Goal: Task Accomplishment & Management: Manage account settings

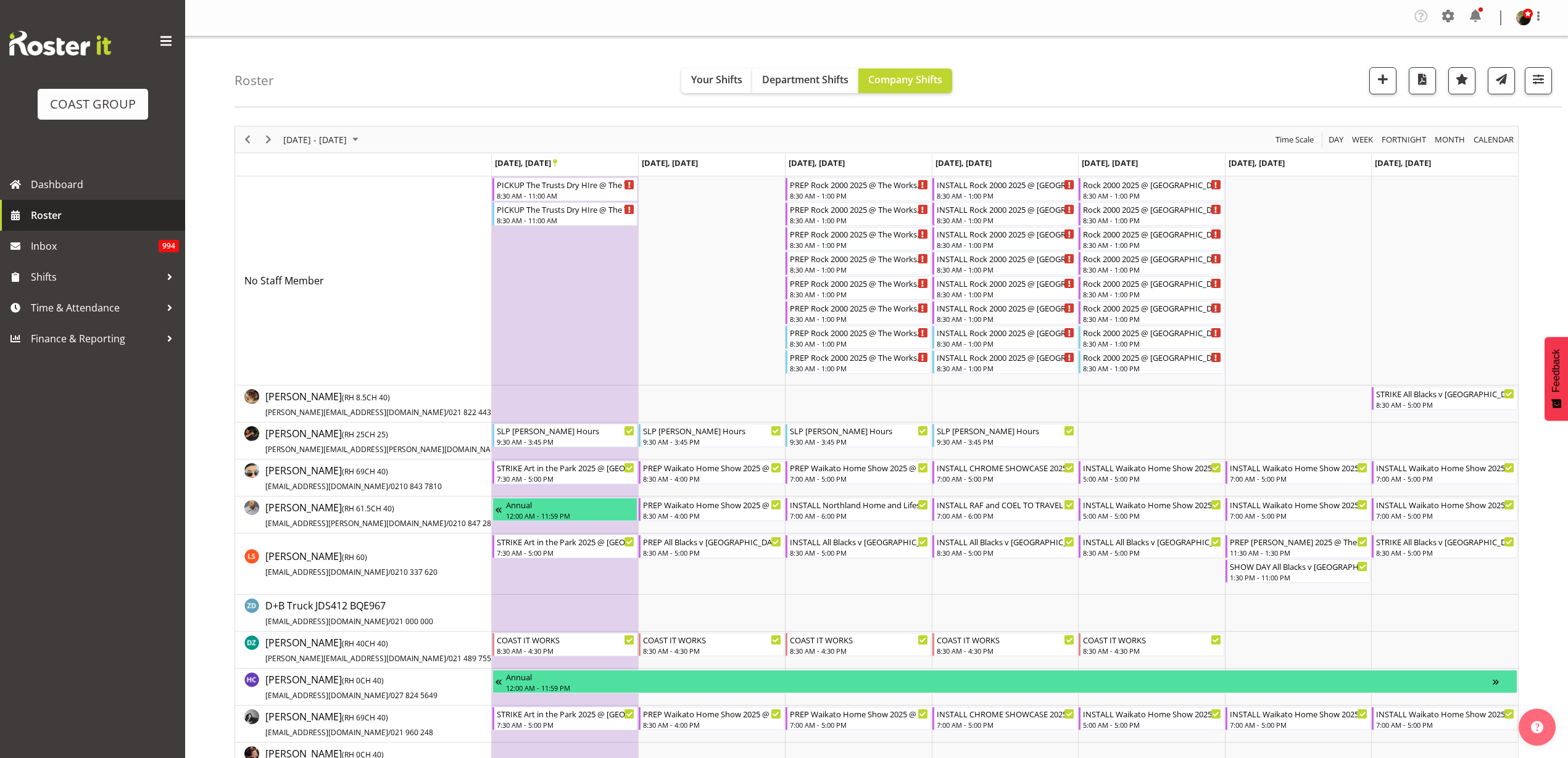
click at [48, 211] on span "Roster" at bounding box center [105, 215] width 148 height 18
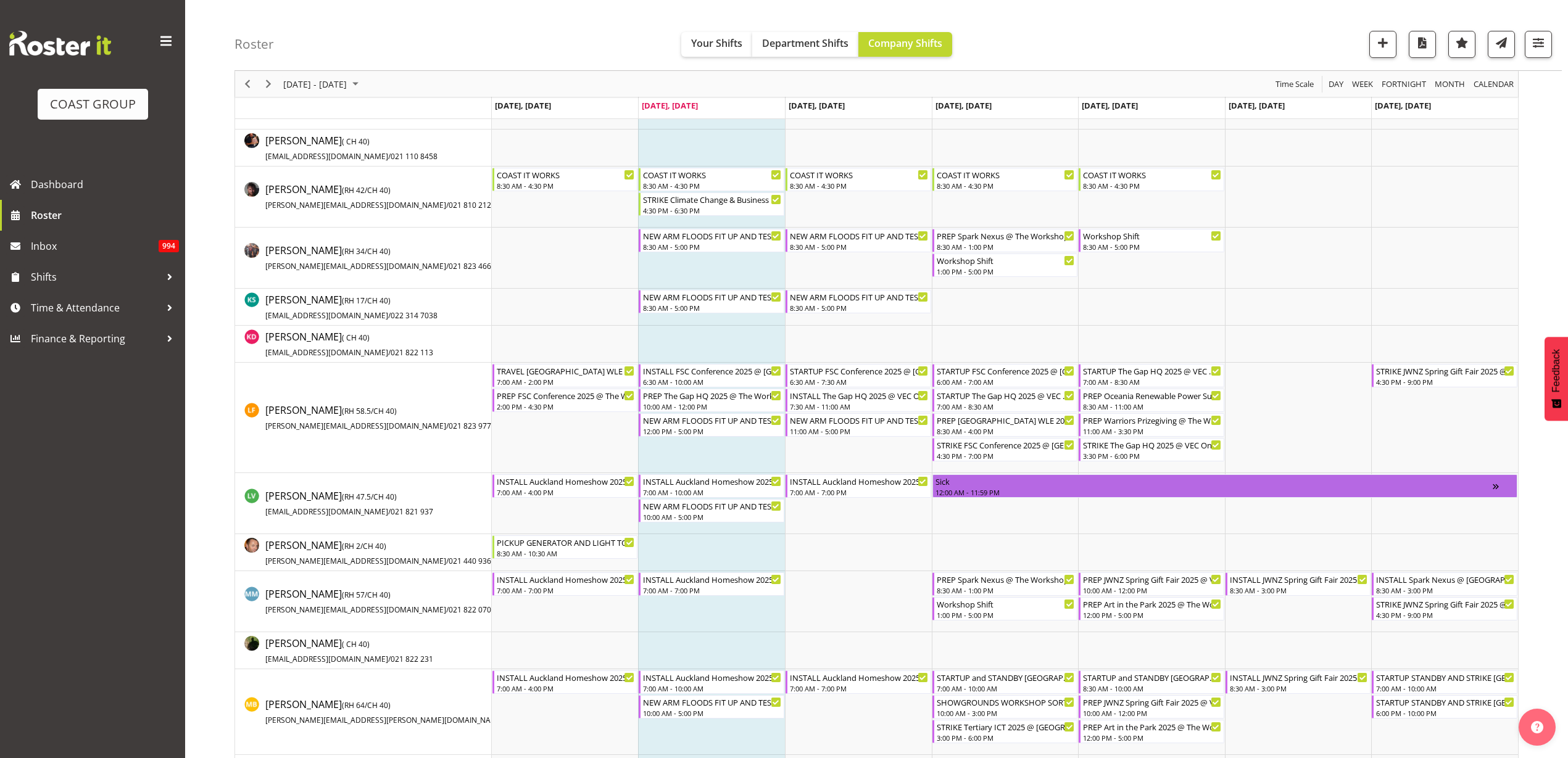
scroll to position [617, 0]
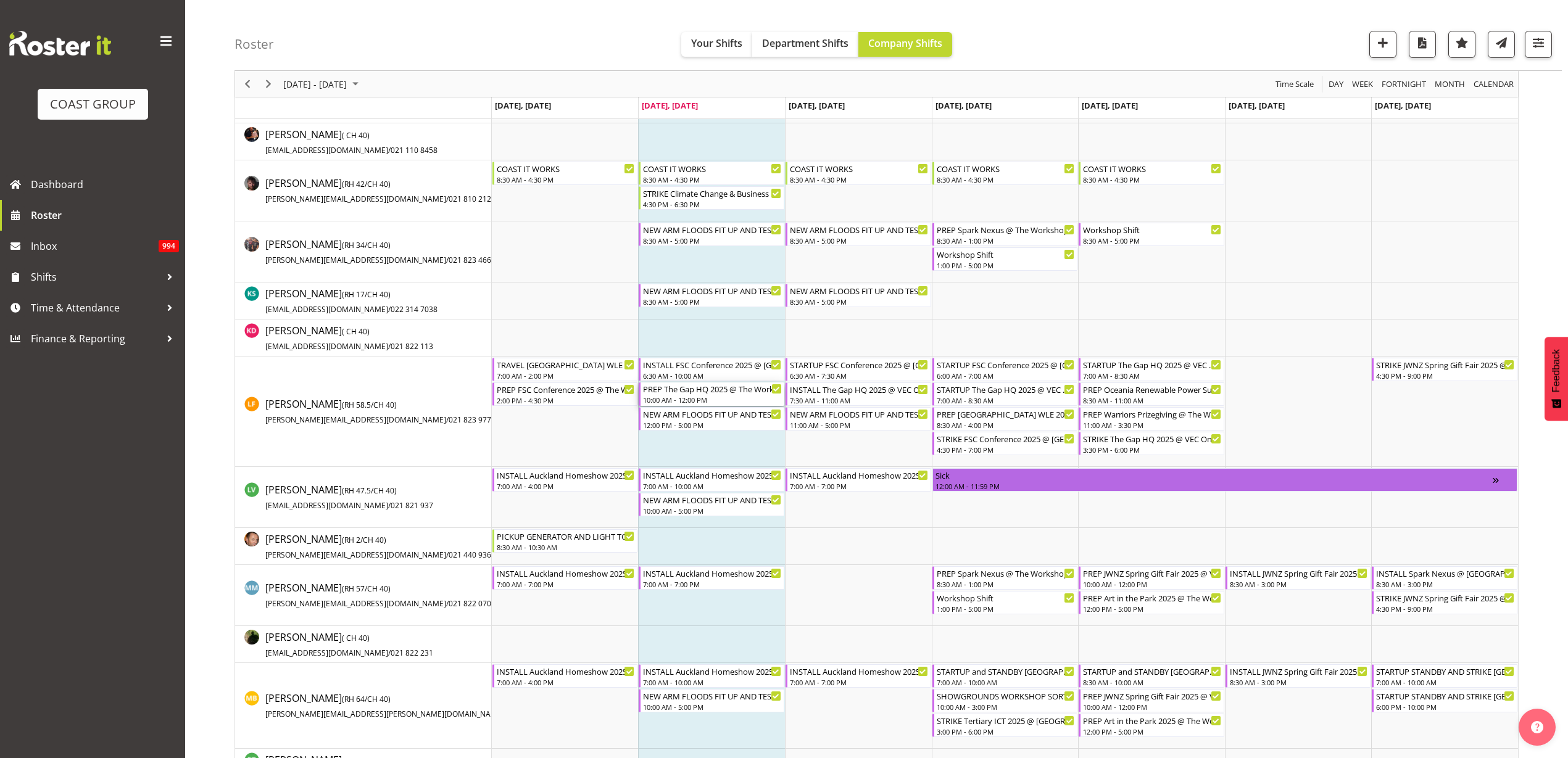
click at [691, 395] on div "PREP The Gap HQ 2025 @ The Workshop 10:00 AM - 12:00 PM" at bounding box center [713, 395] width 139 height 23
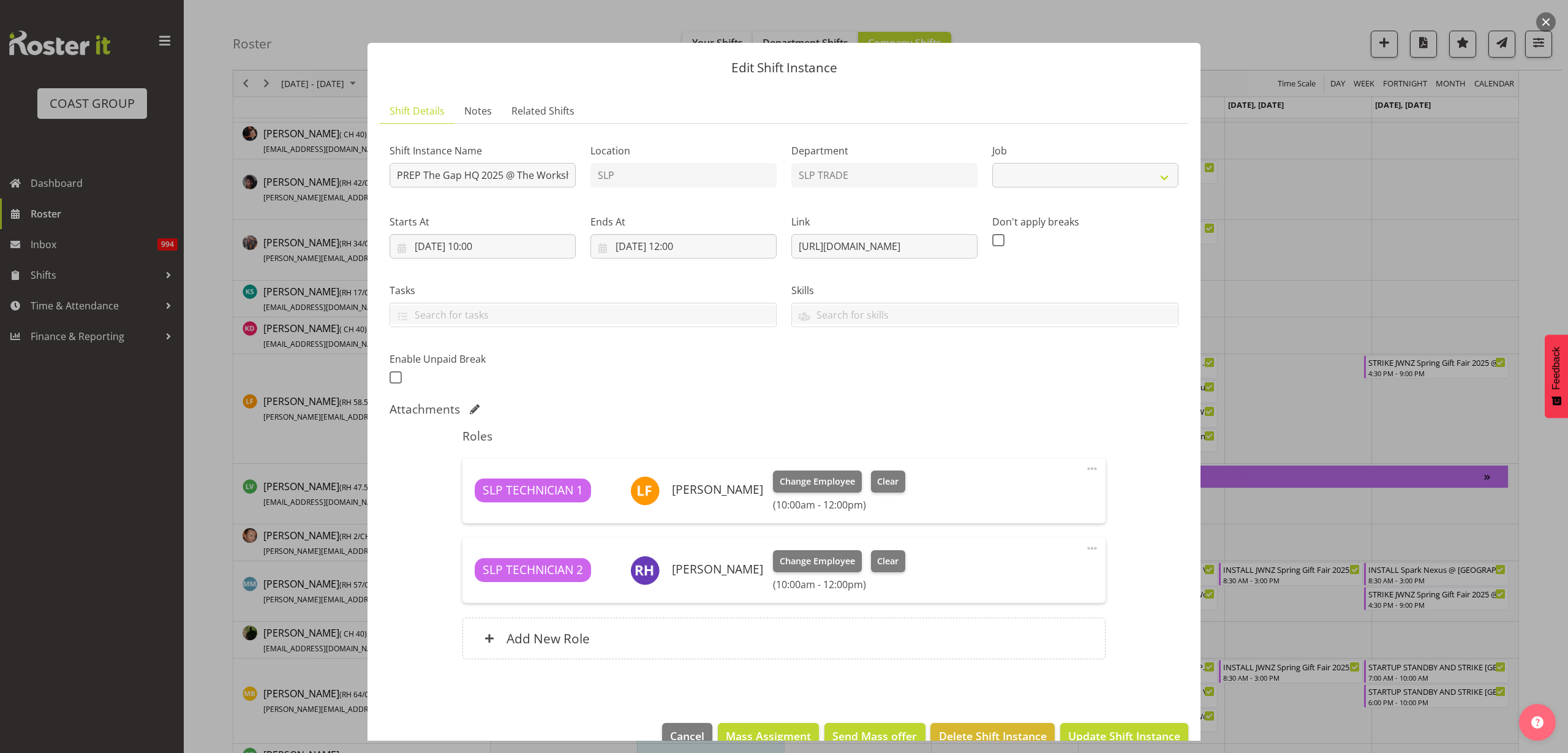
select select "10541"
click at [891, 482] on span "Clear" at bounding box center [888, 482] width 21 height 14
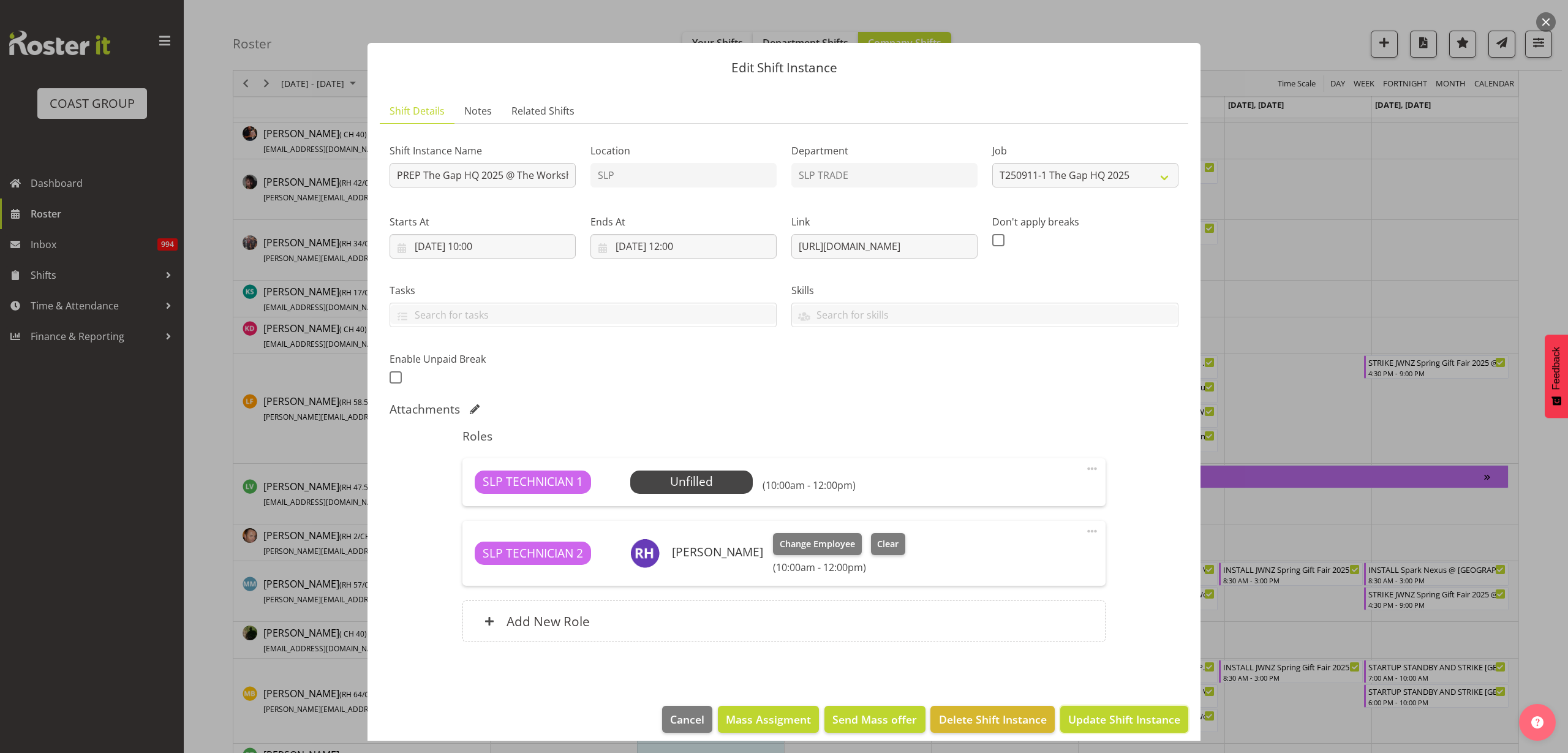
click at [1084, 712] on span "Update Shift Instance" at bounding box center [1124, 719] width 112 height 16
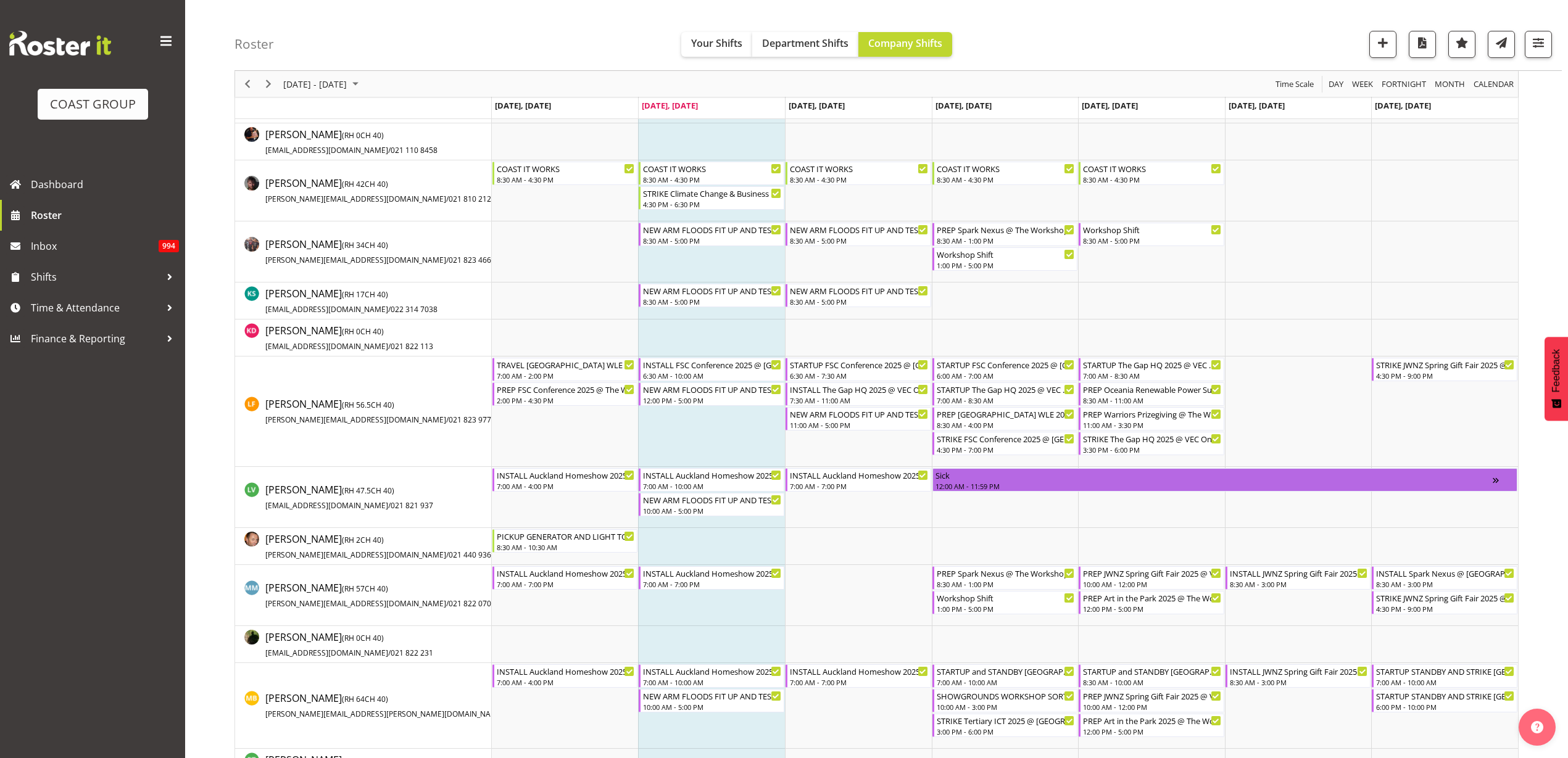
scroll to position [810, 0]
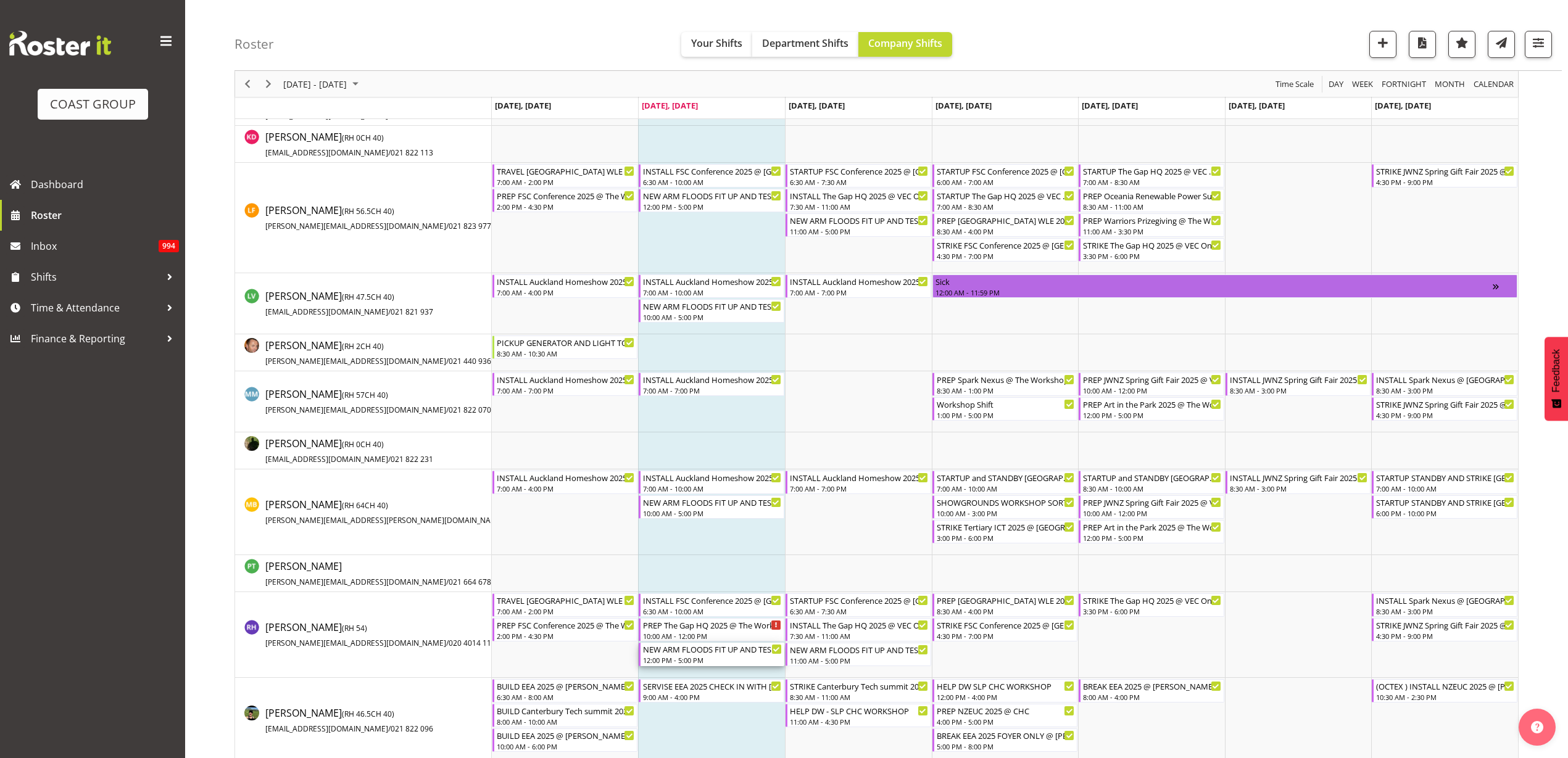
drag, startPoint x: 722, startPoint y: 662, endPoint x: 860, endPoint y: 562, distance: 170.4
click at [722, 662] on div "12:00 PM - 5:00 PM" at bounding box center [713, 660] width 139 height 10
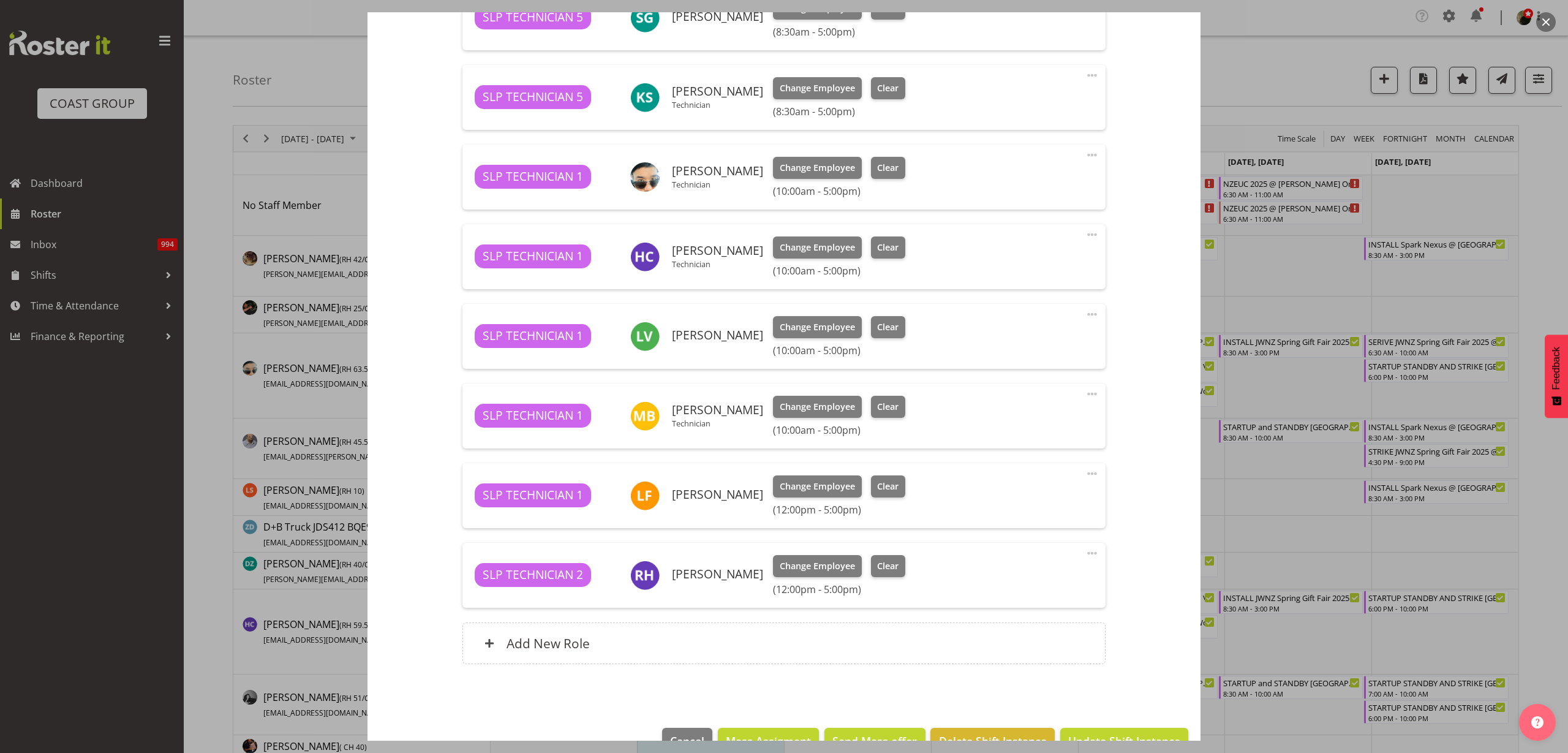
scroll to position [665, 0]
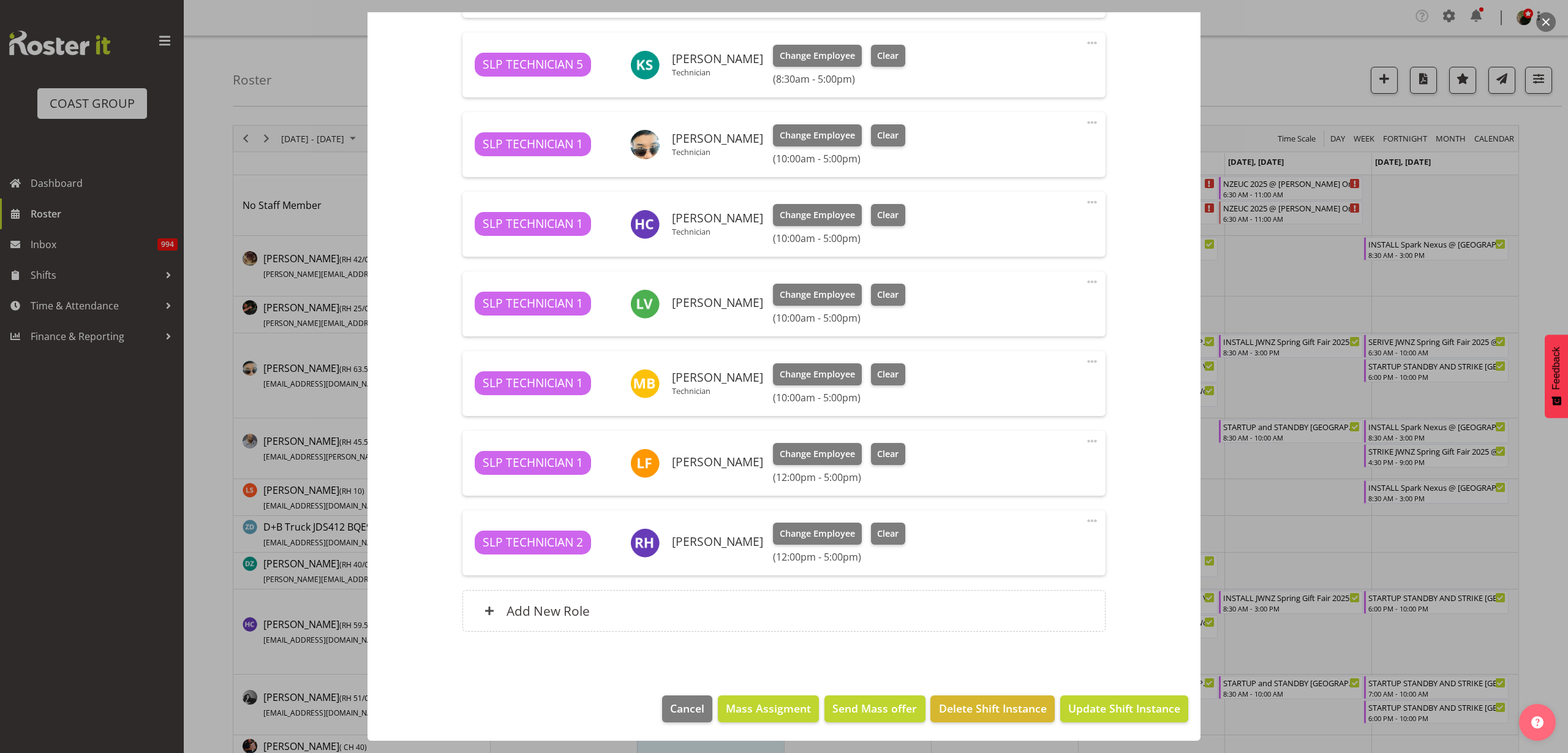
click at [1085, 440] on span at bounding box center [1091, 441] width 14 height 14
click at [1026, 509] on link "Delete" at bounding box center [1041, 515] width 118 height 22
click at [1107, 705] on span "Update Shift Instance" at bounding box center [1124, 709] width 112 height 16
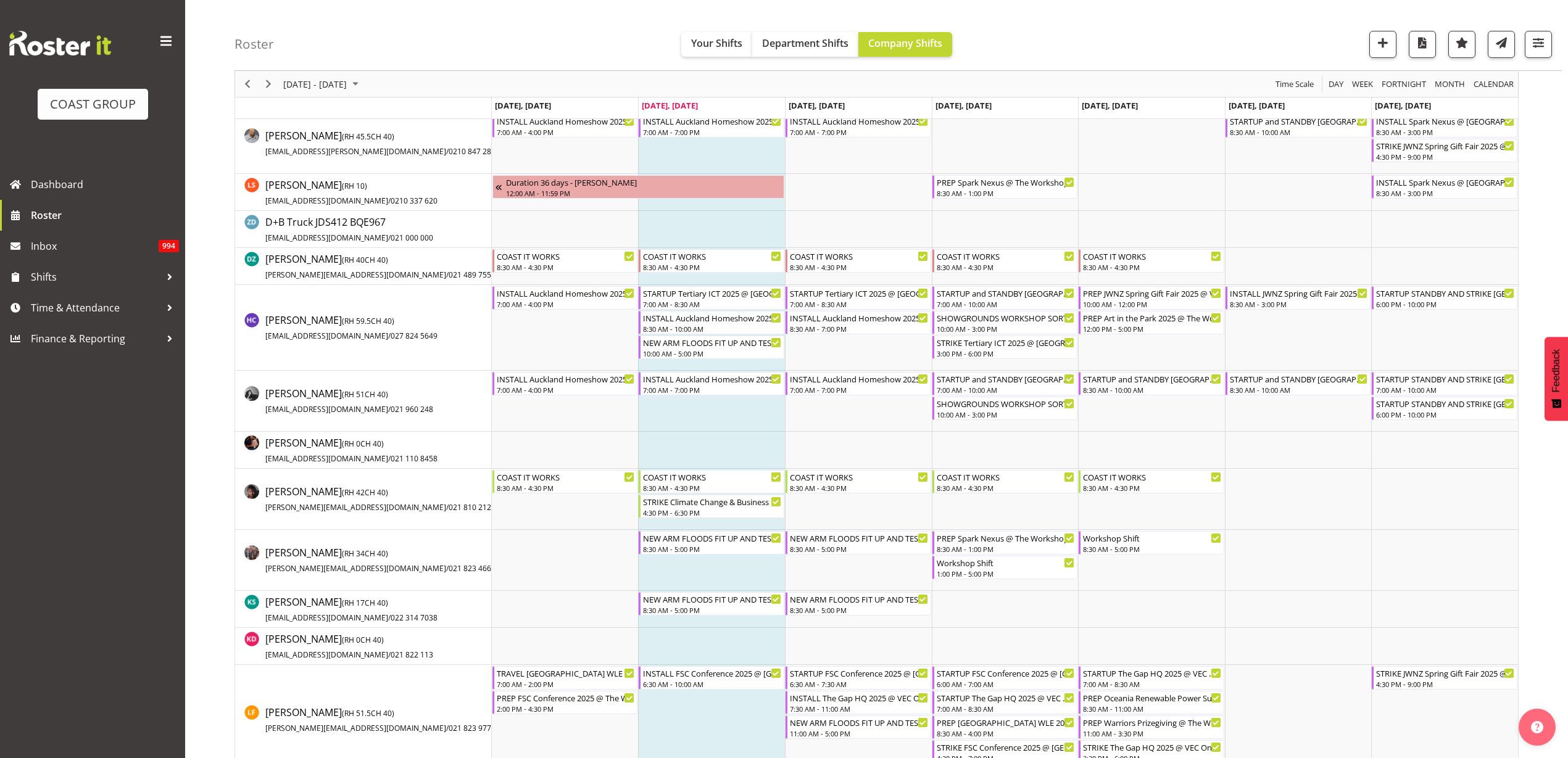
scroll to position [463, 0]
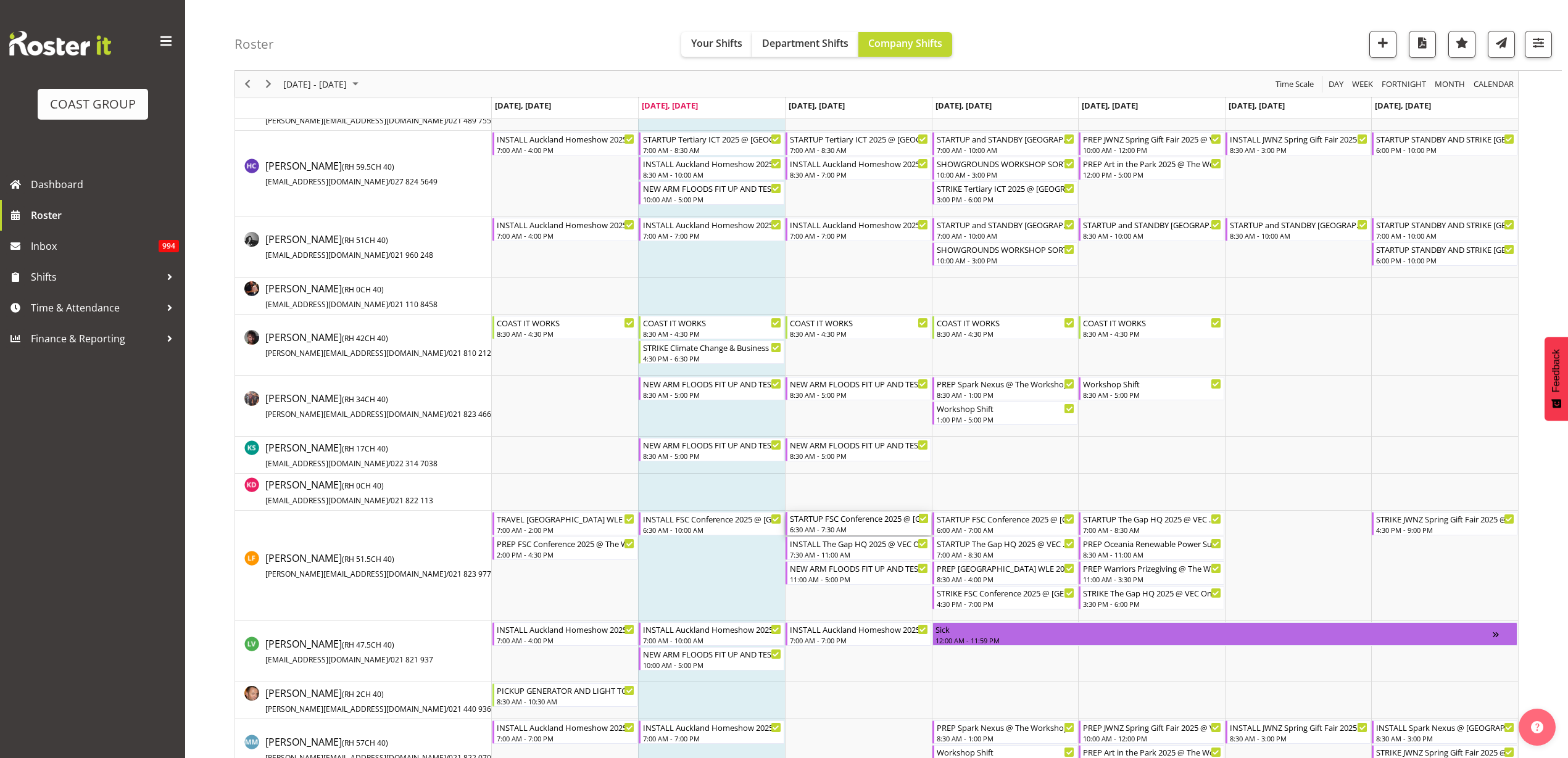
click at [846, 525] on div "6:30 AM - 7:30 AM" at bounding box center [859, 530] width 139 height 10
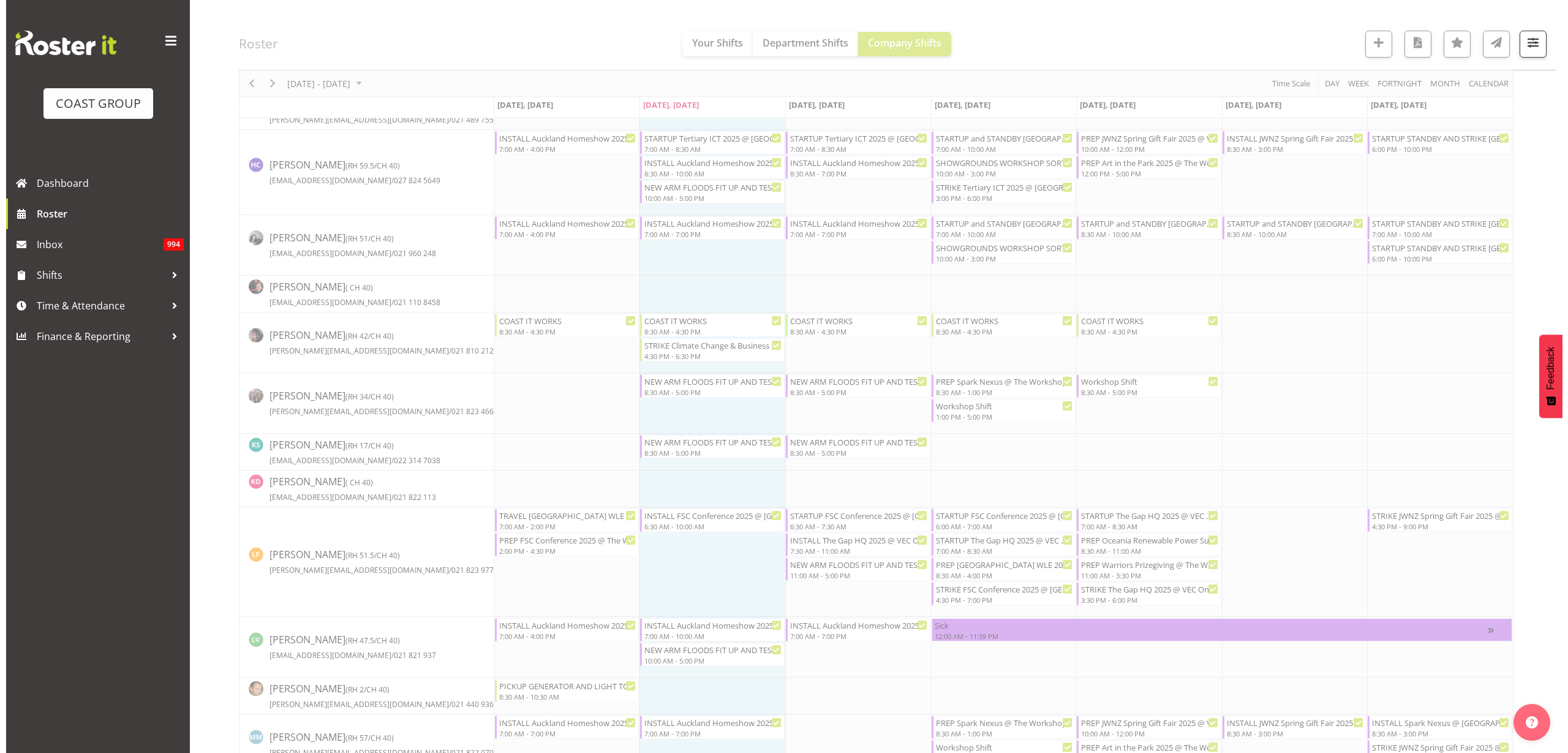
scroll to position [0, 0]
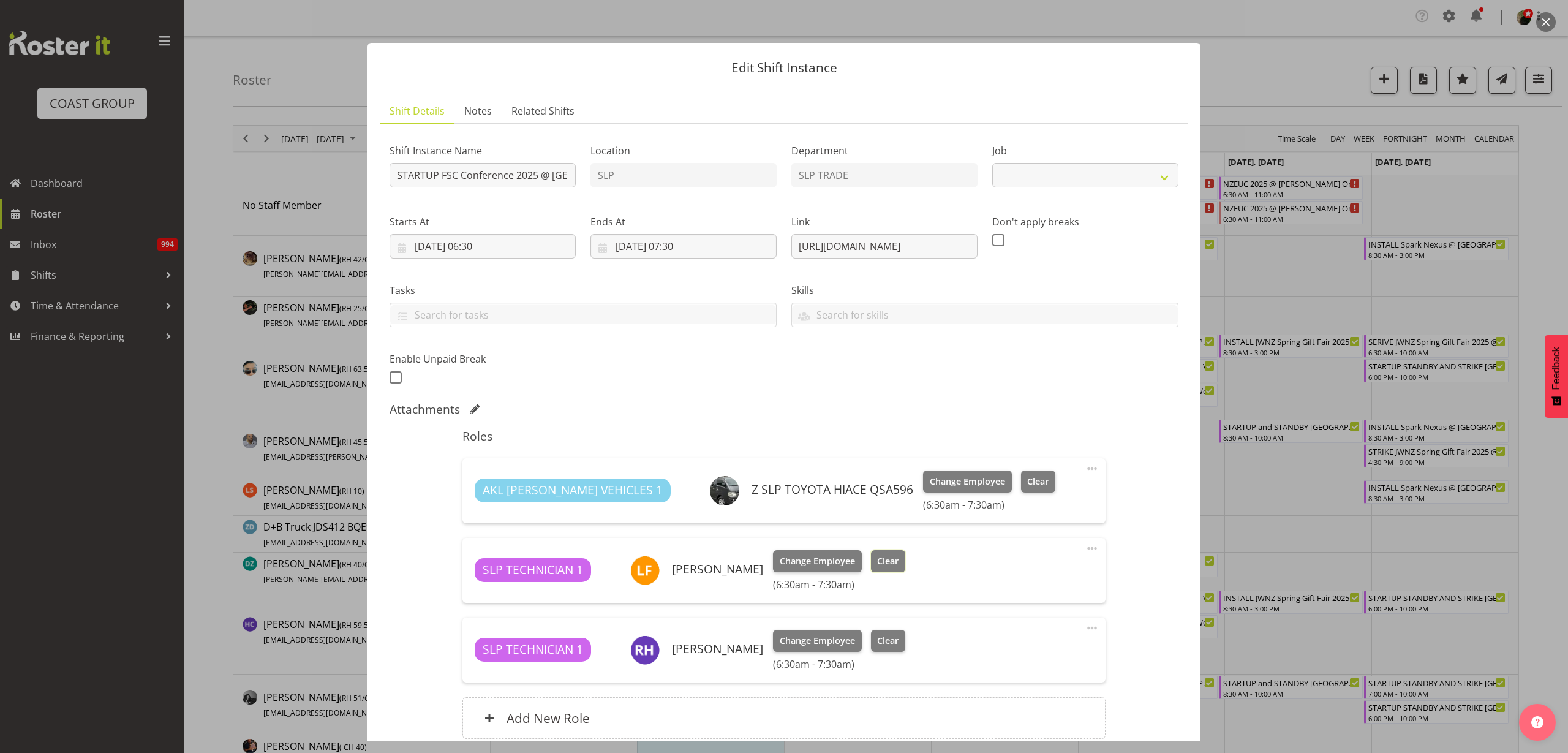
click at [894, 564] on span "Clear" at bounding box center [888, 562] width 21 height 14
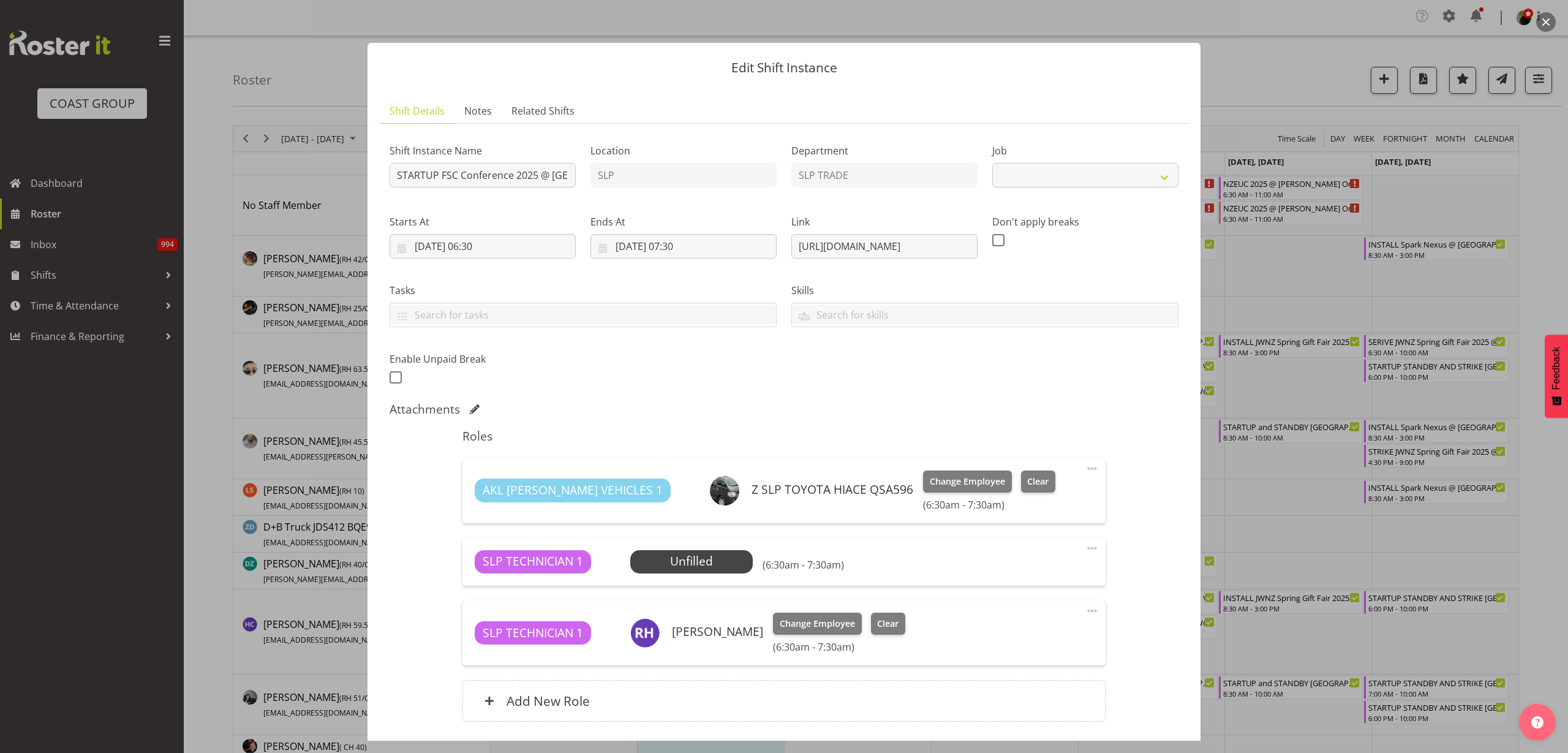
select select "9759"
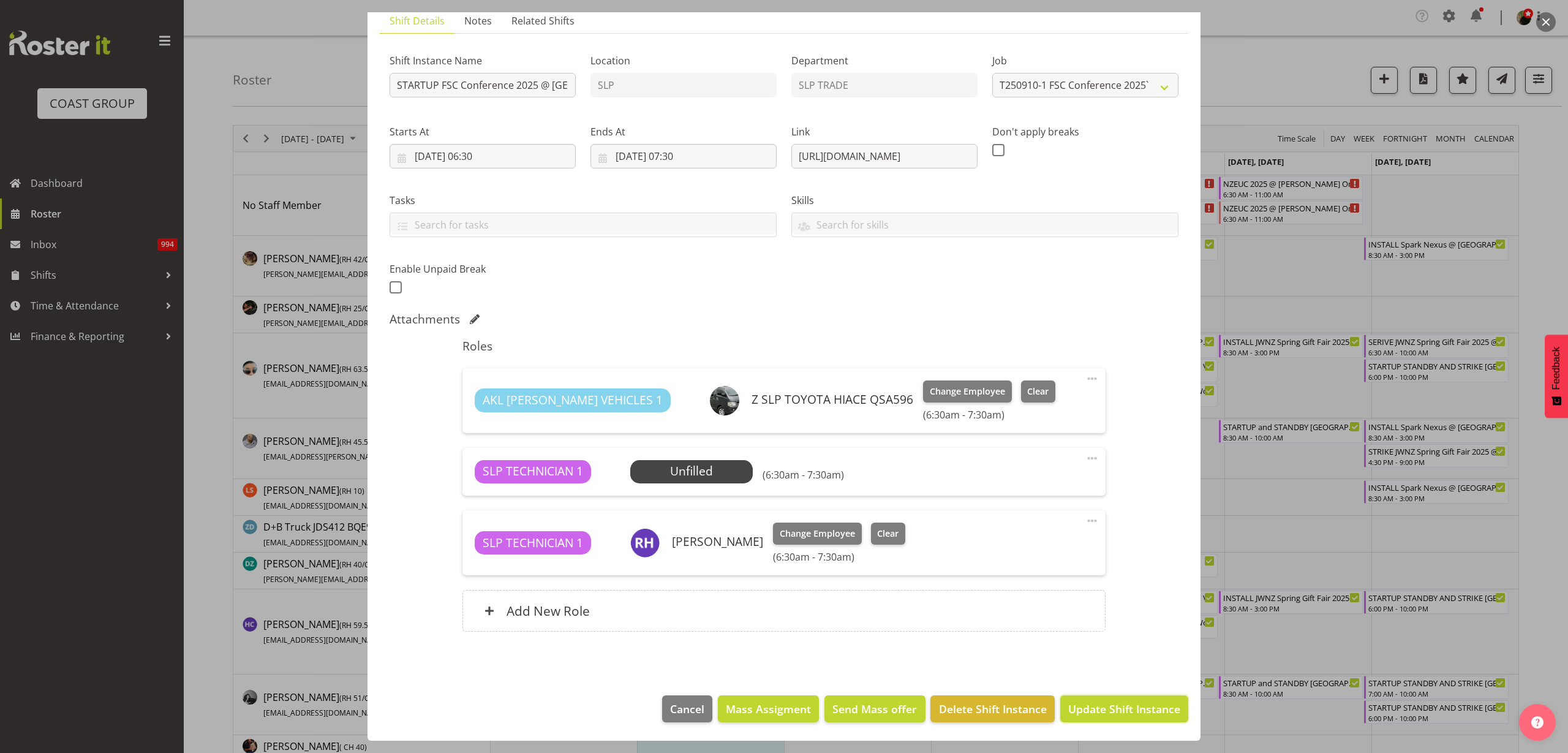
click at [1105, 710] on span "Update Shift Instance" at bounding box center [1124, 709] width 112 height 16
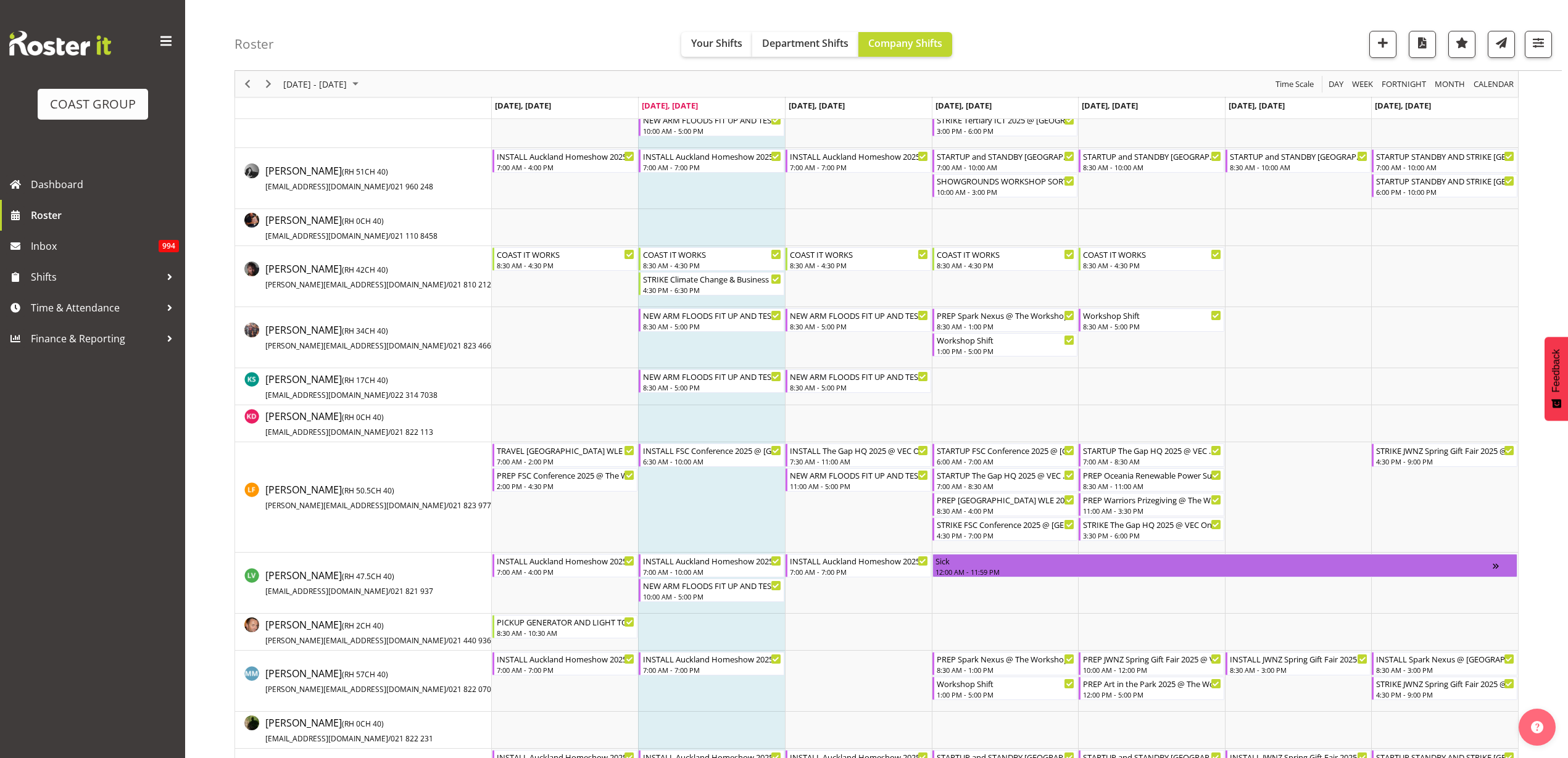
scroll to position [540, 0]
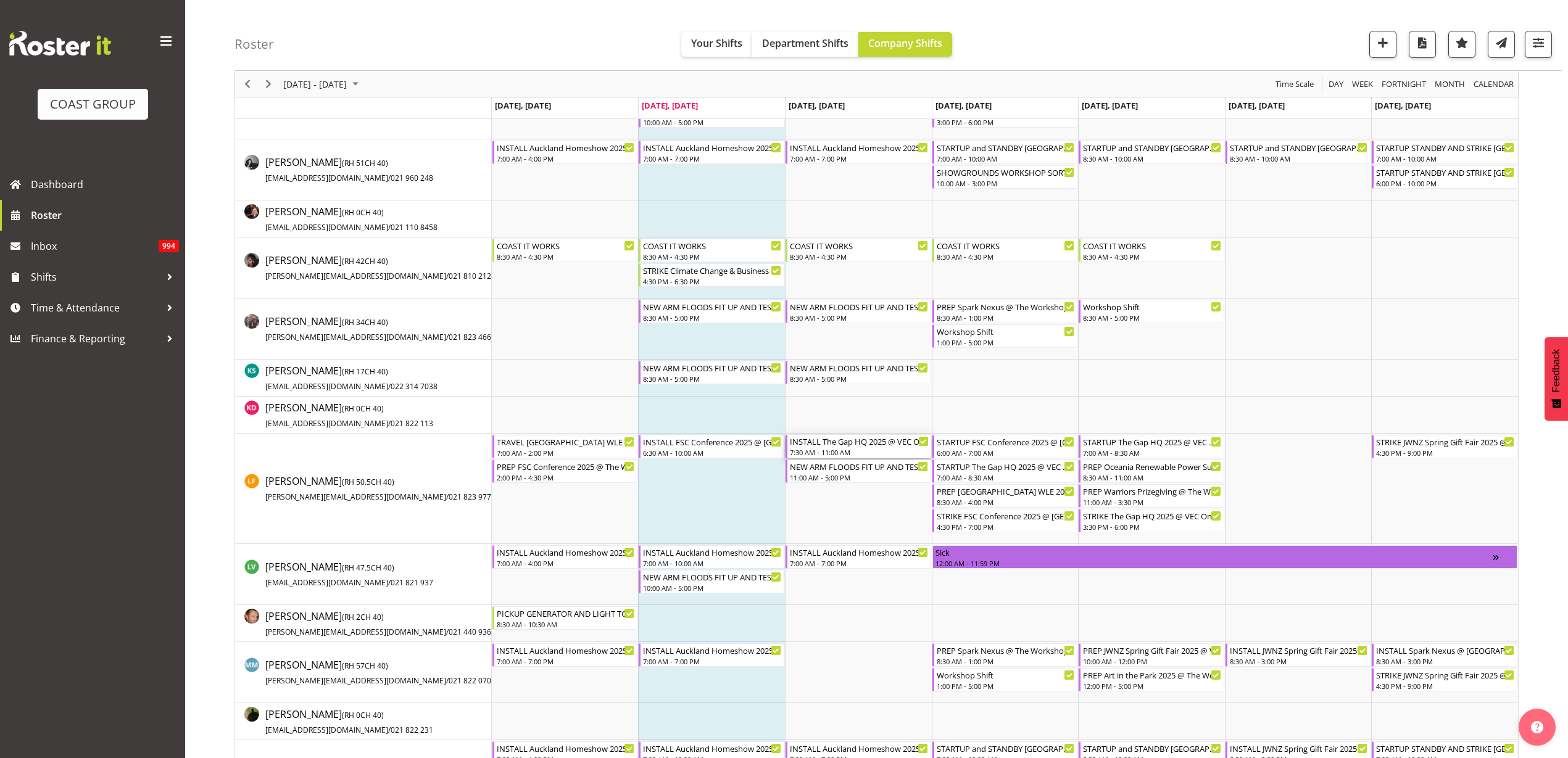
click at [846, 442] on div "INSTALL The Gap HQ 2025 @ VEC On SIte @ 0730" at bounding box center [859, 441] width 139 height 13
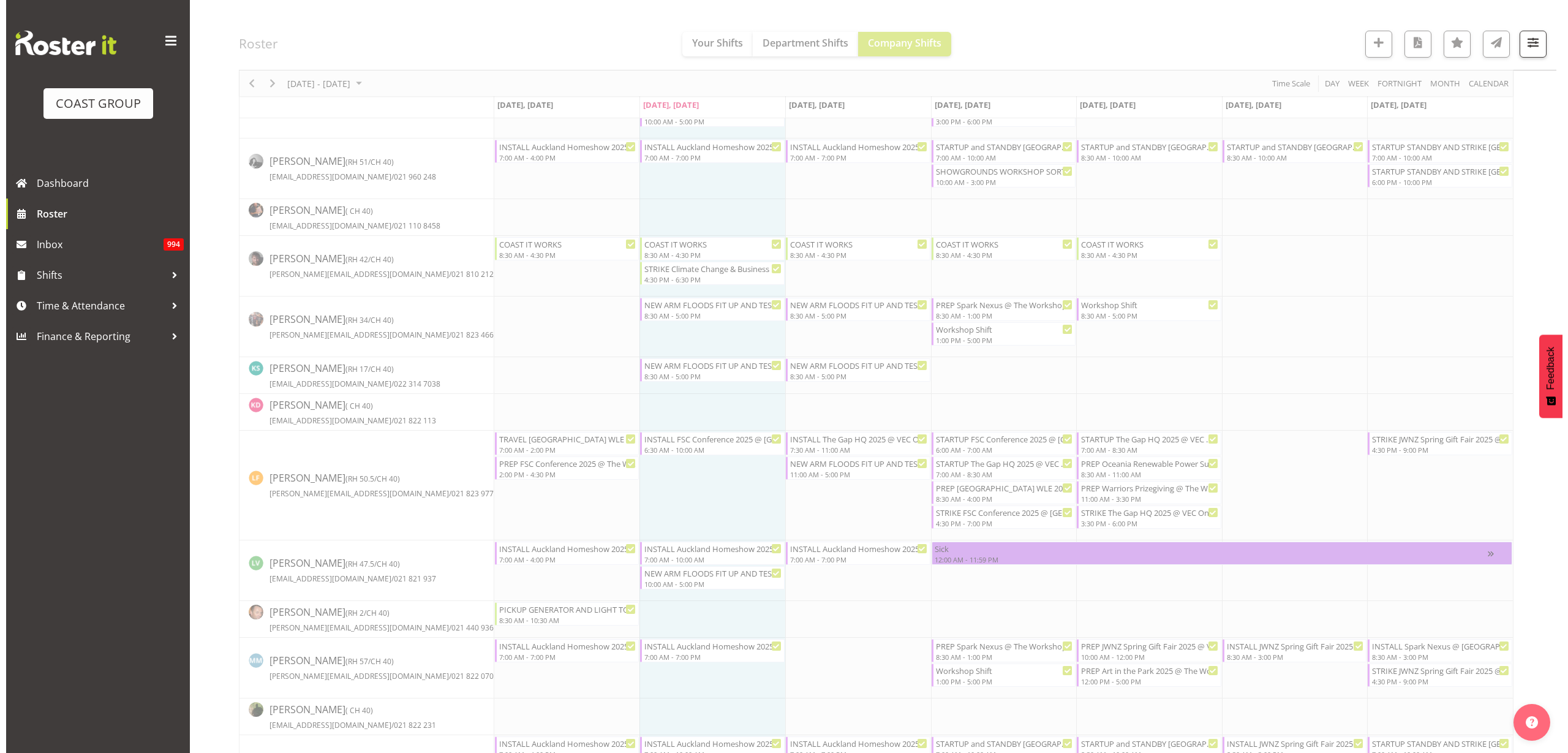
scroll to position [0, 0]
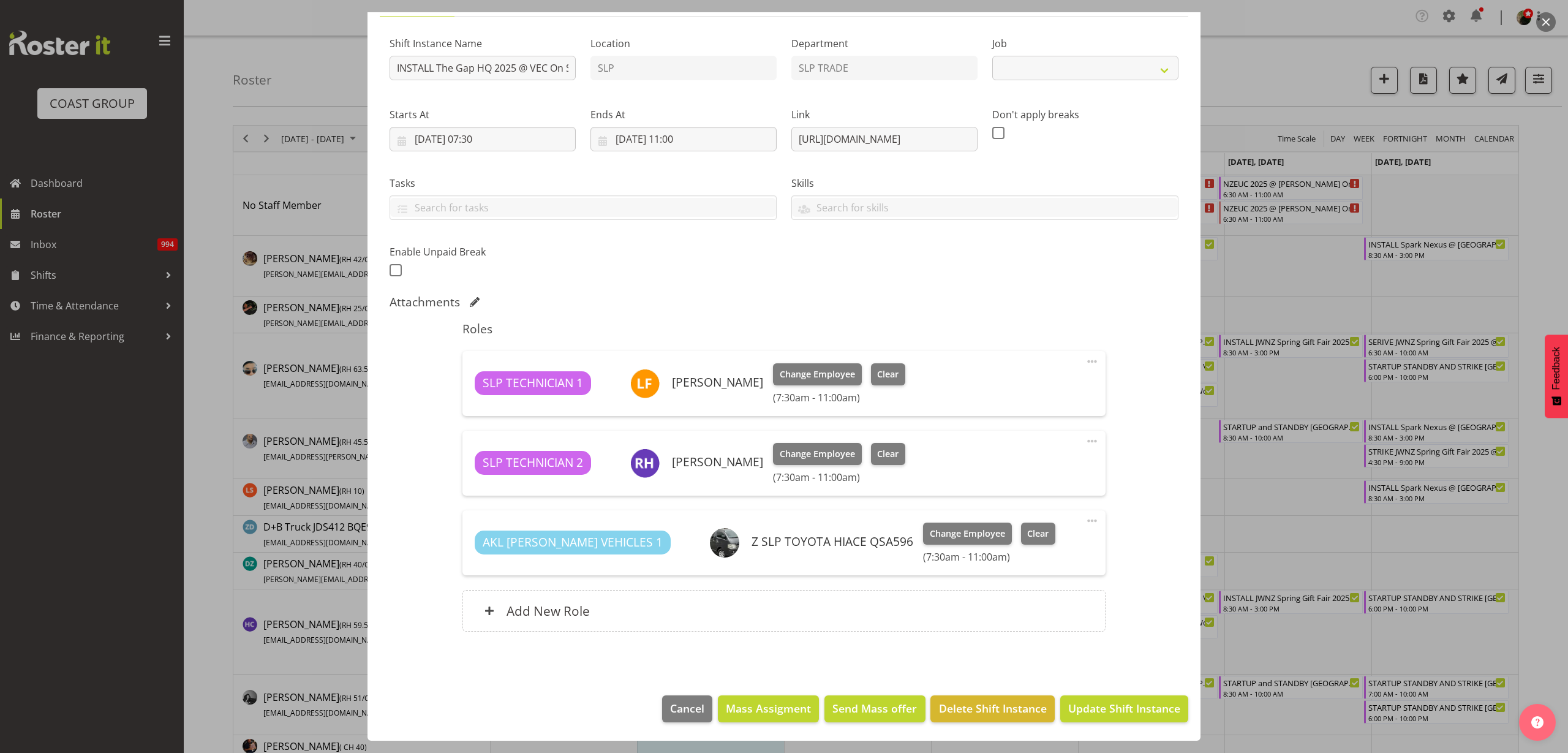
select select "10541"
click at [880, 373] on span "Clear" at bounding box center [888, 375] width 21 height 14
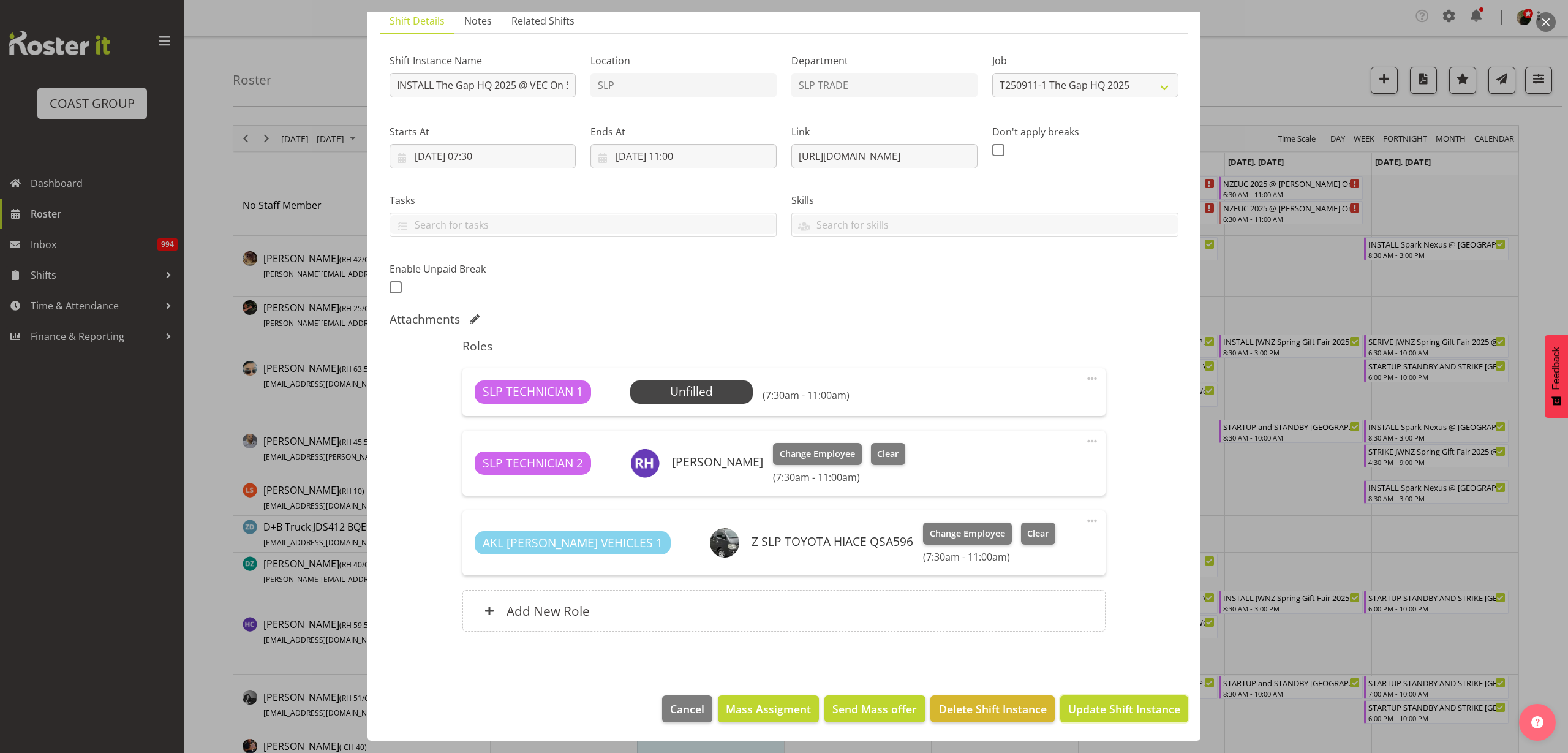
click at [1121, 710] on span "Update Shift Instance" at bounding box center [1124, 709] width 112 height 16
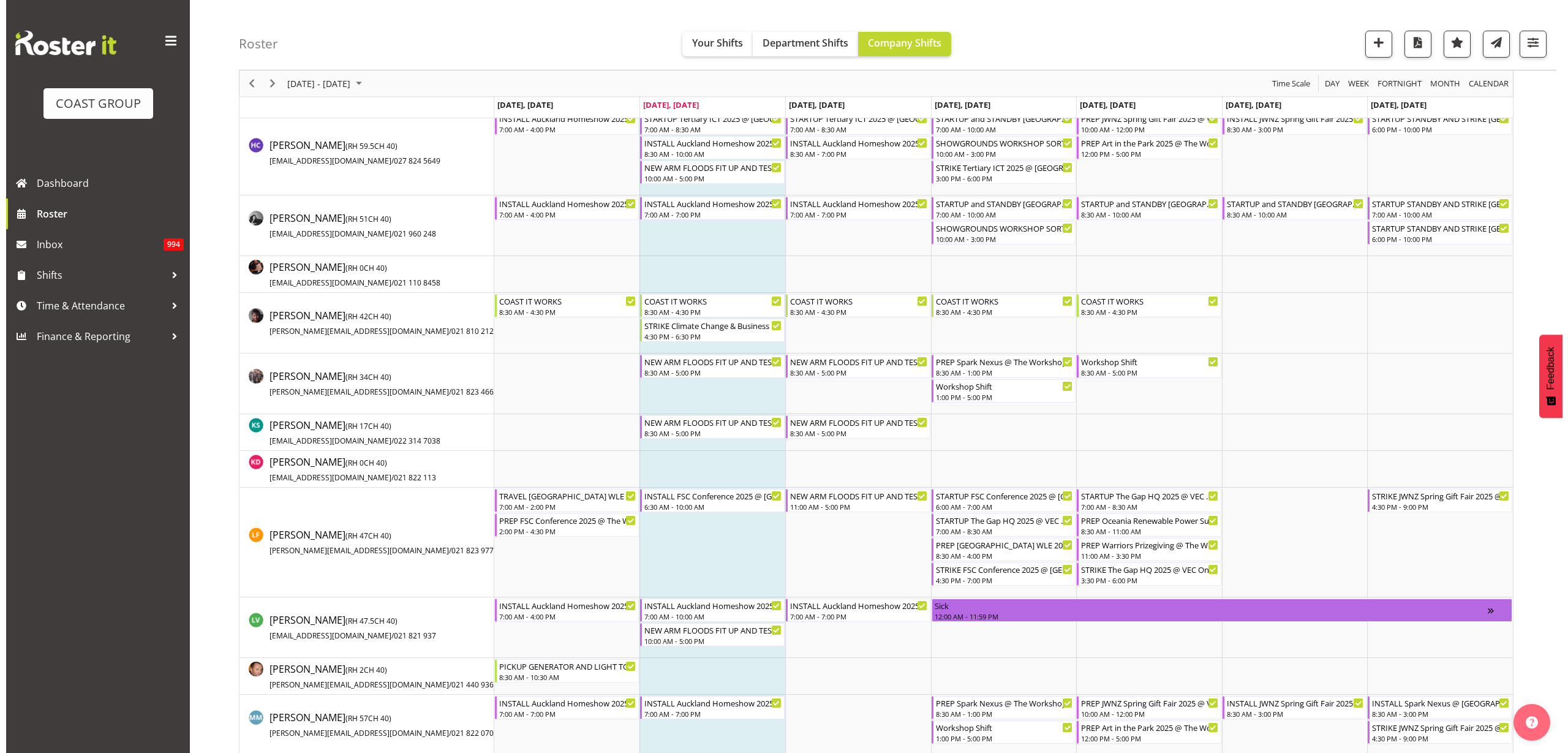
scroll to position [537, 0]
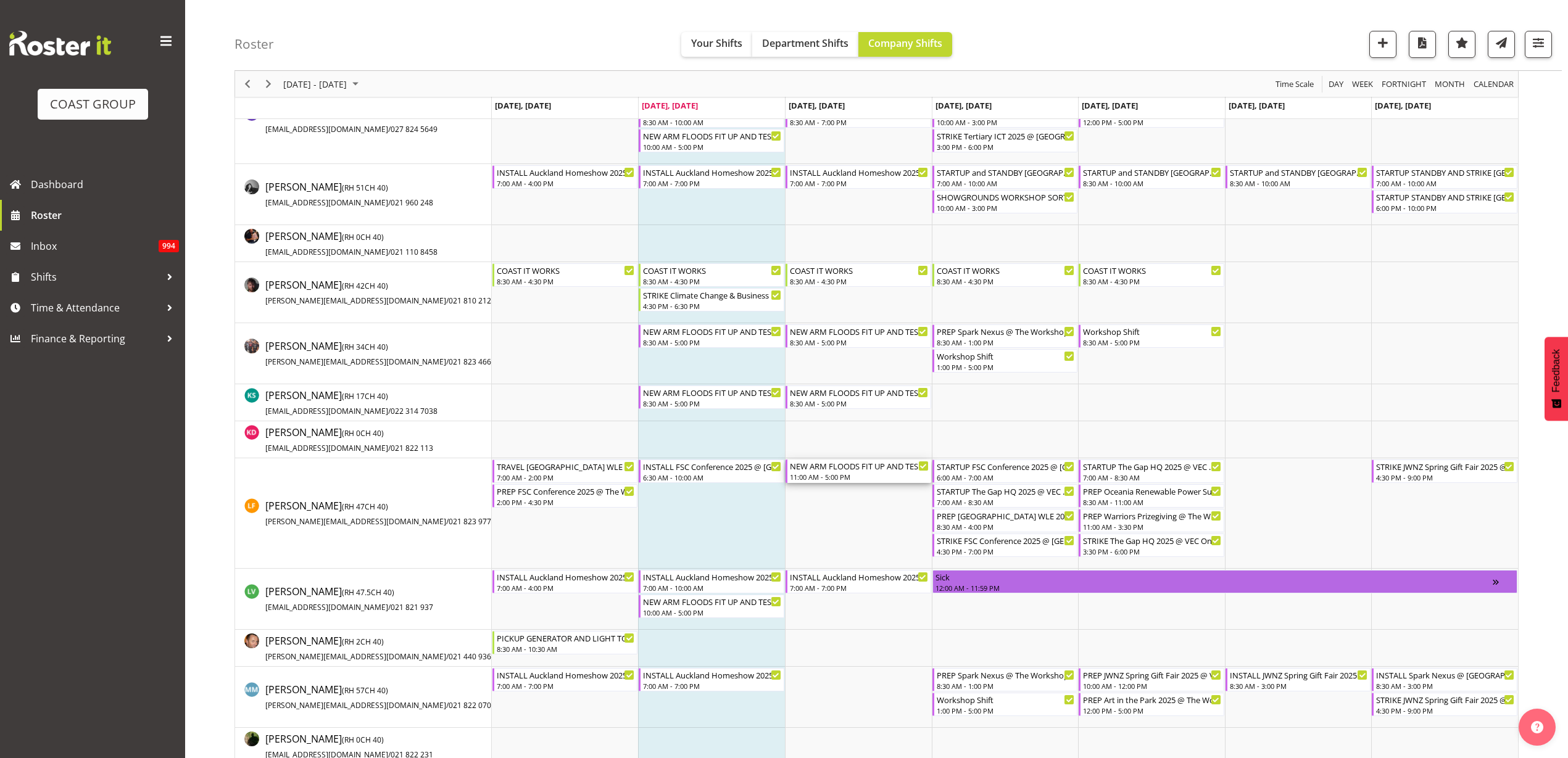
click at [848, 471] on div "NEW ARM FLOODS FIT UP AND TEST AND TAG 11:00 AM - 5:00 PM" at bounding box center [859, 471] width 139 height 23
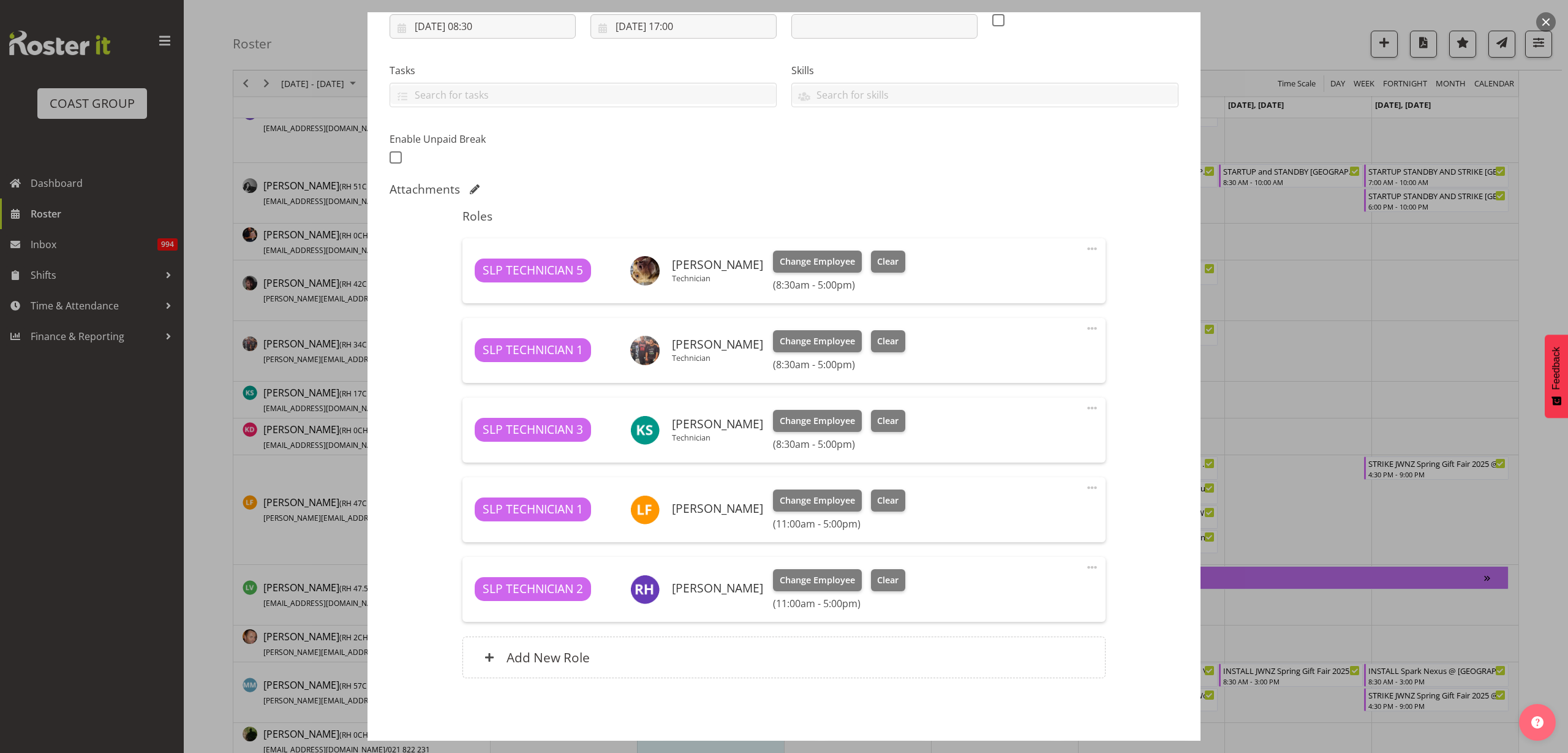
scroll to position [230, 0]
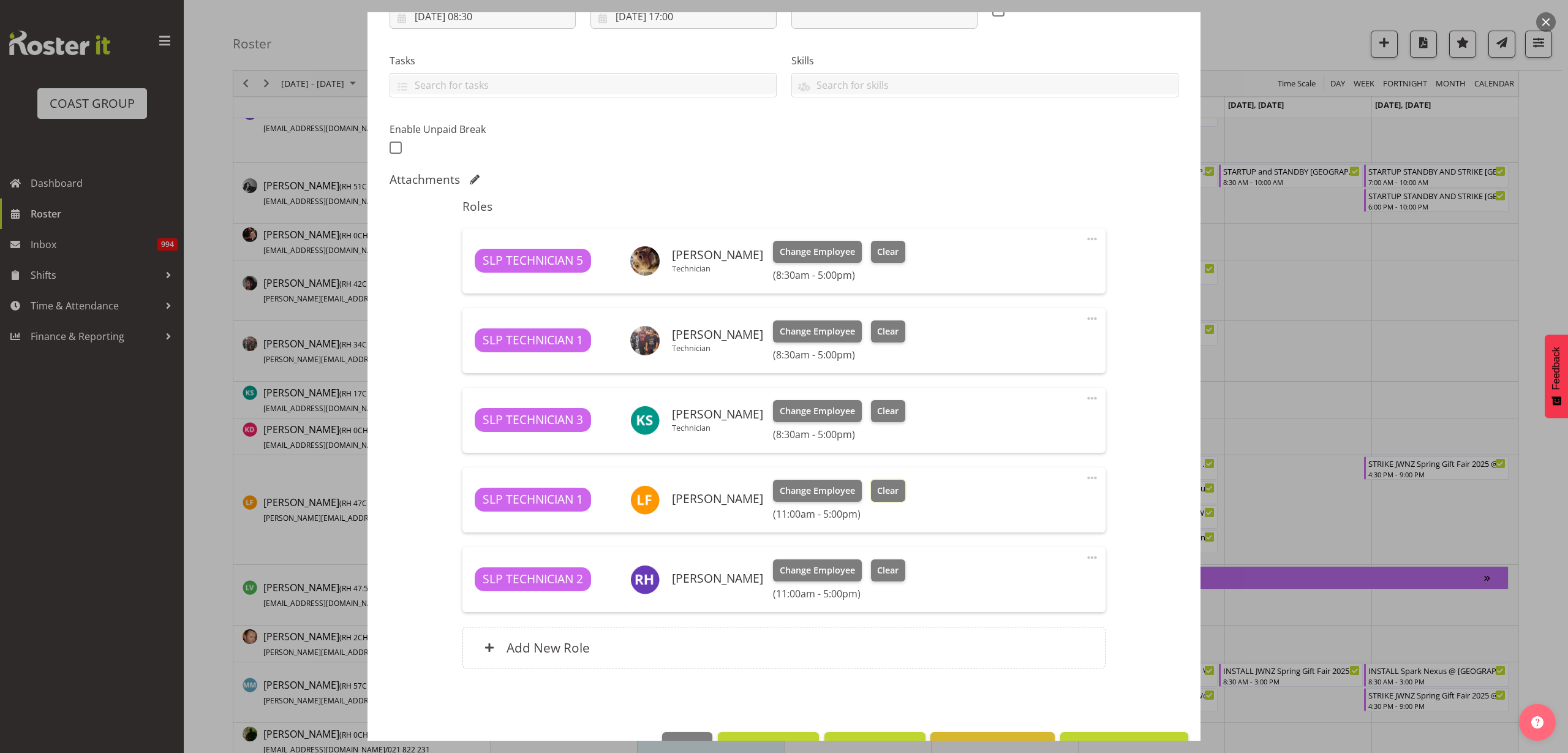
click at [887, 490] on span "Clear" at bounding box center [888, 491] width 21 height 14
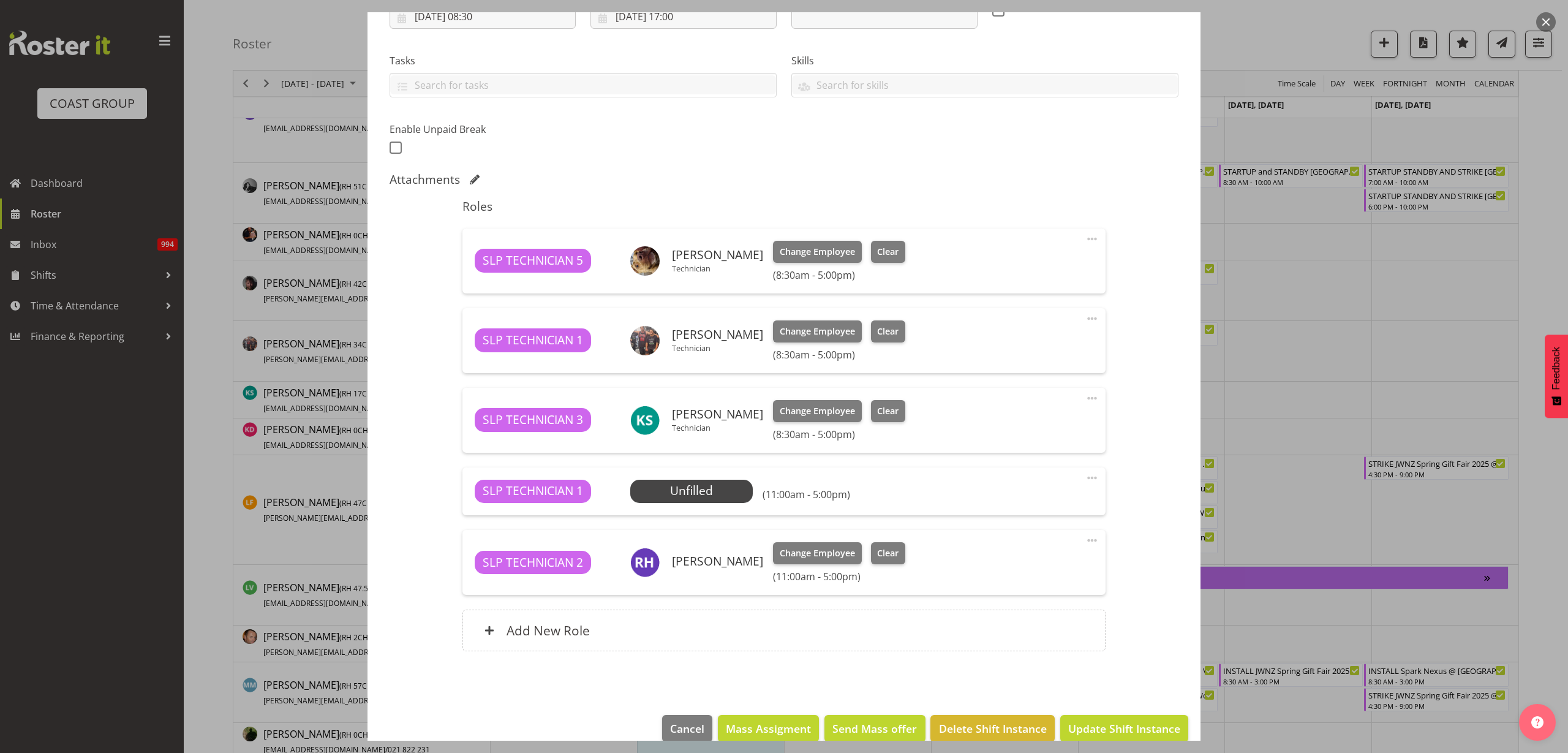
click at [1085, 478] on span at bounding box center [1091, 478] width 14 height 14
click at [1025, 549] on link "Delete" at bounding box center [1041, 551] width 118 height 22
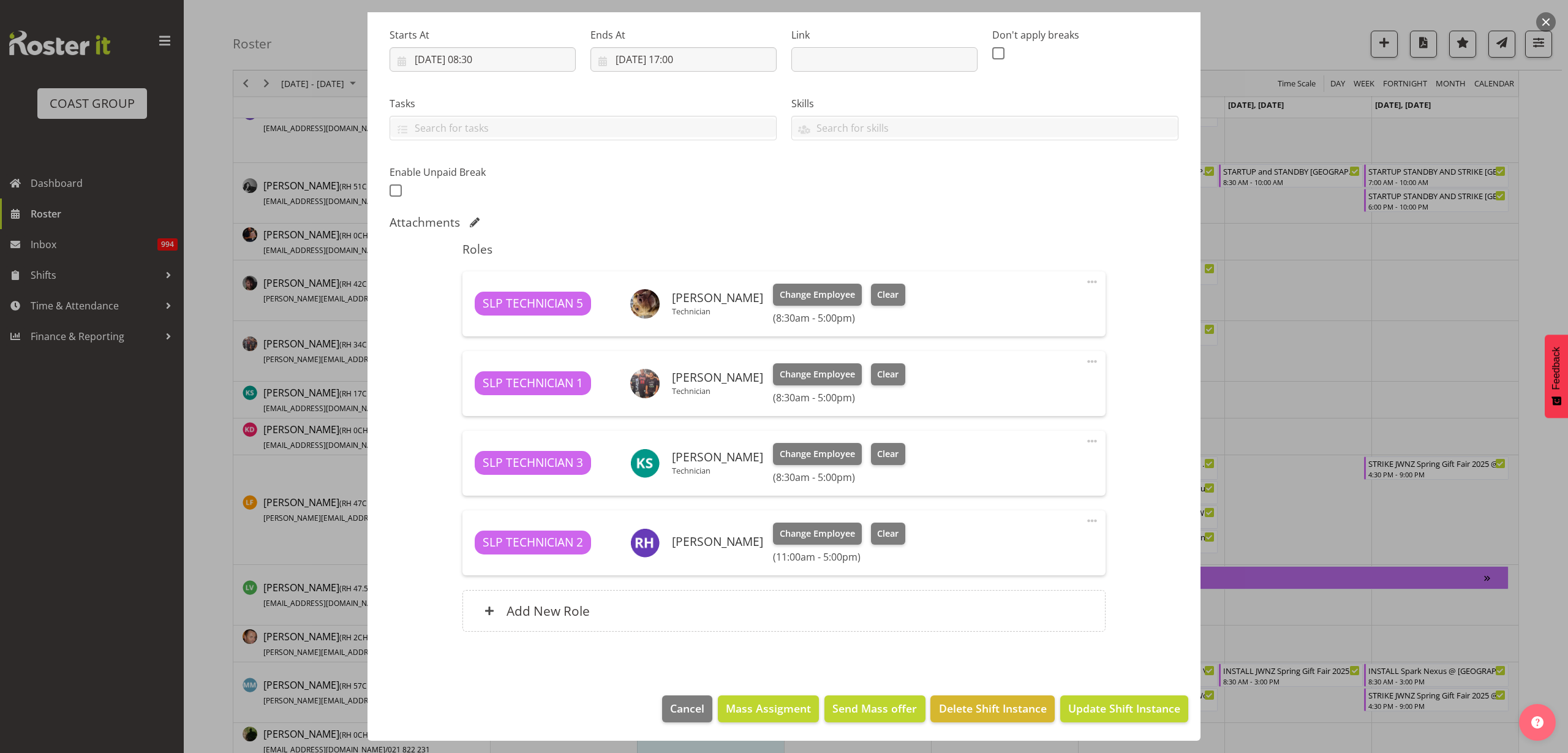
scroll to position [187, 0]
click at [1089, 439] on div "SLP TECHNICIAN 3 Kent Stevens Technician Change Employee Clear (8:30am - 5:00pm…" at bounding box center [784, 462] width 643 height 65
click at [1085, 441] on span at bounding box center [1091, 441] width 14 height 14
click at [1032, 515] on link "Delete" at bounding box center [1041, 515] width 118 height 22
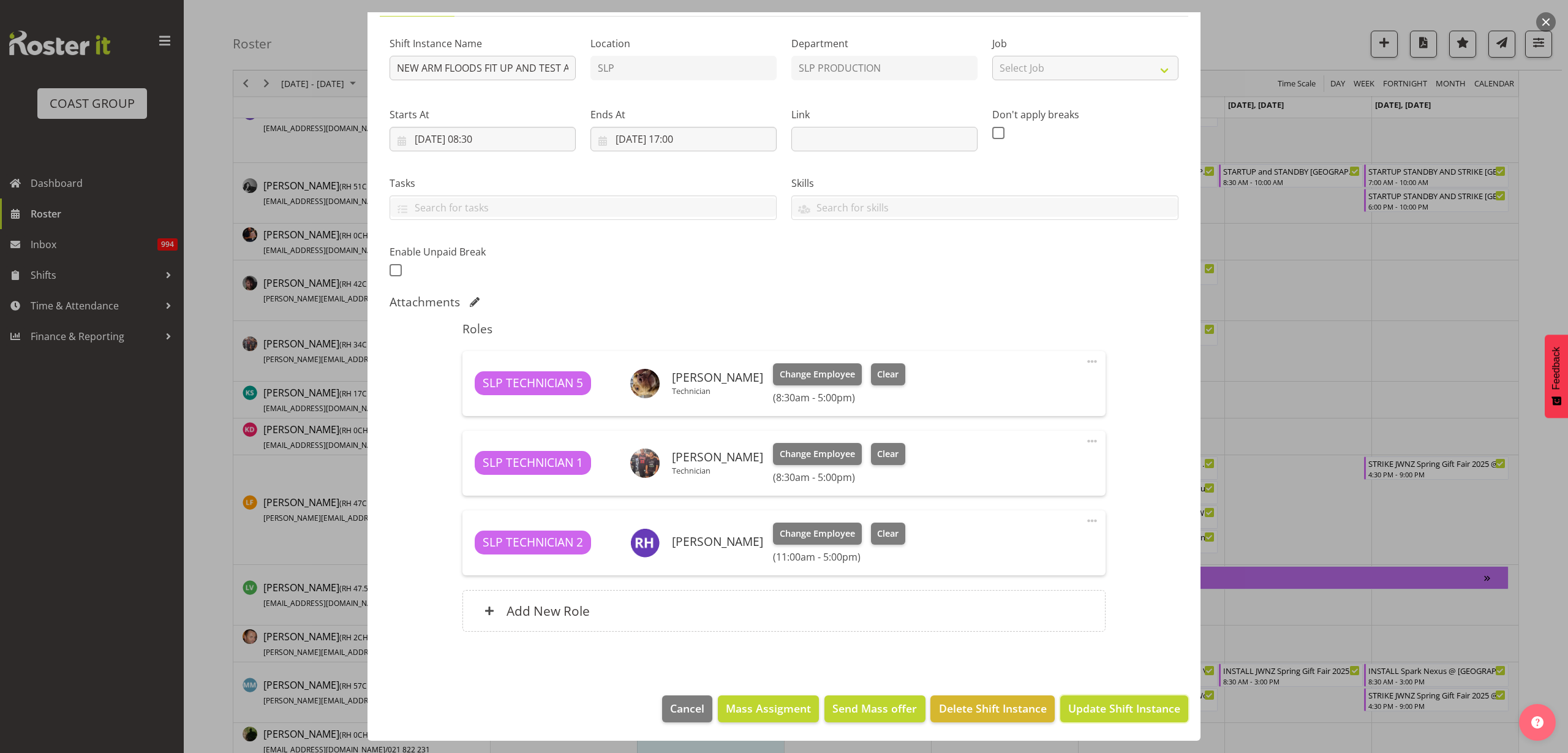
click at [1135, 711] on span "Update Shift Instance" at bounding box center [1124, 709] width 112 height 16
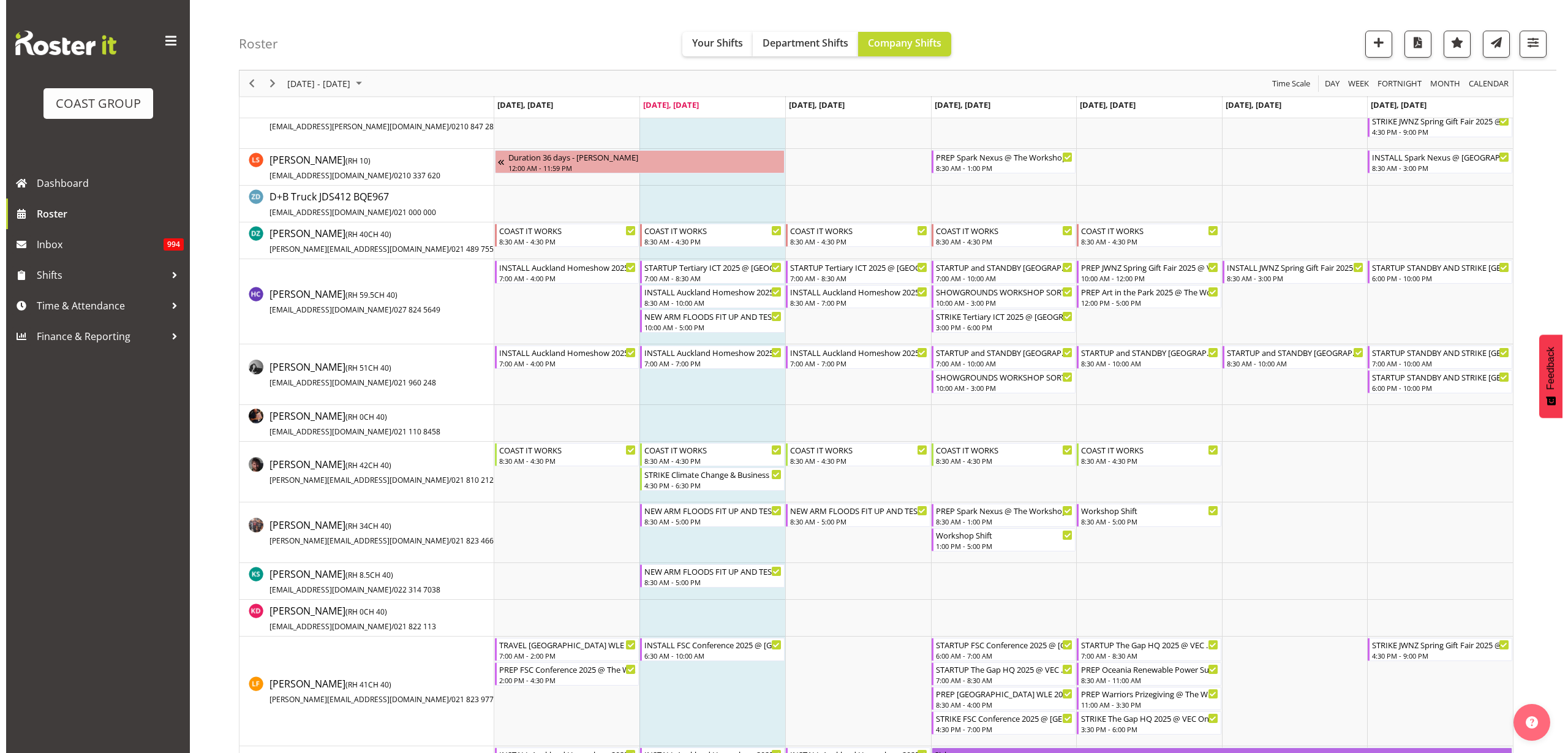
scroll to position [383, 0]
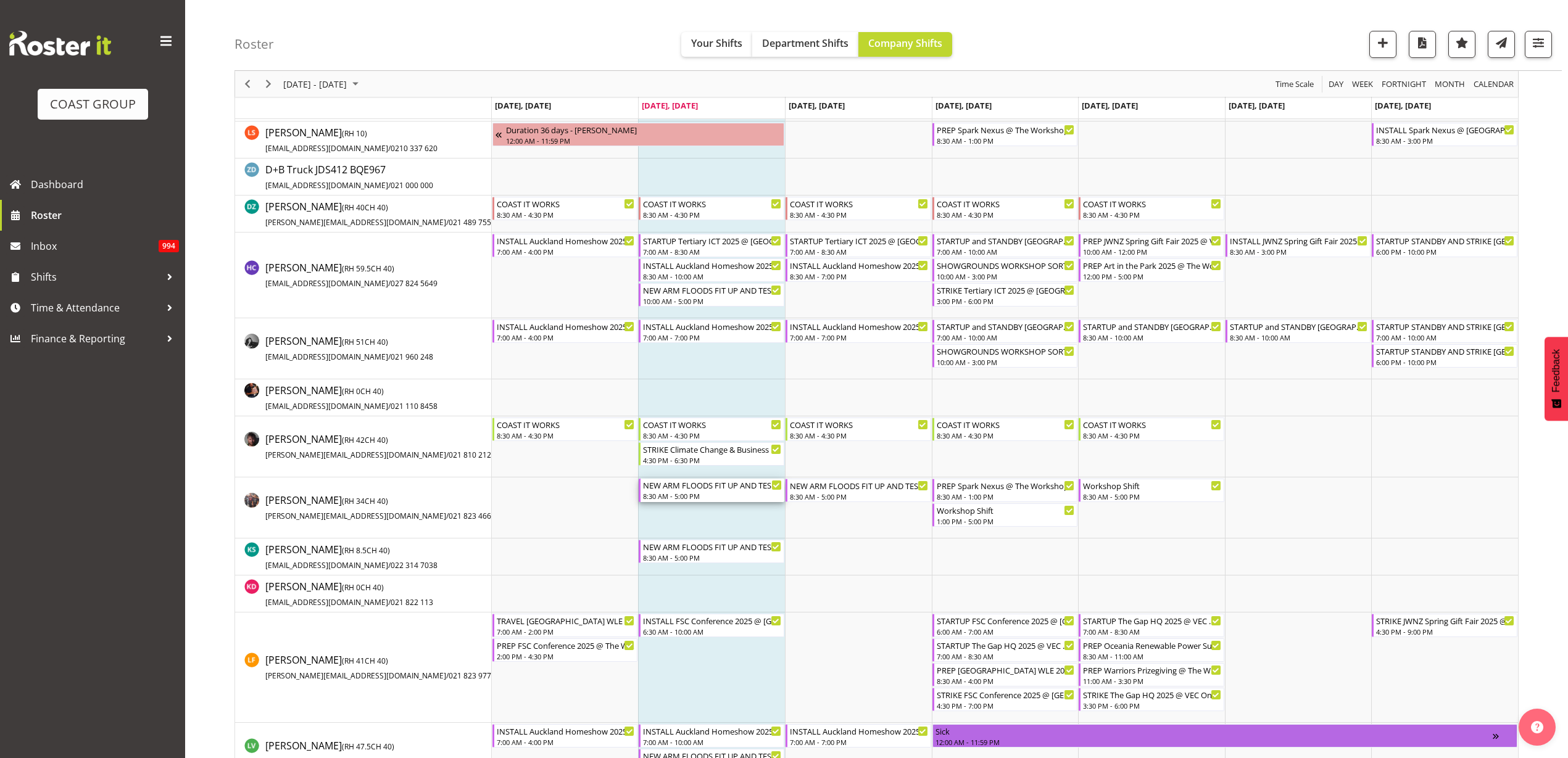
click at [683, 495] on div "8:30 AM - 5:00 PM" at bounding box center [713, 496] width 139 height 10
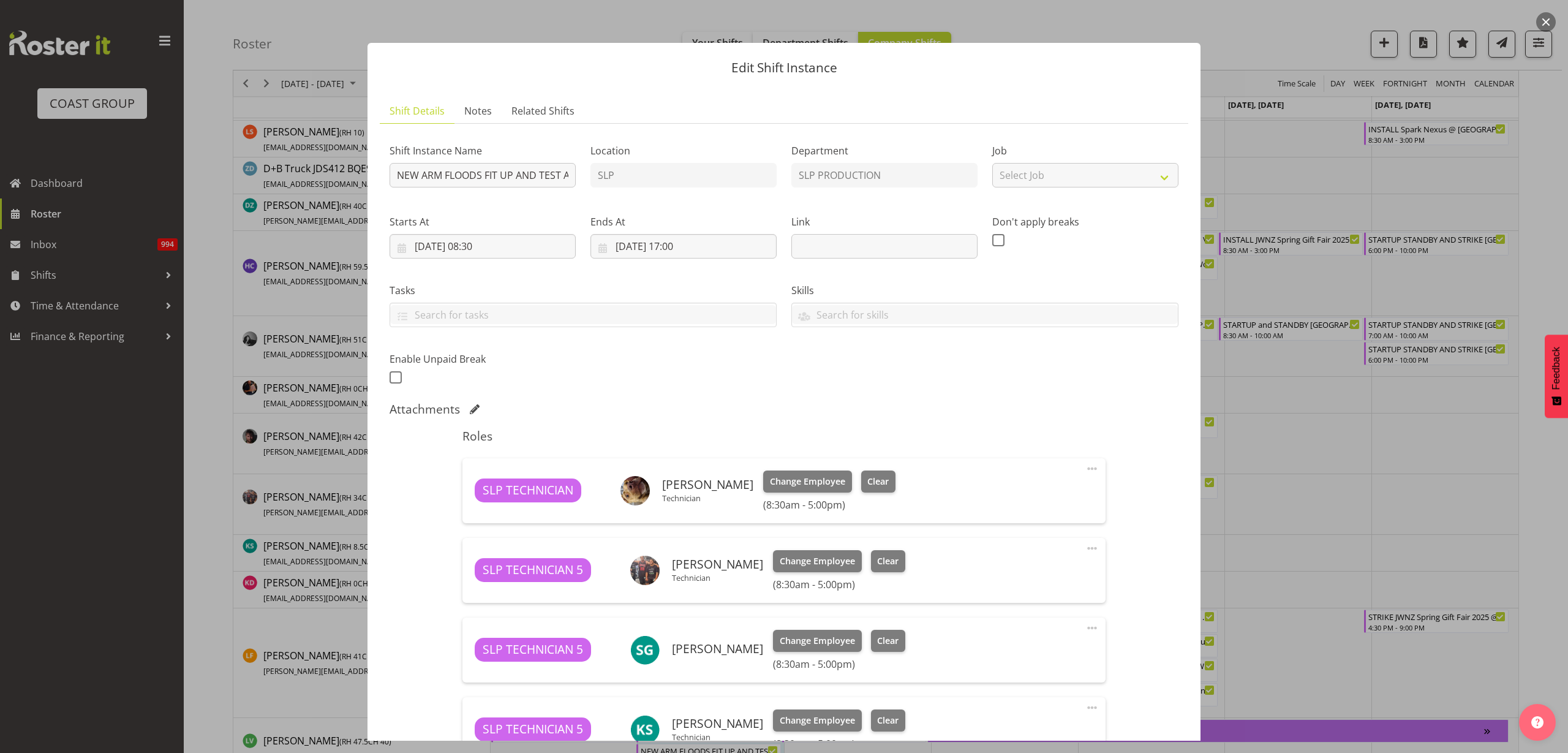
click at [1085, 544] on span at bounding box center [1091, 548] width 14 height 14
click at [1044, 574] on link "Edit" at bounding box center [1041, 577] width 118 height 22
select select "8"
select select "2025"
select select "17"
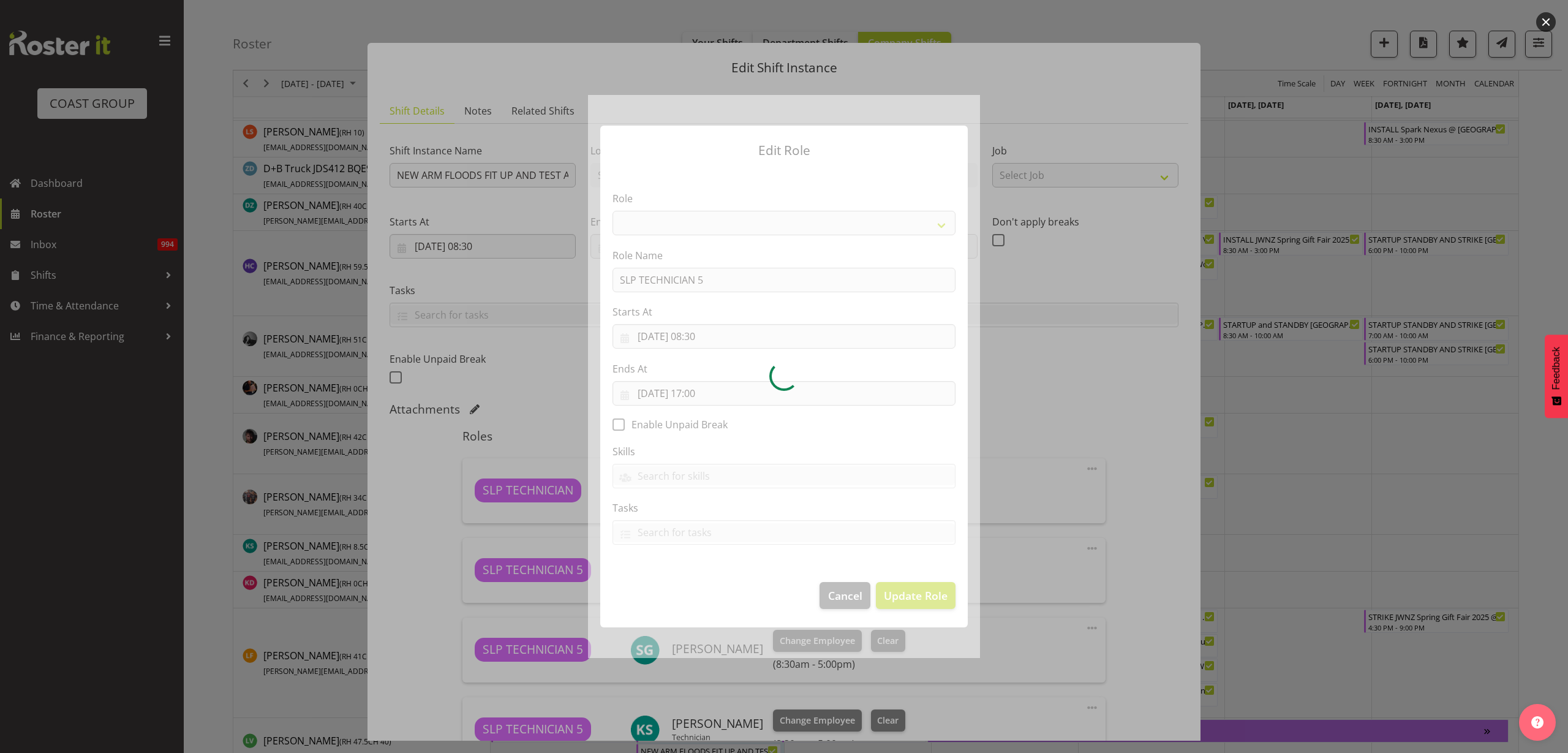
select select "123"
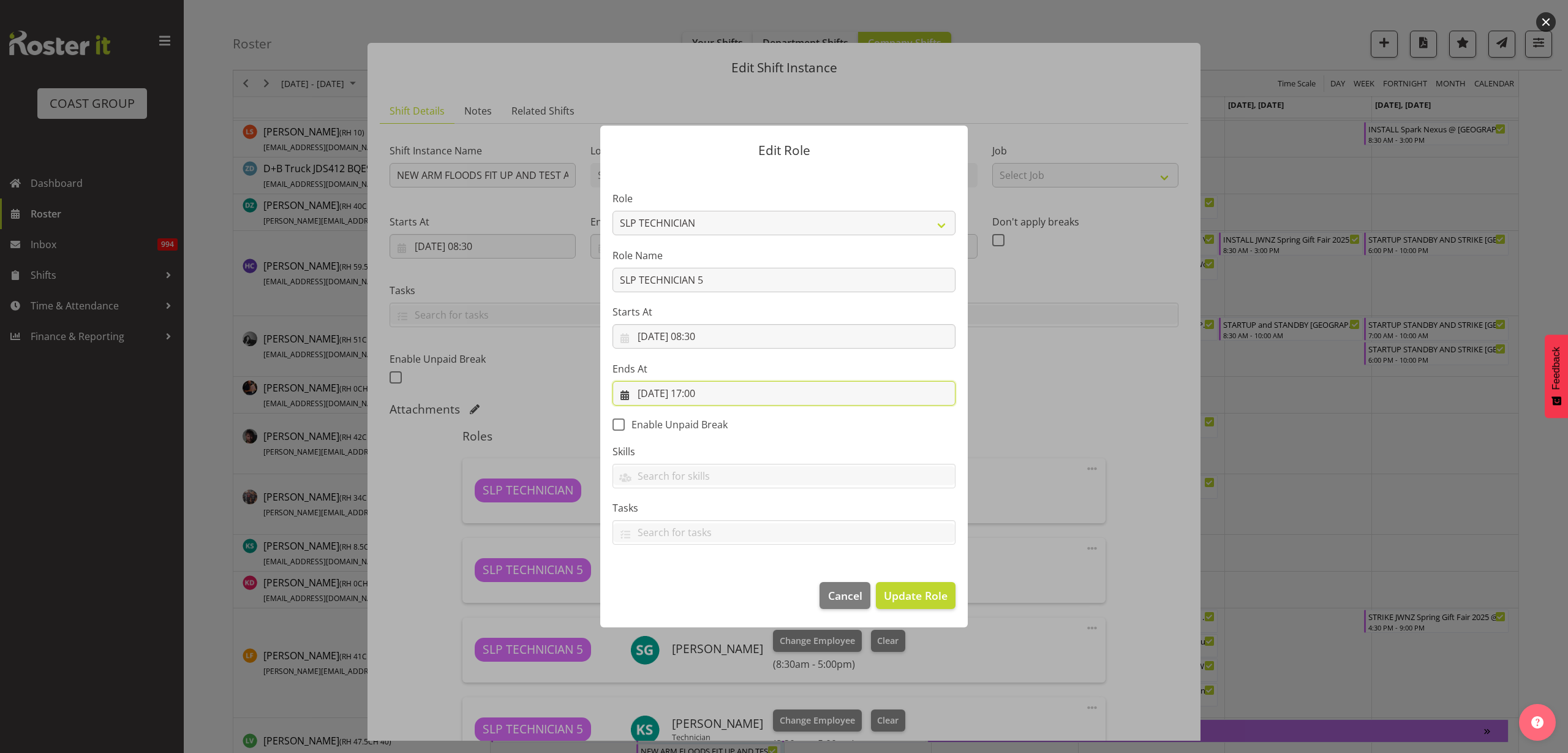
click at [707, 396] on input "09/09/2025, 17:00" at bounding box center [784, 393] width 344 height 24
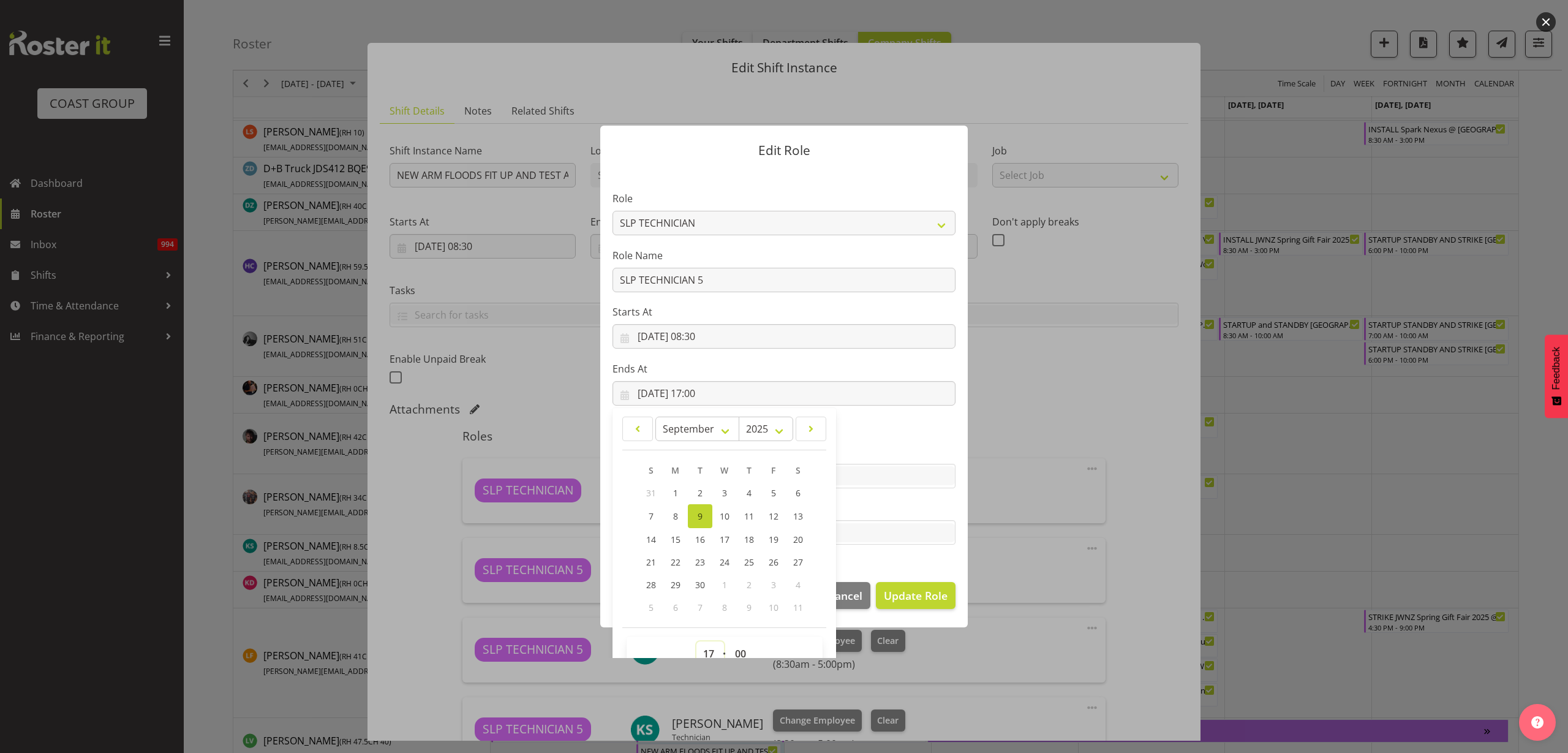
click at [701, 646] on select "00 01 02 03 04 05 06 07 08 09 10 11 12 13 14 15 16 17 18 19 20 21 22 23" at bounding box center [710, 654] width 28 height 24
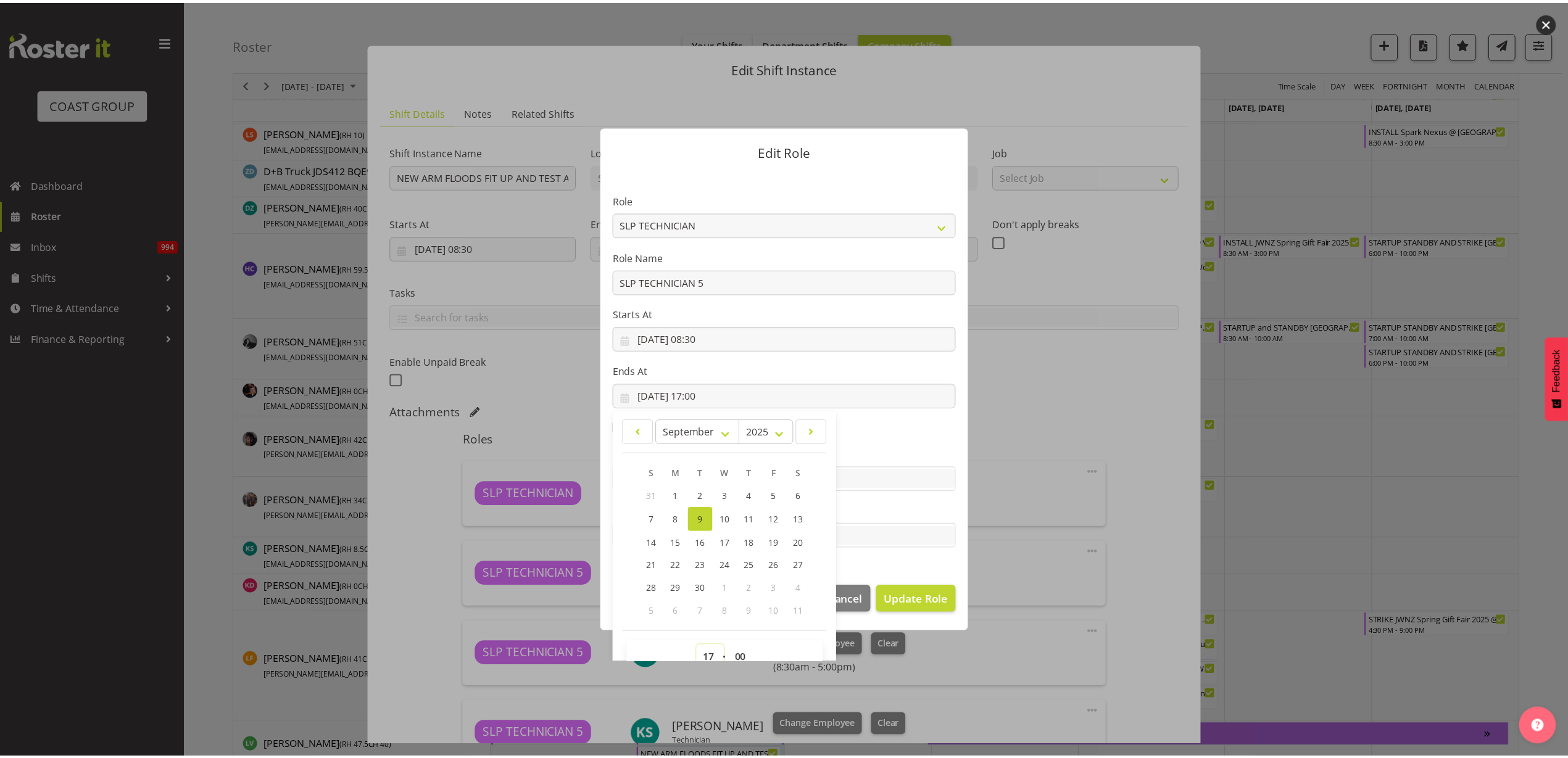
scroll to position [8, 0]
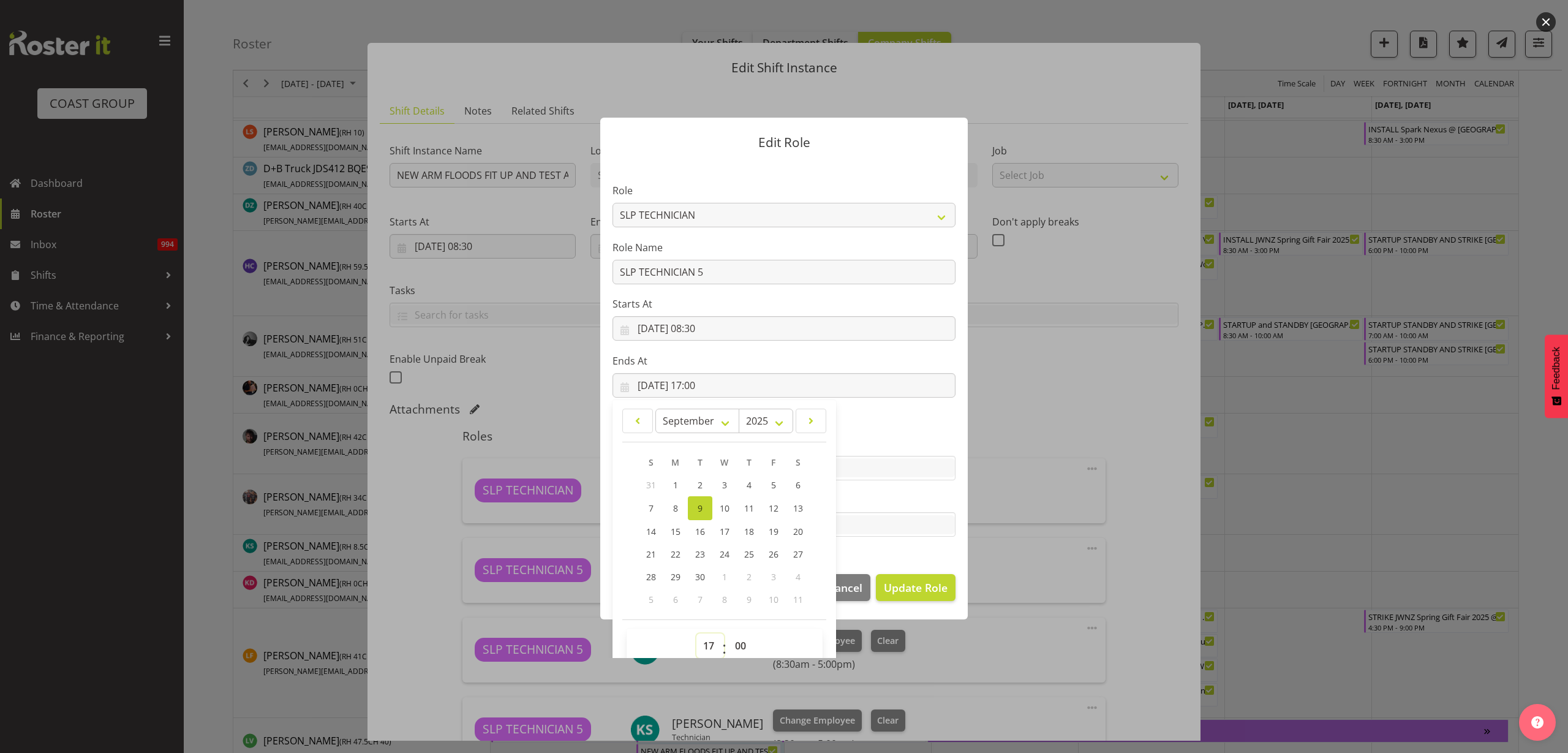
select select "12"
click at [697, 633] on select "00 01 02 03 04 05 06 07 08 09 10 11 12 13 14 15 16 17 18 19 20 21 22 23" at bounding box center [710, 645] width 28 height 24
type input "09/09/2025, 12:00"
click at [905, 583] on span "Update Role" at bounding box center [916, 588] width 64 height 16
select select
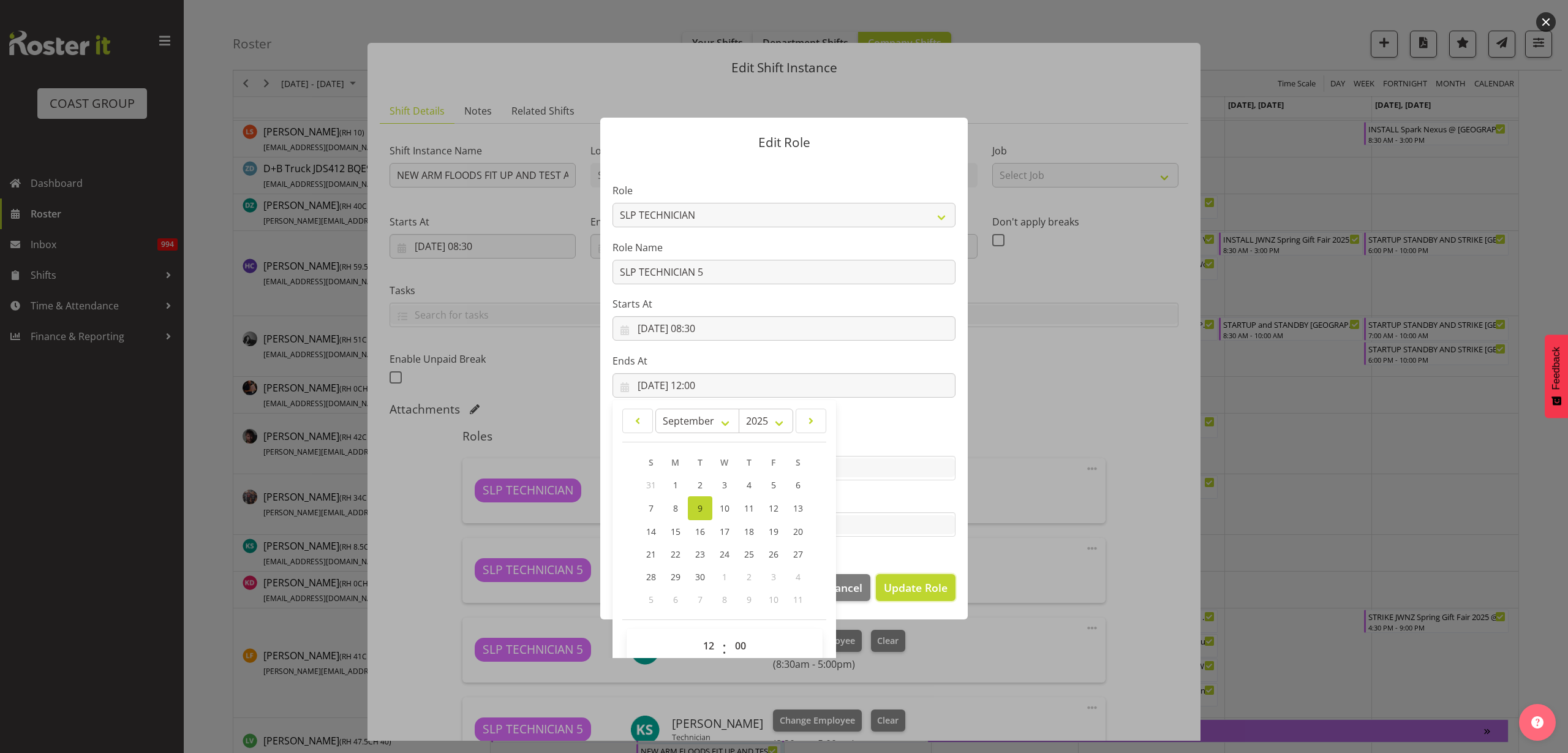
select select
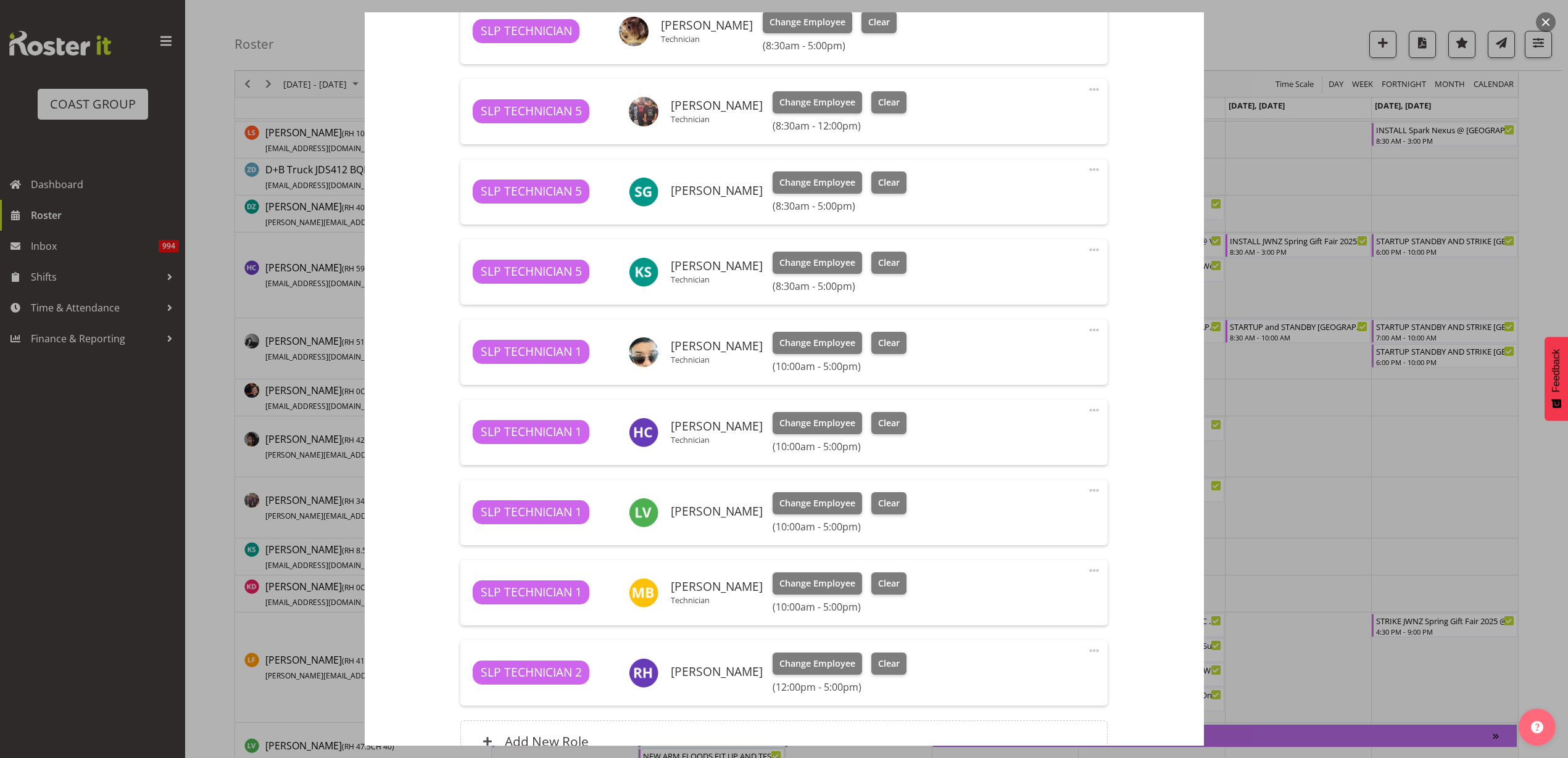
scroll to position [308, 0]
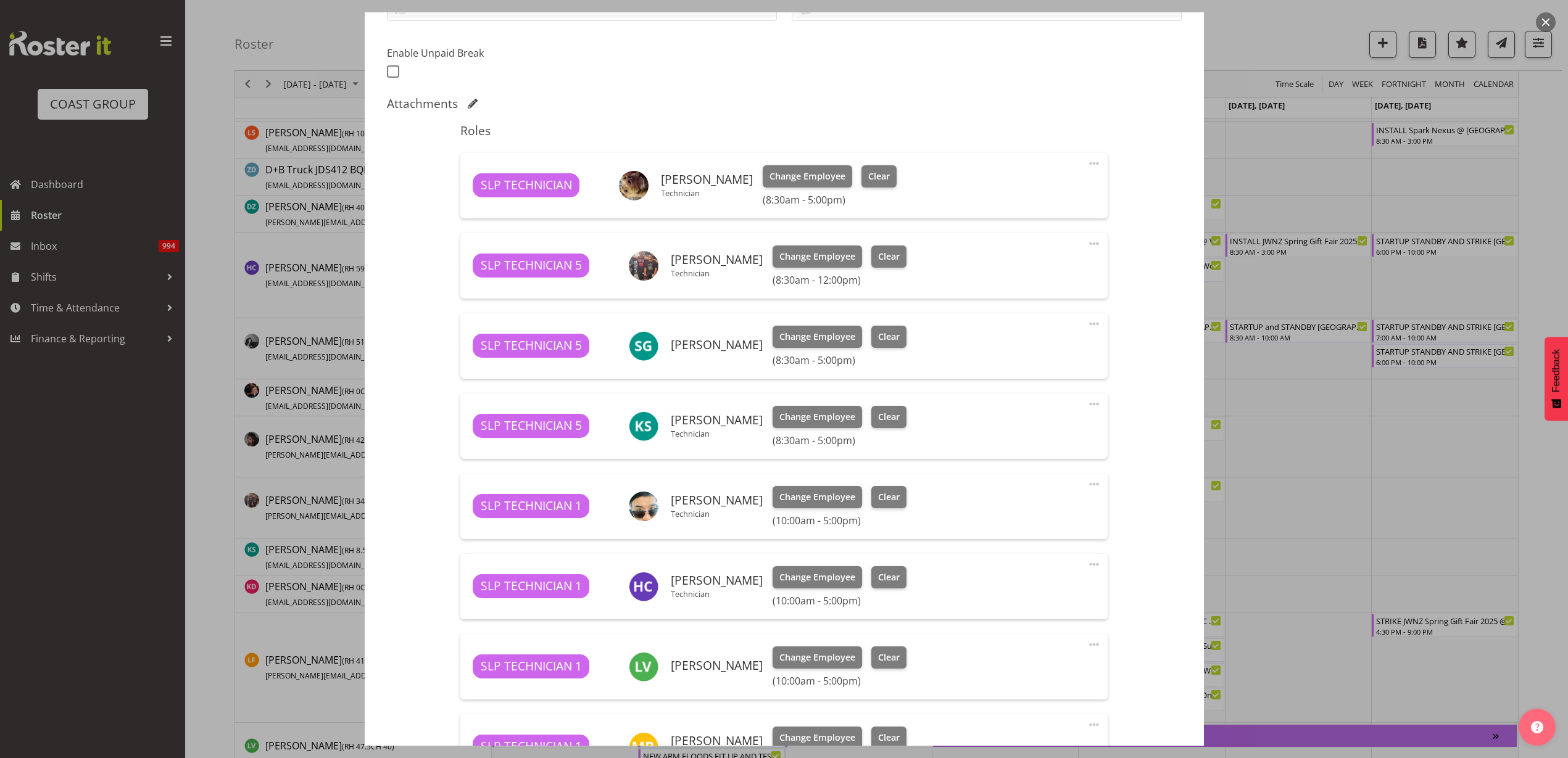
click at [1087, 321] on span at bounding box center [1094, 324] width 15 height 15
click at [1028, 396] on link "Delete" at bounding box center [1042, 397] width 119 height 22
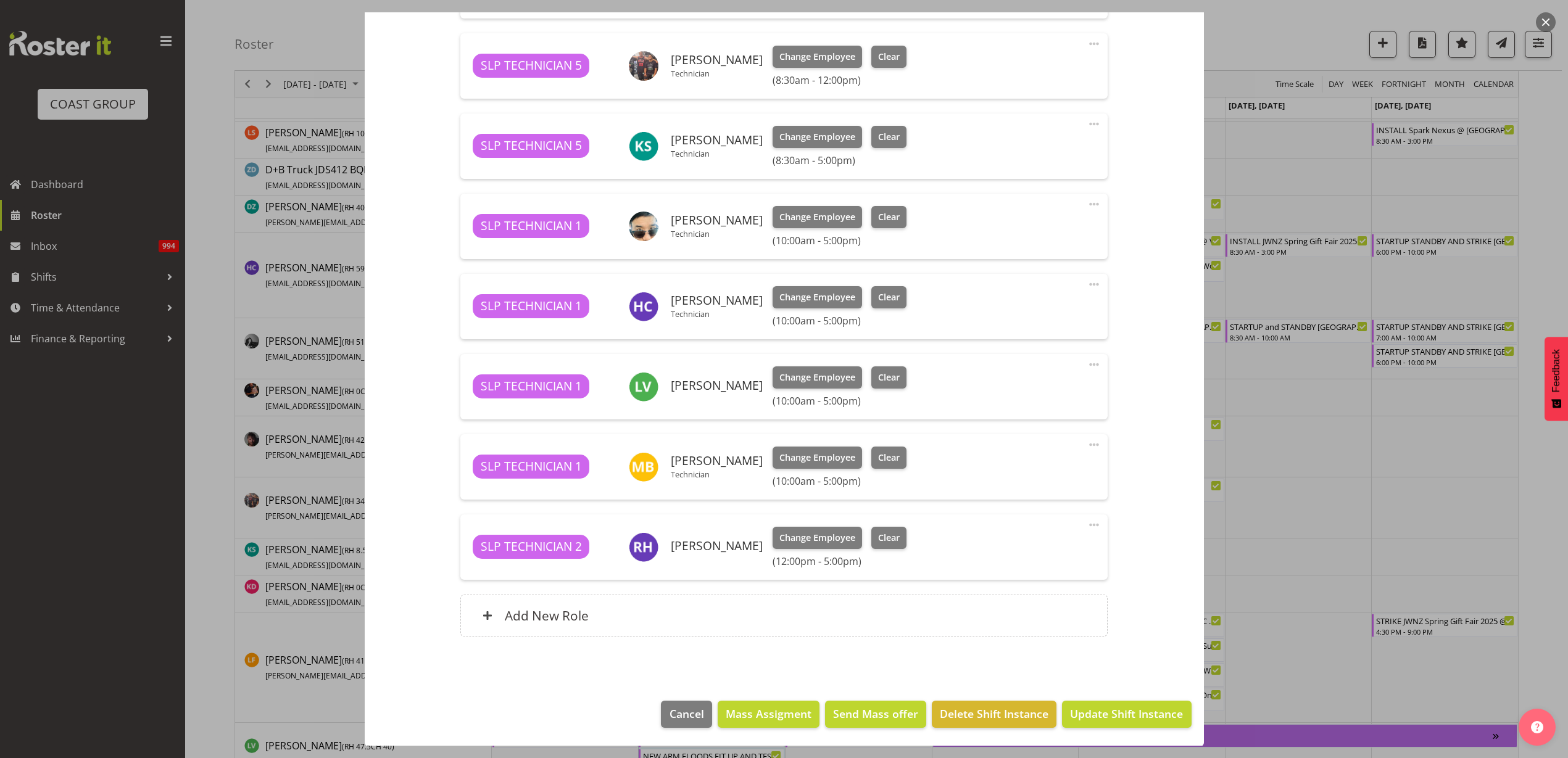
scroll to position [509, 0]
click at [1112, 717] on span "Update Shift Instance" at bounding box center [1127, 713] width 113 height 17
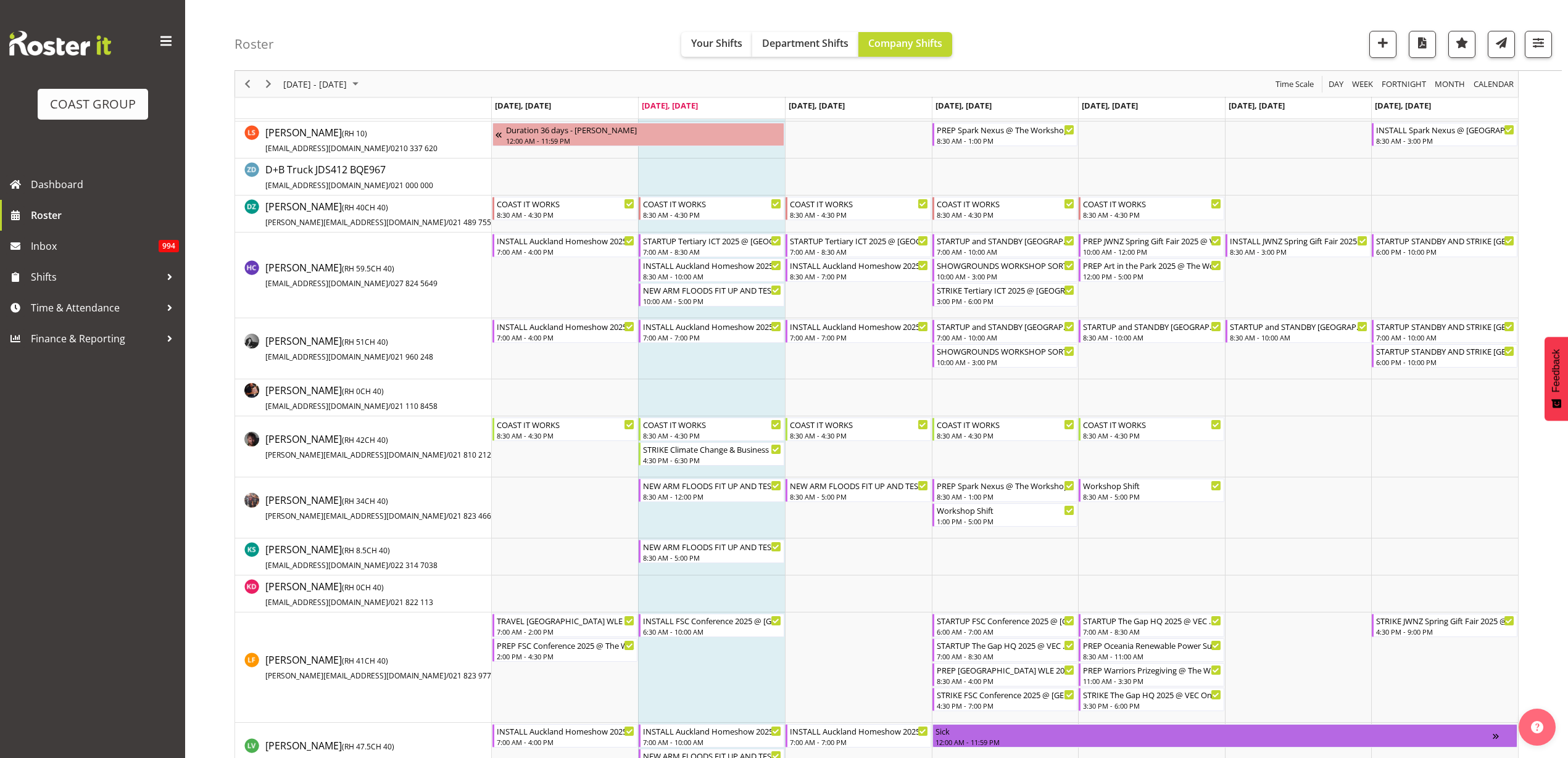
scroll to position [532, 0]
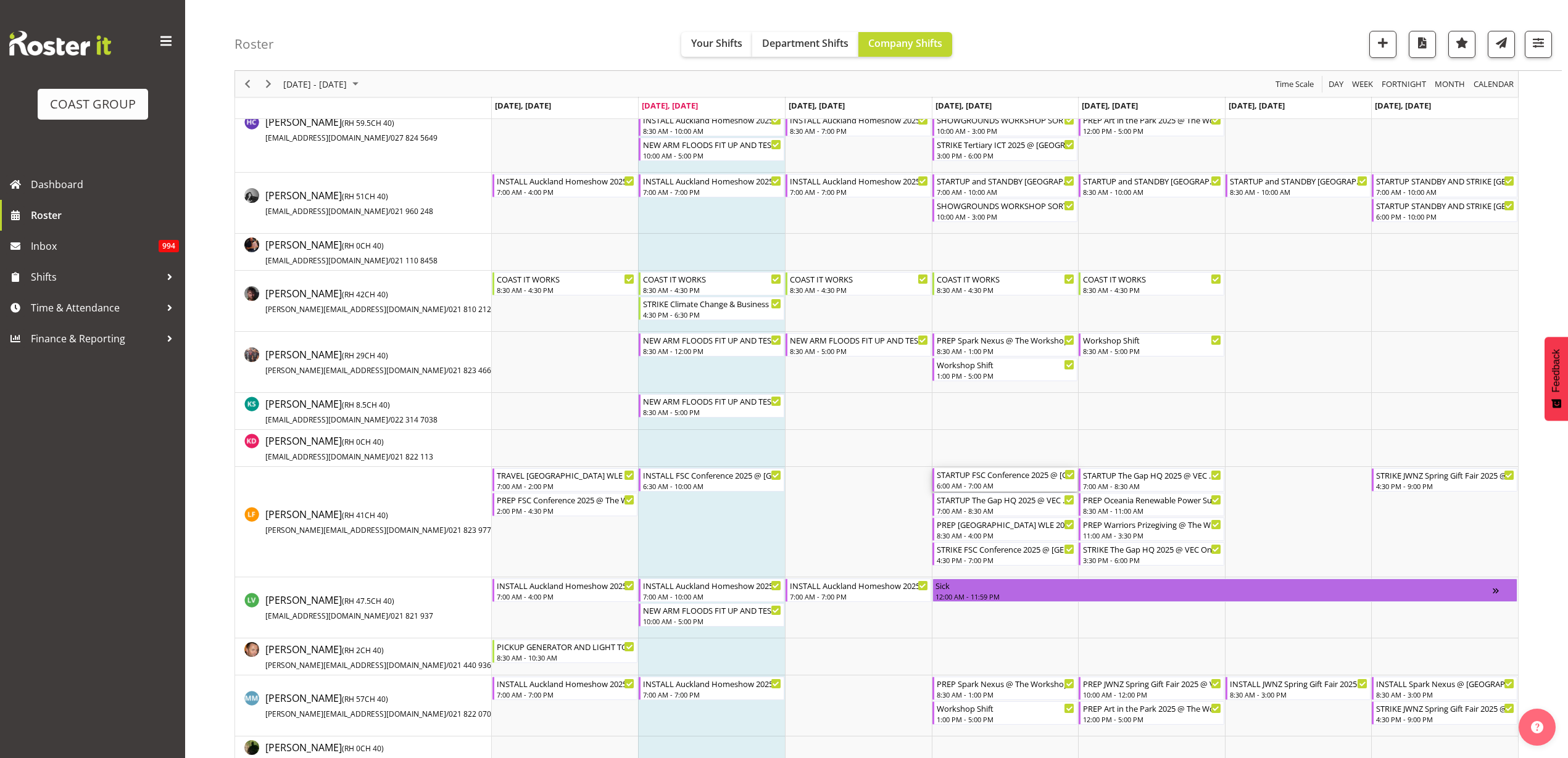
click at [988, 483] on div "6:00 AM - 7:00 AM" at bounding box center [1006, 486] width 139 height 10
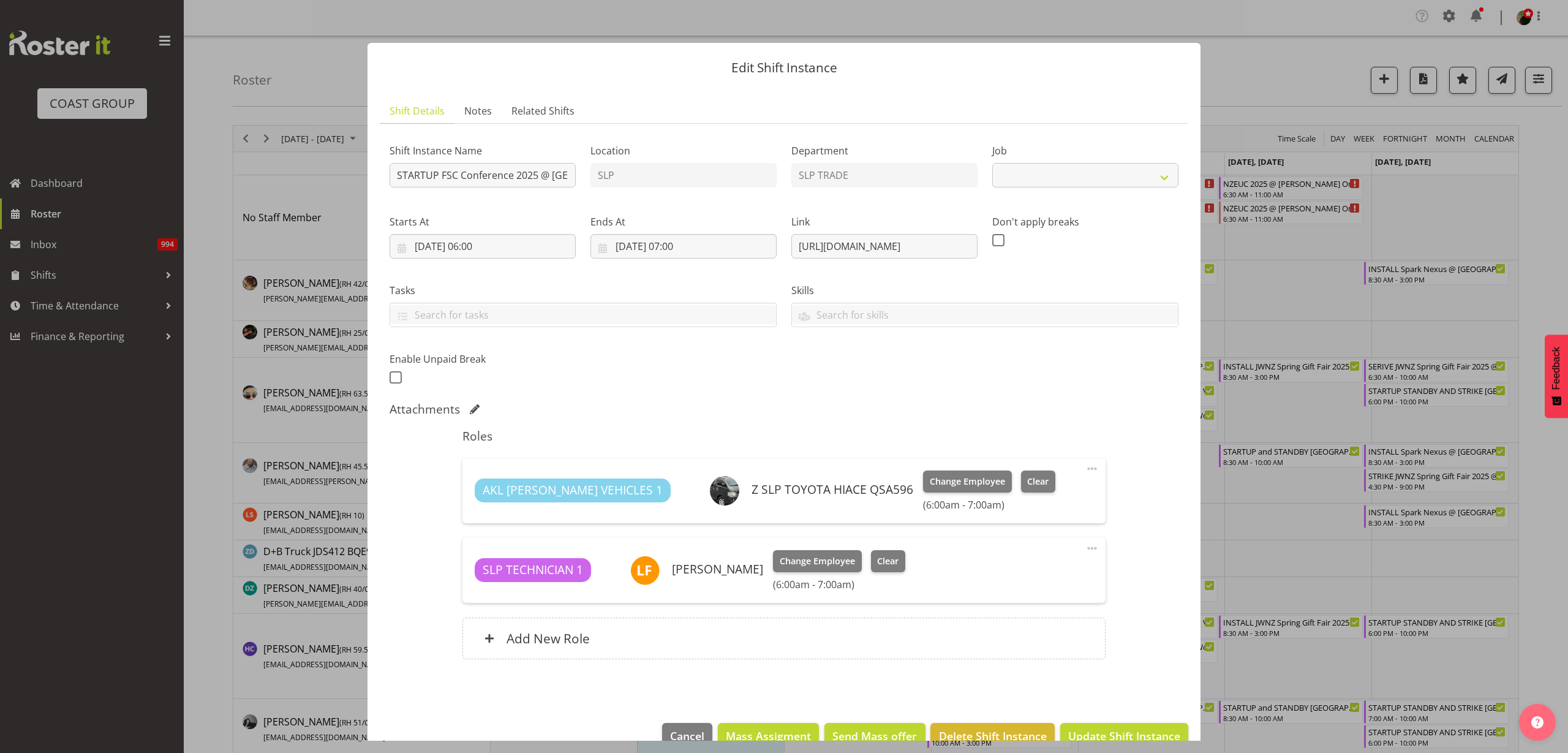
scroll to position [28, 0]
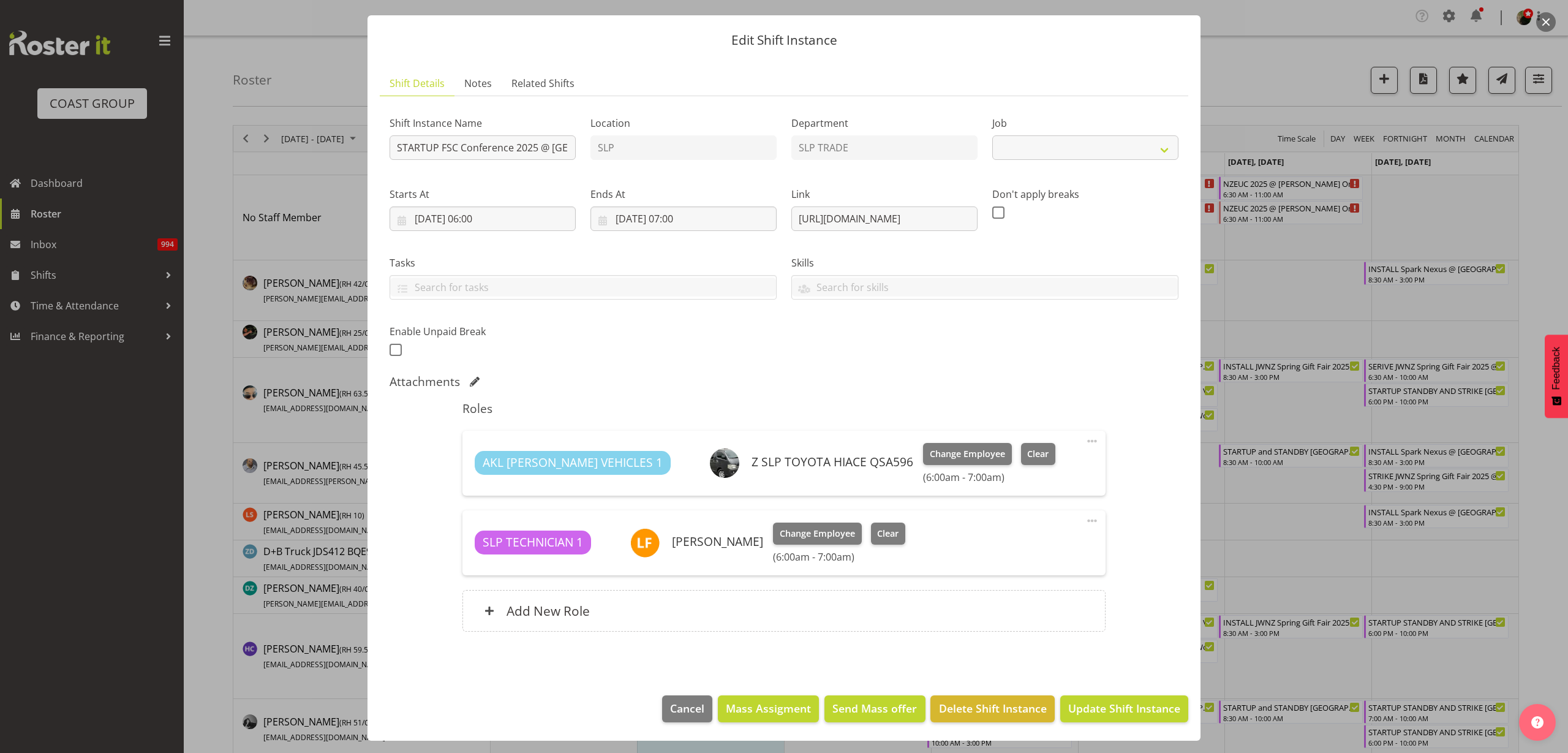
click at [884, 538] on span "Clear" at bounding box center [888, 534] width 21 height 14
select select "9759"
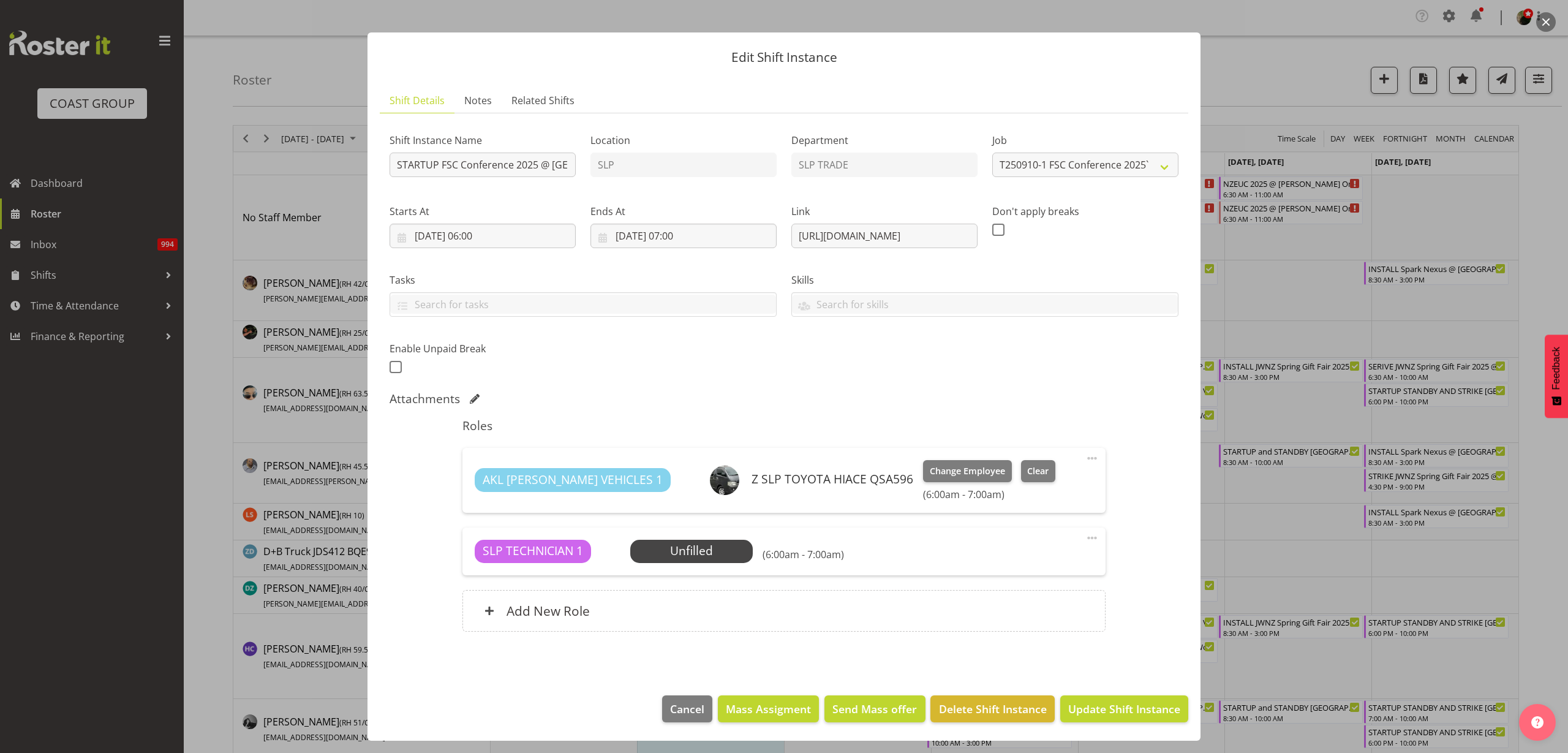
scroll to position [11, 0]
click at [1103, 710] on span "Update Shift Instance" at bounding box center [1124, 709] width 112 height 16
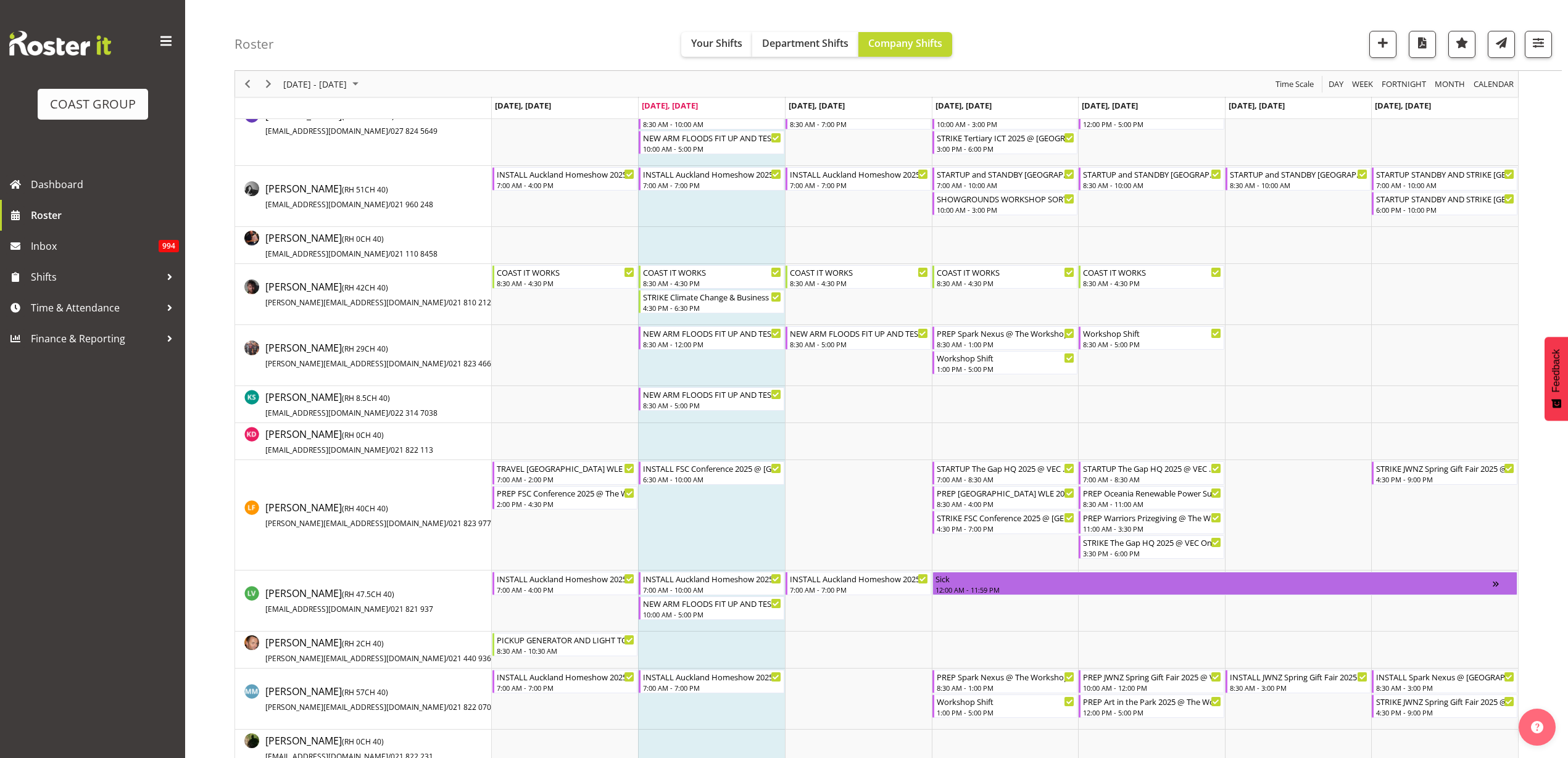
scroll to position [540, 0]
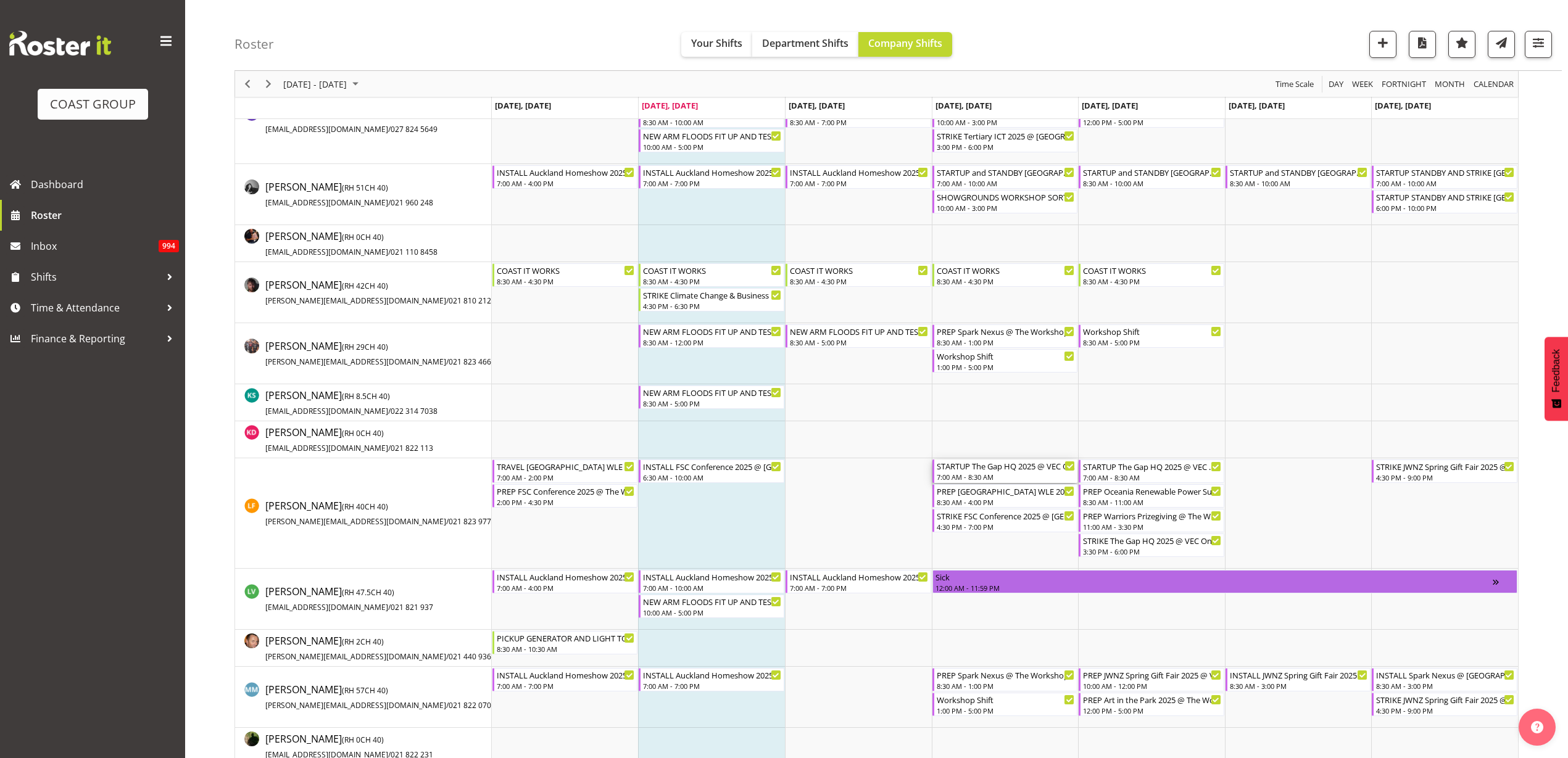
click at [985, 469] on div "STARTUP The Gap HQ 2025 @ VEC On SIte @ 0730" at bounding box center [1006, 465] width 139 height 13
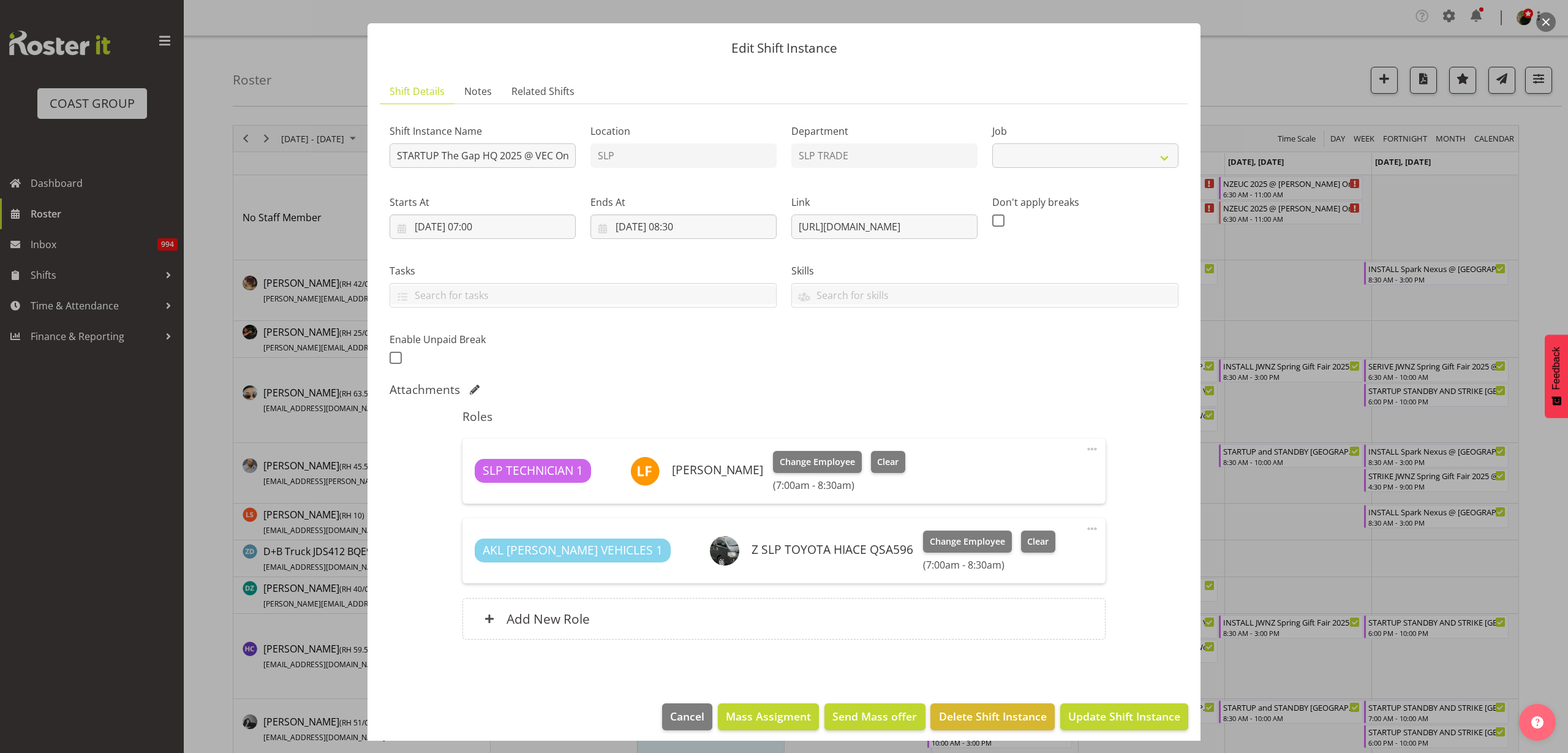
scroll to position [28, 0]
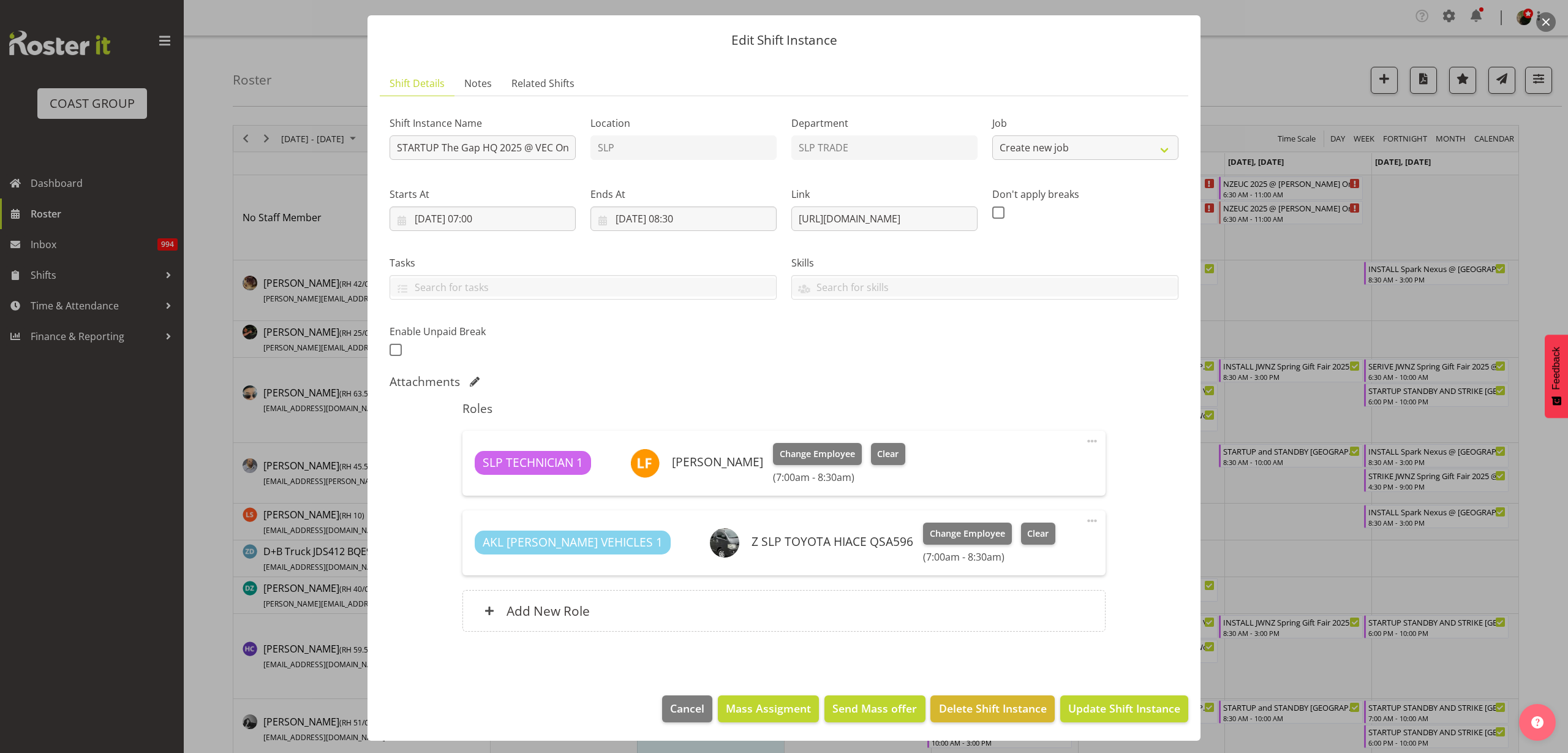
select select "10541"
click at [884, 454] on span "Clear" at bounding box center [888, 454] width 21 height 14
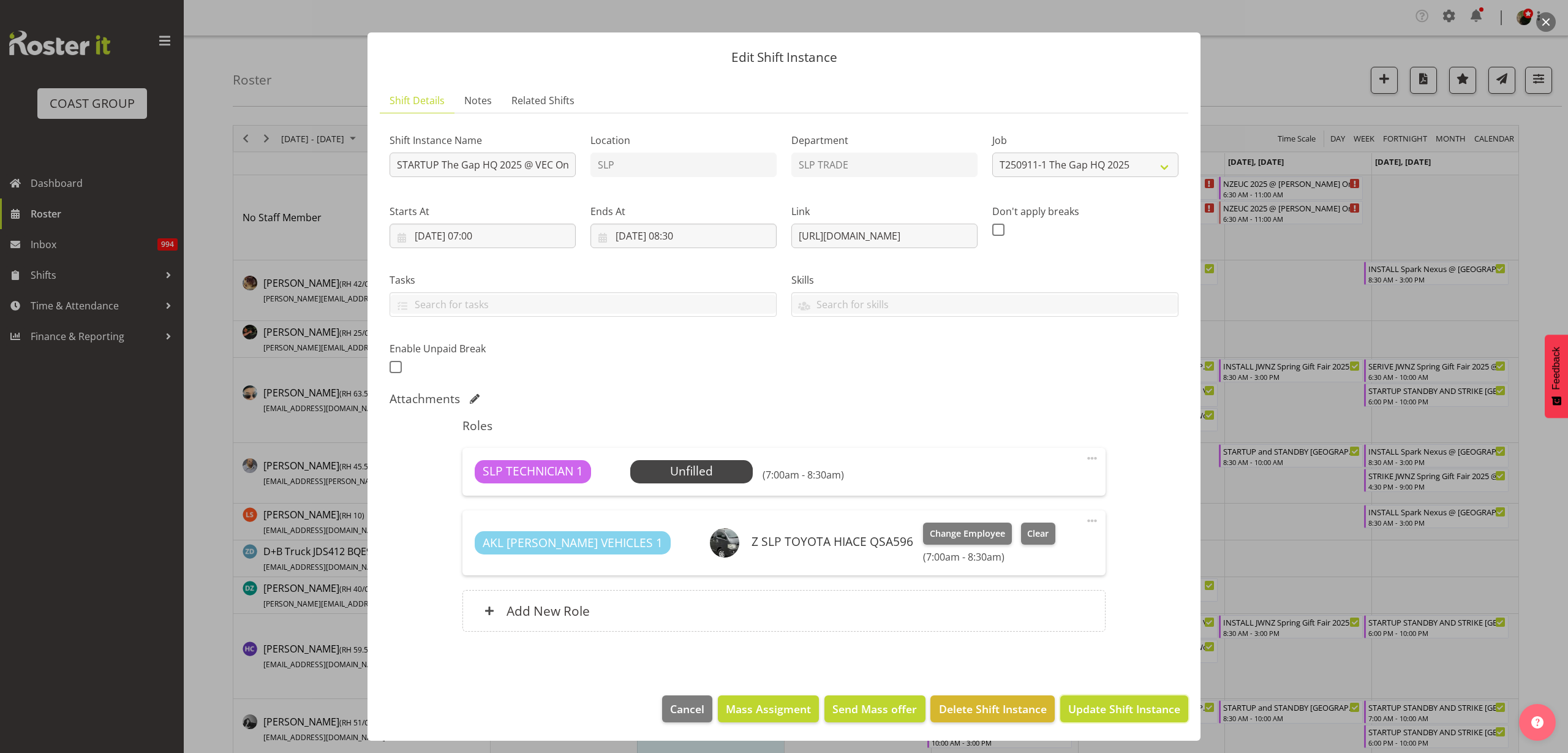
click at [1121, 711] on span "Update Shift Instance" at bounding box center [1124, 709] width 112 height 16
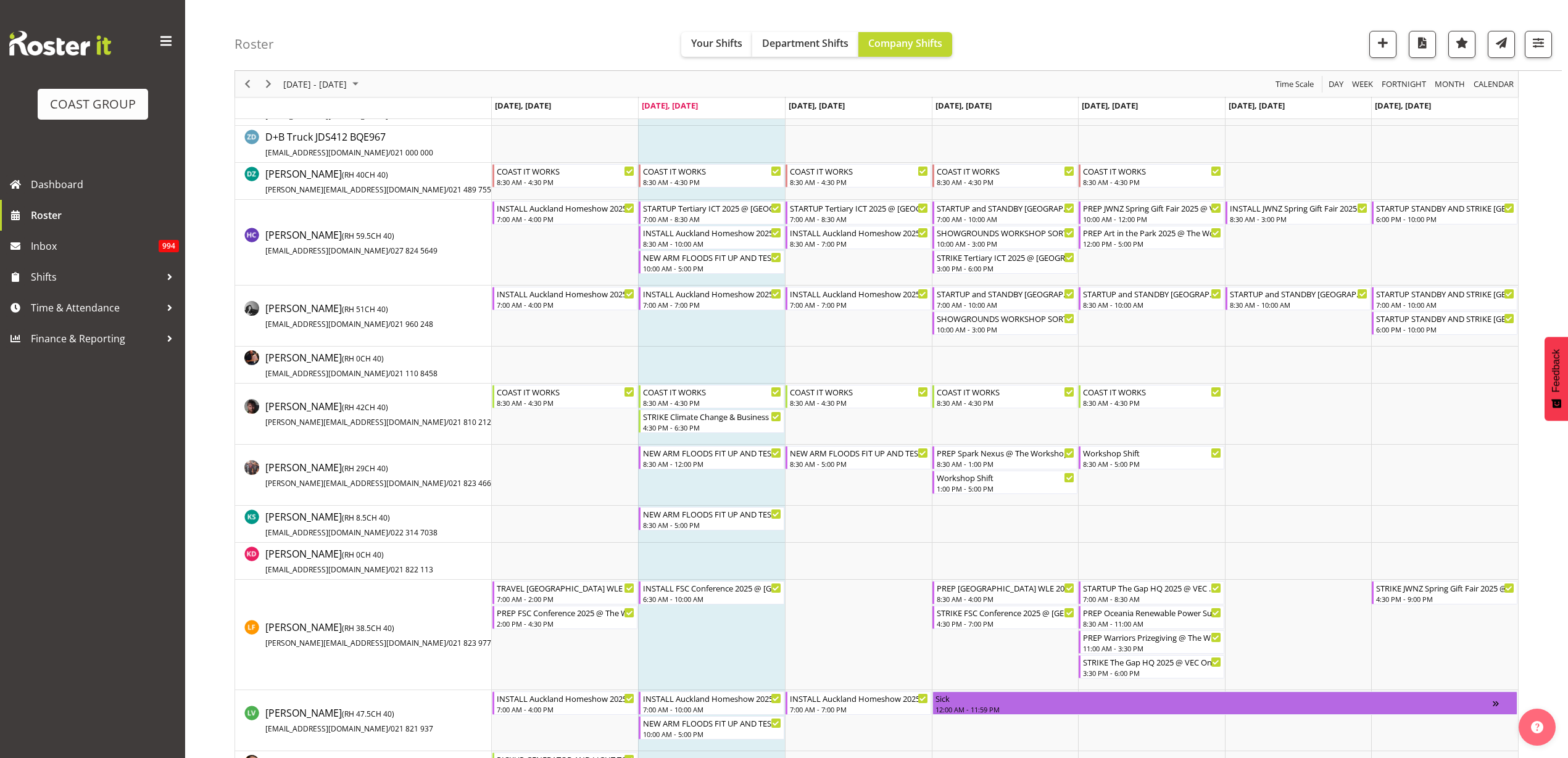
scroll to position [463, 0]
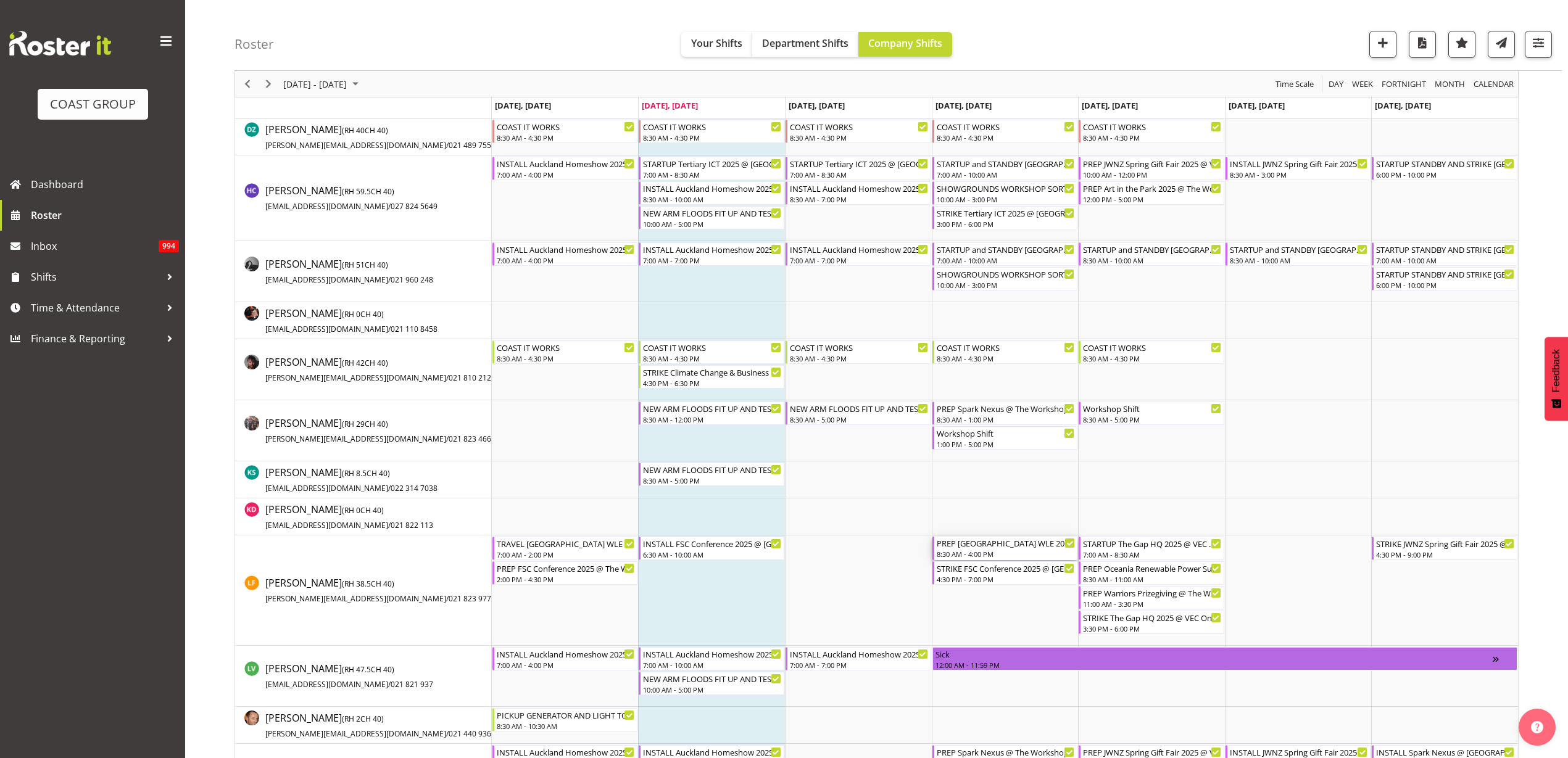
click at [983, 553] on div "8:30 AM - 4:00 PM" at bounding box center [1006, 554] width 139 height 10
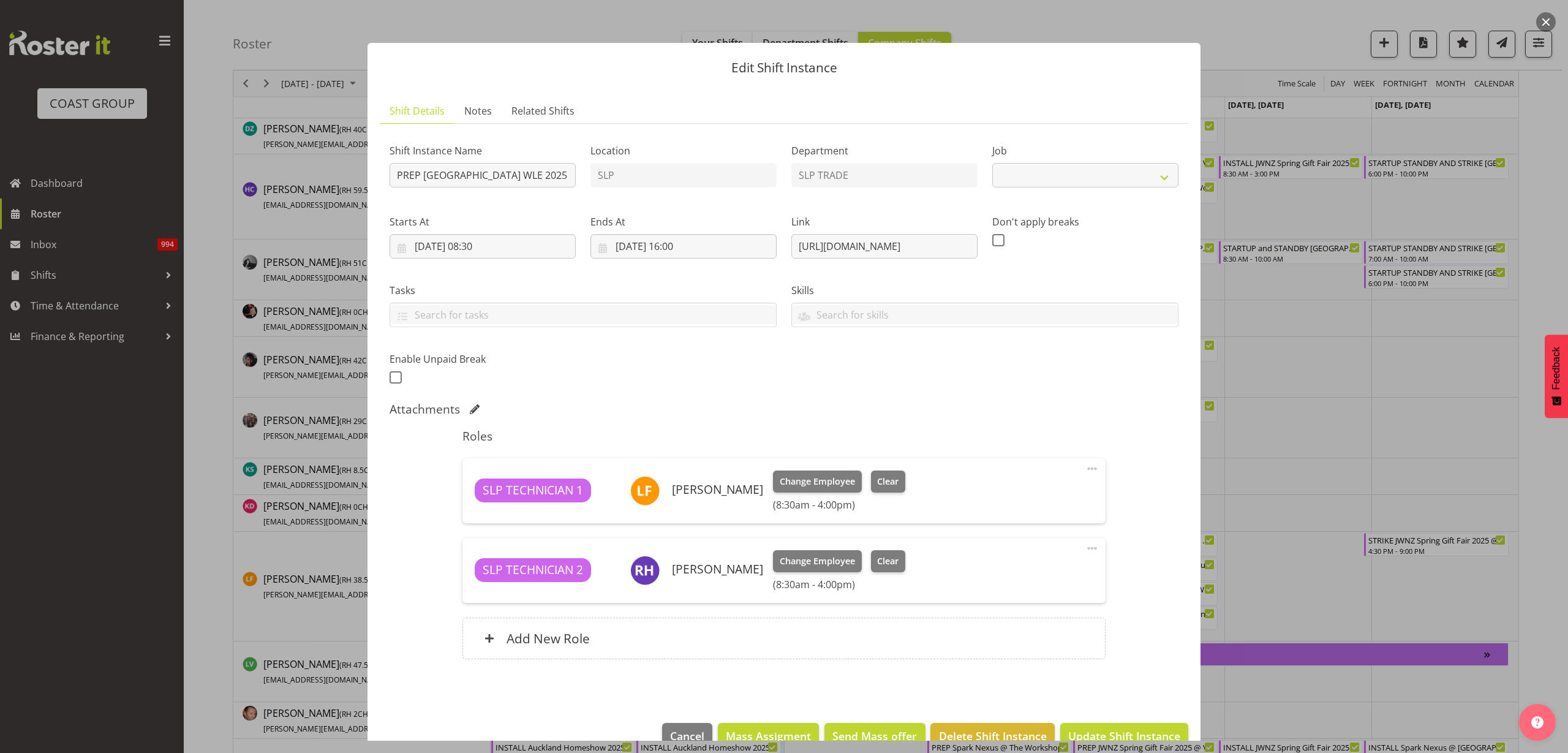
select select "9227"
click at [880, 480] on span "Clear" at bounding box center [888, 482] width 21 height 14
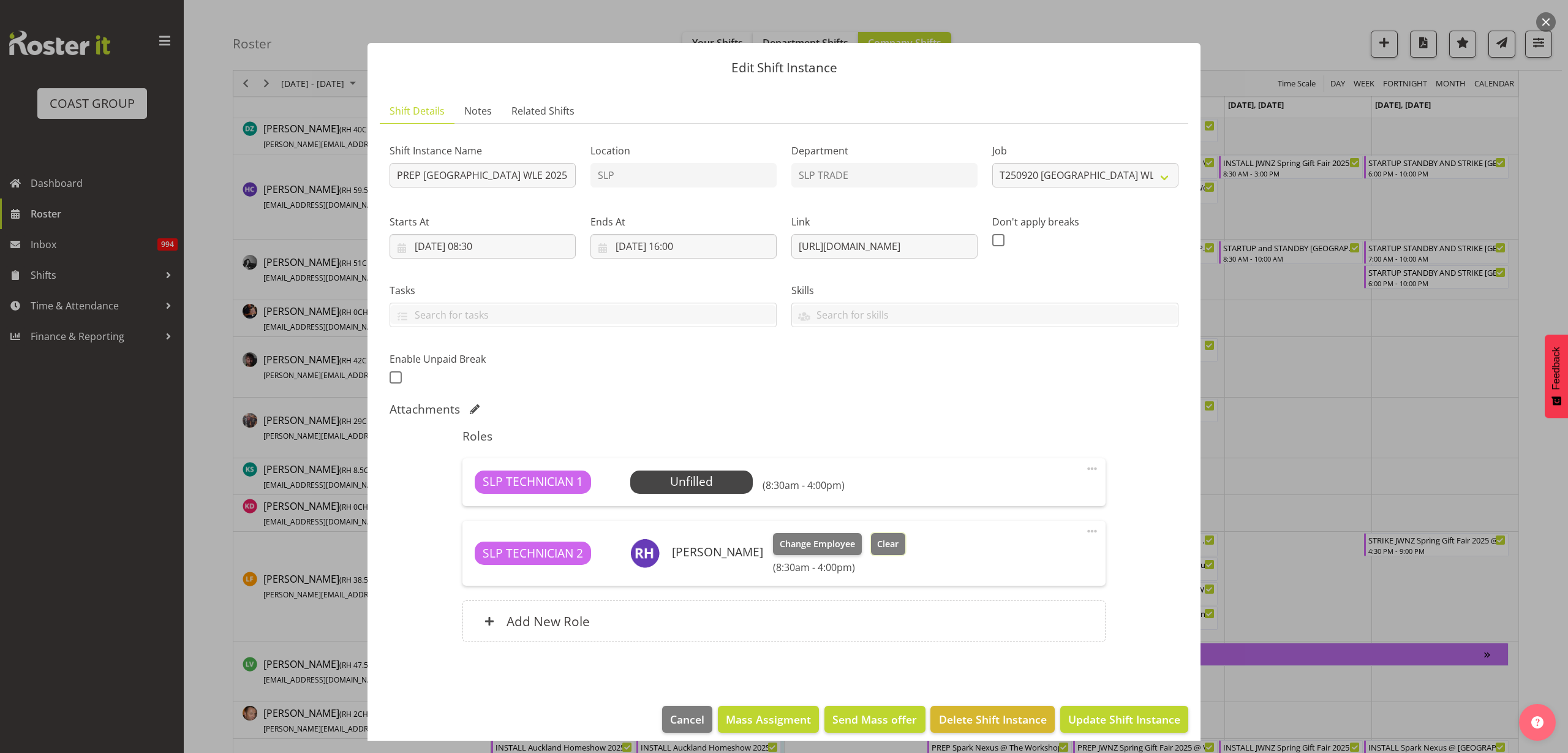
click at [893, 550] on button "Clear" at bounding box center [889, 544] width 35 height 22
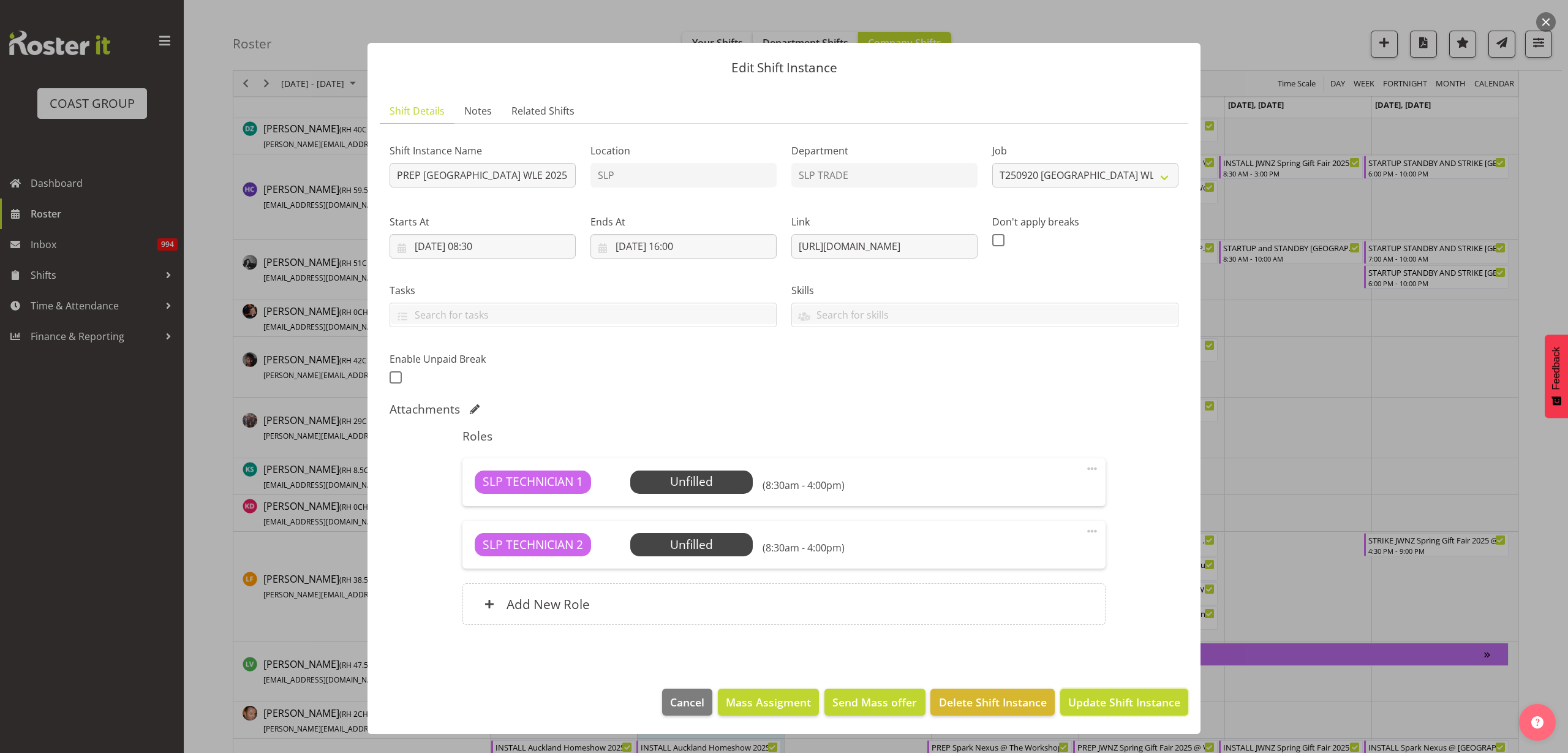
click at [1154, 700] on span "Update Shift Instance" at bounding box center [1124, 702] width 112 height 16
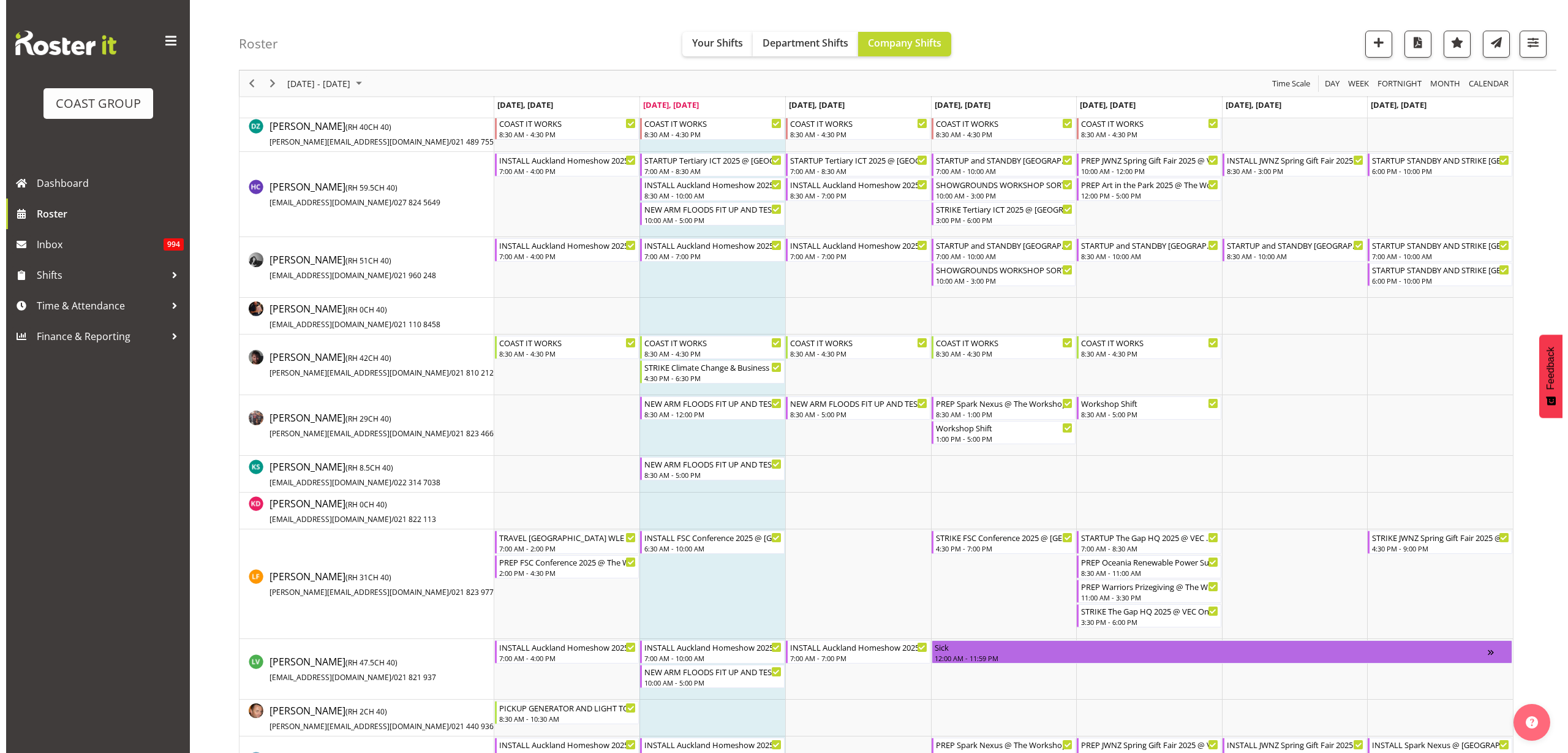
scroll to position [613, 0]
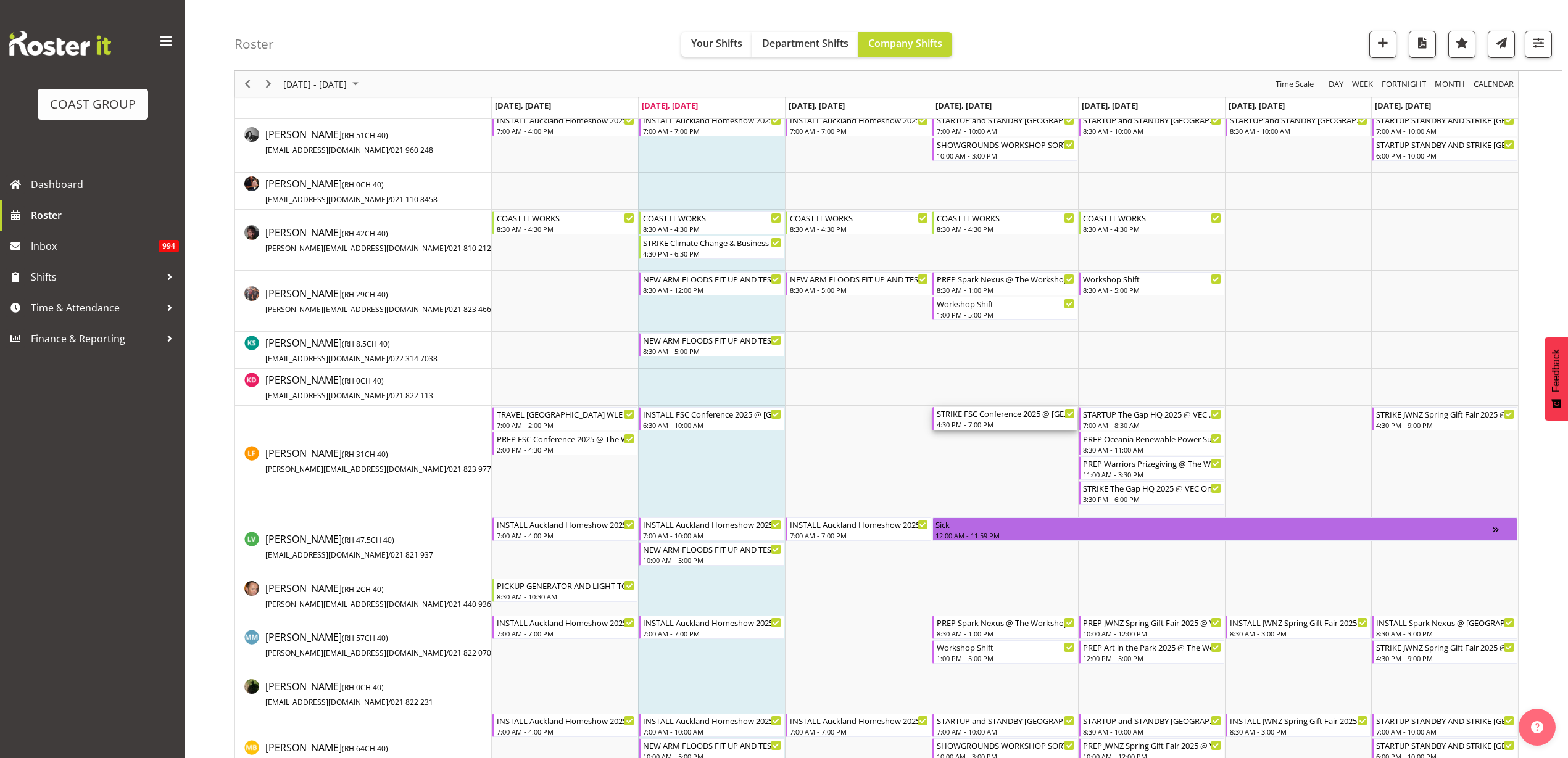
click at [1014, 422] on div "4:30 PM - 7:00 PM" at bounding box center [1006, 425] width 139 height 10
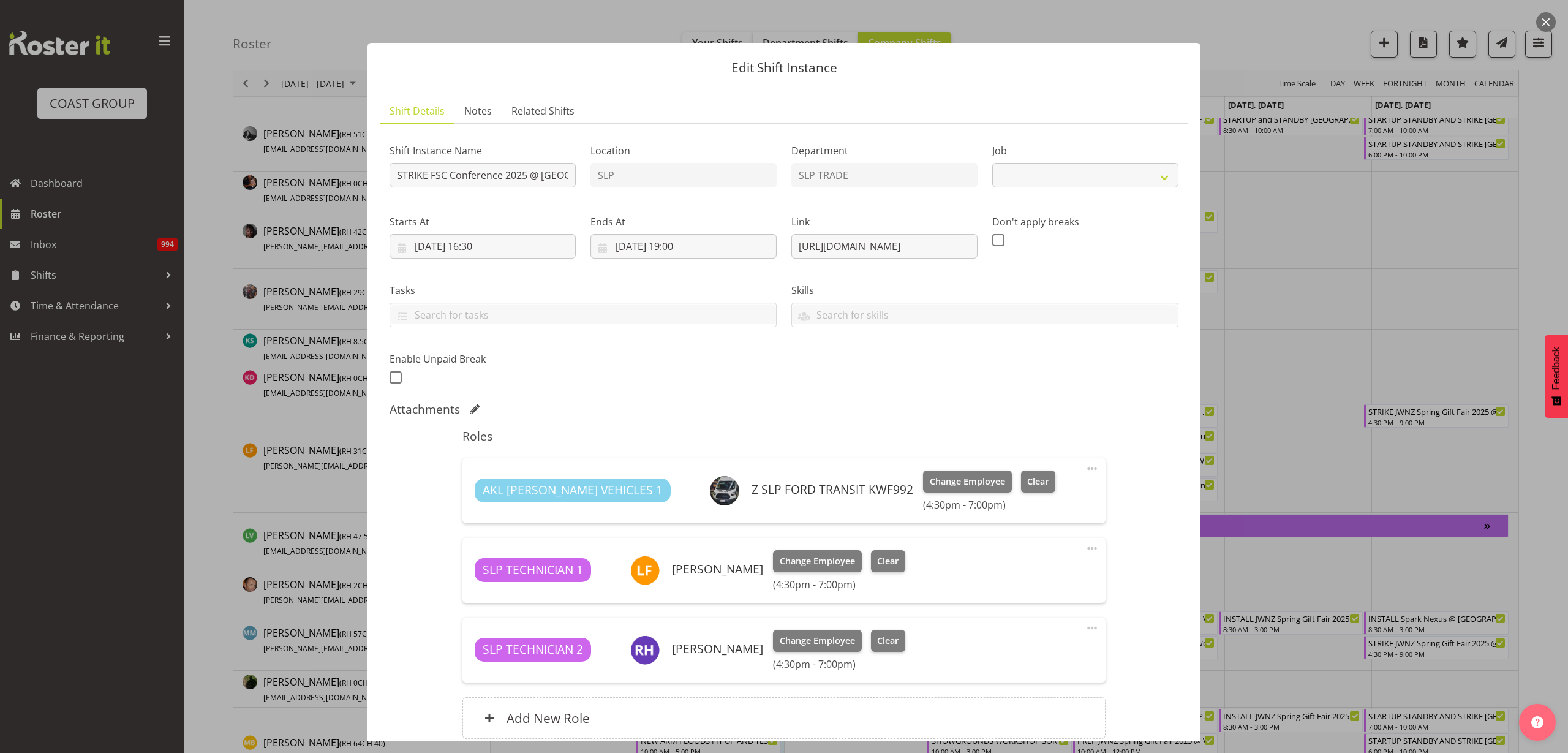
select select "9759"
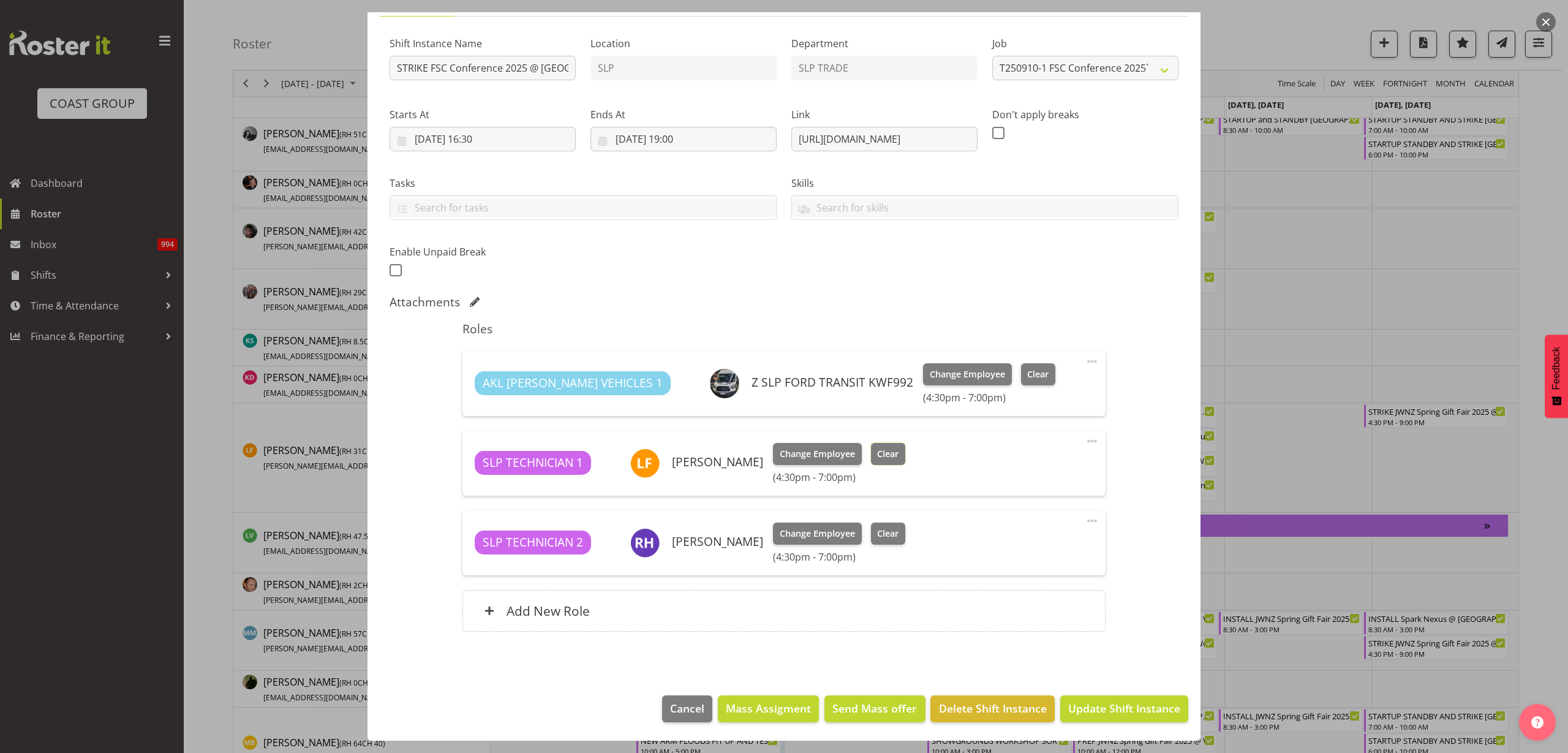
click at [877, 450] on span "Clear" at bounding box center [888, 454] width 21 height 14
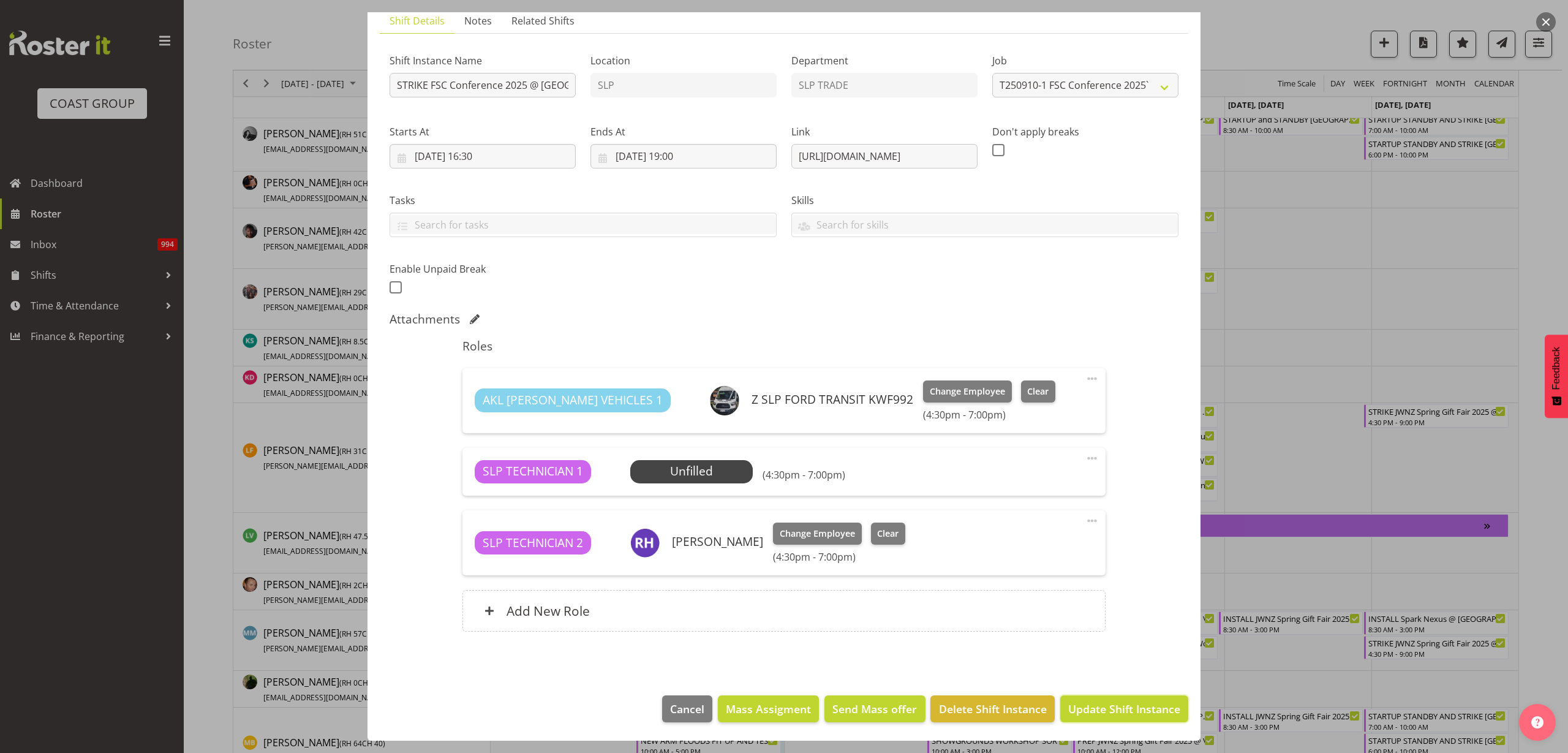
click at [1168, 713] on span "Update Shift Instance" at bounding box center [1124, 709] width 112 height 16
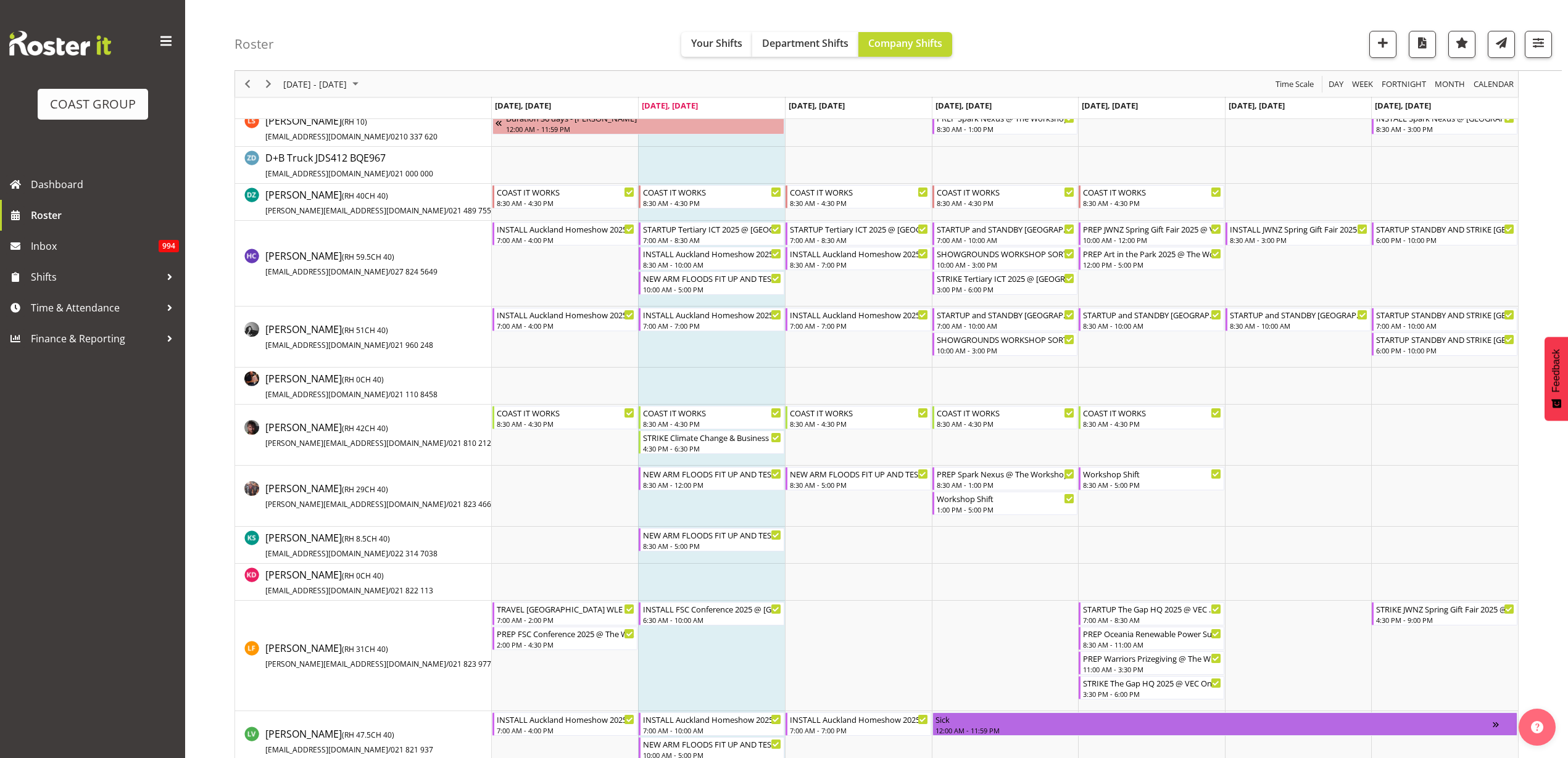
scroll to position [641, 0]
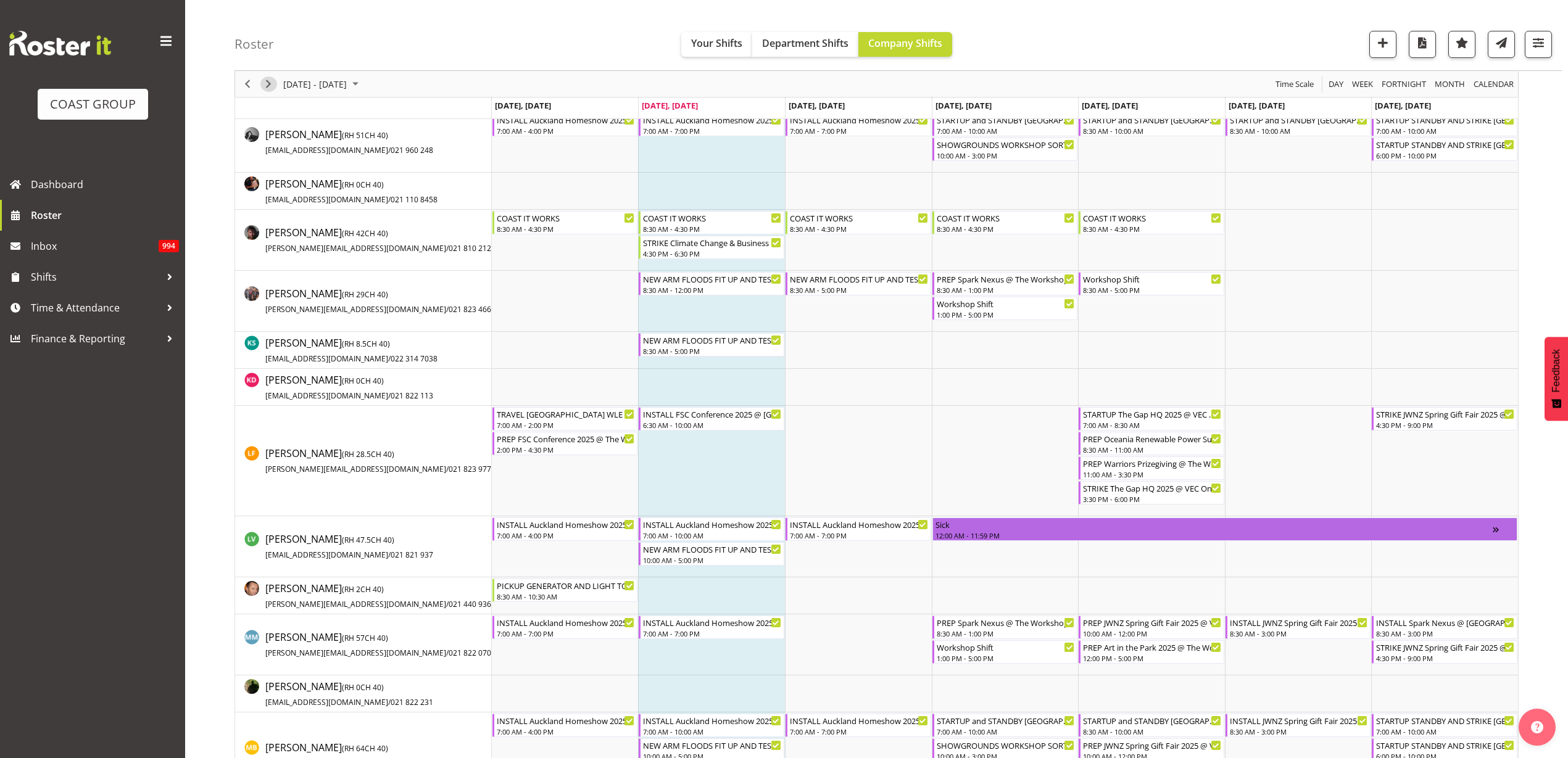
click at [267, 85] on span "Next" at bounding box center [268, 85] width 15 height 16
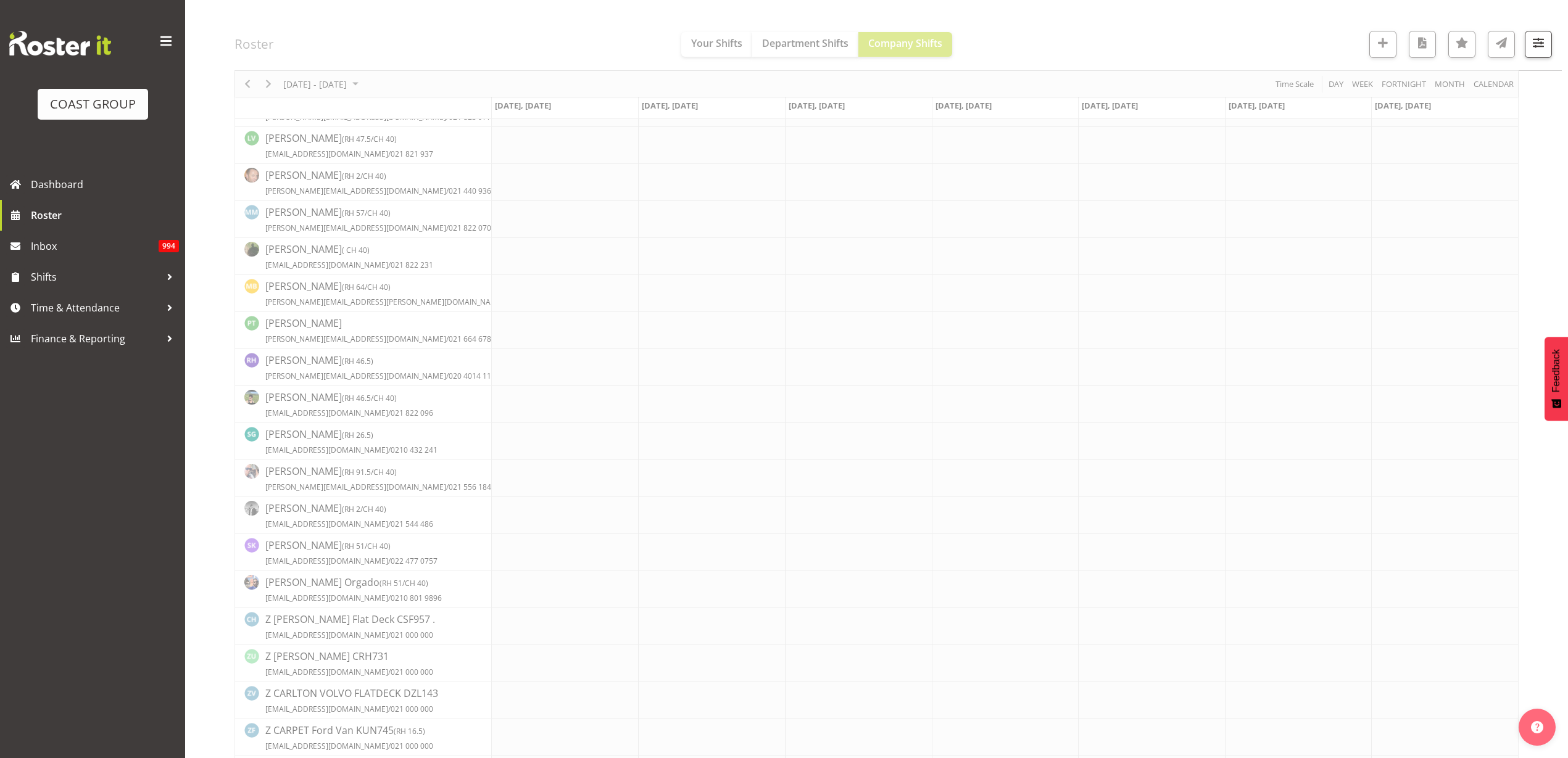
scroll to position [0, 0]
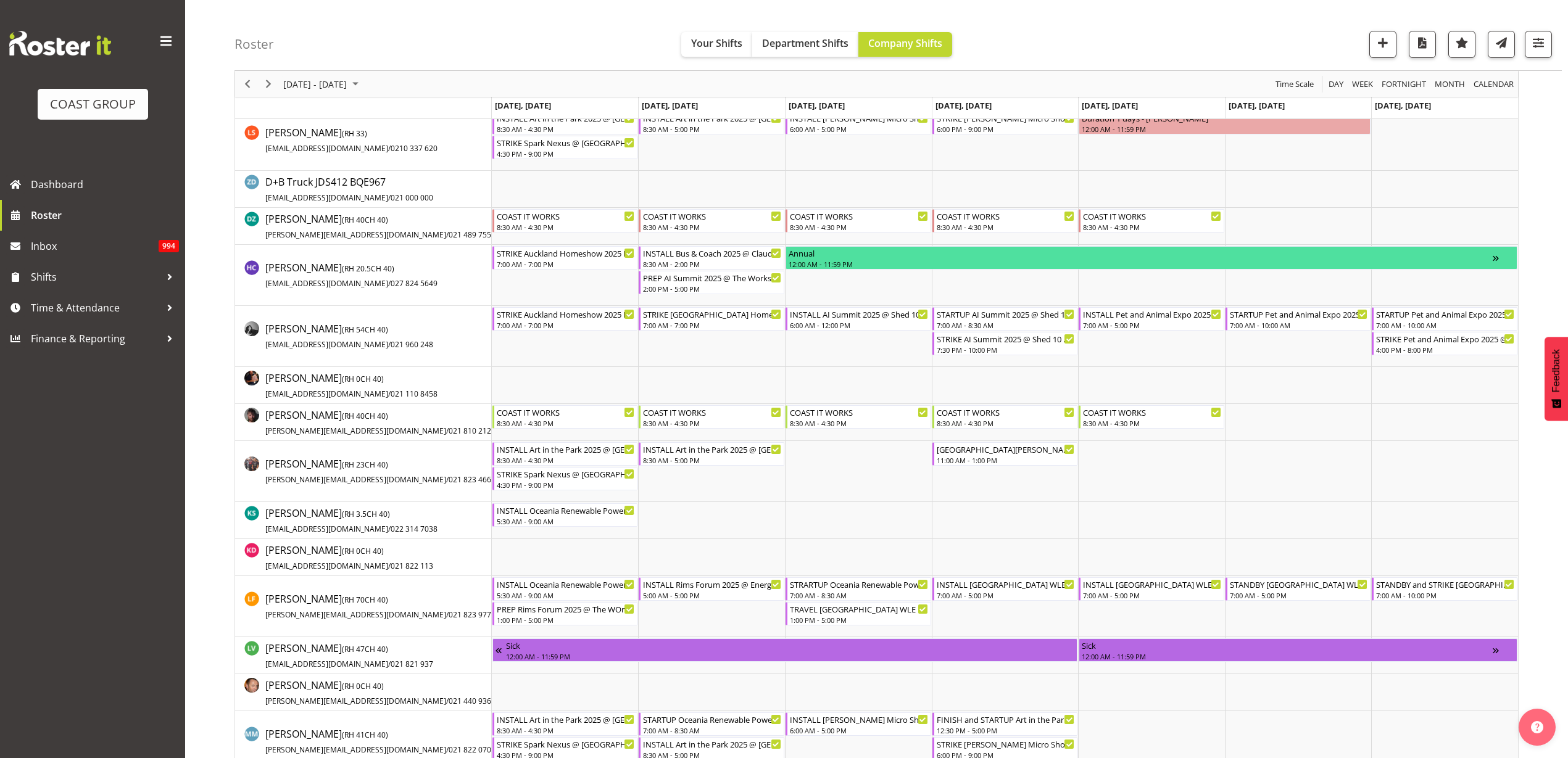
scroll to position [463, 0]
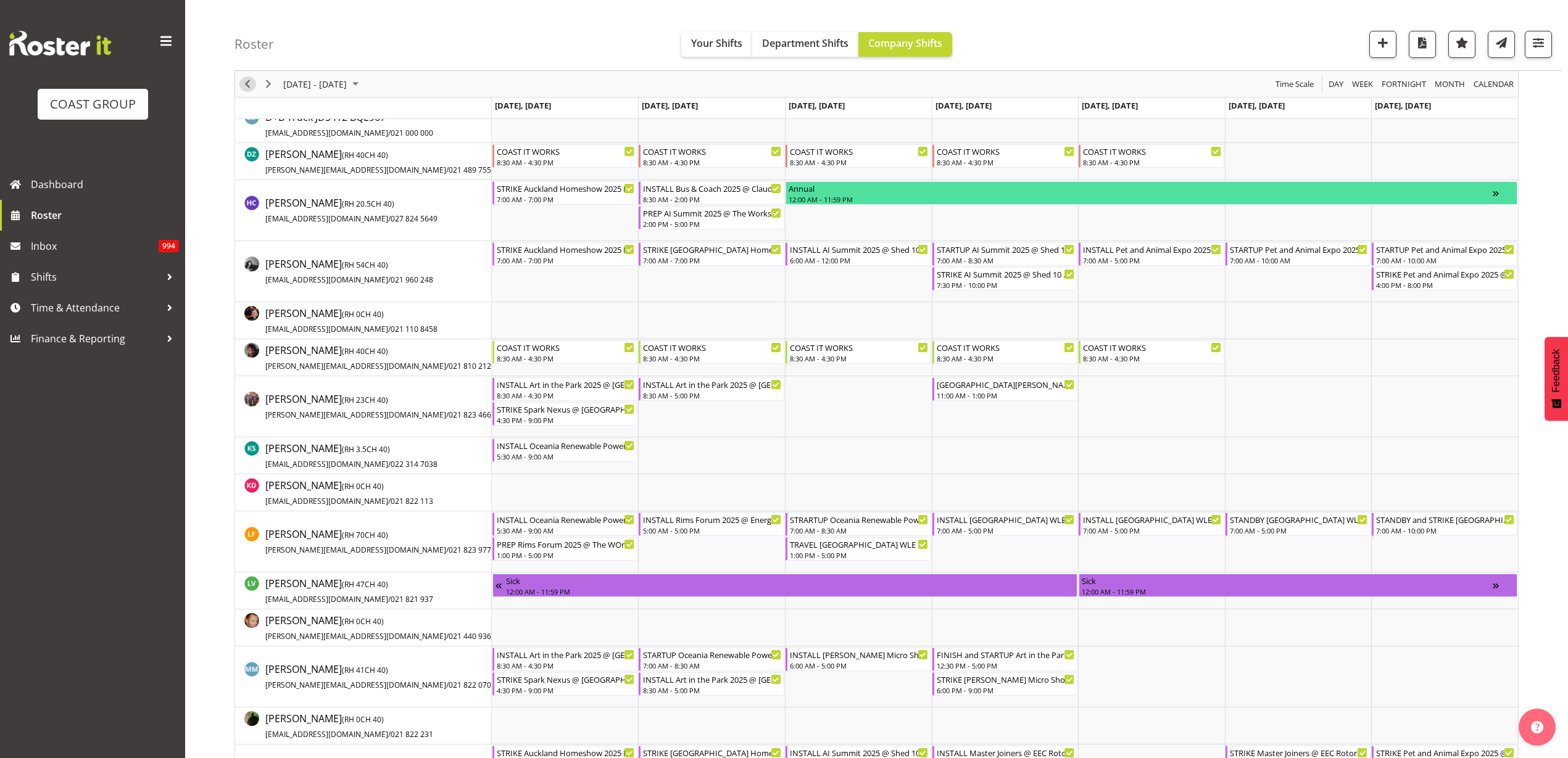
click at [245, 81] on span "Previous" at bounding box center [247, 85] width 15 height 16
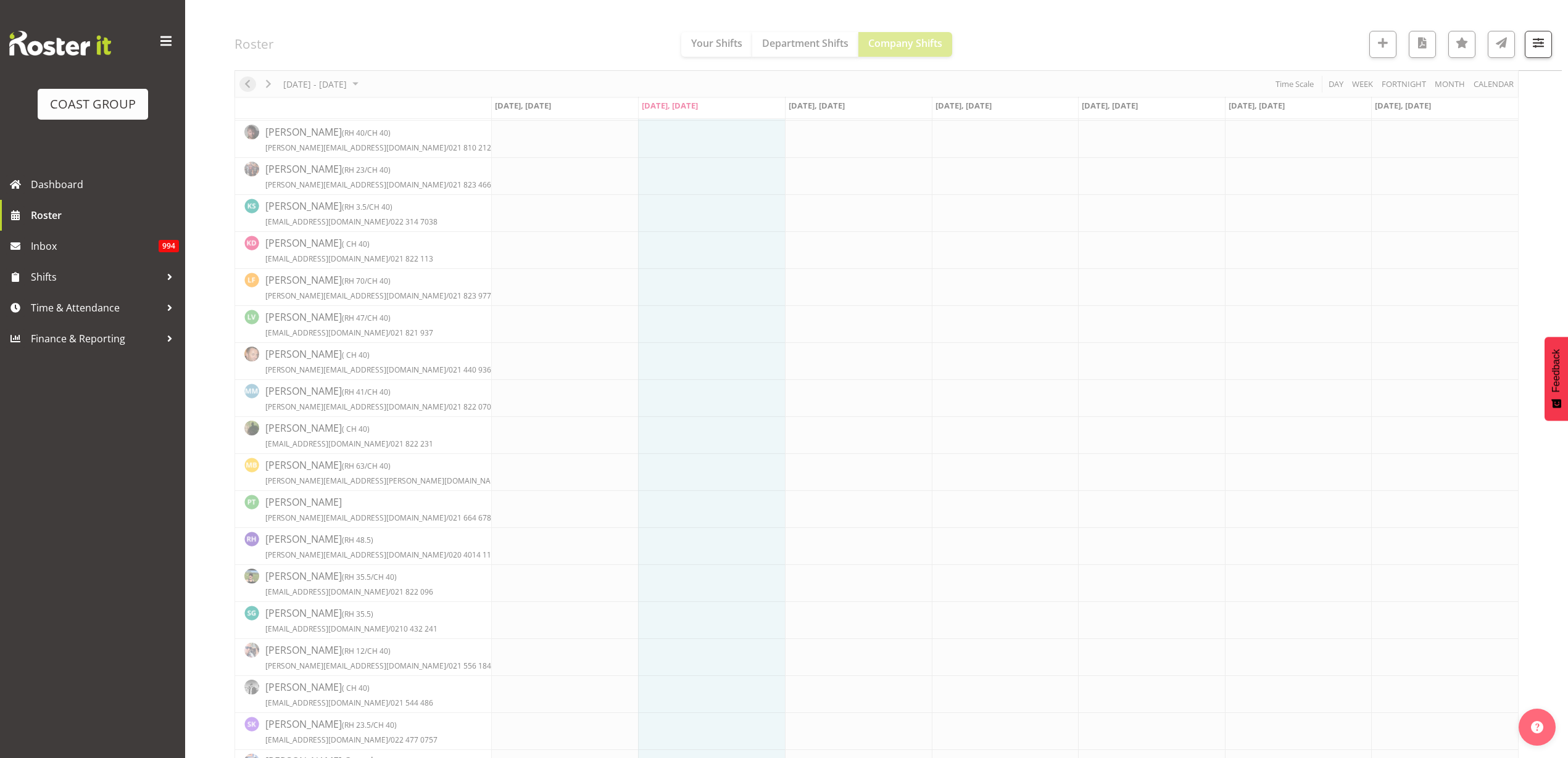
scroll to position [0, 0]
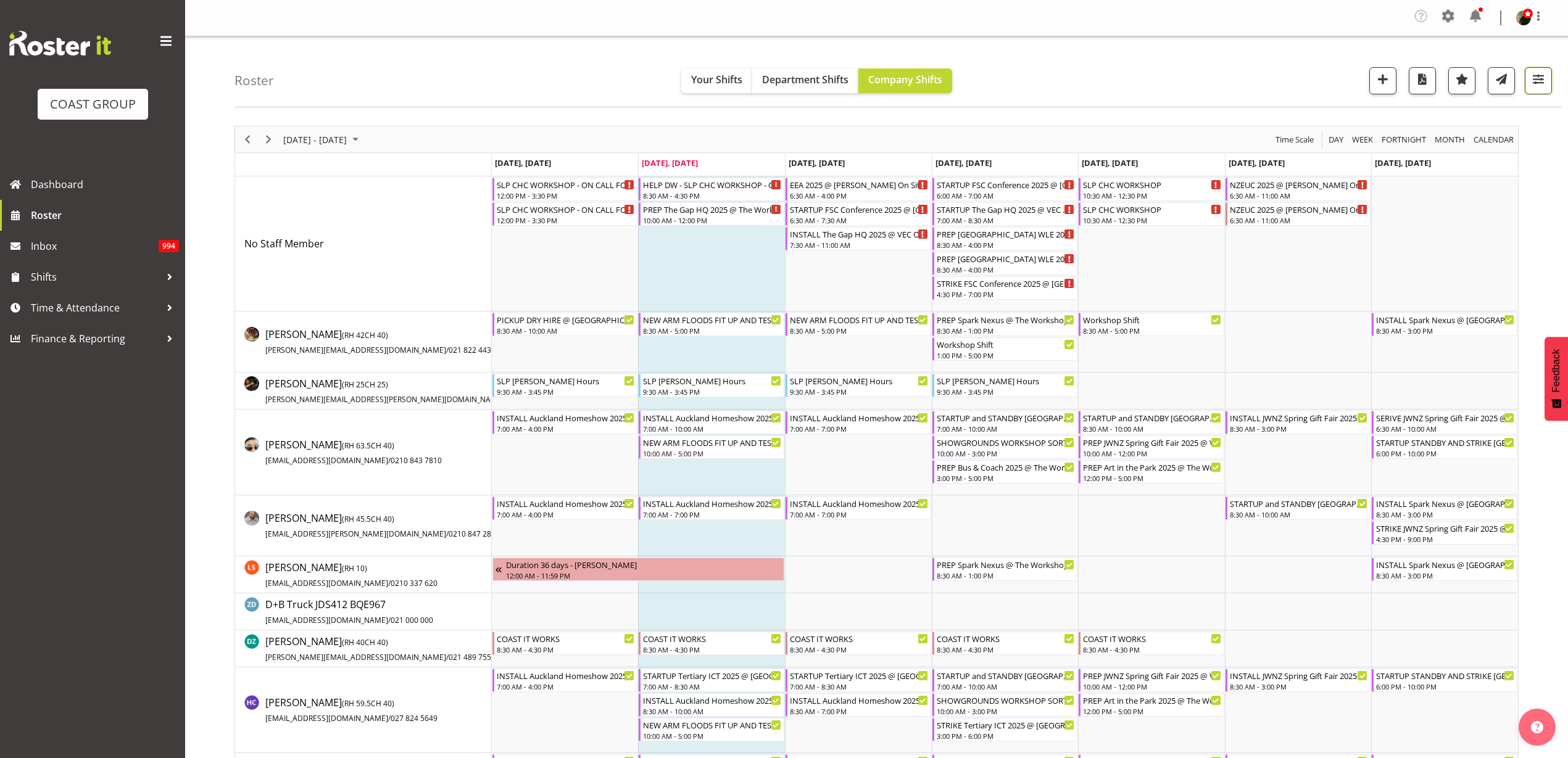
click at [1535, 81] on span "button" at bounding box center [1539, 79] width 17 height 17
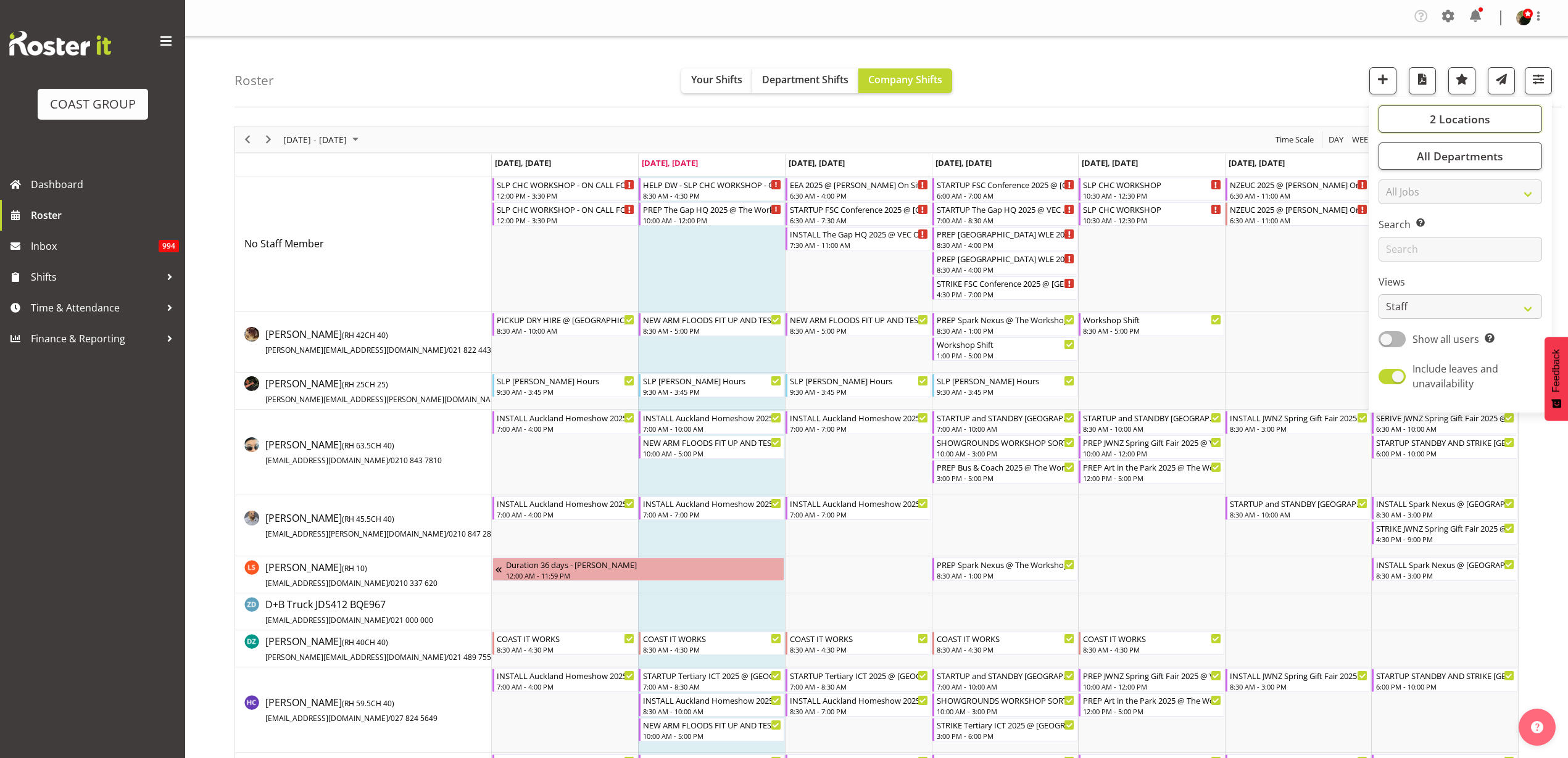
click at [1474, 119] on span "2 Locations" at bounding box center [1460, 119] width 60 height 15
click at [1390, 199] on span at bounding box center [1394, 203] width 10 height 10
click at [1390, 199] on input "SLP CHC" at bounding box center [1393, 203] width 8 height 8
checkbox input "false"
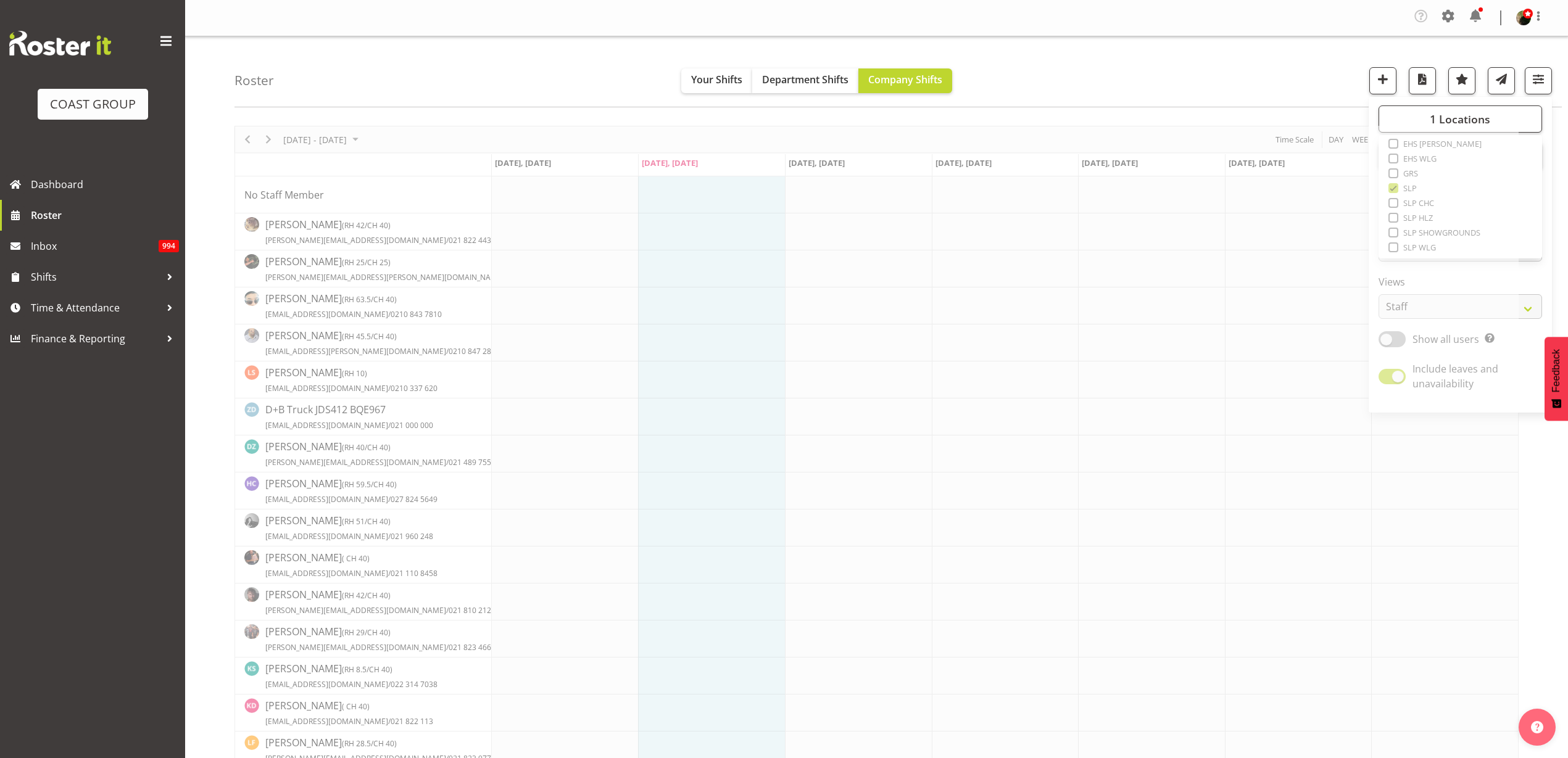
click at [594, 61] on div "Roster Your Shifts Department Shifts Company Shifts 1 Locations Clear CARLTON E…" at bounding box center [898, 71] width 1328 height 71
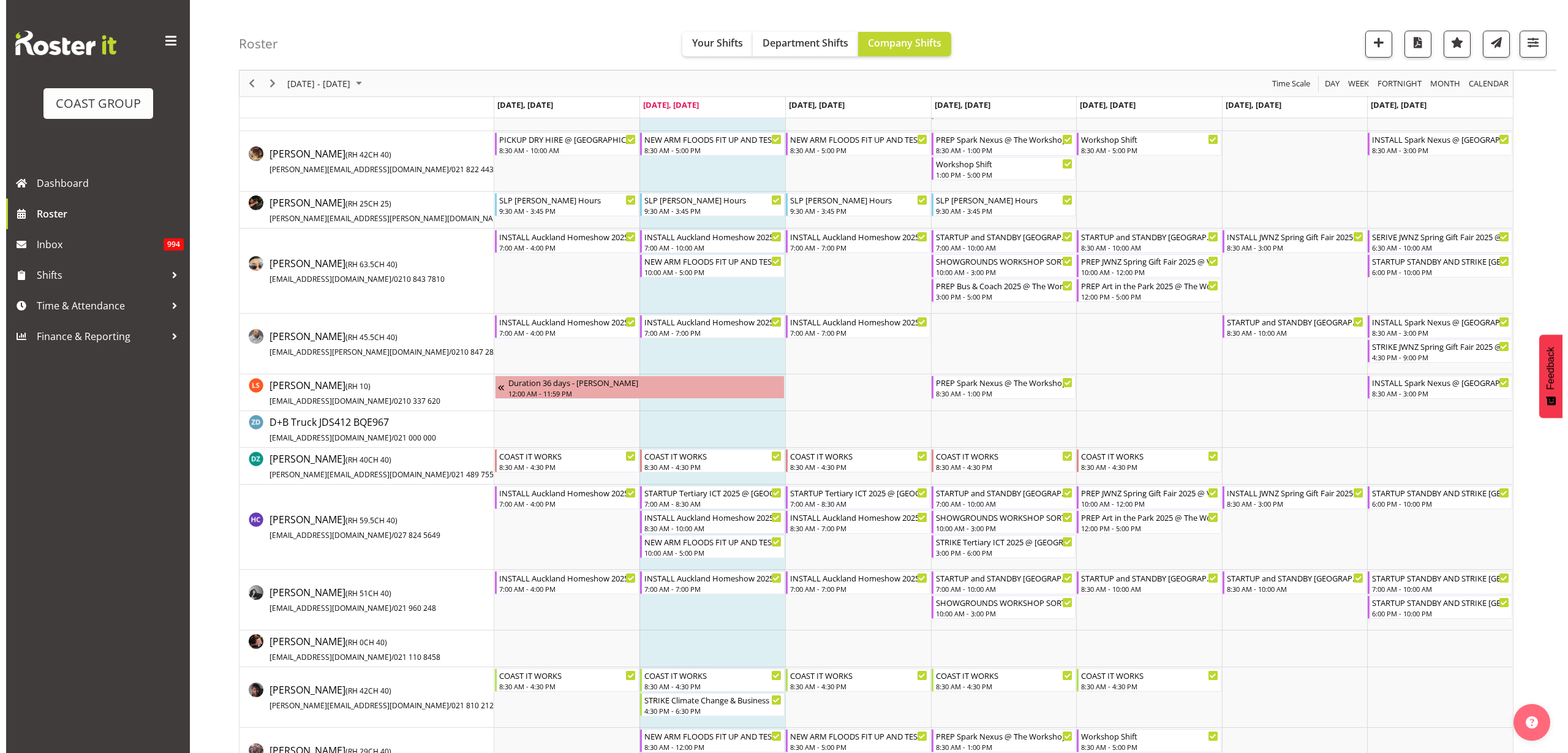
scroll to position [153, 0]
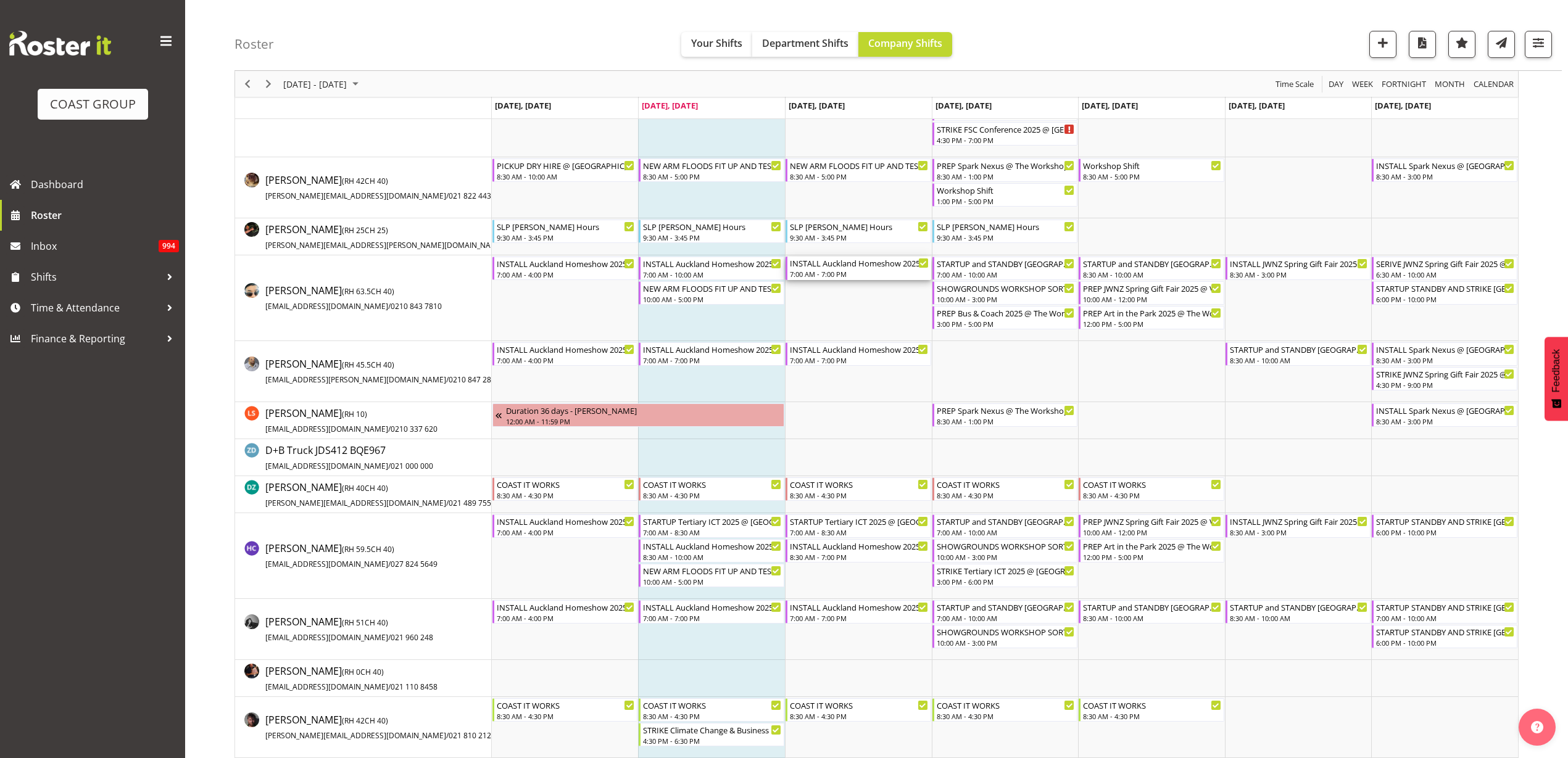
click at [860, 266] on div "INSTALL Auckland Homeshow 2025 @ [GEOGRAPHIC_DATA]" at bounding box center [859, 262] width 139 height 13
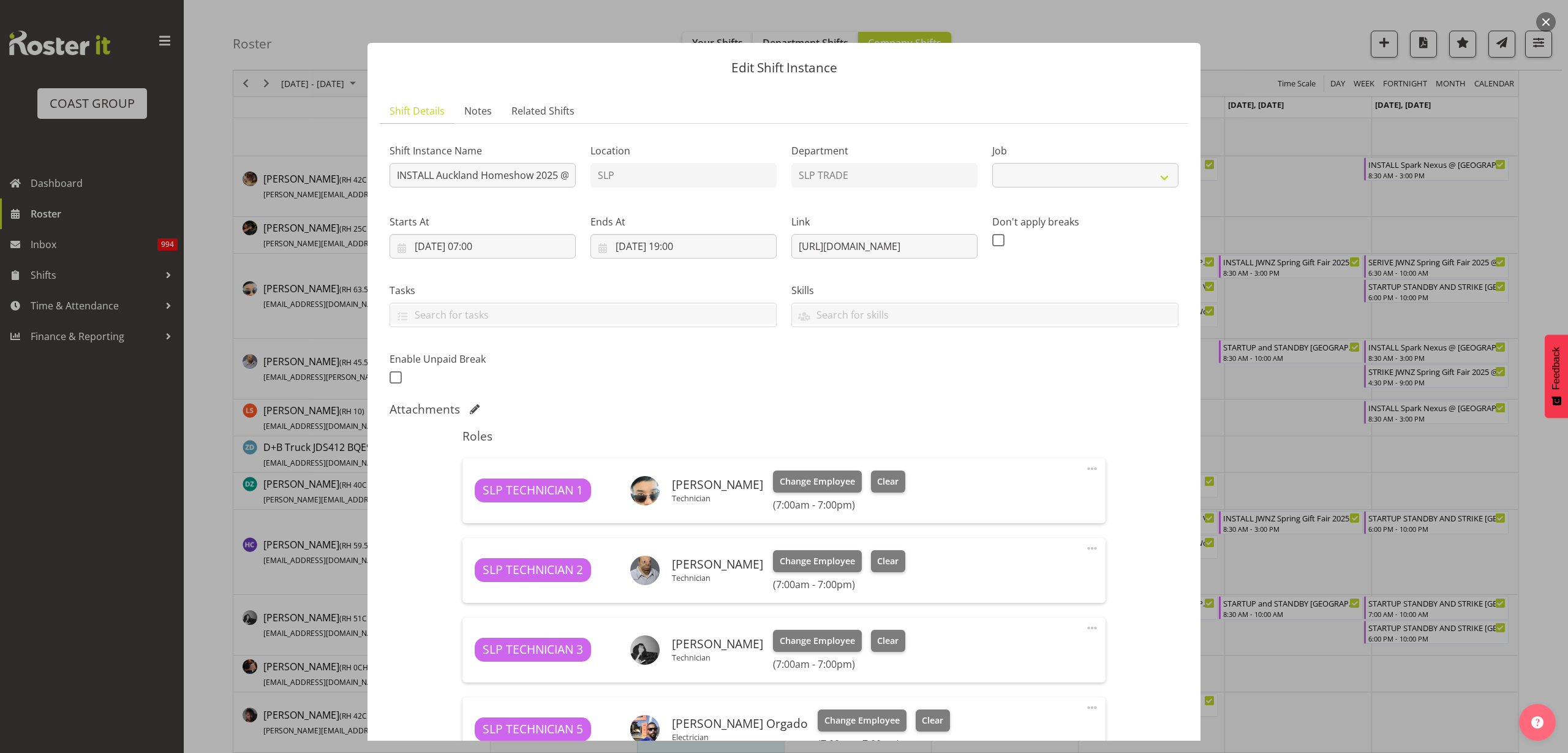
select select "9869"
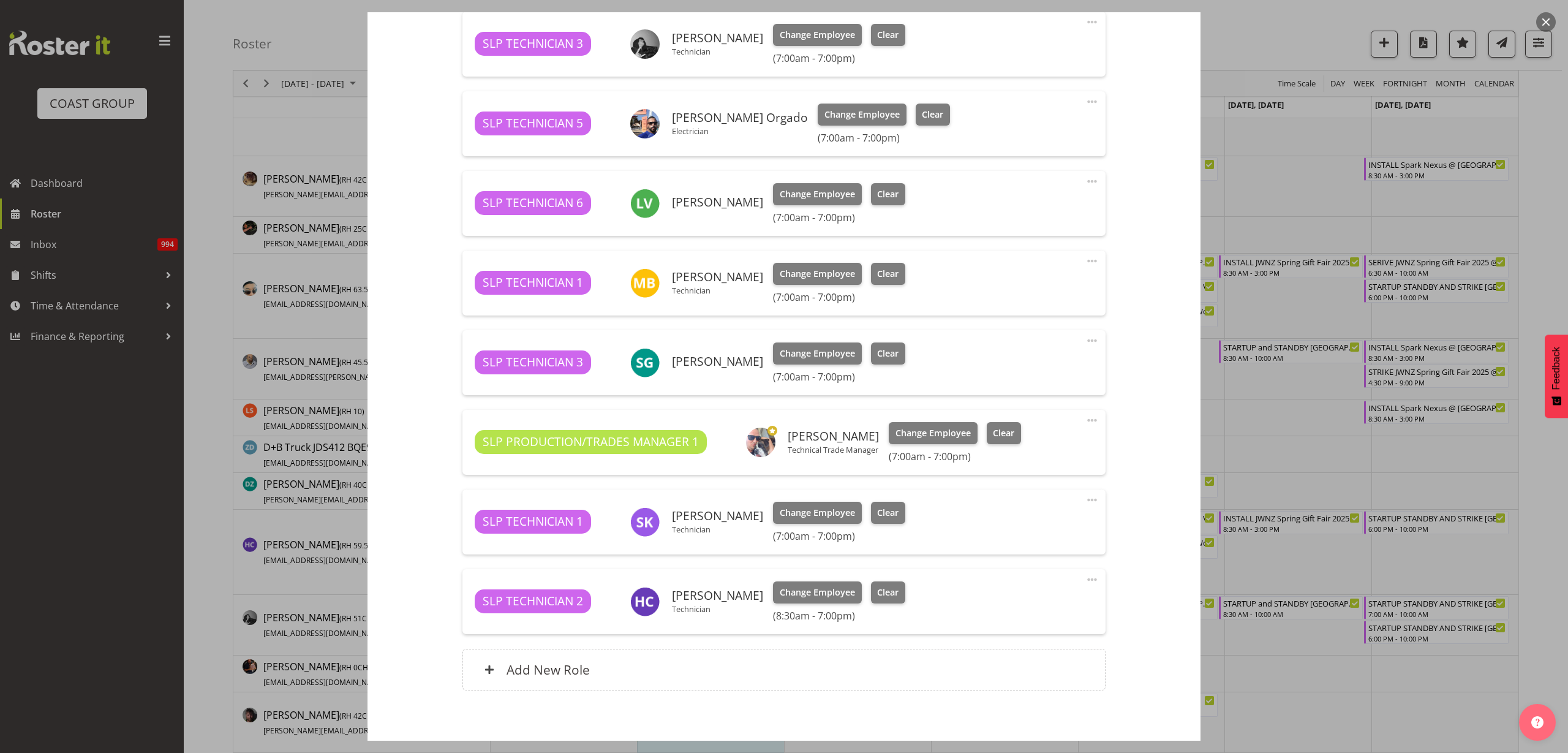
scroll to position [665, 0]
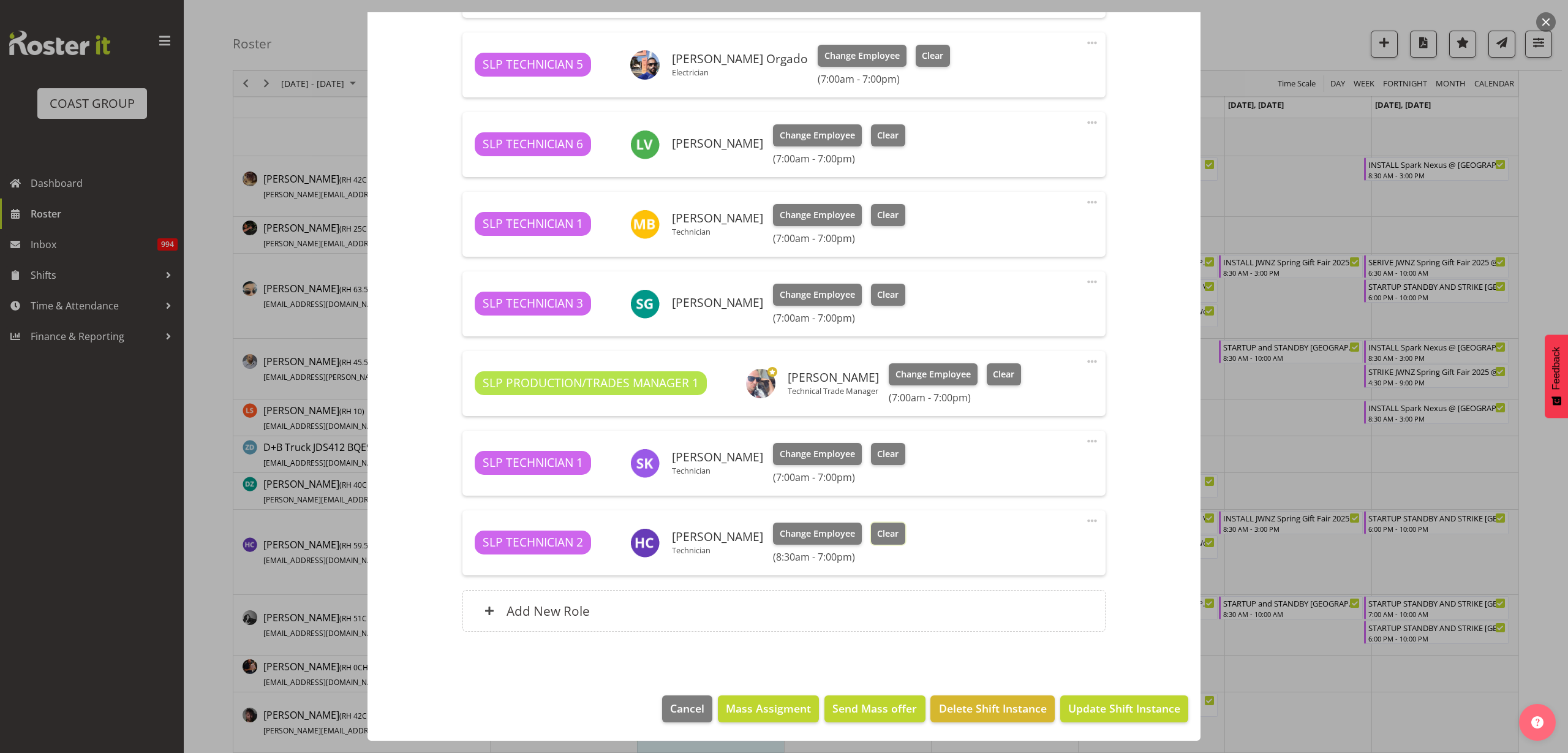
click at [881, 537] on span "Clear" at bounding box center [888, 534] width 21 height 14
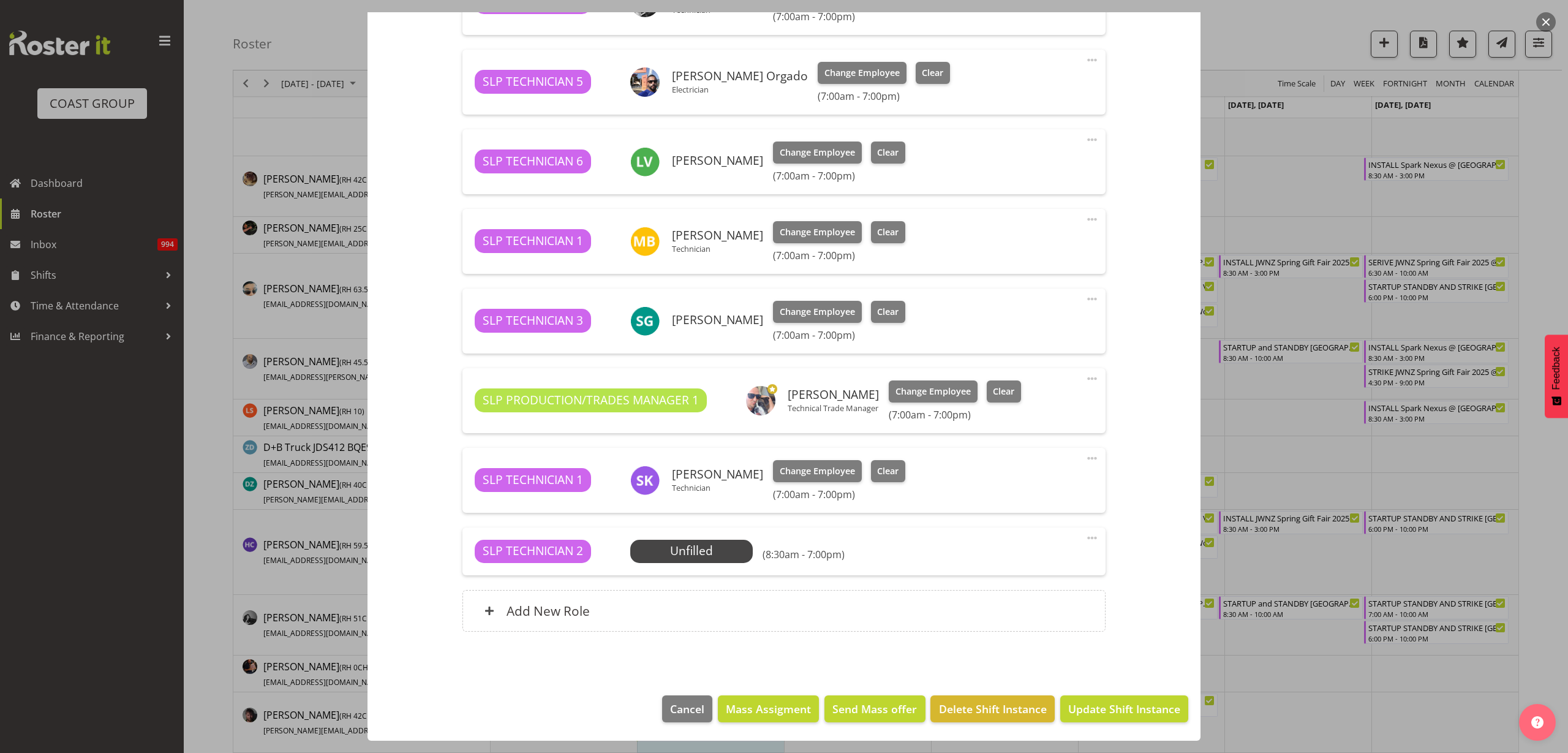
click at [1085, 533] on span at bounding box center [1091, 538] width 14 height 14
click at [998, 609] on link "Delete" at bounding box center [1041, 611] width 118 height 22
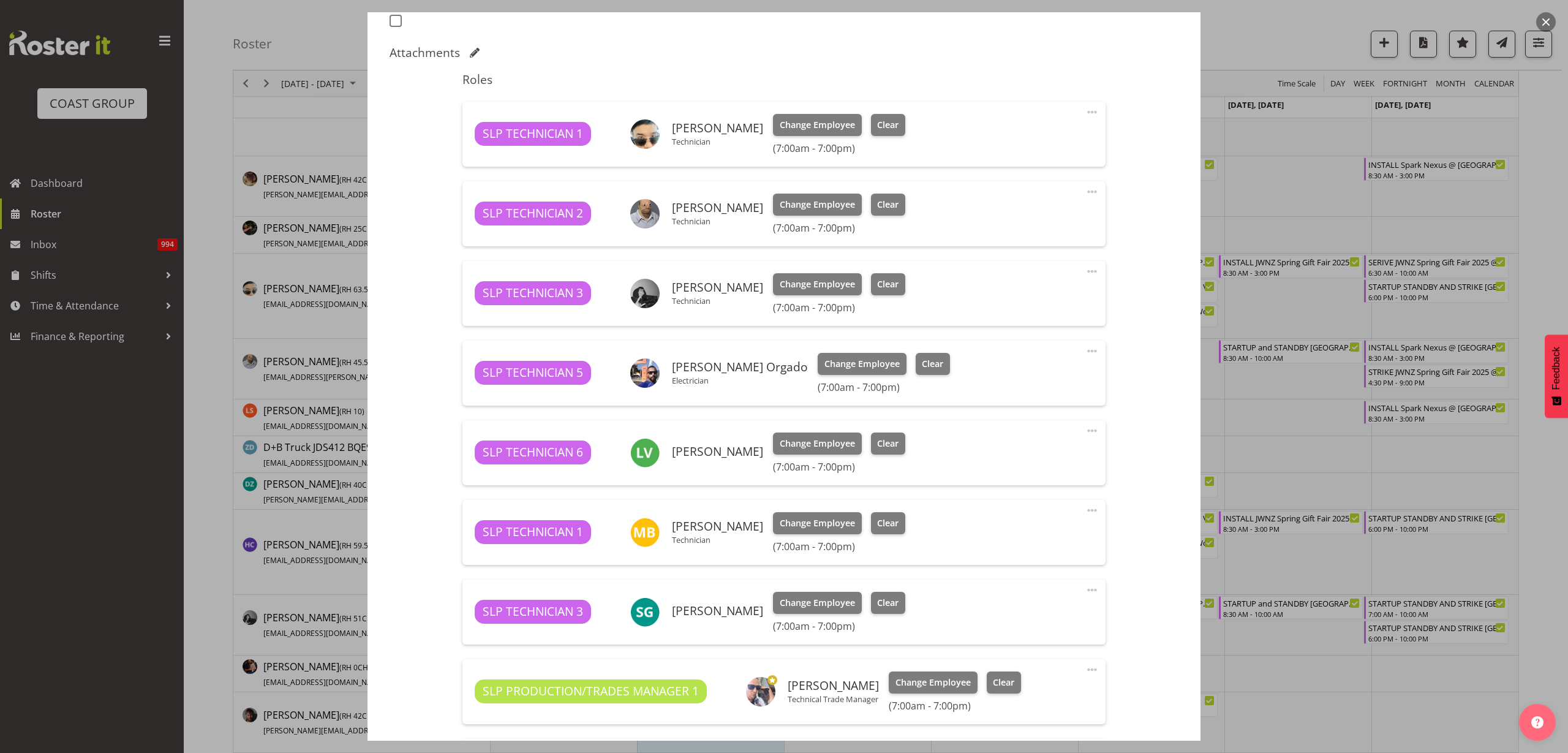
scroll to position [355, 0]
click at [1085, 112] on span at bounding box center [1091, 113] width 14 height 14
click at [1015, 186] on link "Delete" at bounding box center [1041, 186] width 118 height 22
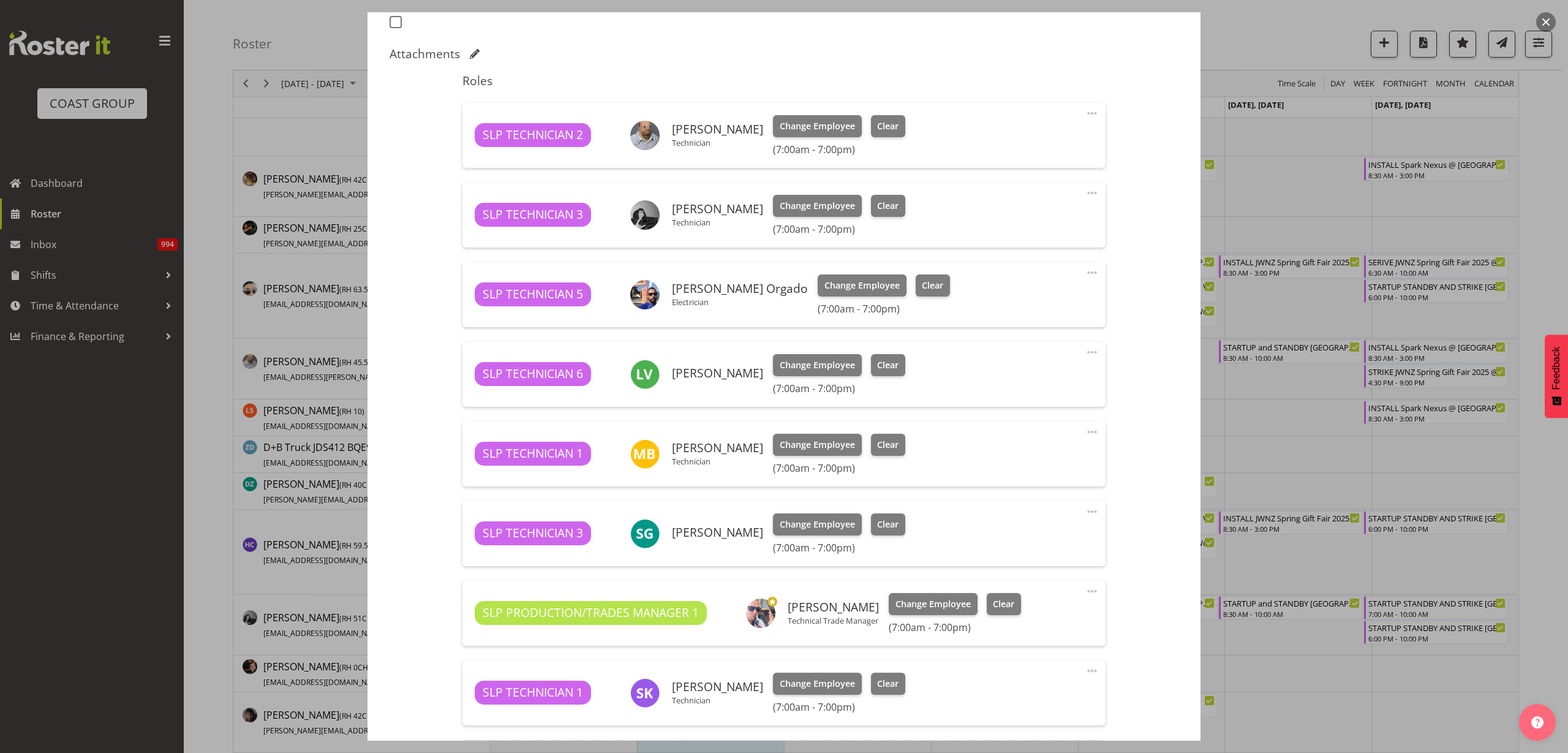
scroll to position [506, 0]
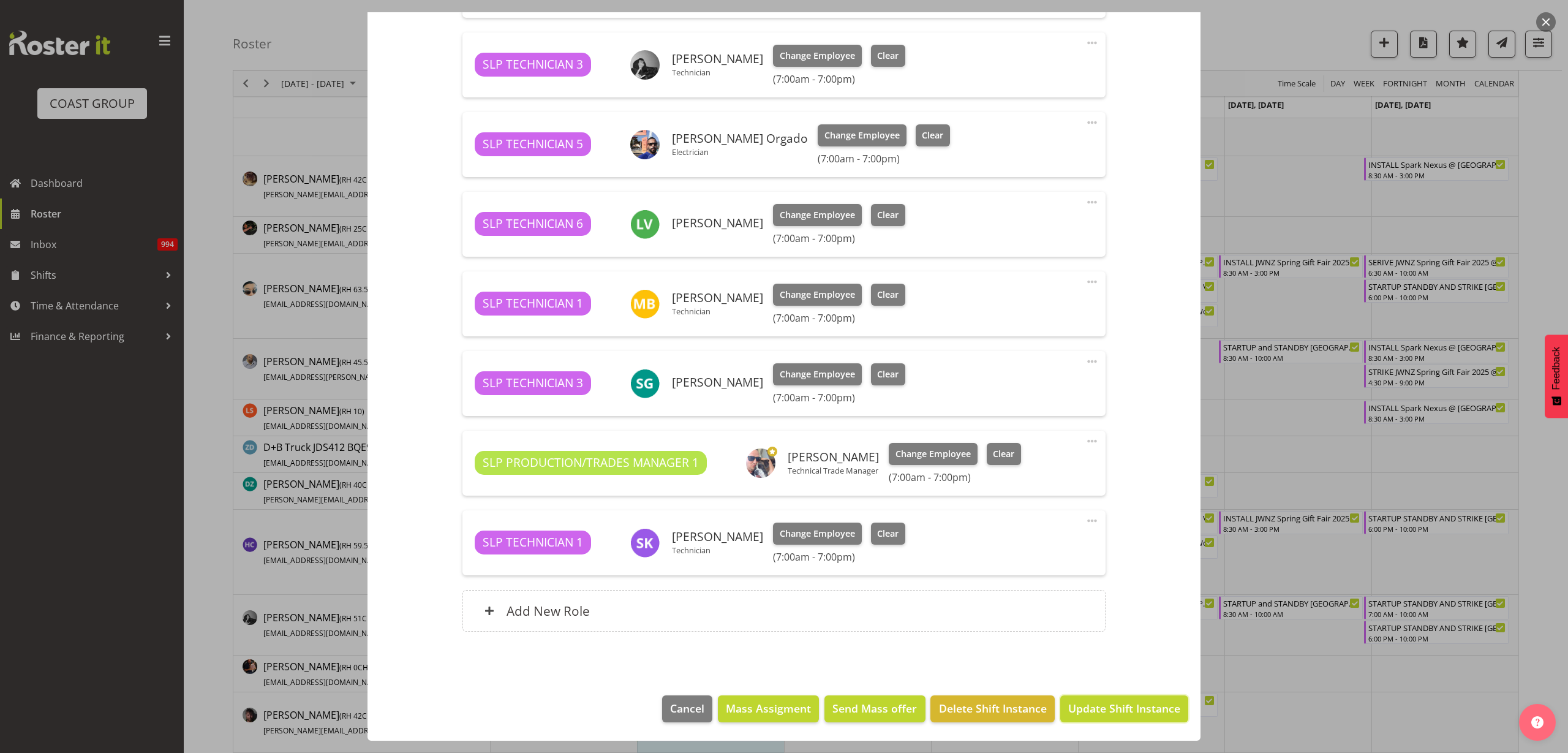
click at [1110, 711] on span "Update Shift Instance" at bounding box center [1124, 709] width 112 height 16
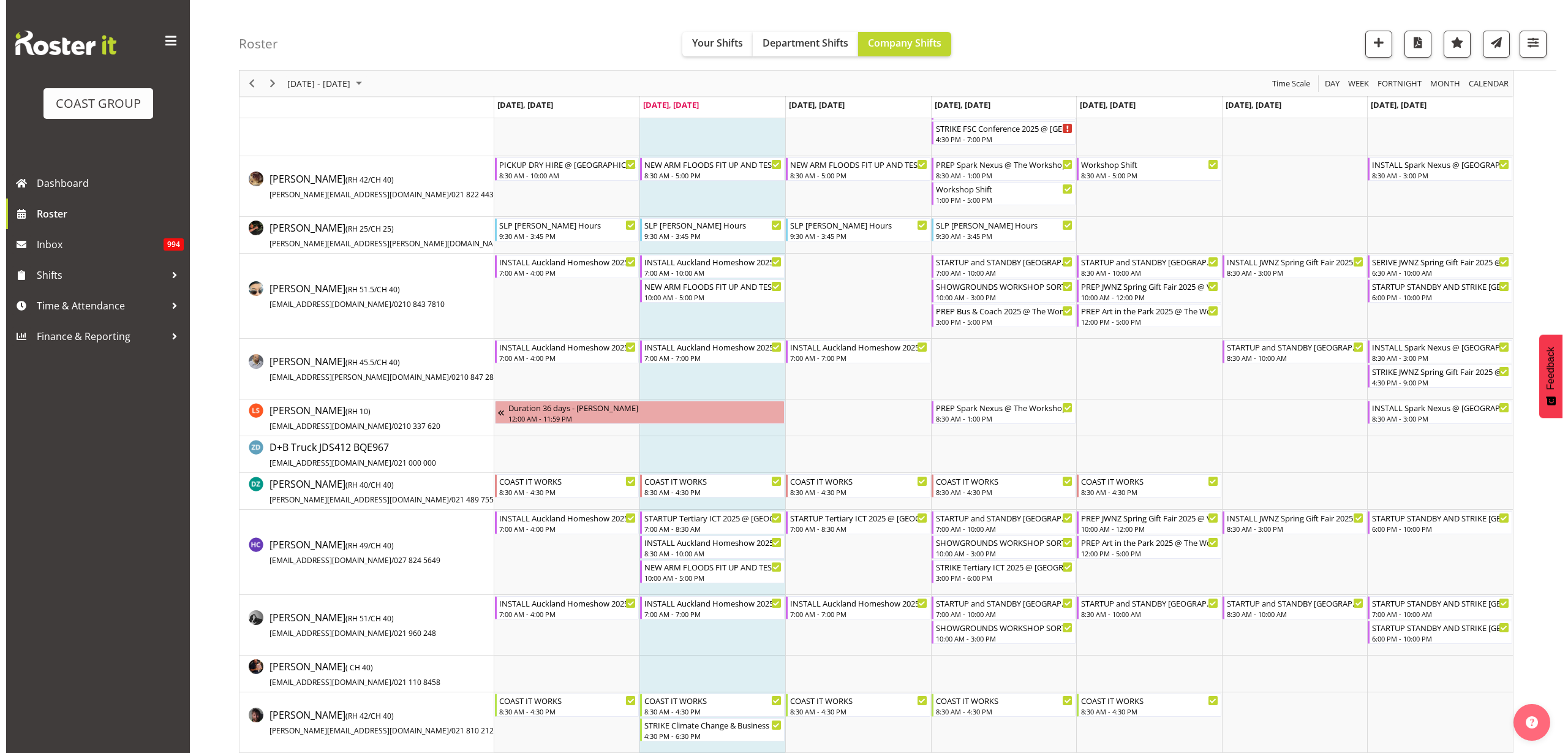
scroll to position [0, 0]
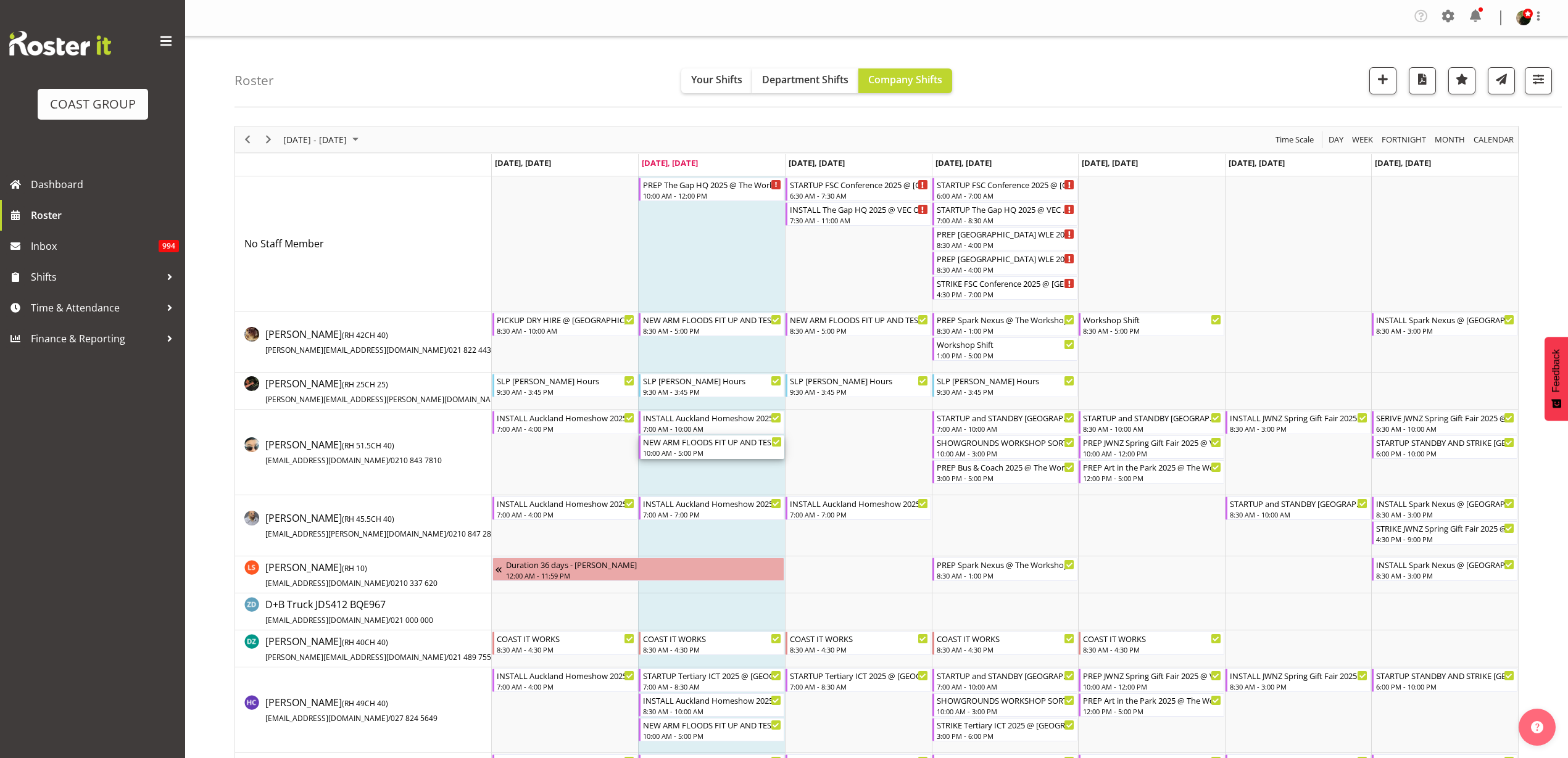
click at [687, 454] on div "10:00 AM - 5:00 PM" at bounding box center [713, 453] width 139 height 10
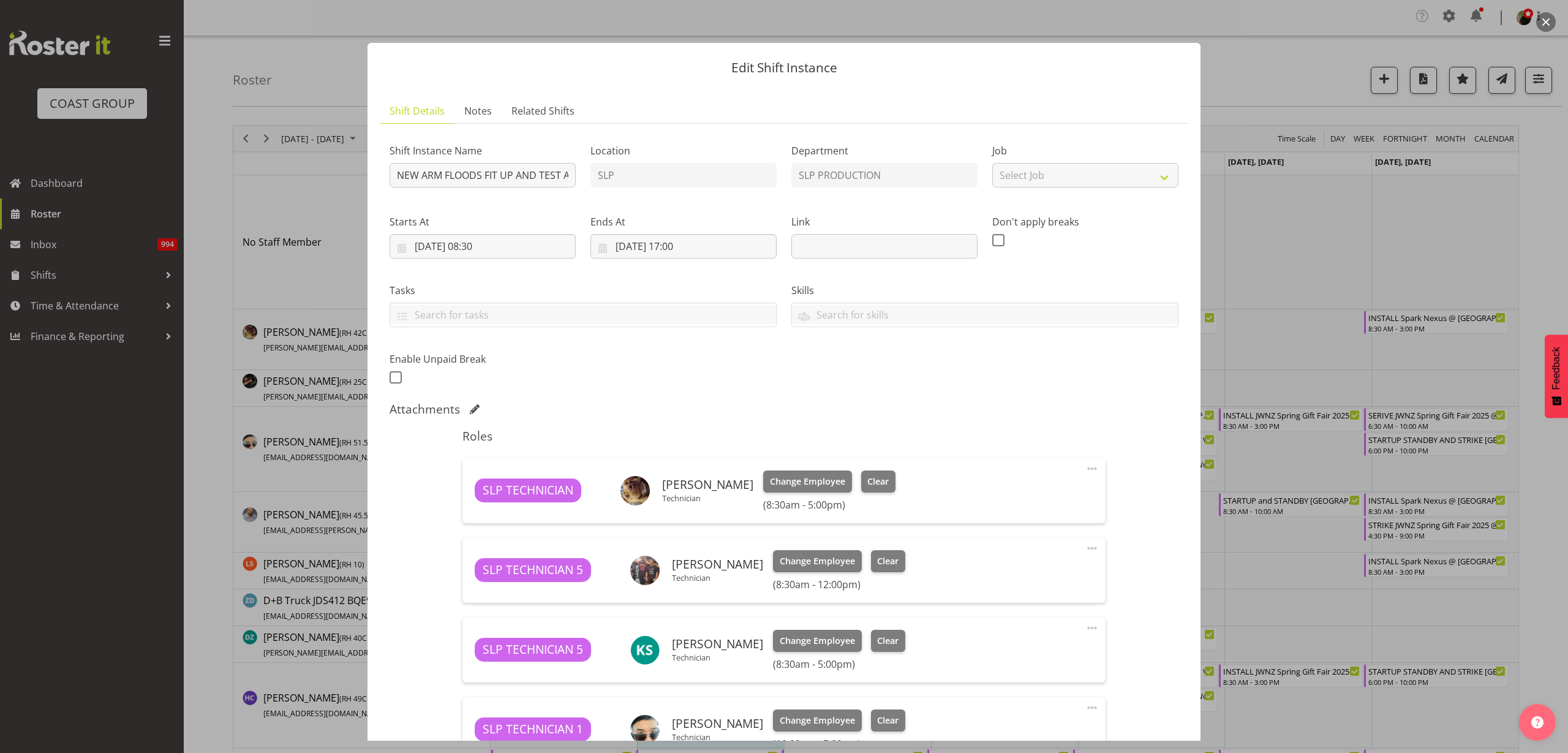
scroll to position [153, 0]
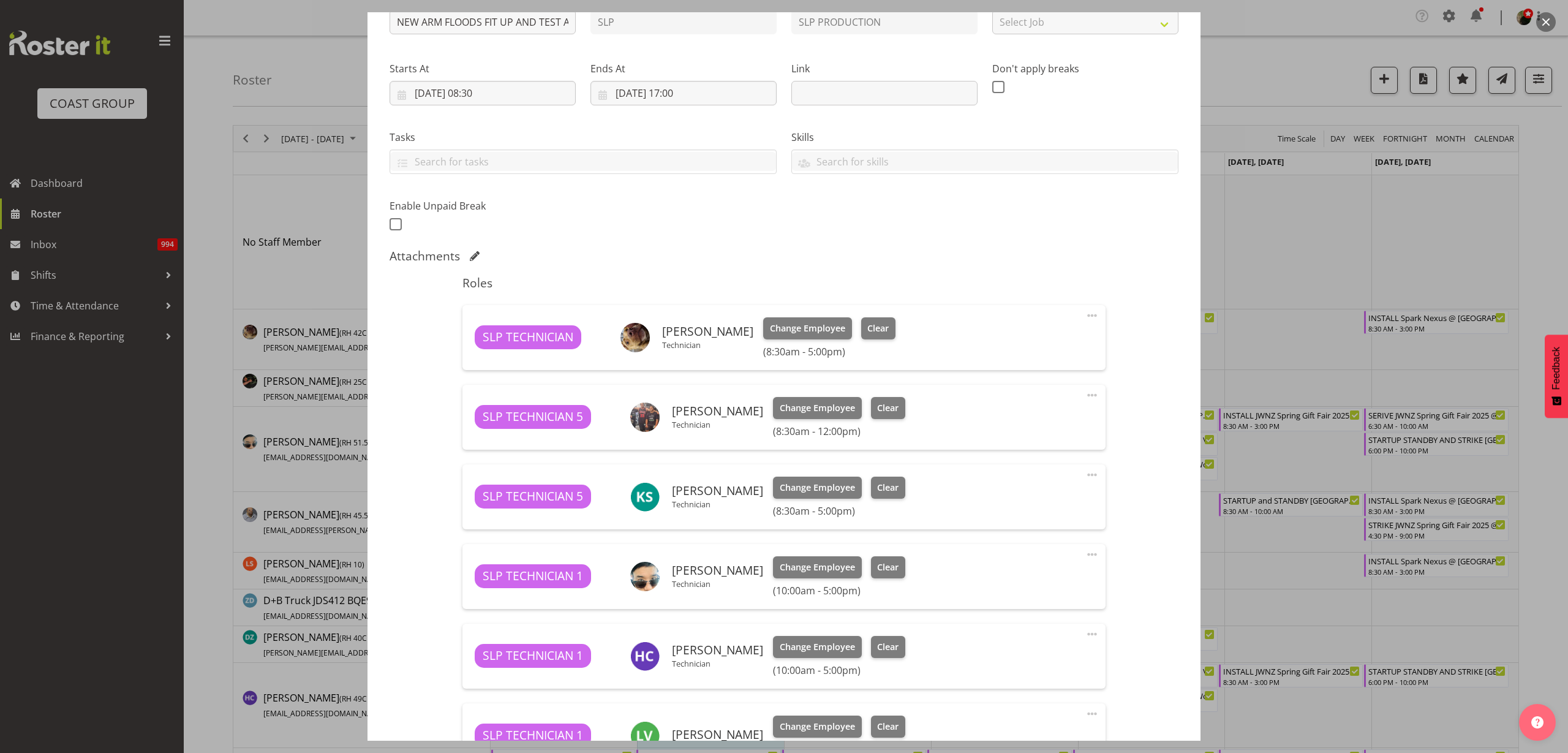
click at [1085, 553] on span at bounding box center [1091, 554] width 14 height 14
click at [1026, 587] on link "Edit" at bounding box center [1041, 584] width 118 height 22
select select "8"
select select "2025"
select select "17"
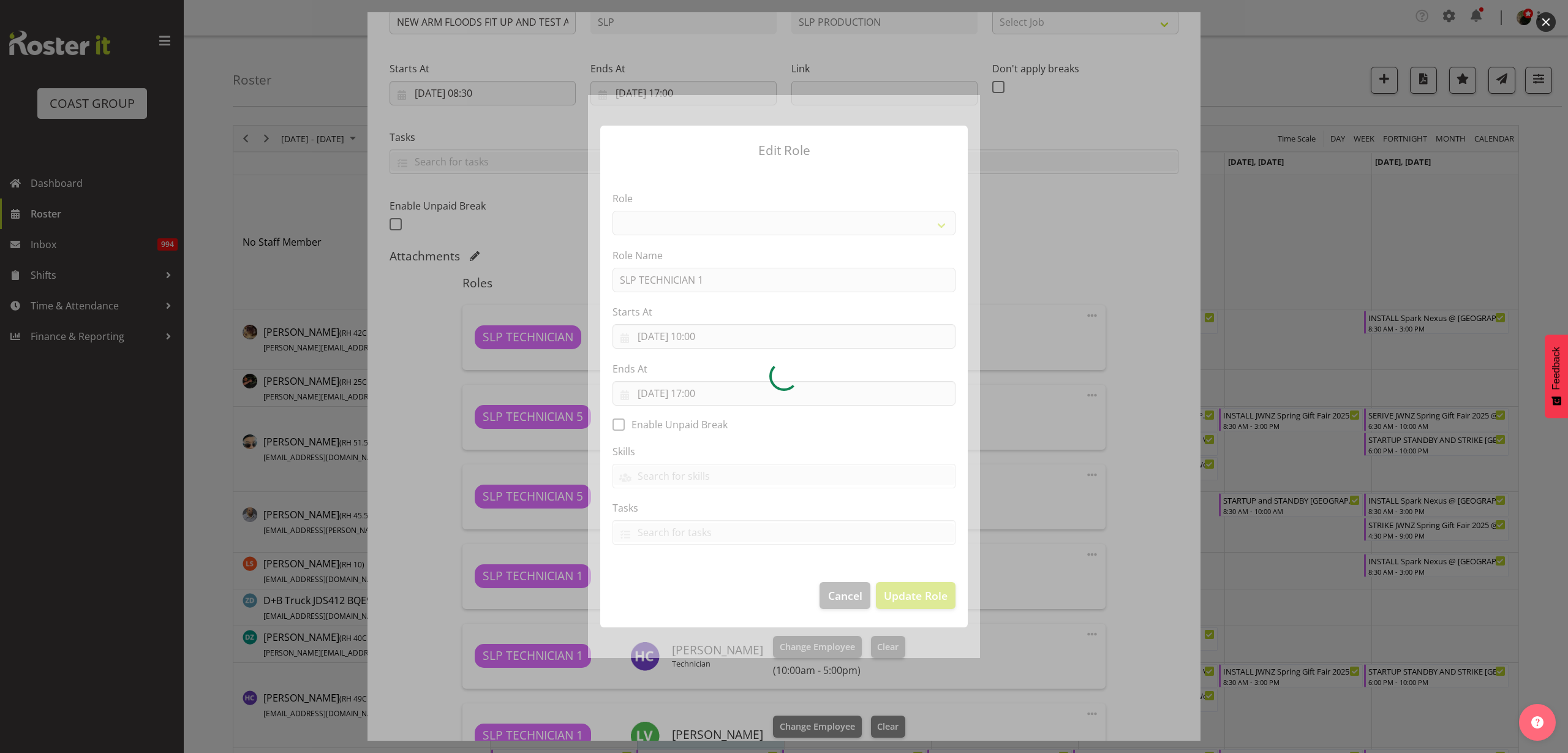
select select "123"
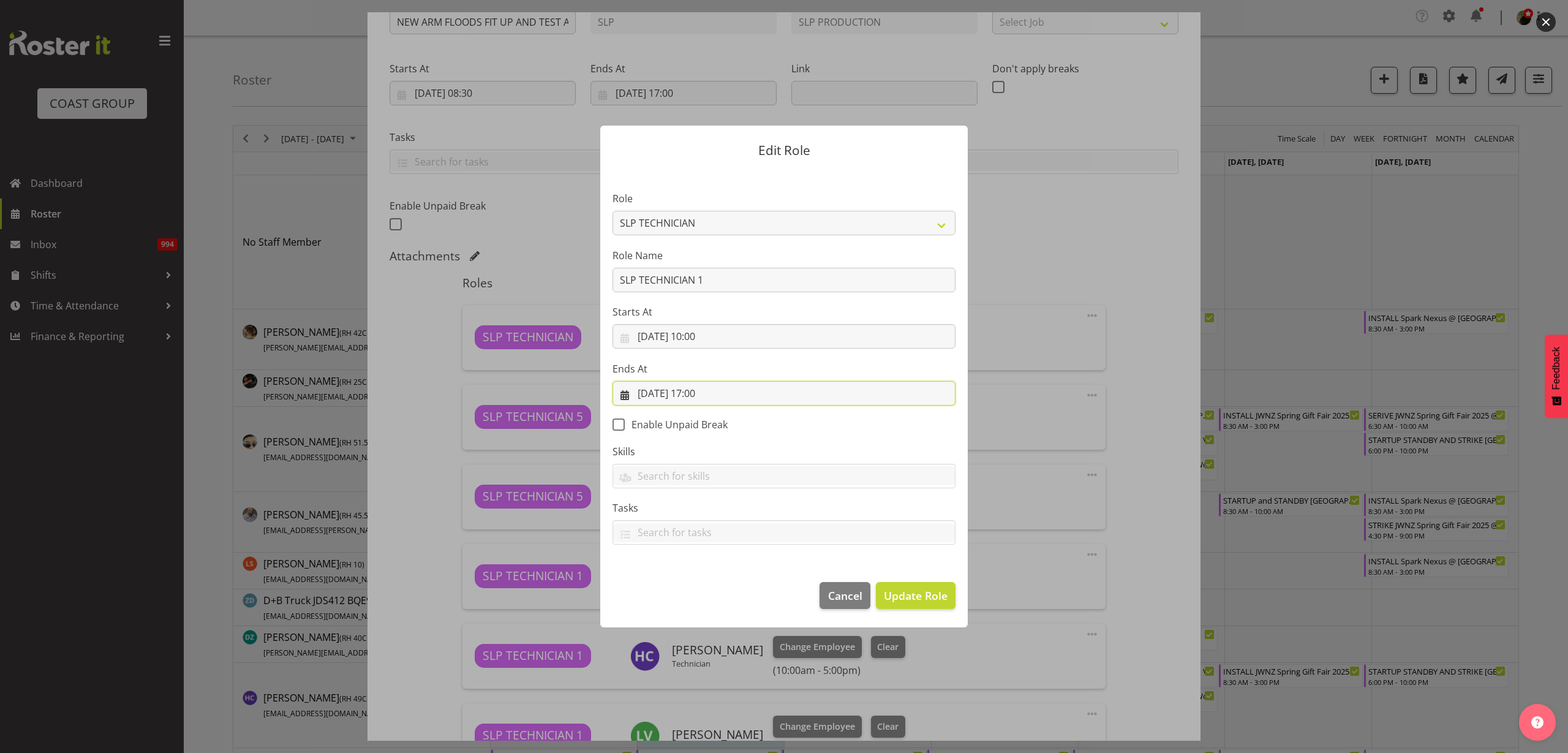
click at [701, 396] on input "09/09/2025, 17:00" at bounding box center [784, 393] width 344 height 24
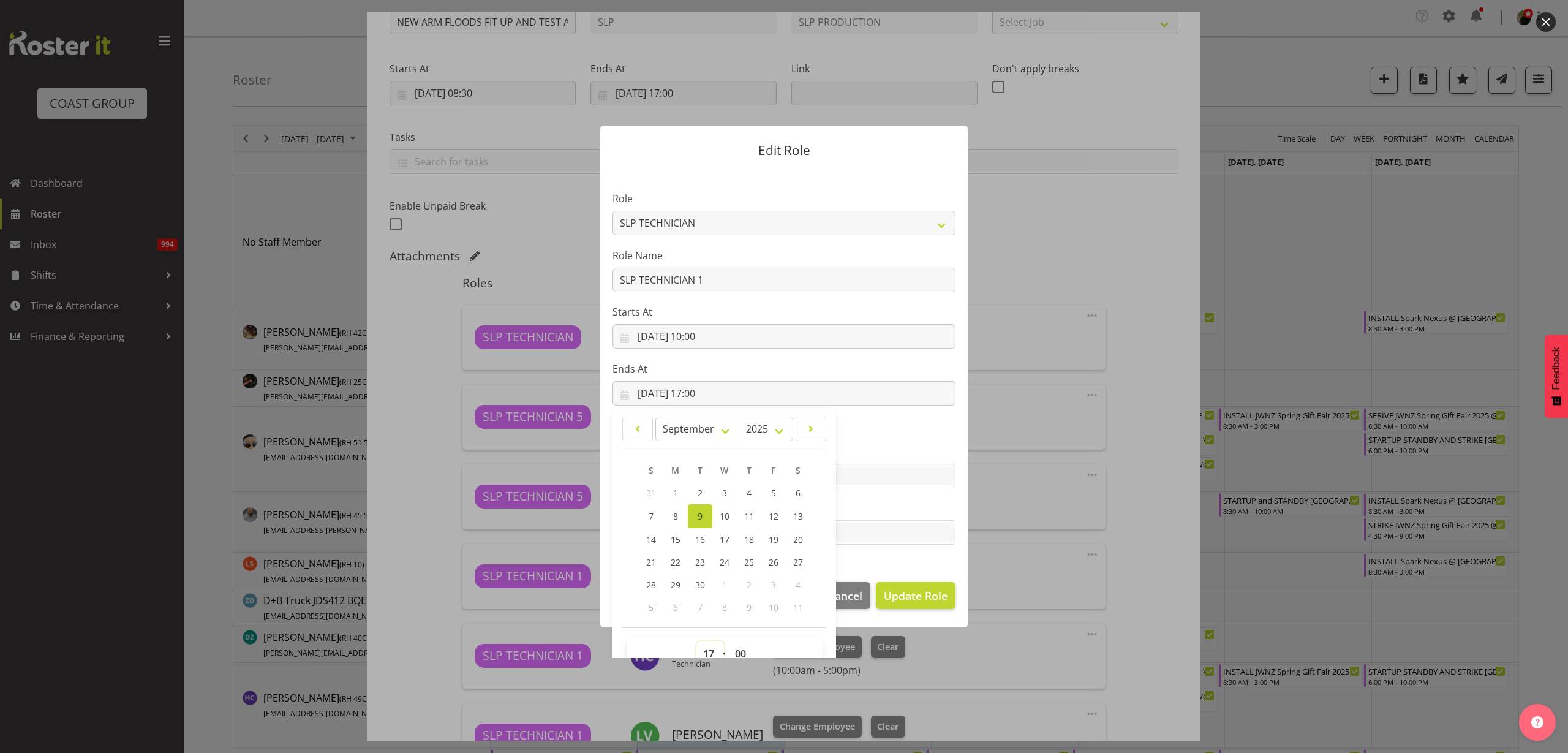
click at [702, 653] on select "00 01 02 03 04 05 06 07 08 09 10 11 12 13 14 15 16 17 18 19 20 21 22 23" at bounding box center [710, 654] width 28 height 24
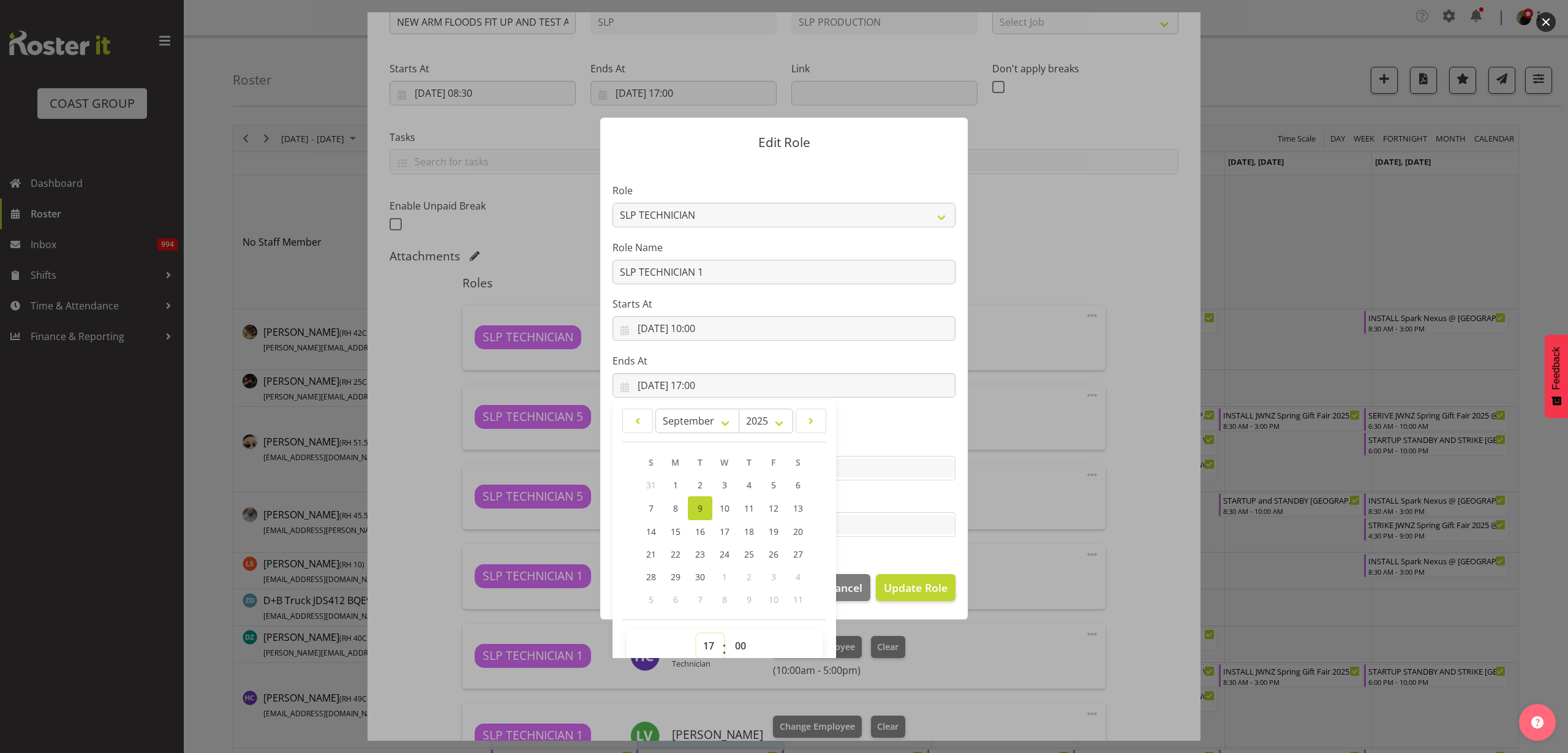
select select "13"
click at [697, 633] on select "00 01 02 03 04 05 06 07 08 09 10 11 12 13 14 15 16 17 18 19 20 21 22 23" at bounding box center [710, 645] width 28 height 24
type input "09/09/2025, 13:00"
click at [903, 585] on span "Update Role" at bounding box center [916, 588] width 64 height 16
select select
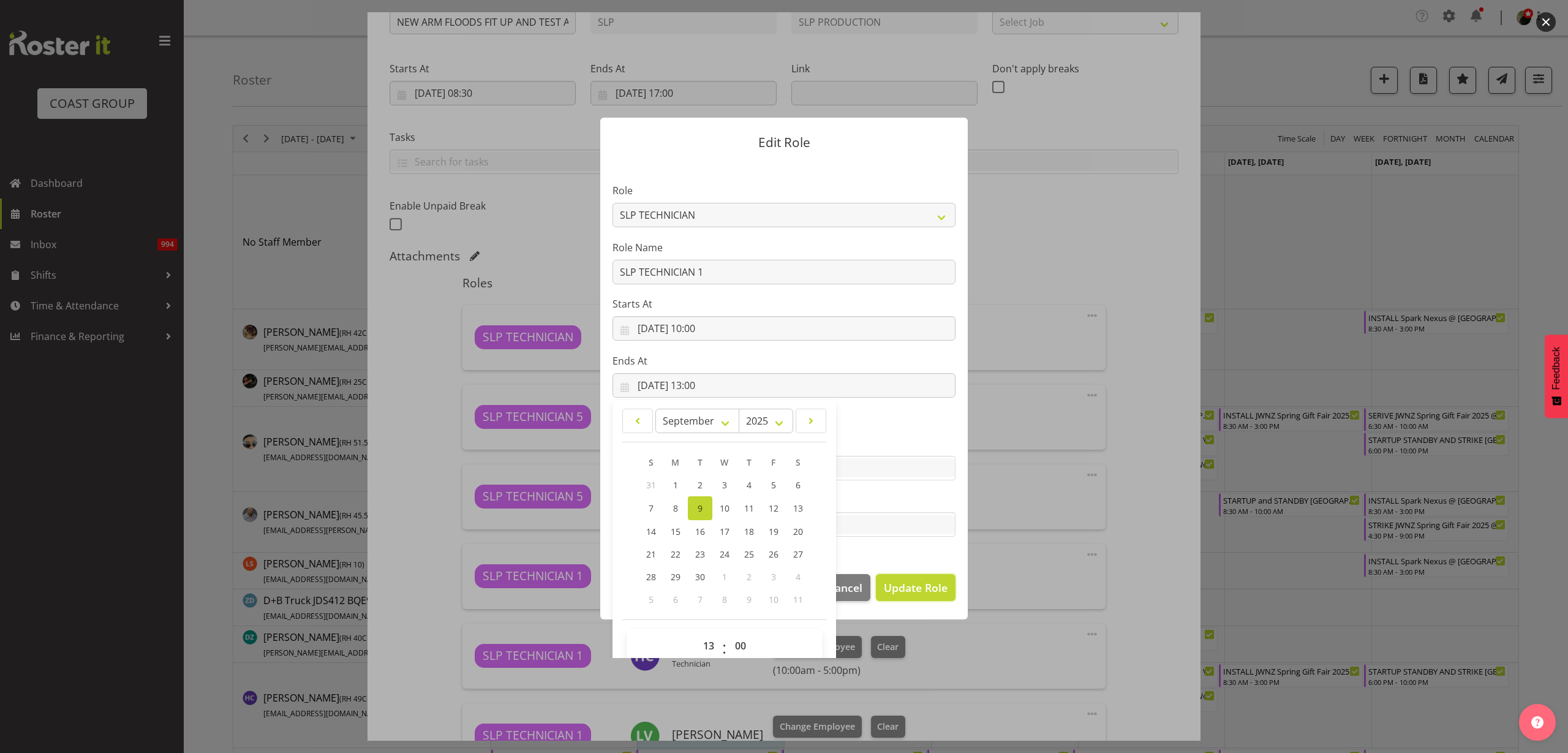
select select
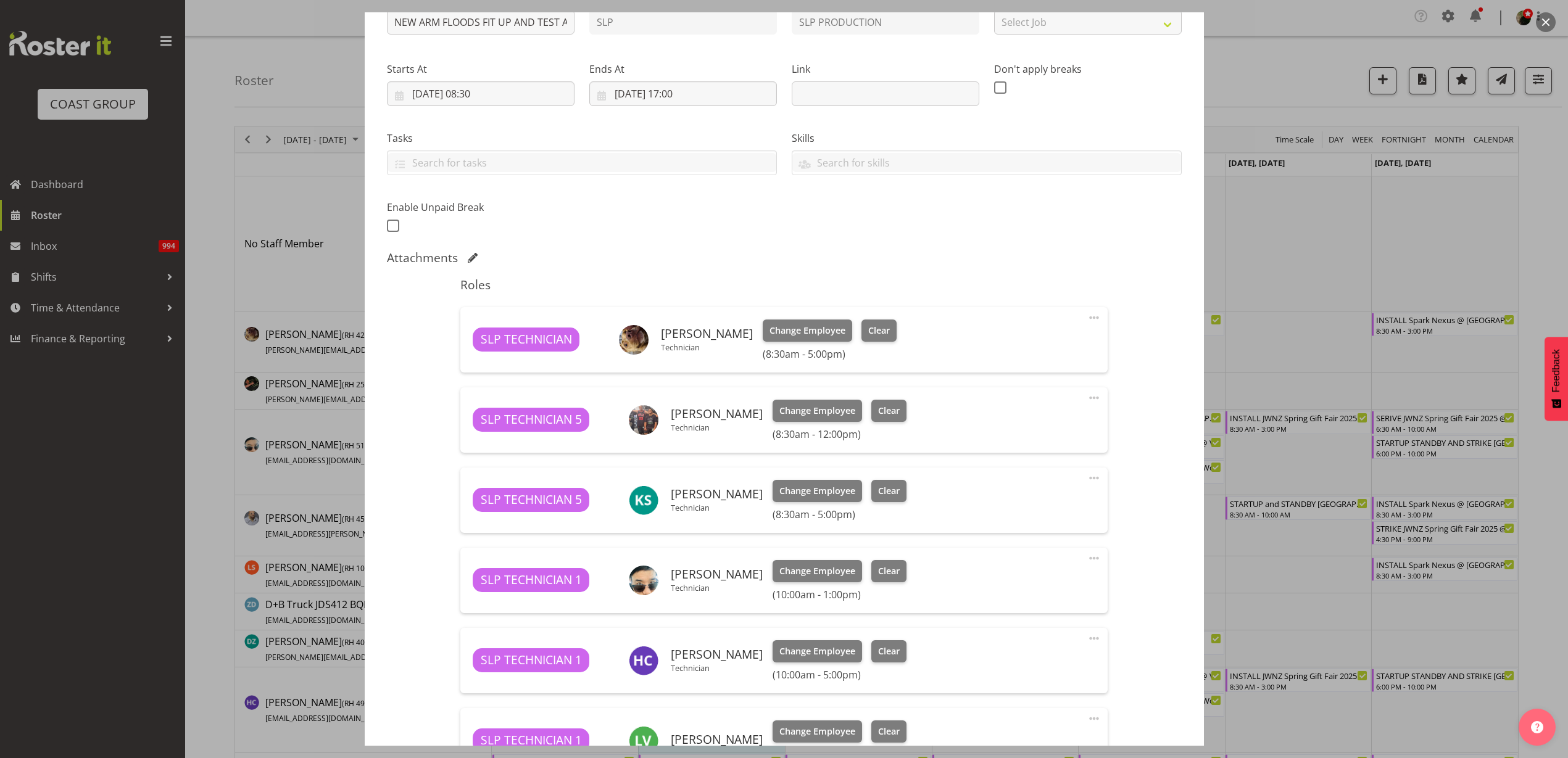
click at [1087, 637] on span at bounding box center [1094, 638] width 15 height 15
click at [1047, 658] on link "Edit" at bounding box center [1042, 668] width 119 height 22
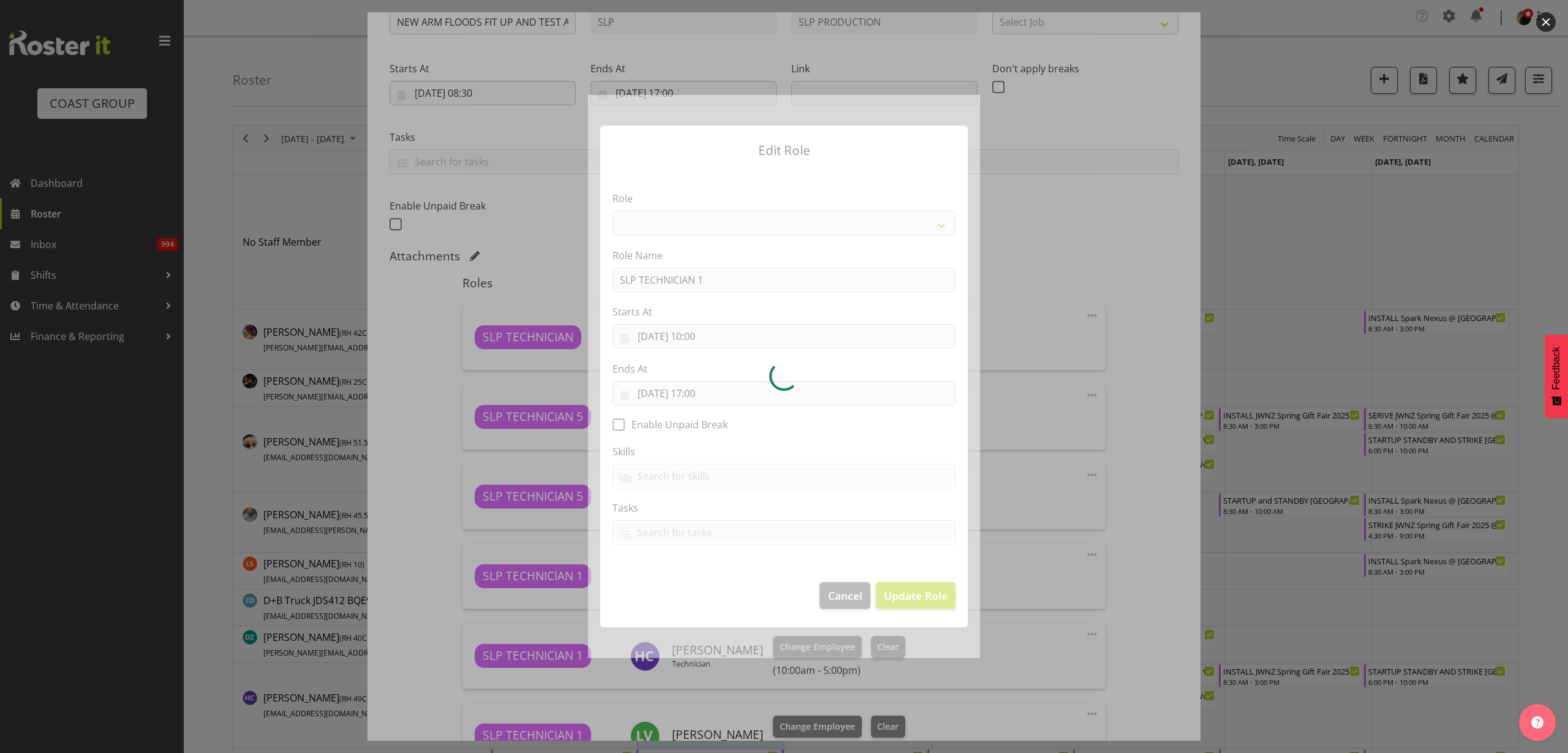
select select "123"
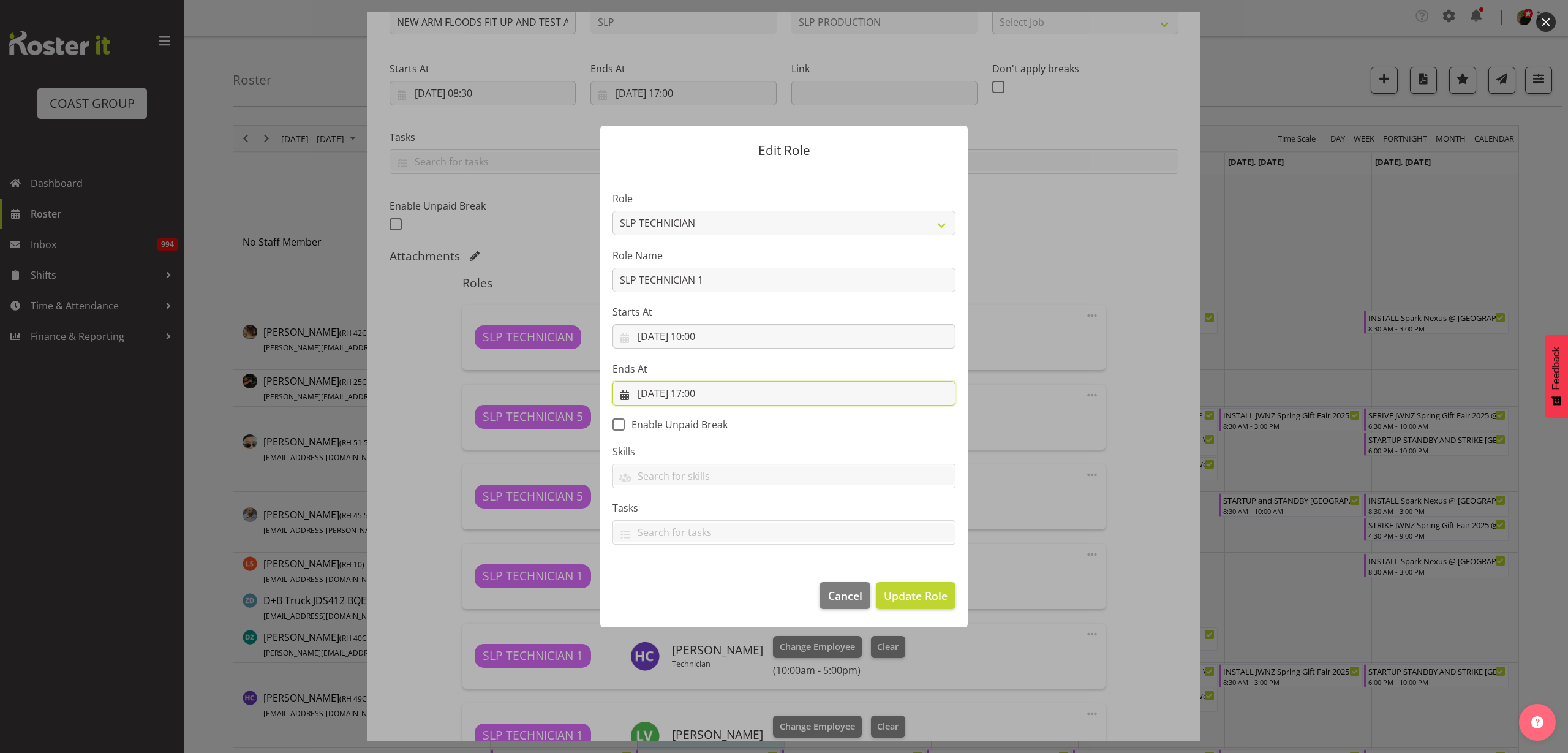
click at [716, 396] on input "09/09/2025, 17:00" at bounding box center [784, 393] width 344 height 24
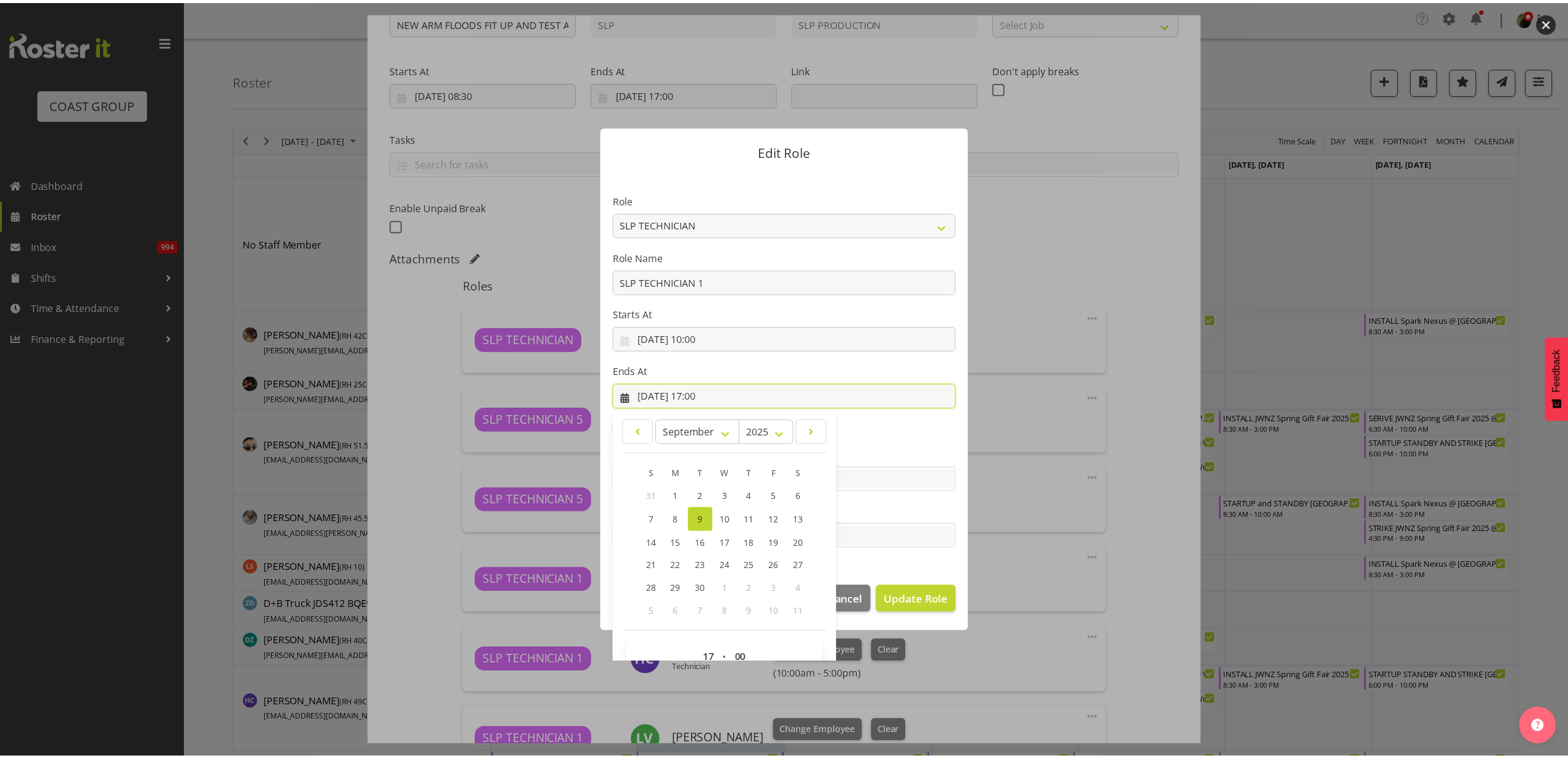
scroll to position [28, 0]
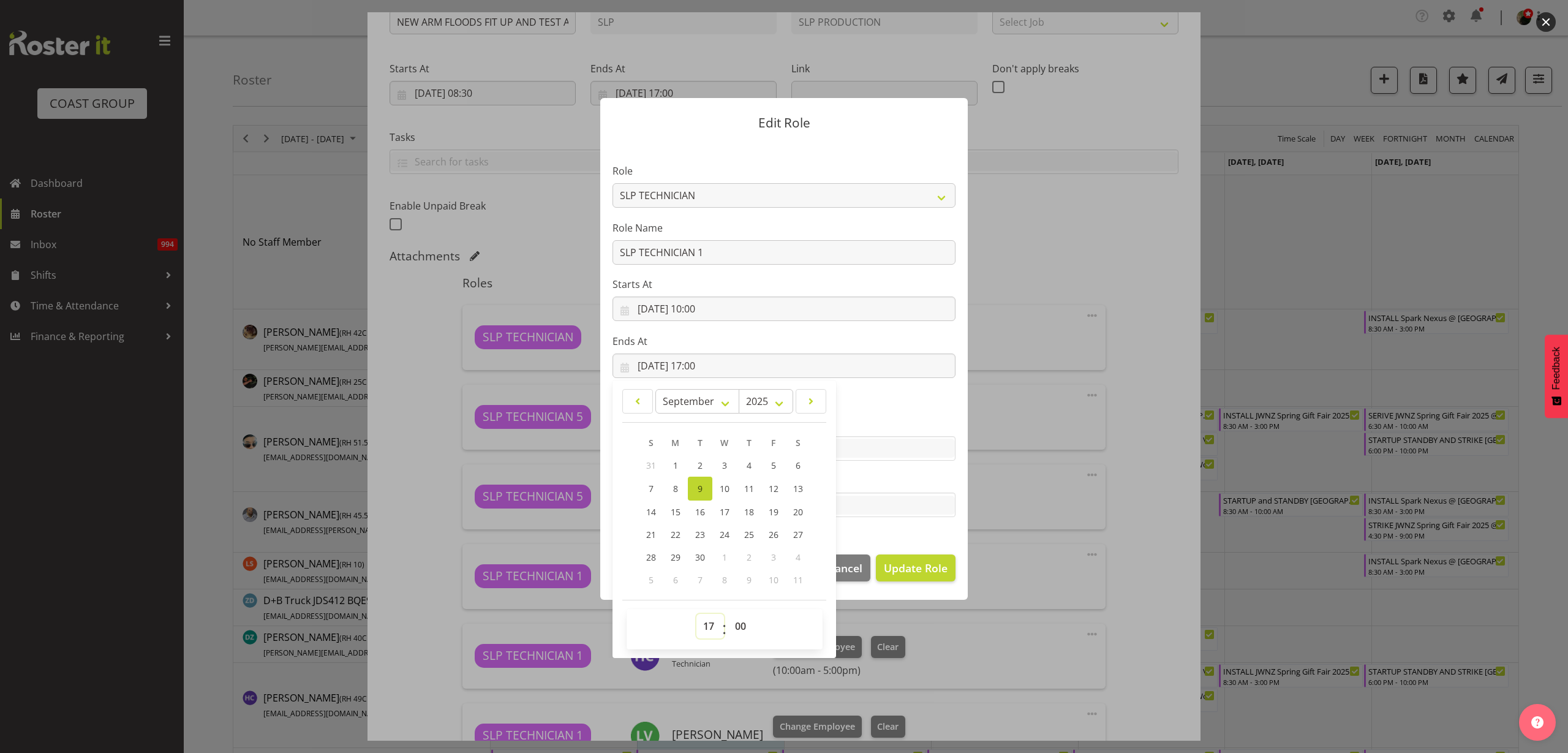
click at [705, 625] on select "00 01 02 03 04 05 06 07 08 09 10 11 12 13 14 15 16 17 18 19 20 21 22 23" at bounding box center [710, 626] width 28 height 24
select select "14"
click at [697, 614] on select "00 01 02 03 04 05 06 07 08 09 10 11 12 13 14 15 16 17 18 19 20 21 22 23" at bounding box center [710, 626] width 28 height 24
type input "09/09/2025, 14:00"
click at [914, 571] on span "Update Role" at bounding box center [916, 568] width 64 height 16
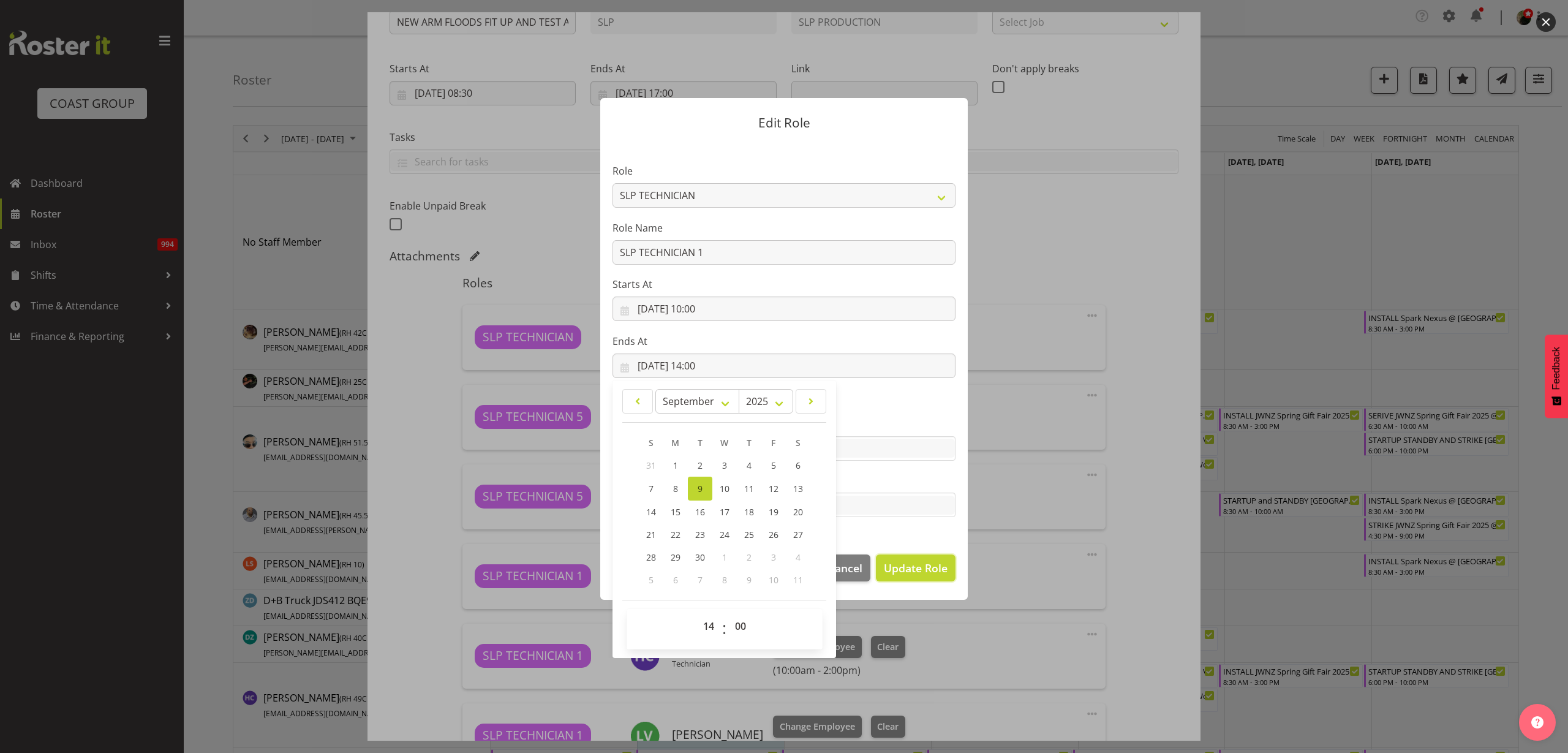
select select
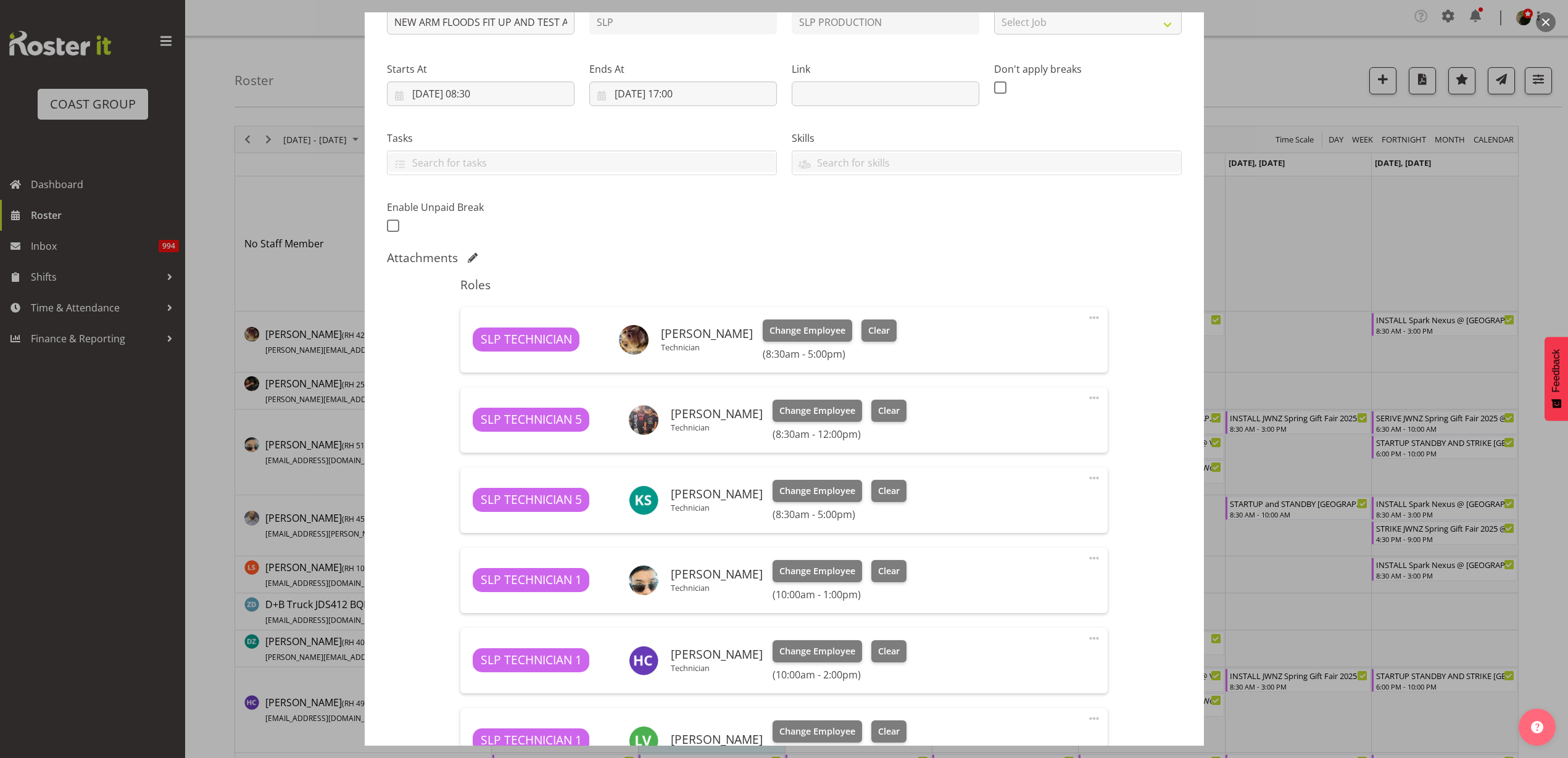
click at [1087, 637] on span at bounding box center [1094, 638] width 15 height 15
click at [1006, 671] on link "Edit" at bounding box center [1042, 668] width 119 height 22
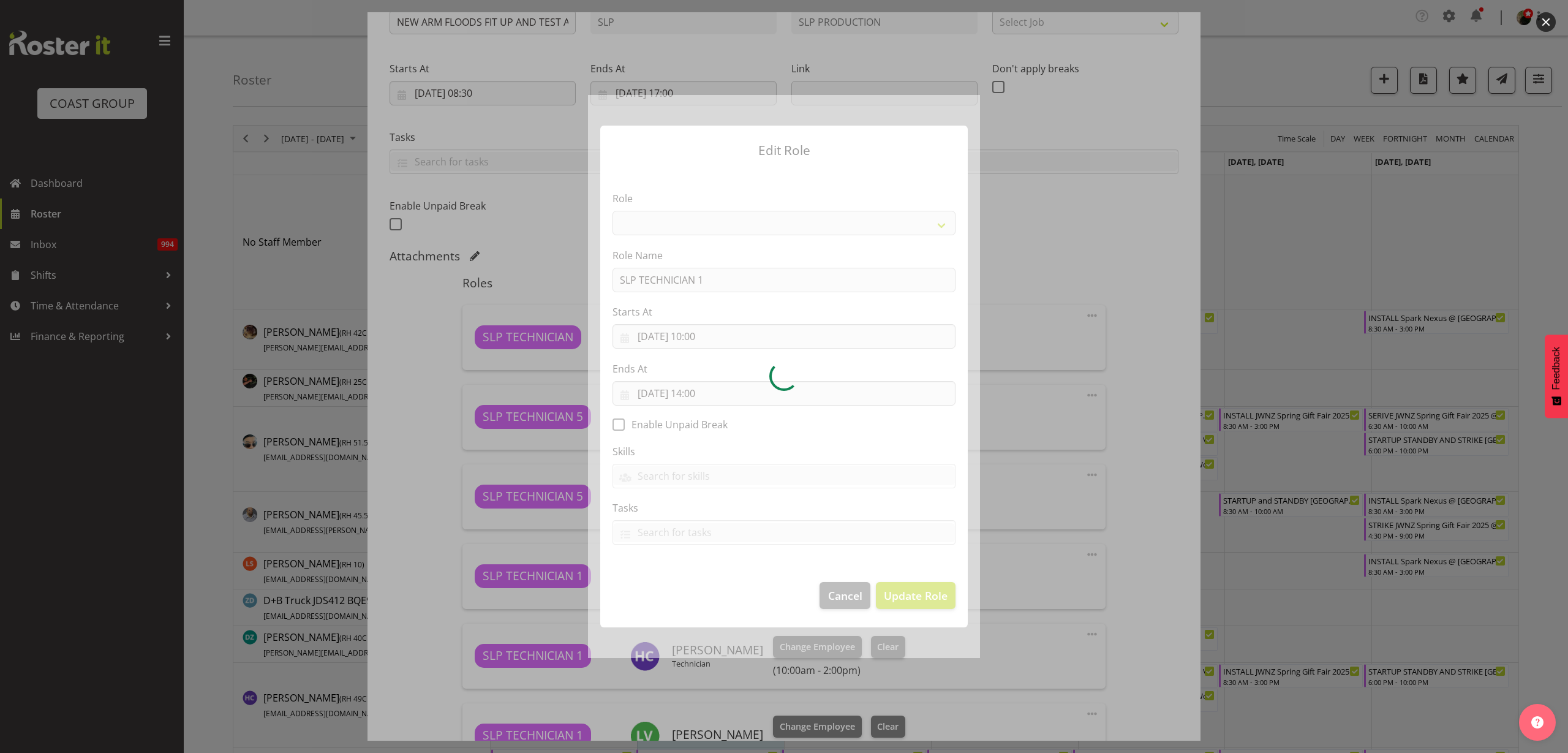
select select "123"
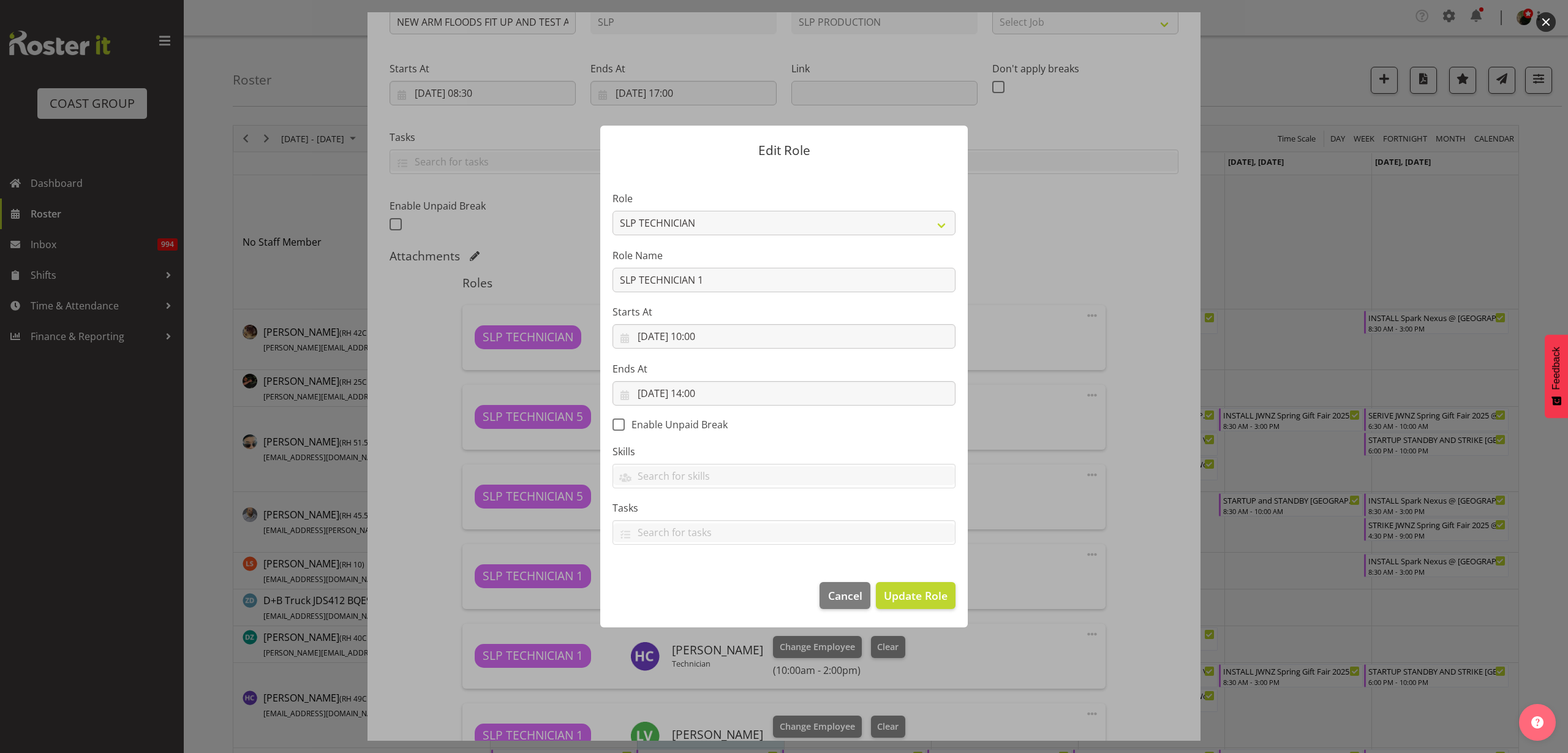
click at [708, 408] on section "Role ACCOUNT MANAGER ACCOUNT MANAGER DW ACCOUNTS AKL DIANNA VEHICLES AKL RYMER …" at bounding box center [784, 369] width 368 height 401
click at [709, 394] on input "09/09/2025, 14:00" at bounding box center [784, 393] width 344 height 24
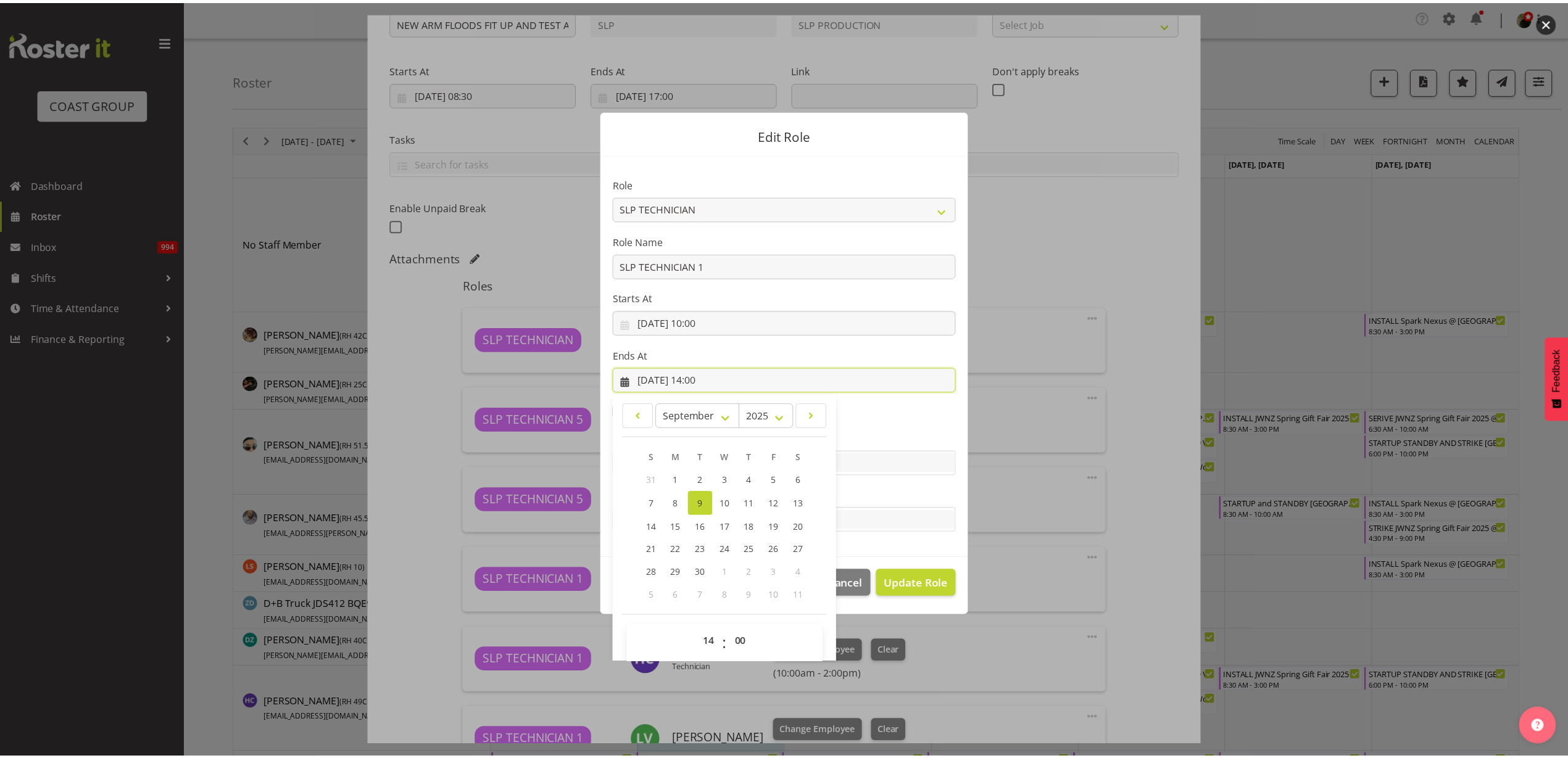
scroll to position [28, 0]
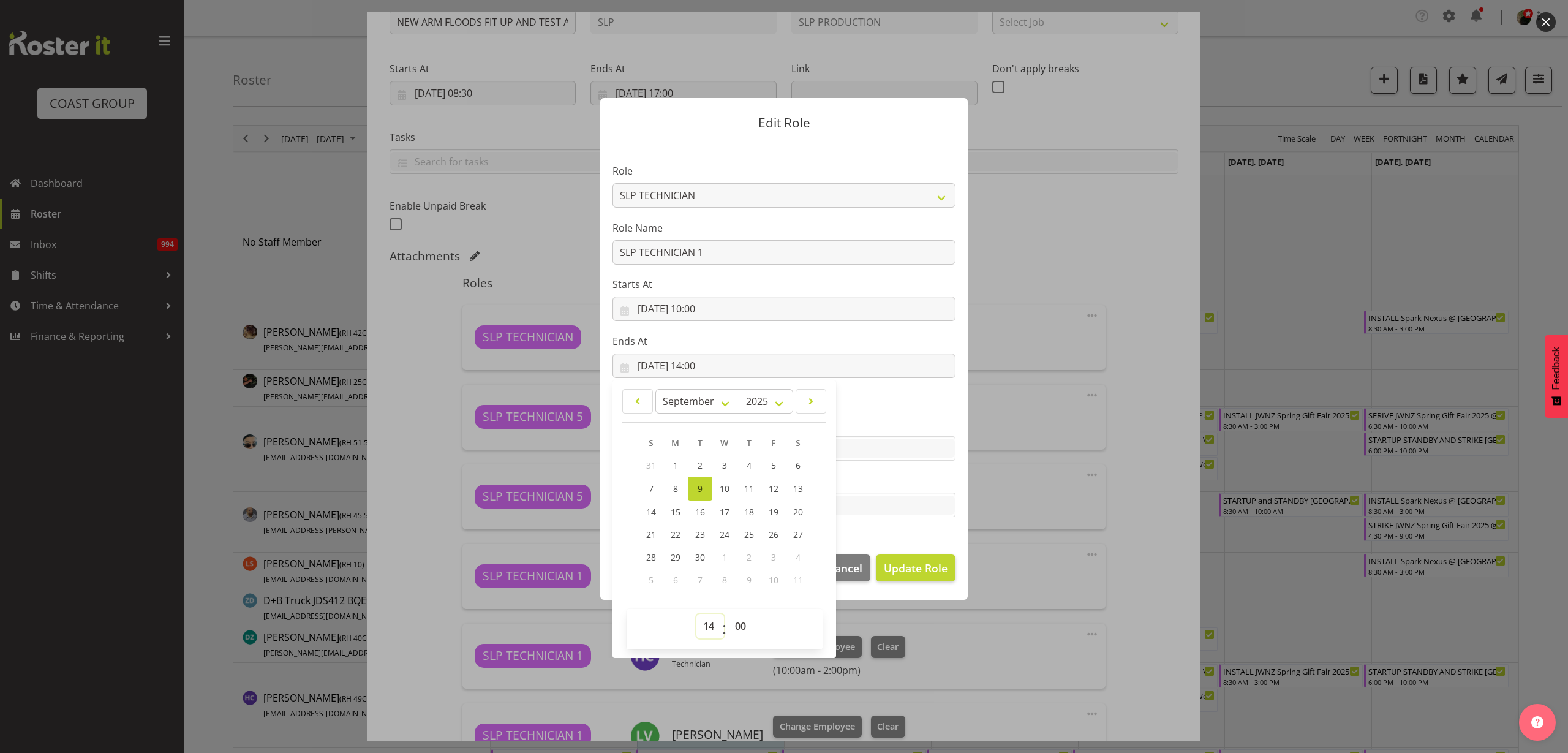
click at [703, 625] on select "00 01 02 03 04 05 06 07 08 09 10 11 12 13 14 15 16 17 18 19 20 21 22 23" at bounding box center [710, 626] width 28 height 24
select select "15"
click at [697, 614] on select "00 01 02 03 04 05 06 07 08 09 10 11 12 13 14 15 16 17 18 19 20 21 22 23" at bounding box center [710, 626] width 28 height 24
type input "09/09/2025, 15:00"
click at [917, 567] on span "Update Role" at bounding box center [916, 568] width 64 height 16
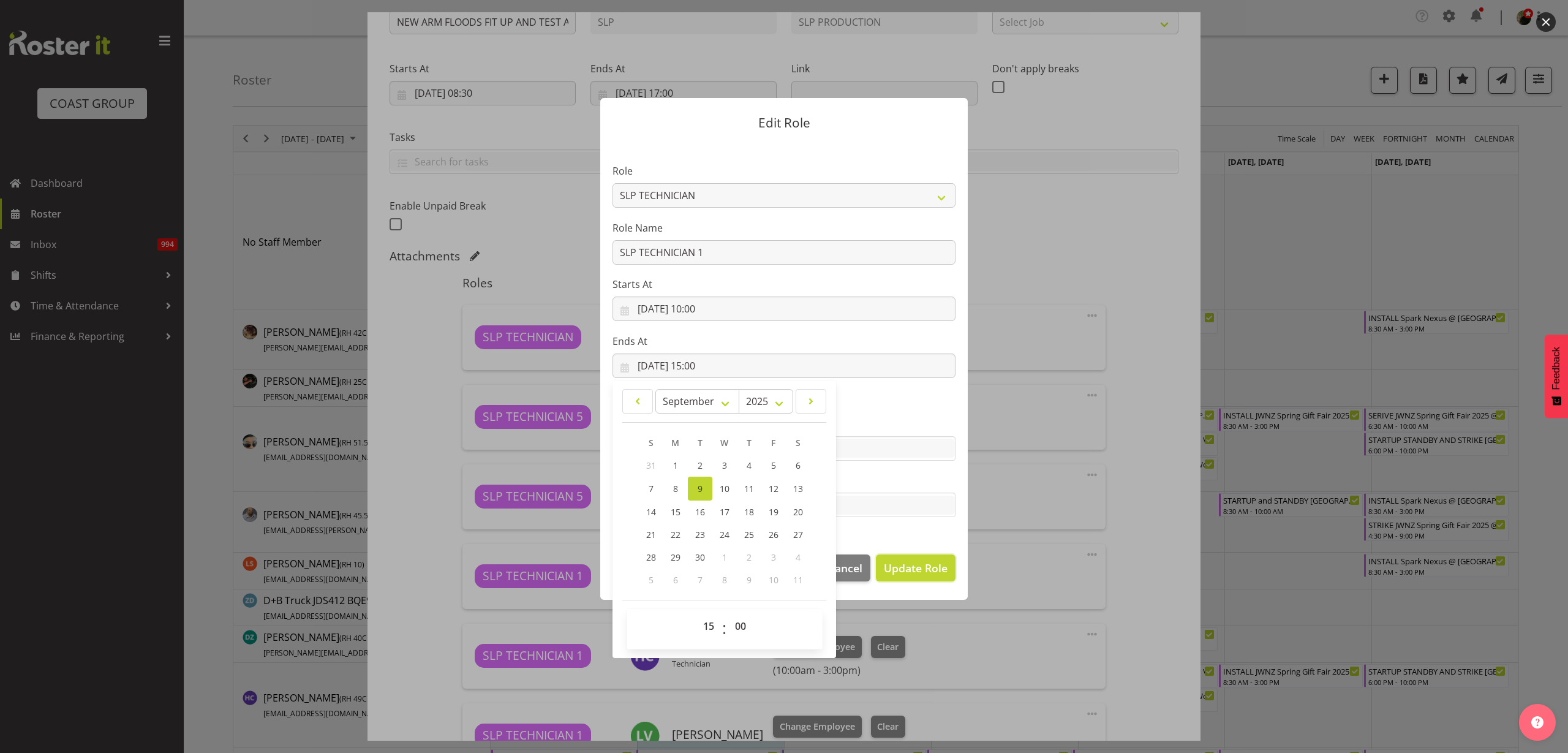
select select
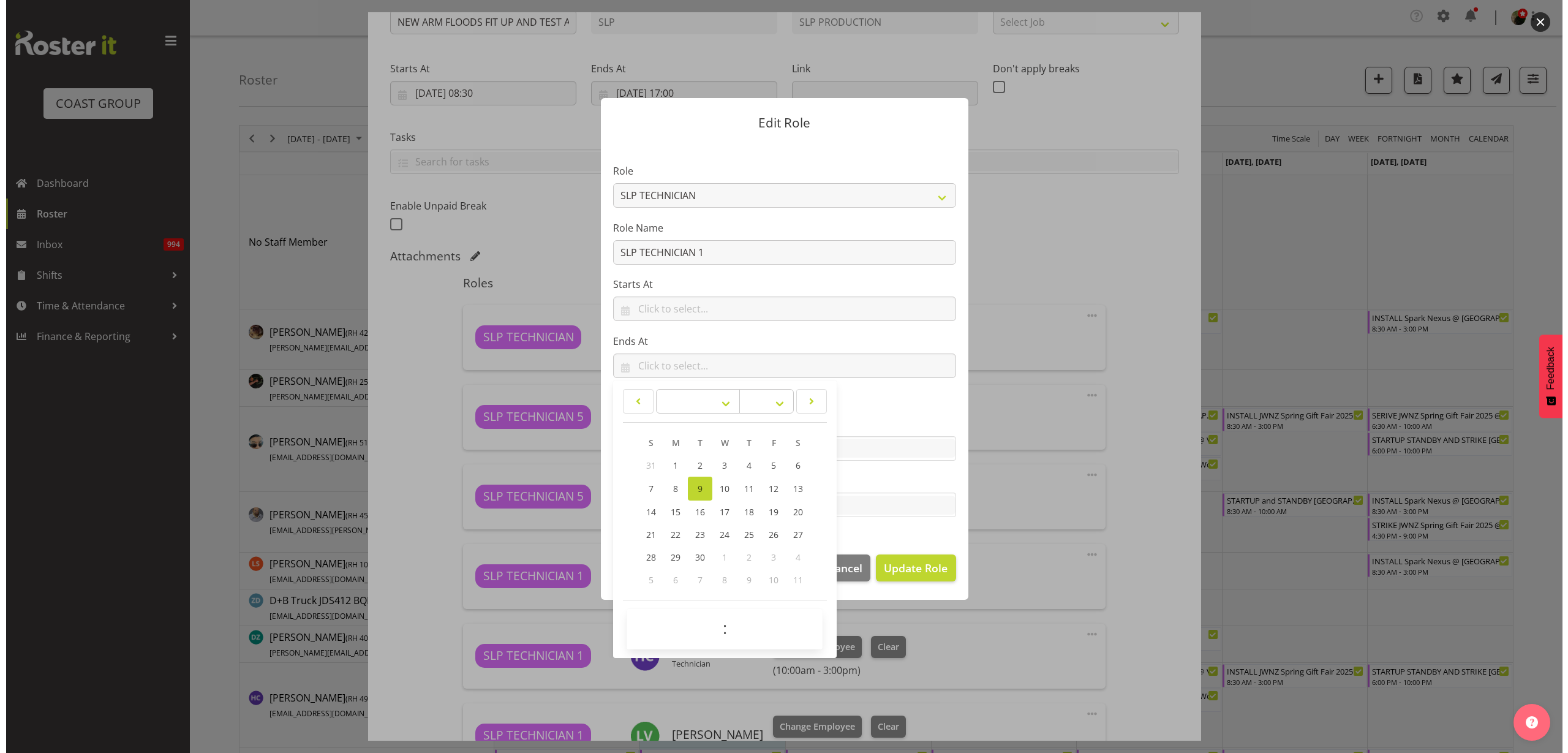
scroll to position [0, 0]
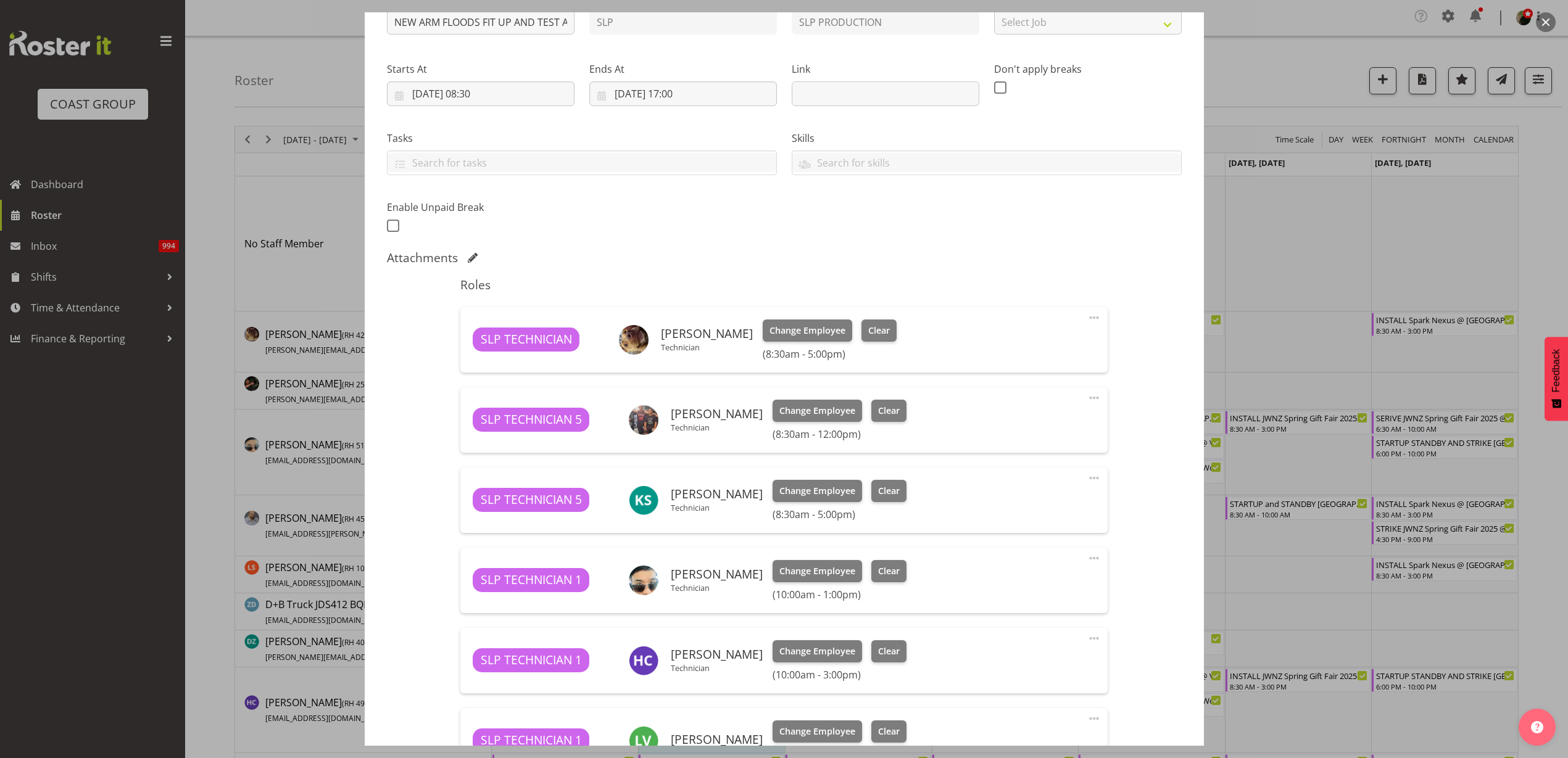
click at [1087, 556] on span at bounding box center [1094, 558] width 15 height 15
click at [1015, 591] on link "Edit" at bounding box center [1042, 588] width 119 height 22
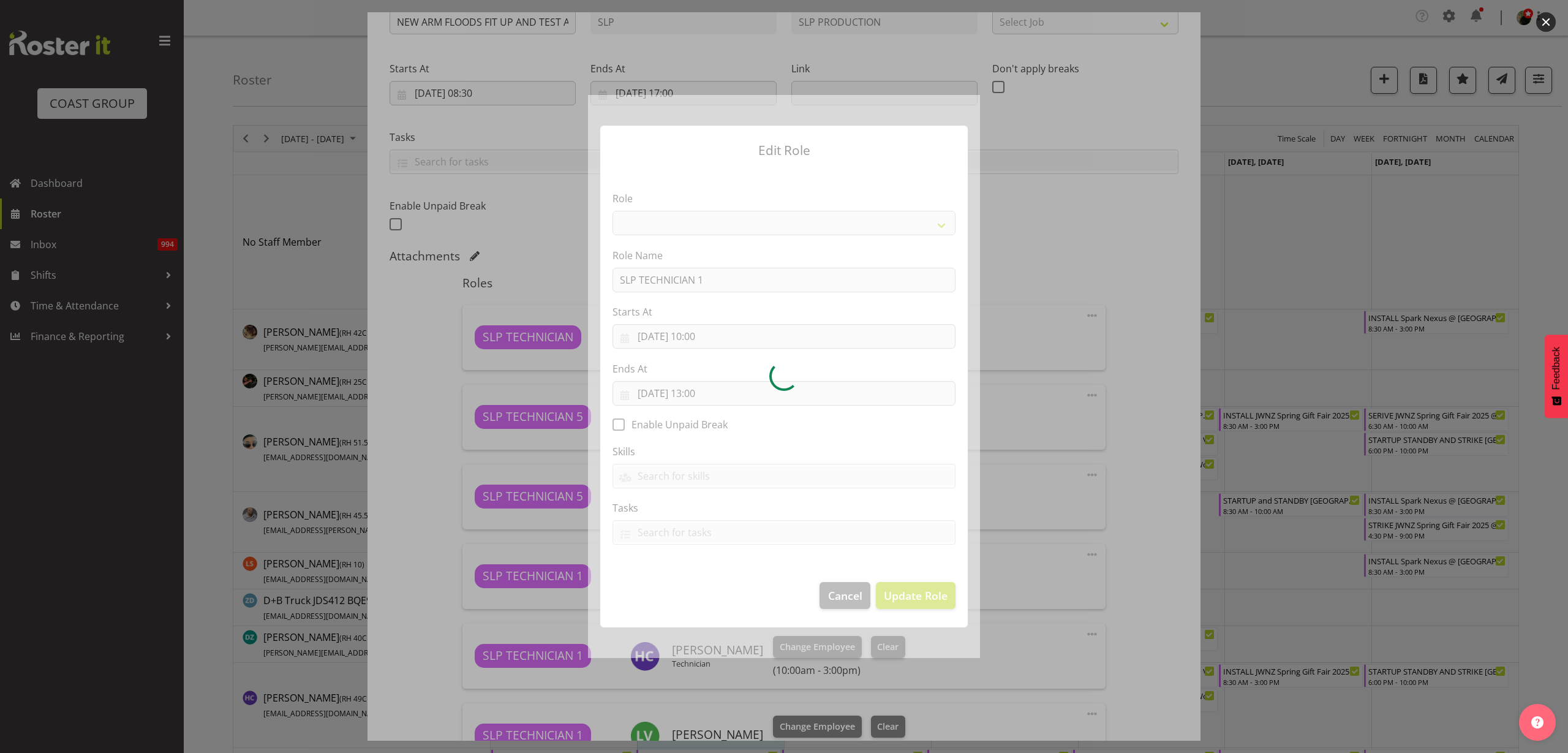
select select "123"
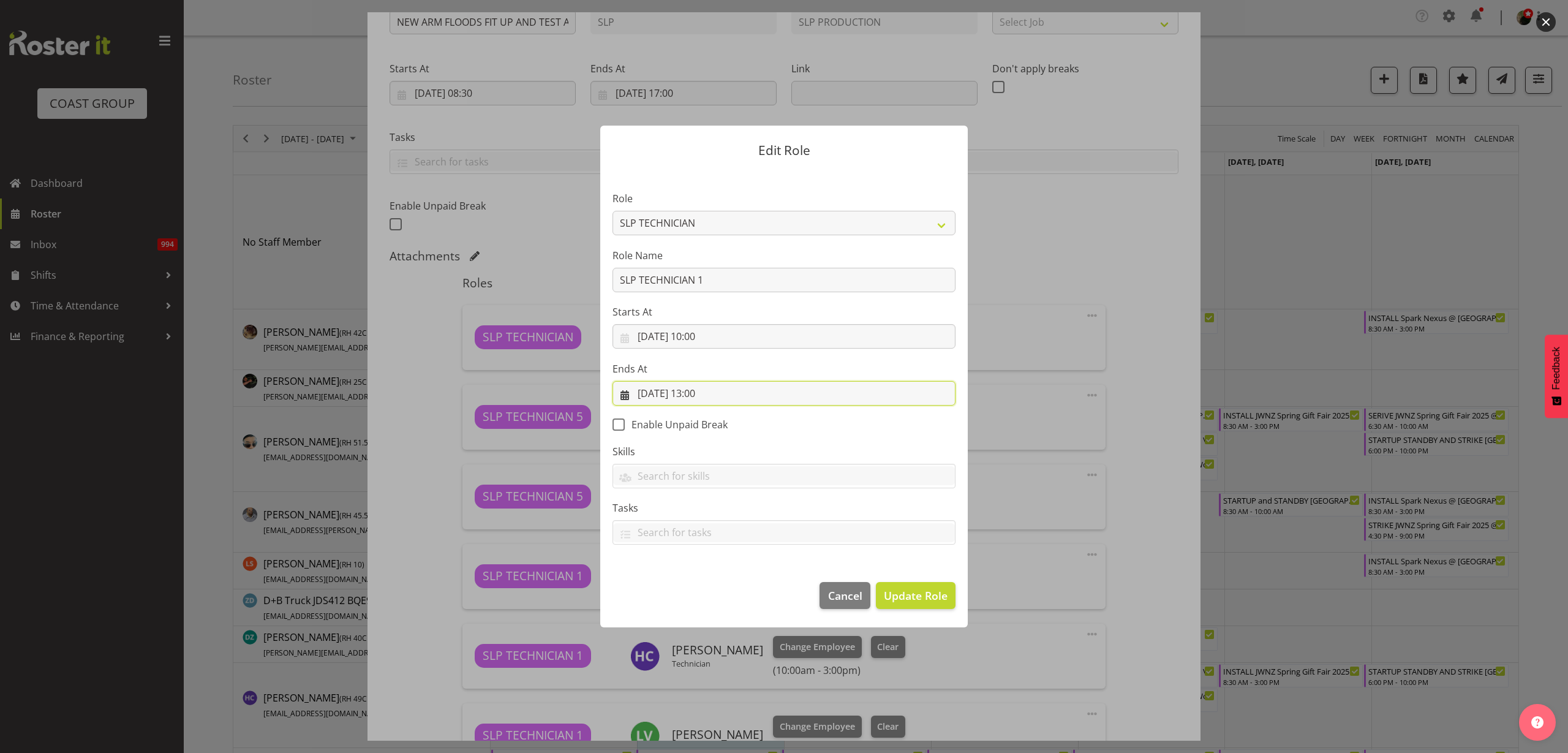
click at [725, 394] on input "09/09/2025, 13:00" at bounding box center [784, 393] width 344 height 24
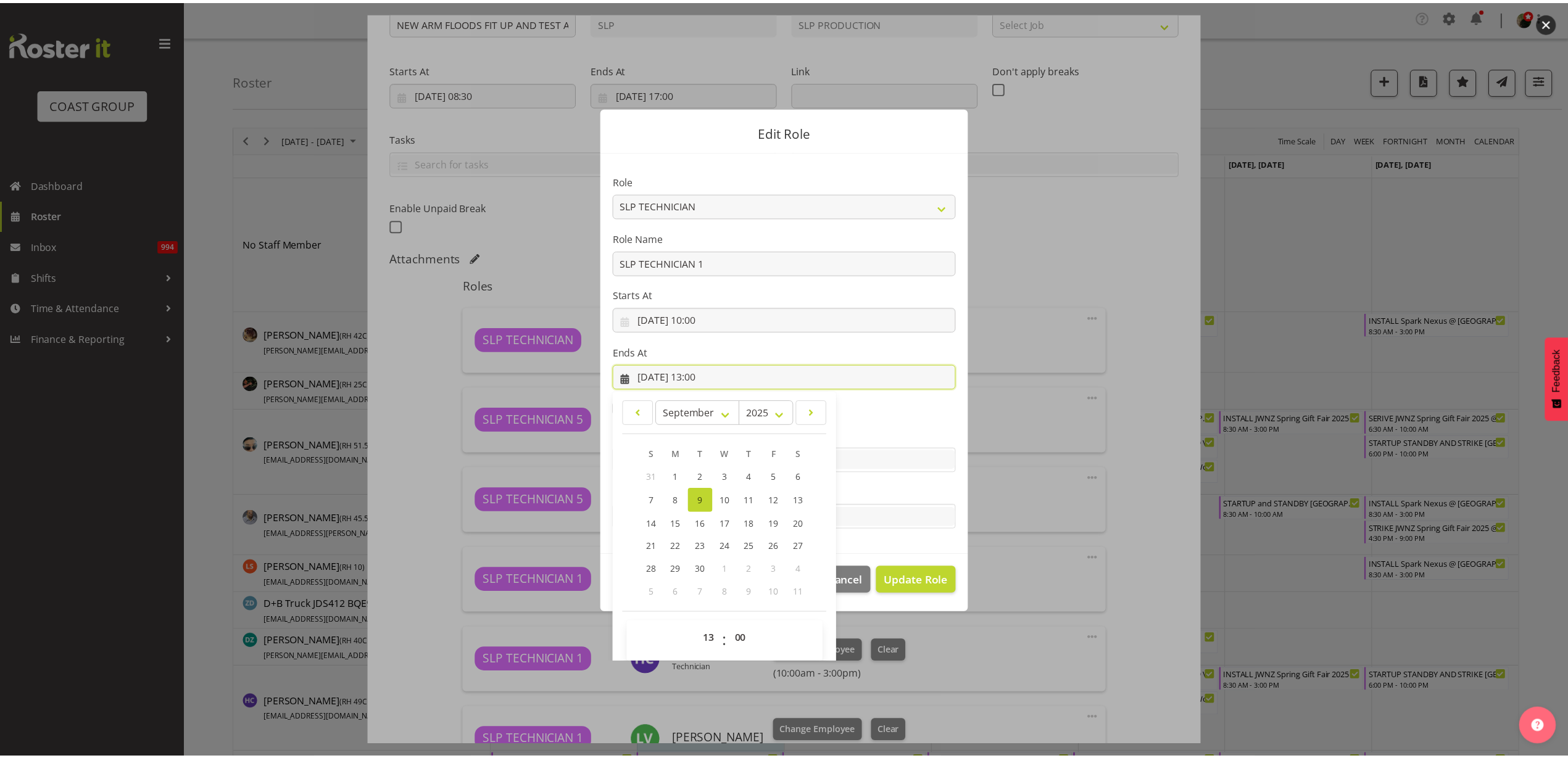
scroll to position [28, 0]
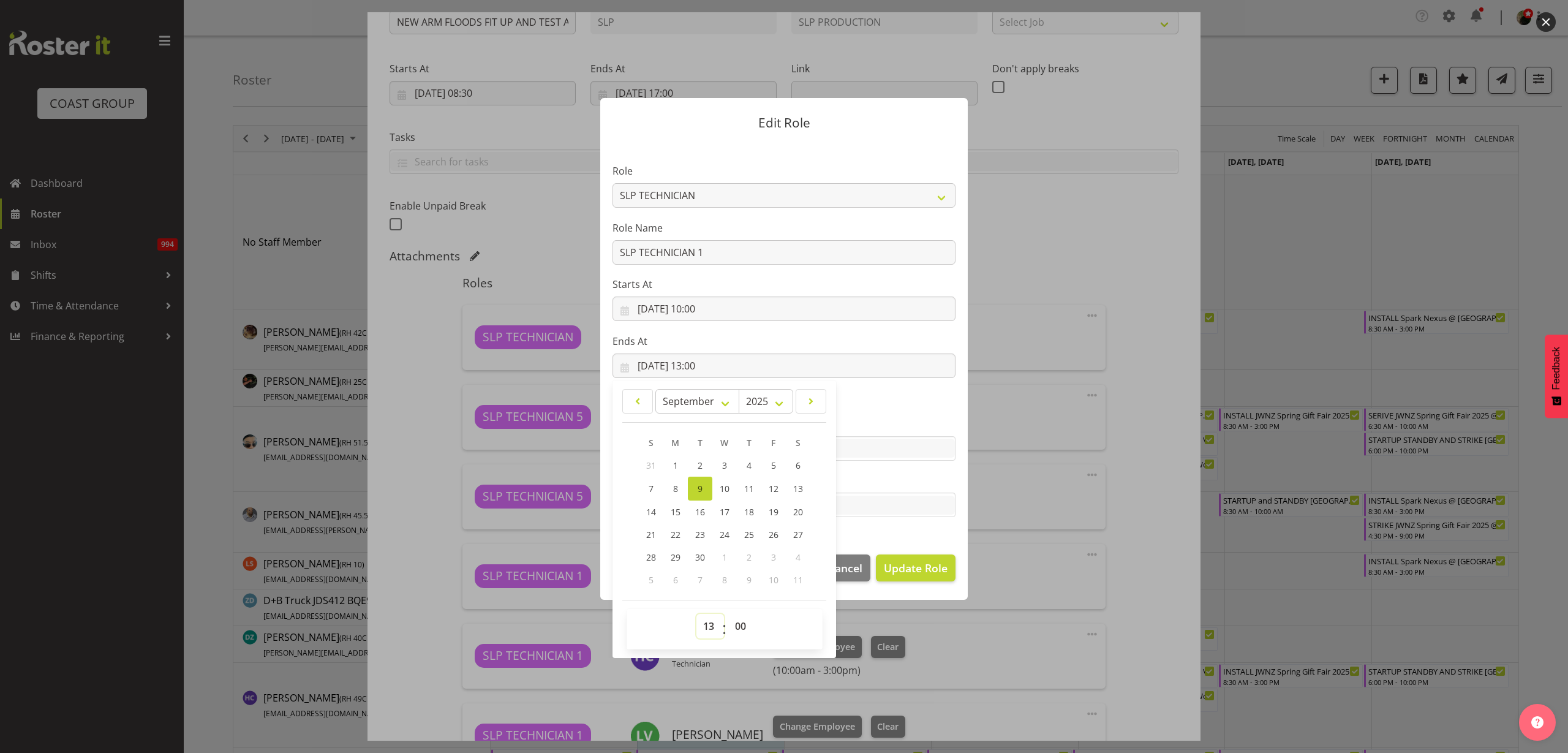
click at [706, 628] on select "00 01 02 03 04 05 06 07 08 09 10 11 12 13 14 15 16 17 18 19 20 21 22 23" at bounding box center [710, 626] width 28 height 24
select select "15"
click at [697, 614] on select "00 01 02 03 04 05 06 07 08 09 10 11 12 13 14 15 16 17 18 19 20 21 22 23" at bounding box center [710, 626] width 28 height 24
type input "09/09/2025, 15:00"
click at [942, 564] on span "Update Role" at bounding box center [916, 568] width 64 height 16
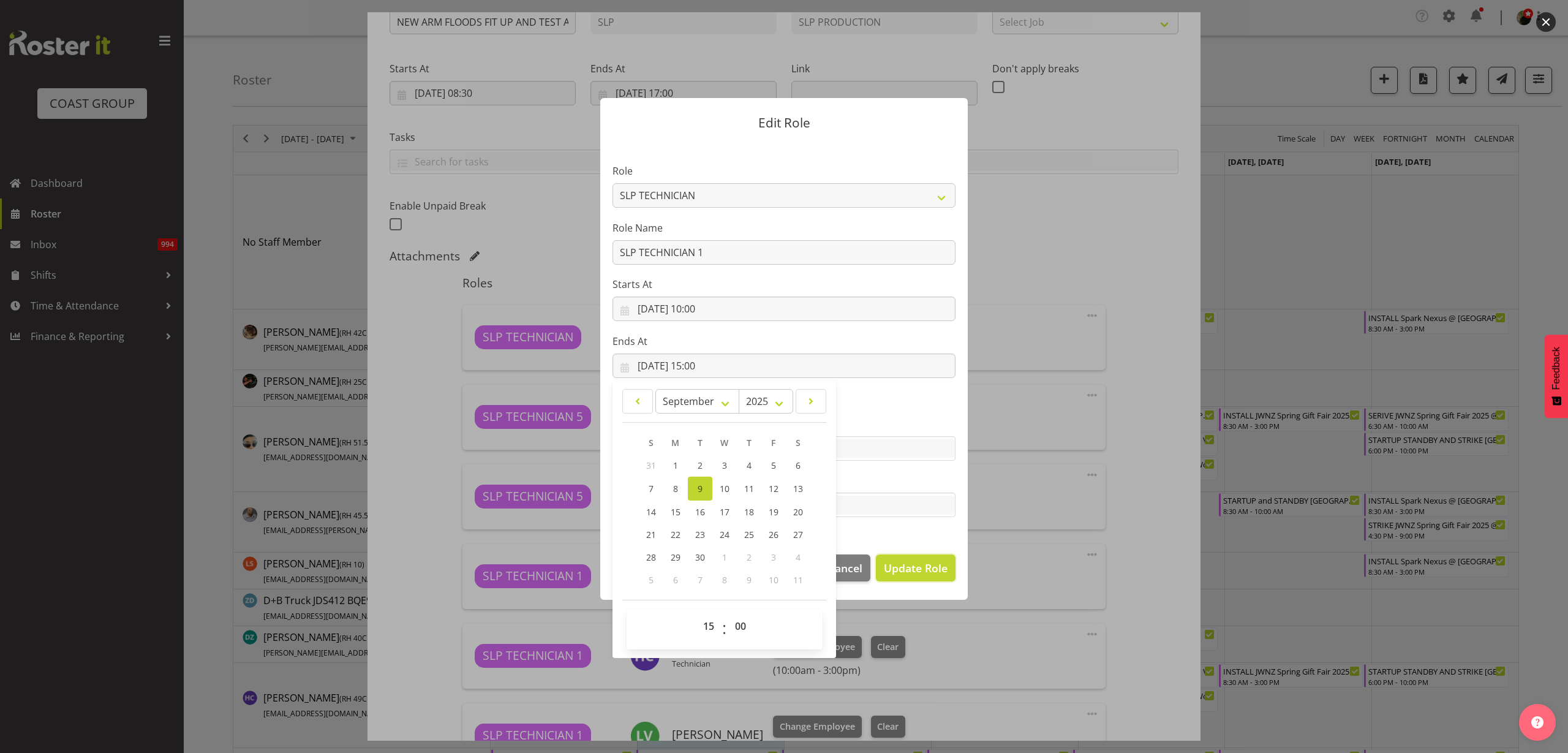
select select
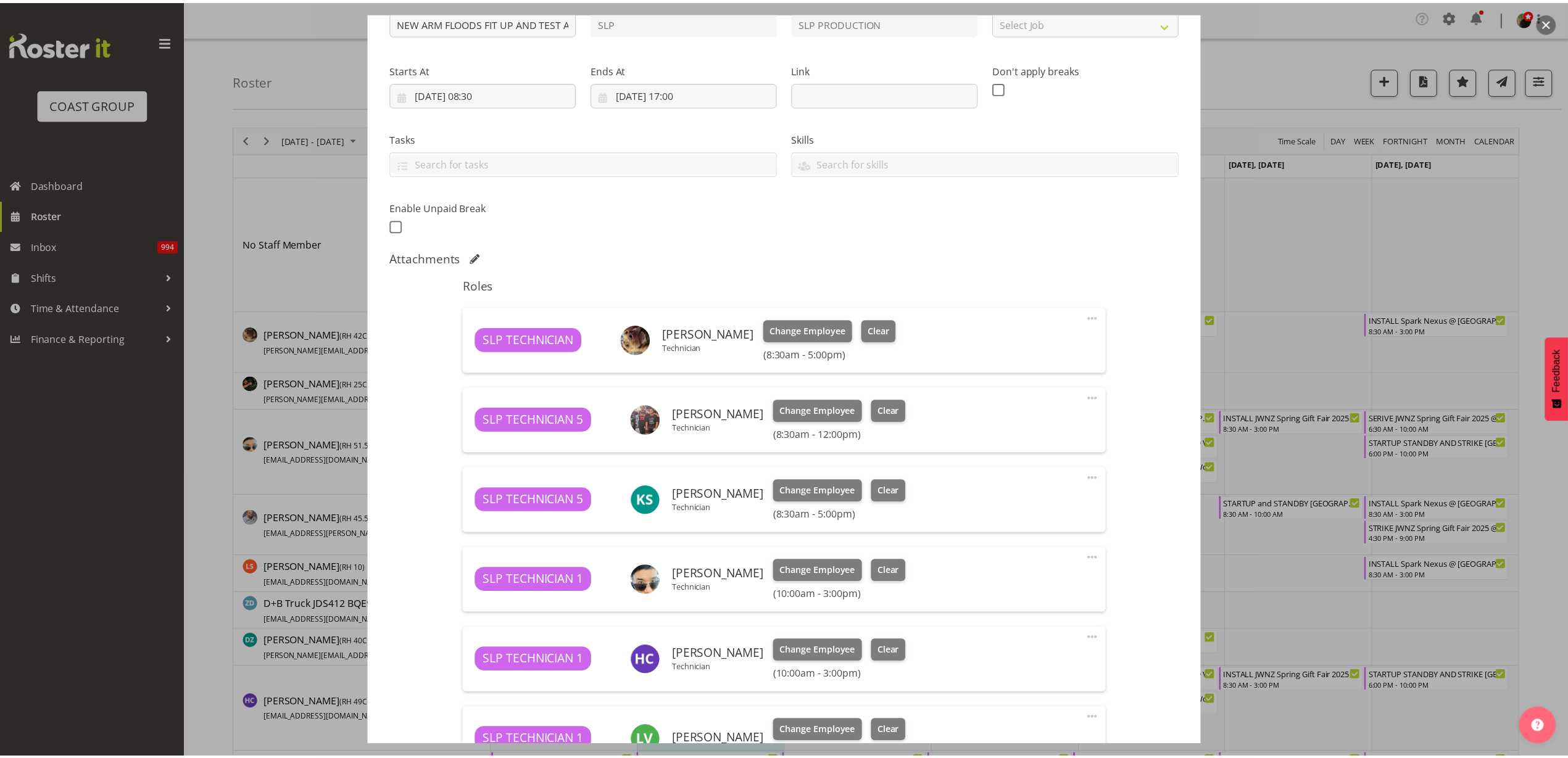
scroll to position [26, 0]
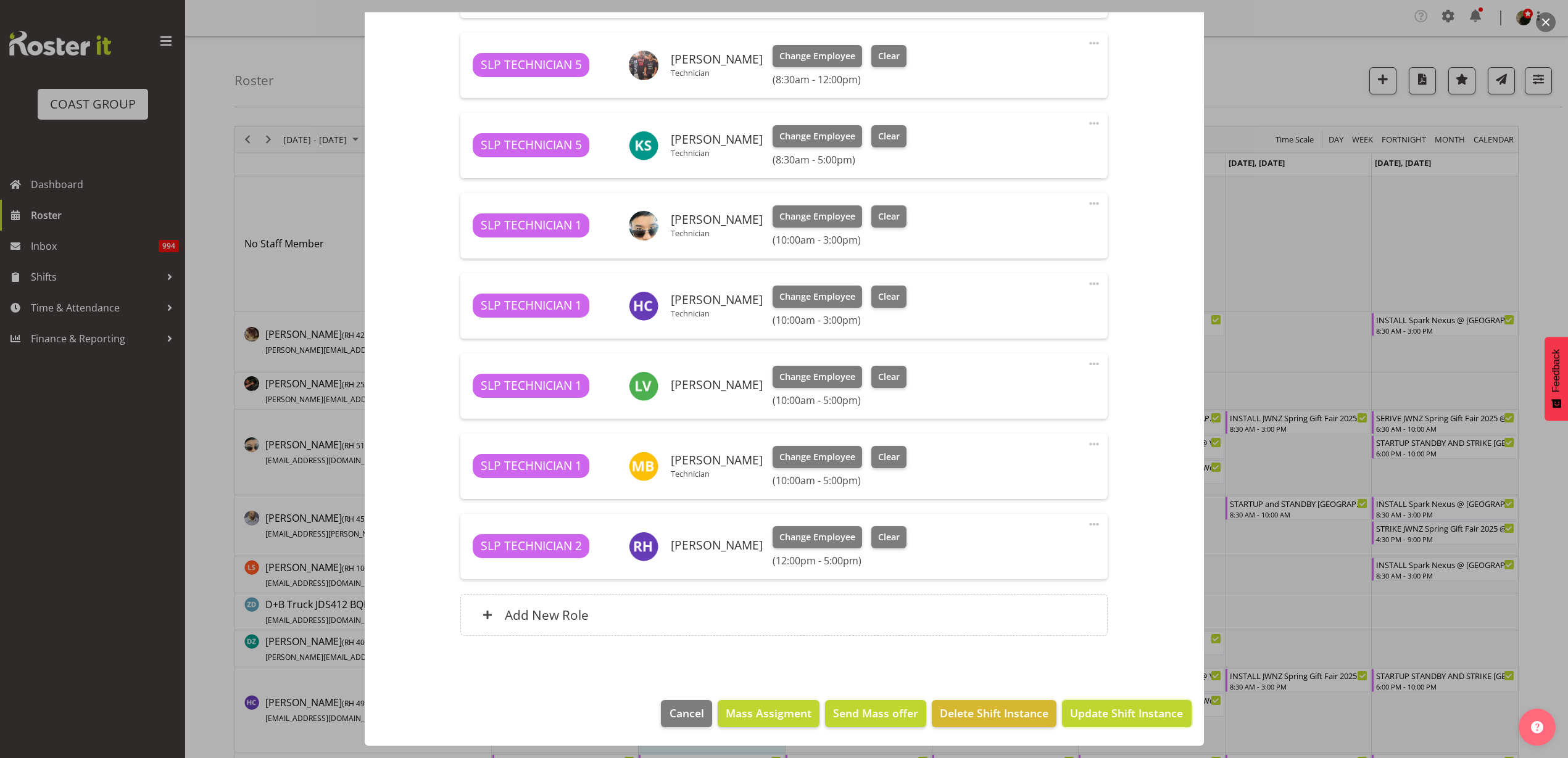
click at [1121, 710] on span "Update Shift Instance" at bounding box center [1127, 713] width 113 height 17
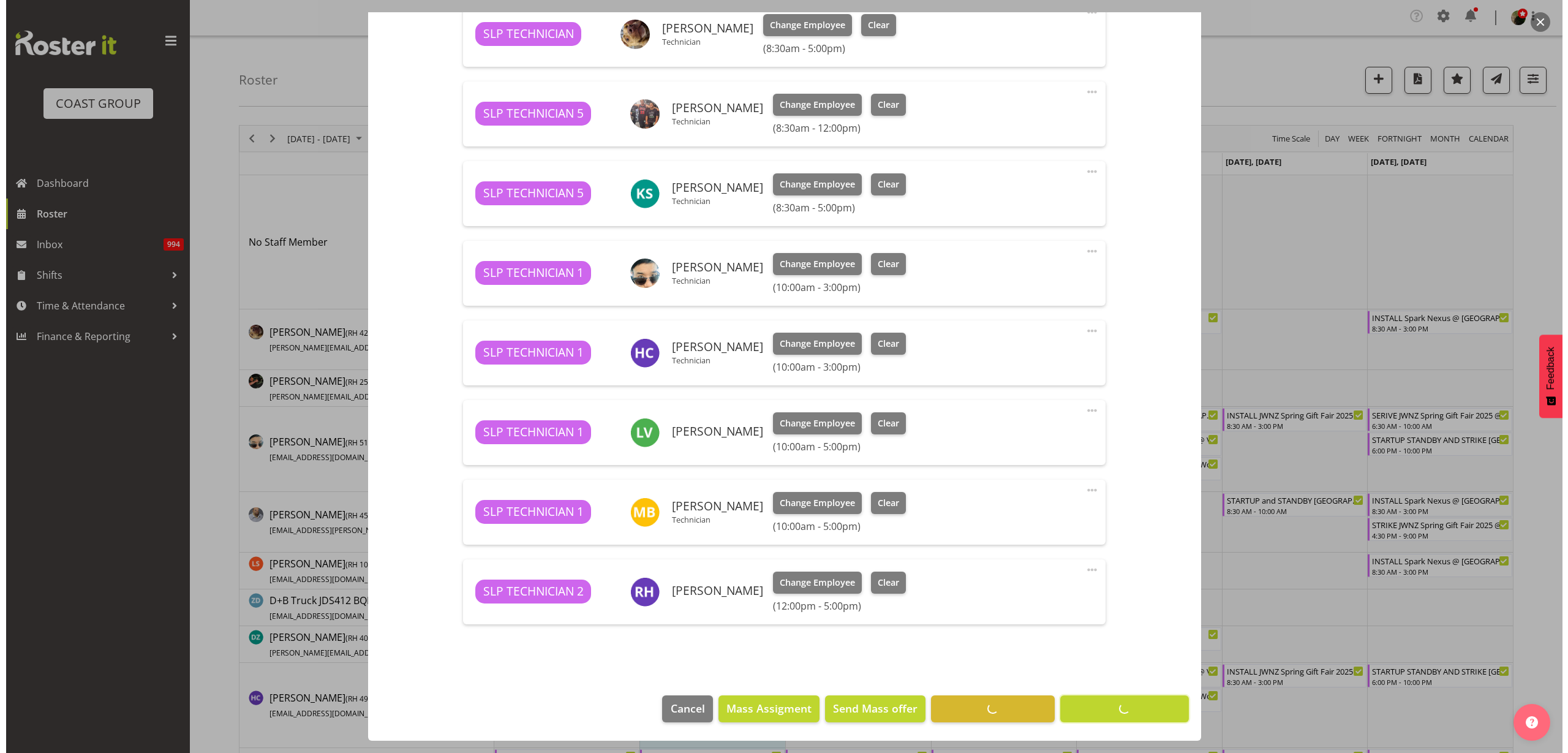
scroll to position [457, 0]
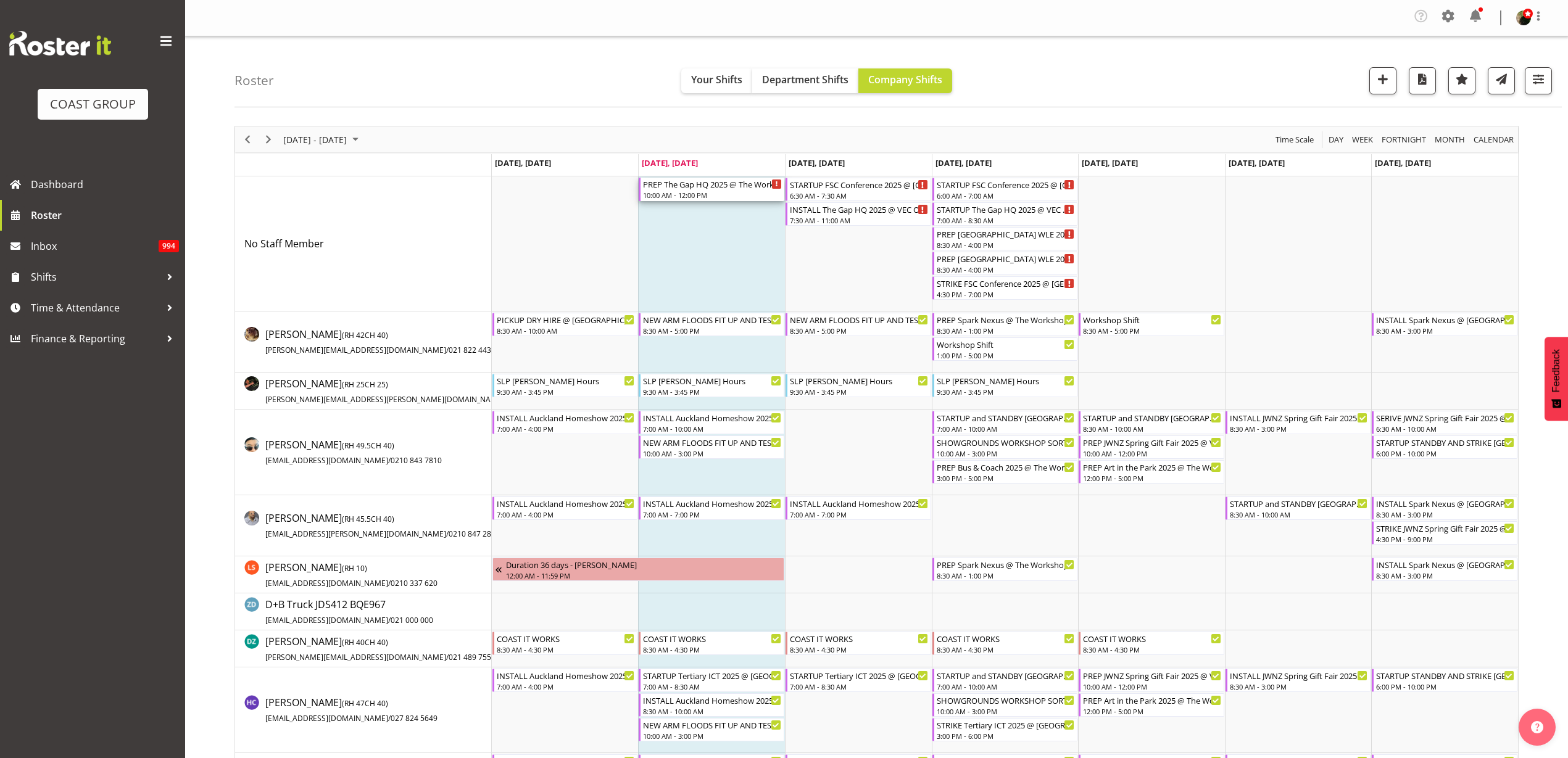
click at [699, 189] on div "PREP The Gap HQ 2025 @ The Workshop" at bounding box center [713, 184] width 139 height 13
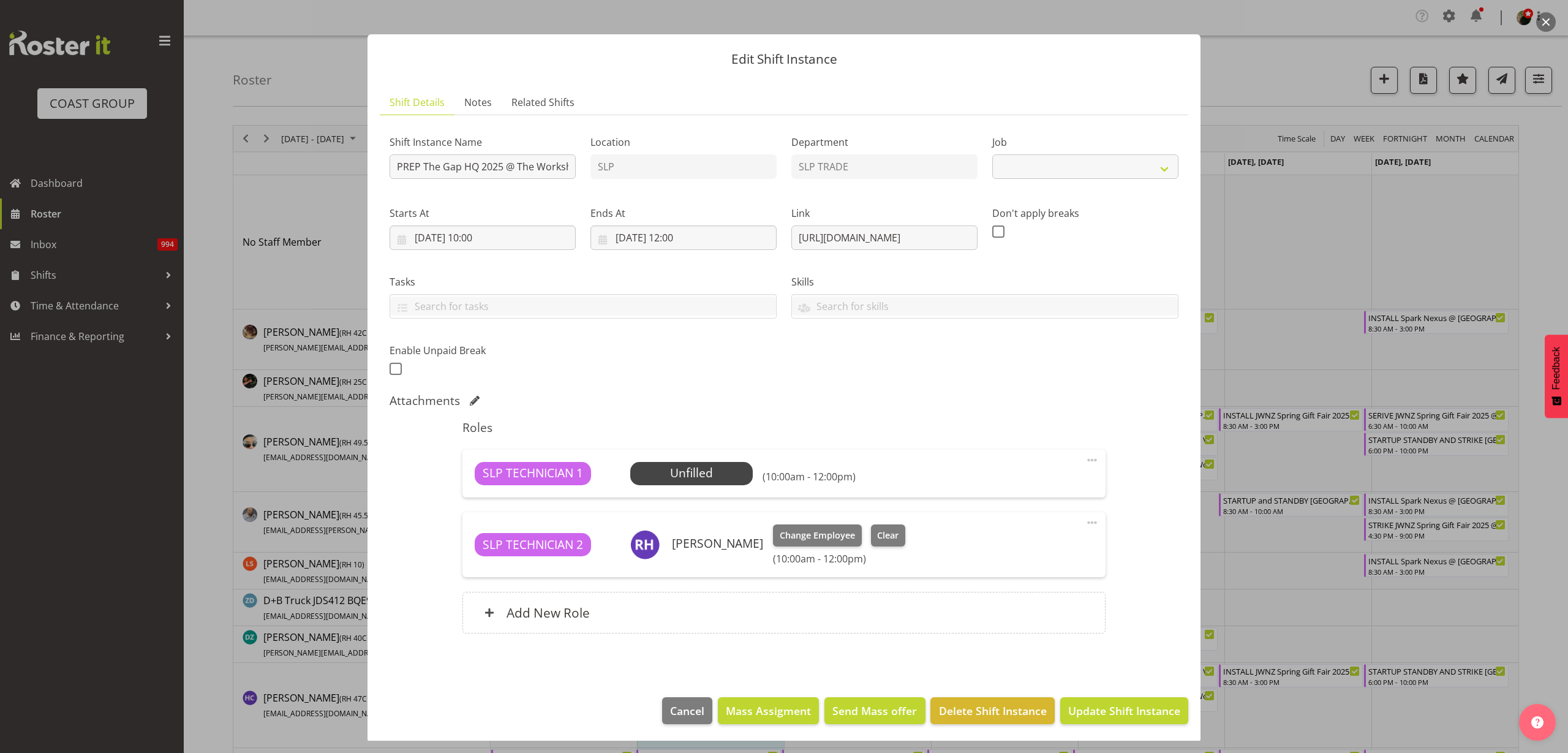
scroll to position [11, 0]
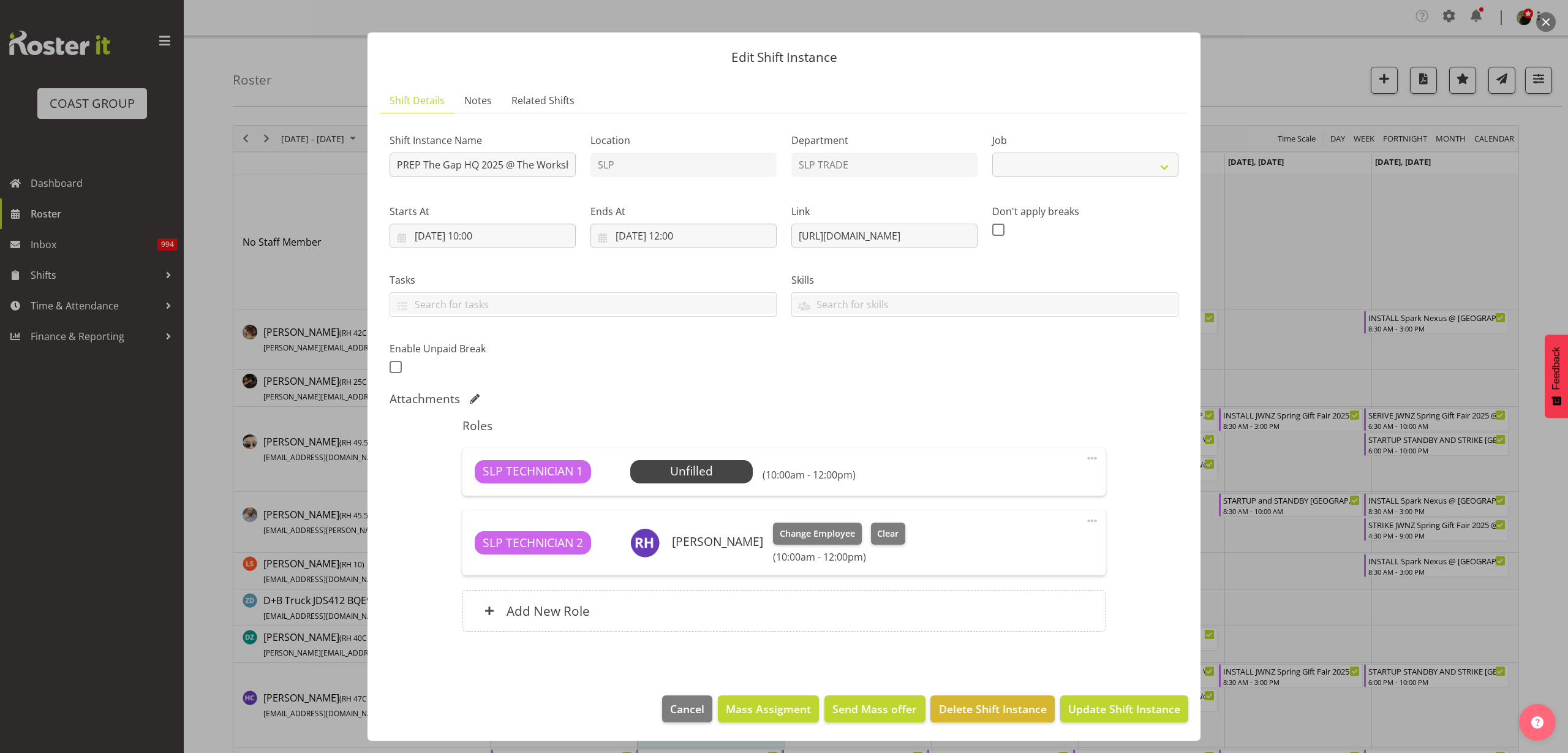
select select "10541"
click at [877, 536] on span "Clear" at bounding box center [888, 534] width 21 height 14
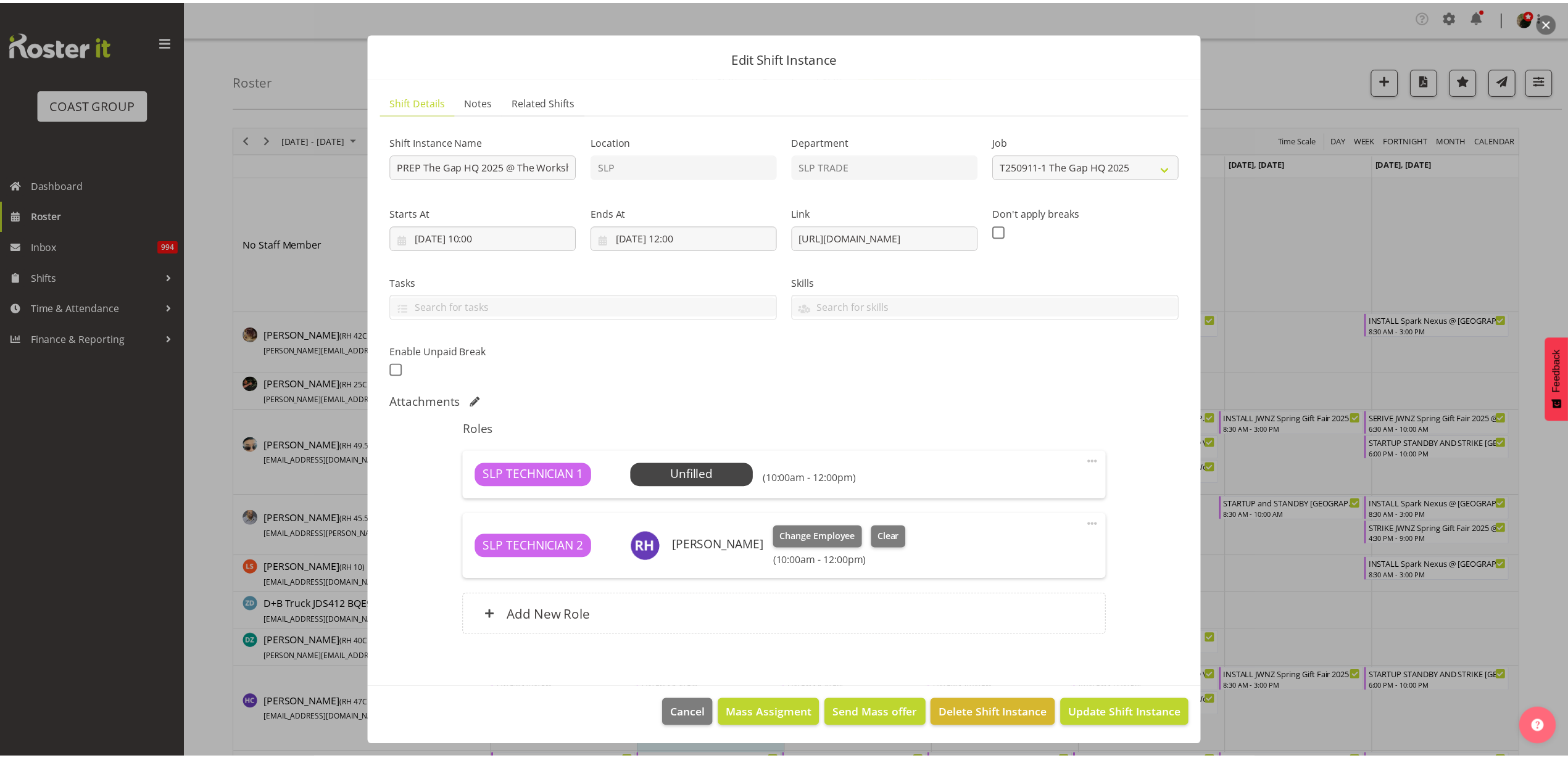
scroll to position [0, 0]
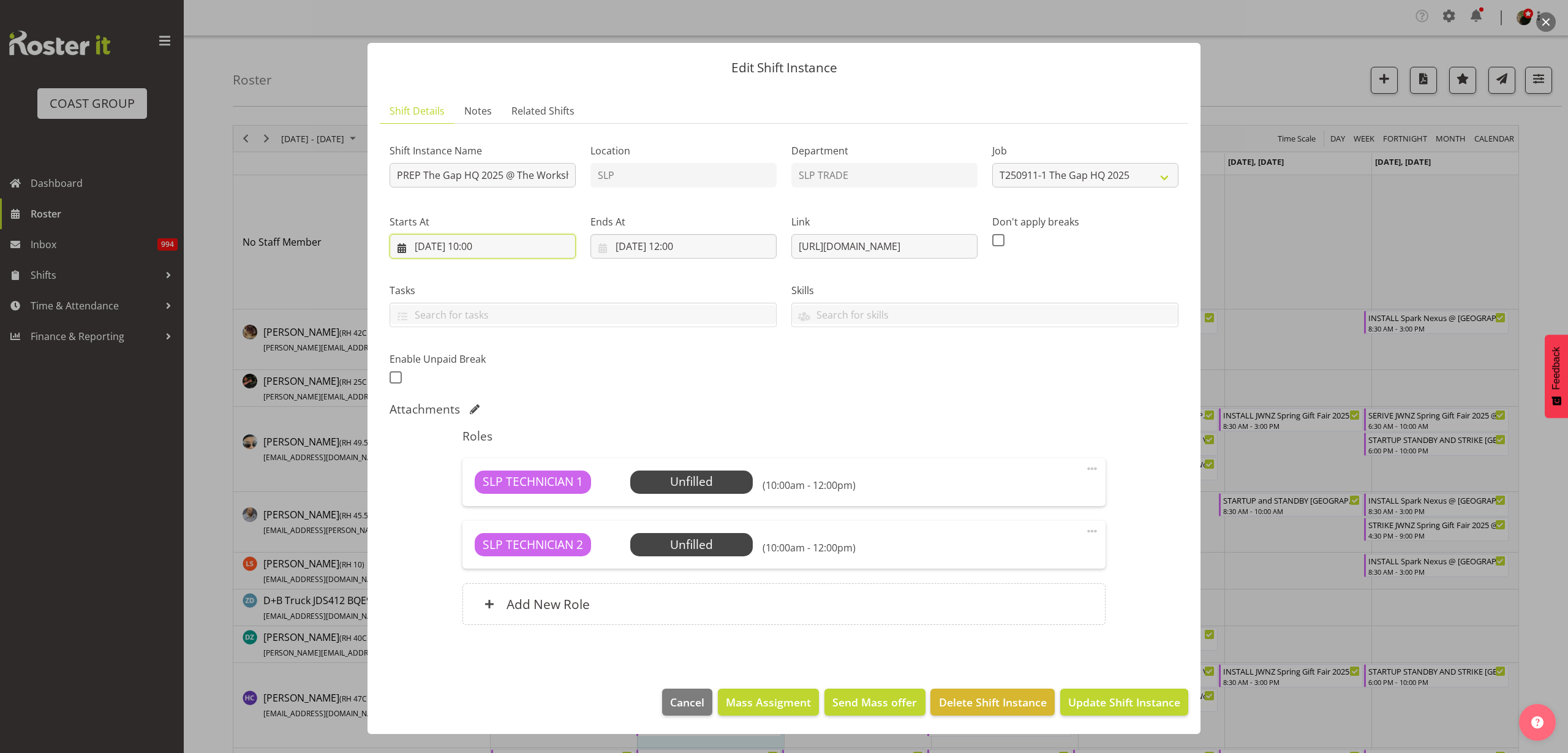
click at [483, 242] on input "09/09/2025, 10:00" at bounding box center [482, 246] width 186 height 24
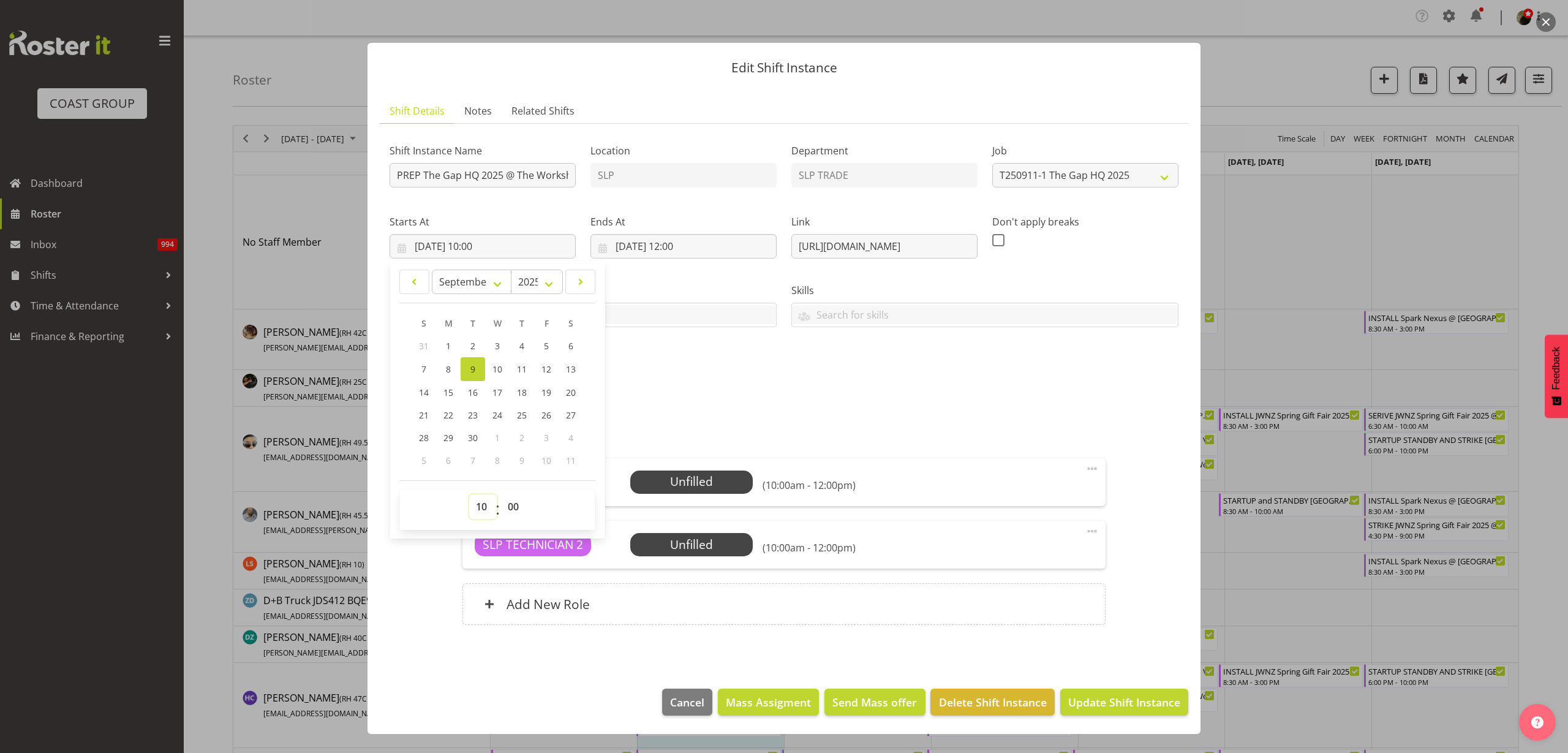
click at [484, 505] on select "00 01 02 03 04 05 06 07 08 09 10 11 12 13 14 15 16 17 18 19 20 21 22 23" at bounding box center [482, 506] width 28 height 24
select select "15"
click at [469, 494] on select "00 01 02 03 04 05 06 07 08 09 10 11 12 13 14 15 16 17 18 19 20 21 22 23" at bounding box center [482, 506] width 28 height 24
type input "09/09/2025, 15:00"
click at [689, 236] on input "09/09/2025, 12:00" at bounding box center [683, 246] width 186 height 24
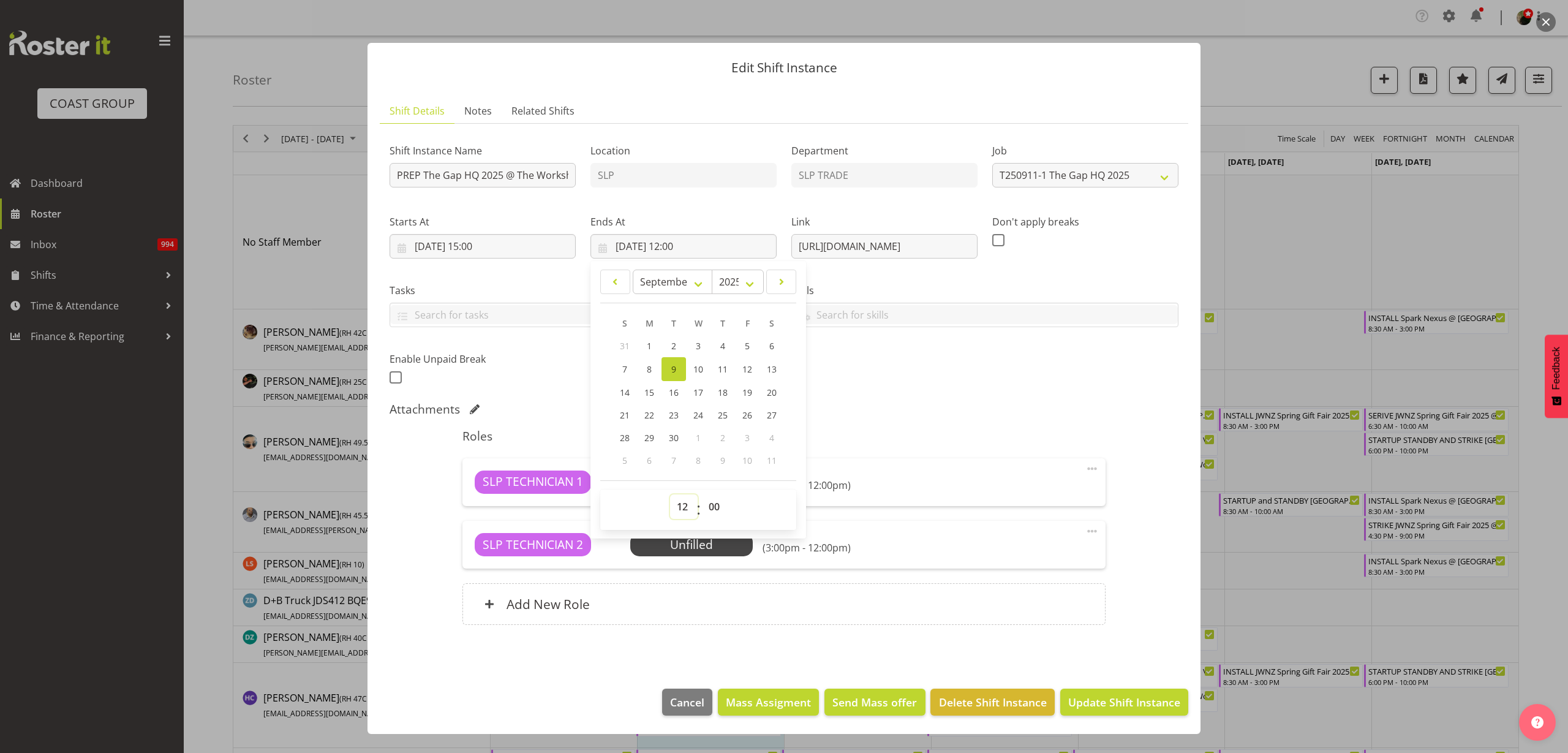
click at [684, 505] on select "00 01 02 03 04 05 06 07 08 09 10 11 12 13 14 15 16 17 18 19 20 21 22 23" at bounding box center [684, 506] width 28 height 24
select select "17"
click at [671, 494] on select "00 01 02 03 04 05 06 07 08 09 10 11 12 13 14 15 16 17 18 19 20 21 22 23" at bounding box center [684, 506] width 28 height 24
type input "09/09/2025, 17:00"
click at [919, 403] on div "Attachments" at bounding box center [784, 409] width 789 height 14
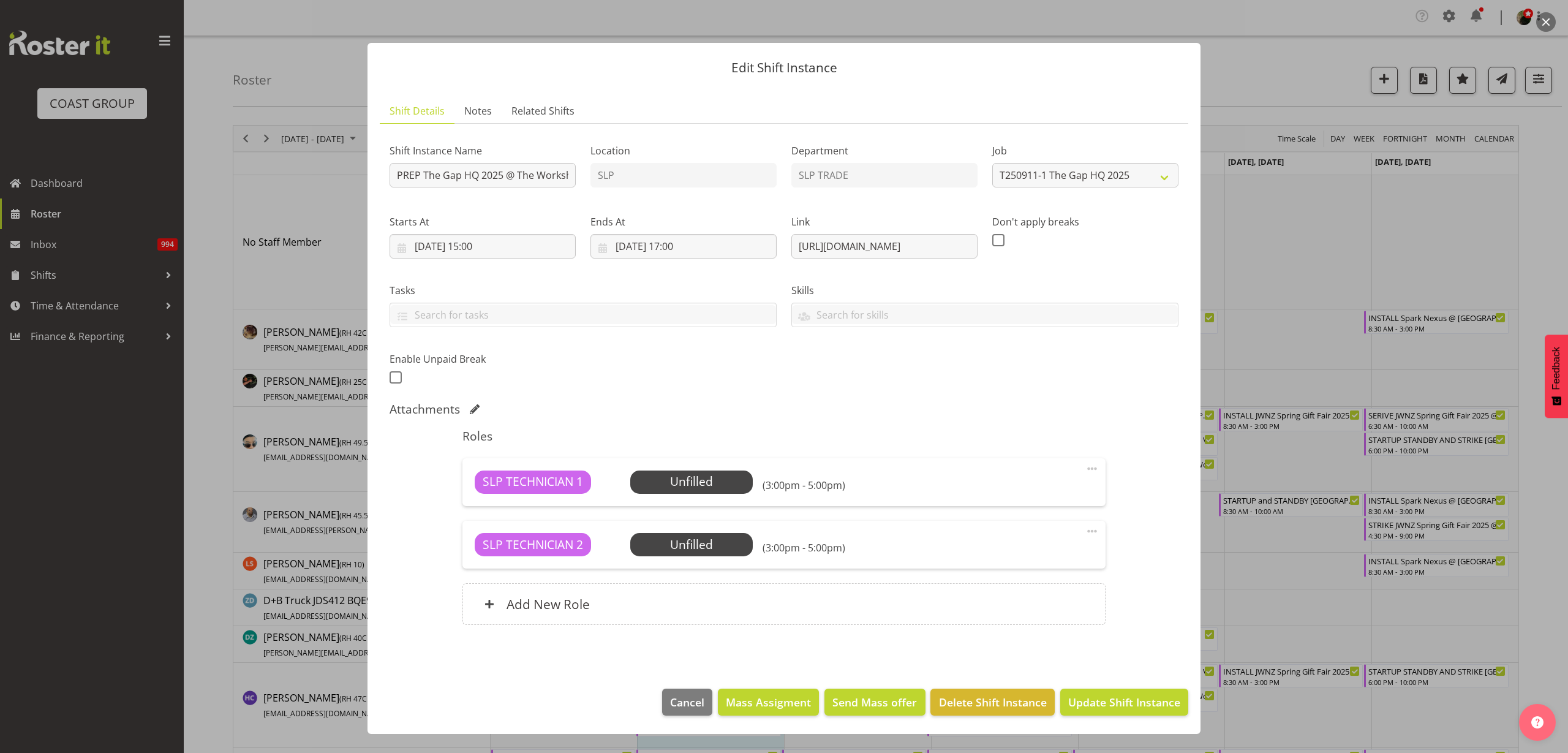
click at [0, 0] on span "Select Employee" at bounding box center [0, 0] width 0 height 0
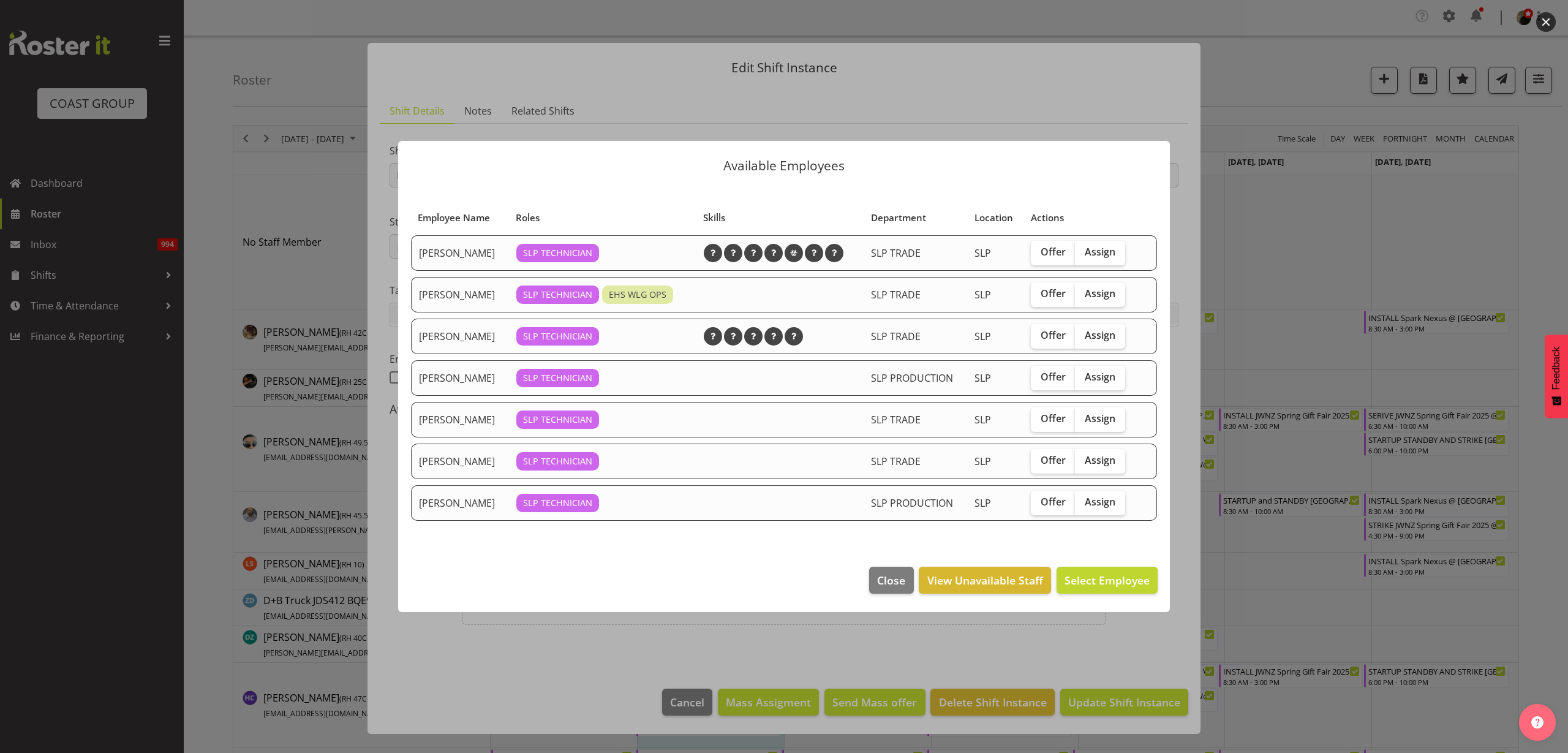
click at [1114, 257] on span "Assign" at bounding box center [1100, 252] width 31 height 13
click at [1084, 256] on input "Assign" at bounding box center [1079, 252] width 8 height 8
checkbox input "true"
click at [1093, 597] on footer "Close View Unavailable Staff Assign Aof Anujarawat" at bounding box center [784, 584] width 772 height 58
click at [1093, 582] on span "Assign Aof Anujarawat" at bounding box center [1090, 580] width 119 height 14
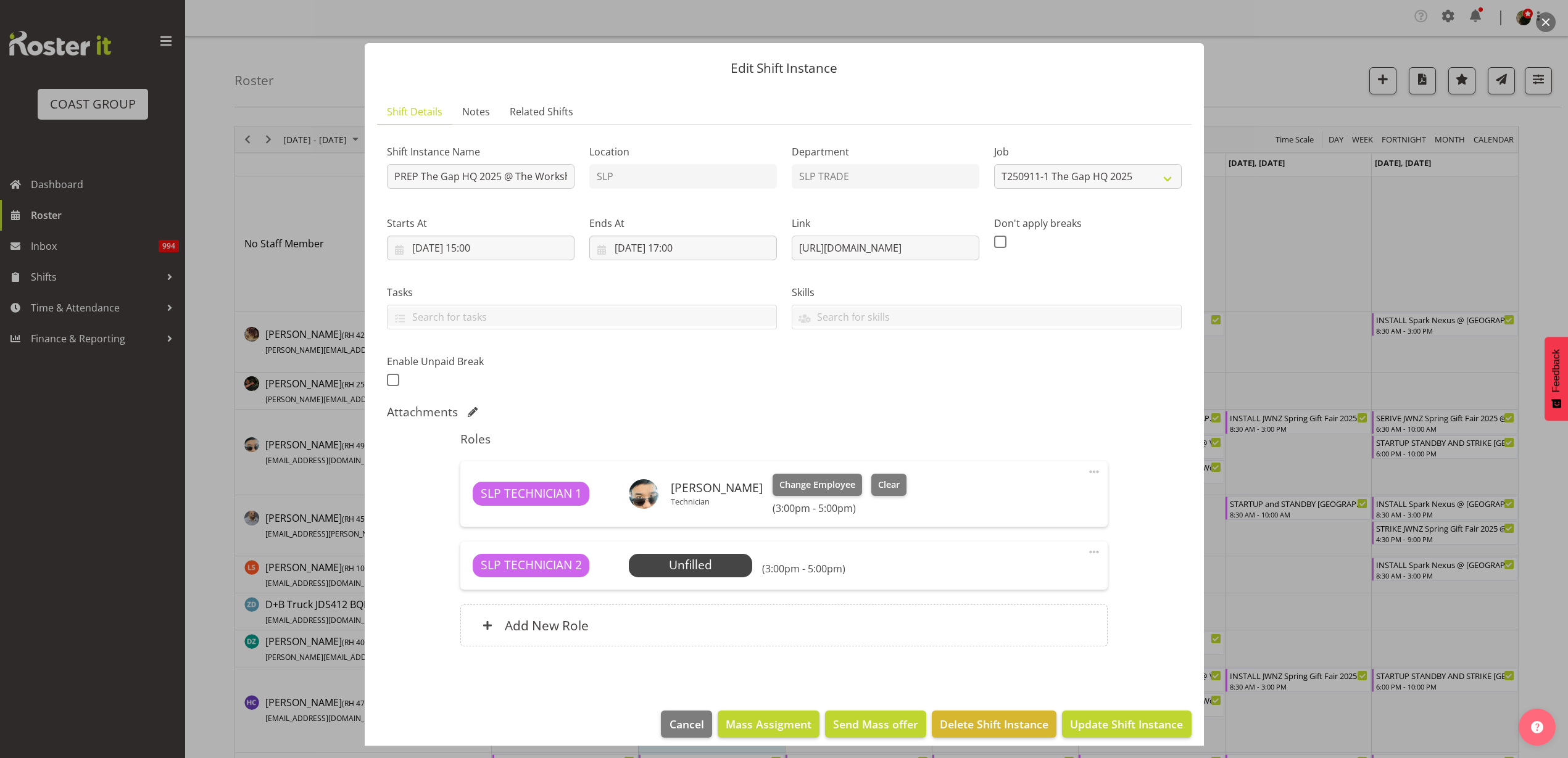
click at [0, 0] on span "Select Employee" at bounding box center [0, 0] width 0 height 0
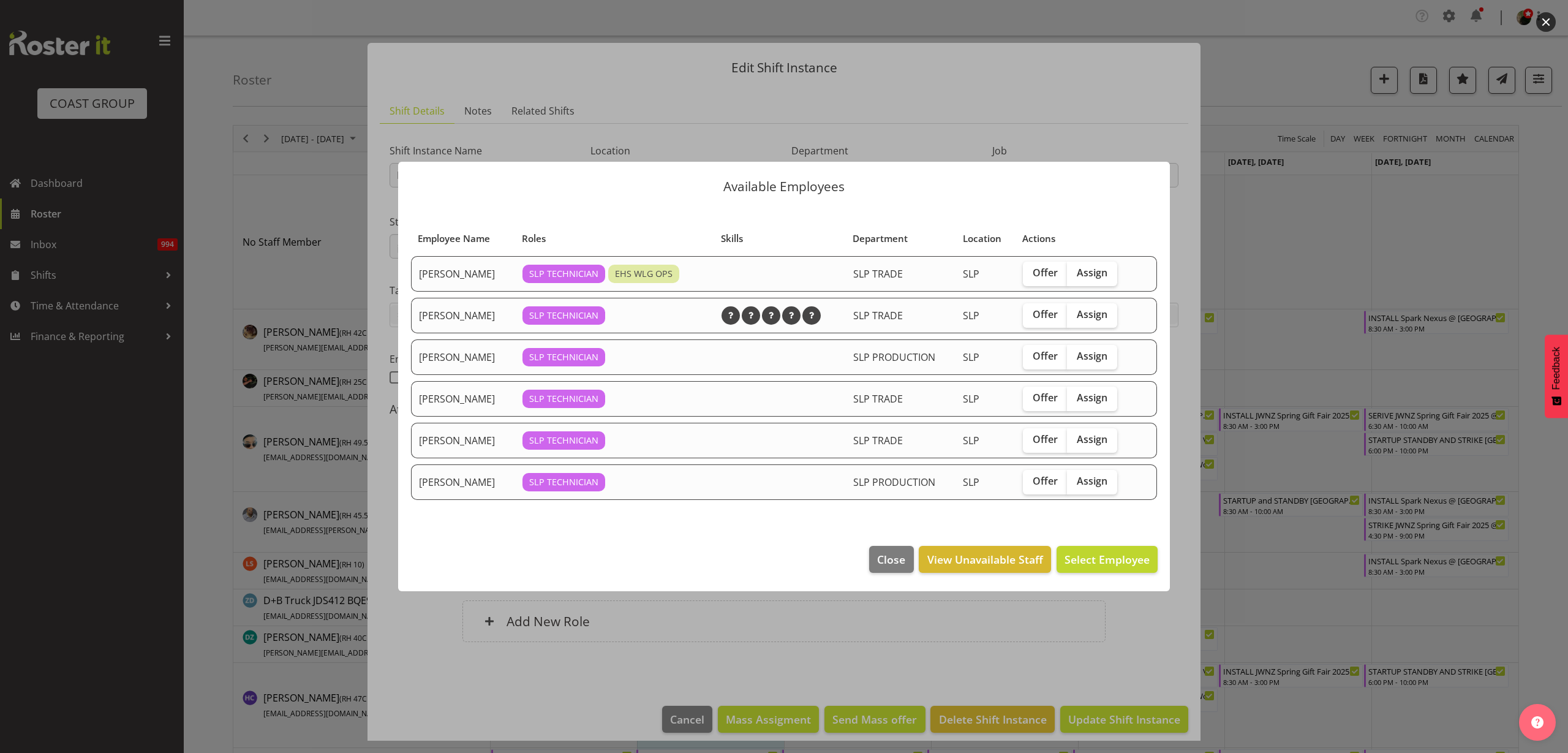
click at [1101, 273] on span "Assign" at bounding box center [1092, 272] width 31 height 13
click at [1075, 273] on input "Assign" at bounding box center [1071, 273] width 8 height 8
checkbox input "true"
click at [1087, 564] on span "Assign Han Chaleerin" at bounding box center [1087, 559] width 124 height 14
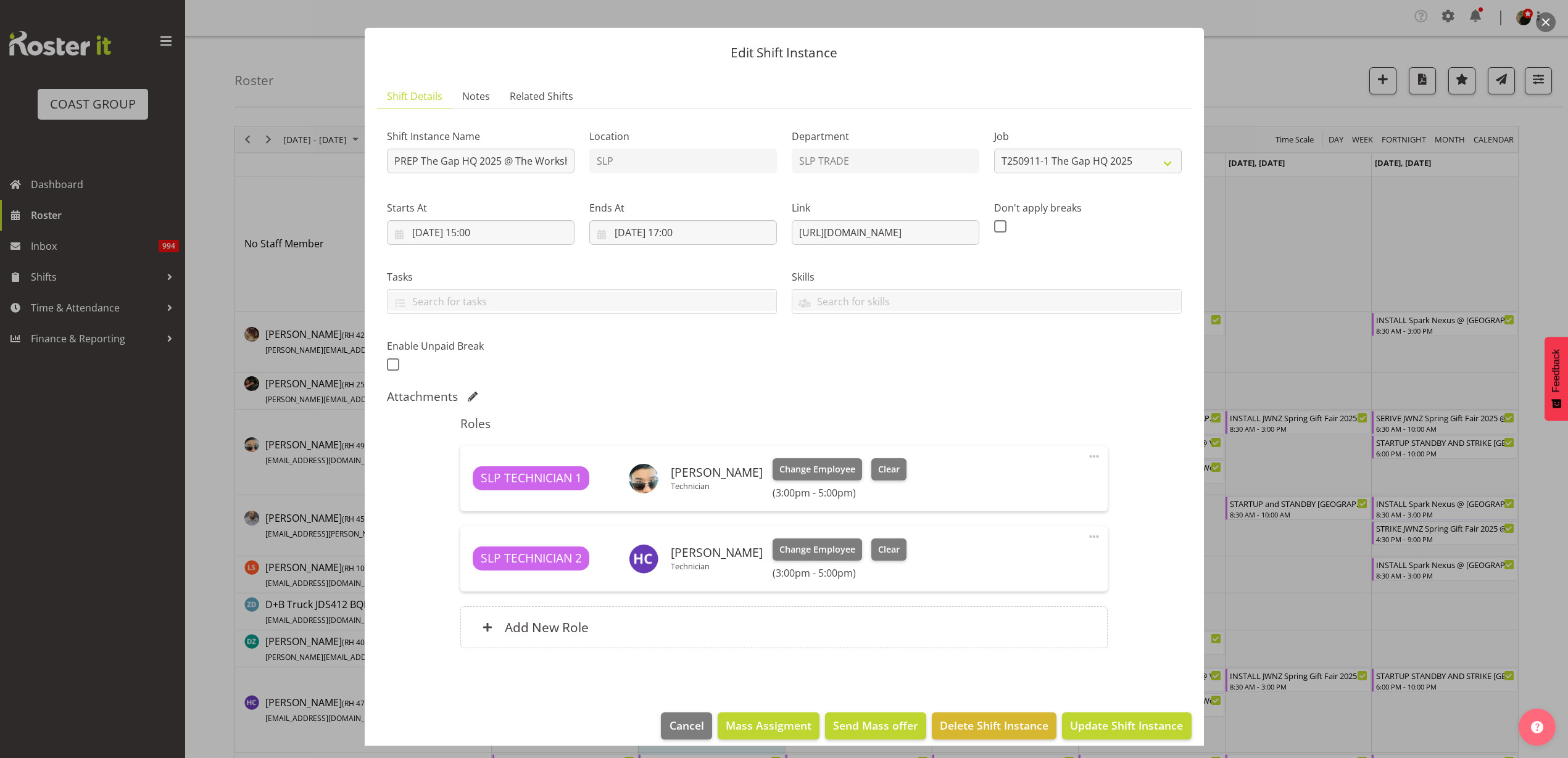
scroll to position [28, 0]
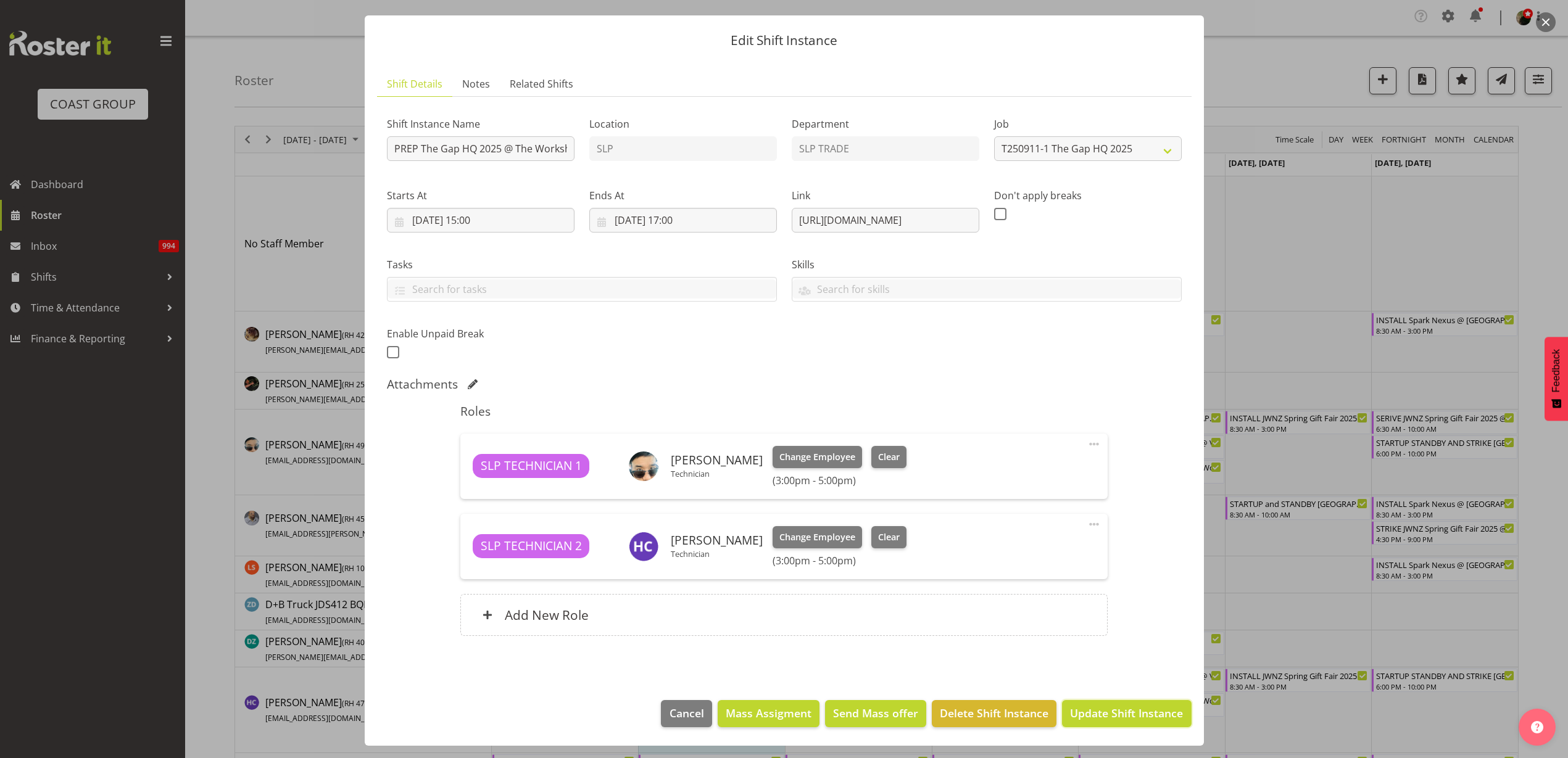
click at [1097, 709] on span "Update Shift Instance" at bounding box center [1127, 713] width 113 height 17
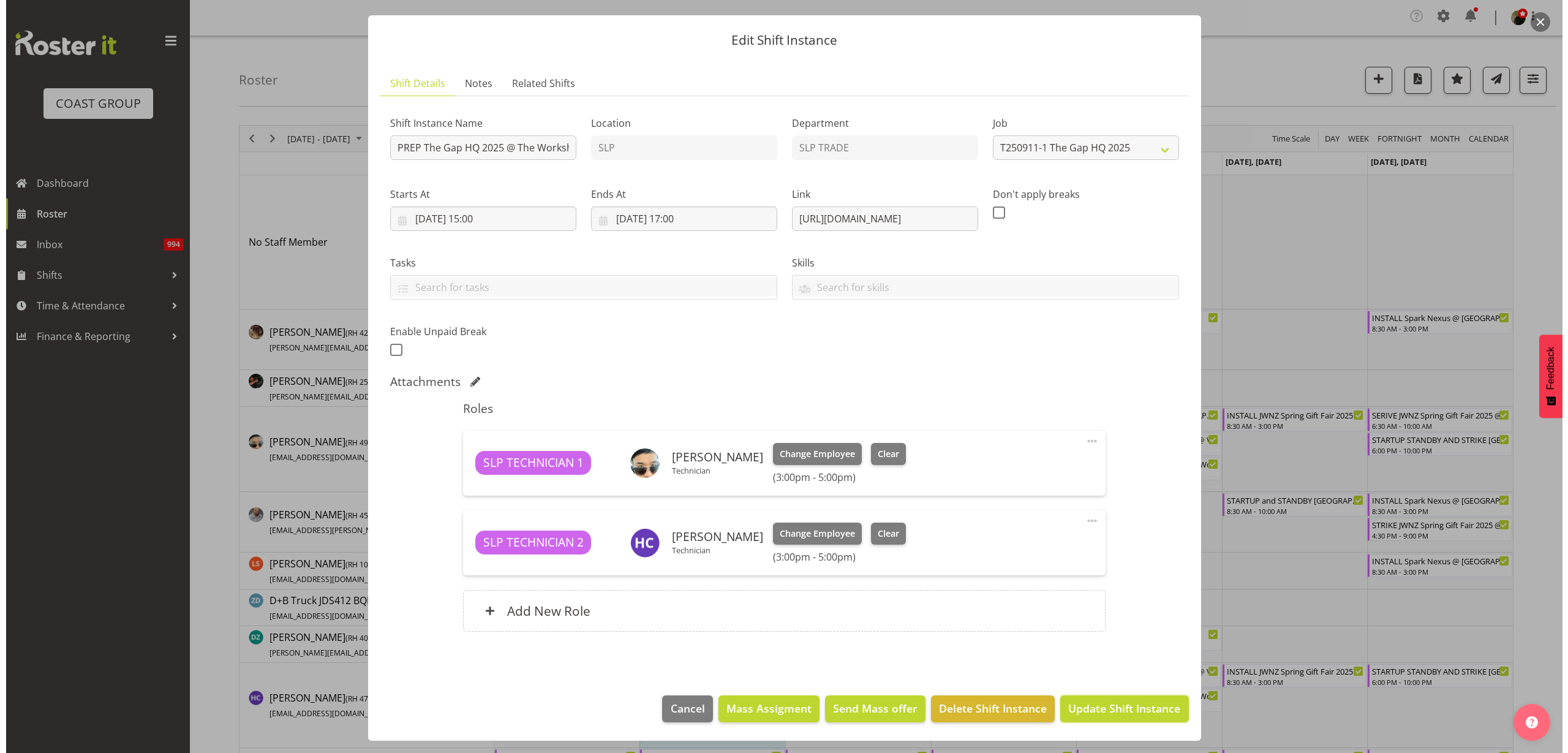
scroll to position [0, 0]
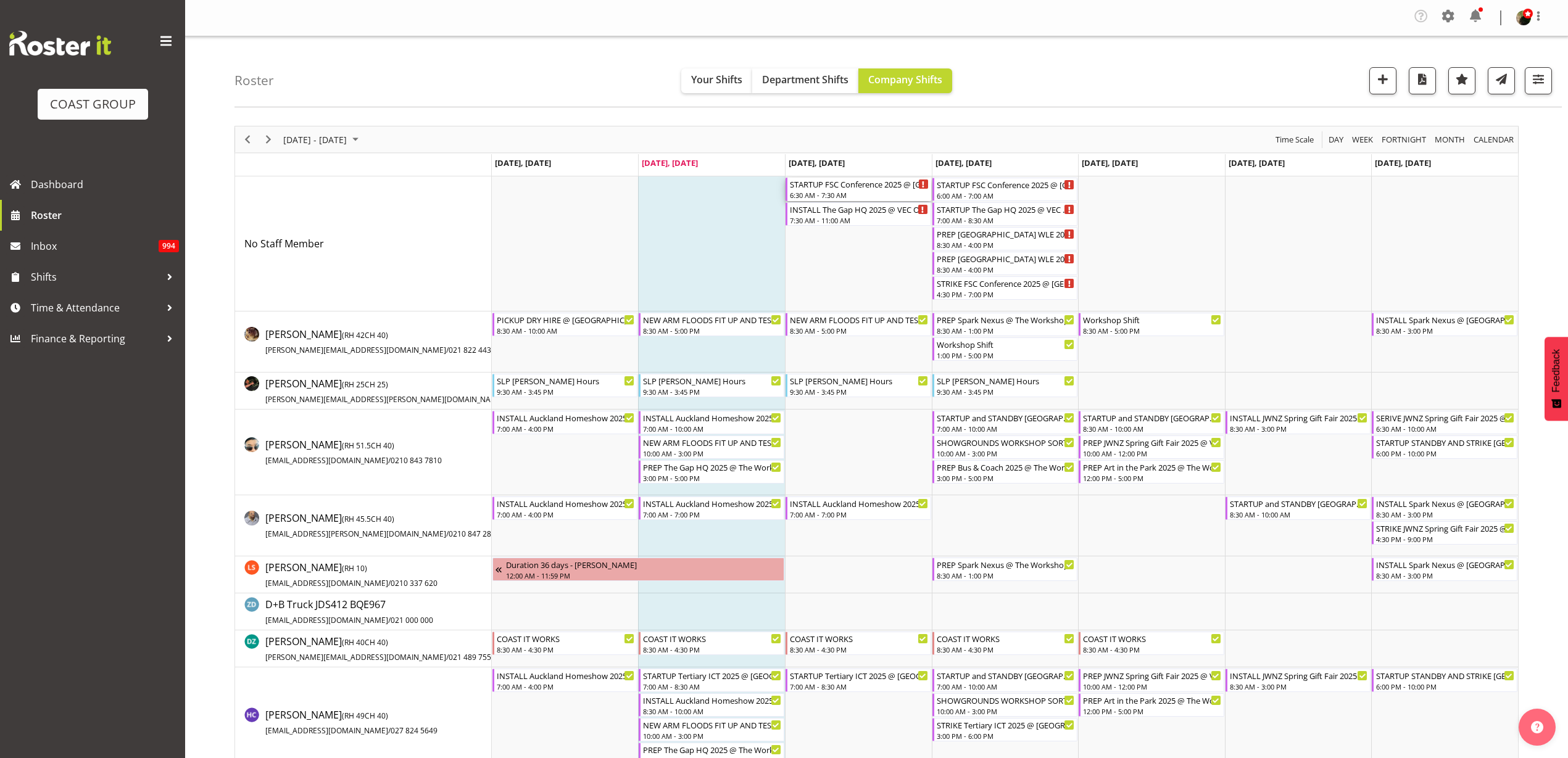
click at [827, 189] on div "STARTUP FSC Conference 2025 @ [GEOGRAPHIC_DATA] On SIte @ 1200" at bounding box center [859, 184] width 139 height 13
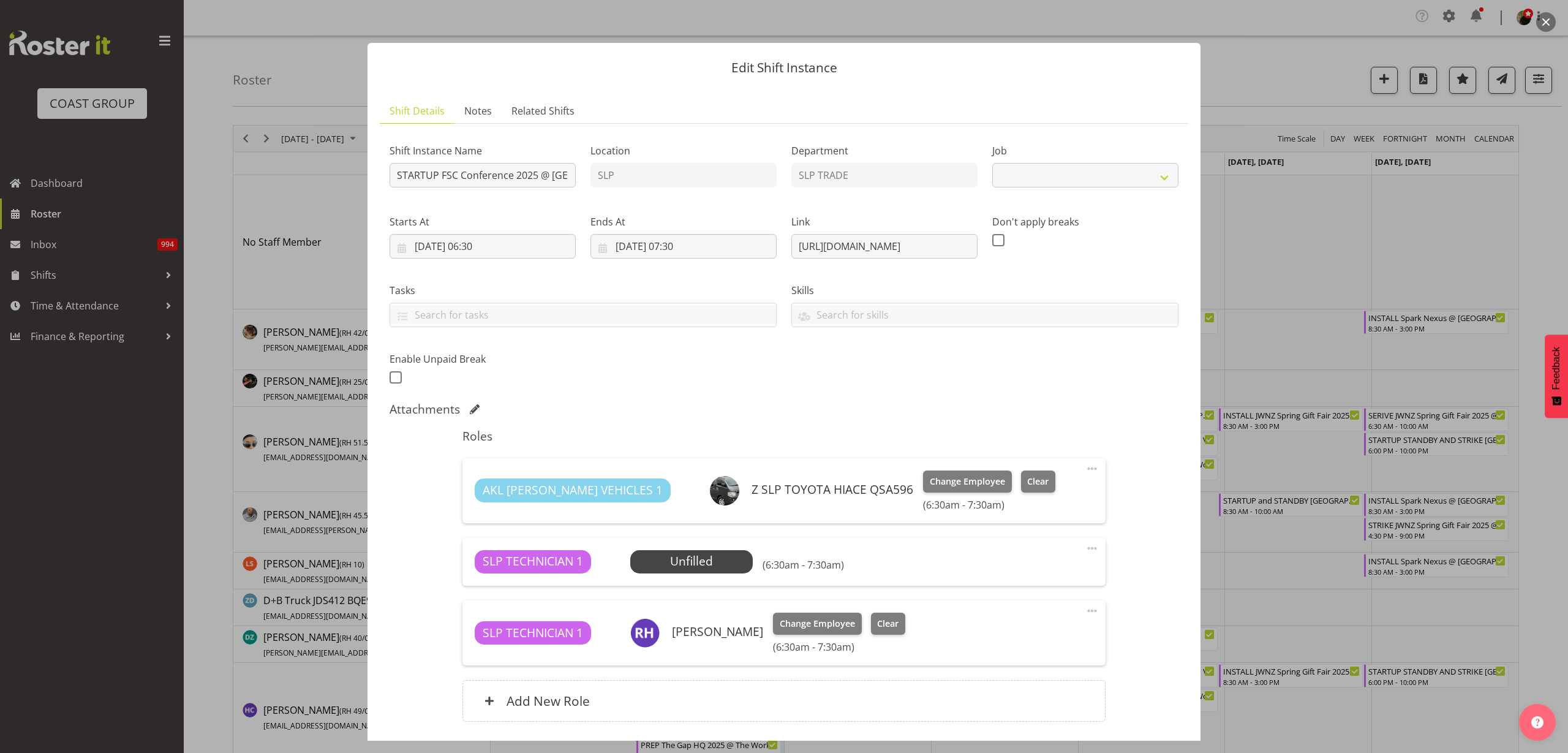
select select "9759"
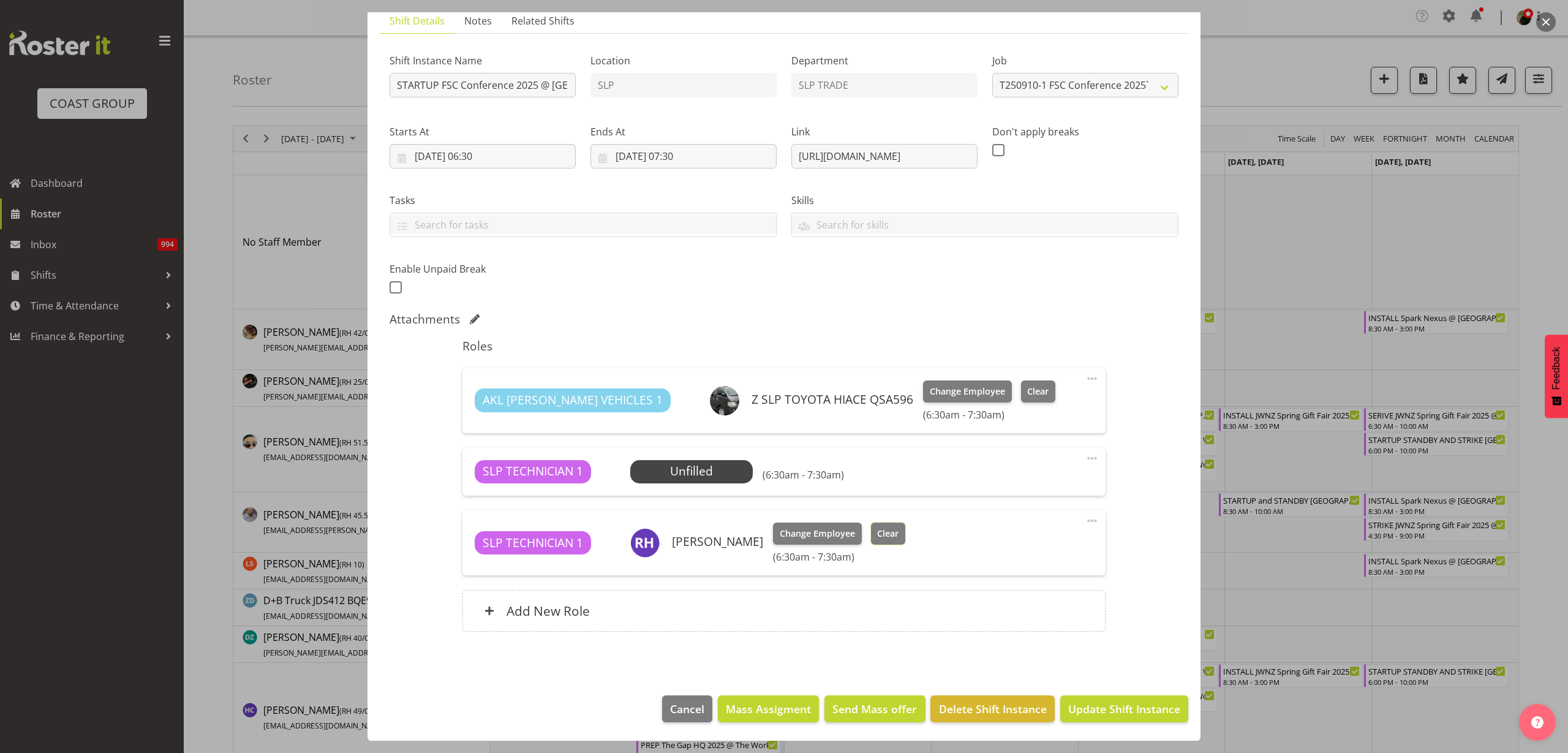
click at [880, 533] on span "Clear" at bounding box center [888, 534] width 21 height 14
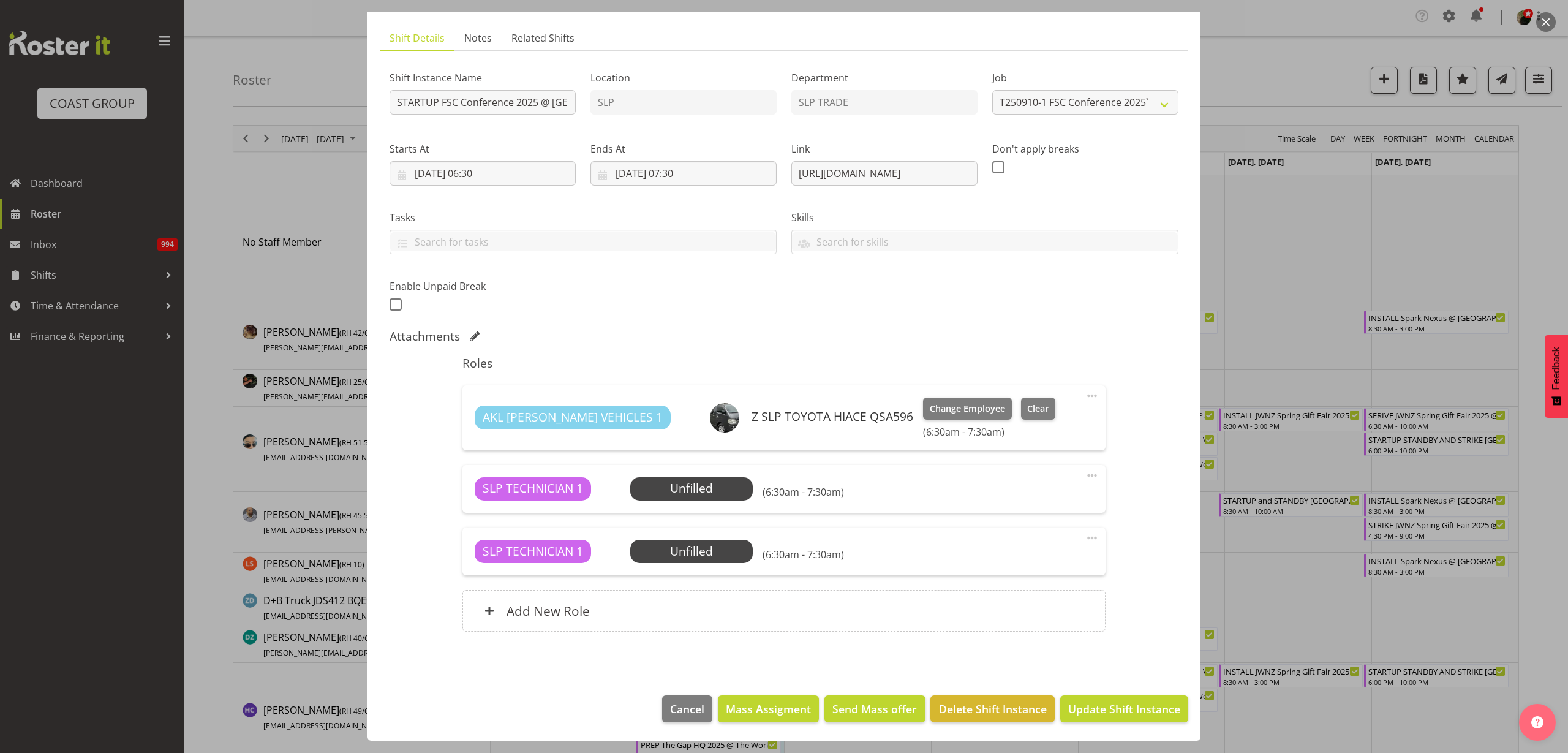
click at [0, 0] on span "Select Employee" at bounding box center [0, 0] width 0 height 0
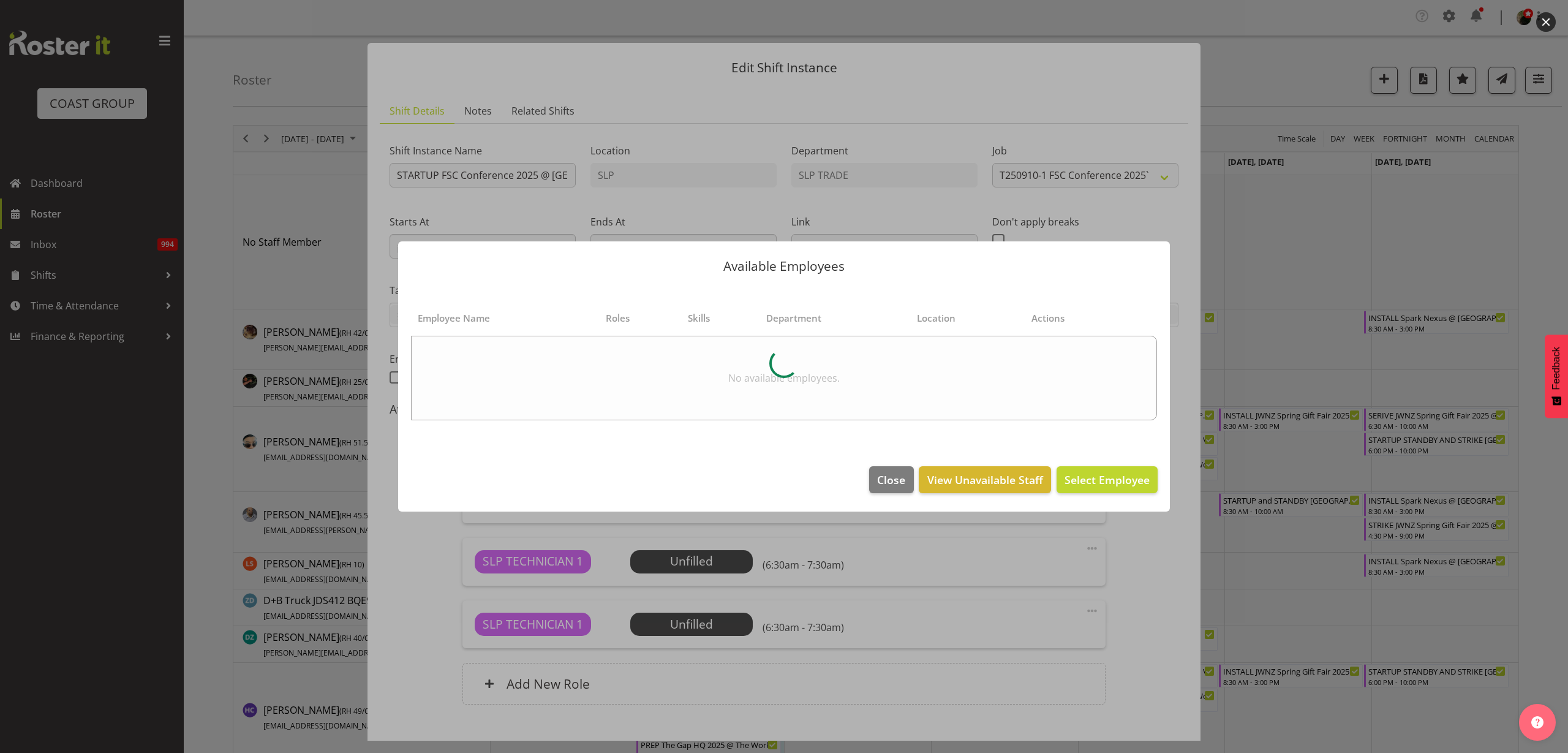
select select "9759"
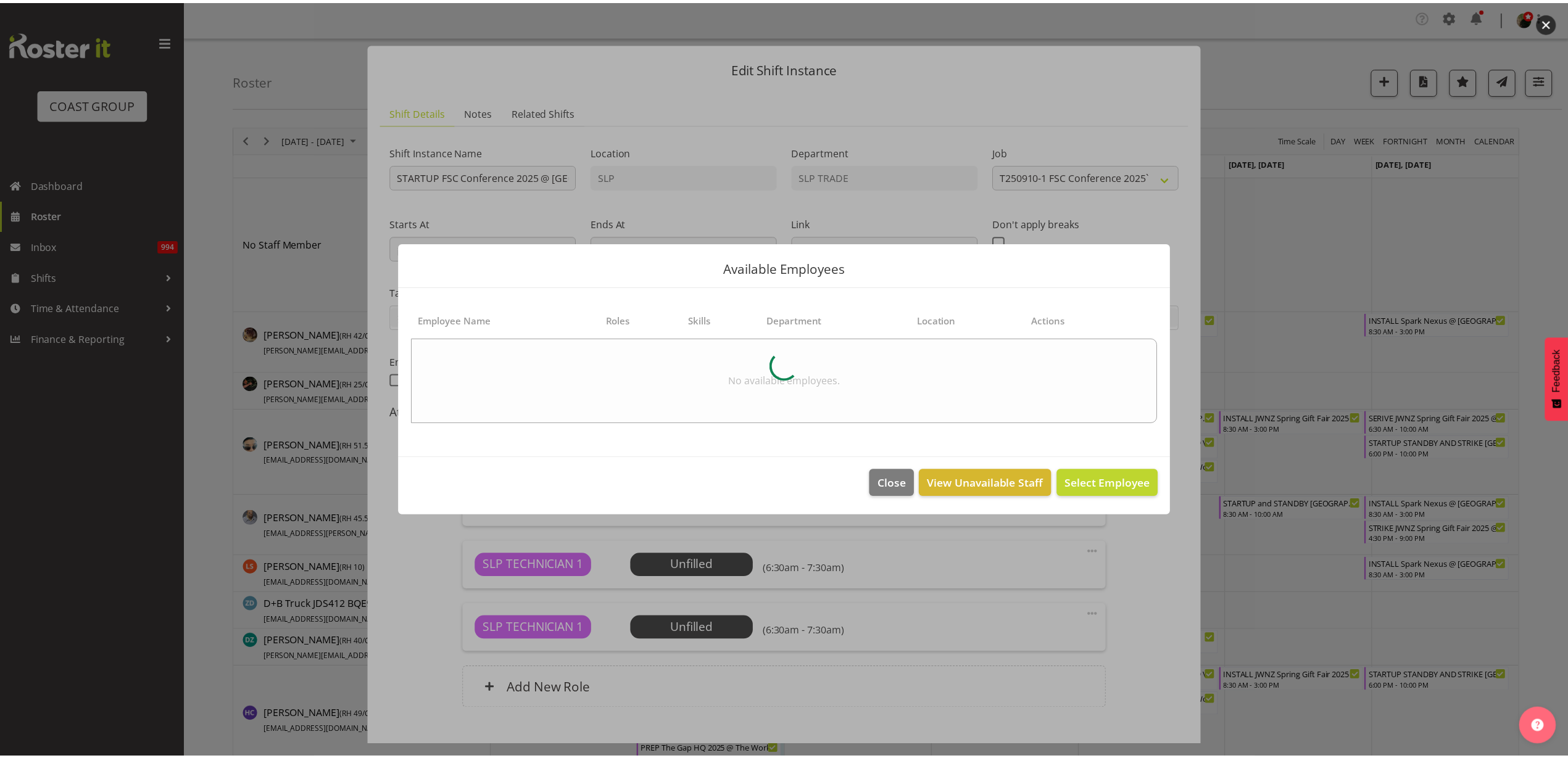
scroll to position [74, 0]
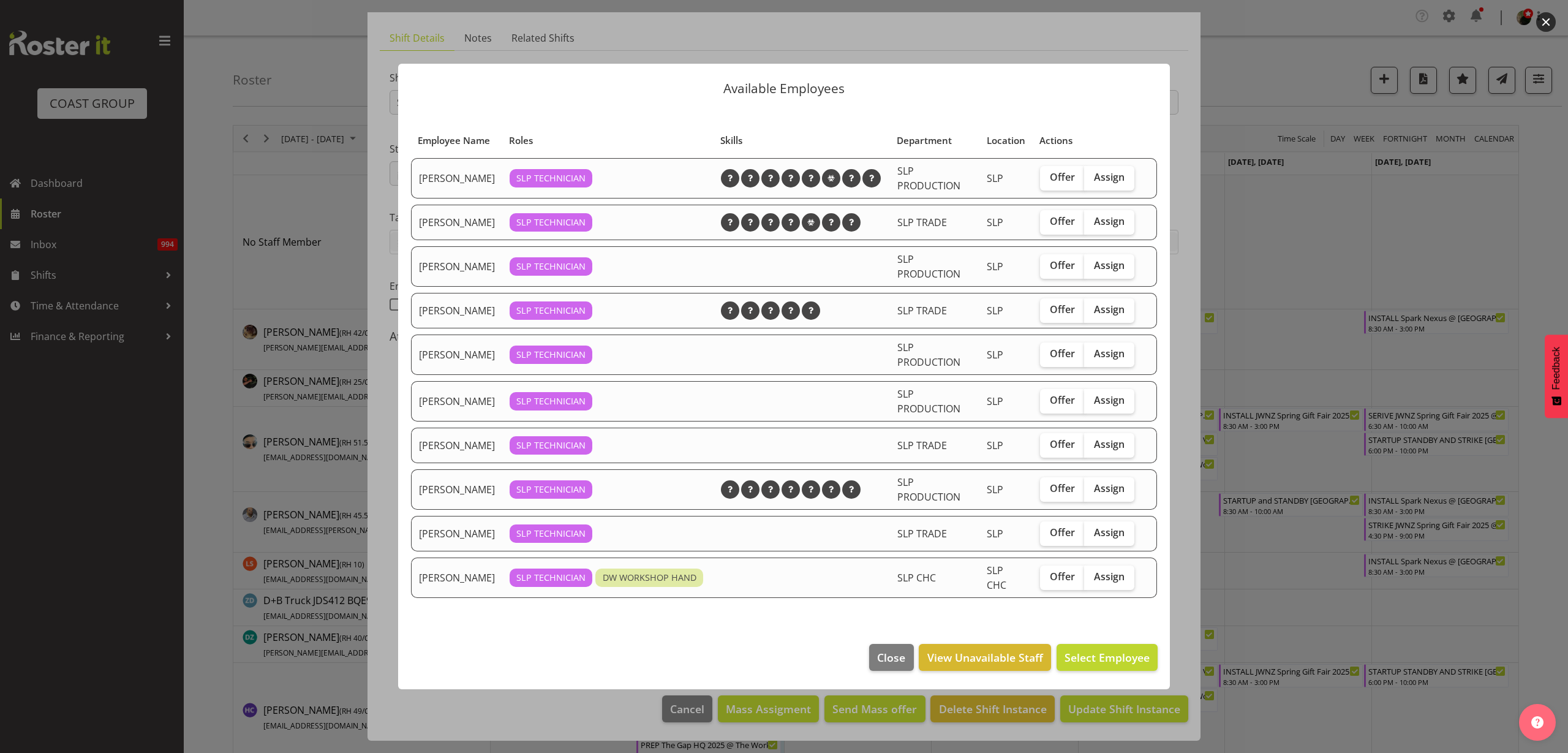
click at [1123, 221] on span "Assign" at bounding box center [1110, 221] width 31 height 13
click at [1092, 221] on input "Assign" at bounding box center [1088, 221] width 8 height 8
checkbox input "true"
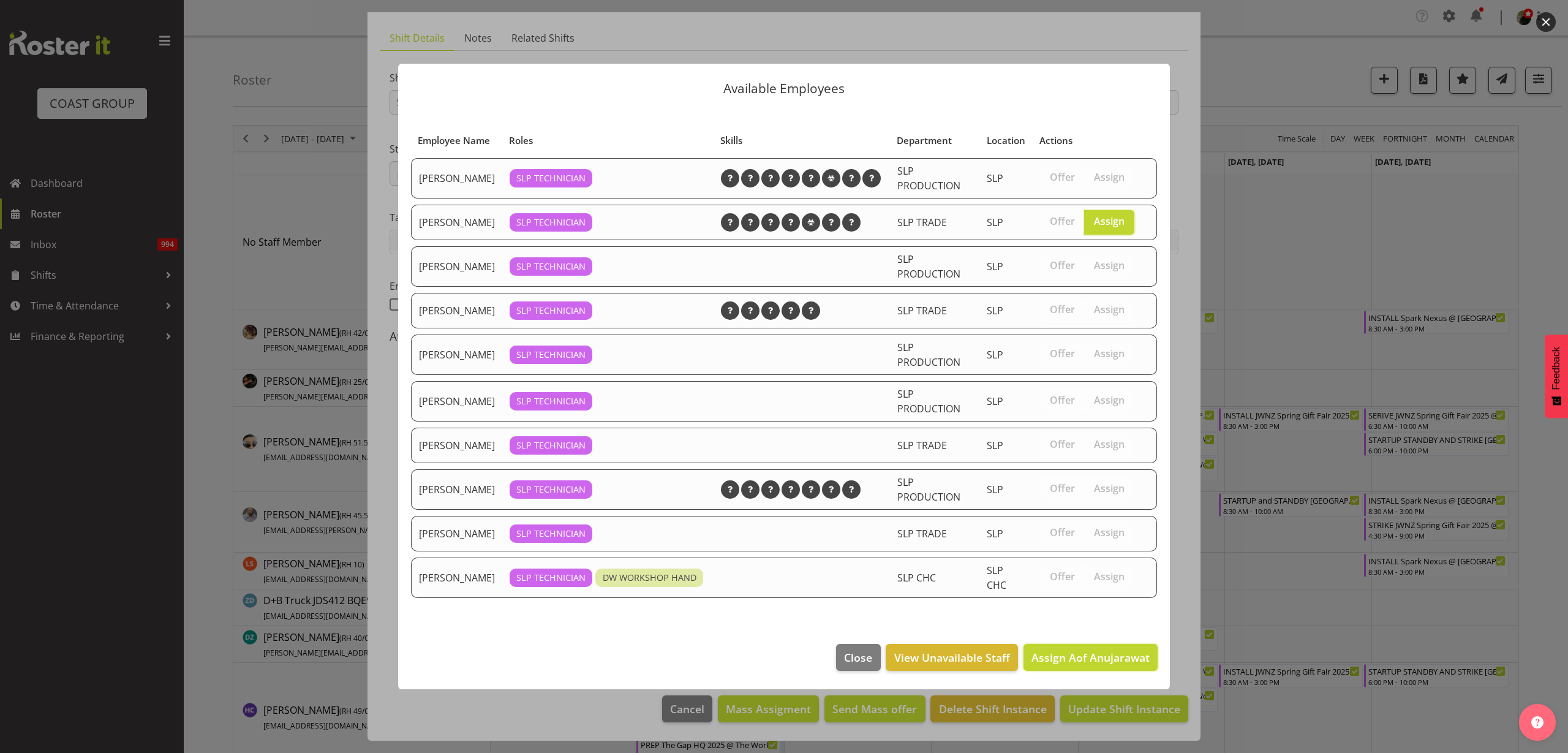
click at [1081, 657] on span "Assign Aof Anujarawat" at bounding box center [1090, 657] width 119 height 14
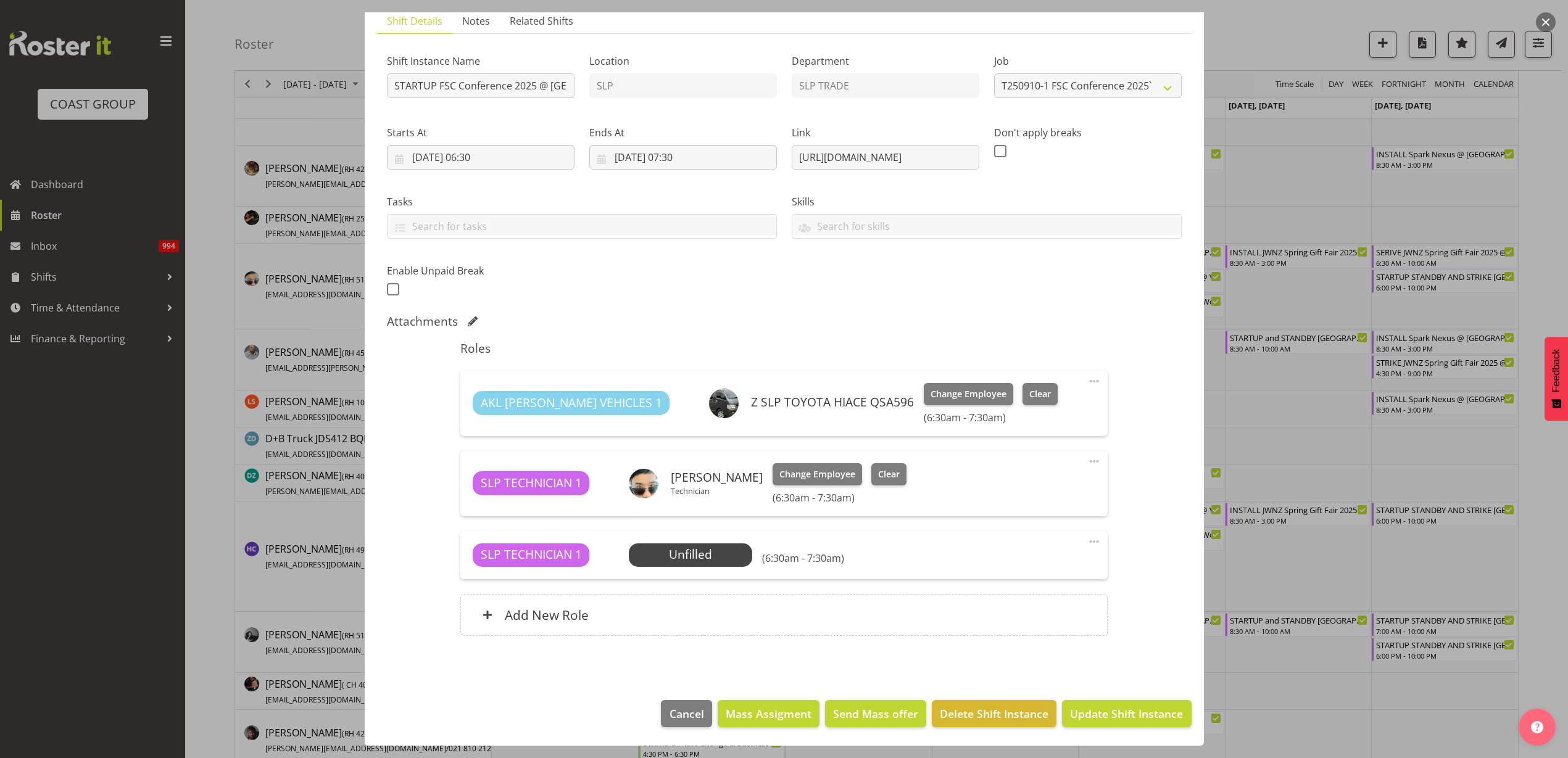
scroll to position [231, 0]
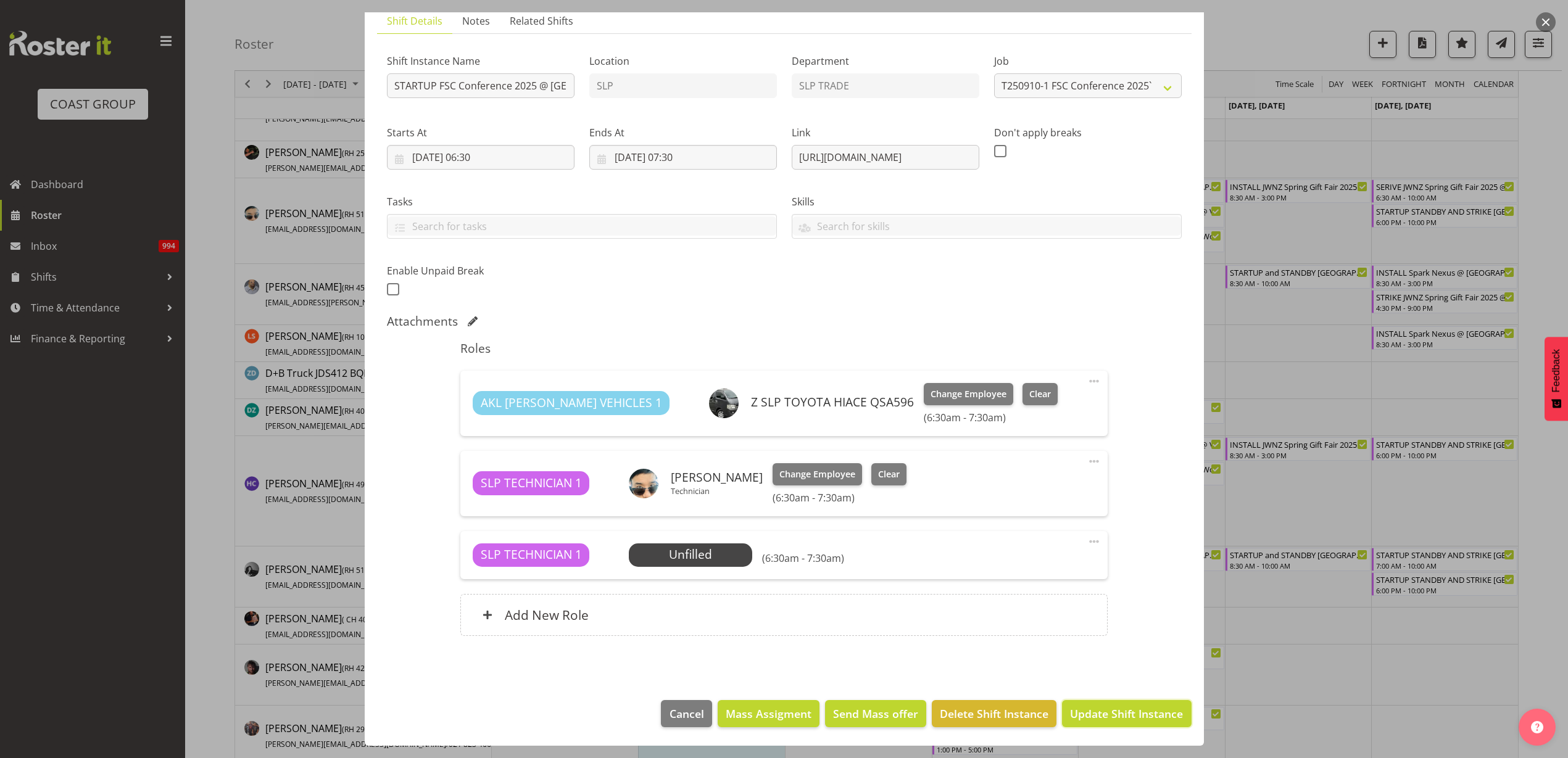
click at [1074, 712] on span "Update Shift Instance" at bounding box center [1127, 713] width 113 height 17
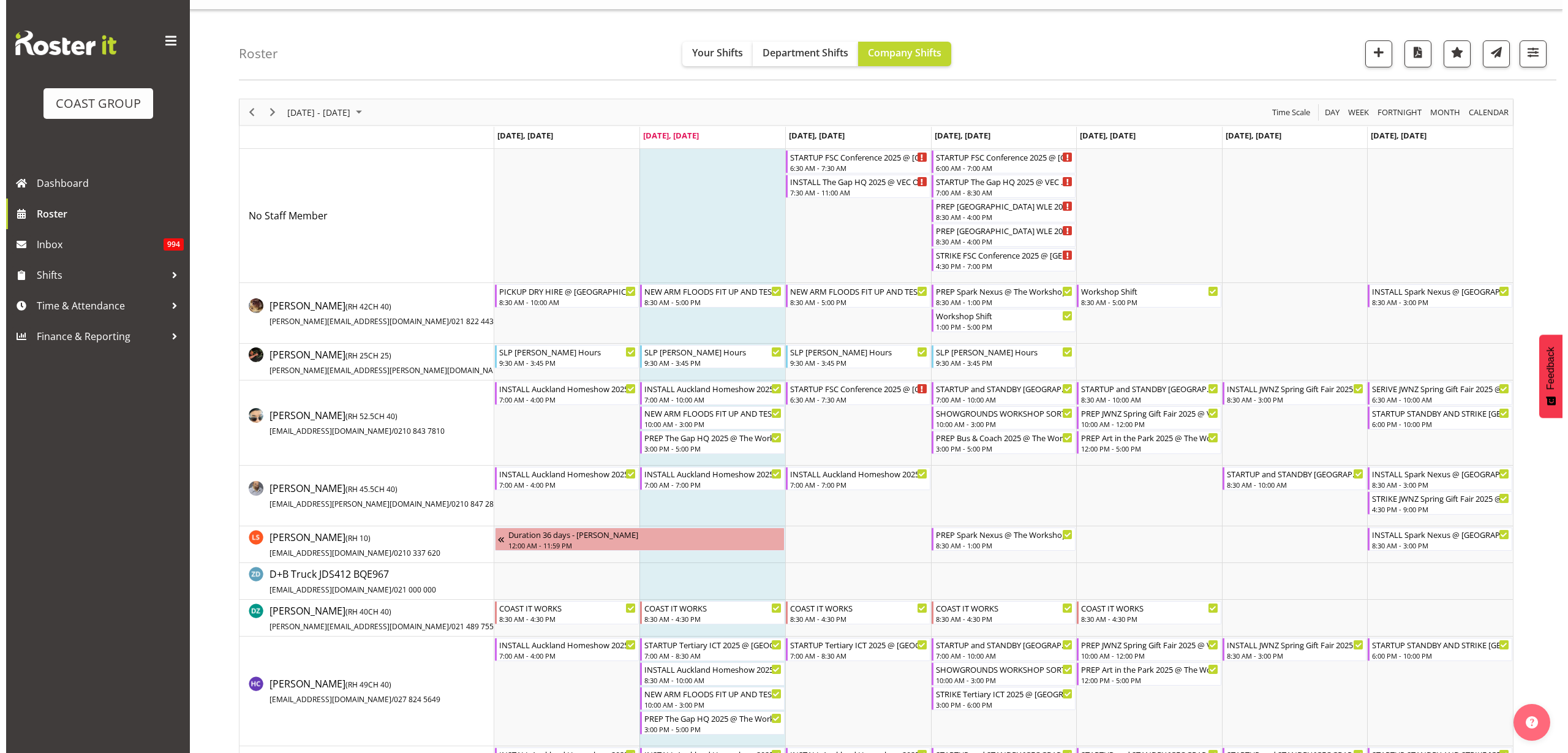
scroll to position [0, 0]
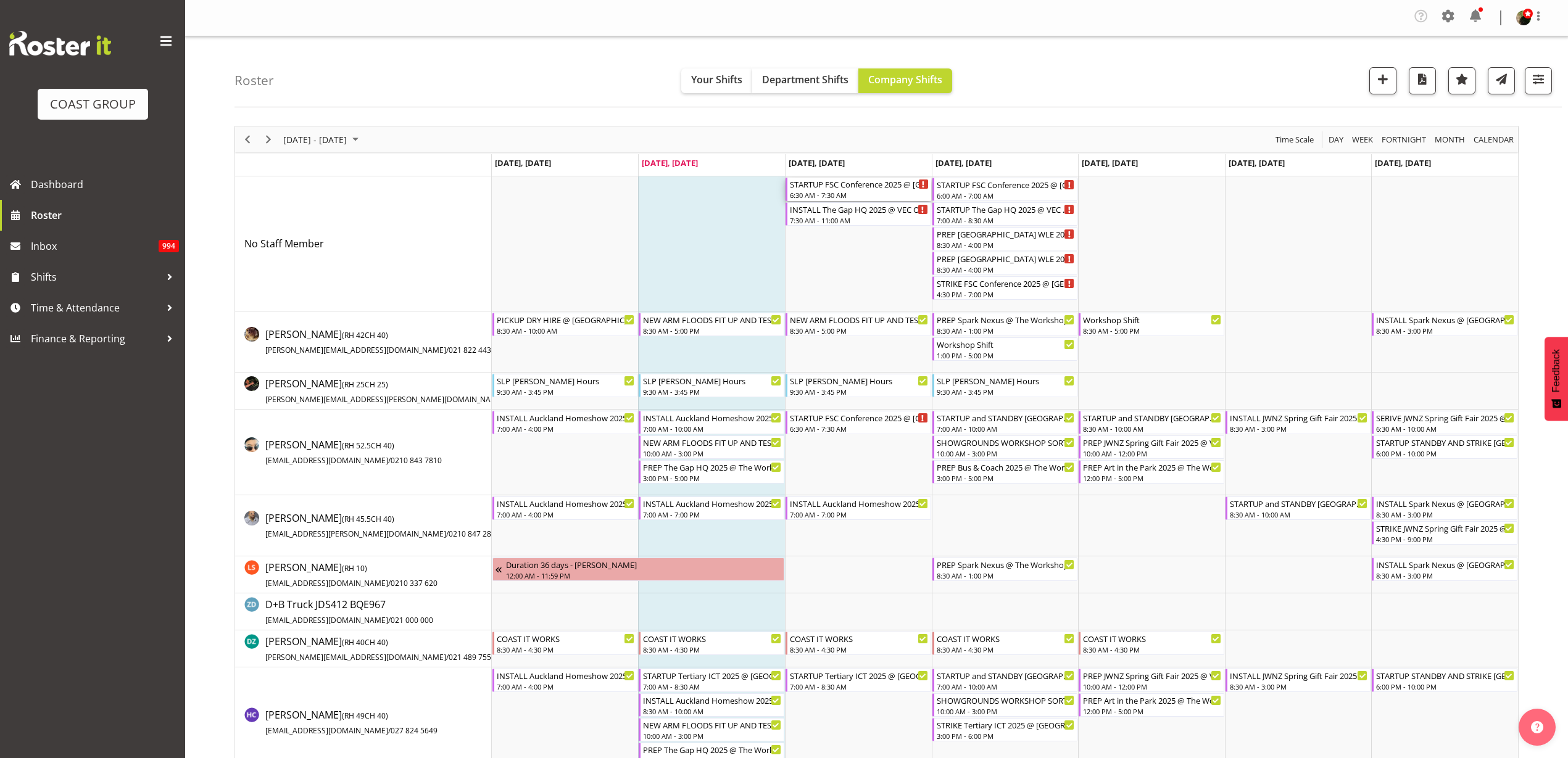
drag, startPoint x: 831, startPoint y: 189, endPoint x: 922, endPoint y: 230, distance: 99.8
click at [831, 189] on div "STARTUP FSC Conference 2025 @ [GEOGRAPHIC_DATA] On SIte @ 1200" at bounding box center [859, 184] width 139 height 13
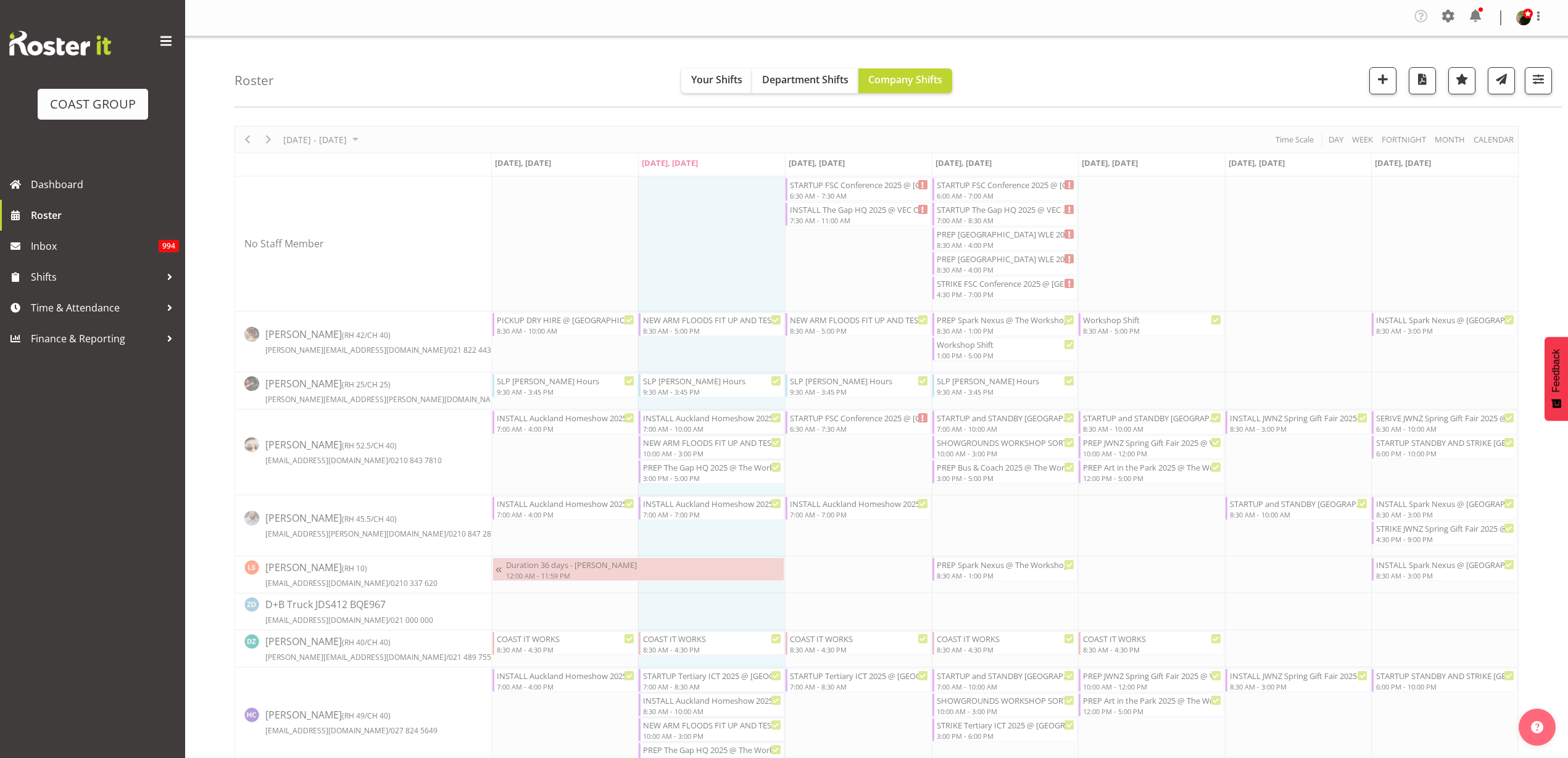
select select
select select "8"
select select "2025"
select select "7"
select select "30"
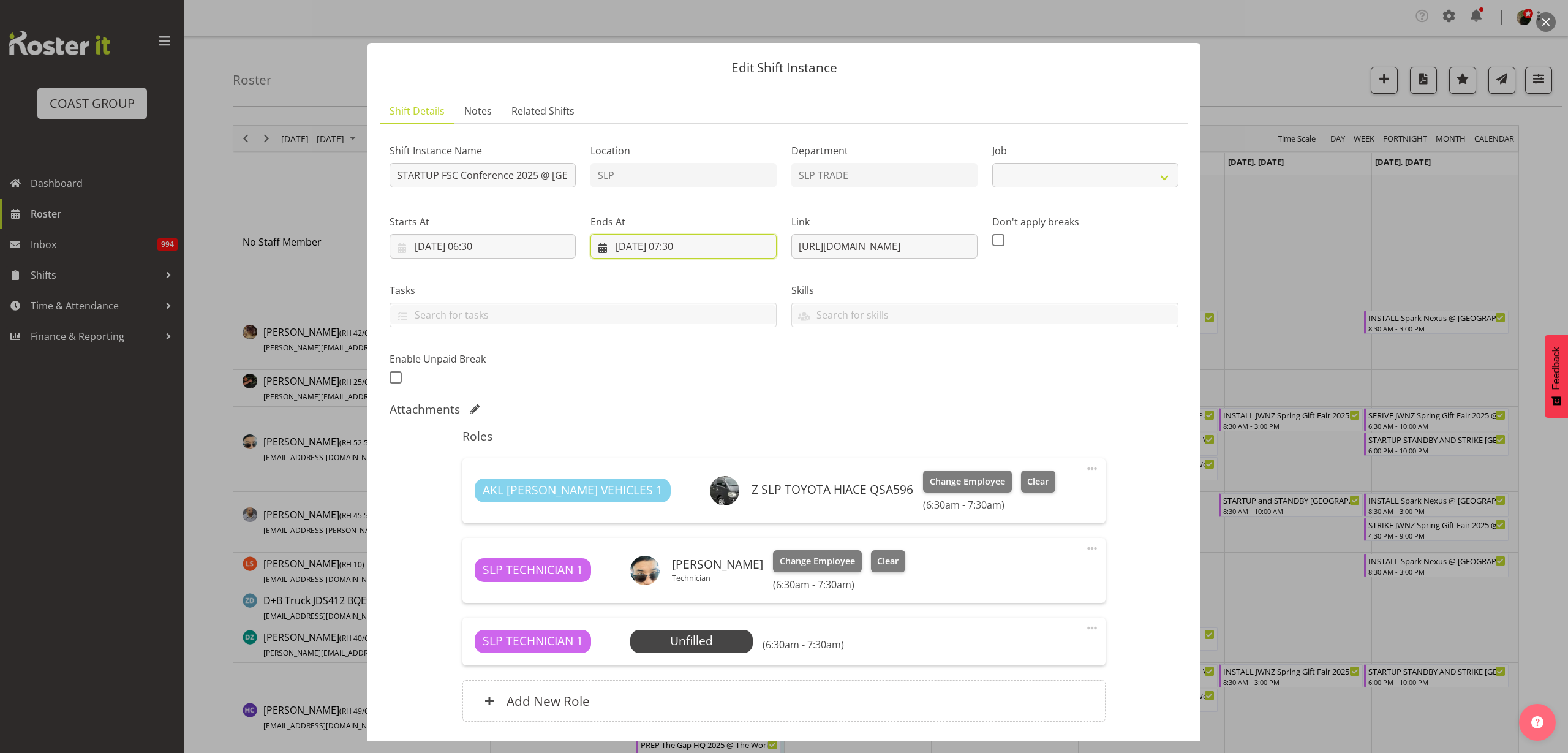
click at [682, 251] on input "[DATE] 07:30" at bounding box center [683, 246] width 186 height 24
select select "9759"
click at [711, 508] on select "00 01 02 03 04 05 06 07 08 09 10 11 12 13 14 15 16 17 18 19 20 21 22 23 24 25 2…" at bounding box center [716, 506] width 28 height 24
select select "0"
click at [702, 494] on select "00 01 02 03 04 05 06 07 08 09 10 11 12 13 14 15 16 17 18 19 20 21 22 23 24 25 2…" at bounding box center [716, 506] width 28 height 24
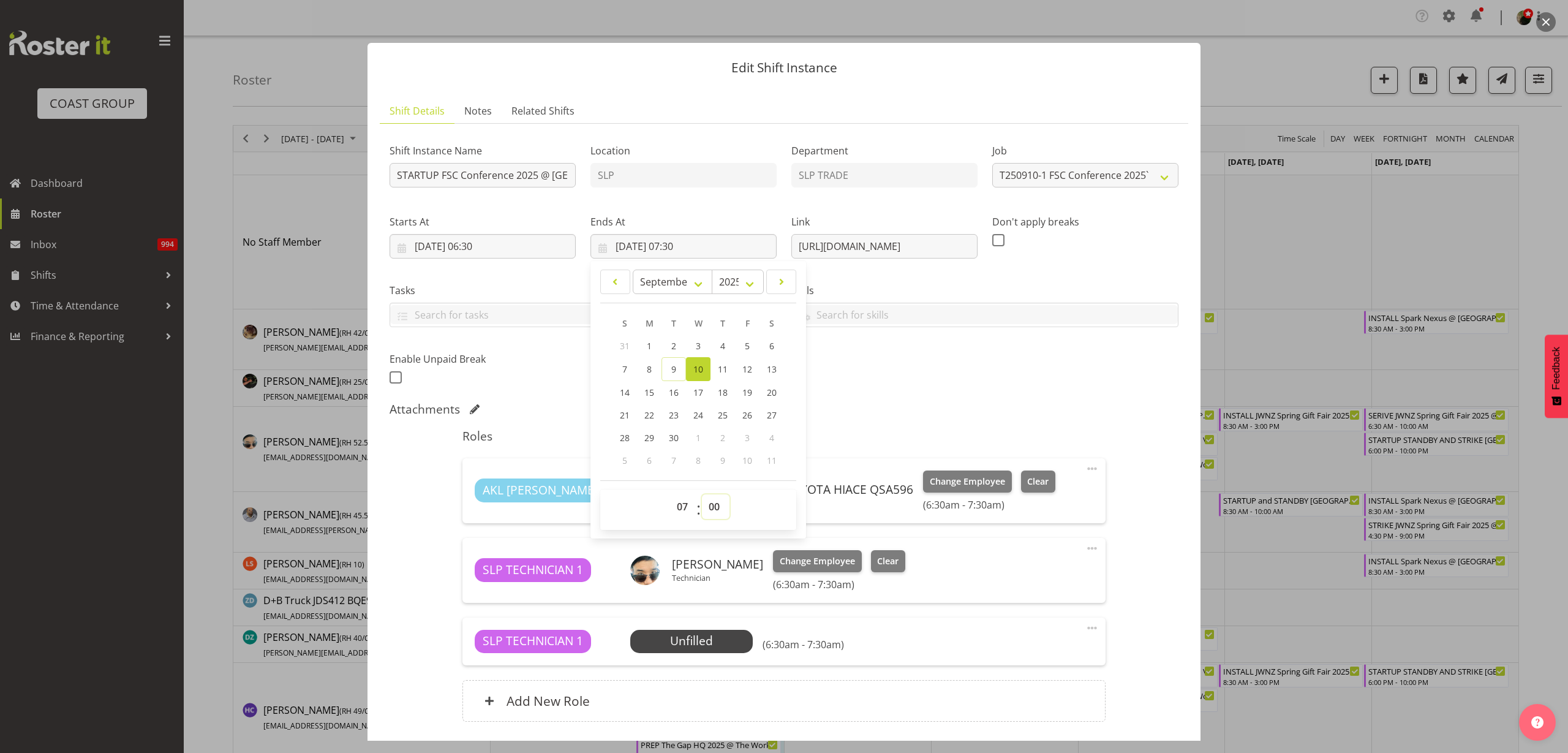
type input "[DATE] 07:00"
click at [905, 374] on div "Shift Instance Name STARTUP FSC Conference 2025 @ Cordis Hotel On SIte @ 1200 L…" at bounding box center [784, 261] width 804 height 268
click at [0, 0] on span "Select Employee" at bounding box center [0, 0] width 0 height 0
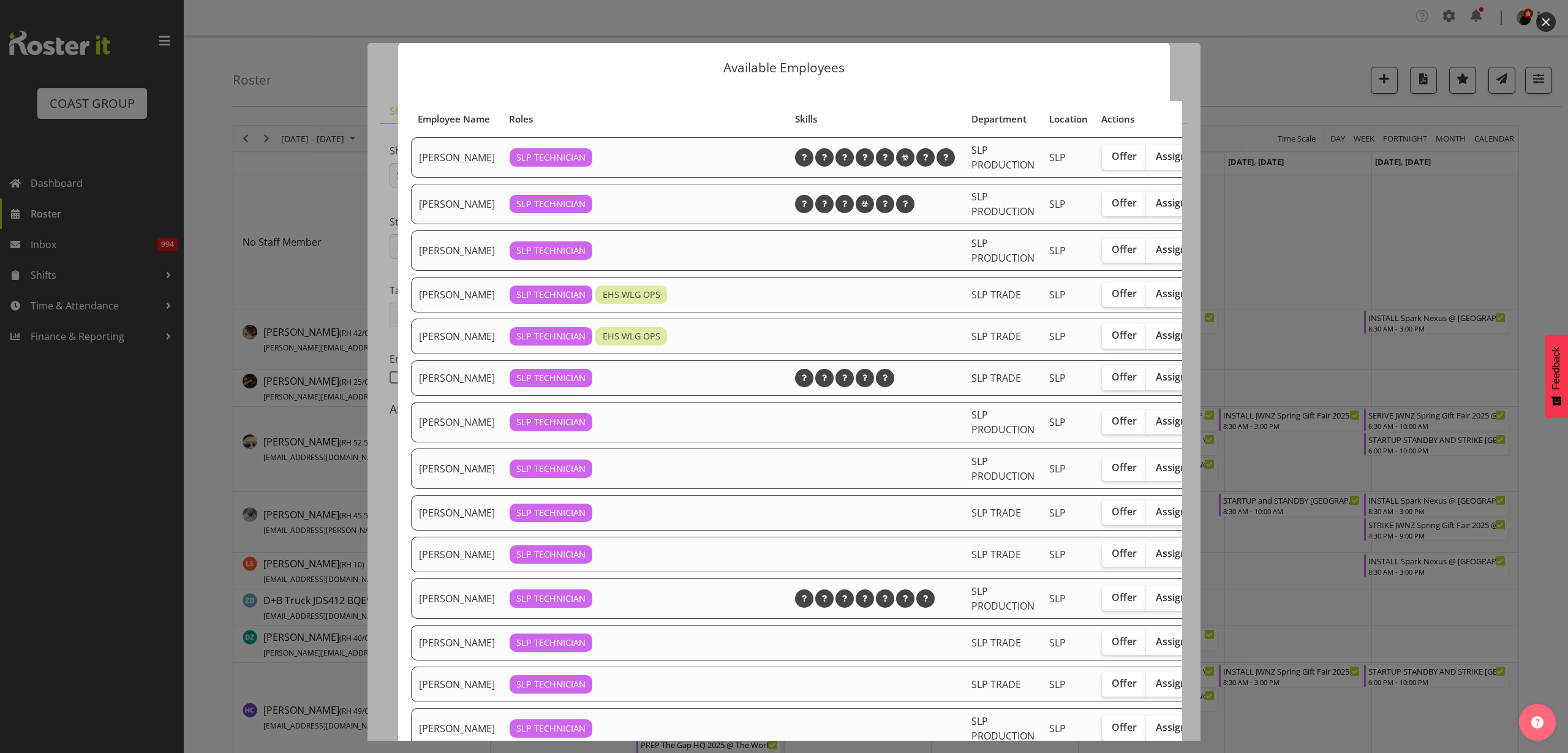
click at [1156, 299] on span "Assign" at bounding box center [1171, 293] width 31 height 13
click at [1147, 298] on input "Assign" at bounding box center [1150, 293] width 8 height 8
checkbox input "true"
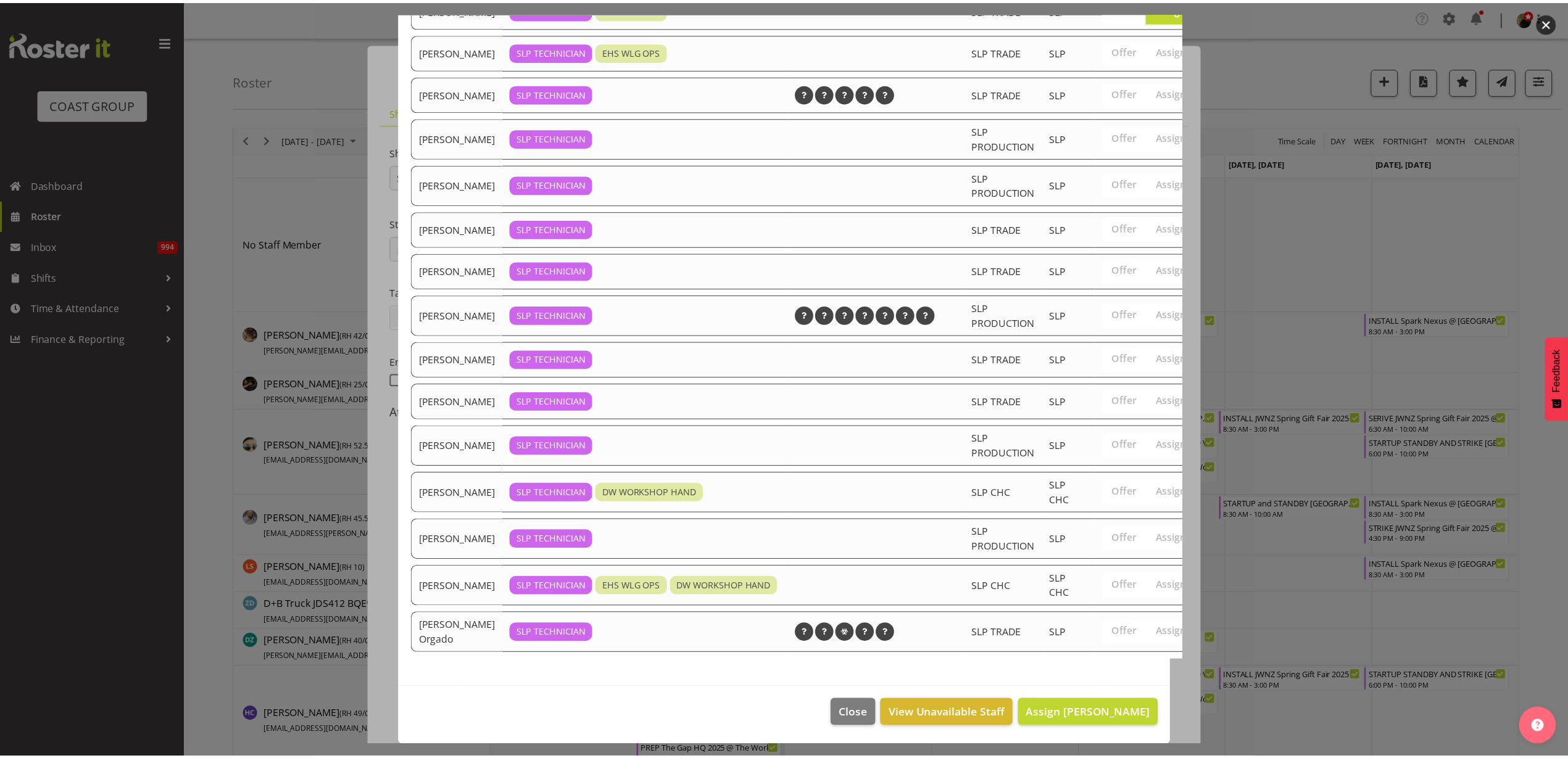
scroll to position [362, 0]
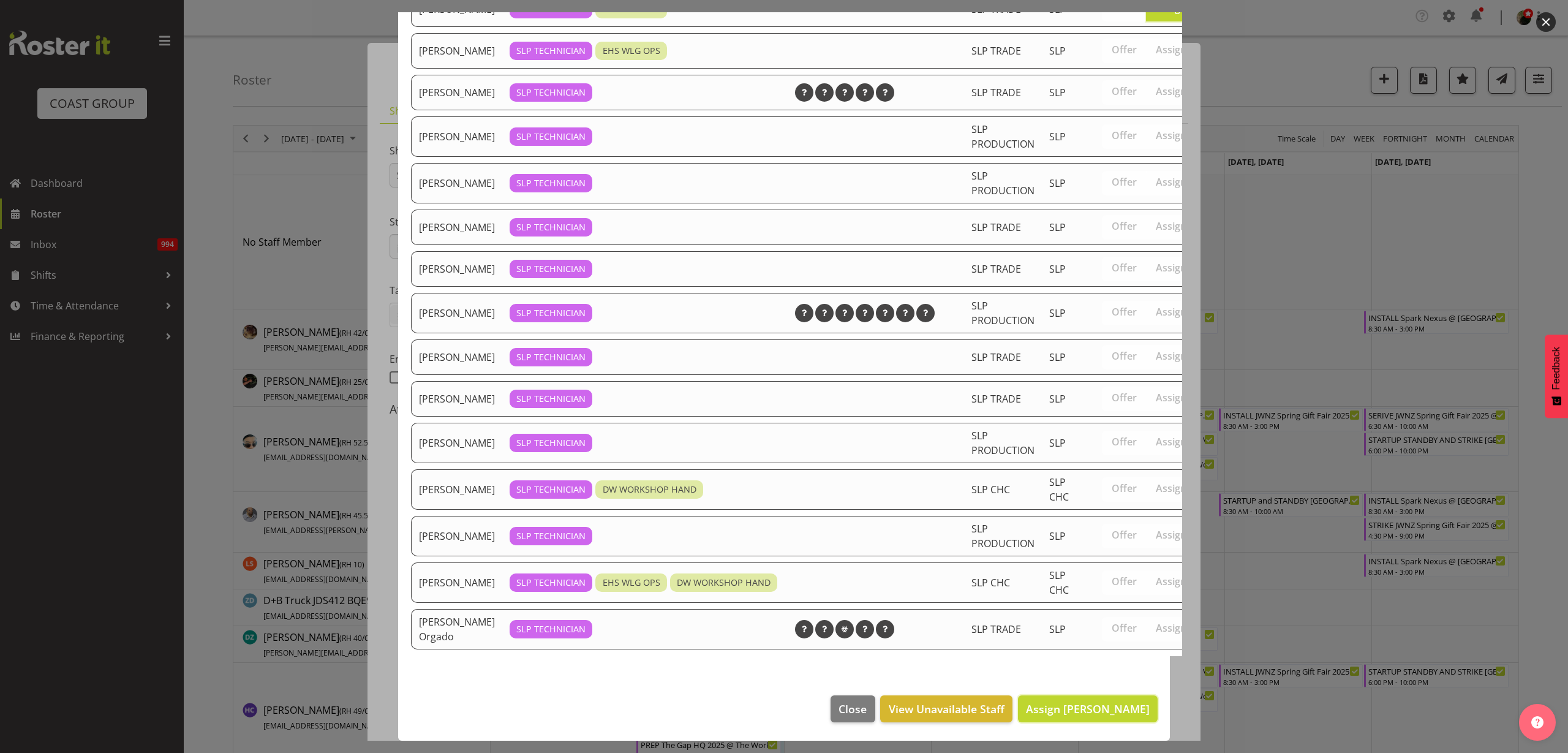
click at [1093, 703] on span "Assign Han Chaleerin" at bounding box center [1087, 709] width 124 height 14
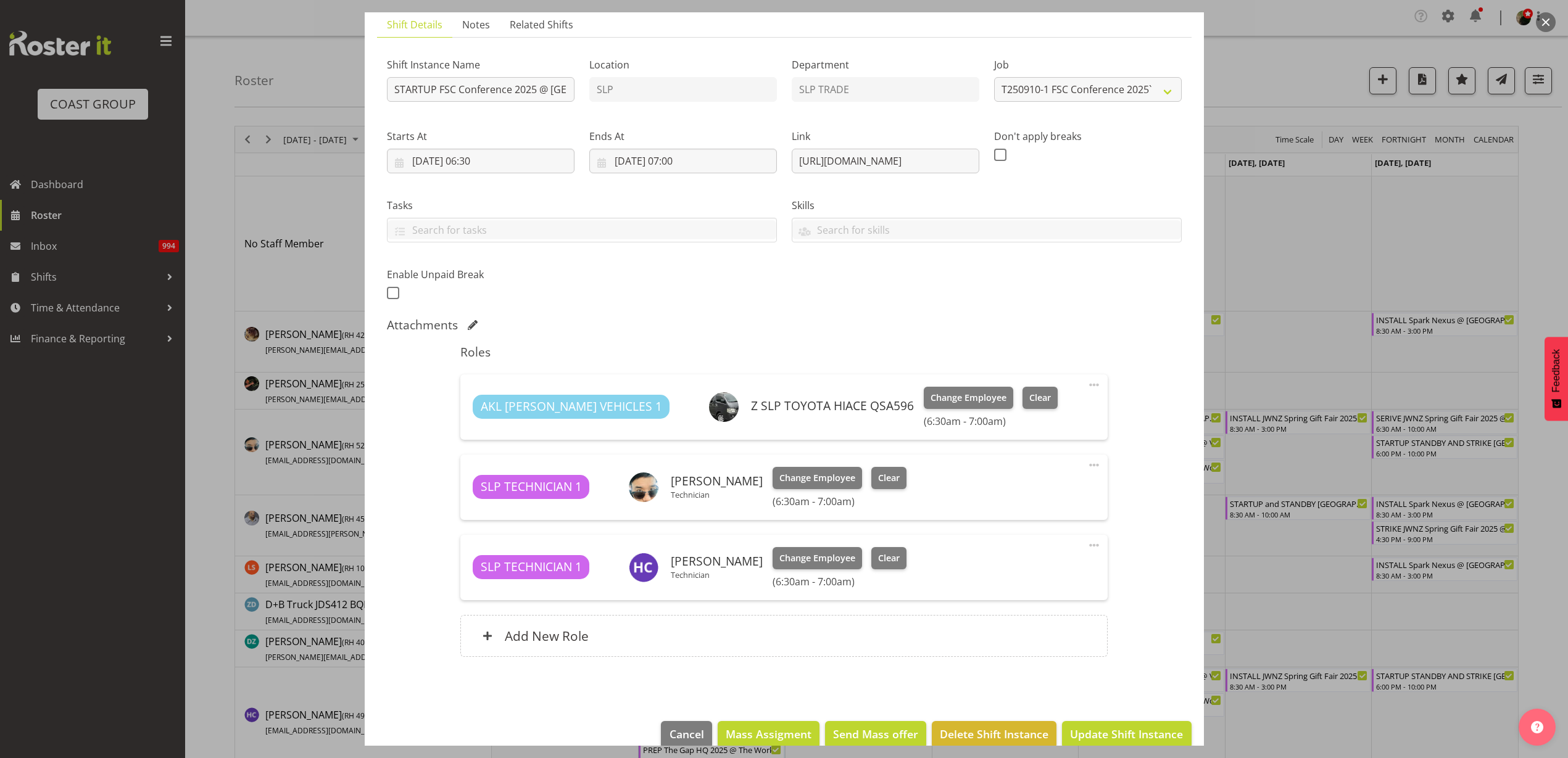
scroll to position [108, 0]
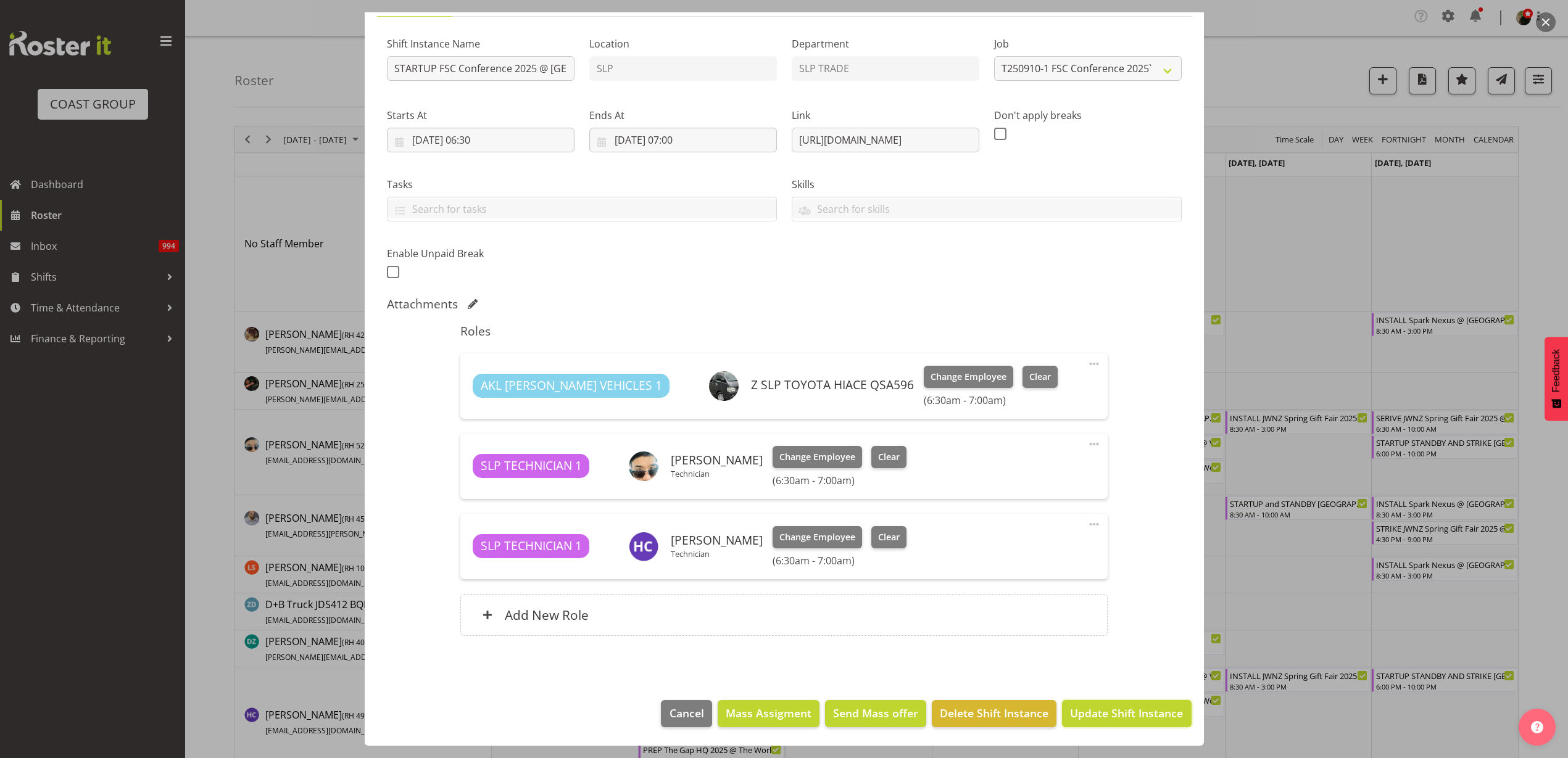
click at [1124, 719] on span "Update Shift Instance" at bounding box center [1127, 713] width 113 height 17
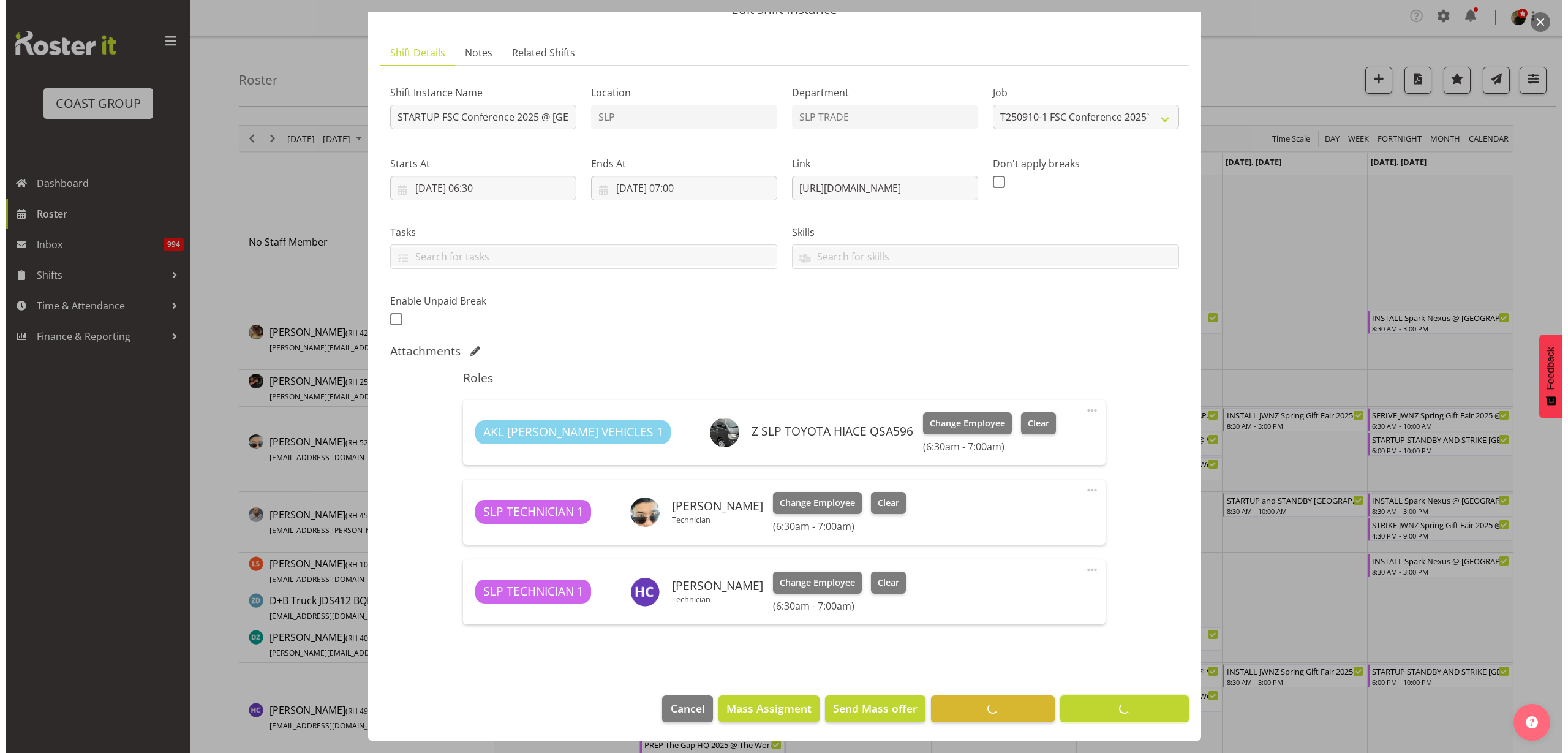
scroll to position [58, 0]
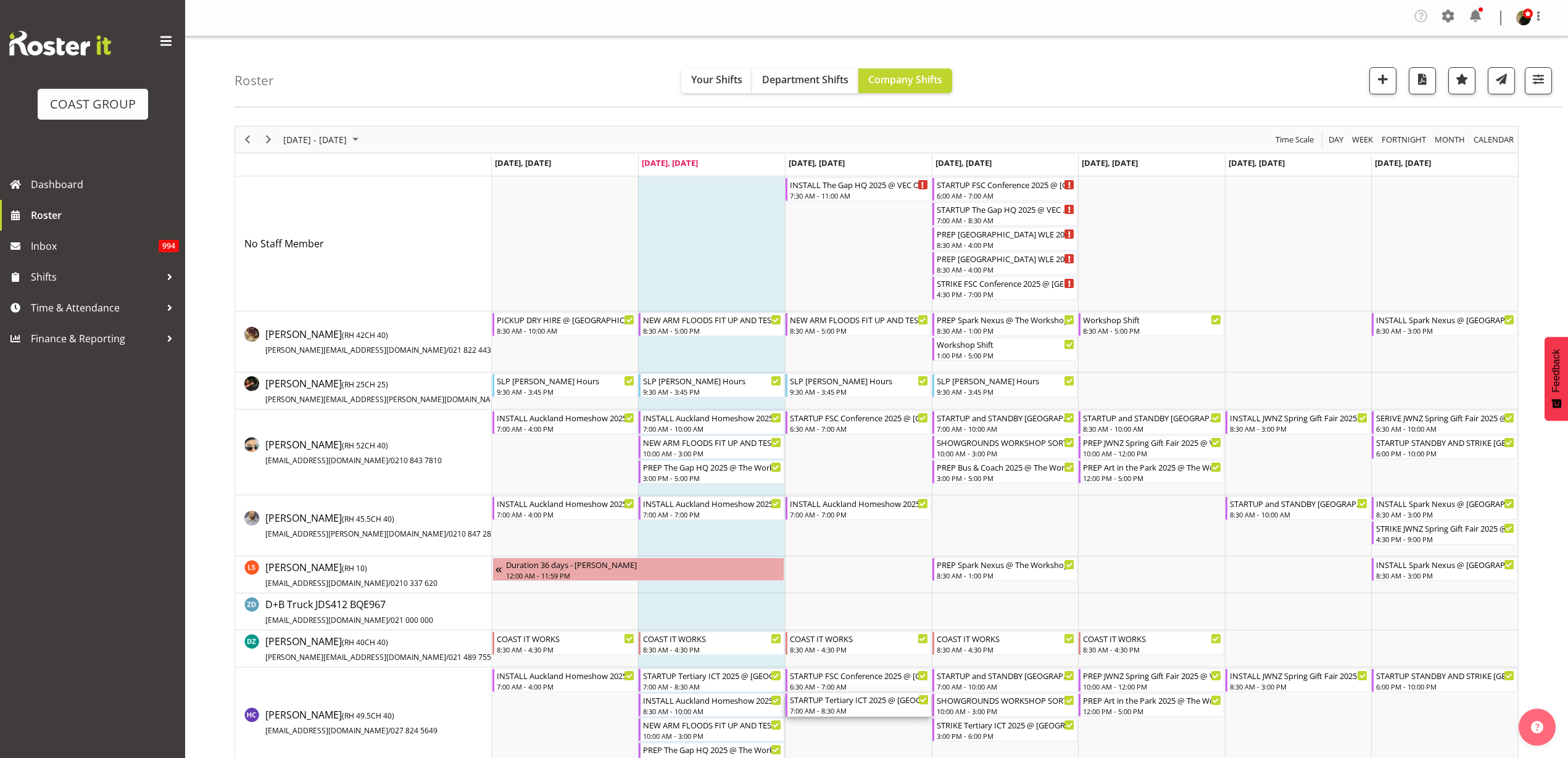
click at [837, 704] on div "STARTUP Tertiary ICT 2025 @ [GEOGRAPHIC_DATA] On Site @ 1600" at bounding box center [859, 700] width 139 height 13
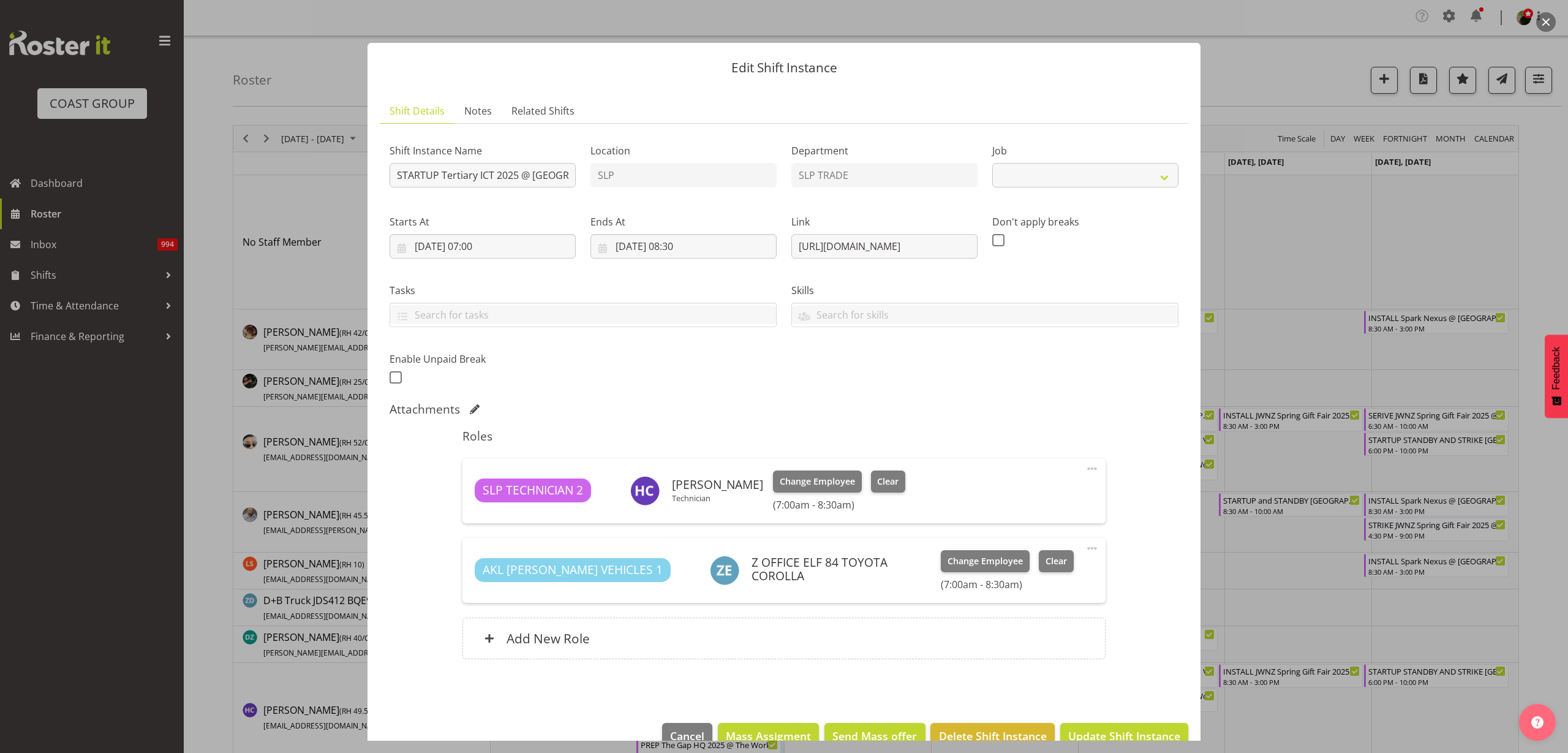
select select "9757"
click at [723, 634] on div "Add New Role" at bounding box center [784, 638] width 643 height 42
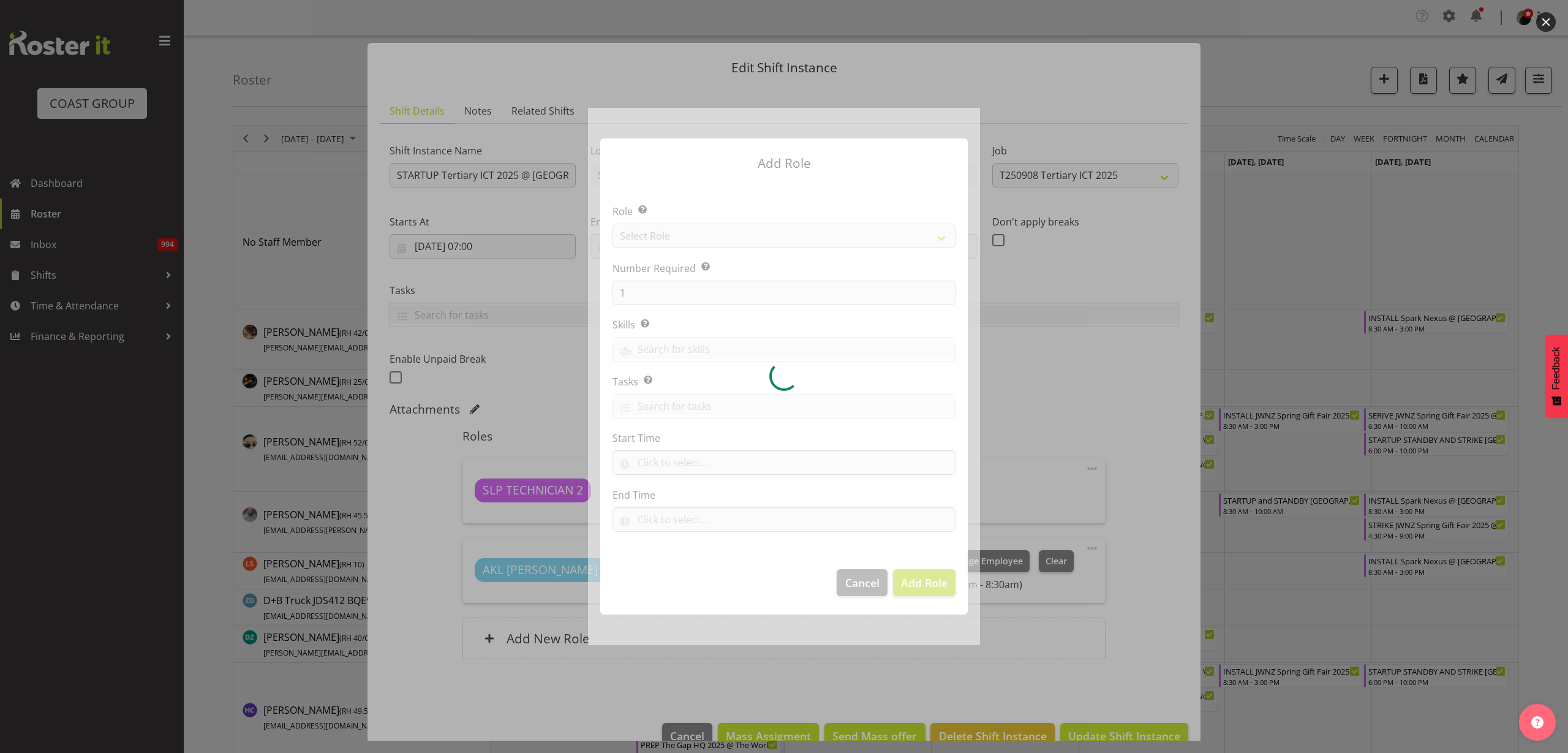
click at [732, 242] on div at bounding box center [784, 376] width 392 height 538
click at [733, 237] on div at bounding box center [784, 376] width 392 height 538
click at [732, 232] on div at bounding box center [784, 376] width 392 height 538
click at [718, 228] on div at bounding box center [784, 376] width 392 height 538
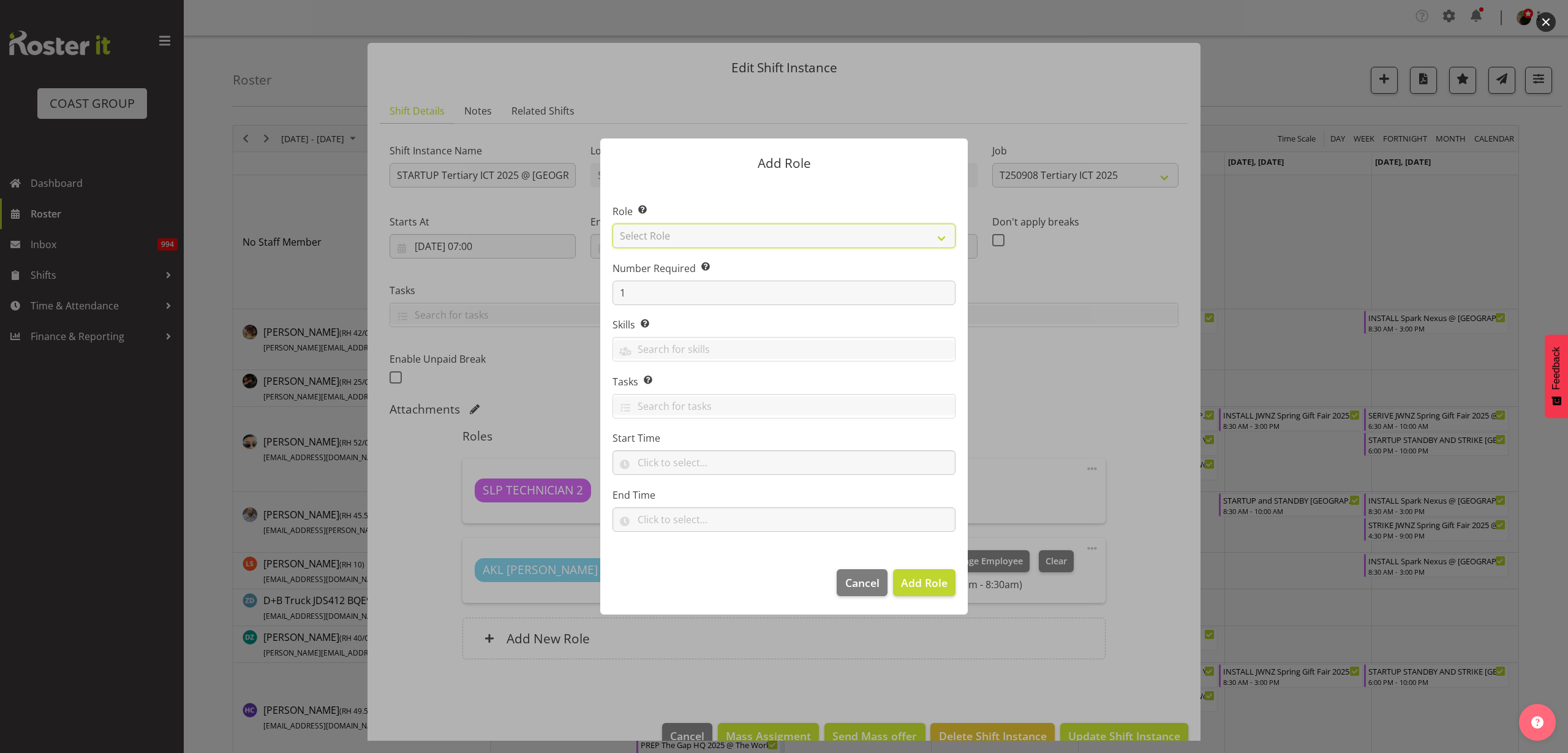
click at [684, 235] on select "Select Role ACCOUNT MANAGER ACCOUNT MANAGER DW ACCOUNTS AKL DIANNA VEHICLES AKL…" at bounding box center [784, 236] width 344 height 24
click at [613, 224] on select "Select Role ACCOUNT MANAGER ACCOUNT MANAGER DW ACCOUNTS AKL DIANNA VEHICLES AKL…" at bounding box center [784, 236] width 344 height 24
click at [752, 241] on select "ACCOUNT MANAGER ACCOUNT MANAGER DW ACCOUNTS AKL DIANNA VEHICLES AKL RYMER VEHIC…" at bounding box center [784, 236] width 344 height 24
select select "123"
click at [613, 224] on select "ACCOUNT MANAGER ACCOUNT MANAGER DW ACCOUNTS AKL DIANNA VEHICLES AKL RYMER VEHIC…" at bounding box center [784, 236] width 344 height 24
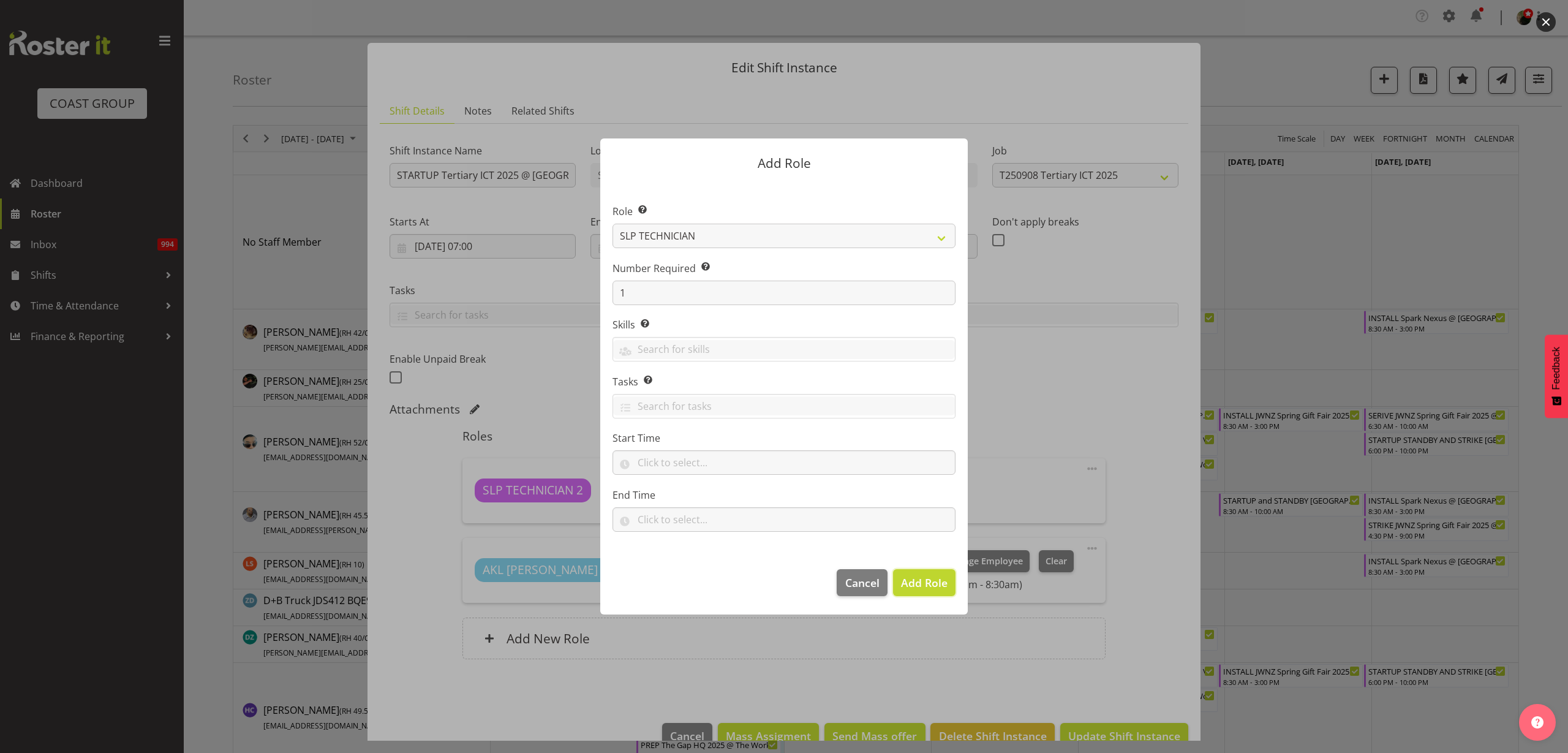
click at [922, 584] on span "Add Role" at bounding box center [924, 582] width 46 height 14
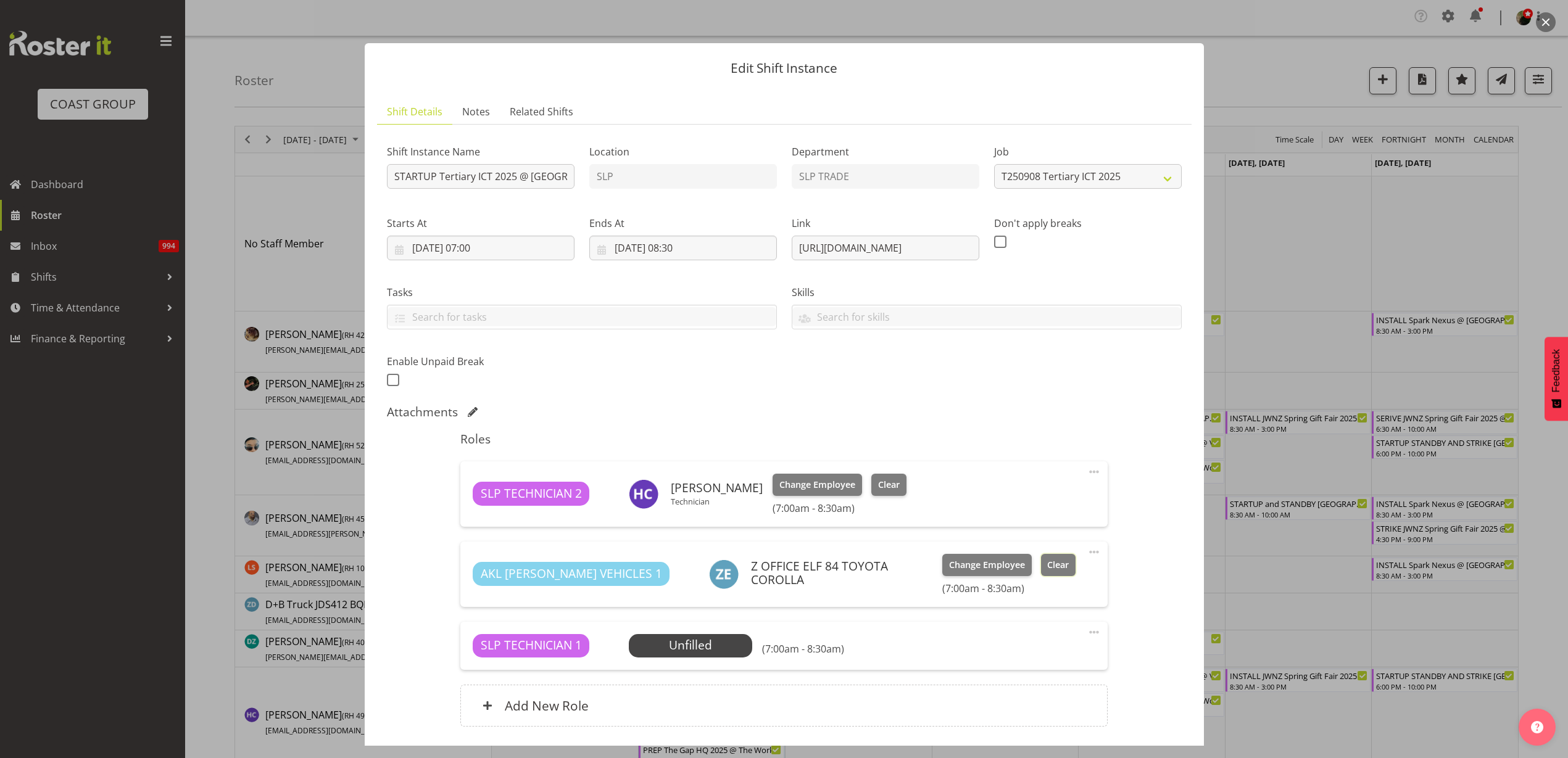
click at [1041, 557] on button "Clear" at bounding box center [1059, 565] width 35 height 22
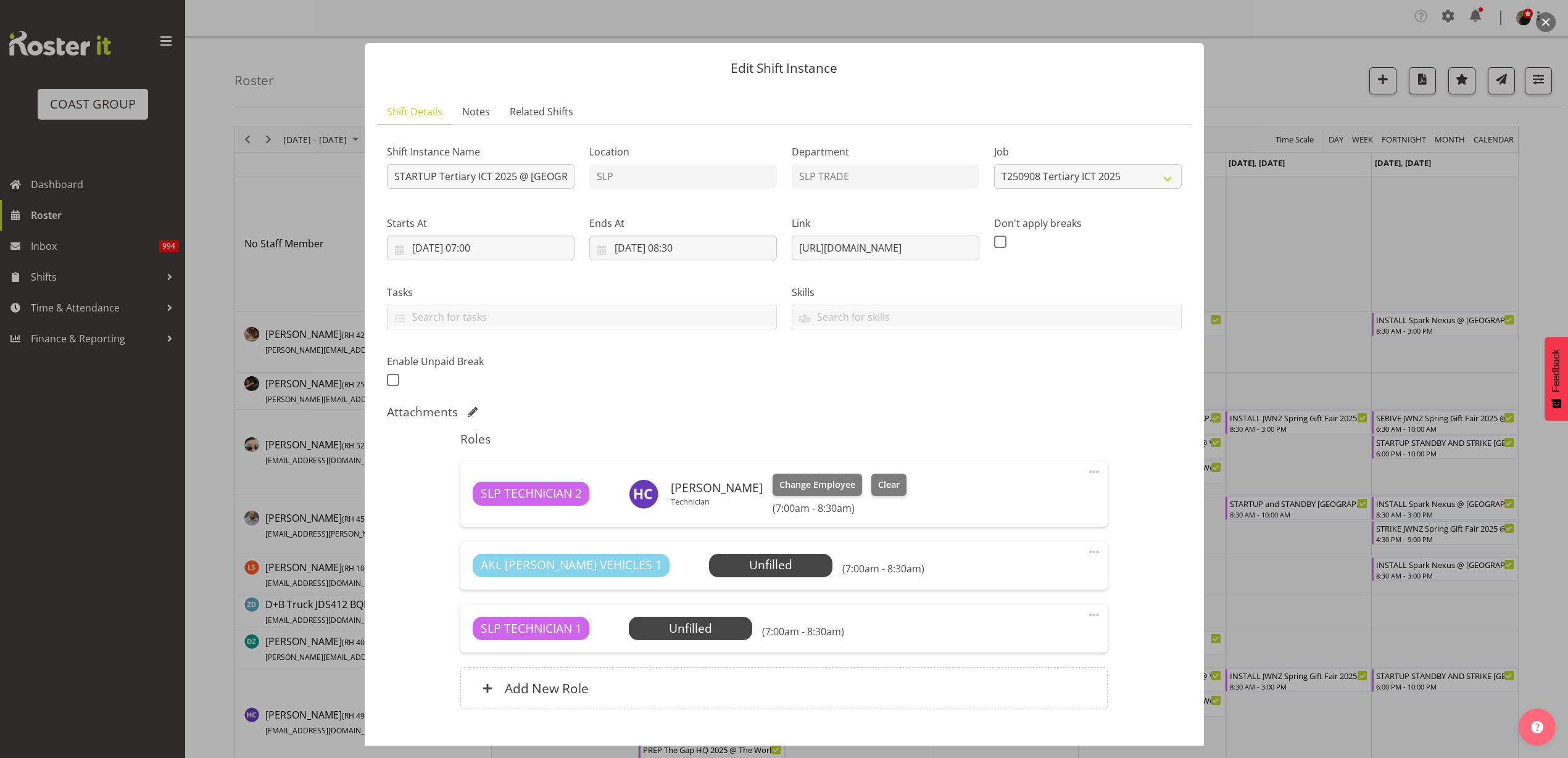
click at [0, 0] on span "Select Employee" at bounding box center [0, 0] width 0 height 0
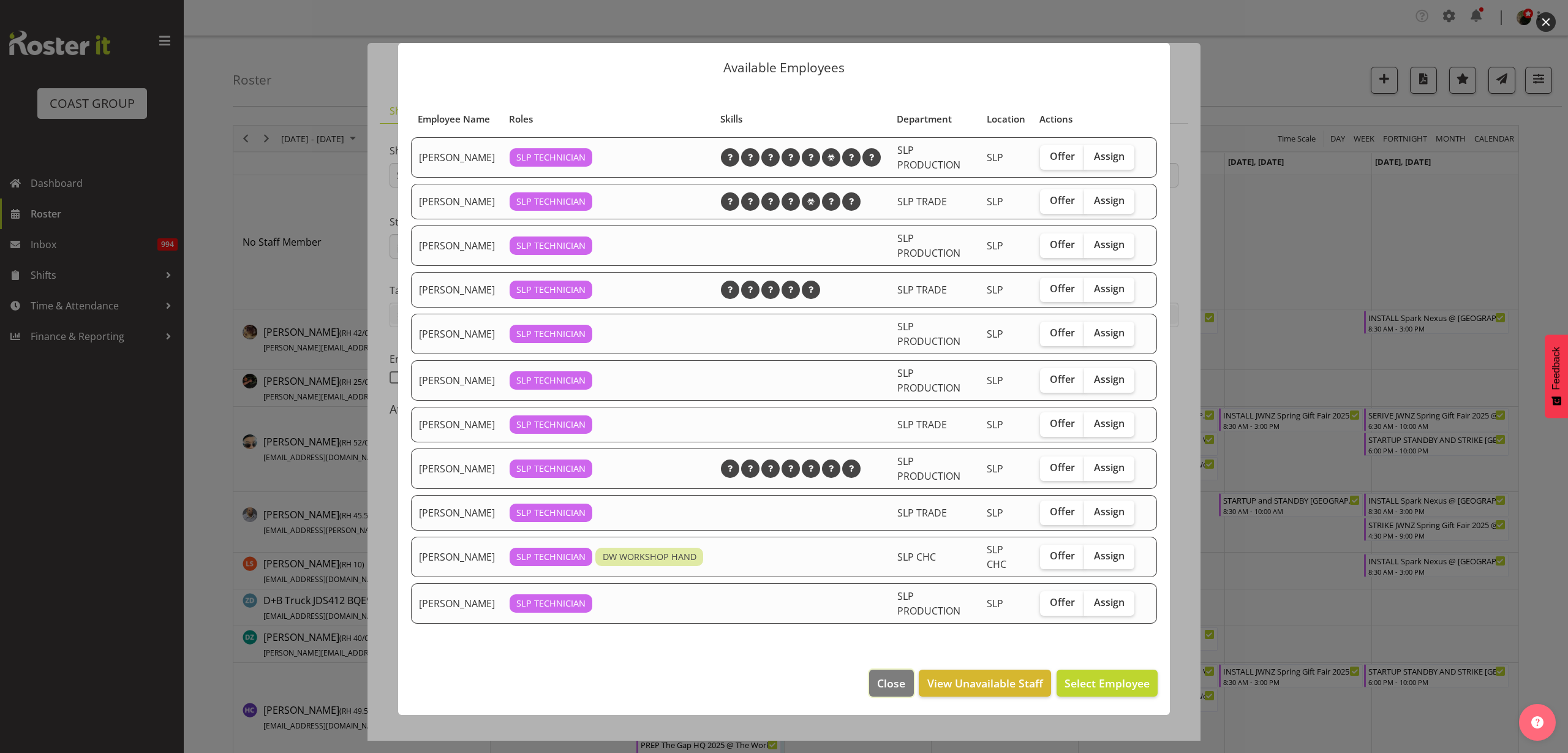
click at [904, 680] on button "Close" at bounding box center [892, 683] width 44 height 27
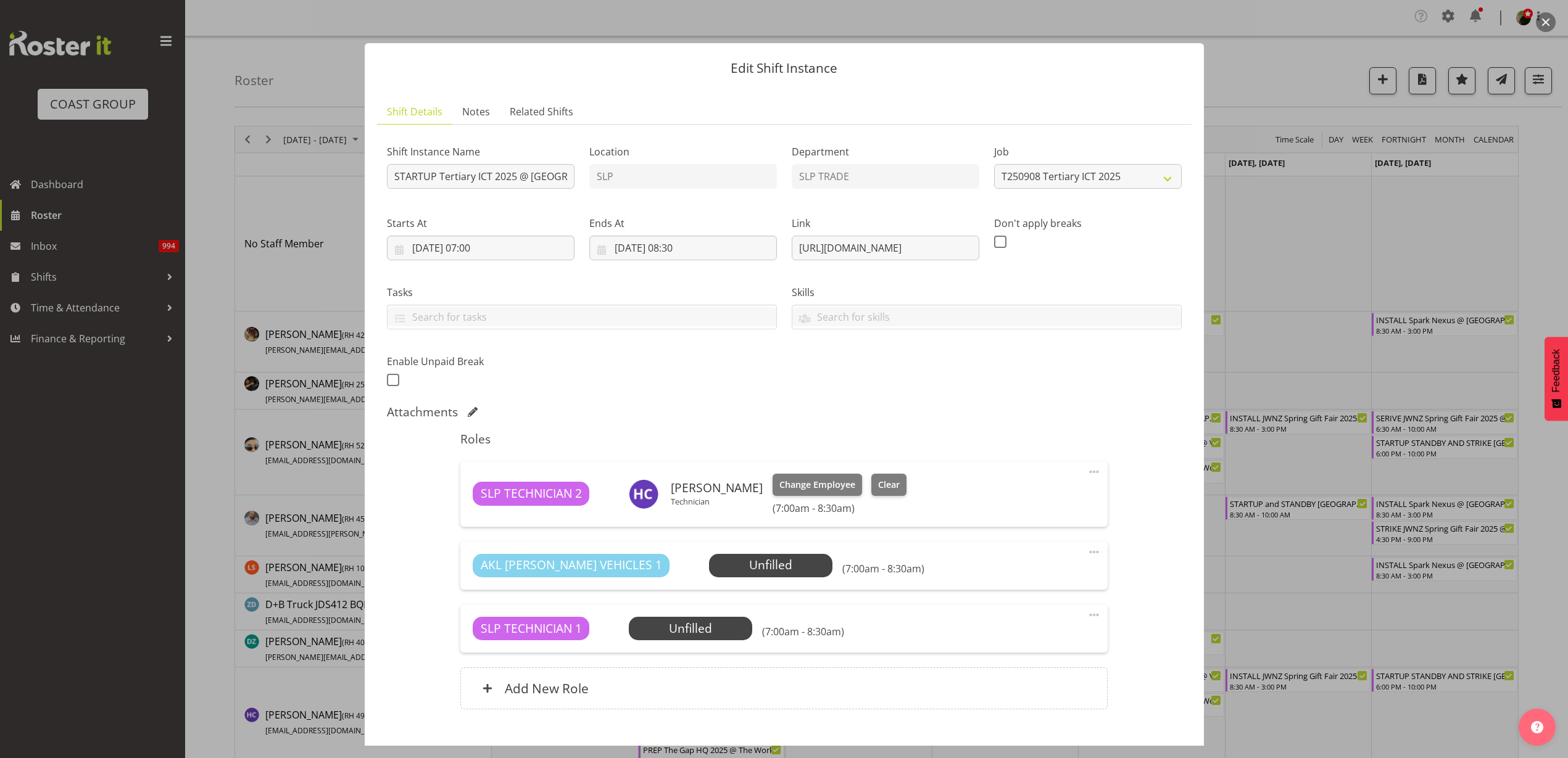
click at [0, 0] on span "Select Employee" at bounding box center [0, 0] width 0 height 0
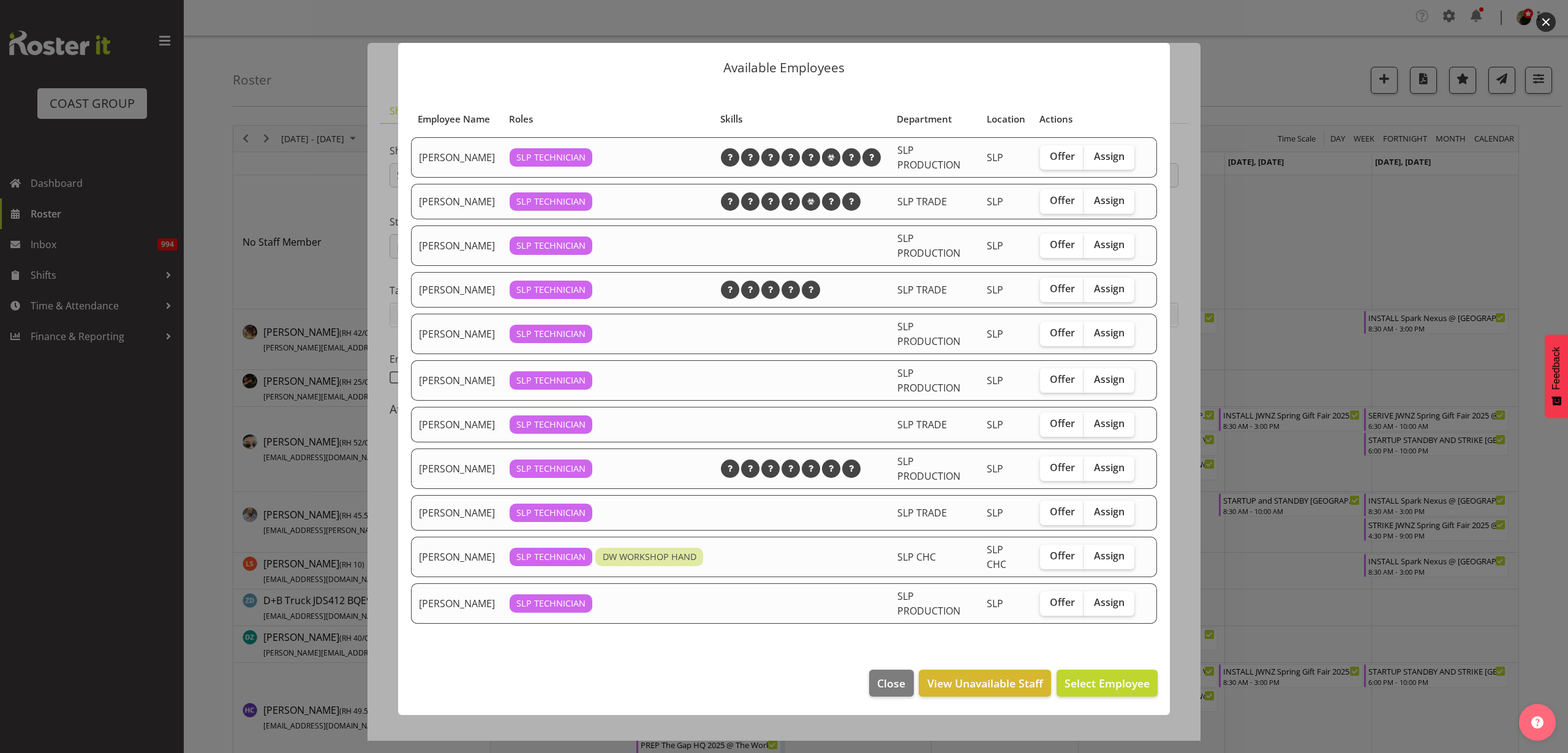
click at [1112, 197] on span "Assign" at bounding box center [1110, 200] width 31 height 13
click at [1092, 197] on input "Assign" at bounding box center [1088, 201] width 8 height 8
checkbox input "true"
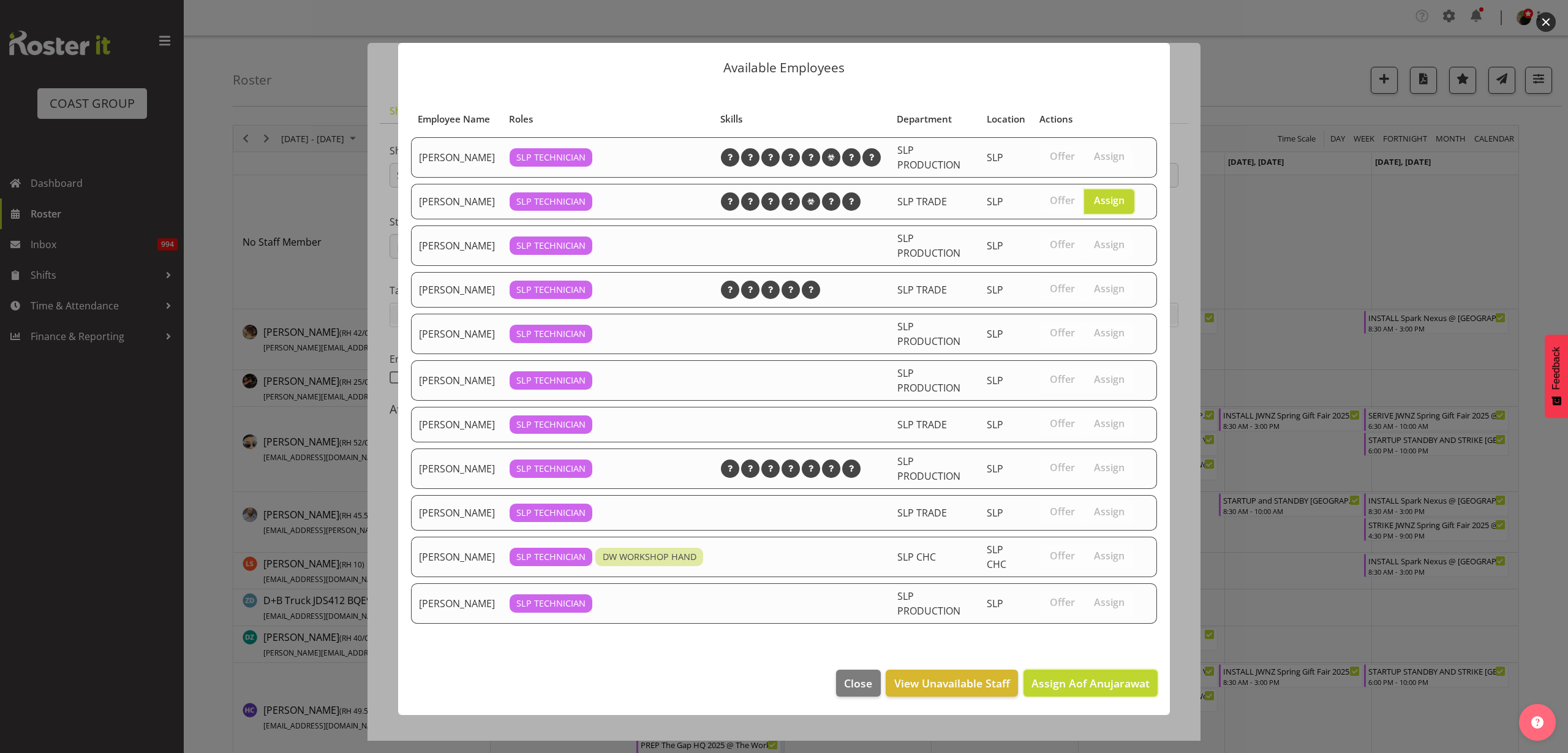
click at [1102, 681] on span "Assign Aof Anujarawat" at bounding box center [1090, 683] width 119 height 14
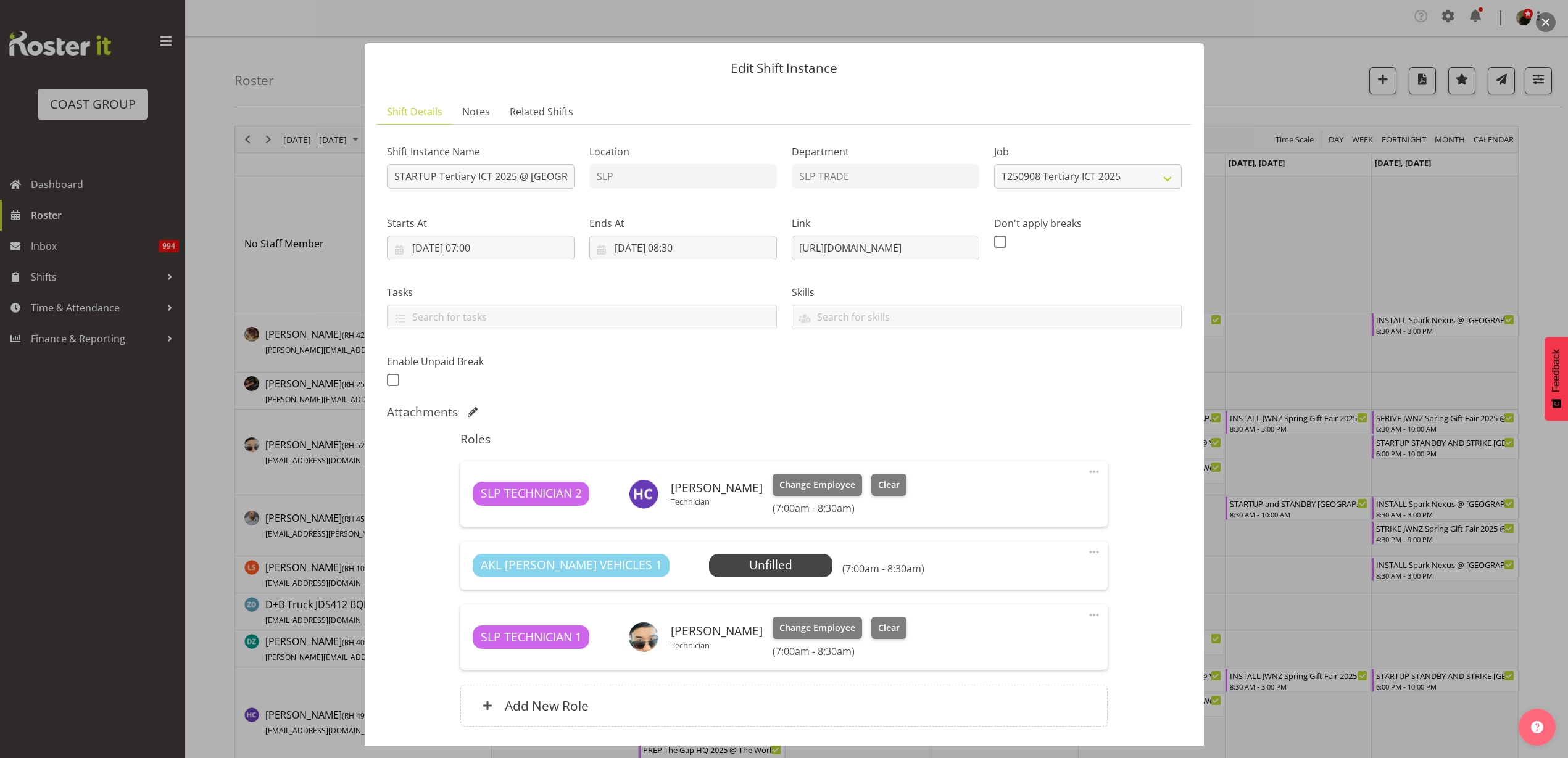
click at [680, 534] on div "Roles SLP TECHNICIAN 2 Han Chaleerin Technician Change Employee Clear (7:00am -…" at bounding box center [784, 583] width 662 height 317
click at [0, 0] on span "Select Employee" at bounding box center [0, 0] width 0 height 0
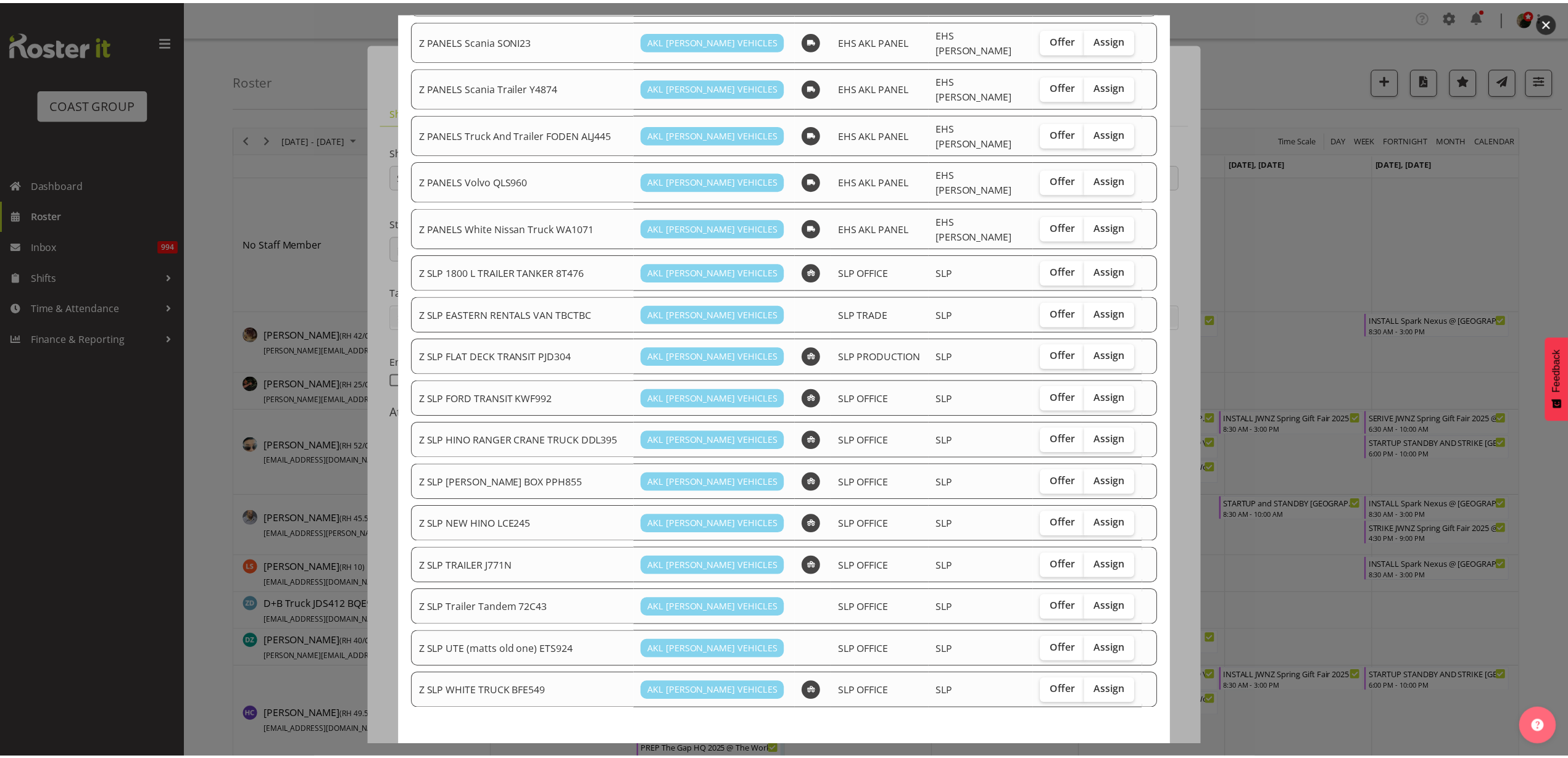
scroll to position [724, 0]
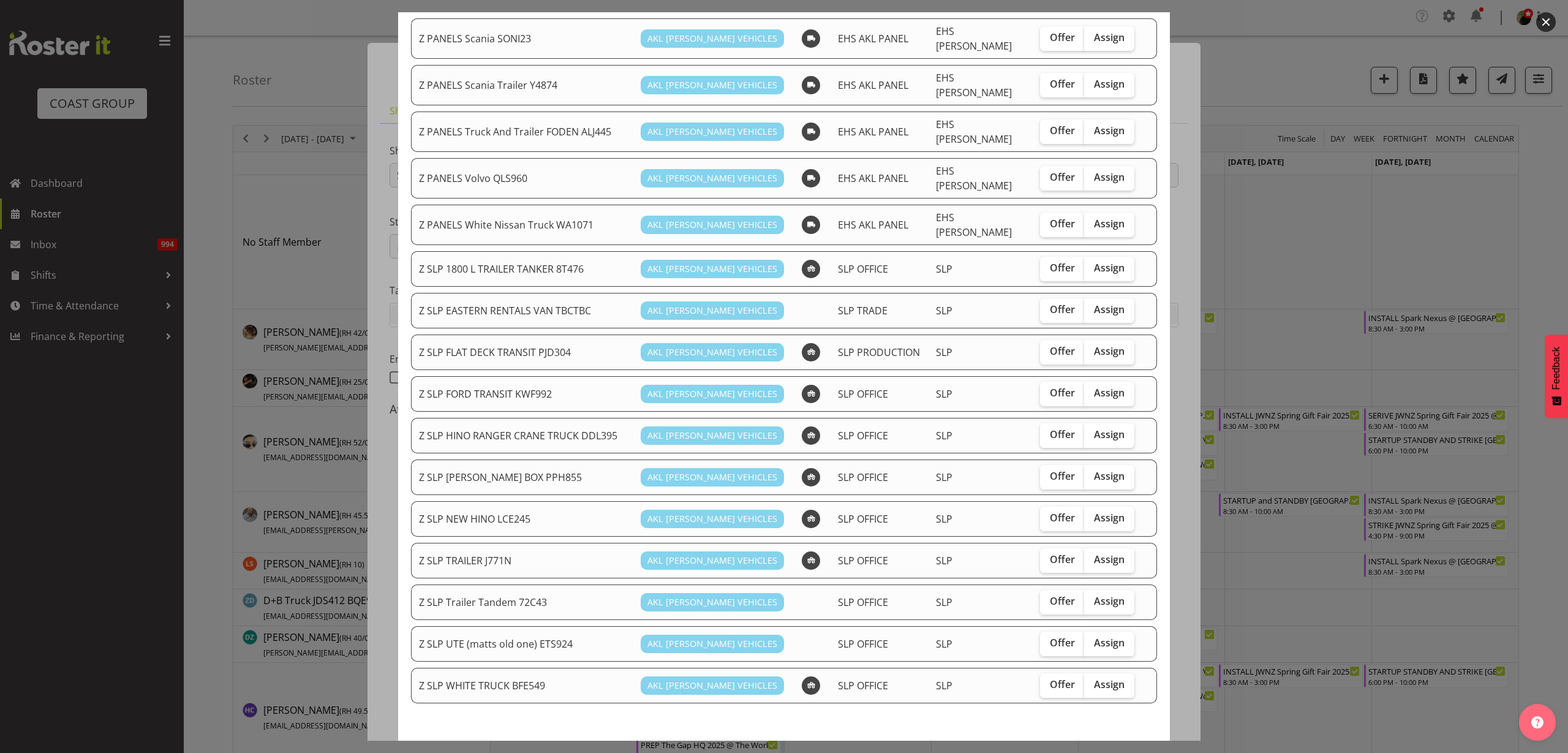
click at [892, 753] on span "Close" at bounding box center [891, 763] width 28 height 16
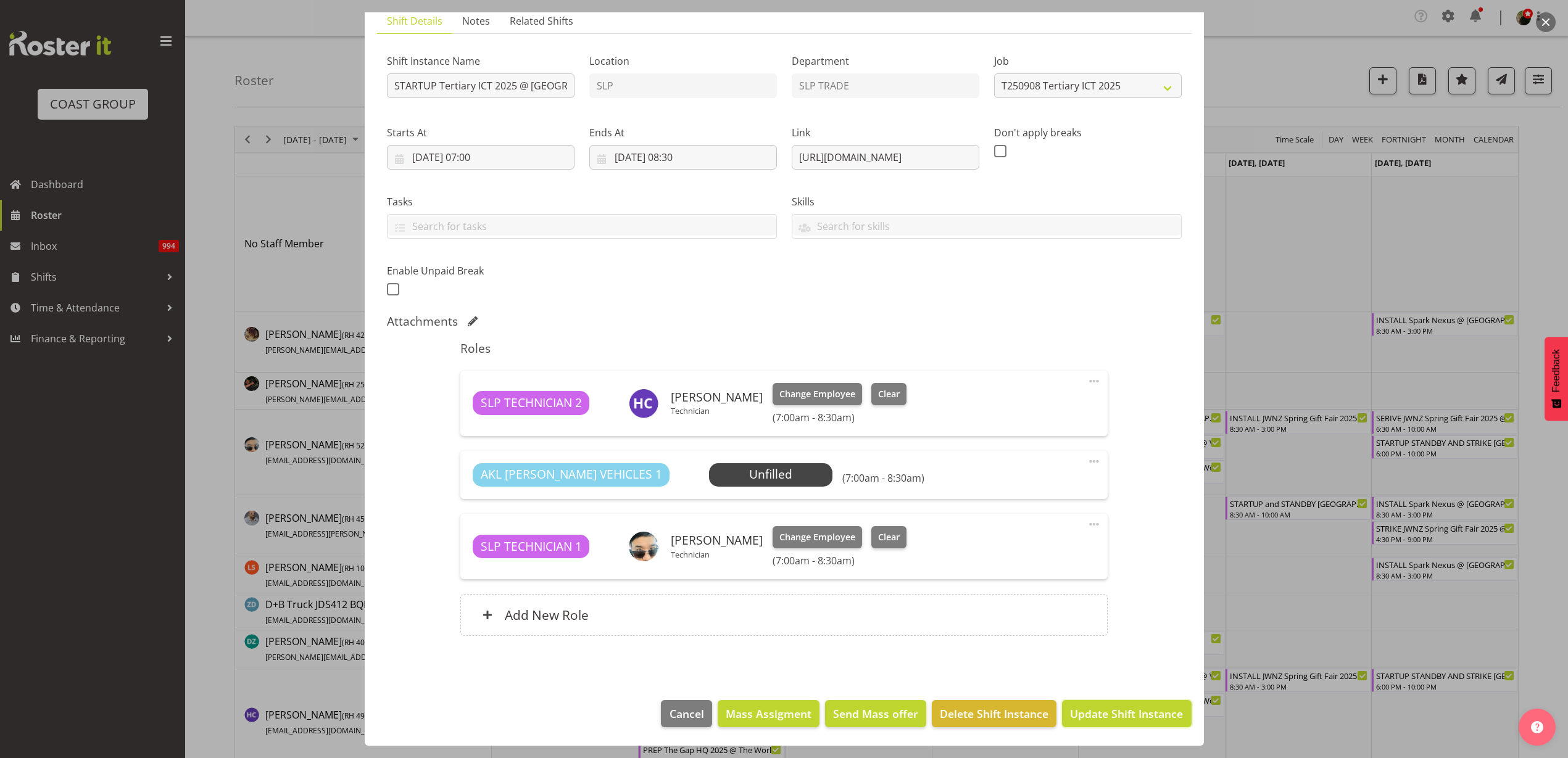
click at [1134, 714] on span "Update Shift Instance" at bounding box center [1127, 713] width 113 height 17
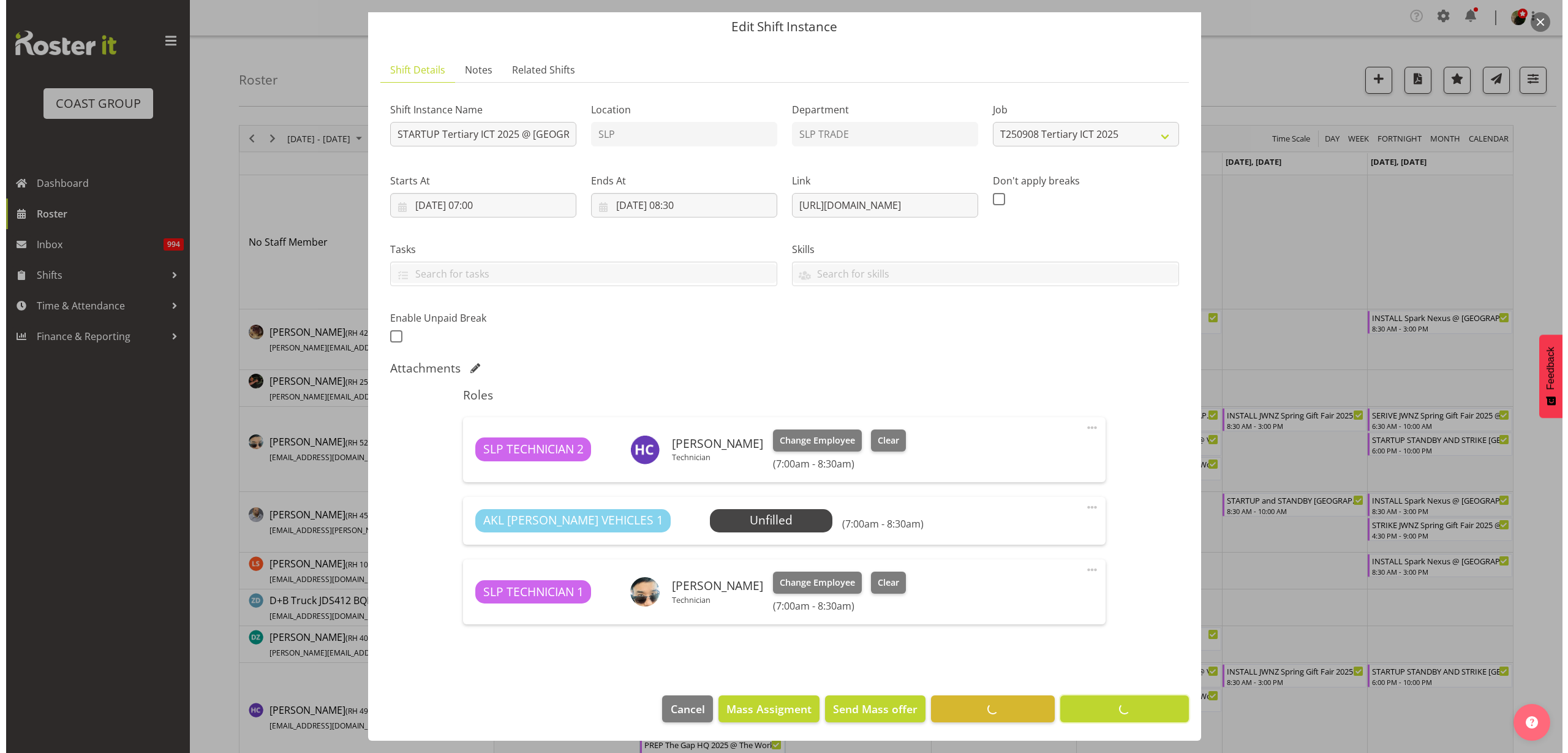
scroll to position [42, 0]
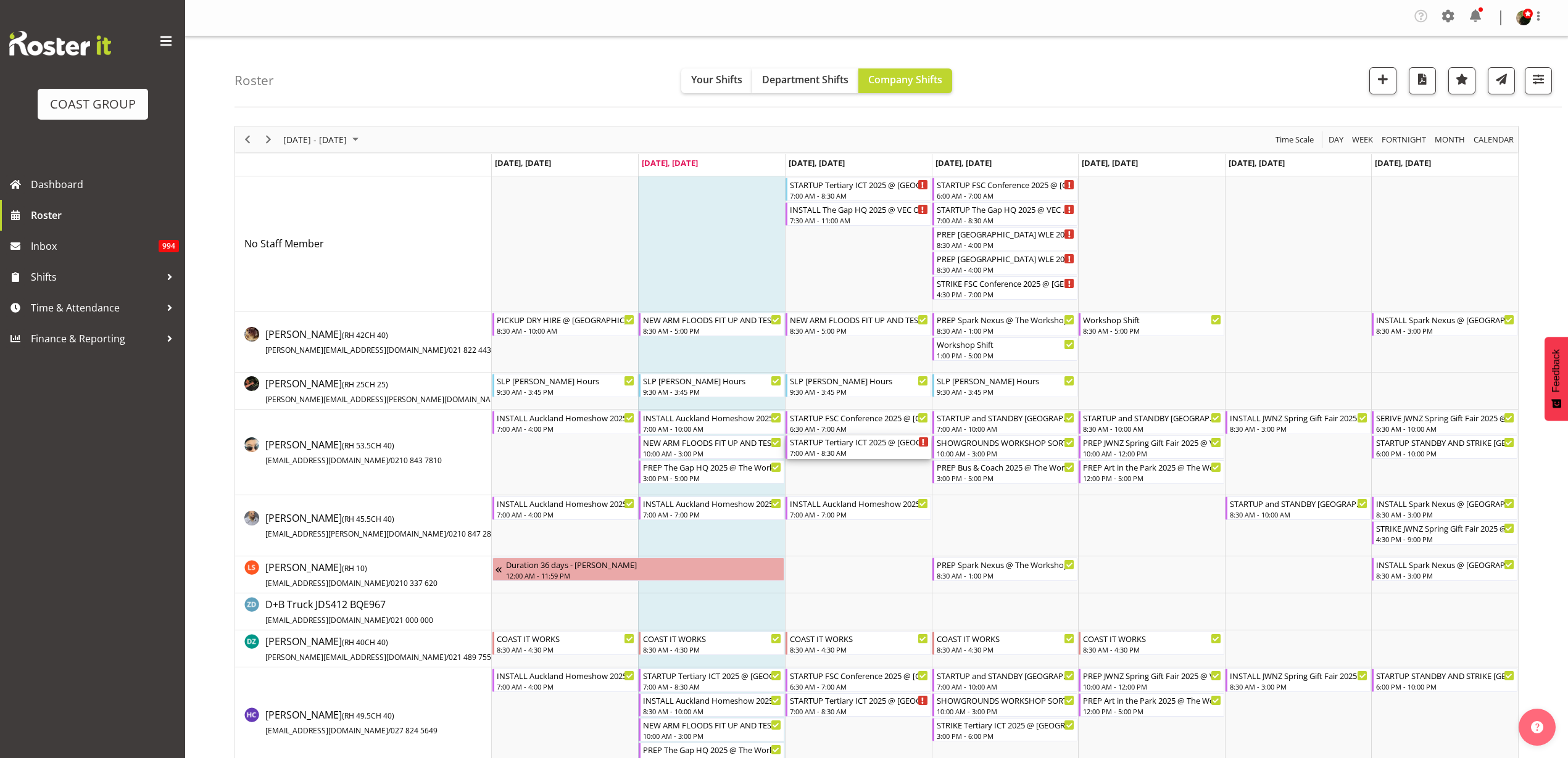
click at [834, 452] on div "7:00 AM - 8:30 AM" at bounding box center [859, 453] width 139 height 10
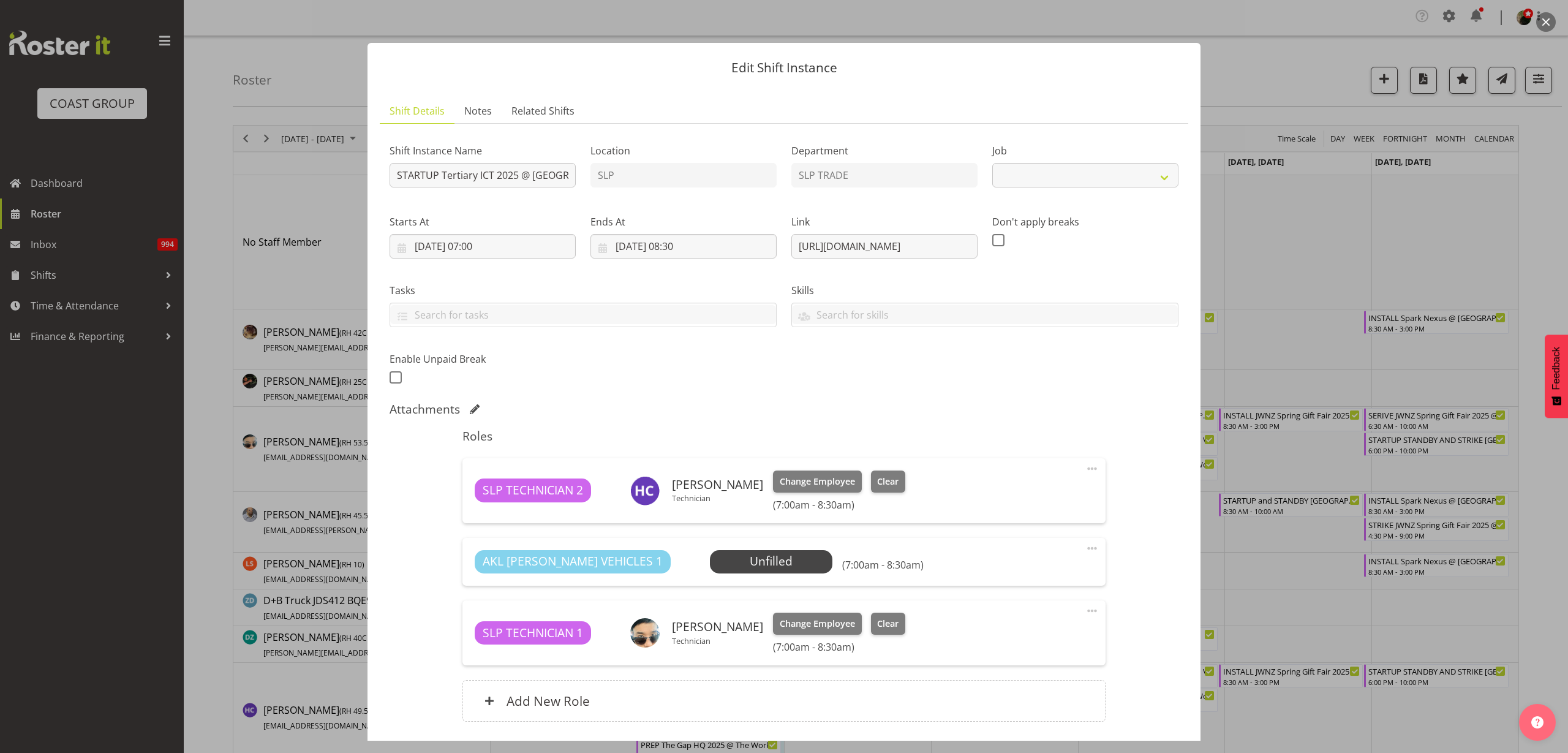
select select "9757"
click at [660, 242] on input "10/09/2025, 08:30" at bounding box center [683, 246] width 186 height 24
click at [713, 505] on select "00 01 02 03 04 05 06 07 08 09 10 11 12 13 14 15 16 17 18 19 20 21 22 23 24 25 2…" at bounding box center [716, 506] width 28 height 24
select select "0"
click at [702, 494] on select "00 01 02 03 04 05 06 07 08 09 10 11 12 13 14 15 16 17 18 19 20 21 22 23 24 25 2…" at bounding box center [716, 506] width 28 height 24
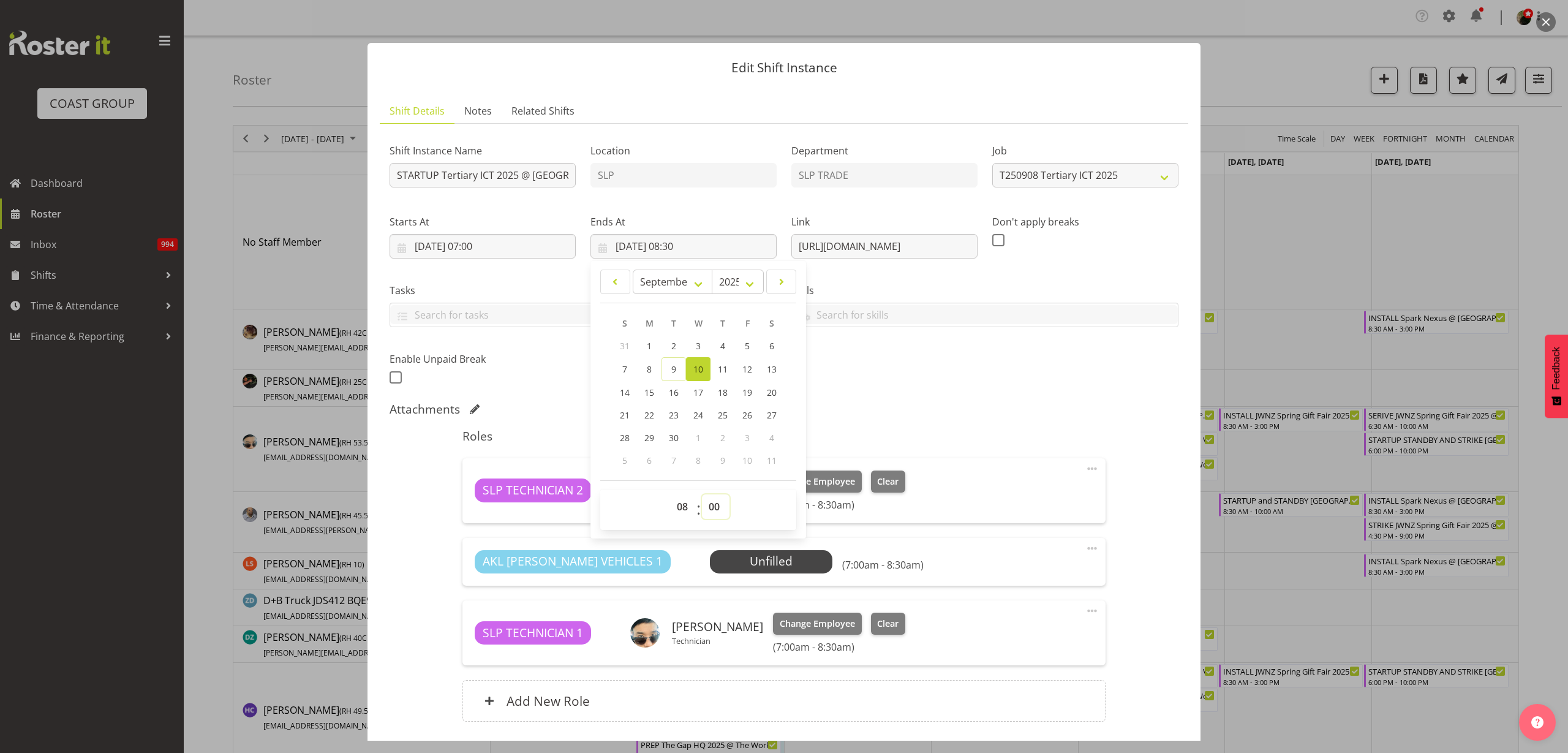
type input "[DATE] 08:00"
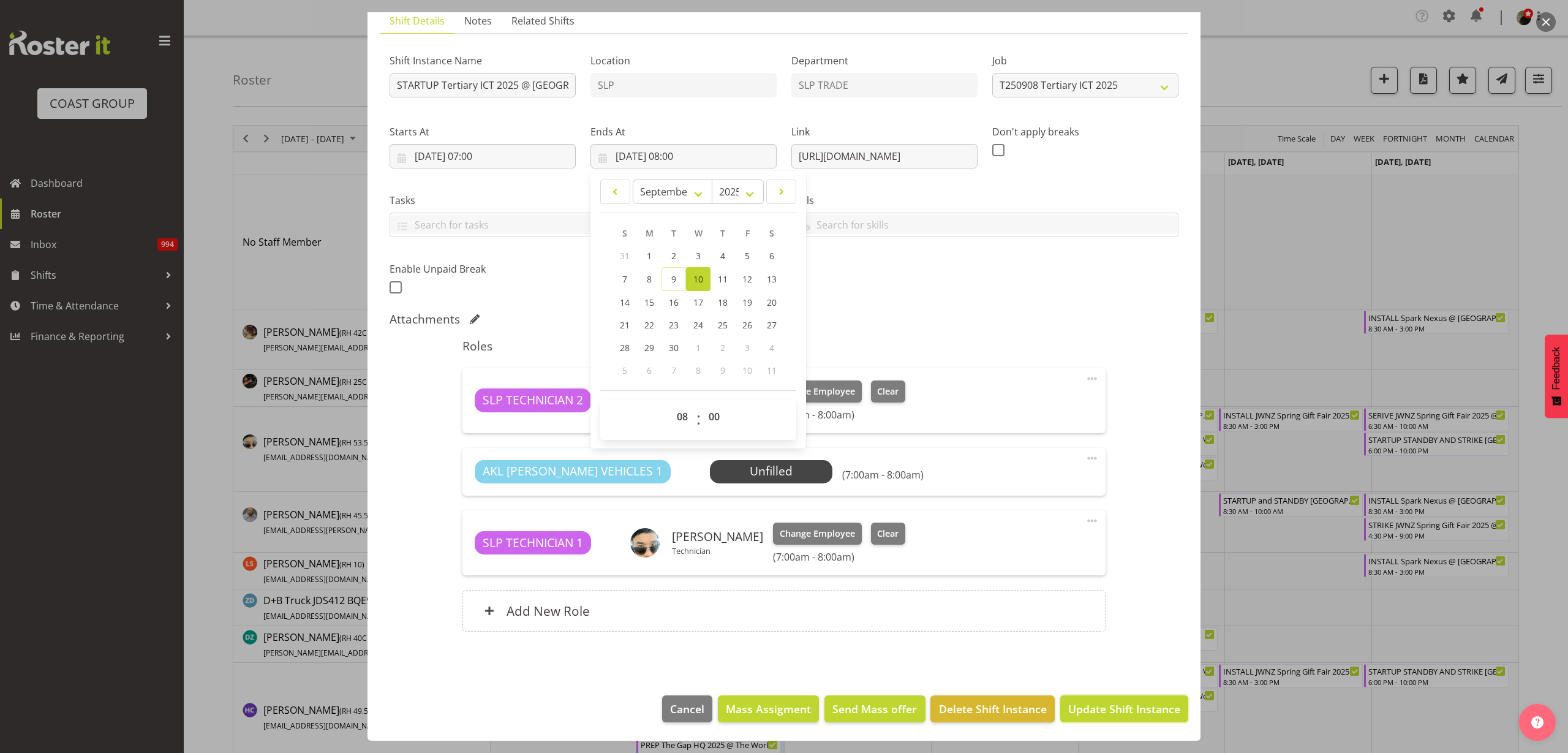
click at [1115, 713] on span "Update Shift Instance" at bounding box center [1124, 709] width 112 height 16
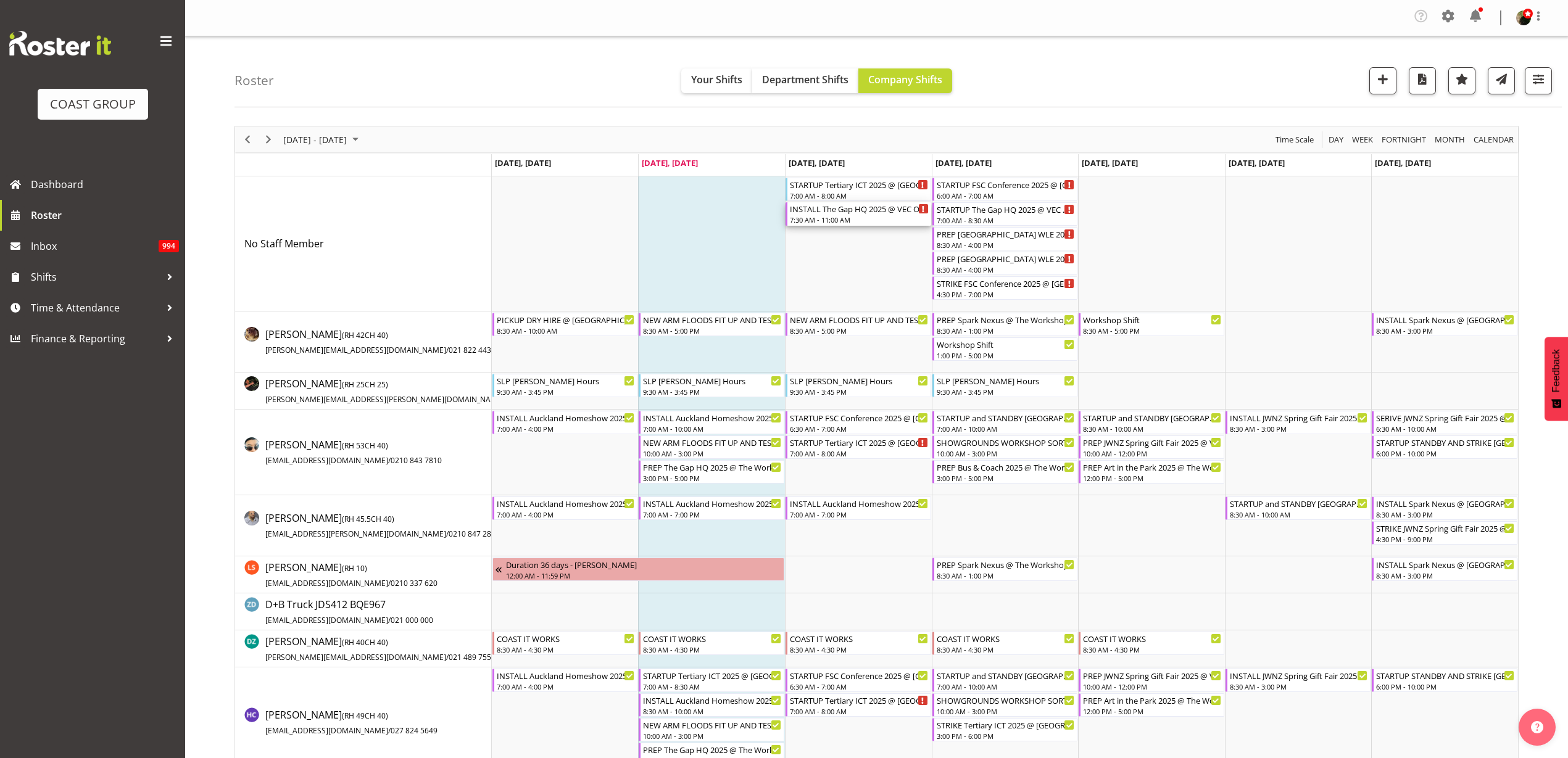
click at [813, 217] on div "7:30 AM - 11:00 AM" at bounding box center [859, 220] width 139 height 10
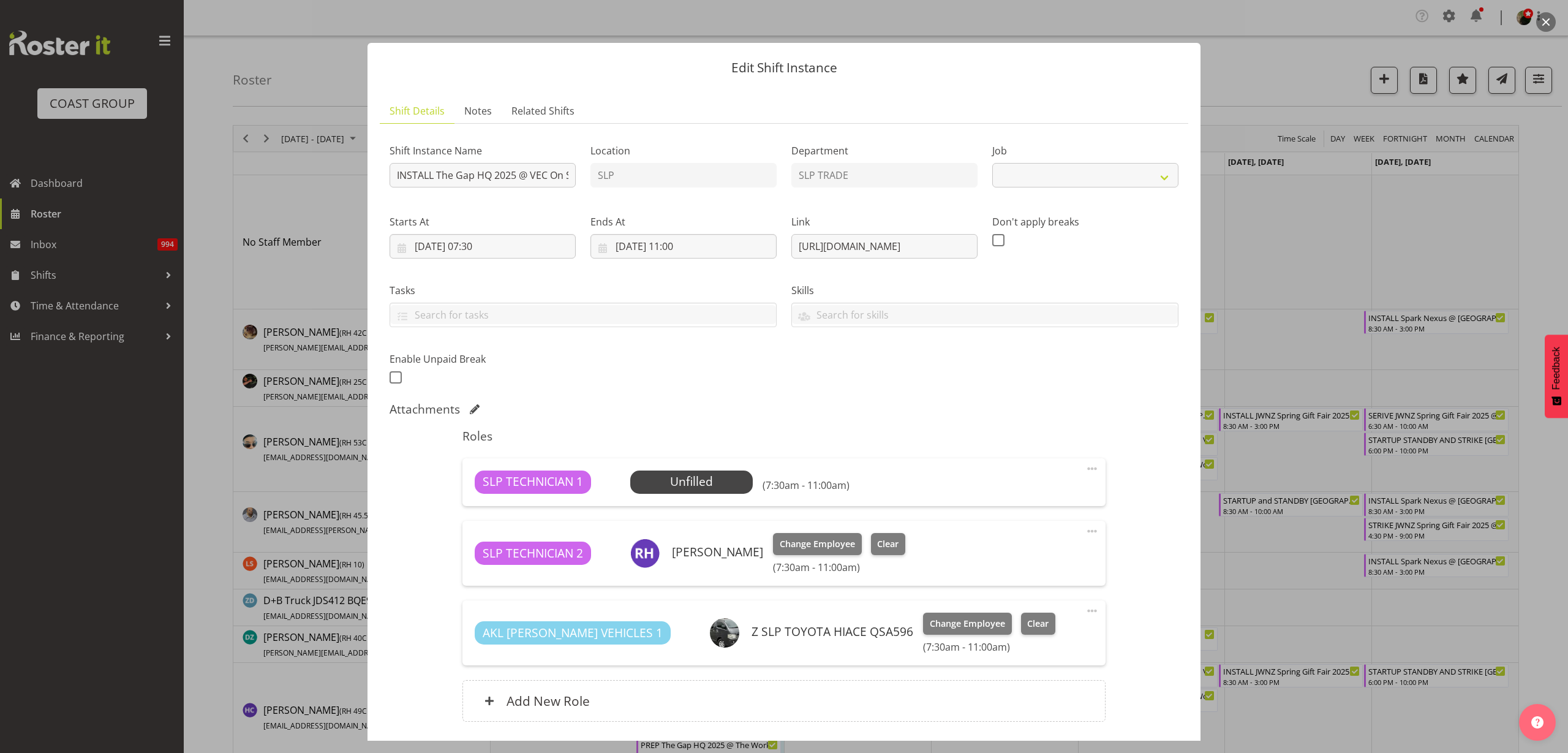
select select "10541"
click at [477, 244] on input "10/09/2025, 07:30" at bounding box center [482, 246] width 186 height 24
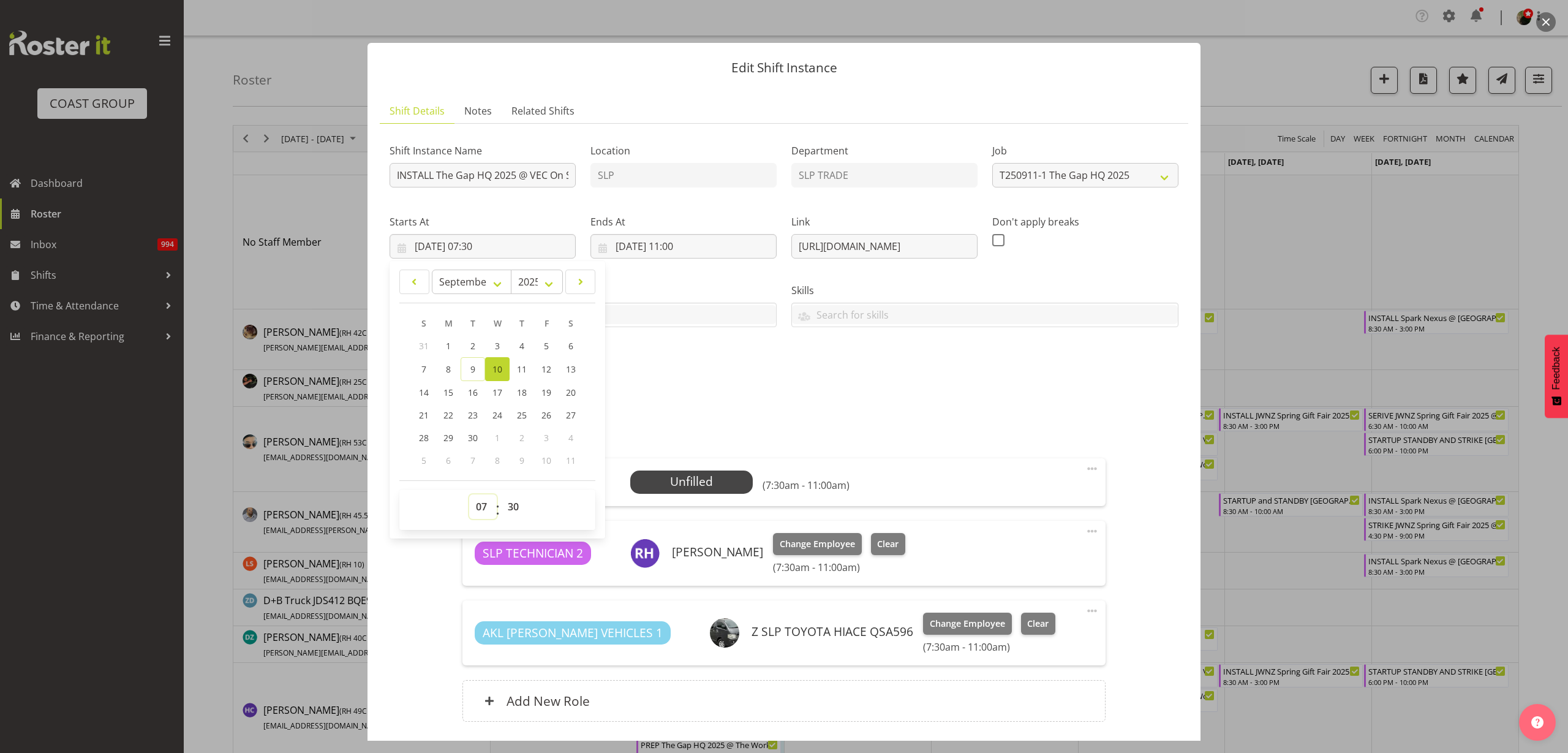
click at [478, 505] on select "00 01 02 03 04 05 06 07 08 09 10 11 12 13 14 15 16 17 18 19 20 21 22 23" at bounding box center [482, 506] width 28 height 24
select select "8"
click at [469, 494] on select "00 01 02 03 04 05 06 07 08 09 10 11 12 13 14 15 16 17 18 19 20 21 22 23" at bounding box center [482, 506] width 28 height 24
type input "10/09/2025, 08:30"
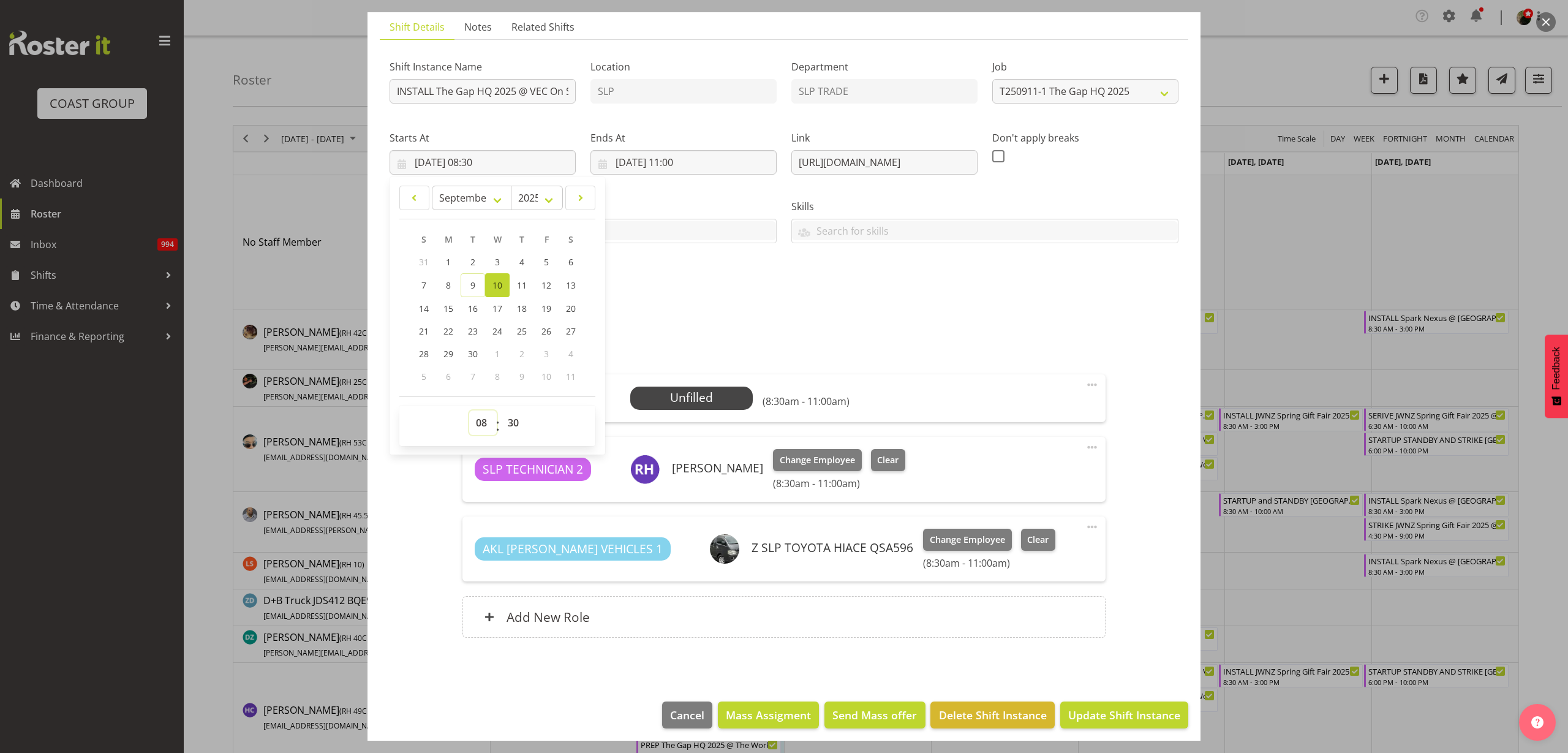
scroll to position [90, 0]
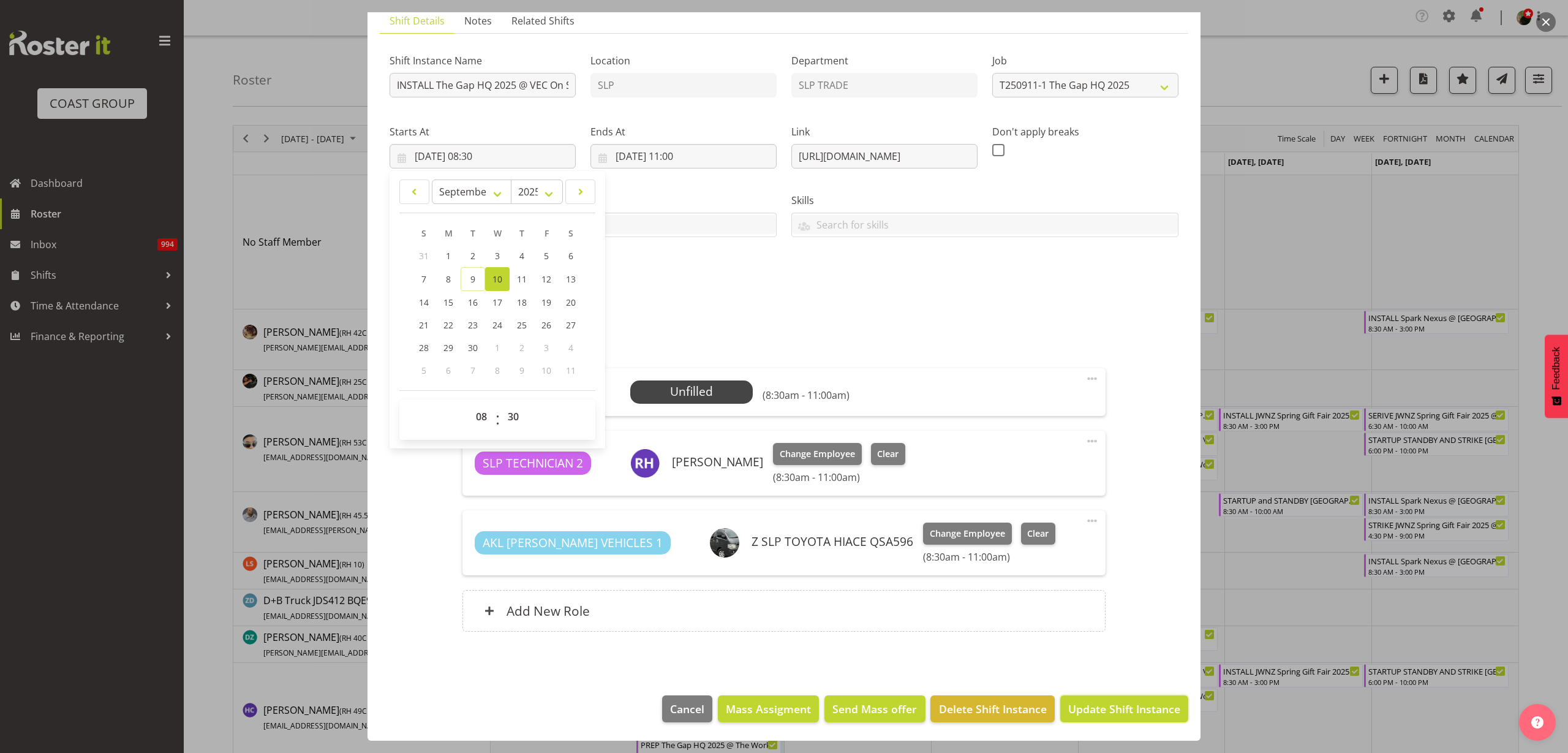
click at [1091, 715] on span "Update Shift Instance" at bounding box center [1124, 709] width 112 height 16
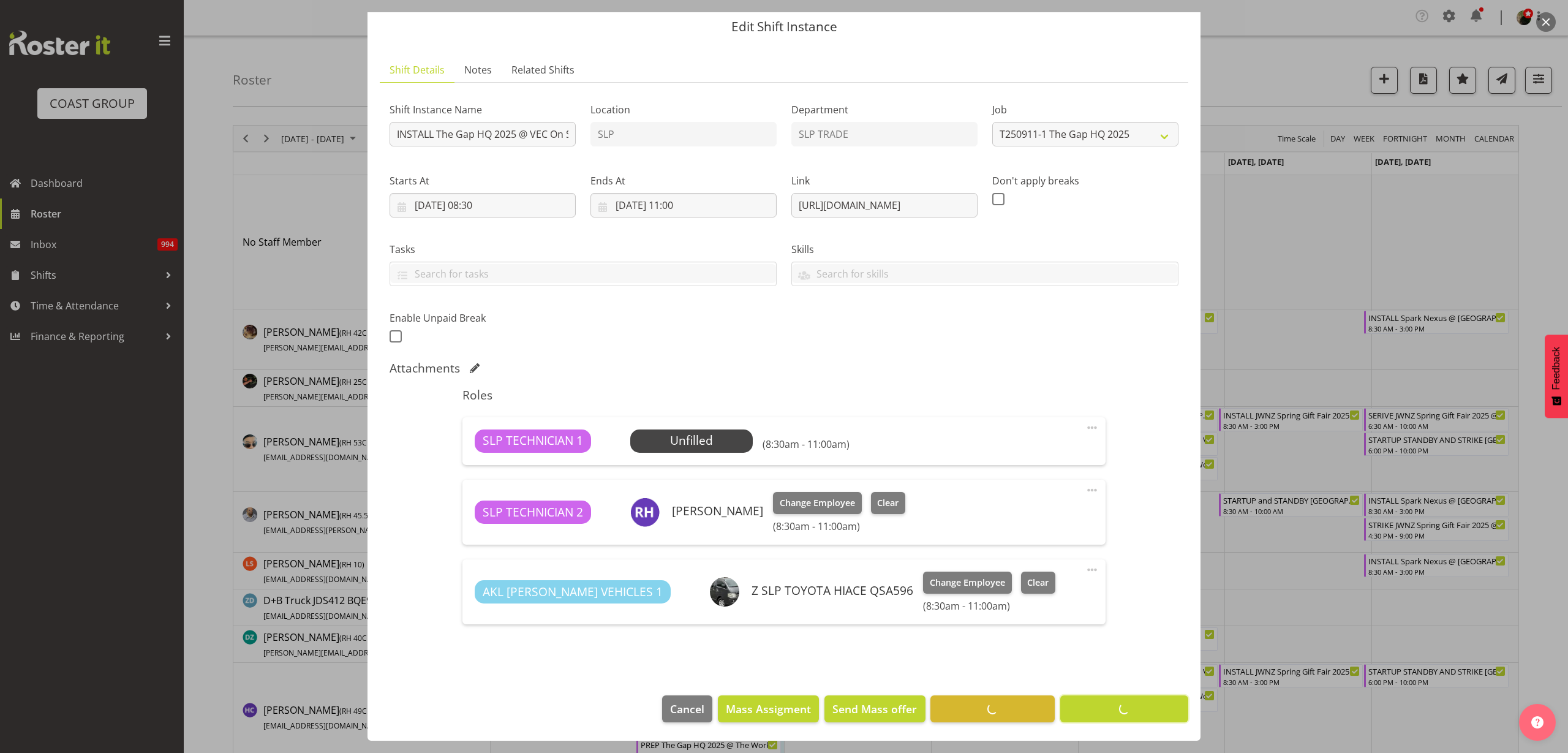
scroll to position [42, 0]
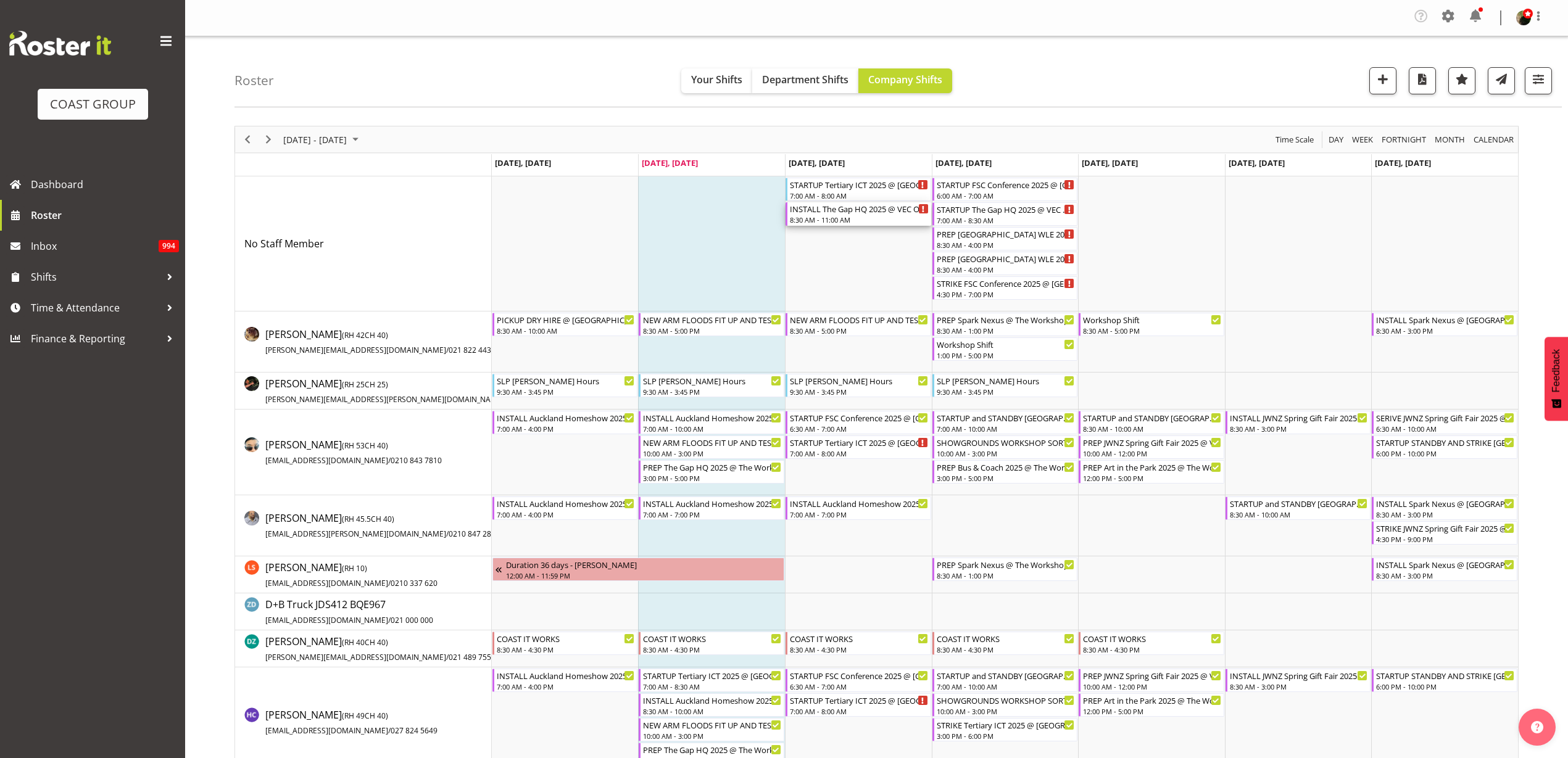
click at [818, 215] on div "8:30 AM - 11:00 AM" at bounding box center [859, 220] width 139 height 10
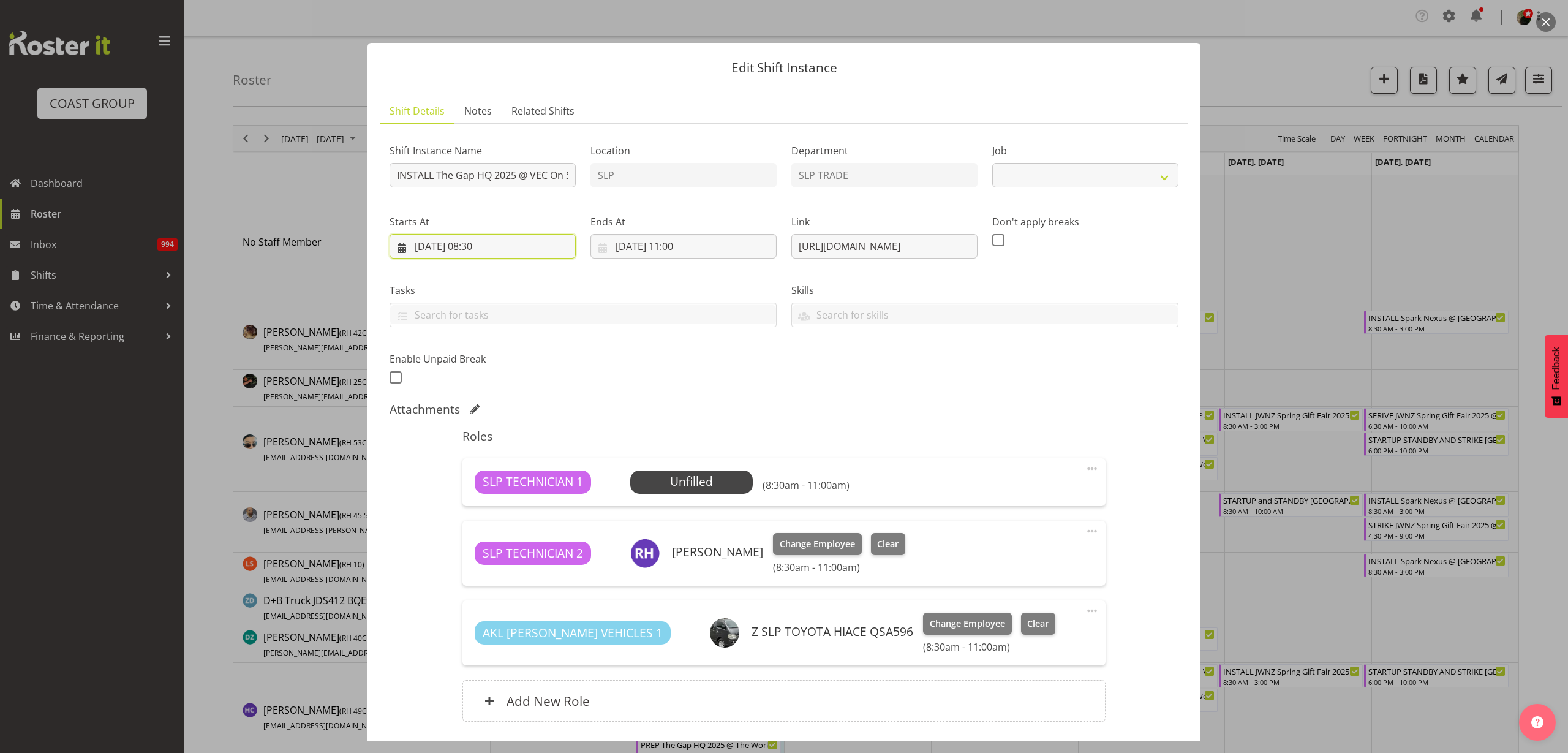
click at [467, 243] on input "10/09/2025, 08:30" at bounding box center [482, 246] width 186 height 24
select select "10541"
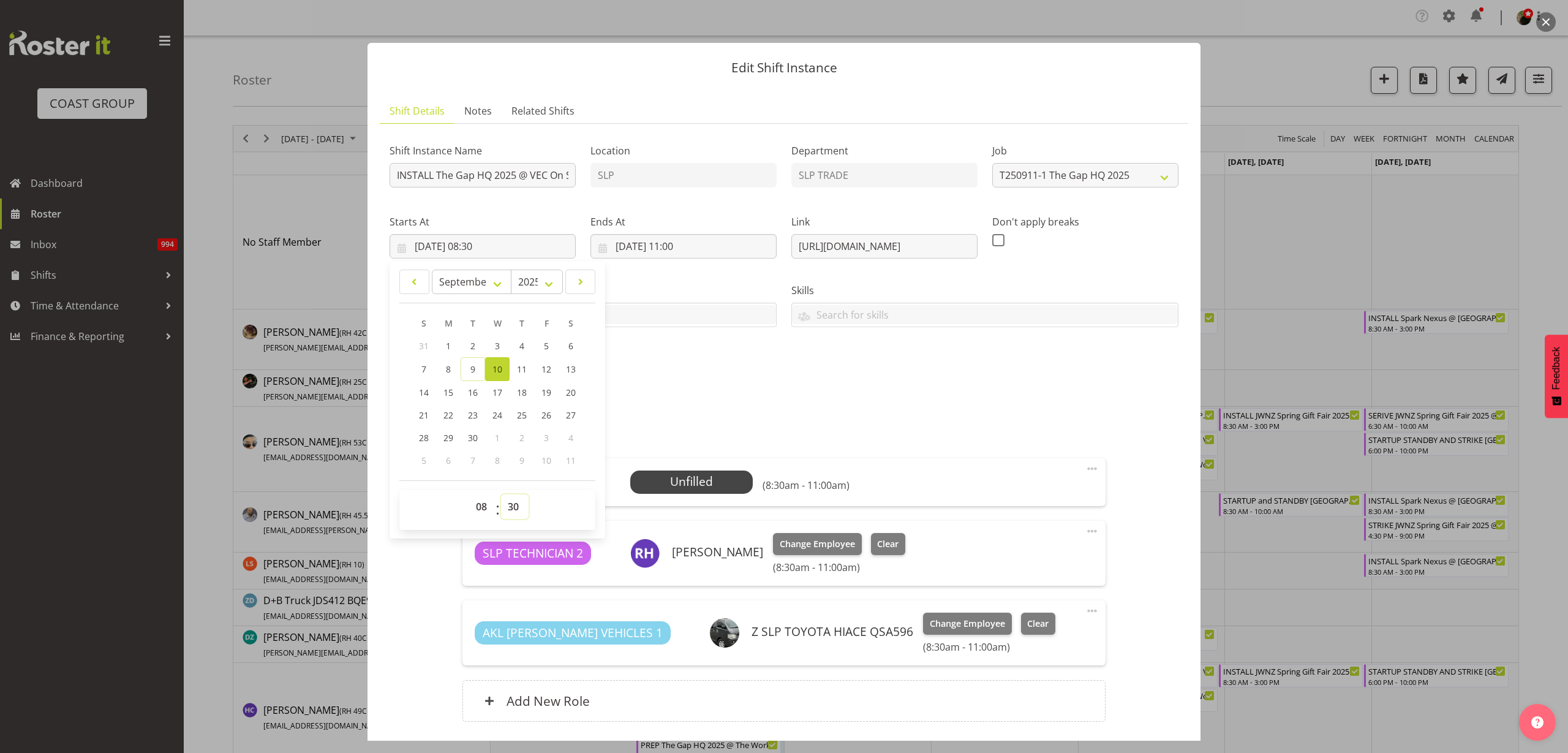
click at [518, 506] on select "00 01 02 03 04 05 06 07 08 09 10 11 12 13 14 15 16 17 18 19 20 21 22 23 24 25 2…" at bounding box center [514, 506] width 28 height 24
select select "0"
click at [501, 494] on select "00 01 02 03 04 05 06 07 08 09 10 11 12 13 14 15 16 17 18 19 20 21 22 23 24 25 2…" at bounding box center [514, 506] width 28 height 24
type input "[DATE] 08:00"
click at [947, 411] on div "Attachments" at bounding box center [784, 409] width 789 height 14
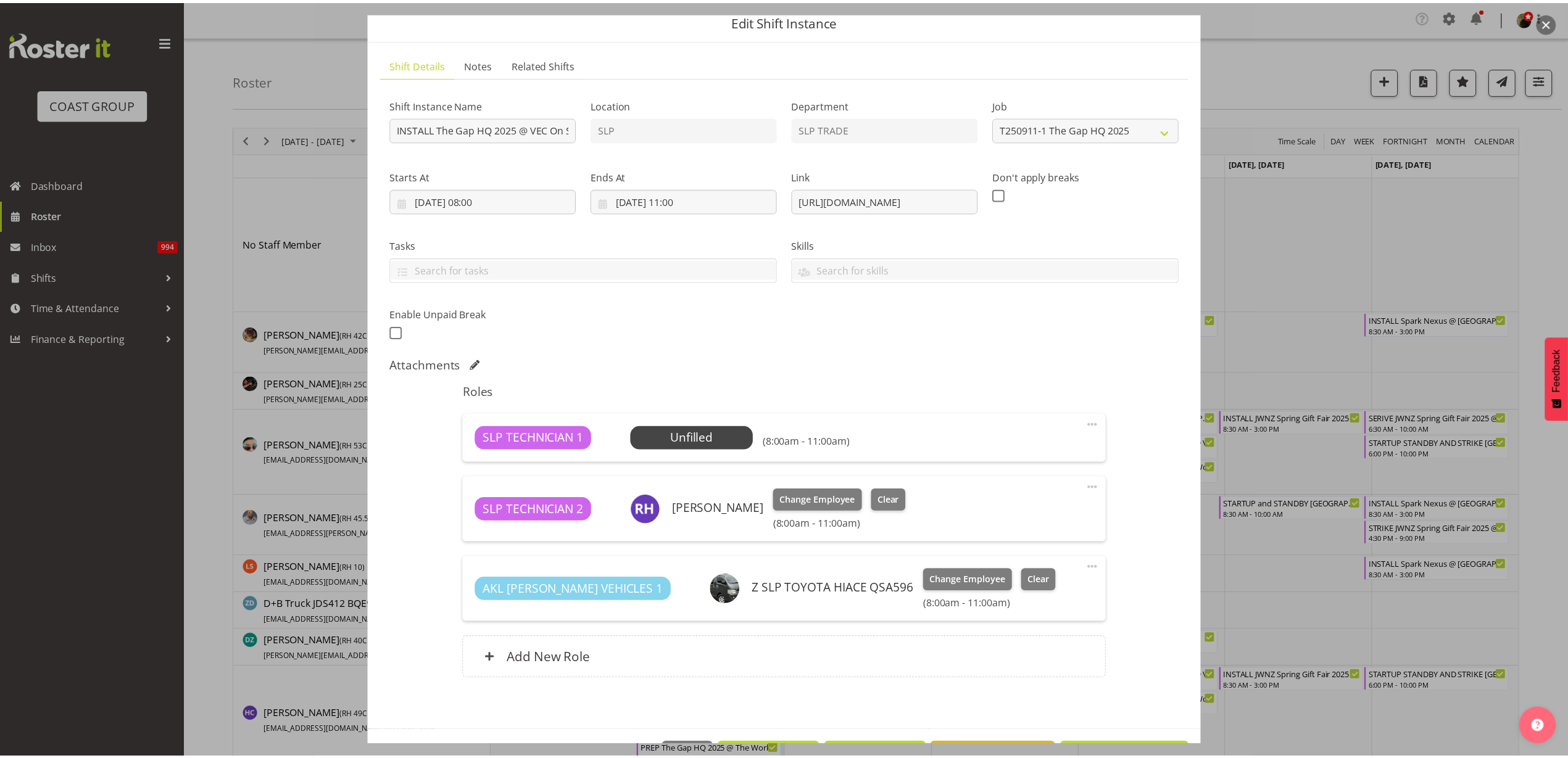
scroll to position [90, 0]
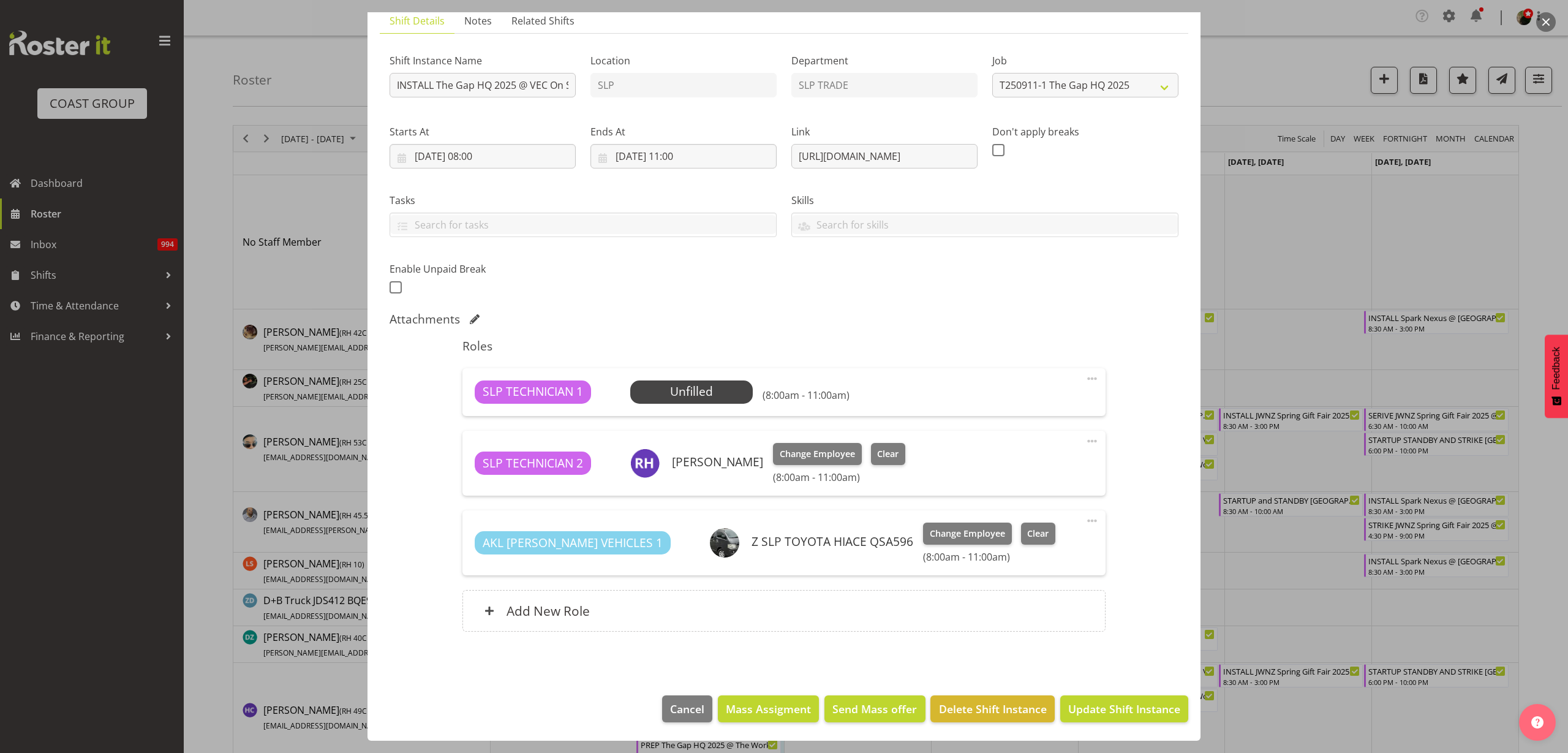
click at [0, 0] on span "Select Employee" at bounding box center [0, 0] width 0 height 0
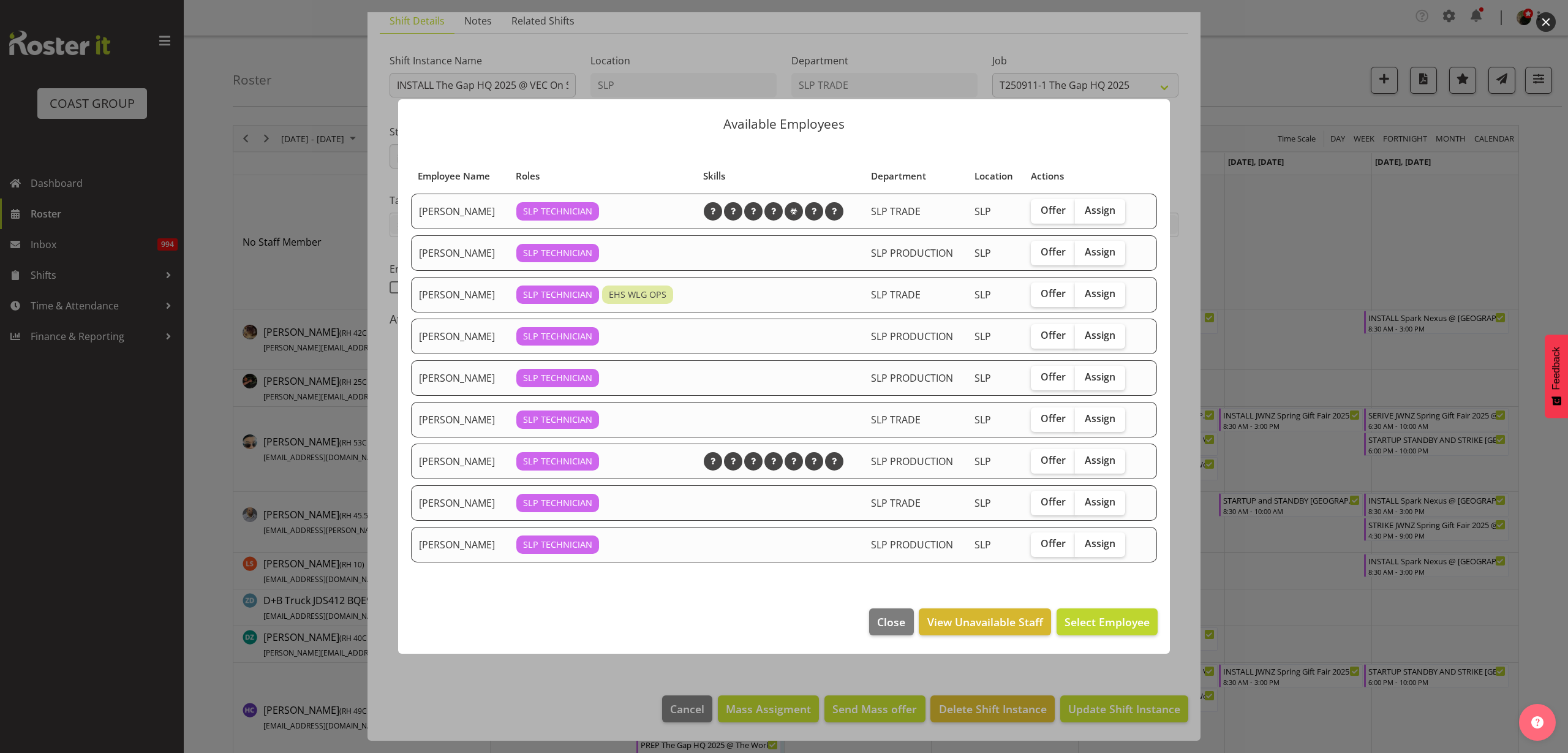
click at [1113, 212] on span "Assign" at bounding box center [1100, 209] width 31 height 13
click at [1084, 212] on input "Assign" at bounding box center [1079, 210] width 8 height 8
checkbox input "true"
click at [1113, 624] on span "Assign Aof Anujarawat" at bounding box center [1090, 622] width 119 height 14
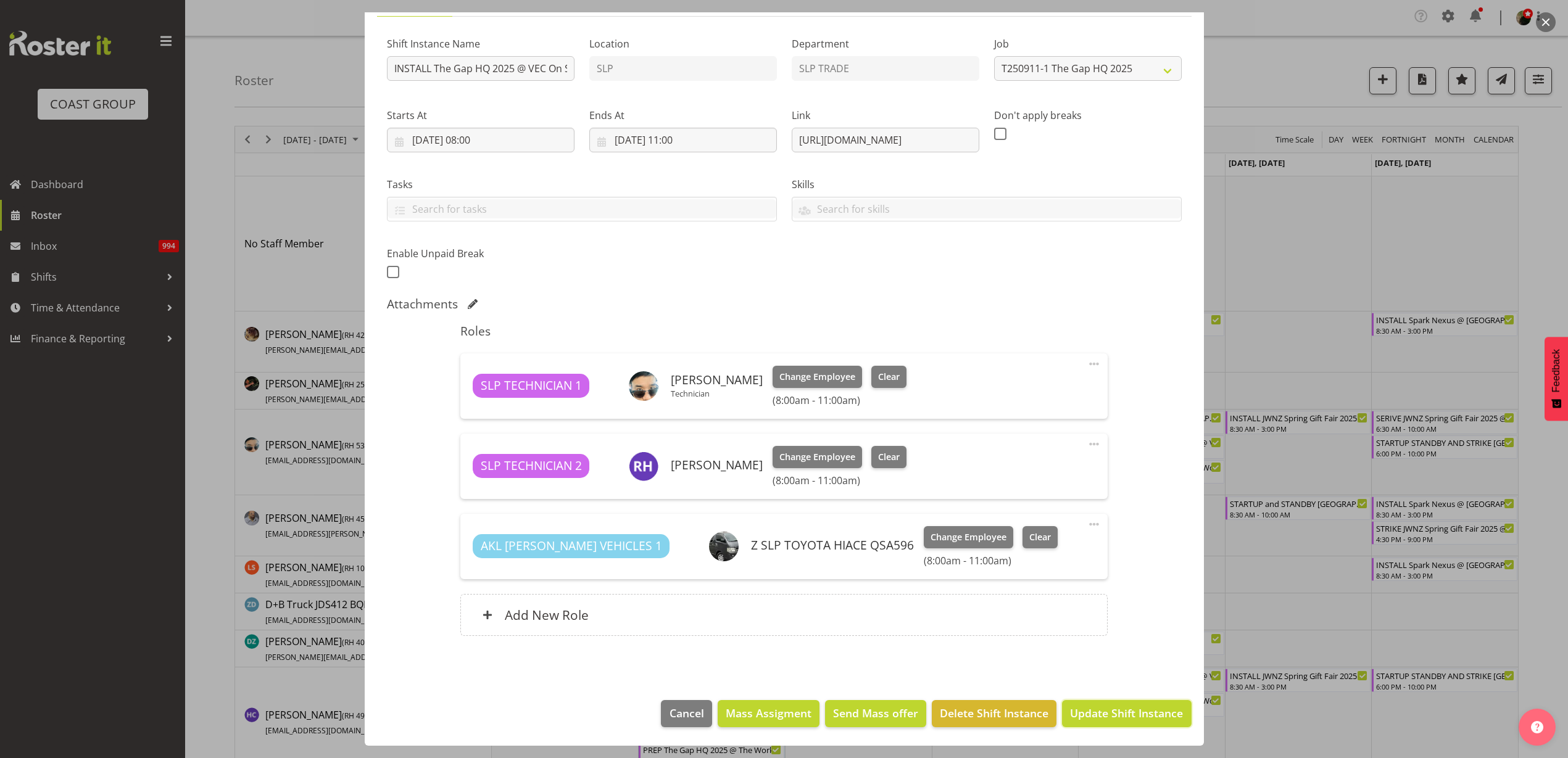
click at [1128, 714] on span "Update Shift Instance" at bounding box center [1127, 713] width 113 height 17
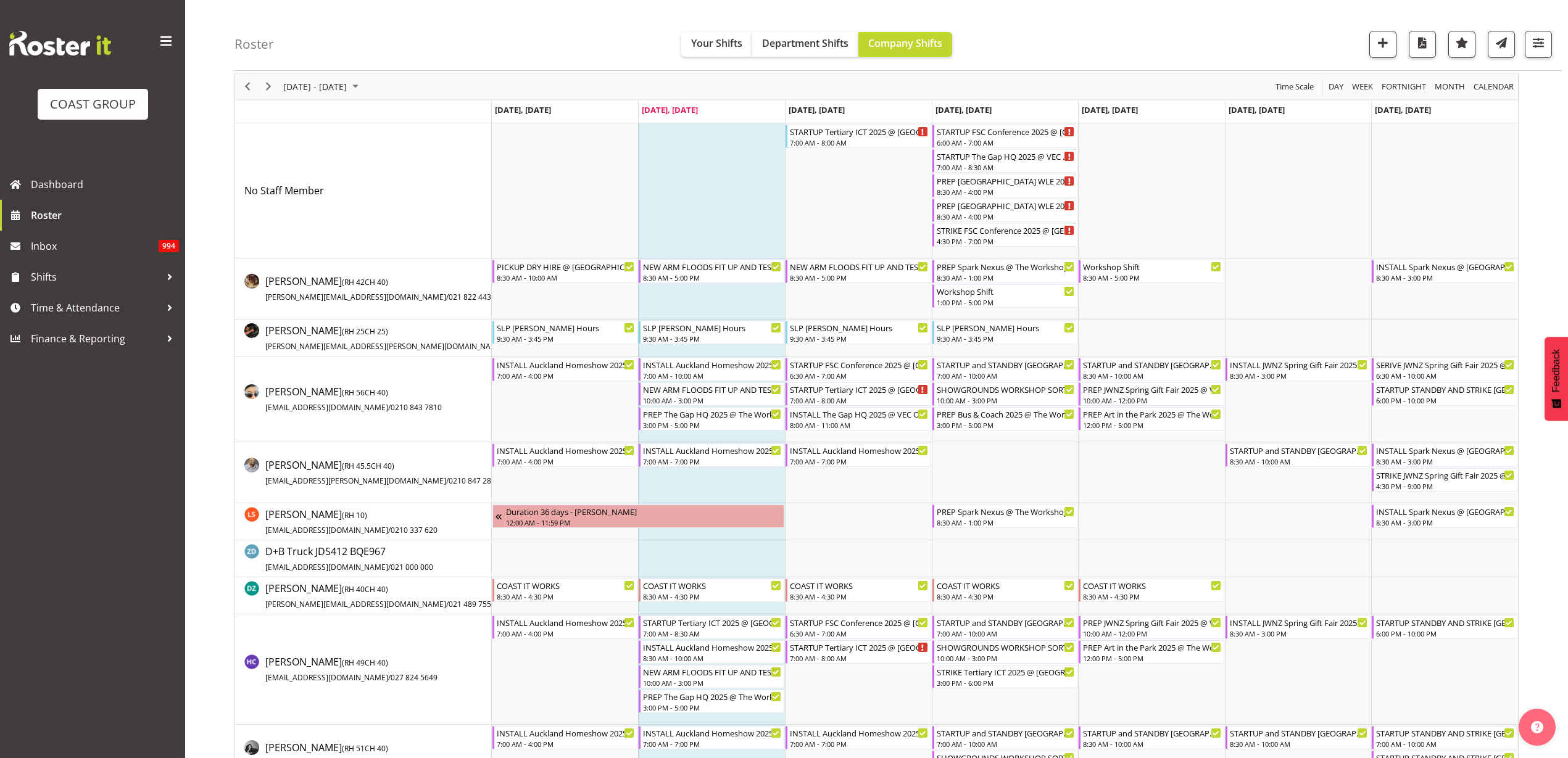
scroll to position [77, 0]
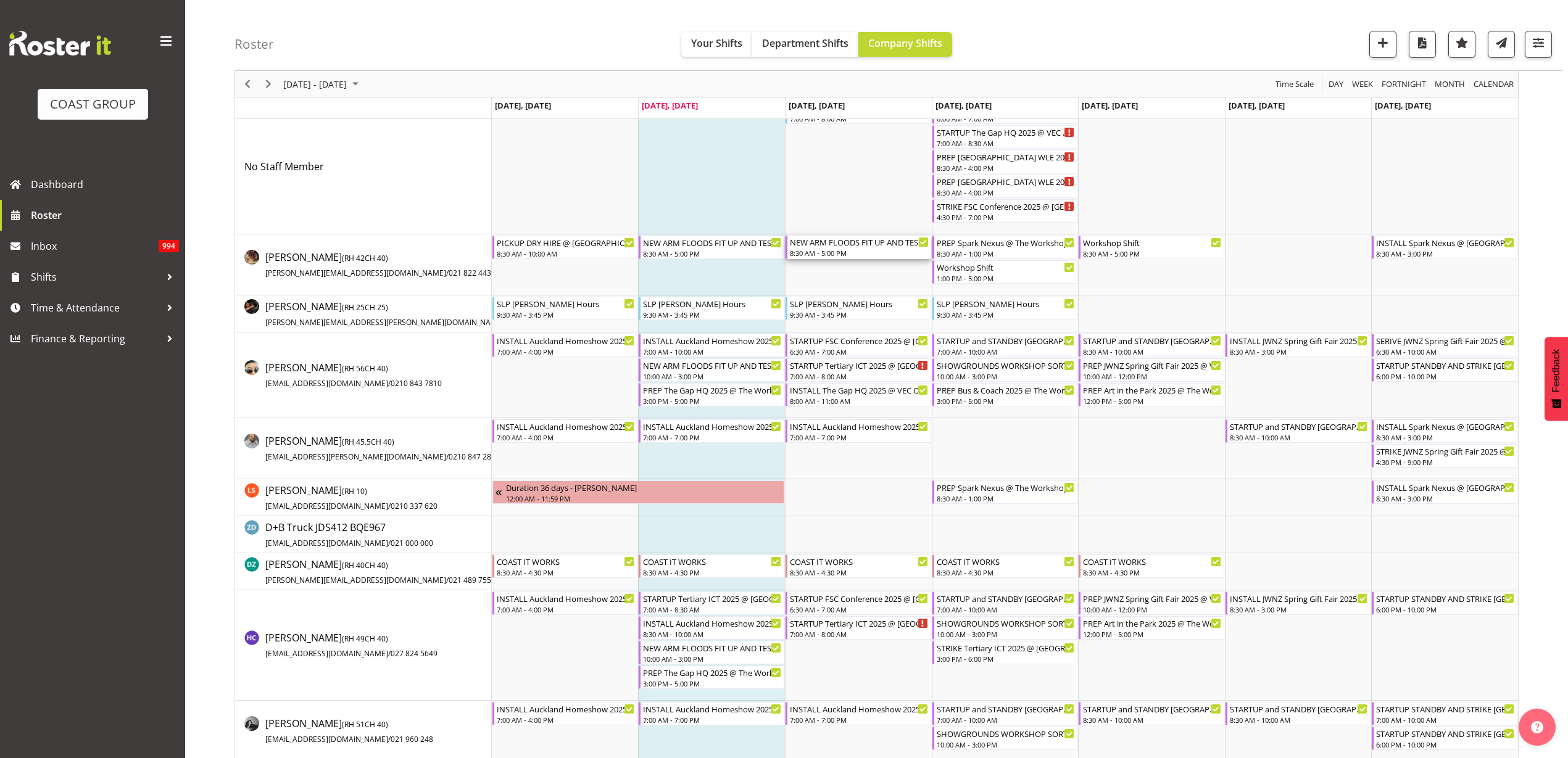
click at [834, 253] on div "8:30 AM - 5:00 PM" at bounding box center [859, 253] width 139 height 10
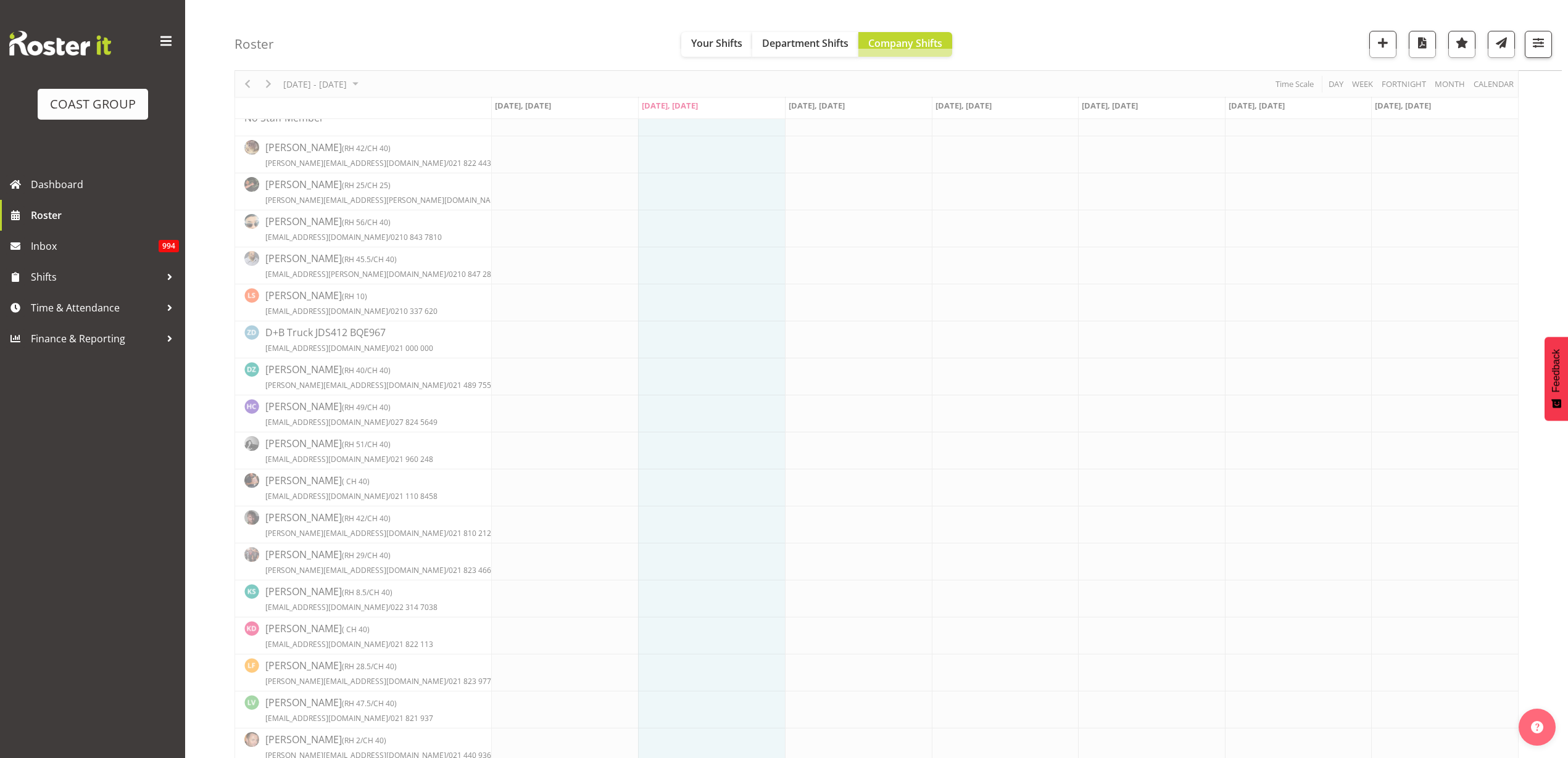
select select "8"
select select "2025"
select select "8"
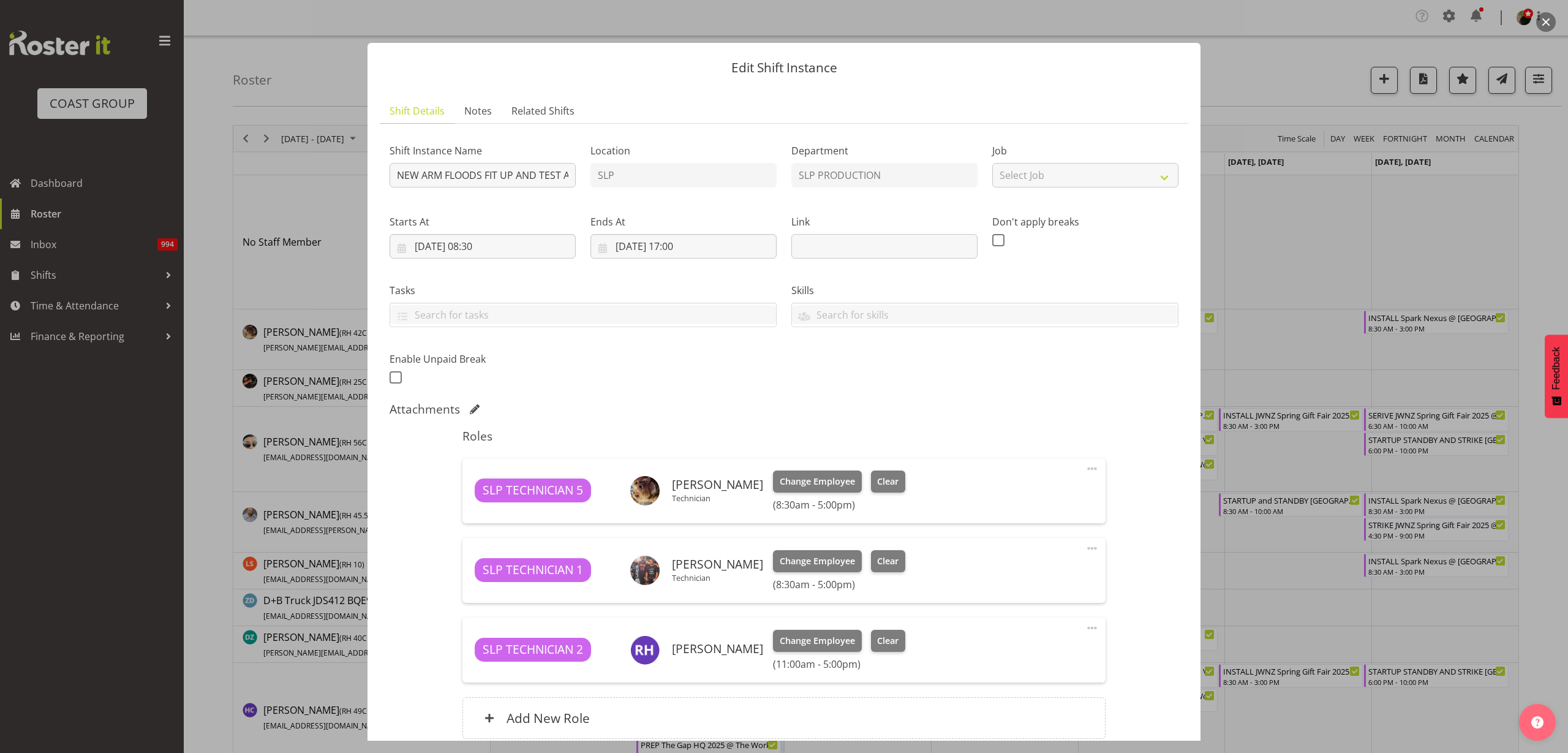
scroll to position [107, 0]
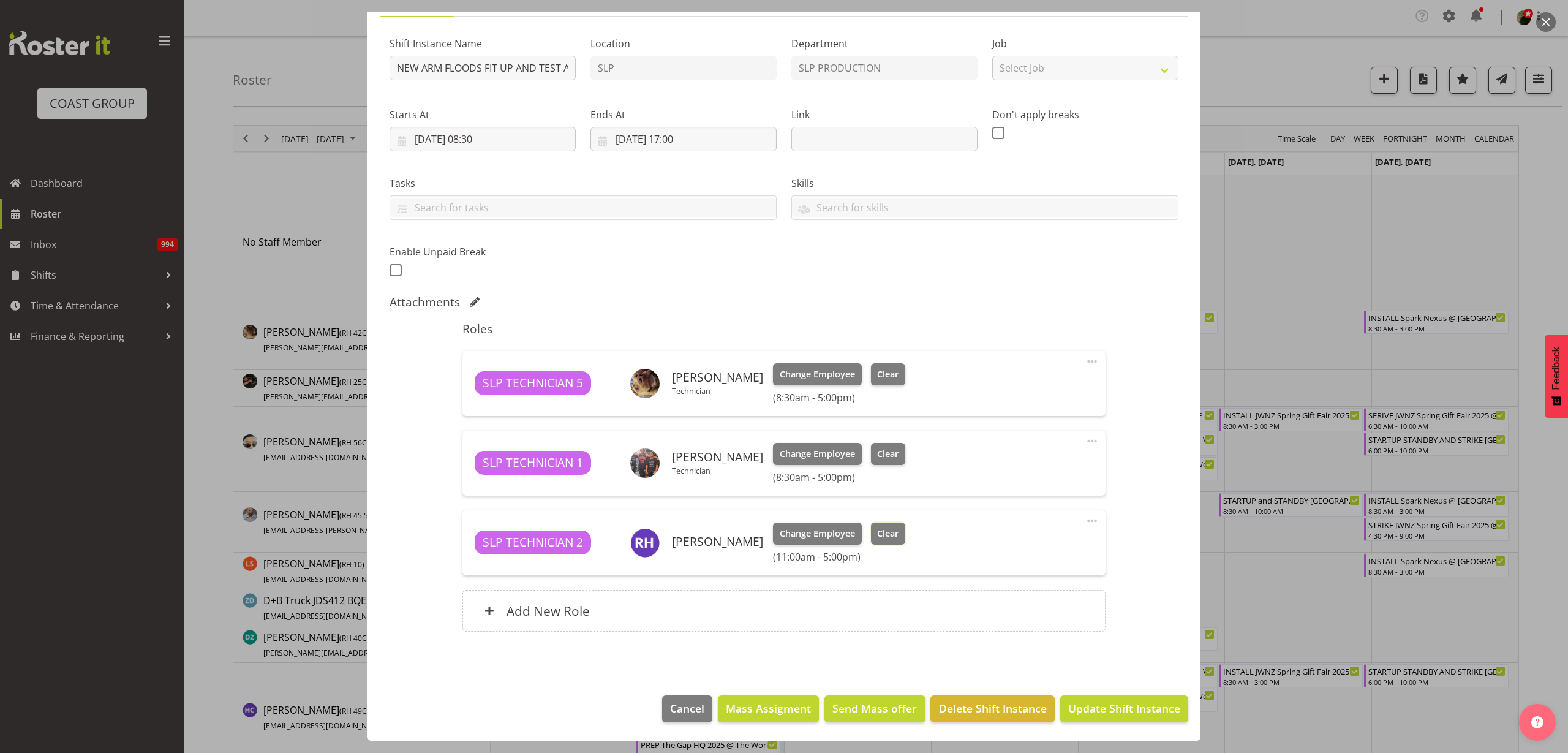
click at [880, 534] on span "Clear" at bounding box center [888, 534] width 21 height 14
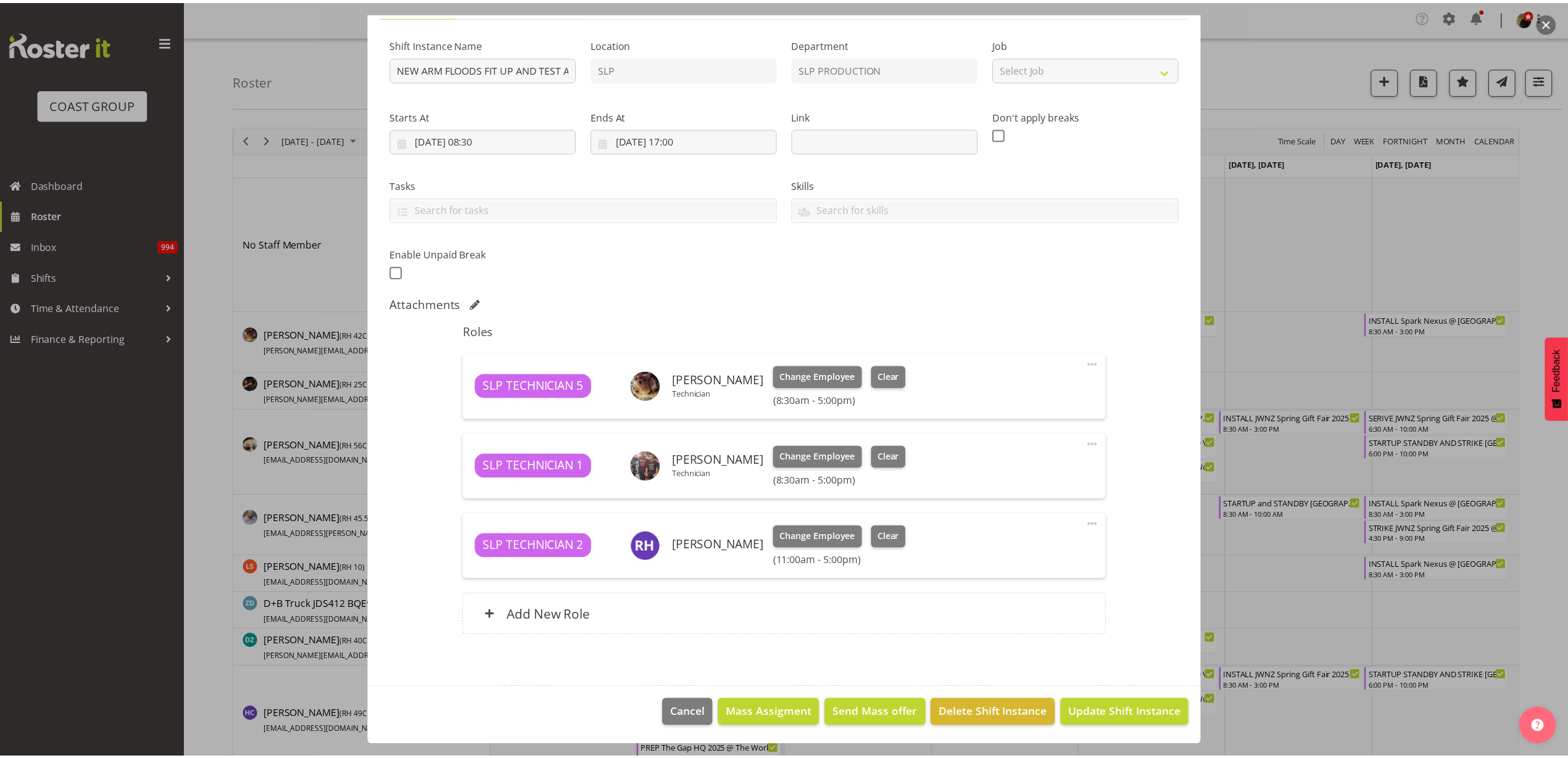
scroll to position [90, 0]
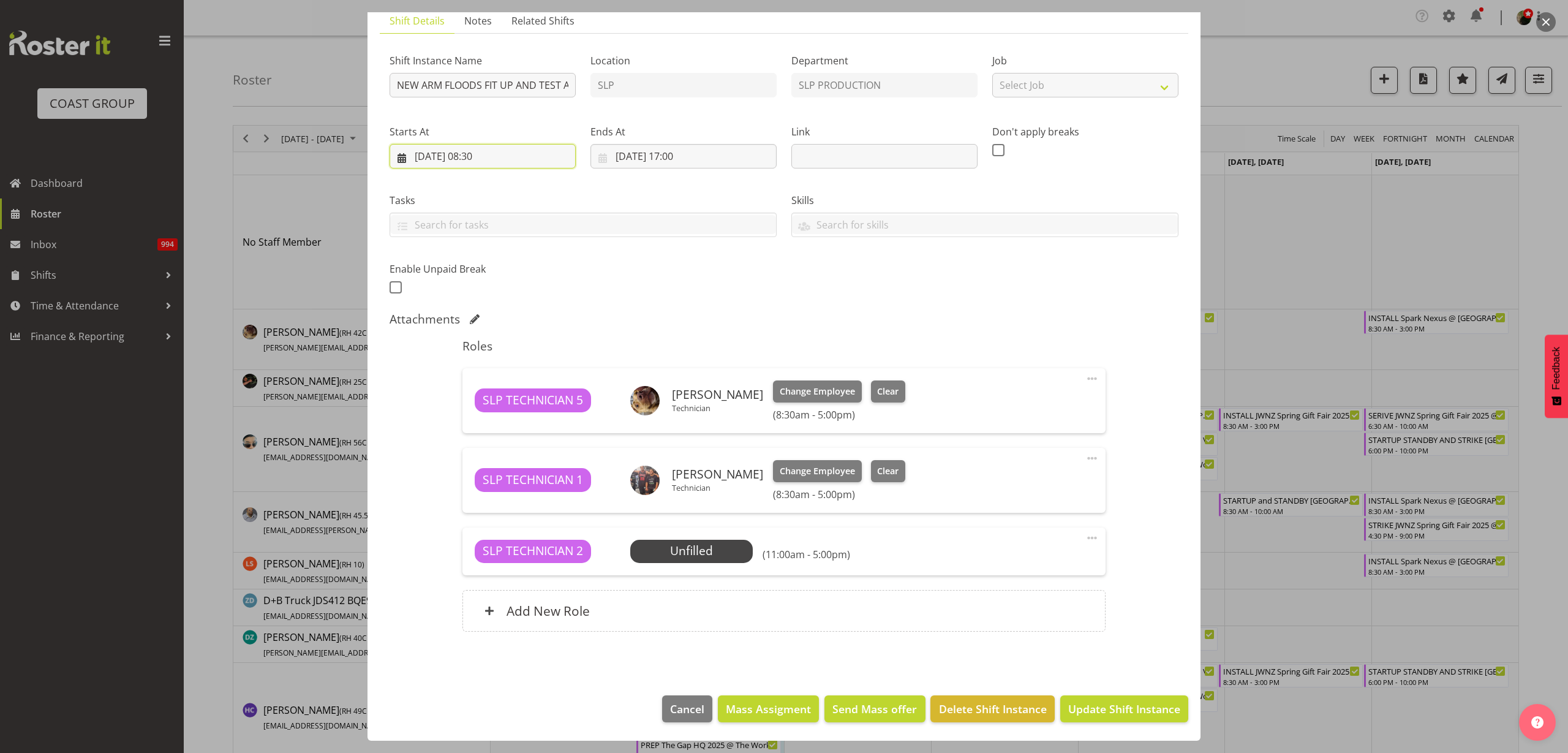
click at [489, 160] on input "10/09/2025, 08:30" at bounding box center [482, 155] width 186 height 24
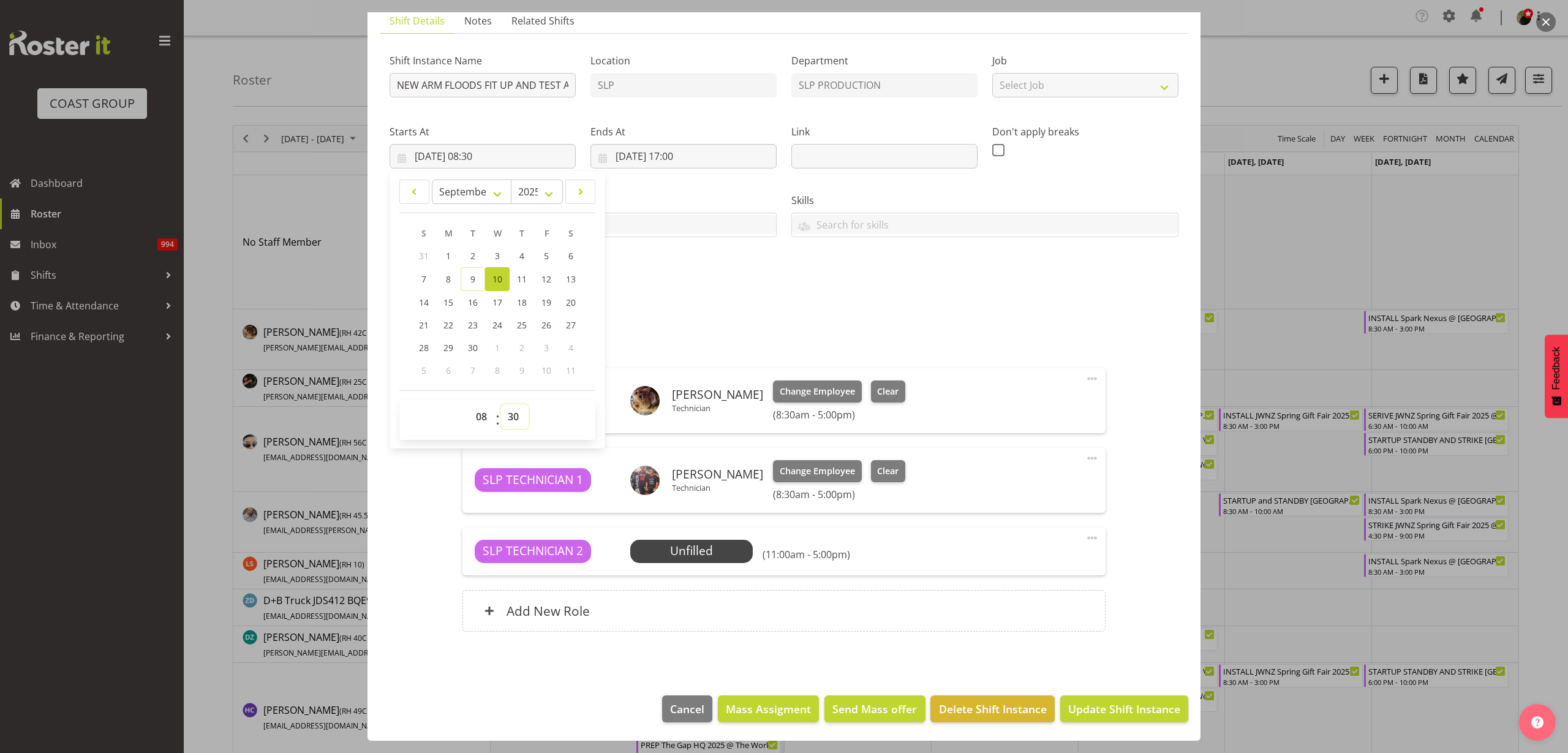
click at [509, 410] on select "00 01 02 03 04 05 06 07 08 09 10 11 12 13 14 15 16 17 18 19 20 21 22 23 24 25 2…" at bounding box center [514, 416] width 28 height 24
select select "29"
click at [501, 404] on select "00 01 02 03 04 05 06 07 08 09 10 11 12 13 14 15 16 17 18 19 20 21 22 23 24 25 2…" at bounding box center [514, 416] width 28 height 24
type input "10/09/2025, 08:29"
click at [513, 414] on select "00 01 02 03 04 05 06 07 08 09 10 11 12 13 14 15 16 17 18 19 20 21 22 23 24 25 2…" at bounding box center [514, 416] width 28 height 24
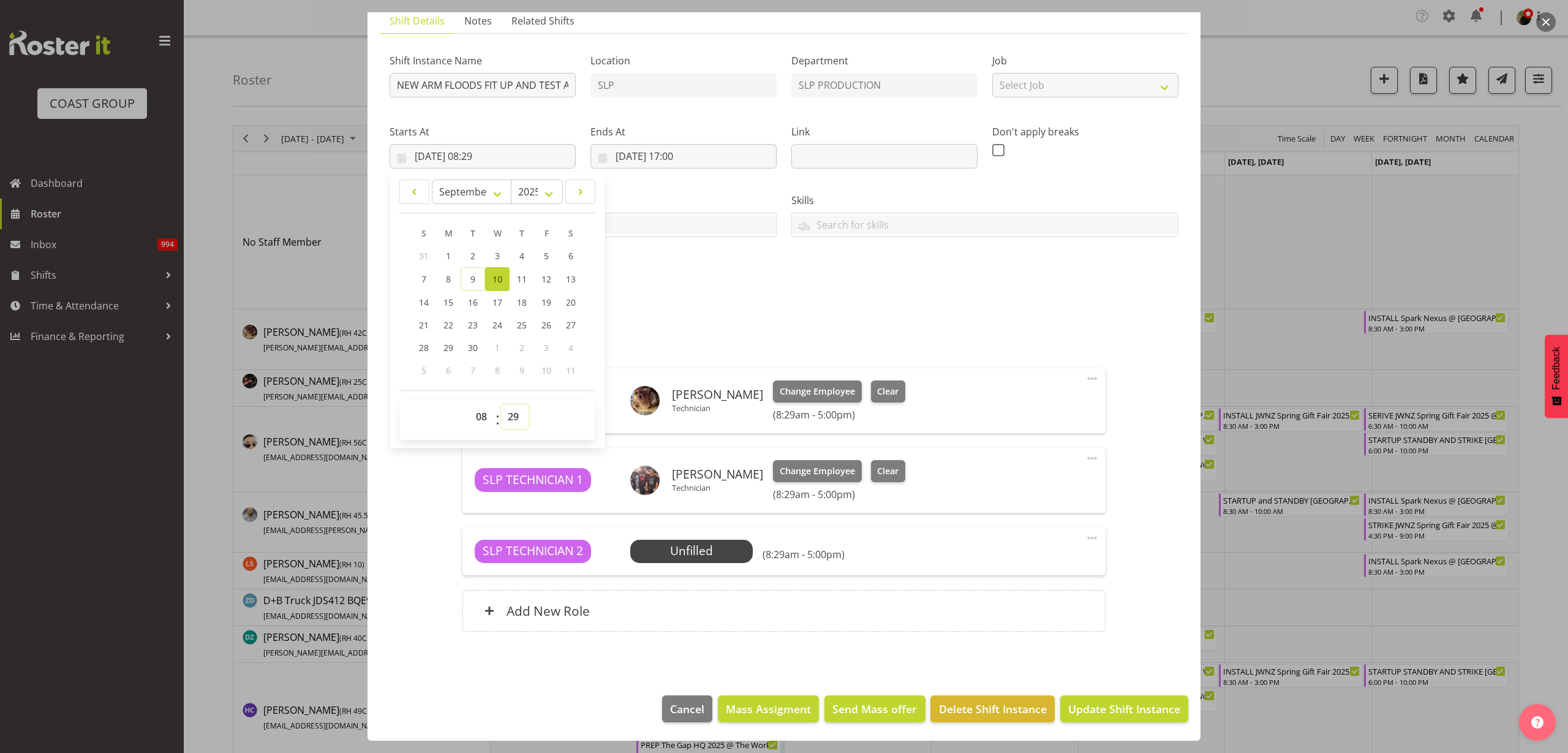
select select "30"
click at [501, 404] on select "00 01 02 03 04 05 06 07 08 09 10 11 12 13 14 15 16 17 18 19 20 21 22 23 24 25 2…" at bounding box center [514, 416] width 28 height 24
type input "10/09/2025, 08:30"
click at [0, 0] on span "Select Employee" at bounding box center [0, 0] width 0 height 0
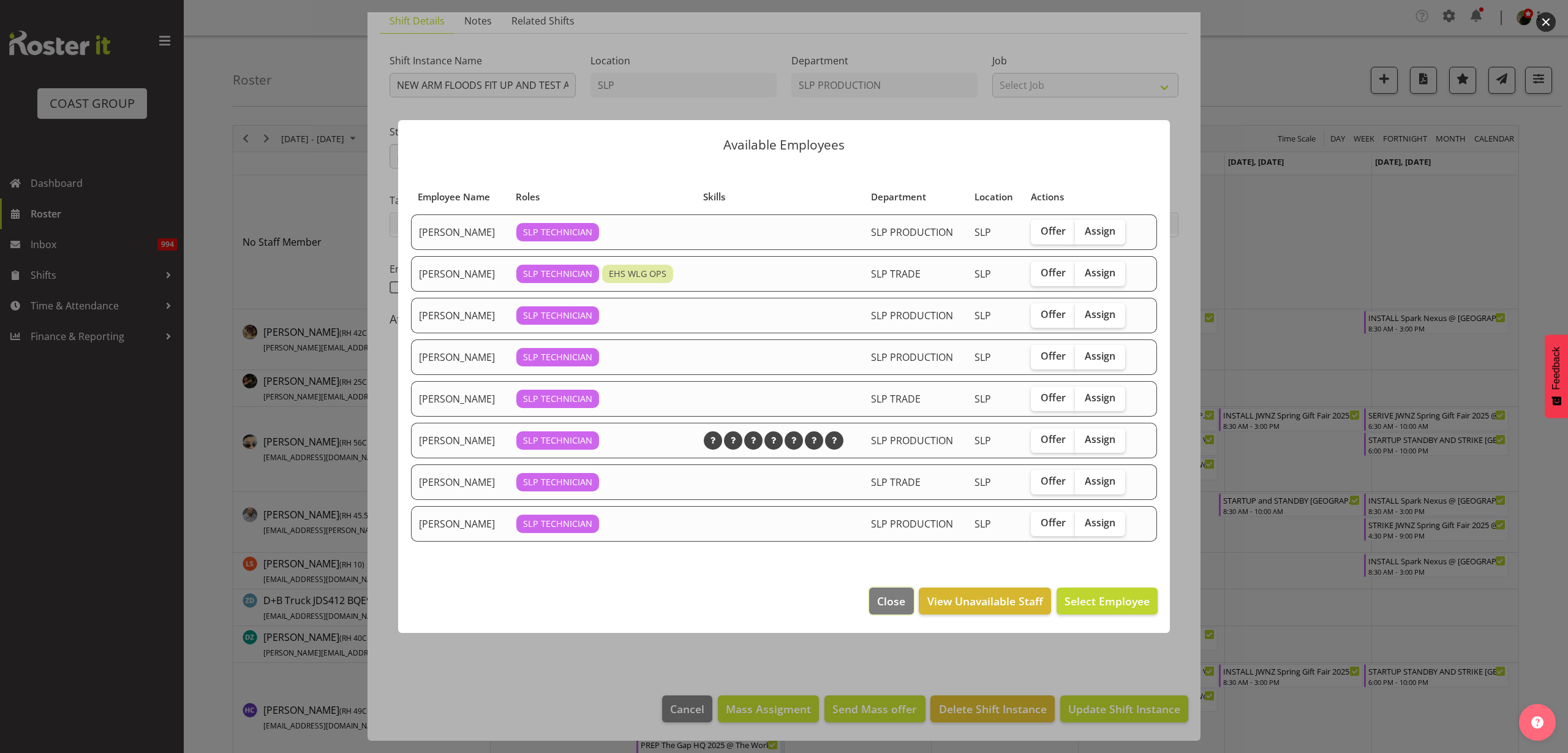
click at [887, 603] on span "Close" at bounding box center [891, 601] width 28 height 16
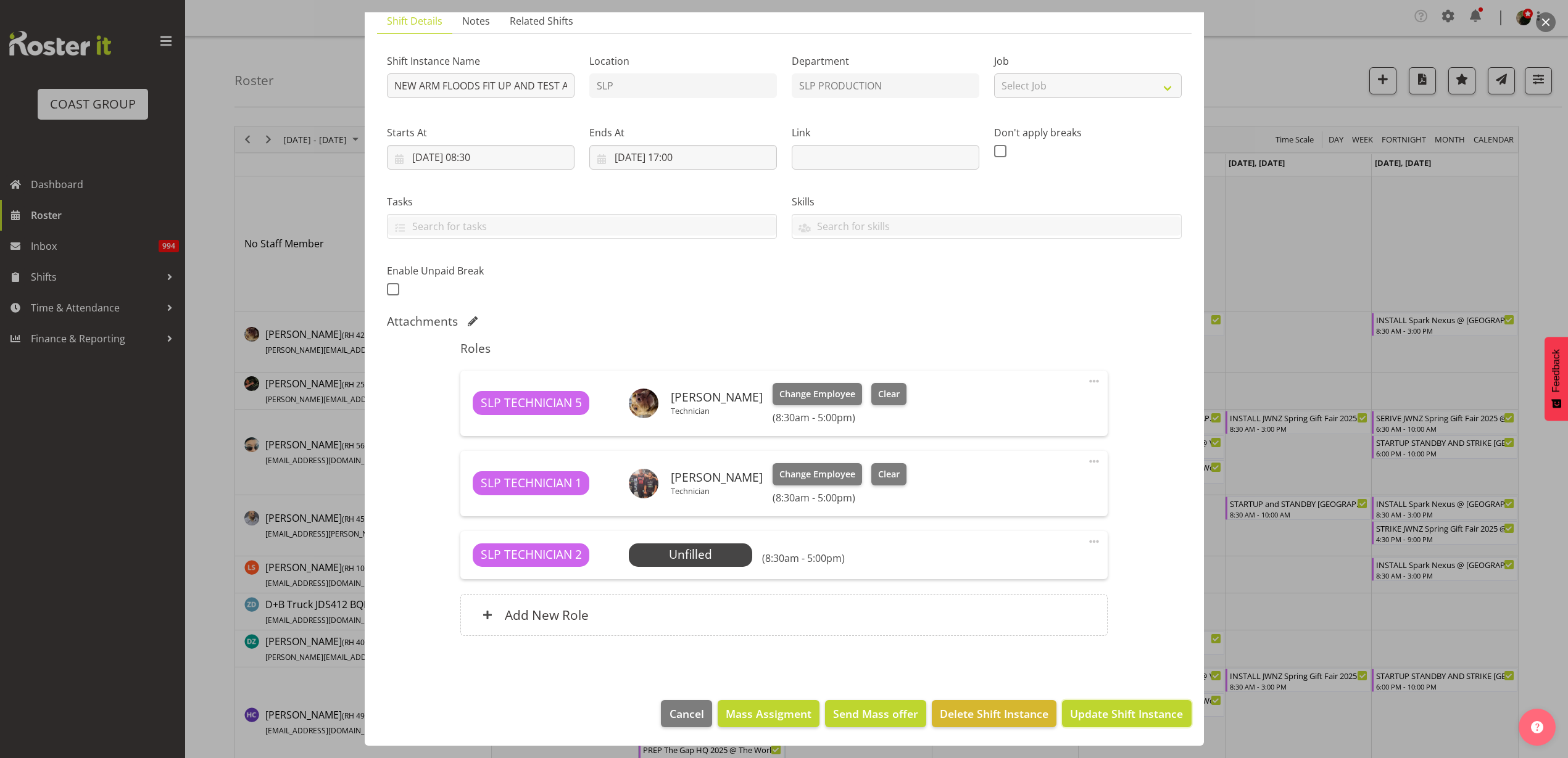
click at [1128, 719] on span "Update Shift Instance" at bounding box center [1127, 713] width 113 height 17
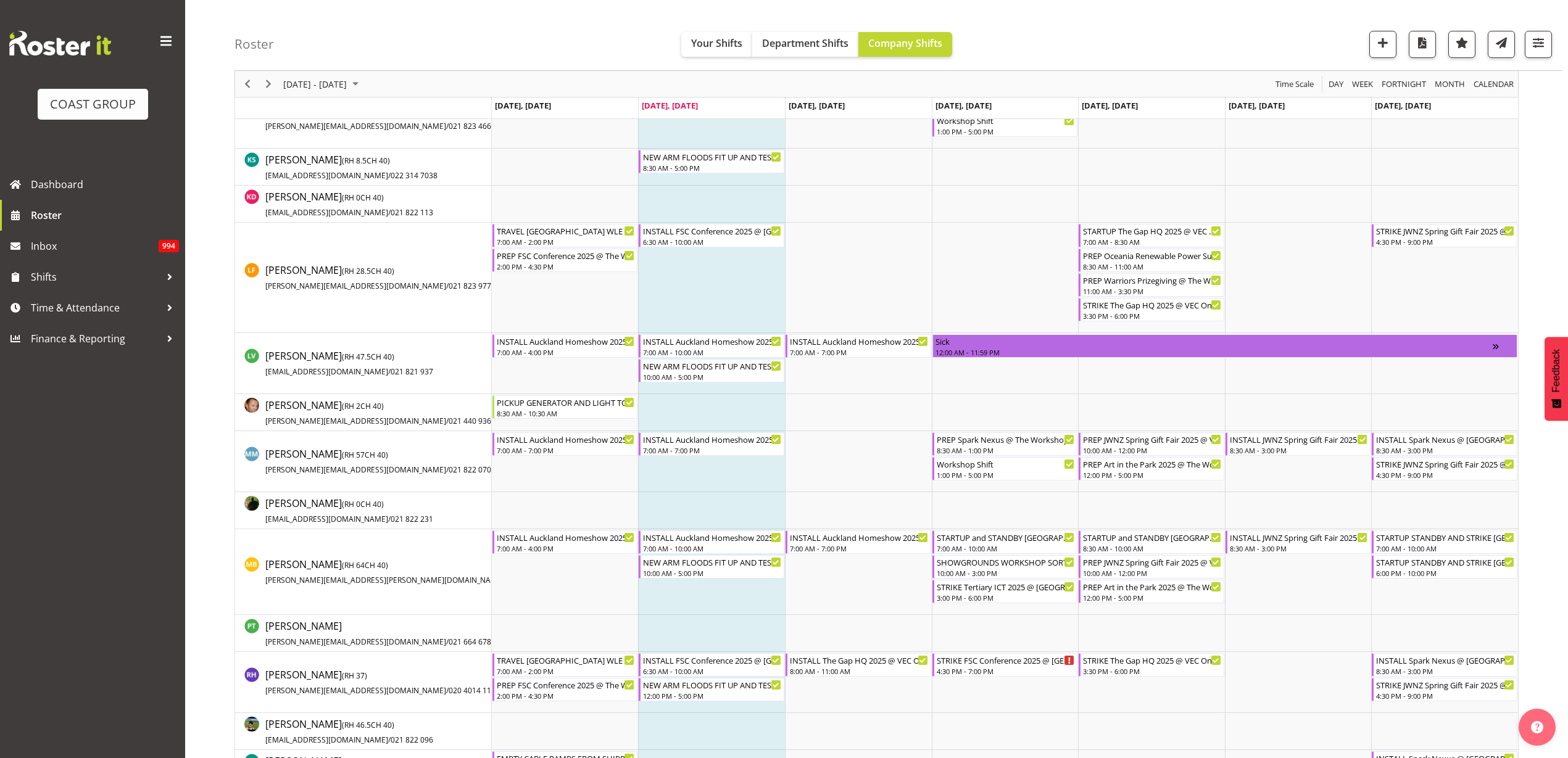
scroll to position [1003, 0]
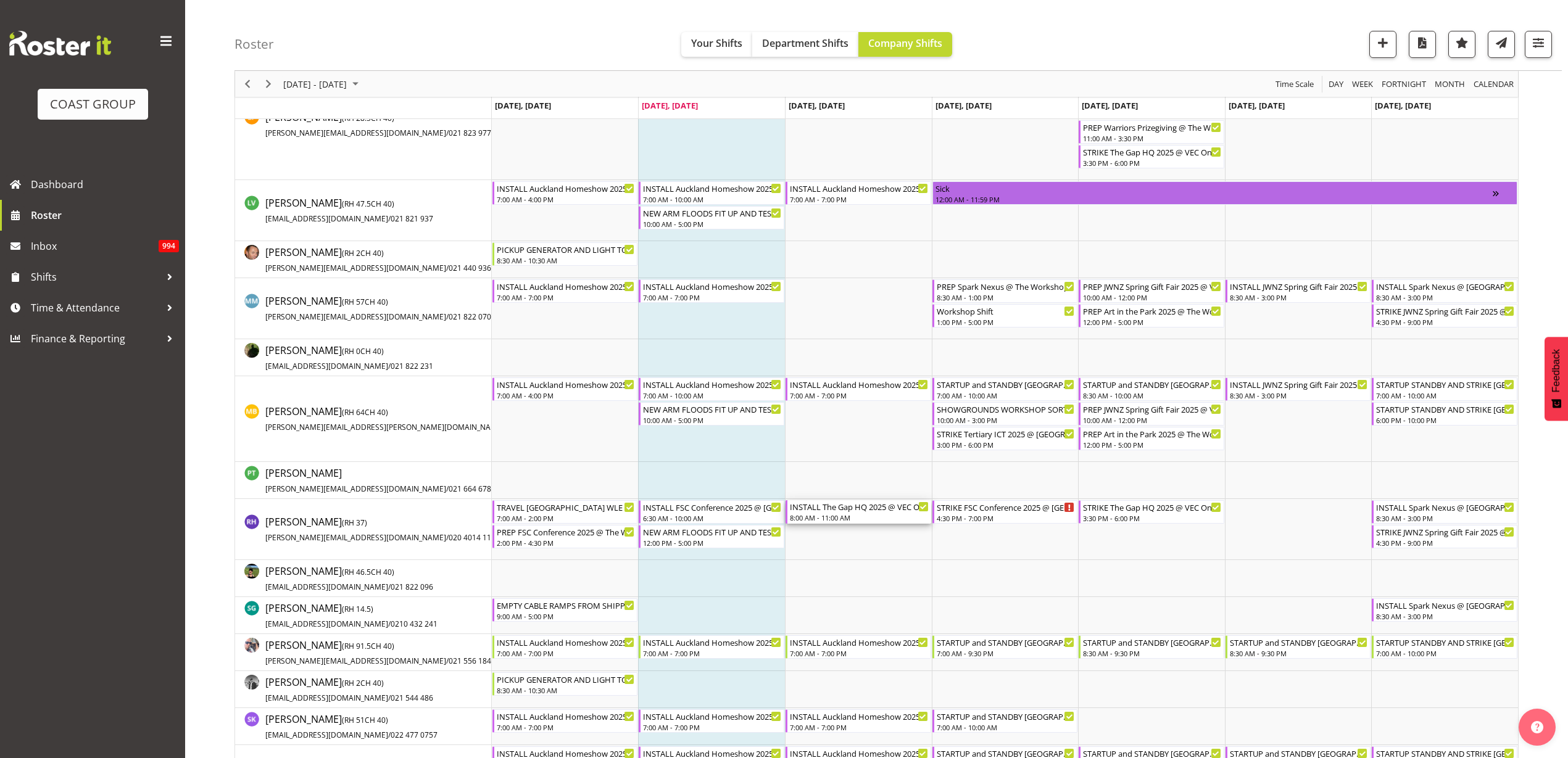
click at [859, 506] on div "INSTALL The Gap HQ 2025 @ VEC On SIte @ 0730" at bounding box center [859, 506] width 139 height 13
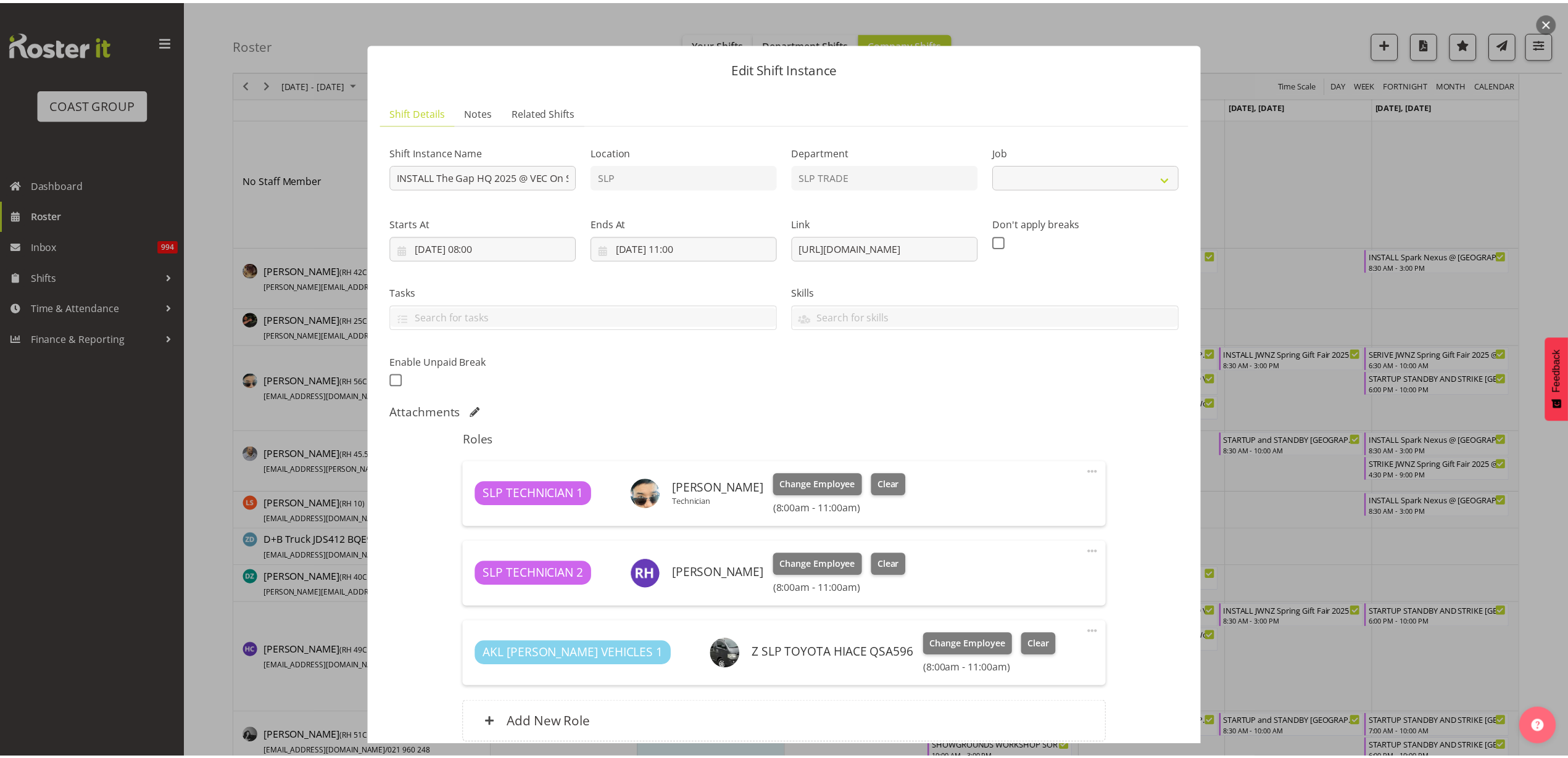
scroll to position [77, 0]
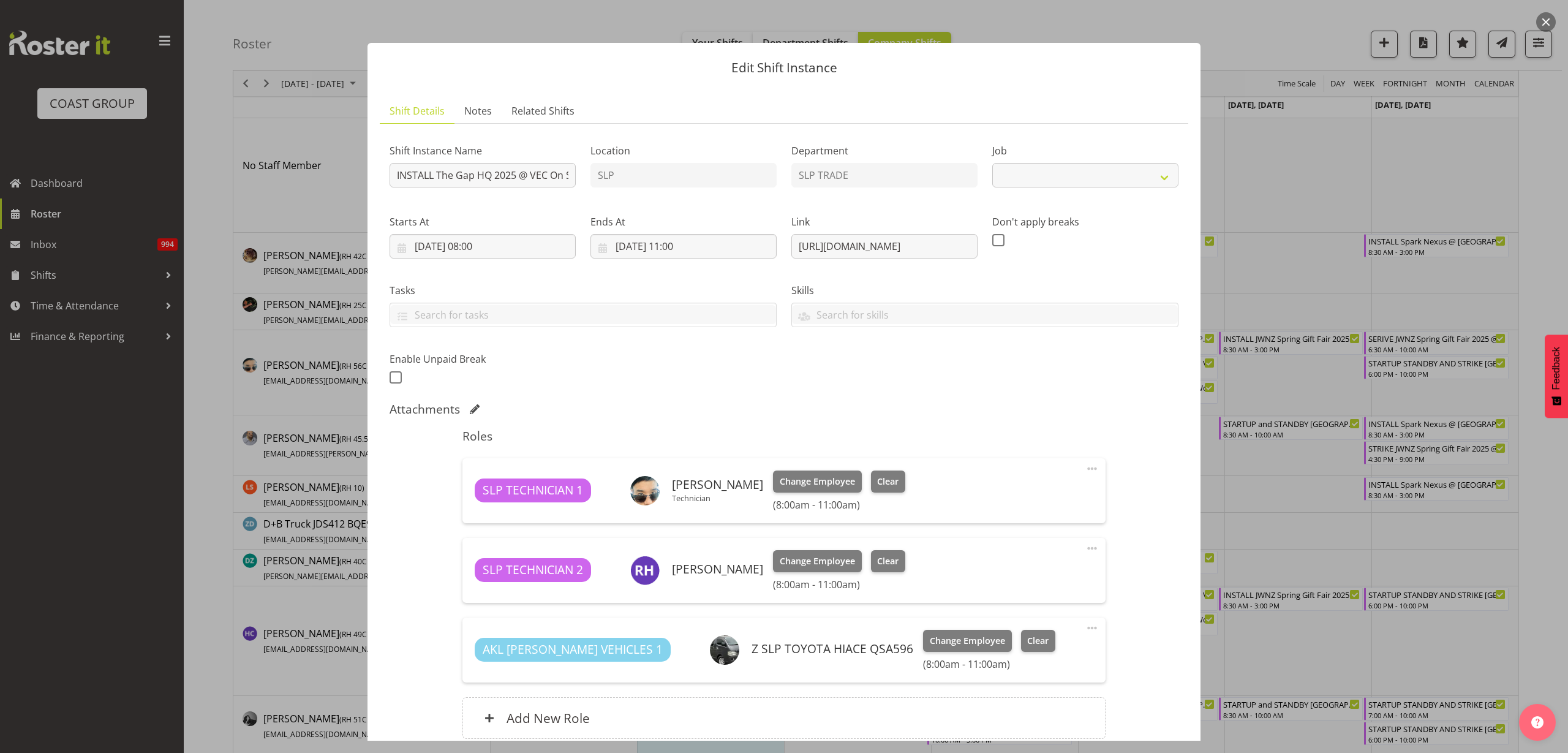
select select "10541"
click at [877, 561] on span "Clear" at bounding box center [888, 562] width 21 height 14
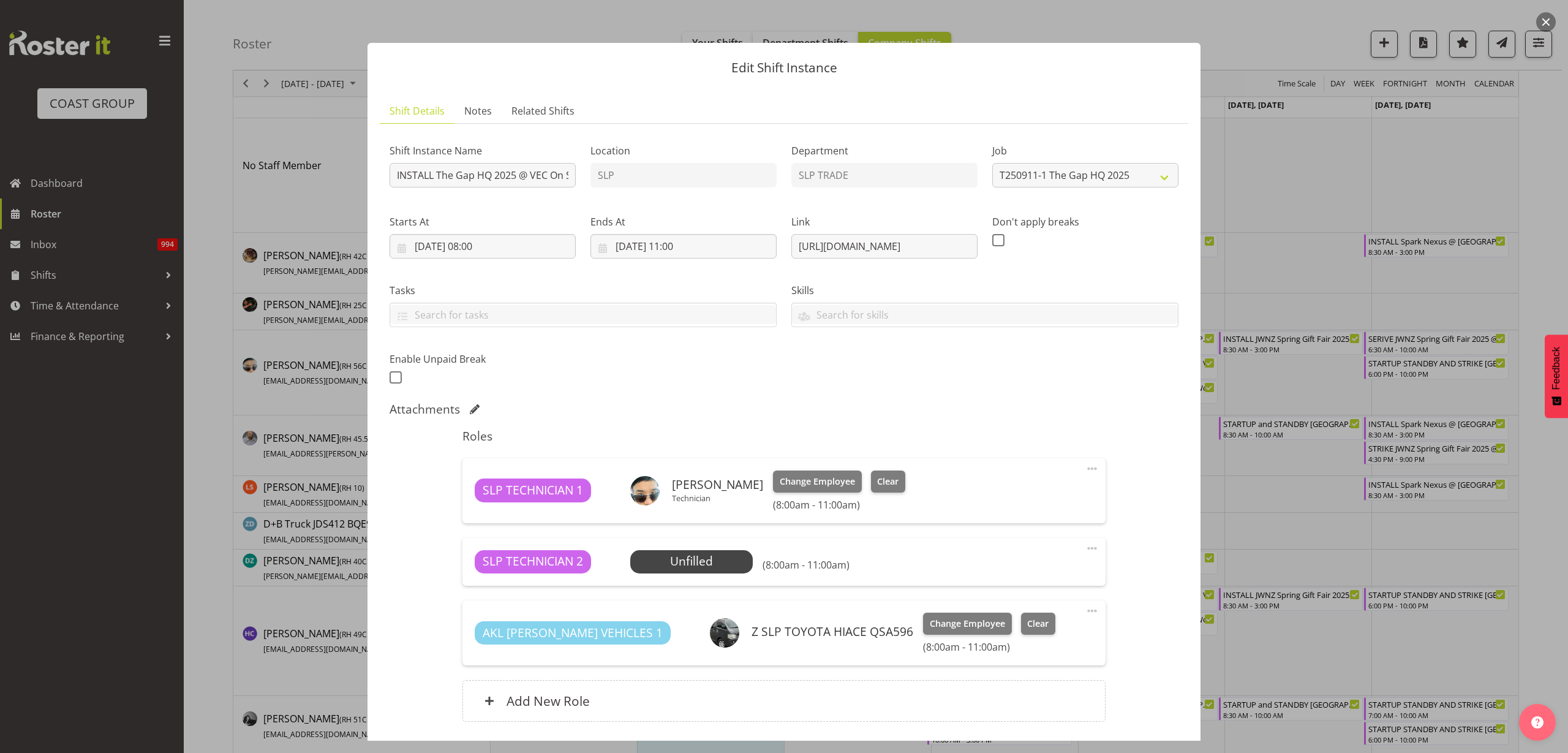
click at [0, 0] on span "Select Employee" at bounding box center [0, 0] width 0 height 0
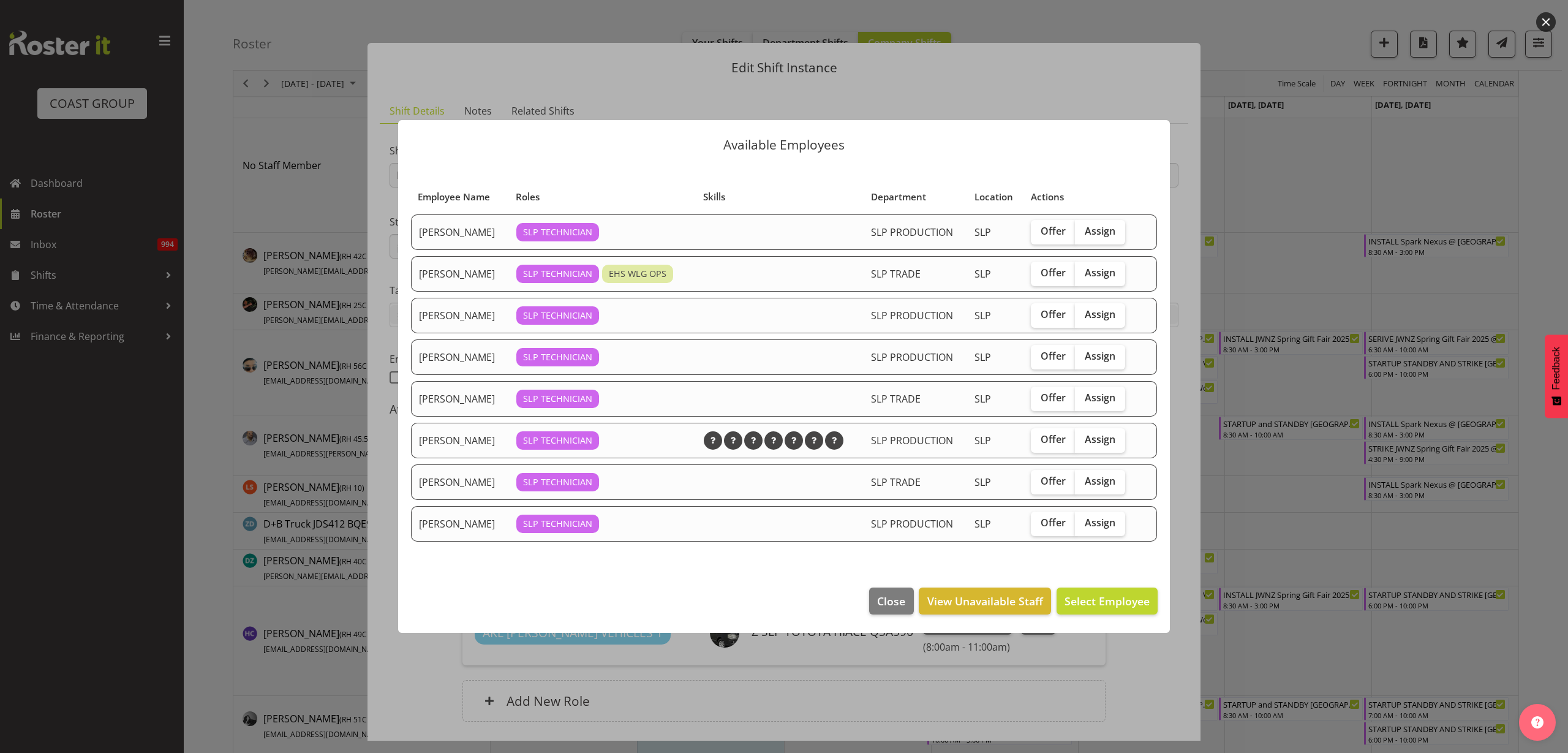
click at [1107, 271] on span "Assign" at bounding box center [1100, 272] width 31 height 13
click at [1084, 271] on input "Assign" at bounding box center [1079, 273] width 8 height 8
checkbox input "true"
click at [1085, 597] on span "Assign Han Chaleerin" at bounding box center [1087, 600] width 124 height 14
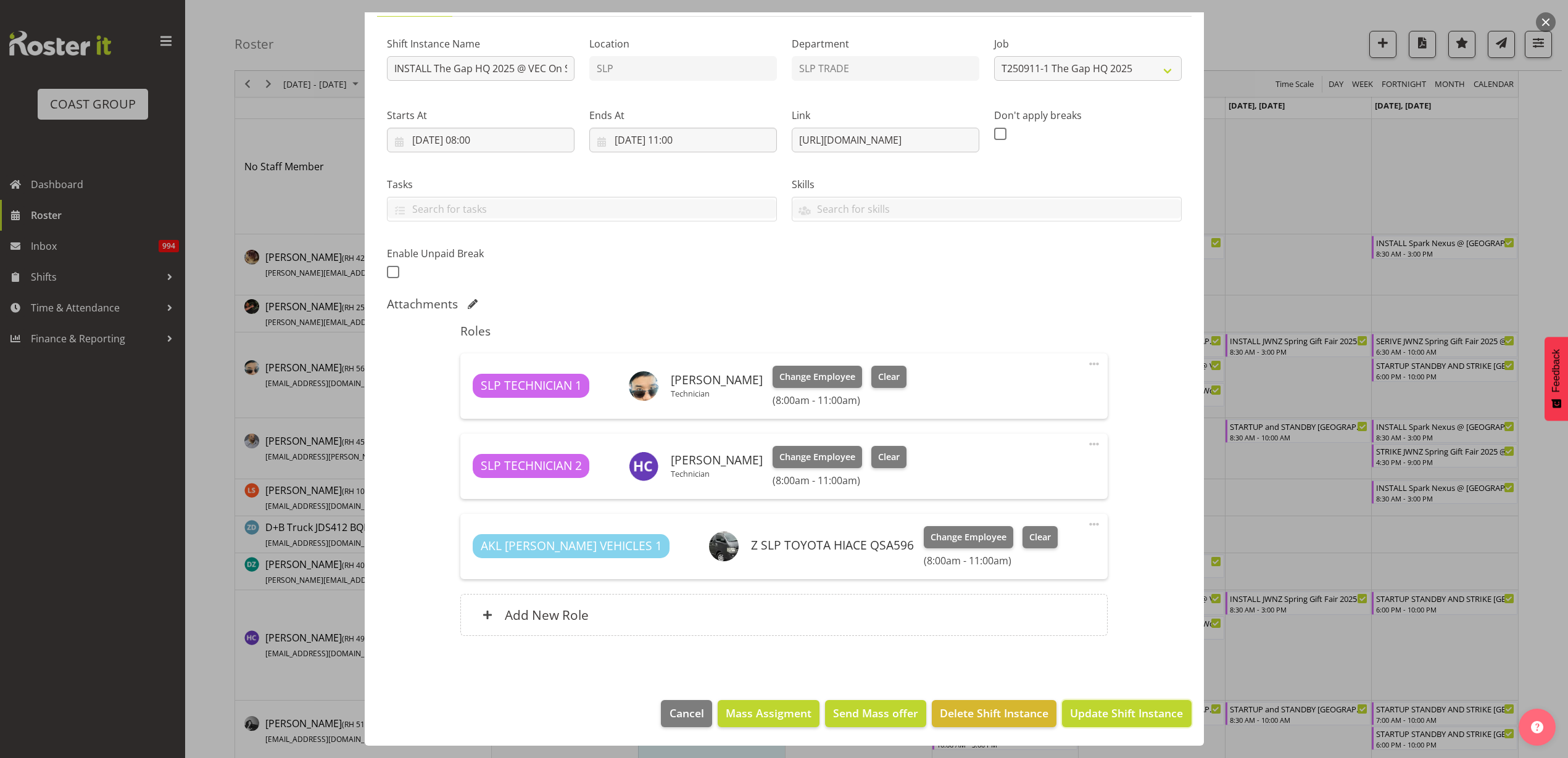
click at [1103, 722] on button "Update Shift Instance" at bounding box center [1127, 714] width 129 height 27
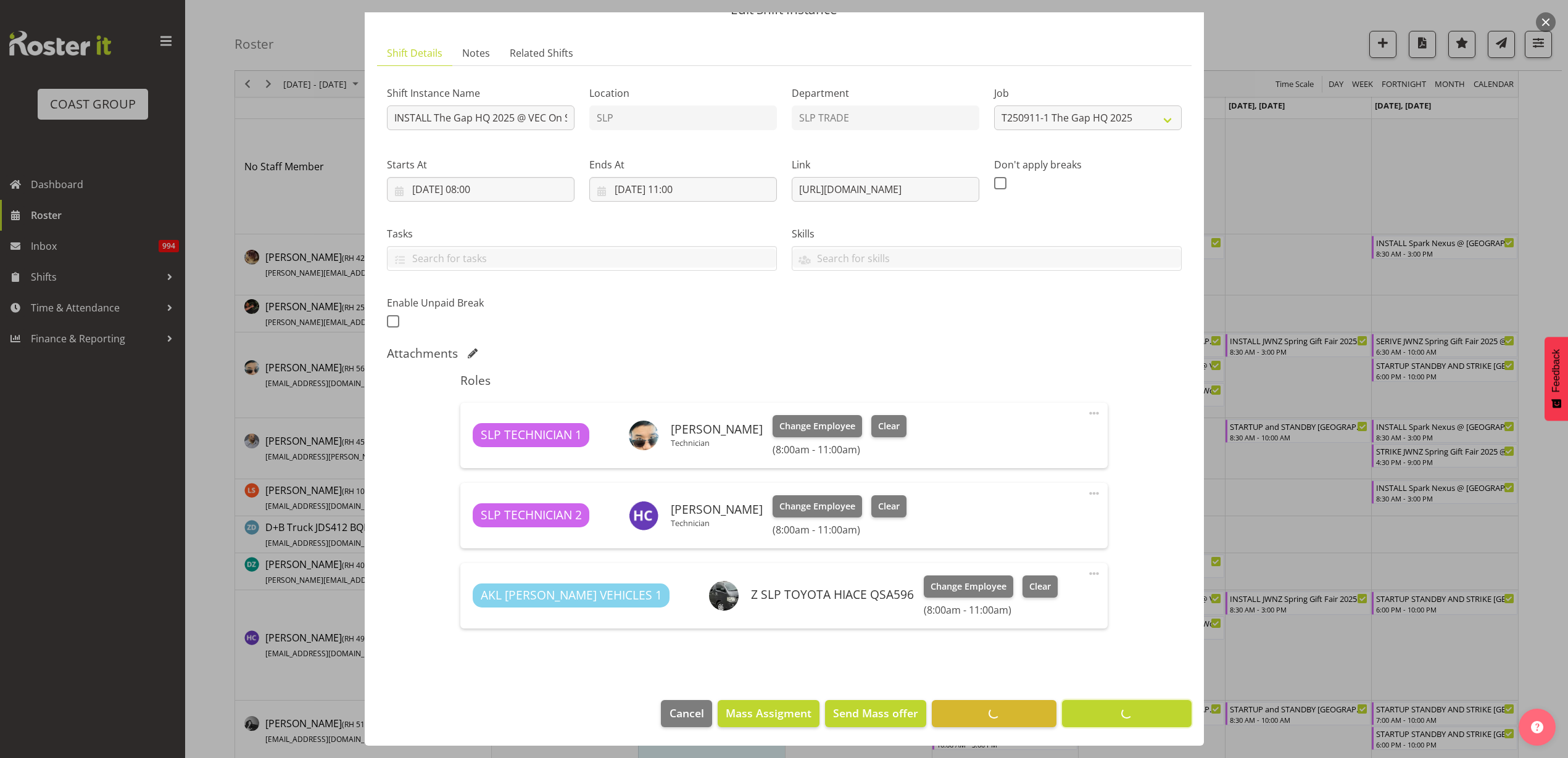
scroll to position [58, 0]
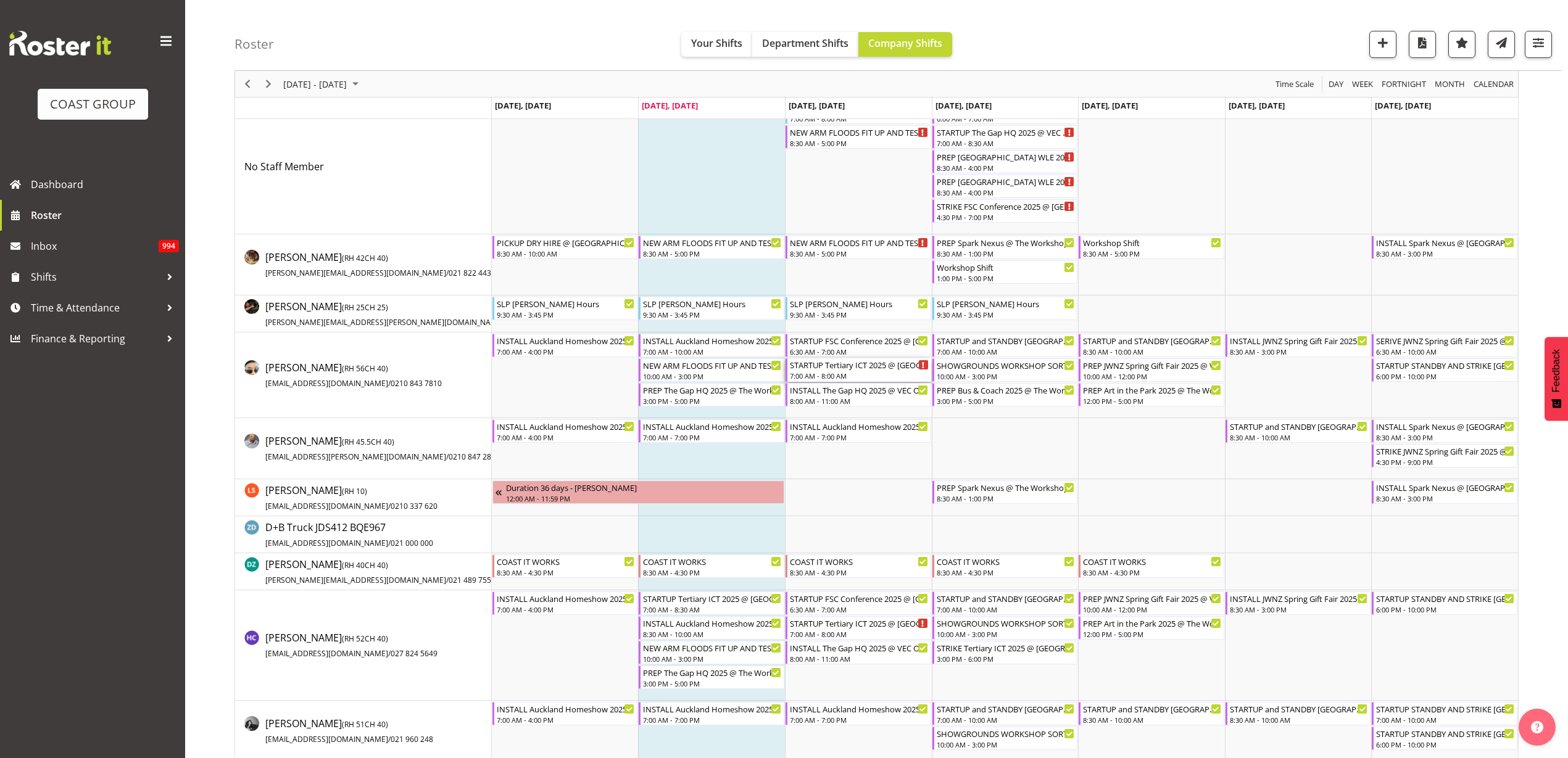
click at [857, 369] on div "STARTUP Tertiary ICT 2025 @ [GEOGRAPHIC_DATA] On Site @ 1600" at bounding box center [859, 364] width 139 height 13
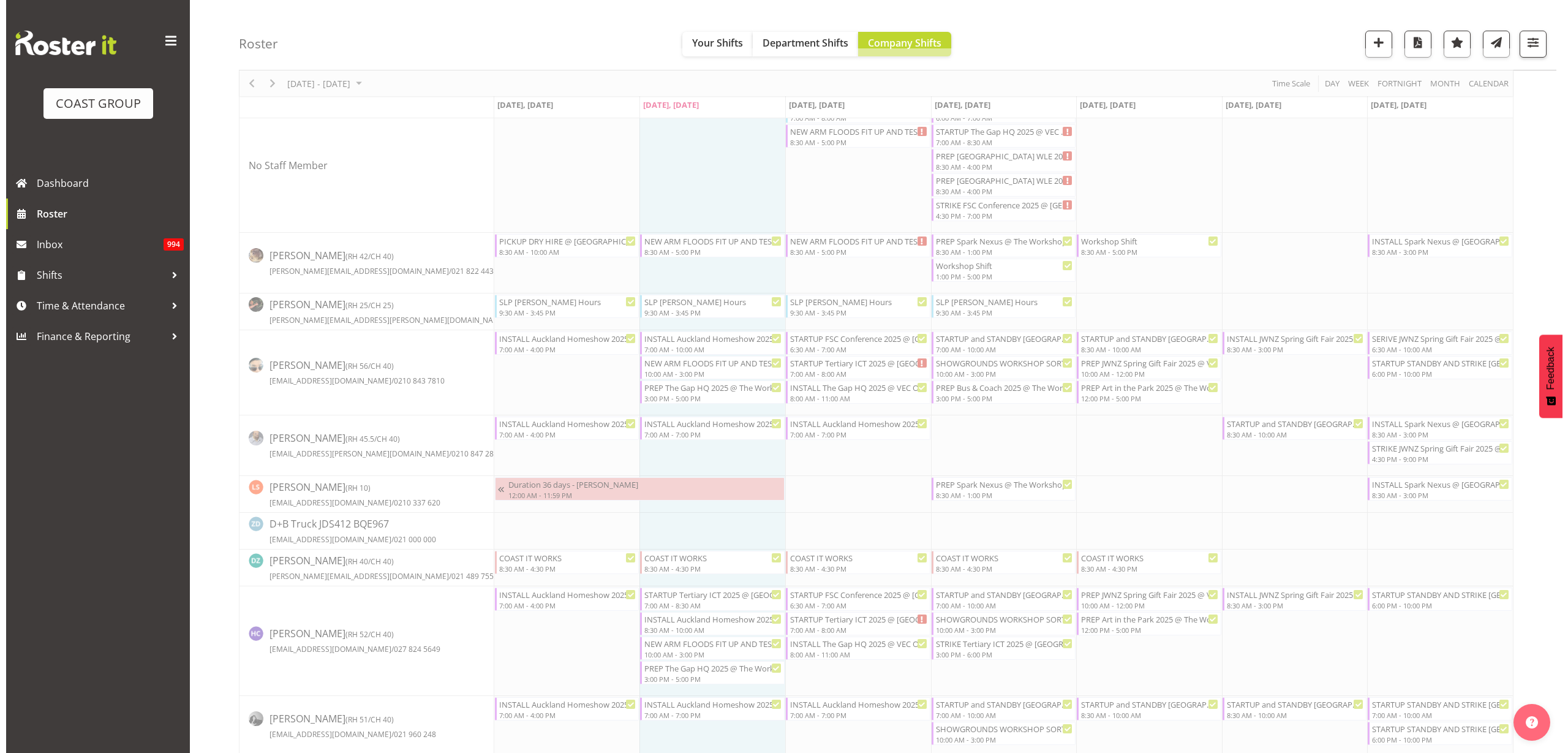
scroll to position [0, 0]
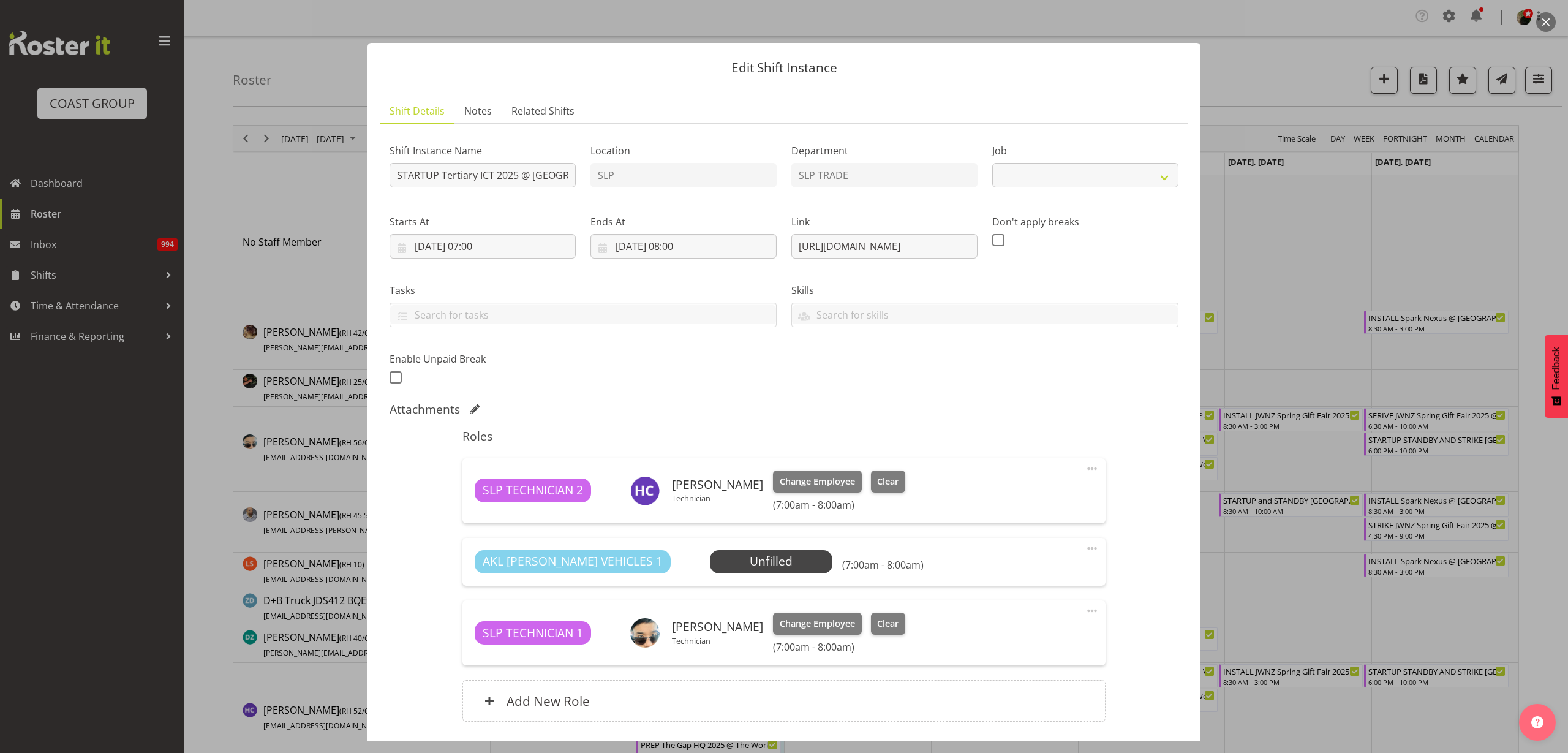
select select "9757"
click at [0, 0] on span "Select Employee" at bounding box center [0, 0] width 0 height 0
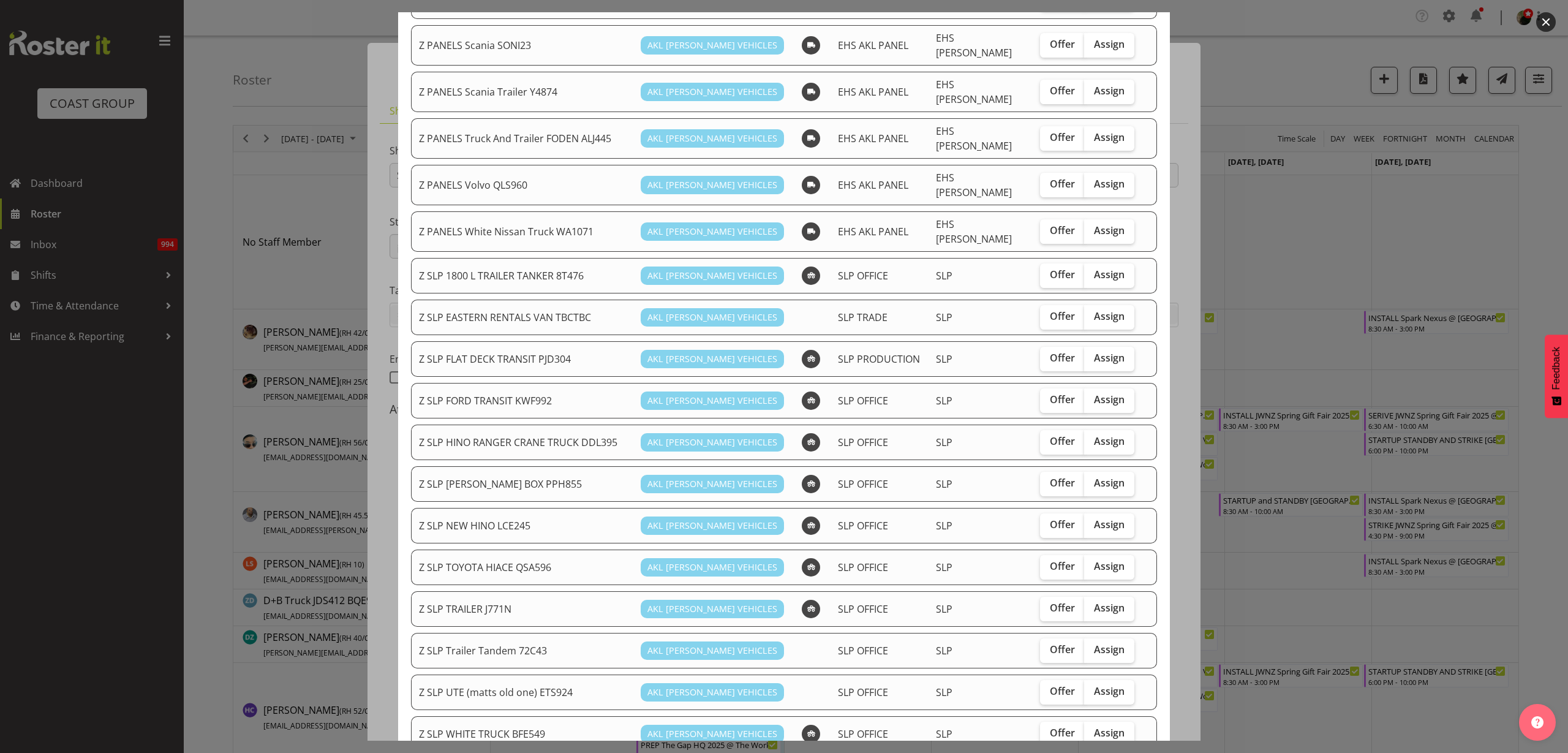
scroll to position [767, 0]
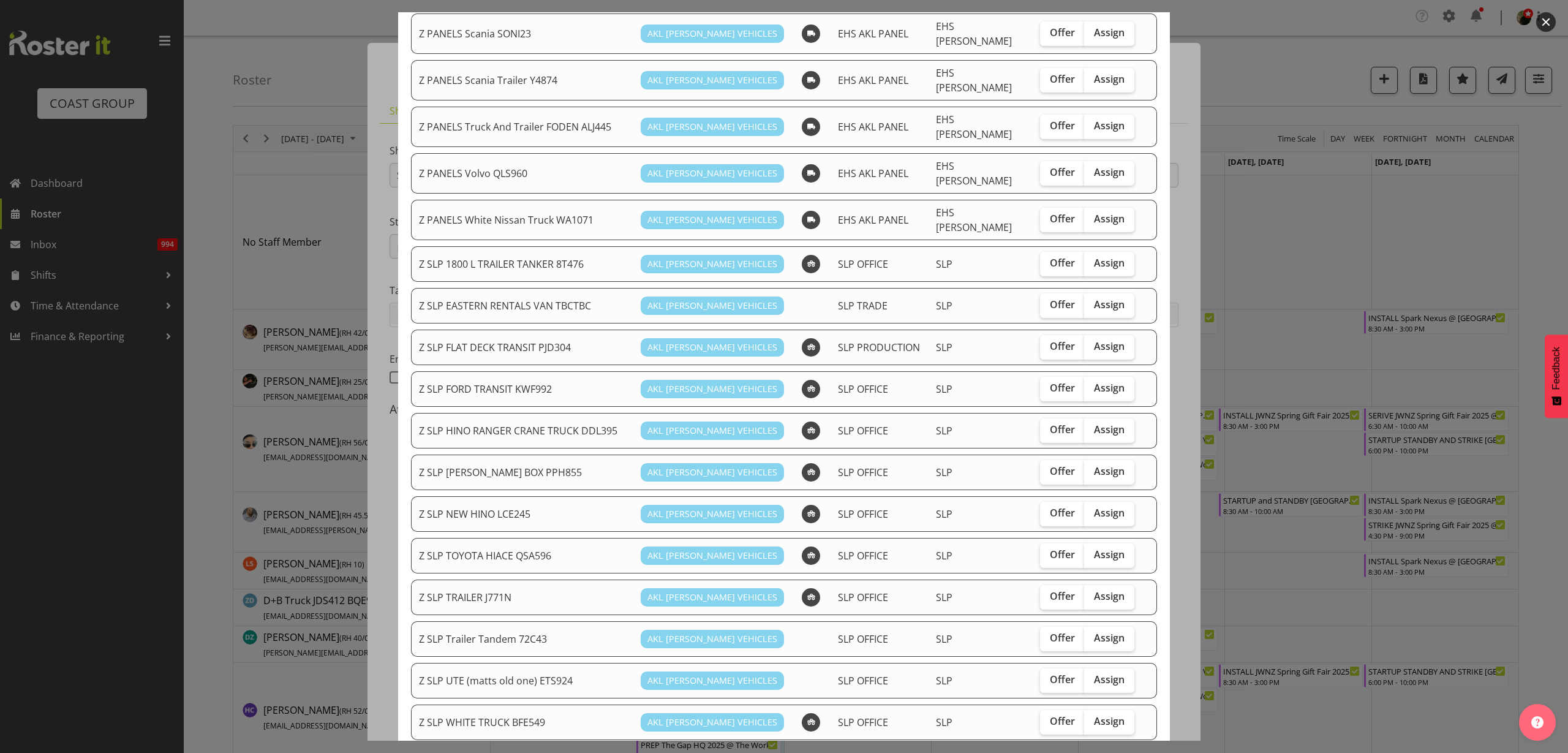
click at [1095, 548] on span "Assign" at bounding box center [1110, 554] width 31 height 13
click at [1092, 551] on input "Assign" at bounding box center [1088, 555] width 8 height 8
checkbox input "true"
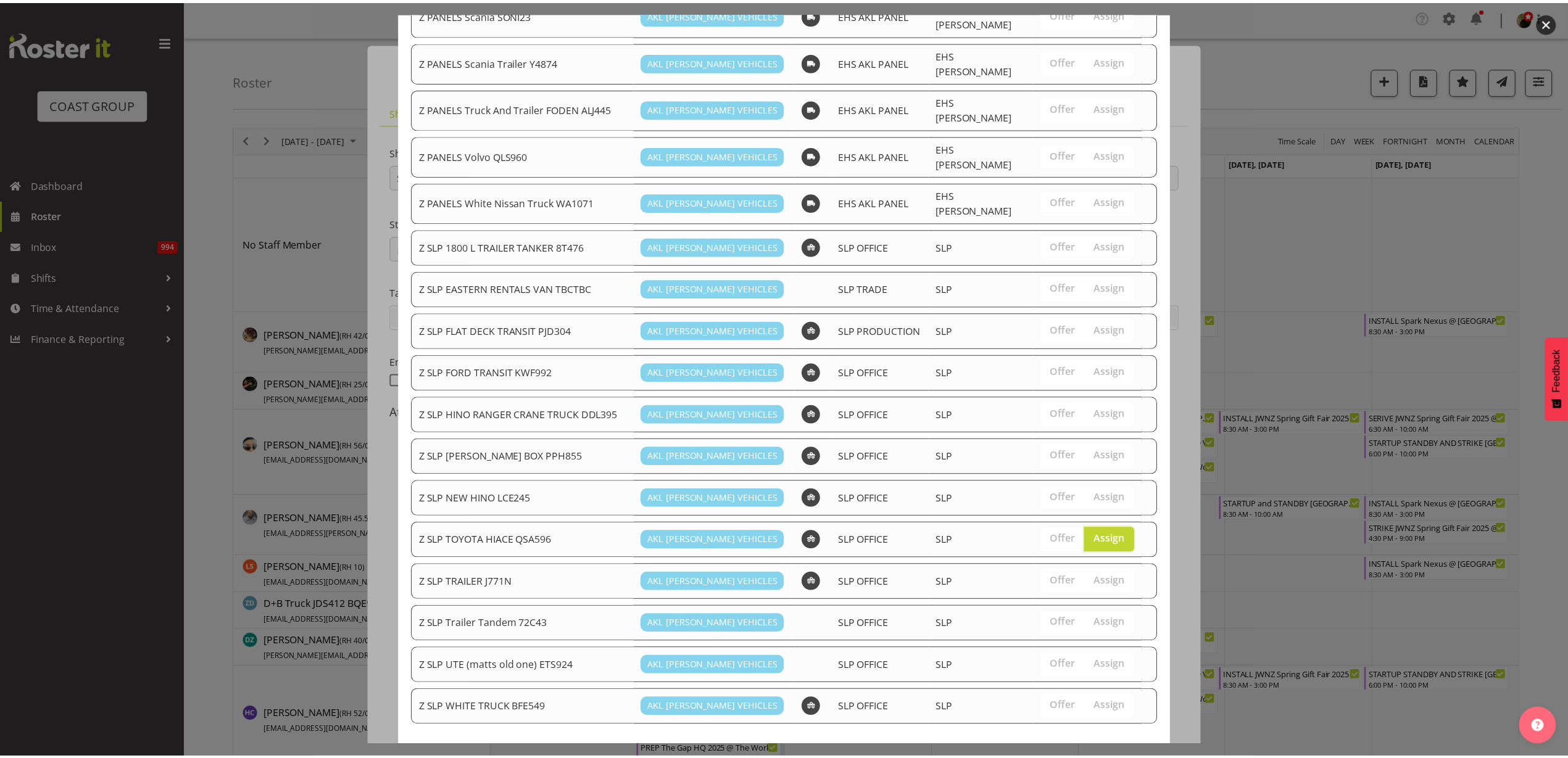
scroll to position [809, 0]
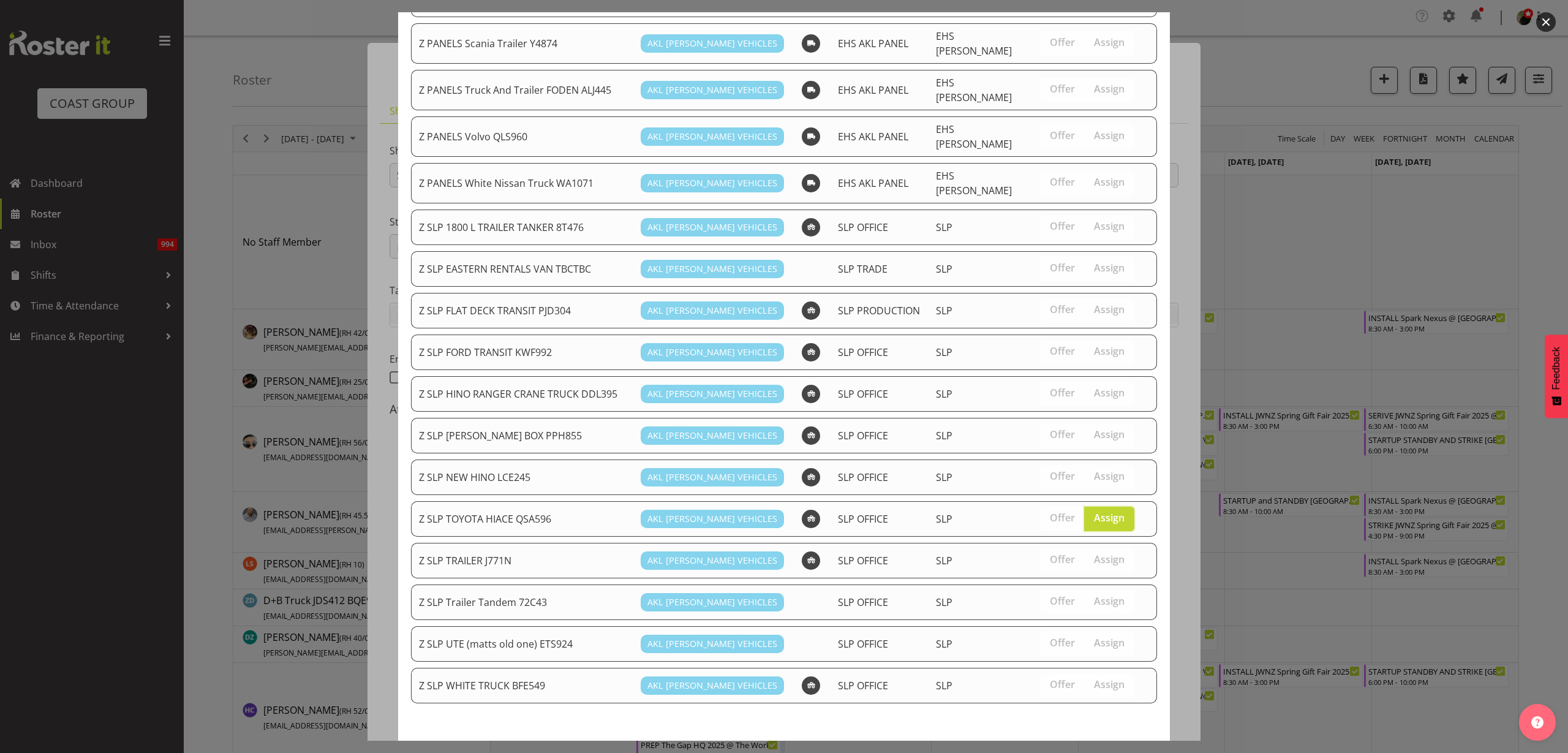
click at [1046, 753] on span "Assign Z SLP TOYOTA HIACE QSA596" at bounding box center [1056, 763] width 189 height 14
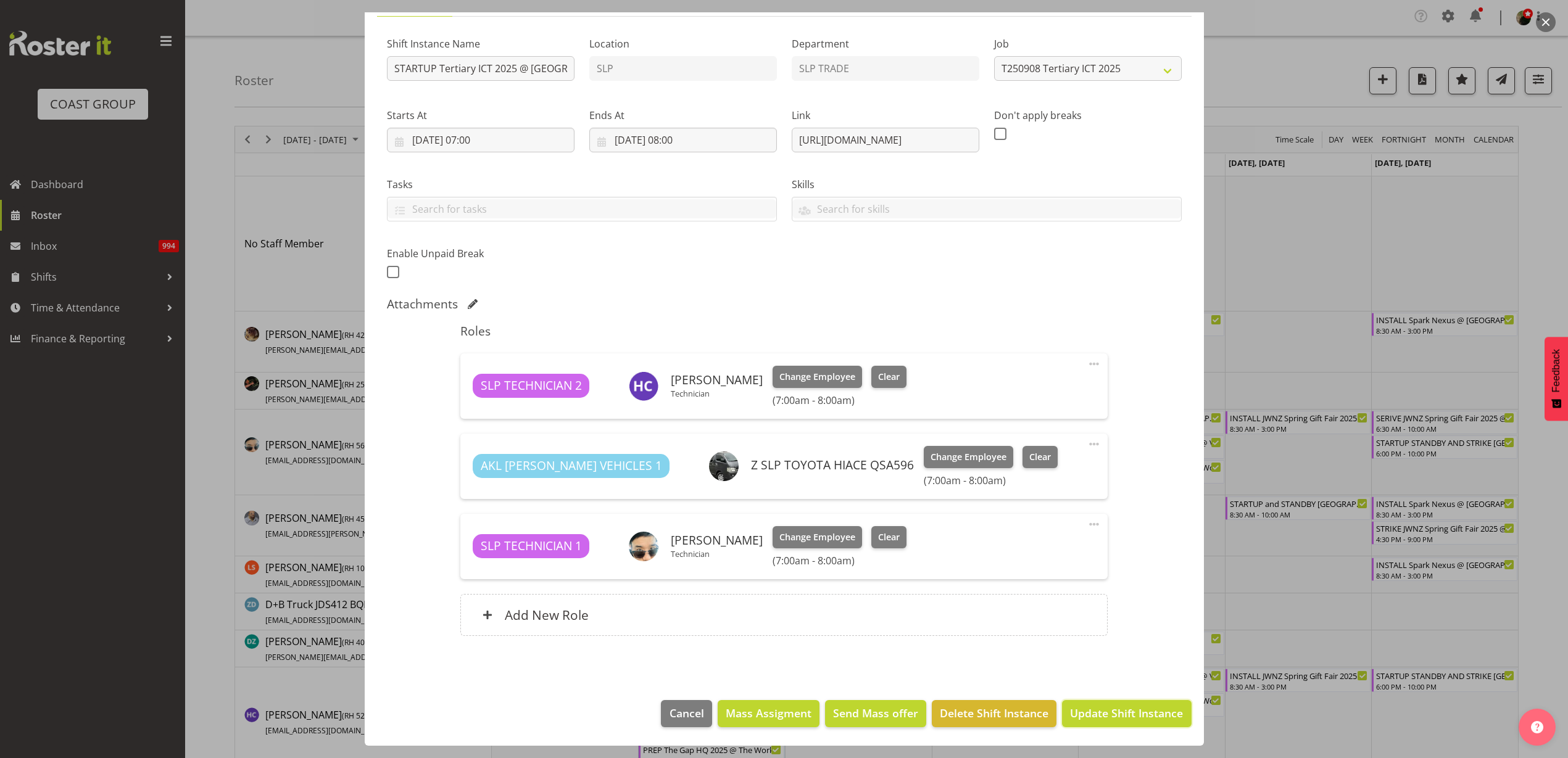
click at [1091, 714] on span "Update Shift Instance" at bounding box center [1127, 713] width 113 height 17
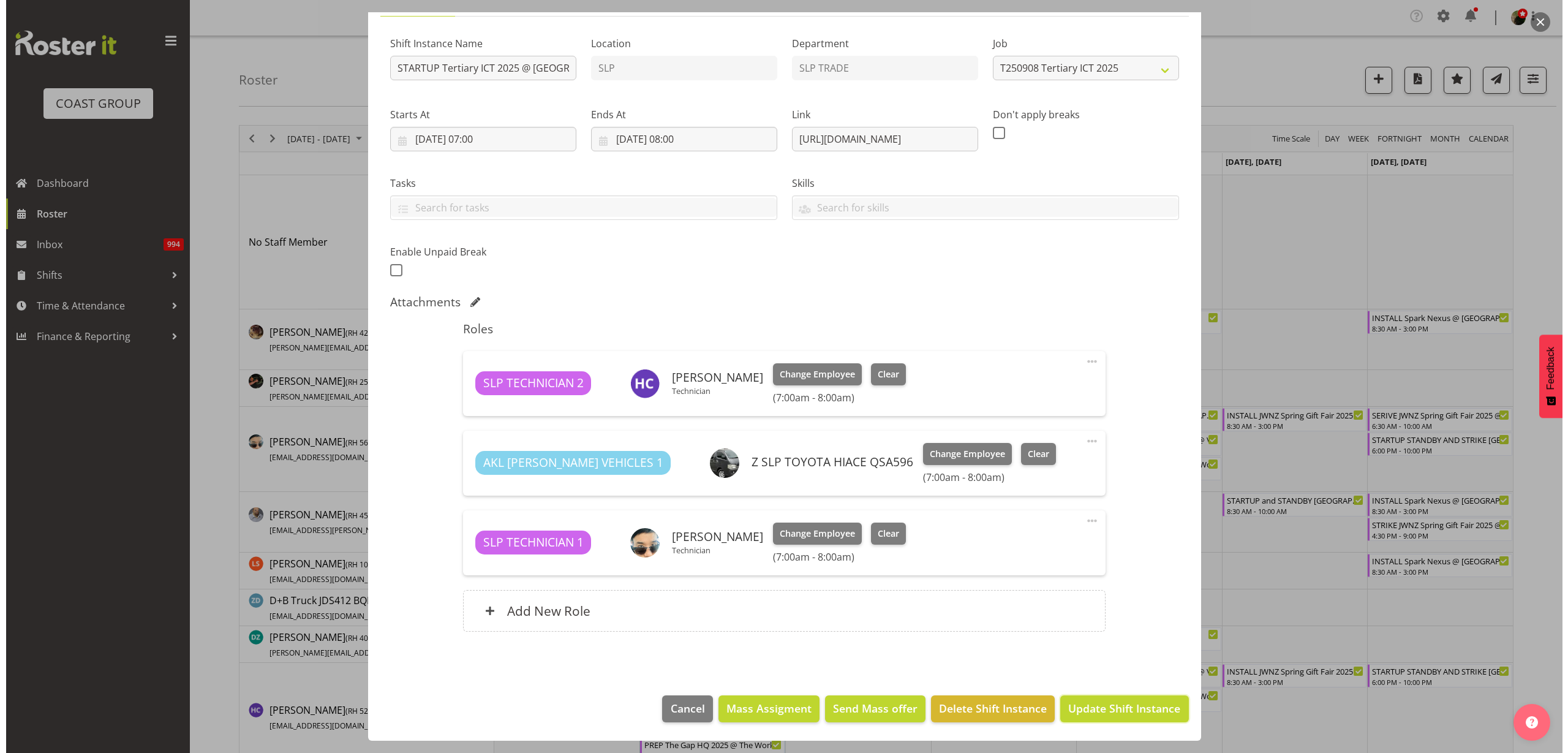
scroll to position [58, 0]
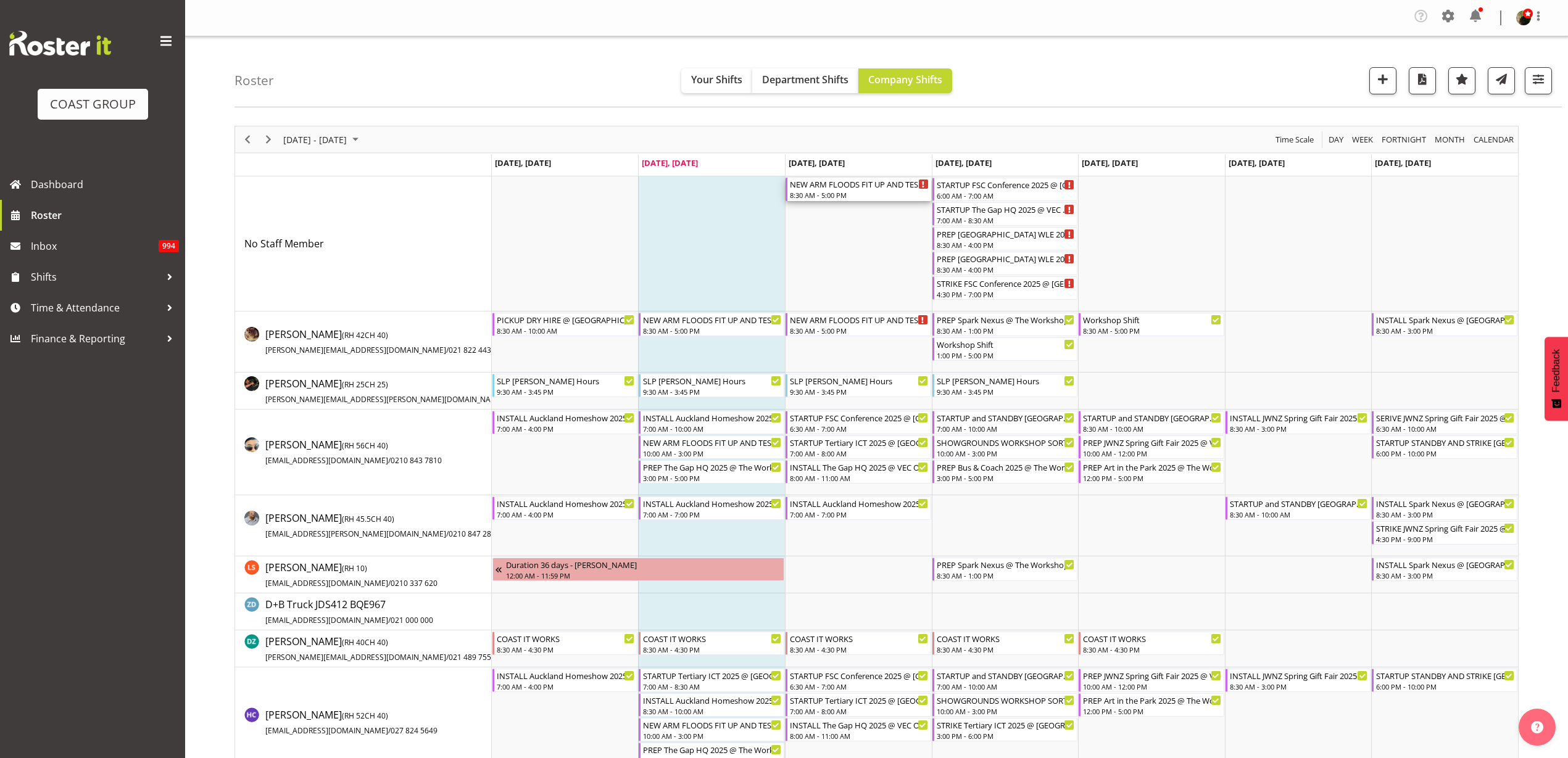
click at [814, 192] on div "8:30 AM - 5:00 PM" at bounding box center [859, 195] width 139 height 10
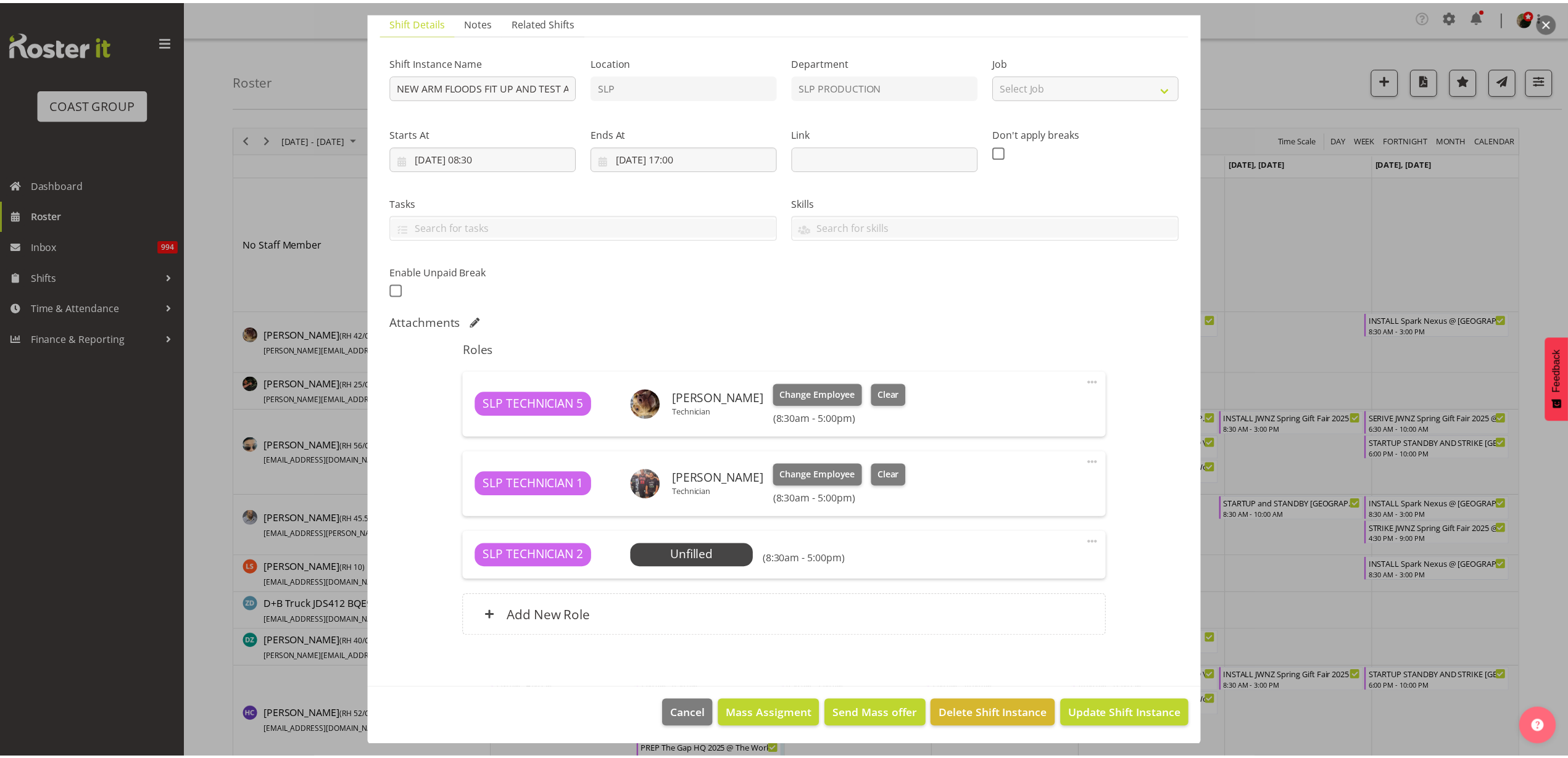
scroll to position [90, 0]
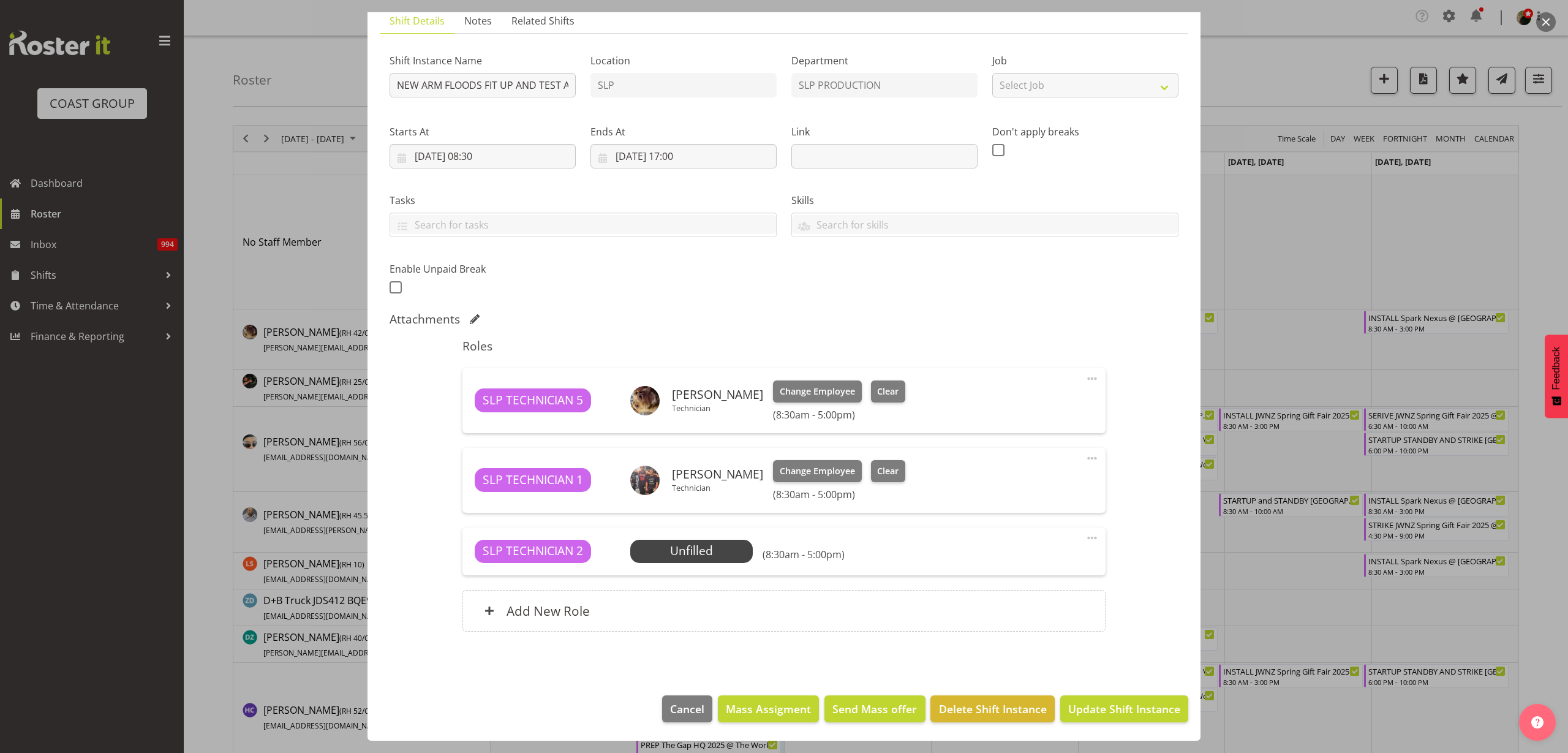
click at [0, 0] on span "Select Employee" at bounding box center [0, 0] width 0 height 0
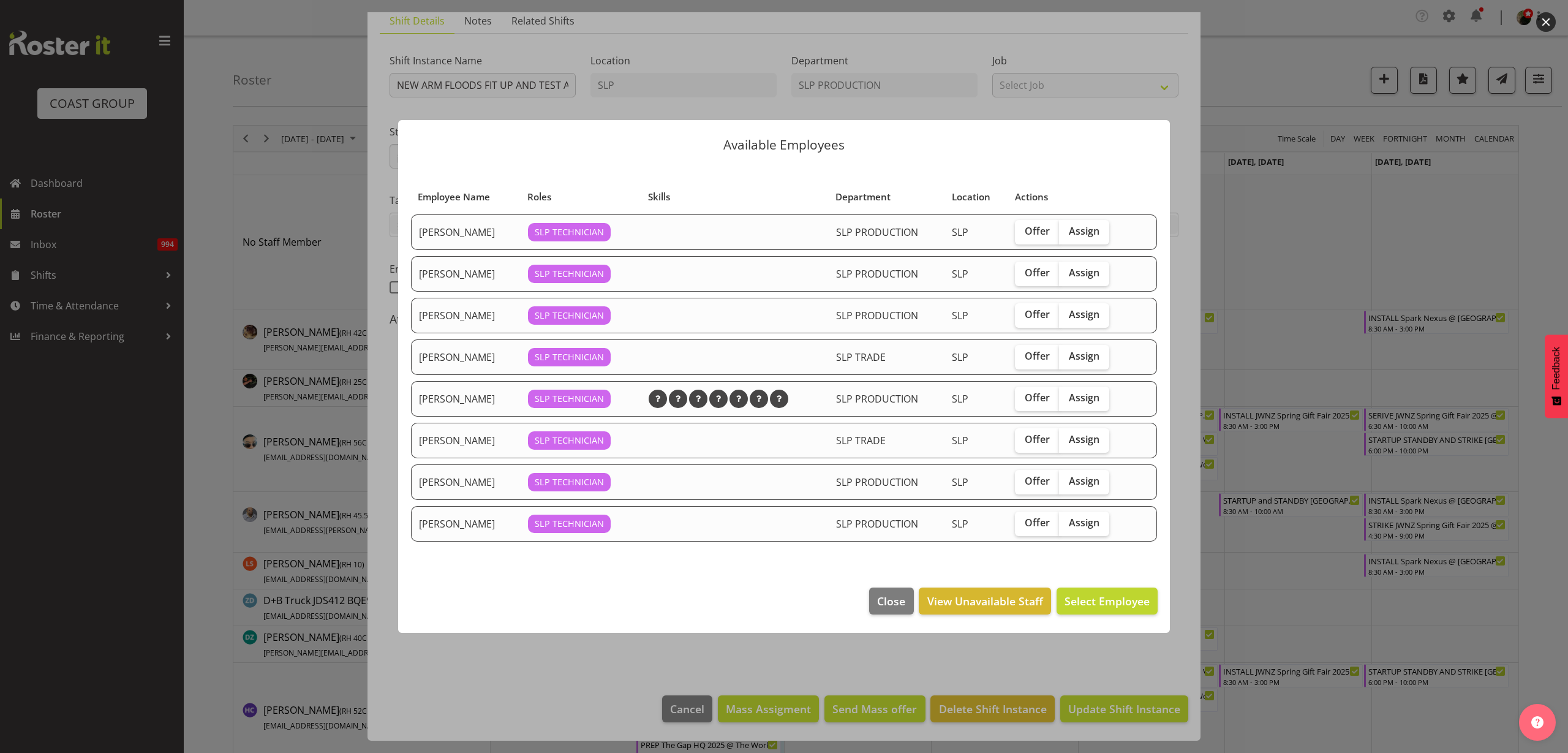
click at [1095, 480] on span "Assign" at bounding box center [1085, 481] width 31 height 13
click at [1067, 480] on input "Assign" at bounding box center [1063, 482] width 8 height 8
checkbox input "true"
click at [1085, 601] on span "Assign Raf Hannah" at bounding box center [1087, 600] width 124 height 14
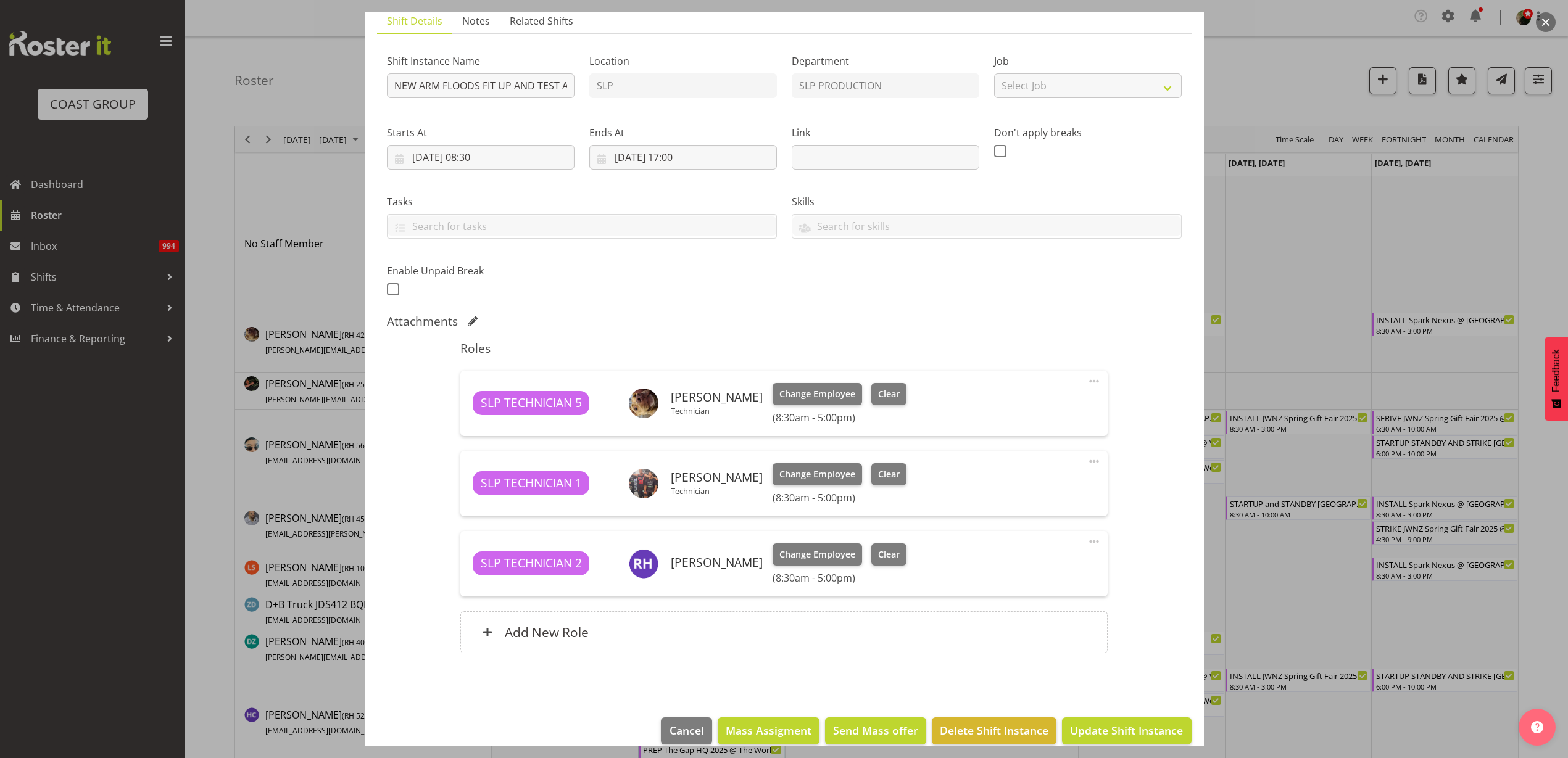
click at [549, 642] on div "Add New Role" at bounding box center [784, 632] width 647 height 42
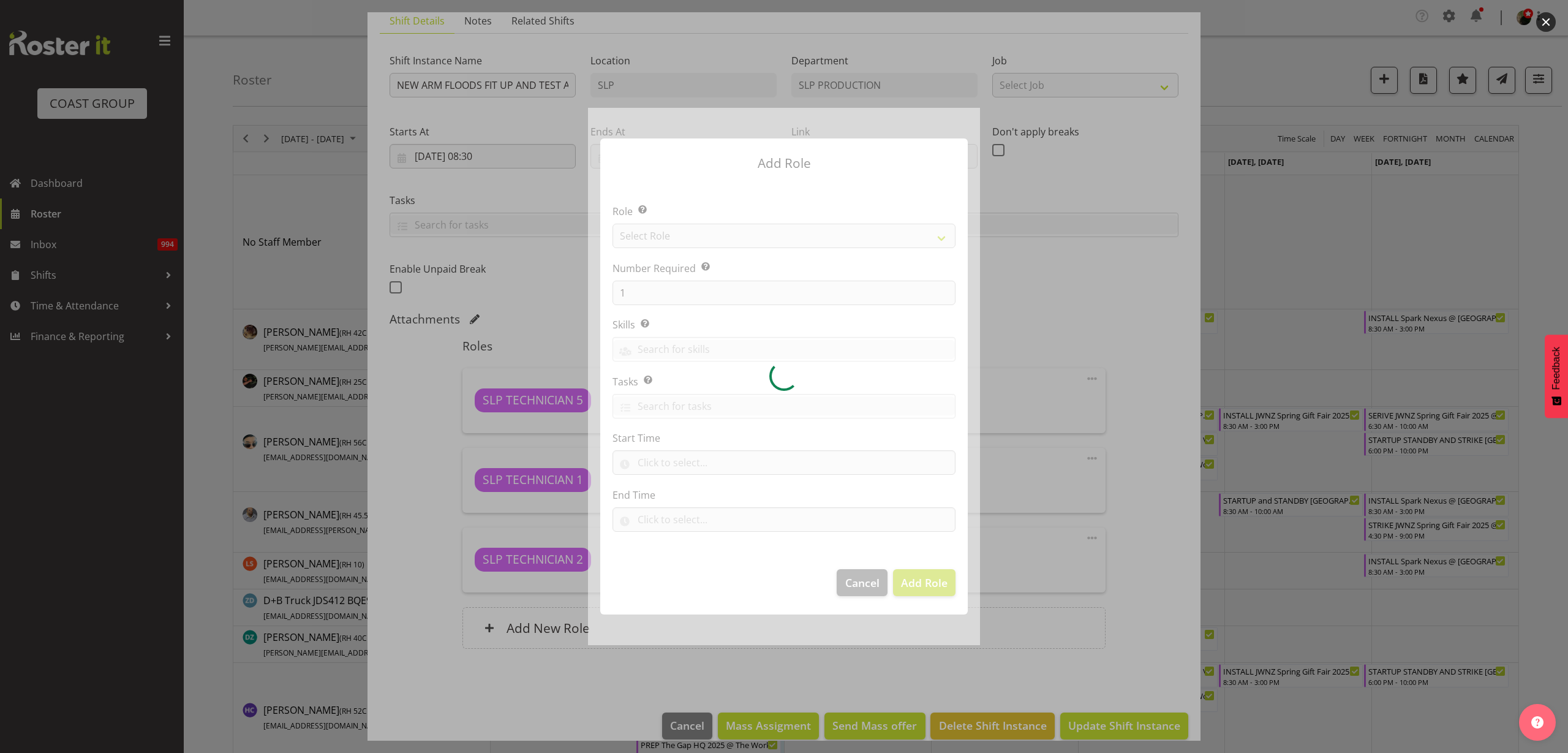
click at [746, 226] on div at bounding box center [784, 376] width 392 height 538
click at [749, 238] on div at bounding box center [784, 376] width 392 height 538
click at [750, 237] on div at bounding box center [784, 376] width 392 height 538
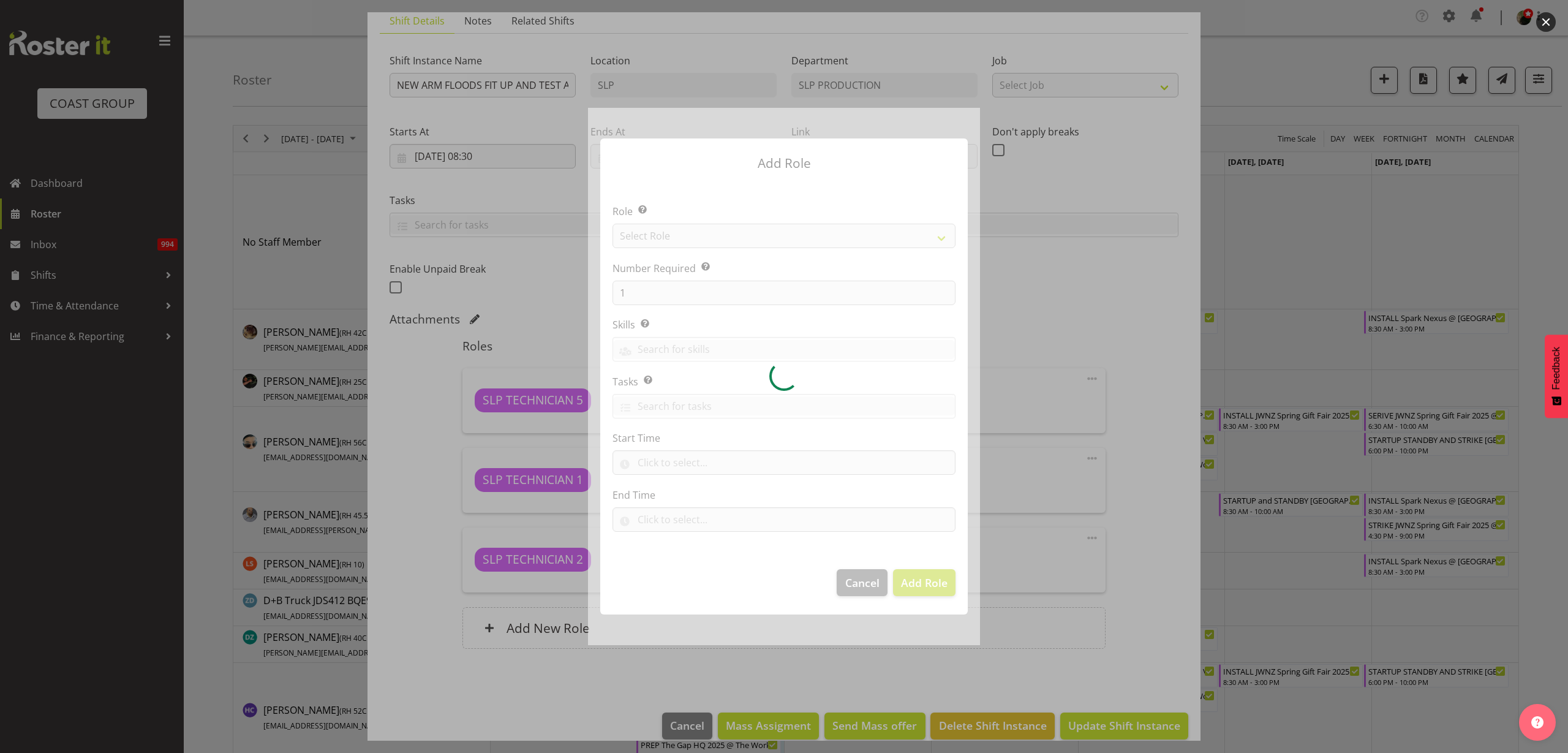
click at [750, 237] on div at bounding box center [784, 376] width 392 height 538
click at [750, 237] on section "Role Select the role you wish to add to the shift. Select Role ACCOUNT MANAGER …" at bounding box center [784, 370] width 368 height 376
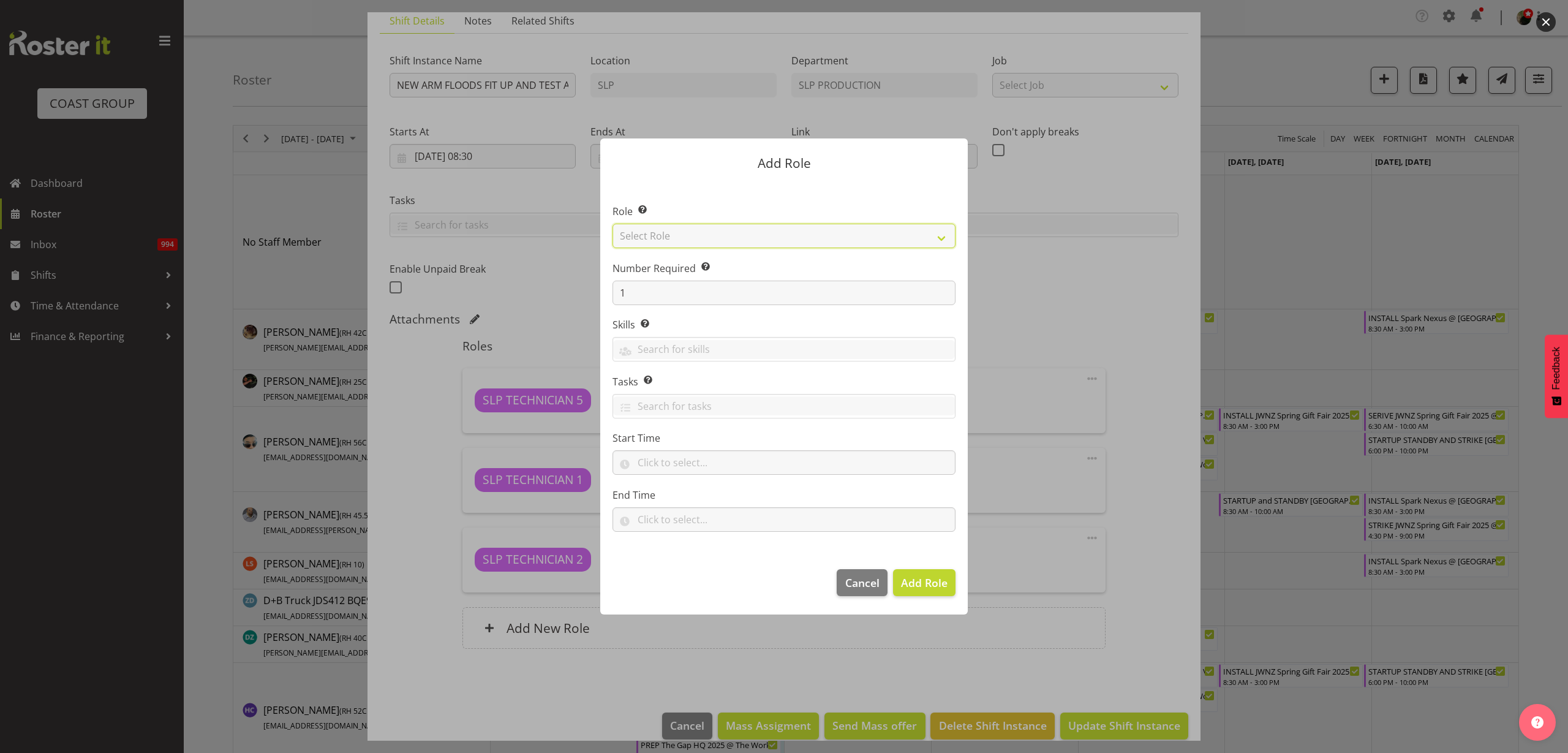
click at [750, 237] on select "Select Role ACCOUNT MANAGER ACCOUNT MANAGER DW ACCOUNTS AKL DIANNA VEHICLES AKL…" at bounding box center [784, 236] width 344 height 24
select select "123"
click at [613, 224] on select "Select Role ACCOUNT MANAGER ACCOUNT MANAGER DW ACCOUNTS AKL DIANNA VEHICLES AKL…" at bounding box center [784, 236] width 344 height 24
click at [650, 275] on div "Number Required Select the number of employees needed for this position. 1" at bounding box center [784, 283] width 344 height 44
drag, startPoint x: 650, startPoint y: 297, endPoint x: 478, endPoint y: 288, distance: 172.2
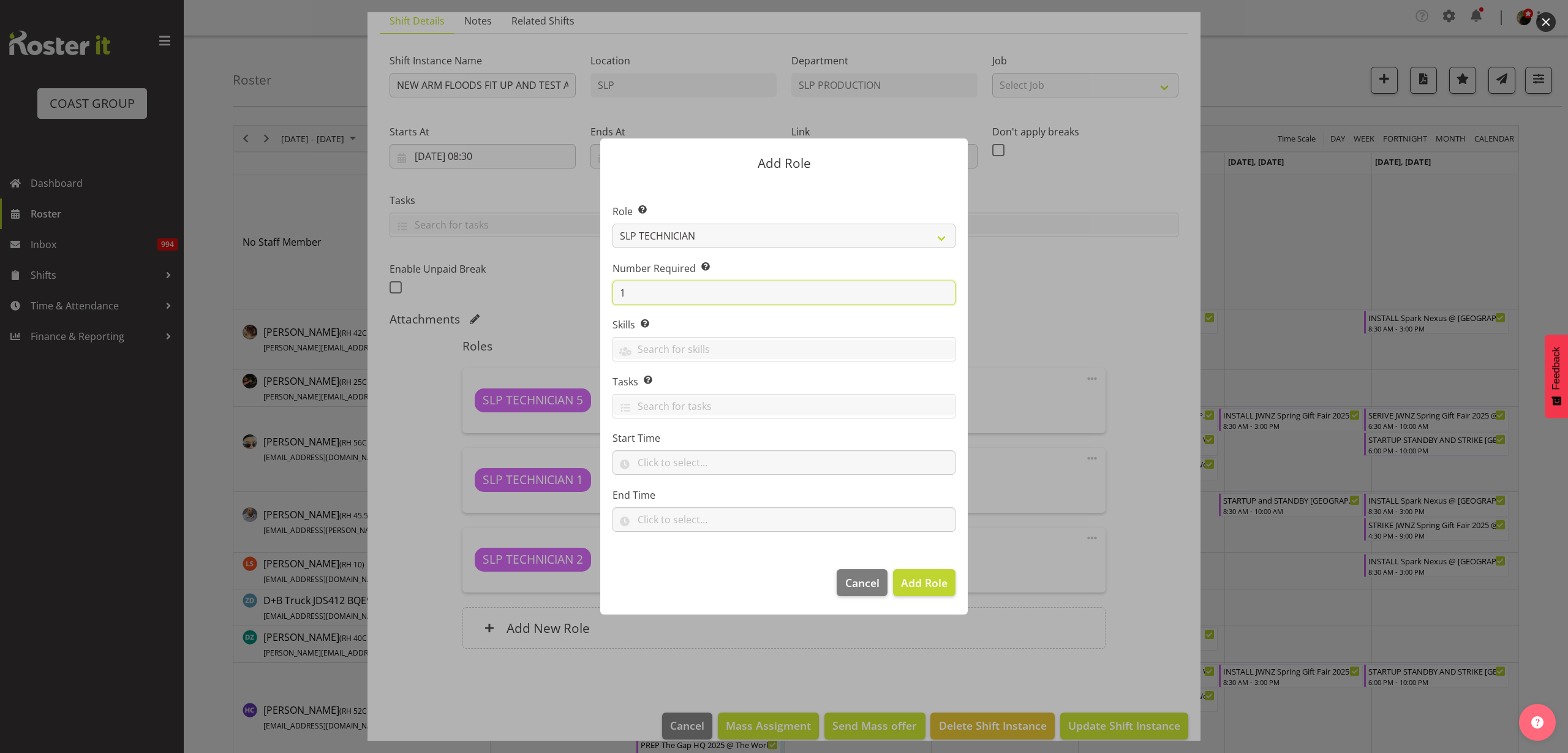
click at [478, 288] on div "Add Role Role Select the role you wish to add to the shift. ACCOUNT MANAGER ACC…" at bounding box center [784, 376] width 1568 height 753
type input "2"
click at [705, 464] on input "text" at bounding box center [784, 462] width 344 height 24
select select "11"
select select "0"
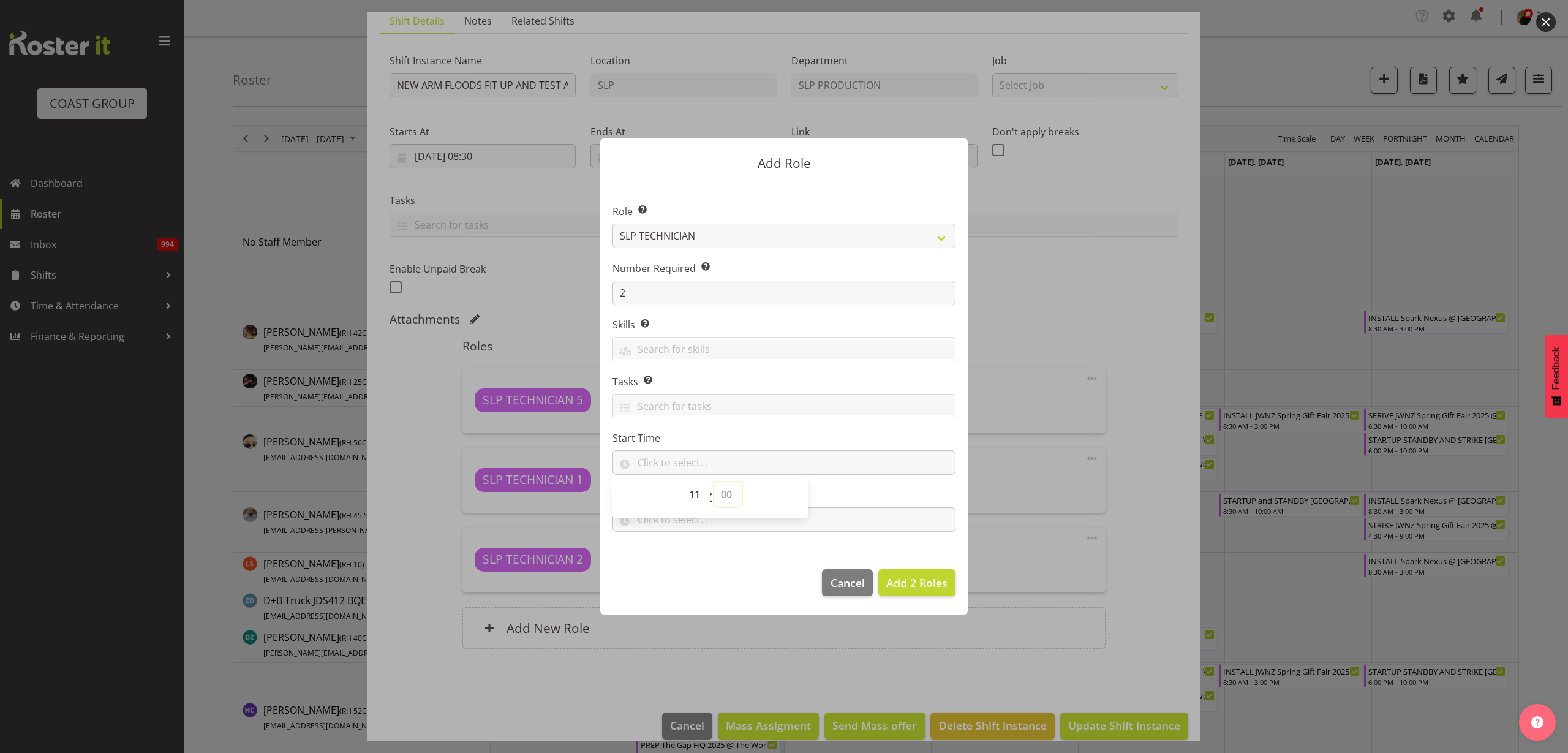
type input "11:00"
click at [857, 511] on input "text" at bounding box center [784, 519] width 344 height 24
select select "17"
select select "0"
type input "17:00"
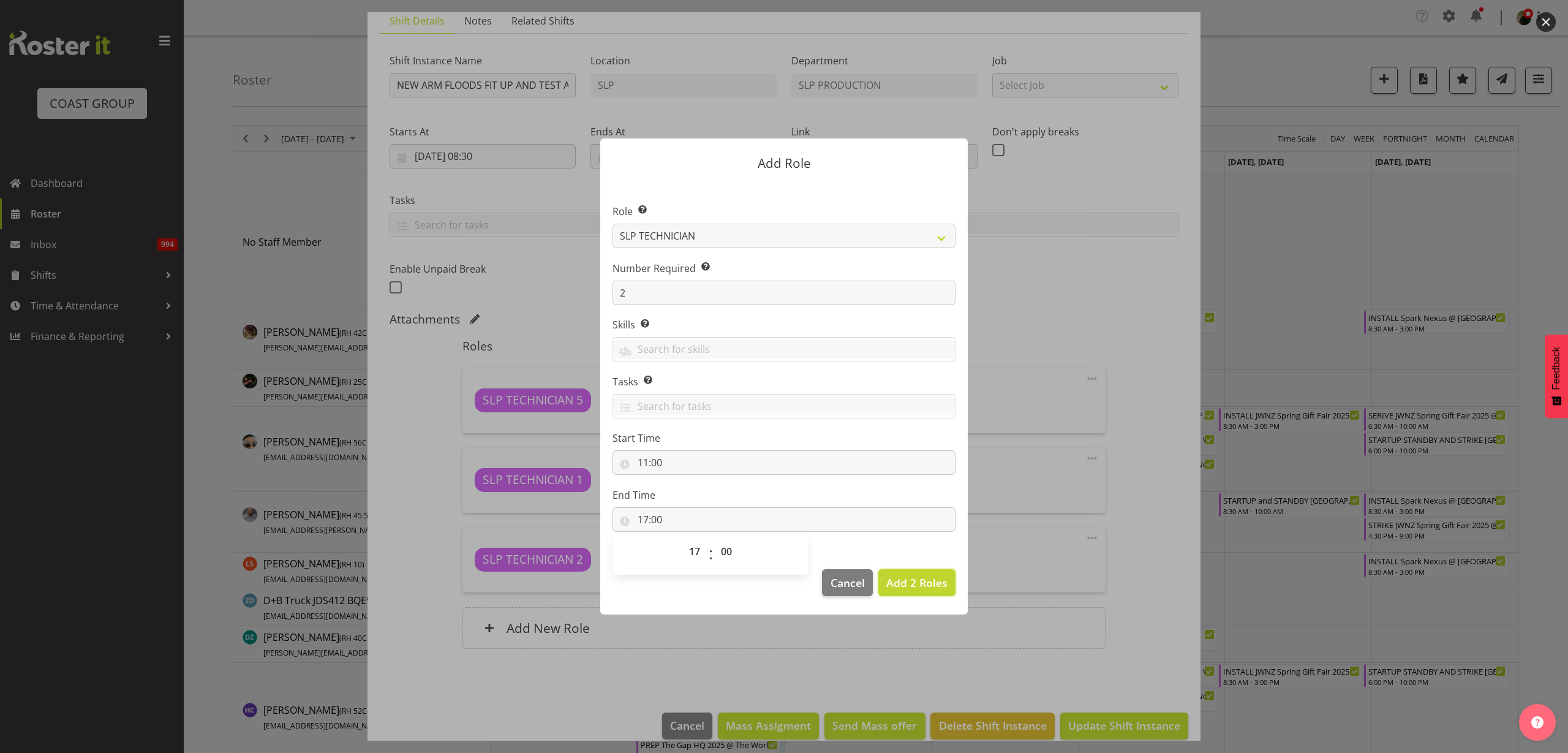
click at [942, 573] on button "Add 2 Roles" at bounding box center [917, 583] width 77 height 27
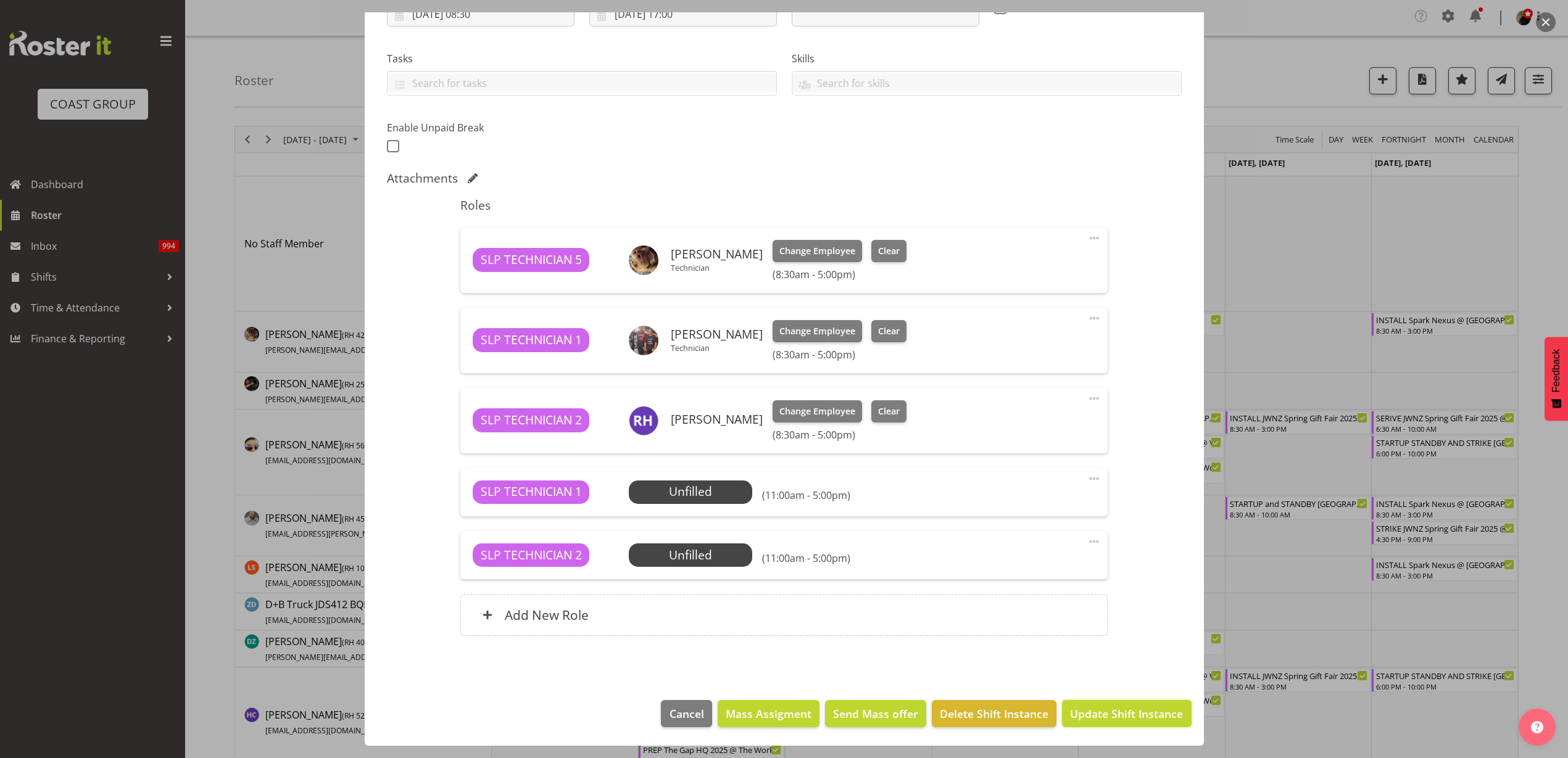
click at [1124, 715] on span "Update Shift Instance" at bounding box center [1127, 713] width 113 height 17
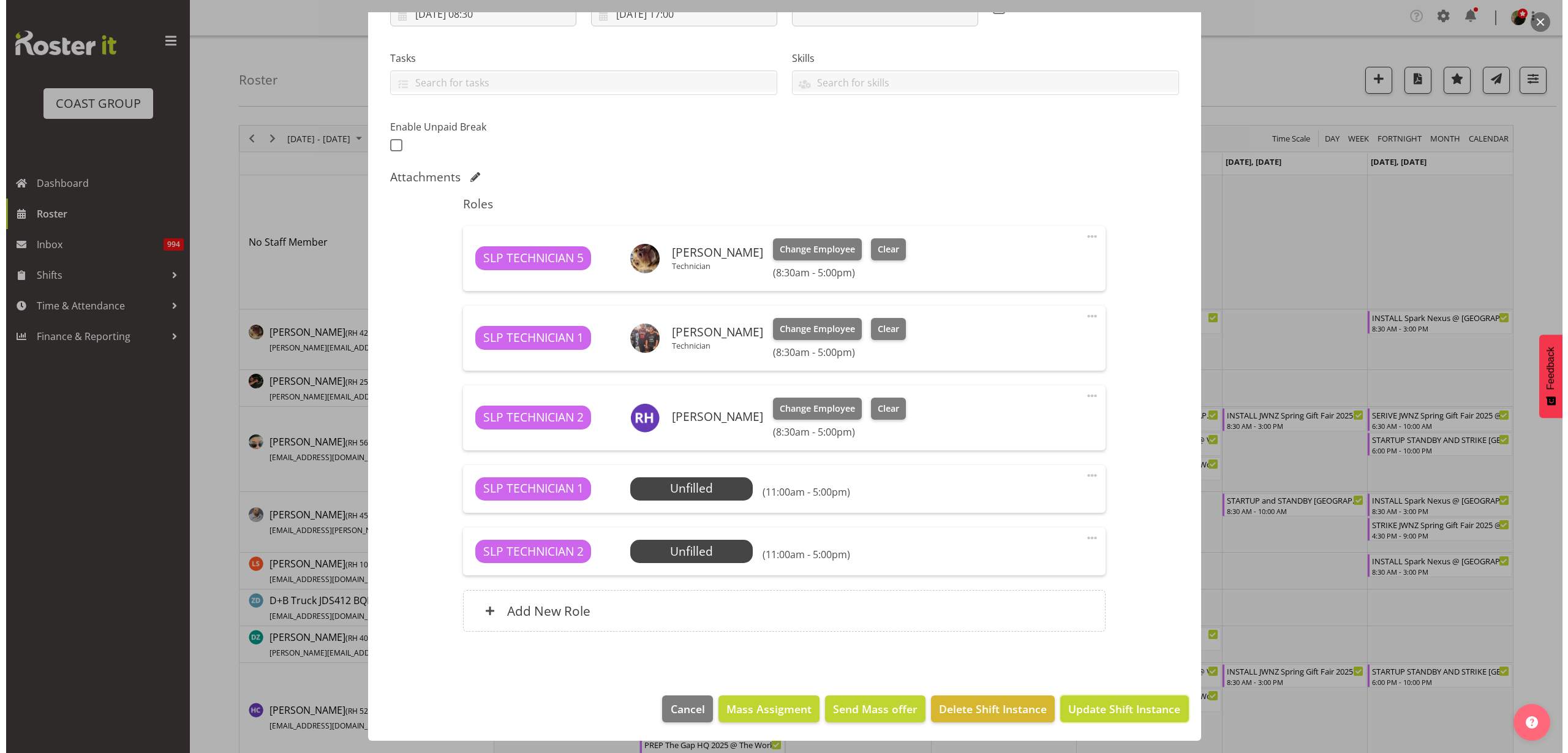
scroll to position [183, 0]
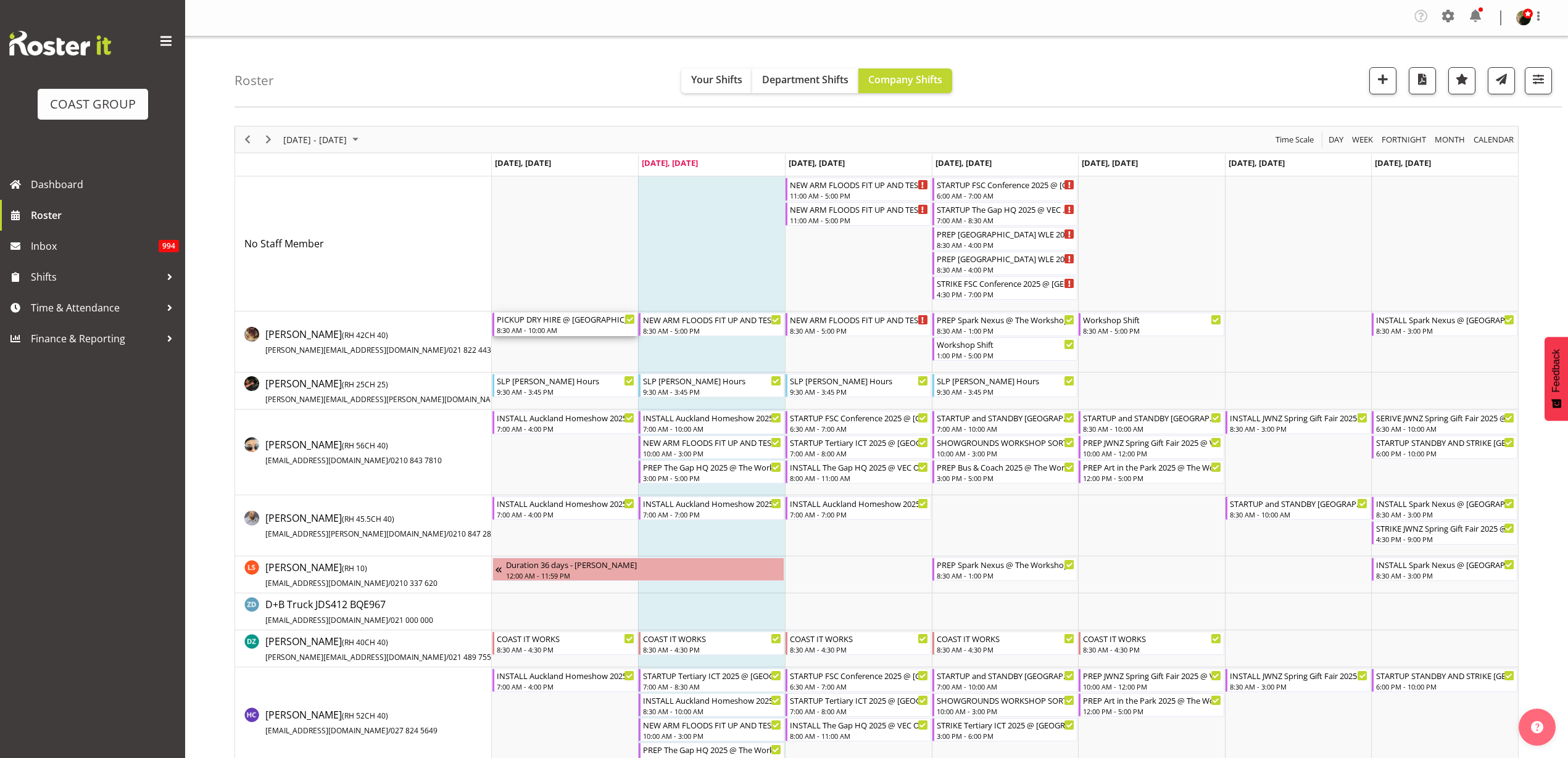
click at [523, 325] on div "PICKUP DRY HIRE @ Trusts Arena 8:30 AM - 10:00 AM" at bounding box center [566, 325] width 139 height 23
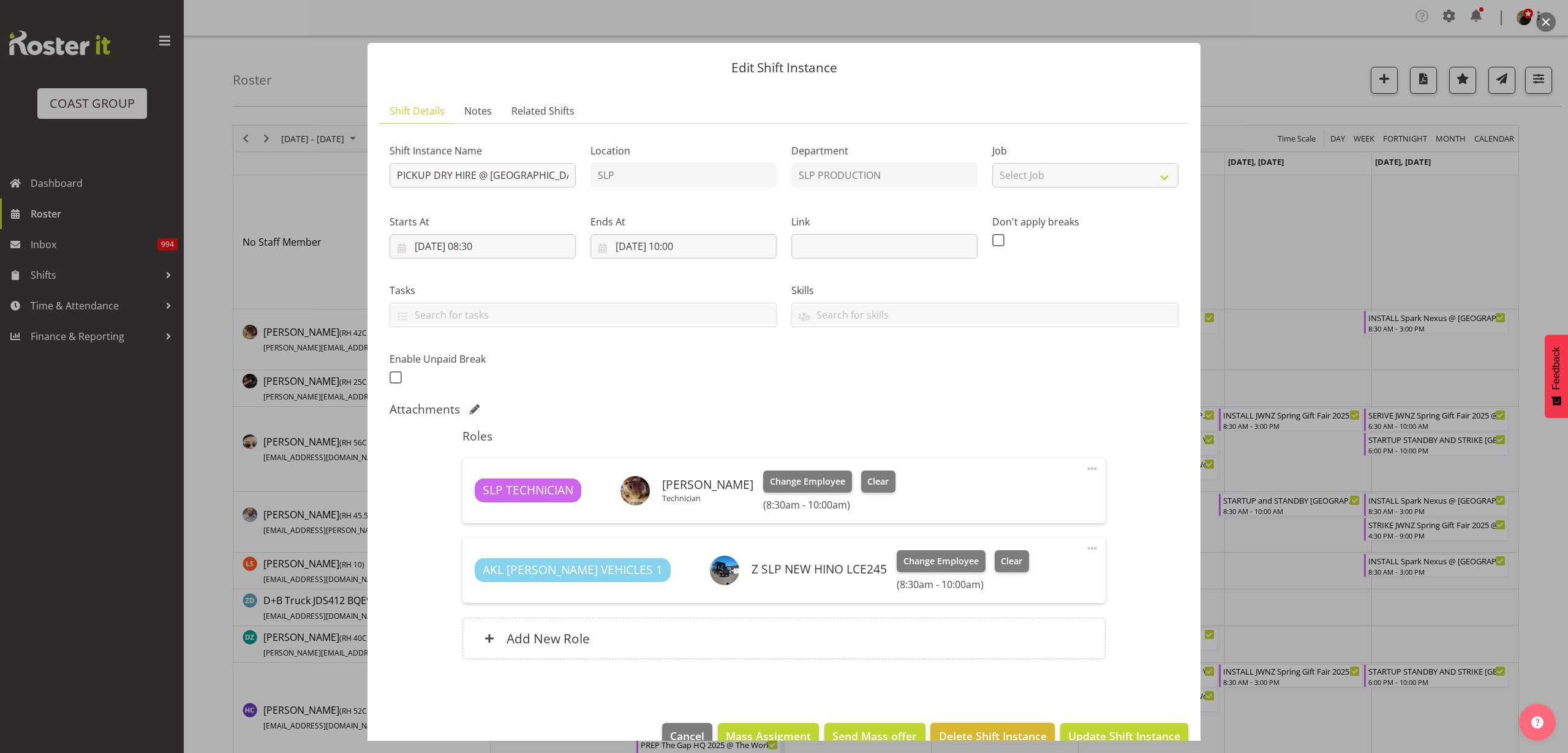
click at [984, 731] on span "Delete Shift Instance" at bounding box center [993, 736] width 108 height 16
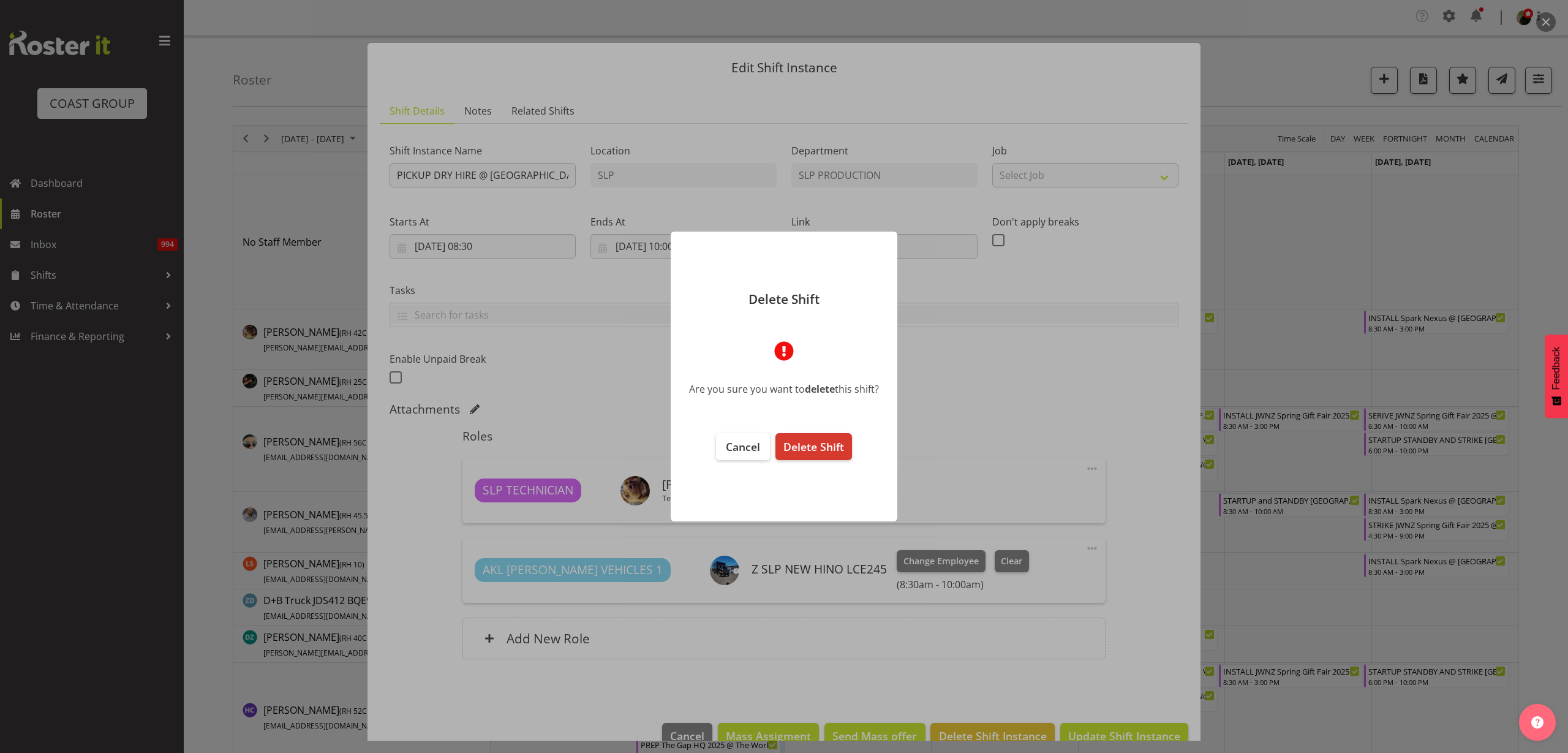
click at [820, 446] on span "Delete Shift" at bounding box center [813, 446] width 61 height 14
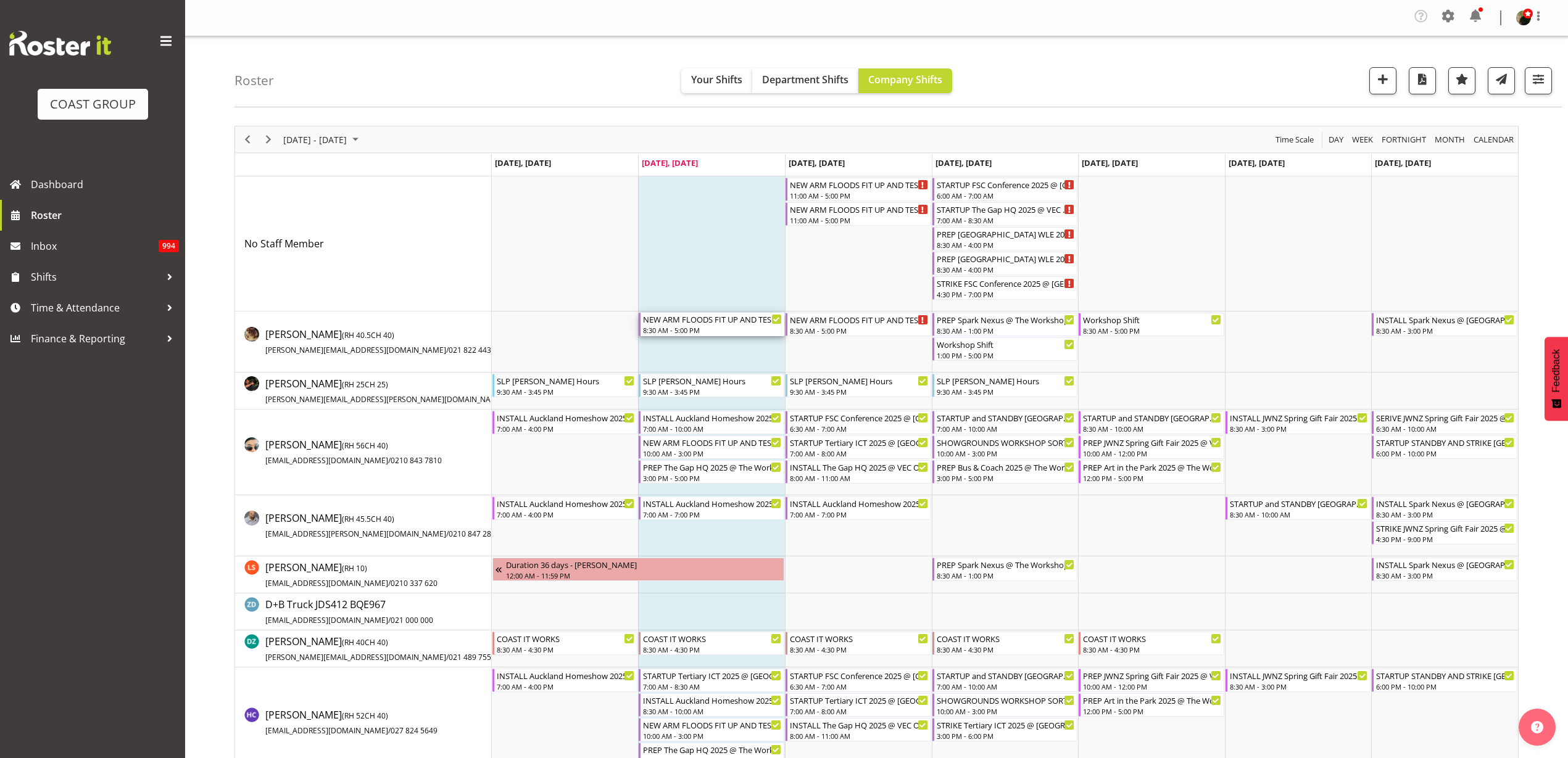
click at [677, 320] on div "NEW ARM FLOODS FIT UP AND TEST AND TAG" at bounding box center [713, 319] width 139 height 13
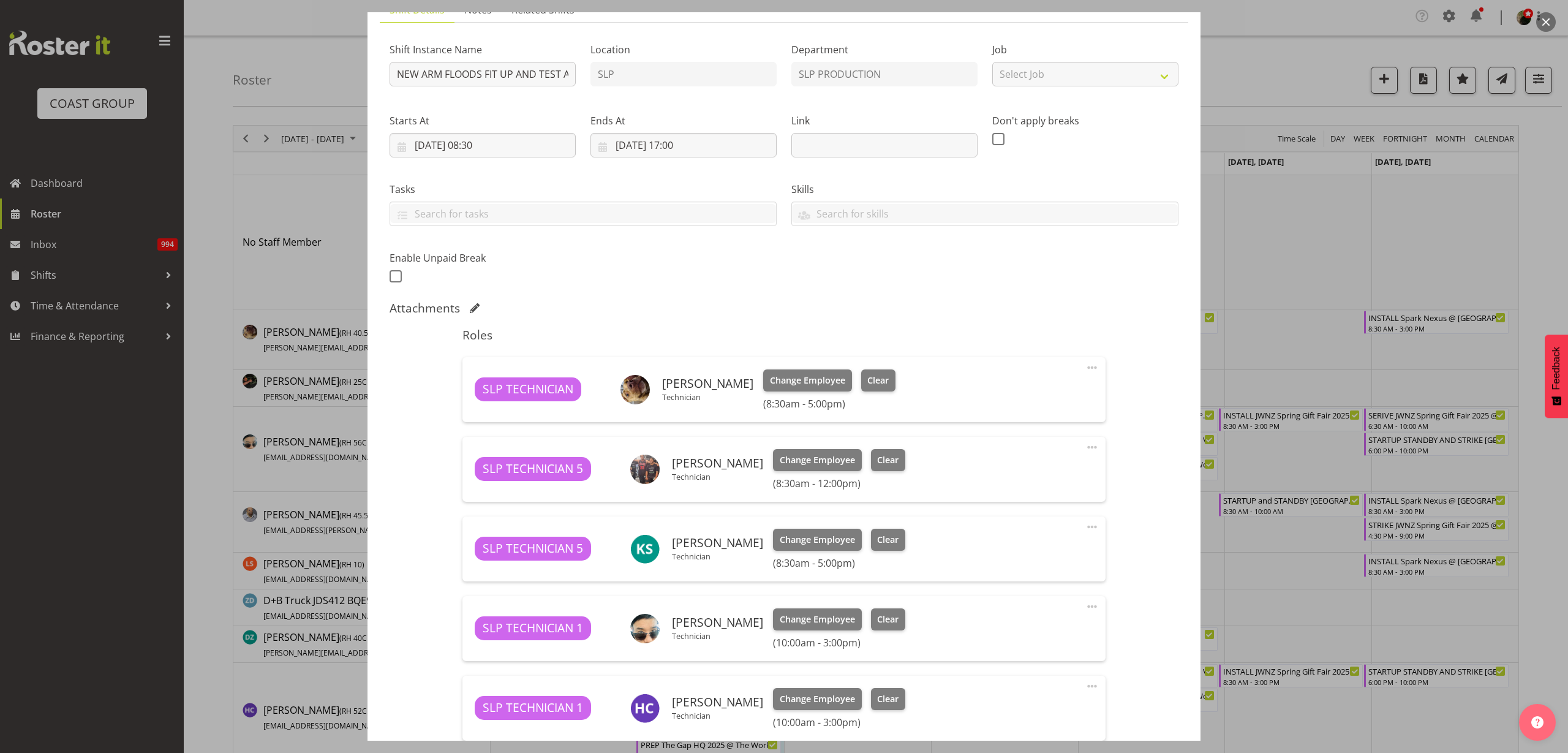
scroll to position [230, 0]
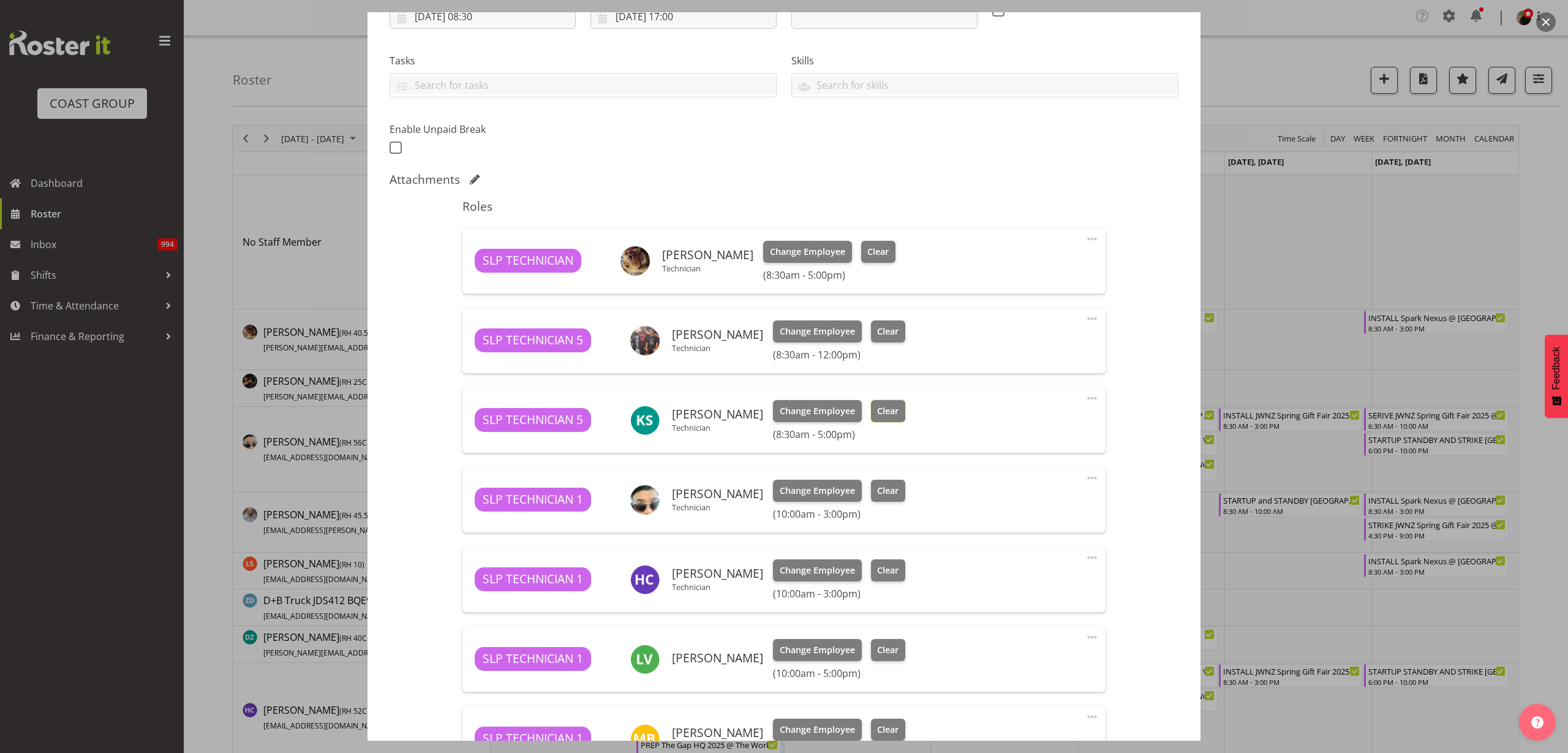
click at [880, 408] on span "Clear" at bounding box center [888, 411] width 21 height 14
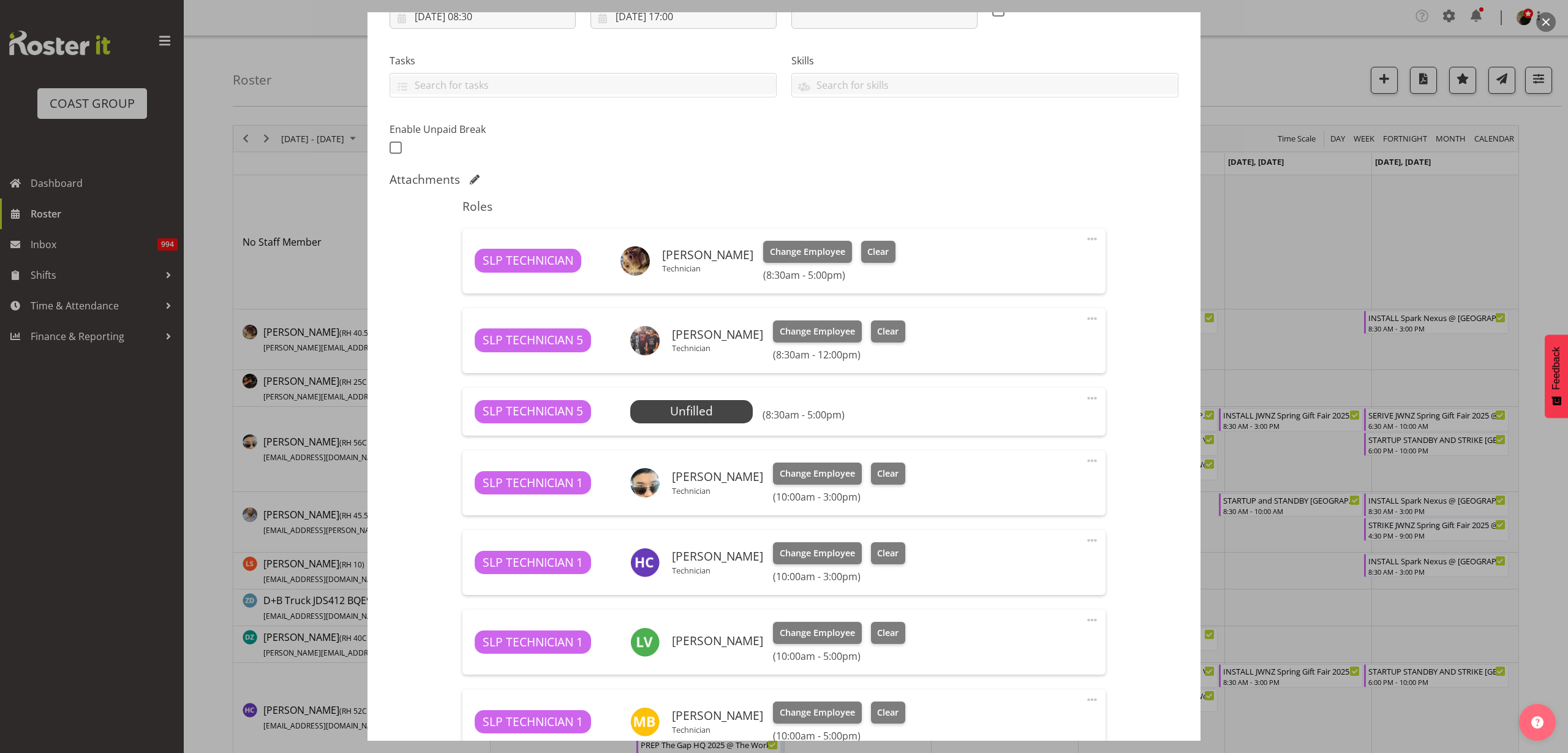
click at [1085, 397] on span at bounding box center [1091, 398] width 14 height 14
click at [1025, 467] on link "Delete" at bounding box center [1041, 471] width 118 height 22
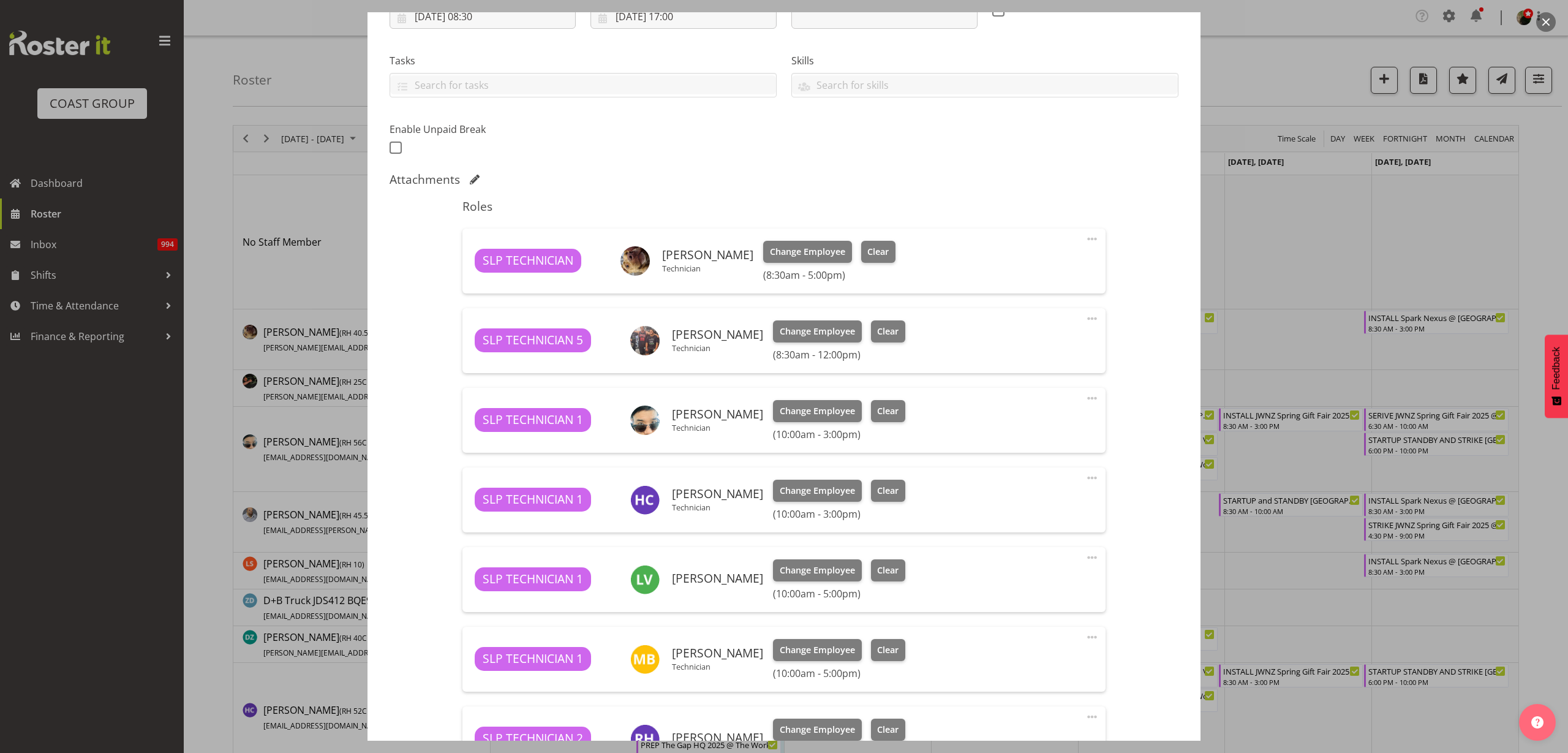
click at [1085, 241] on span at bounding box center [1091, 238] width 14 height 14
click at [1018, 306] on link "Delete" at bounding box center [1041, 312] width 118 height 22
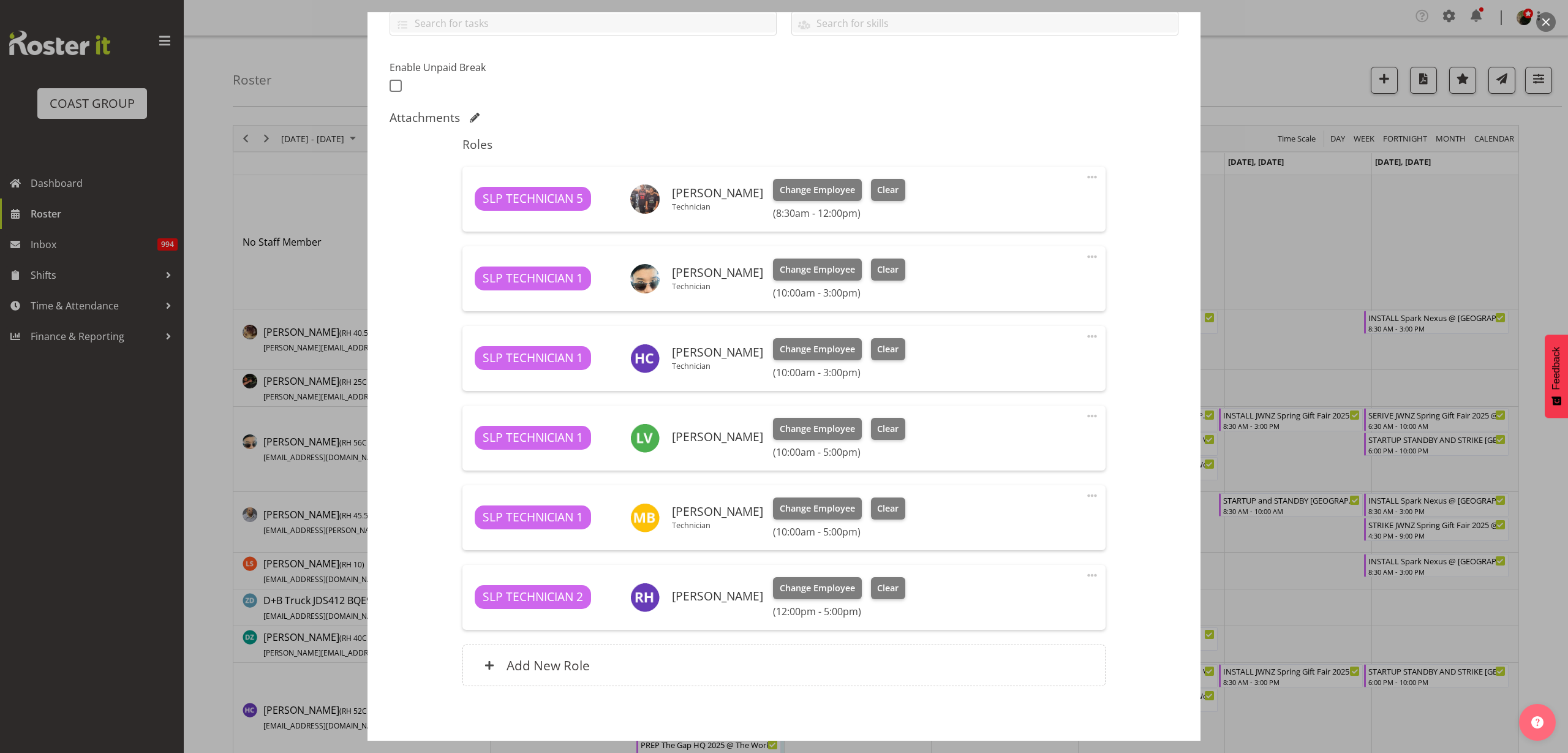
scroll to position [347, 0]
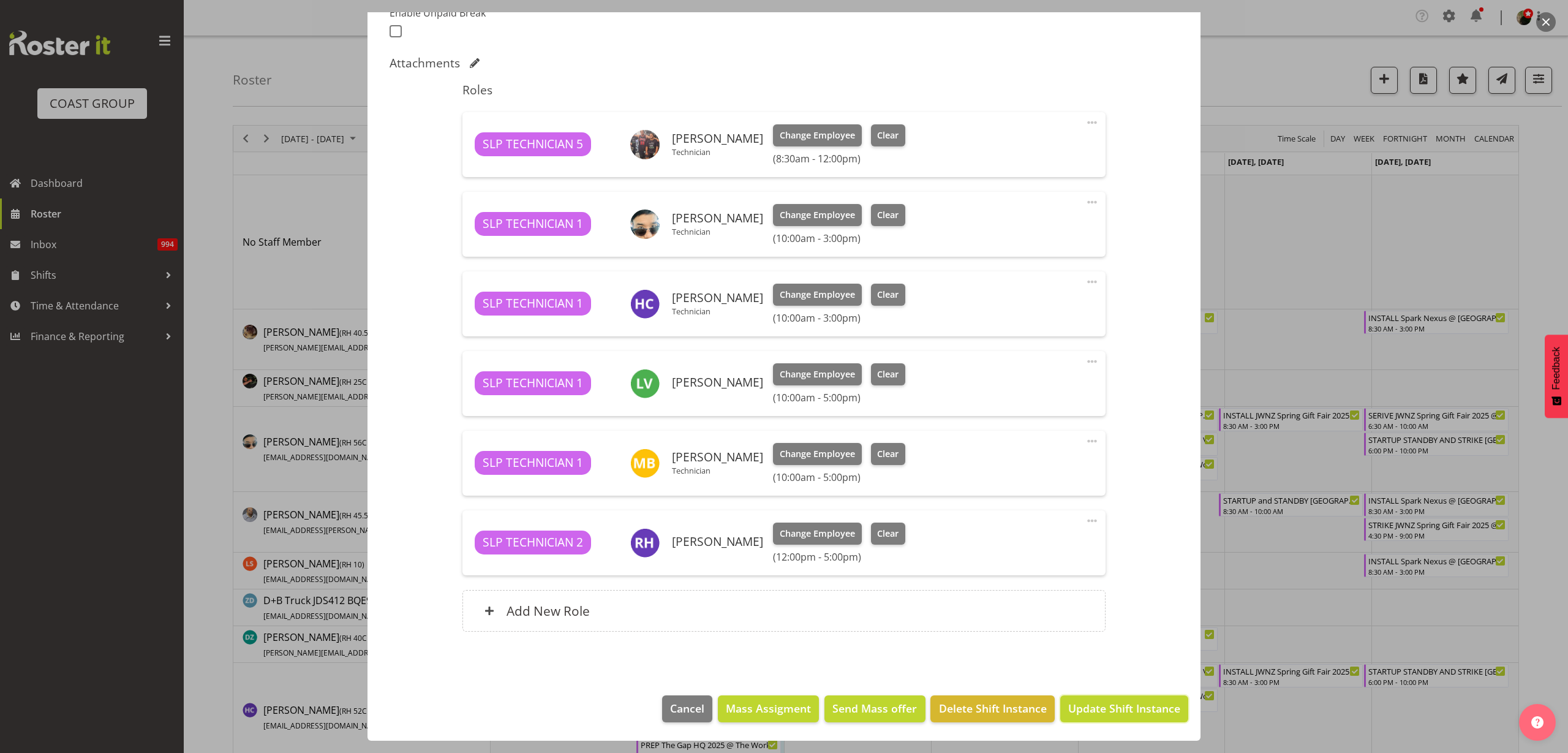
click at [1125, 711] on span "Update Shift Instance" at bounding box center [1124, 709] width 112 height 16
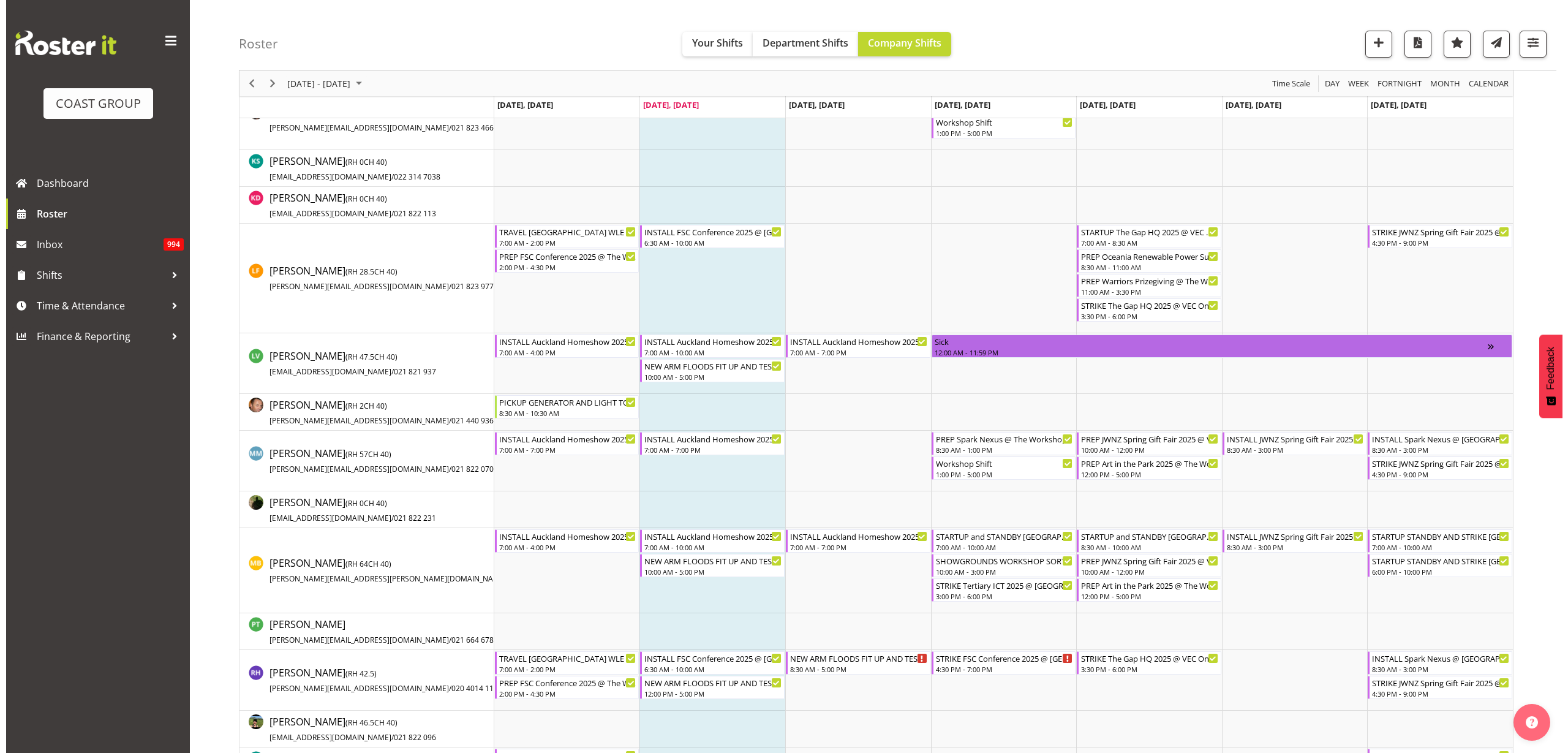
scroll to position [996, 0]
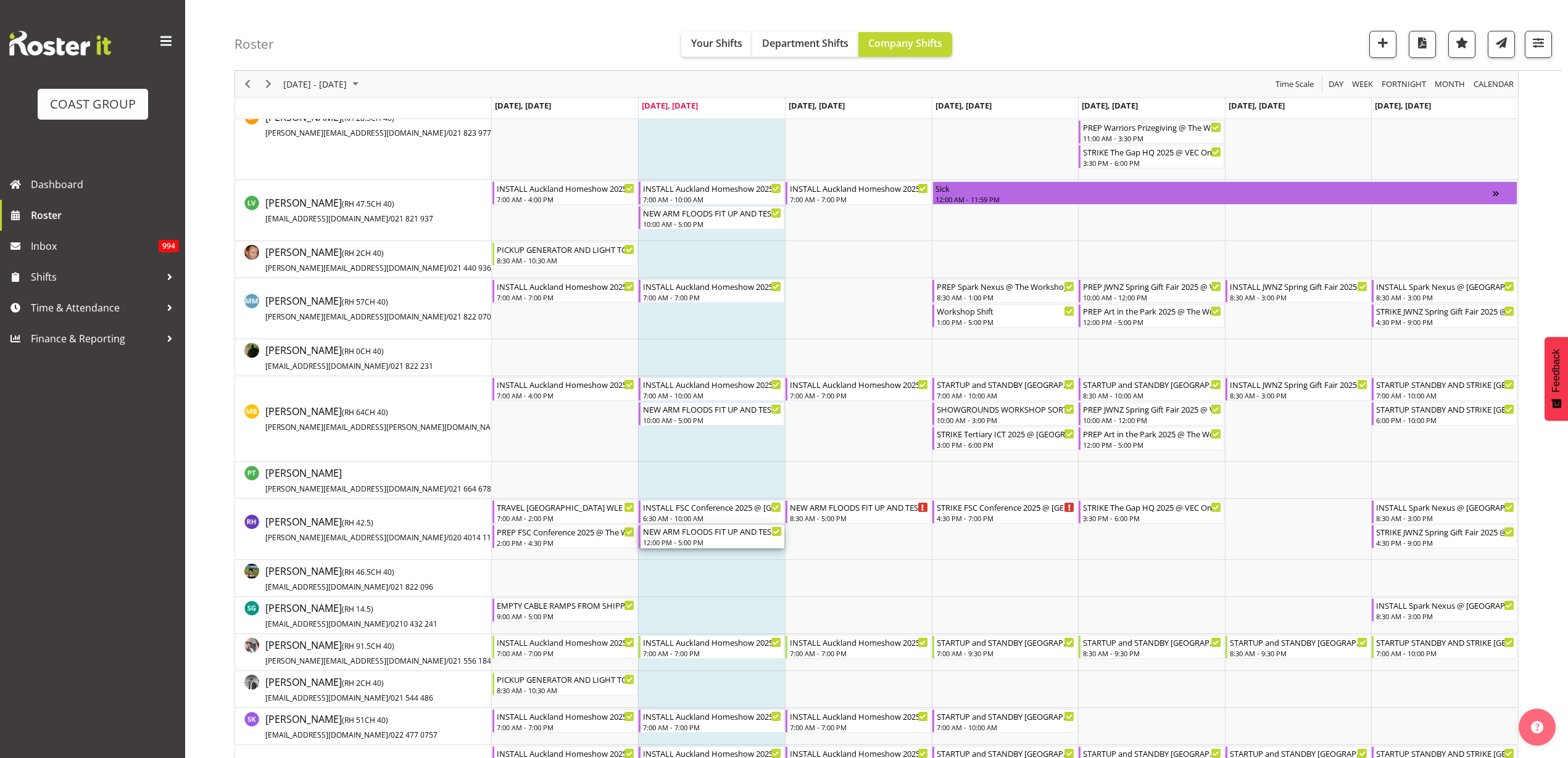
click at [672, 538] on div "12:00 PM - 5:00 PM" at bounding box center [713, 542] width 139 height 10
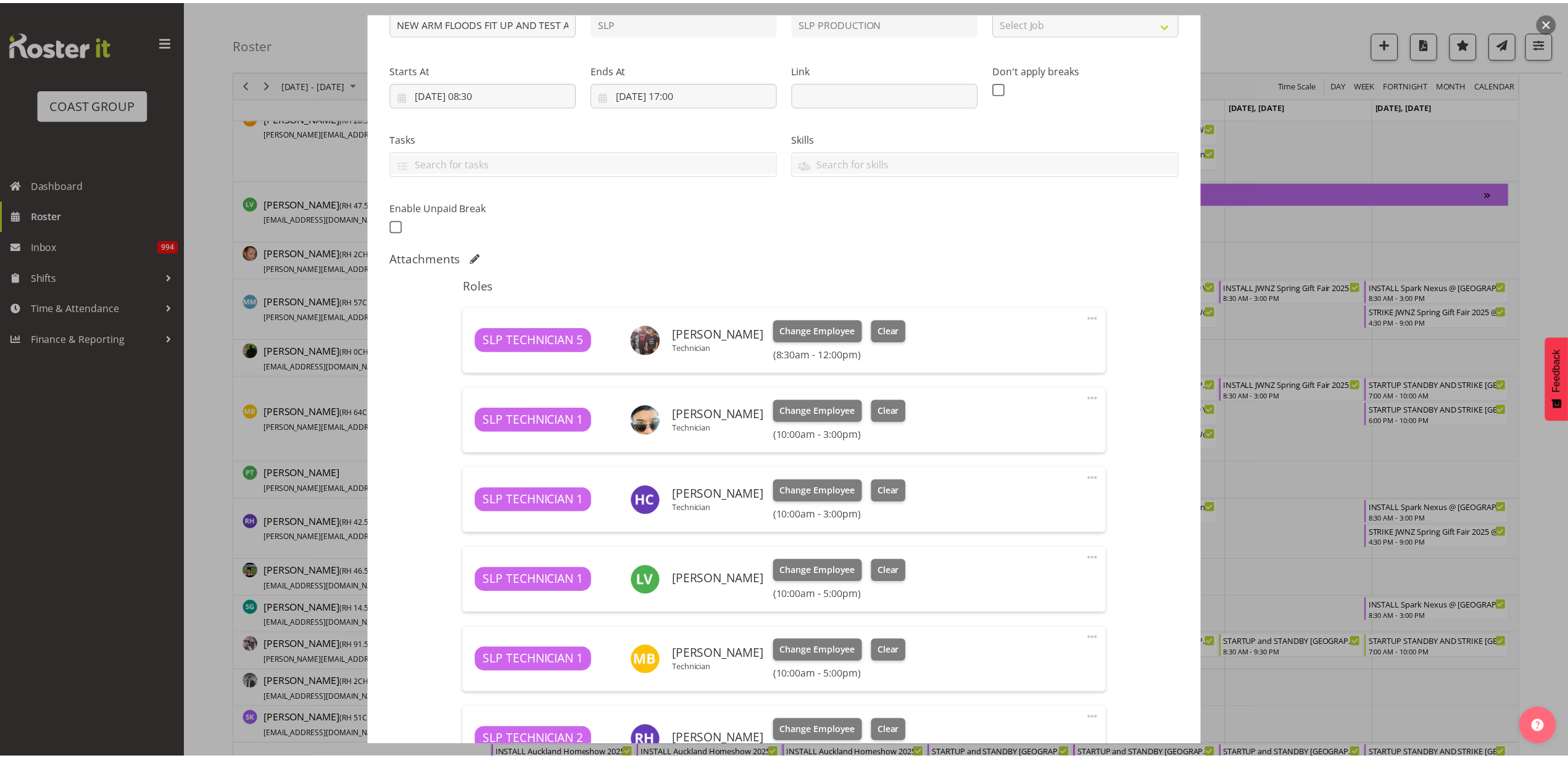
scroll to position [349, 0]
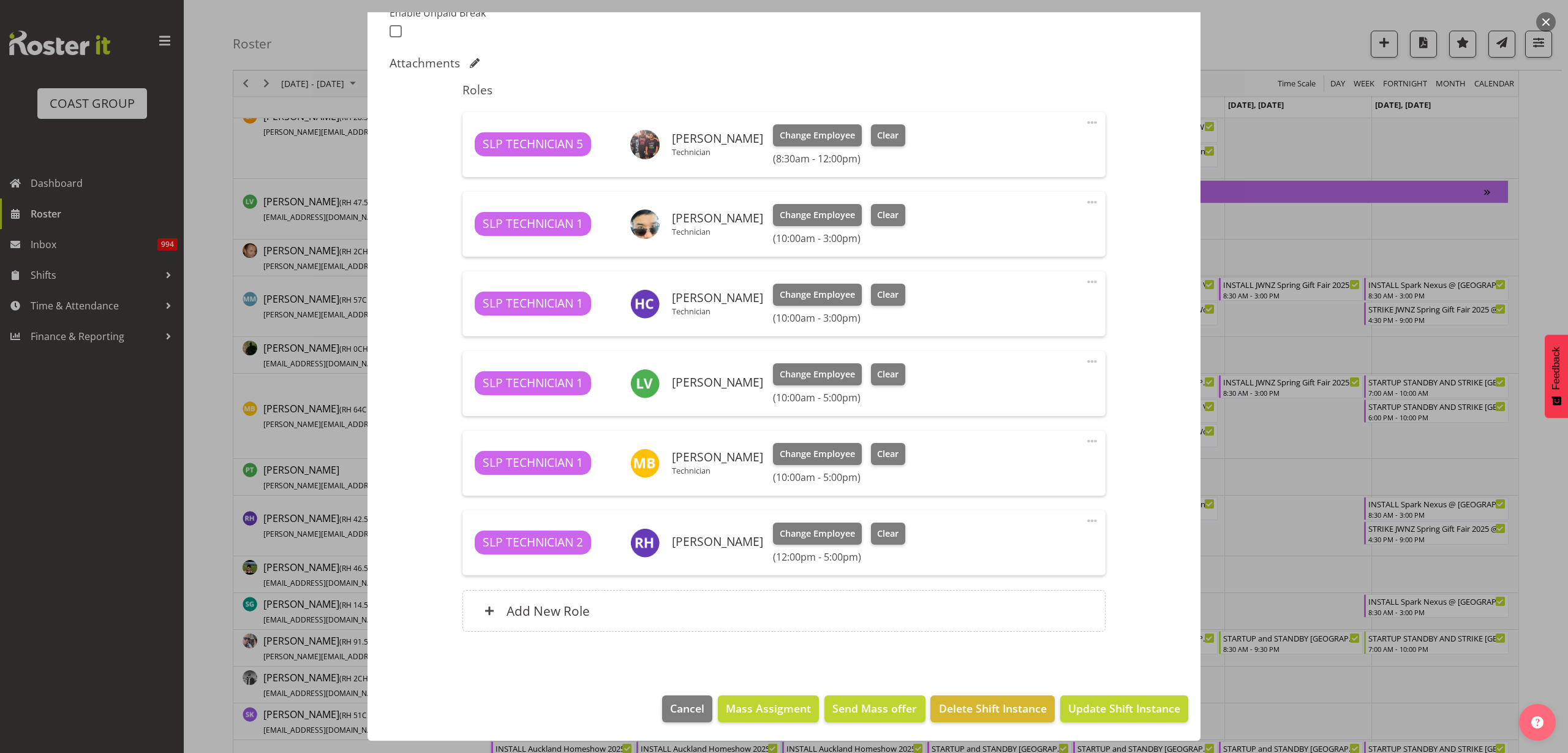
click at [1085, 519] on span at bounding box center [1091, 520] width 14 height 14
click at [1020, 553] on link "Edit" at bounding box center [1041, 550] width 118 height 22
select select "8"
select select "2025"
select select "12"
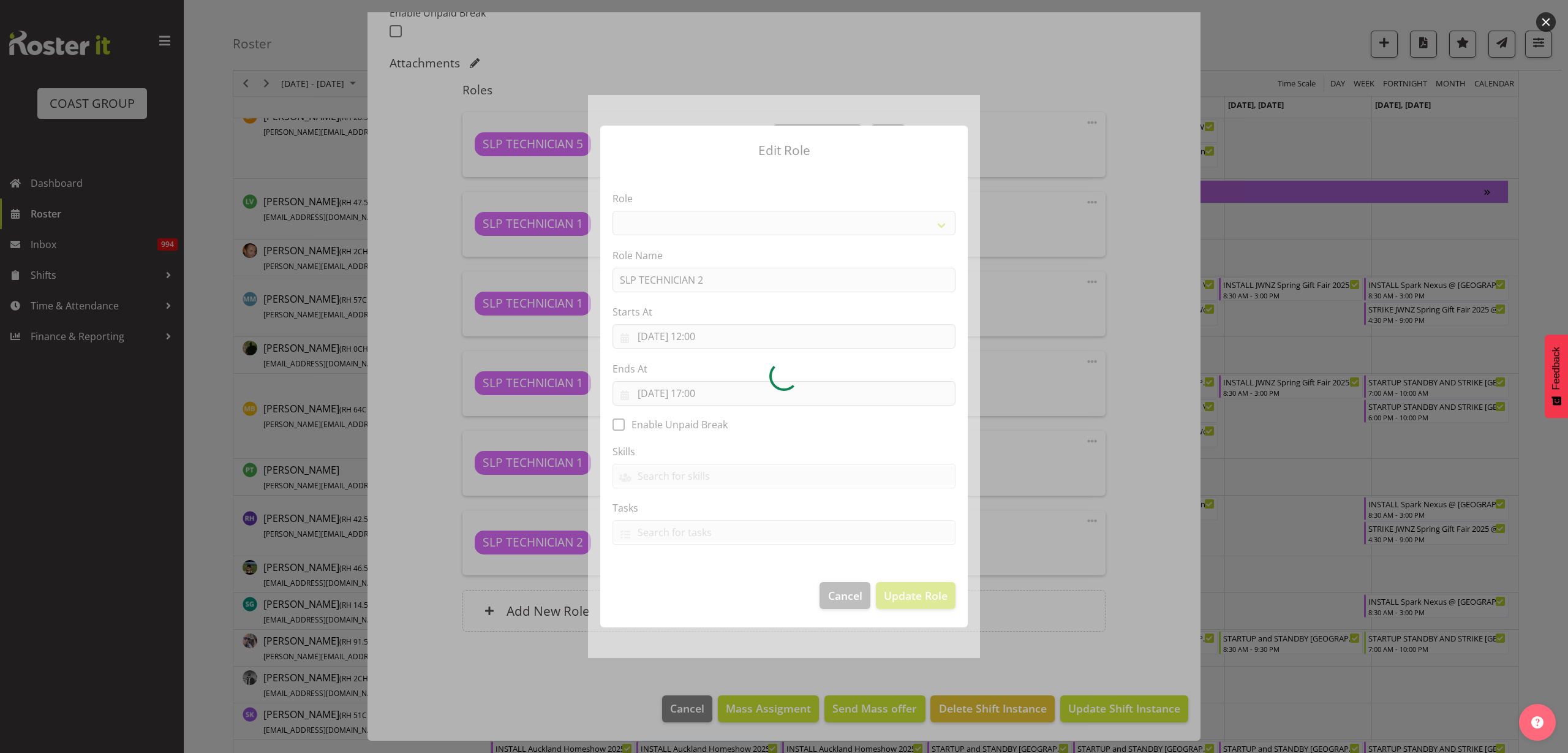
click at [670, 322] on div at bounding box center [784, 376] width 392 height 563
click at [700, 331] on div at bounding box center [784, 376] width 392 height 563
click at [709, 338] on div at bounding box center [784, 376] width 392 height 563
click at [707, 332] on div at bounding box center [784, 376] width 392 height 563
click at [706, 331] on div at bounding box center [784, 376] width 392 height 563
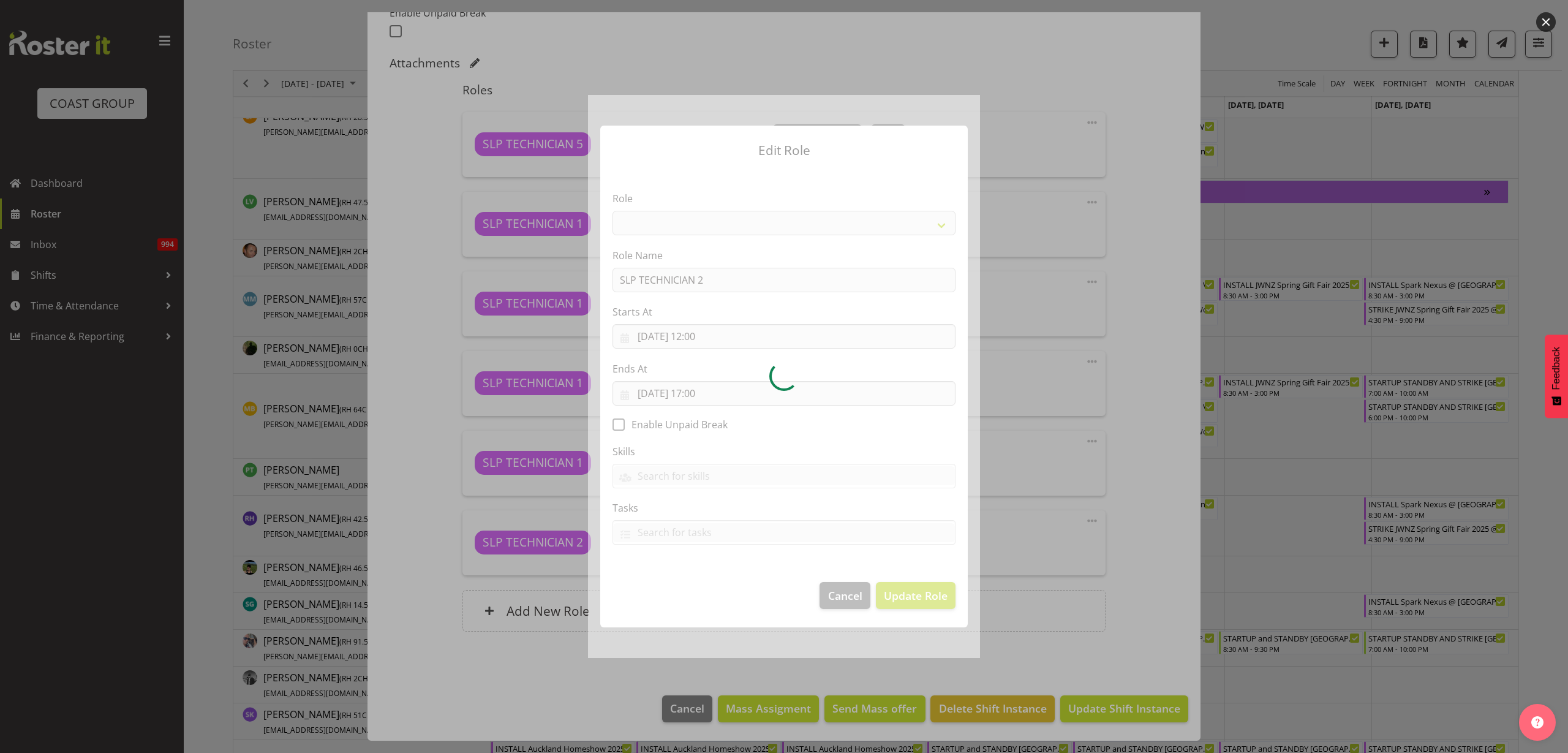
click at [706, 331] on div at bounding box center [784, 376] width 392 height 563
select select "123"
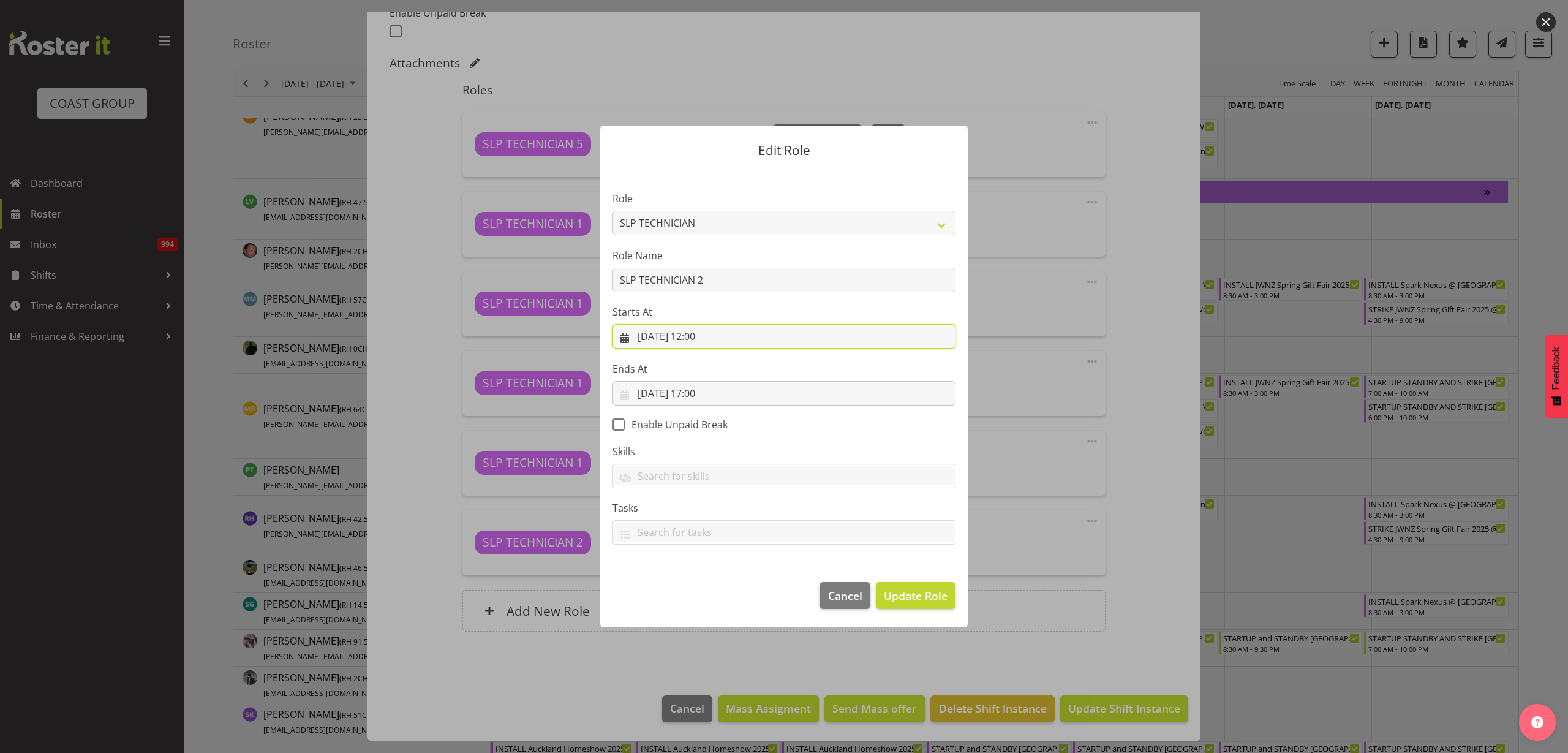
click at [710, 336] on input "09/09/2025, 12:00" at bounding box center [784, 336] width 344 height 24
click at [710, 595] on select "00 01 02 03 04 05 06 07 08 09 10 11 12 13 14 15 16 17 18 19 20 21 22 23" at bounding box center [710, 597] width 28 height 24
select select "10"
click at [697, 585] on select "00 01 02 03 04 05 06 07 08 09 10 11 12 13 14 15 16 17 18 19 20 21 22 23" at bounding box center [710, 597] width 28 height 24
type input "09/09/2025, 10:00"
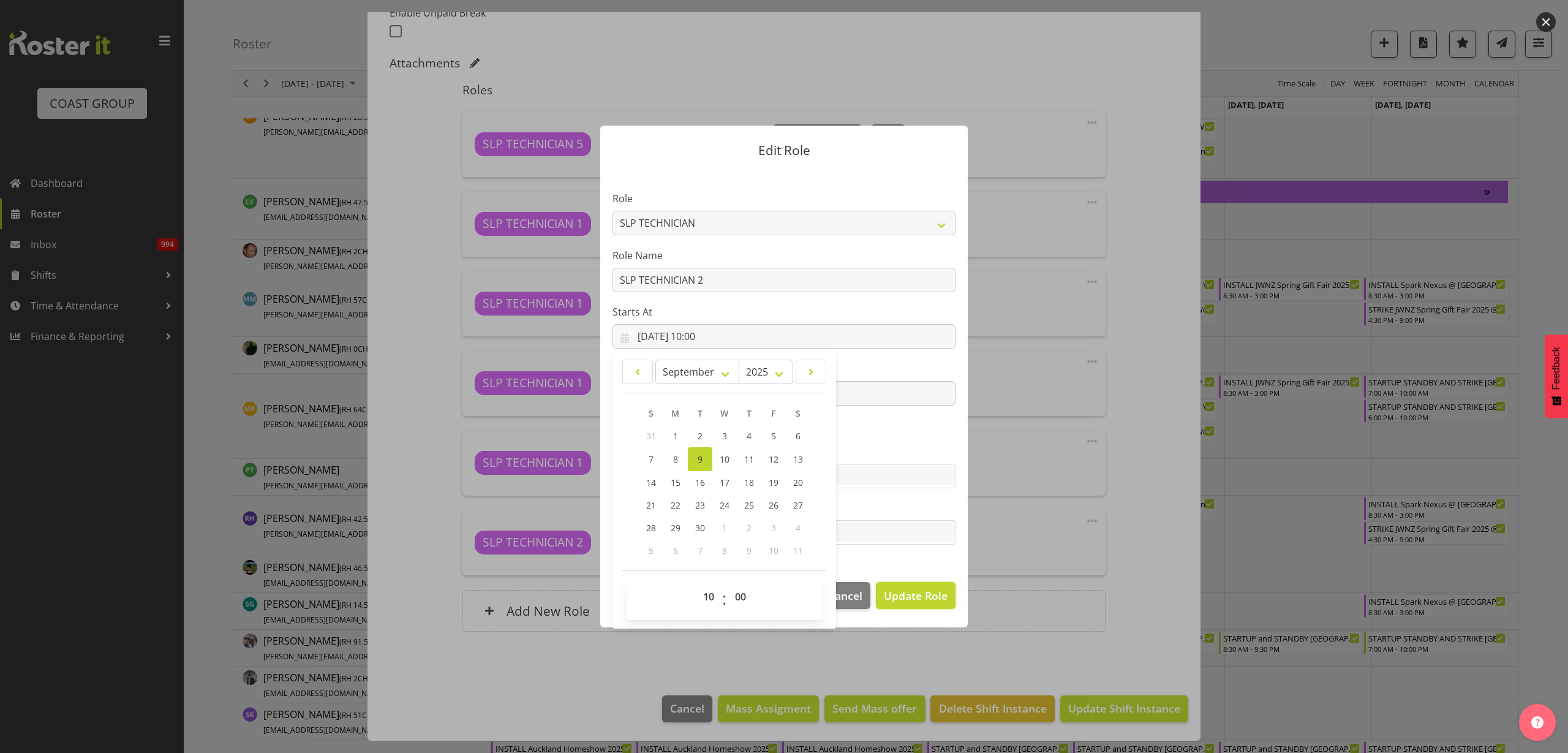
click at [906, 595] on span "Update Role" at bounding box center [916, 596] width 64 height 16
select select
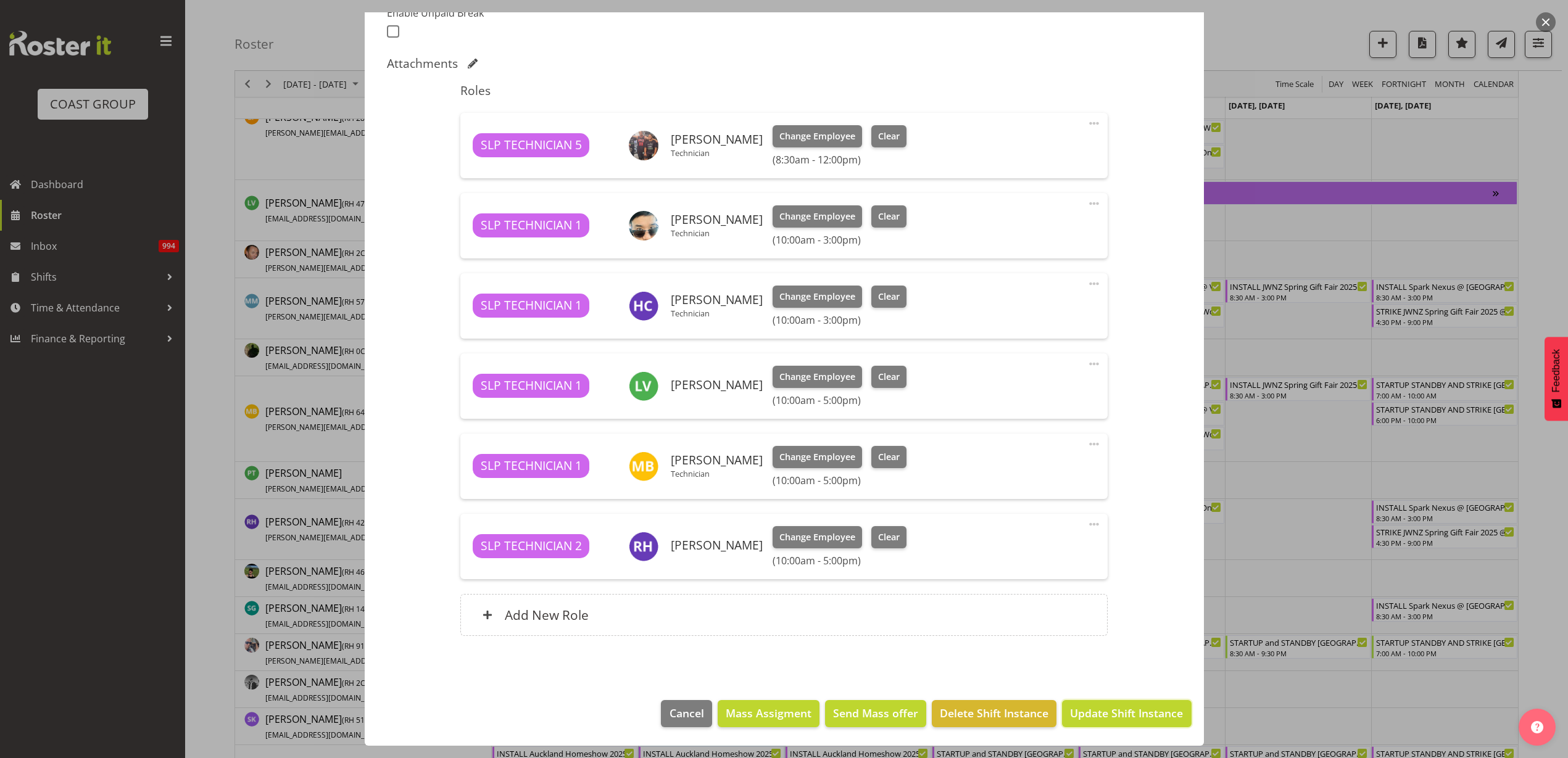
click at [1127, 706] on span "Update Shift Instance" at bounding box center [1127, 713] width 113 height 17
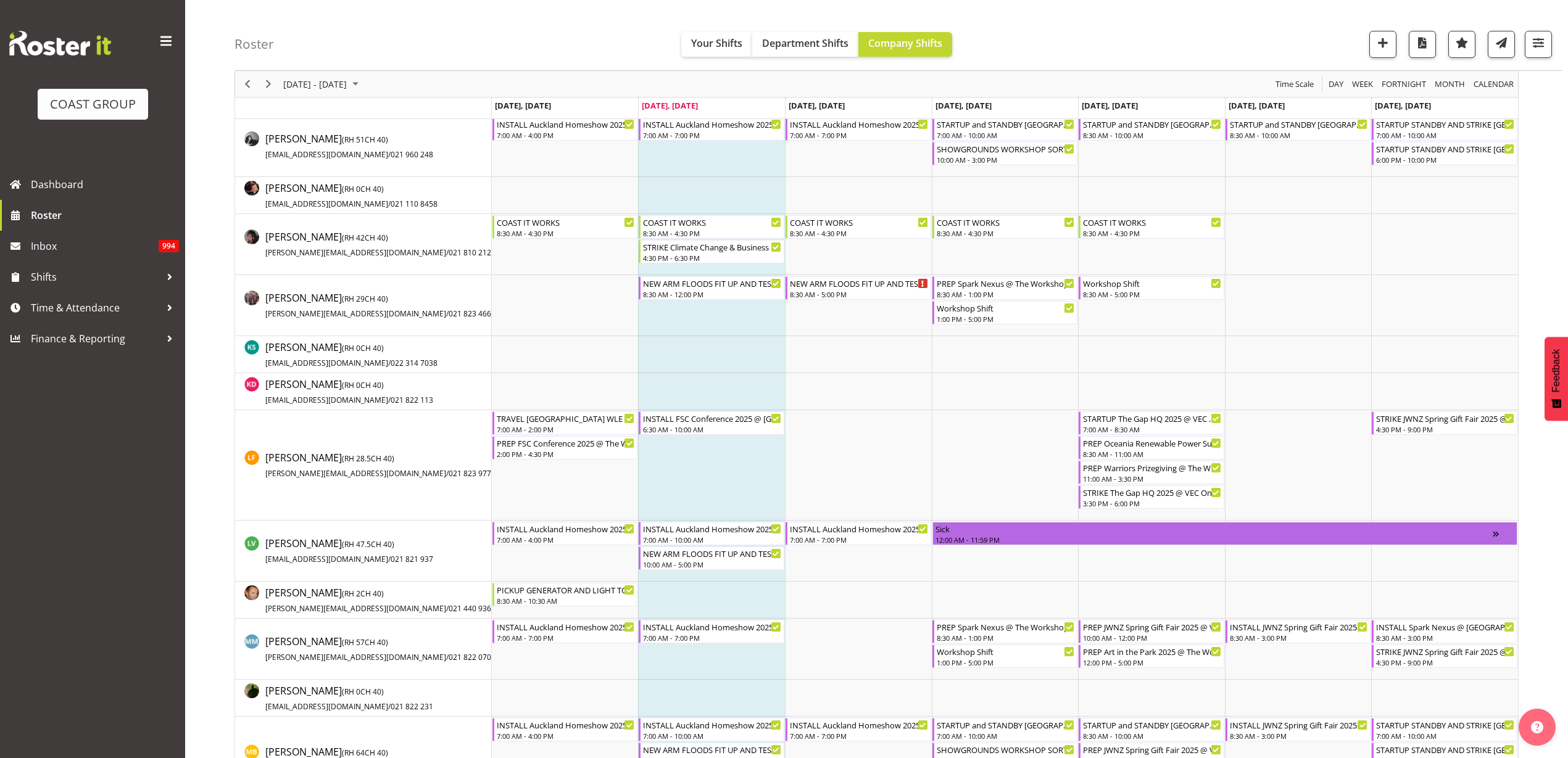
scroll to position [1003, 0]
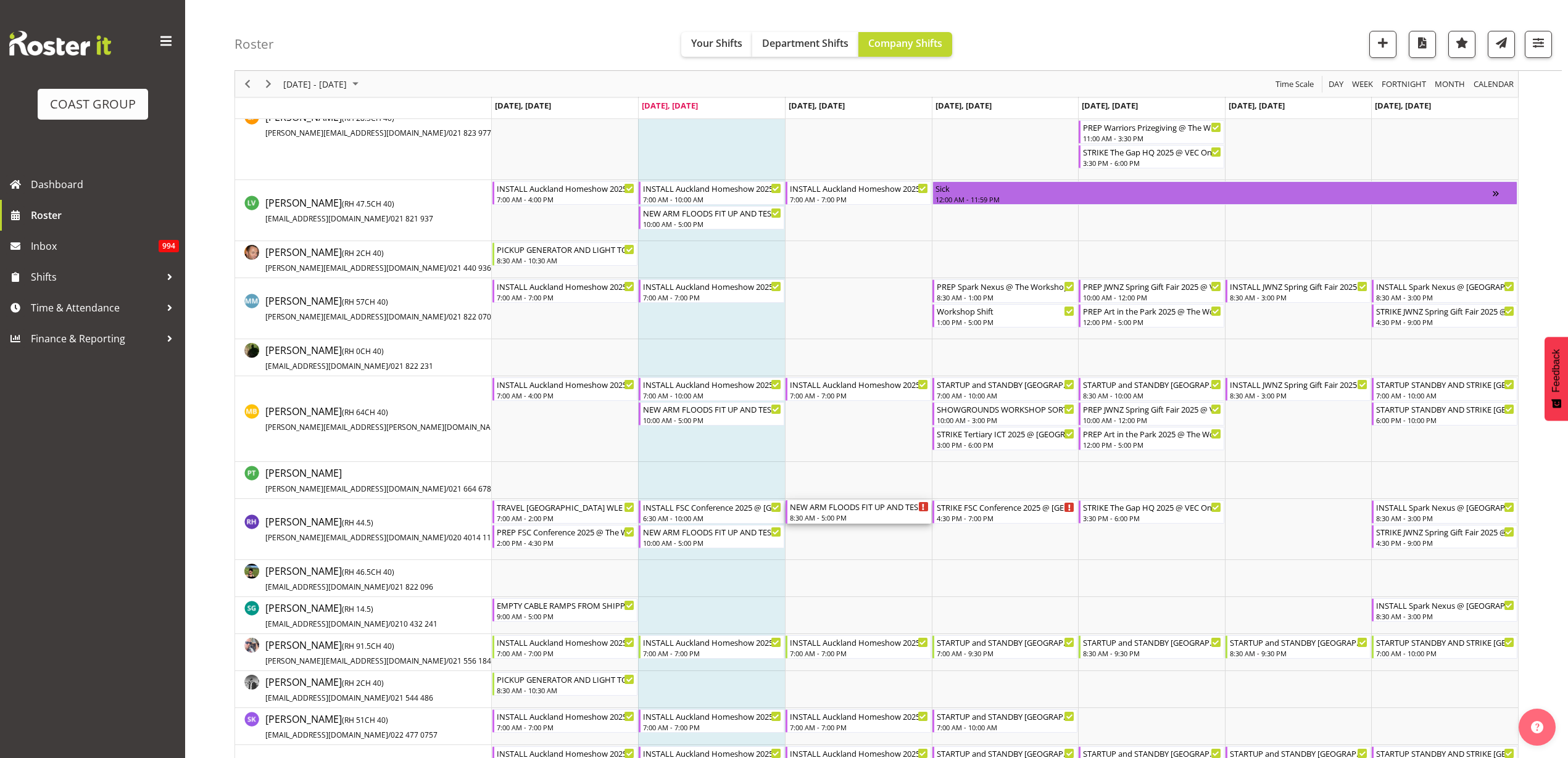
click at [845, 509] on div "NEW ARM FLOODS FIT UP AND TEST AND TAG" at bounding box center [859, 506] width 139 height 13
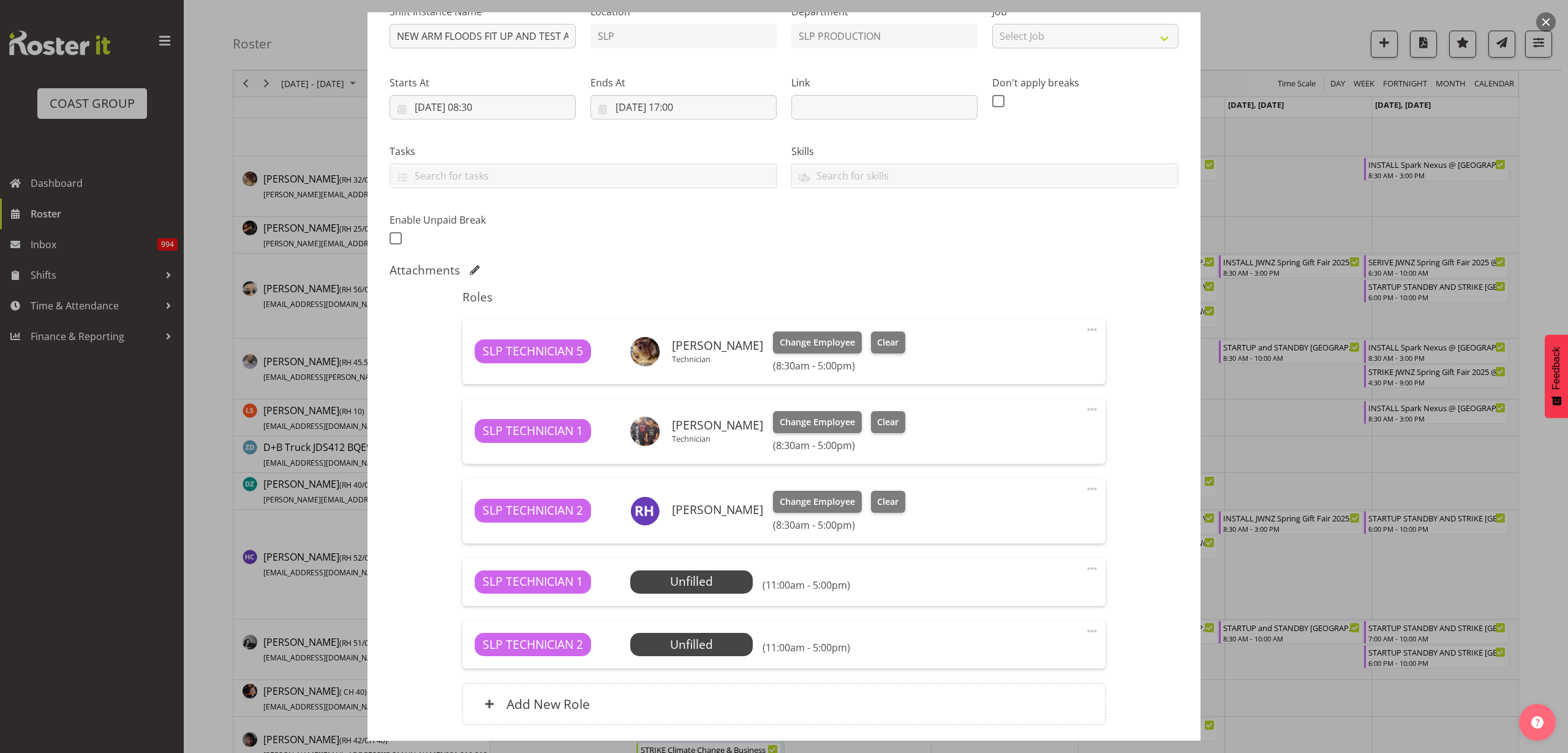
scroll to position [230, 0]
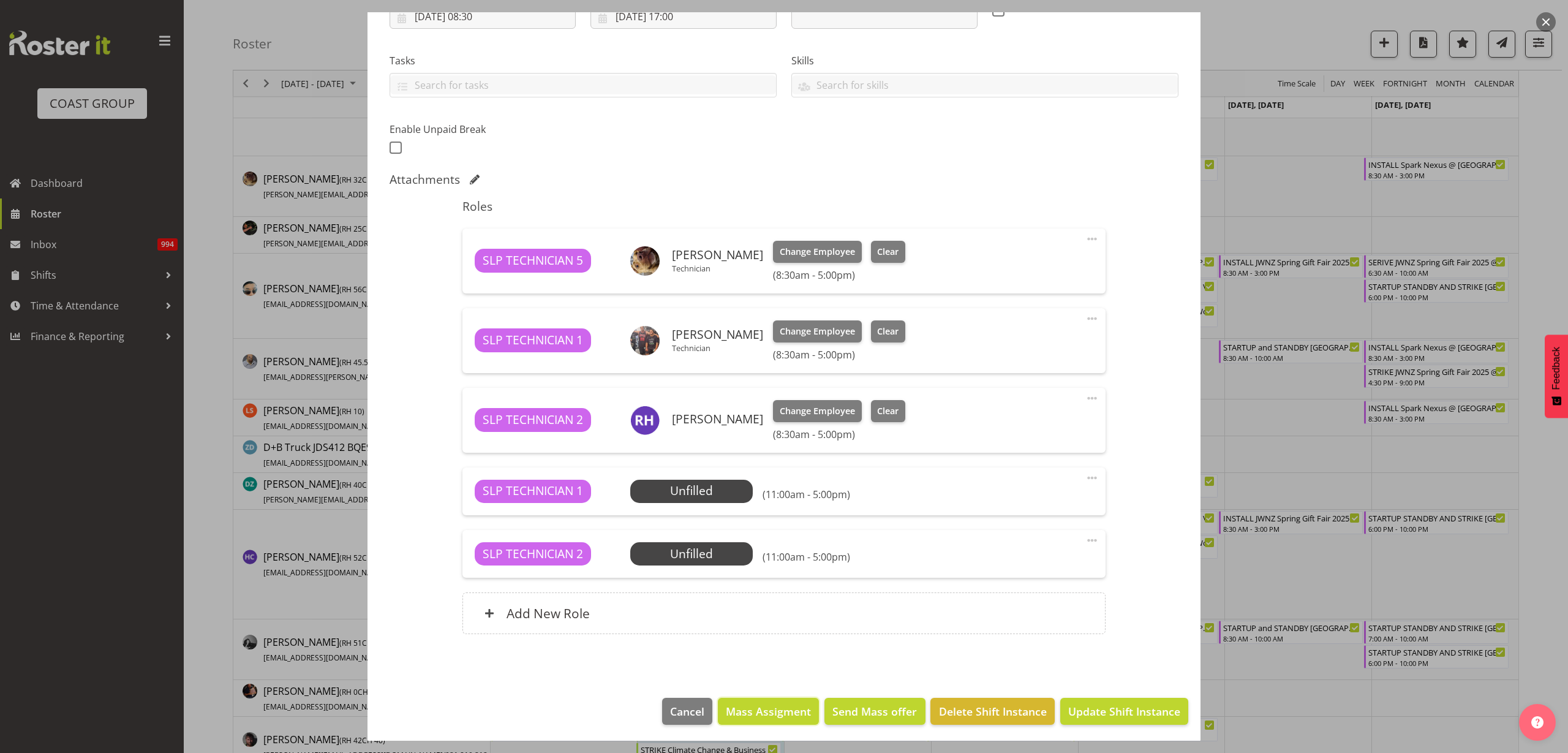
click at [753, 717] on span "Mass Assigment" at bounding box center [768, 711] width 85 height 16
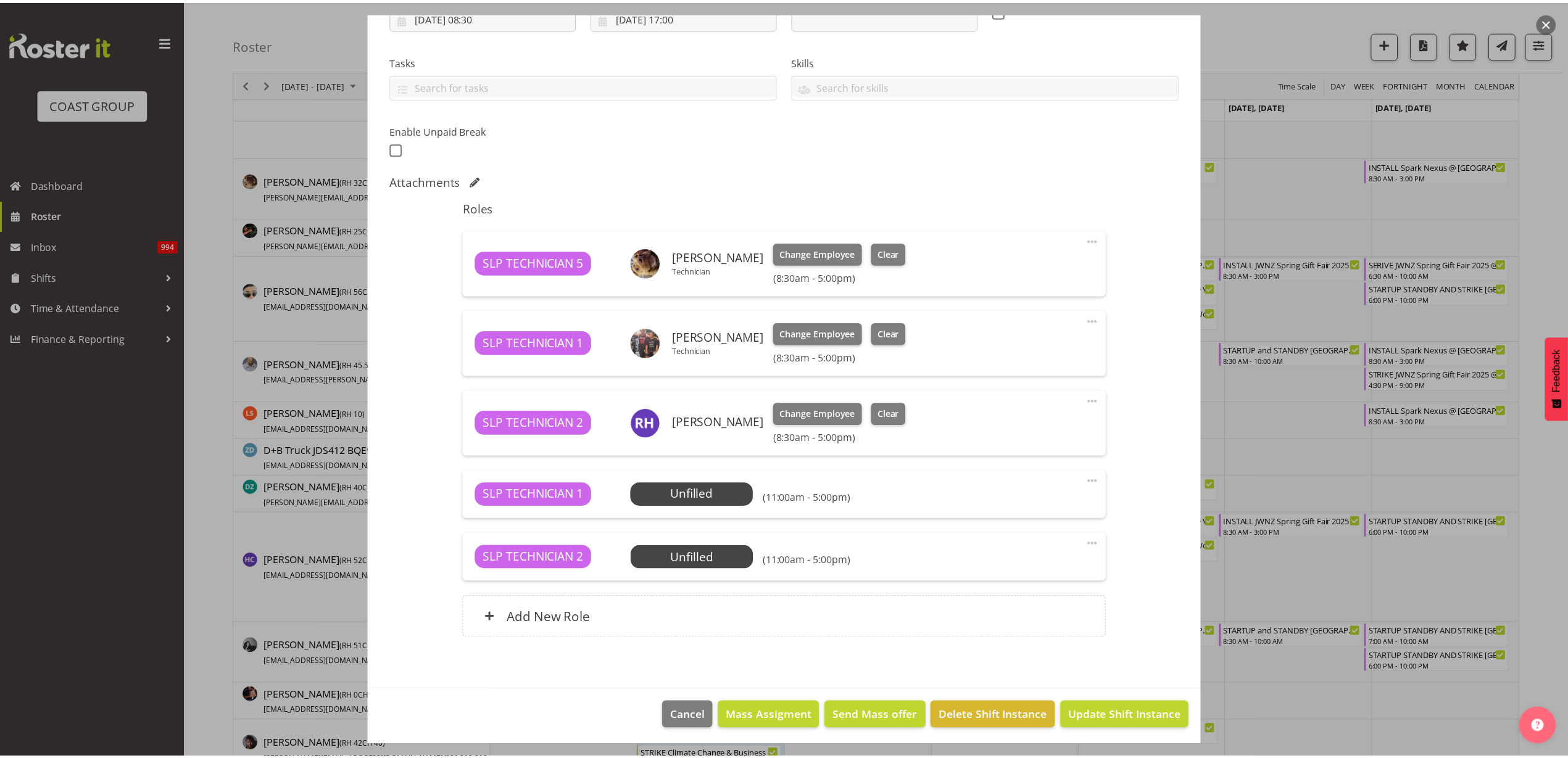
scroll to position [185, 0]
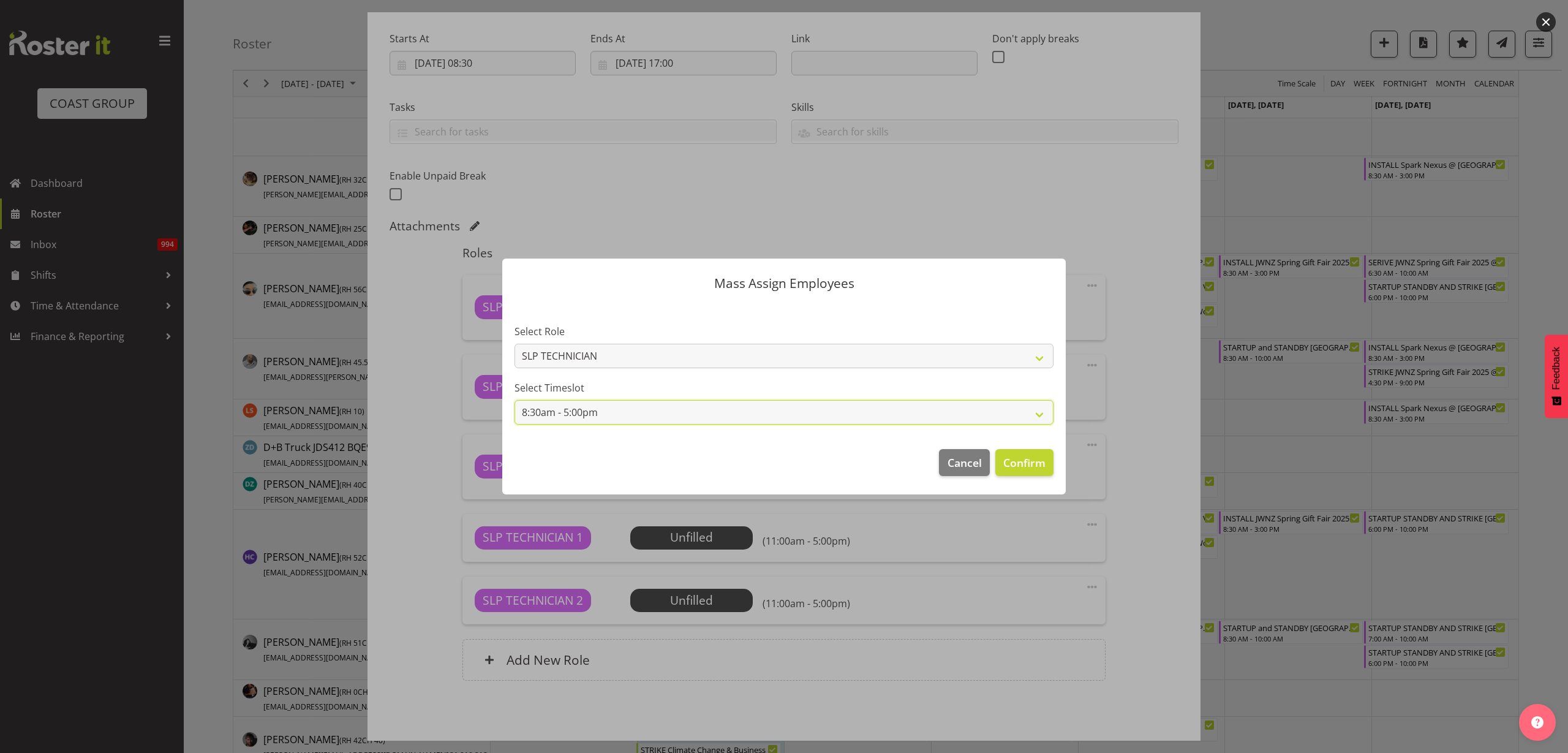
click at [576, 412] on select "8:30am - 5:00pm 11:00am - 5:00pm" at bounding box center [784, 412] width 539 height 24
select select "11:00am - 5:00pm"
click at [514, 401] on select "8:30am - 5:00pm 11:00am - 5:00pm" at bounding box center [784, 412] width 539 height 24
click at [1019, 463] on span "Confirm" at bounding box center [1025, 462] width 42 height 16
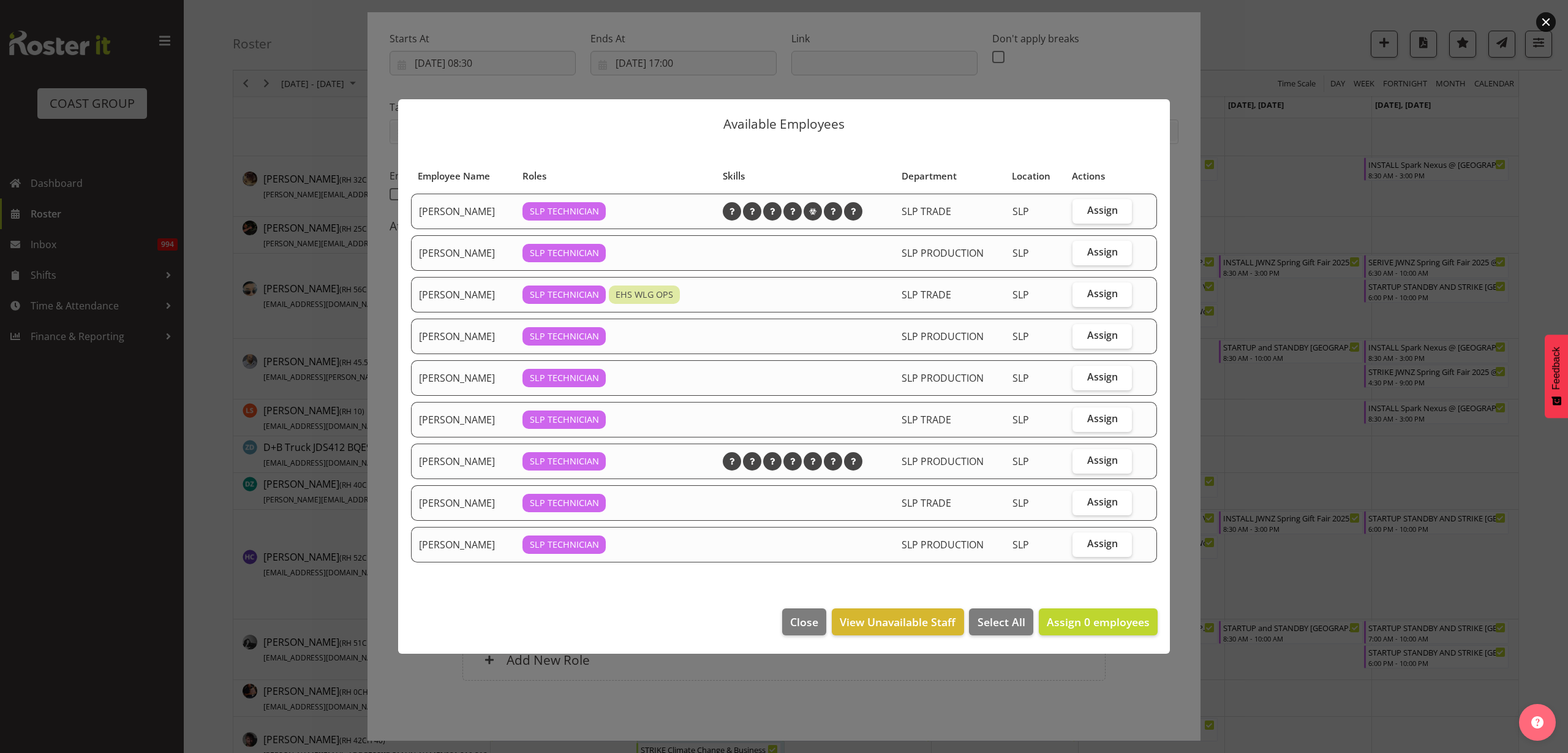
click at [1109, 206] on span "Assign" at bounding box center [1103, 209] width 31 height 13
click at [1081, 207] on input "Assign" at bounding box center [1077, 210] width 8 height 8
checkbox input "true"
click at [1103, 293] on span "Assign" at bounding box center [1103, 293] width 31 height 13
click at [1081, 293] on input "Assign" at bounding box center [1077, 293] width 8 height 8
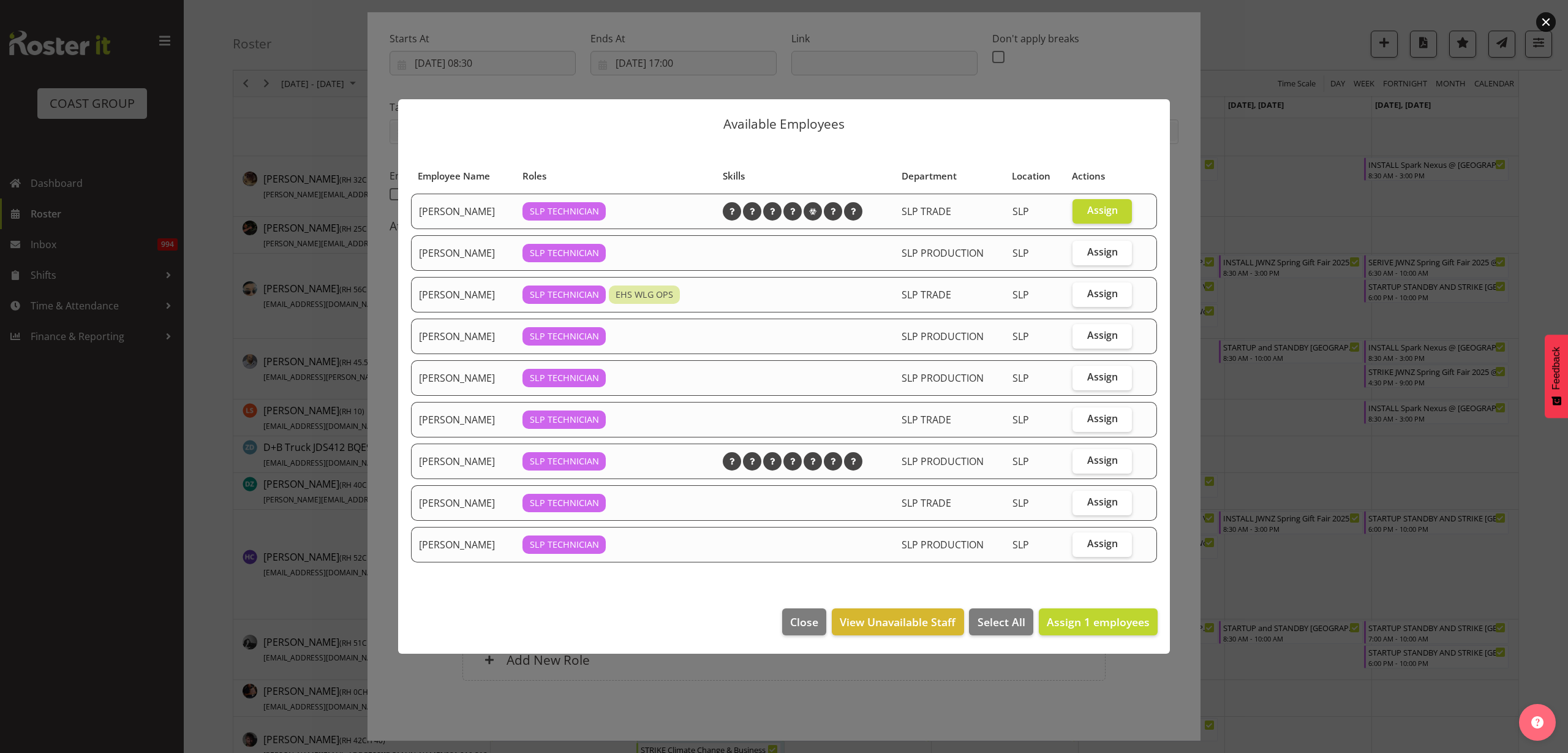
checkbox input "true"
click at [1124, 628] on span "Assign 2 employees" at bounding box center [1098, 622] width 103 height 14
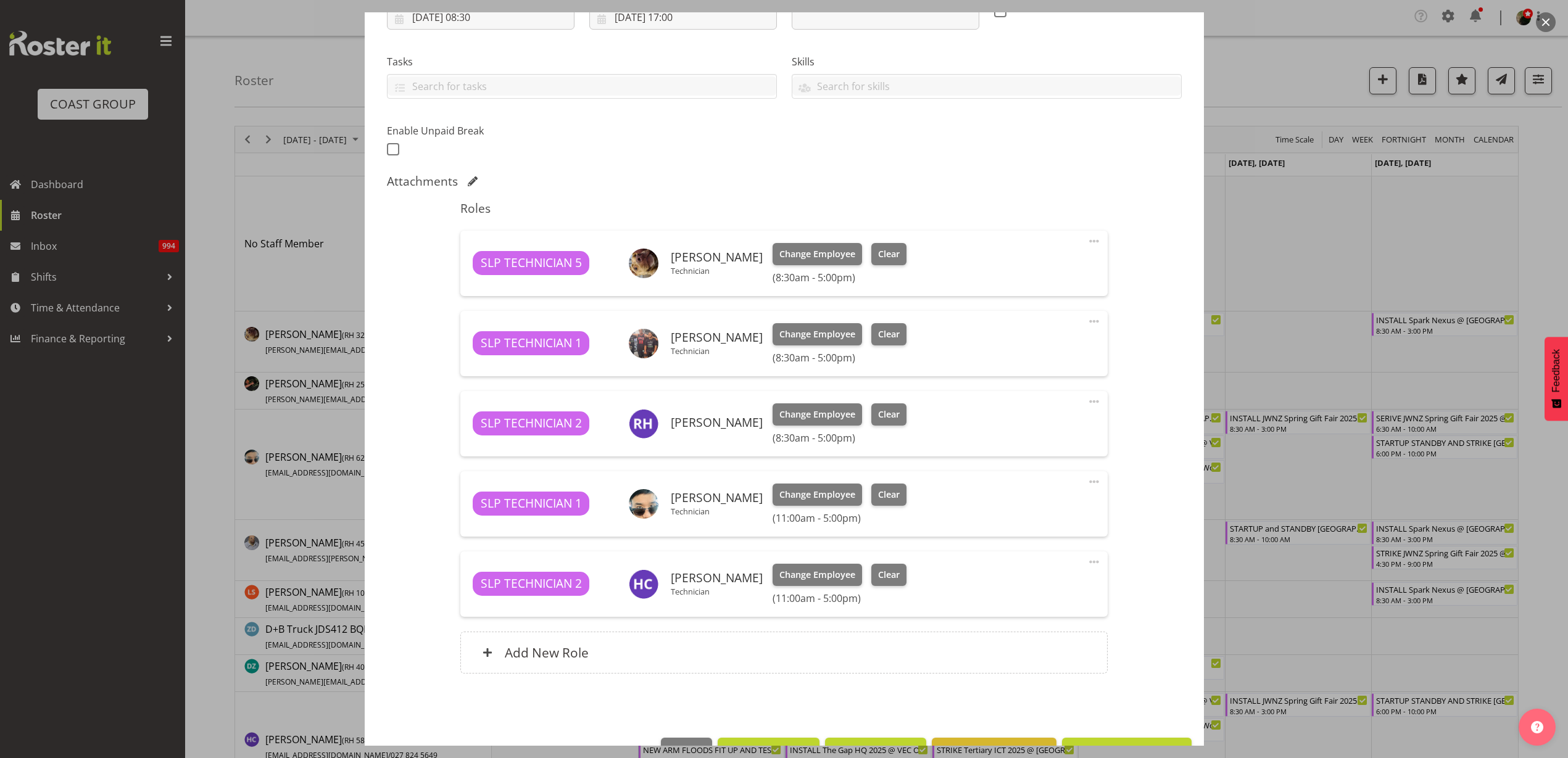
scroll to position [268, 0]
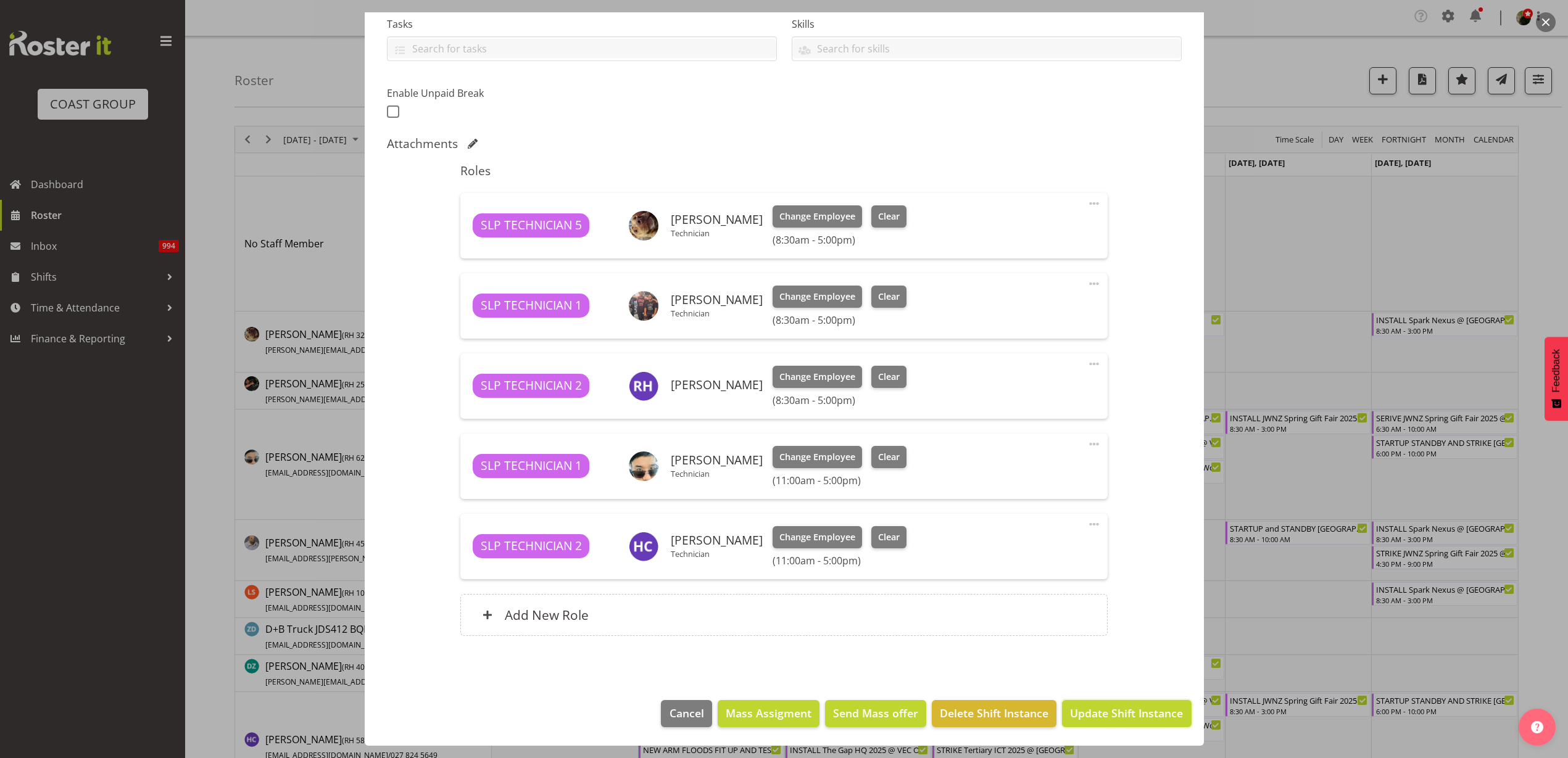
click at [1131, 706] on span "Update Shift Instance" at bounding box center [1127, 713] width 113 height 17
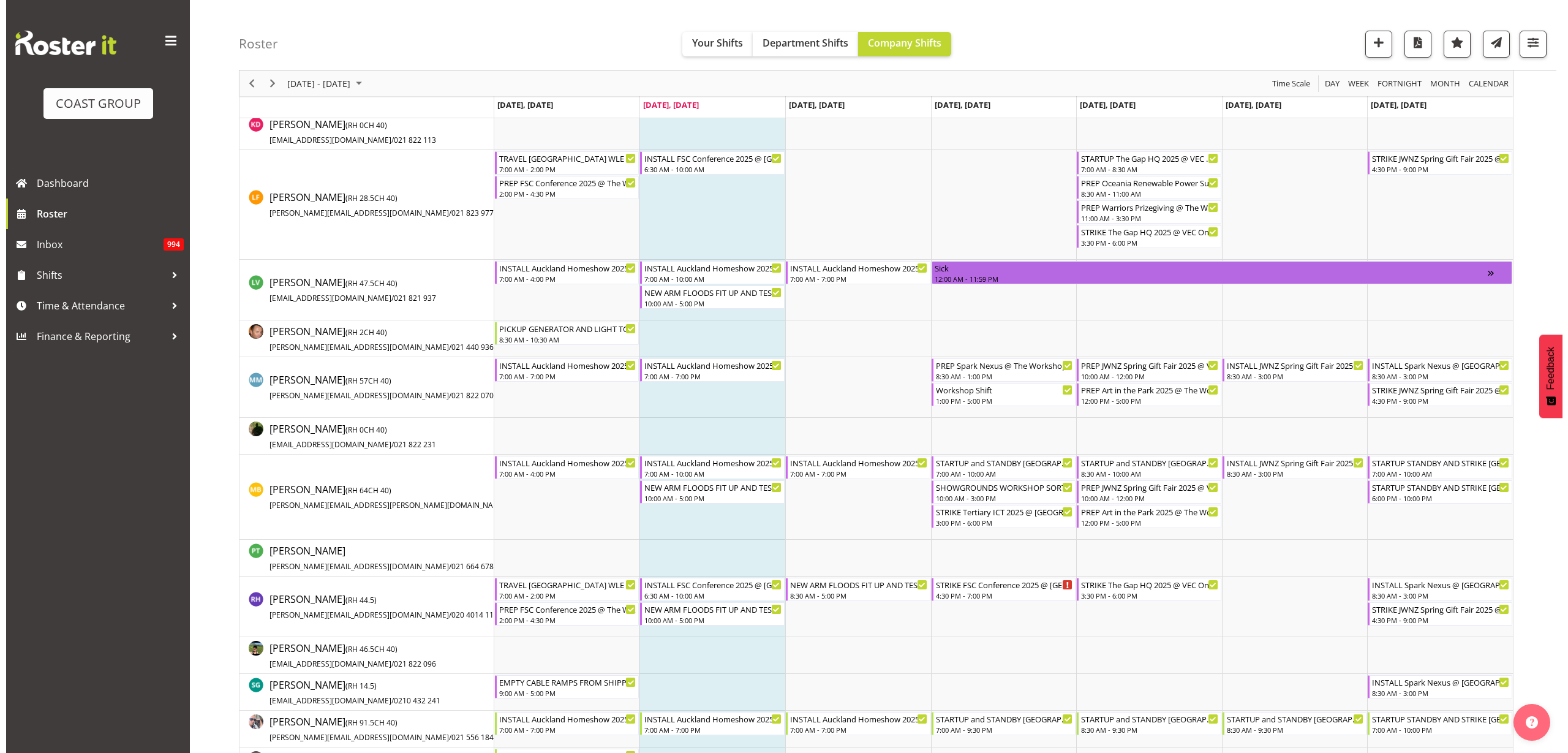
scroll to position [1073, 0]
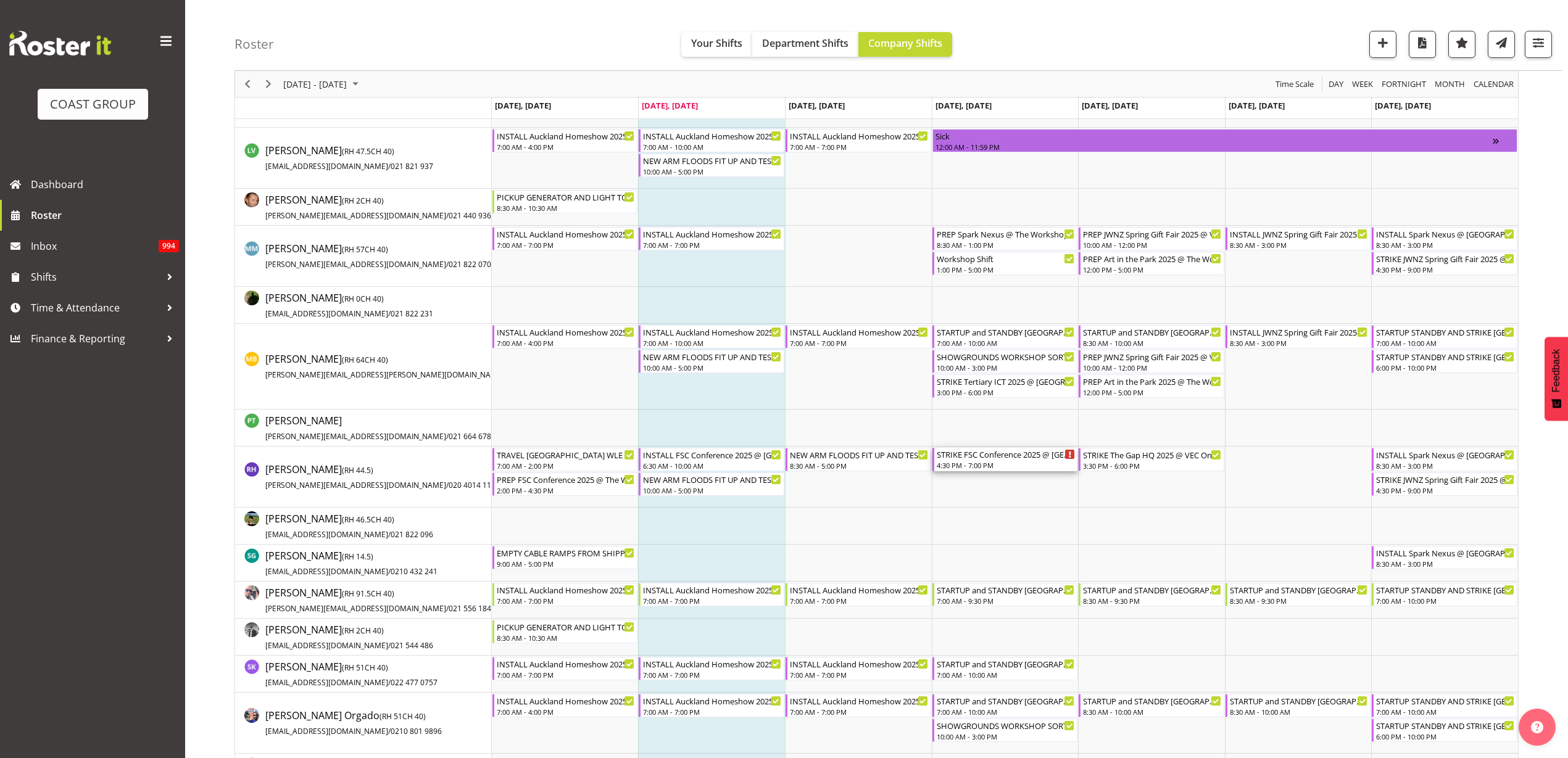
click at [1005, 453] on div "STRIKE FSC Conference 2025 @ [GEOGRAPHIC_DATA] On SIte @ 1730" at bounding box center [1006, 454] width 139 height 13
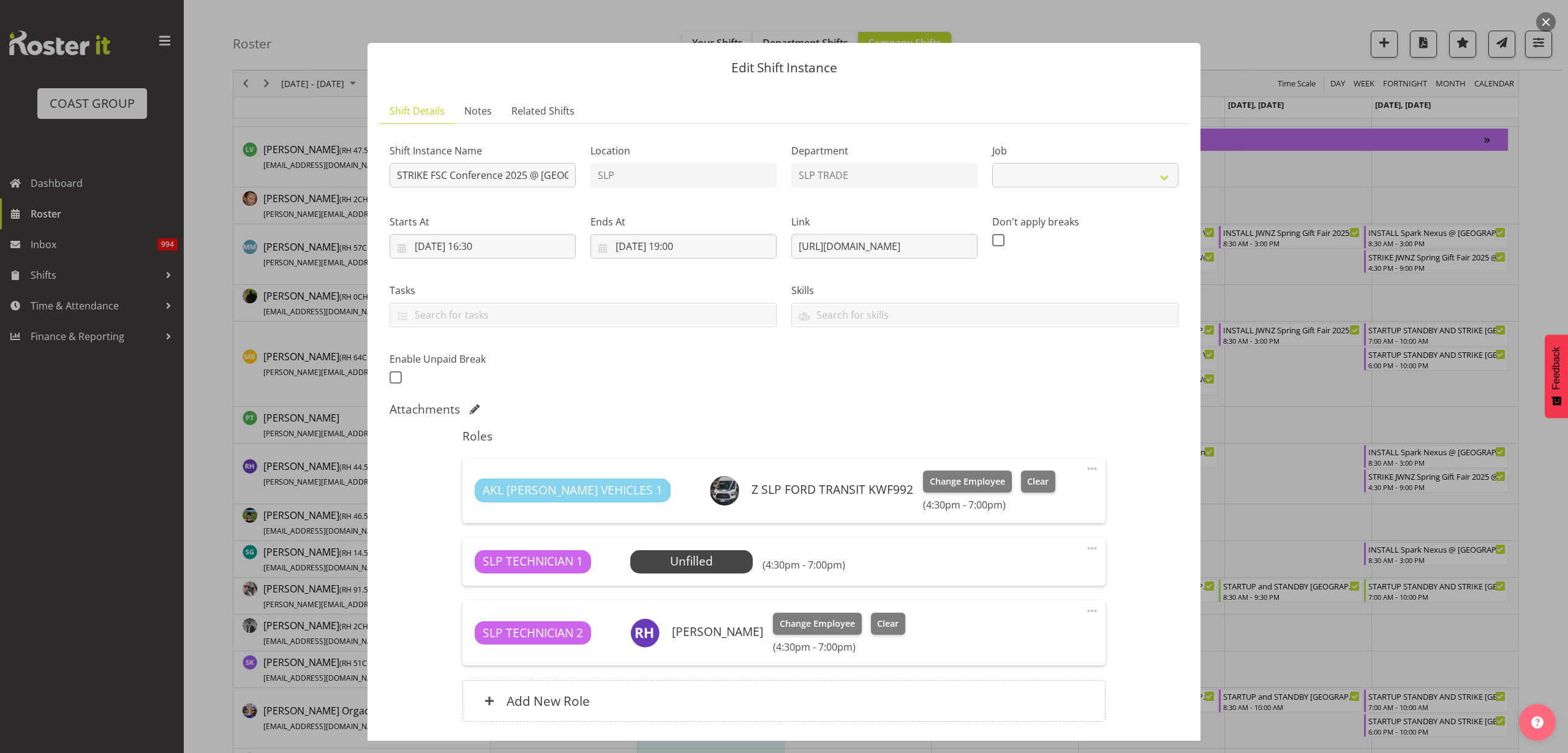
select select "9759"
click at [887, 624] on span "Clear" at bounding box center [888, 624] width 21 height 14
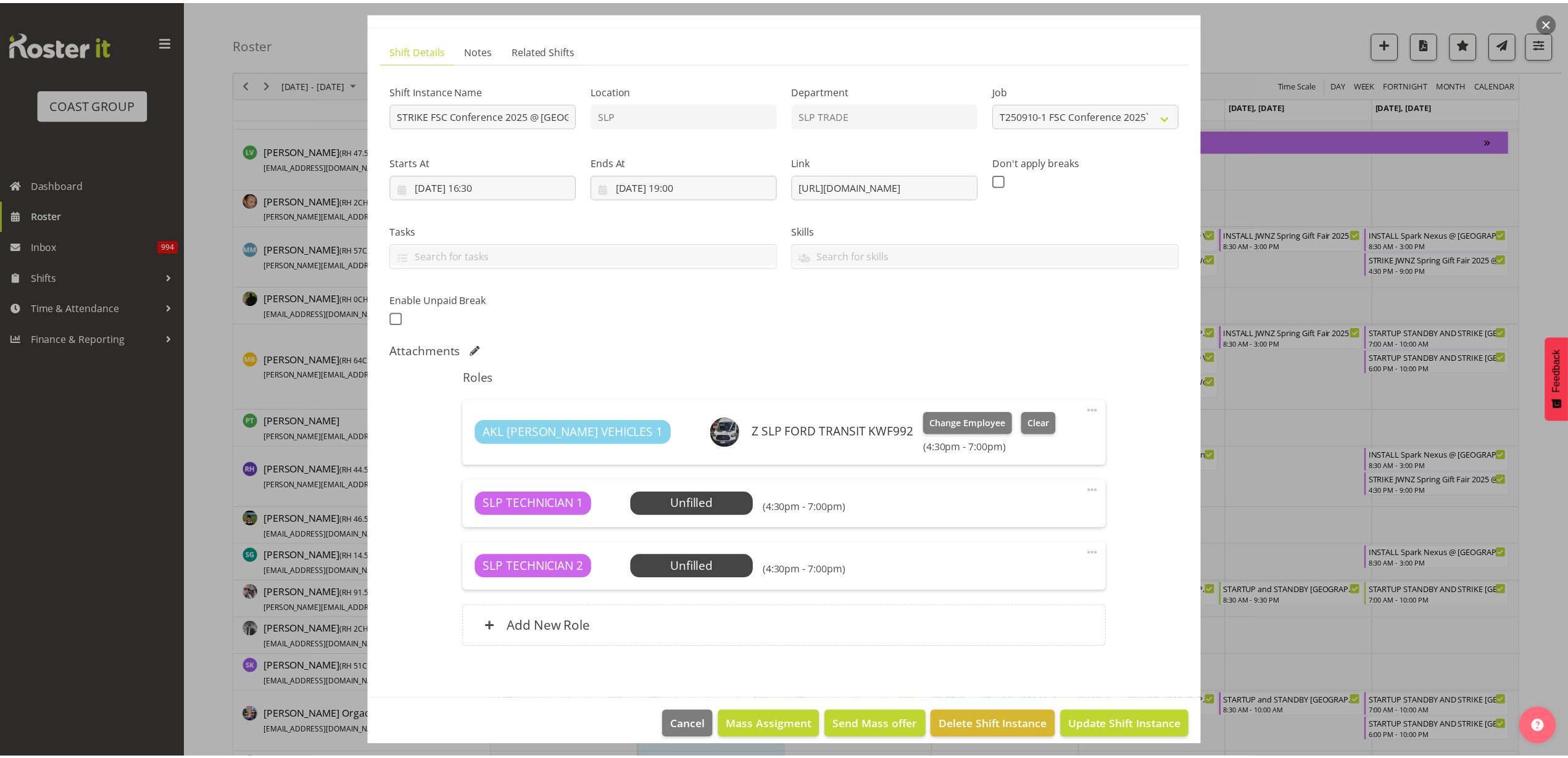
scroll to position [74, 0]
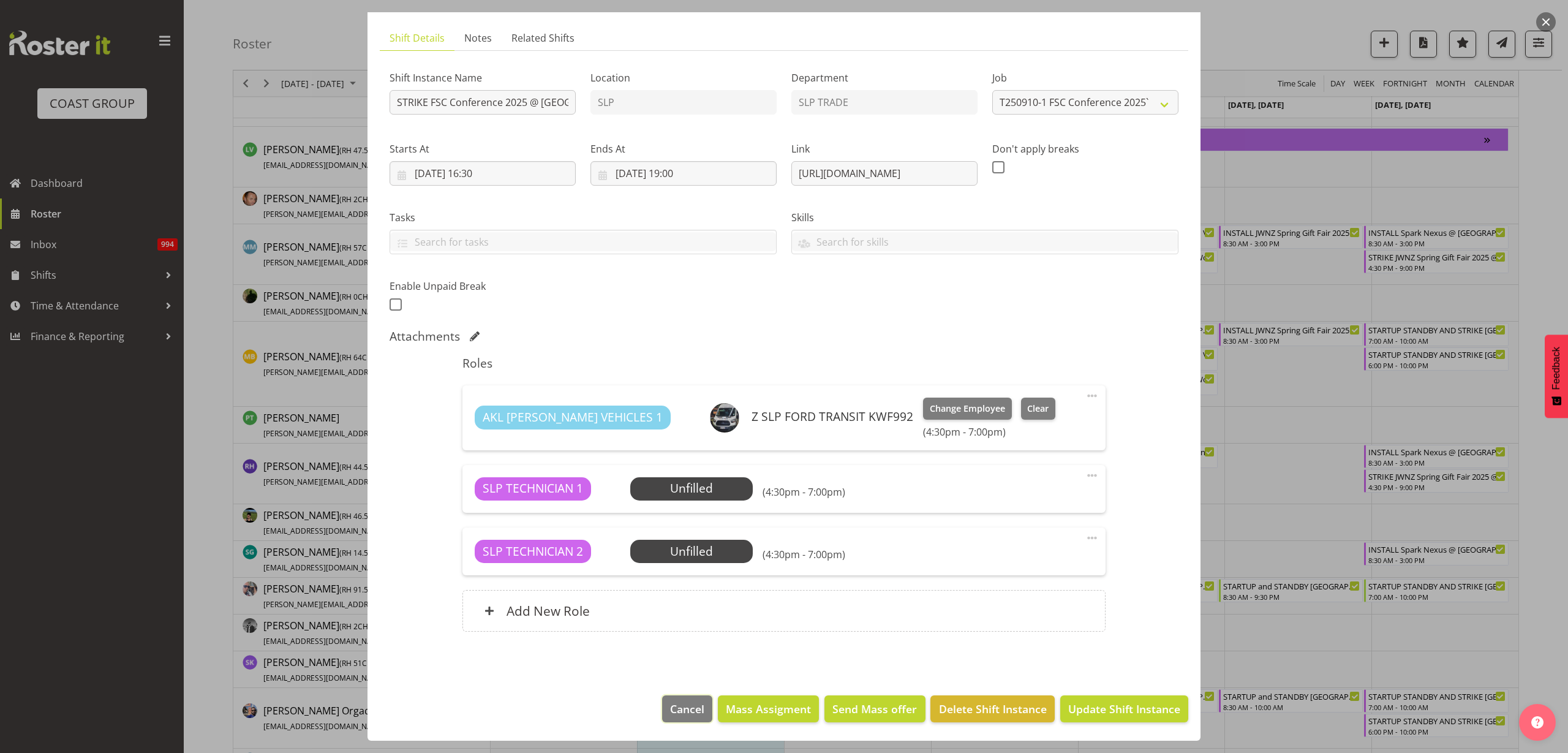
click at [685, 706] on span "Cancel" at bounding box center [688, 709] width 35 height 16
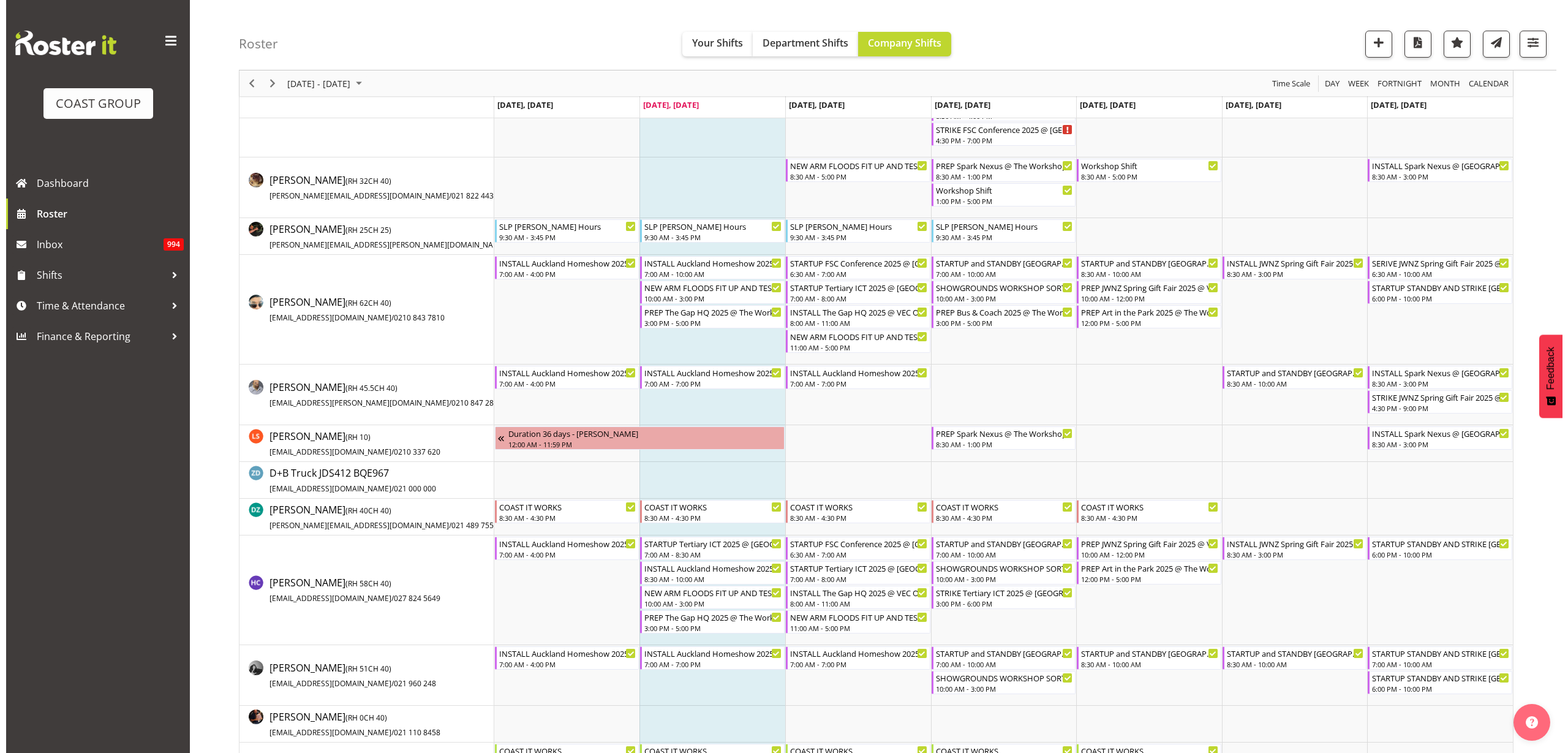
scroll to position [153, 0]
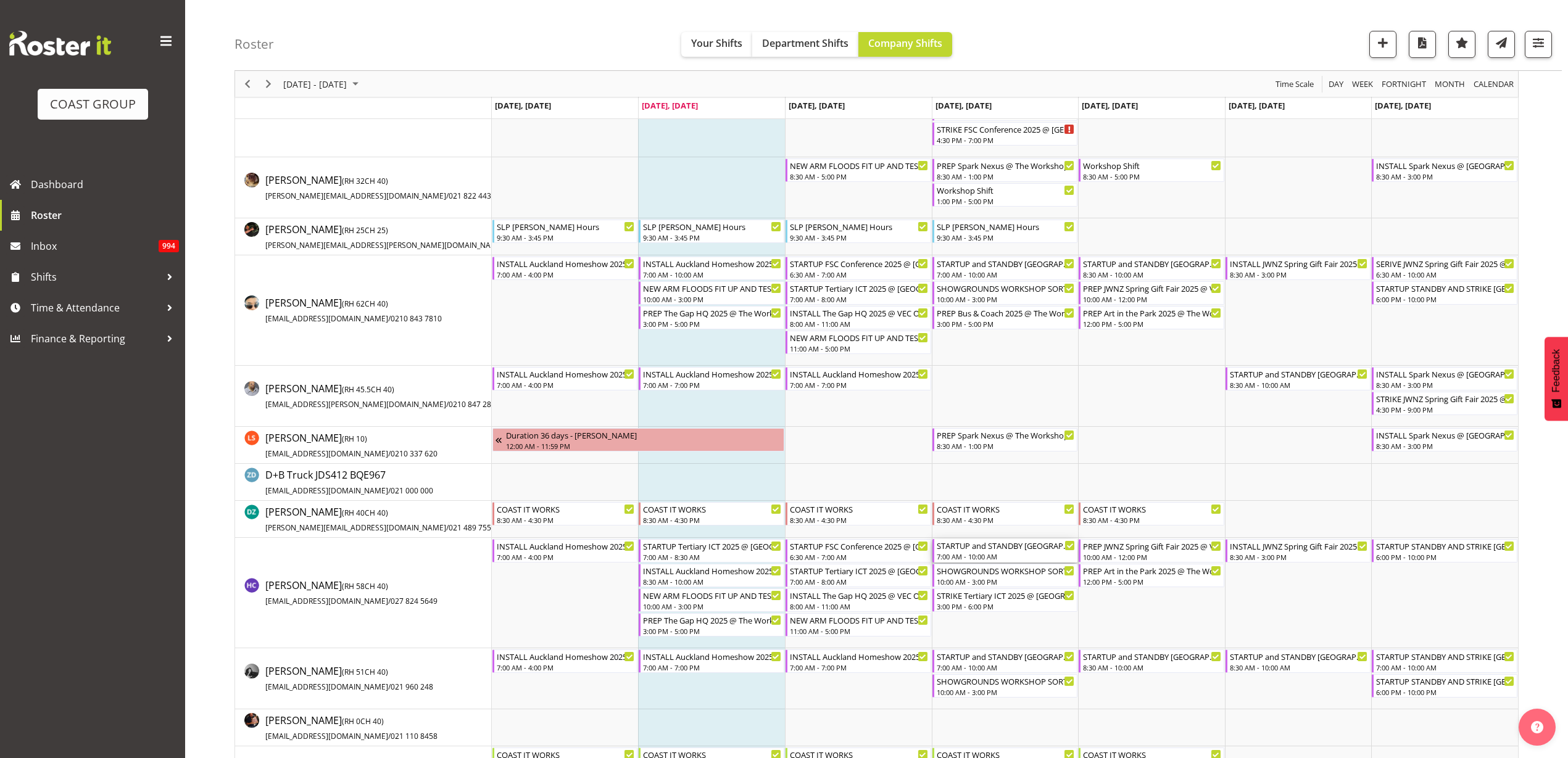
click at [992, 548] on div "STARTUP and STANDBY [GEOGRAPHIC_DATA] Homeshow 2025 @ [GEOGRAPHIC_DATA]" at bounding box center [1006, 545] width 139 height 13
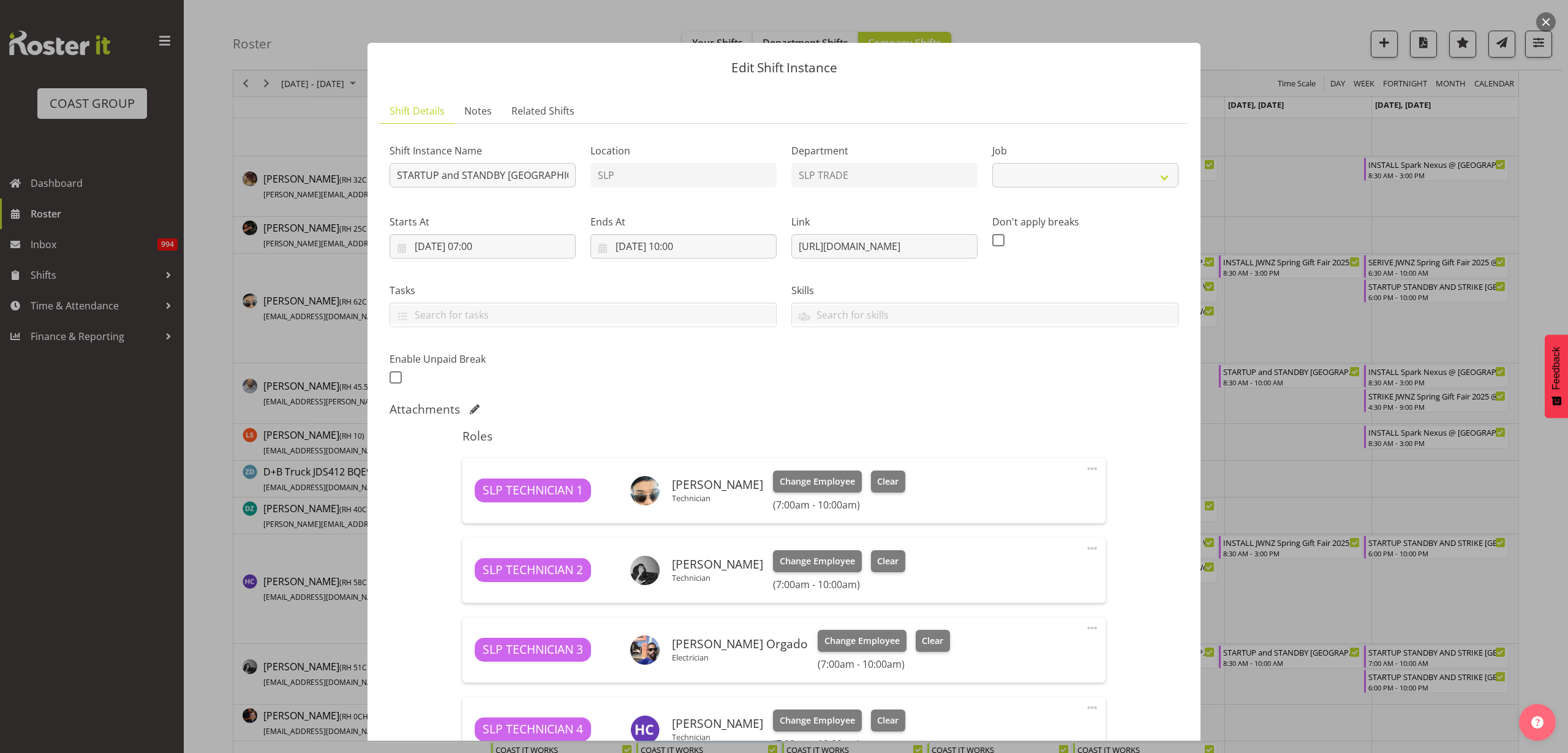
select select "9869"
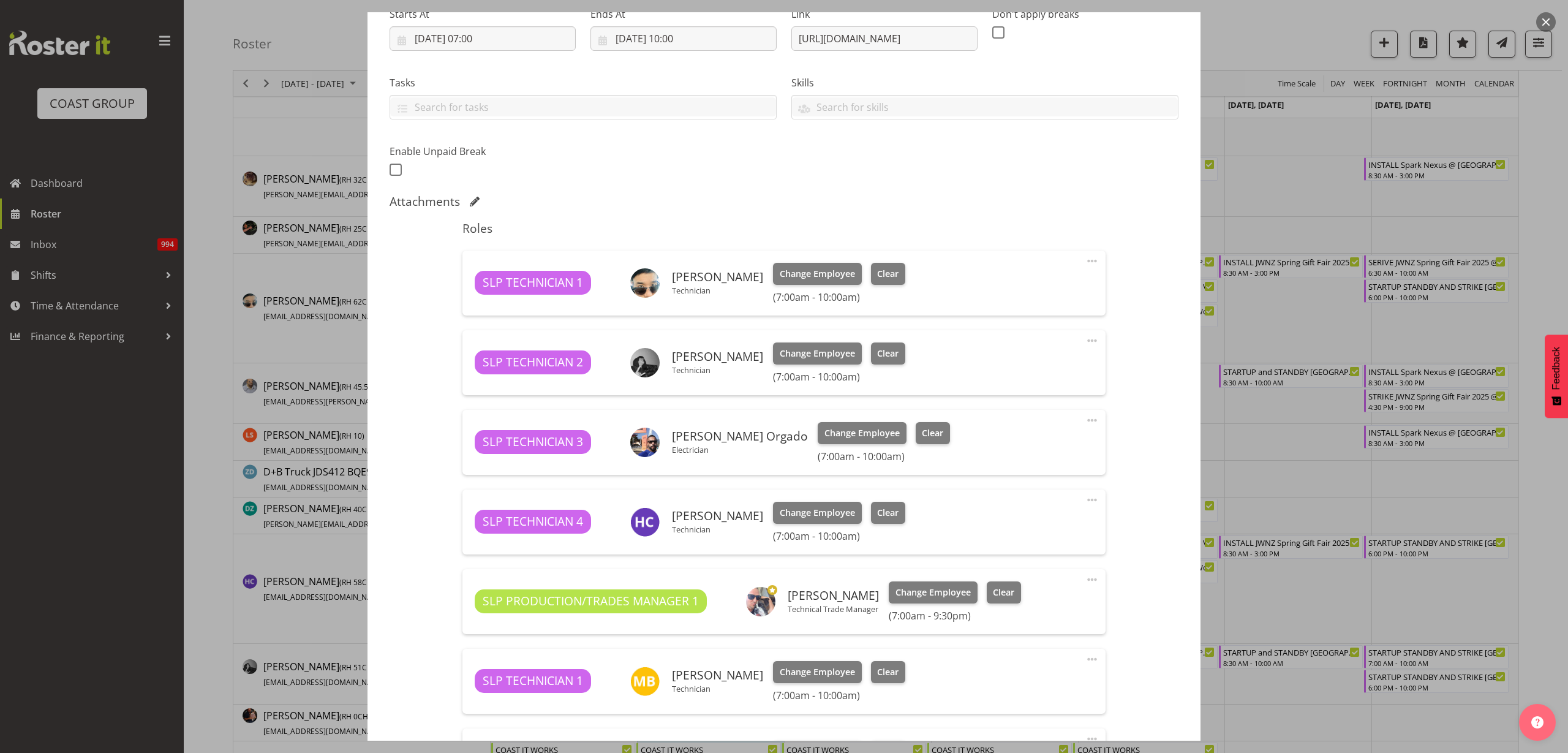
scroll to position [230, 0]
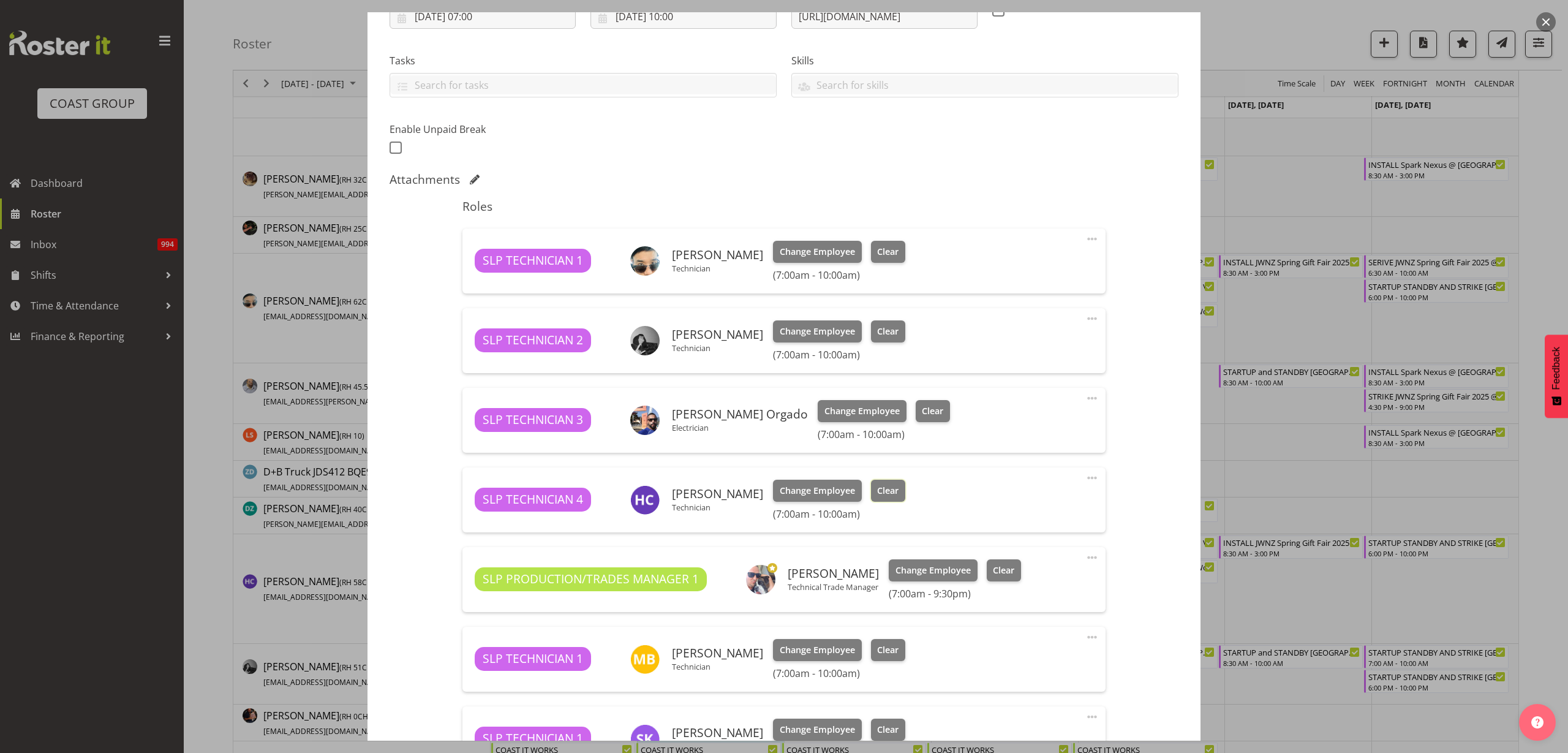
click at [887, 486] on span "Clear" at bounding box center [888, 491] width 21 height 14
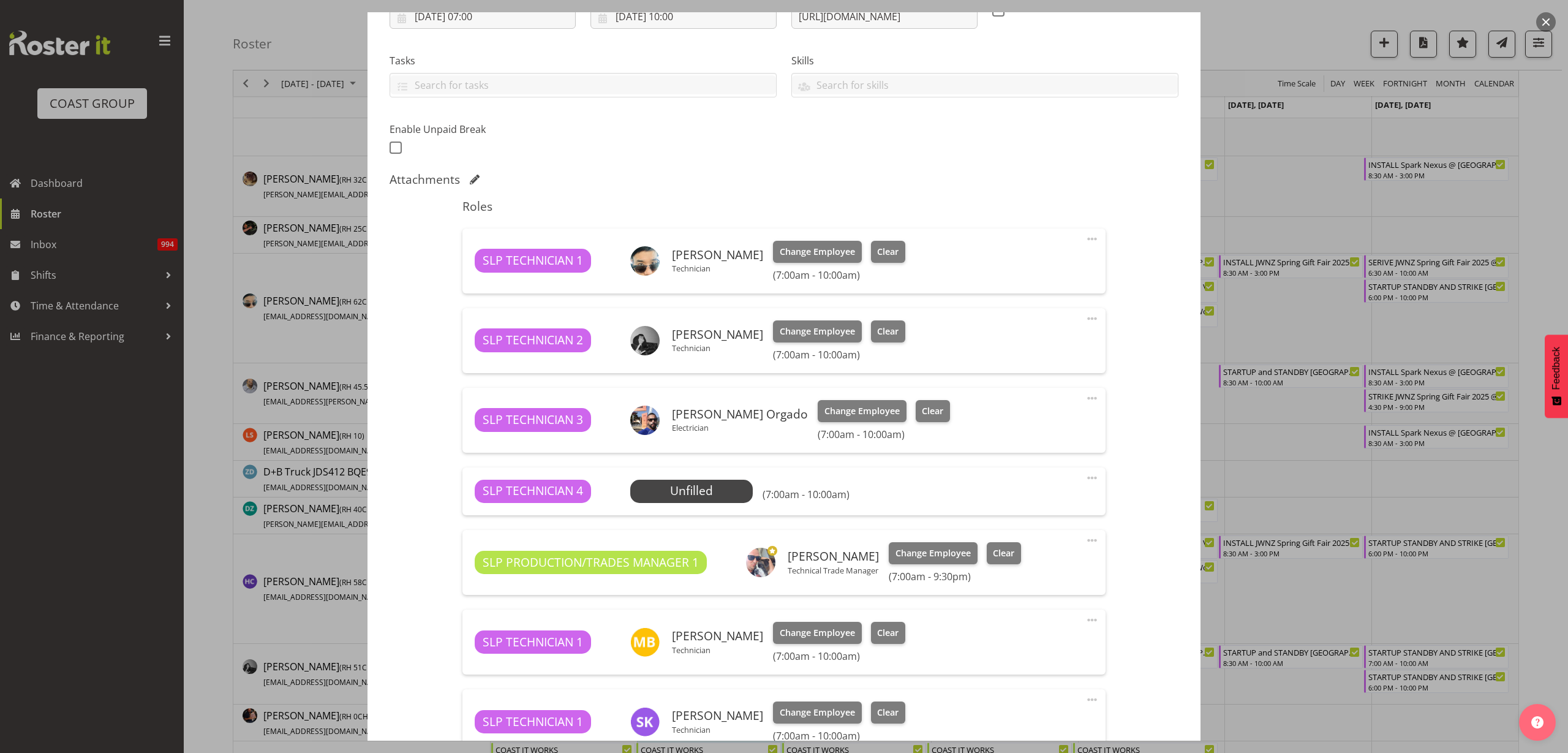
click at [1085, 479] on span at bounding box center [1091, 478] width 14 height 14
click at [1007, 548] on link "Delete" at bounding box center [1041, 551] width 118 height 22
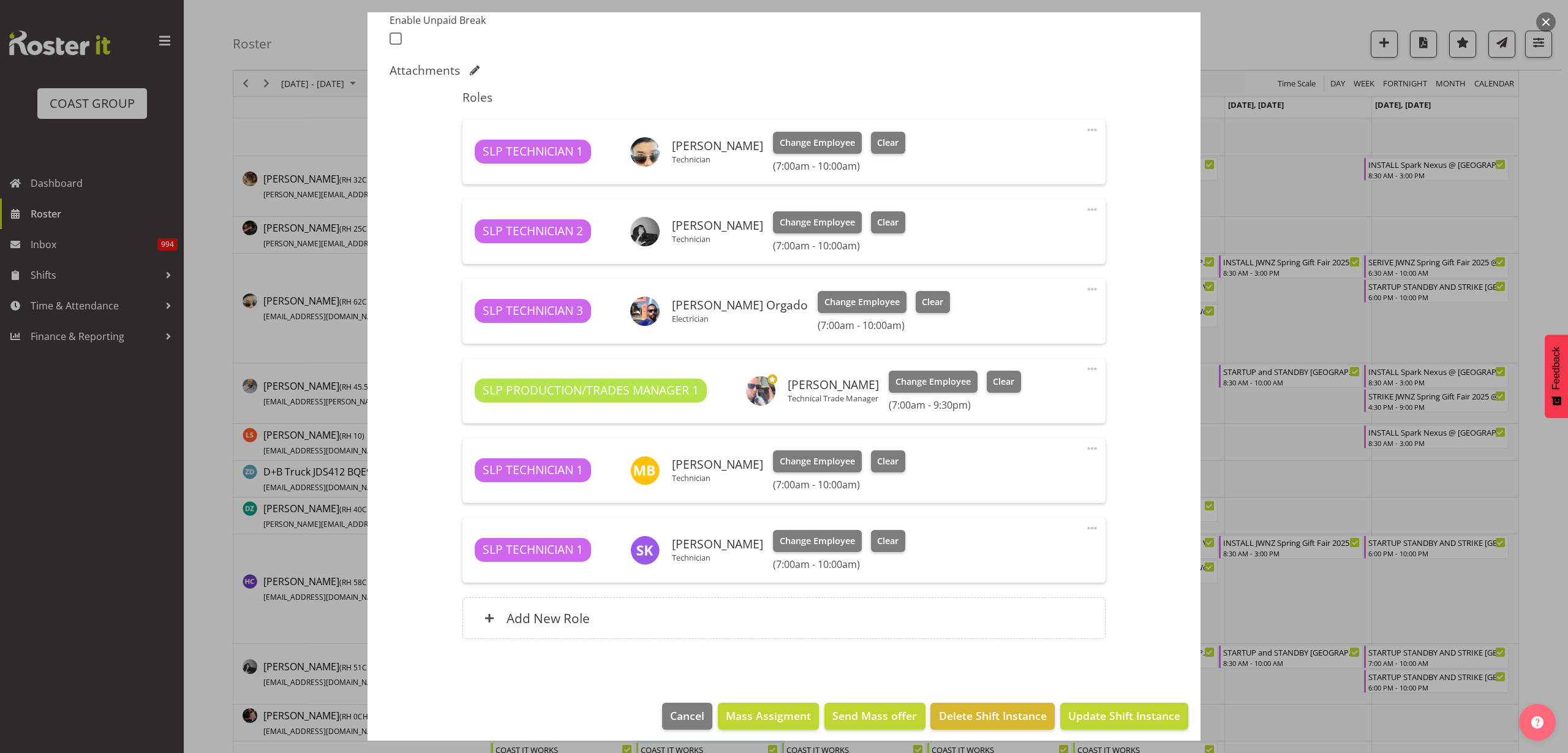
scroll to position [347, 0]
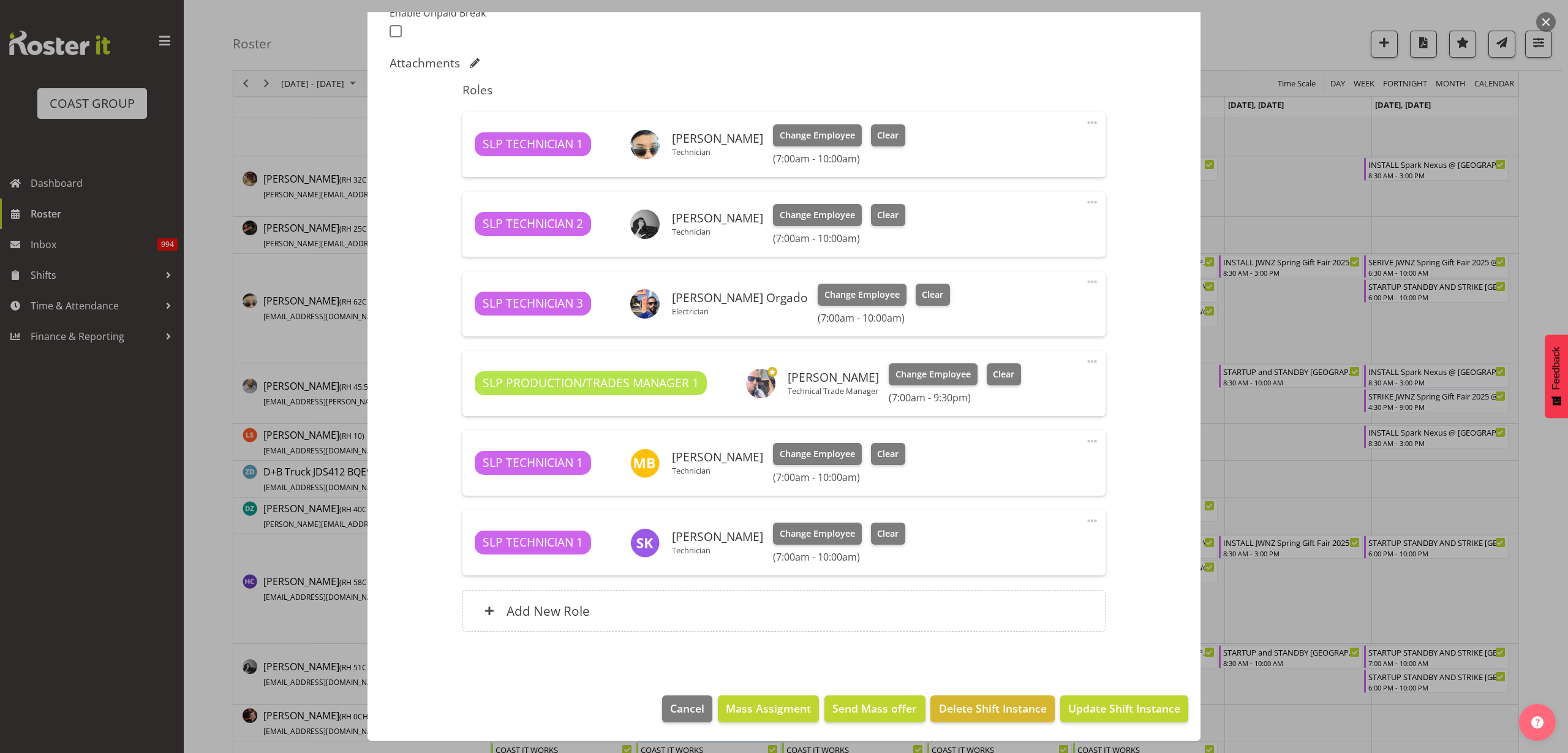
click at [1085, 120] on span at bounding box center [1091, 122] width 14 height 14
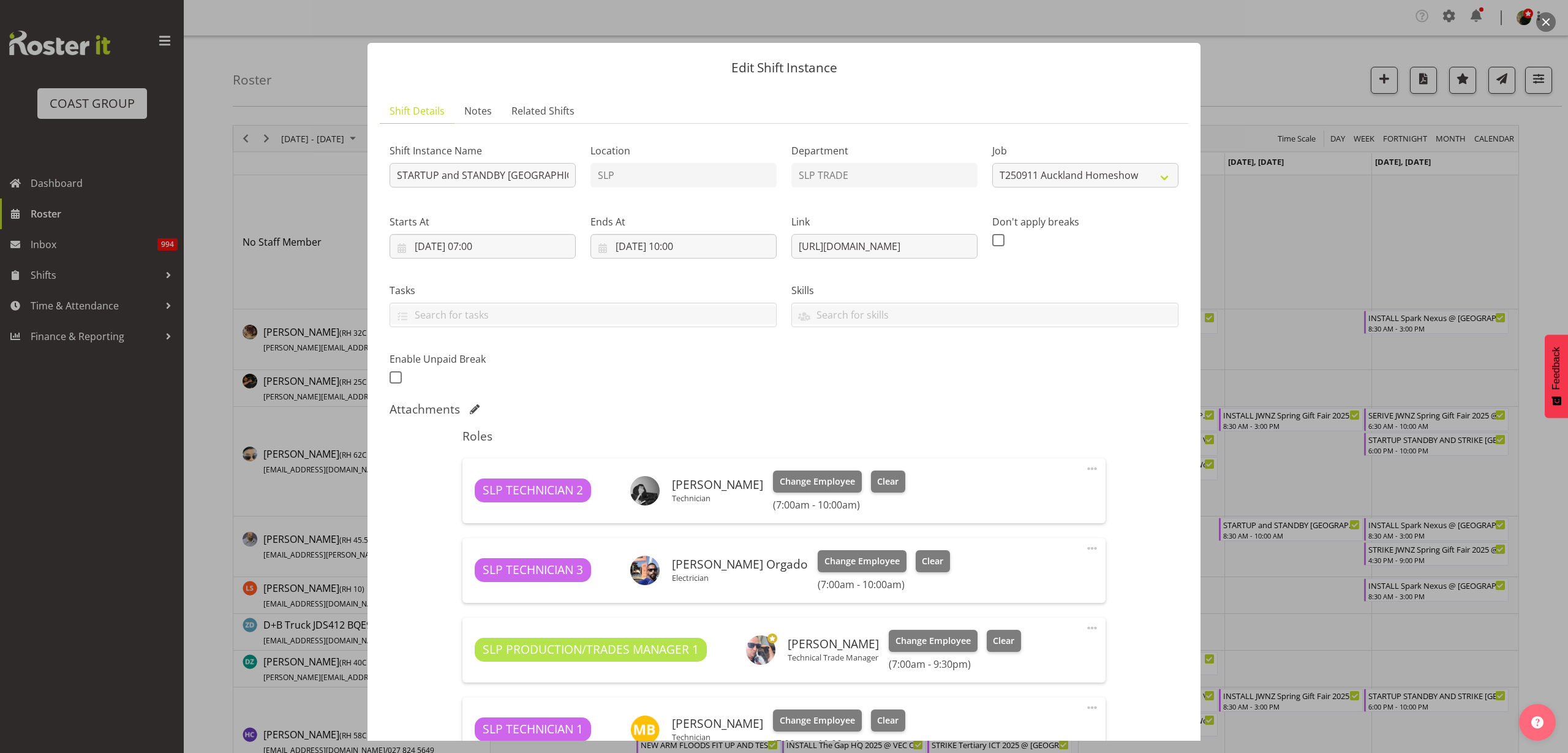
select select "9869"
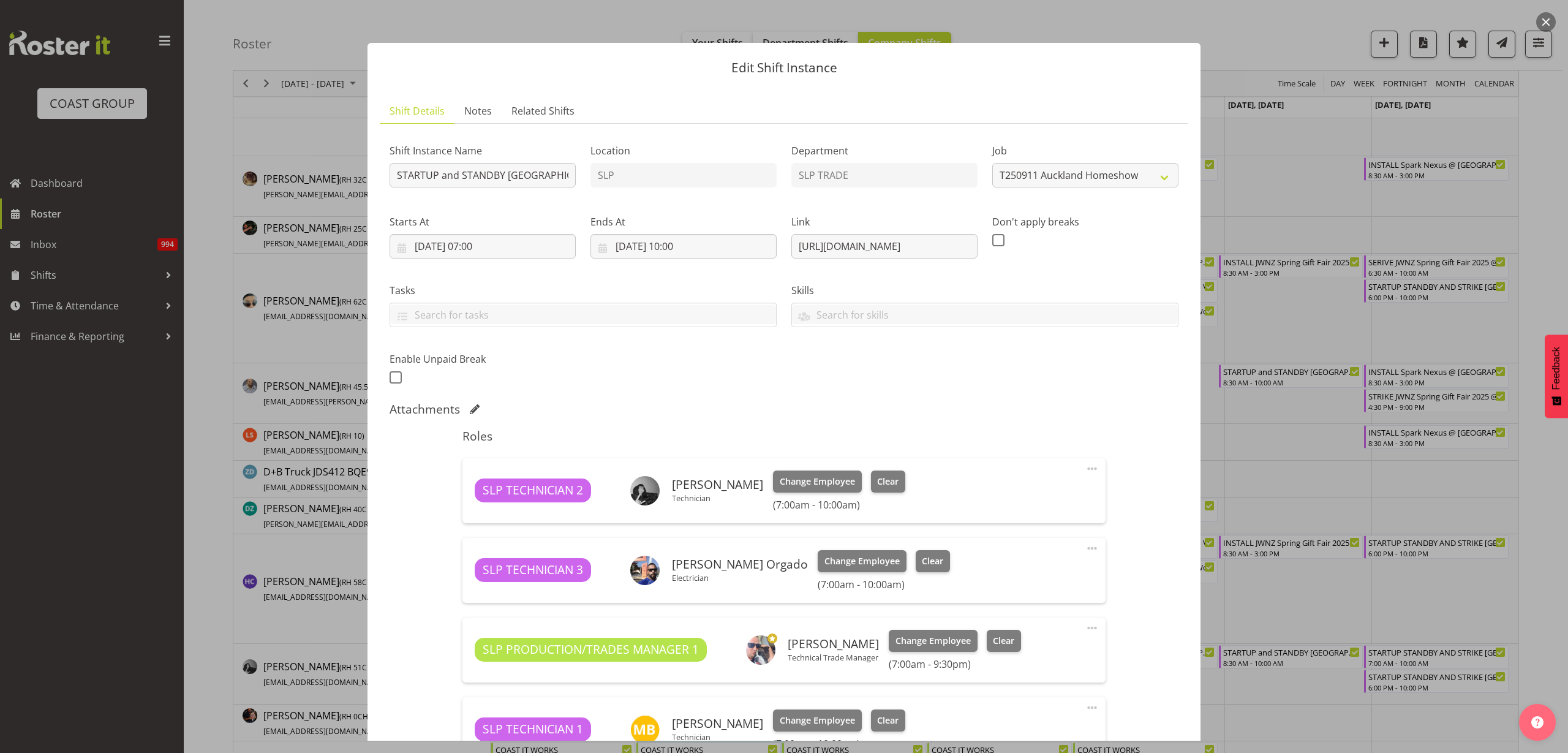
scroll to position [266, 0]
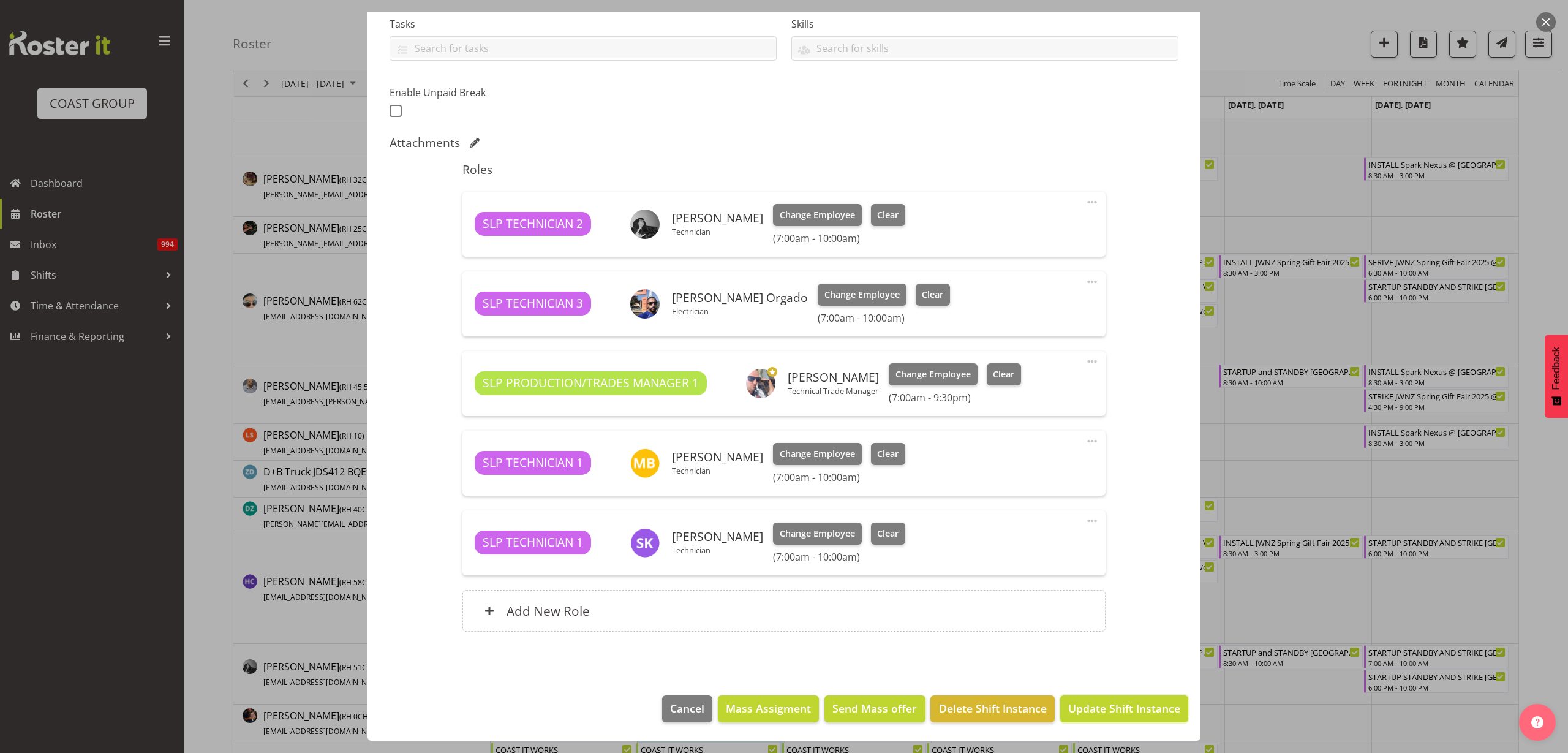
click at [1150, 707] on span "Update Shift Instance" at bounding box center [1124, 709] width 112 height 16
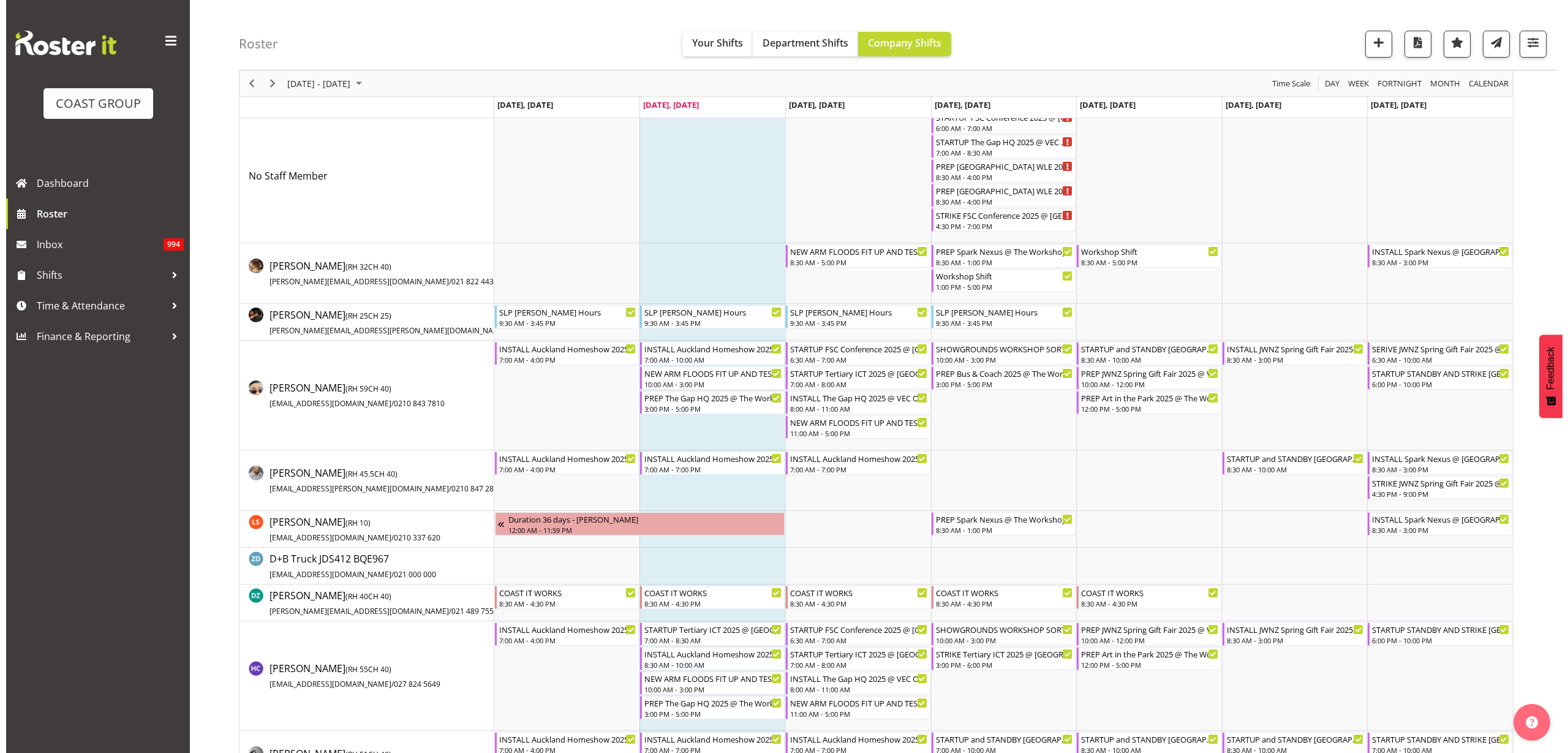
scroll to position [0, 0]
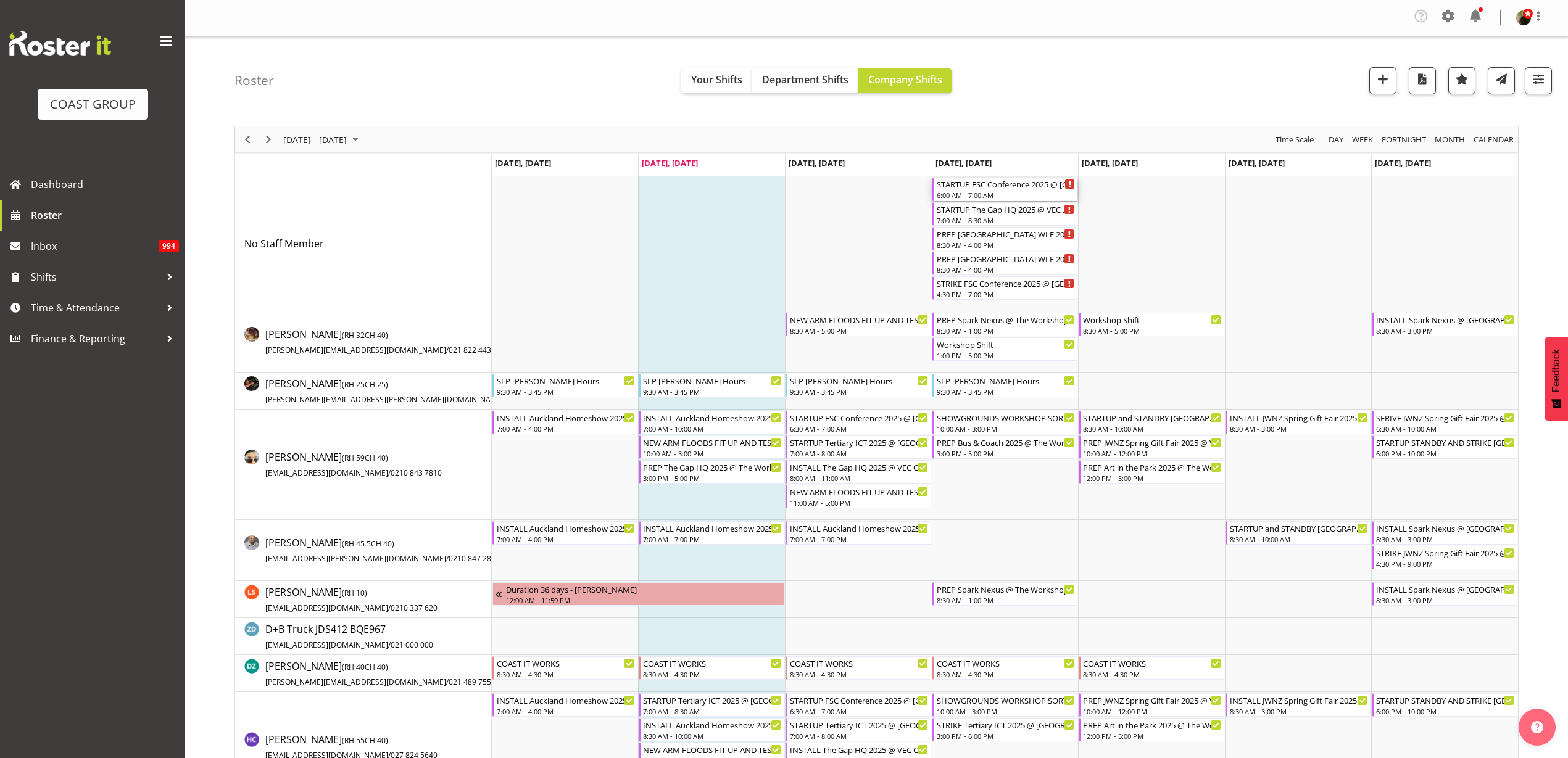
click at [985, 188] on div "STARTUP FSC Conference 2025 @ [GEOGRAPHIC_DATA] On SIte @ 1200" at bounding box center [1006, 184] width 139 height 13
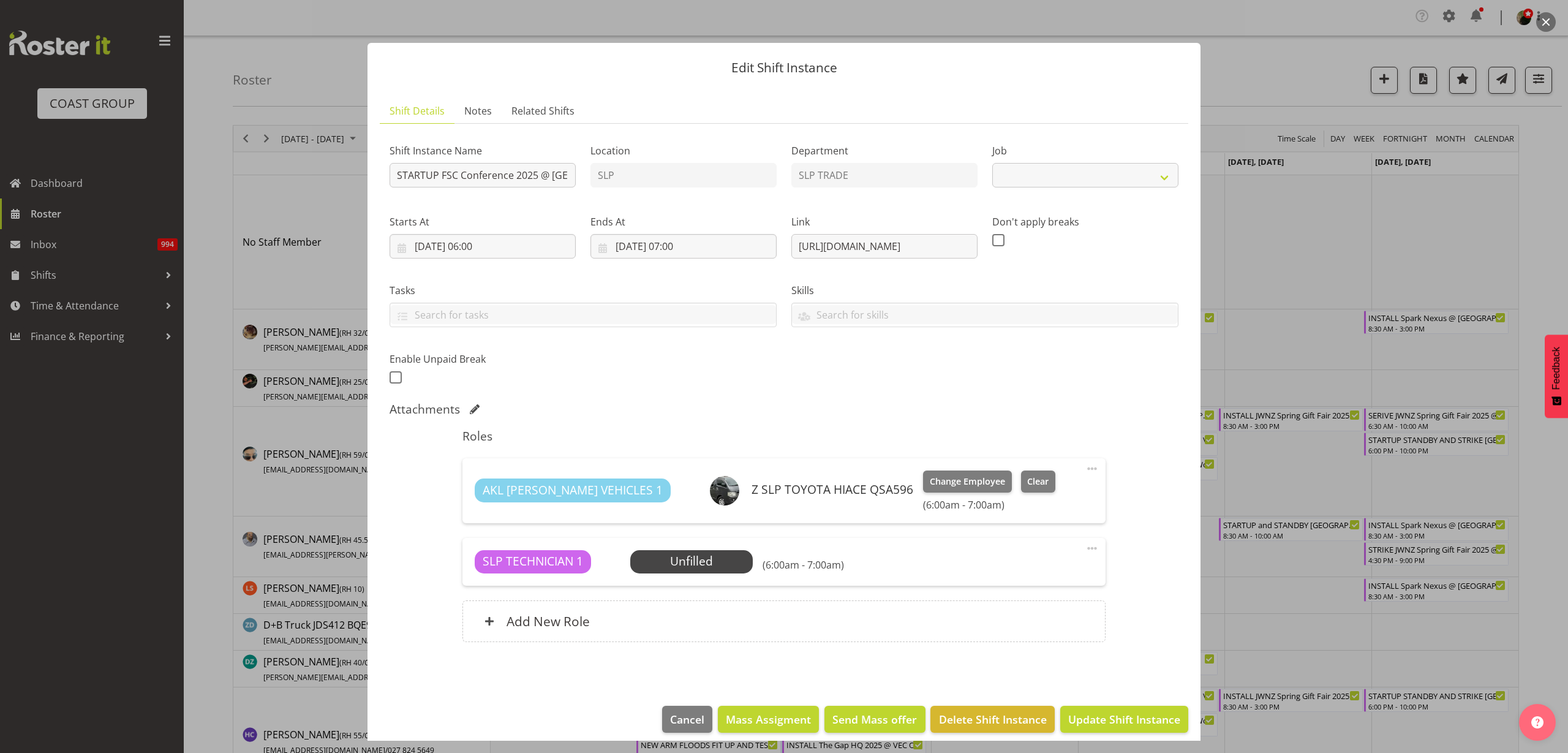
select select "9759"
click at [0, 0] on span "Select Employee" at bounding box center [0, 0] width 0 height 0
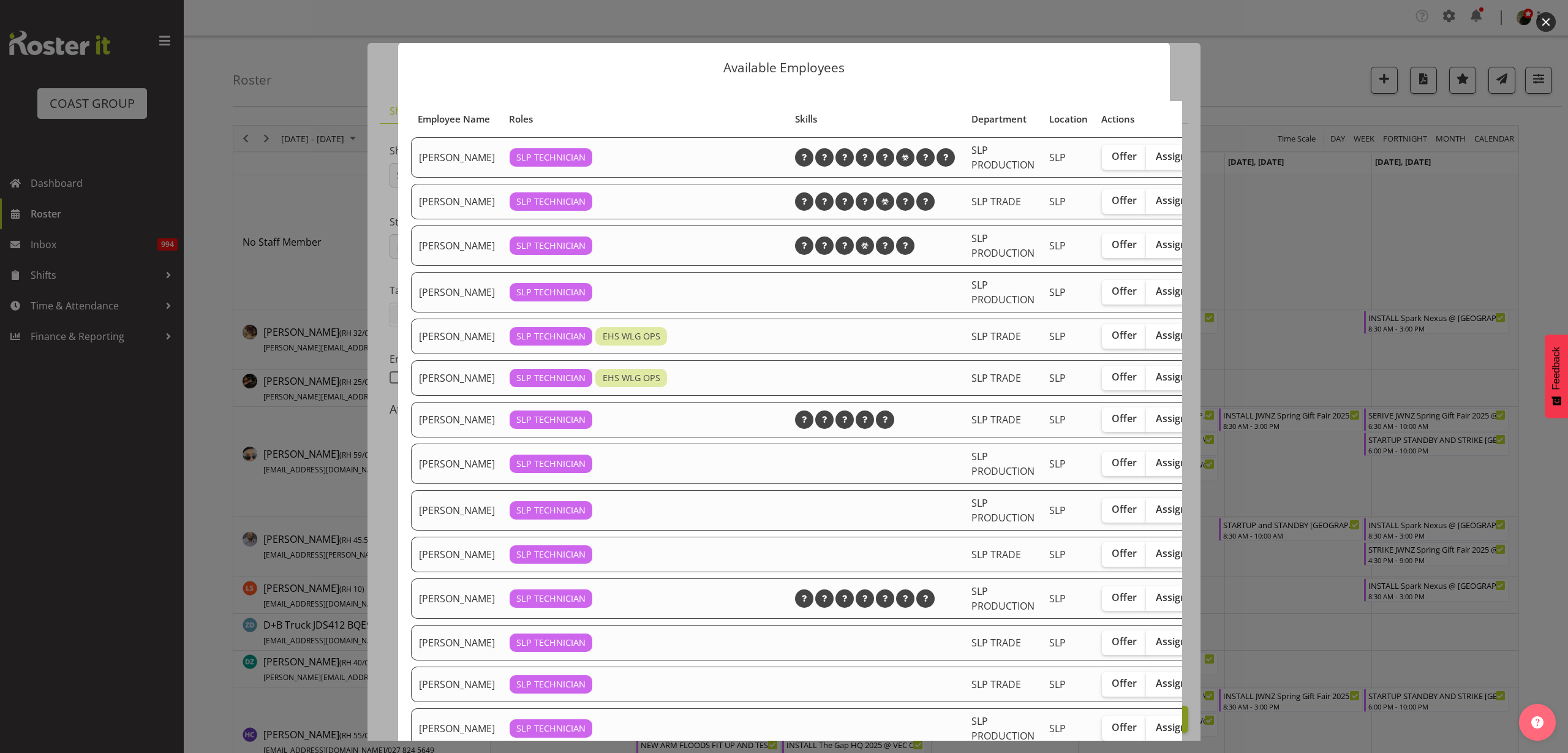
click at [1156, 207] on span "Assign" at bounding box center [1171, 200] width 31 height 13
click at [1152, 205] on input "Assign" at bounding box center [1150, 201] width 8 height 8
checkbox input "true"
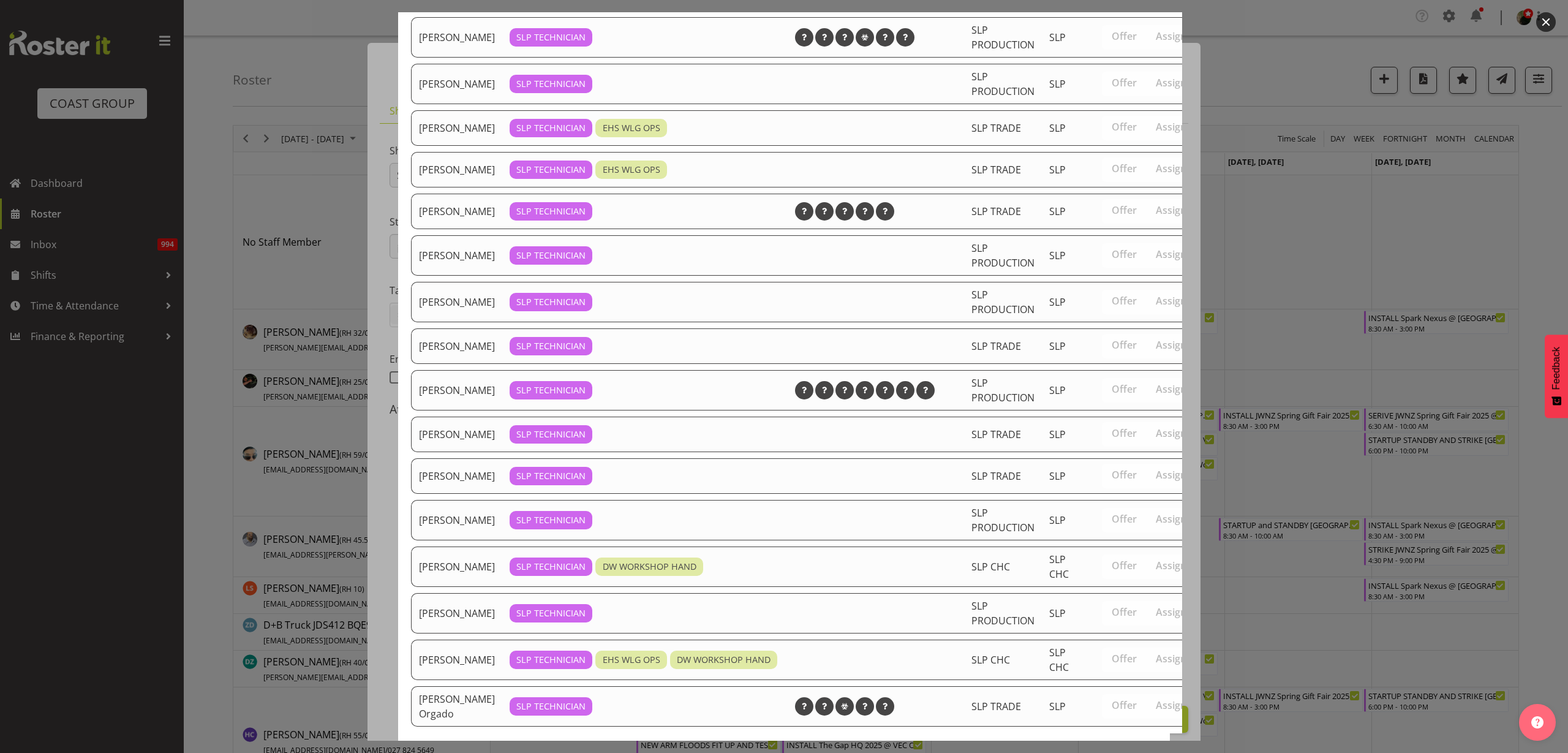
scroll to position [360, 0]
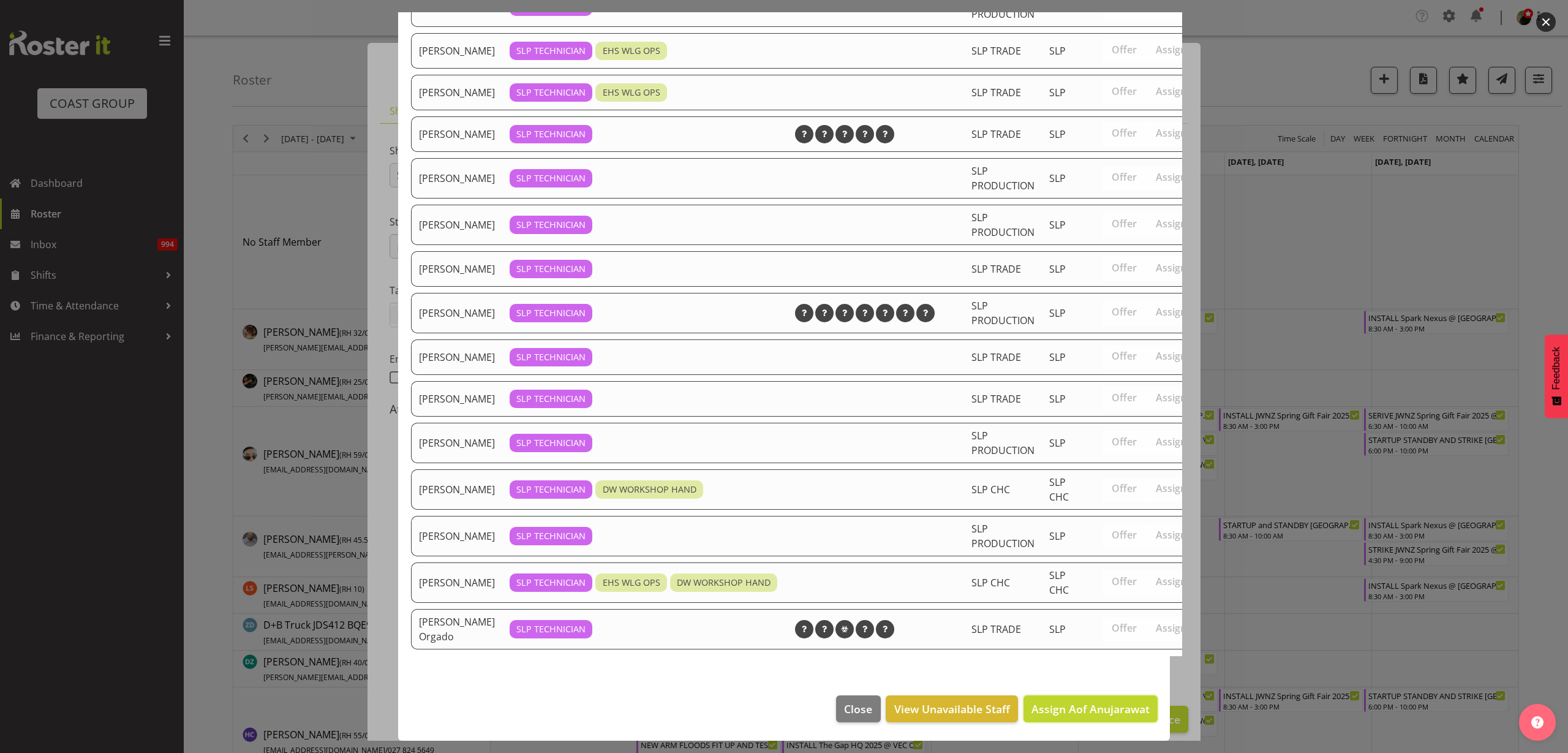
click at [1052, 702] on span "Assign Aof Anujarawat" at bounding box center [1090, 709] width 119 height 14
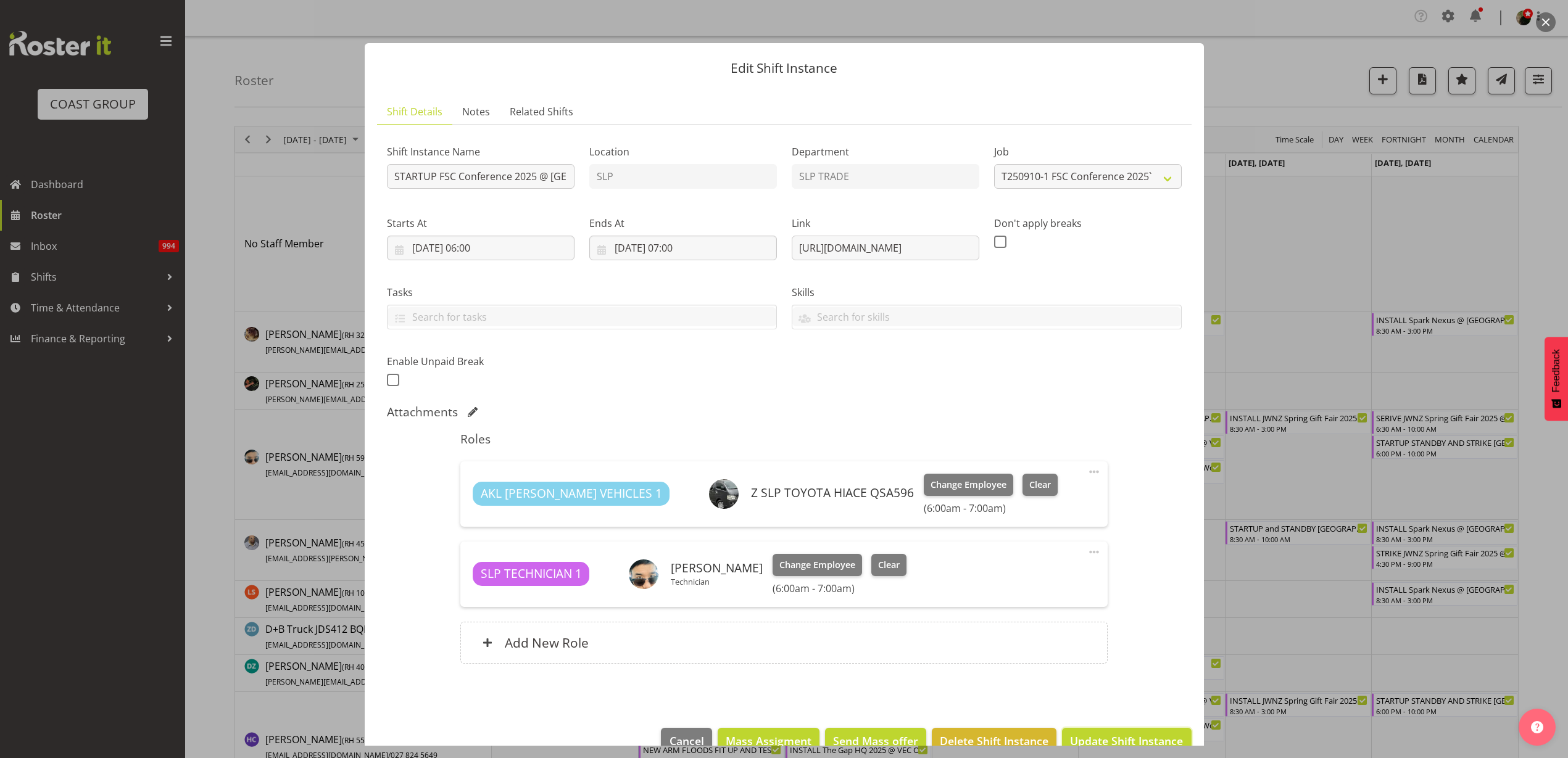
click at [1133, 738] on span "Update Shift Instance" at bounding box center [1127, 741] width 113 height 17
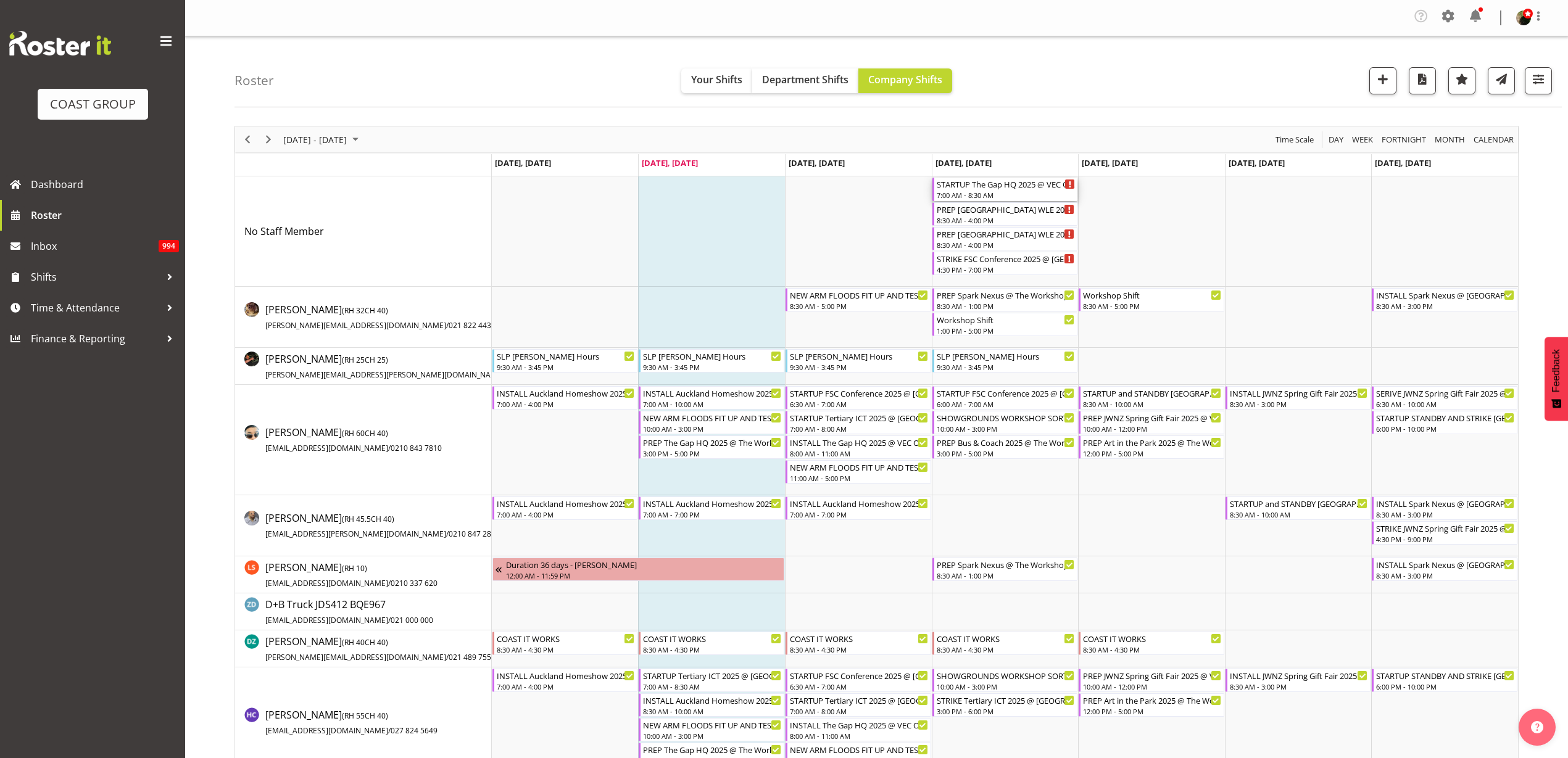
click at [996, 188] on div "STARTUP The Gap HQ 2025 @ VEC On SIte @ 0730" at bounding box center [1006, 184] width 139 height 13
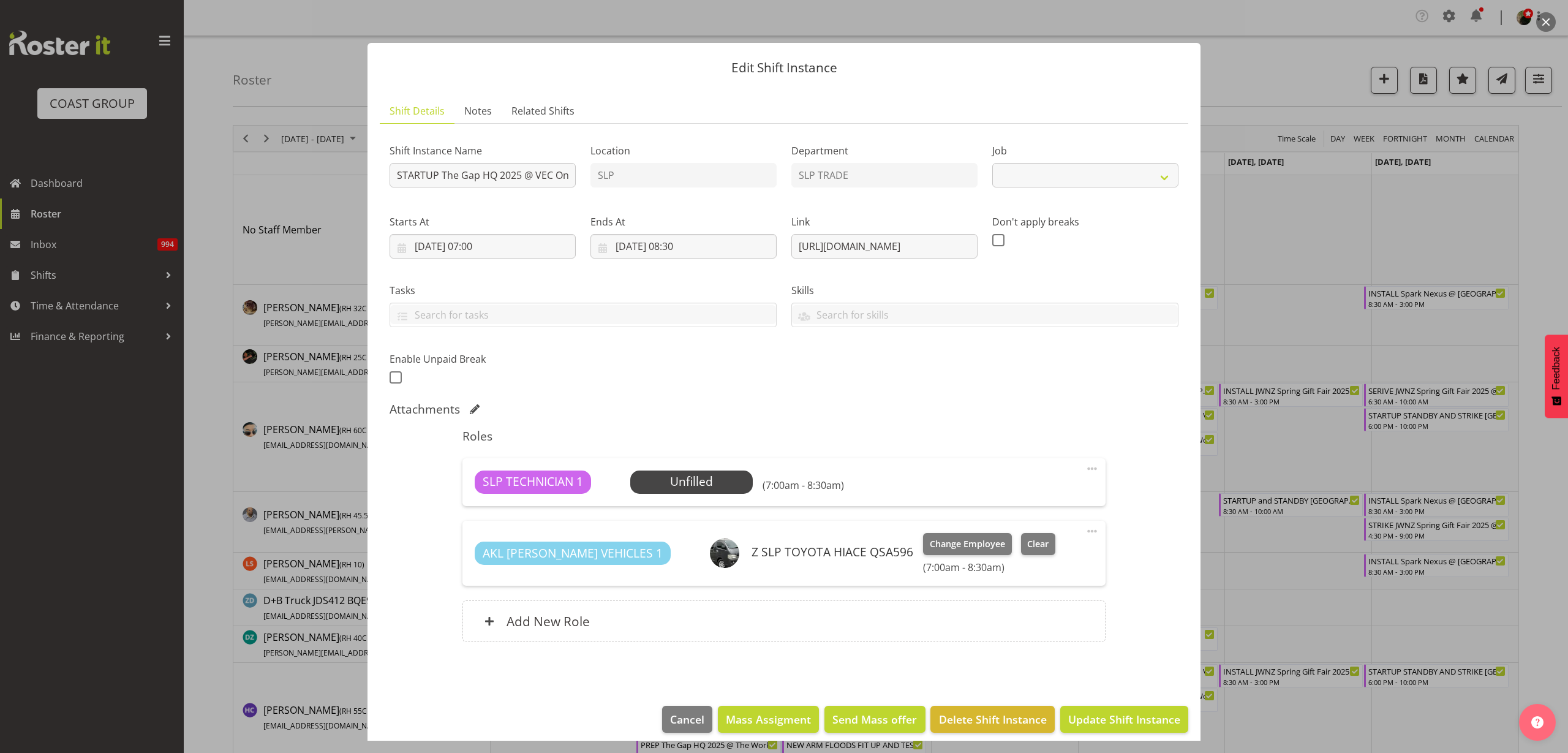
select select "10541"
click at [0, 0] on span "Select Employee" at bounding box center [0, 0] width 0 height 0
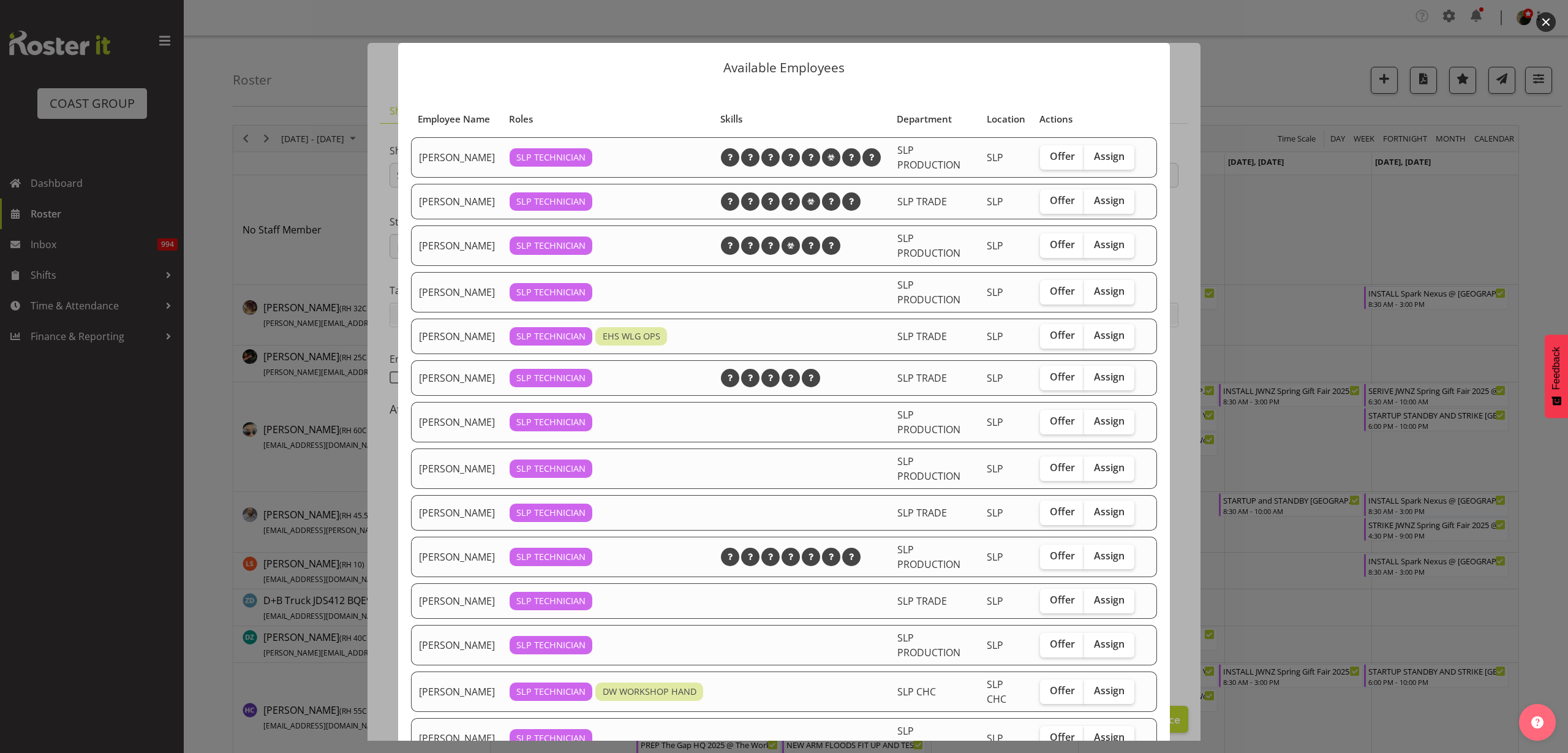
drag, startPoint x: 1098, startPoint y: 217, endPoint x: 1090, endPoint y: 229, distance: 14.4
click at [1098, 207] on span "Assign" at bounding box center [1110, 200] width 31 height 13
click at [1092, 205] on input "Assign" at bounding box center [1088, 201] width 8 height 8
checkbox input "true"
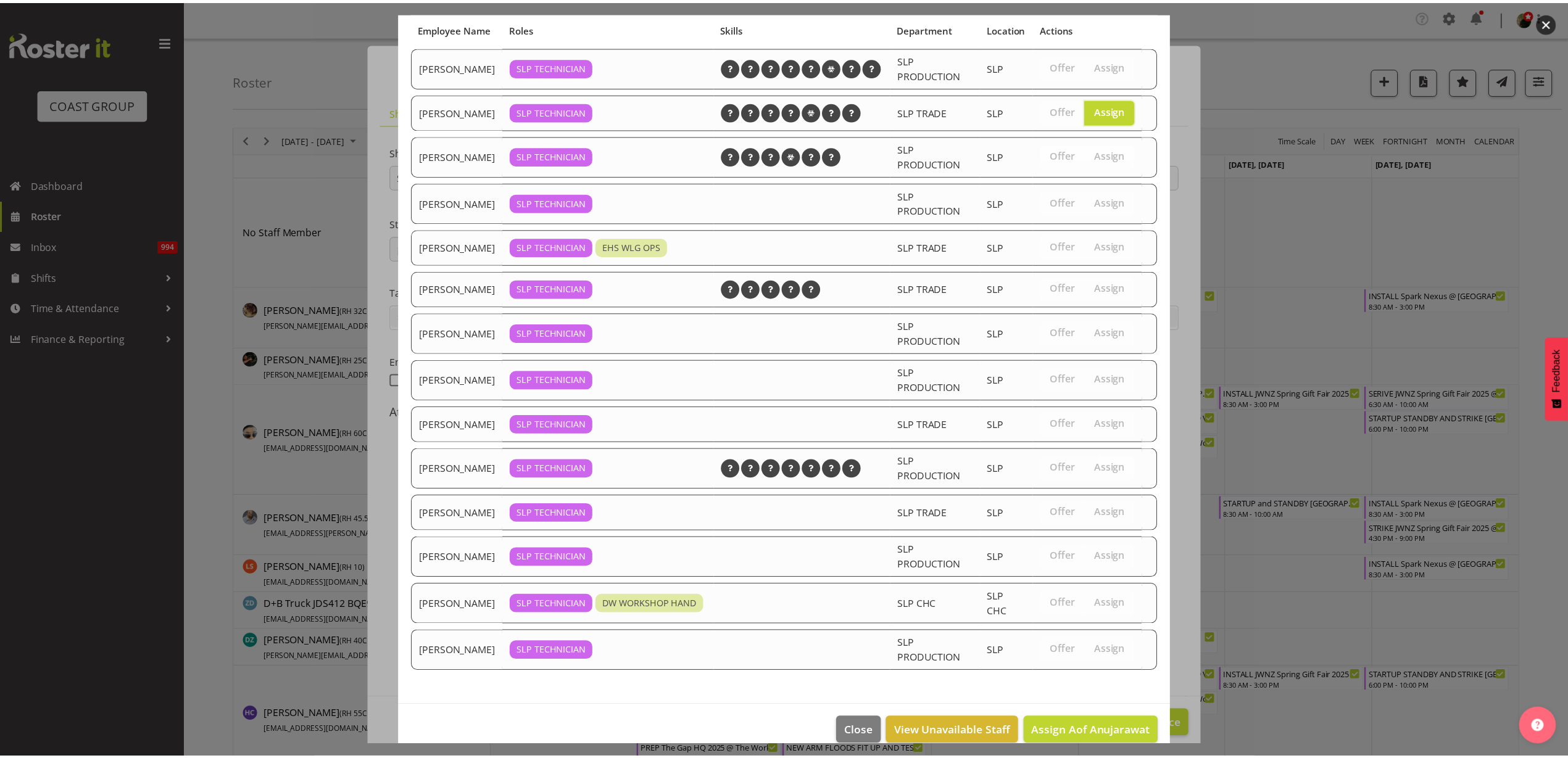
scroll to position [134, 0]
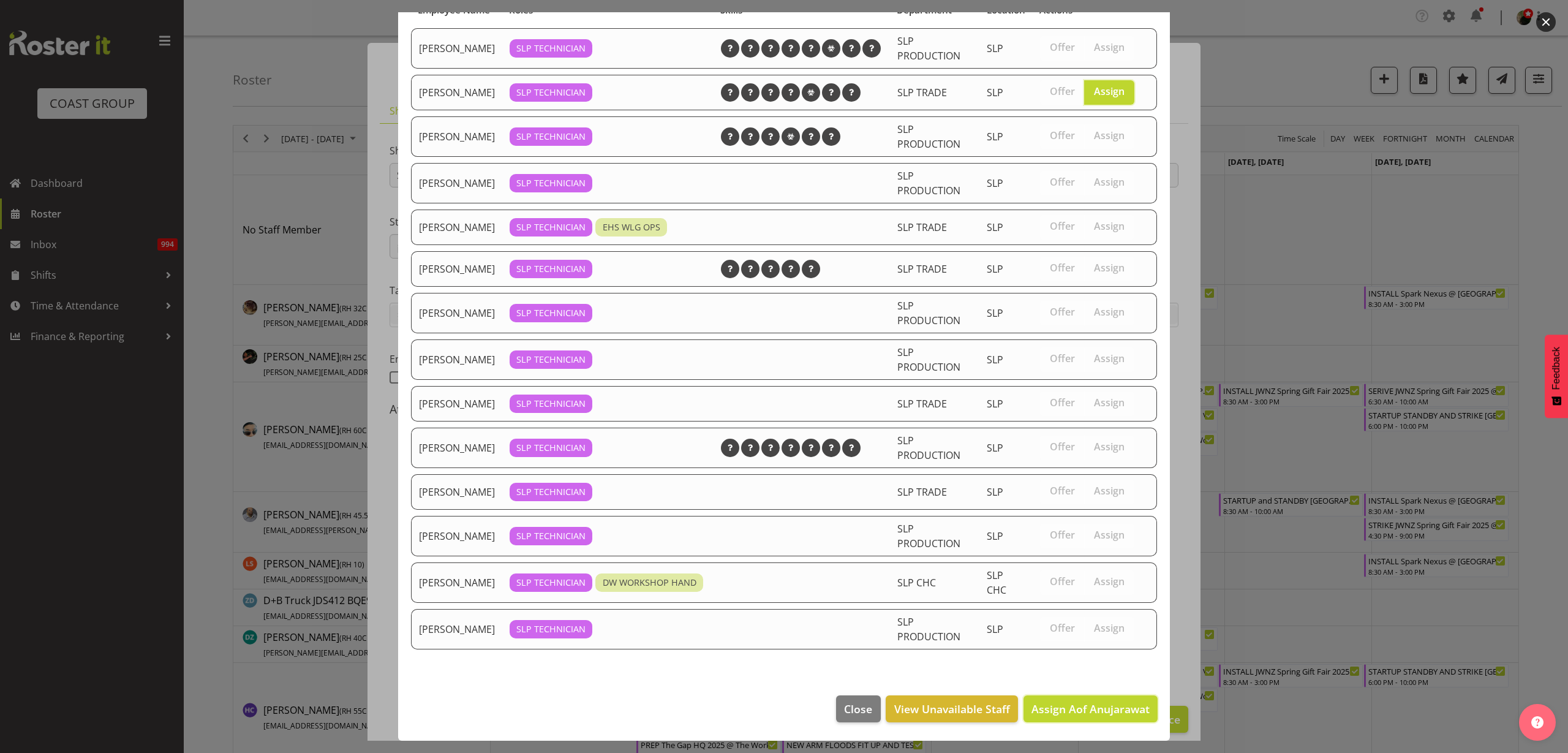
click at [1089, 706] on span "Assign Aof Anujarawat" at bounding box center [1090, 709] width 119 height 14
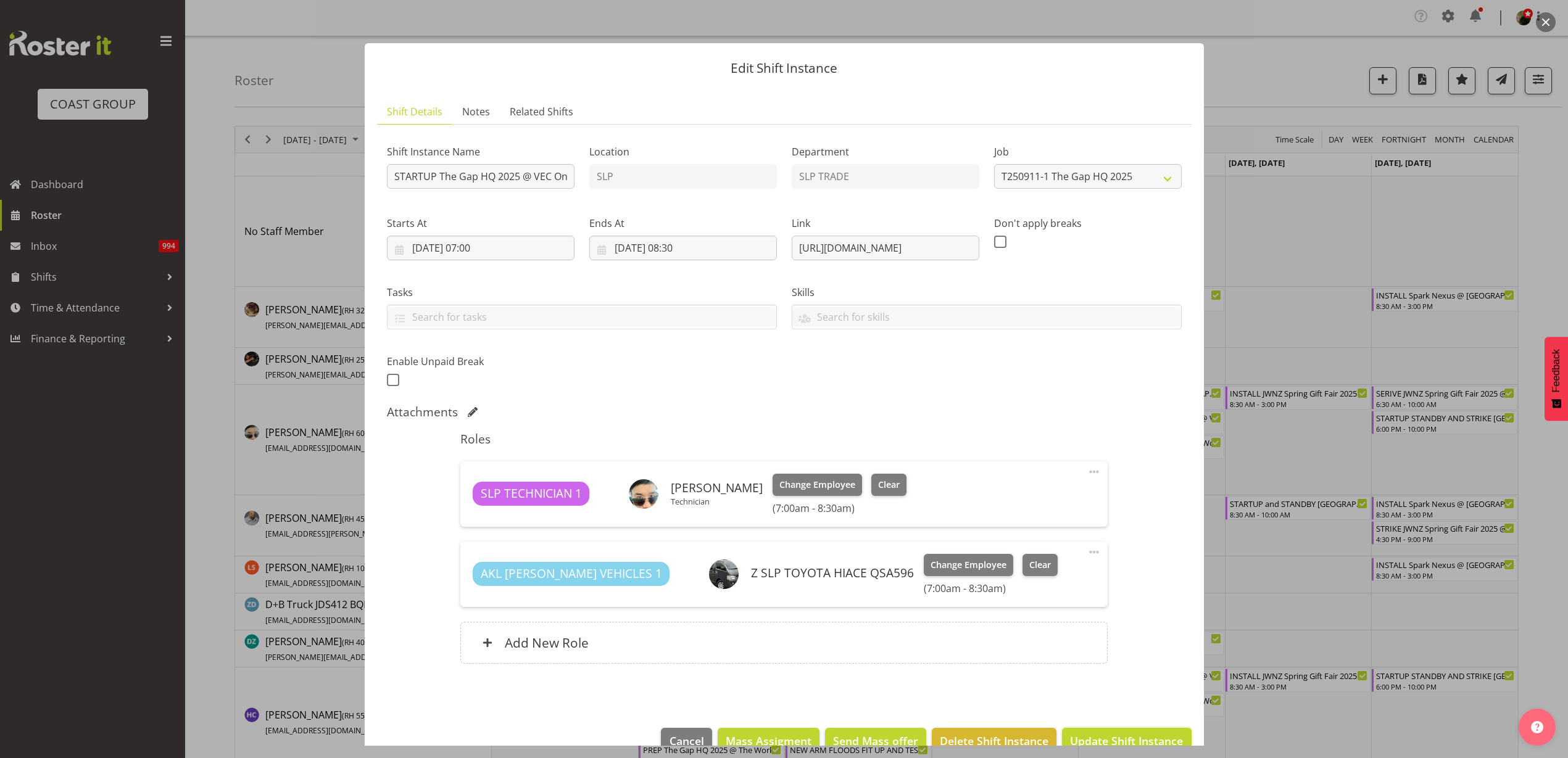
click at [1112, 738] on span "Update Shift Instance" at bounding box center [1127, 741] width 113 height 17
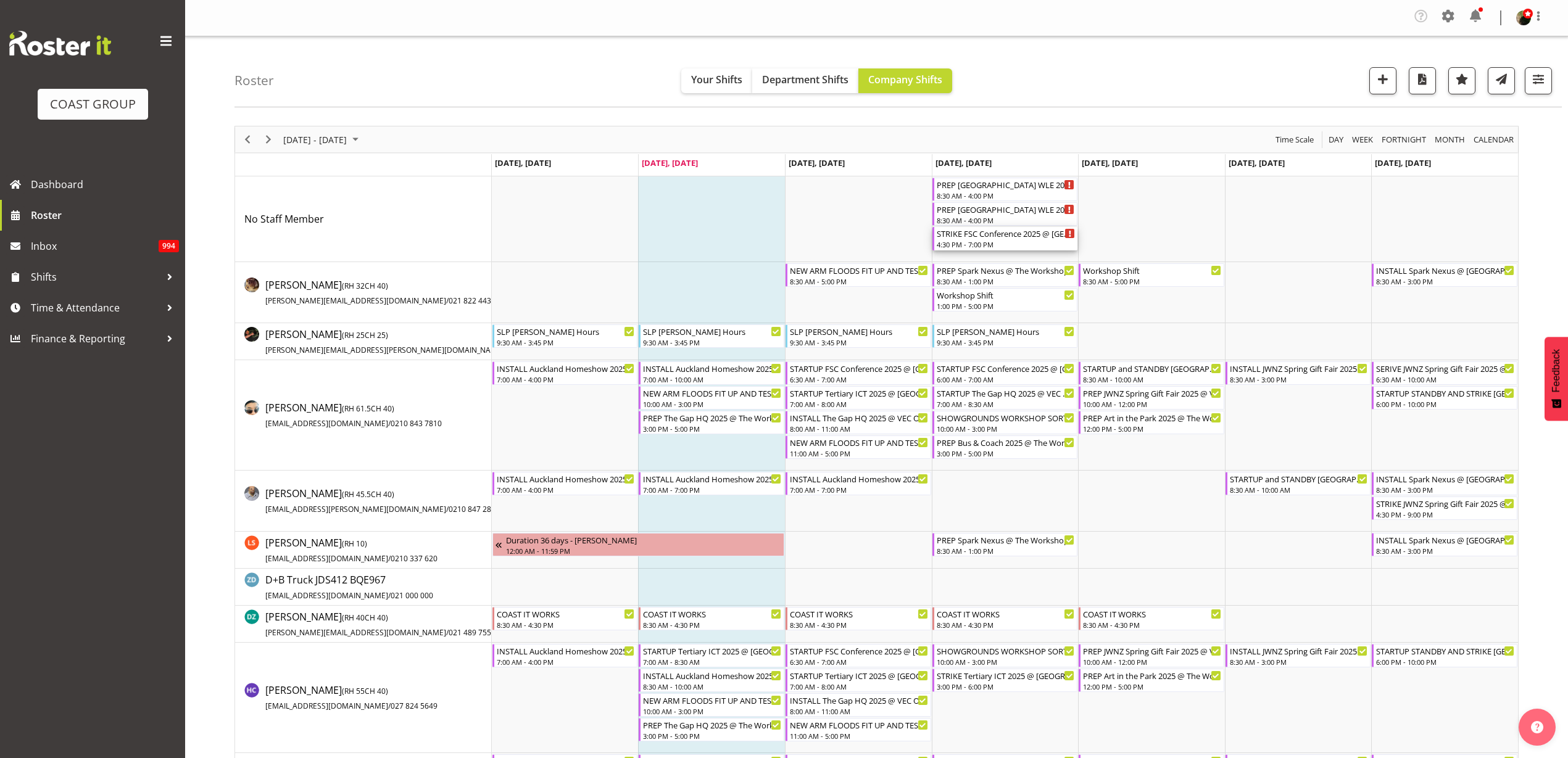
click at [1016, 236] on div "STRIKE FSC Conference 2025 @ [GEOGRAPHIC_DATA] On SIte @ 1730" at bounding box center [1006, 233] width 139 height 13
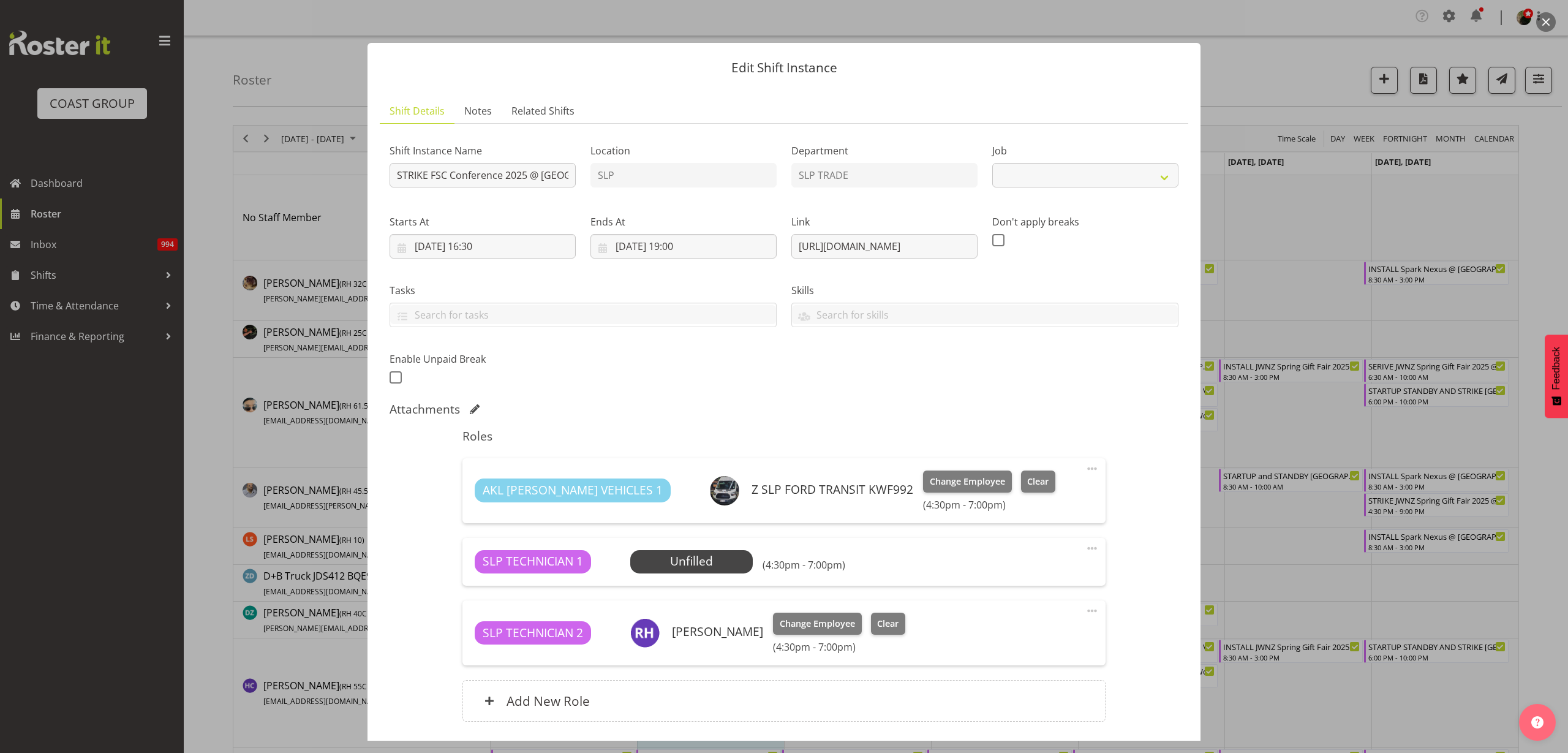
select select "9759"
click at [877, 627] on span "Clear" at bounding box center [888, 624] width 21 height 14
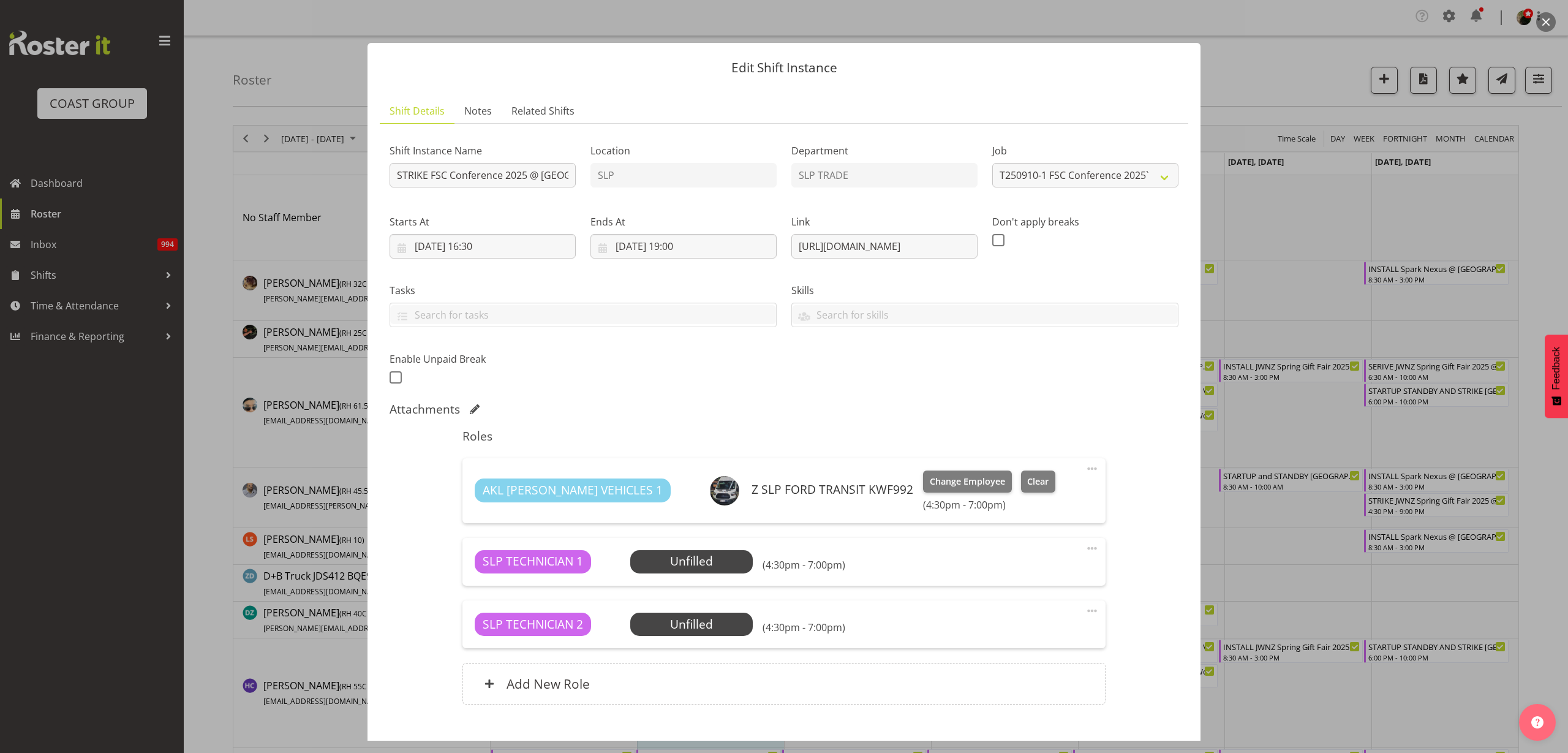
click at [0, 0] on span "Select Employee" at bounding box center [0, 0] width 0 height 0
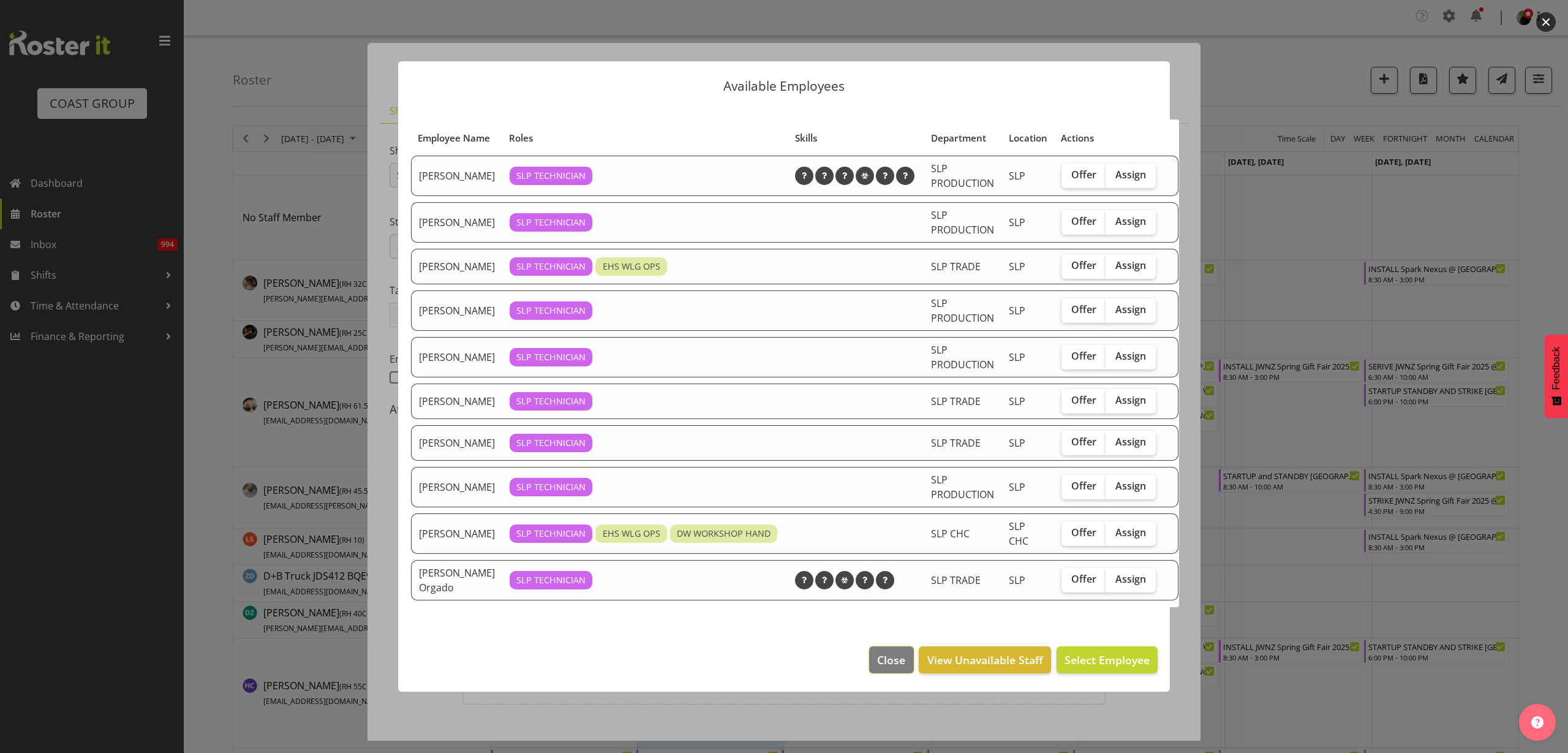
click at [895, 668] on span "Close" at bounding box center [891, 660] width 28 height 16
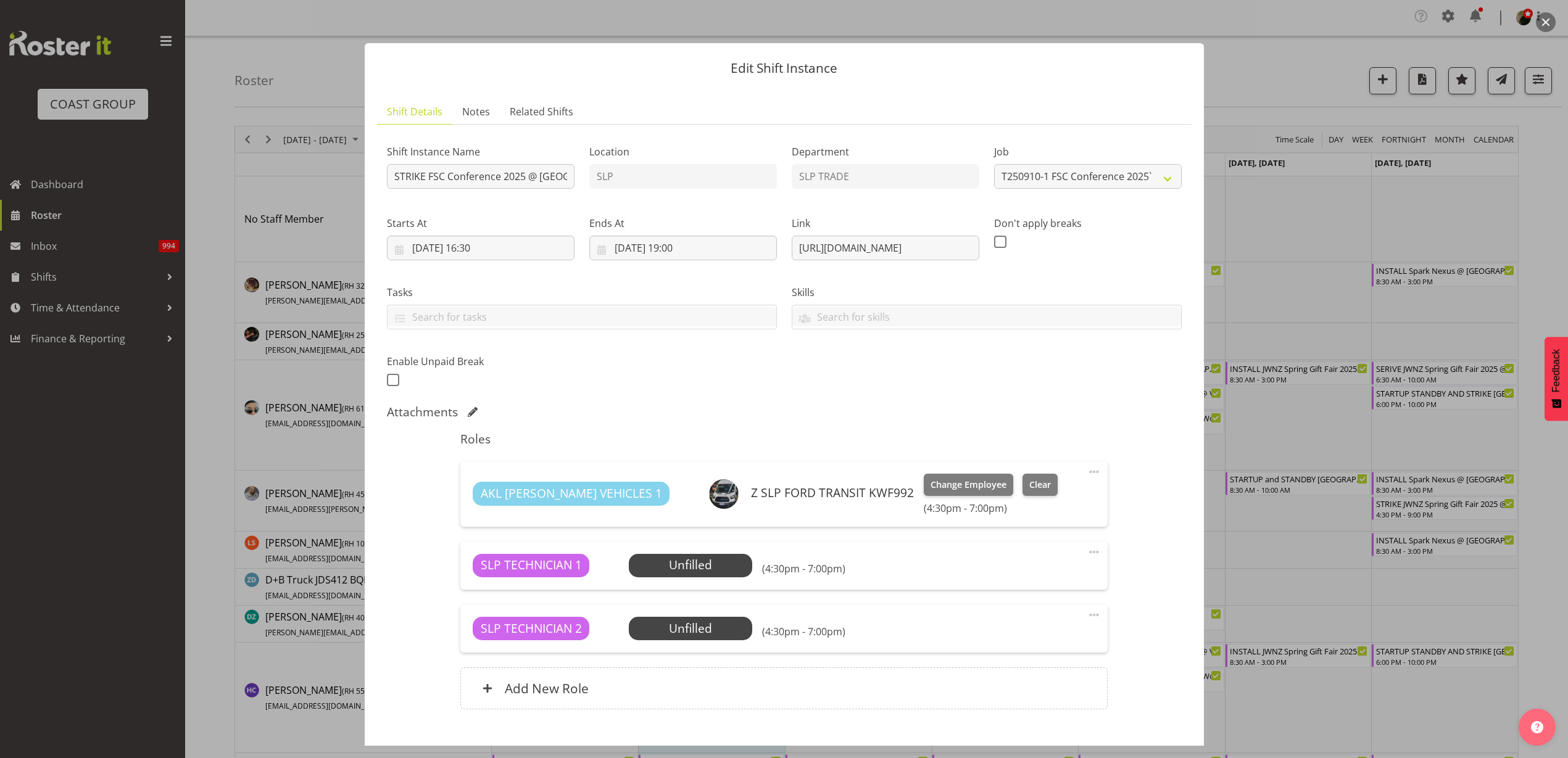
scroll to position [74, 0]
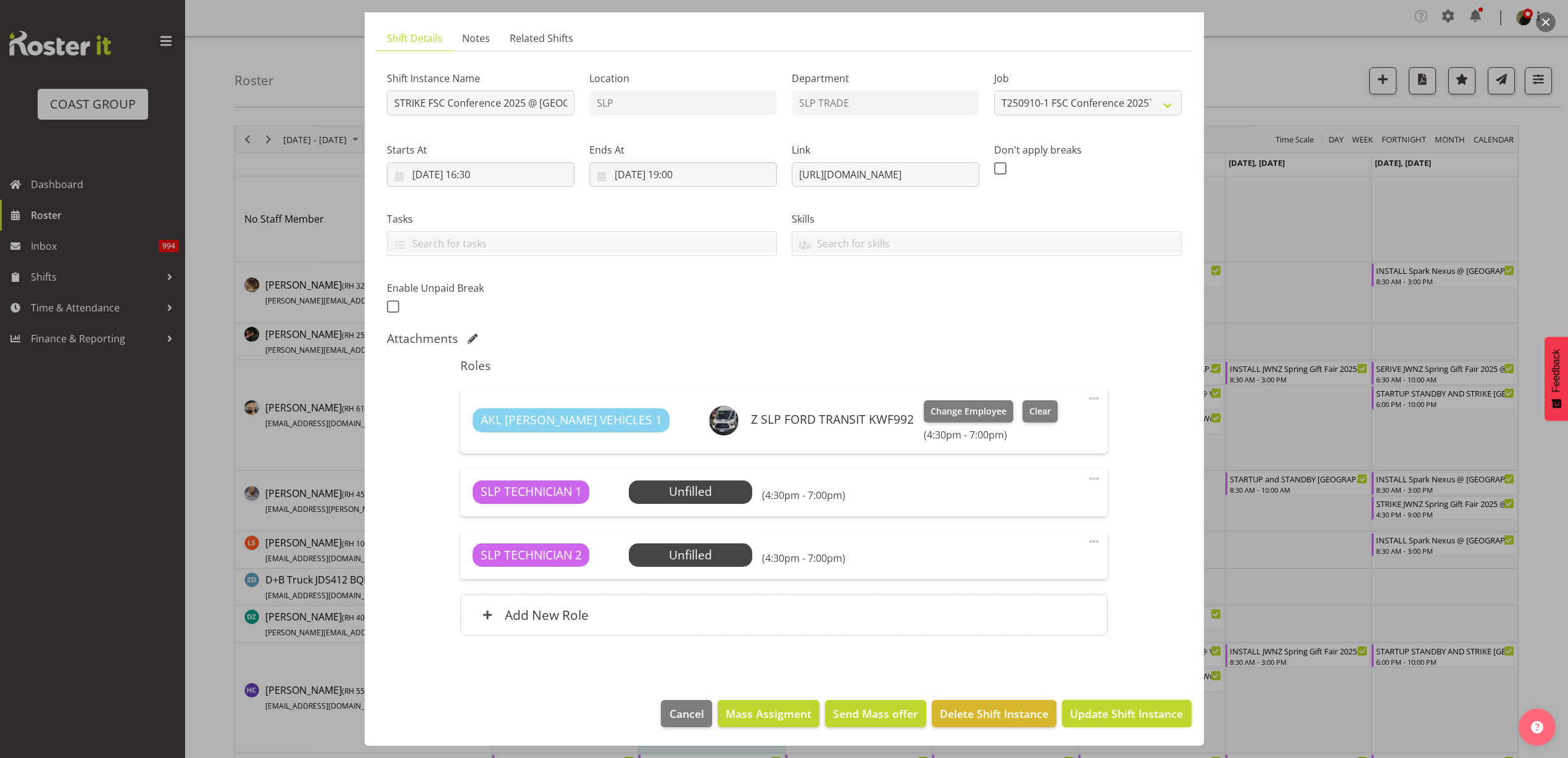
click at [1125, 715] on span "Update Shift Instance" at bounding box center [1127, 713] width 113 height 17
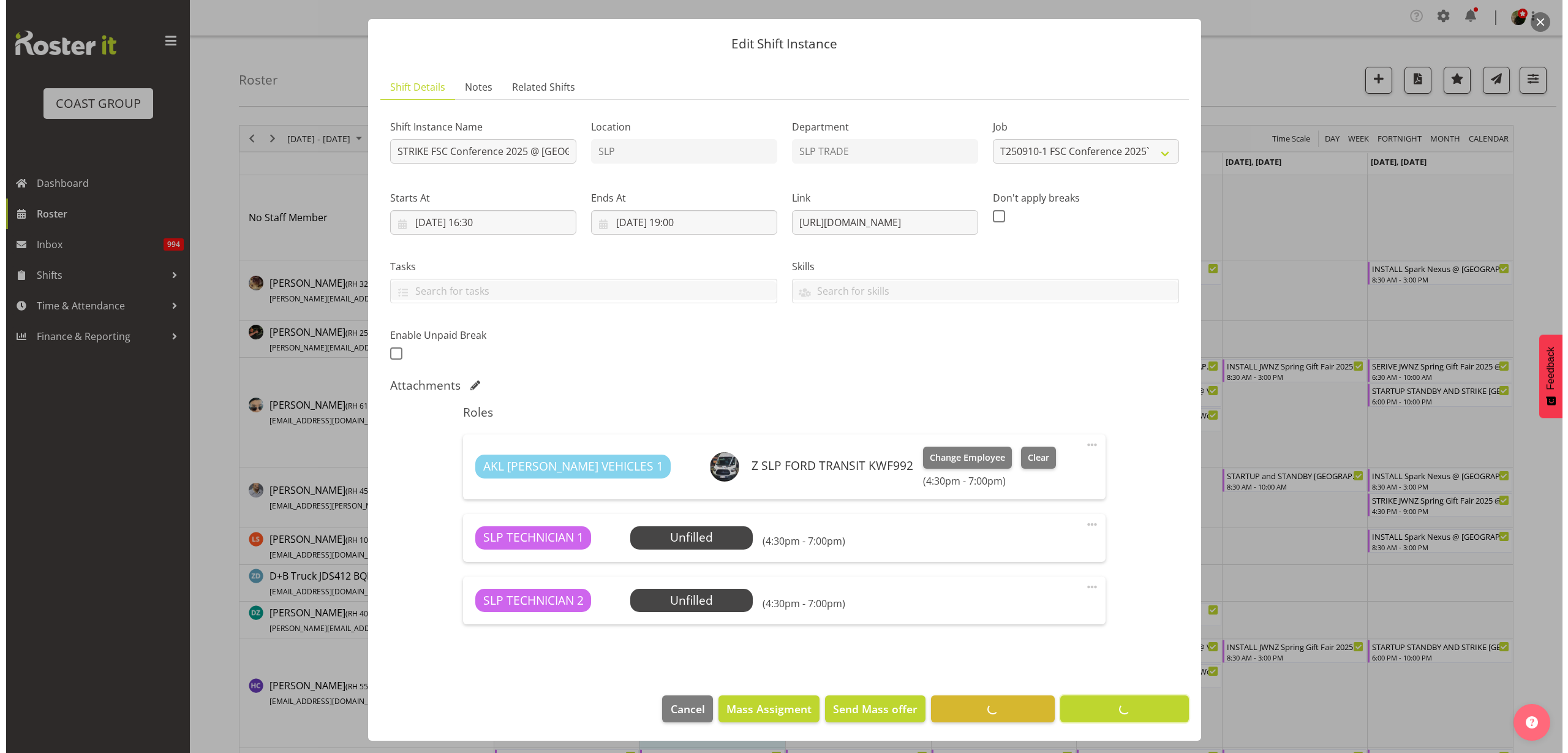
scroll to position [24, 0]
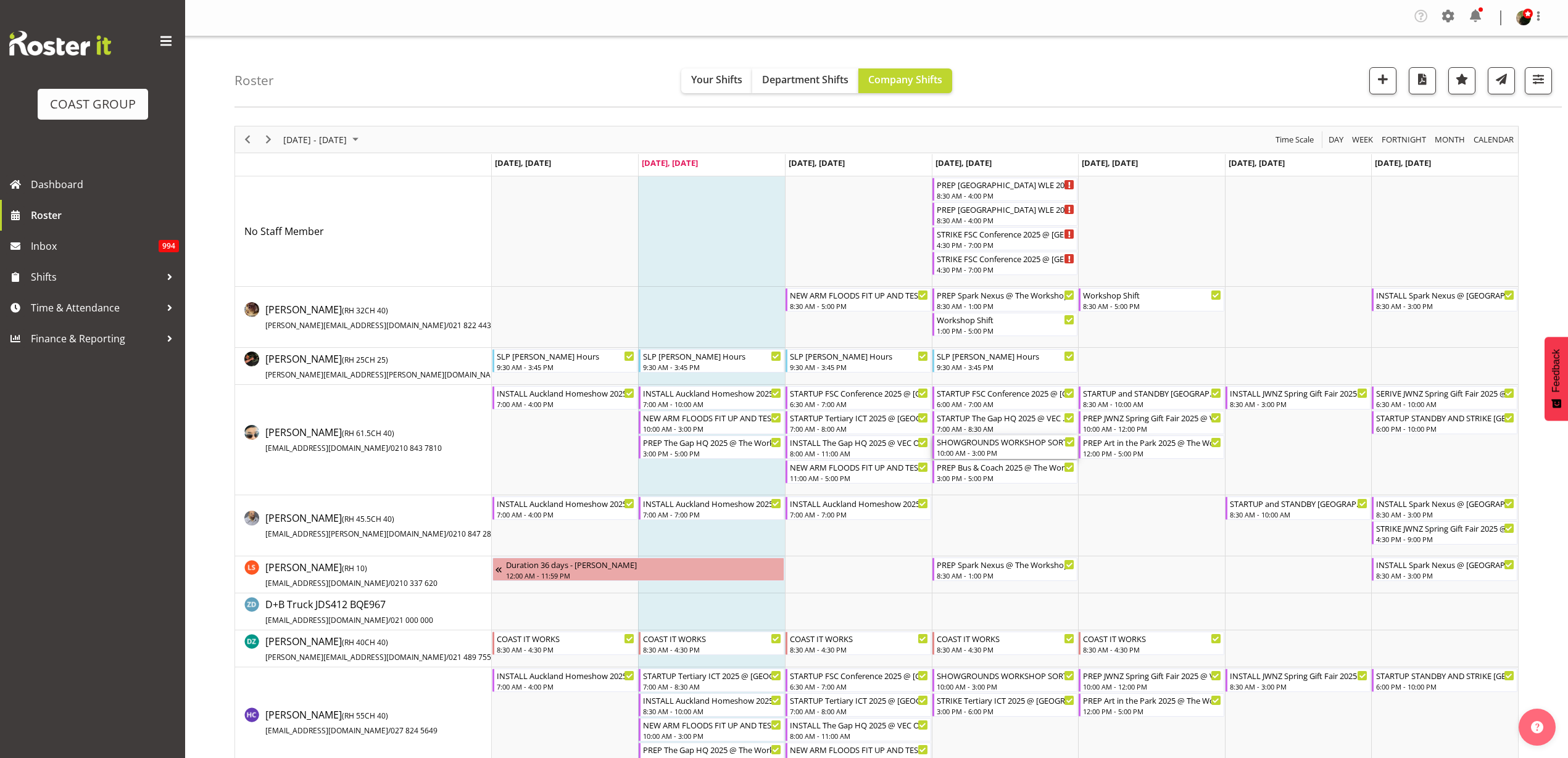
click at [988, 445] on div "SHOWGROUNDS WORKSHOP SORT" at bounding box center [1006, 441] width 139 height 13
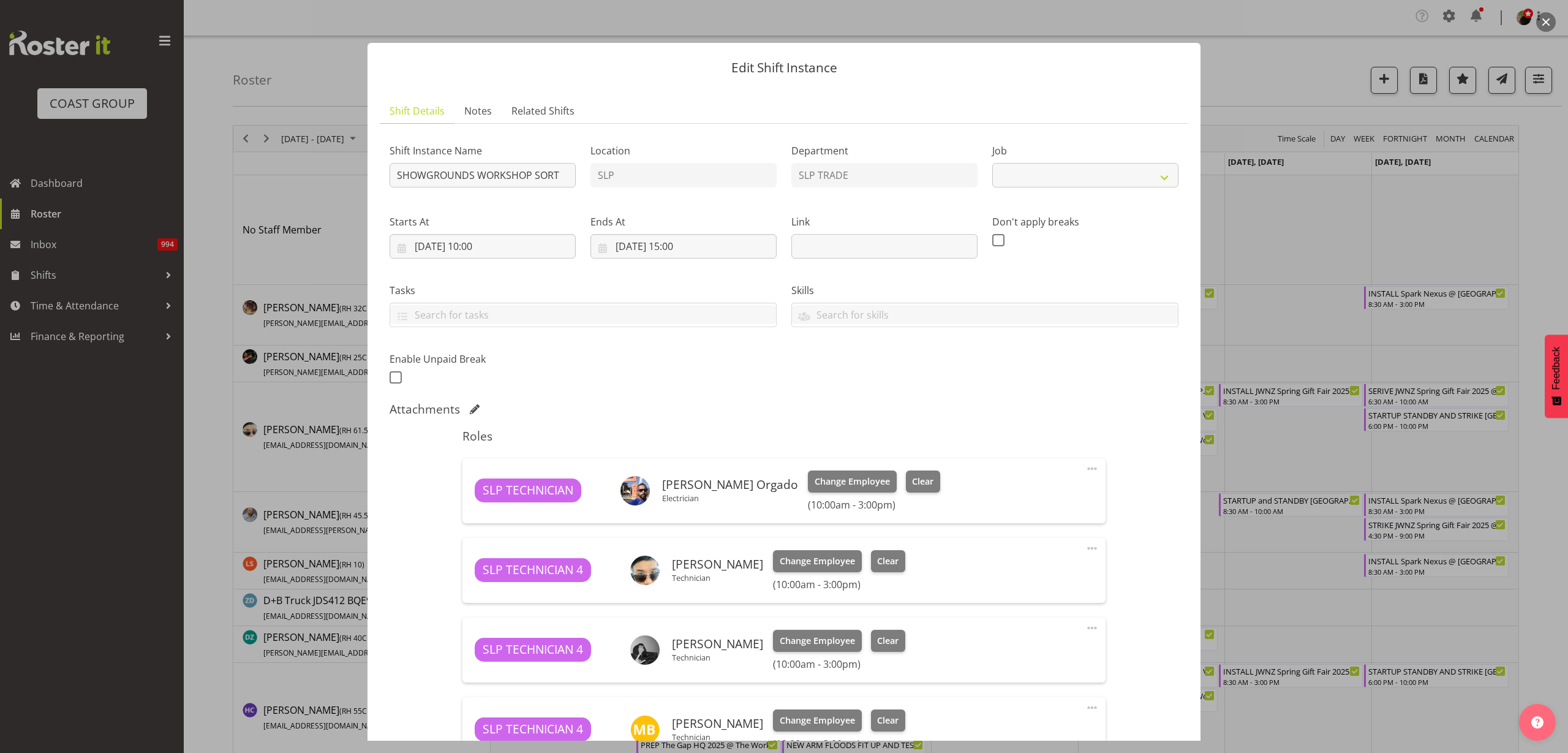
select select "15"
click at [1550, 21] on button "button" at bounding box center [1546, 22] width 19 height 19
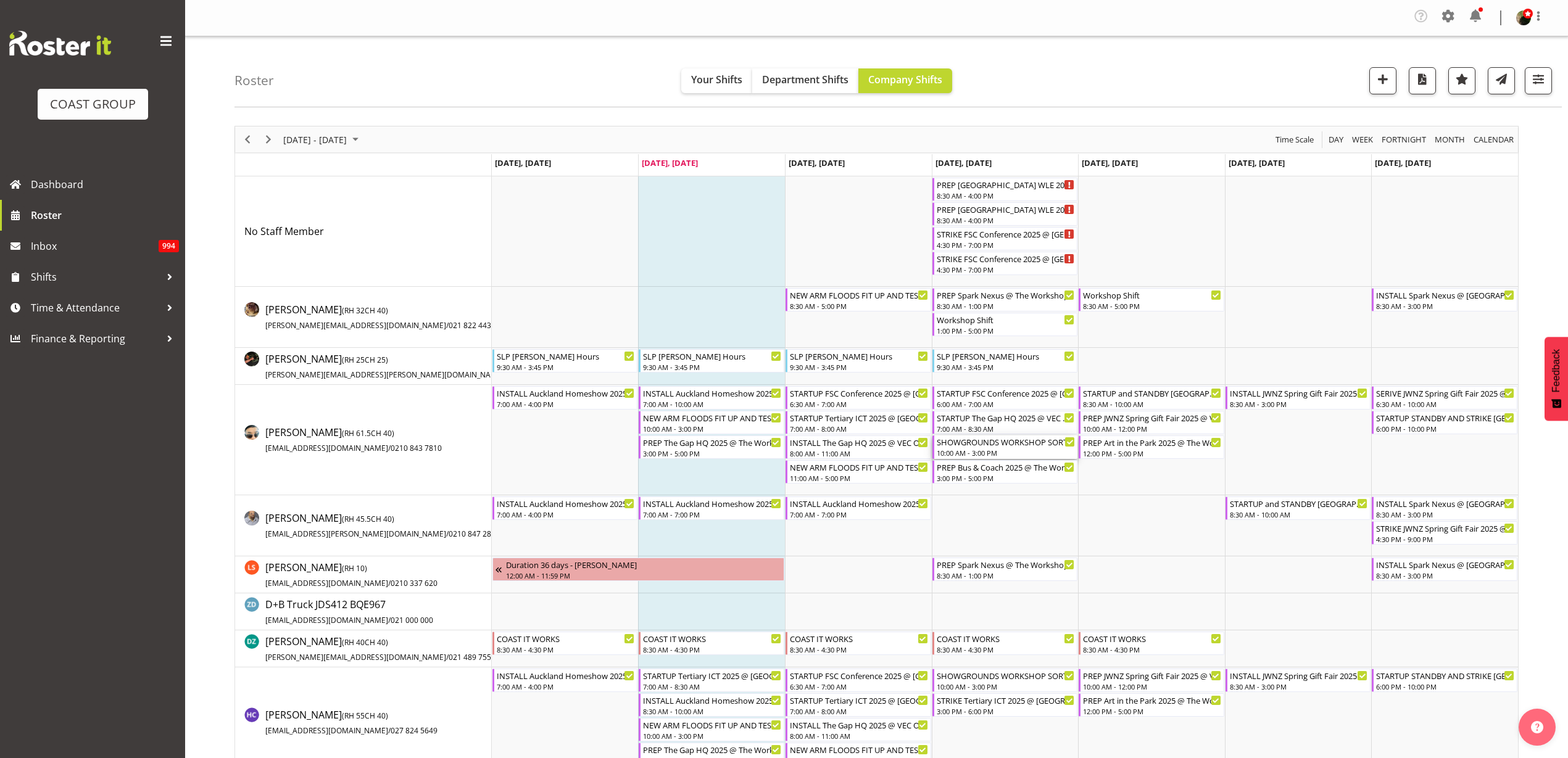
click at [984, 447] on div "SHOWGROUNDS WORKSHOP SORT" at bounding box center [1006, 441] width 139 height 13
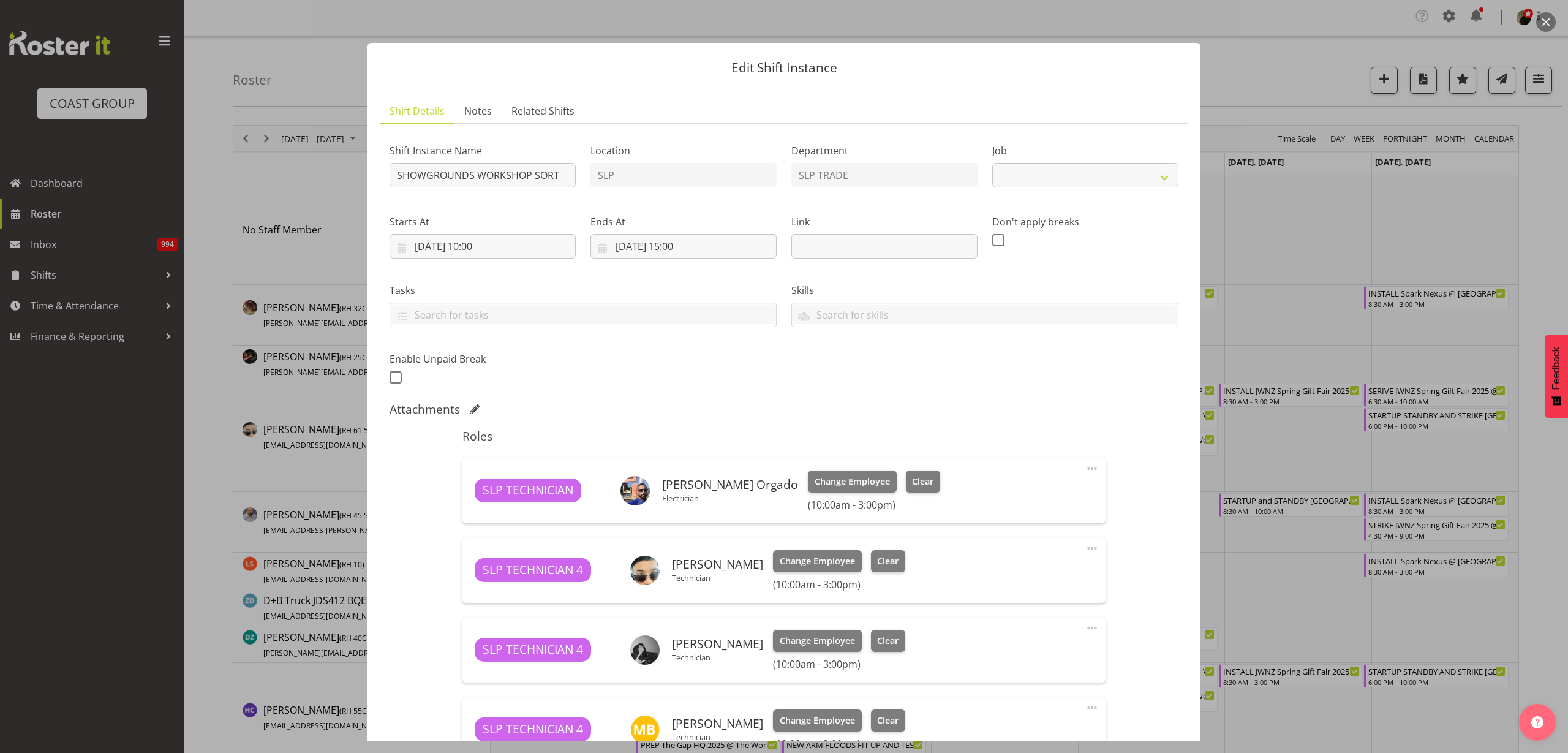
select select "15"
click at [1085, 550] on span at bounding box center [1091, 548] width 14 height 14
click at [1033, 621] on link "Delete" at bounding box center [1041, 622] width 118 height 22
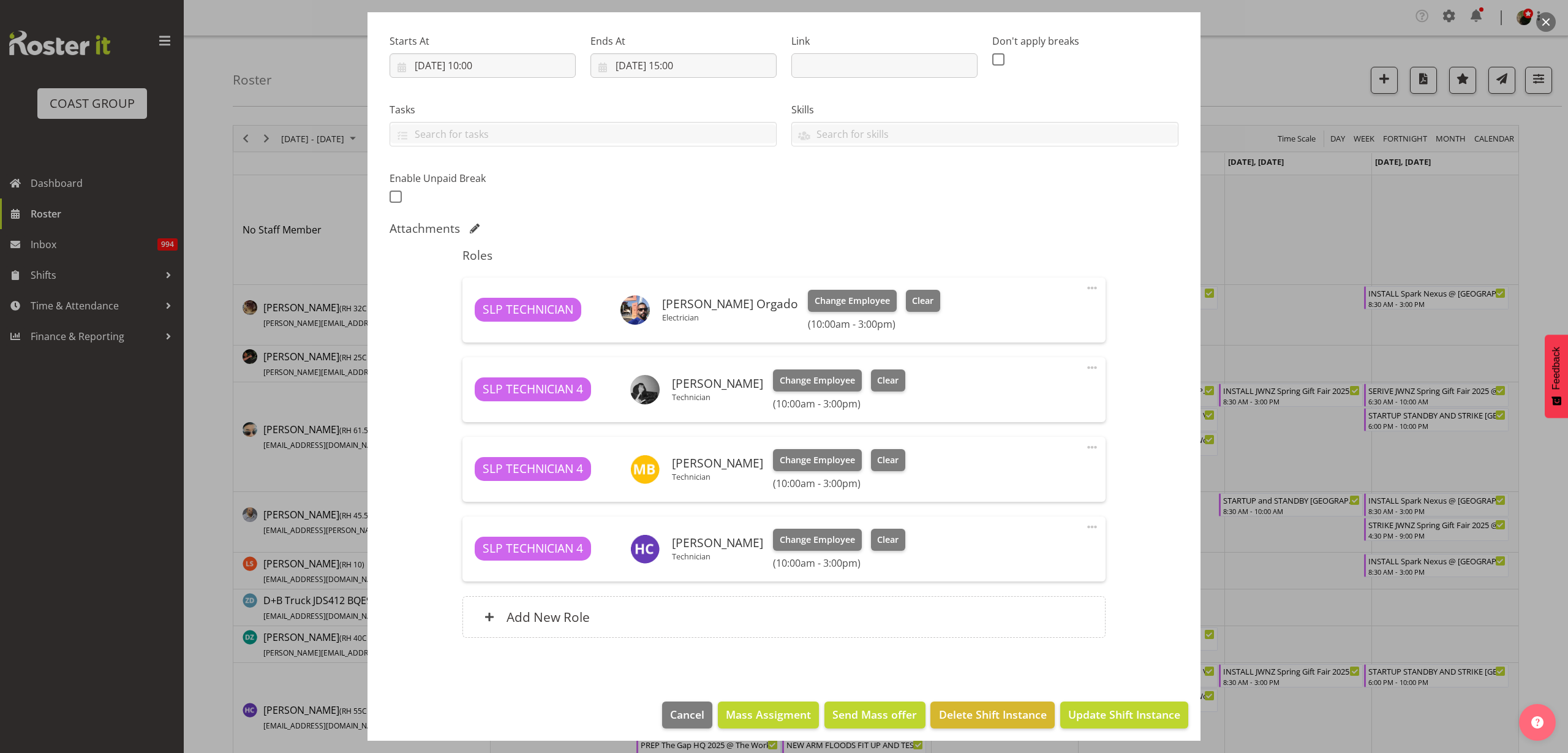
scroll to position [187, 0]
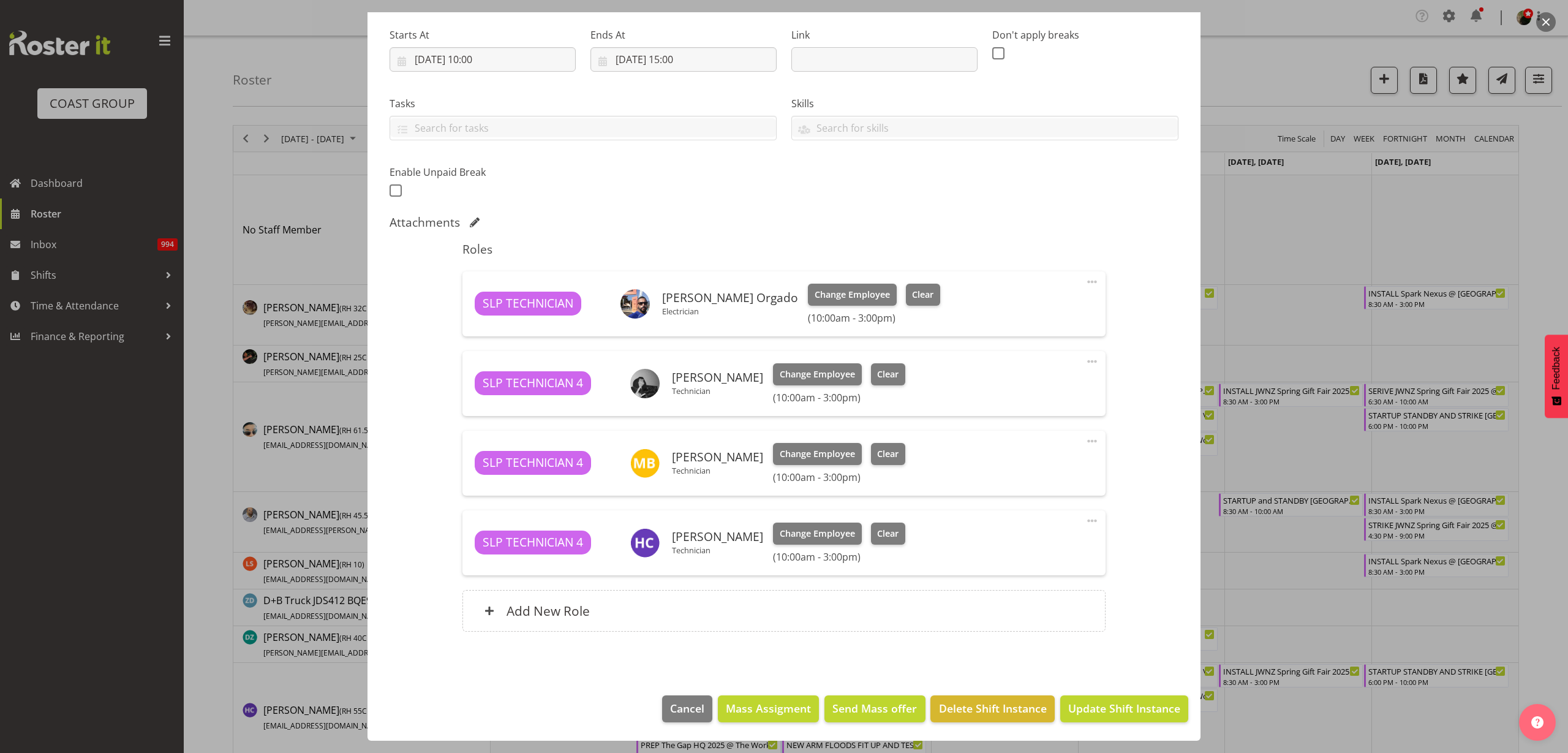
click at [1085, 520] on span at bounding box center [1091, 520] width 14 height 14
click at [1040, 594] on link "Delete" at bounding box center [1041, 594] width 118 height 22
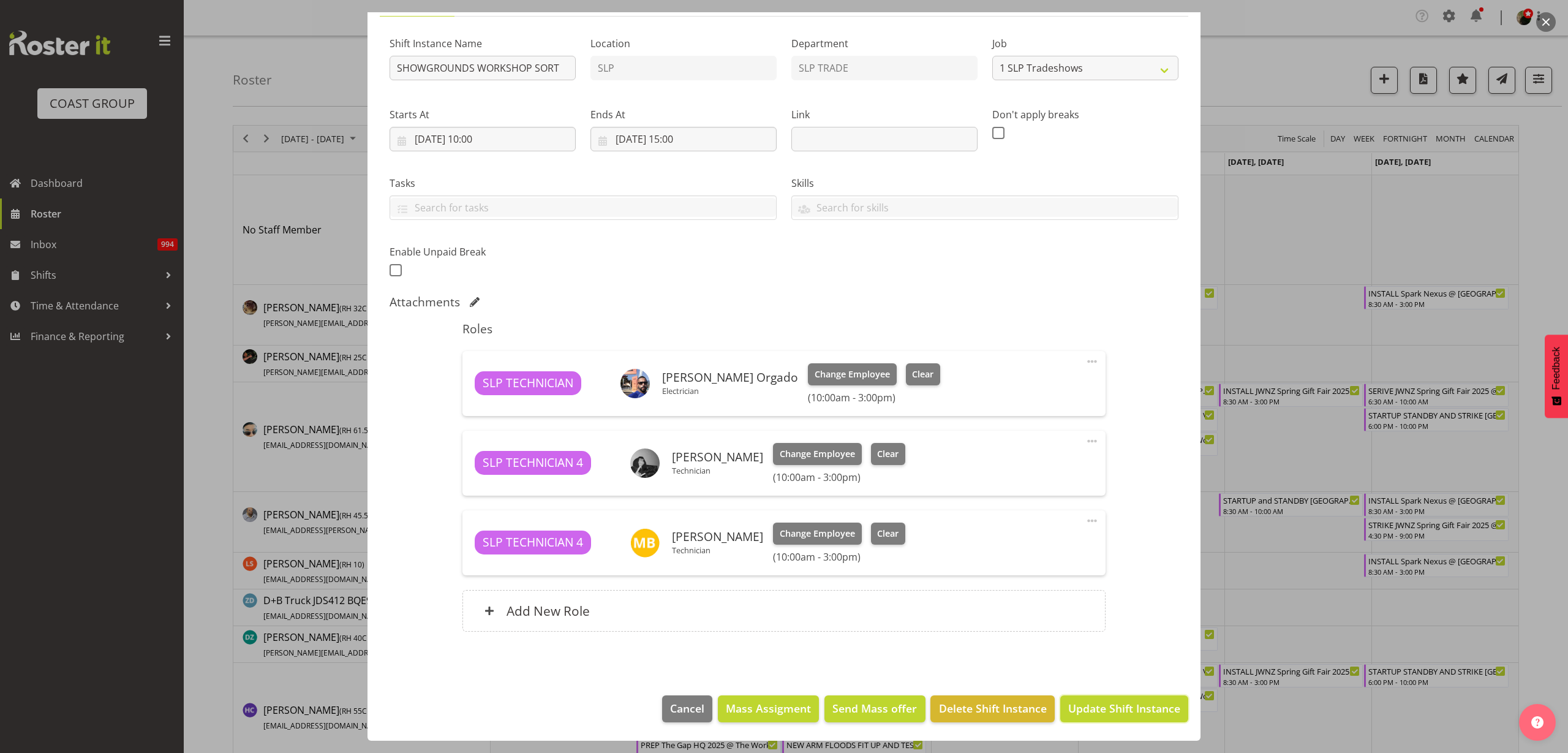
click at [1114, 712] on span "Update Shift Instance" at bounding box center [1124, 709] width 112 height 16
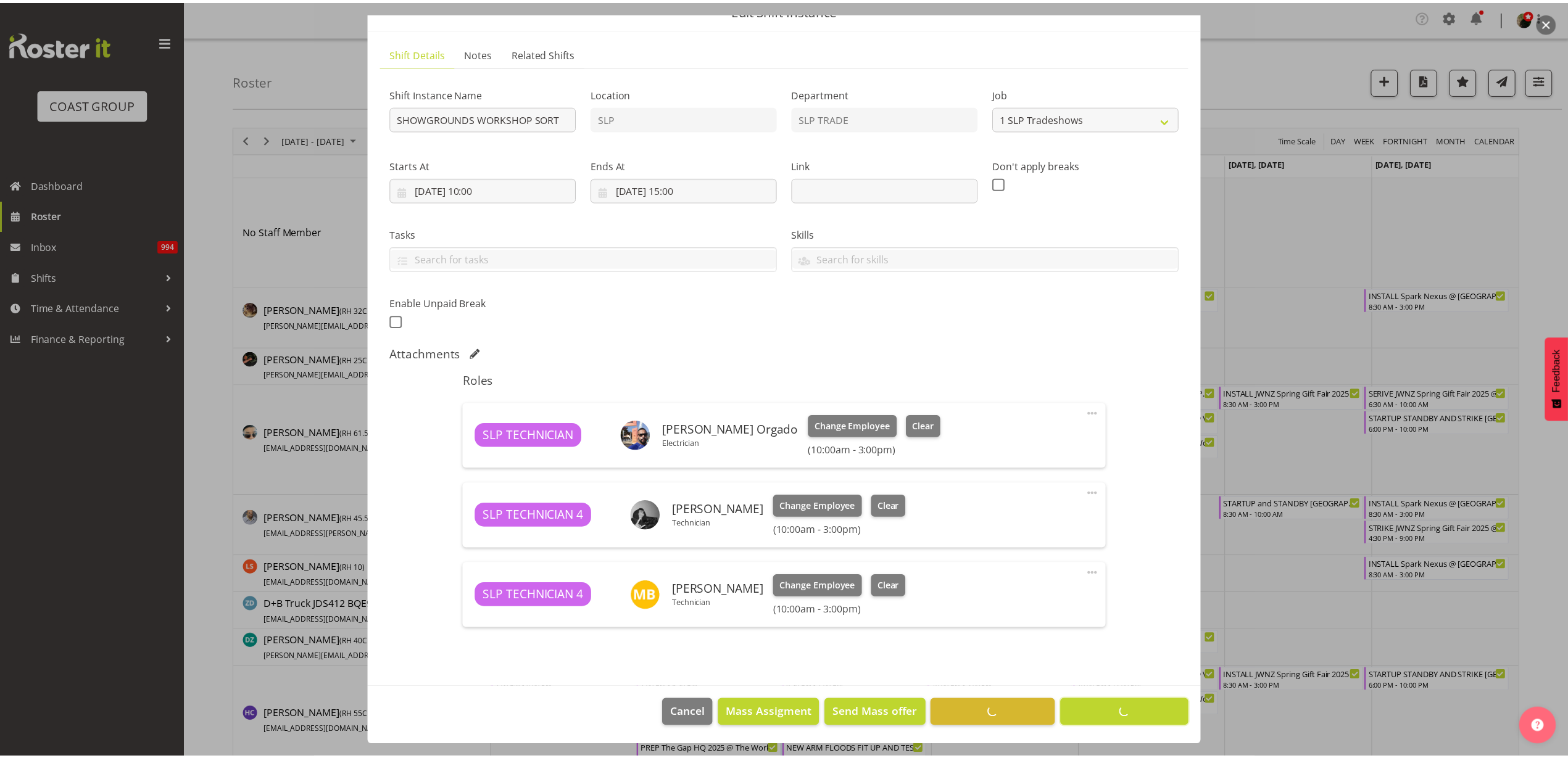
scroll to position [58, 0]
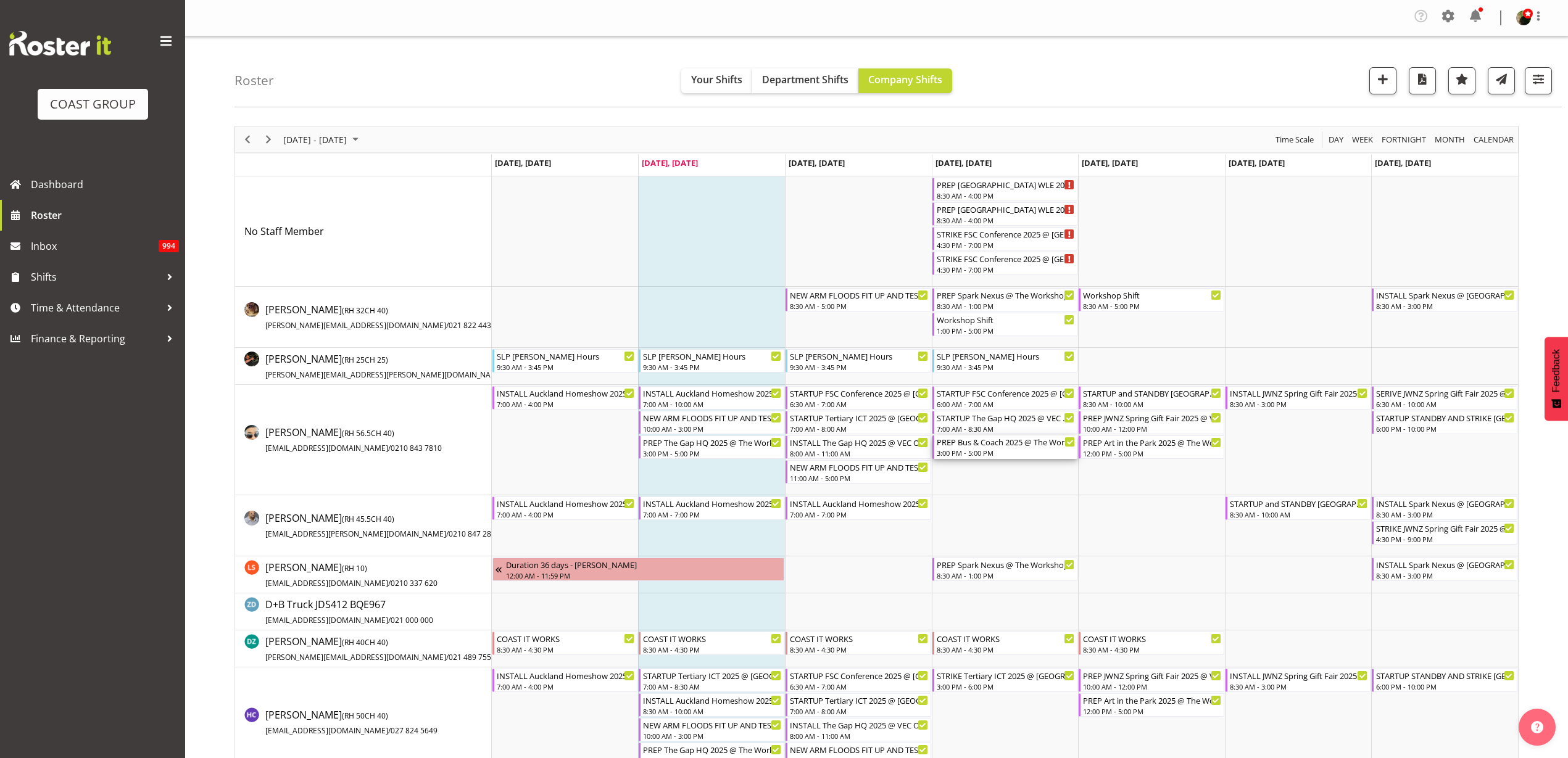
click at [978, 449] on div "3:00 PM - 5:00 PM" at bounding box center [1006, 453] width 139 height 10
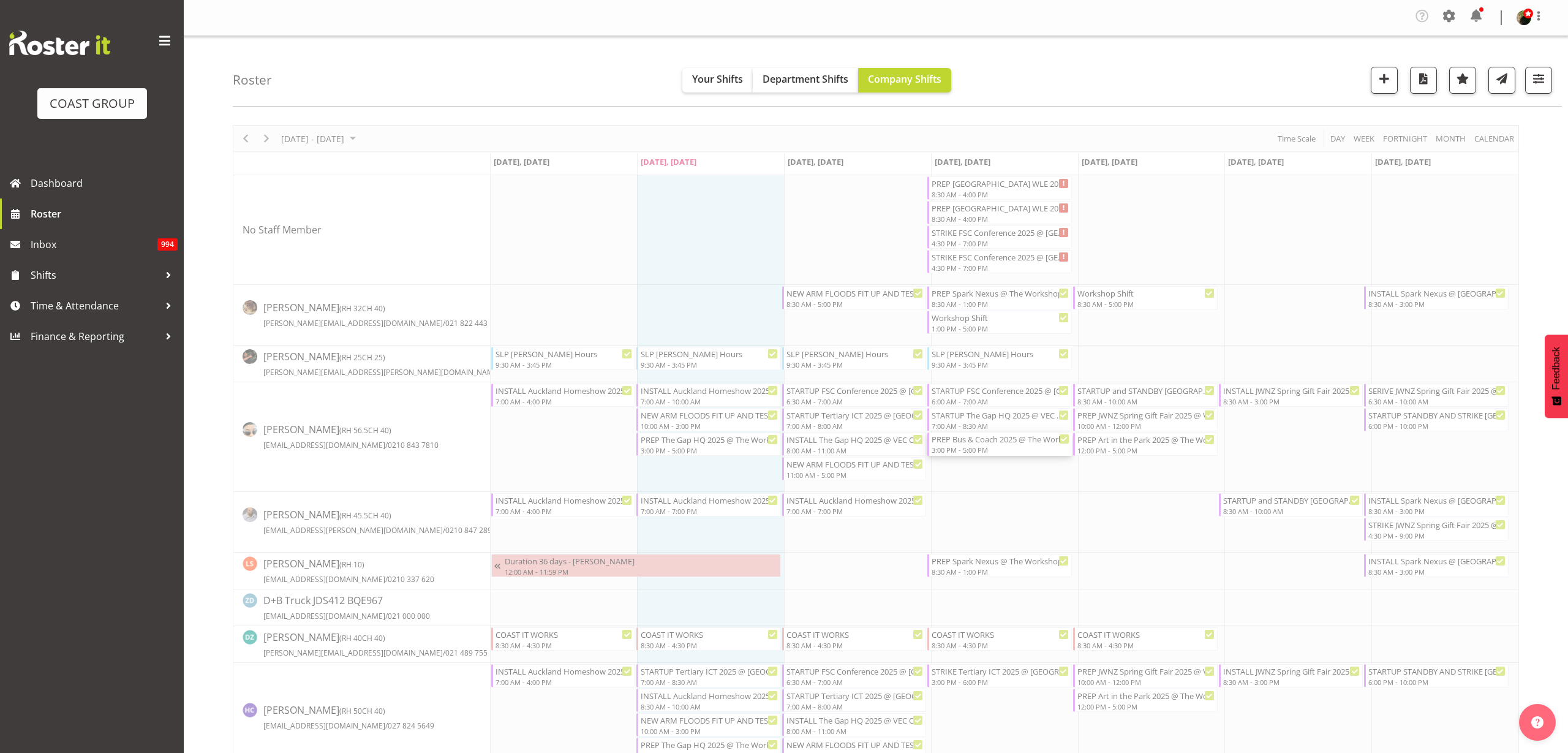
select select
select select "8"
select select "2025"
select select "17"
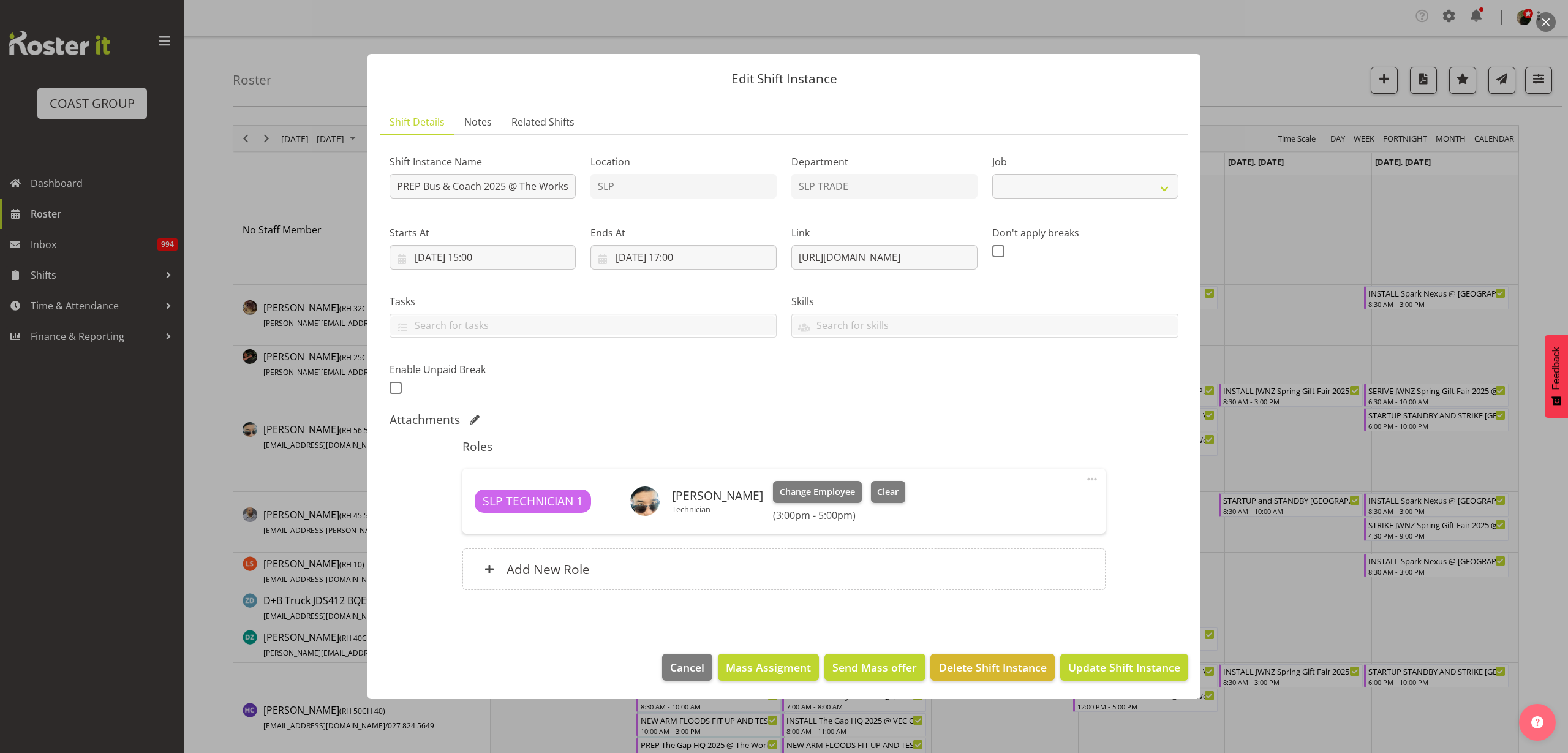
select select "10453"
click at [698, 260] on input "11/09/2025, 17:00" at bounding box center [683, 257] width 186 height 24
click at [710, 516] on select "00 01 02 03 04 05 06 07 08 09 10 11 12 13 14 15 16 17 18 19 20 21 22 23 24 25 2…" at bounding box center [716, 517] width 28 height 24
select select "16"
click at [702, 506] on select "00 01 02 03 04 05 06 07 08 09 10 11 12 13 14 15 16 17 18 19 20 21 22 23 24 25 2…" at bounding box center [716, 517] width 28 height 24
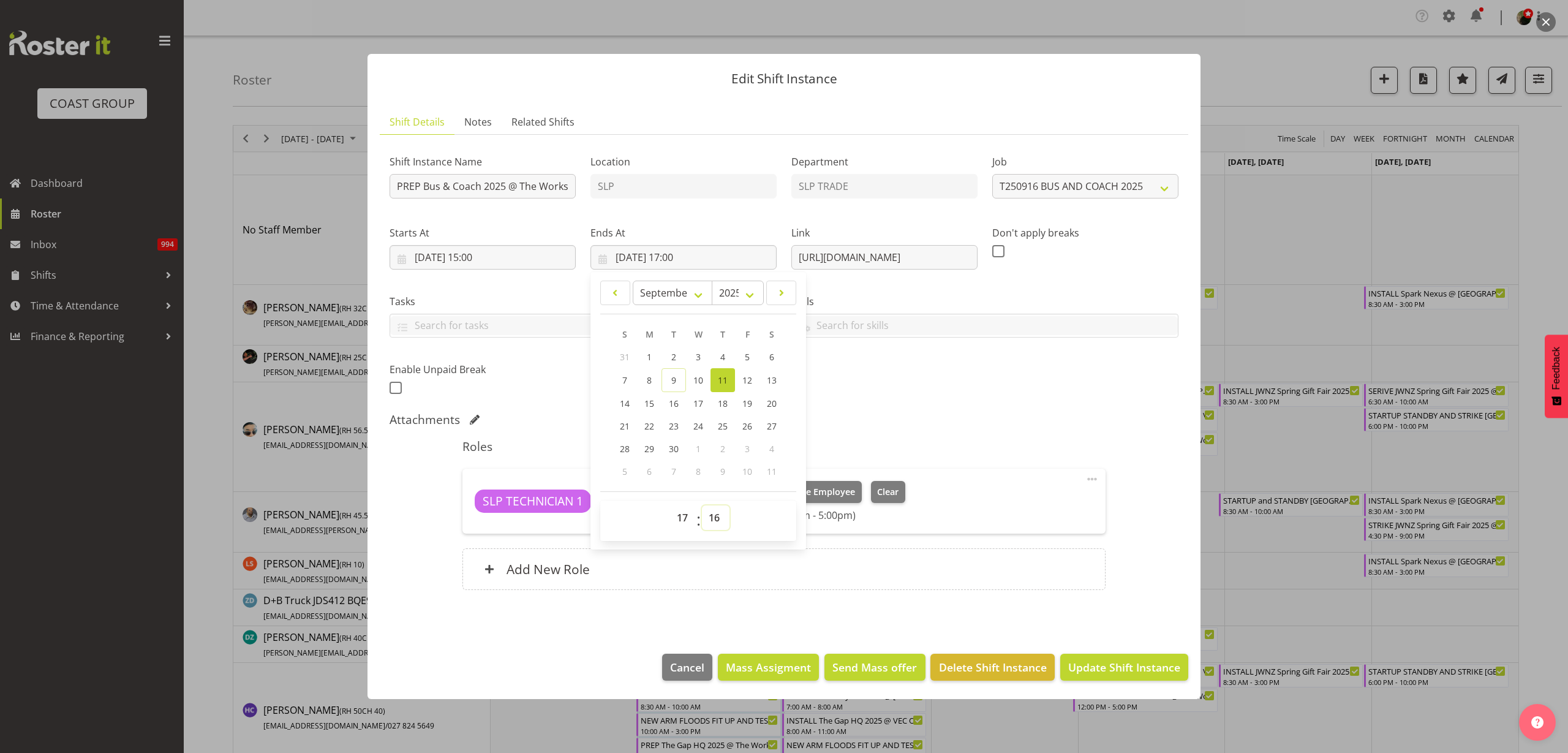
type input "11/09/2025, 17:16"
click at [680, 514] on select "00 01 02 03 04 05 06 07 08 09 10 11 12 13 14 15 16 17 18 19 20 21 22 23" at bounding box center [684, 517] width 28 height 24
select select "16"
click at [671, 506] on select "00 01 02 03 04 05 06 07 08 09 10 11 12 13 14 15 16 17 18 19 20 21 22 23" at bounding box center [684, 517] width 28 height 24
type input "11/09/2025, 16:16"
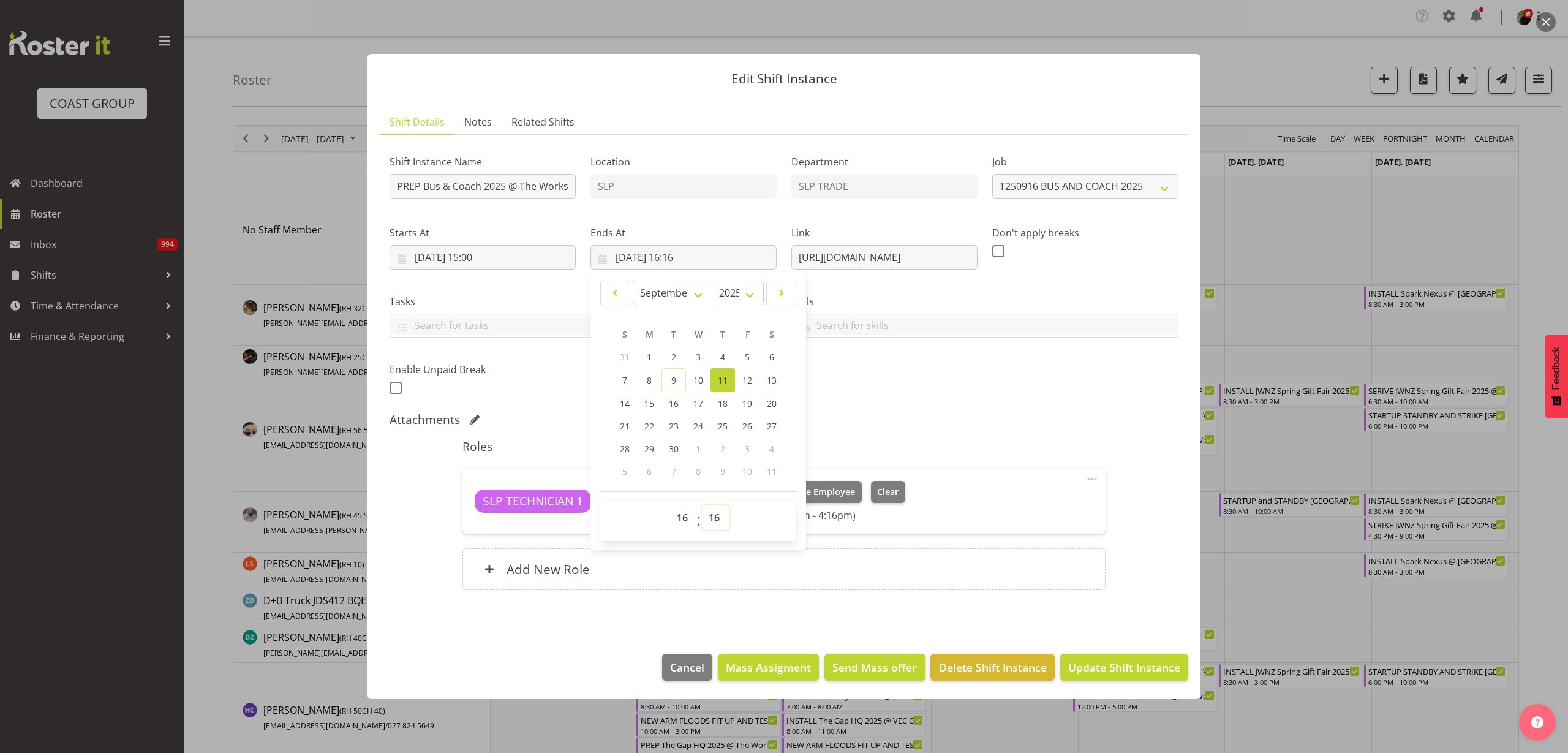
select select "30"
type input "[DATE] 16:30"
click at [1135, 671] on span "Update Shift Instance" at bounding box center [1124, 667] width 112 height 16
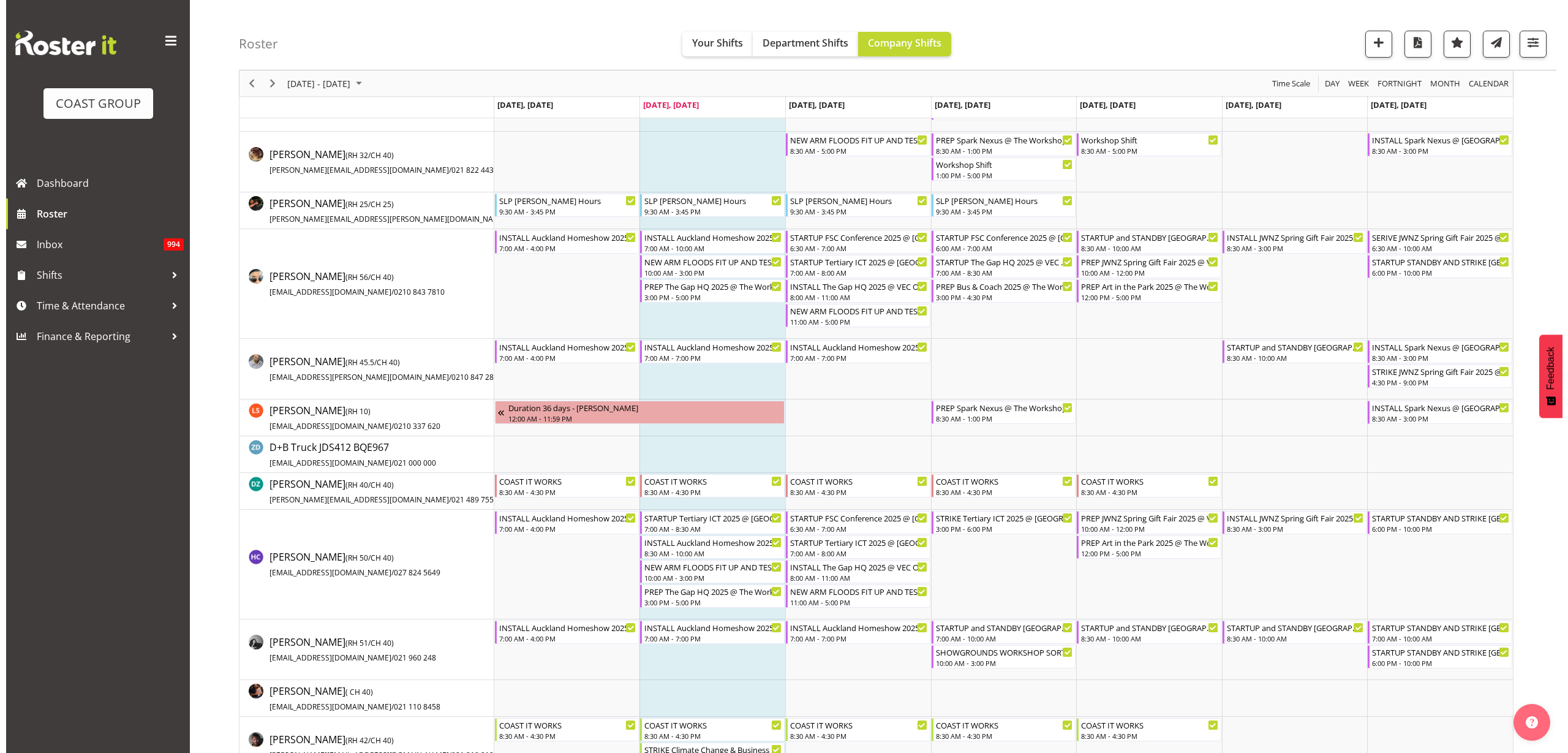
scroll to position [230, 0]
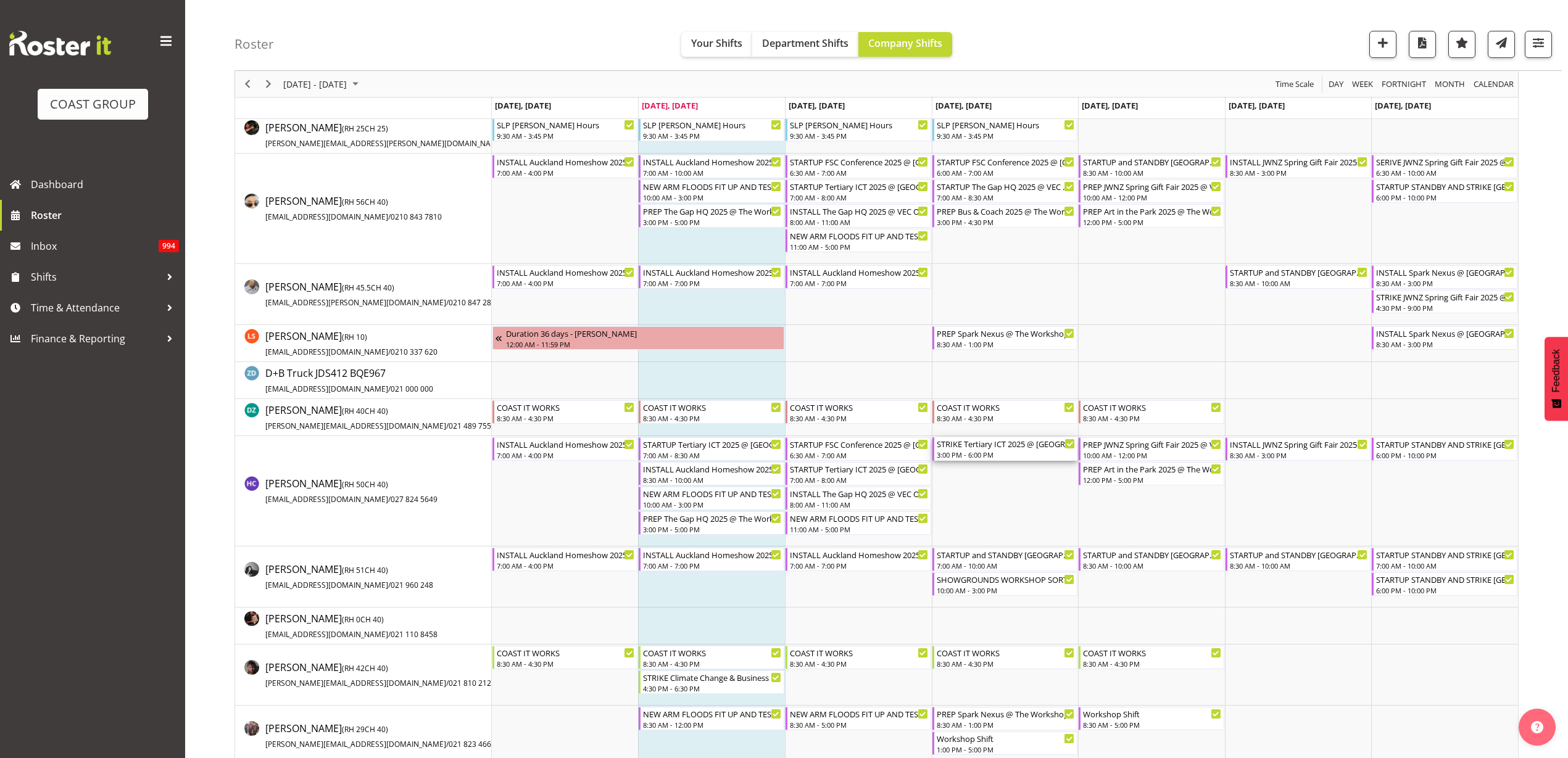
click at [989, 447] on div "STRIKE Tertiary ICT 2025 @ [GEOGRAPHIC_DATA] On Site @ 1530" at bounding box center [1006, 443] width 139 height 13
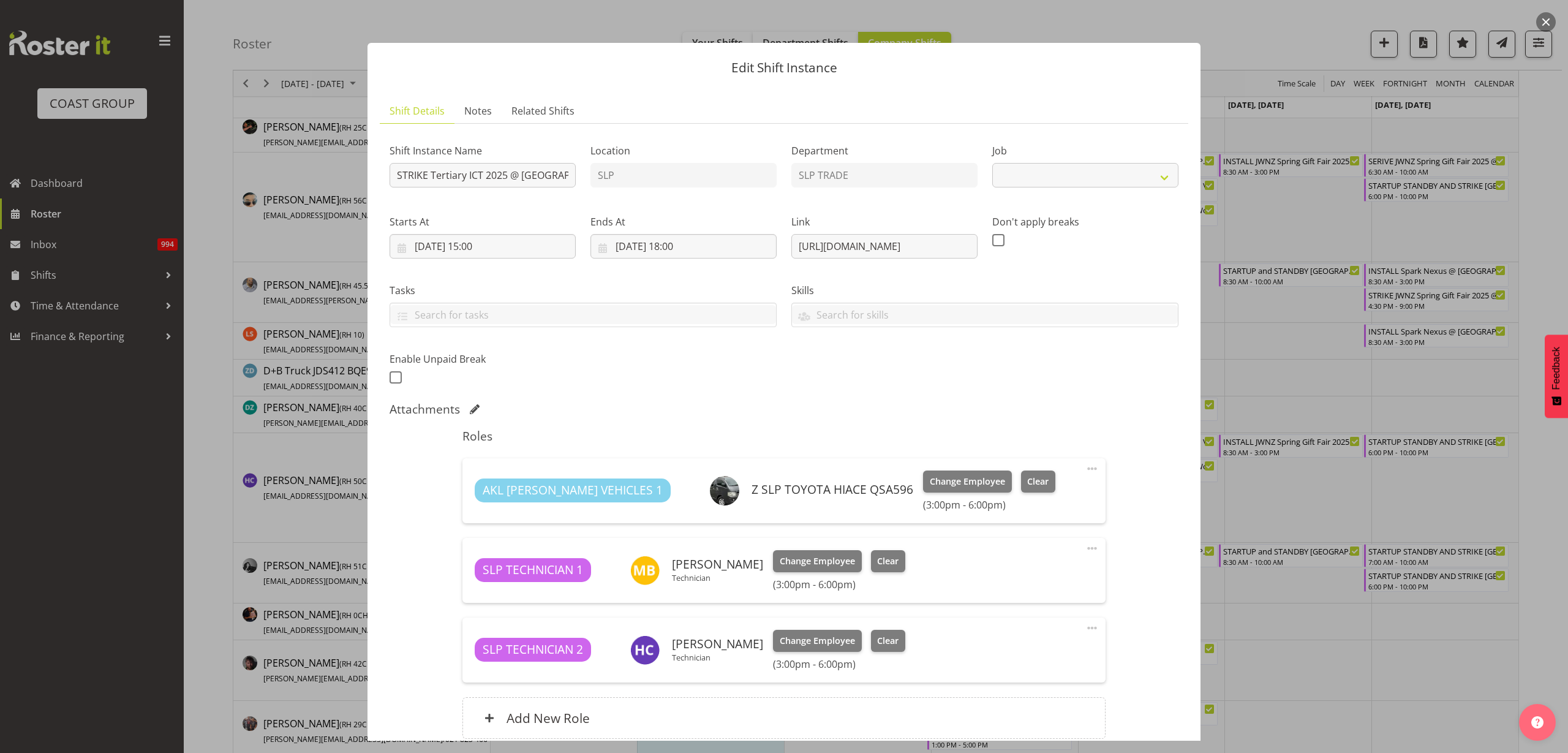
select select "9757"
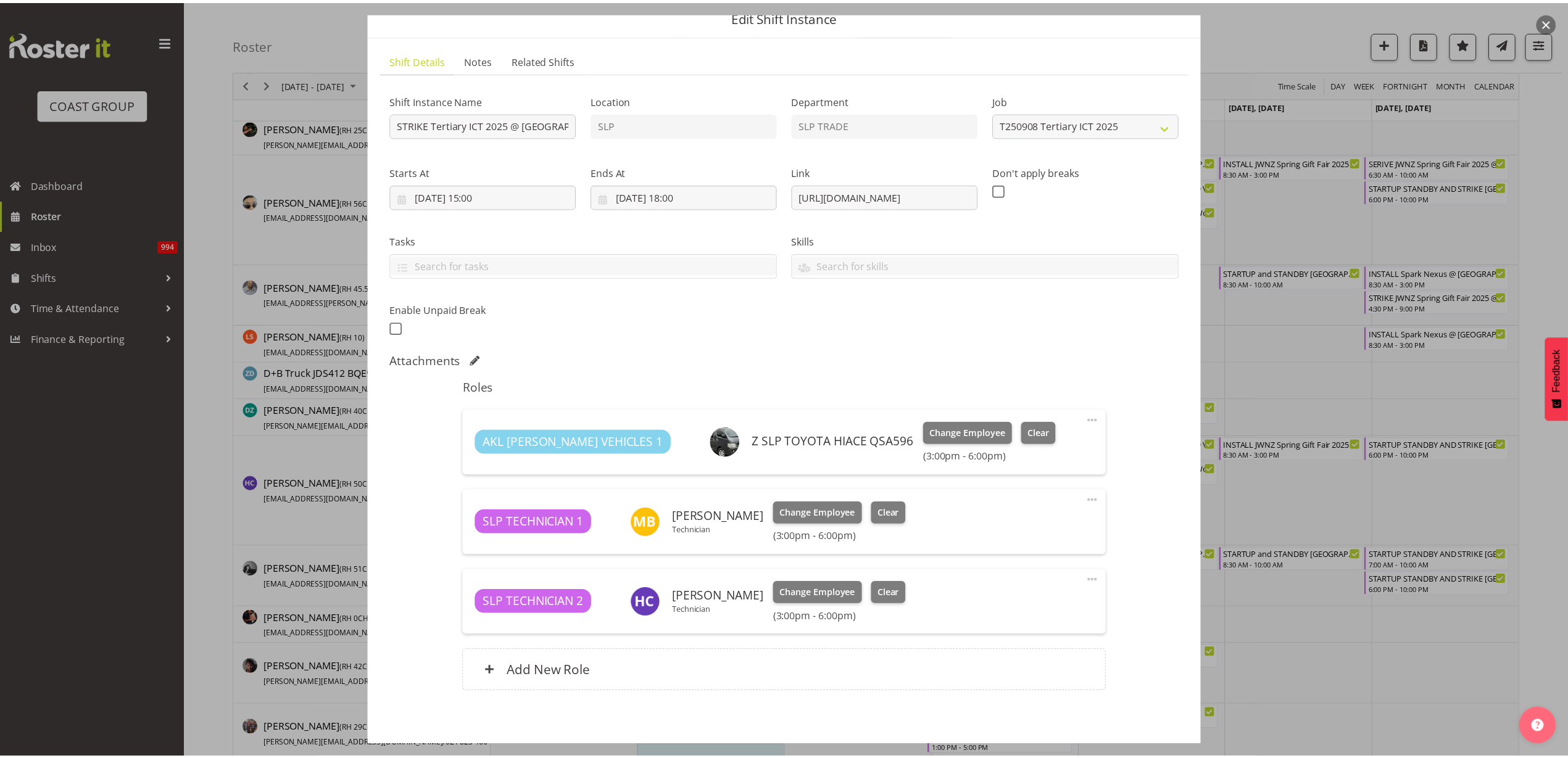
scroll to position [108, 0]
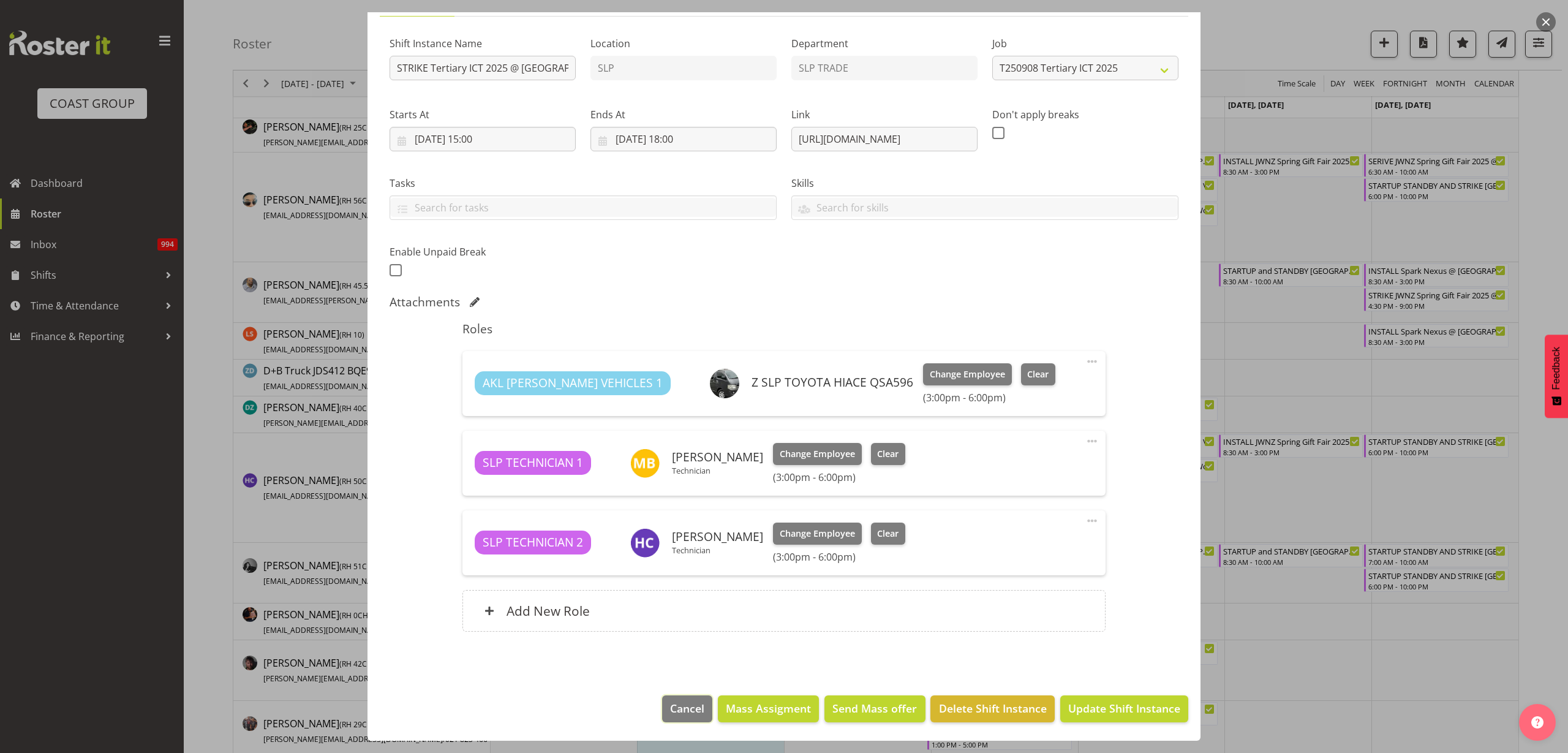
click at [672, 714] on span "Cancel" at bounding box center [688, 709] width 35 height 16
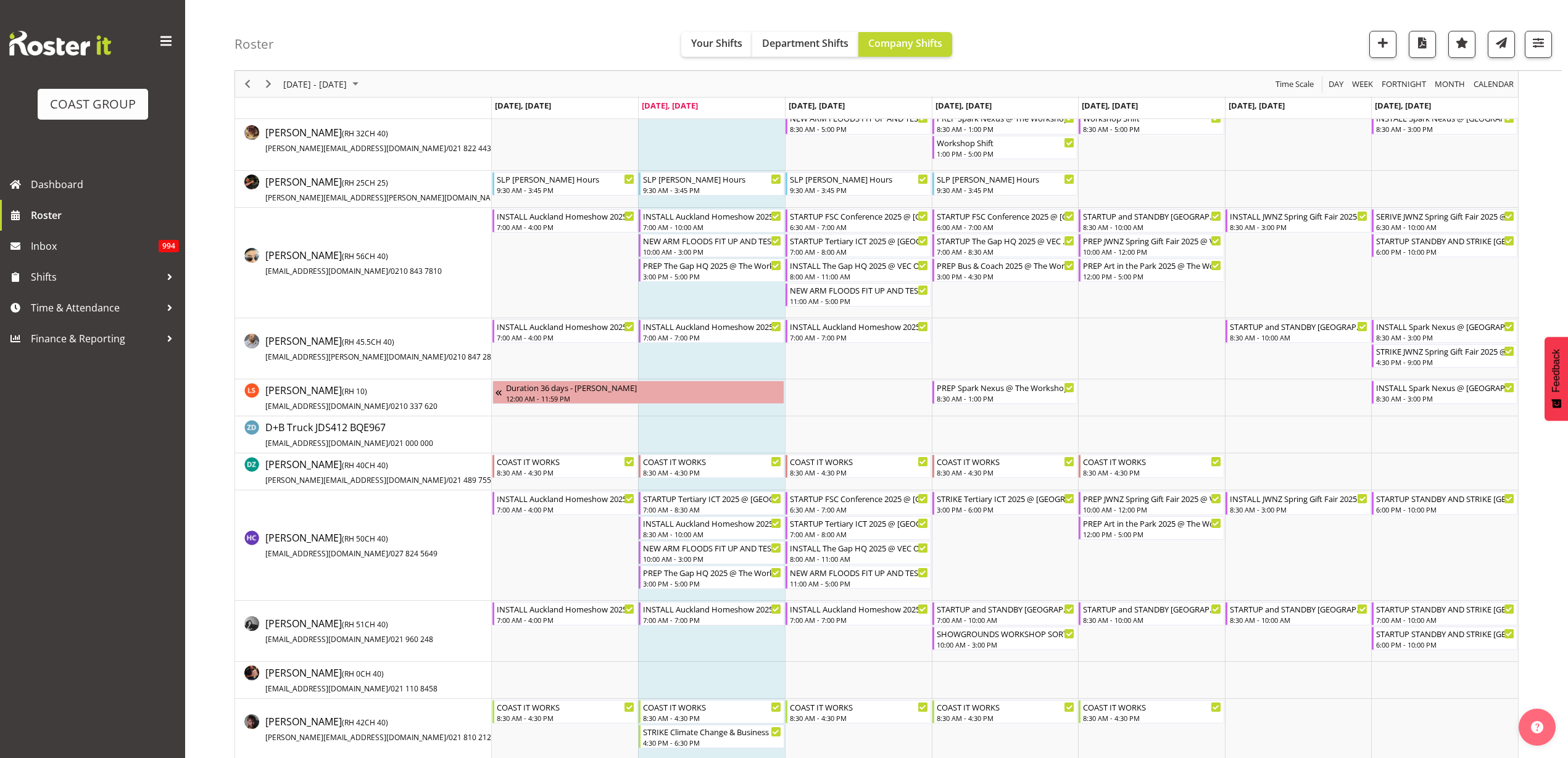
scroll to position [155, 0]
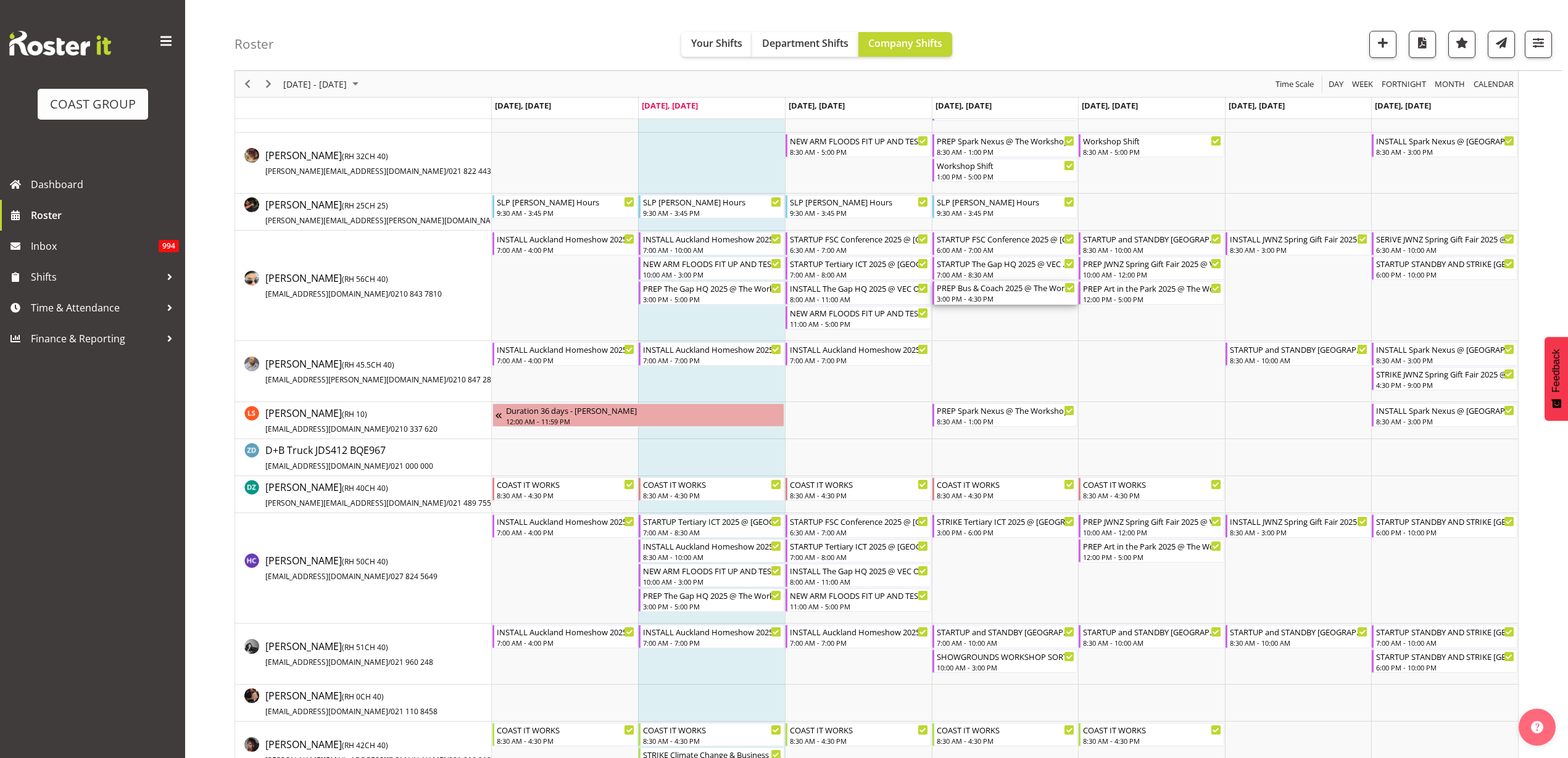
click at [980, 298] on div "3:00 PM - 4:30 PM" at bounding box center [1006, 298] width 139 height 10
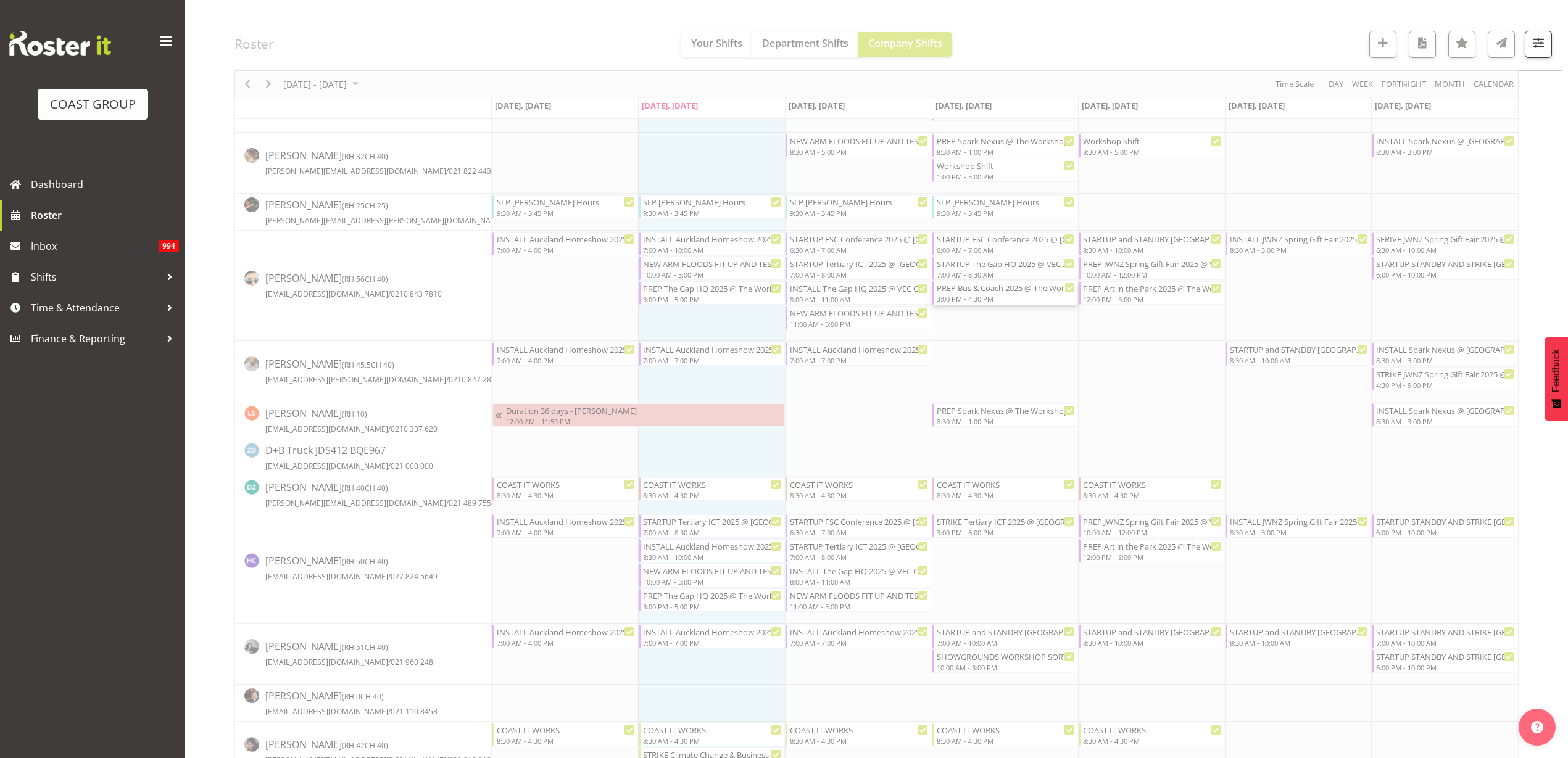
select select
select select "8"
select select "2025"
select select "15"
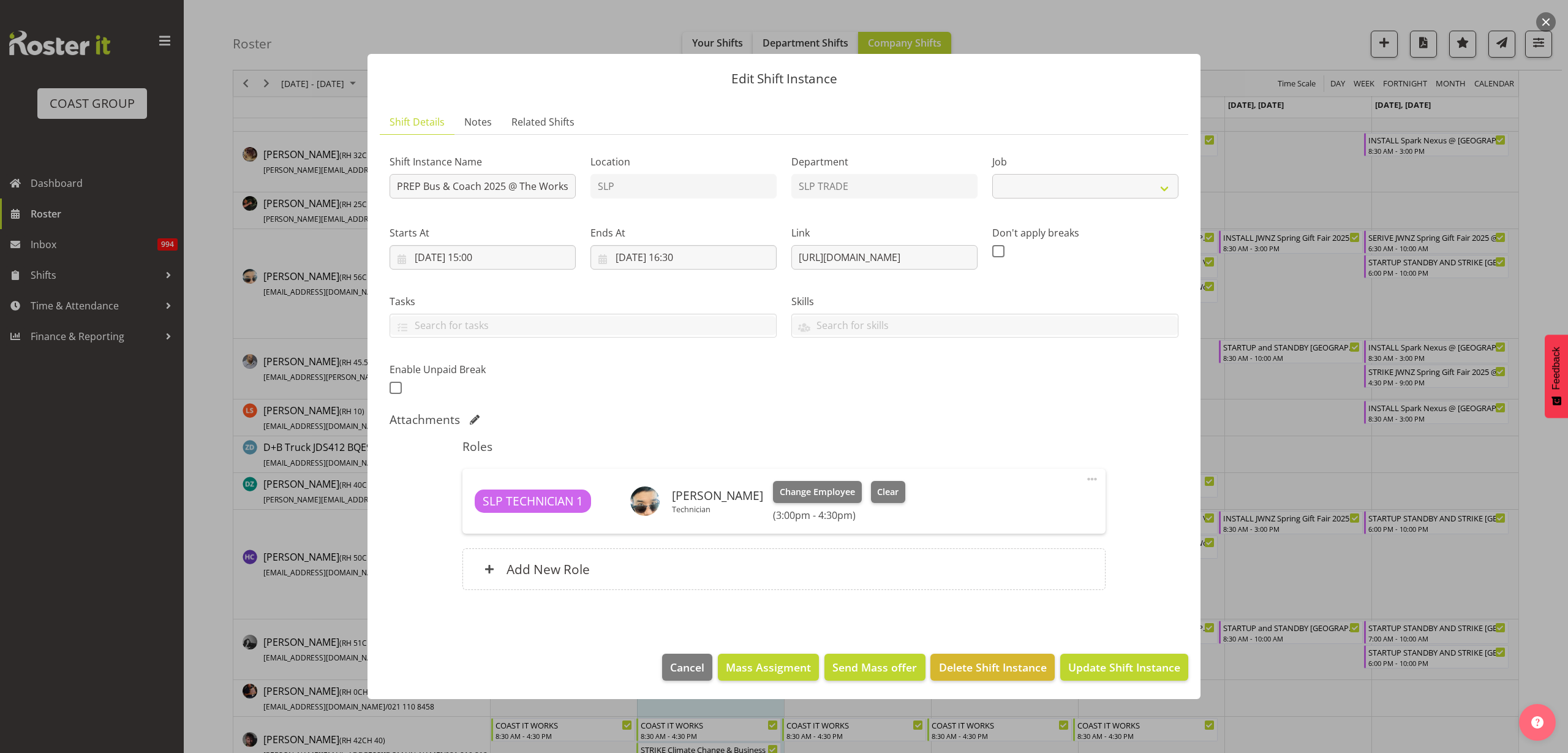
select select "10453"
click at [482, 253] on input "[DATE] 15:00" at bounding box center [482, 257] width 186 height 24
click at [481, 513] on select "00 01 02 03 04 05 06 07 08 09 10 11 12 13 14 15 16 17 18 19 20 21 22 23" at bounding box center [482, 517] width 28 height 24
select select "8"
click at [469, 506] on select "00 01 02 03 04 05 06 07 08 09 10 11 12 13 14 15 16 17 18 19 20 21 22 23" at bounding box center [482, 517] width 28 height 24
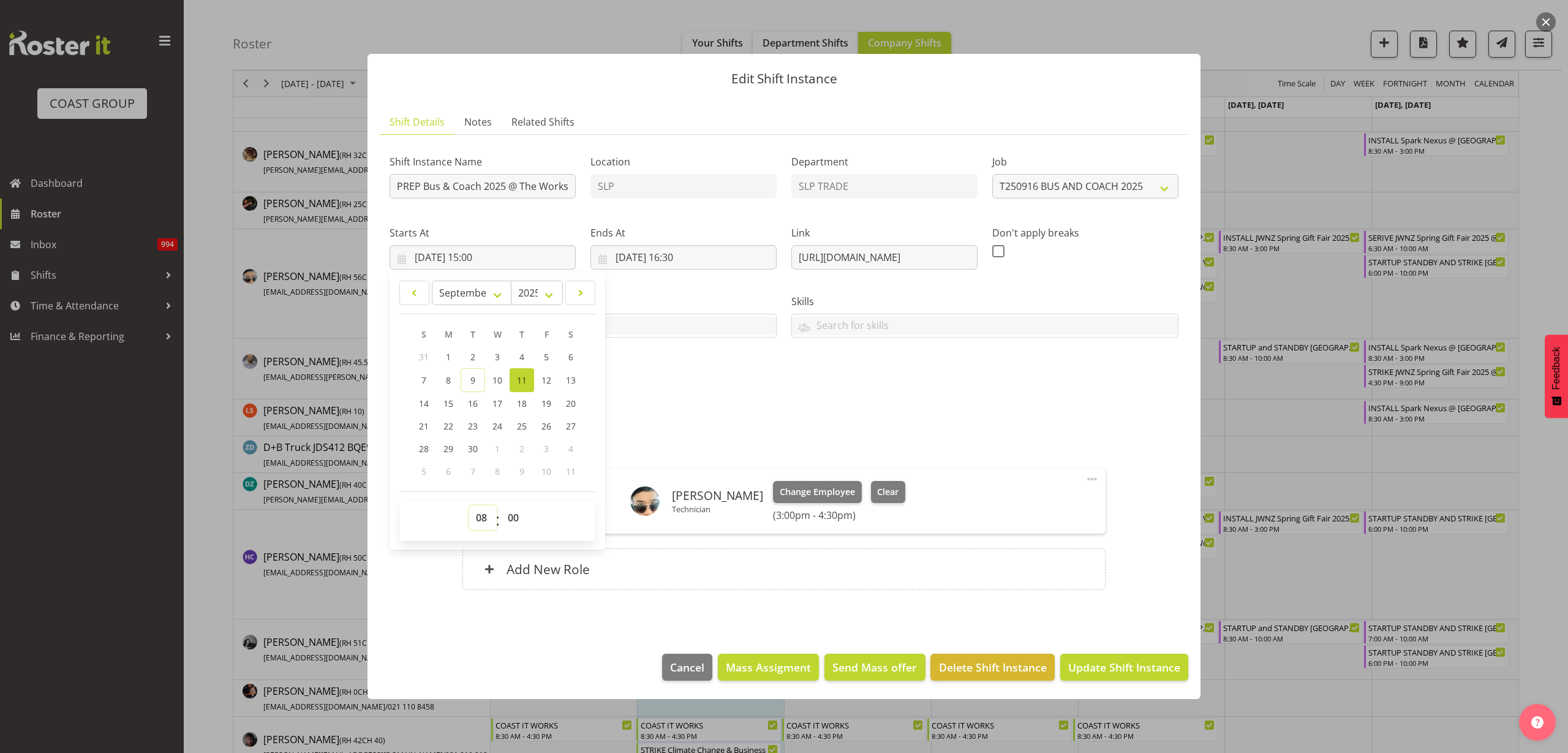
type input "11/09/2025, 08:00"
select select "30"
type input "11/09/2025, 08:30"
click at [669, 261] on input "[DATE] 16:30" at bounding box center [683, 257] width 186 height 24
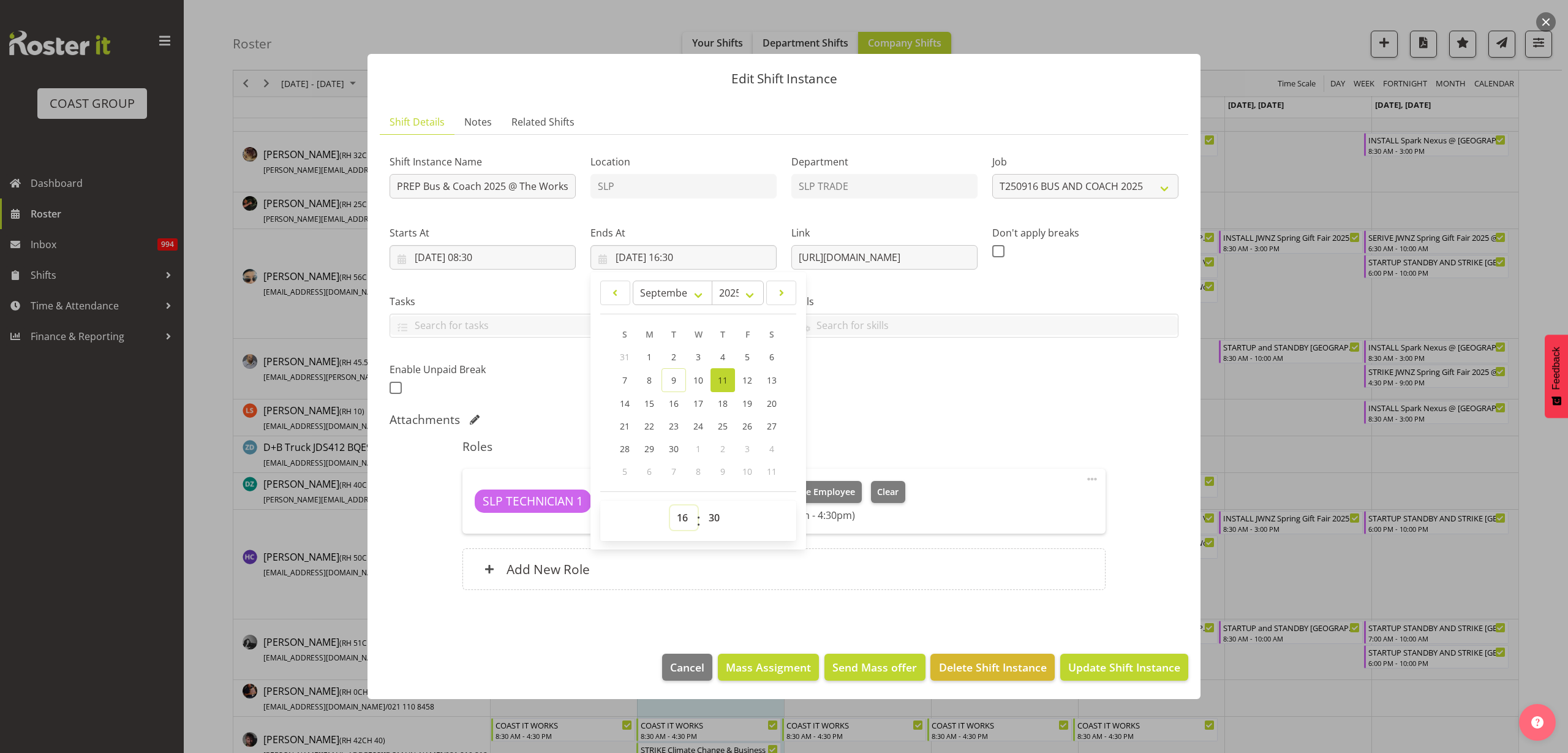
click at [678, 516] on select "00 01 02 03 04 05 06 07 08 09 10 11 12 13 14 15 16 17 18 19 20 21 22 23" at bounding box center [684, 517] width 28 height 24
select select "12"
click at [671, 506] on select "00 01 02 03 04 05 06 07 08 09 10 11 12 13 14 15 16 17 18 19 20 21 22 23" at bounding box center [684, 517] width 28 height 24
type input "11/09/2025, 12:30"
click at [1129, 664] on span "Update Shift Instance" at bounding box center [1124, 667] width 112 height 16
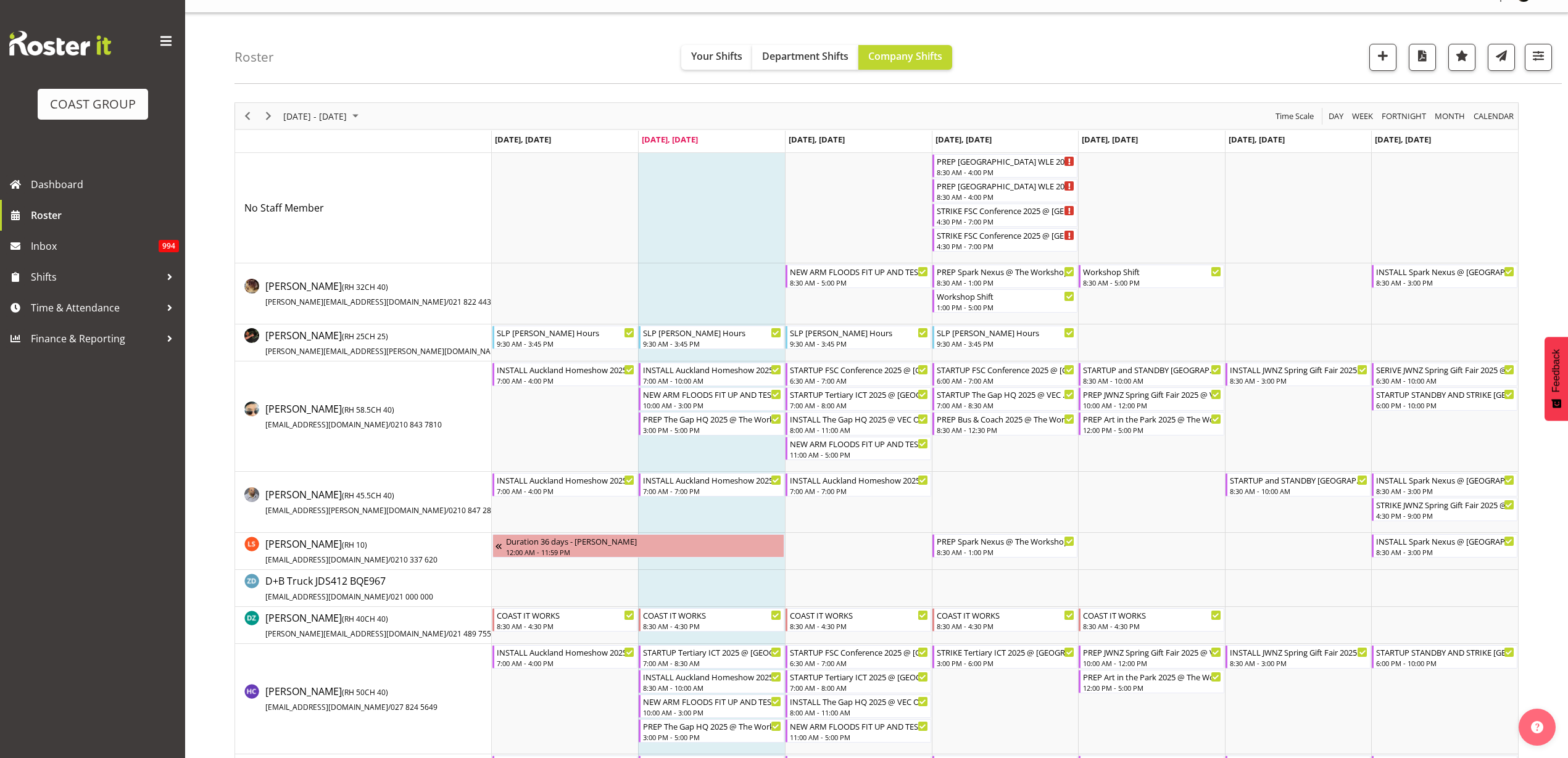
scroll to position [0, 0]
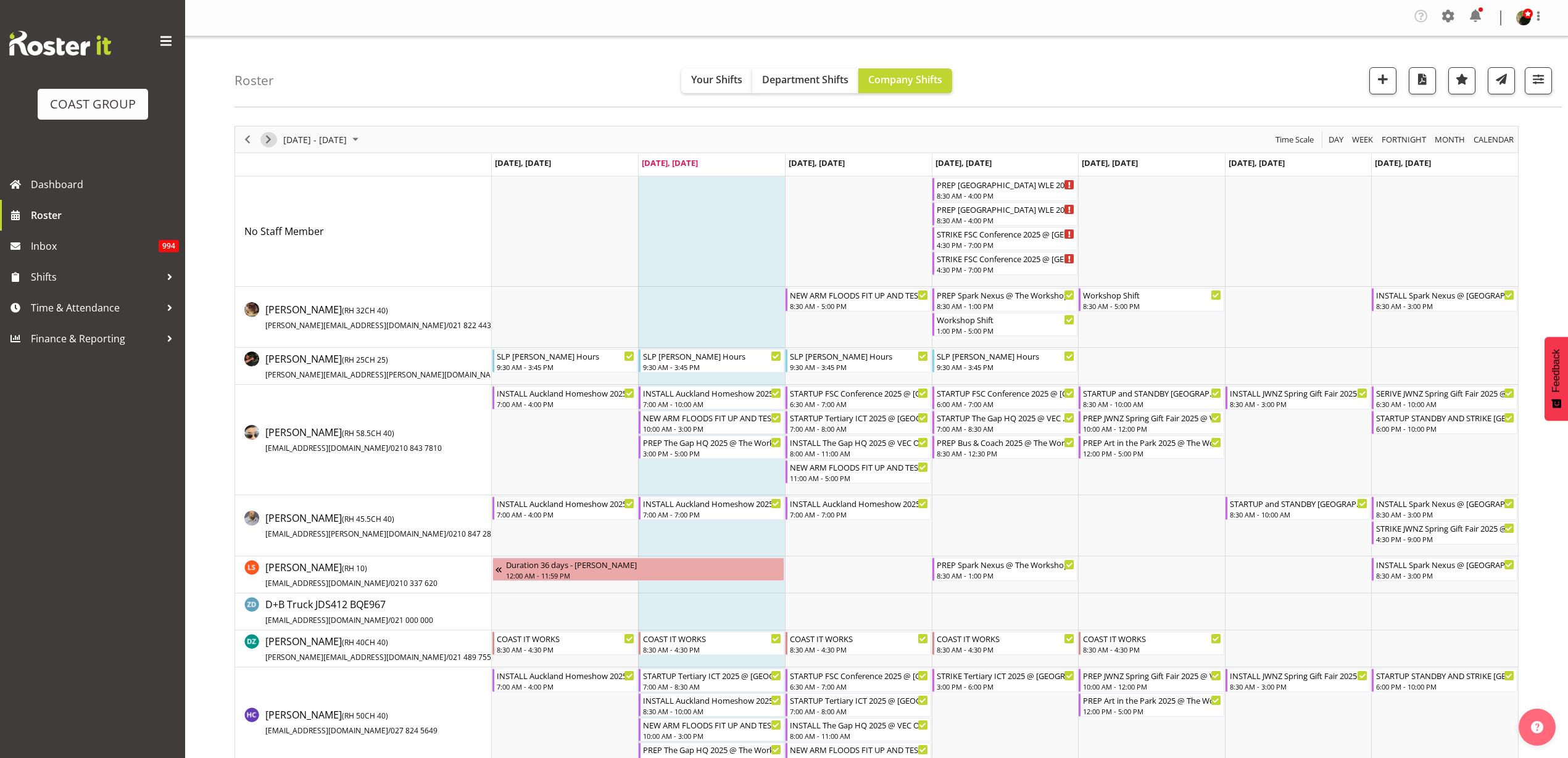
click at [269, 134] on span "Next" at bounding box center [268, 140] width 15 height 16
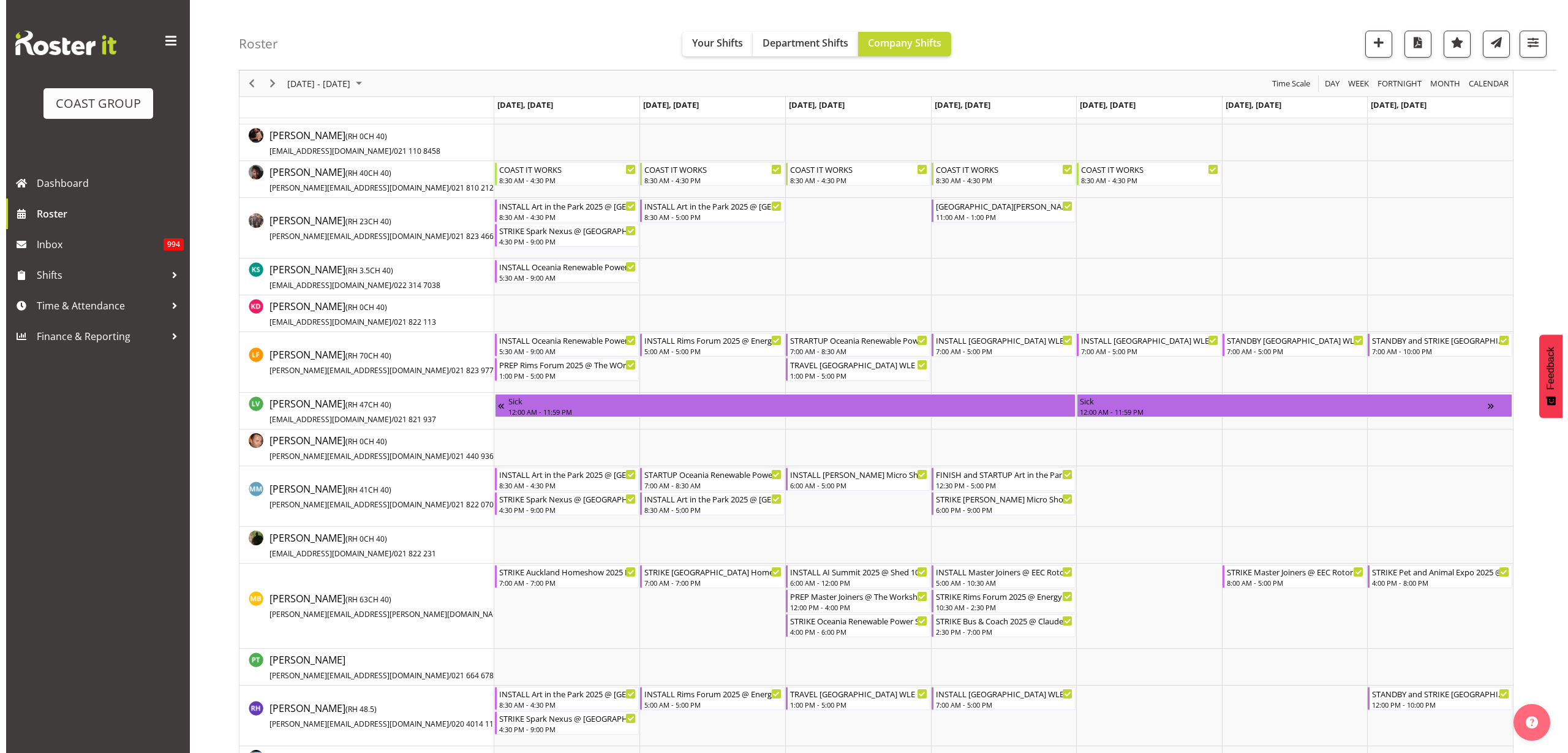
scroll to position [689, 0]
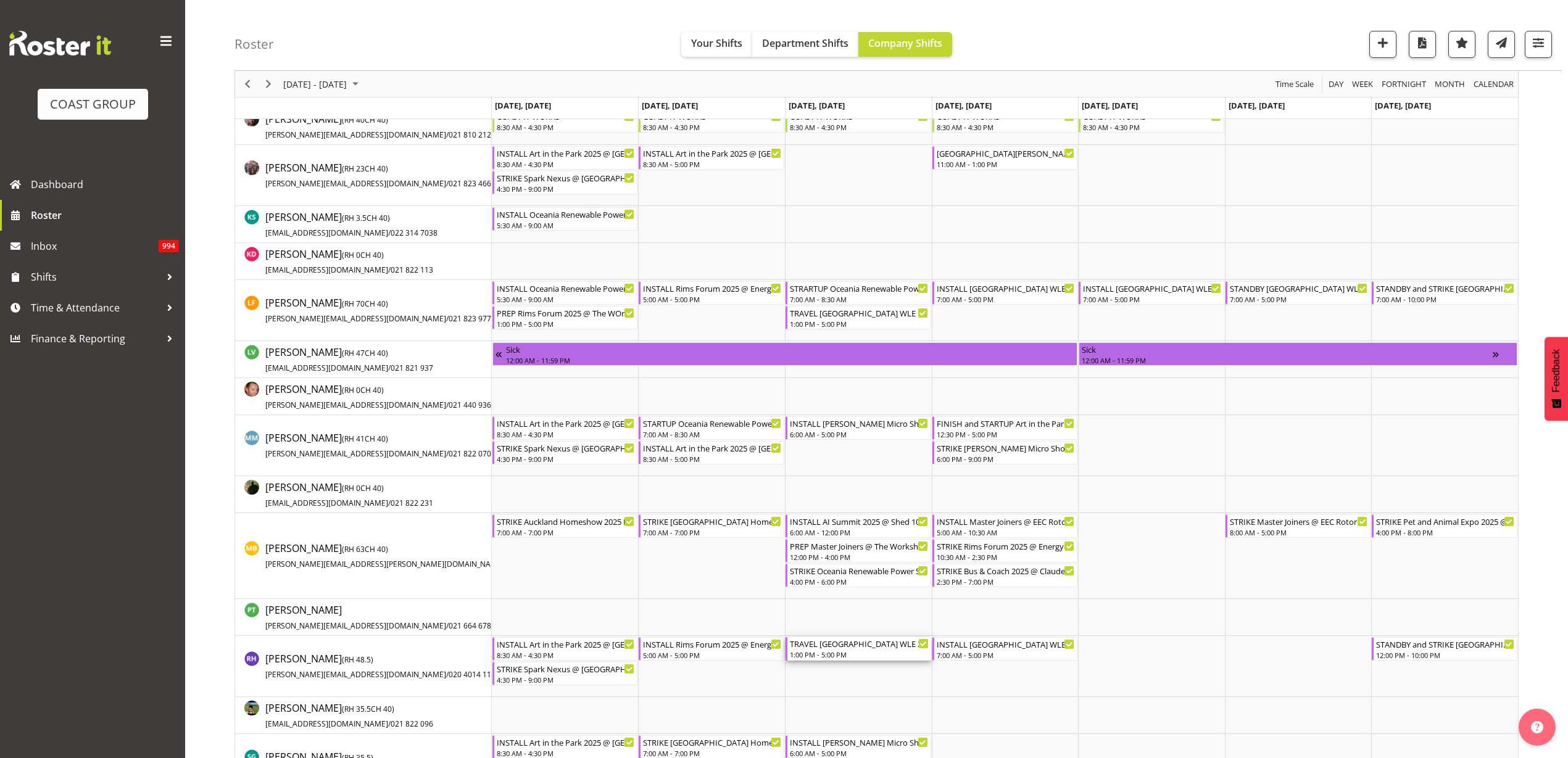
click at [826, 649] on div "TRAVEL Tauranga WLE 2025 @ Baypark 1:00 PM - 5:00 PM" at bounding box center [859, 649] width 139 height 23
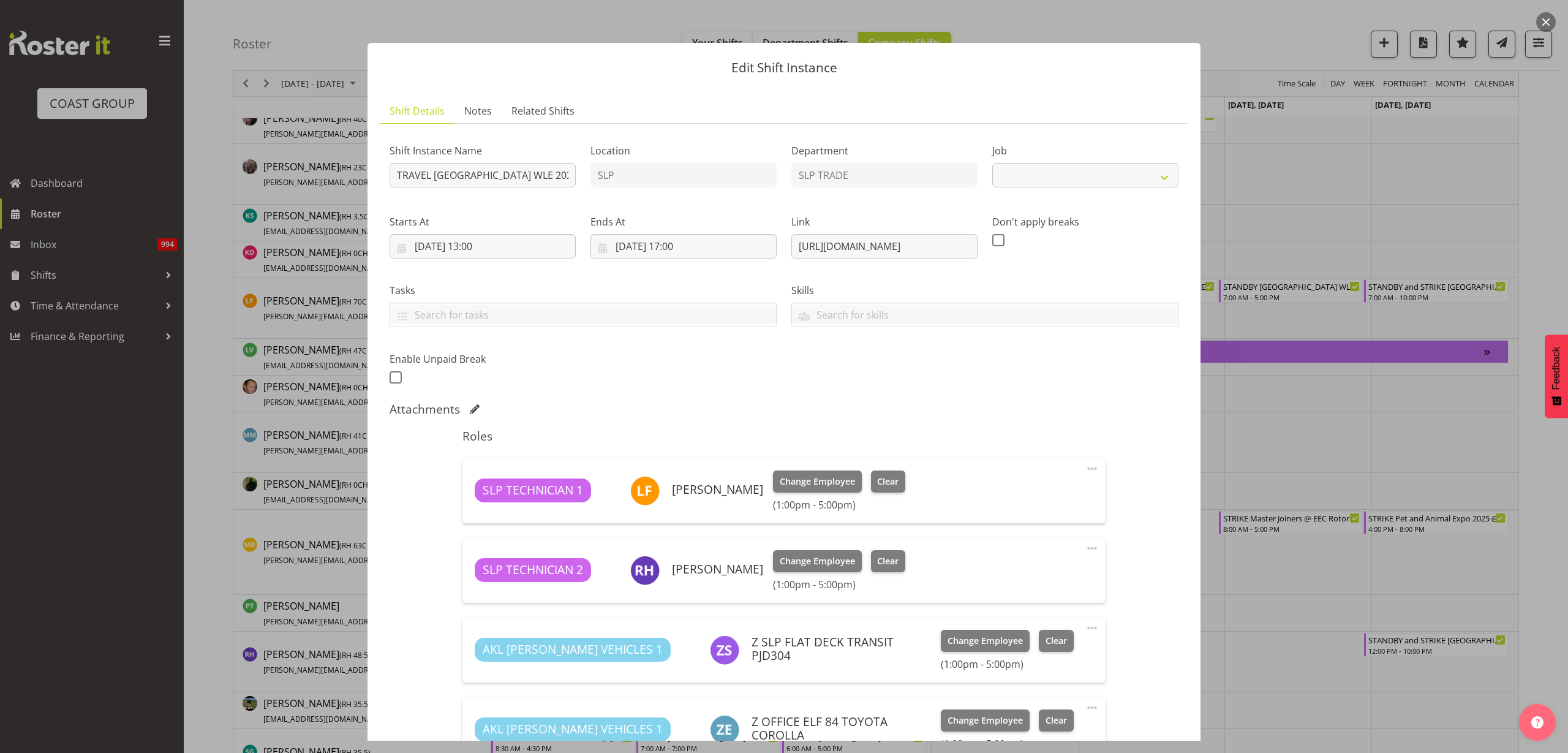
select select "9227"
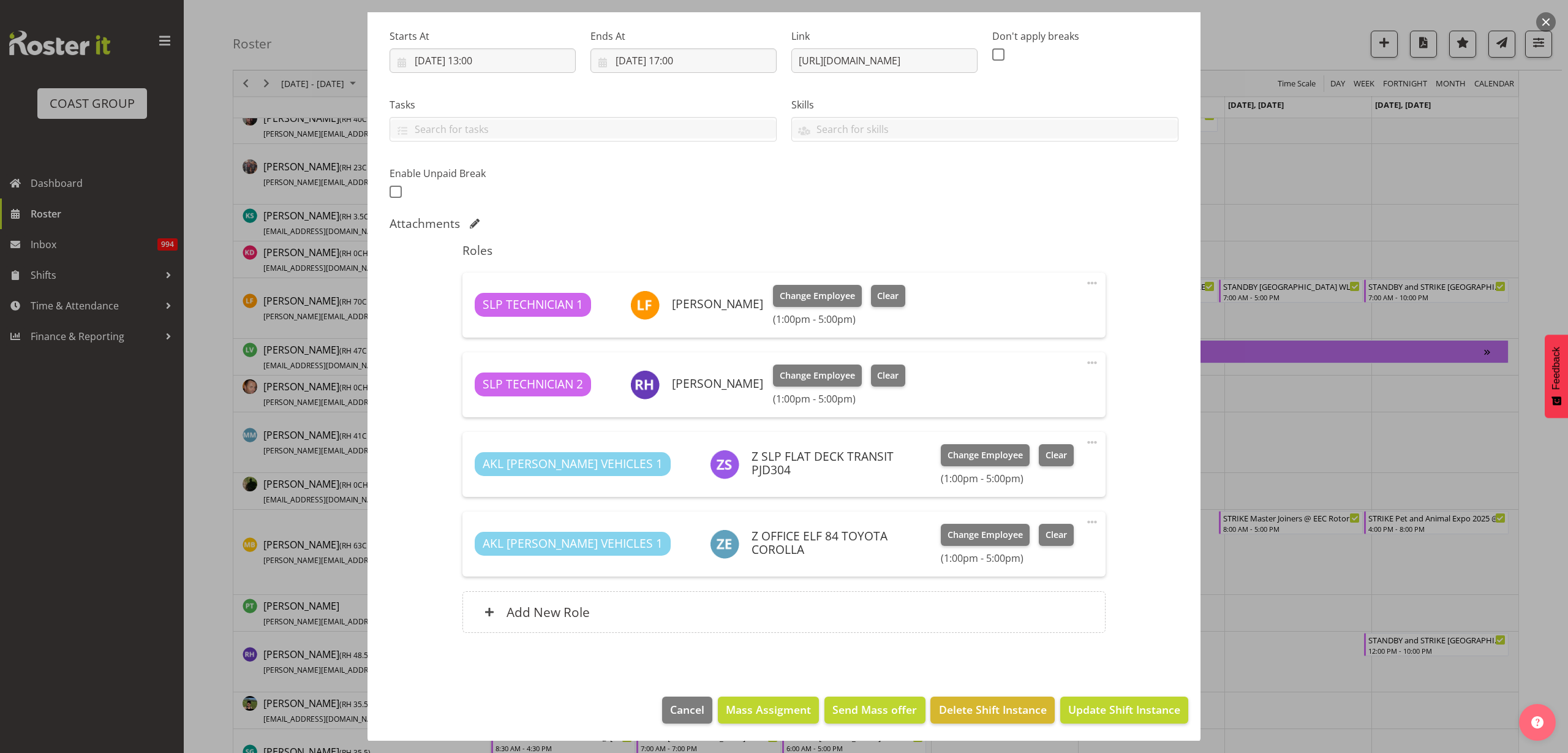
scroll to position [187, 0]
click at [673, 716] on button "Cancel" at bounding box center [687, 710] width 50 height 27
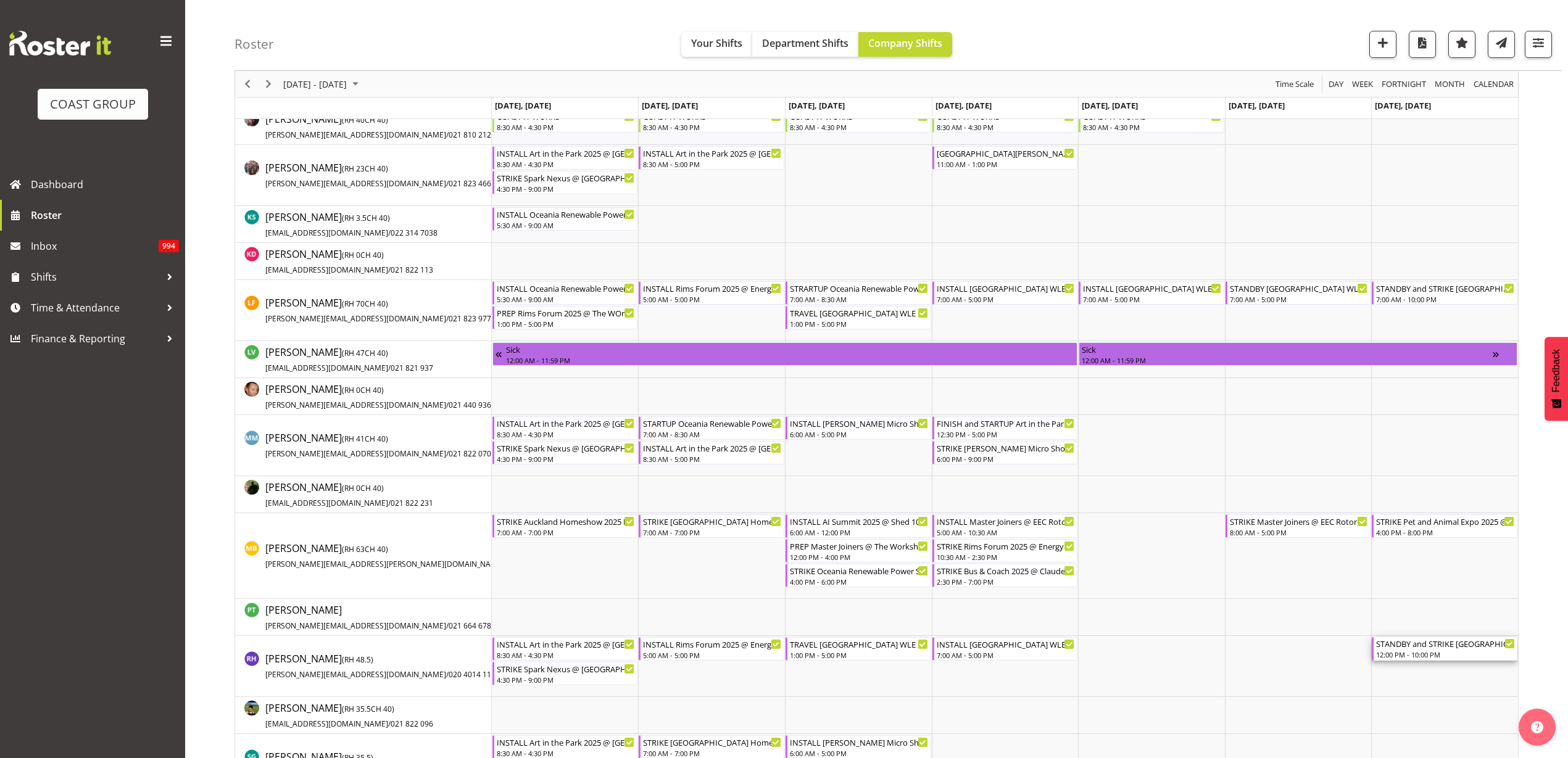
click at [1421, 650] on div "12:00 PM - 10:00 PM" at bounding box center [1446, 655] width 139 height 10
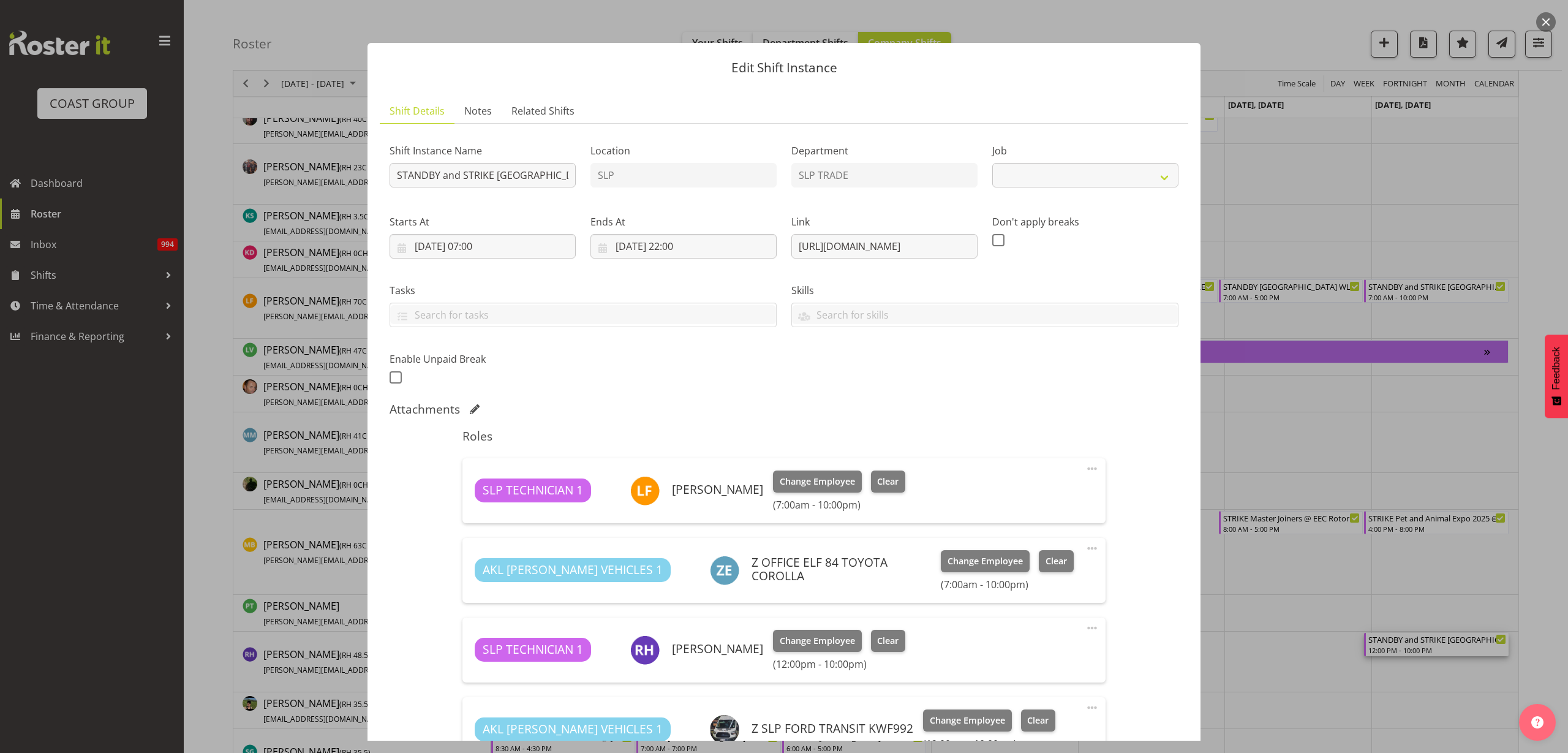
select select "9227"
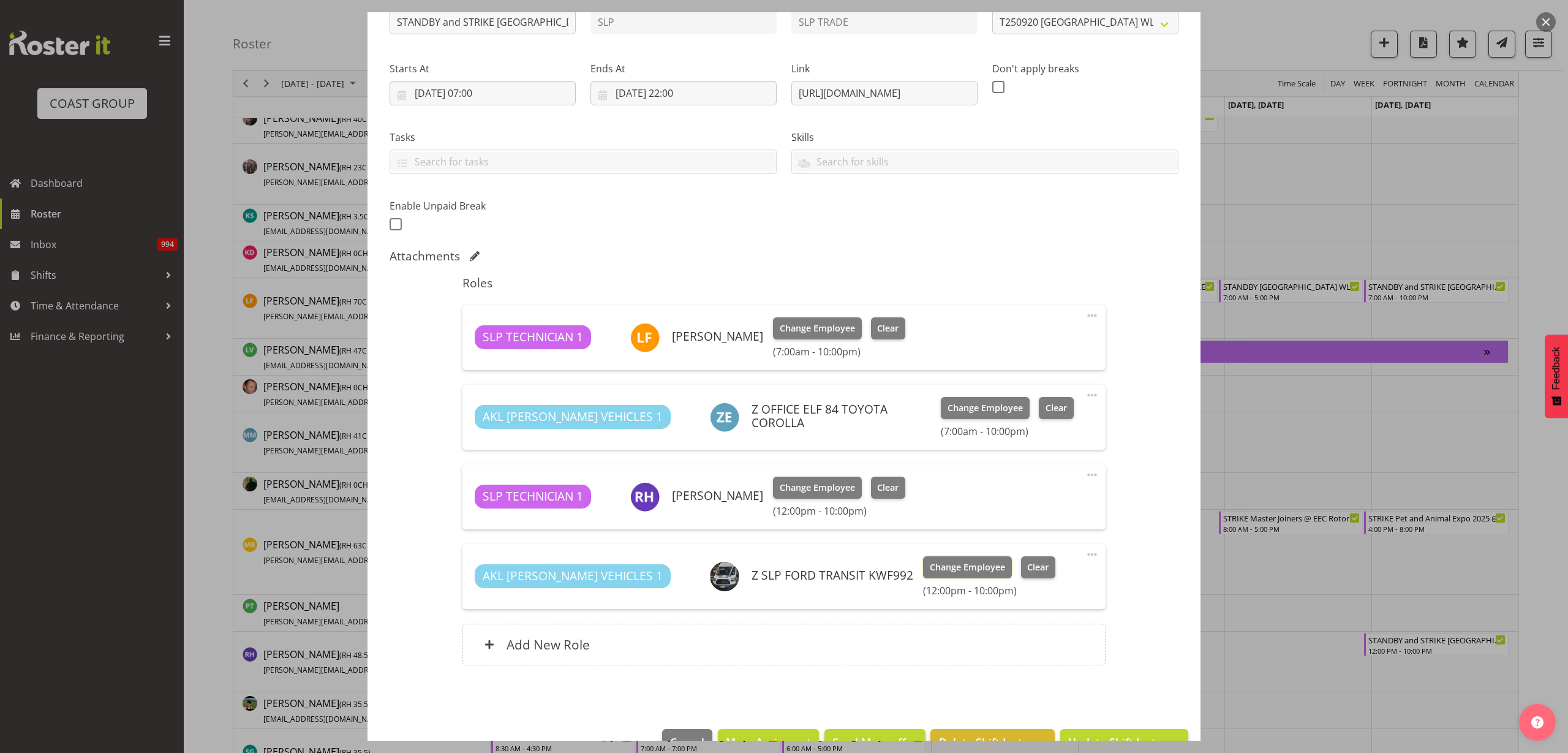
click at [930, 569] on span "Change Employee" at bounding box center [968, 568] width 75 height 14
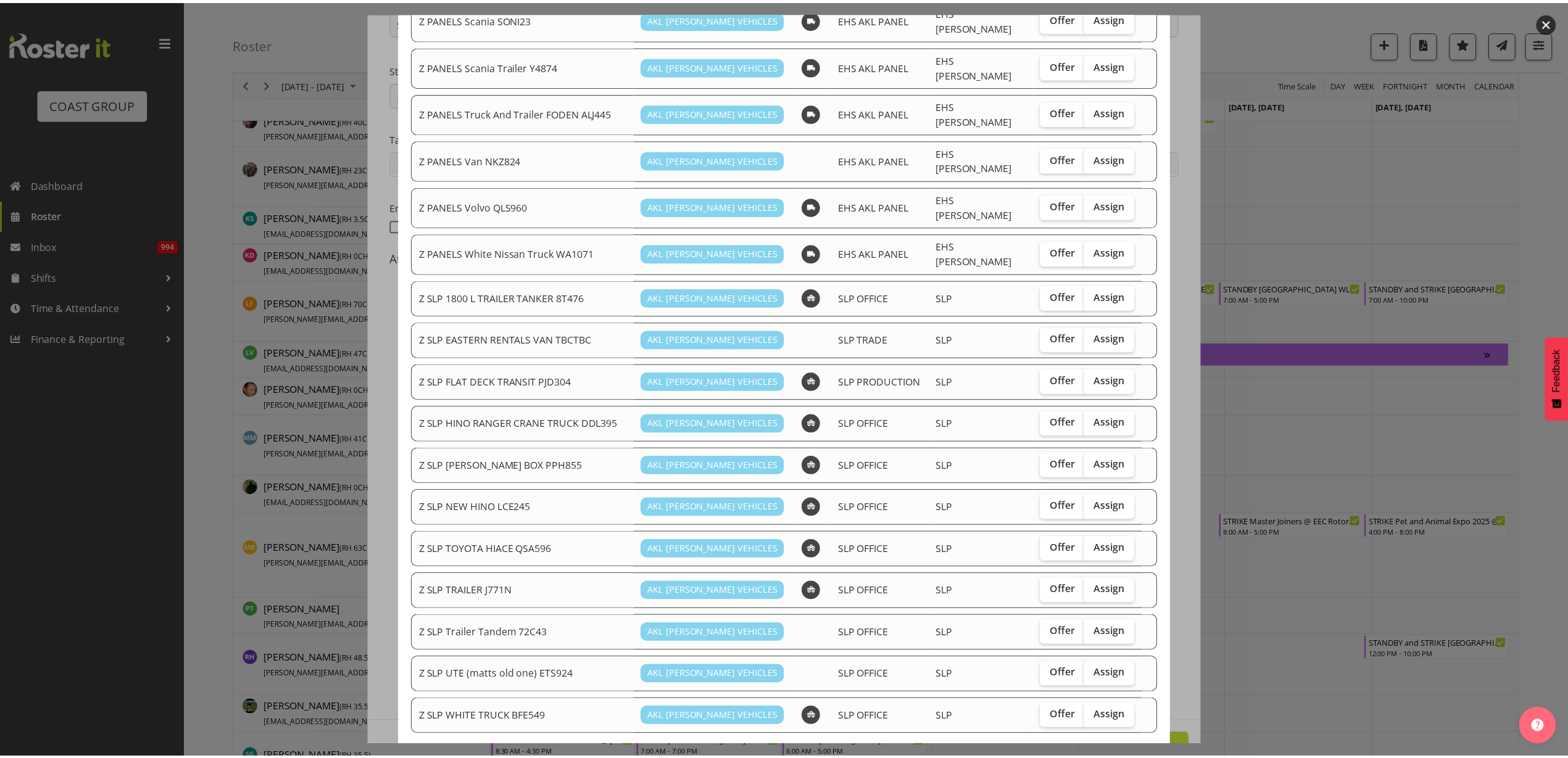
scroll to position [892, 0]
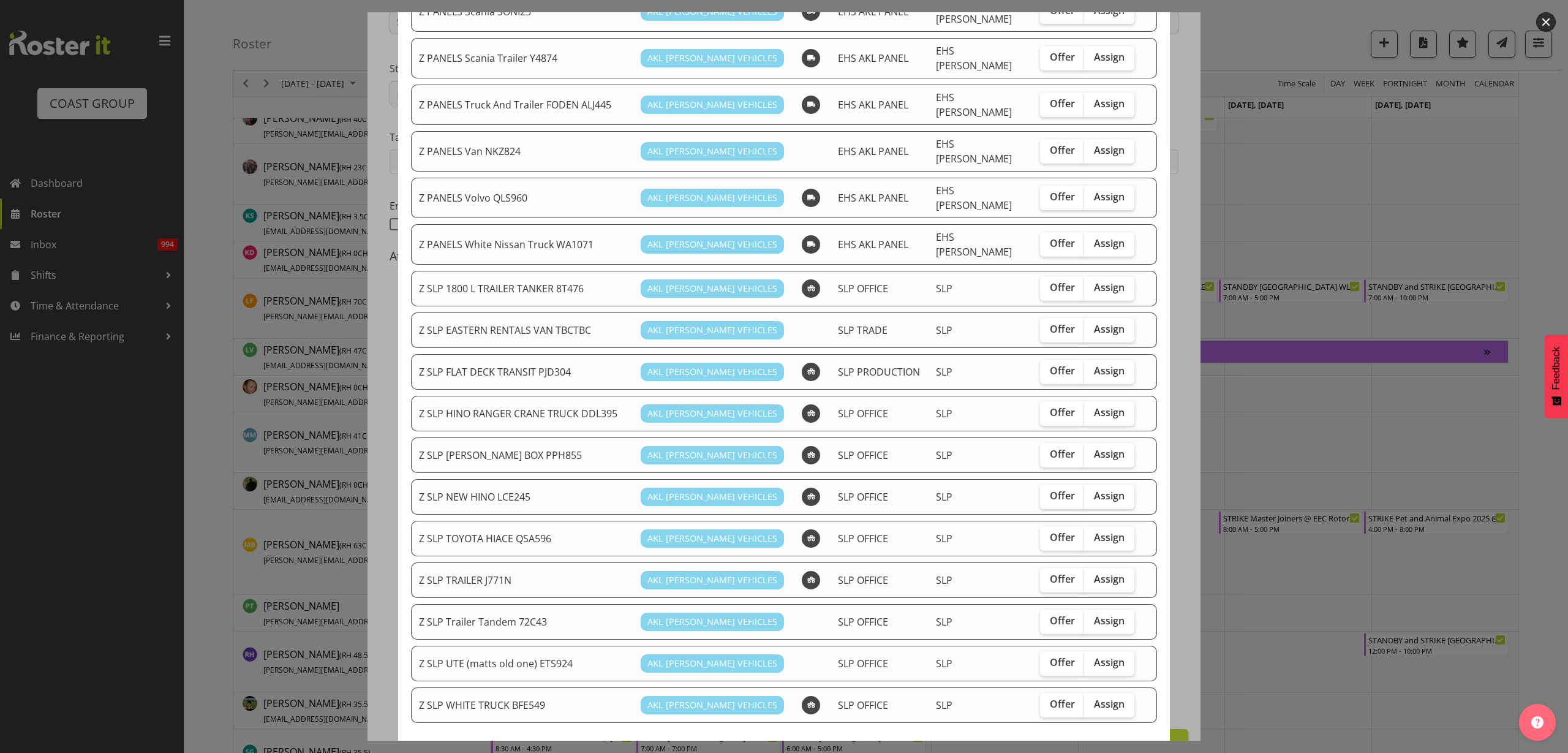
click at [1099, 365] on span "Assign" at bounding box center [1110, 371] width 31 height 13
click at [1092, 367] on input "Assign" at bounding box center [1088, 371] width 8 height 8
checkbox input "true"
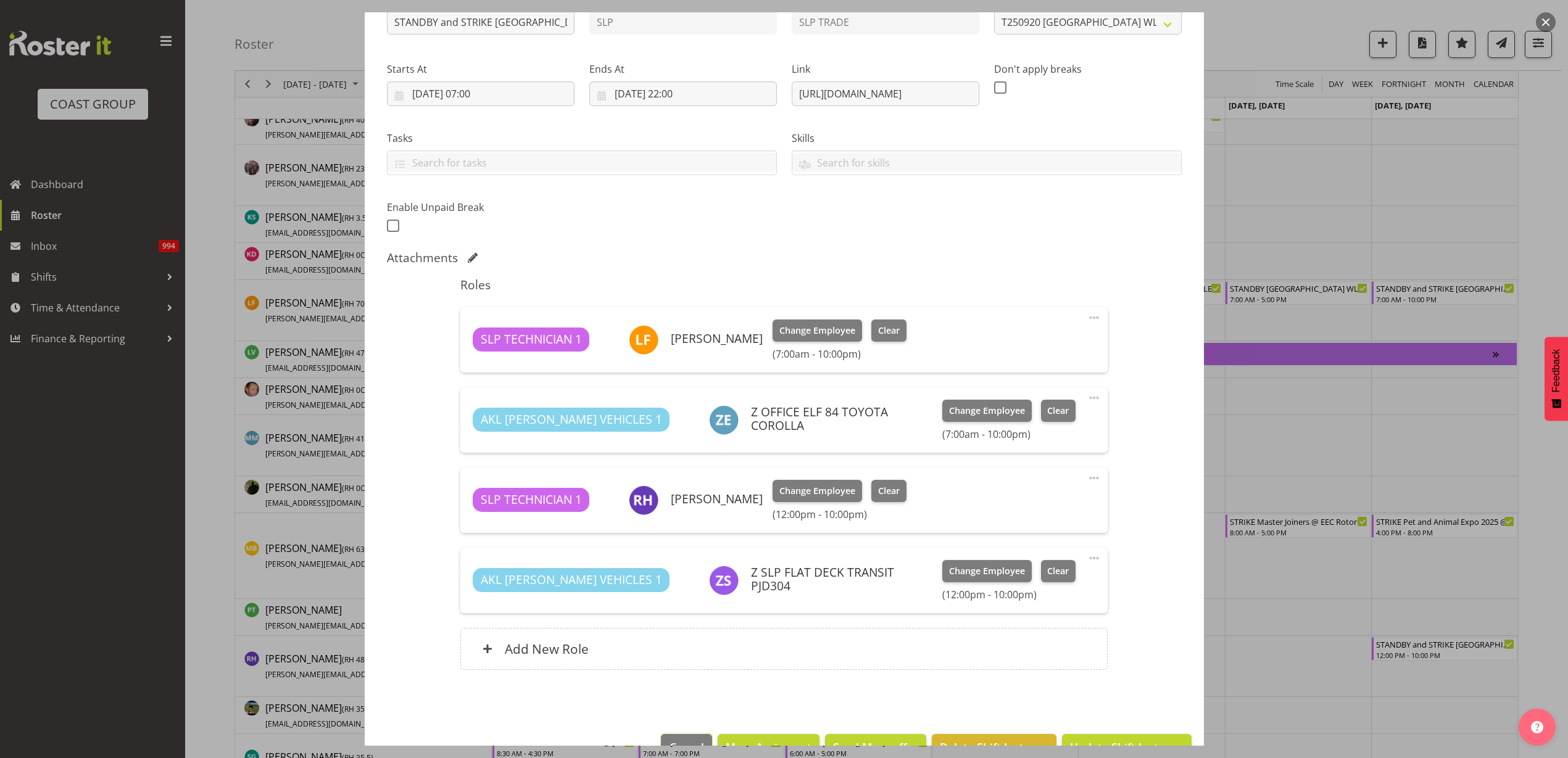
click at [670, 742] on span "Cancel" at bounding box center [687, 747] width 35 height 17
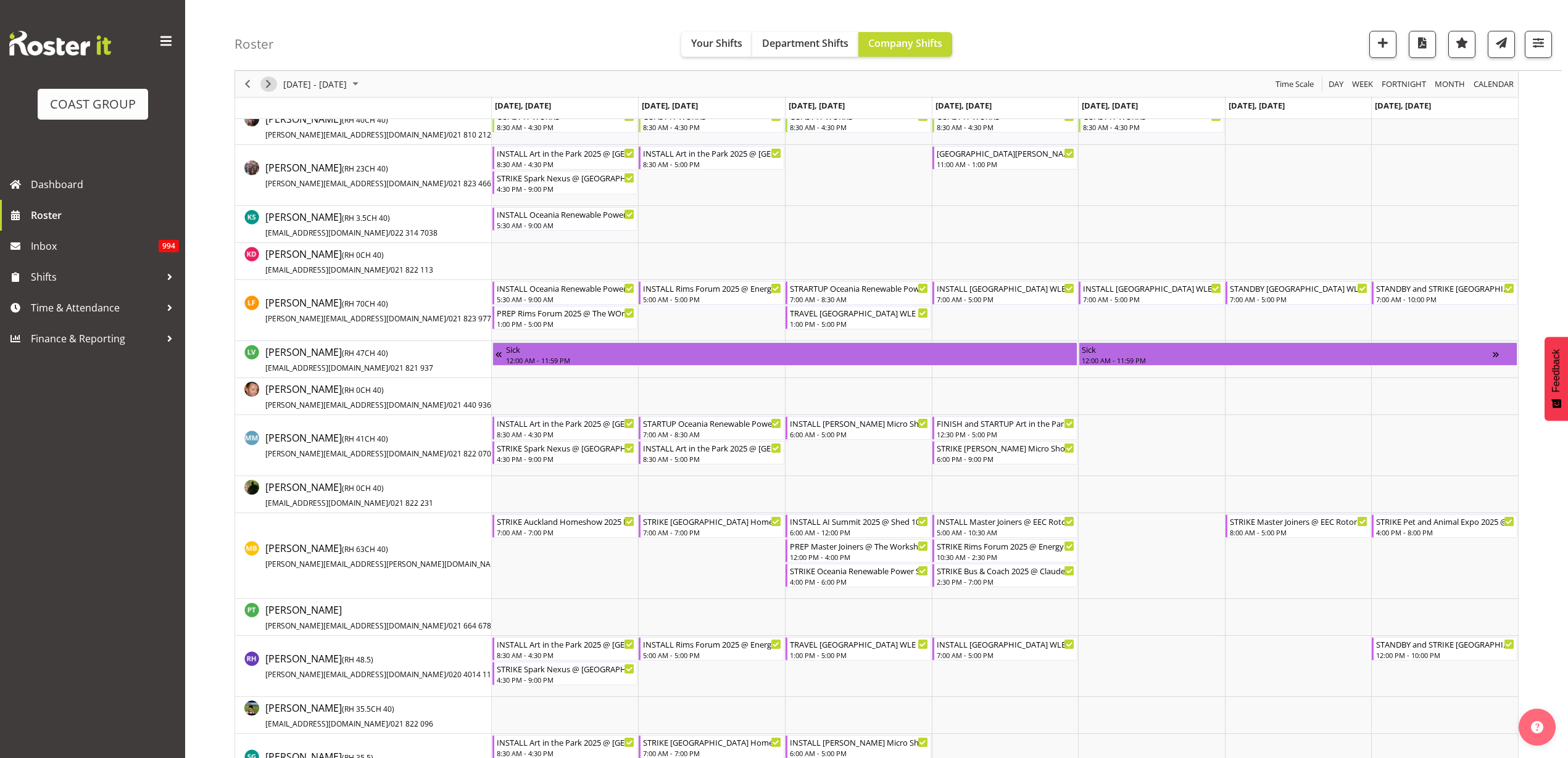
click at [271, 87] on span "Next" at bounding box center [268, 85] width 15 height 16
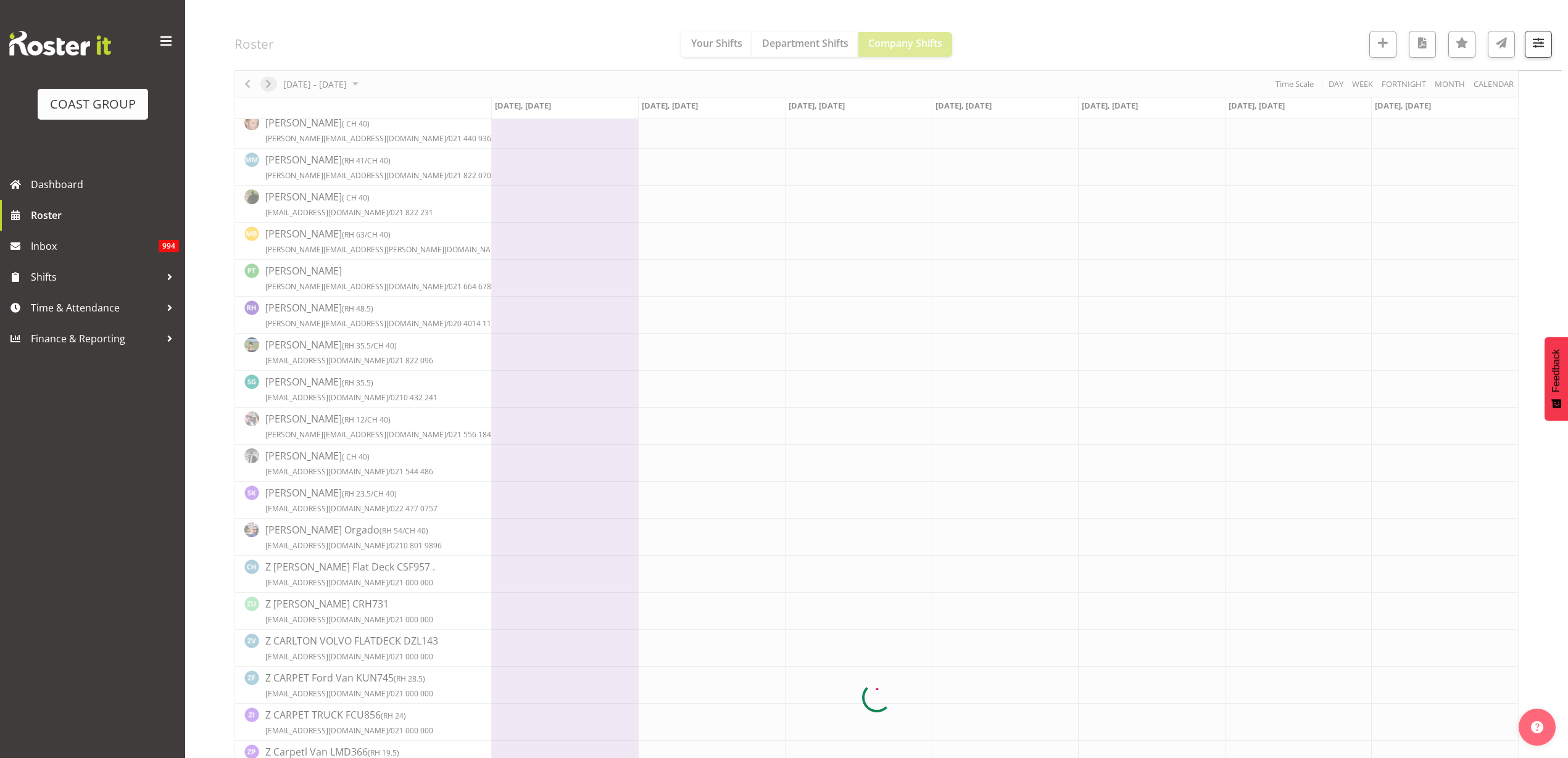
scroll to position [0, 0]
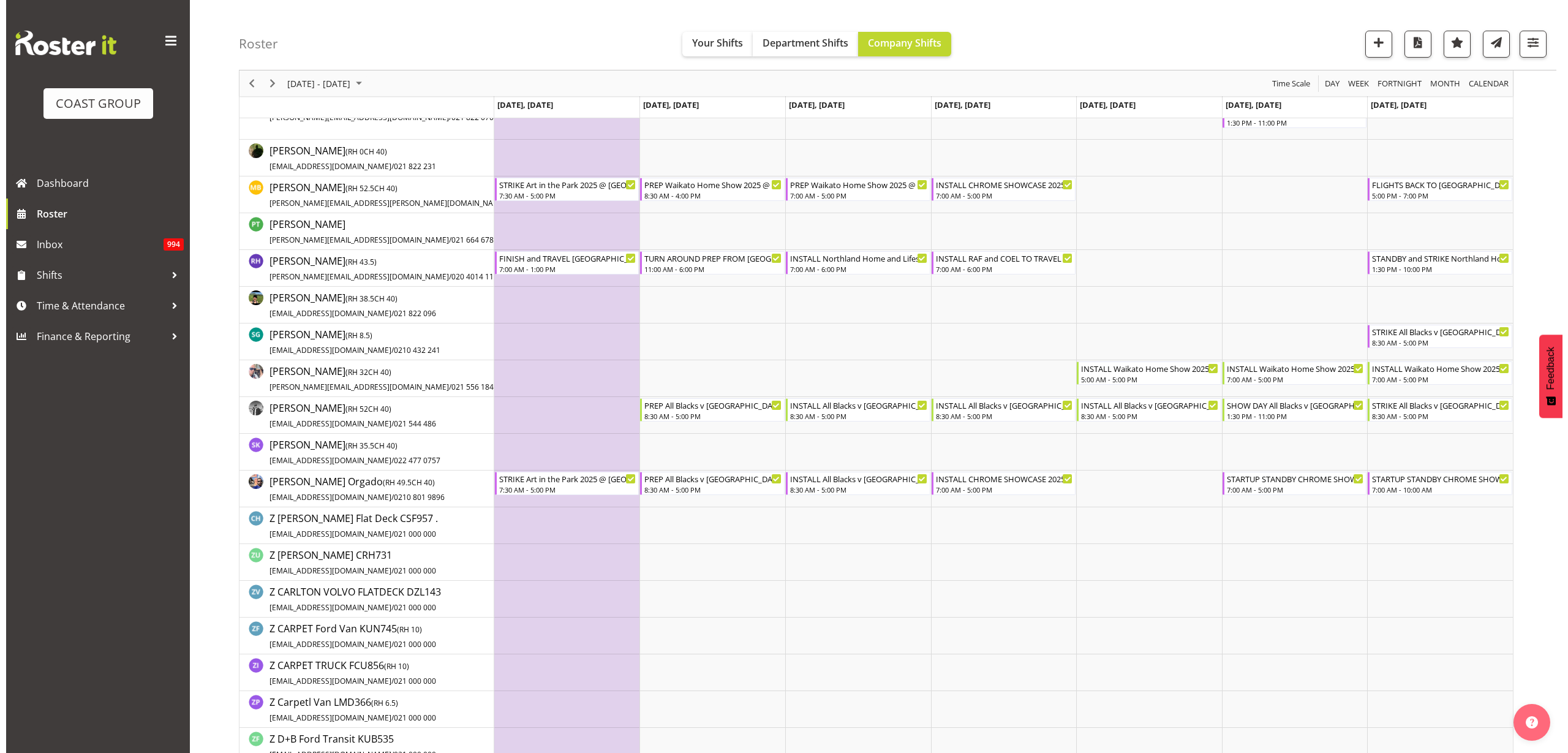
scroll to position [843, 0]
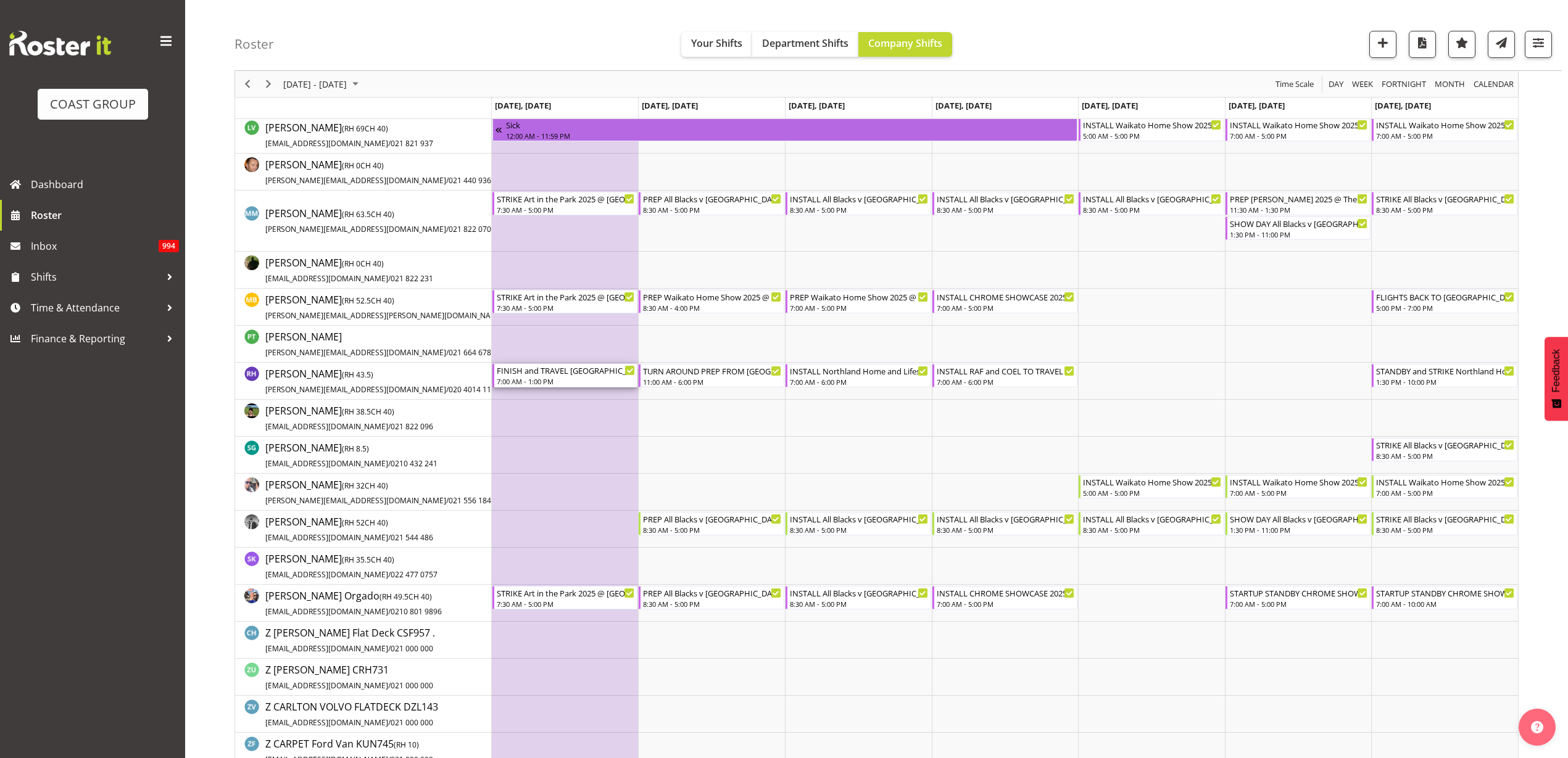
click at [532, 372] on div "FINISH and TRAVEL [GEOGRAPHIC_DATA] WLE 2025 @ Baypark" at bounding box center [566, 370] width 139 height 13
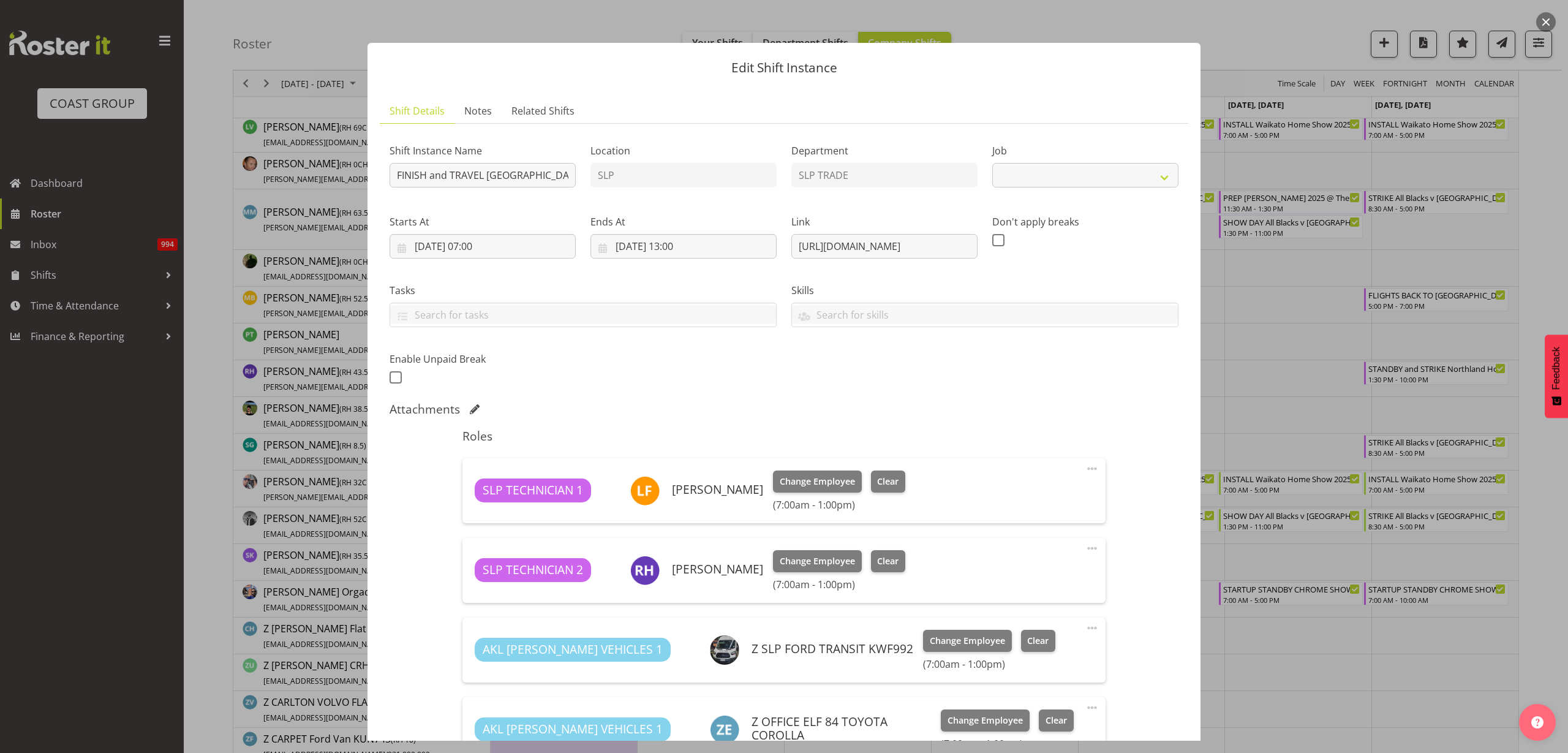
select select "9227"
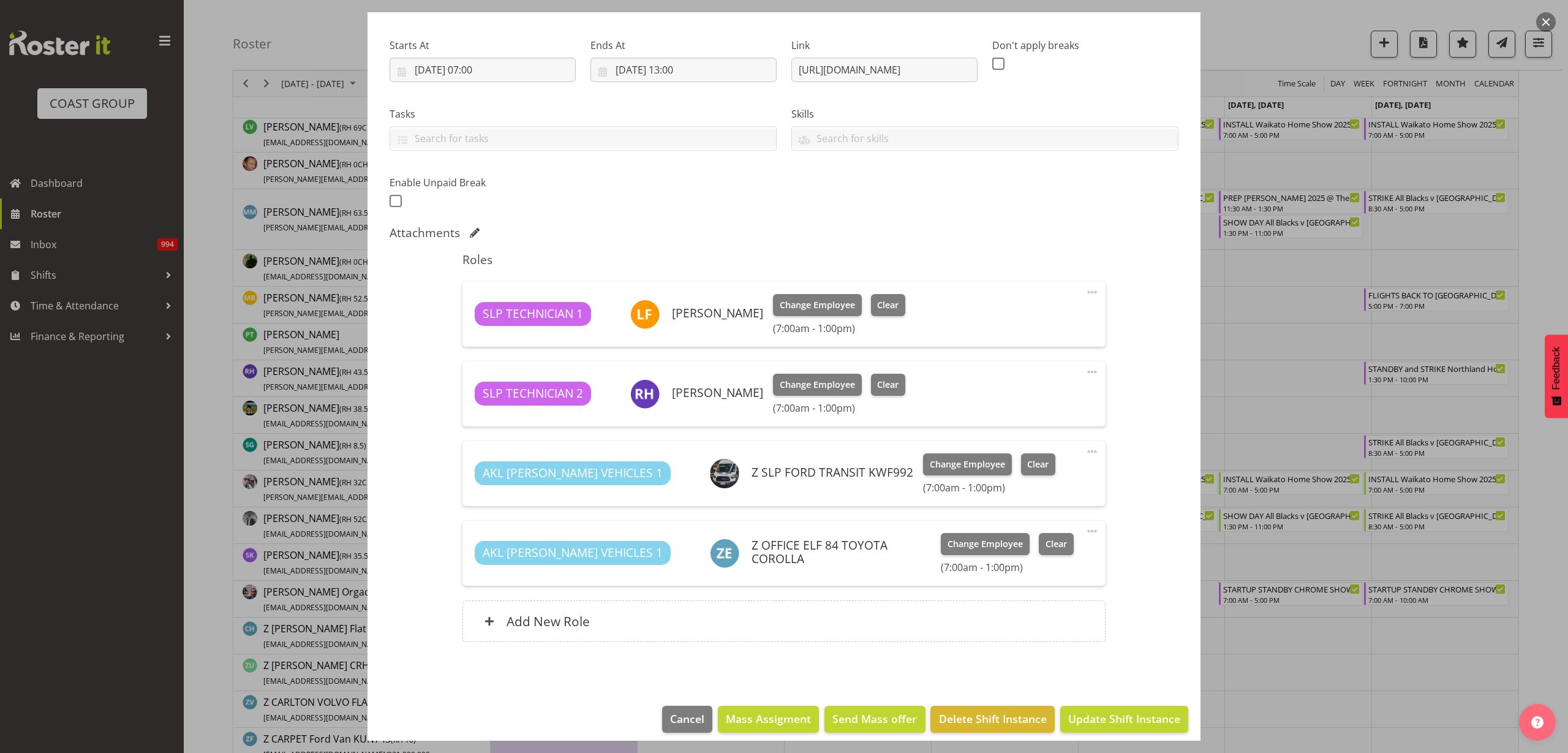
scroll to position [187, 0]
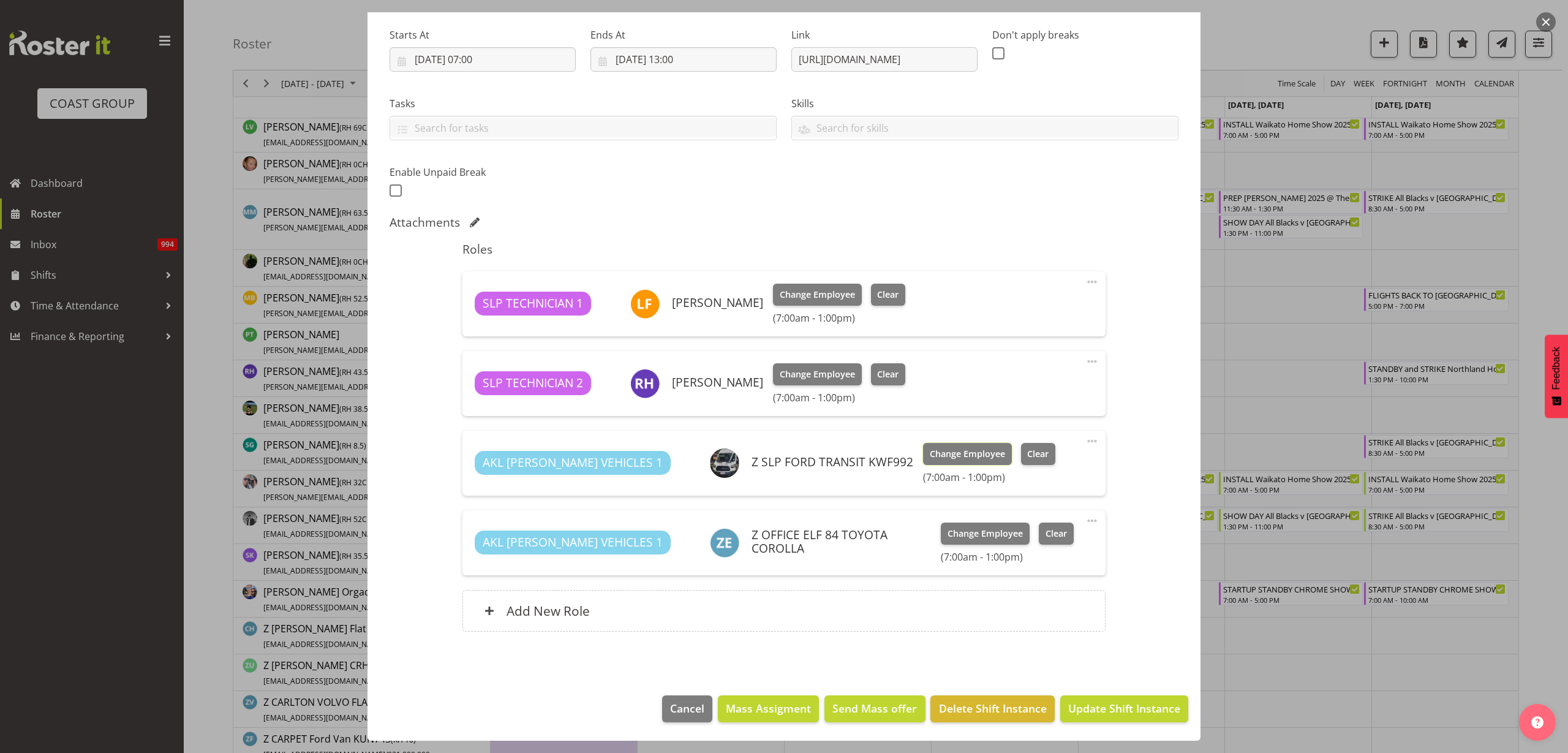
click at [930, 454] on span "Change Employee" at bounding box center [968, 454] width 75 height 14
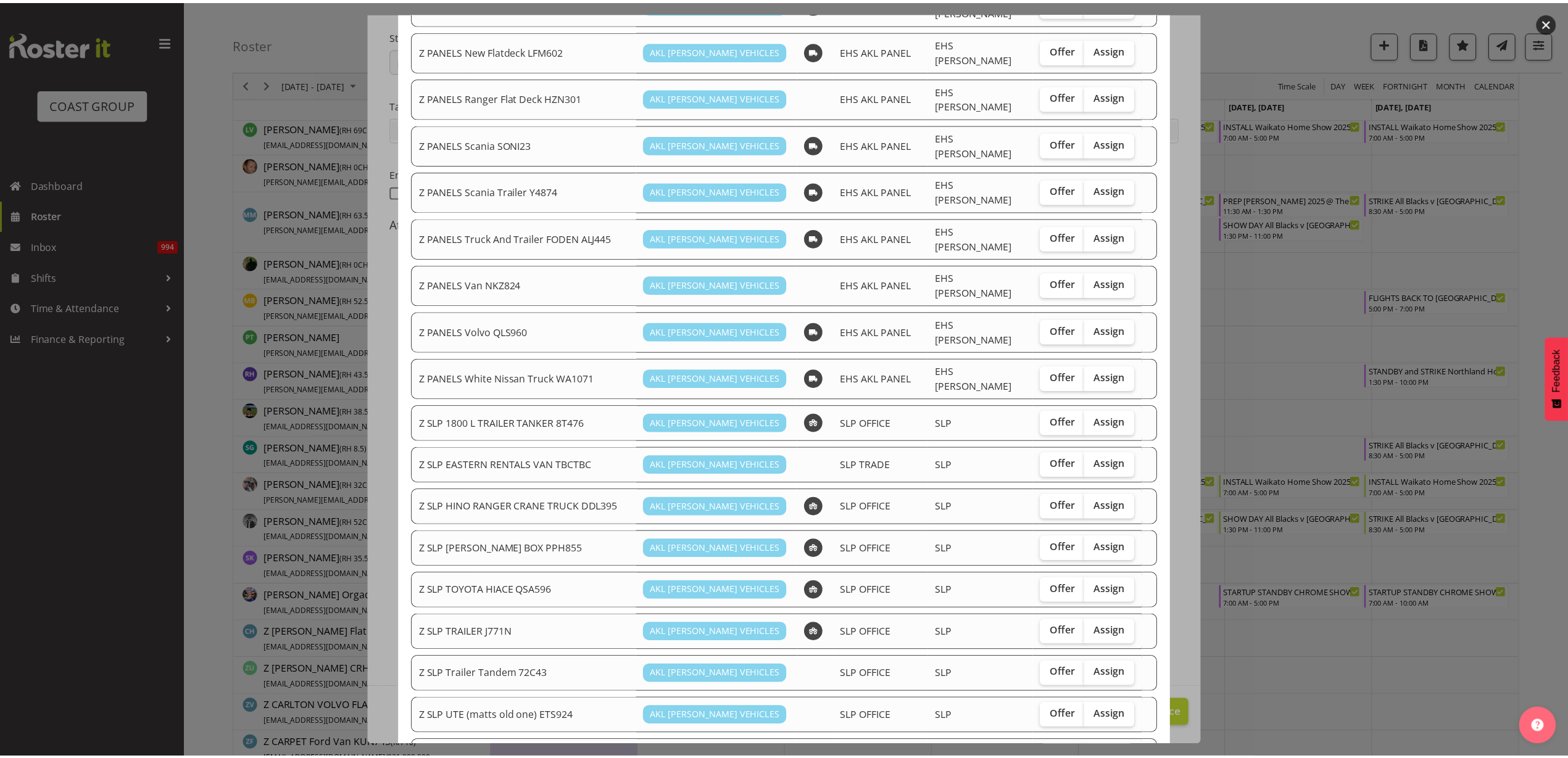
scroll to position [682, 0]
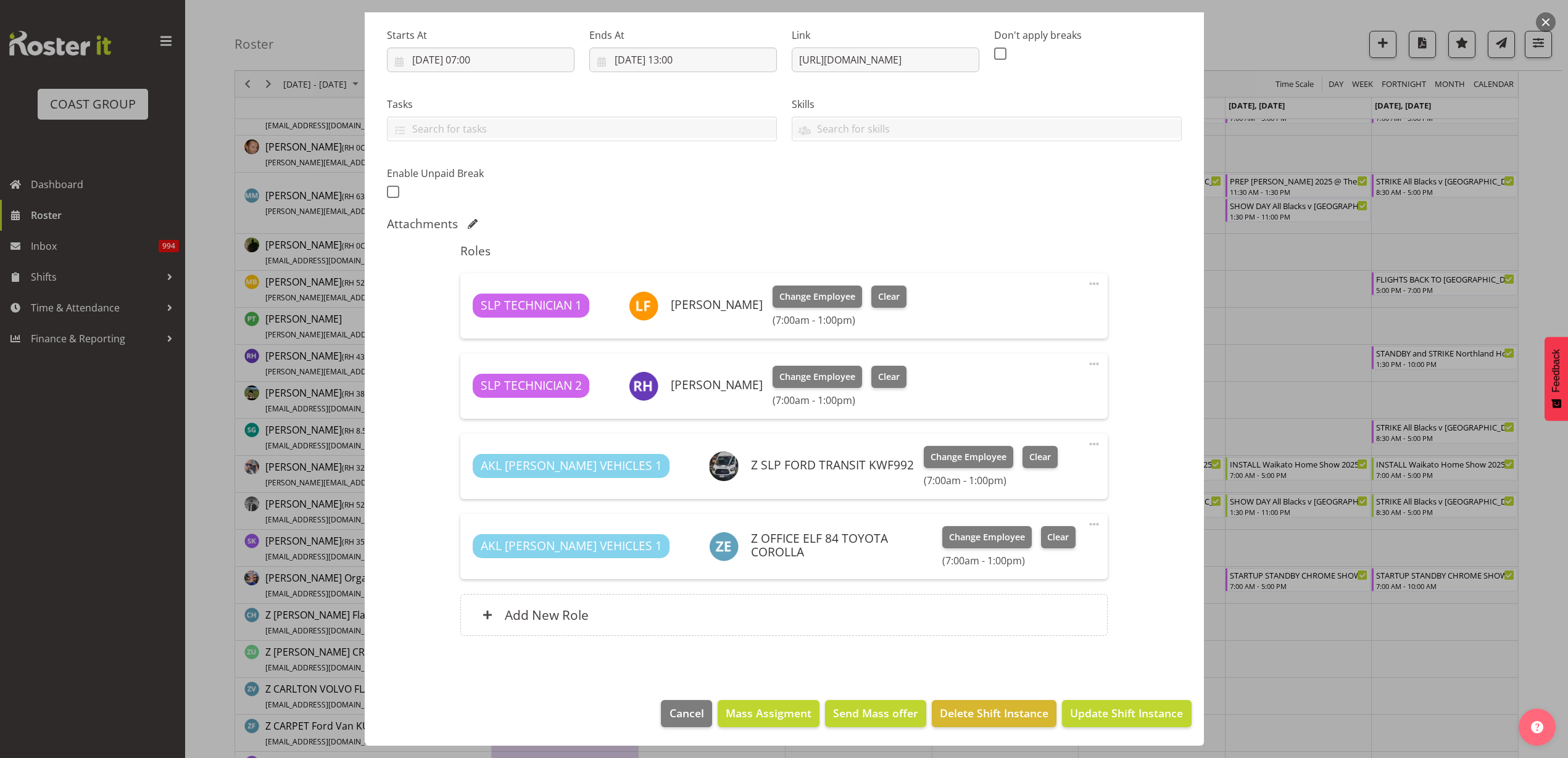
scroll to position [1080, 0]
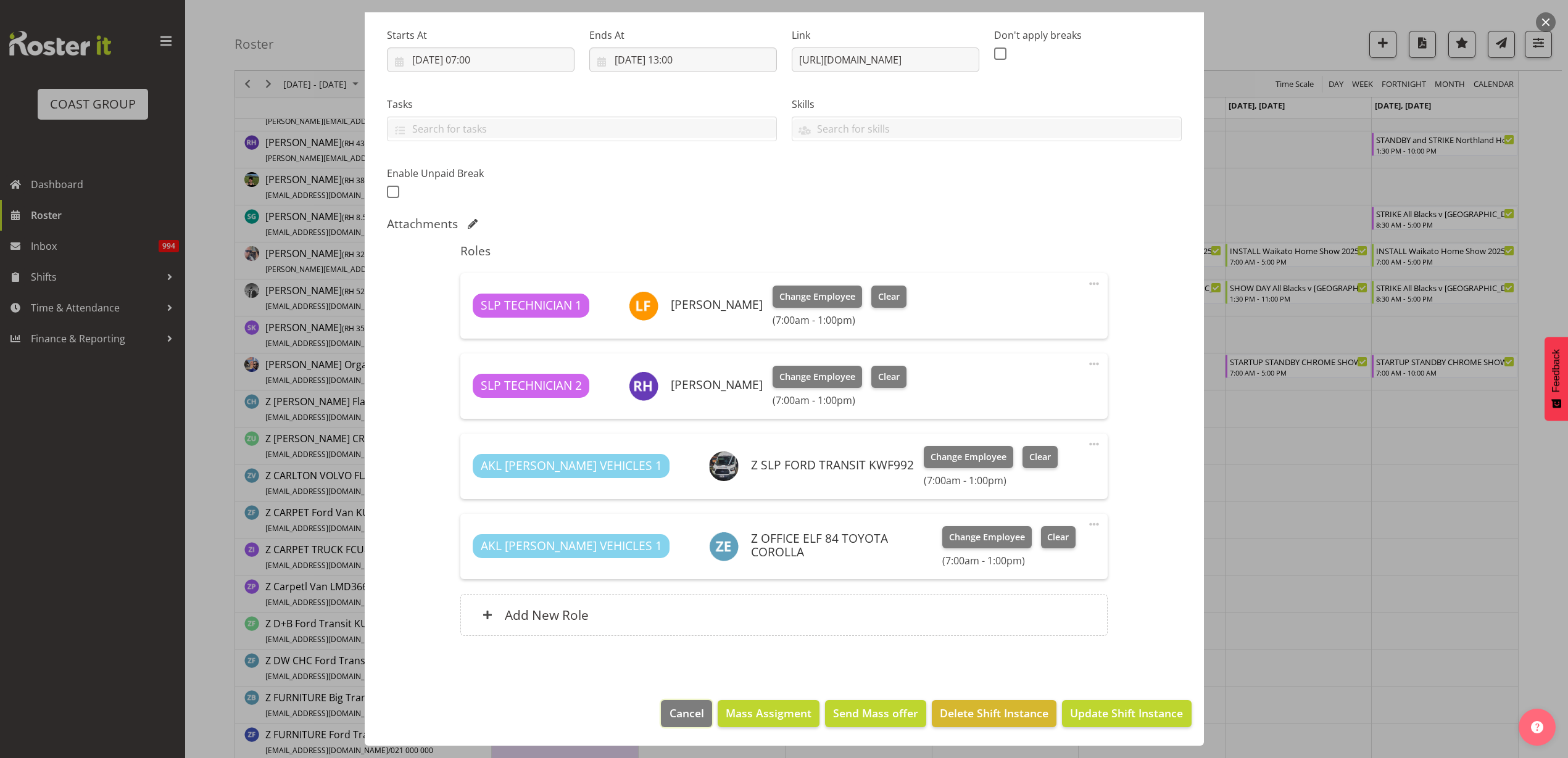
click at [670, 717] on span "Cancel" at bounding box center [687, 713] width 35 height 17
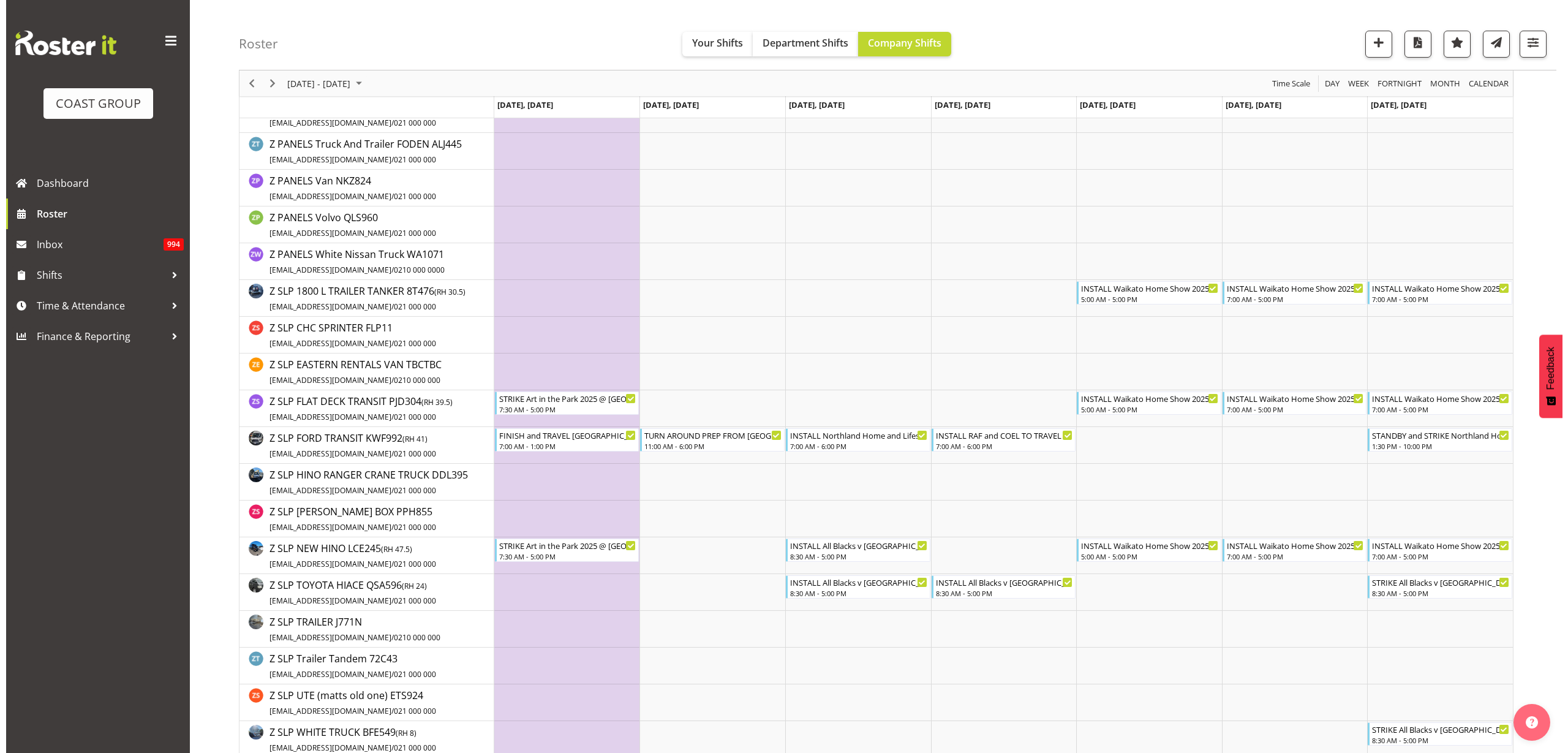
scroll to position [2114, 0]
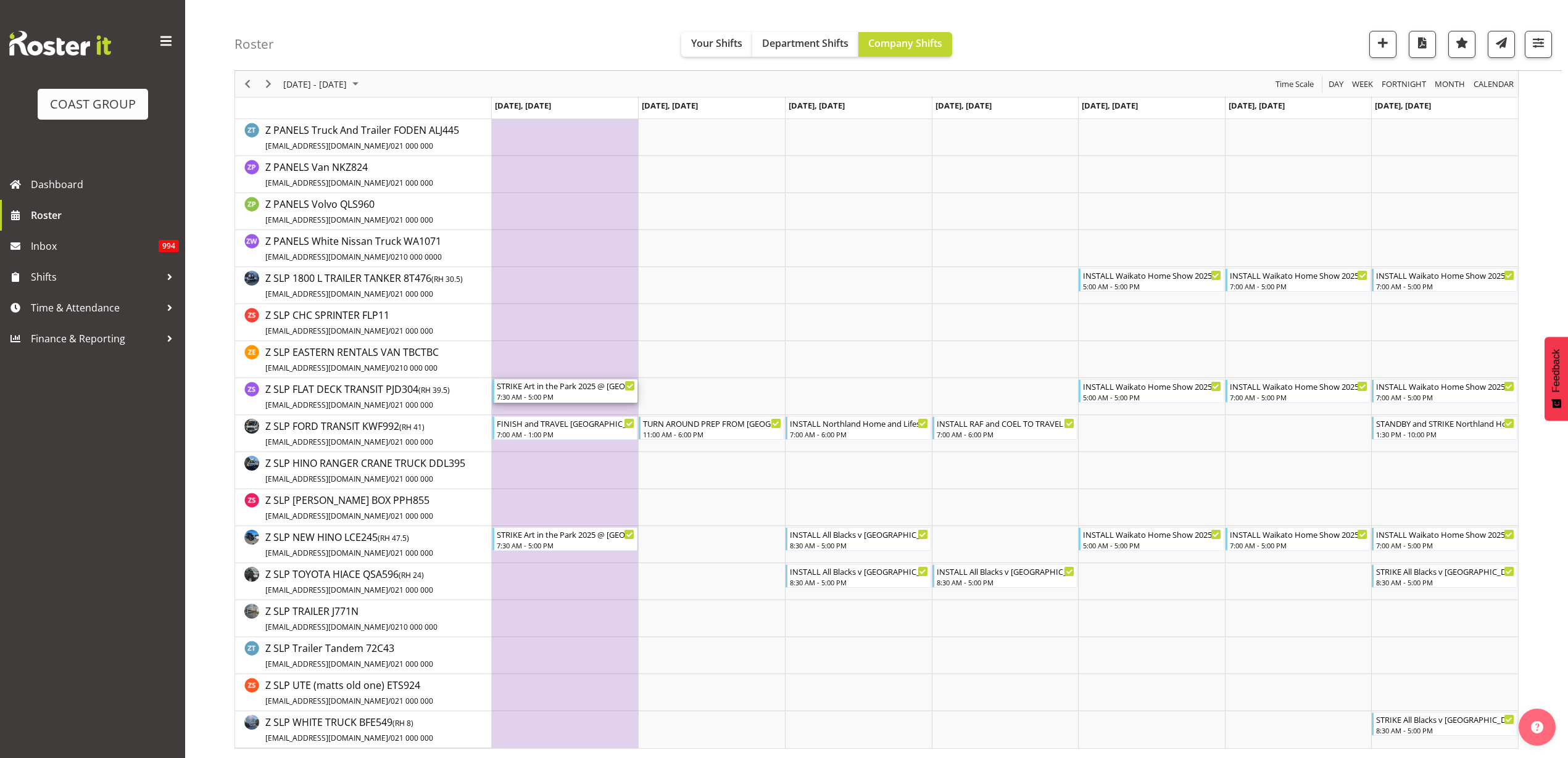
click at [539, 384] on div "STRIKE Art in the Park 2025 @ [GEOGRAPHIC_DATA] On SIte @ 0830" at bounding box center [566, 385] width 139 height 13
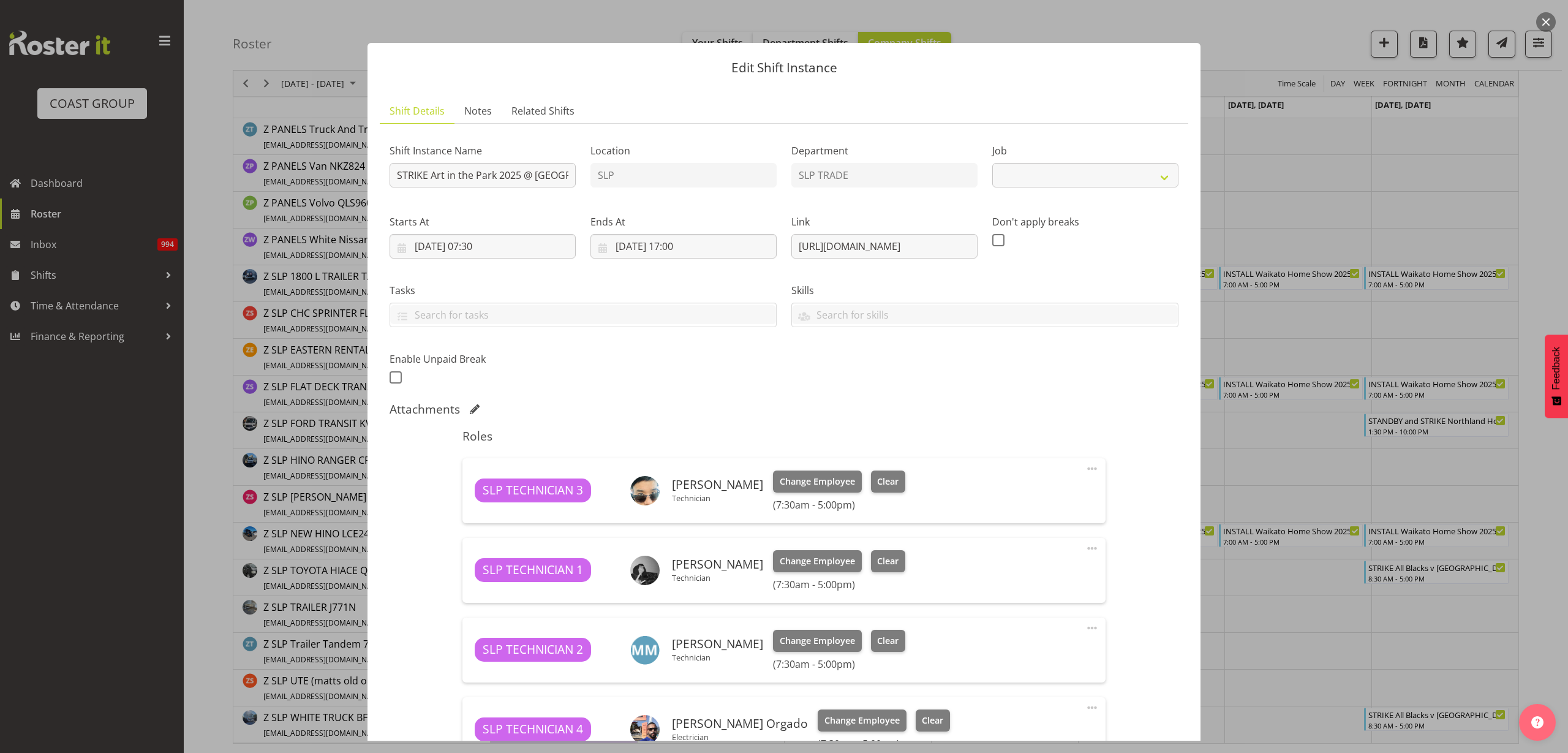
select select "9928"
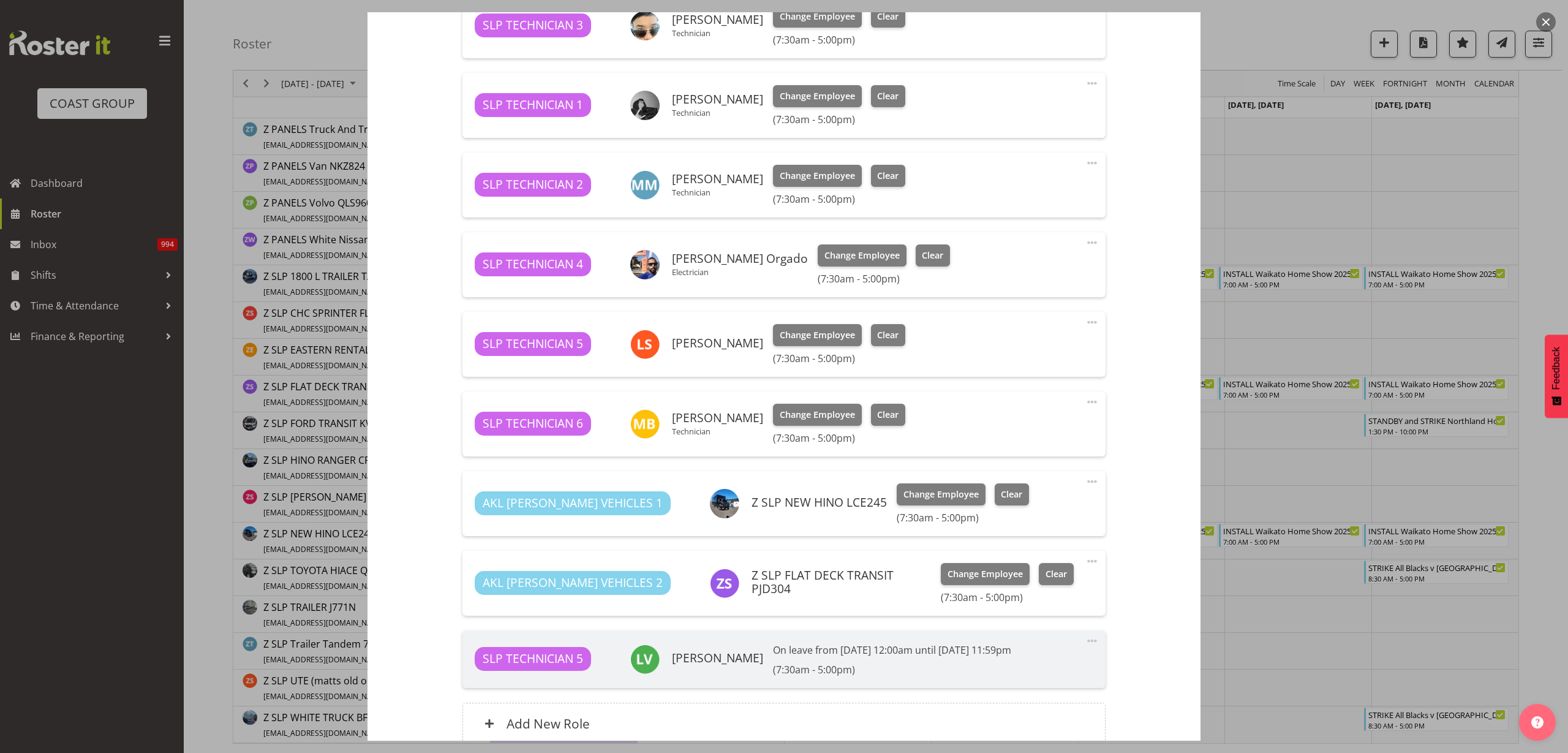
scroll to position [578, 0]
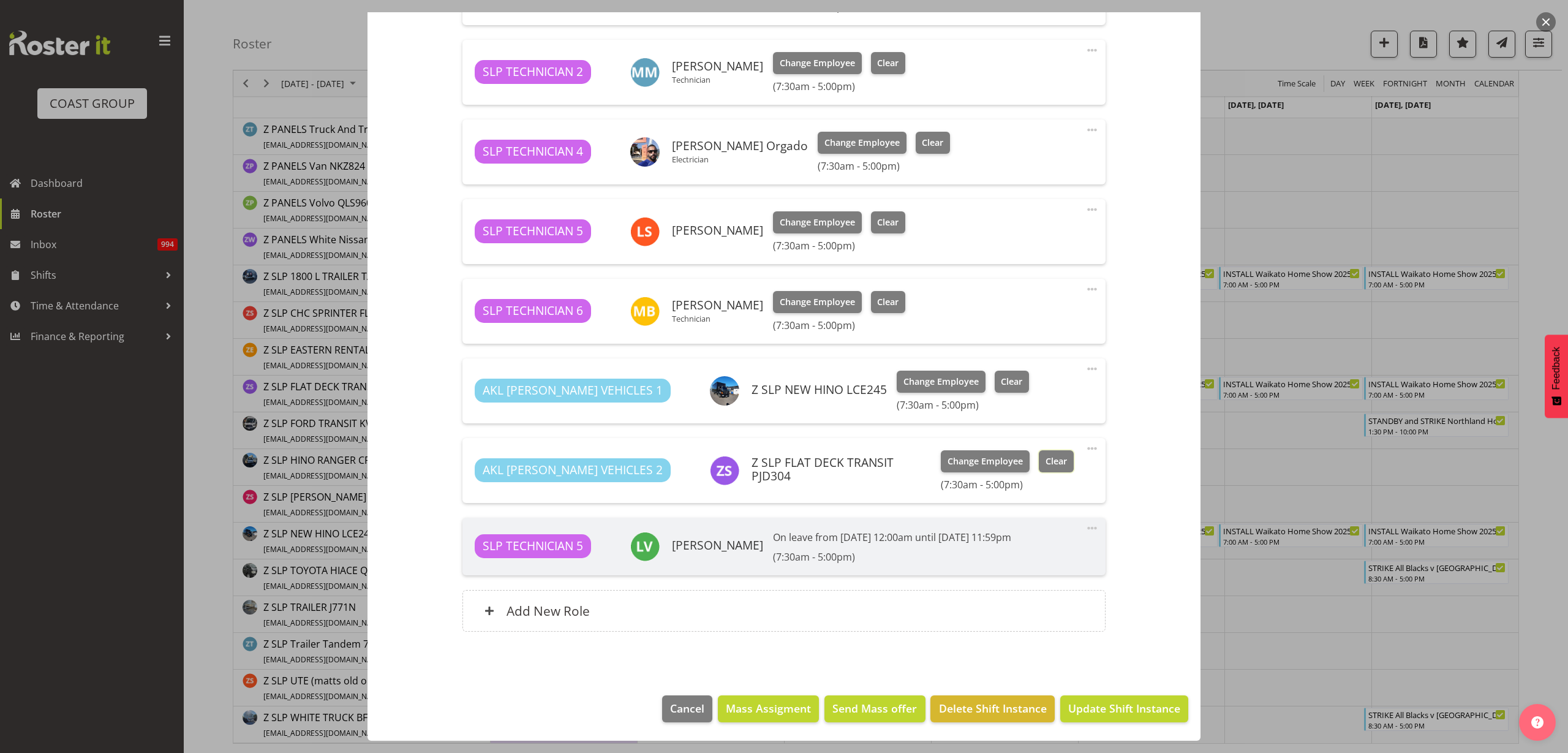
click at [1046, 459] on span "Clear" at bounding box center [1057, 461] width 21 height 14
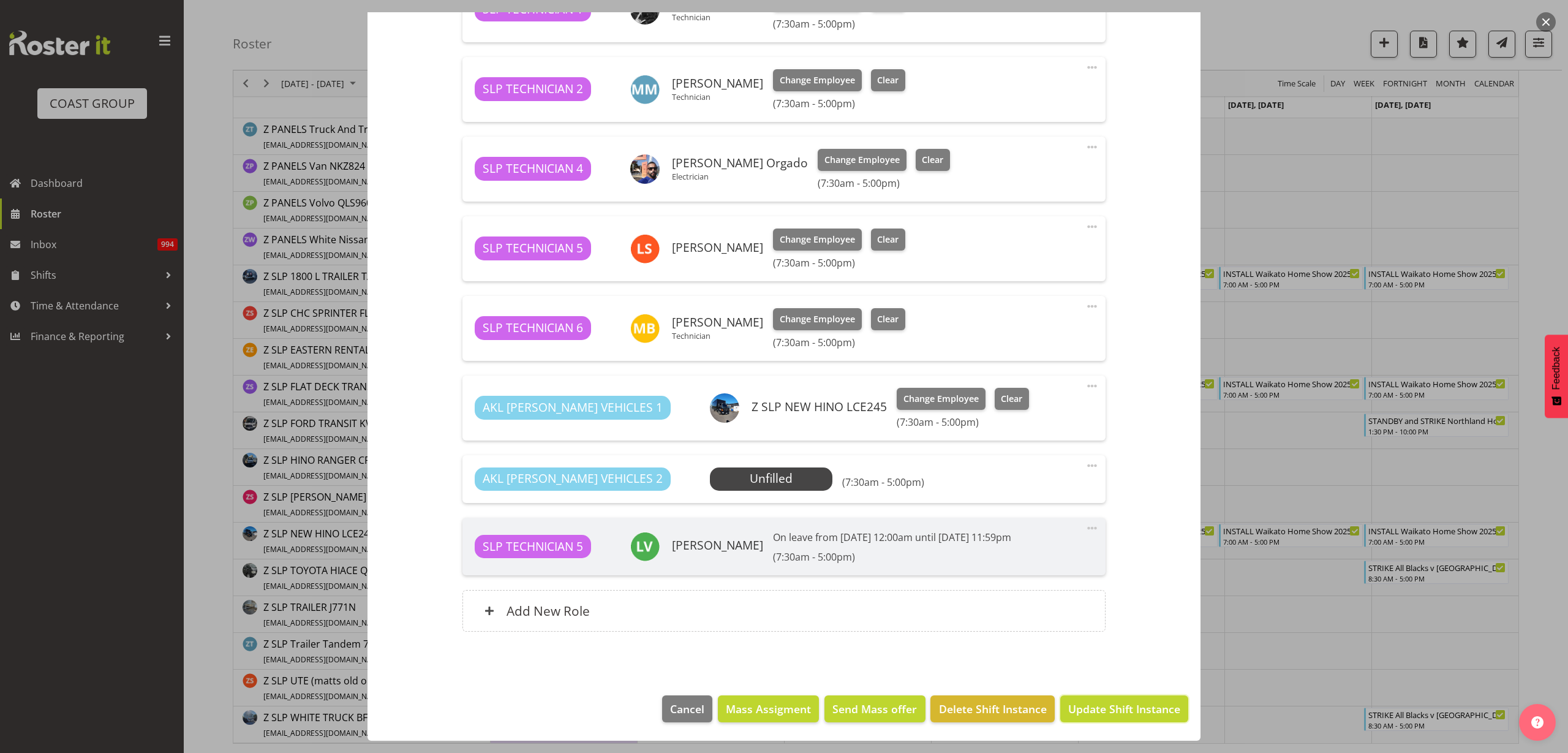
click at [1089, 700] on button "Update Shift Instance" at bounding box center [1124, 710] width 128 height 27
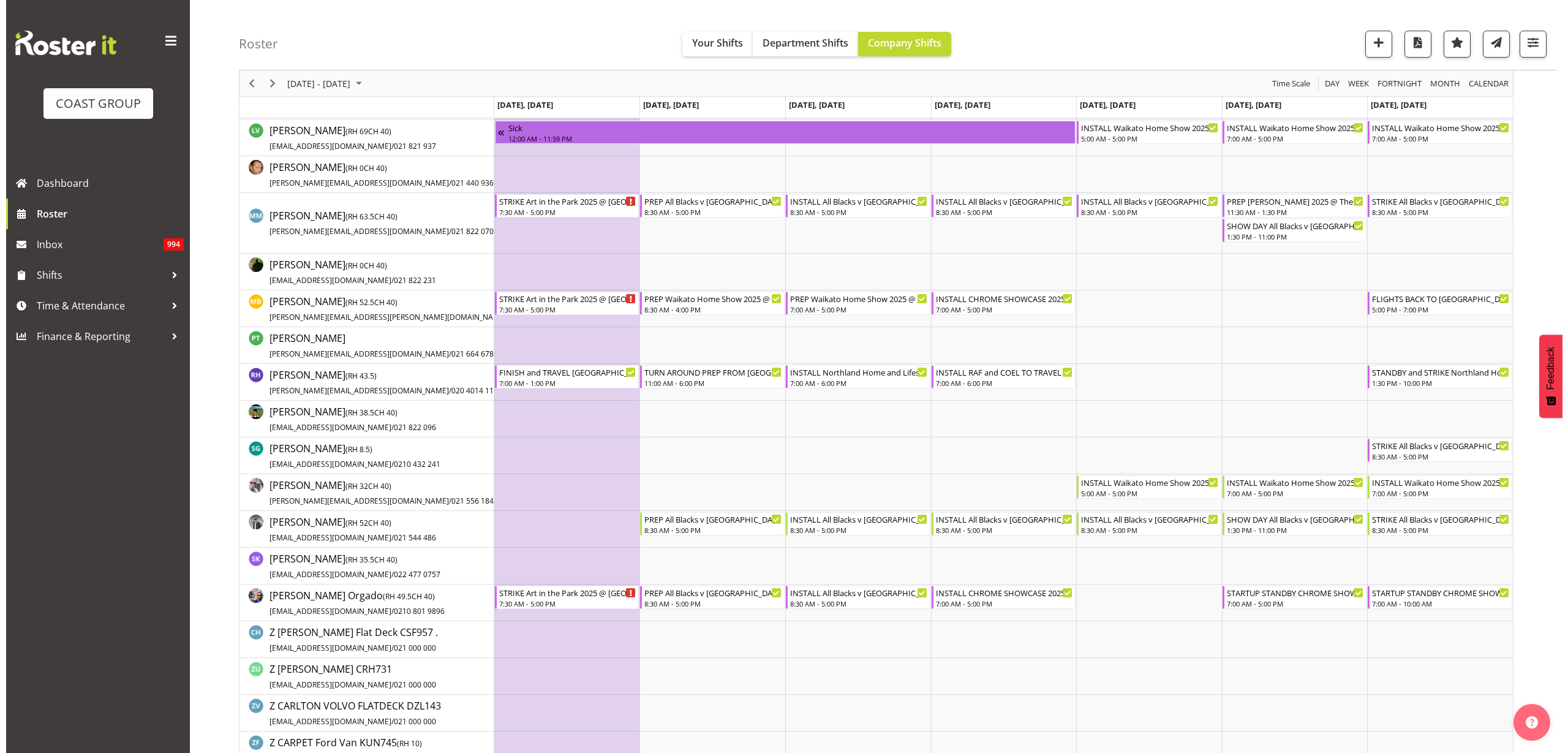
scroll to position [919, 0]
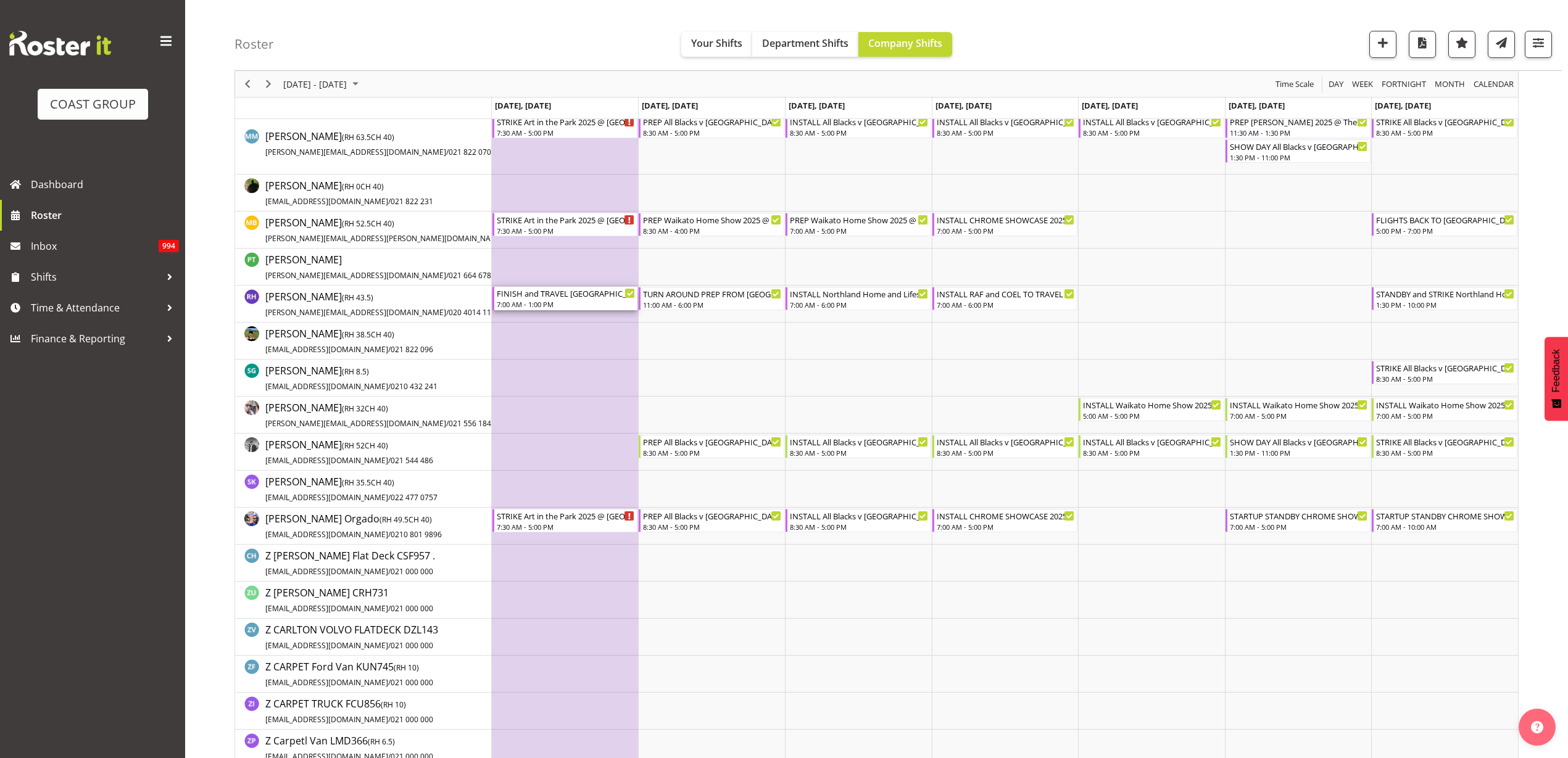
click at [526, 293] on div "FINISH and TRAVEL [GEOGRAPHIC_DATA] WLE 2025 @ Baypark" at bounding box center [566, 293] width 139 height 13
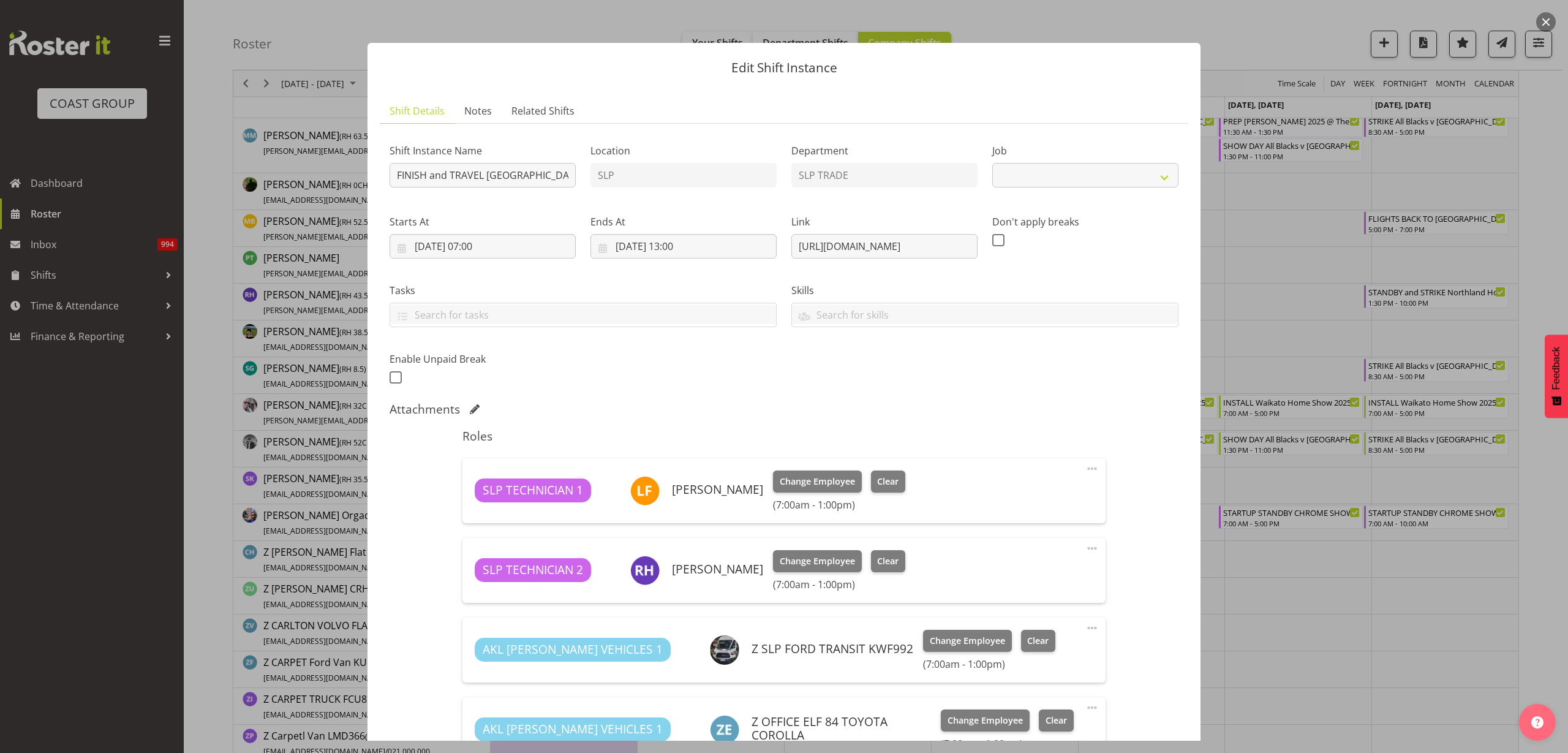
select select "9227"
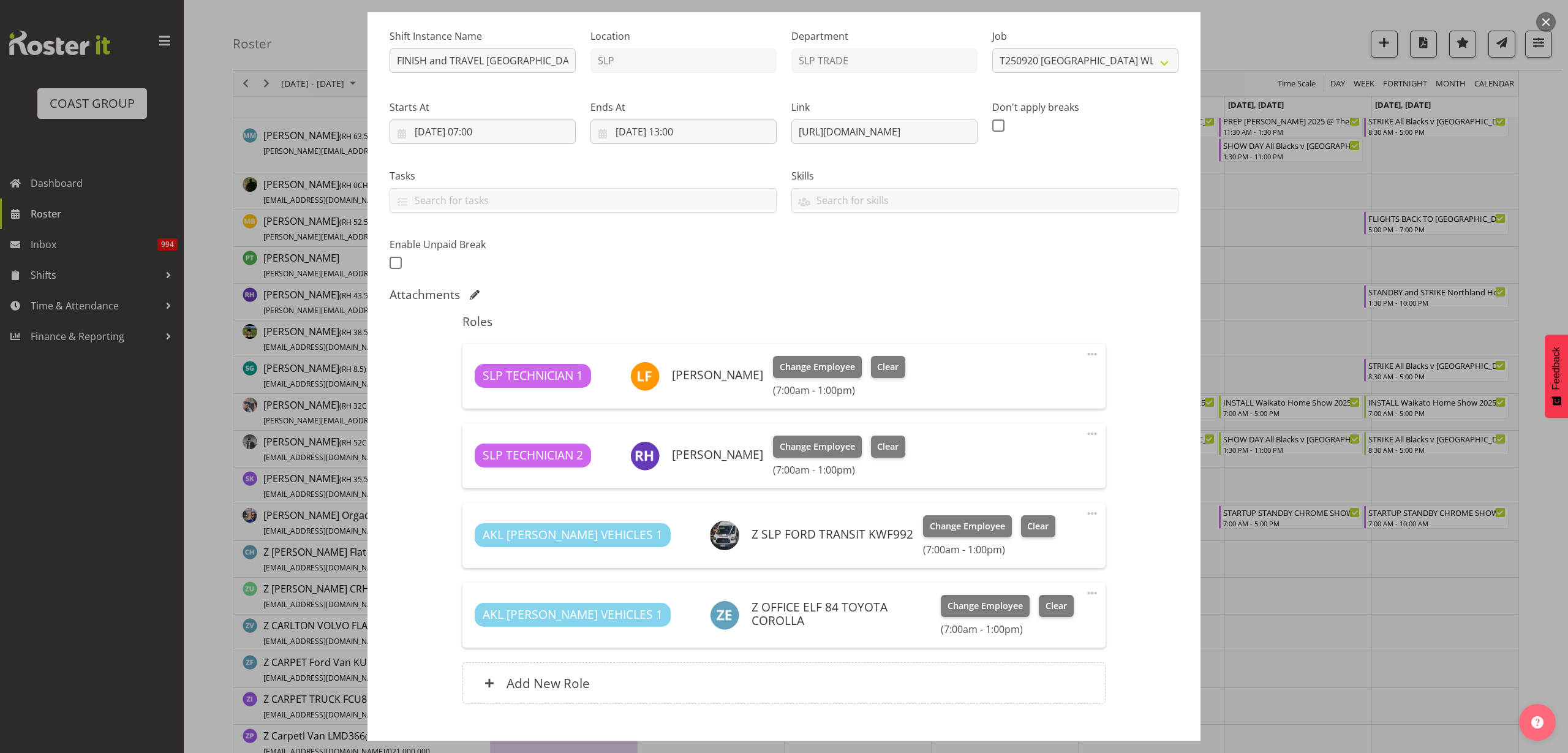
scroll to position [187, 0]
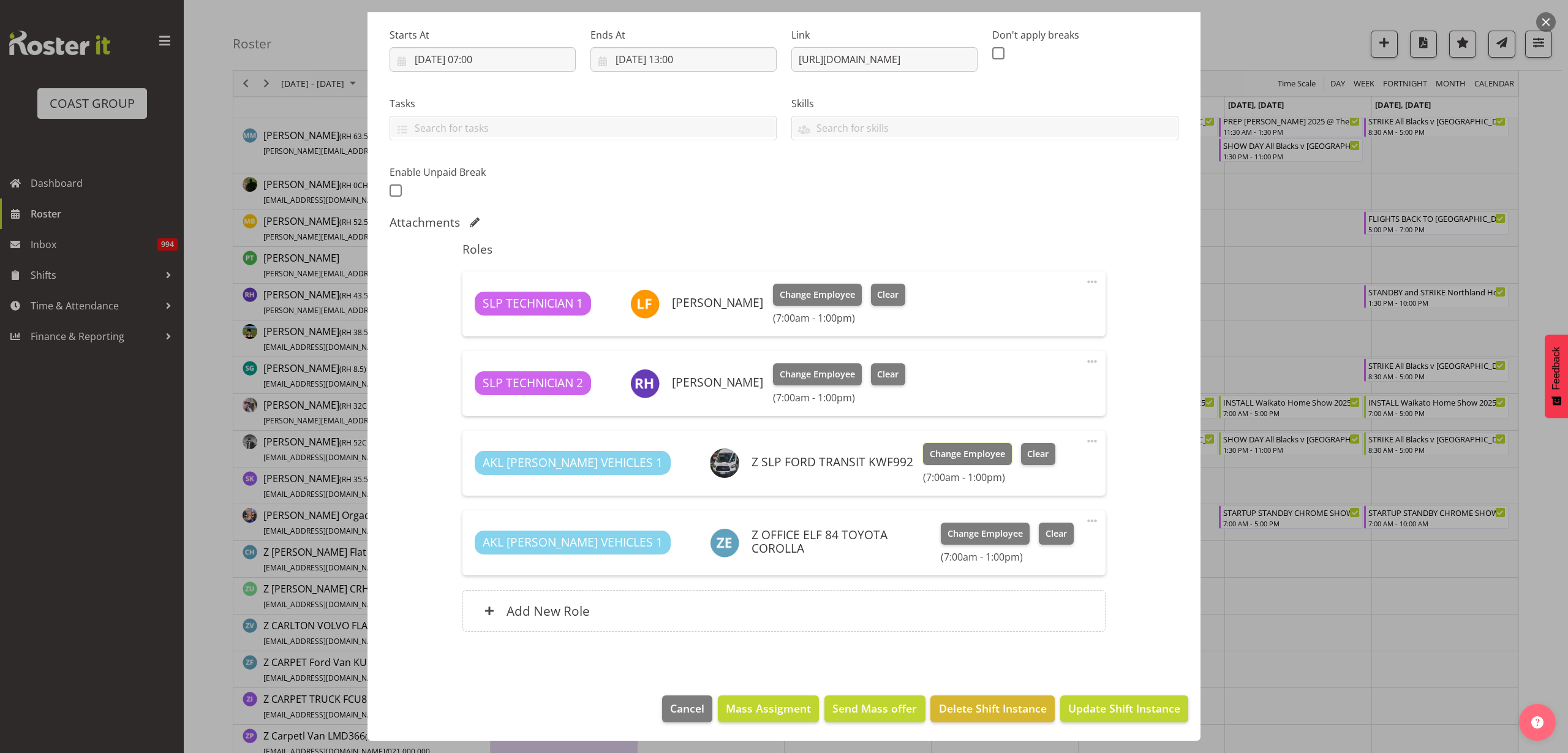
click at [930, 451] on span "Change Employee" at bounding box center [968, 454] width 75 height 14
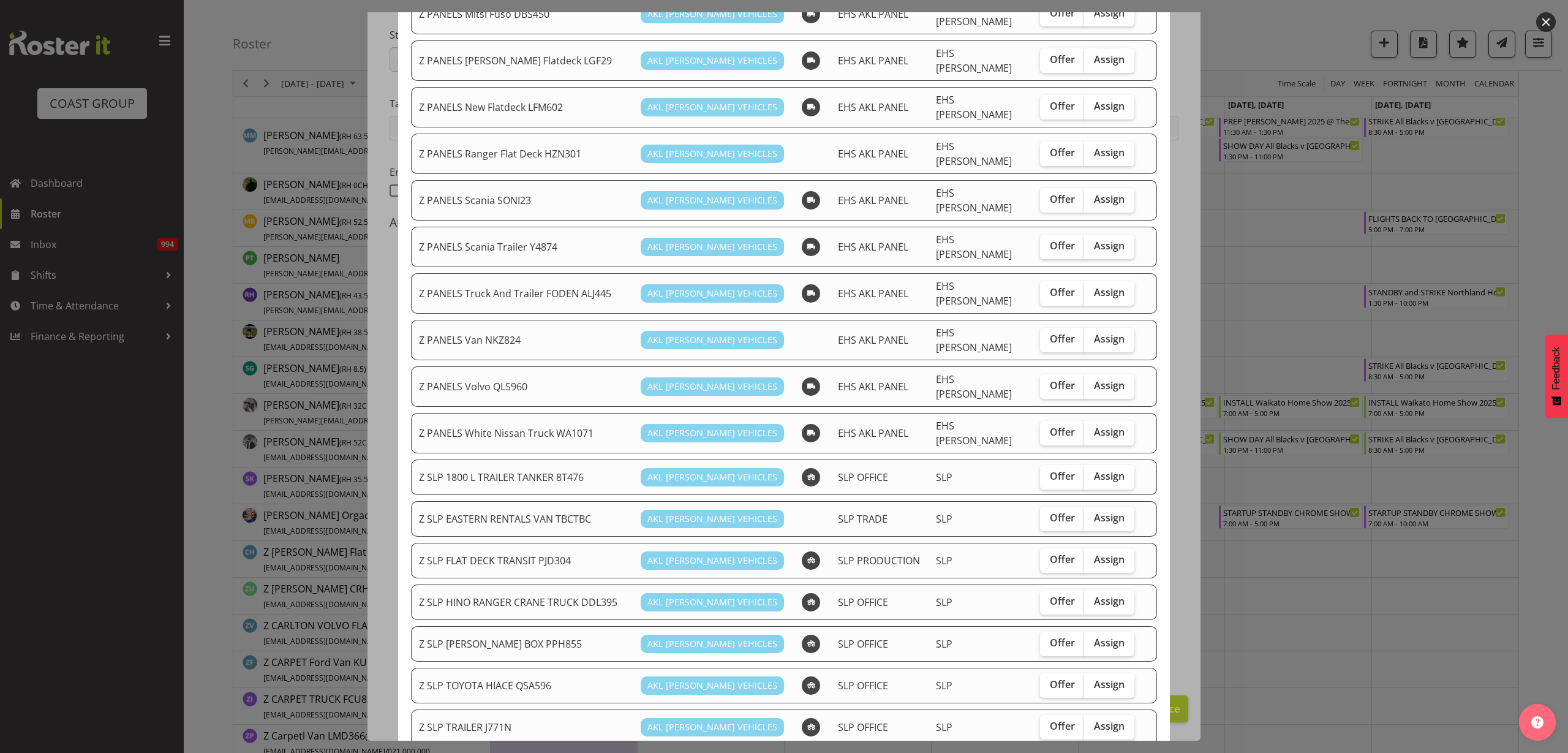
scroll to position [613, 0]
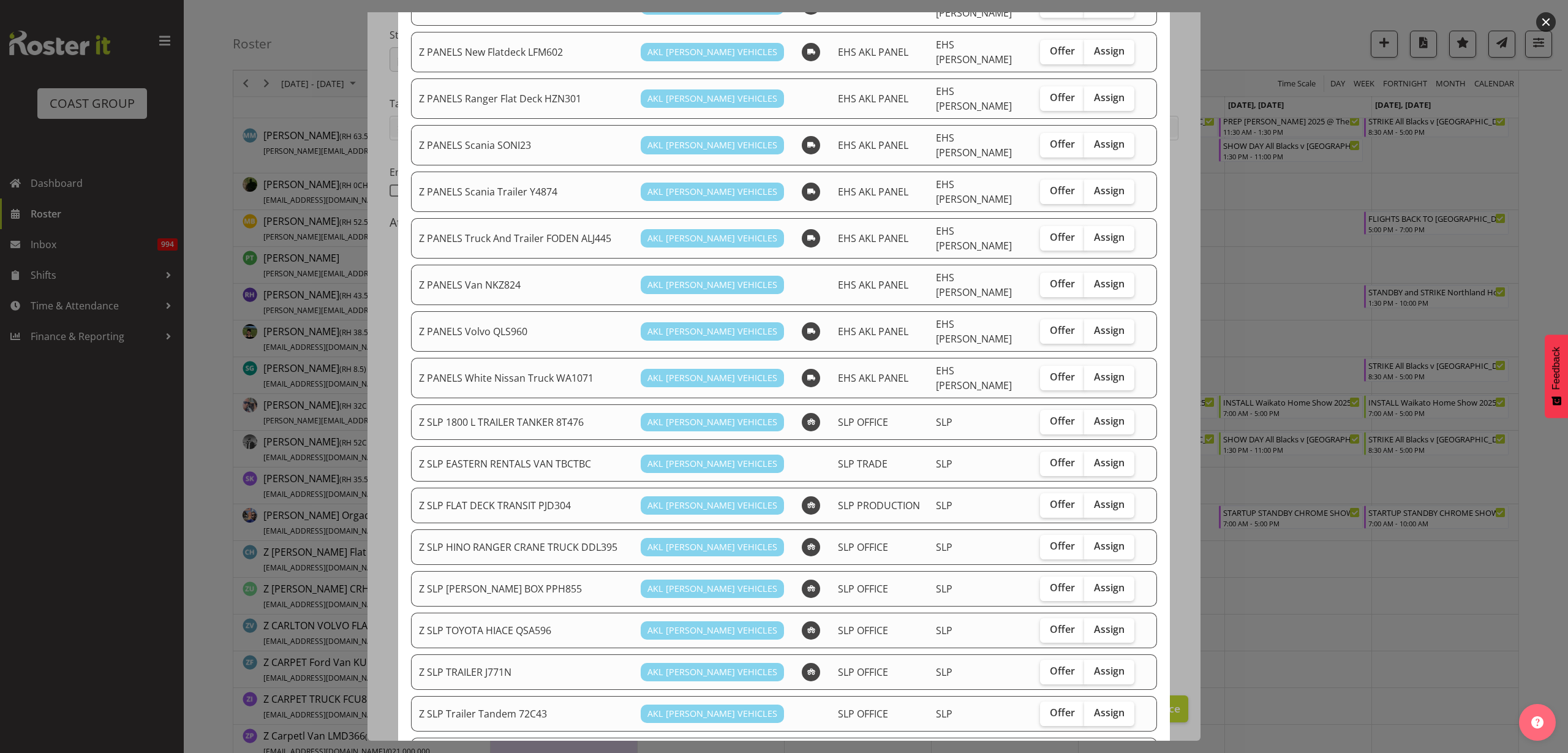
click at [1114, 493] on label "Assign" at bounding box center [1110, 505] width 50 height 24
click at [1092, 501] on input "Assign" at bounding box center [1088, 505] width 8 height 8
checkbox input "true"
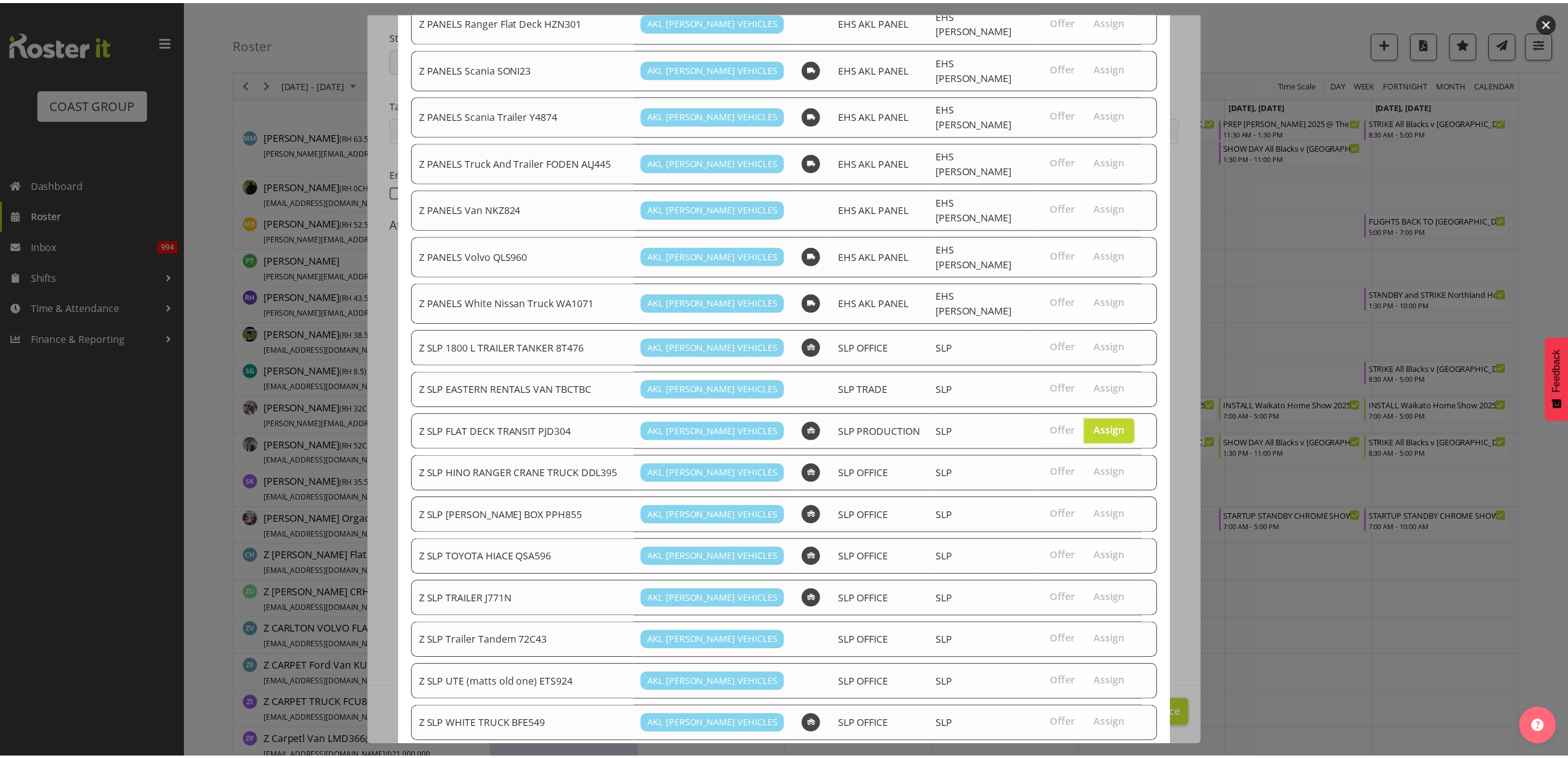
scroll to position [724, 0]
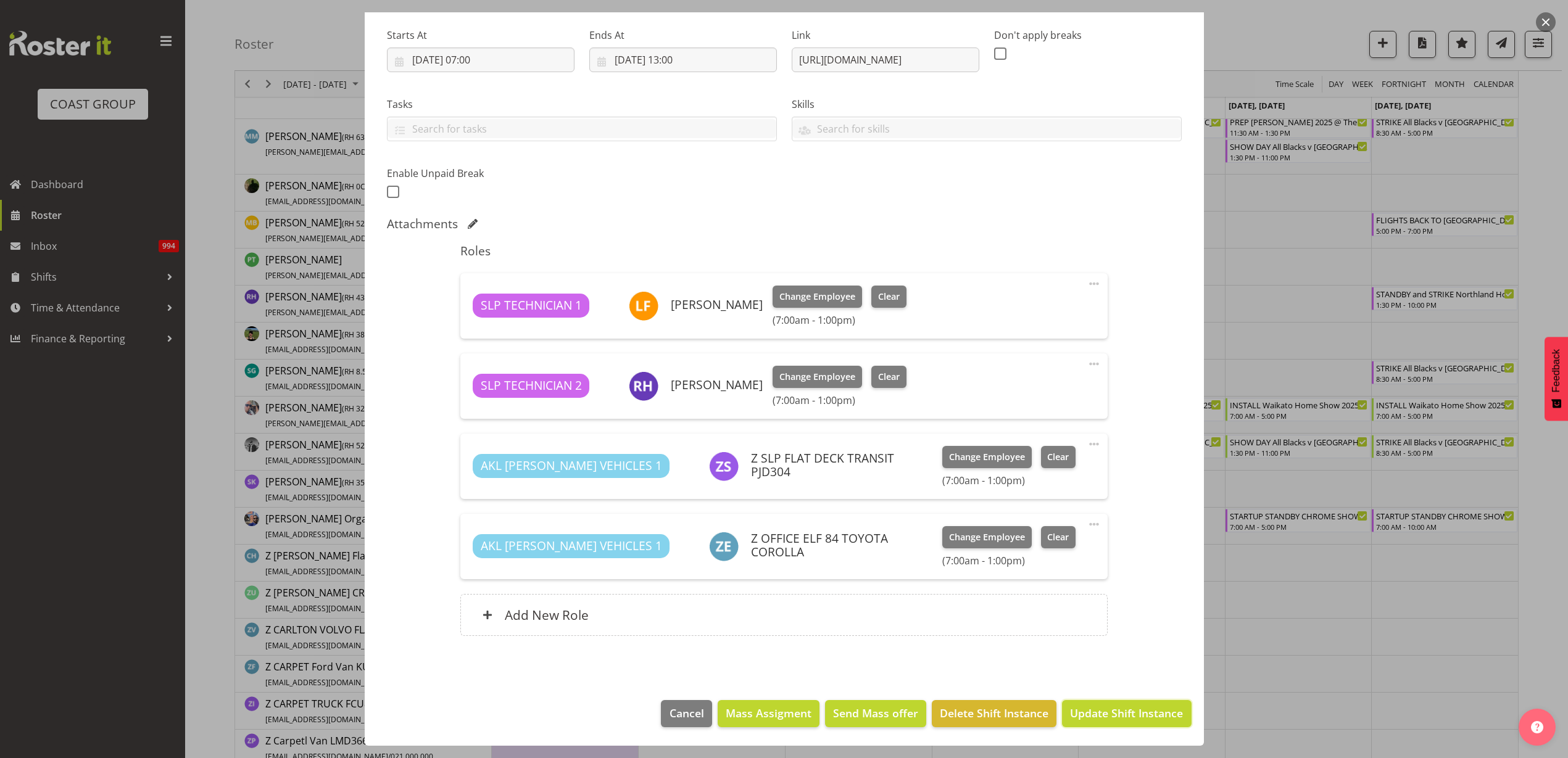
click at [1114, 715] on span "Update Shift Instance" at bounding box center [1127, 713] width 113 height 17
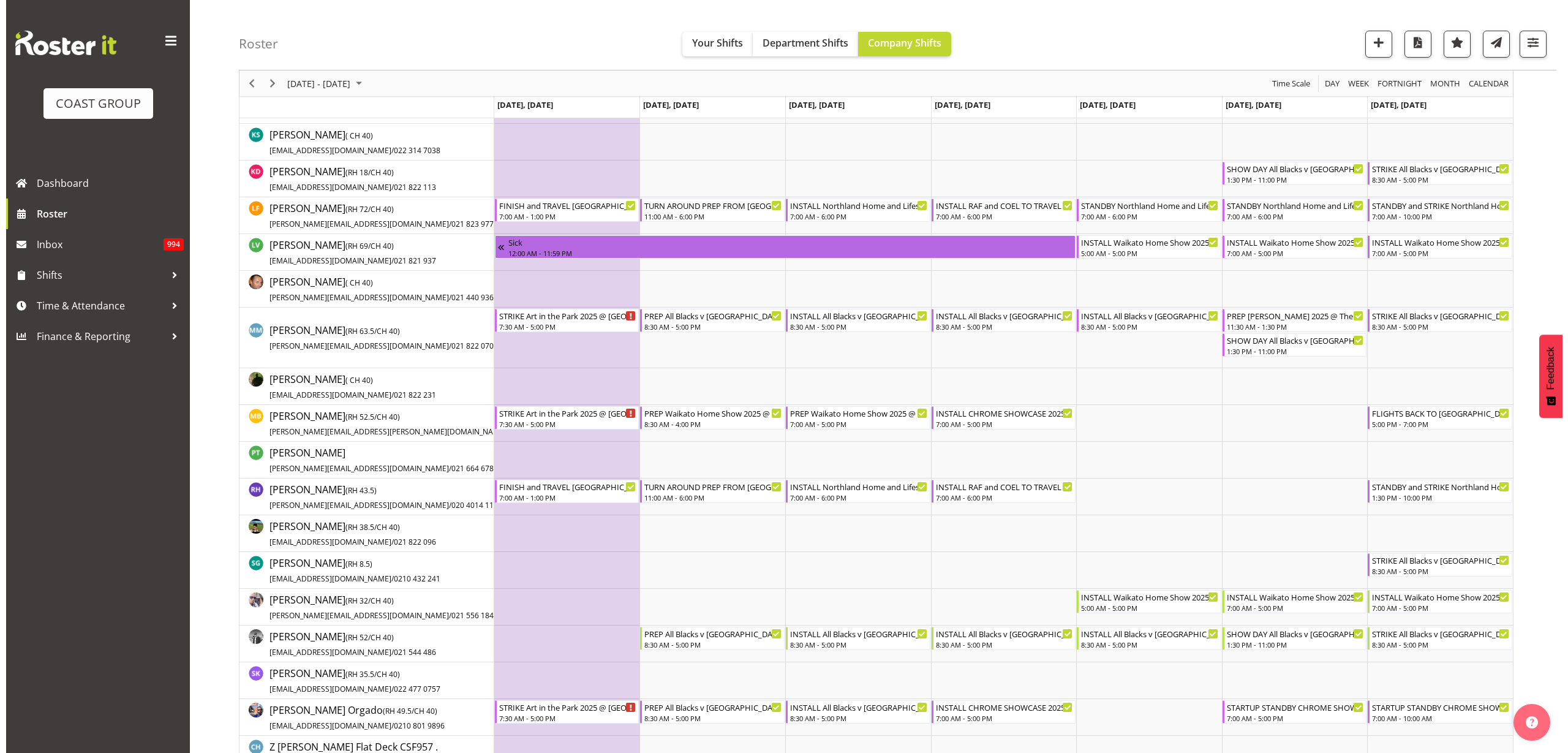
scroll to position [0, 0]
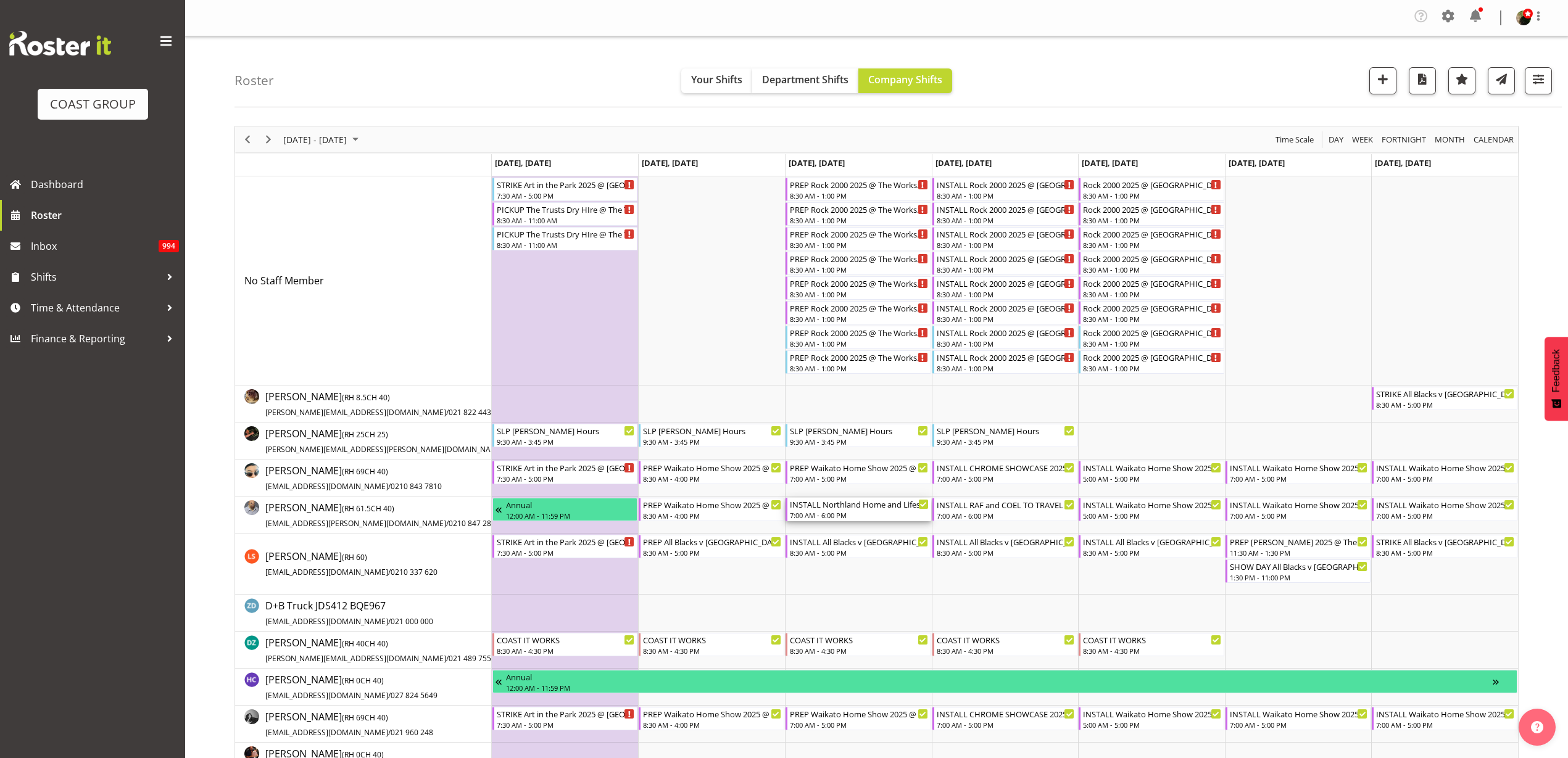
click at [826, 508] on div "INSTALL Northland Home and Lifestyle Show 2025 @ [PERSON_NAME][GEOGRAPHIC_DATA]…" at bounding box center [859, 503] width 139 height 13
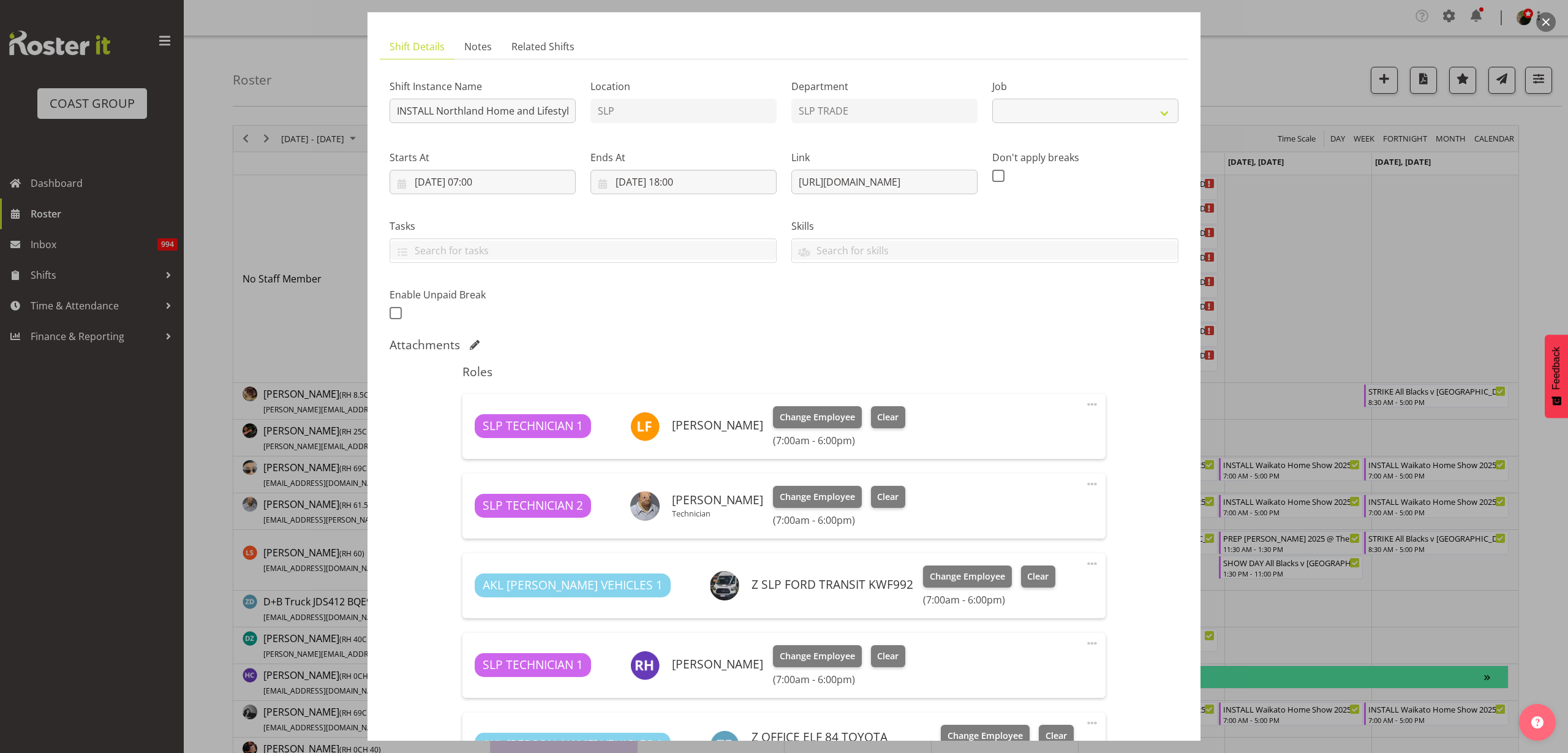
select select "9079"
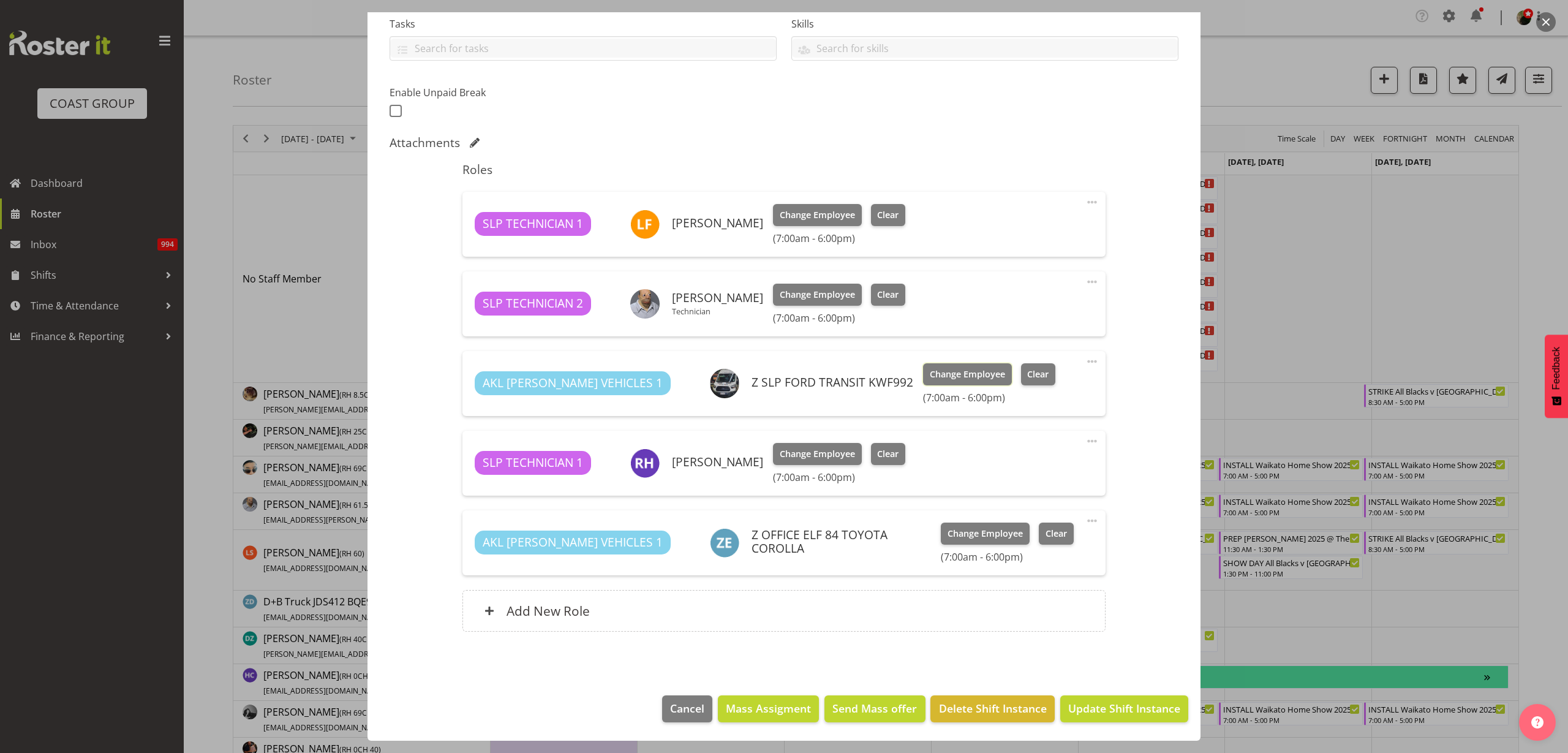
click at [930, 376] on span "Change Employee" at bounding box center [968, 375] width 75 height 14
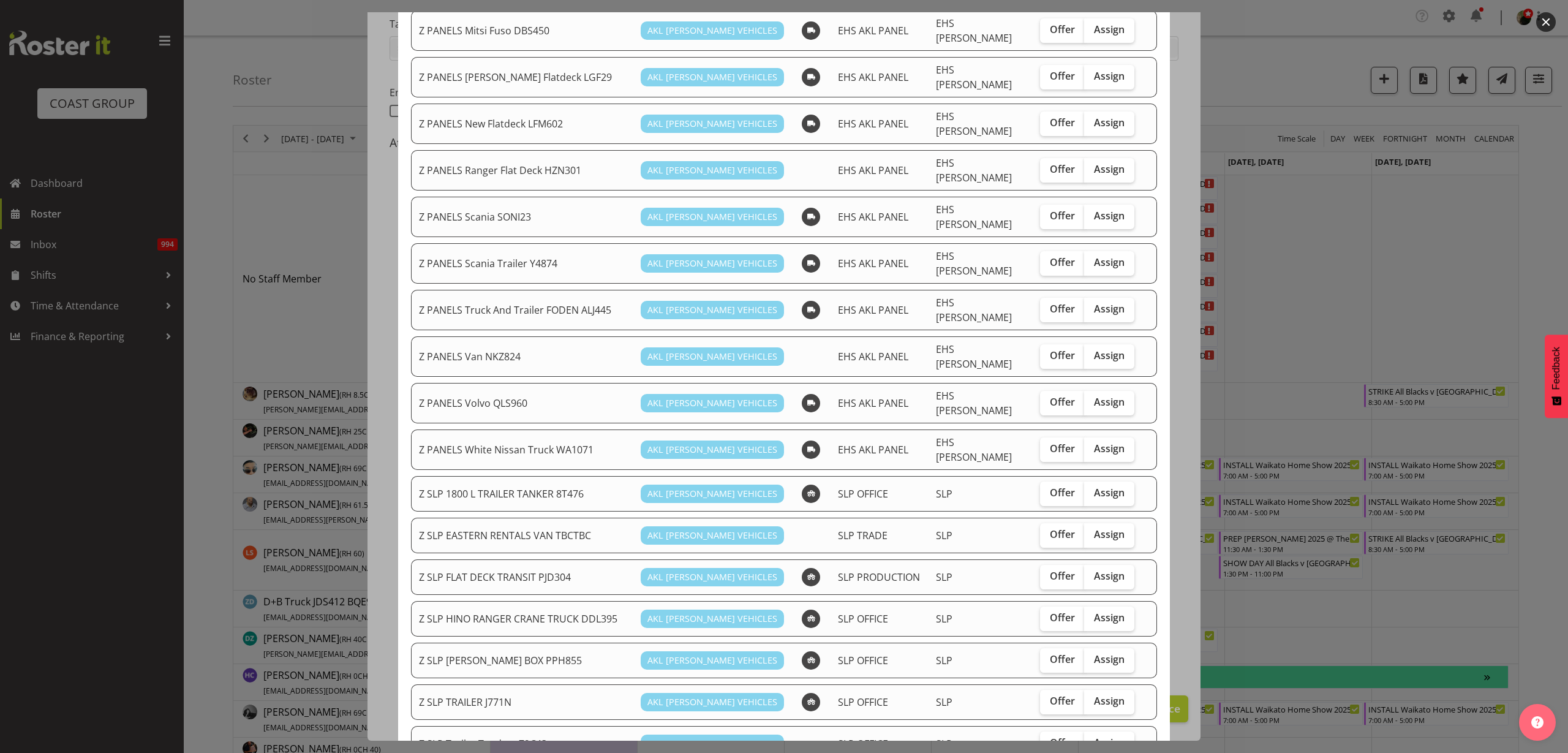
scroll to position [689, 0]
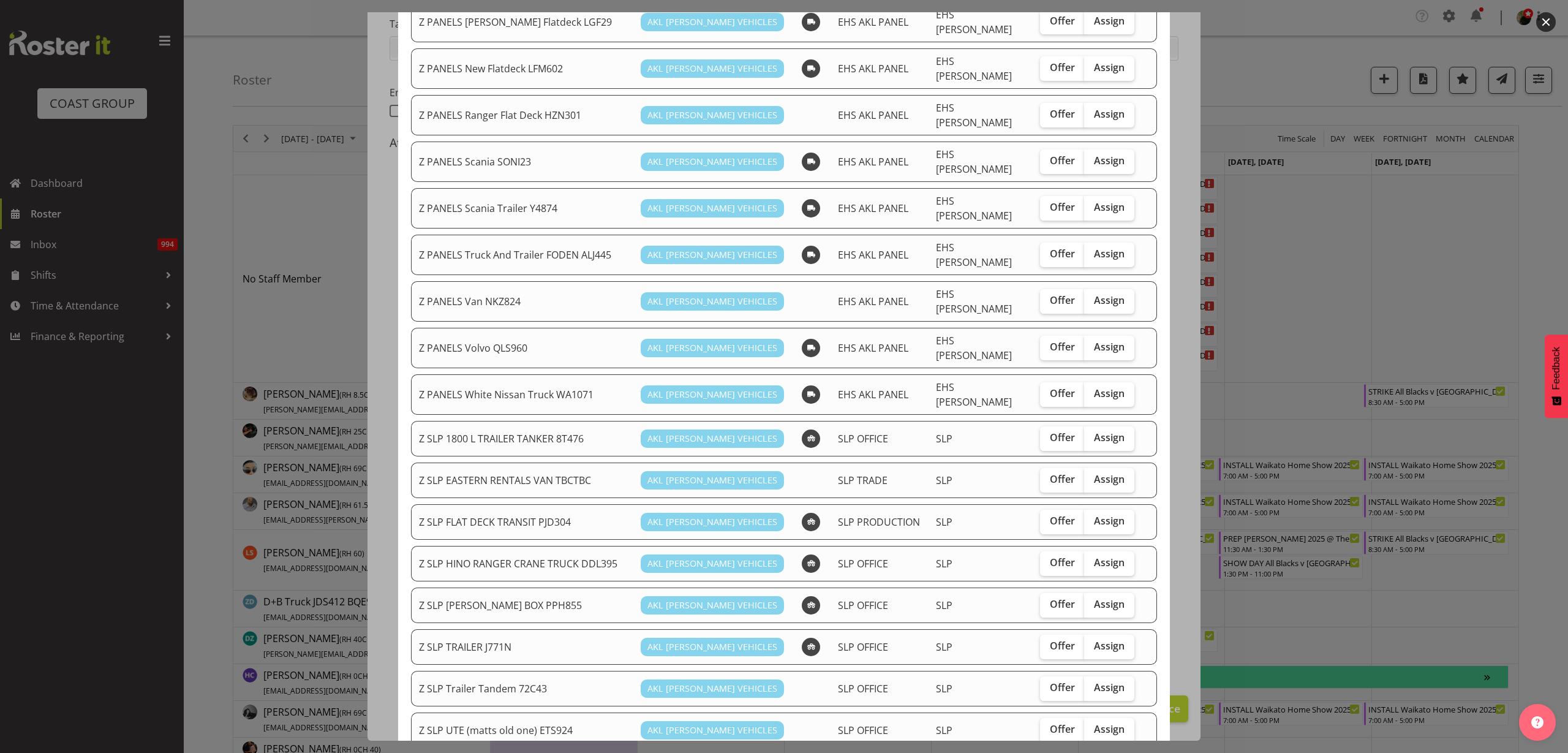
click at [1104, 515] on span "Assign" at bounding box center [1110, 520] width 31 height 13
click at [1092, 517] on input "Assign" at bounding box center [1088, 521] width 8 height 8
checkbox input "true"
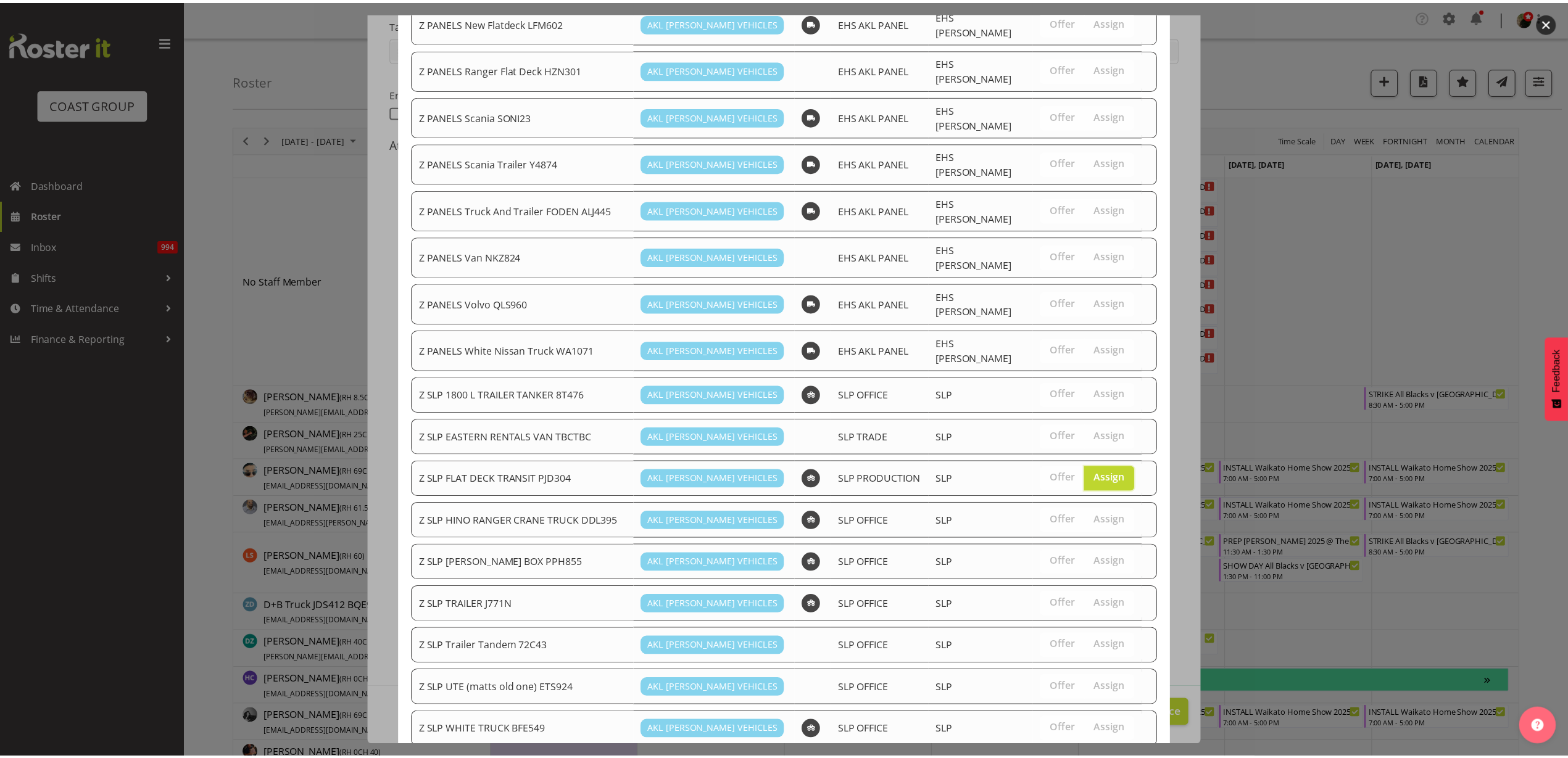
scroll to position [767, 0]
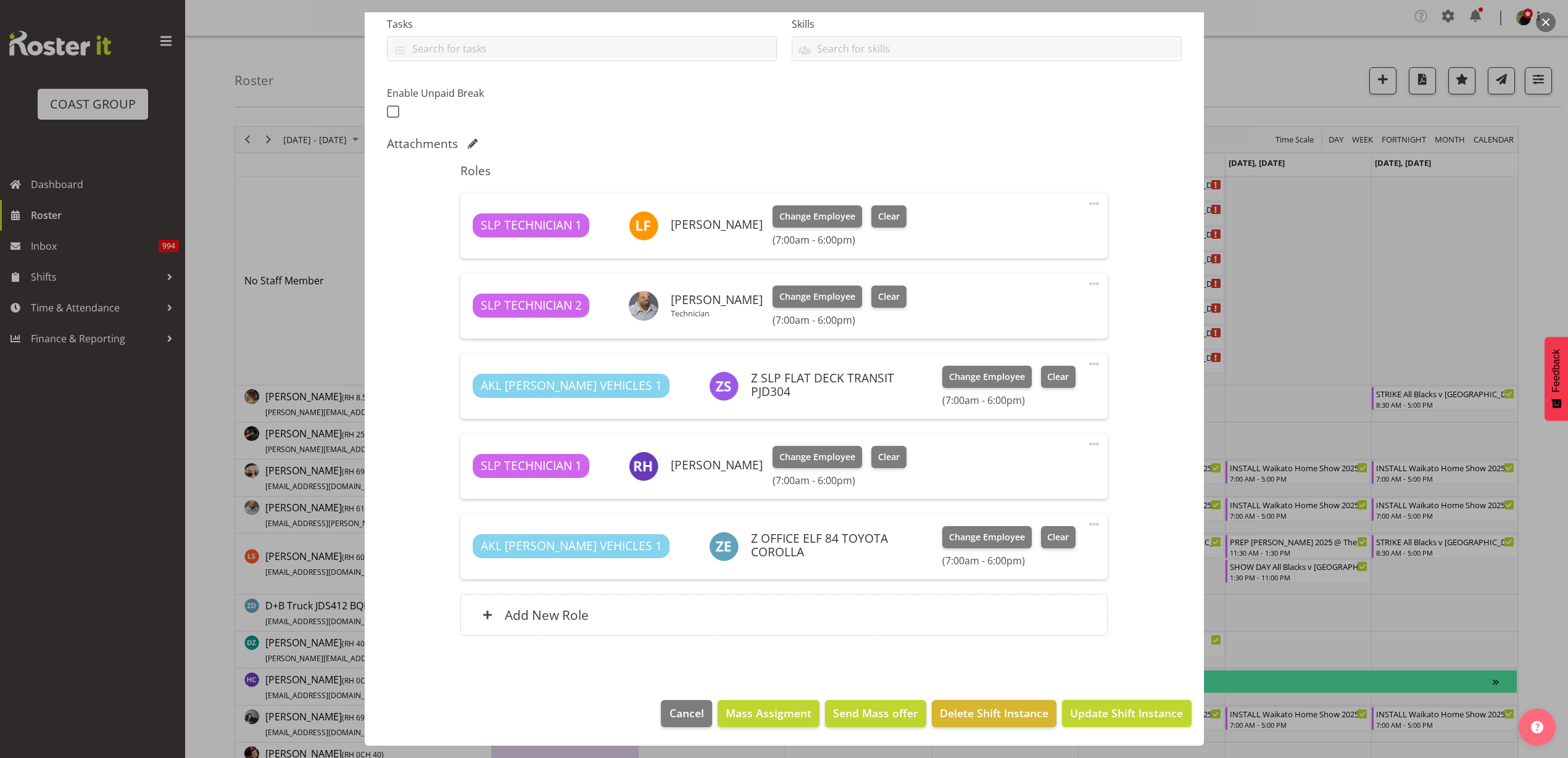
click at [1124, 710] on span "Update Shift Instance" at bounding box center [1127, 713] width 113 height 17
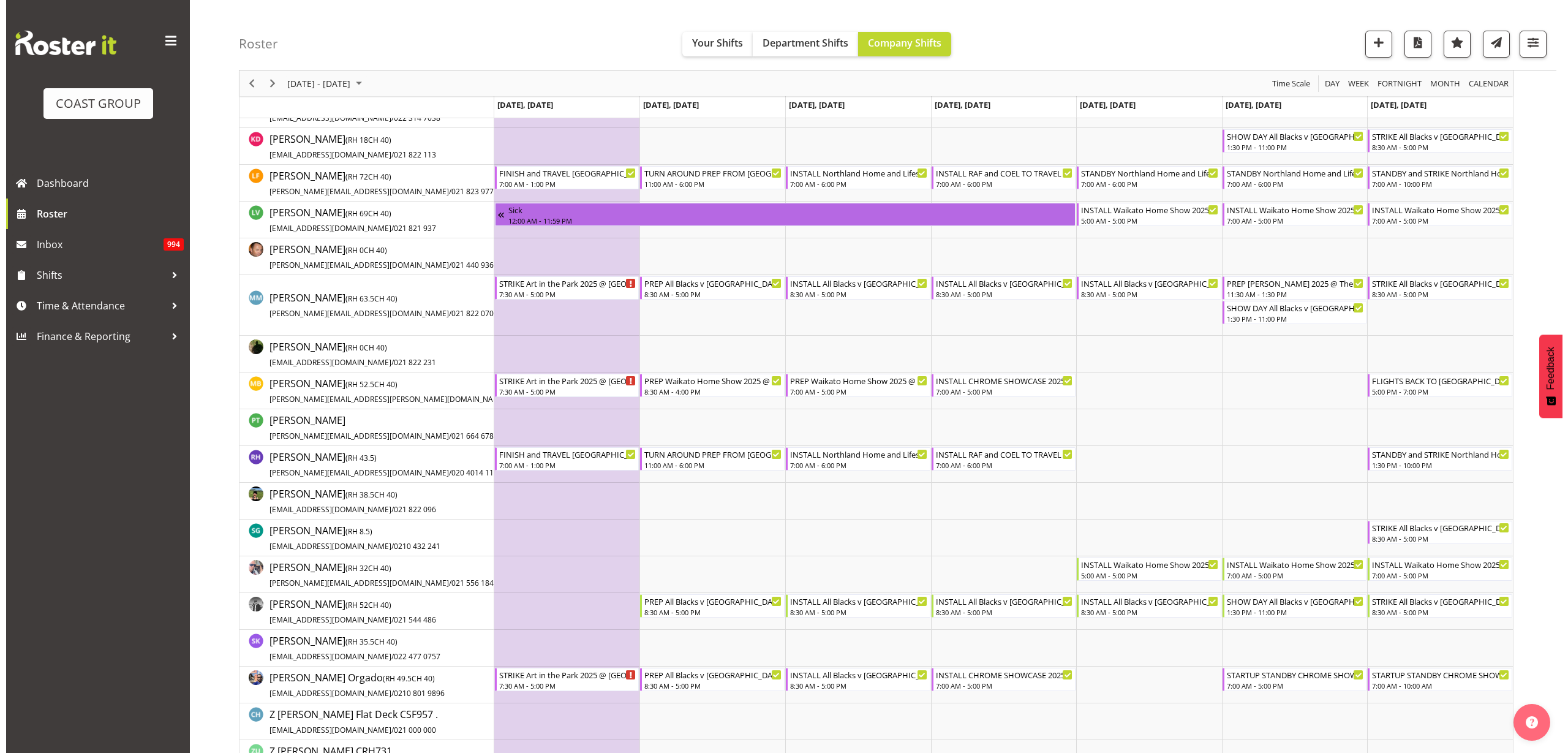
scroll to position [767, 0]
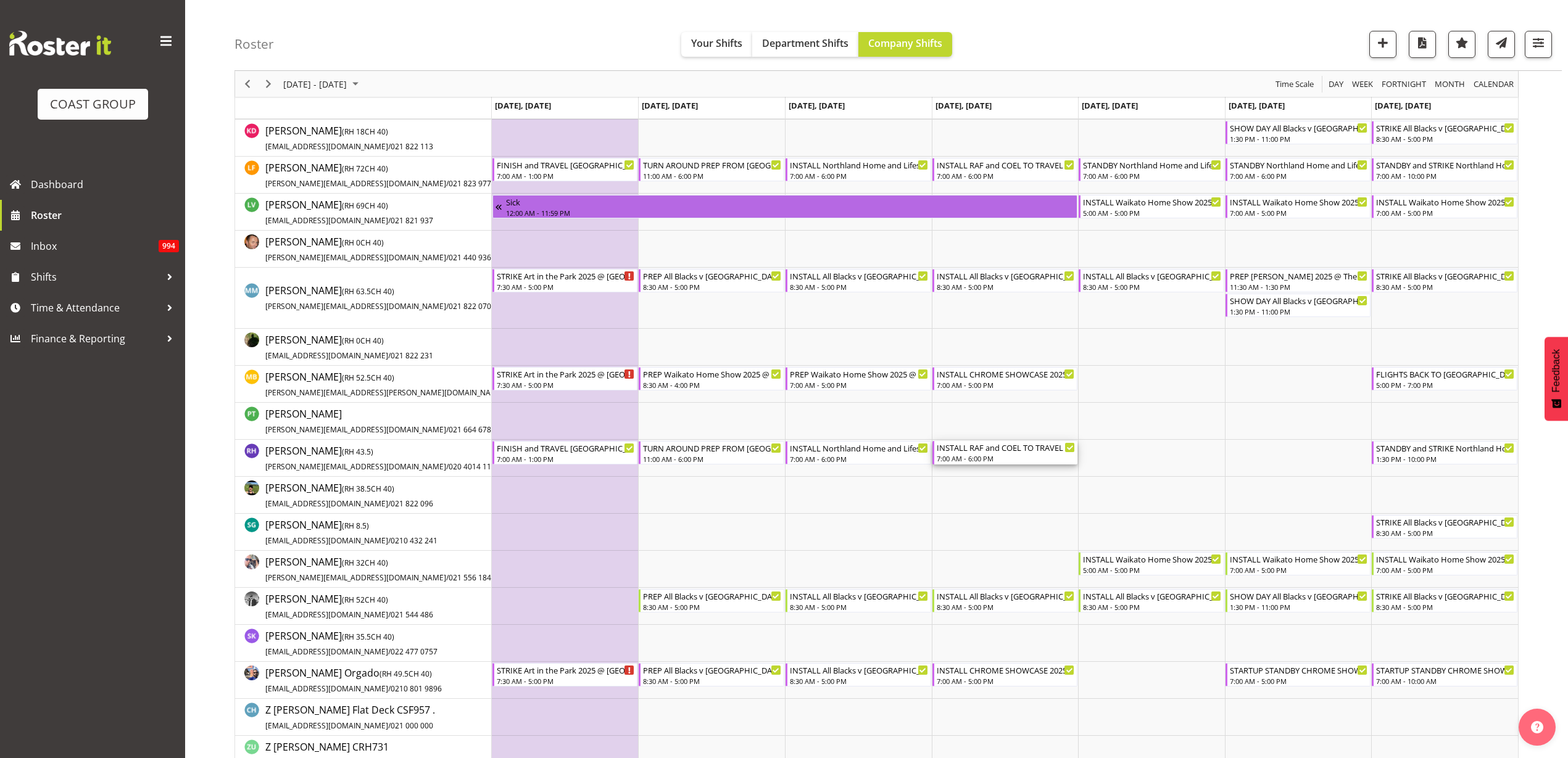
click at [994, 457] on div "7:00 AM - 6:00 PM" at bounding box center [1006, 459] width 139 height 10
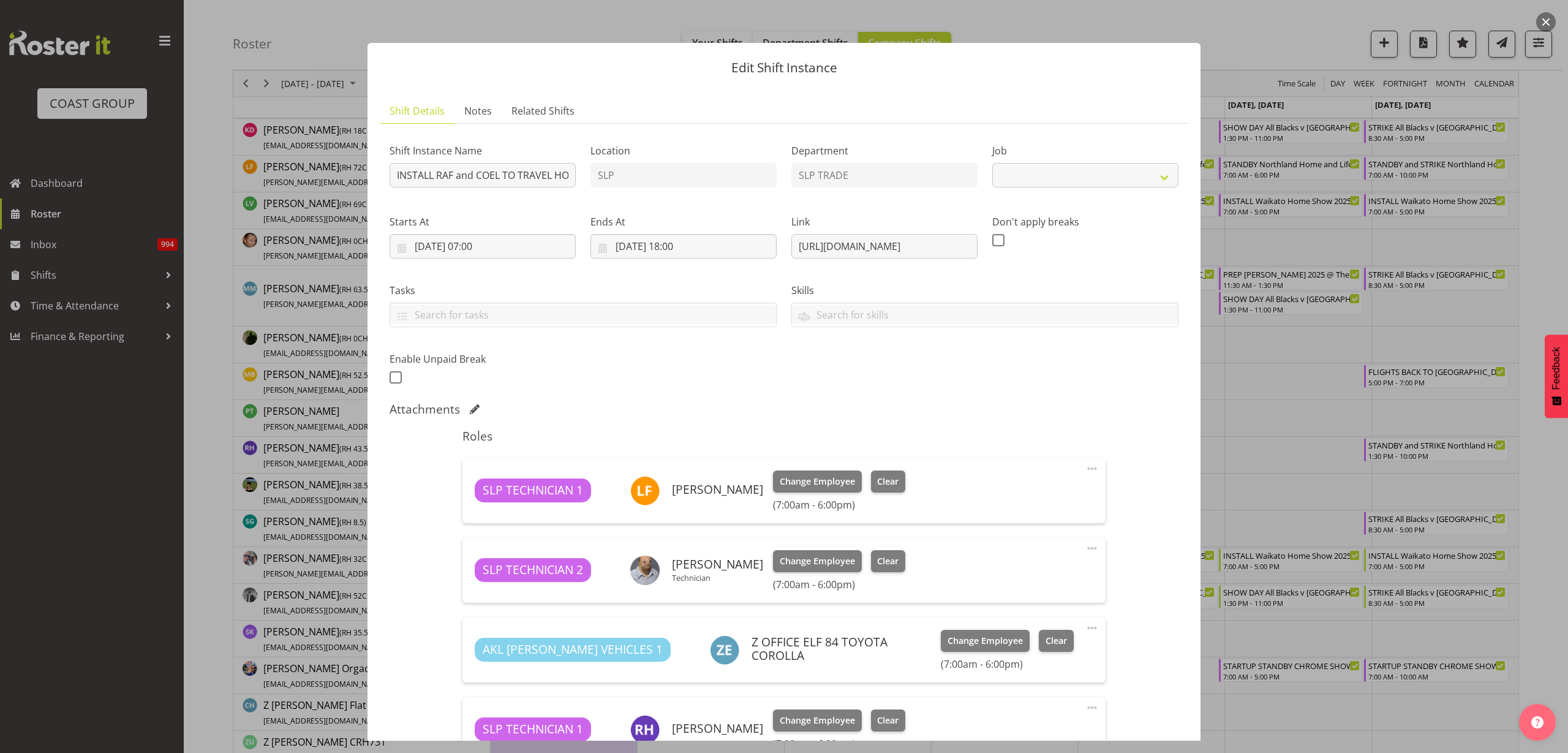
select select "9079"
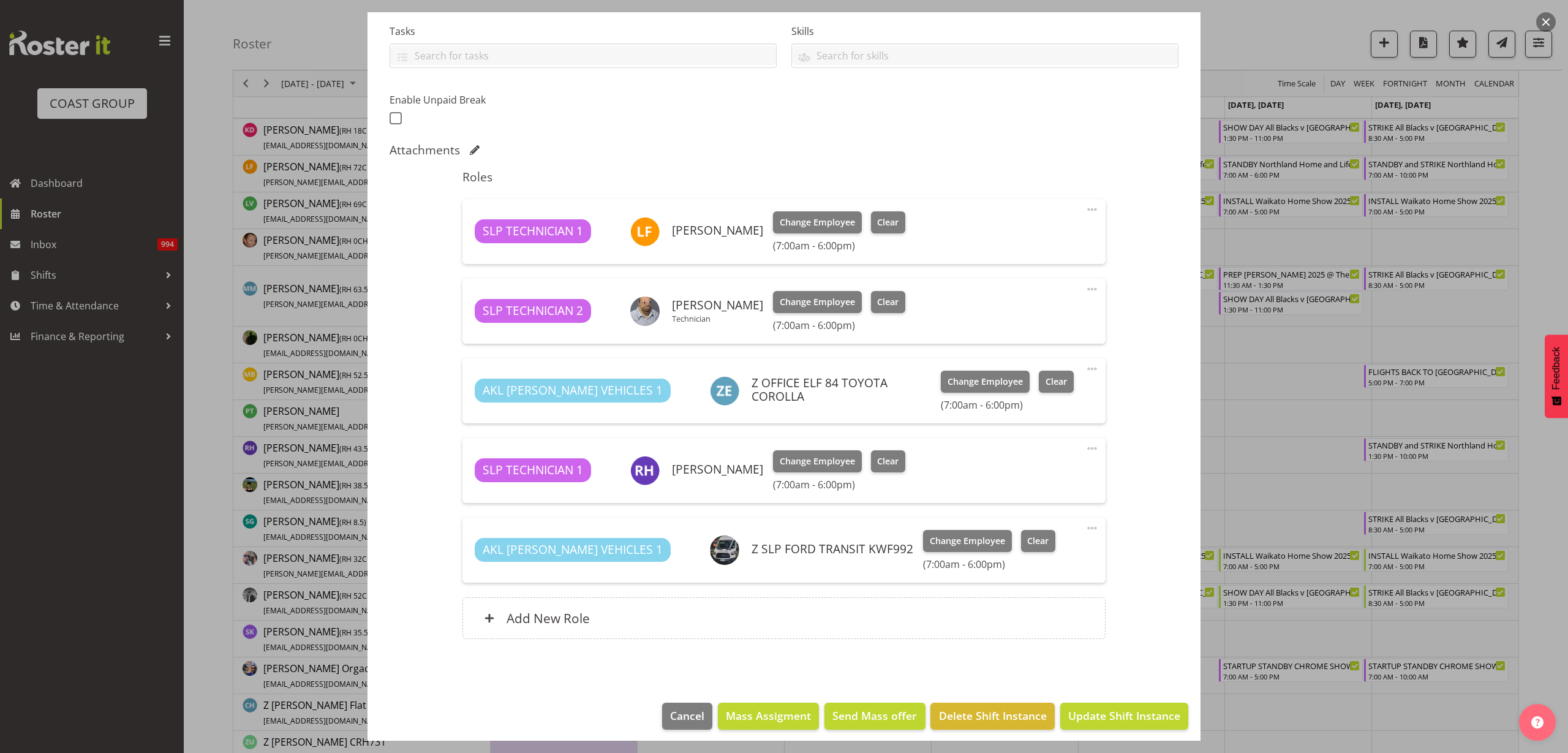
scroll to position [266, 0]
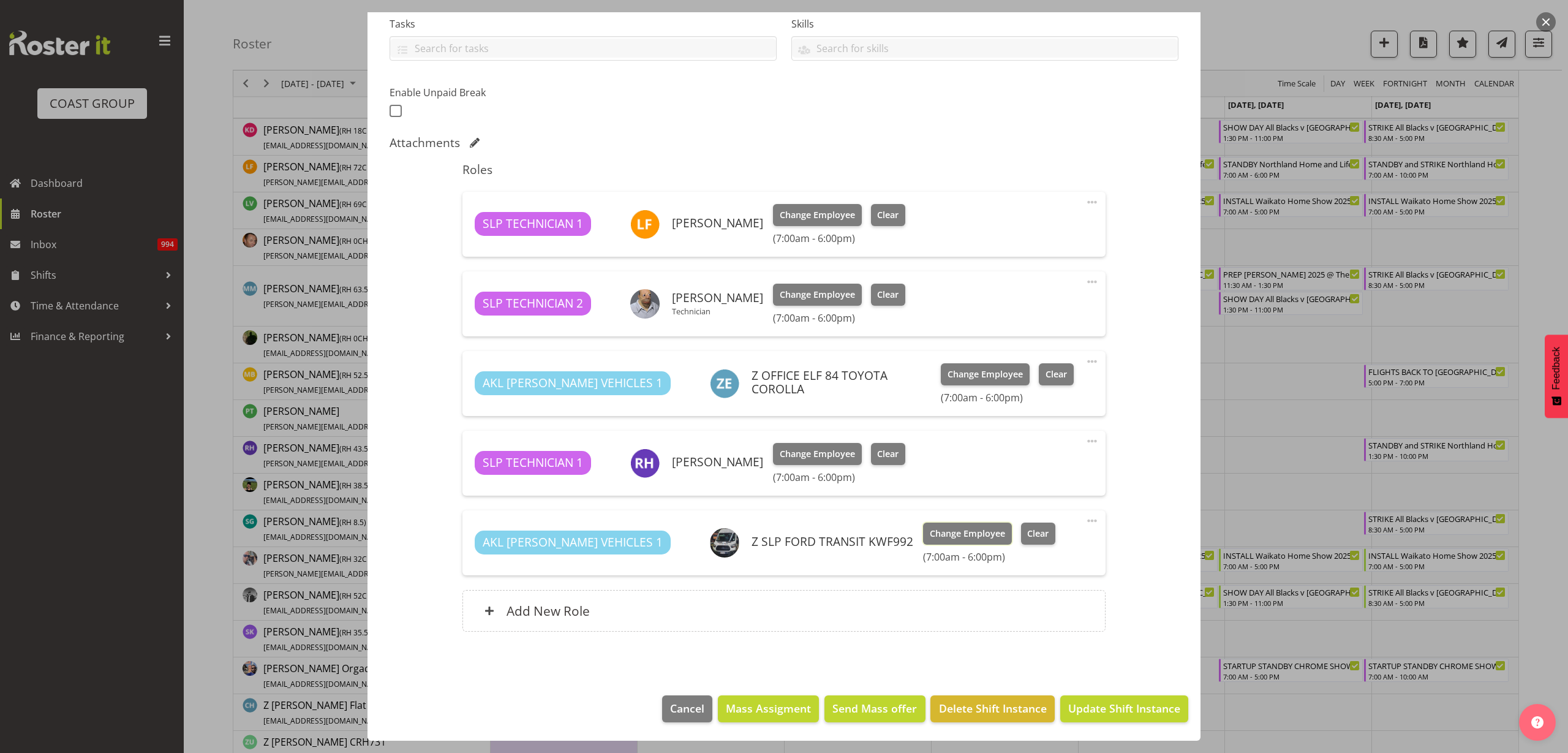
click at [923, 542] on button "Change Employee" at bounding box center [968, 534] width 89 height 22
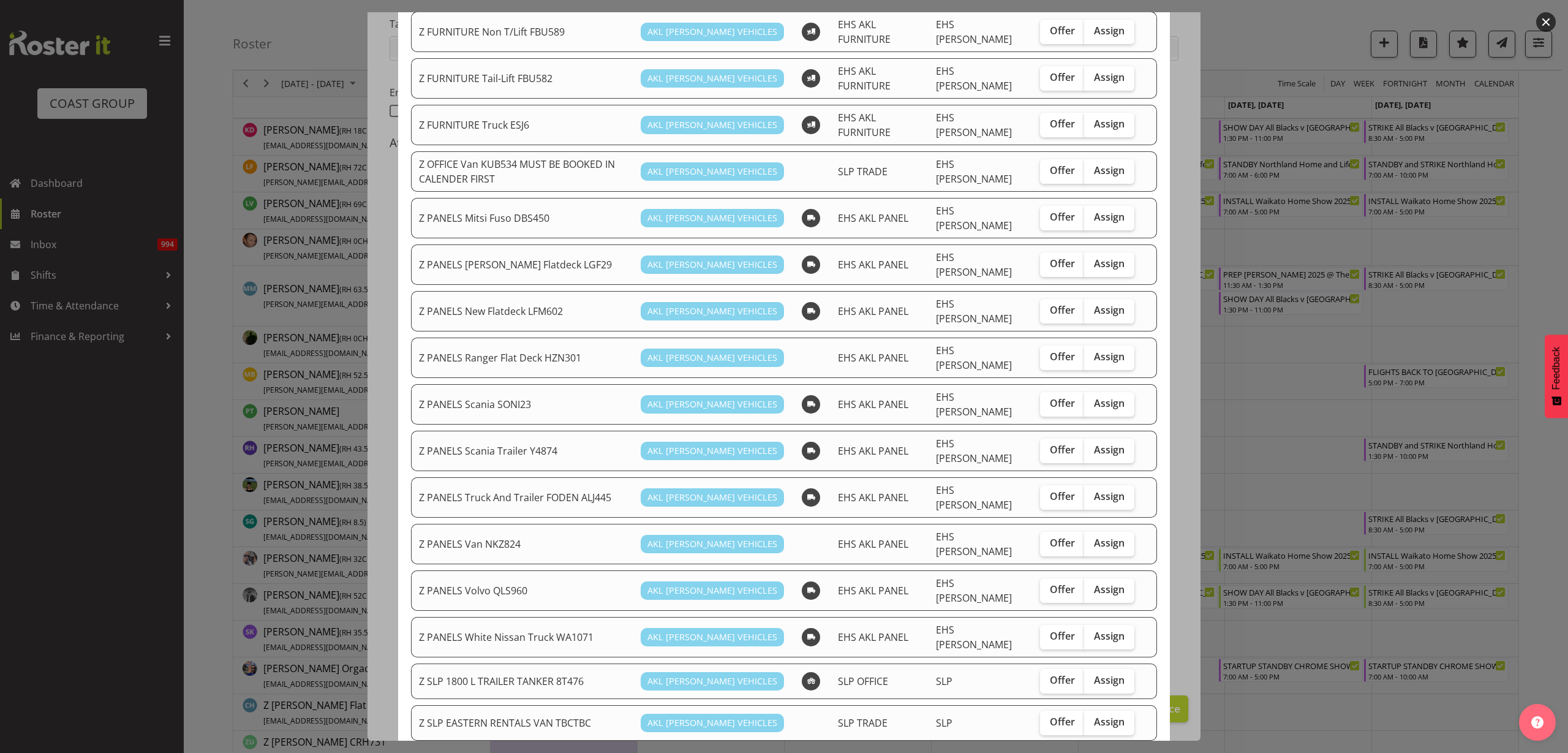
scroll to position [537, 0]
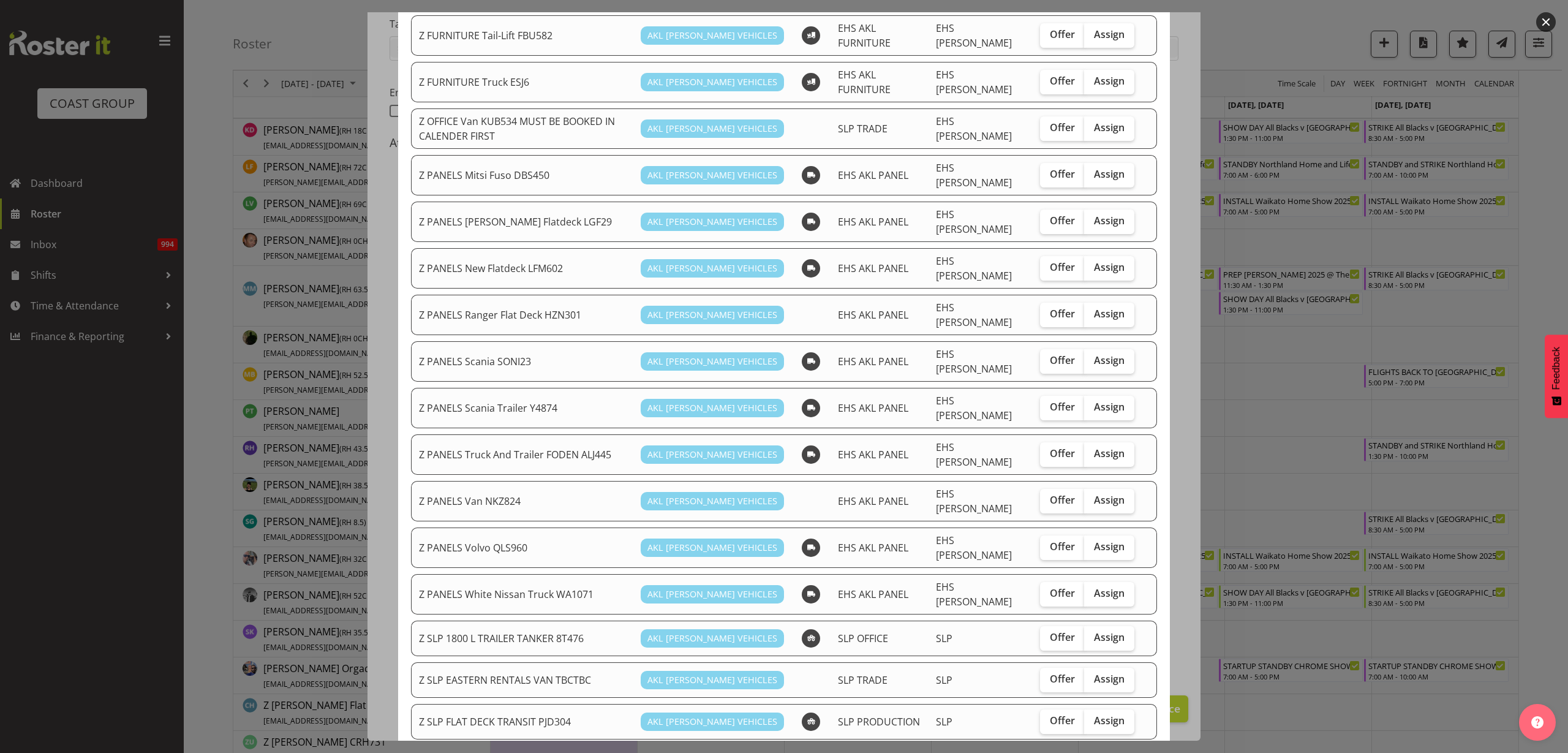
click at [1094, 714] on span "Assign" at bounding box center [1110, 720] width 31 height 13
click at [1092, 717] on input "Assign" at bounding box center [1088, 721] width 8 height 8
checkbox input "true"
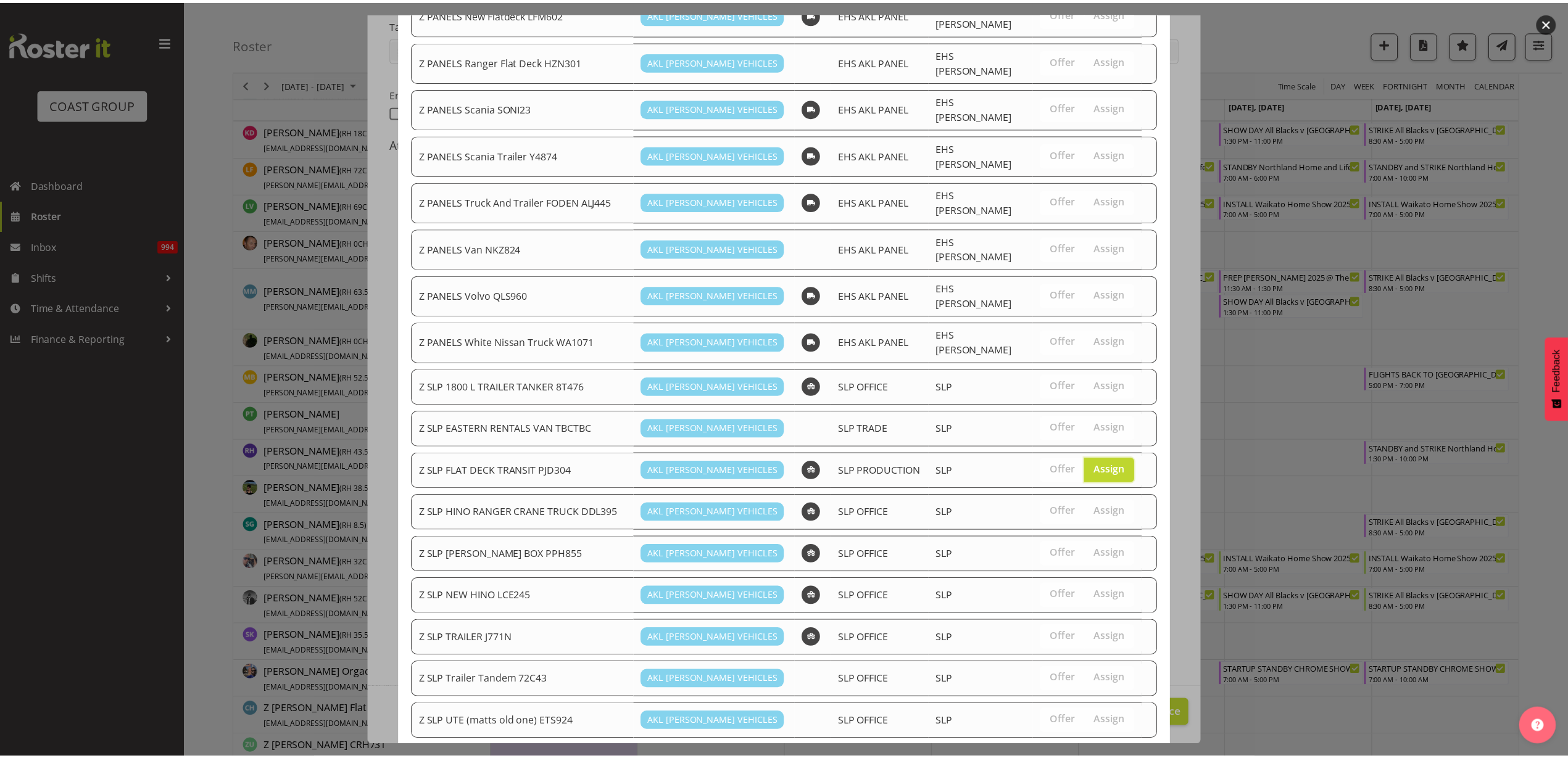
scroll to position [850, 0]
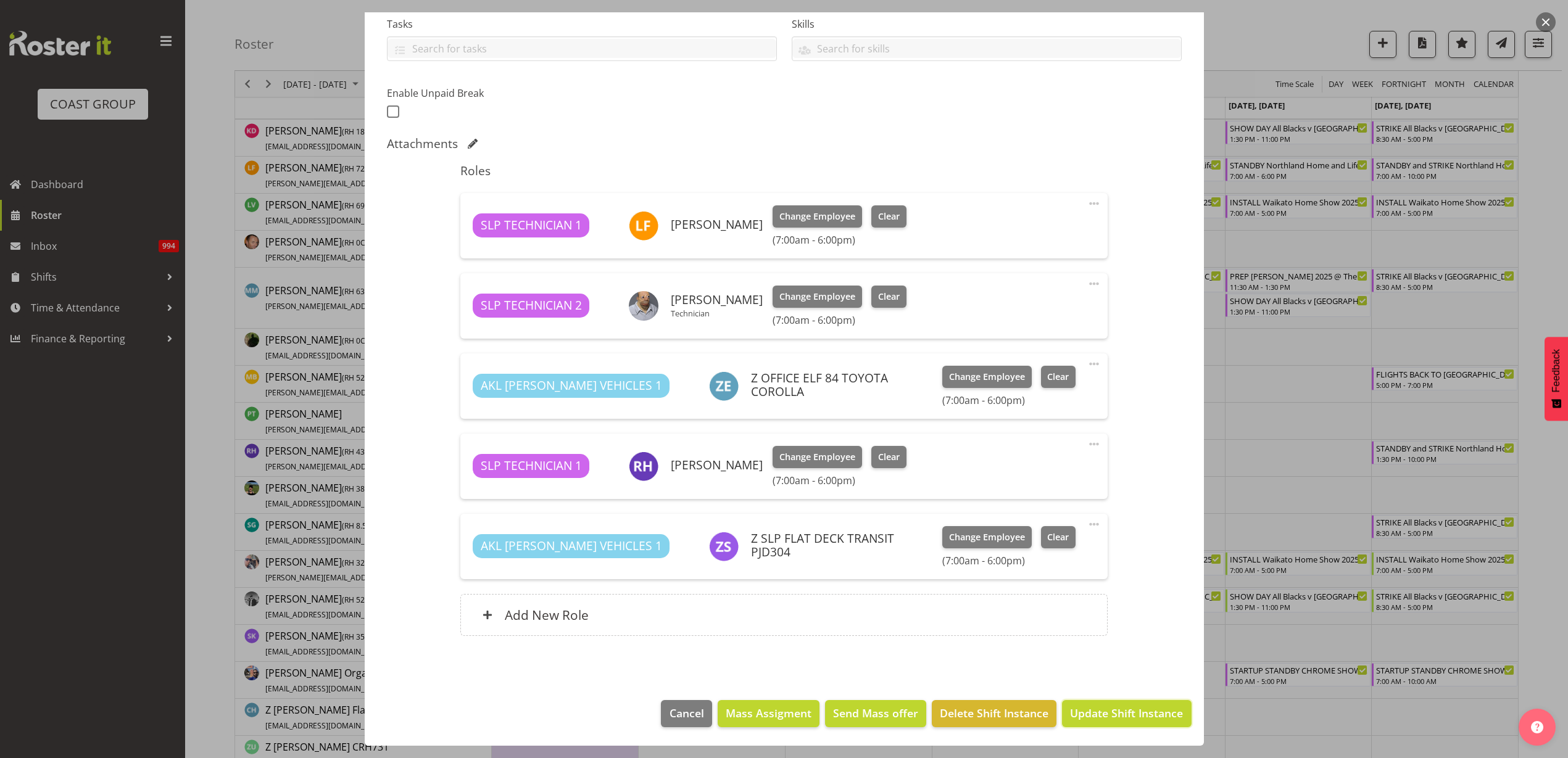
click at [1098, 714] on span "Update Shift Instance" at bounding box center [1127, 713] width 113 height 17
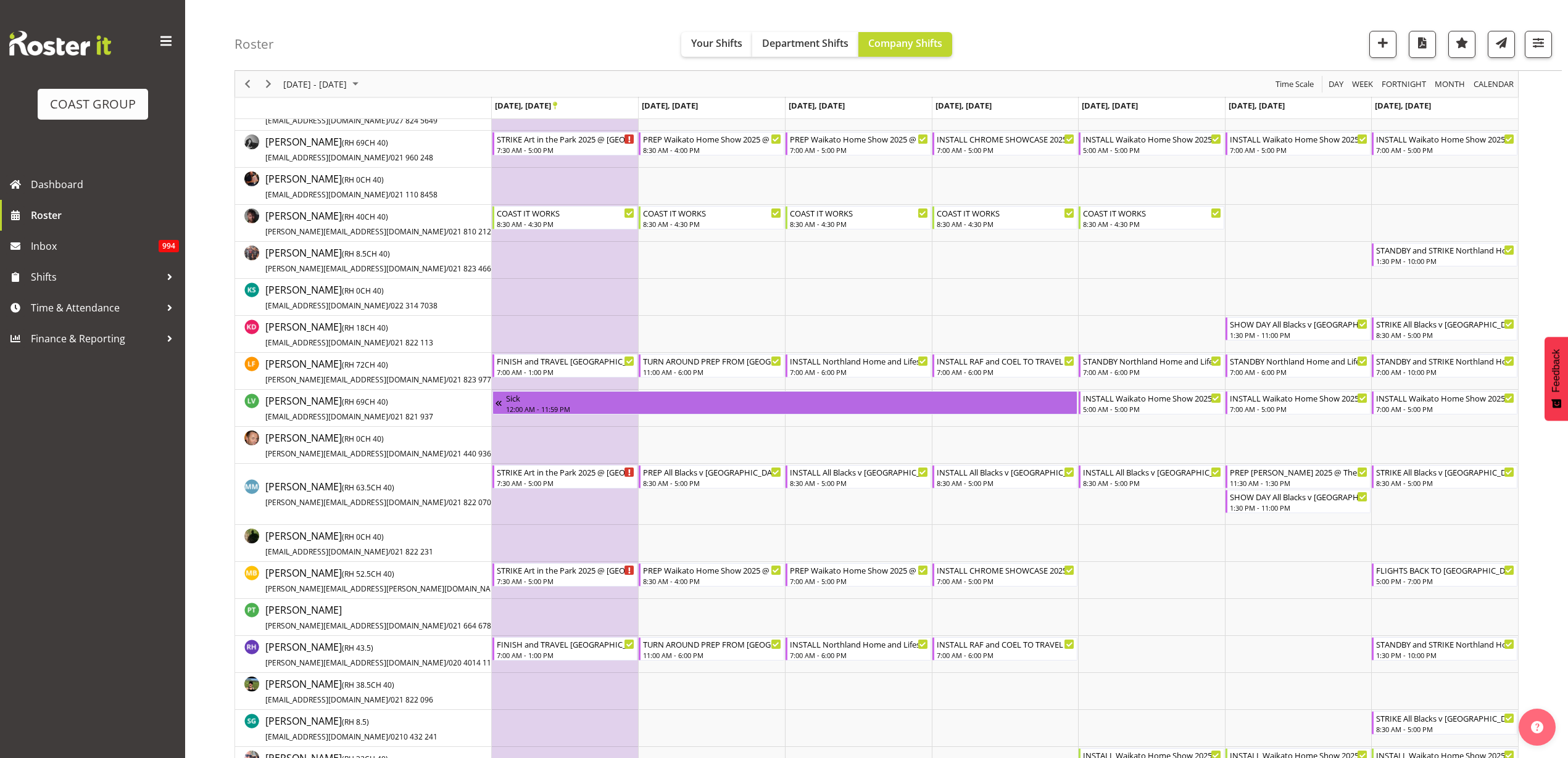
scroll to position [772, 0]
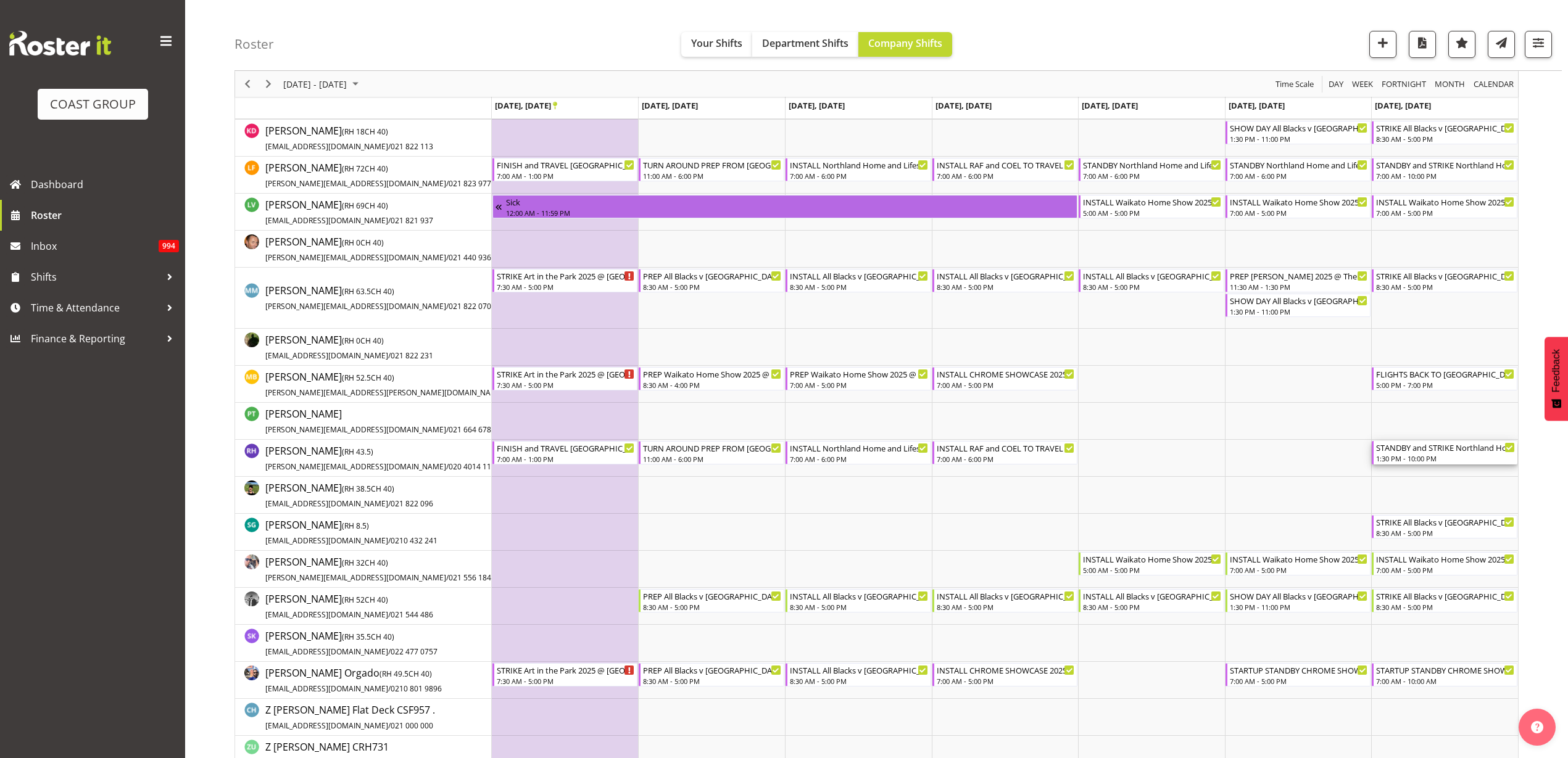
click at [1418, 449] on div "STANDBY and STRIKE Northland Home and Lifestyle Show 2025 @ [PERSON_NAME][GEOGR…" at bounding box center [1446, 447] width 139 height 13
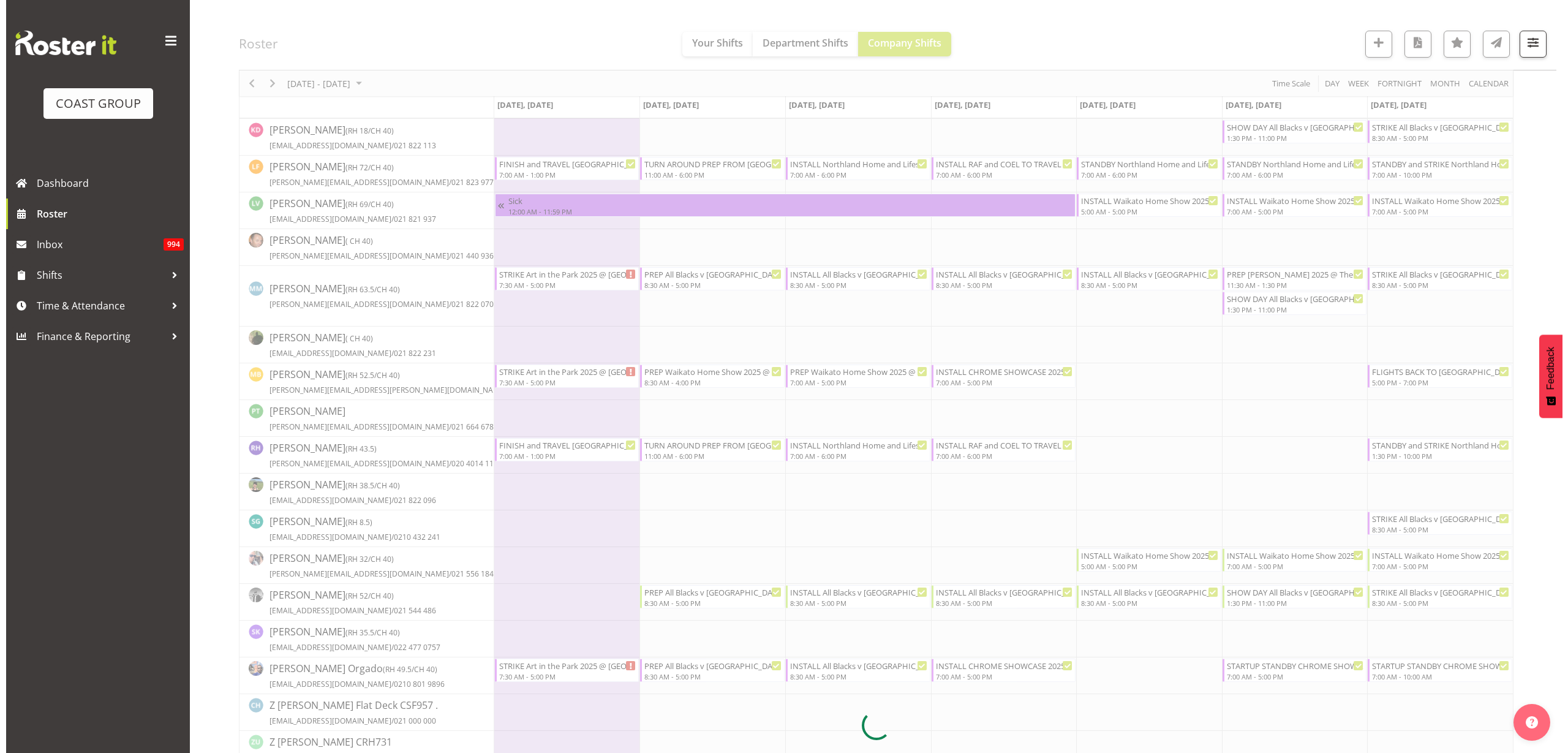
scroll to position [0, 0]
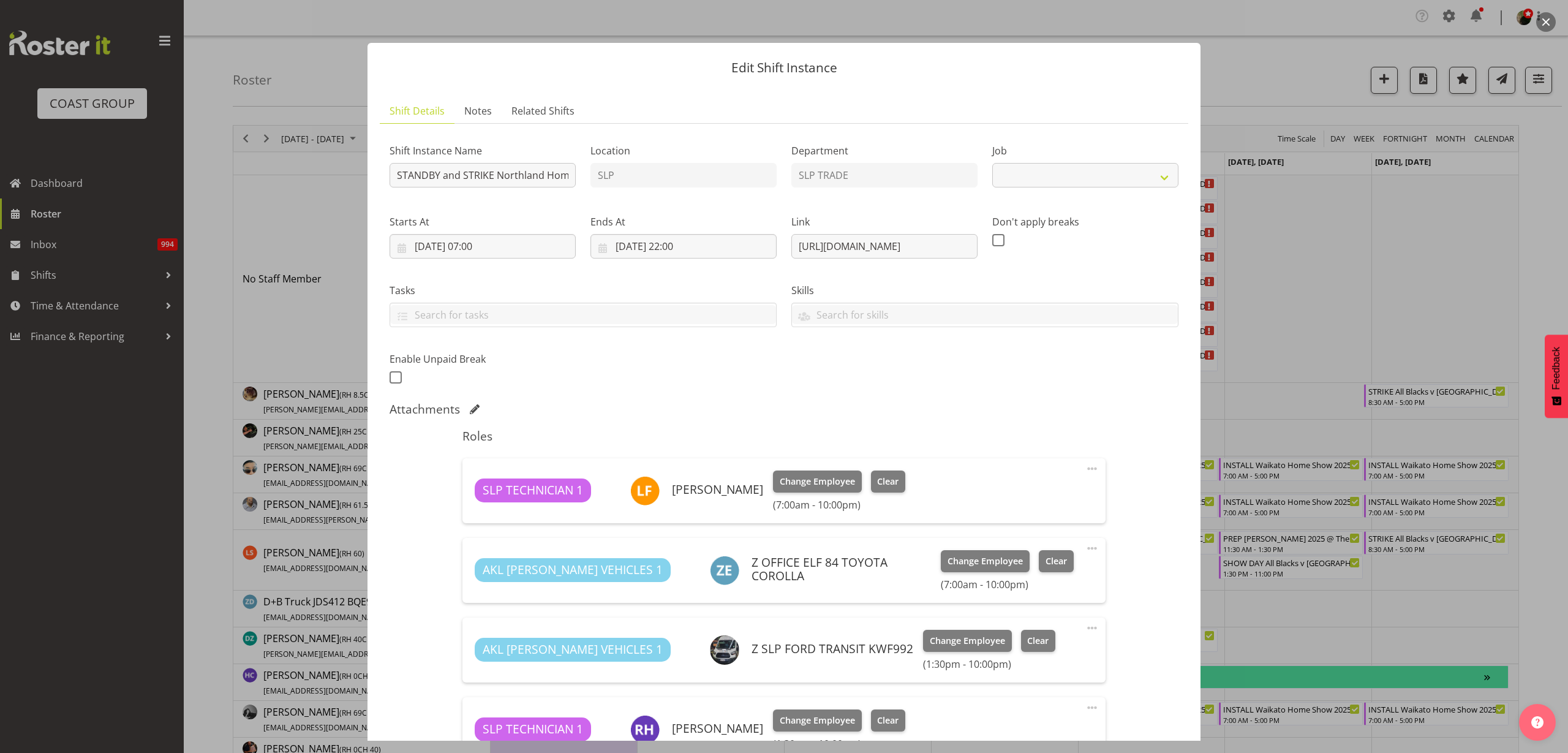
select select "9079"
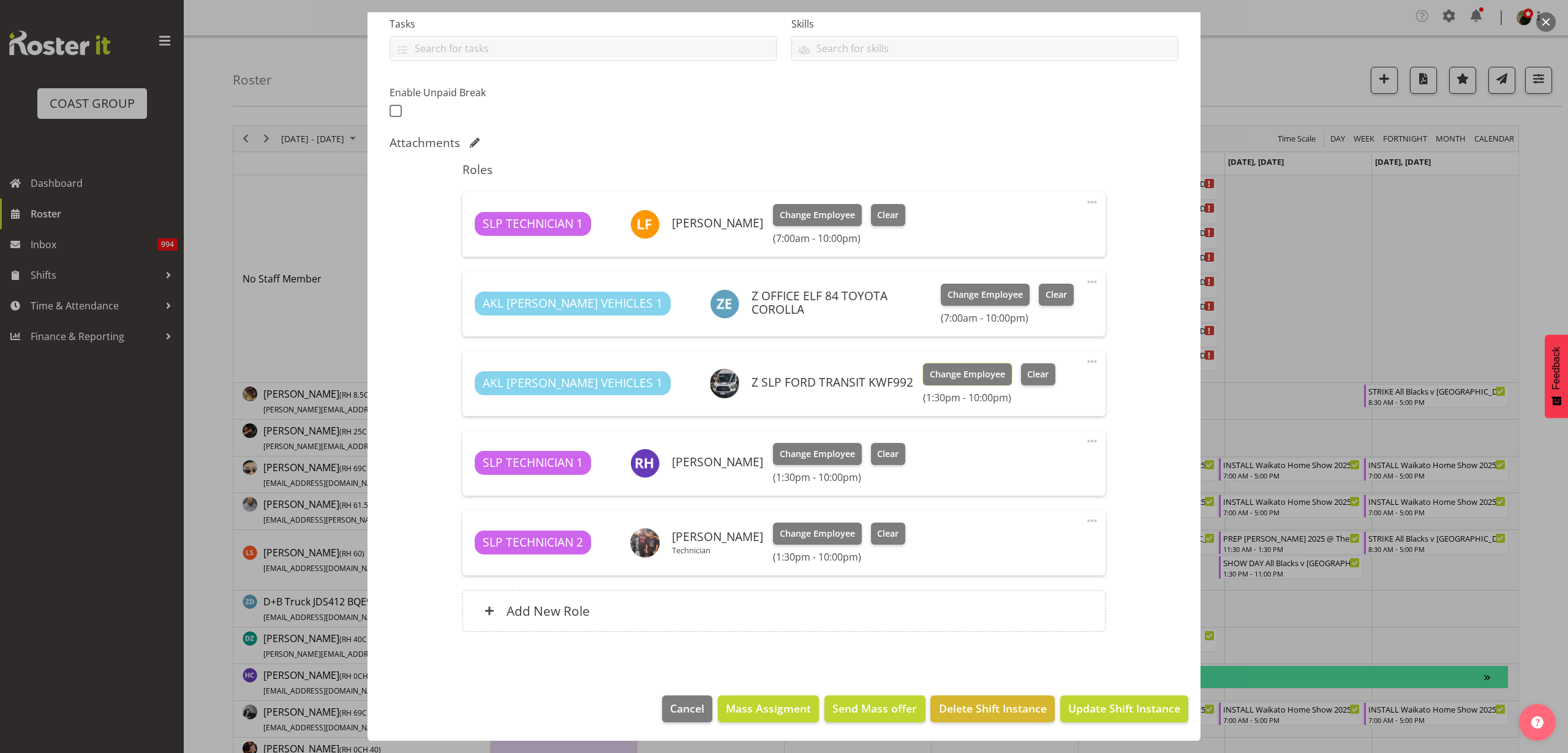
click at [930, 374] on span "Change Employee" at bounding box center [968, 375] width 75 height 14
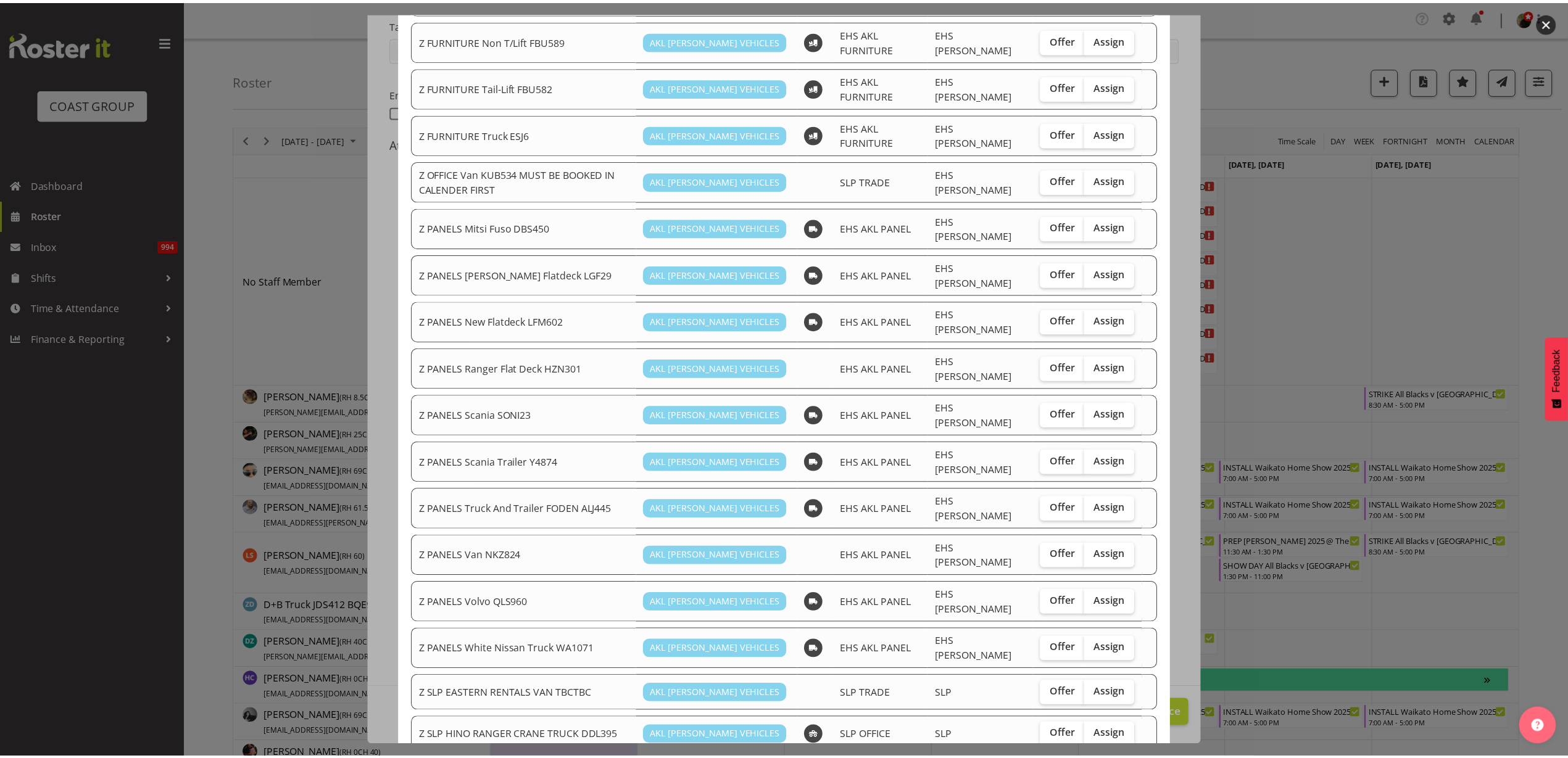
scroll to position [682, 0]
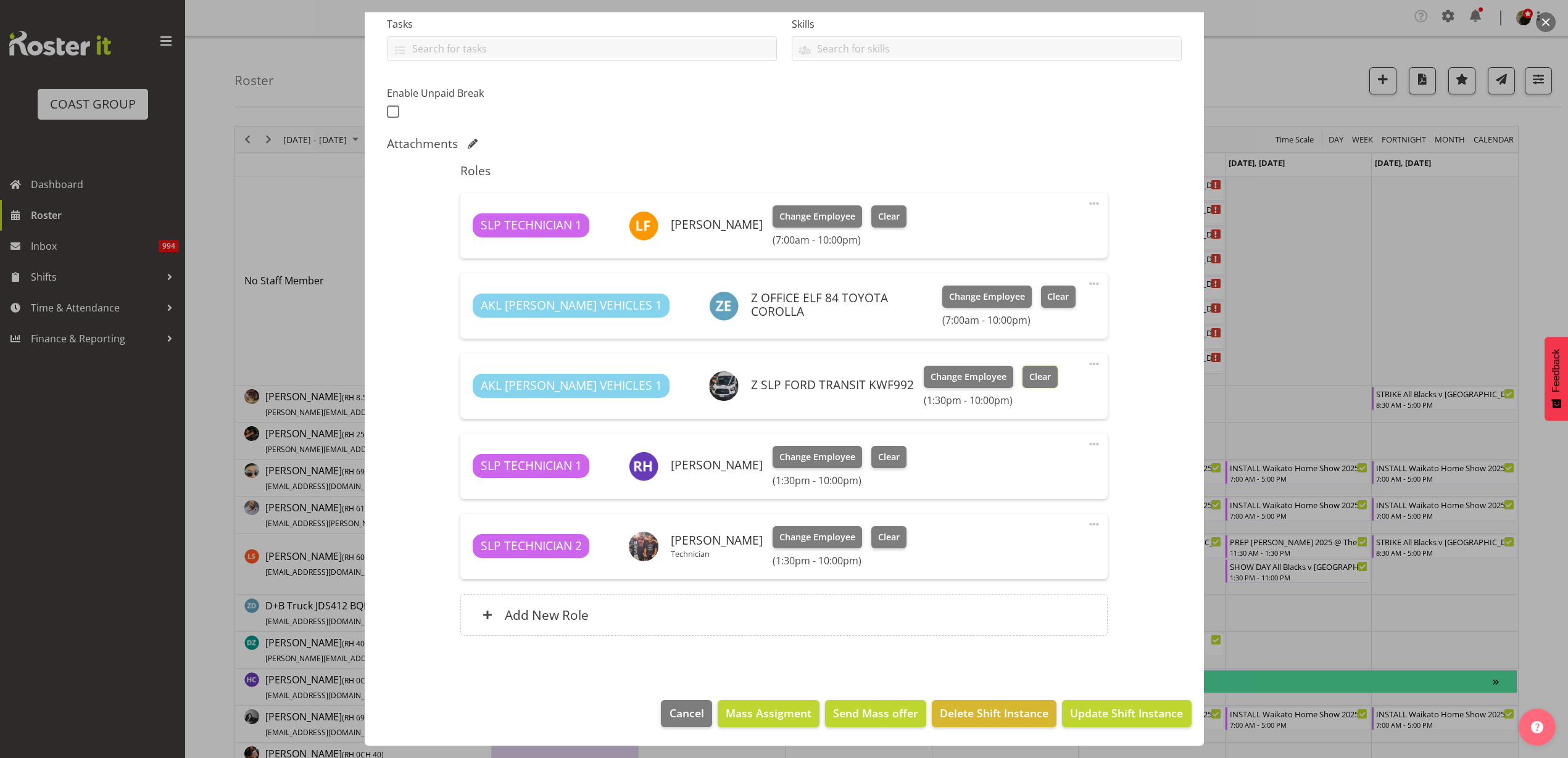
click at [1029, 376] on span "Clear" at bounding box center [1040, 377] width 21 height 14
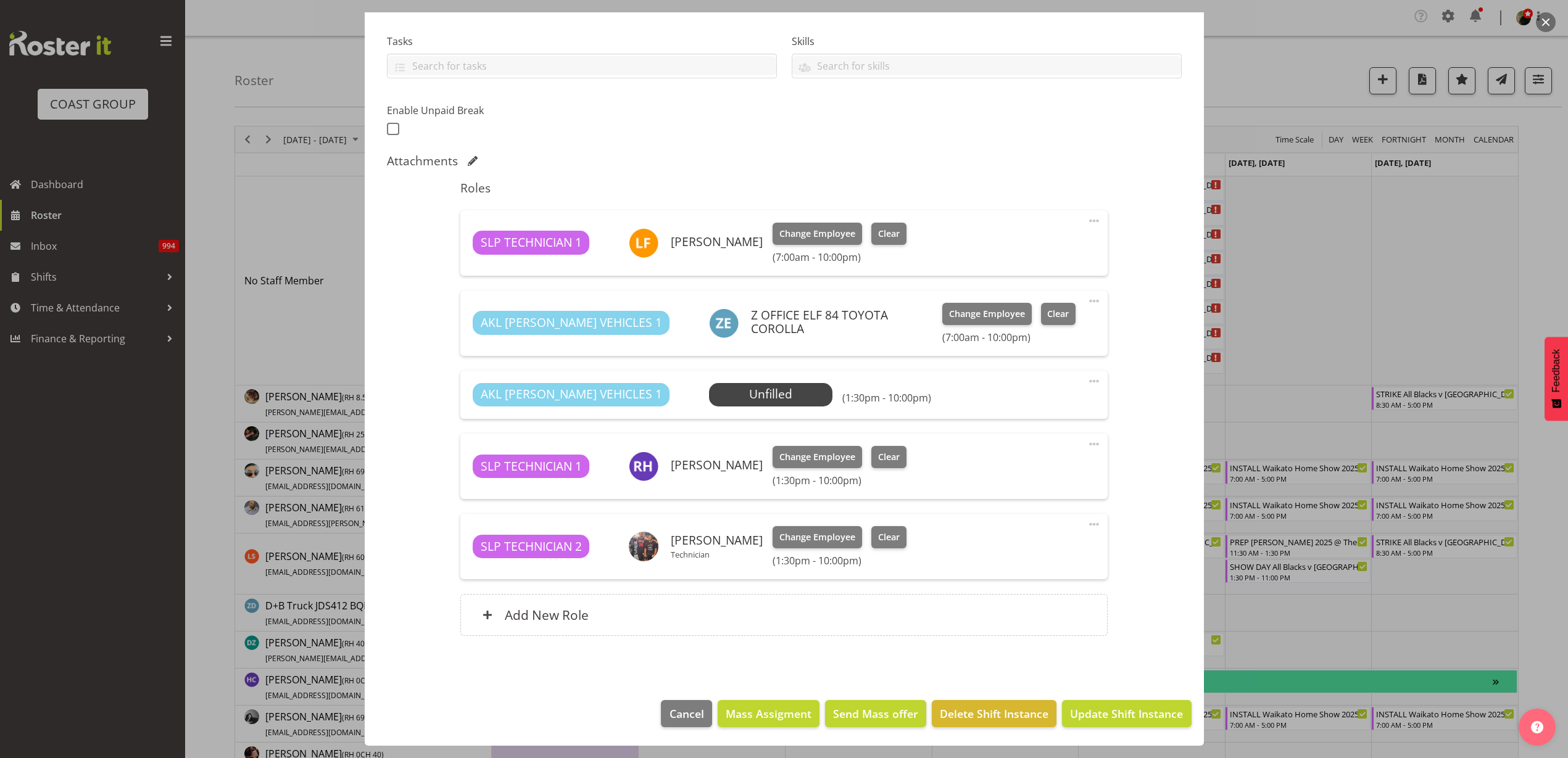
scroll to position [251, 0]
click at [1137, 711] on span "Update Shift Instance" at bounding box center [1127, 713] width 113 height 17
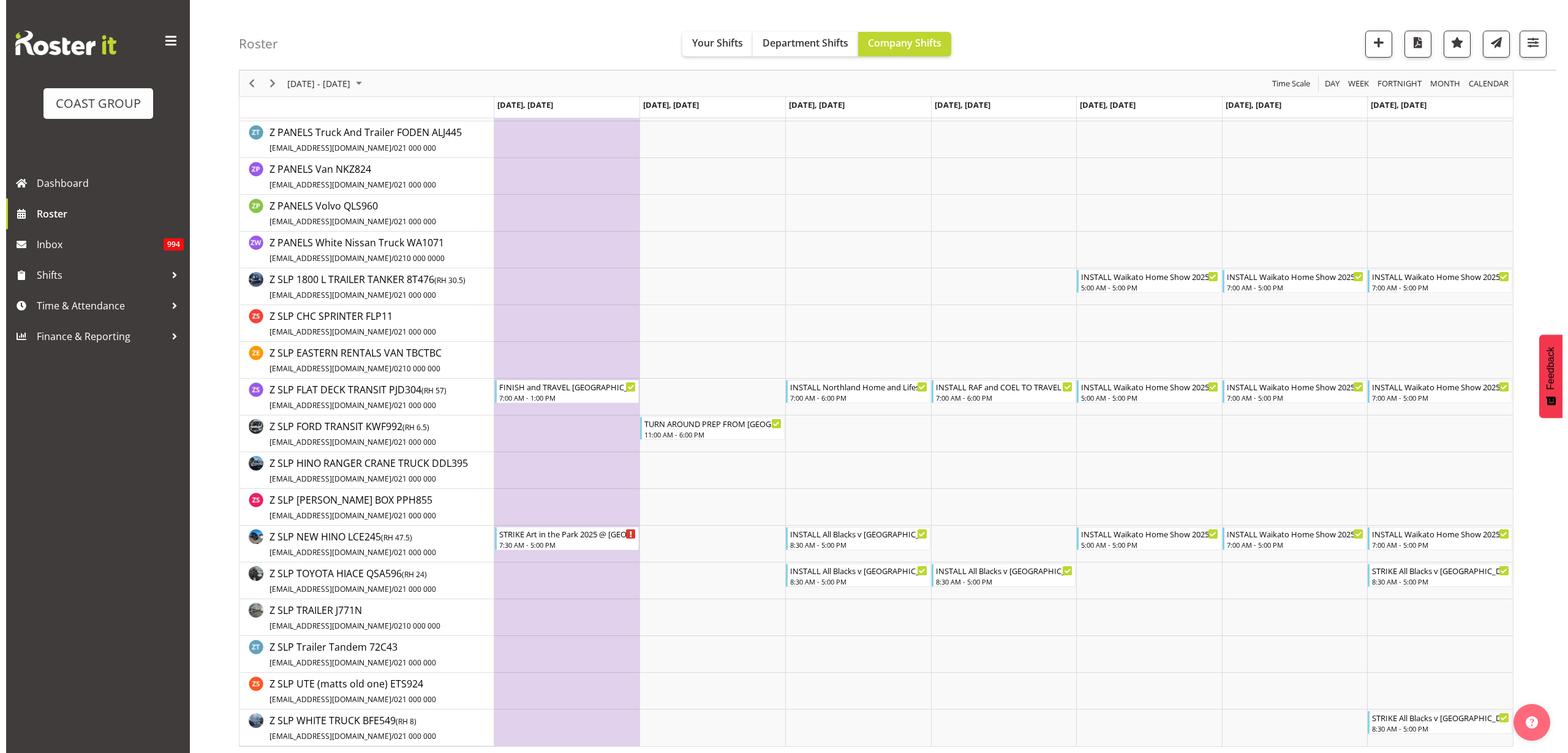
scroll to position [2114, 0]
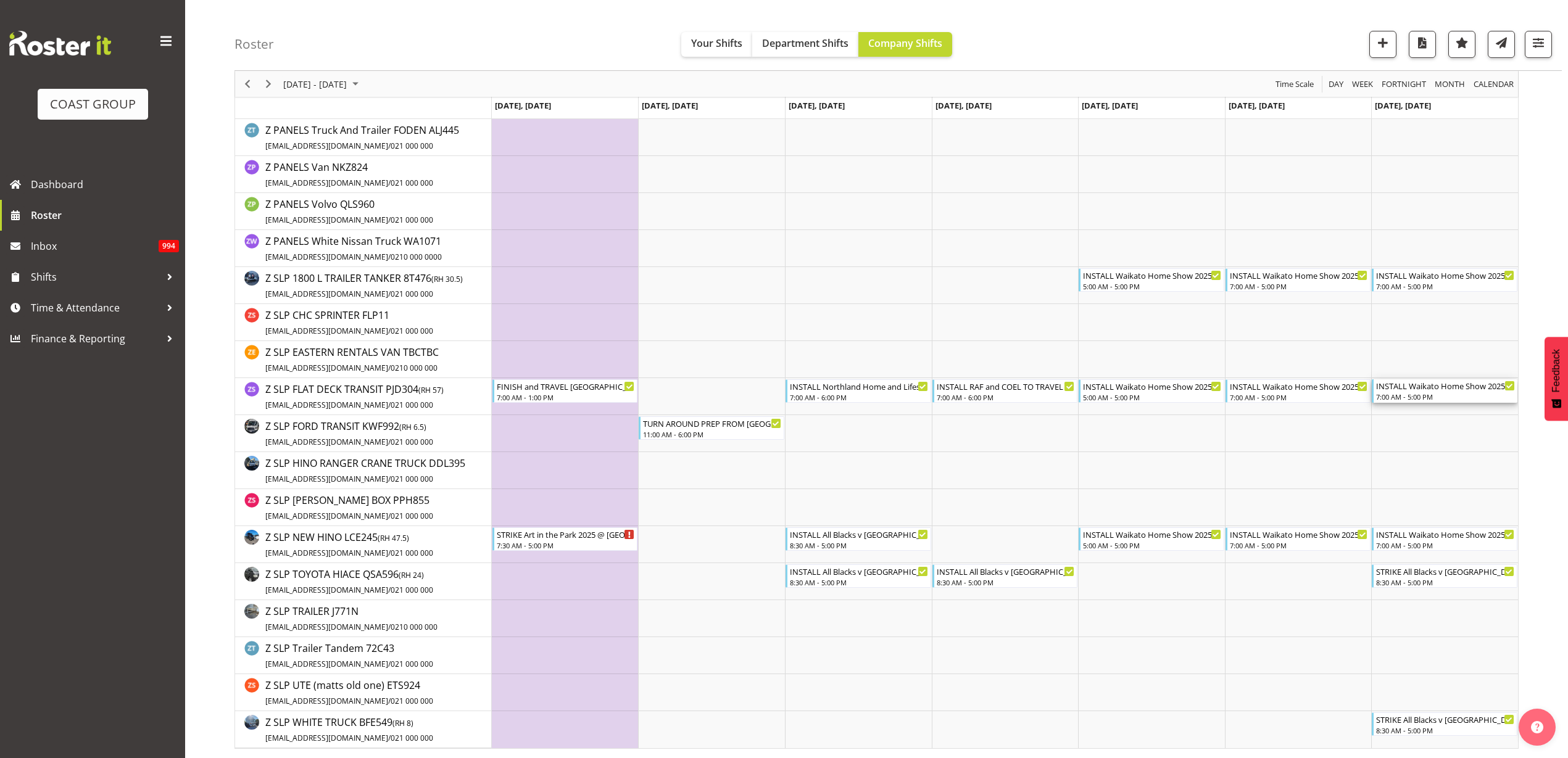
click at [1446, 389] on div "INSTALL Waikato Home Show 2025 @ [GEOGRAPHIC_DATA]" at bounding box center [1446, 385] width 139 height 13
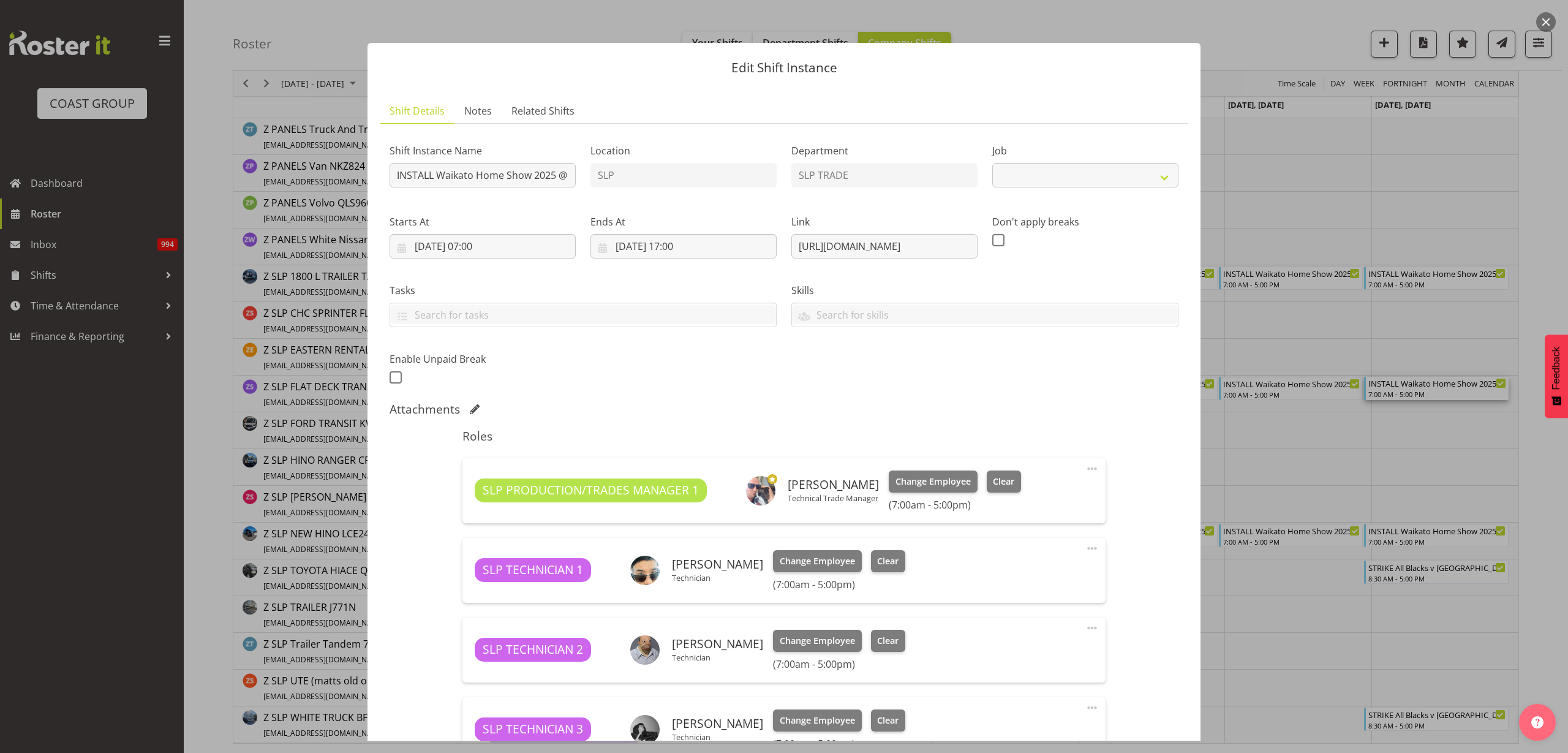
select select "9156"
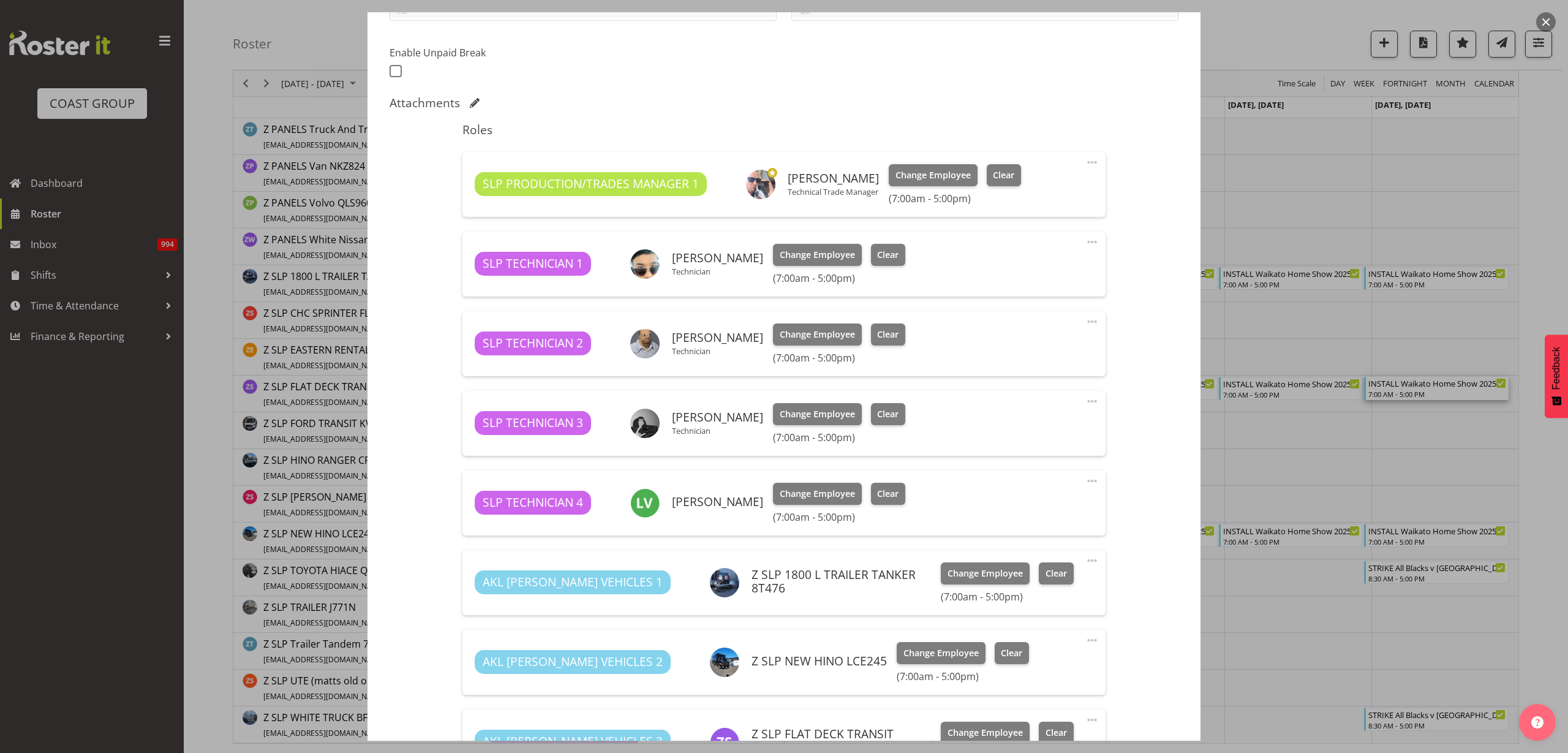
scroll to position [506, 0]
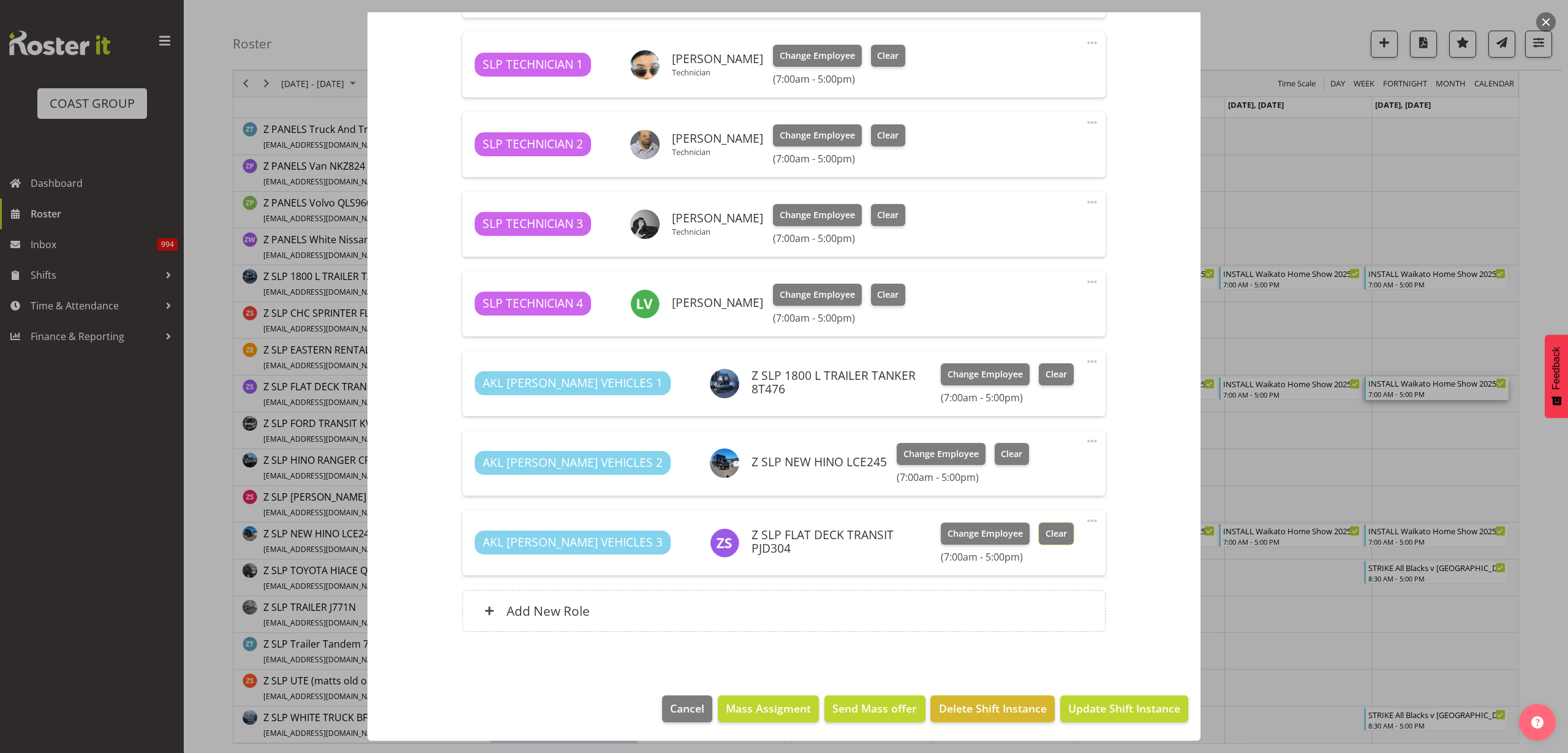
click at [1046, 536] on span "Clear" at bounding box center [1057, 534] width 21 height 14
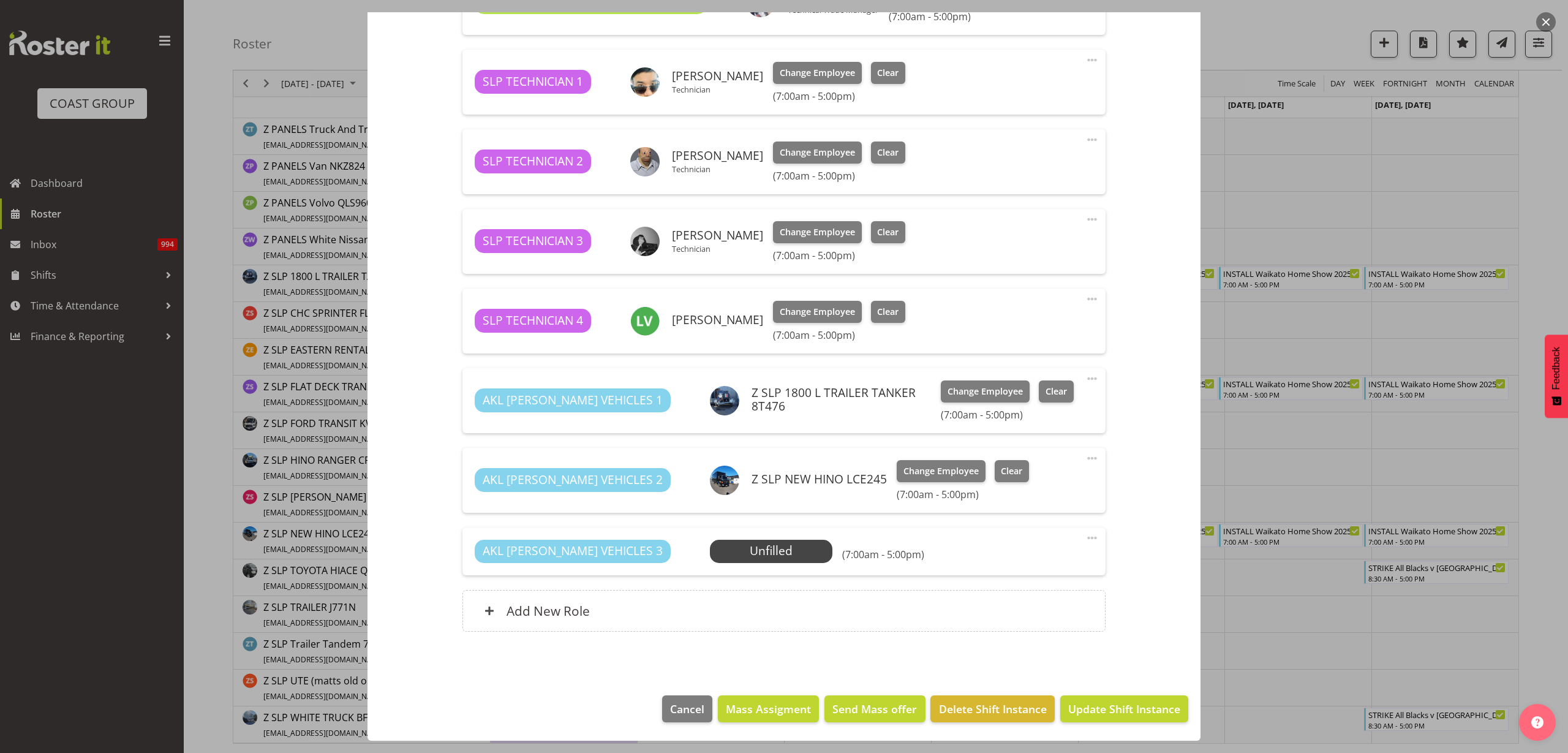
click at [1086, 537] on span at bounding box center [1091, 538] width 14 height 14
click at [1043, 612] on link "Delete" at bounding box center [1041, 611] width 118 height 22
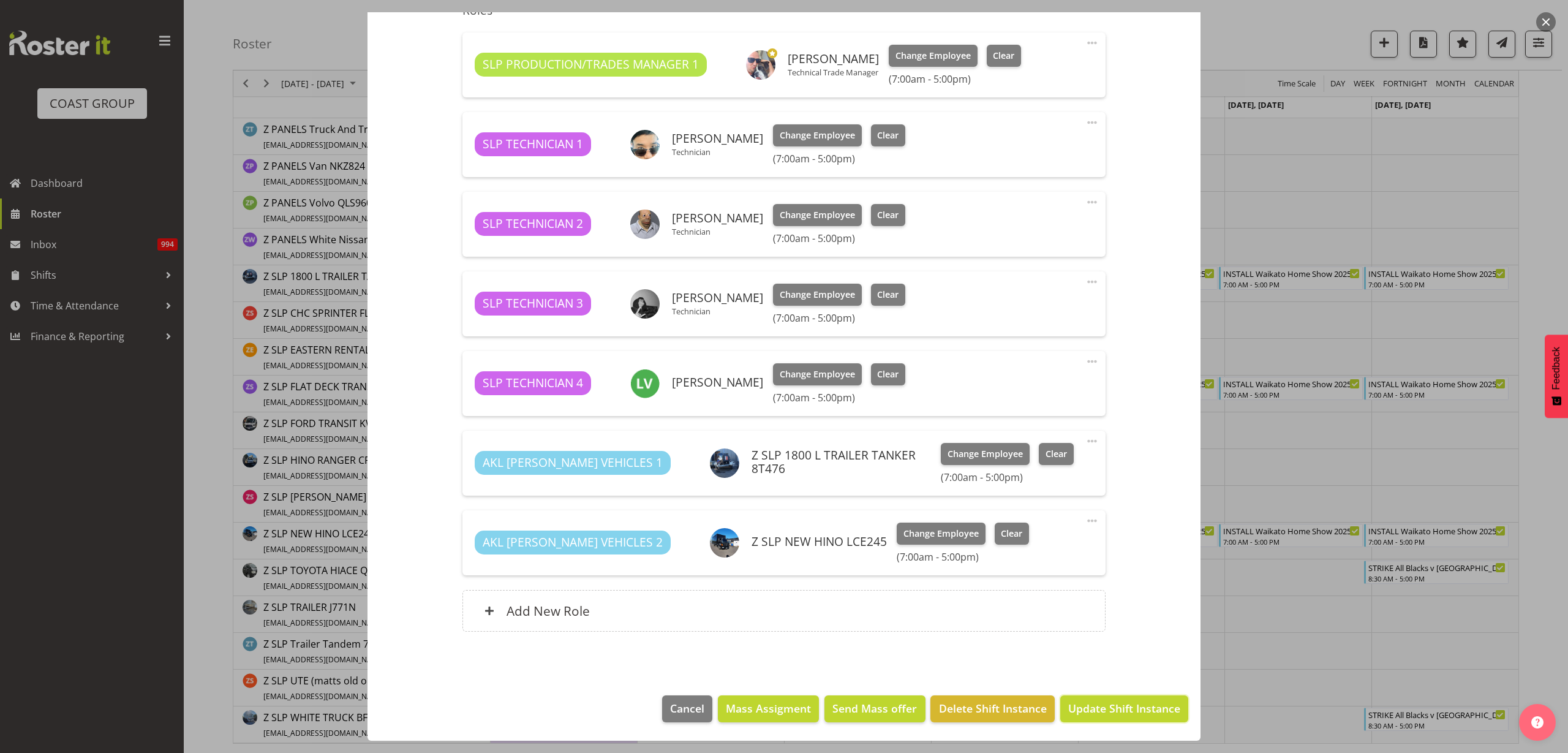
click at [1118, 712] on span "Update Shift Instance" at bounding box center [1124, 709] width 112 height 16
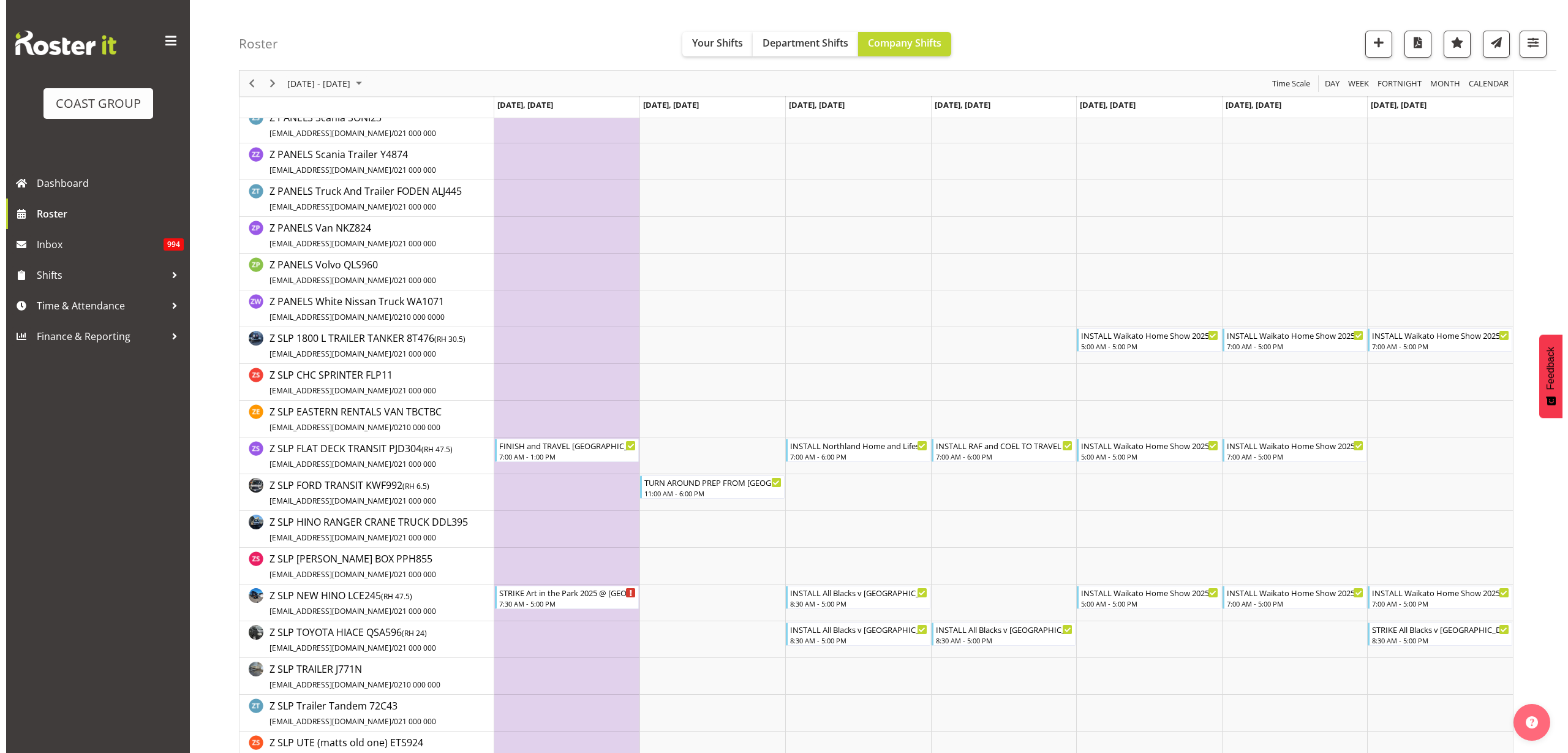
scroll to position [2069, 0]
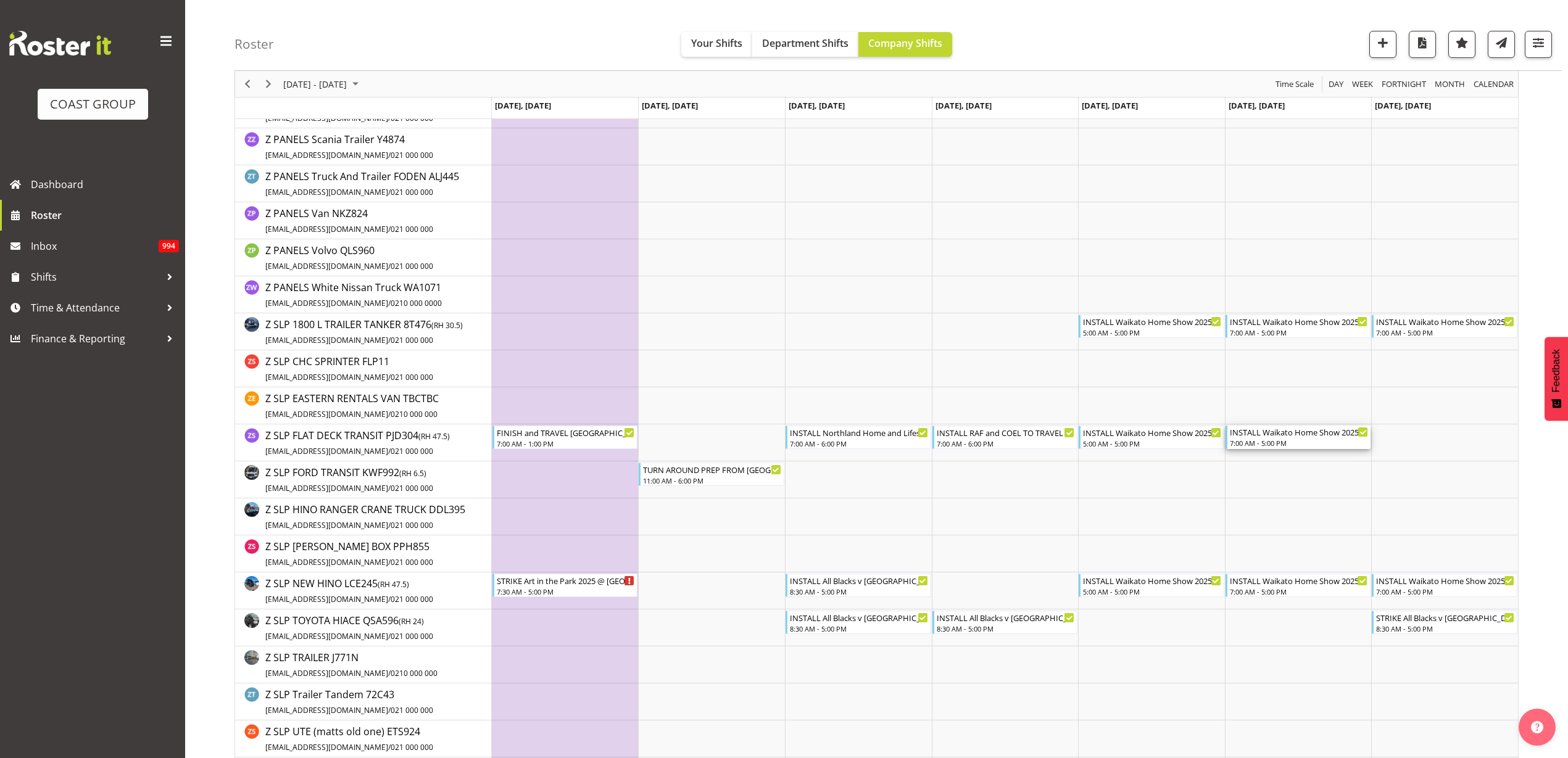
click at [1280, 440] on div "7:00 AM - 5:00 PM" at bounding box center [1299, 443] width 139 height 10
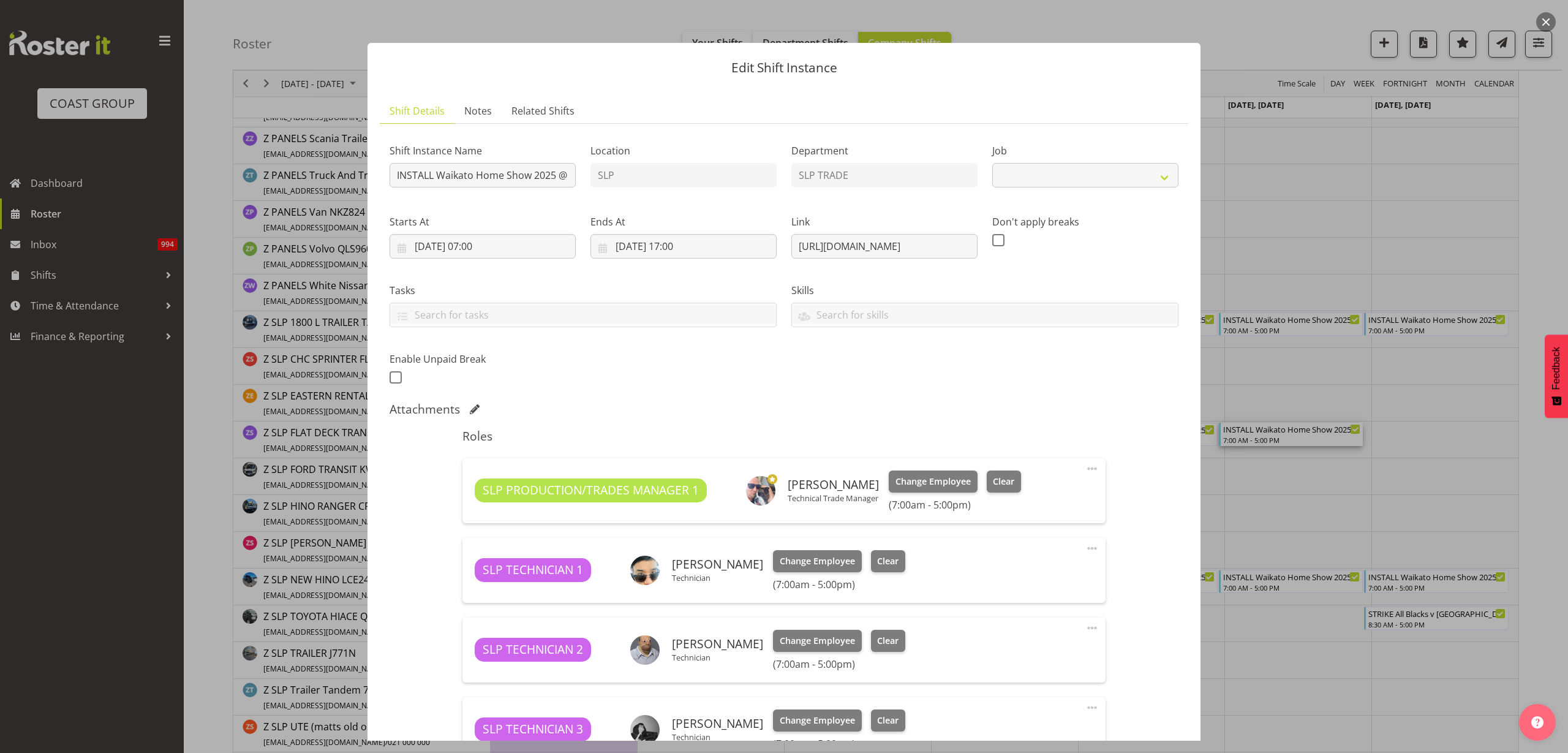
scroll to position [506, 0]
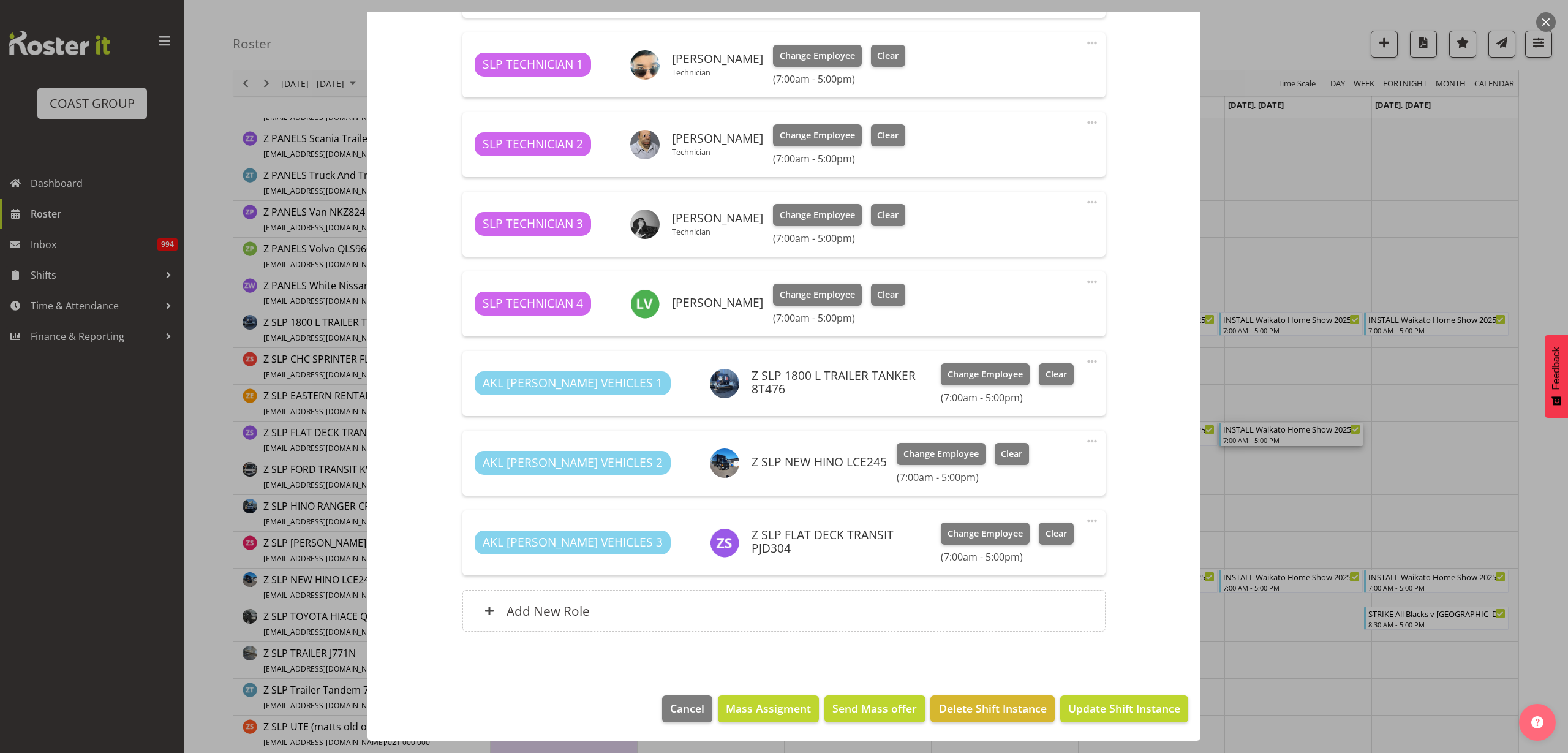
select select "9156"
click at [1046, 530] on span "Clear" at bounding box center [1057, 534] width 21 height 14
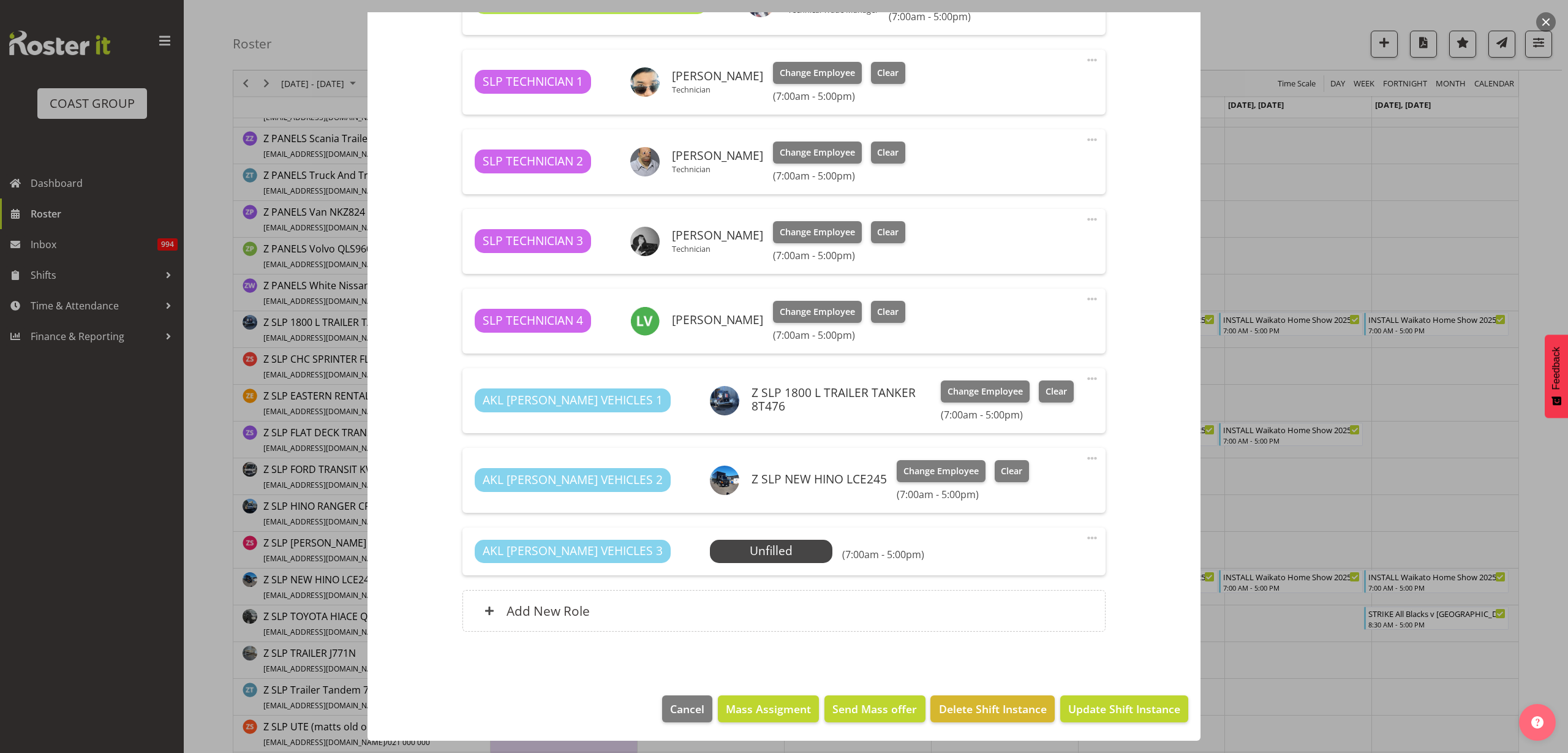
scroll to position [488, 0]
click at [1109, 708] on span "Update Shift Instance" at bounding box center [1124, 709] width 112 height 16
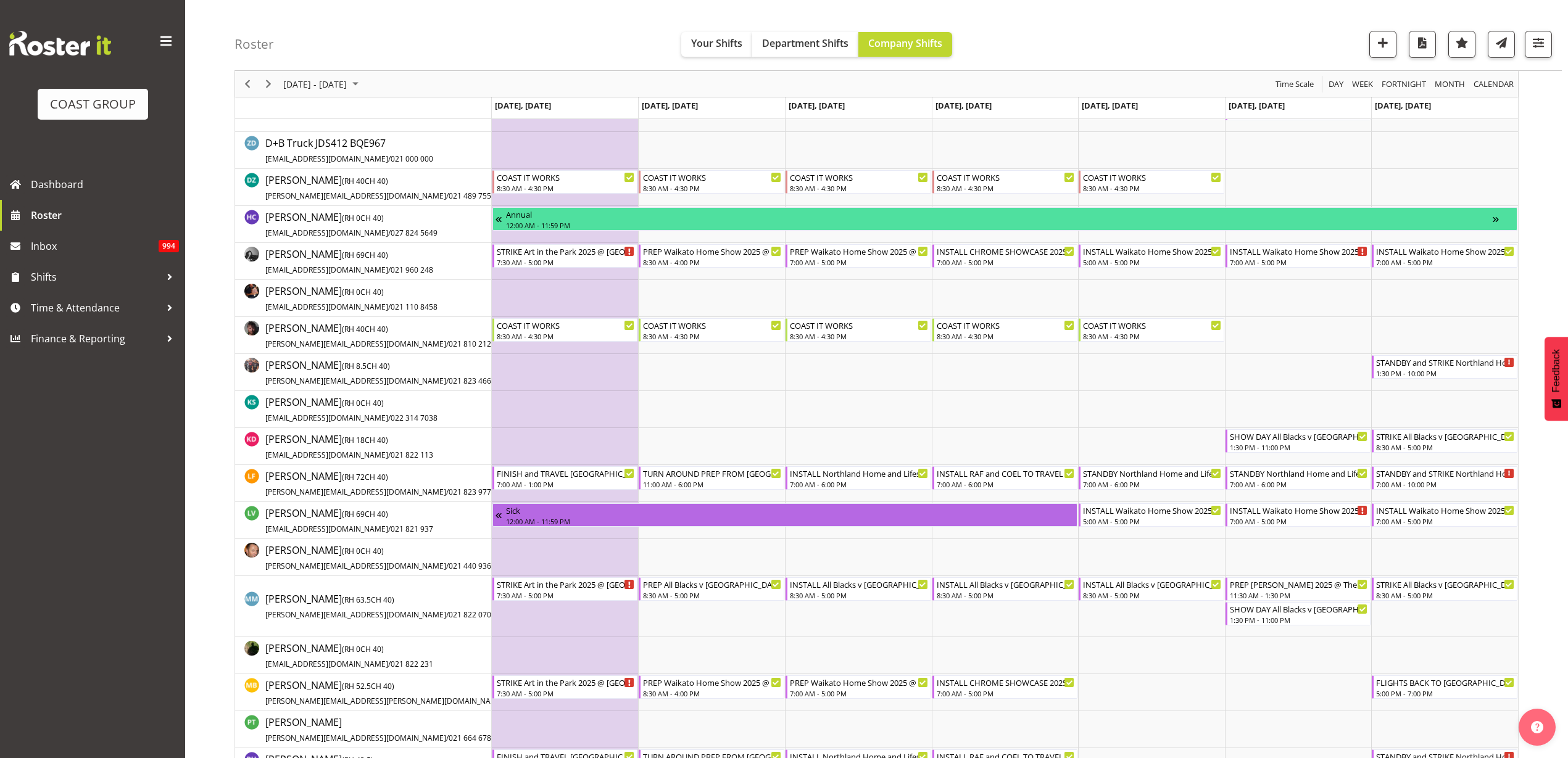
scroll to position [467, 0]
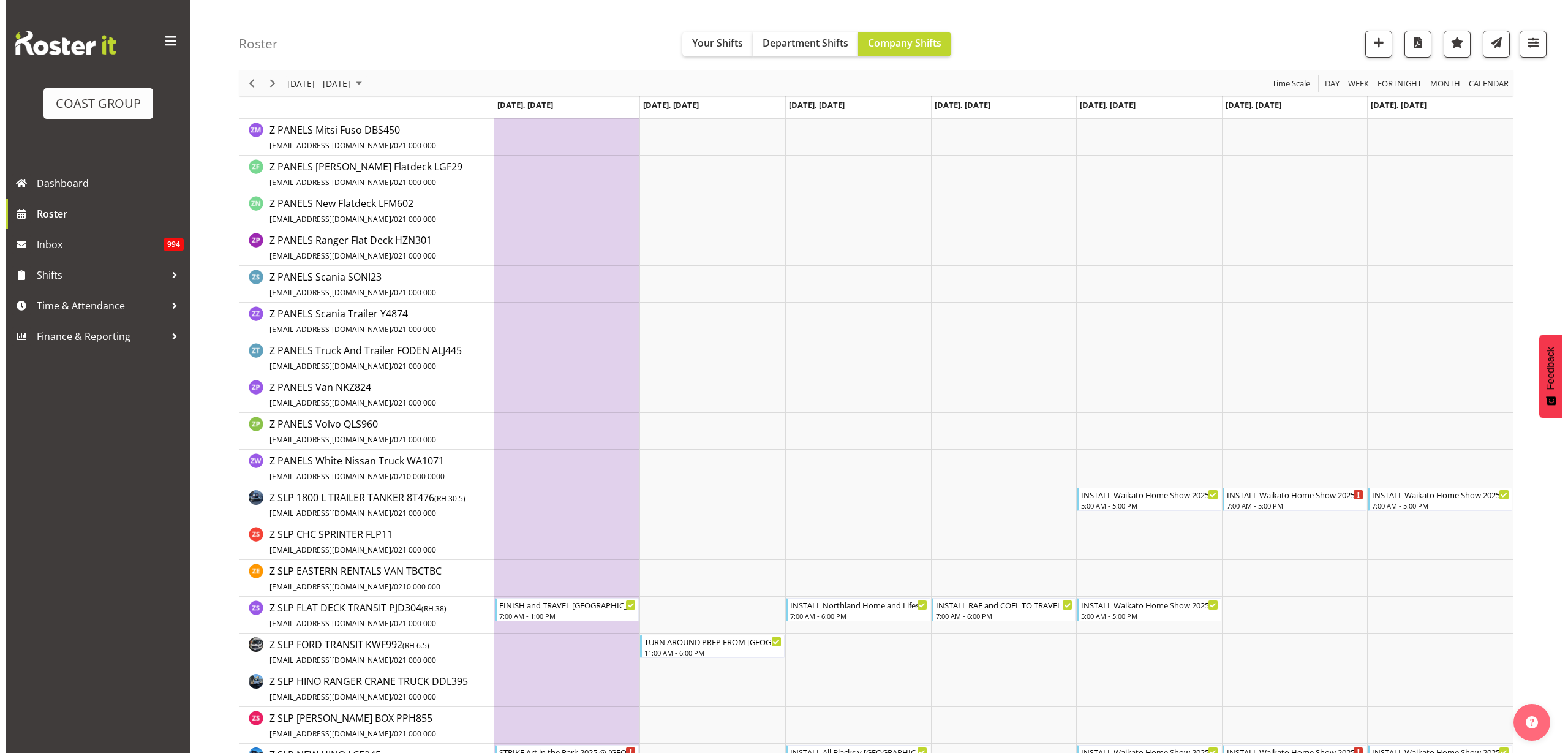
scroll to position [1992, 0]
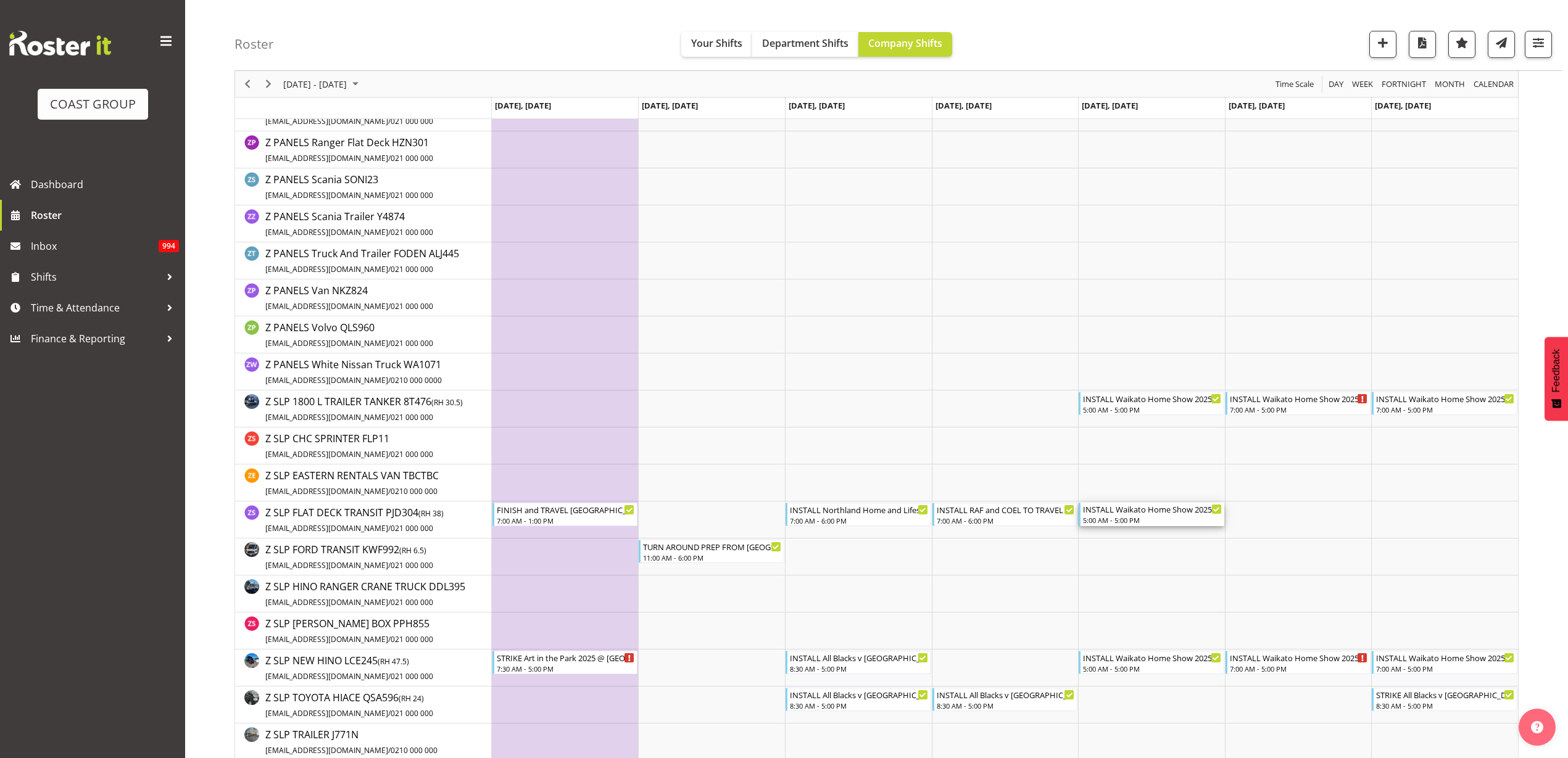
click at [1132, 516] on div "5:00 AM - 5:00 PM" at bounding box center [1152, 520] width 139 height 10
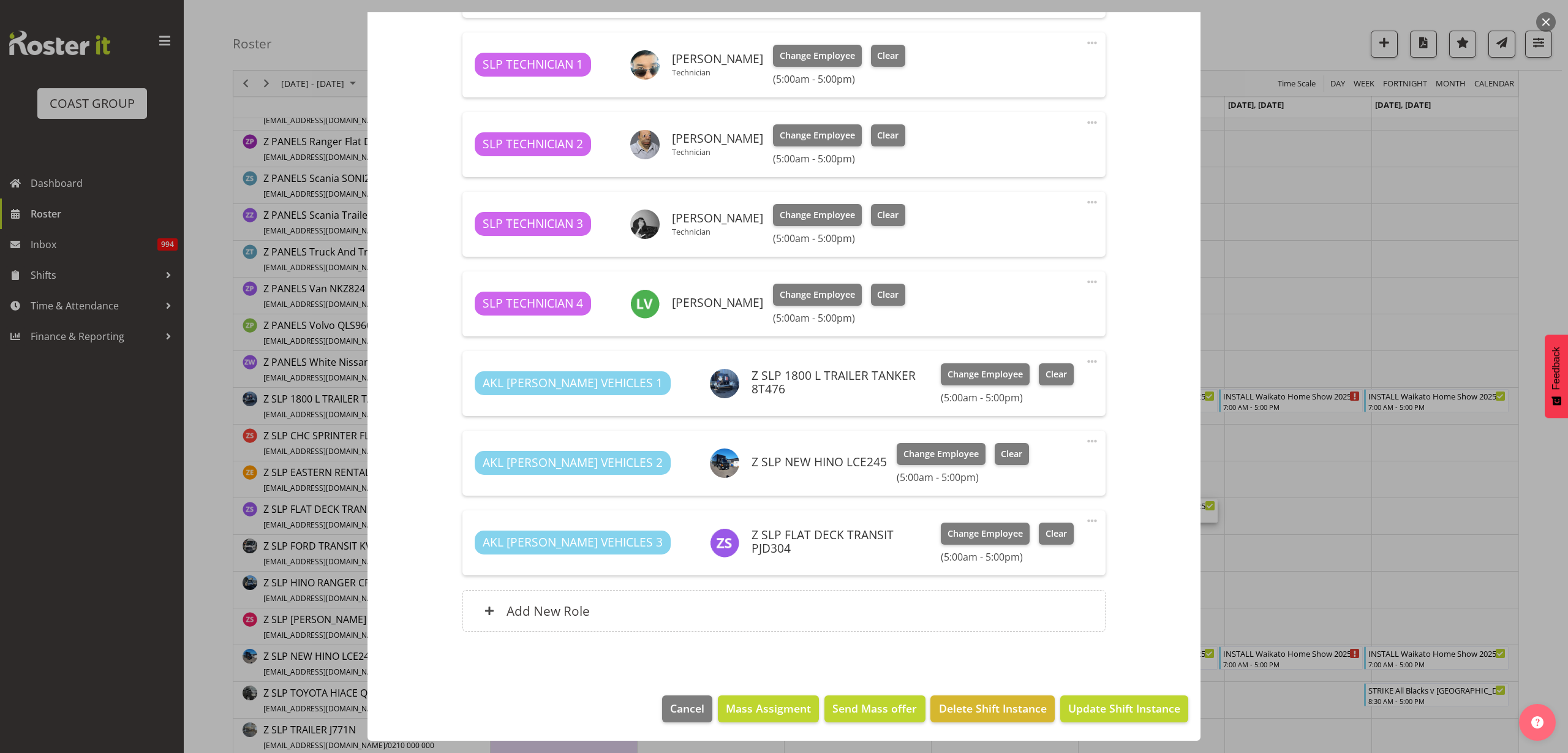
select select "9156"
click at [1046, 532] on span "Clear" at bounding box center [1057, 534] width 21 height 14
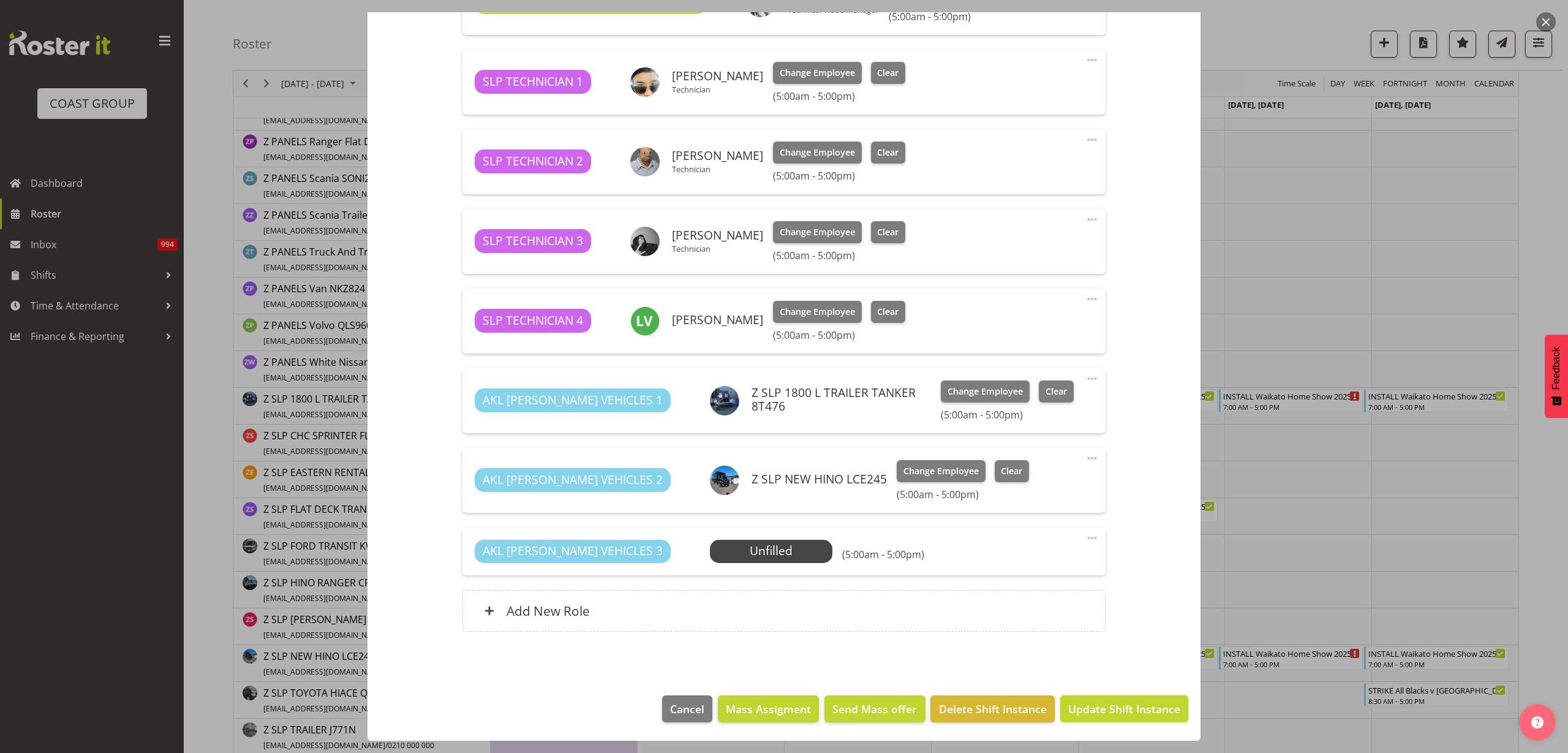
click at [1127, 712] on span "Update Shift Instance" at bounding box center [1124, 709] width 112 height 16
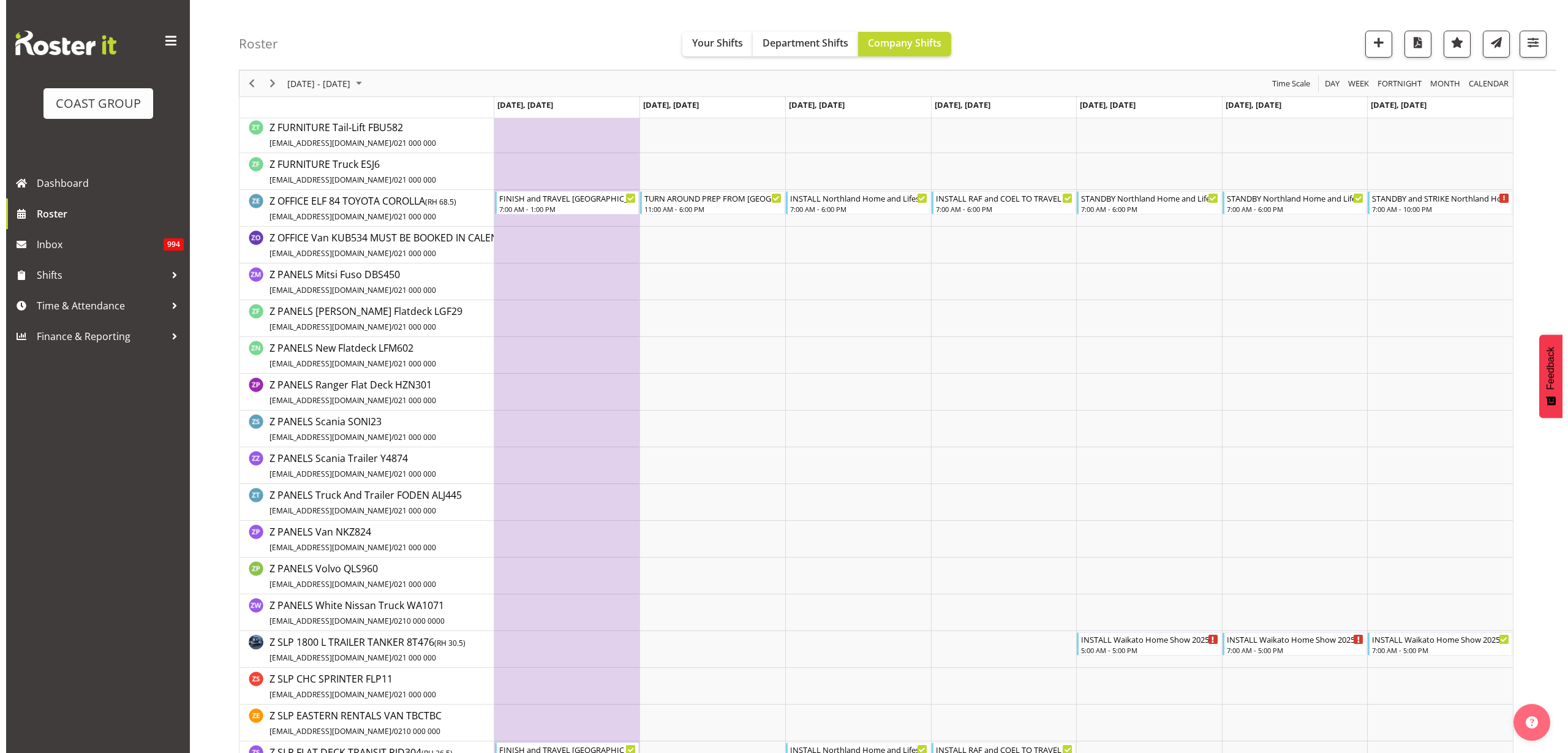
scroll to position [0, 0]
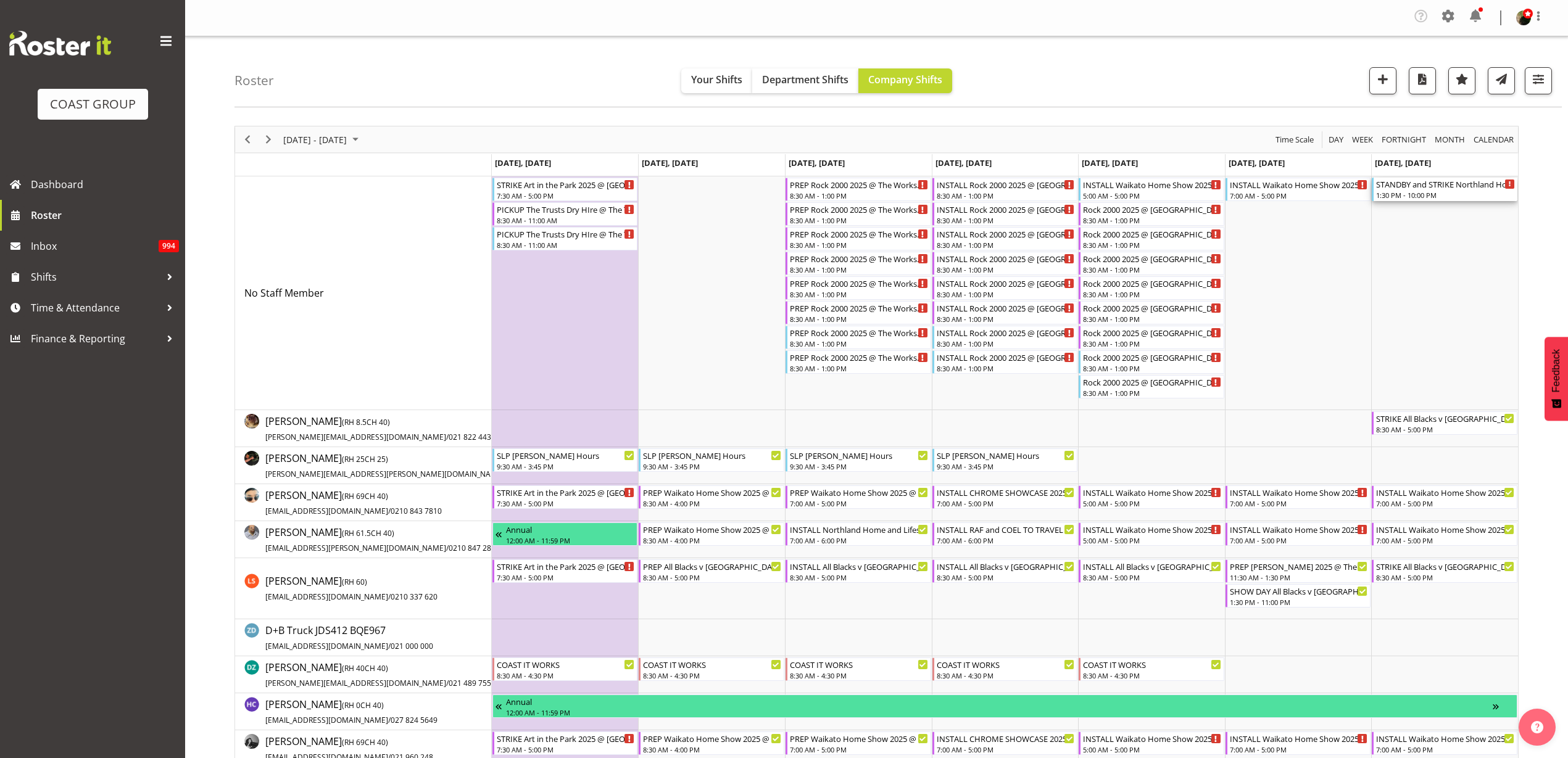
click at [1477, 191] on div "1:30 PM - 10:00 PM" at bounding box center [1446, 195] width 139 height 10
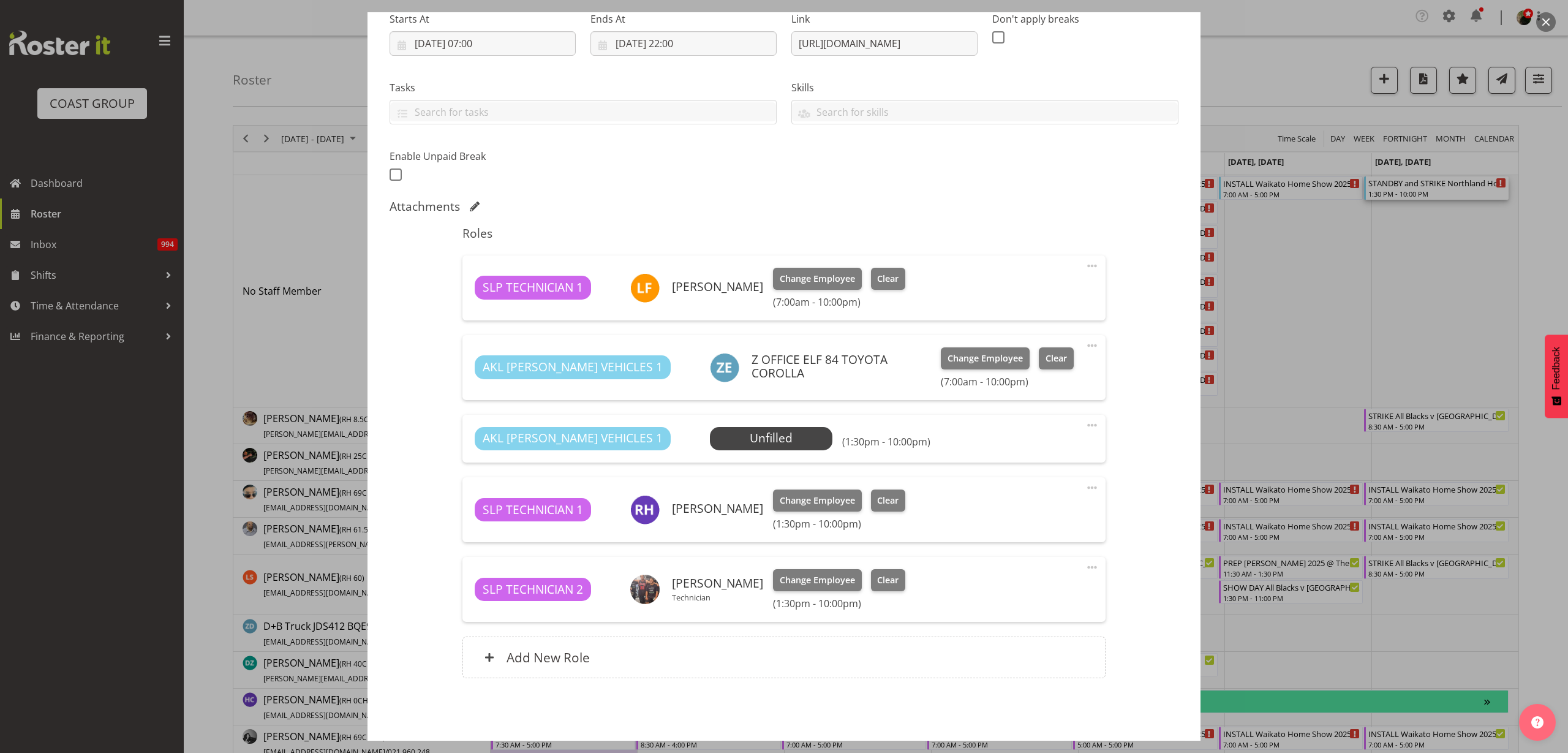
scroll to position [230, 0]
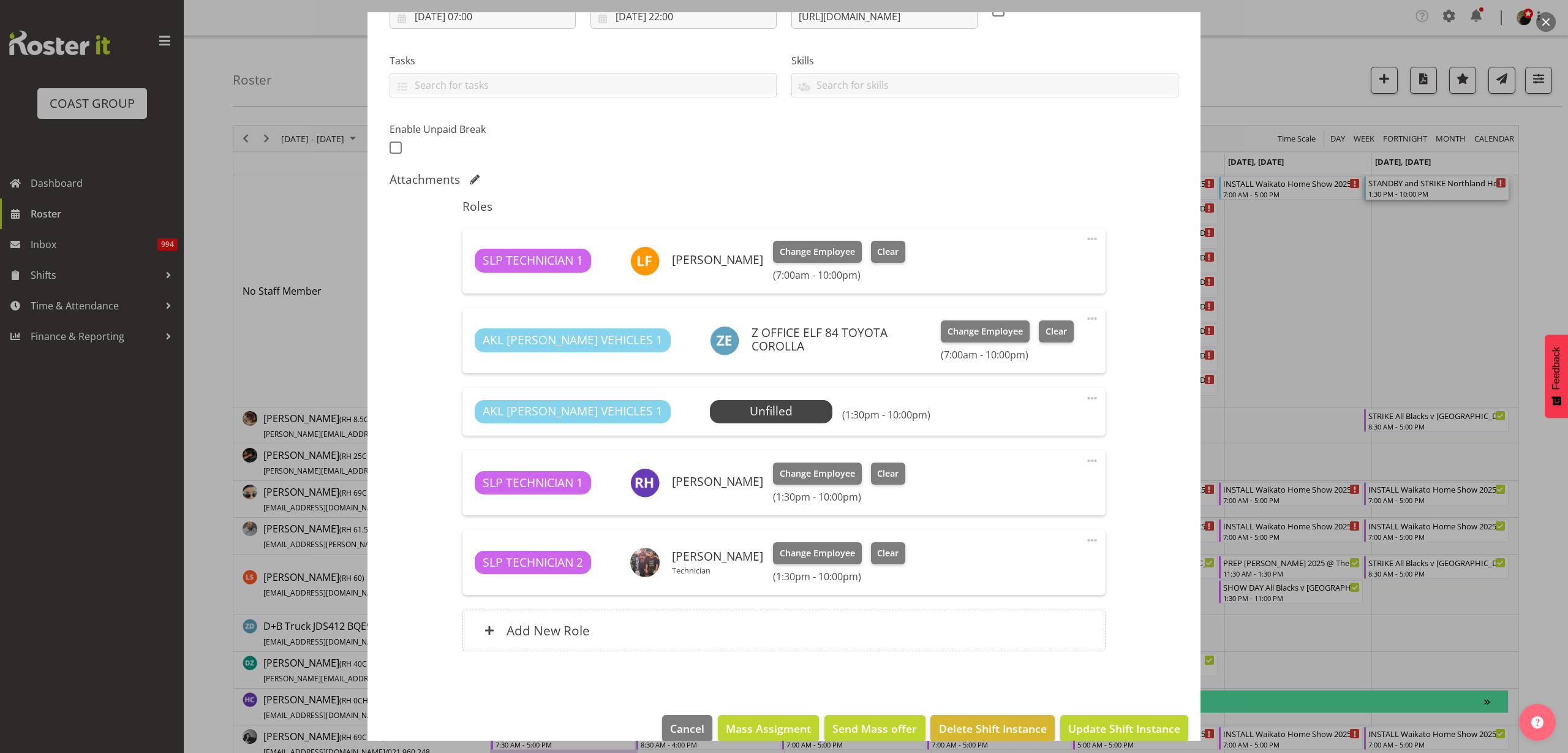
select select "9079"
click at [748, 397] on div "AKL [PERSON_NAME] VEHICLES 1 Unfilled Select Employee (1:30pm - 10:00pm) Edit C…" at bounding box center [784, 412] width 643 height 48
click at [0, 0] on span "Select Employee" at bounding box center [0, 0] width 0 height 0
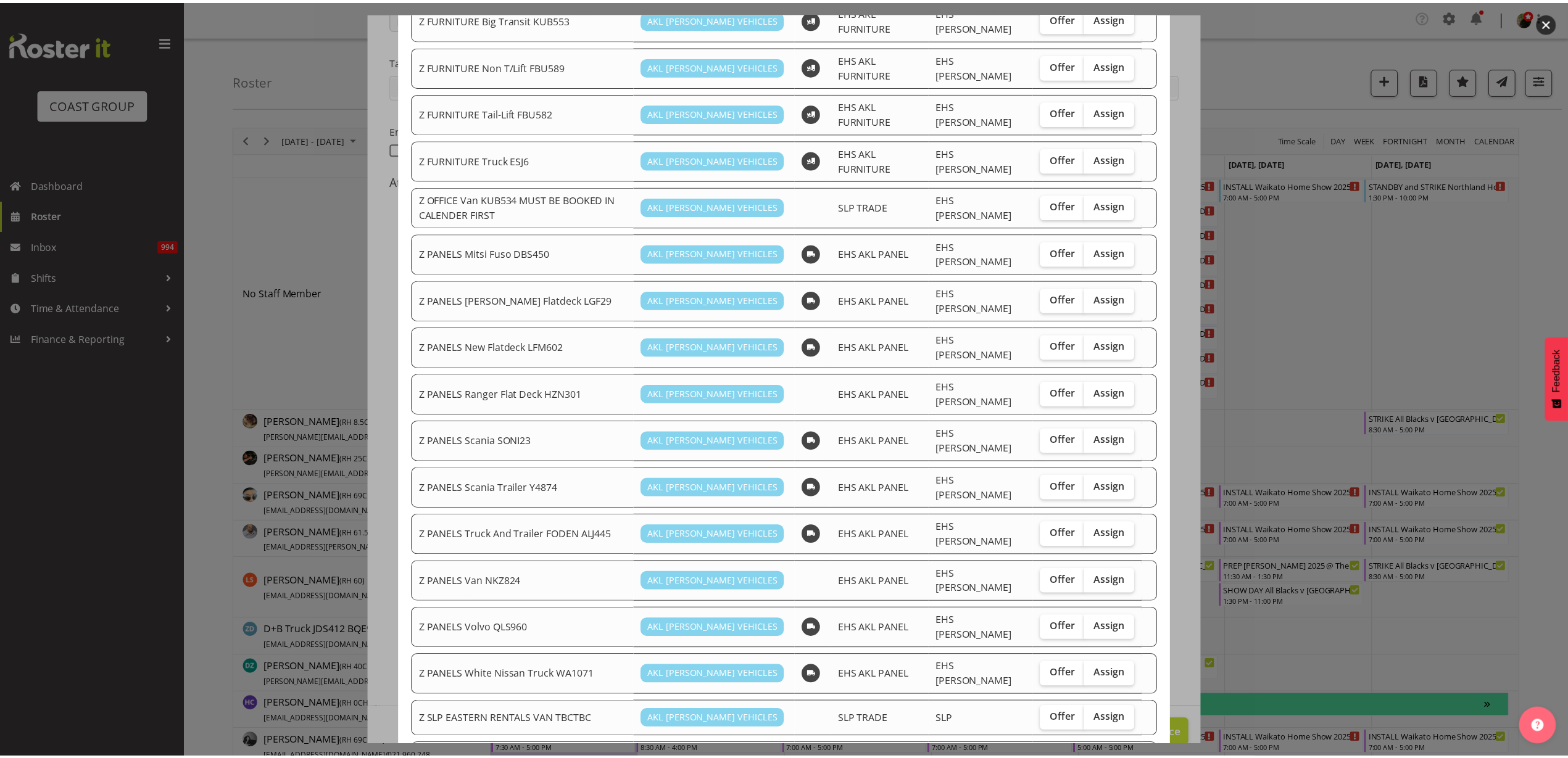
scroll to position [767, 0]
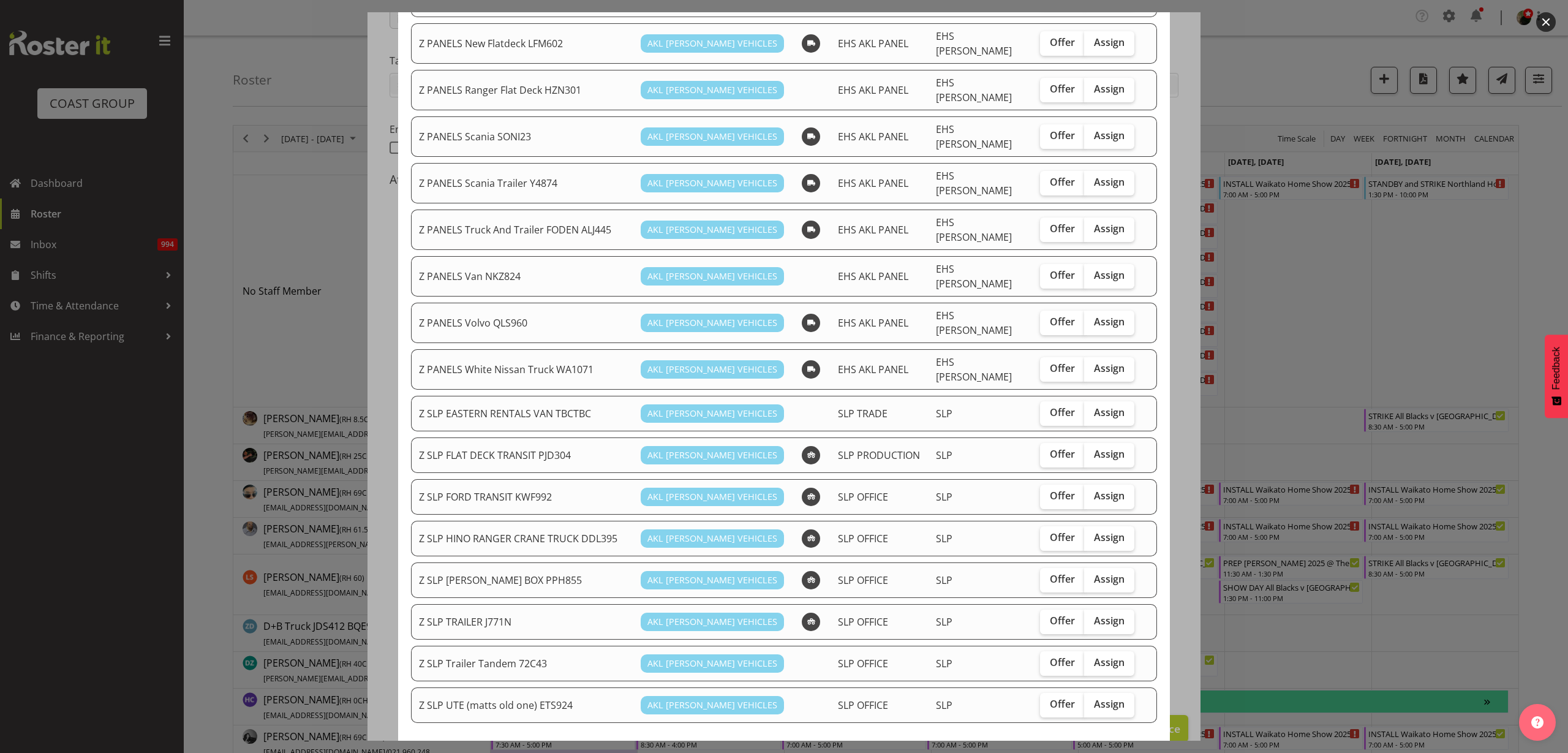
click at [1103, 448] on span "Assign" at bounding box center [1110, 454] width 31 height 13
click at [1092, 451] on input "Assign" at bounding box center [1088, 455] width 8 height 8
checkbox input "true"
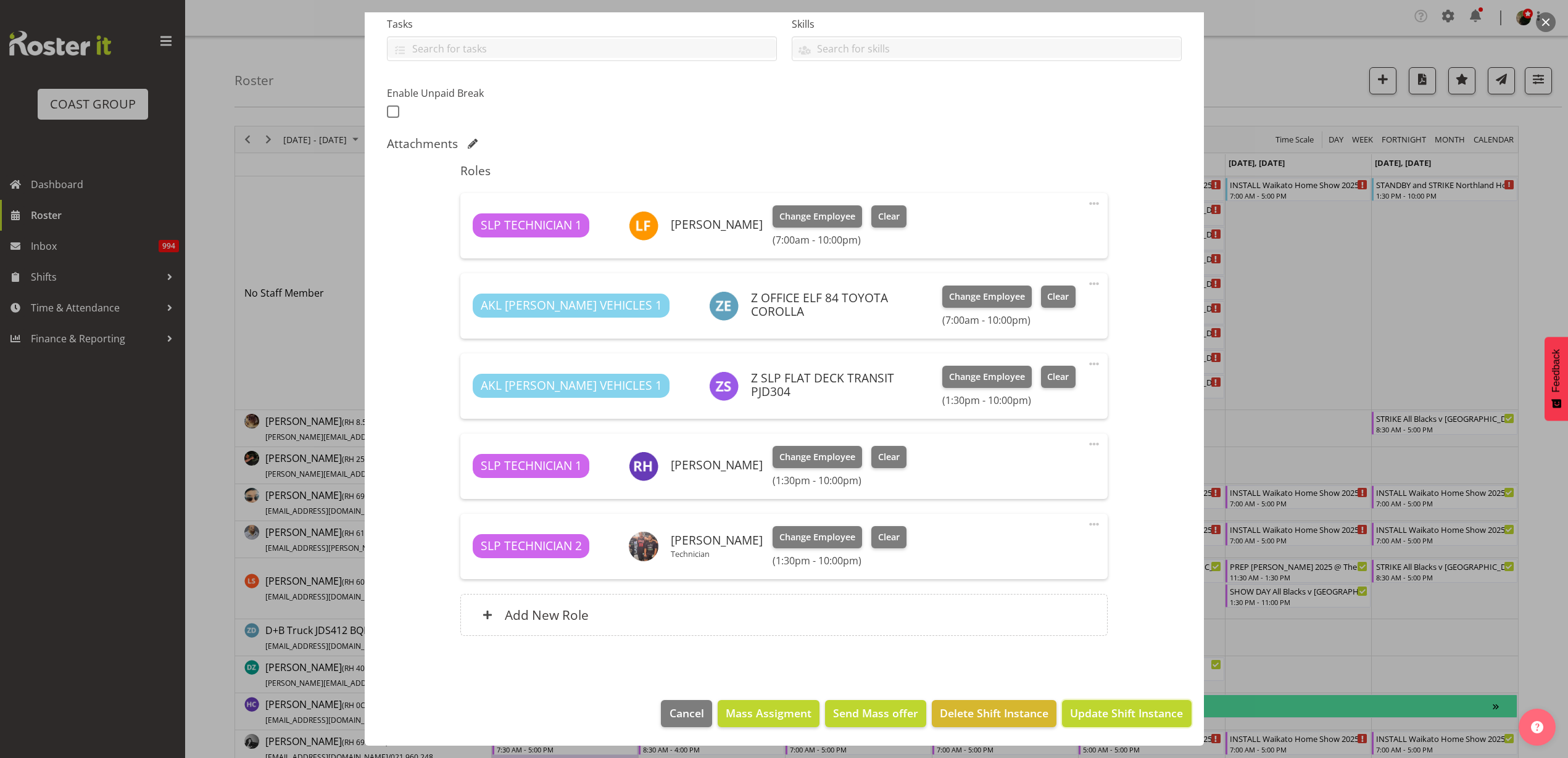
click at [1123, 710] on span "Update Shift Instance" at bounding box center [1127, 713] width 113 height 17
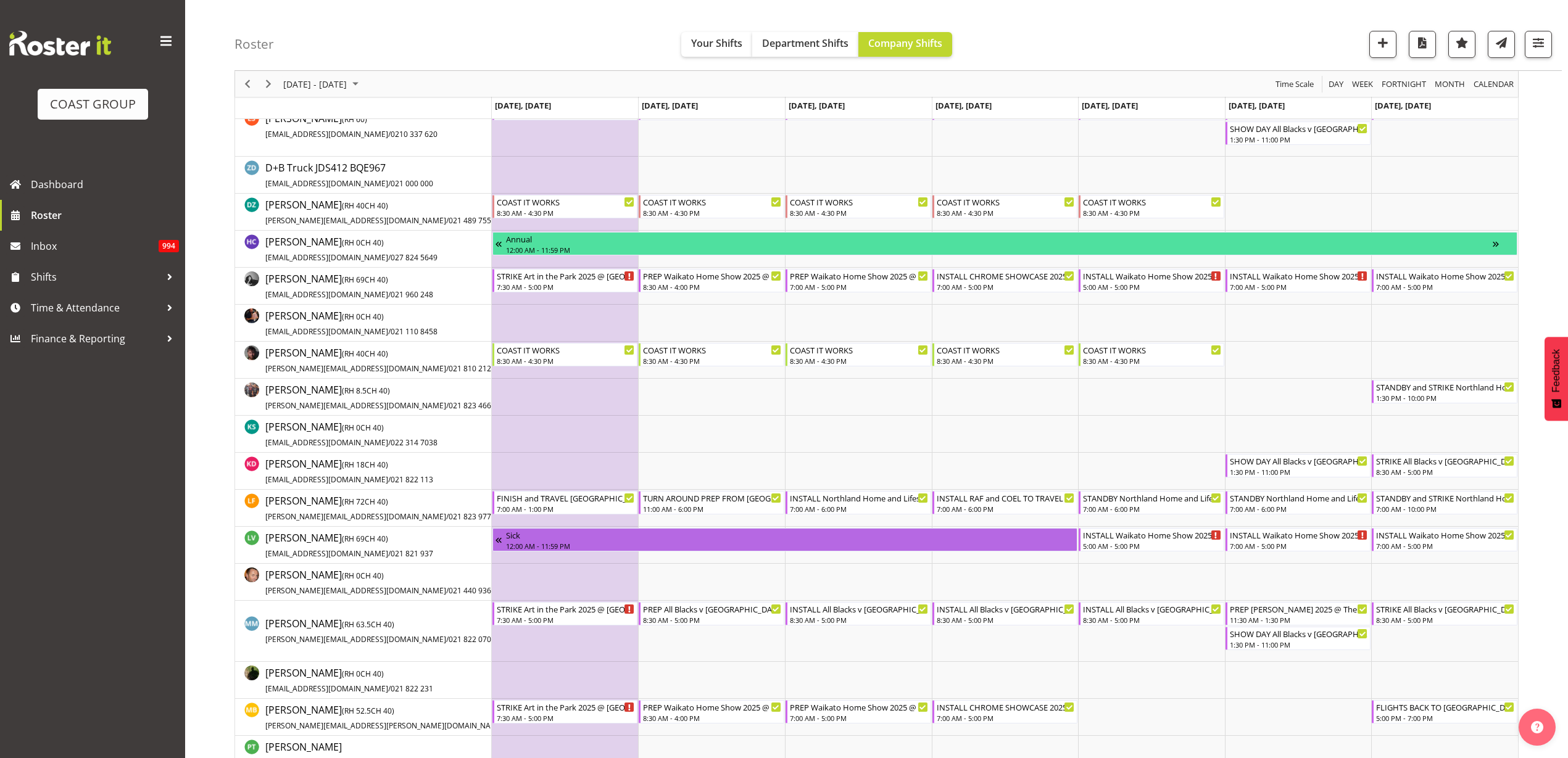
scroll to position [848, 0]
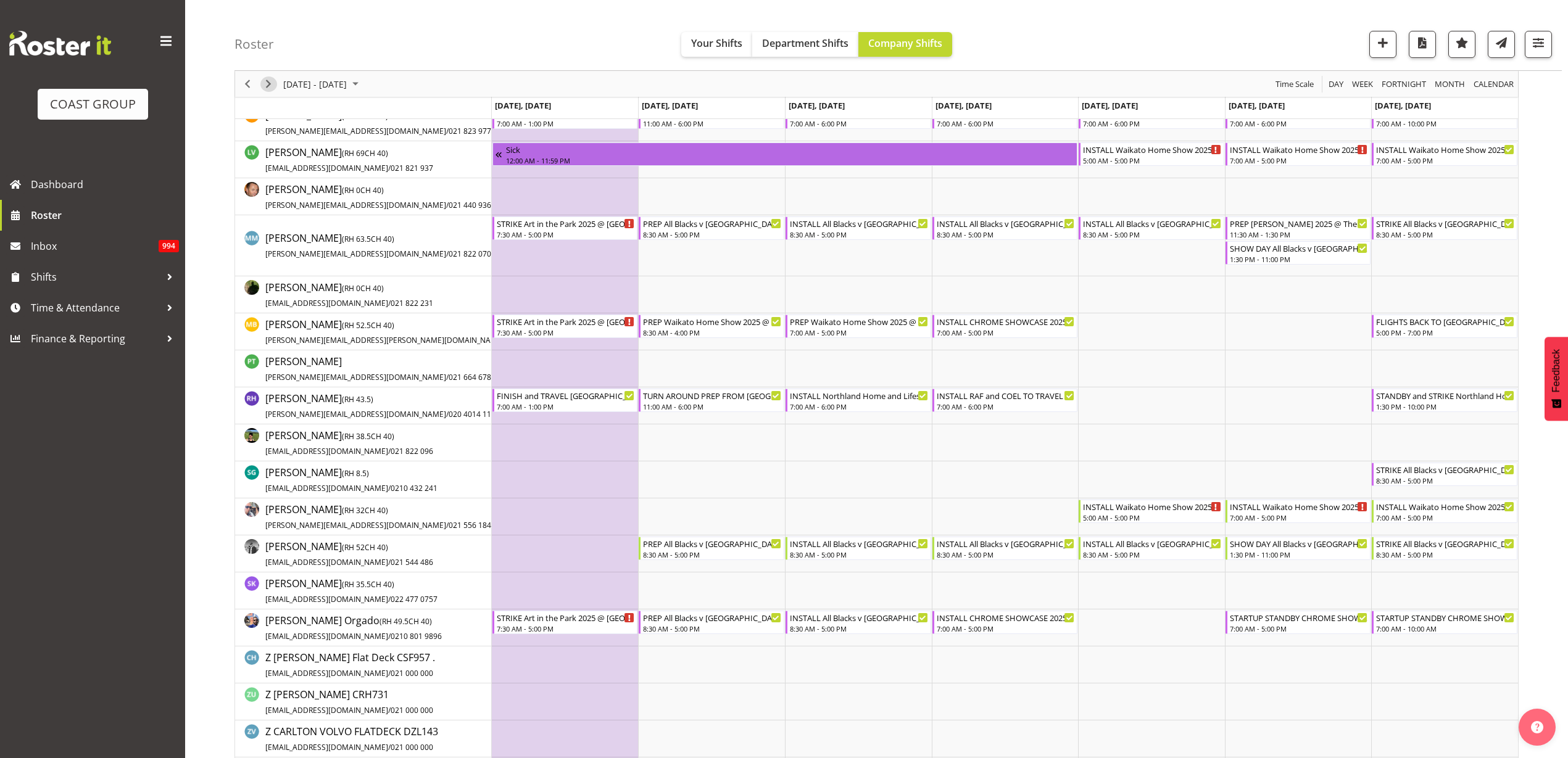
drag, startPoint x: 261, startPoint y: 82, endPoint x: 1053, endPoint y: 166, distance: 796.4
click at [261, 82] on span "Next" at bounding box center [268, 85] width 15 height 16
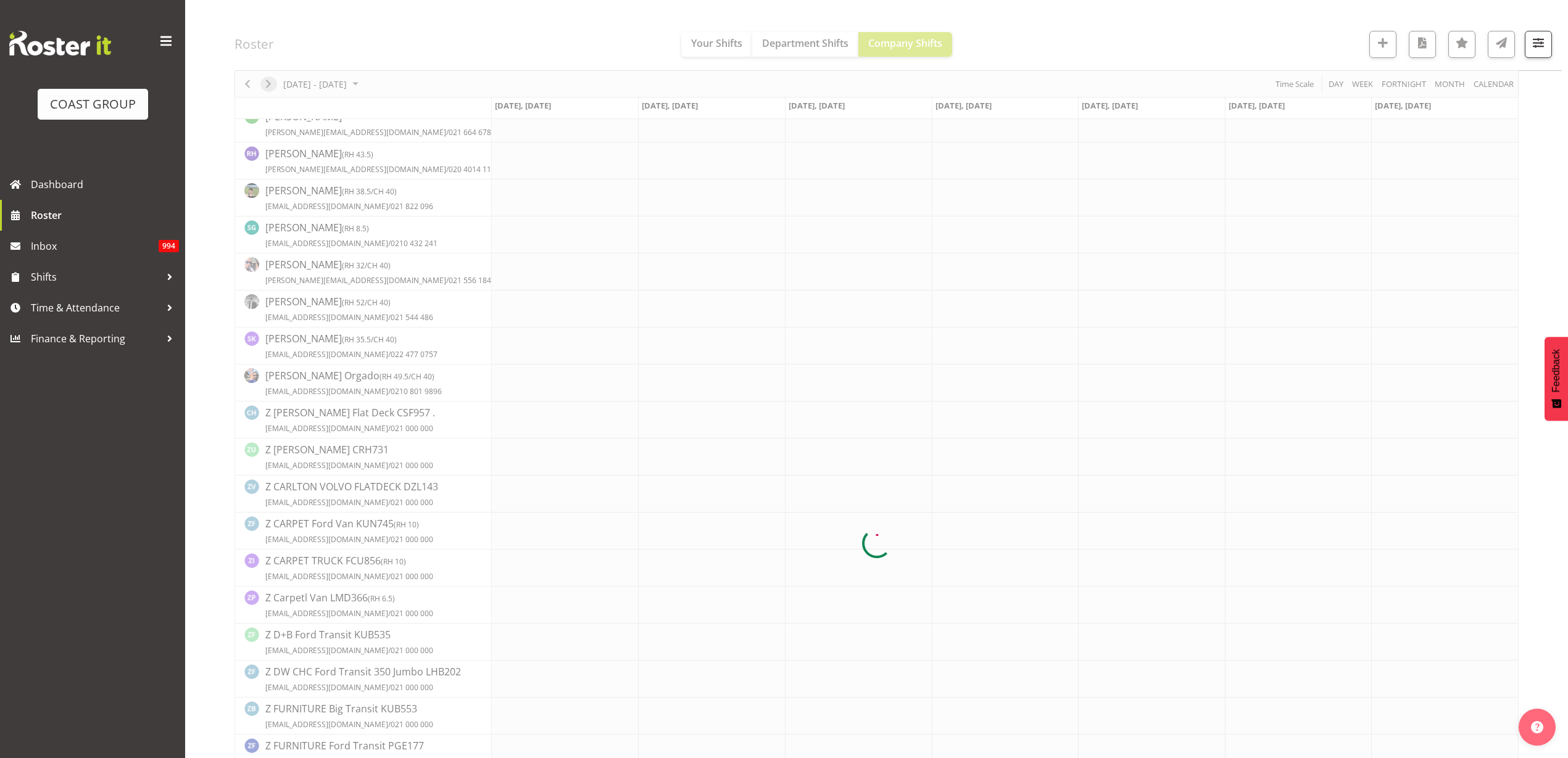
scroll to position [0, 0]
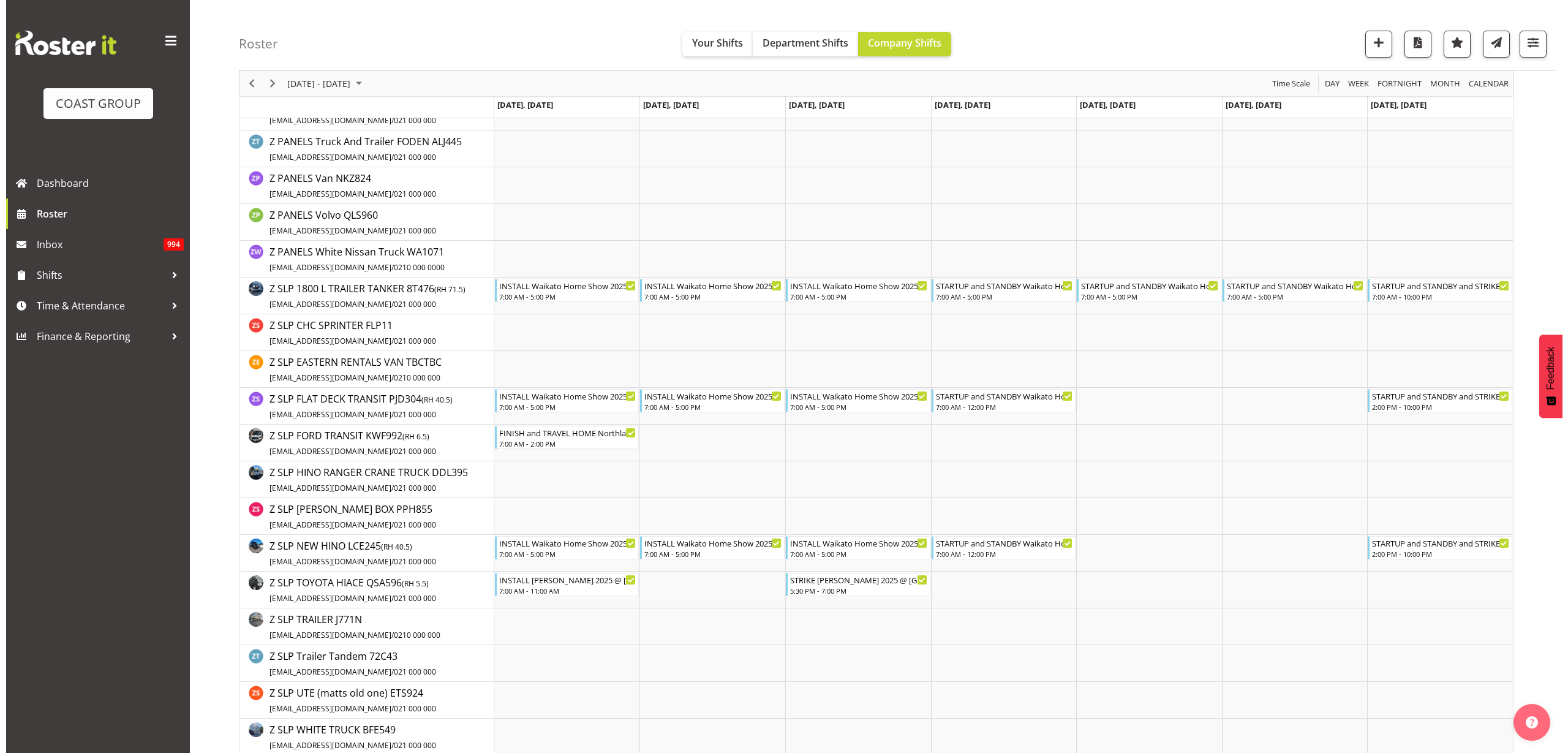
scroll to position [1915, 0]
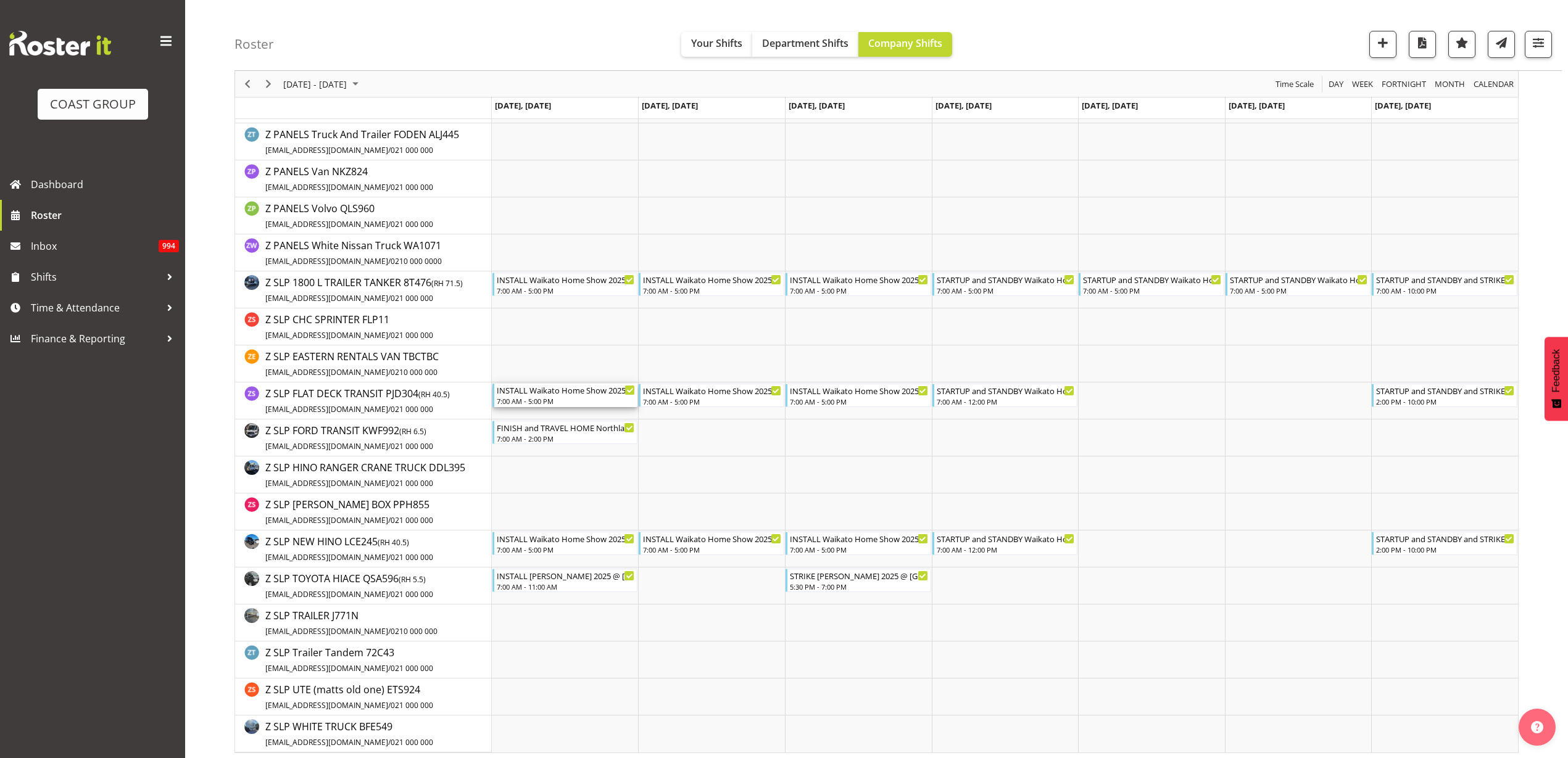
click at [535, 396] on div "INSTALL Waikato Home Show 2025 @ [GEOGRAPHIC_DATA] 7:00 AM - 5:00 PM" at bounding box center [566, 396] width 139 height 23
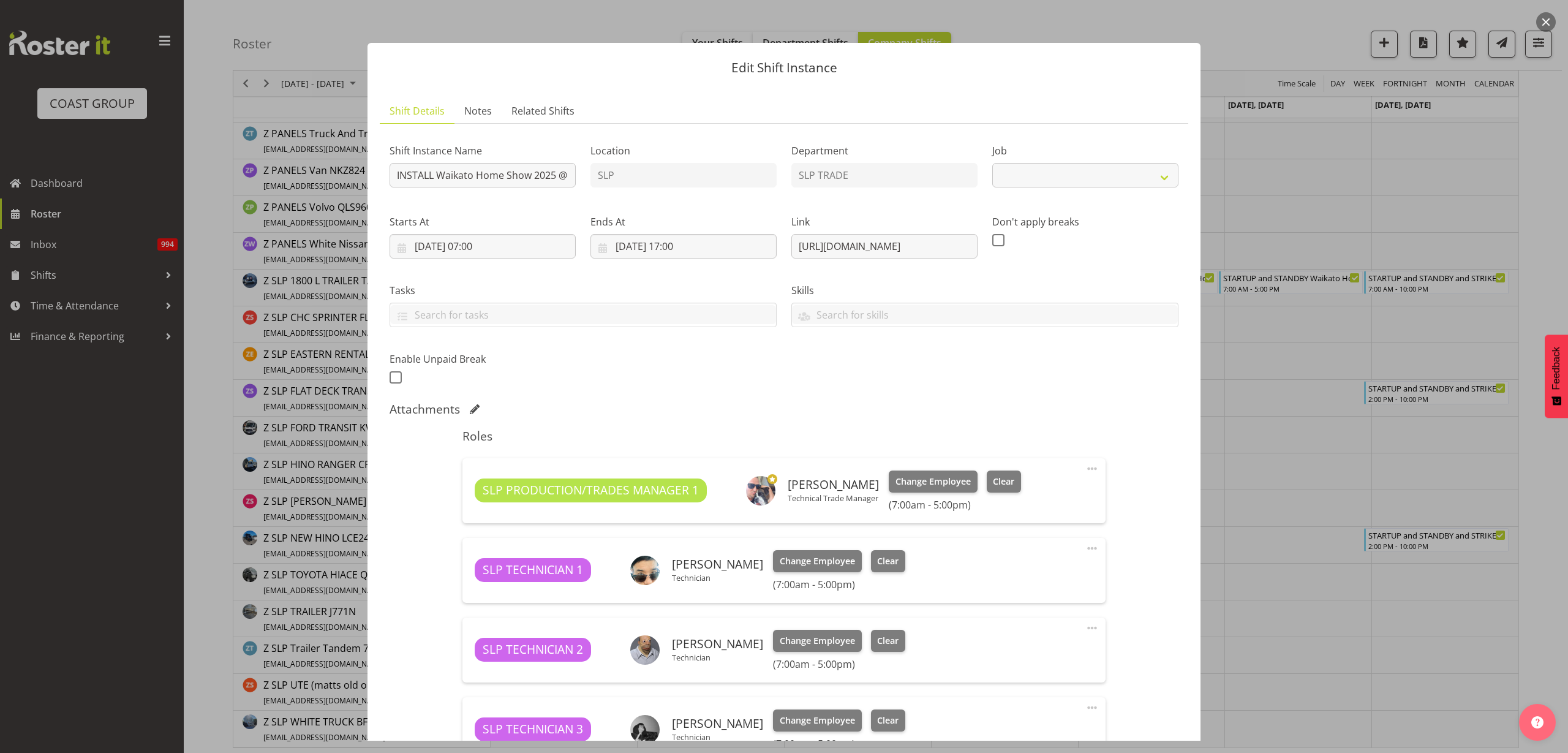
select select "9156"
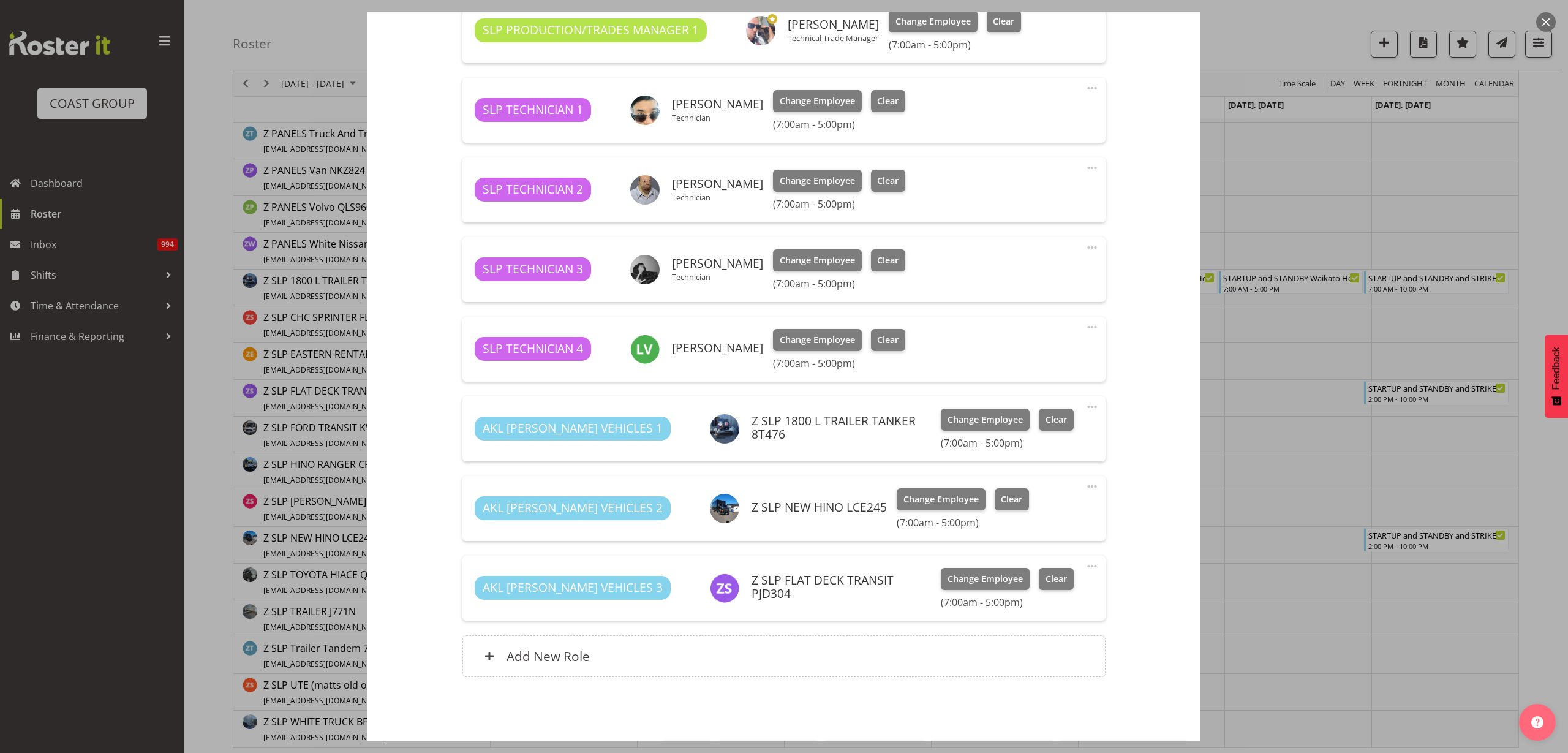
scroll to position [506, 0]
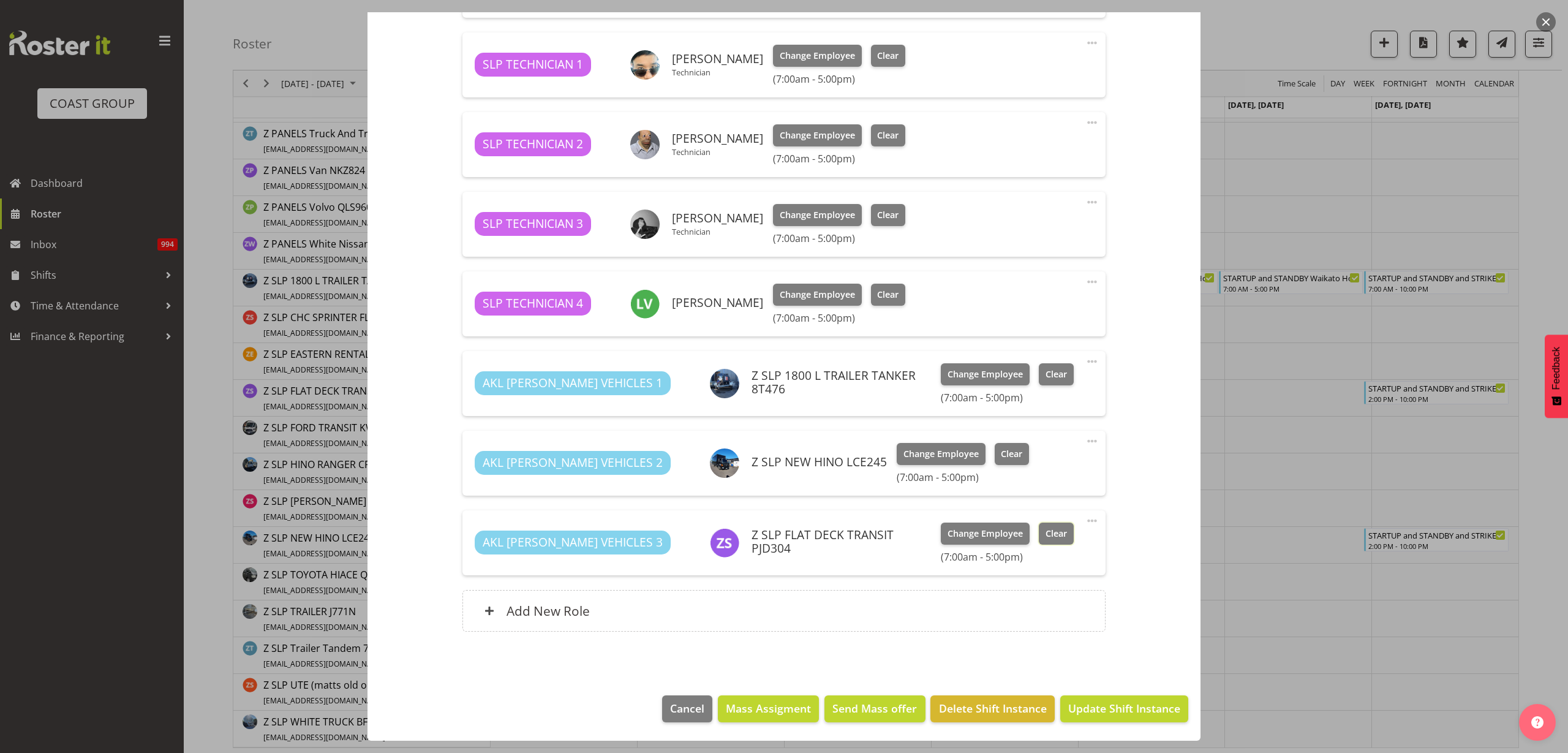
click at [1046, 538] on span "Clear" at bounding box center [1057, 534] width 21 height 14
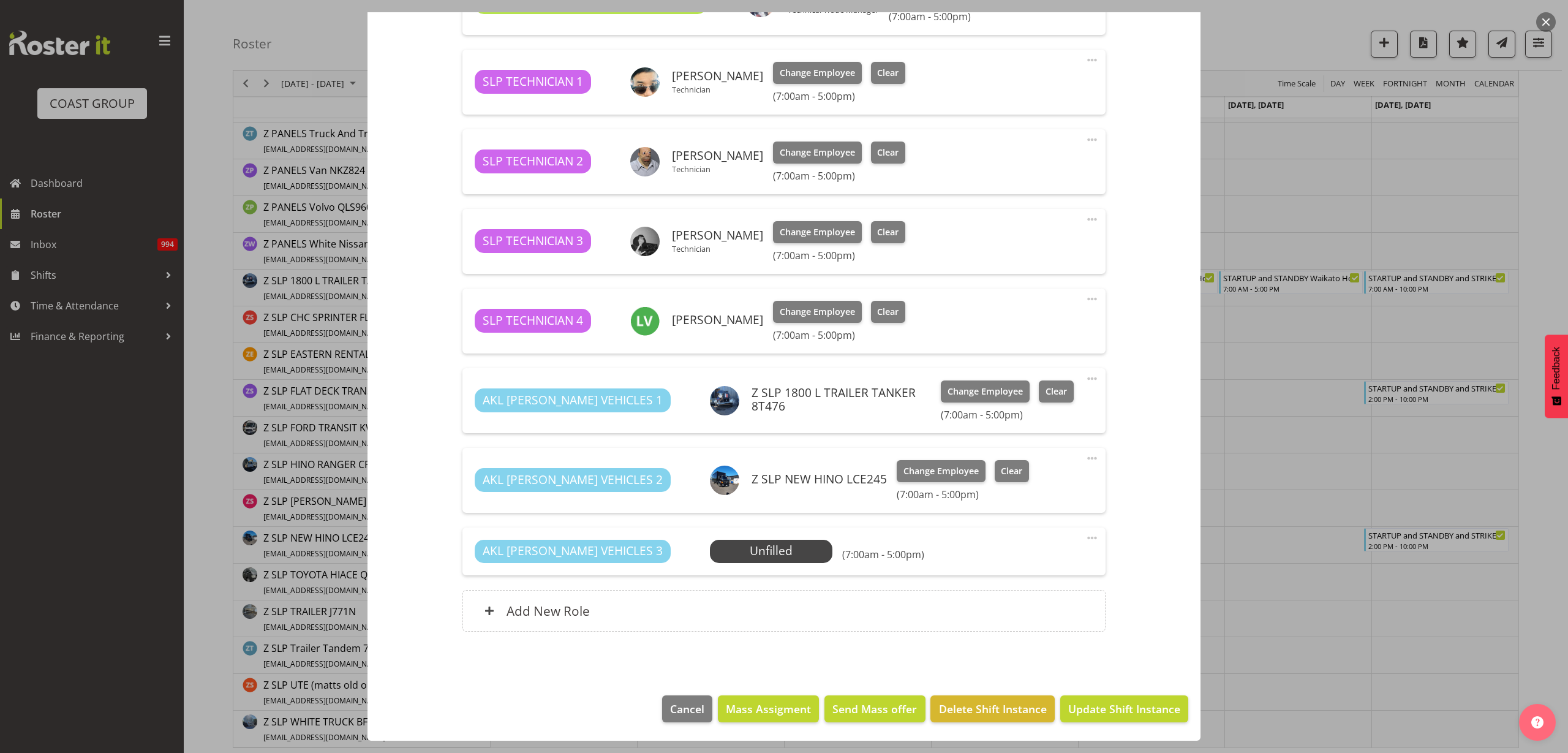
scroll to position [488, 0]
click at [1108, 707] on span "Update Shift Instance" at bounding box center [1124, 709] width 112 height 16
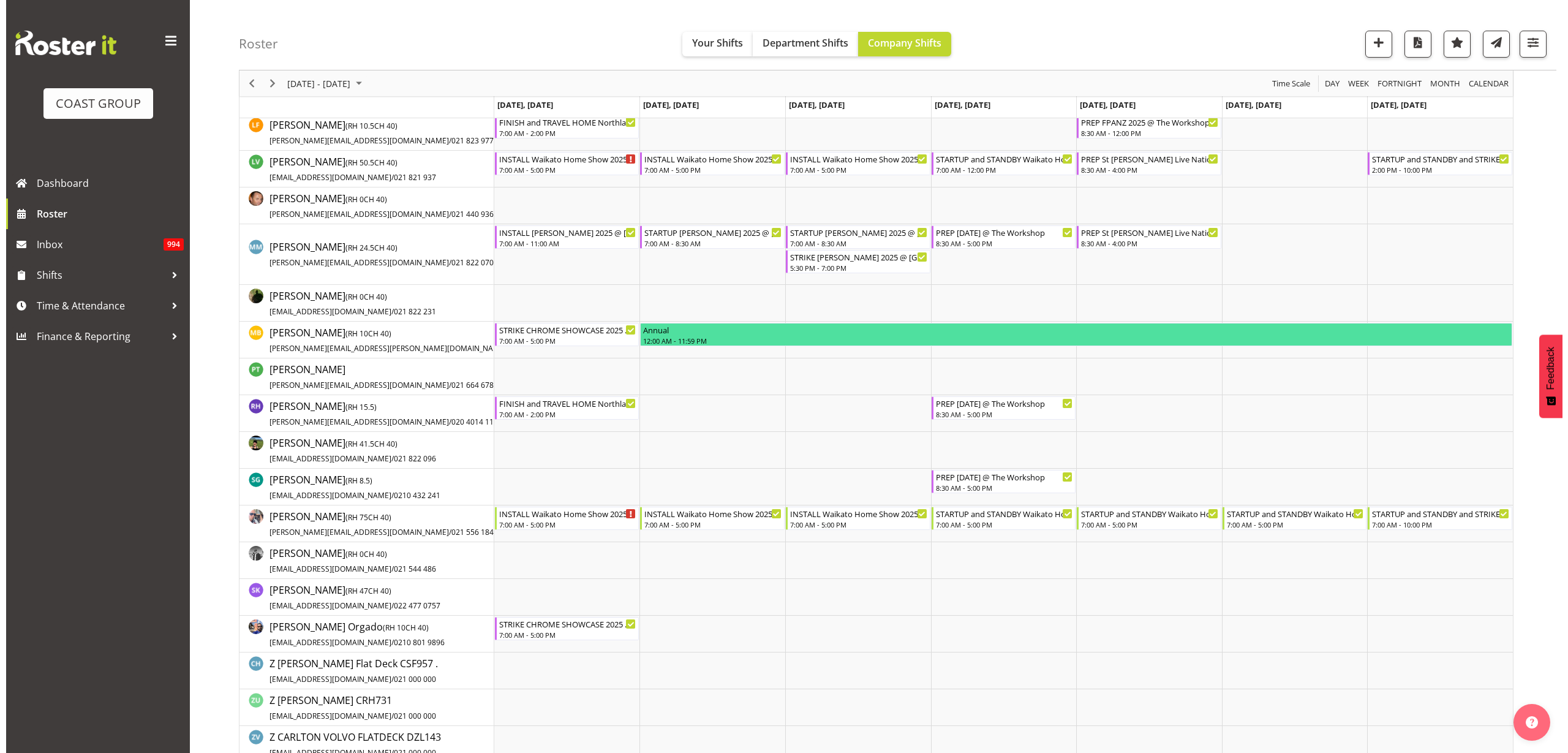
scroll to position [537, 0]
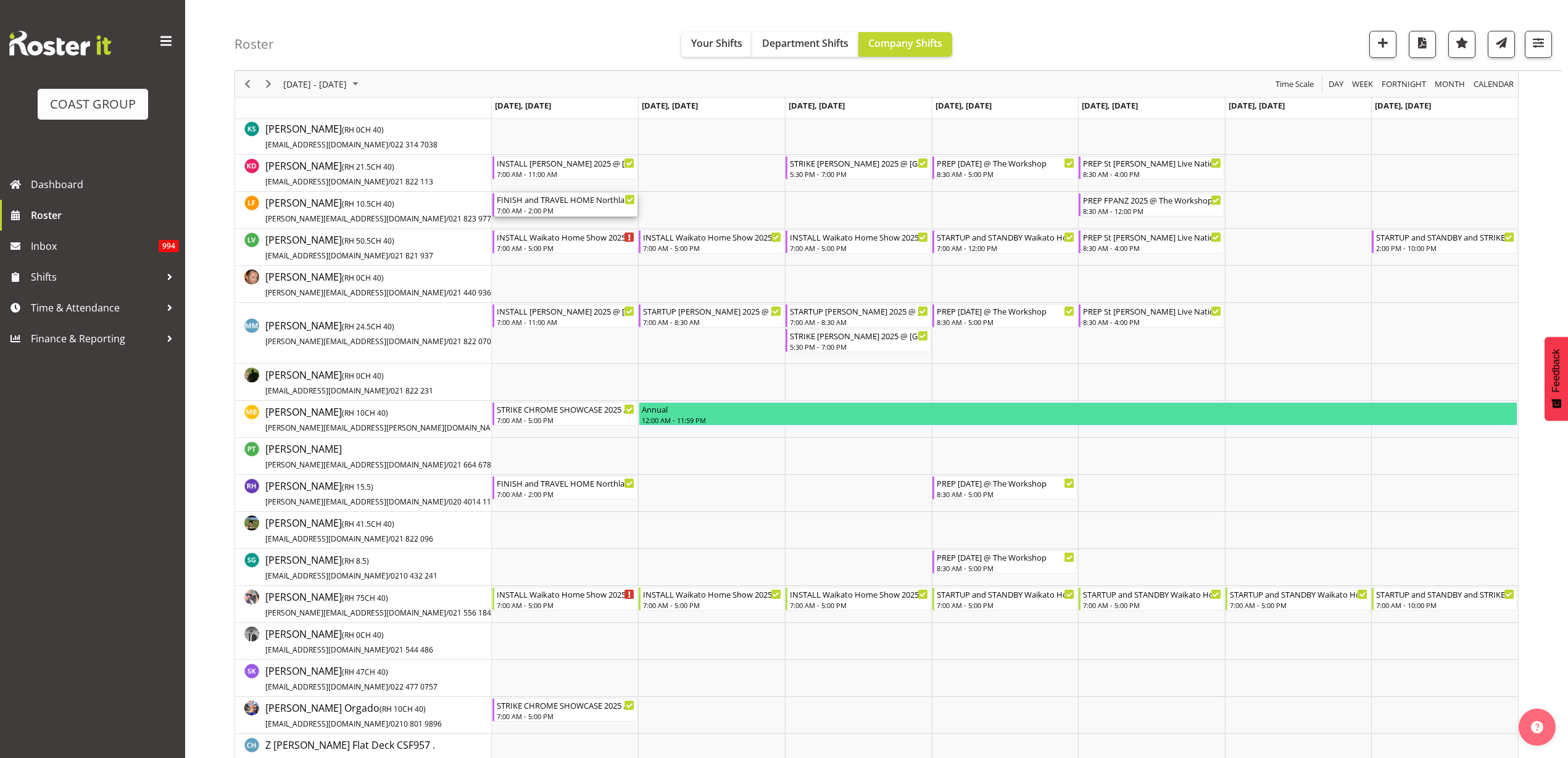
click at [532, 202] on div "FINISH and TRAVEL HOME Northland Home and Lifestyle Show 2025 @ [PERSON_NAME][G…" at bounding box center [566, 199] width 139 height 13
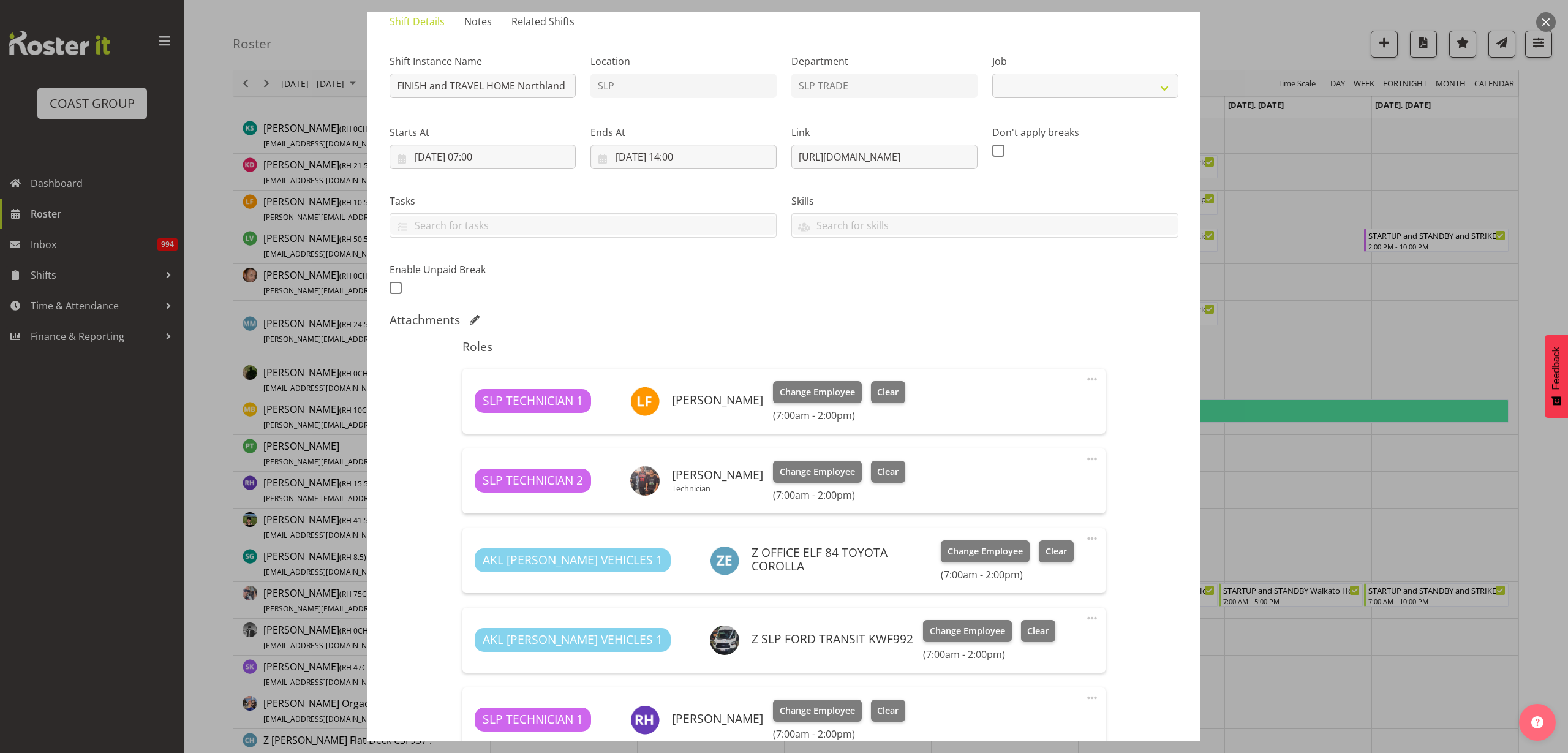
select select "9079"
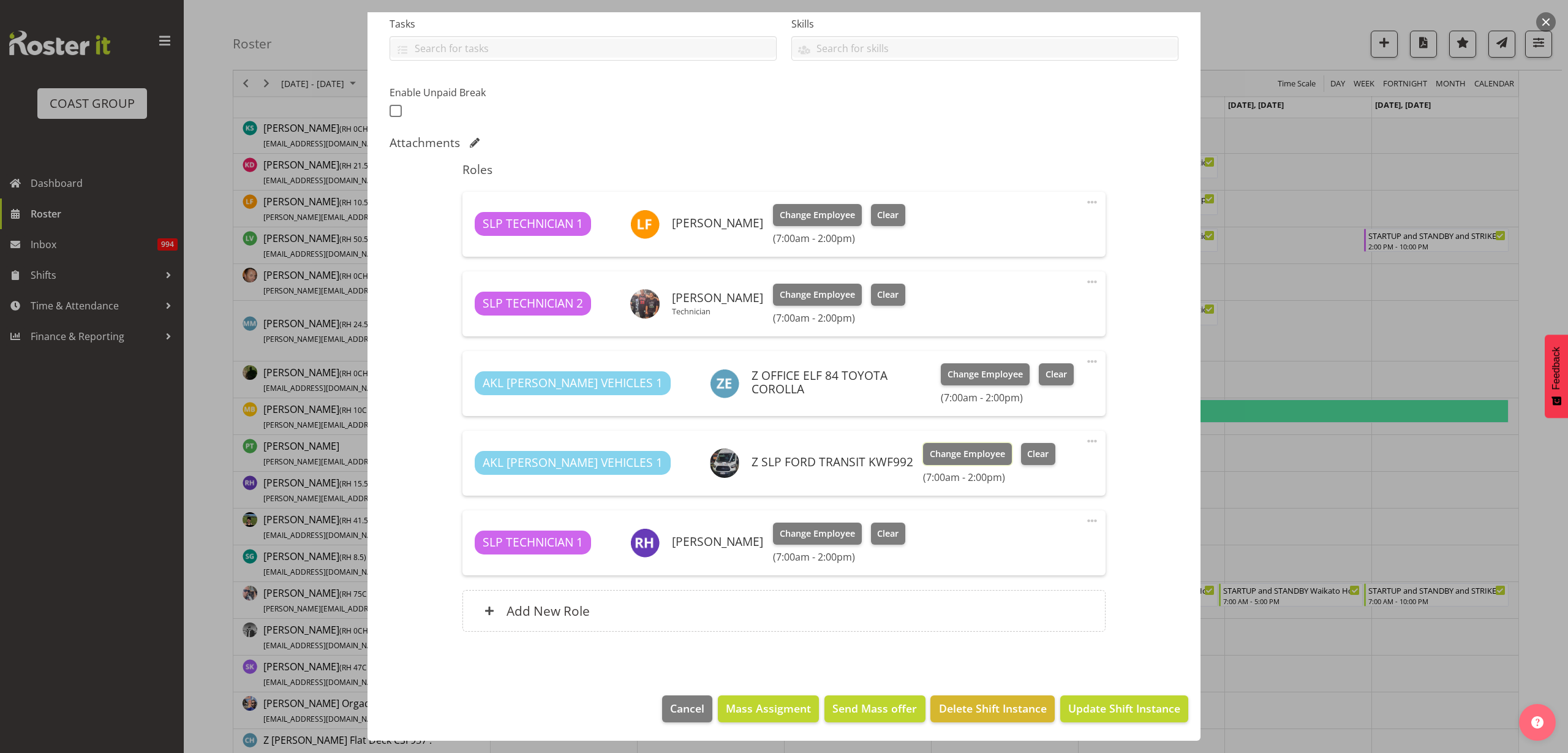
click at [930, 454] on span "Change Employee" at bounding box center [968, 454] width 75 height 14
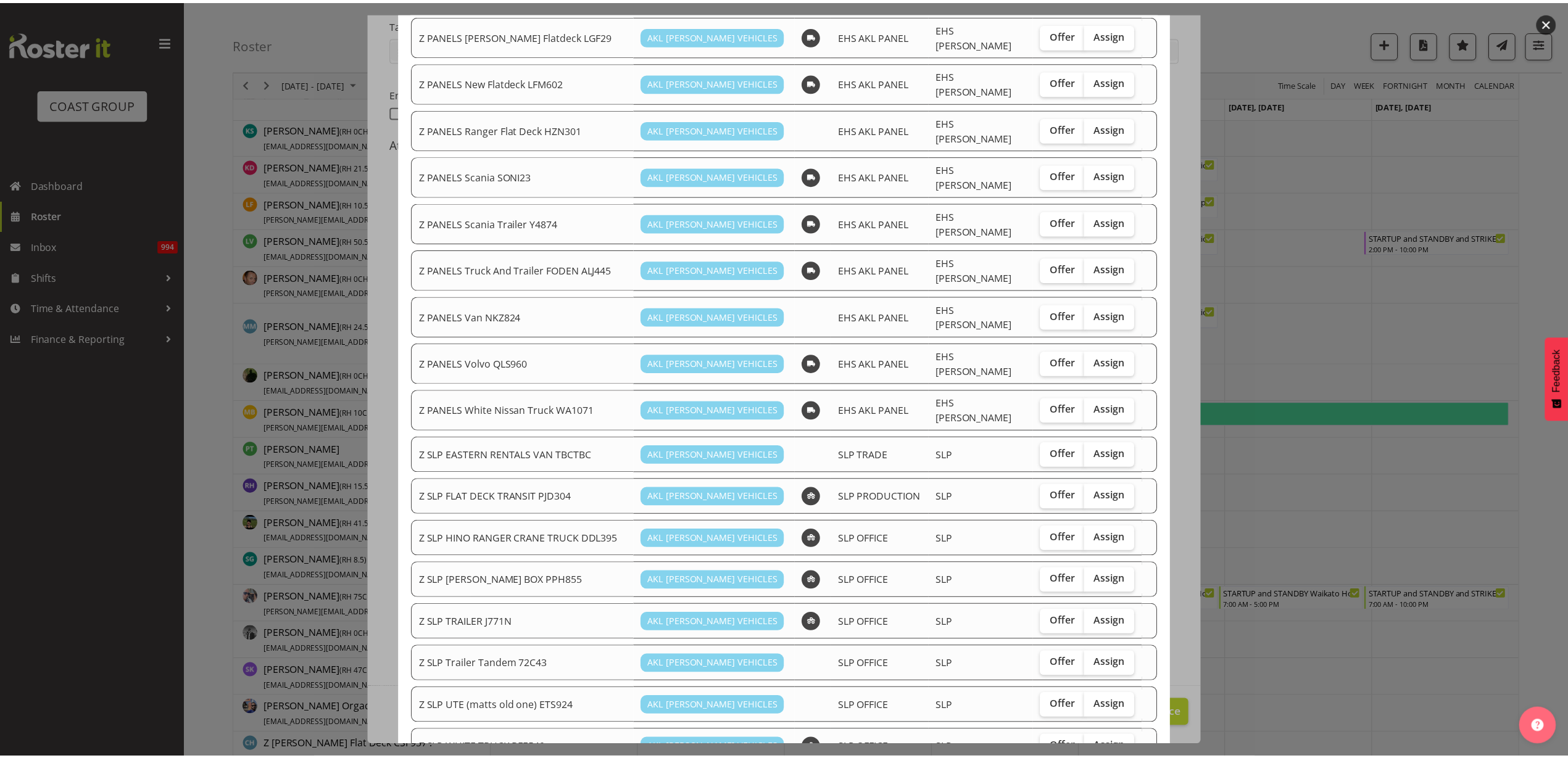
scroll to position [767, 0]
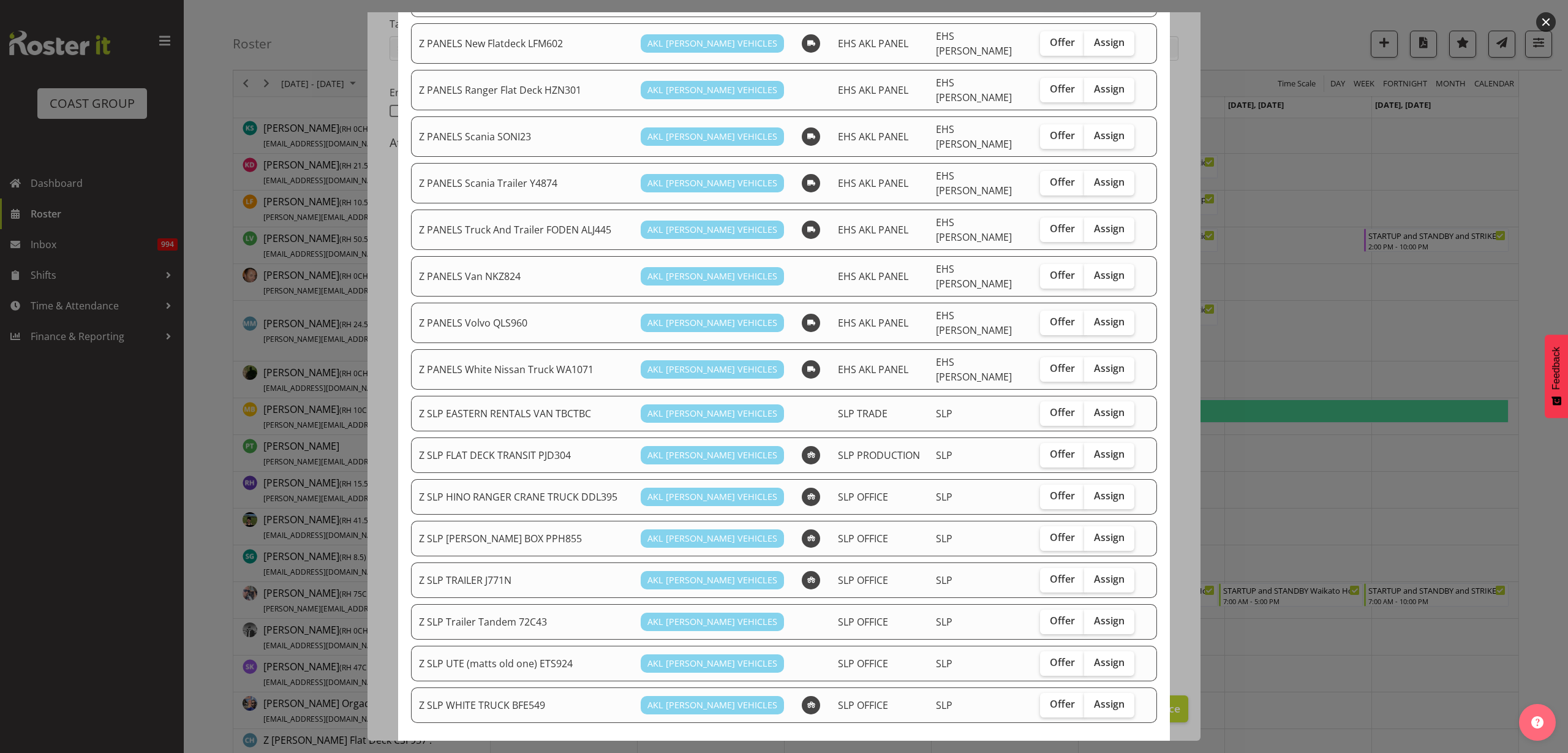
click at [1104, 448] on span "Assign" at bounding box center [1110, 454] width 31 height 13
click at [1092, 451] on input "Assign" at bounding box center [1088, 455] width 8 height 8
checkbox input "true"
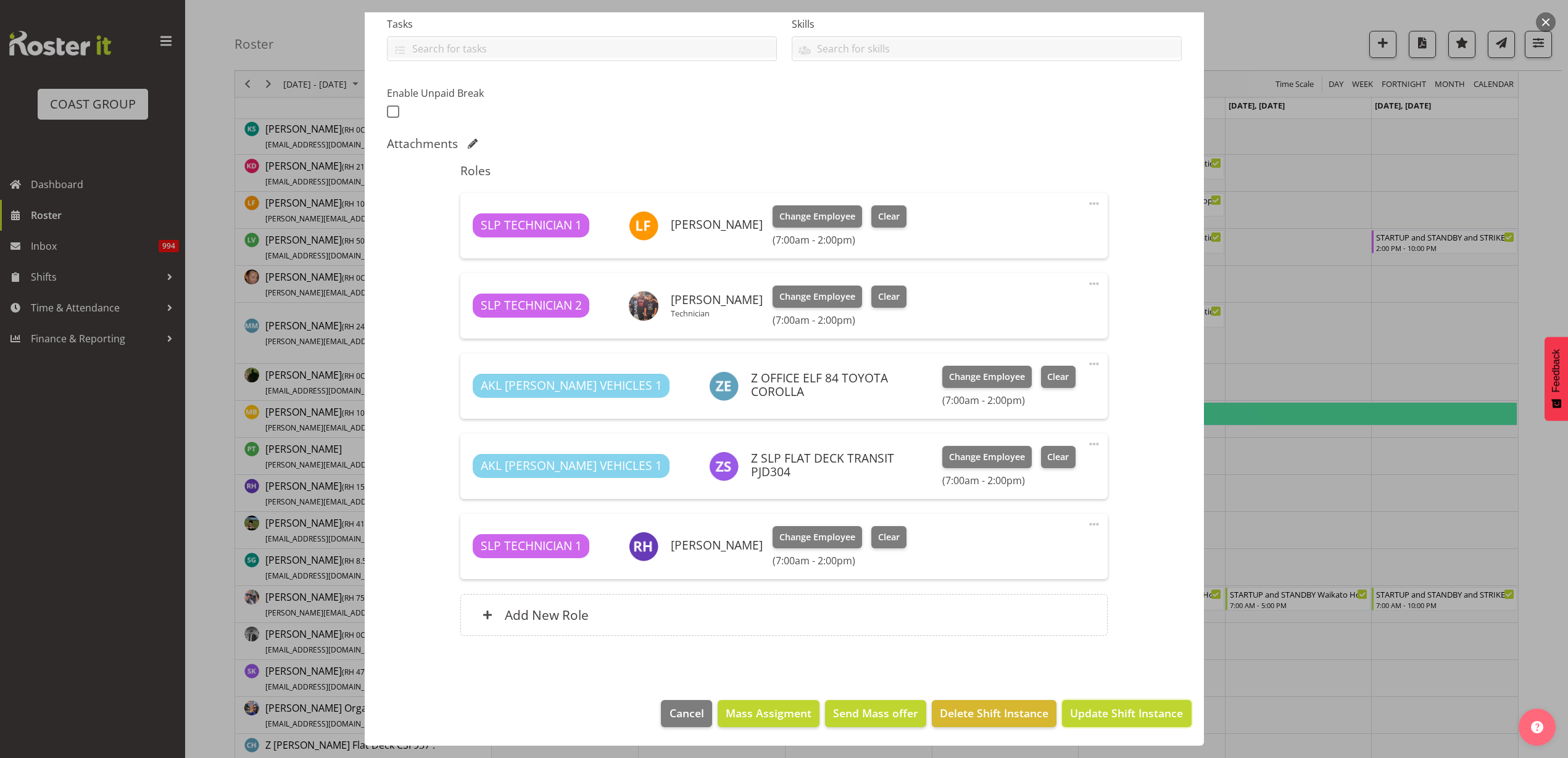
click at [1132, 715] on span "Update Shift Instance" at bounding box center [1127, 713] width 113 height 17
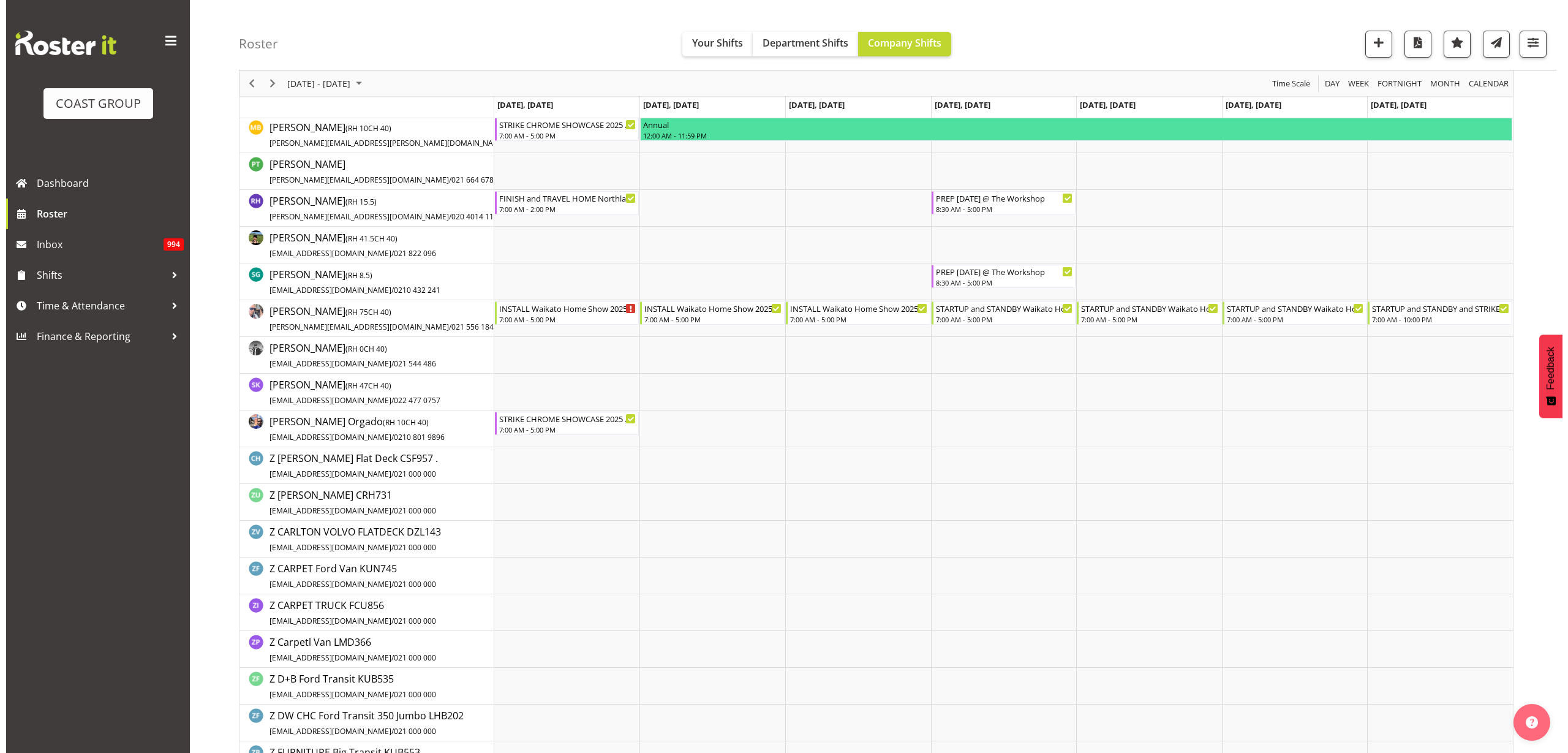
scroll to position [843, 0]
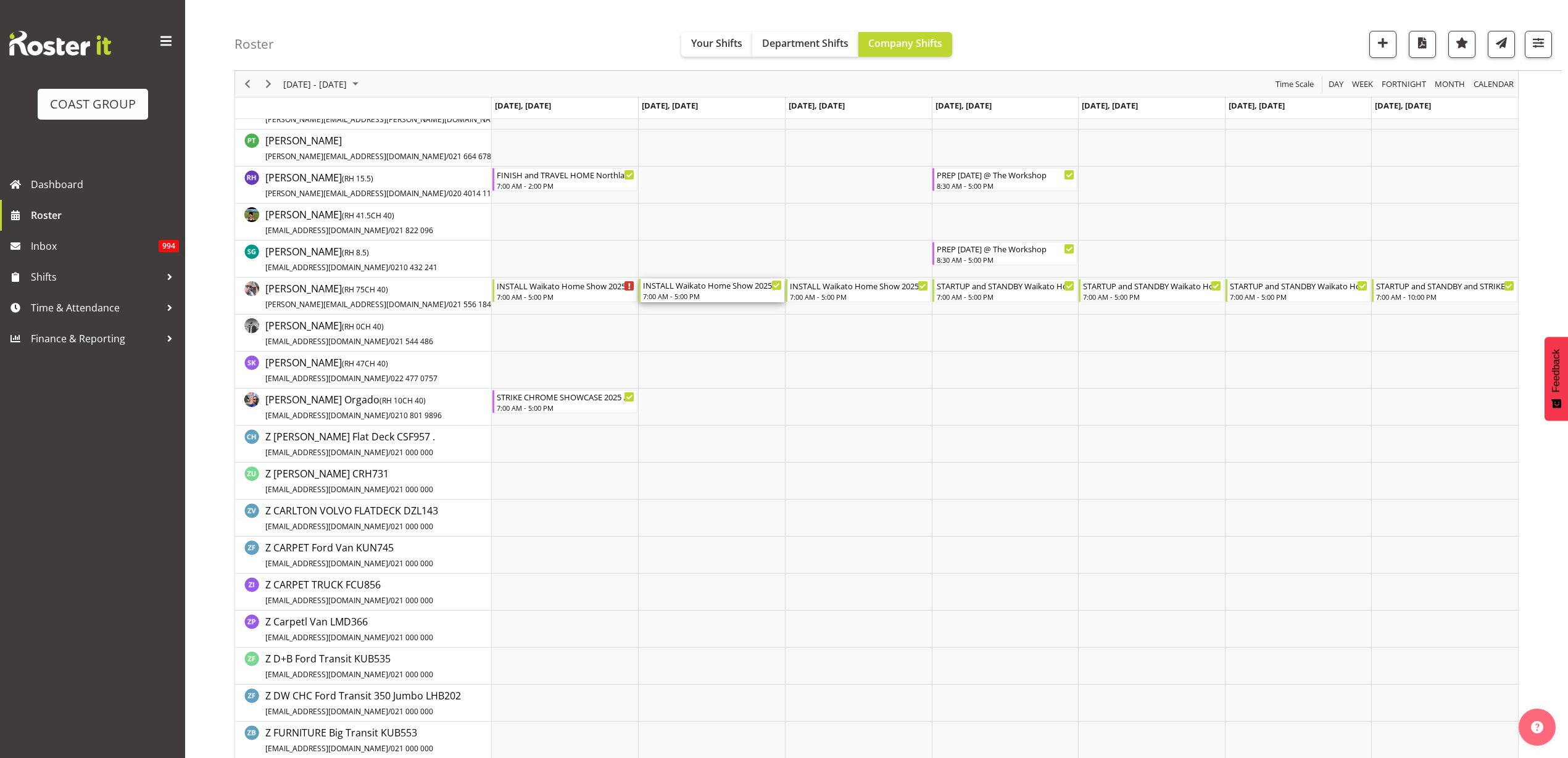
click at [703, 289] on div "INSTALL Waikato Home Show 2025 @ [GEOGRAPHIC_DATA]" at bounding box center [713, 285] width 139 height 13
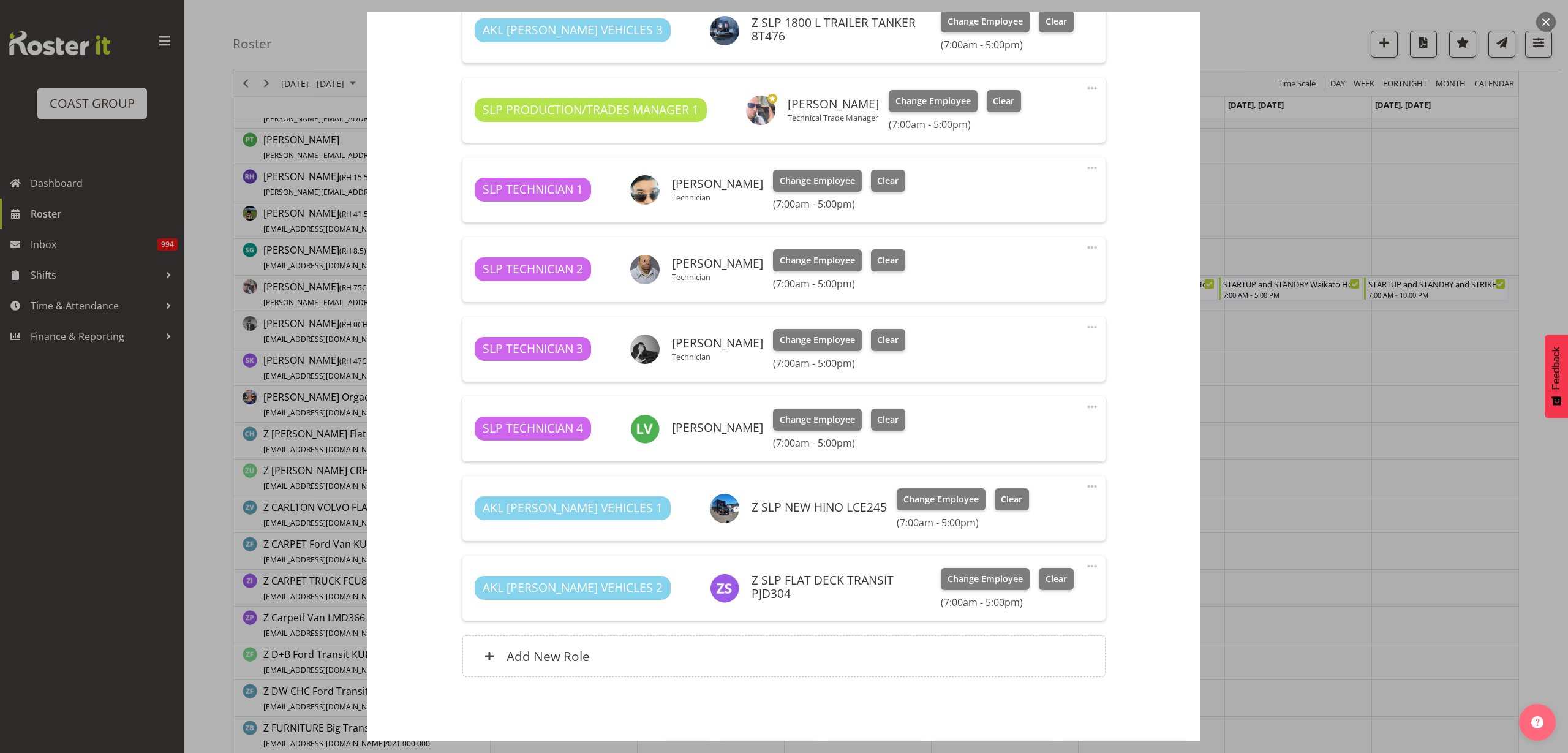
select select "9156"
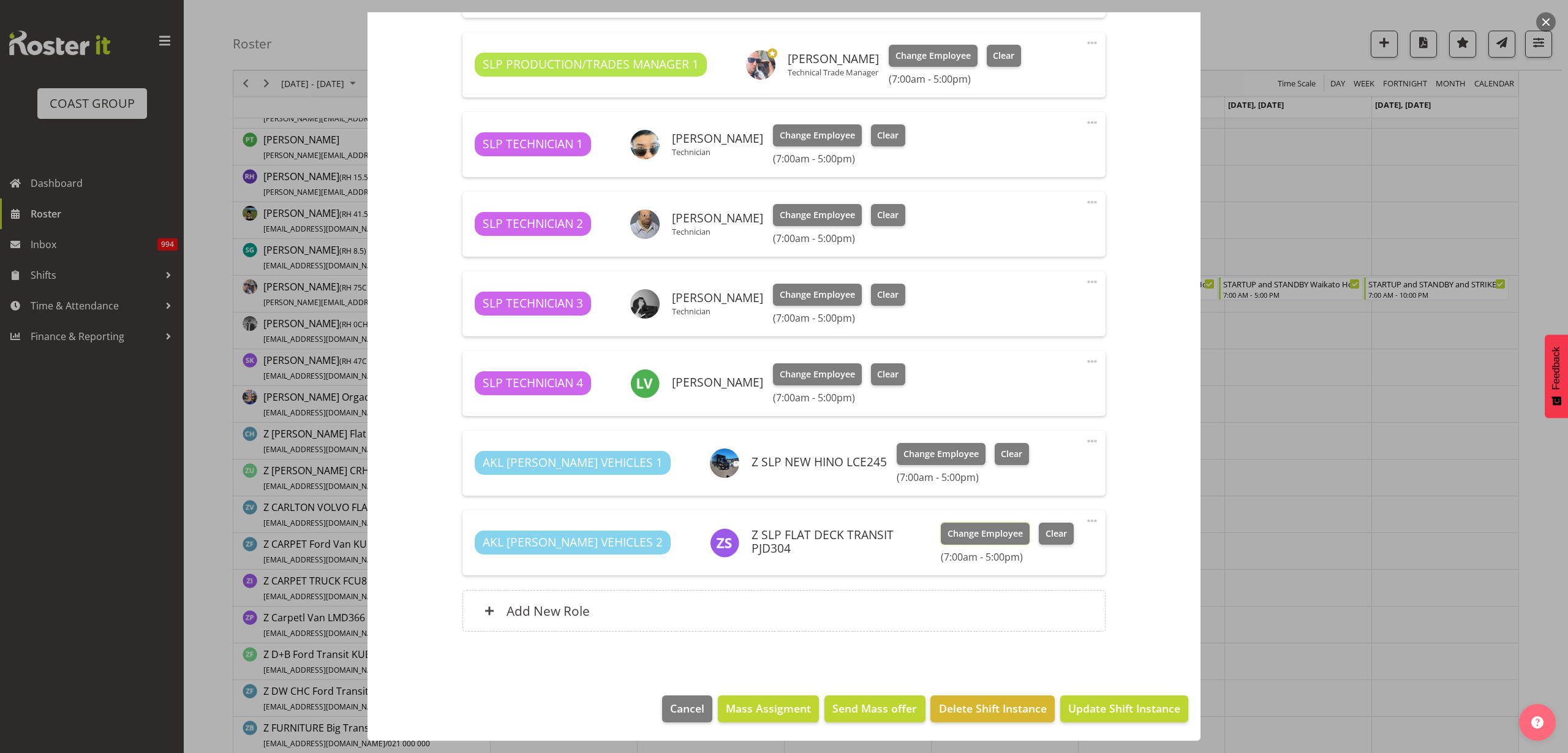
click at [954, 538] on span "Change Employee" at bounding box center [985, 534] width 75 height 14
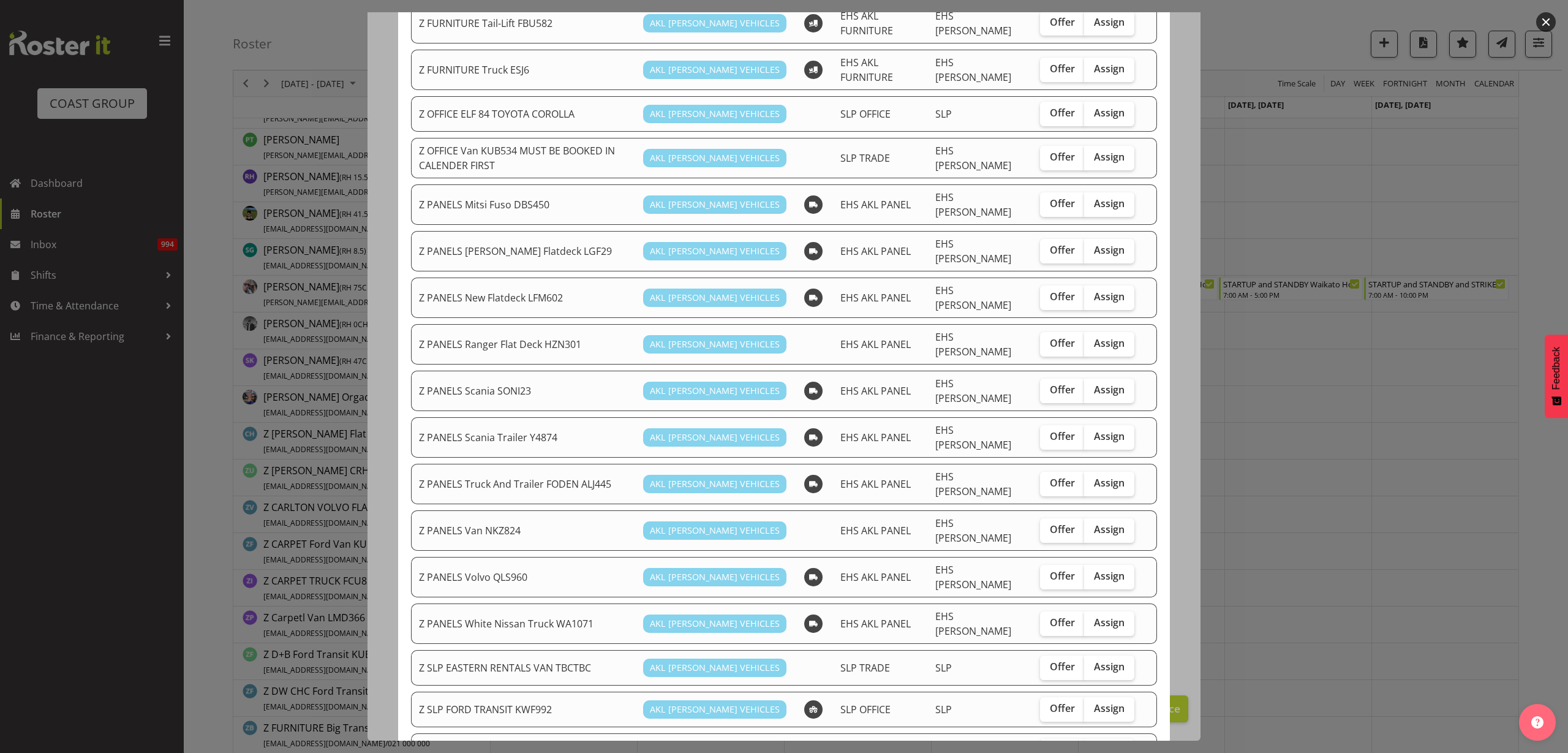
scroll to position [689, 0]
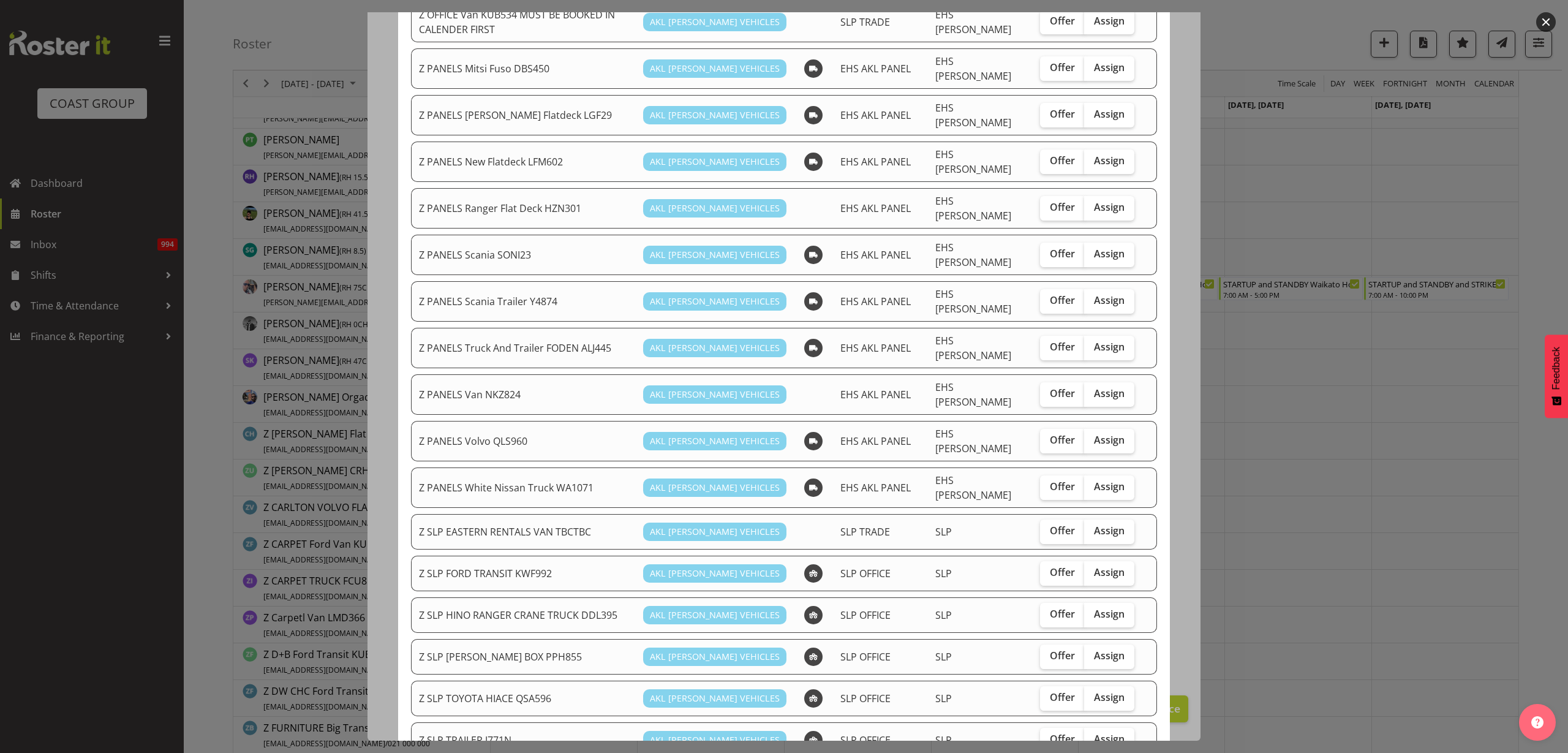
click at [1100, 567] on span "Assign" at bounding box center [1110, 572] width 31 height 13
click at [1092, 569] on input "Assign" at bounding box center [1088, 572] width 8 height 8
checkbox input "true"
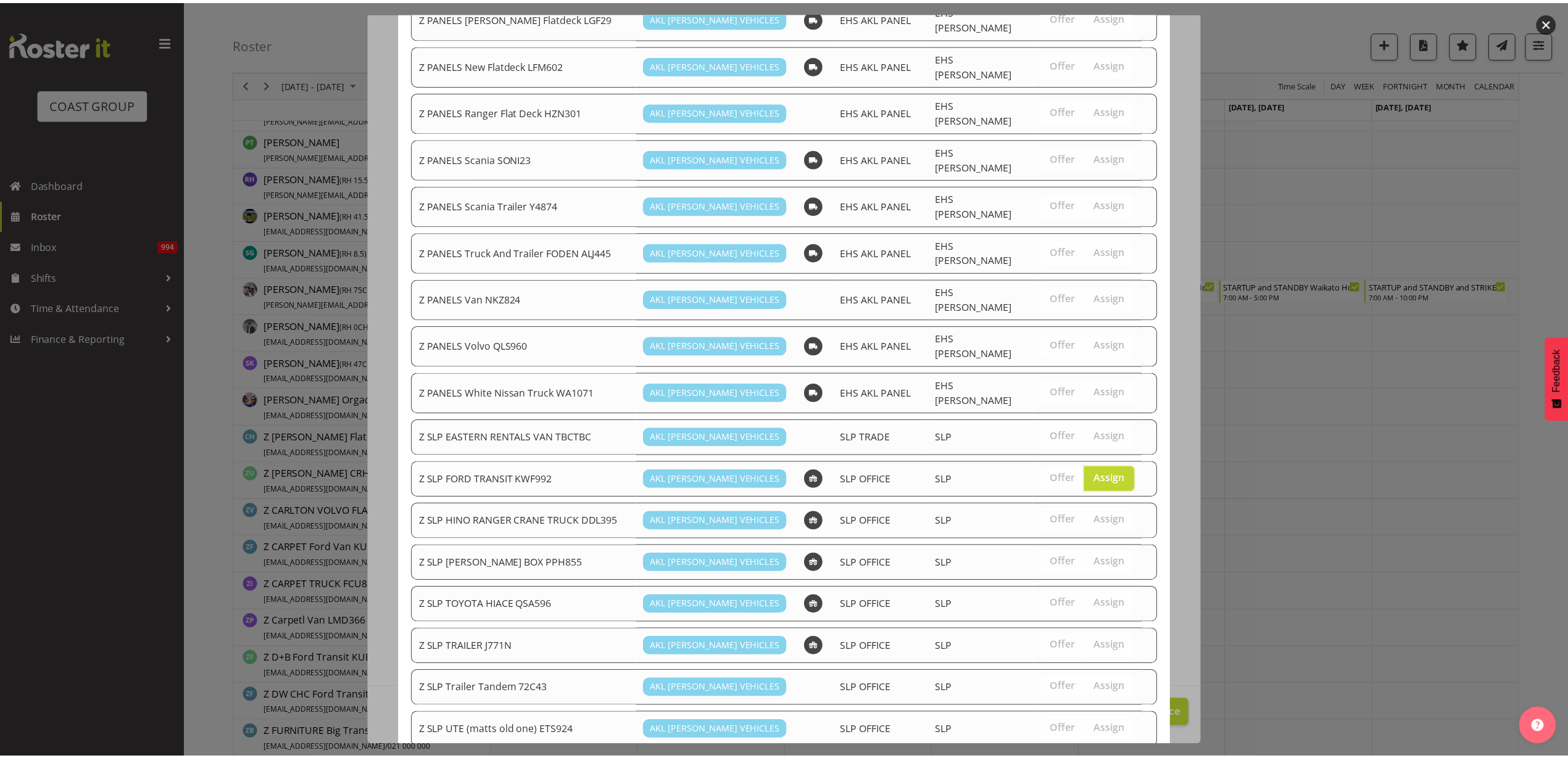
scroll to position [850, 0]
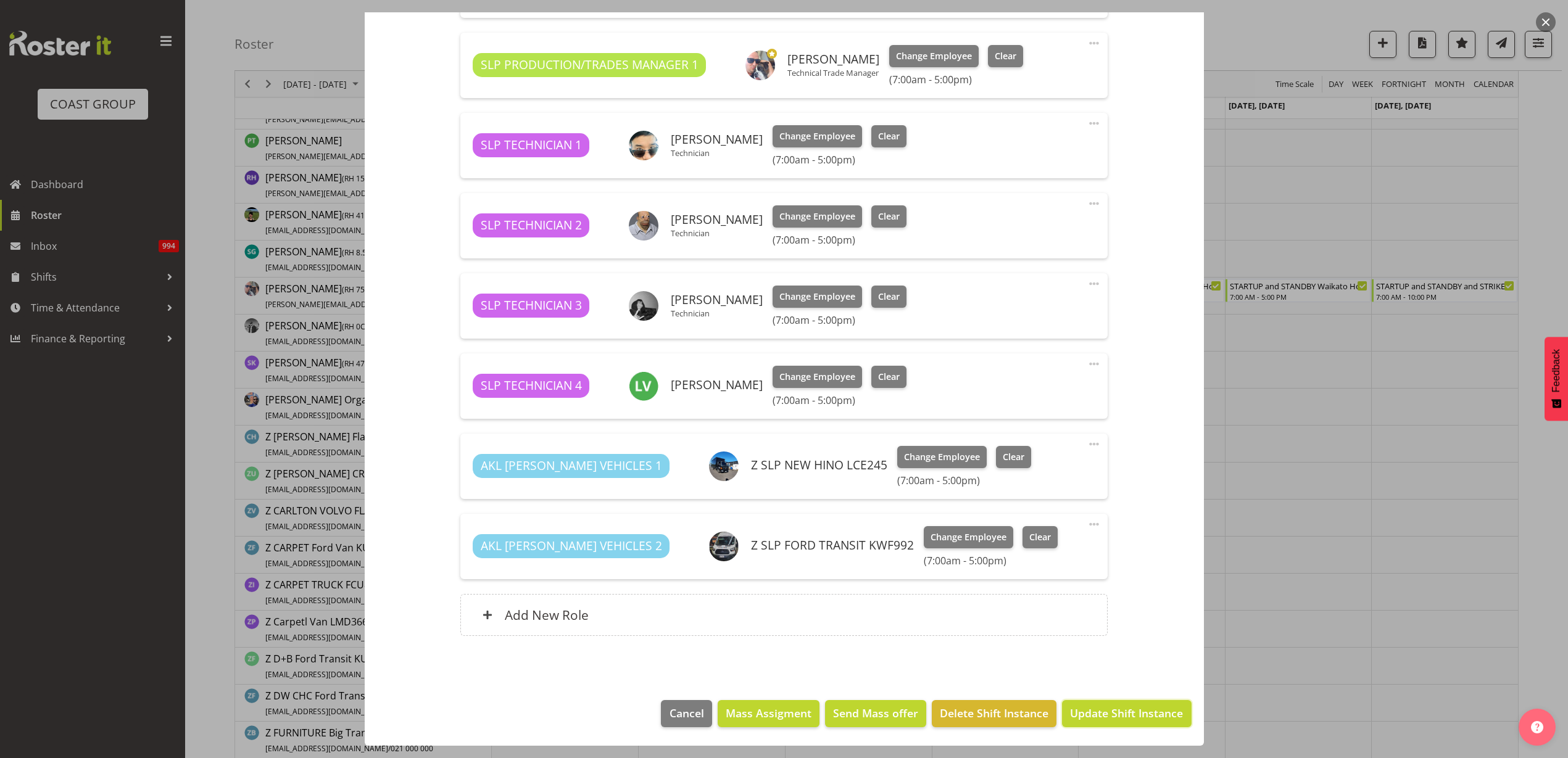
click at [1136, 714] on span "Update Shift Instance" at bounding box center [1127, 713] width 113 height 17
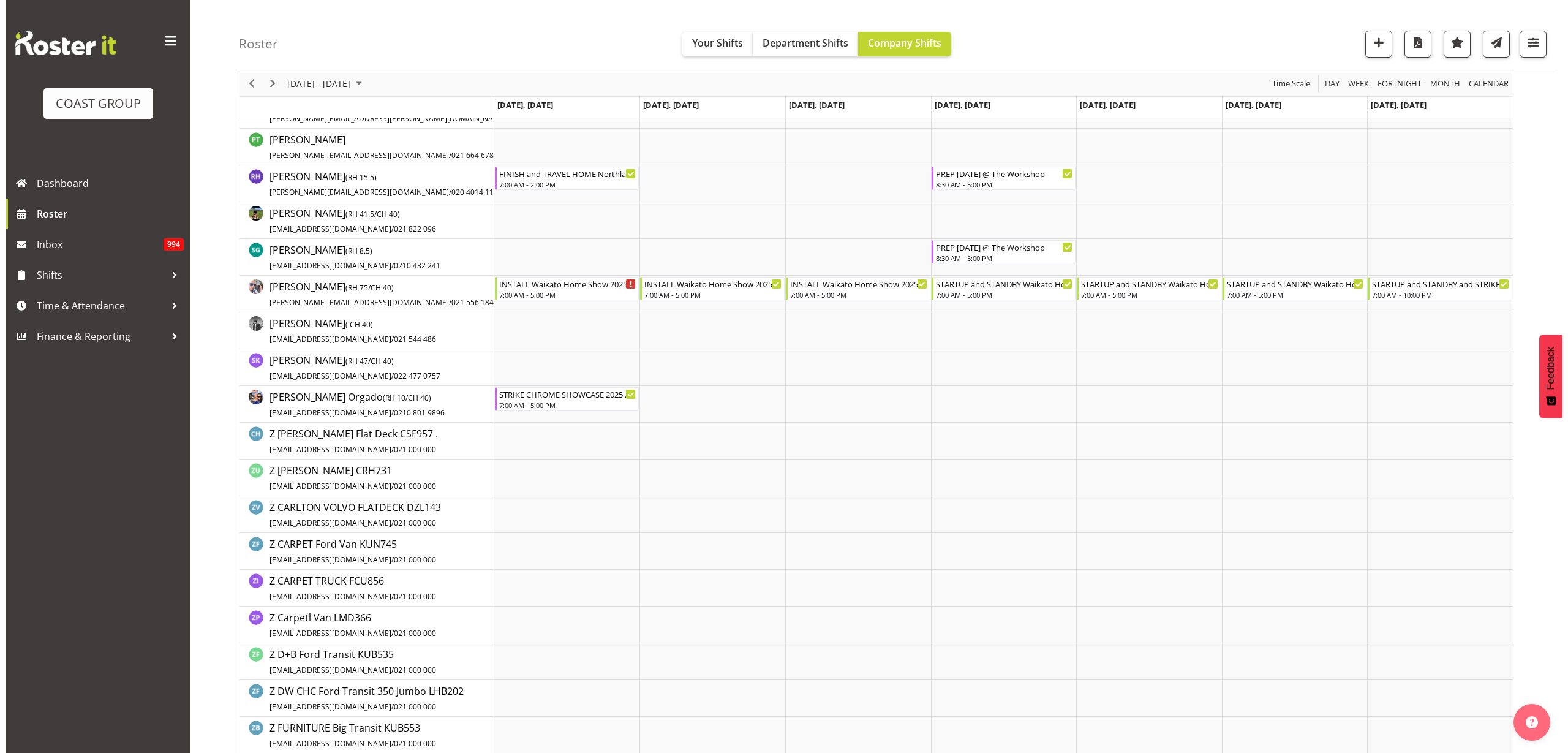
scroll to position [0, 0]
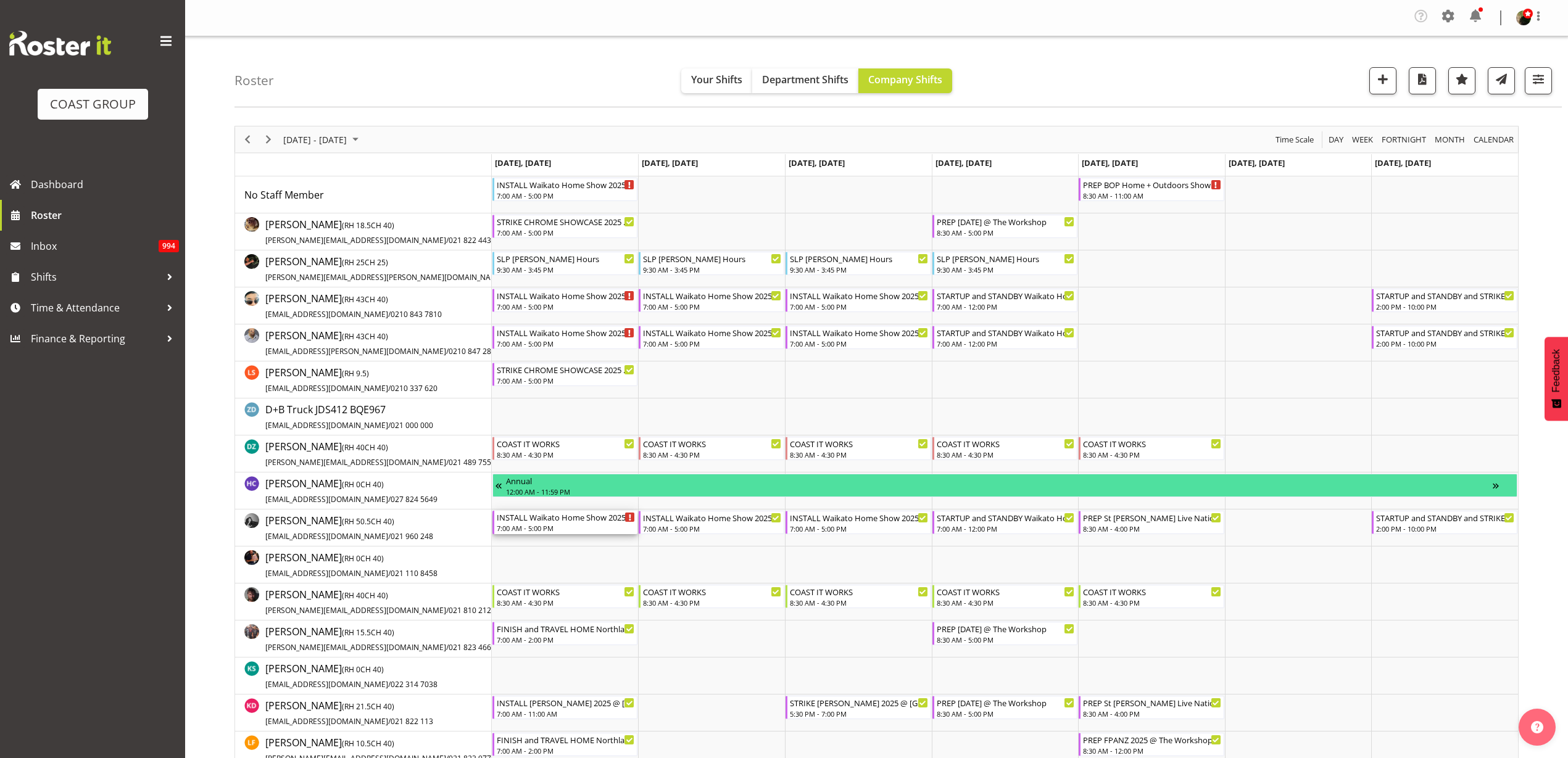
click at [541, 525] on div "7:00 AM - 5:00 PM" at bounding box center [566, 528] width 139 height 10
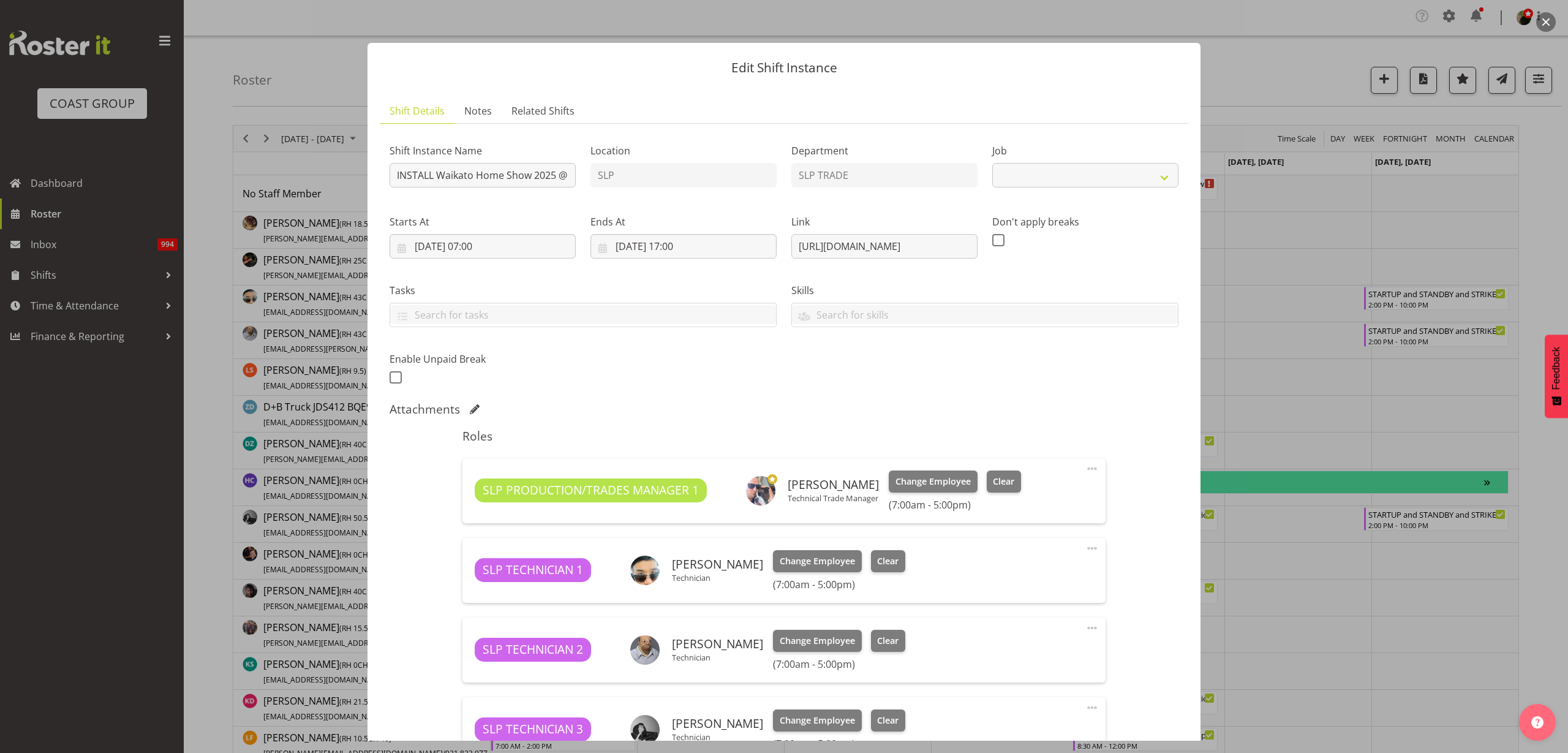
select select "9156"
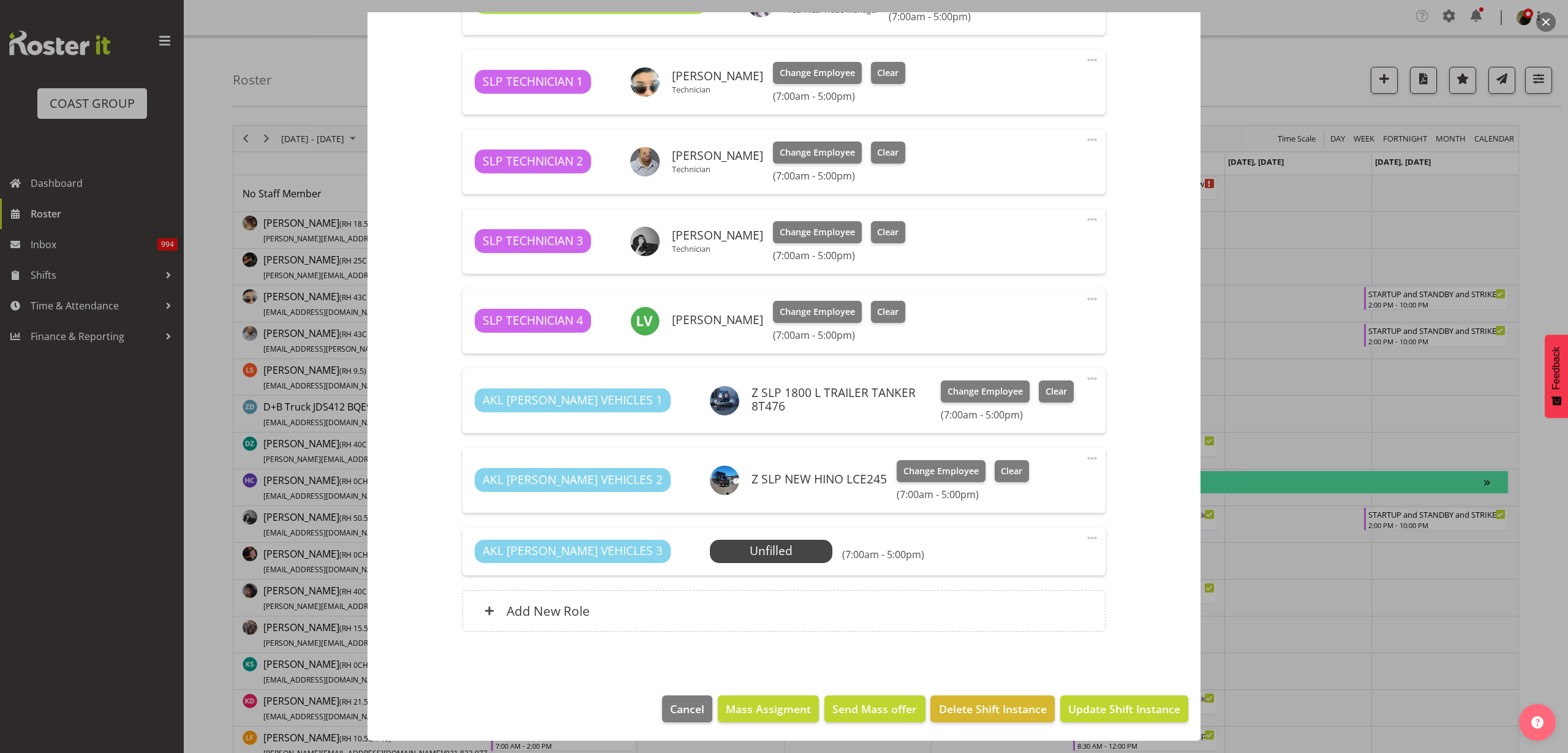
click at [0, 0] on span "Select Employee" at bounding box center [0, 0] width 0 height 0
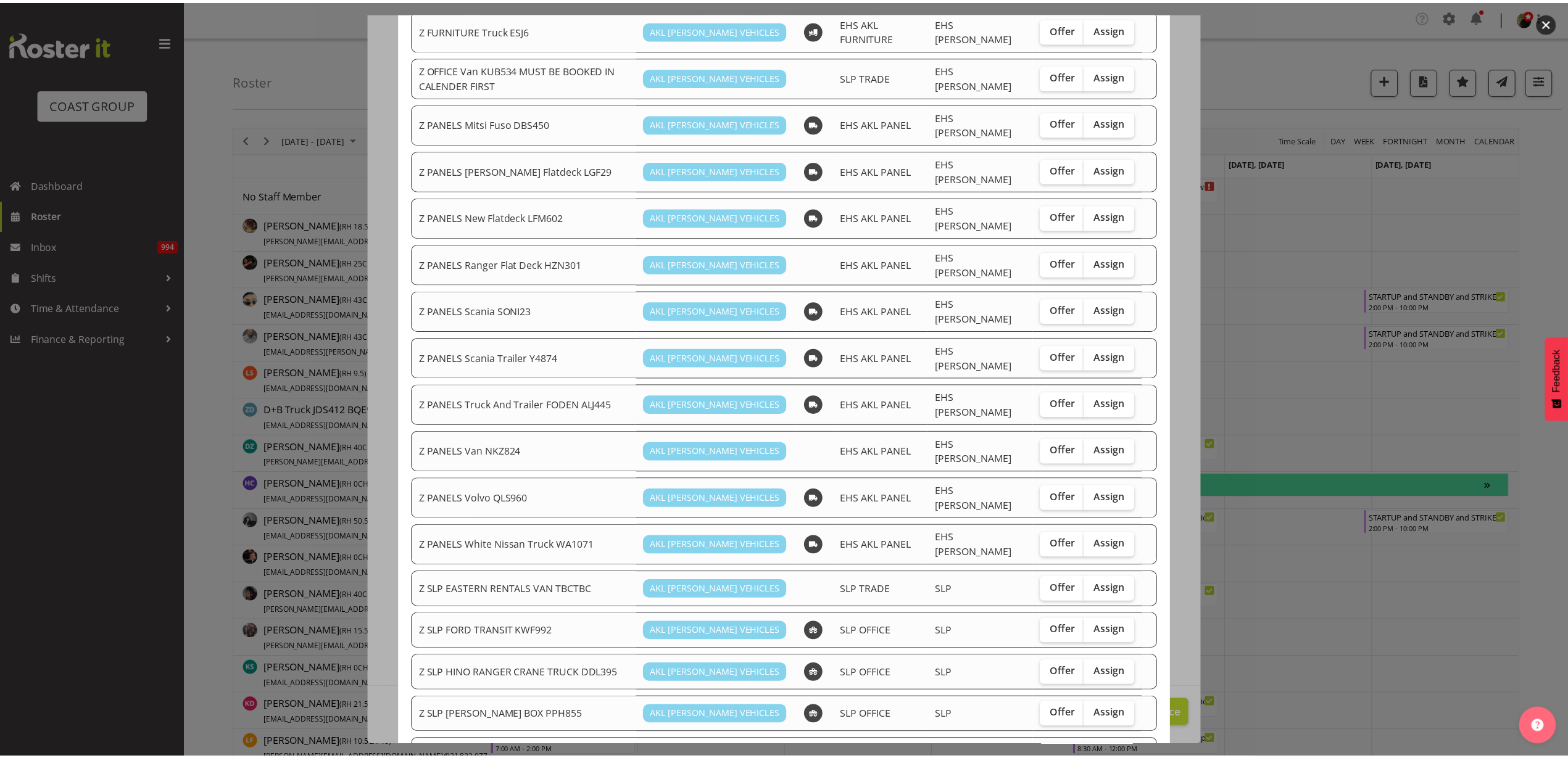
scroll to position [767, 0]
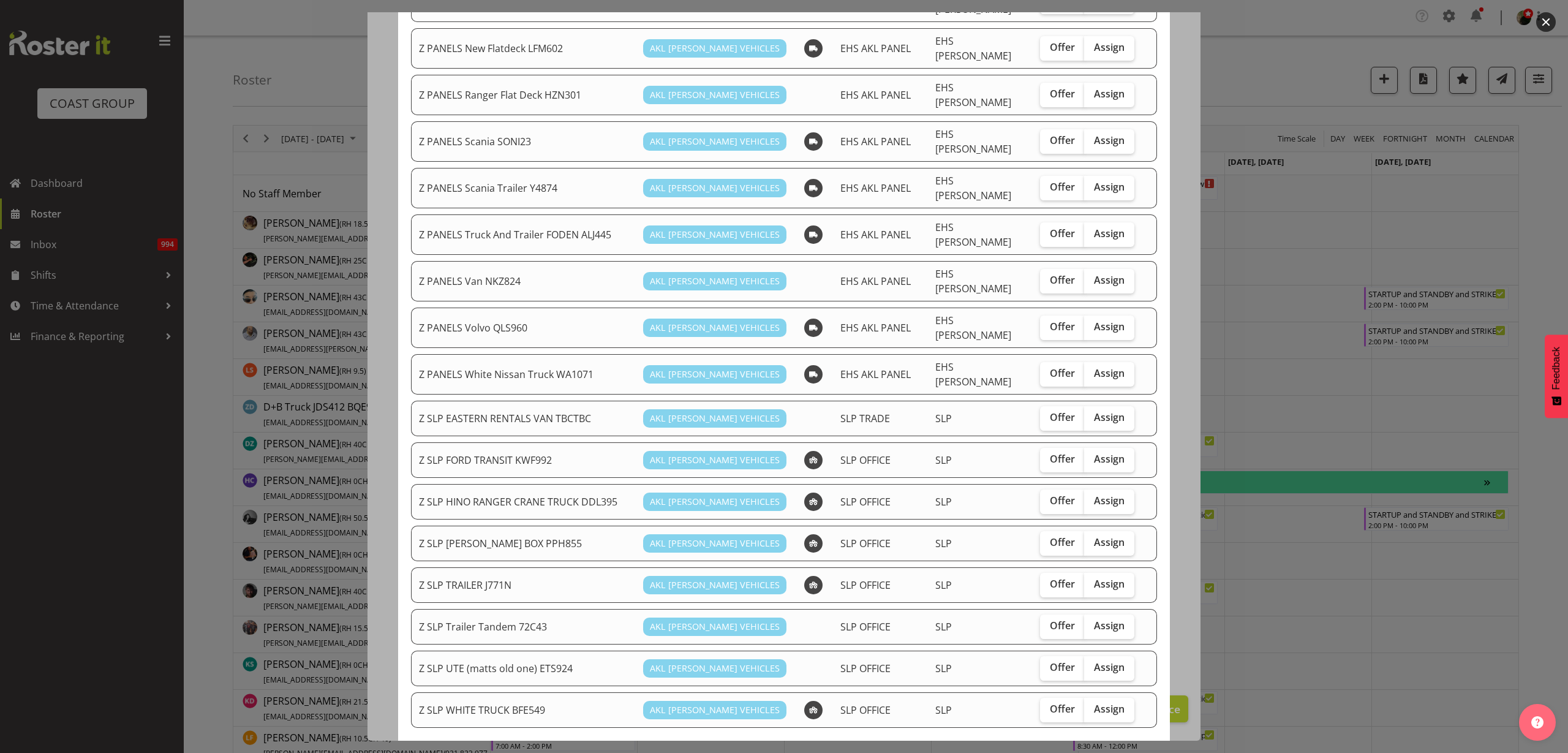
click at [1106, 453] on span "Assign" at bounding box center [1110, 459] width 31 height 13
click at [1092, 456] on input "Assign" at bounding box center [1088, 460] width 8 height 8
checkbox input "true"
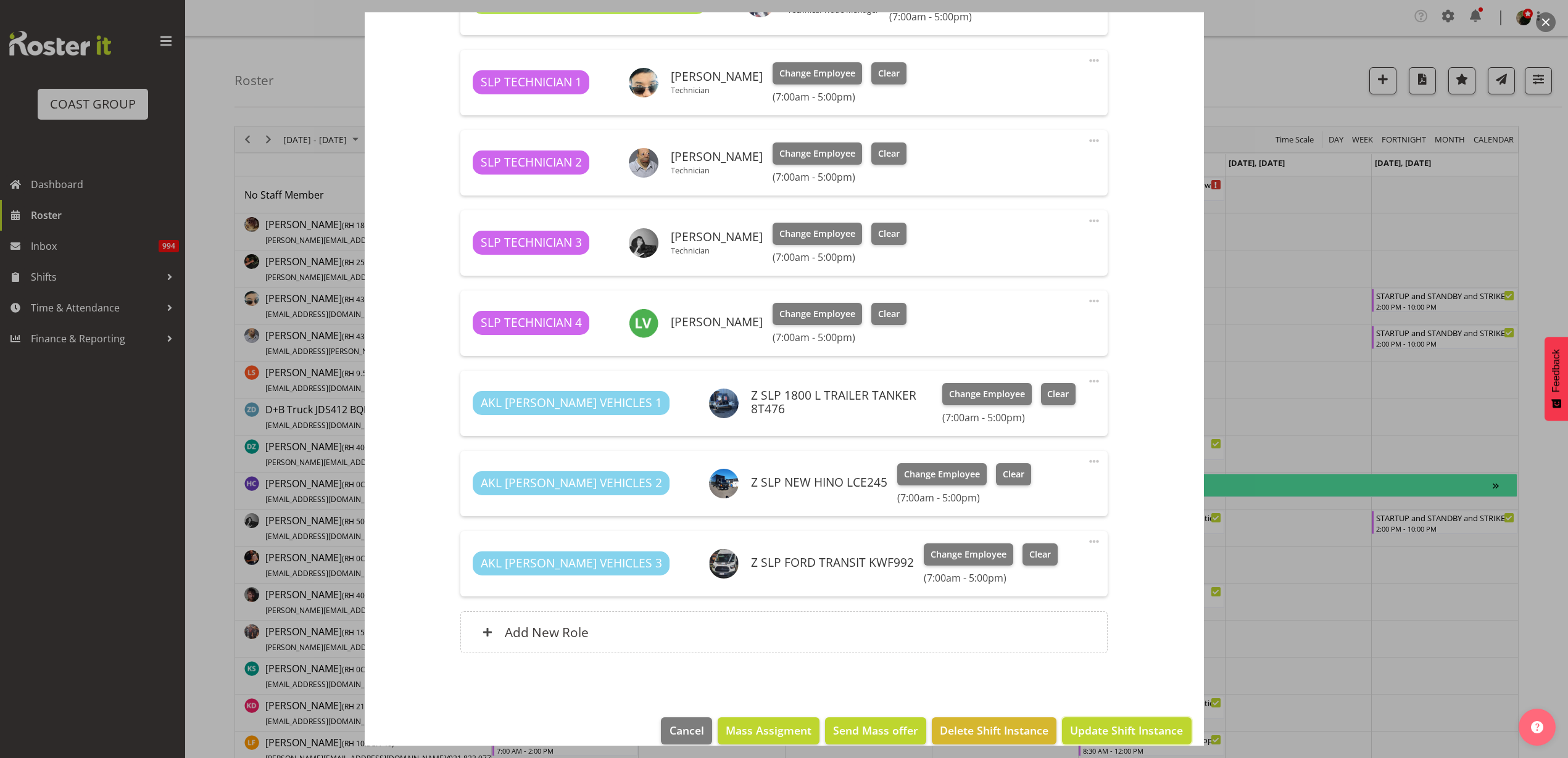
click at [1092, 732] on span "Update Shift Instance" at bounding box center [1127, 730] width 113 height 17
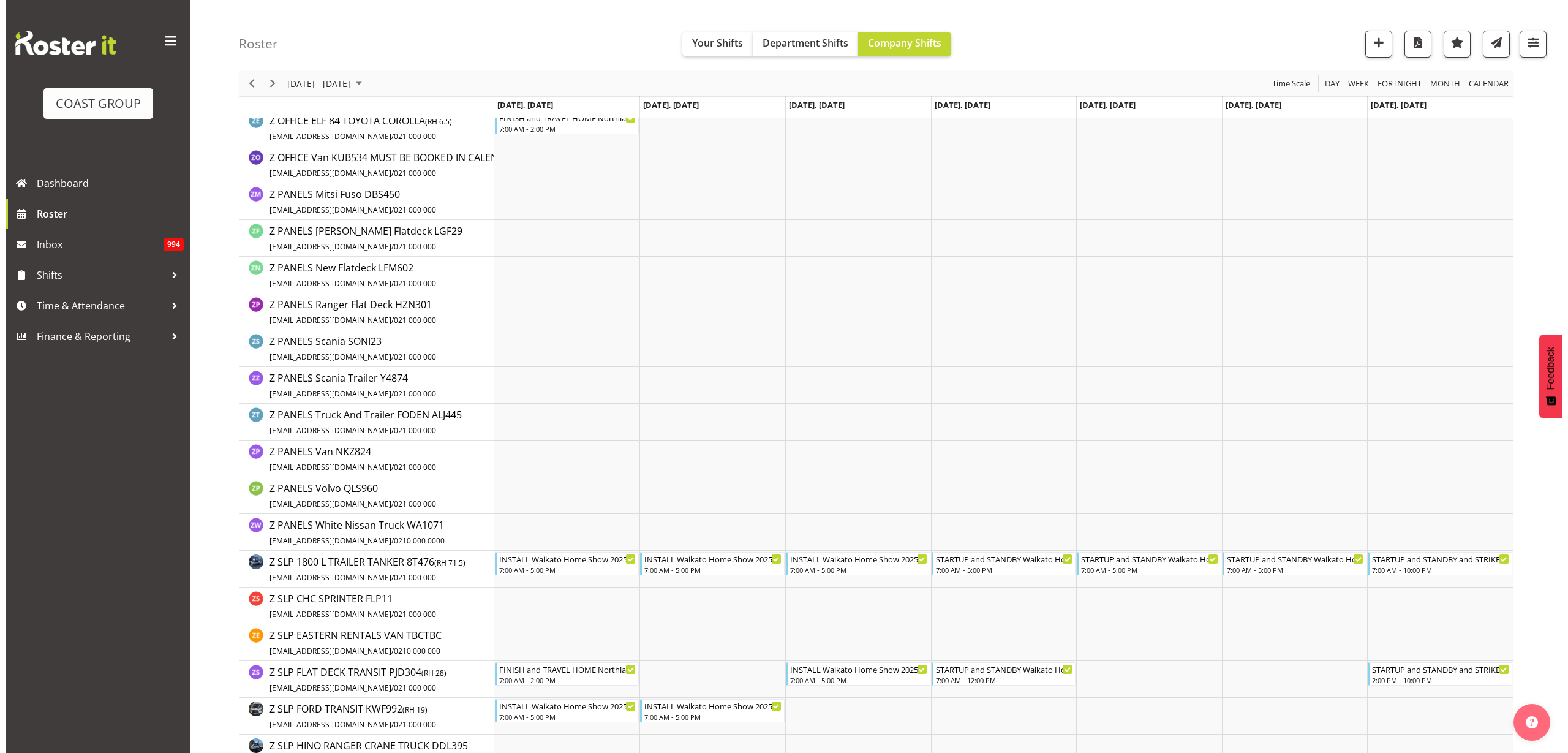
scroll to position [1762, 0]
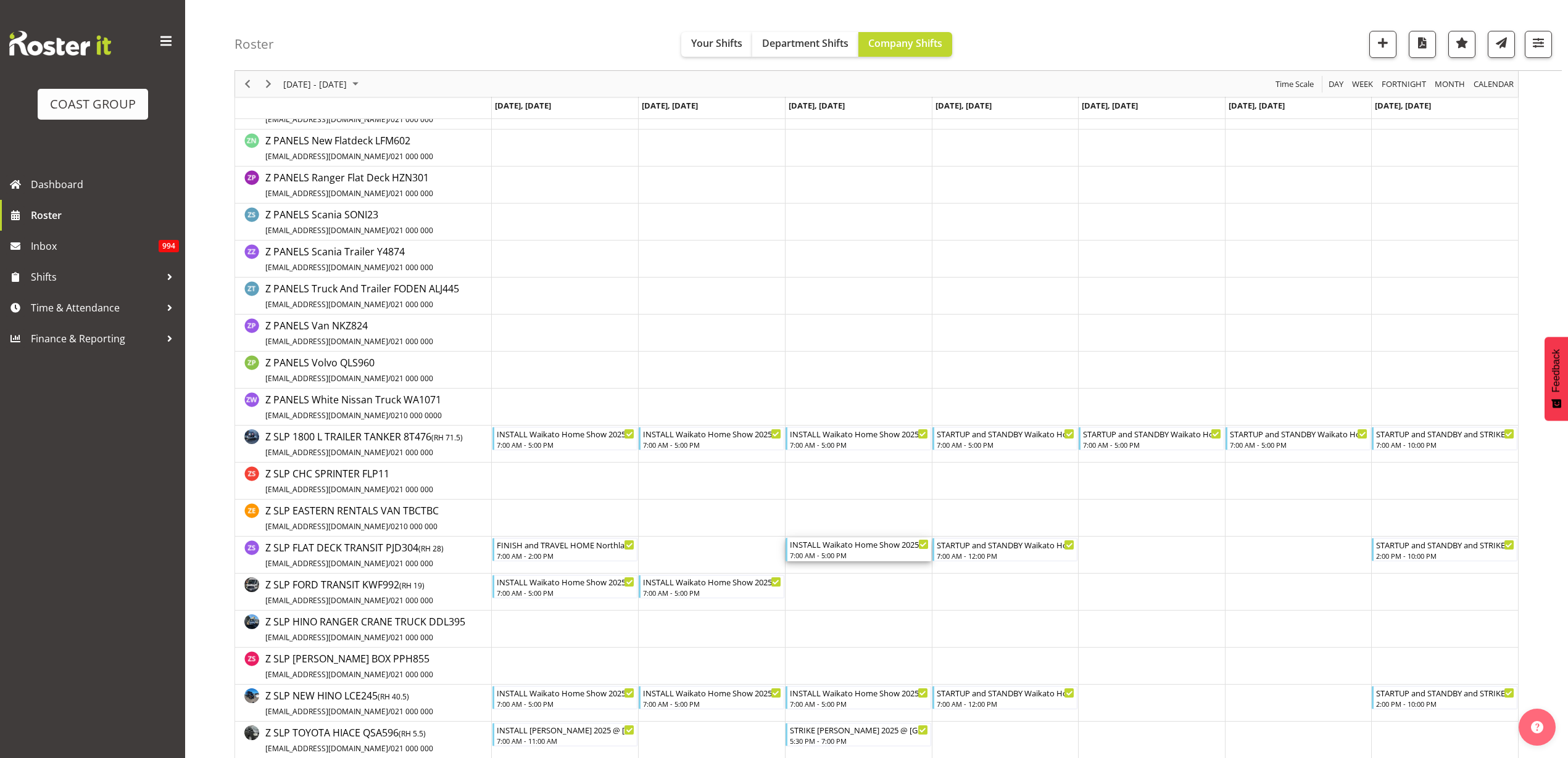
click at [840, 551] on div "7:00 AM - 5:00 PM" at bounding box center [859, 555] width 139 height 10
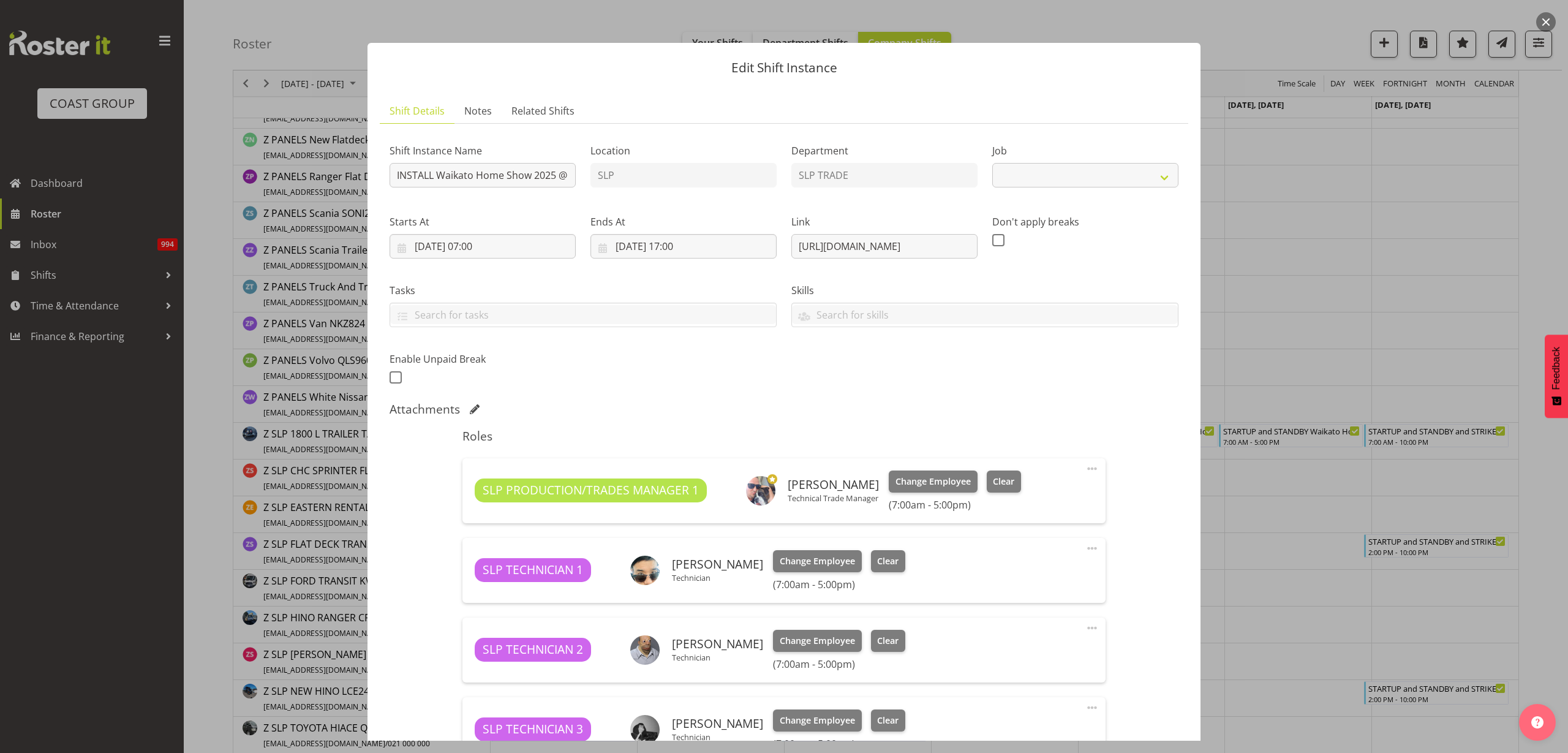
select select "9156"
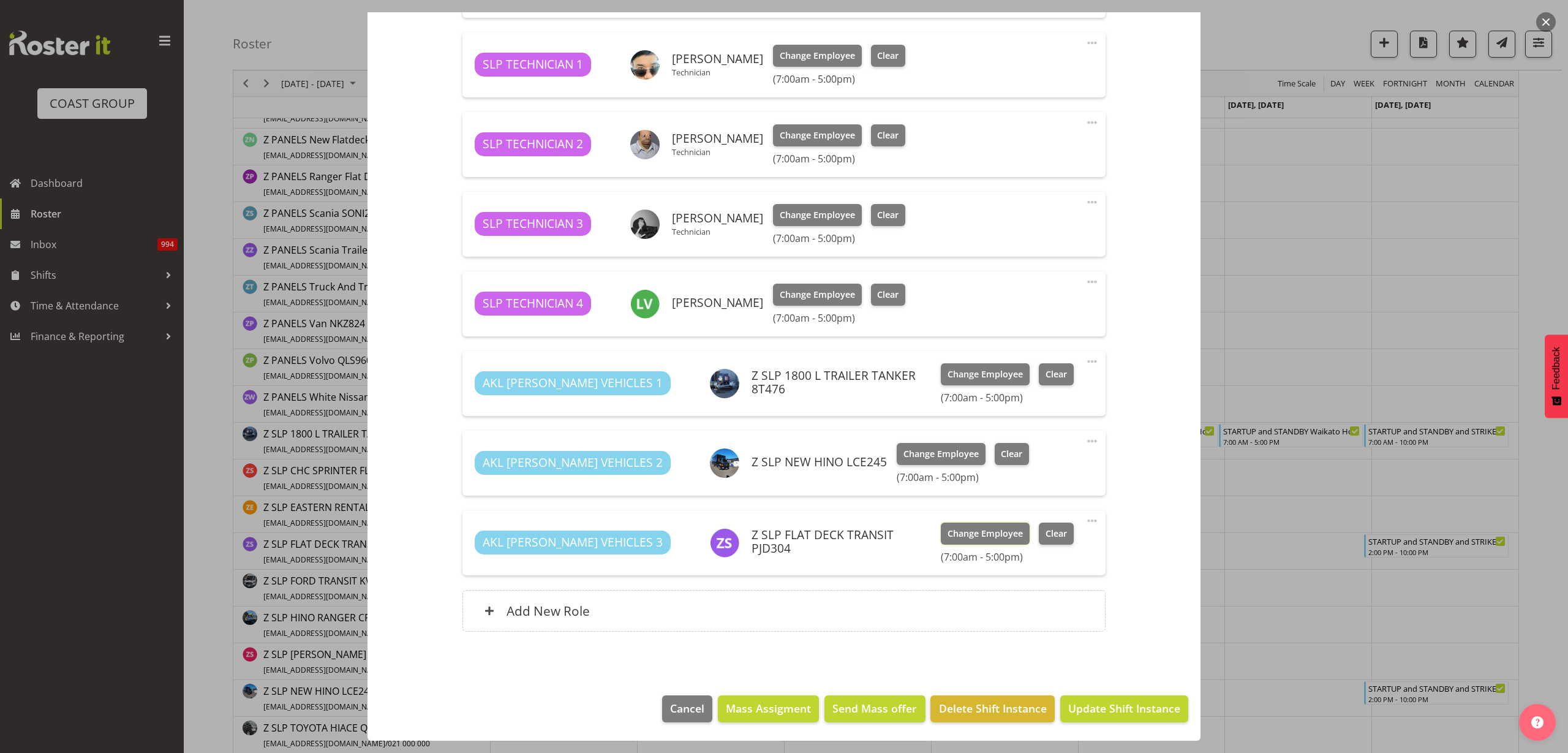
click at [948, 537] on span "Change Employee" at bounding box center [985, 534] width 75 height 14
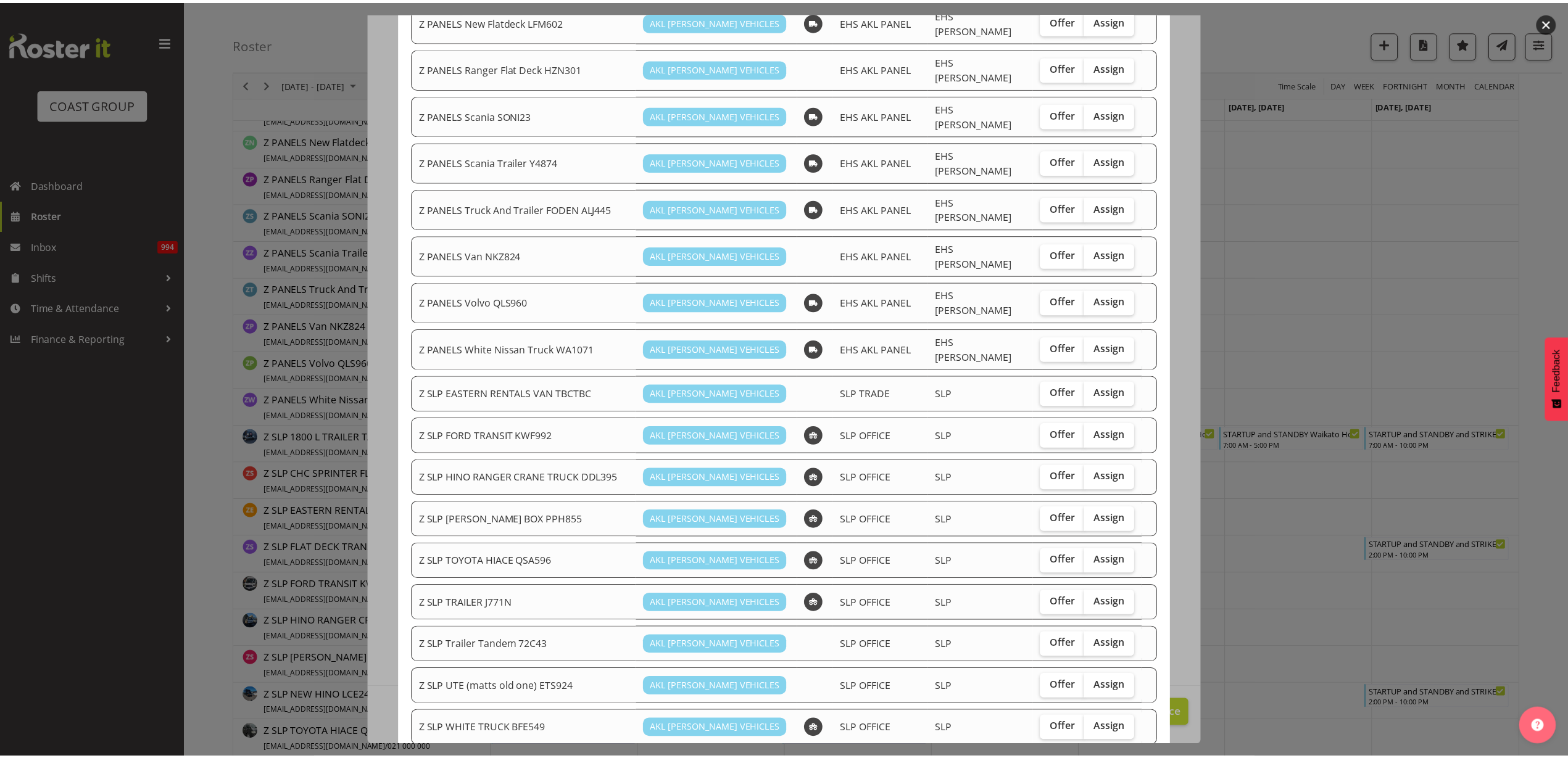
scroll to position [850, 0]
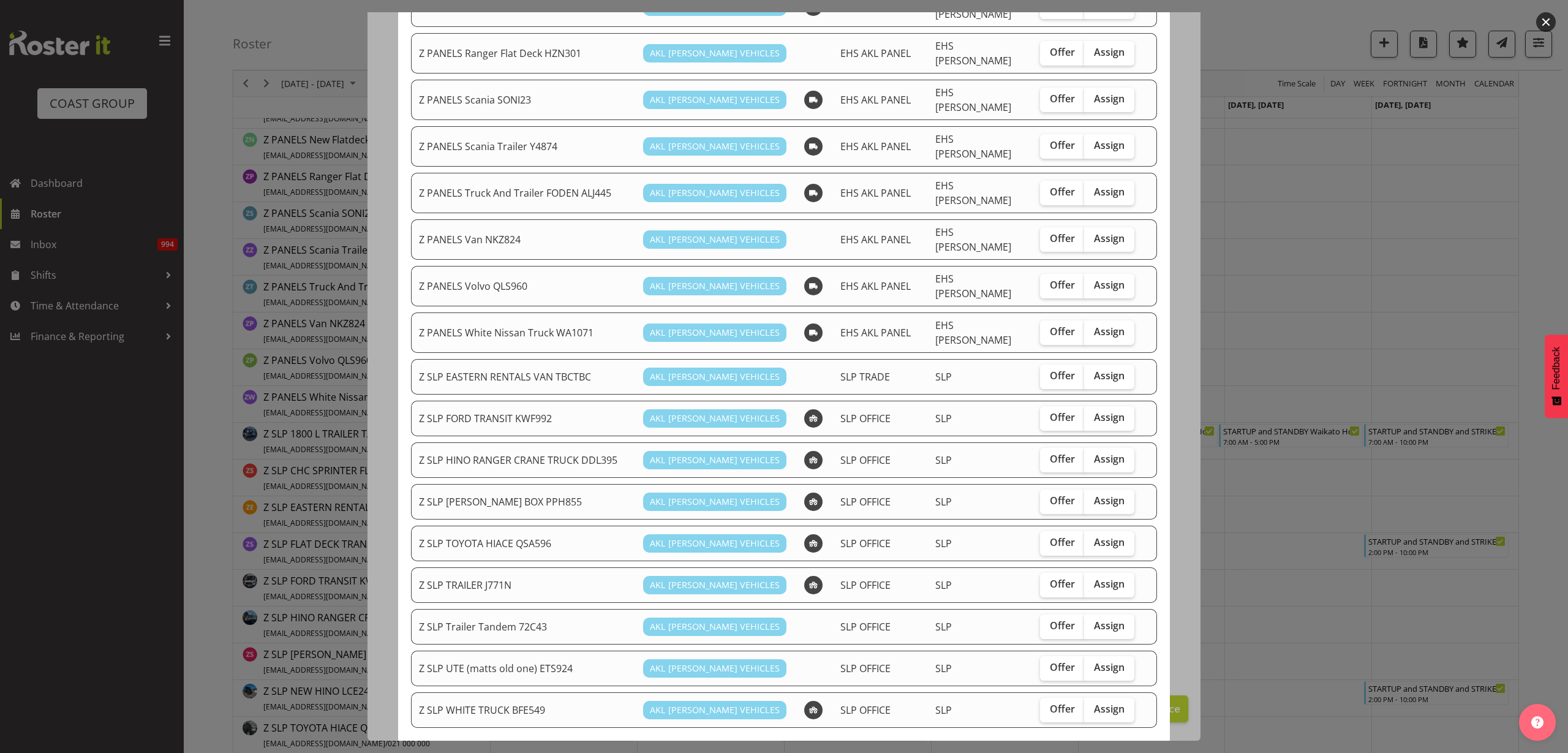
click at [1094, 411] on span "Assign" at bounding box center [1110, 417] width 31 height 13
click at [1092, 414] on input "Assign" at bounding box center [1088, 418] width 8 height 8
checkbox input "true"
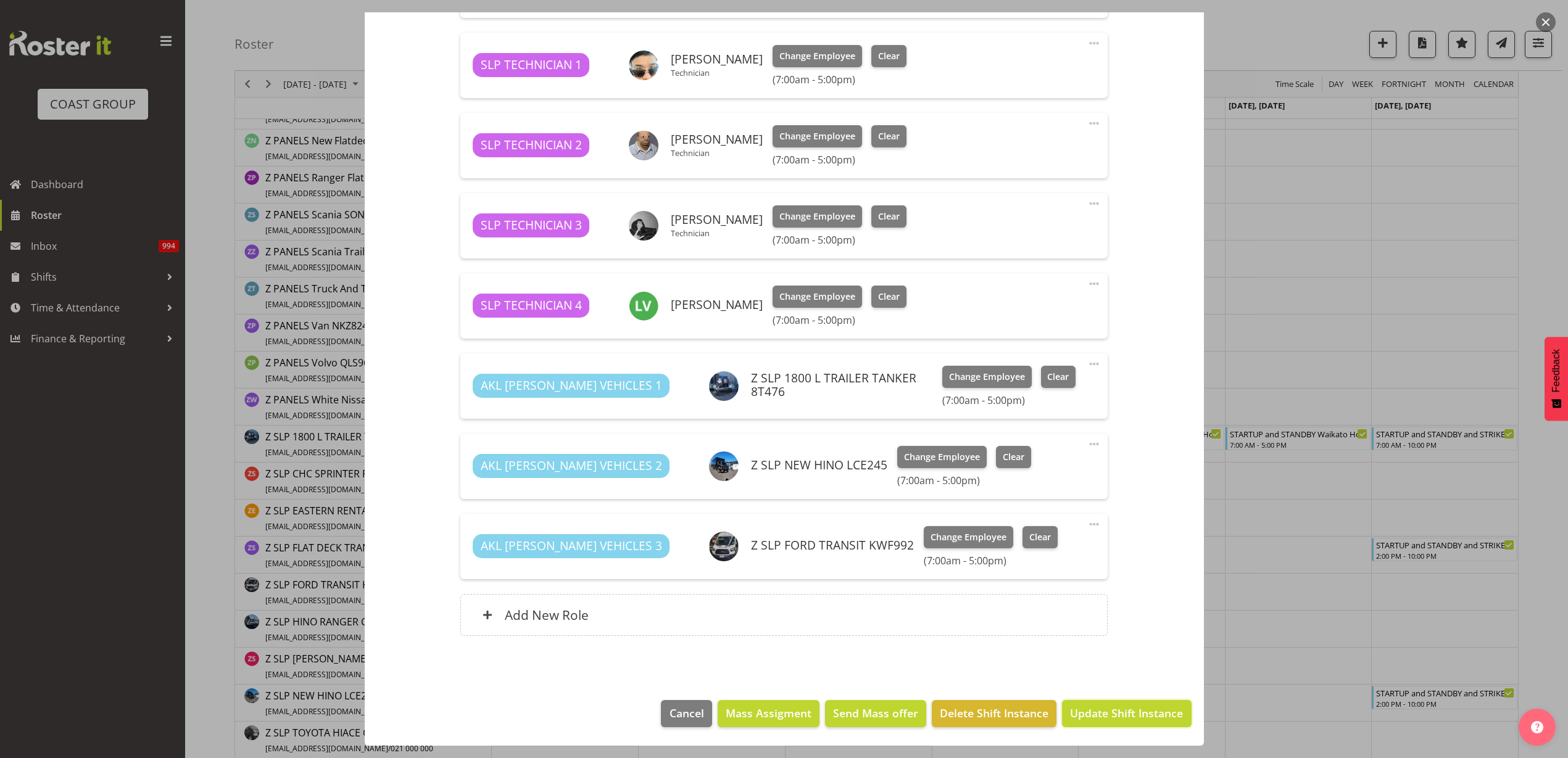
click at [1092, 716] on span "Update Shift Instance" at bounding box center [1127, 713] width 113 height 17
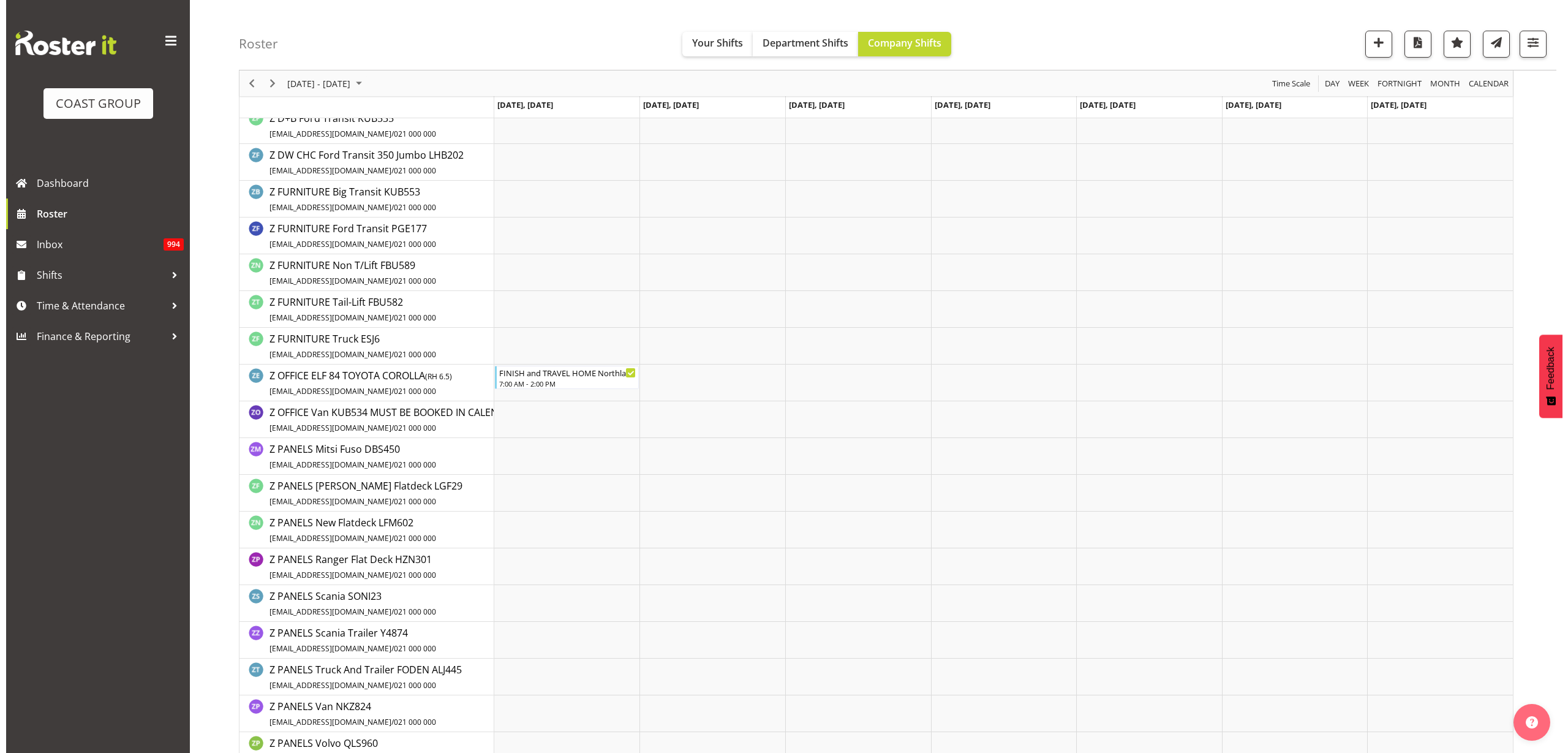
scroll to position [1839, 0]
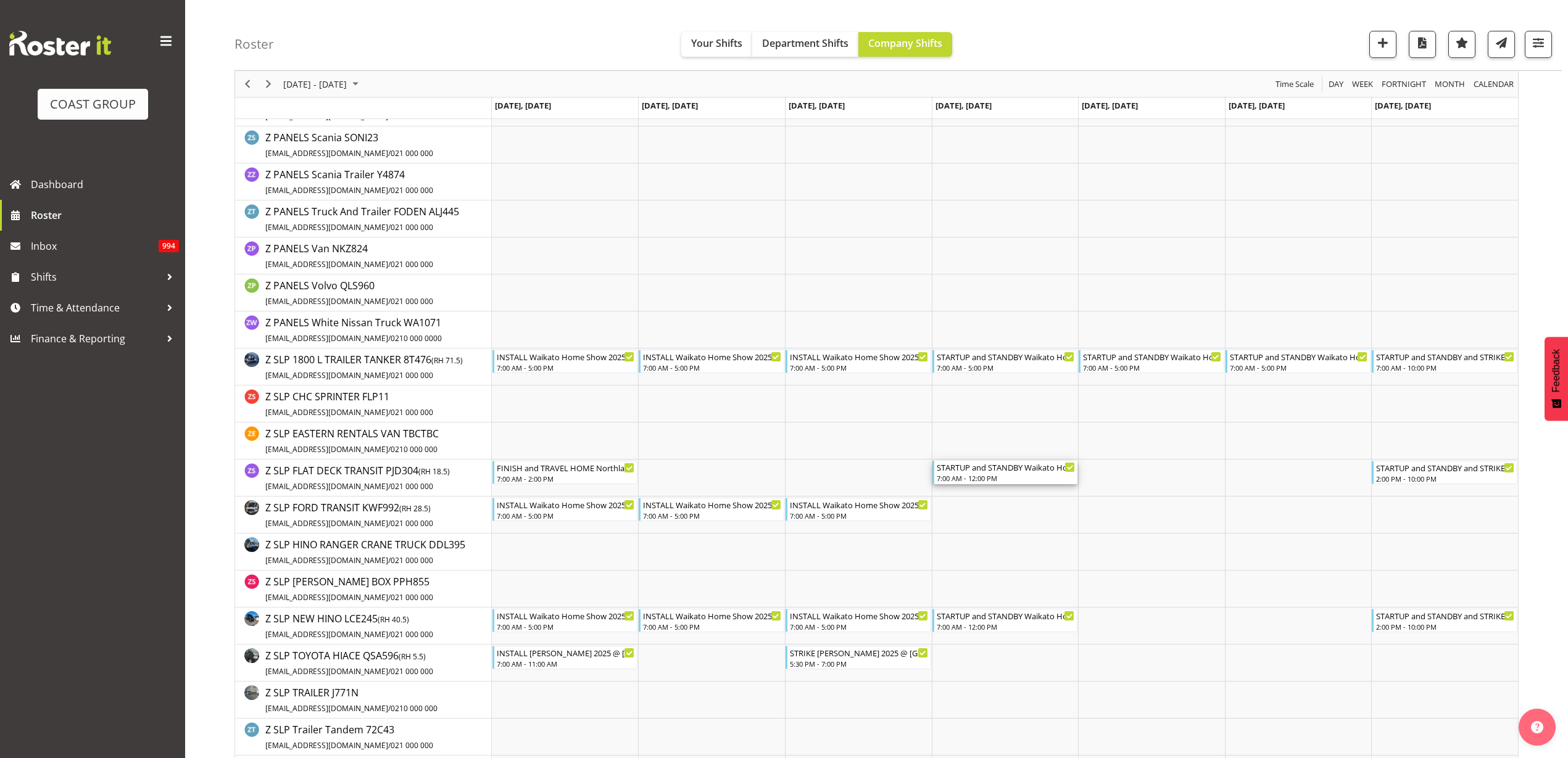
click at [992, 469] on div "STARTUP and STANDBY Waikato Home Show 2025 @ [GEOGRAPHIC_DATA]" at bounding box center [1006, 466] width 139 height 13
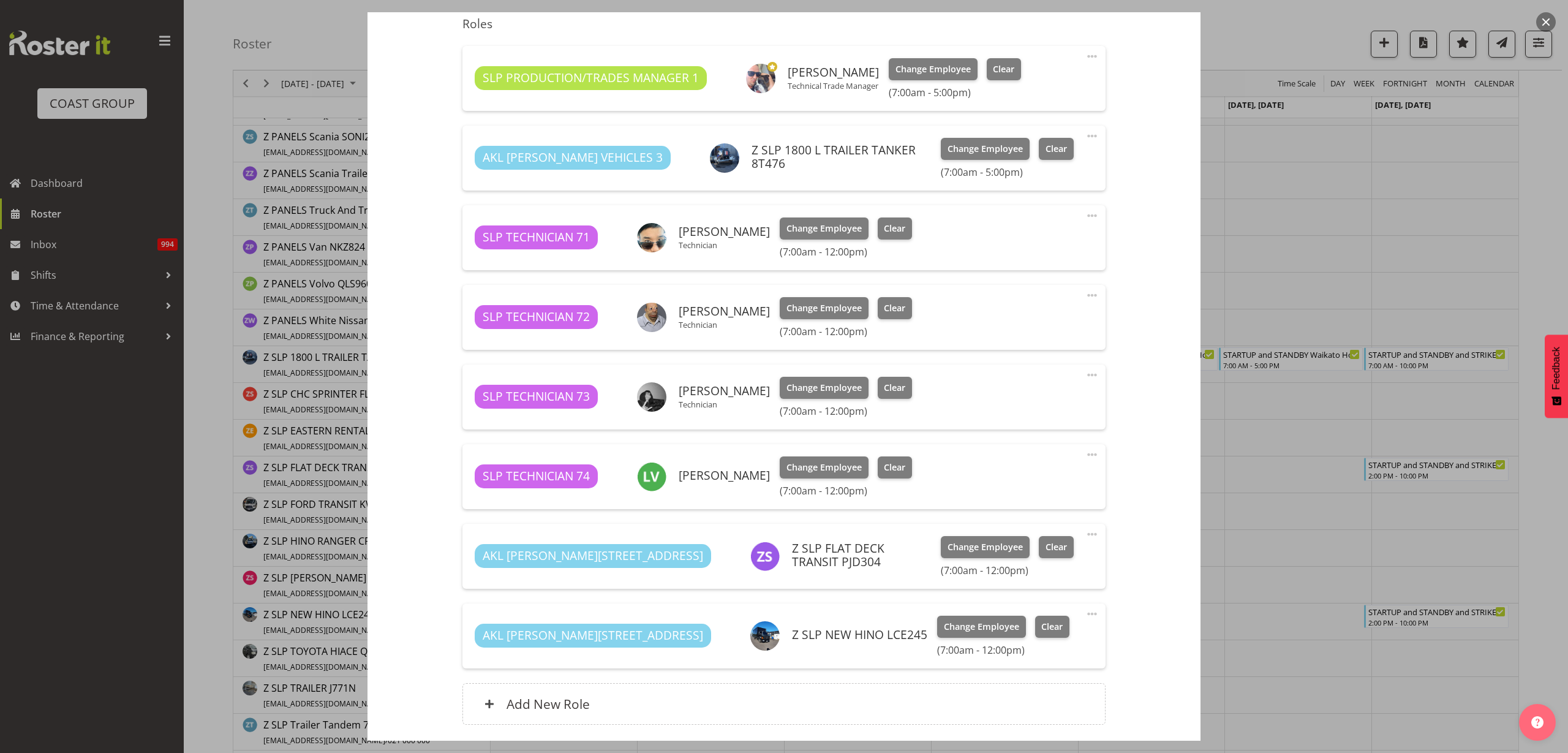
scroll to position [460, 0]
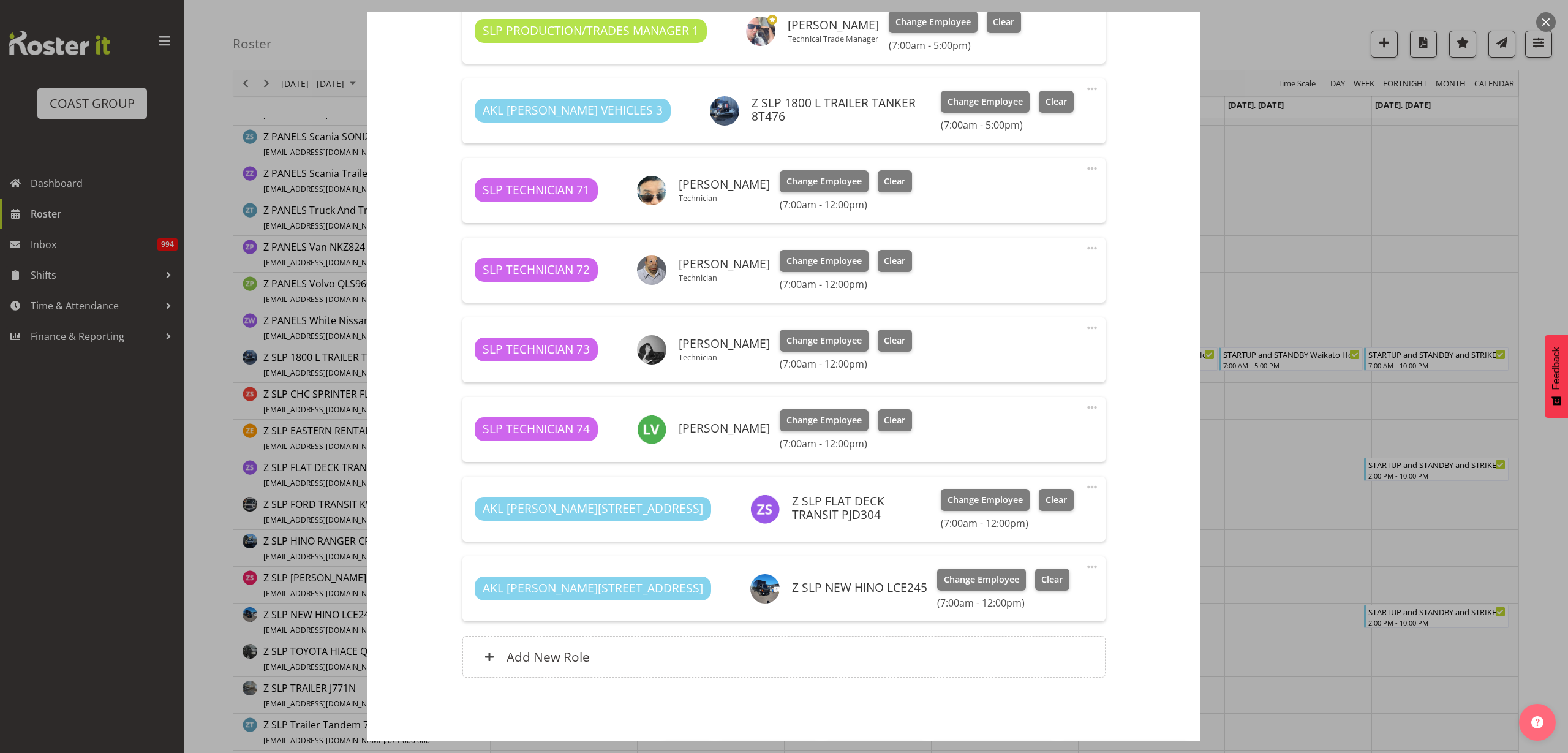
select select "9156"
click at [948, 504] on span "Change Employee" at bounding box center [985, 500] width 75 height 14
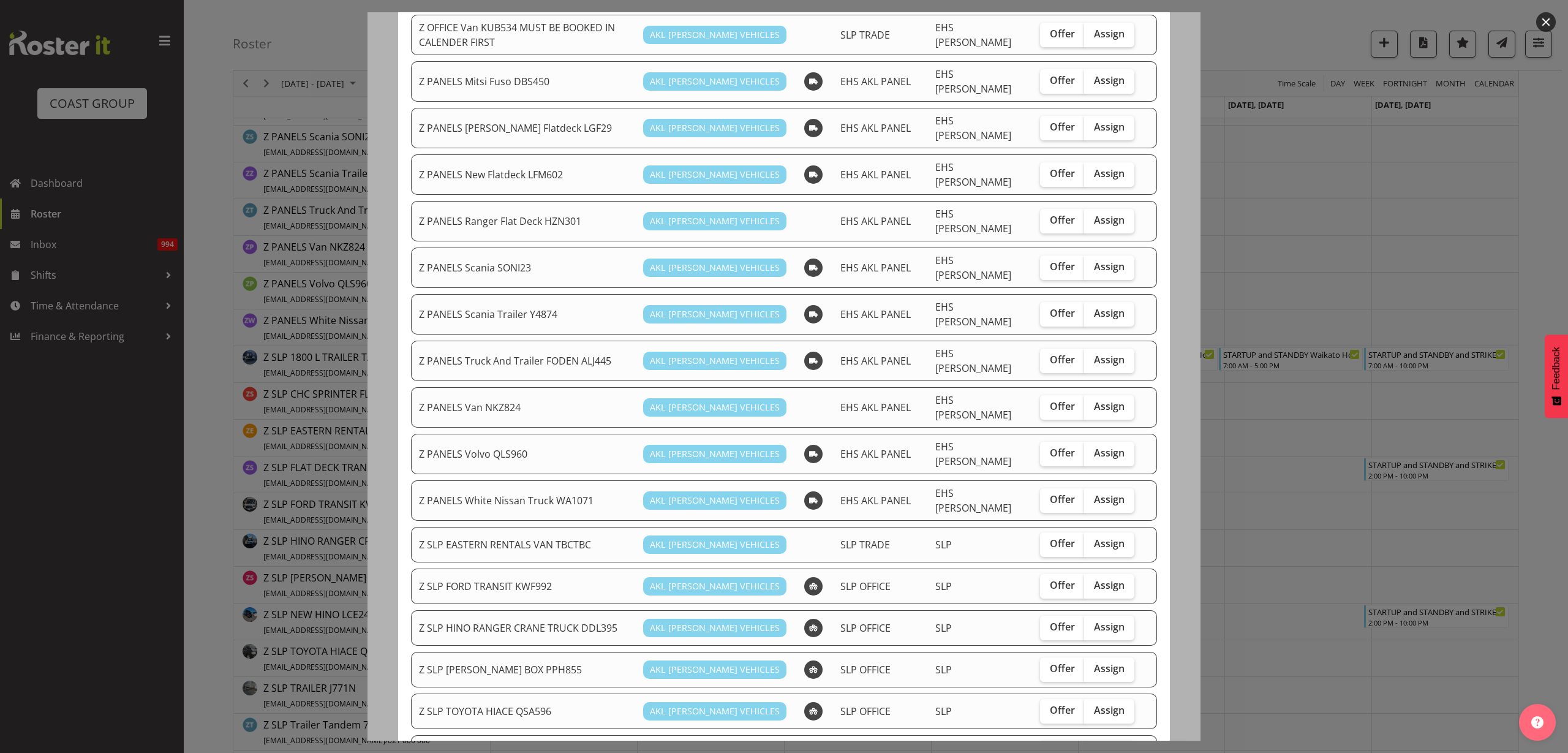
scroll to position [767, 0]
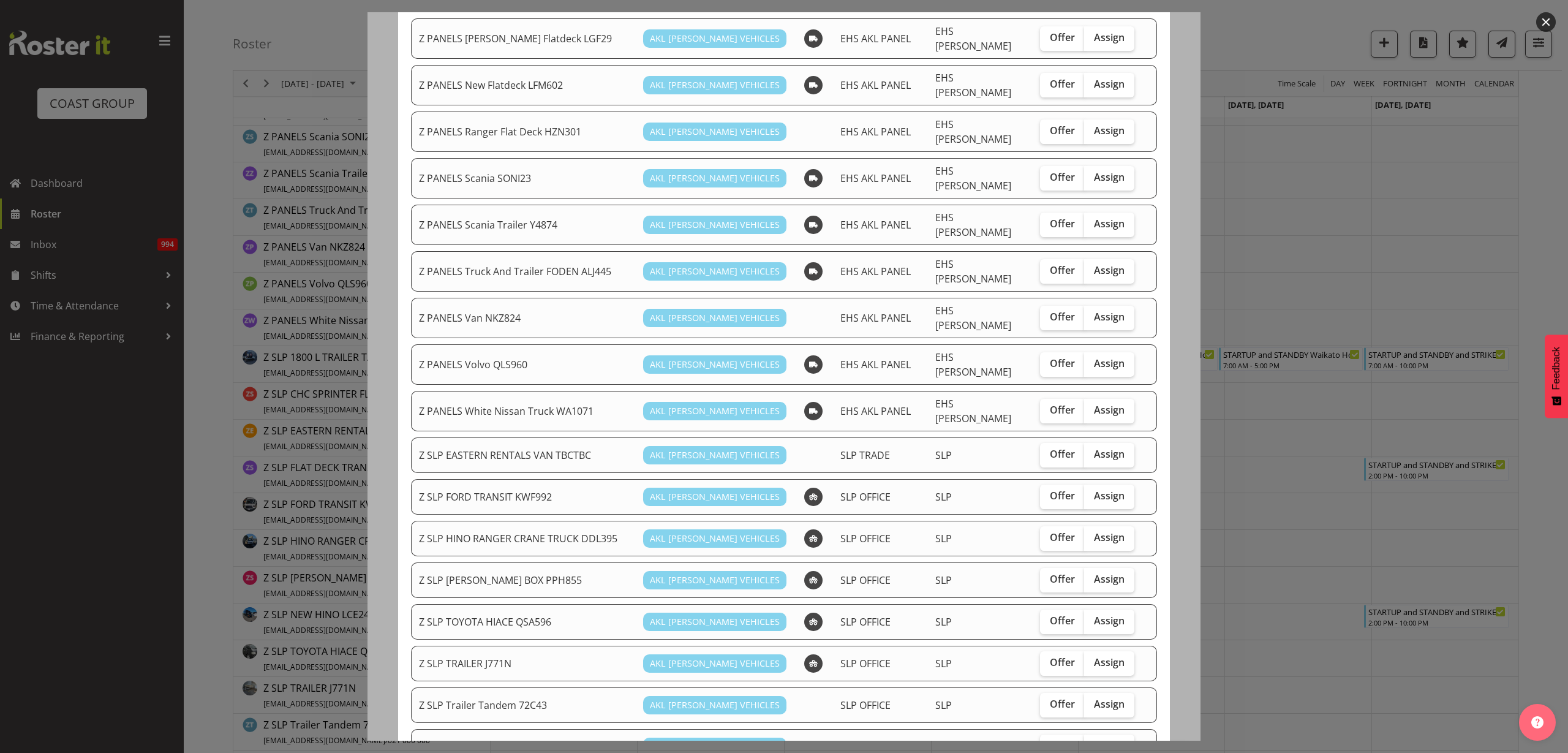
click at [1107, 489] on span "Assign" at bounding box center [1110, 495] width 31 height 13
click at [1092, 492] on input "Assign" at bounding box center [1088, 496] width 8 height 8
checkbox input "true"
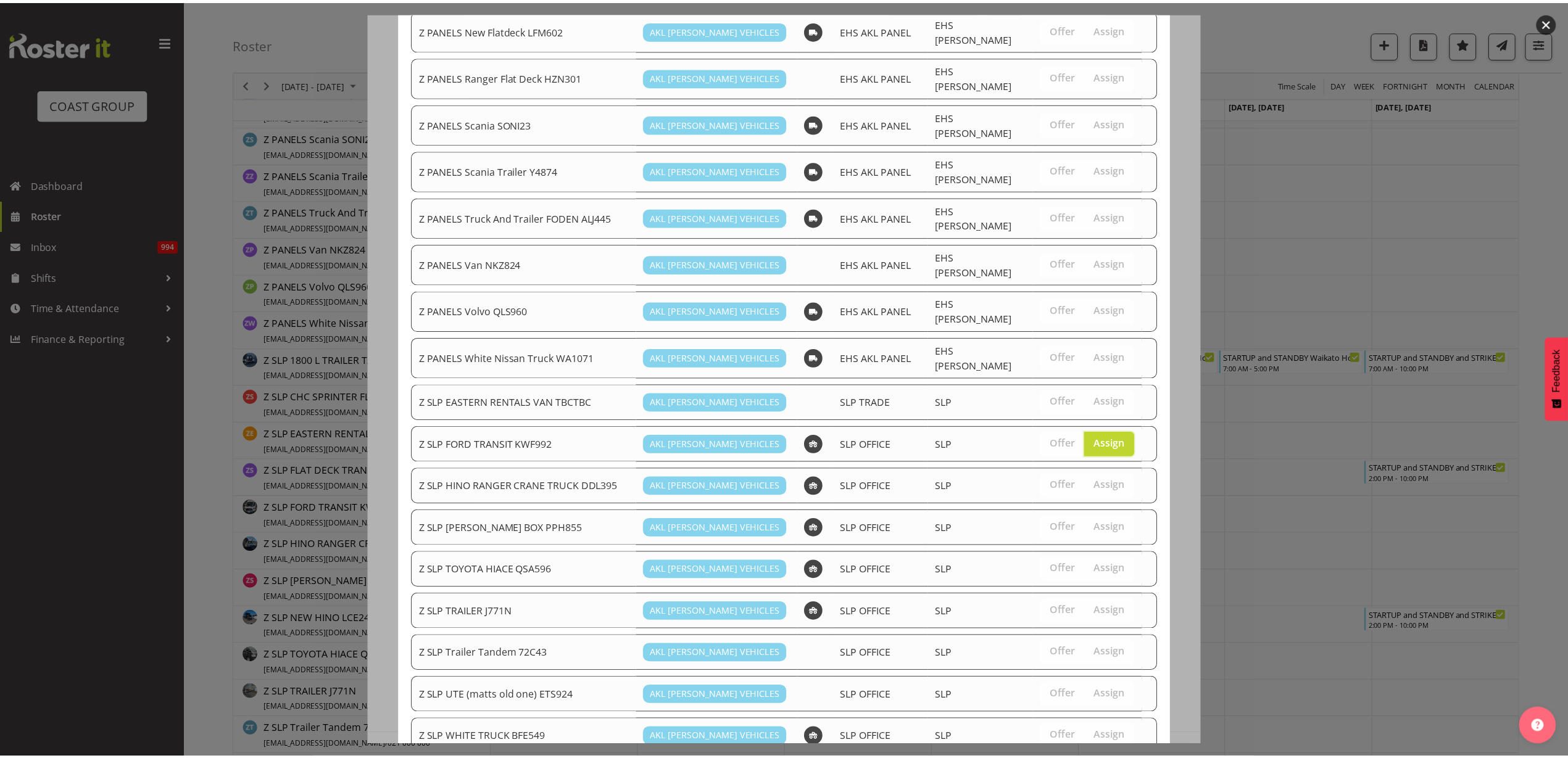
scroll to position [850, 0]
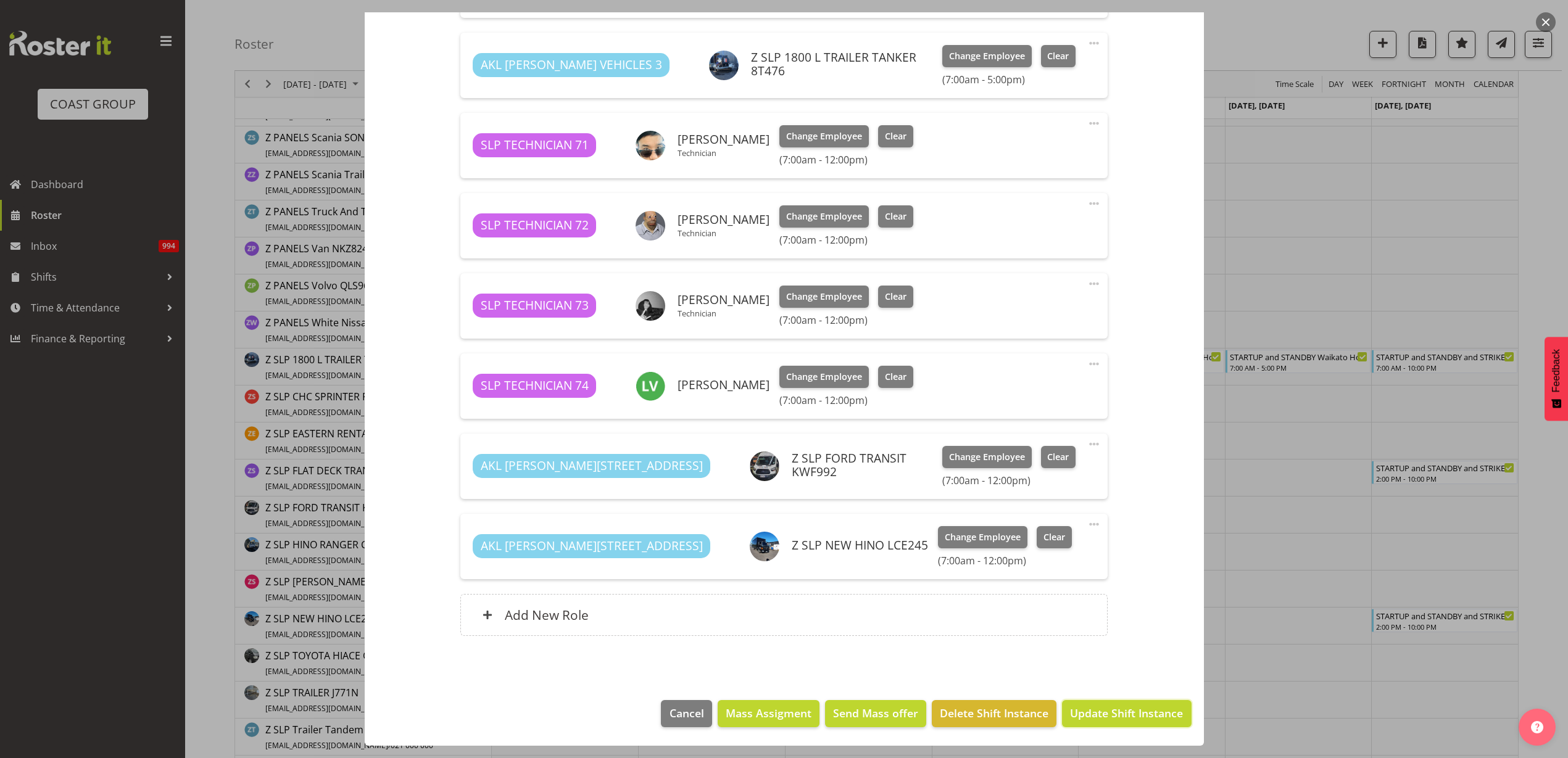
click at [1093, 712] on span "Update Shift Instance" at bounding box center [1127, 713] width 113 height 17
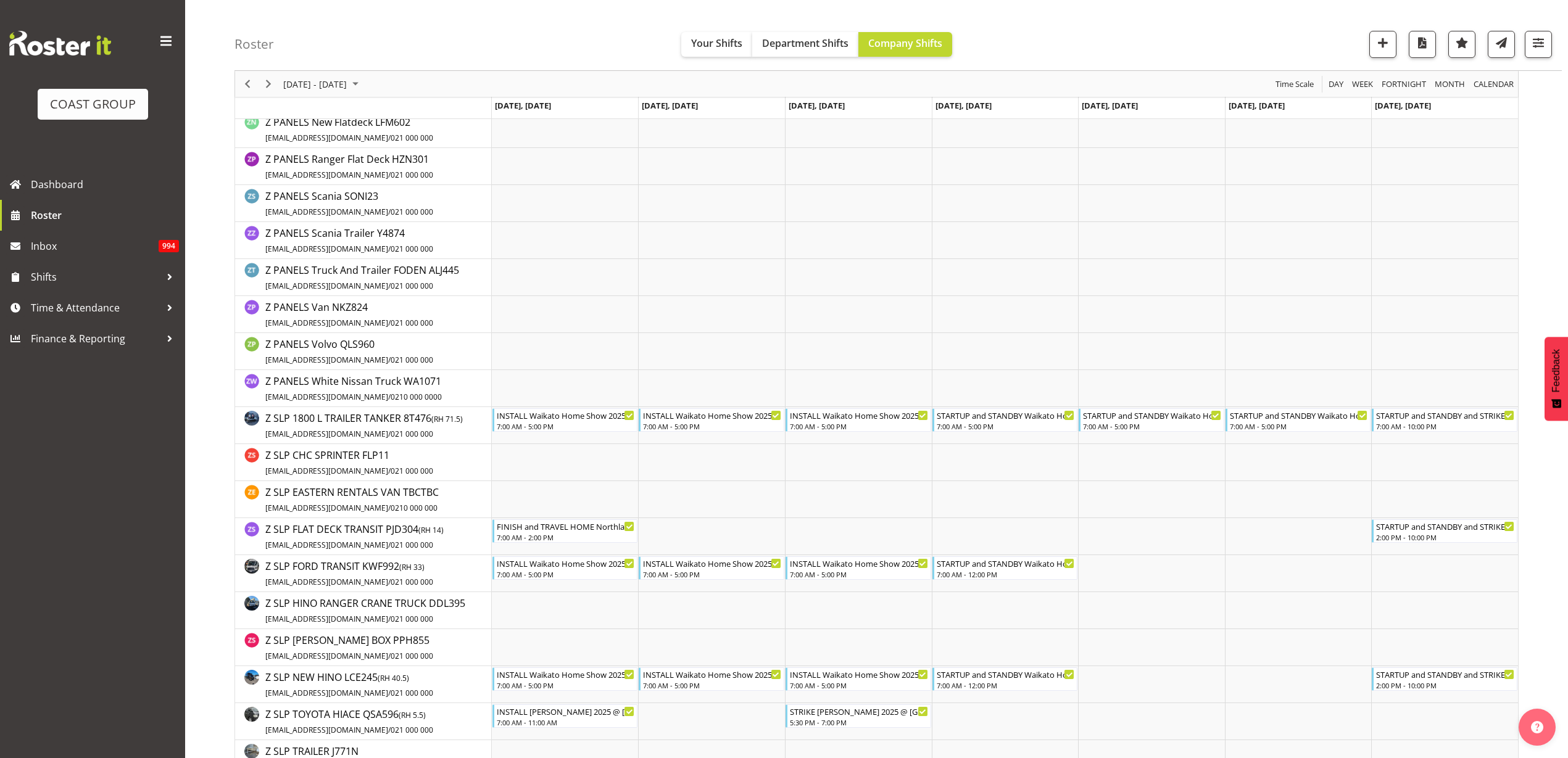
scroll to position [1851, 0]
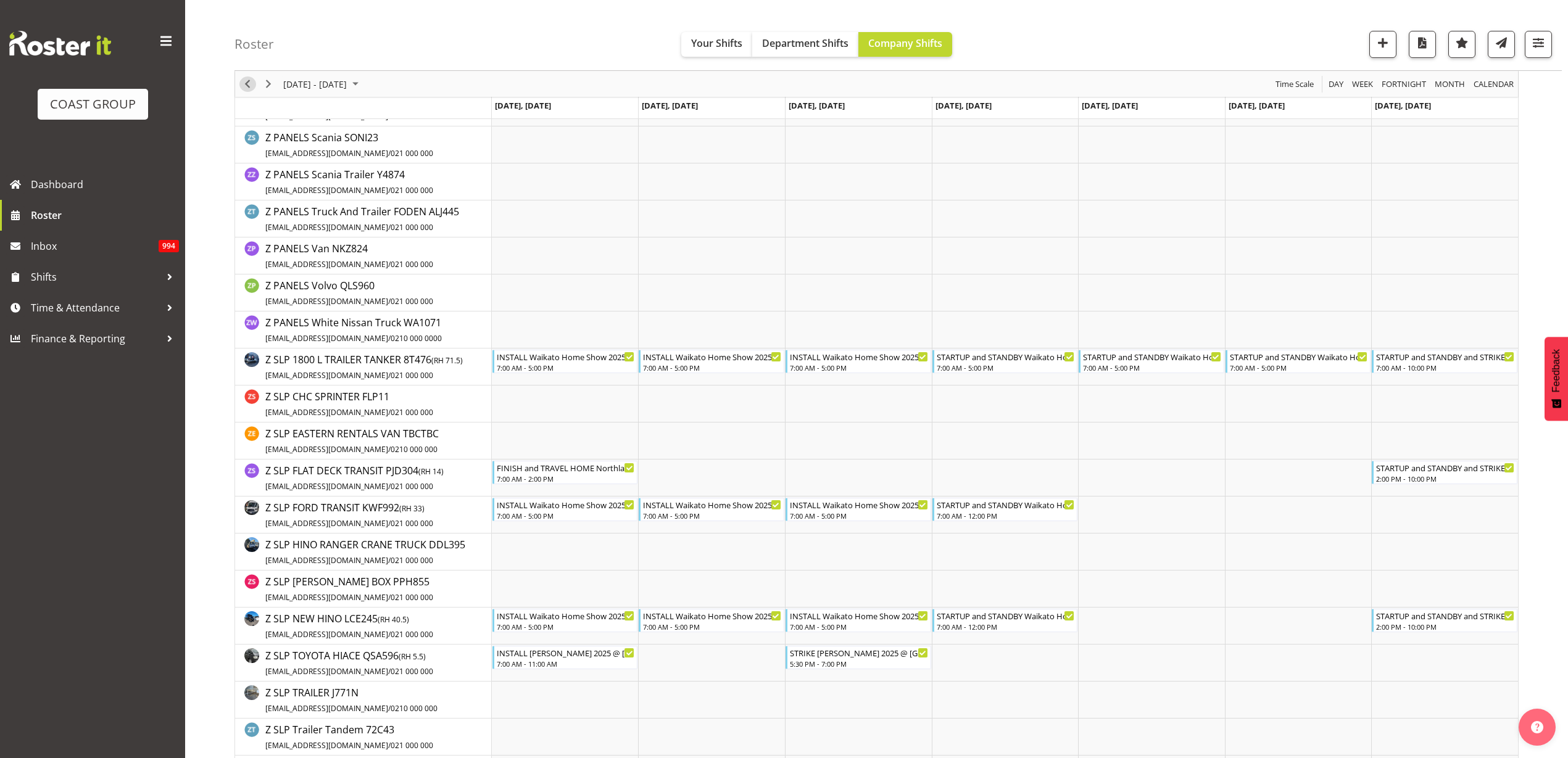
click at [248, 82] on span "Previous" at bounding box center [247, 85] width 15 height 16
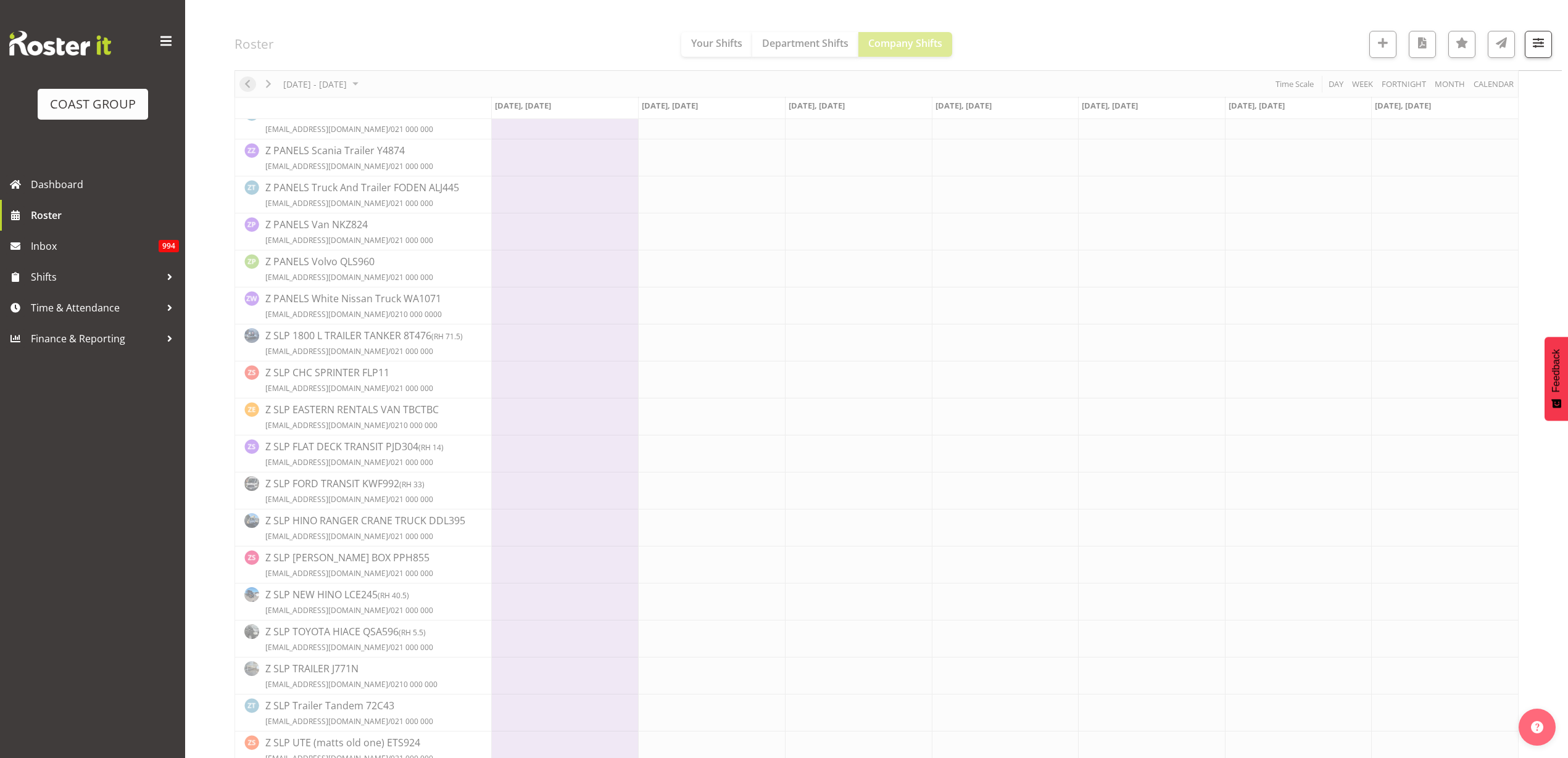
scroll to position [0, 0]
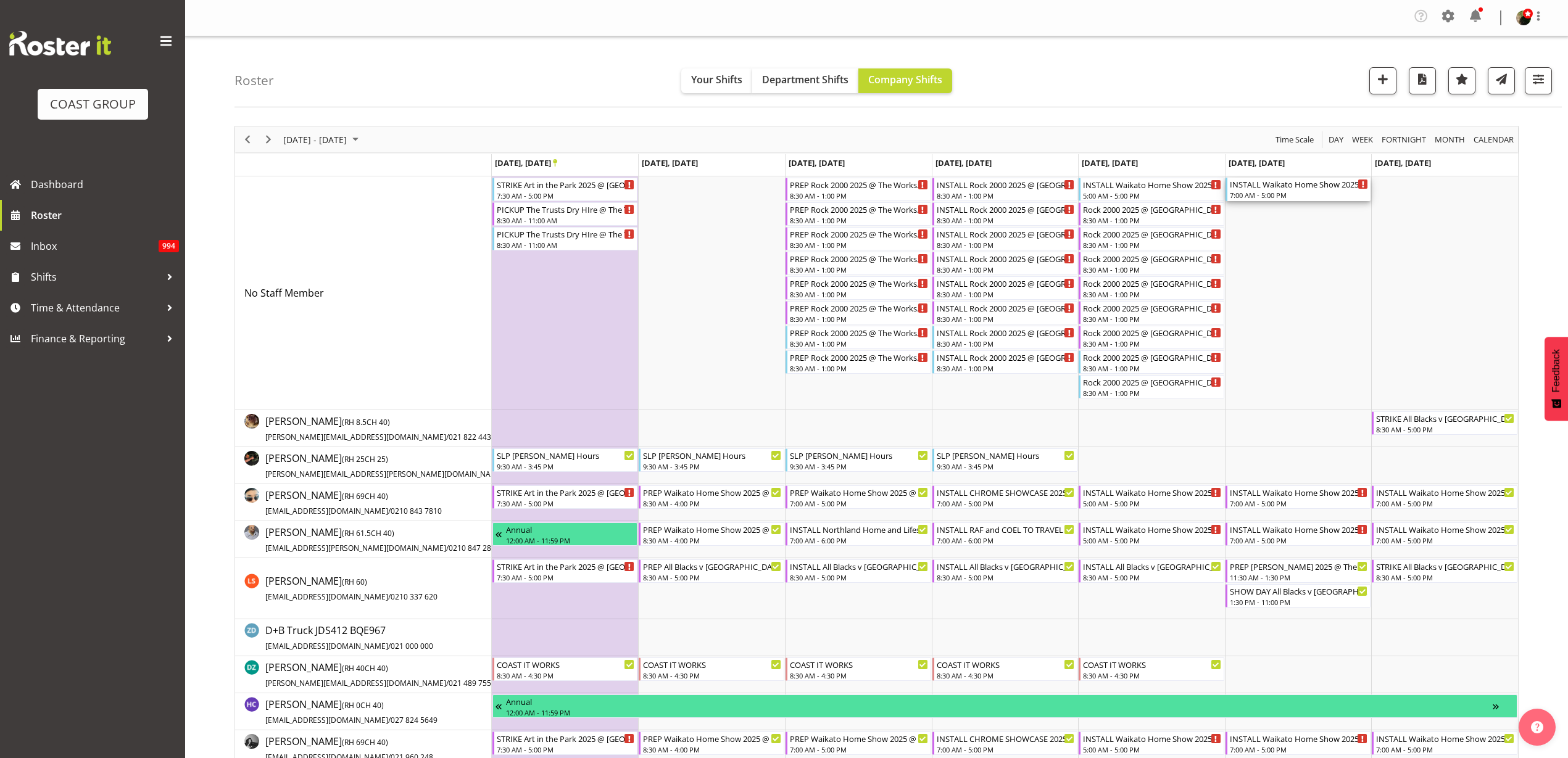
click at [1305, 187] on div "INSTALL Waikato Home Show 2025 @ [GEOGRAPHIC_DATA]" at bounding box center [1299, 184] width 139 height 13
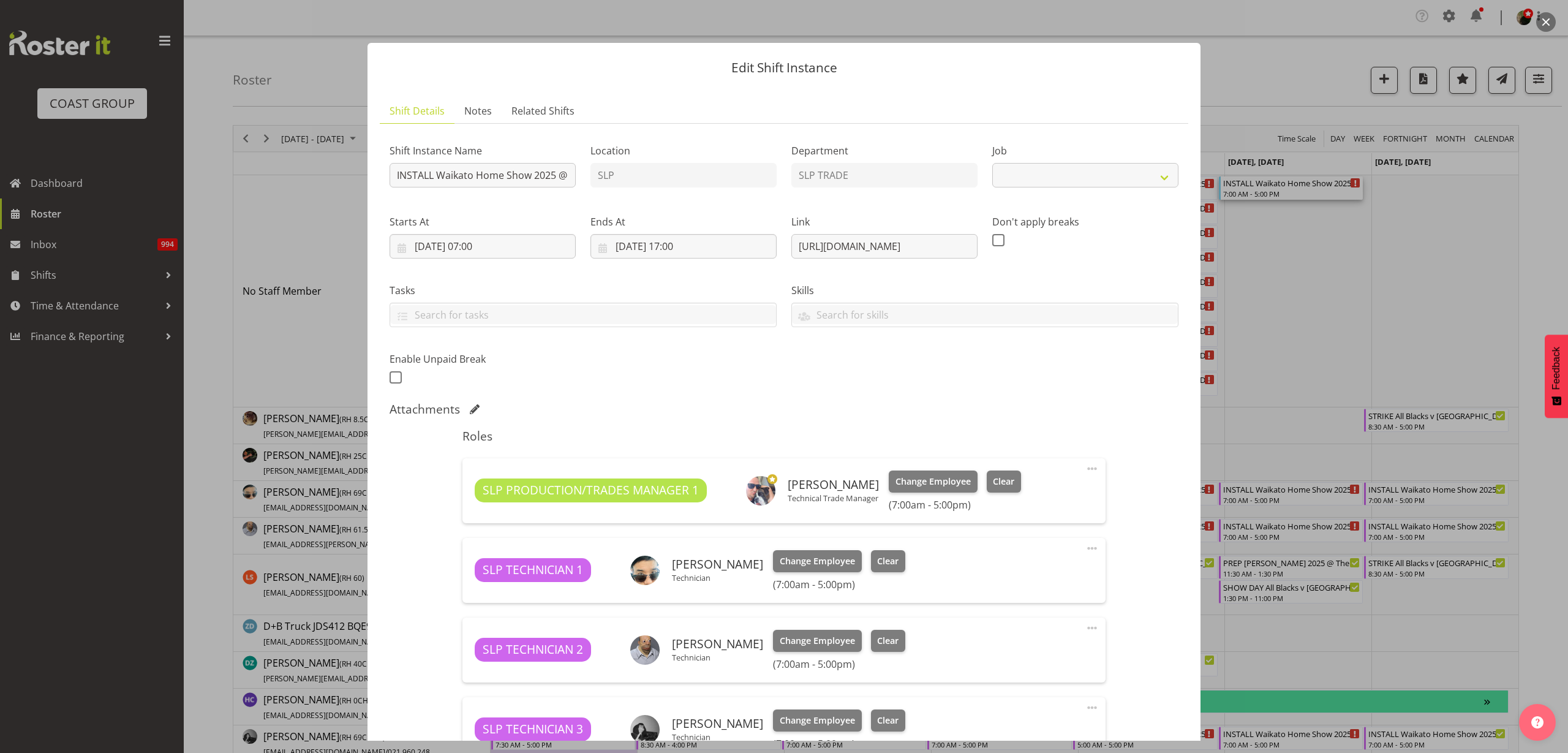
select select
click at [1550, 18] on button "button" at bounding box center [1546, 22] width 19 height 19
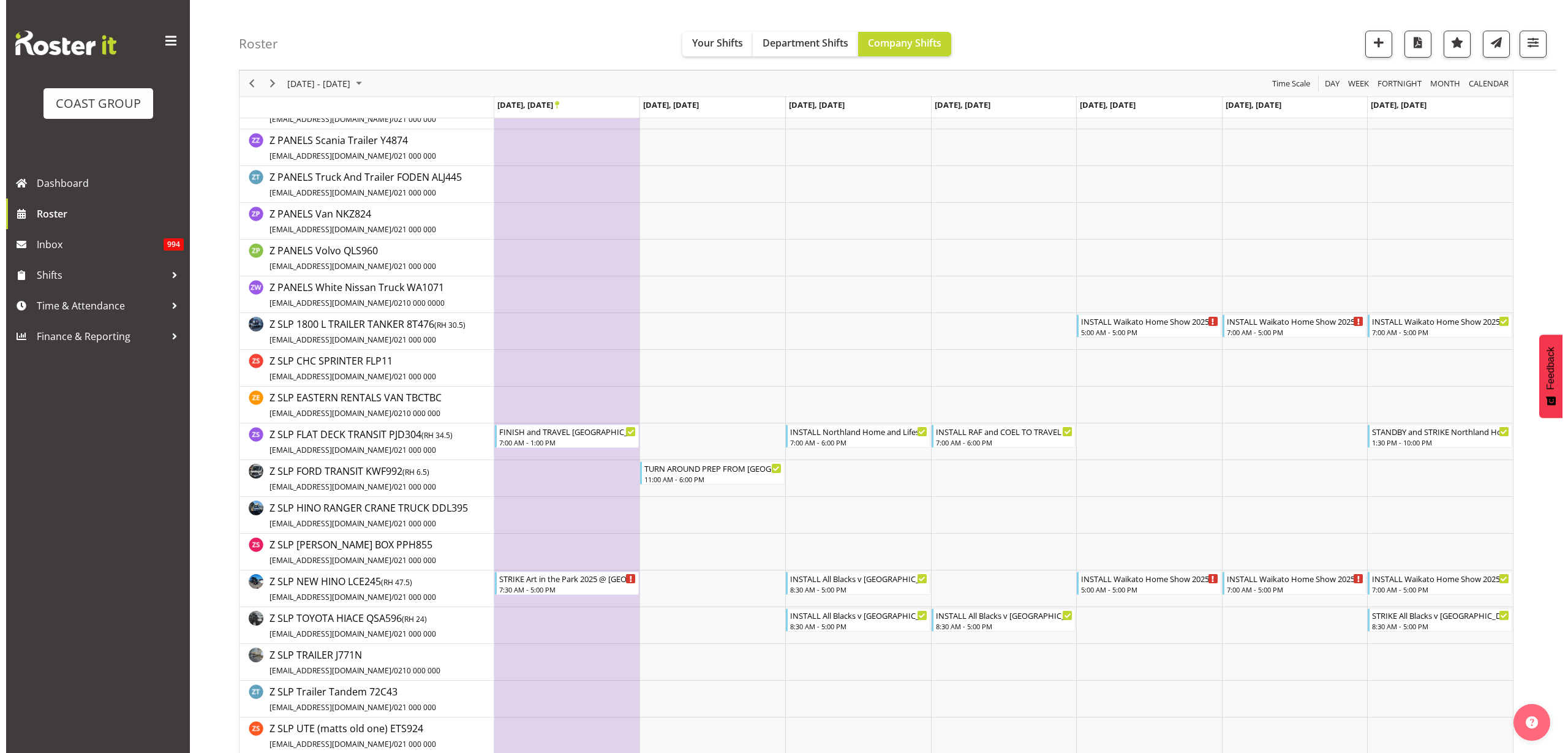
scroll to position [2139, 0]
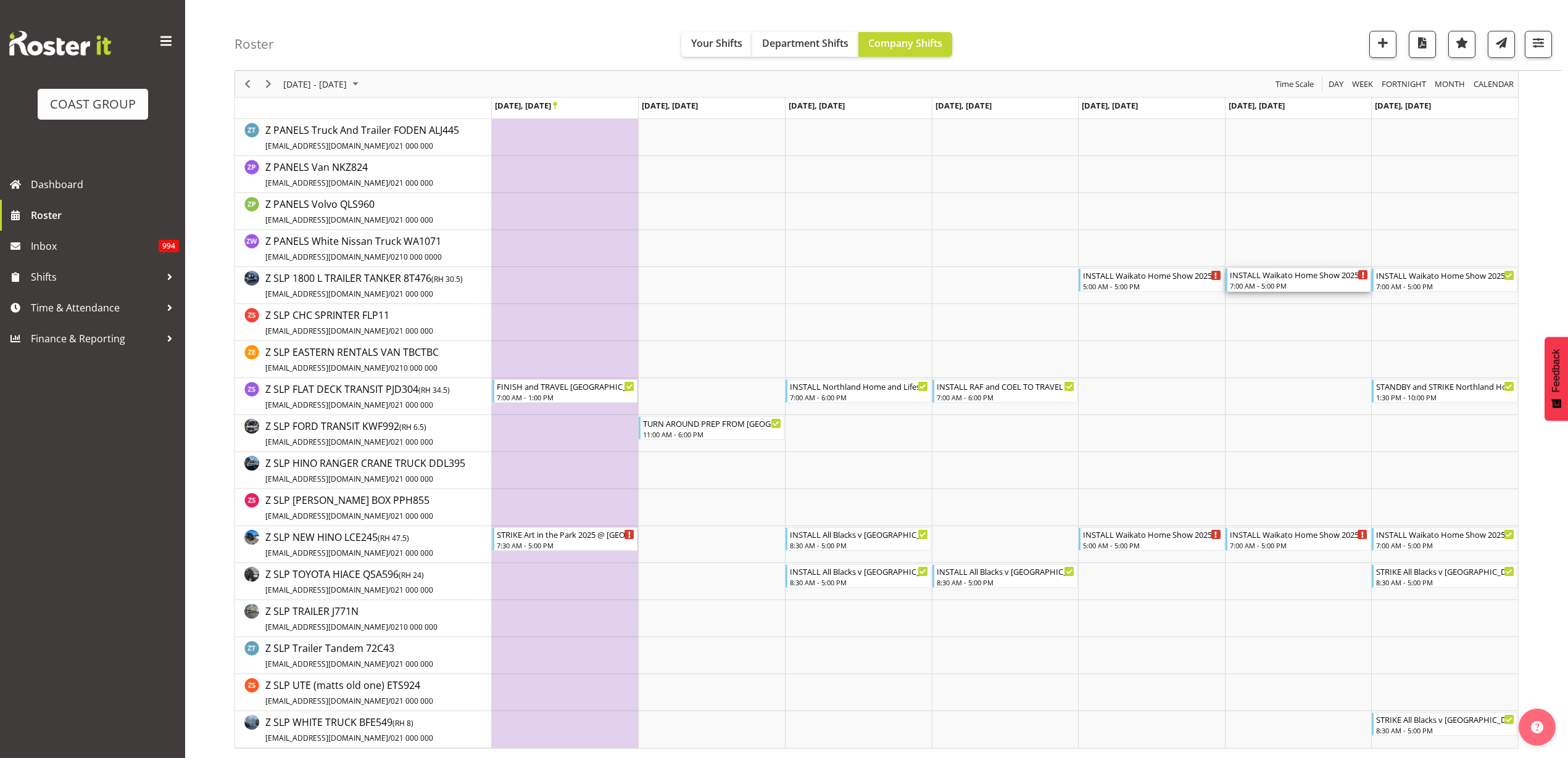
click at [1287, 283] on div "7:00 AM - 5:00 PM" at bounding box center [1299, 286] width 139 height 10
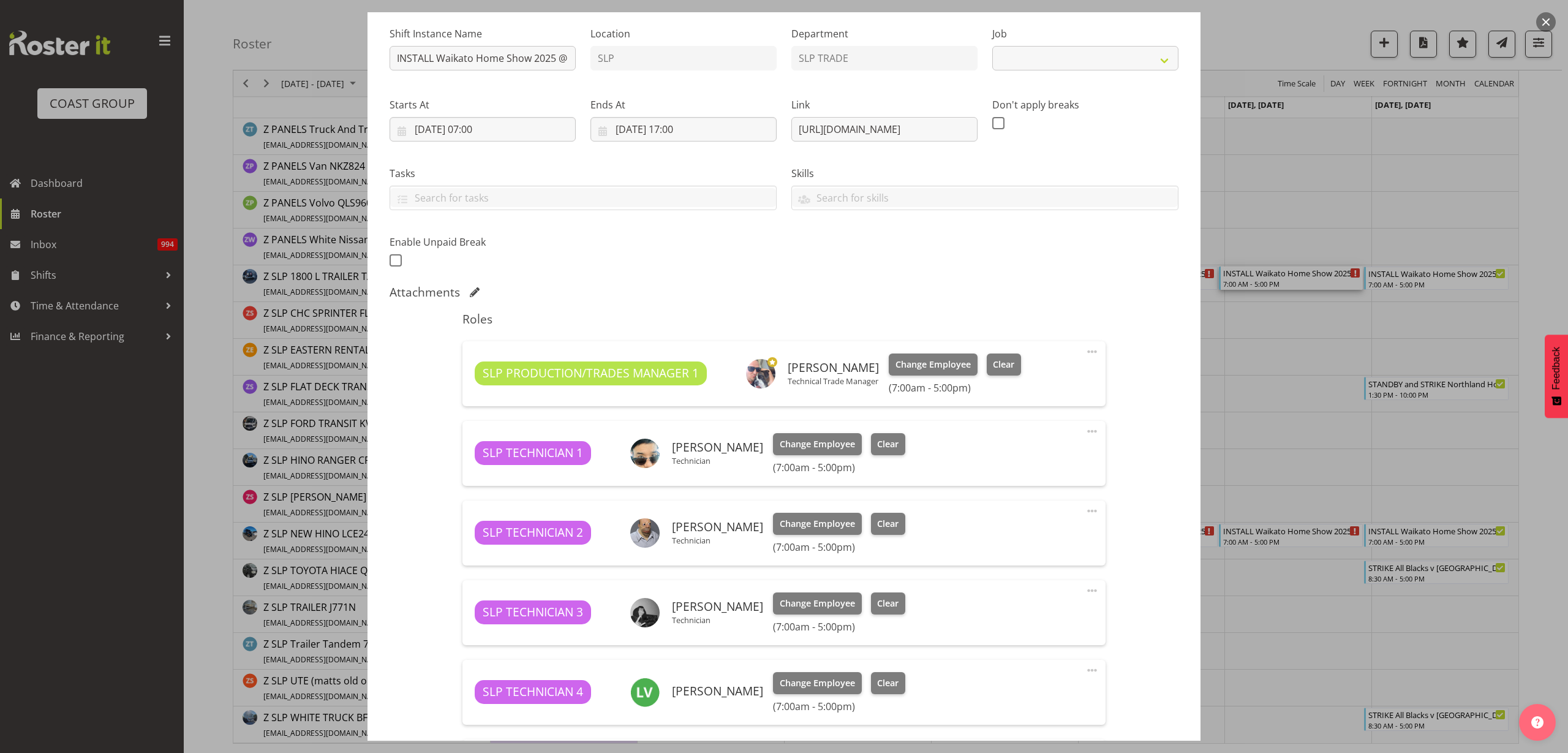
scroll to position [488, 0]
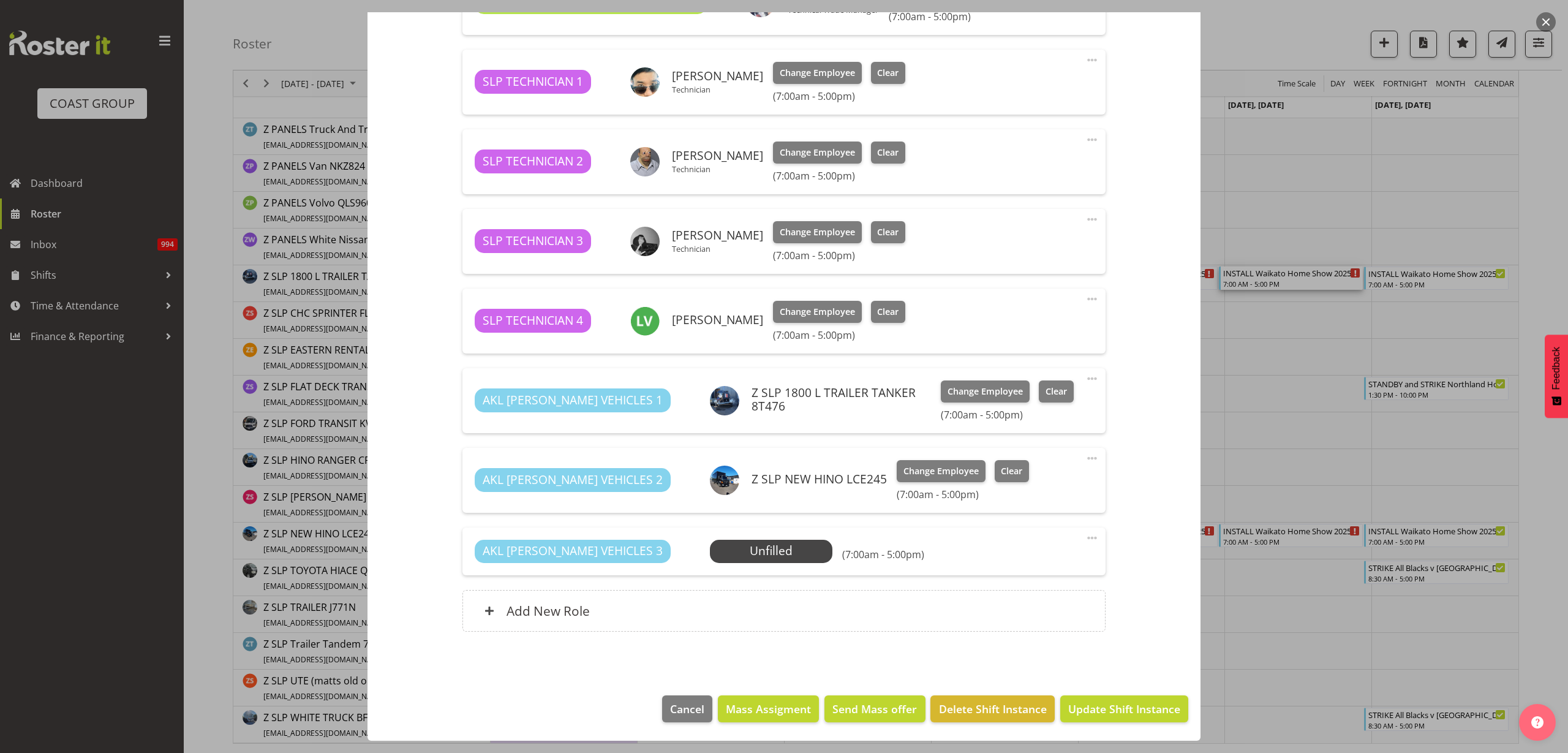
select select "9156"
click at [0, 0] on span "Select Employee" at bounding box center [0, 0] width 0 height 0
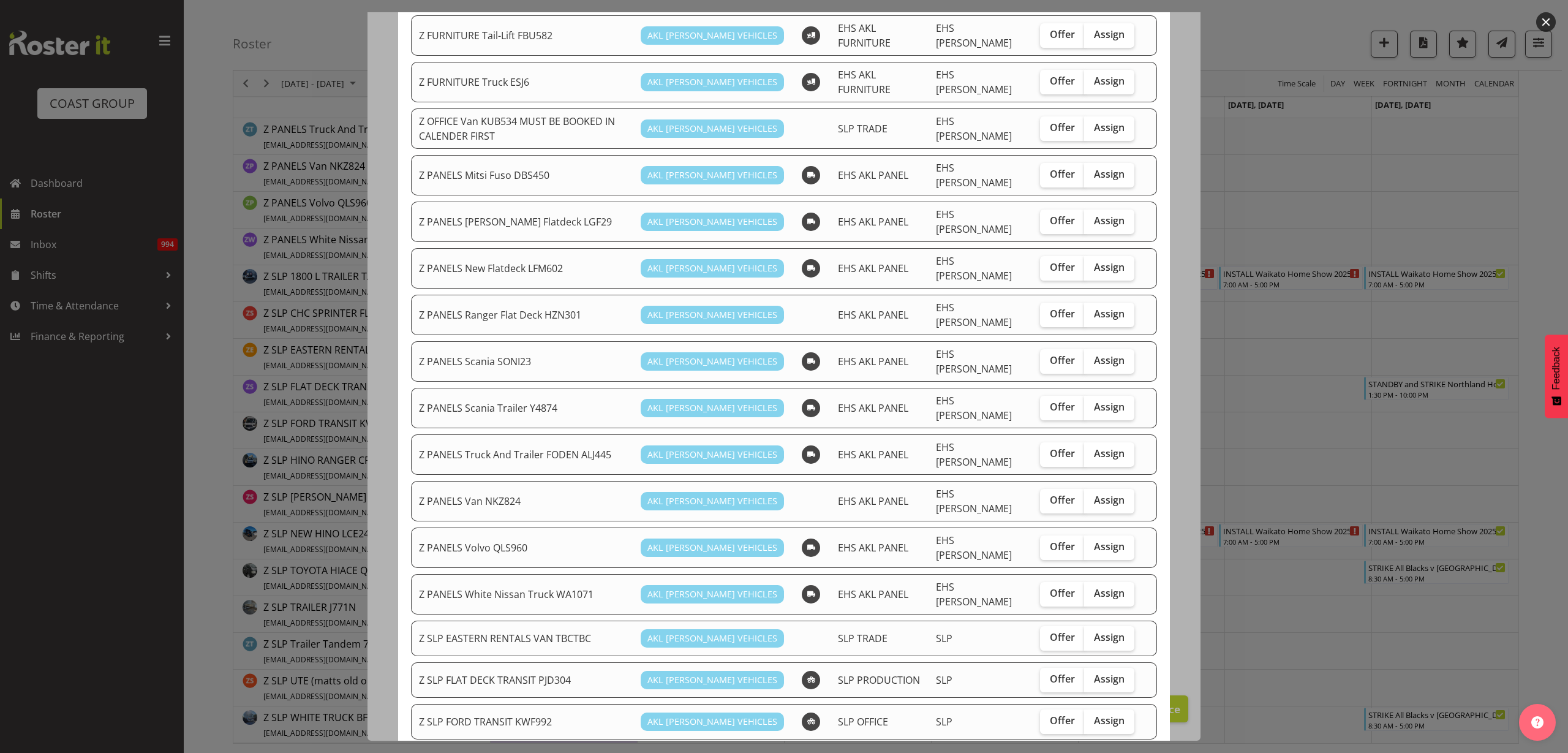
scroll to position [767, 0]
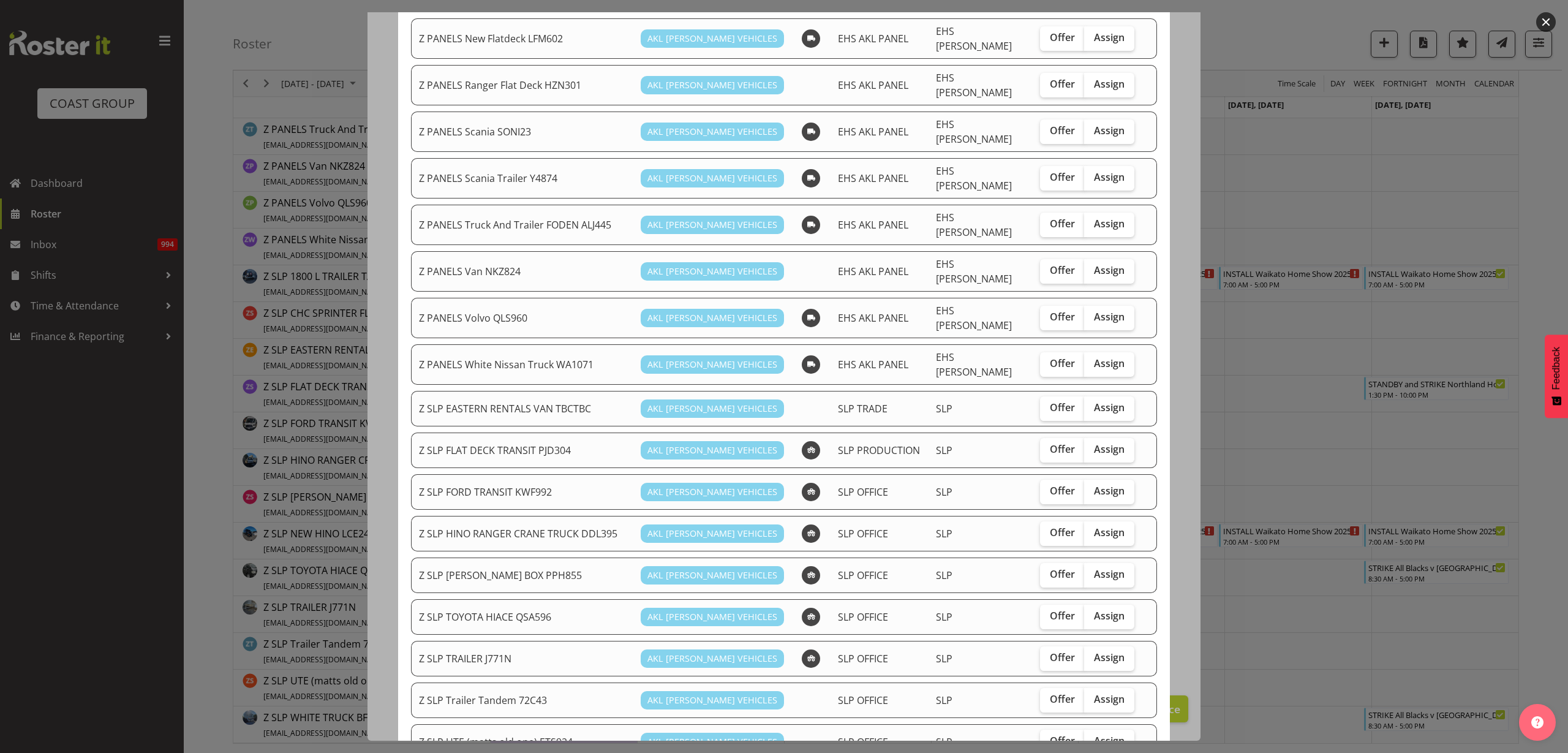
click at [1096, 485] on span "Assign" at bounding box center [1110, 490] width 31 height 13
click at [1092, 488] on input "Assign" at bounding box center [1088, 491] width 8 height 8
checkbox input "true"
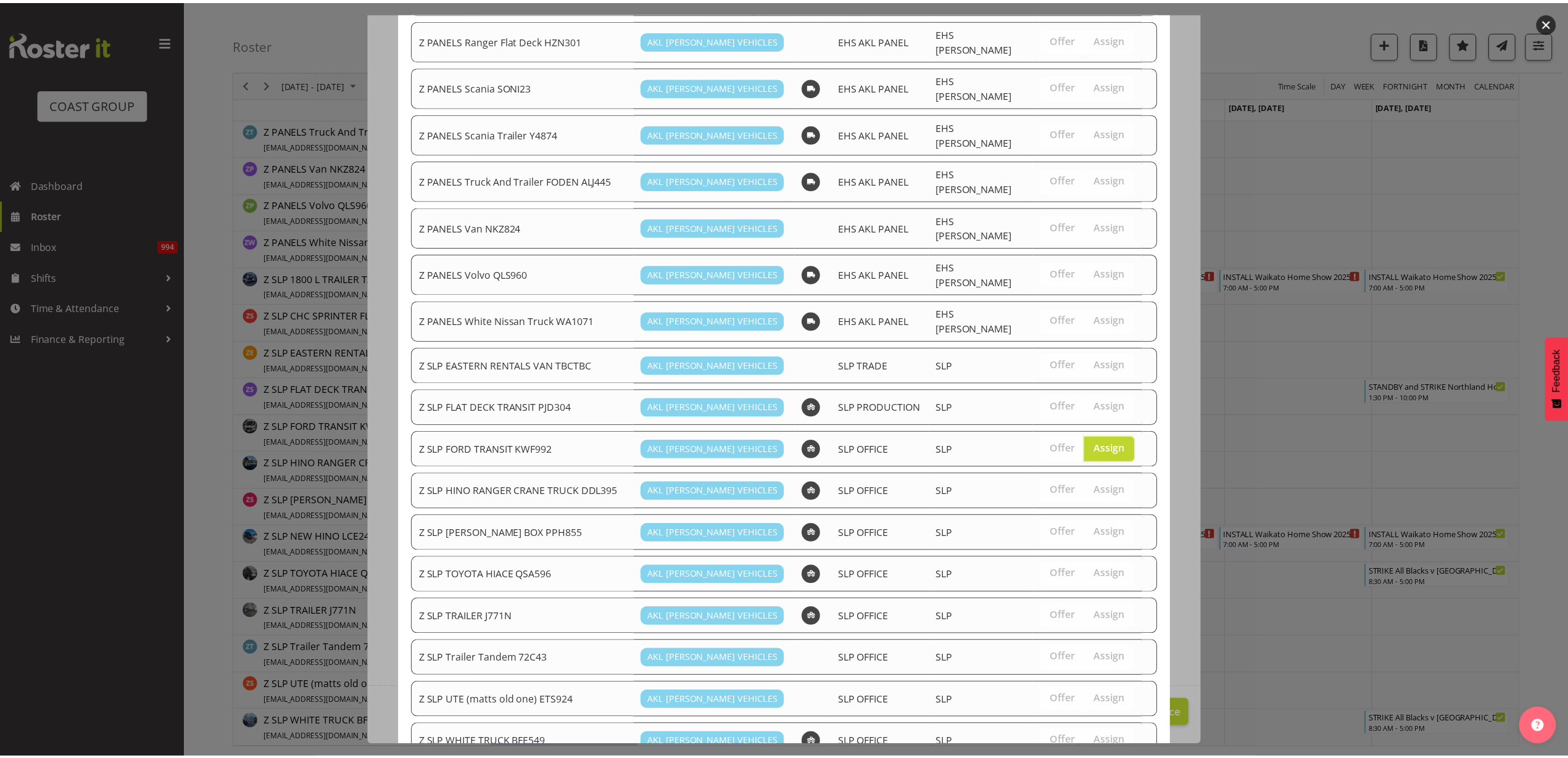
scroll to position [850, 0]
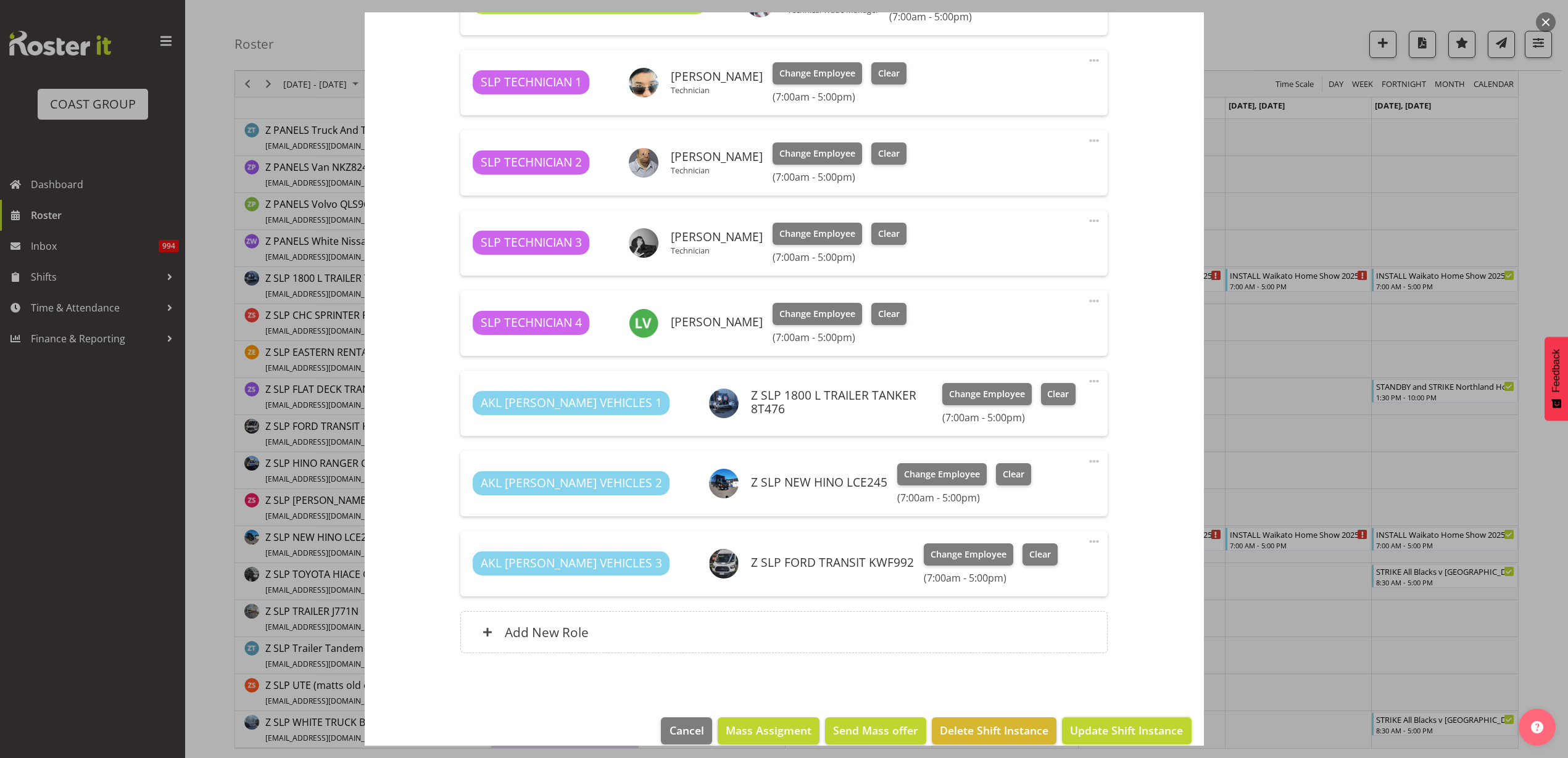
click at [1101, 731] on span "Update Shift Instance" at bounding box center [1127, 730] width 113 height 17
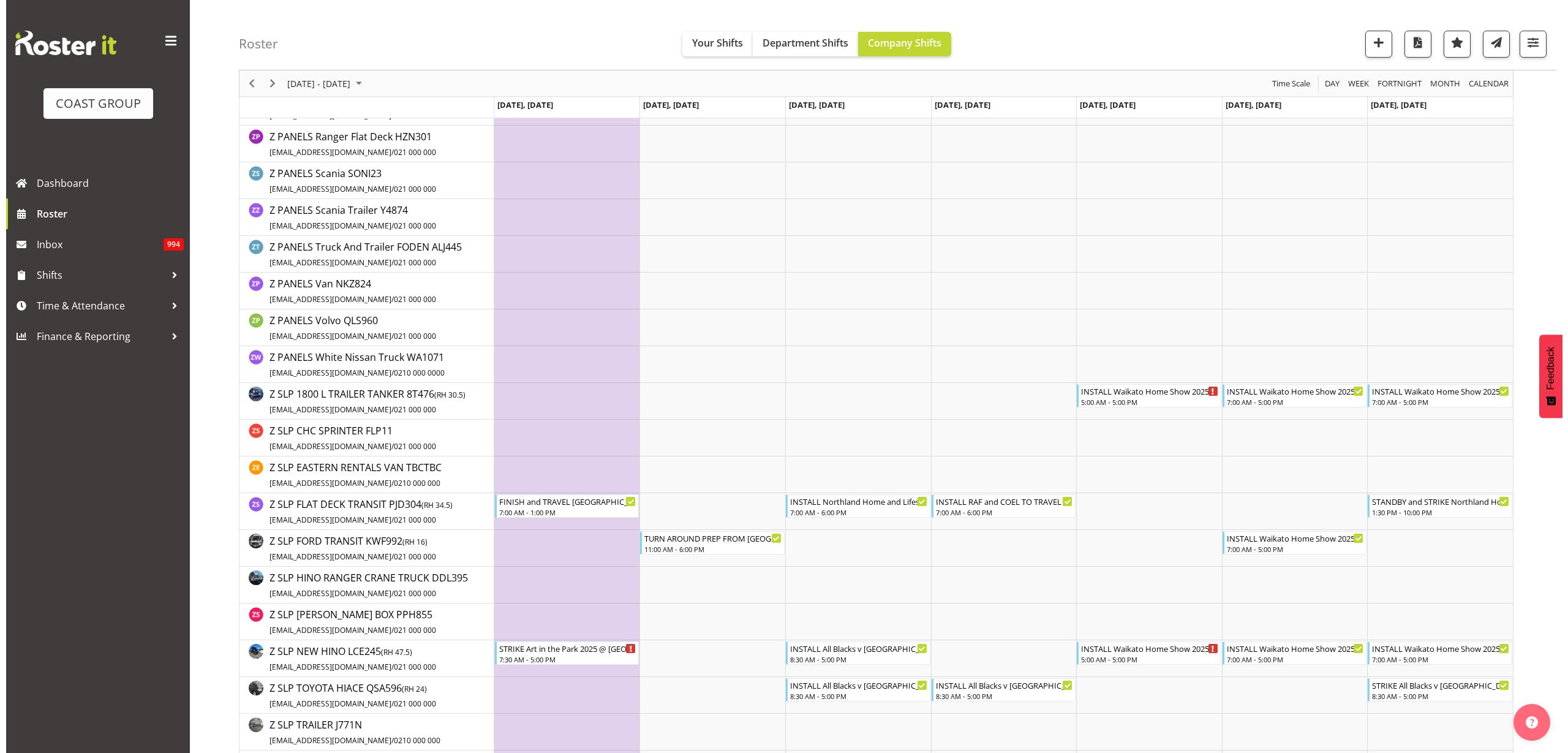
scroll to position [2069, 0]
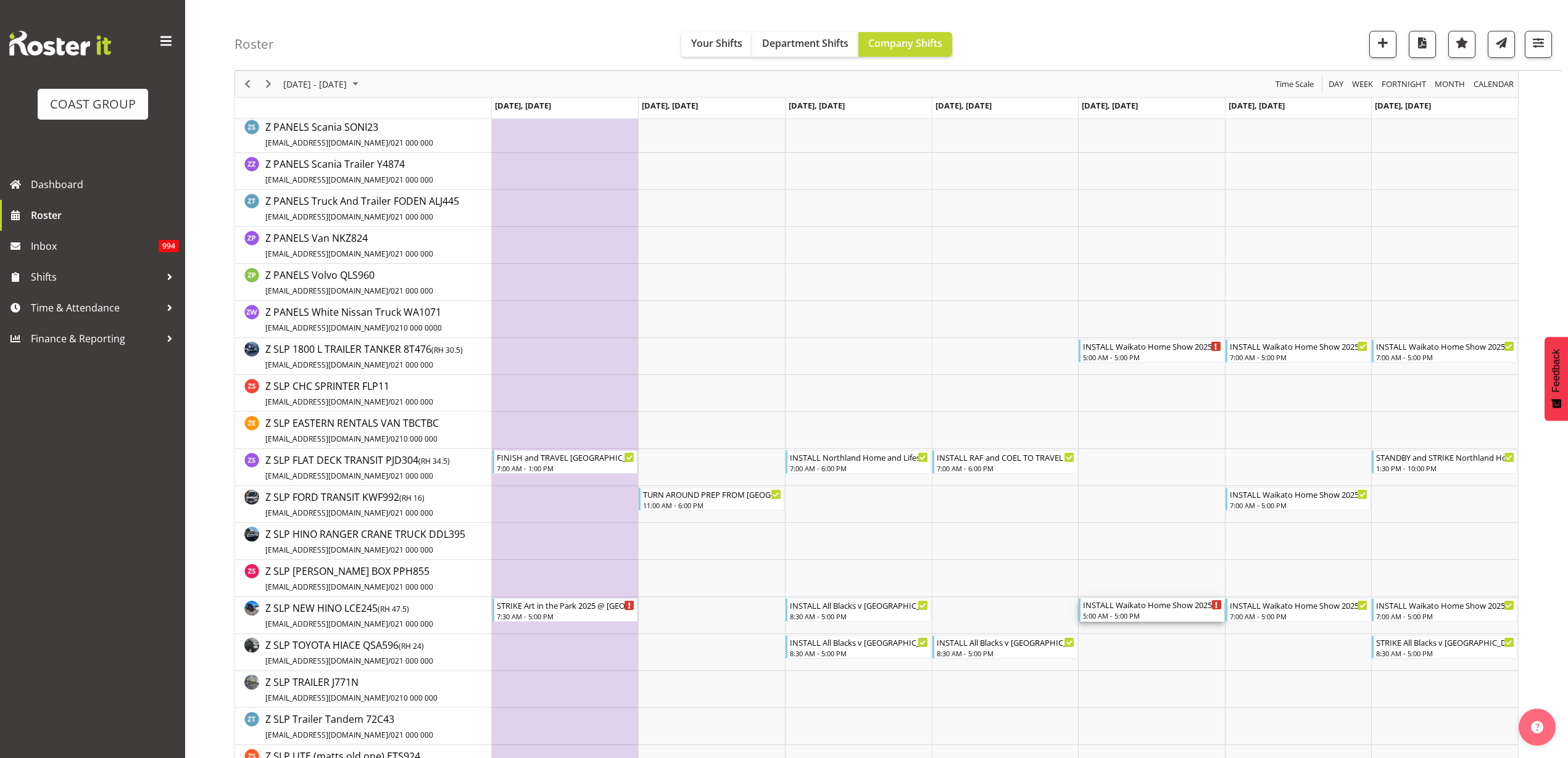
click at [1121, 614] on div "5:00 AM - 5:00 PM" at bounding box center [1152, 616] width 139 height 10
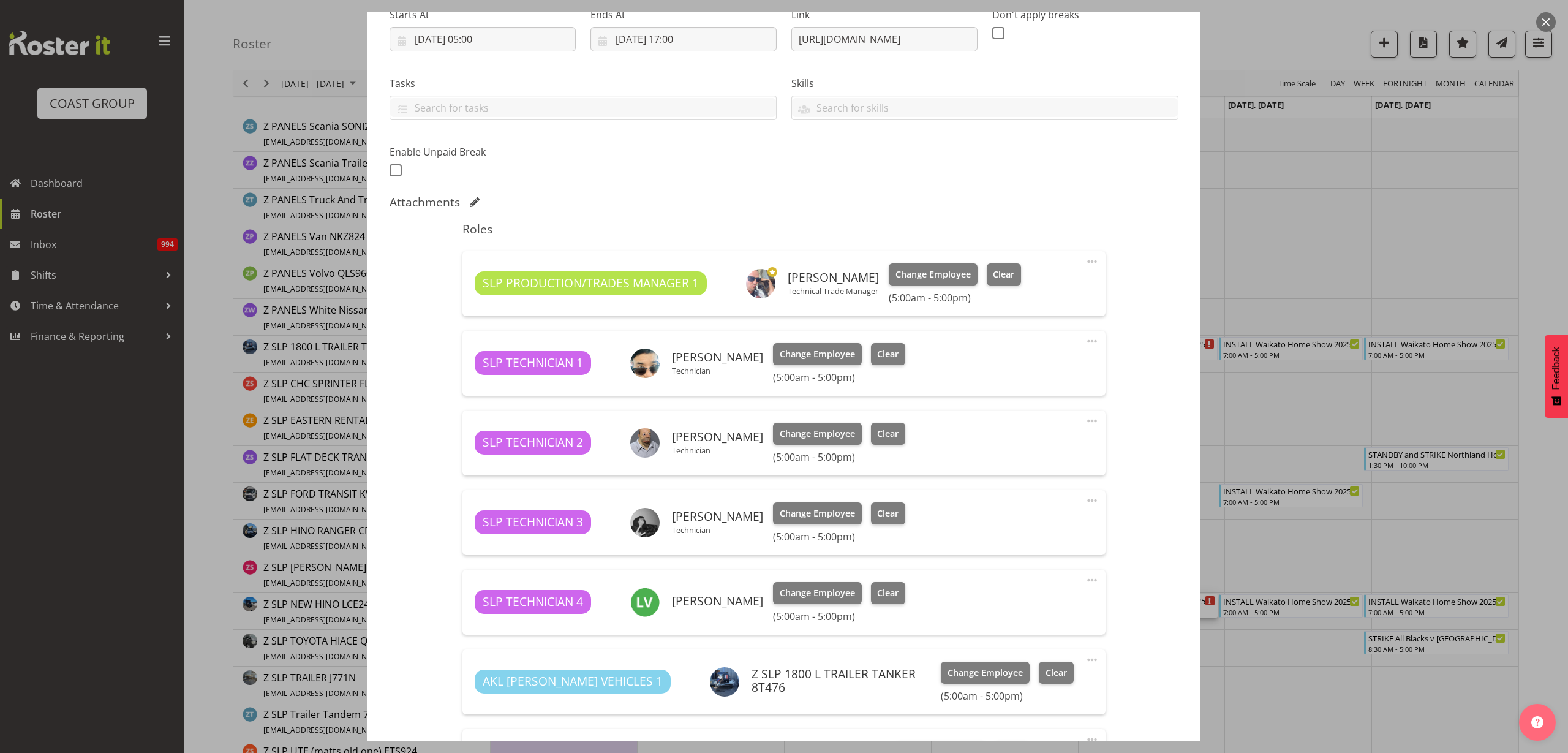
scroll to position [488, 0]
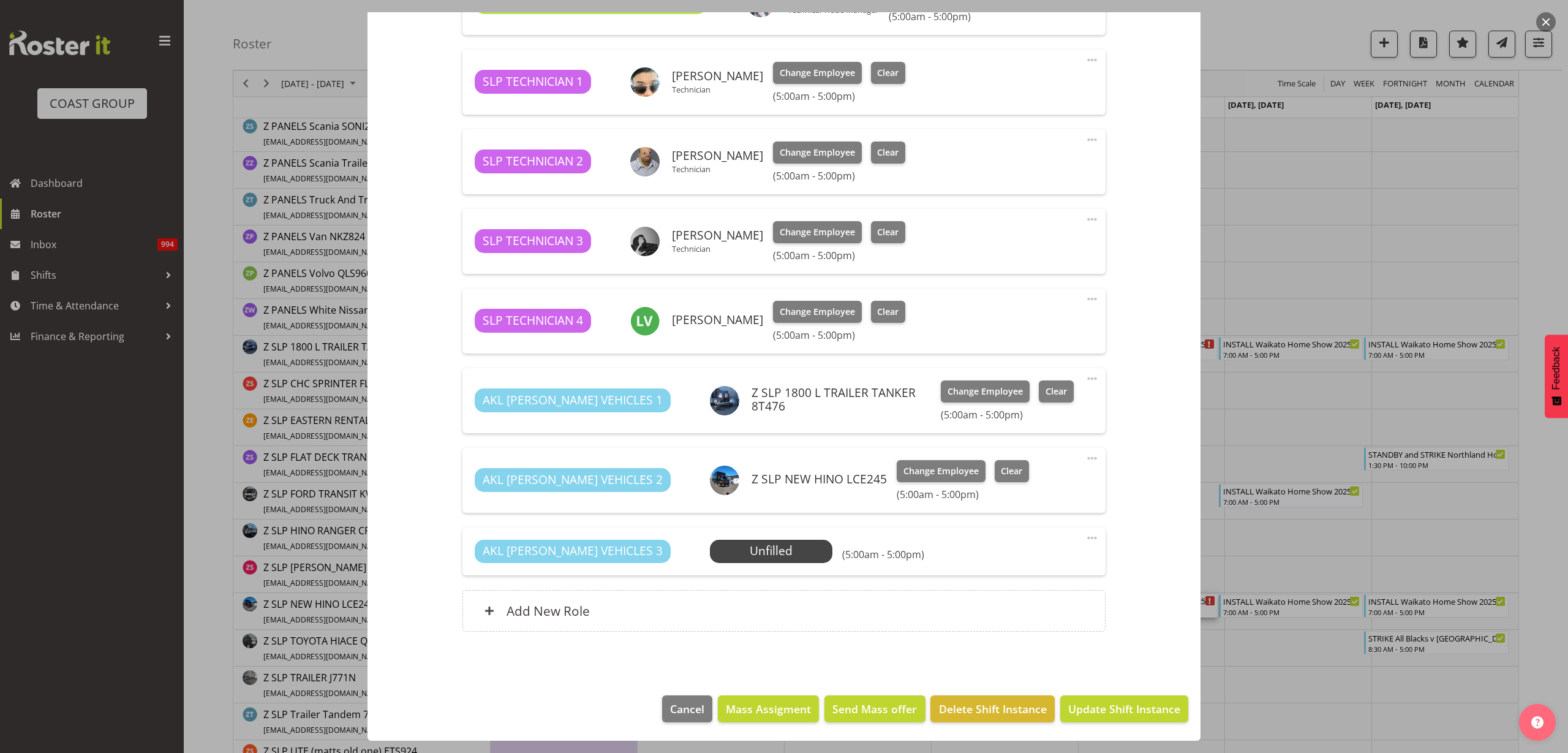
select select "9156"
click at [0, 0] on span "Select Employee" at bounding box center [0, 0] width 0 height 0
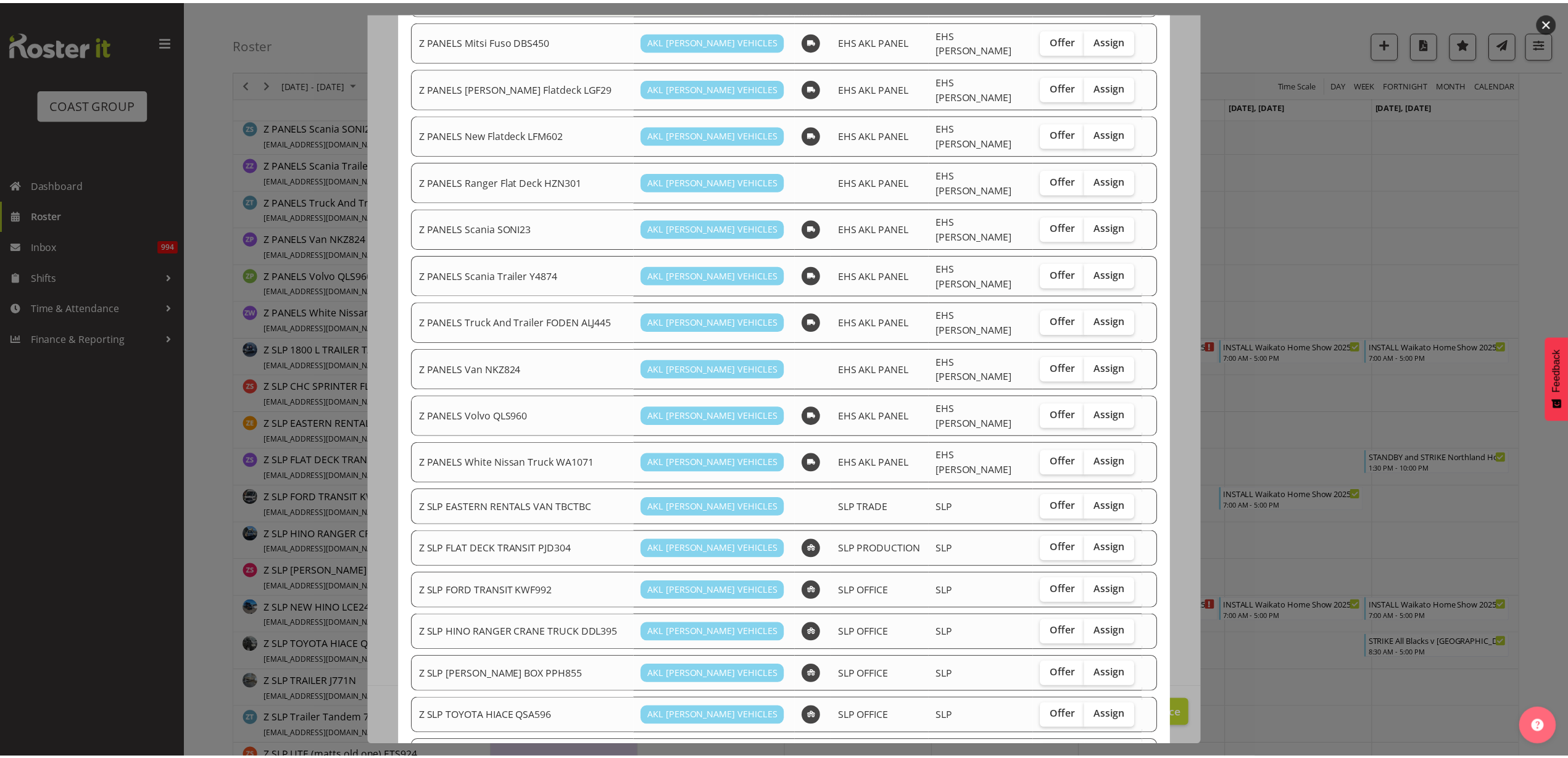
scroll to position [848, 0]
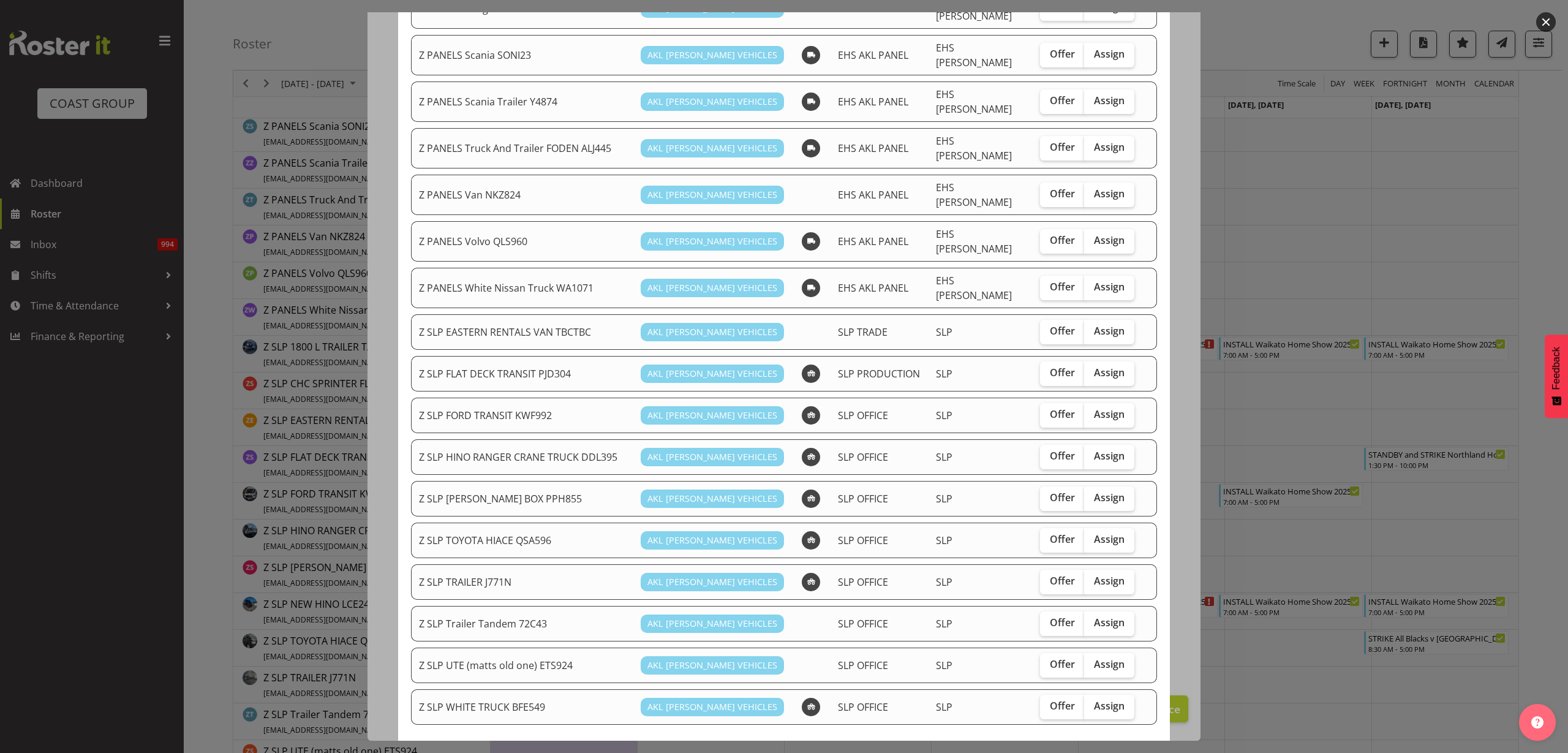
click at [1115, 404] on label "Assign" at bounding box center [1110, 415] width 50 height 24
click at [1092, 410] on input "Assign" at bounding box center [1088, 414] width 8 height 8
checkbox input "true"
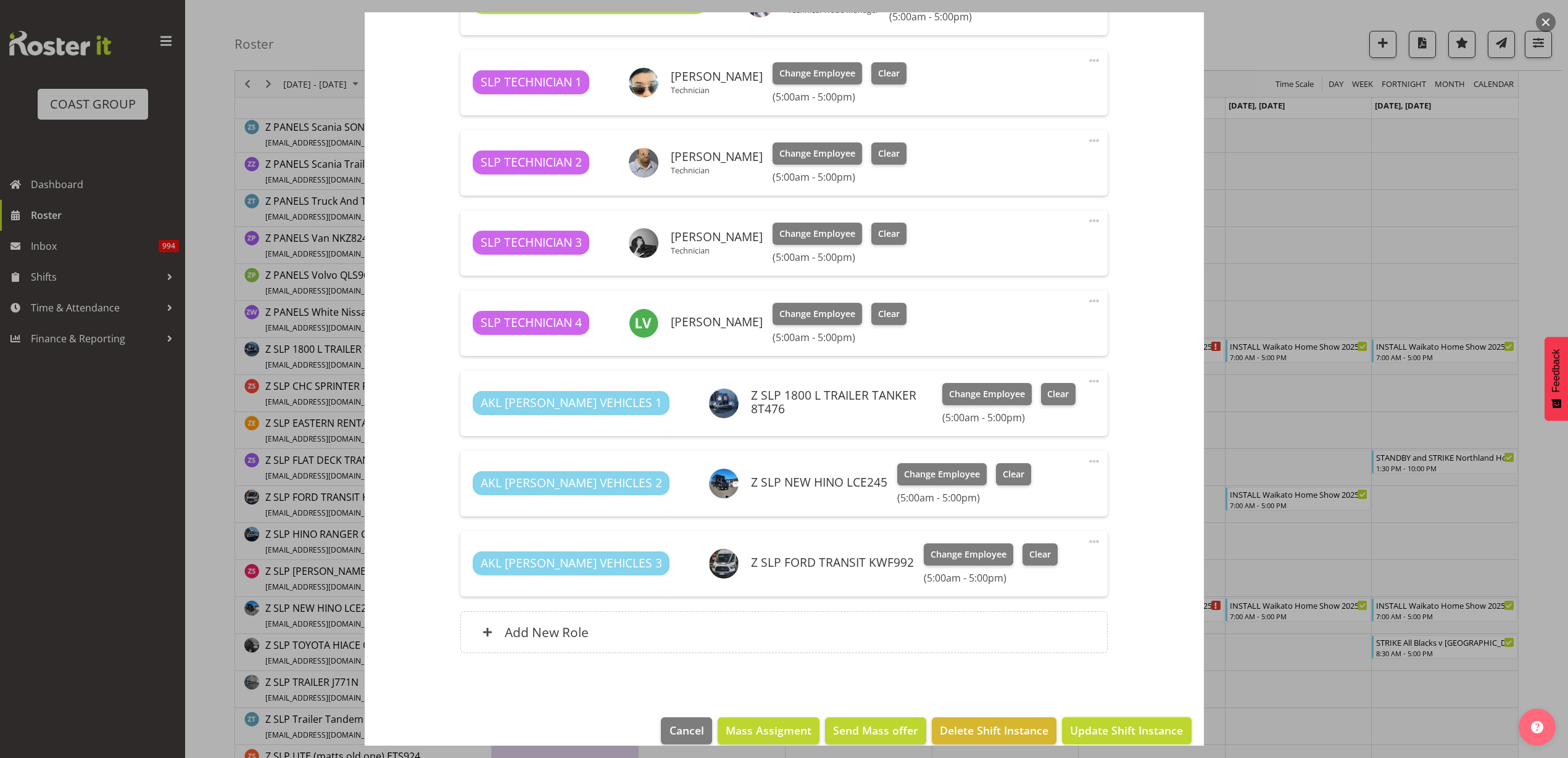
click at [1071, 722] on span "Update Shift Instance" at bounding box center [1127, 730] width 113 height 17
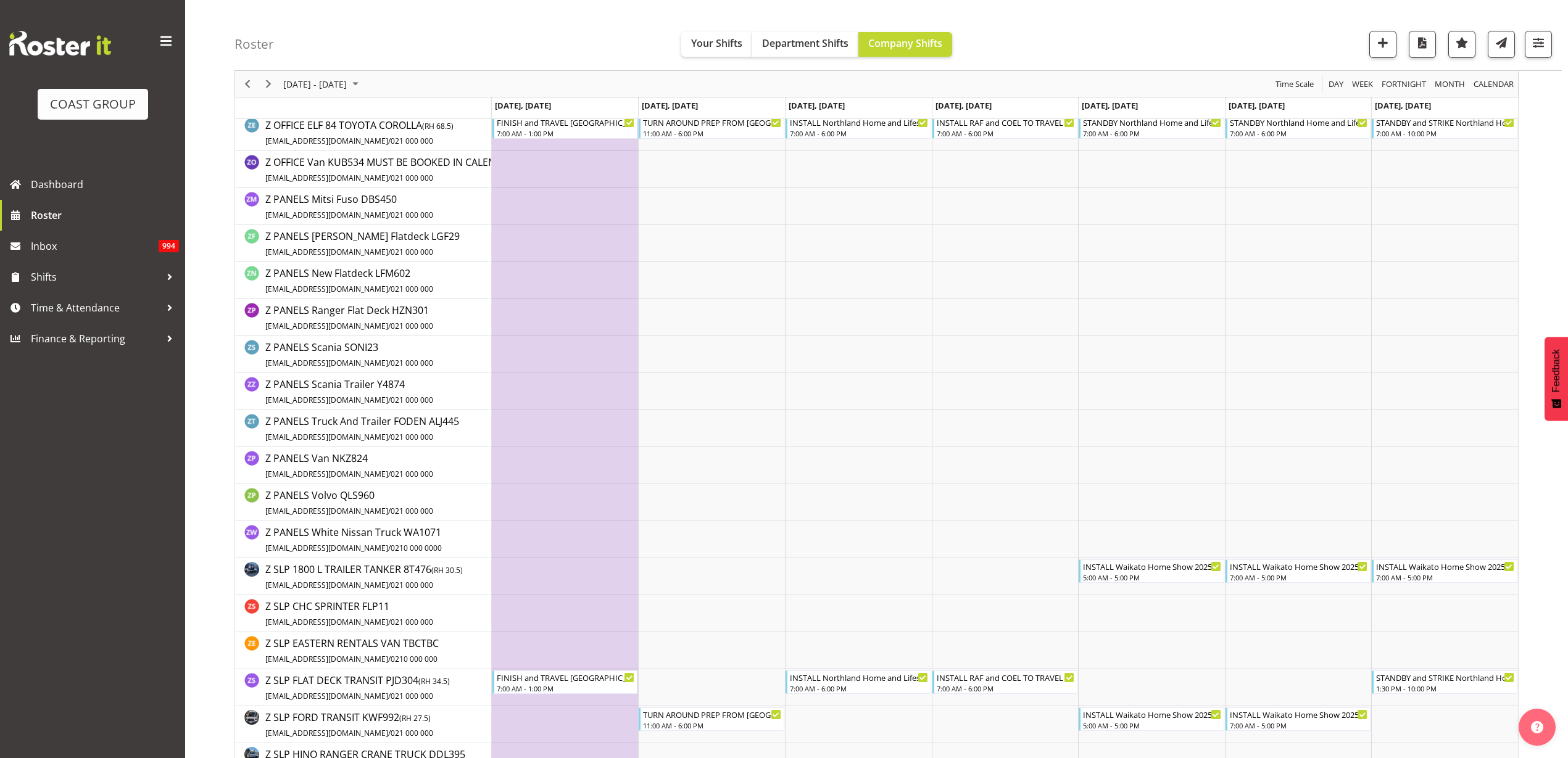
scroll to position [0, 0]
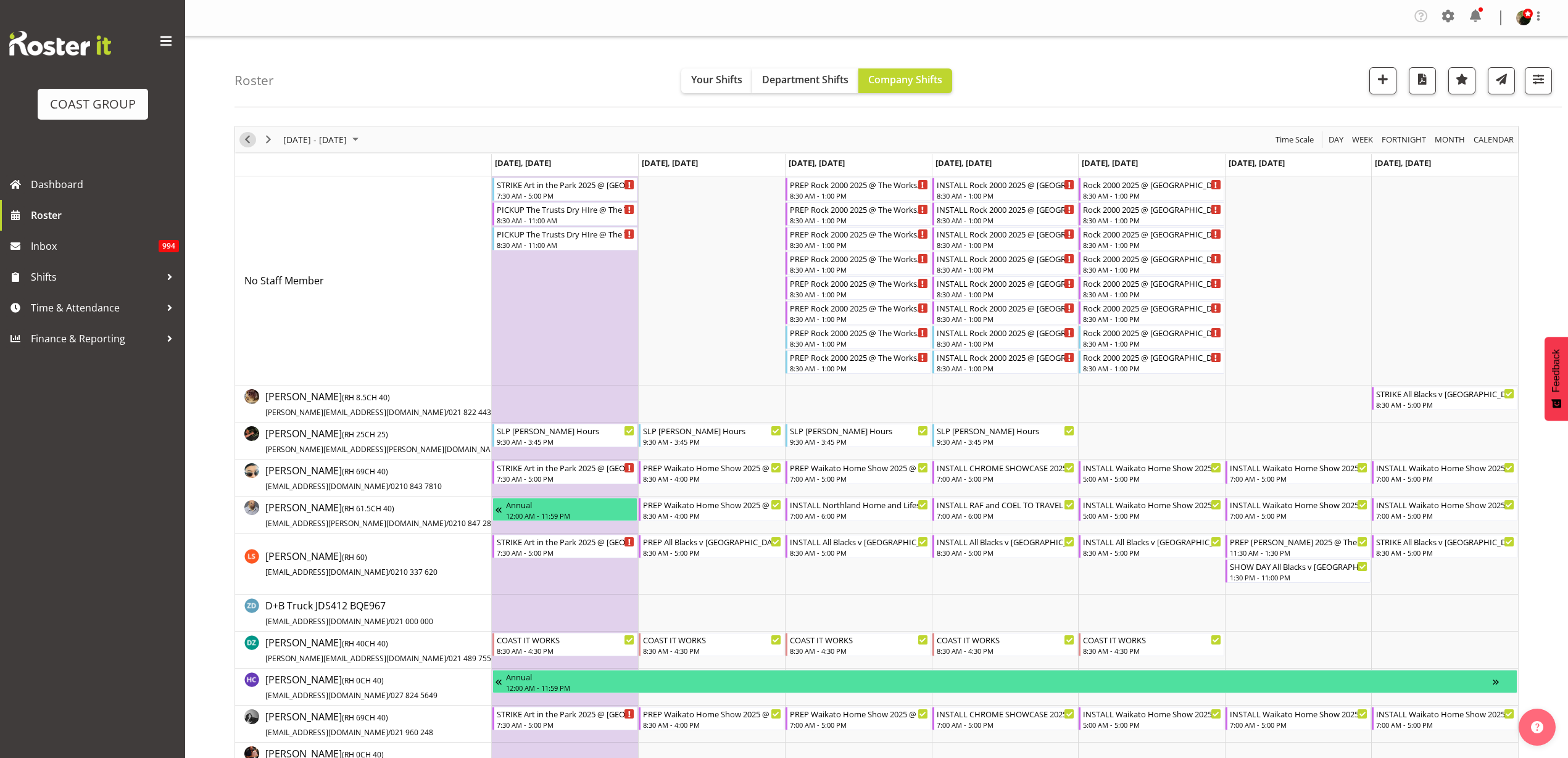
click at [249, 141] on span "Previous" at bounding box center [247, 140] width 15 height 16
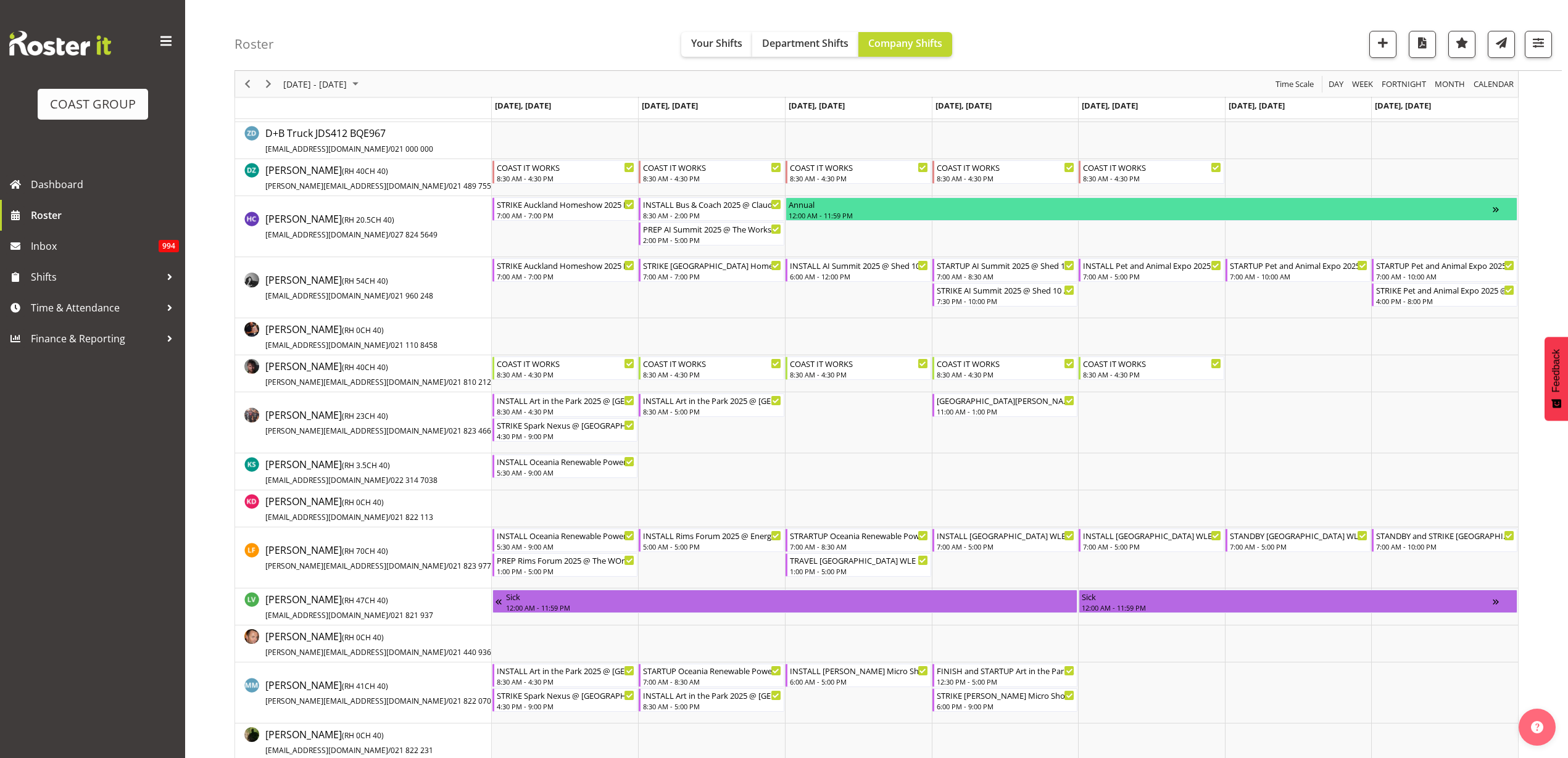
scroll to position [463, 0]
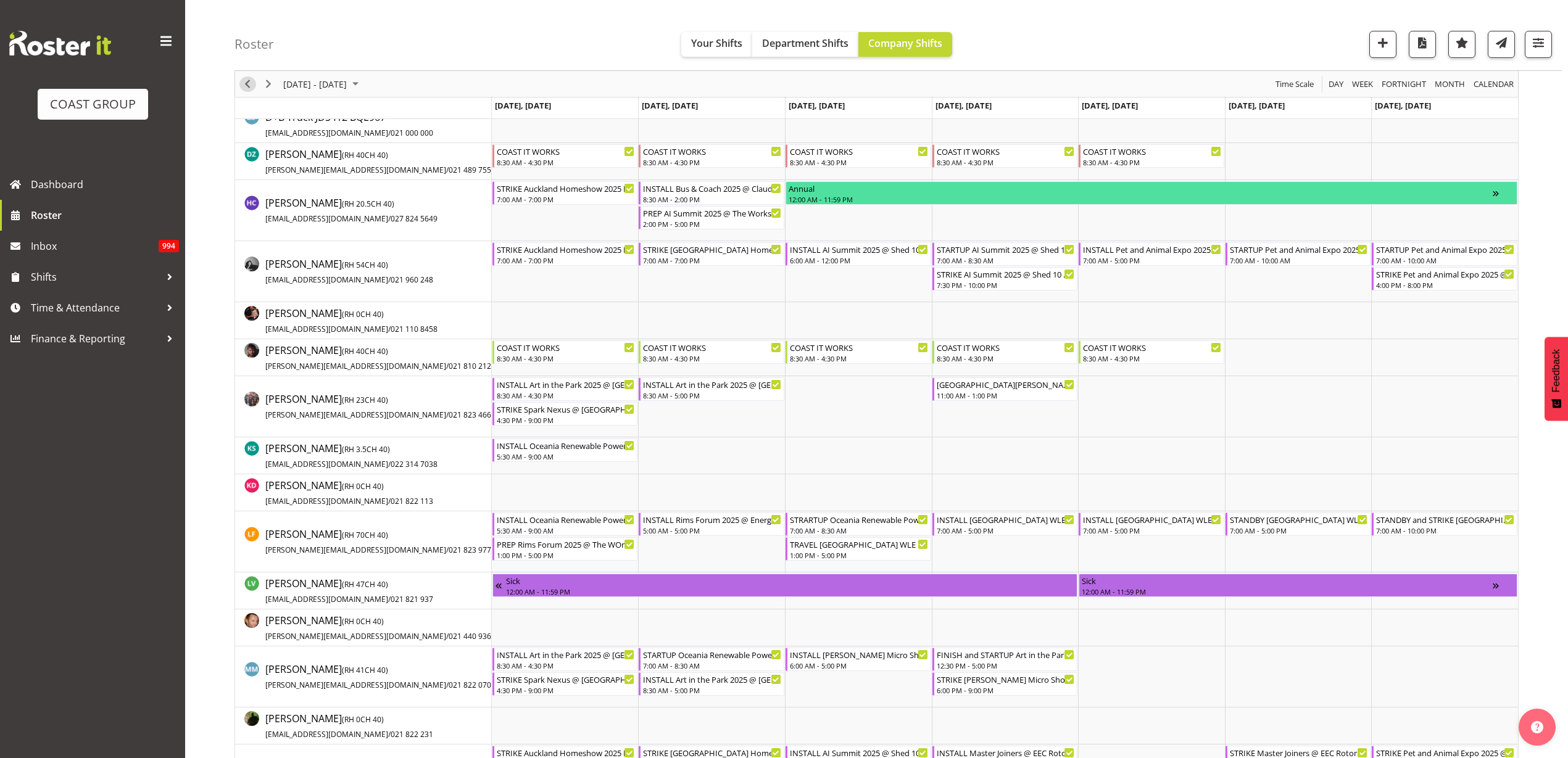
click at [253, 82] on span "Previous" at bounding box center [247, 85] width 15 height 16
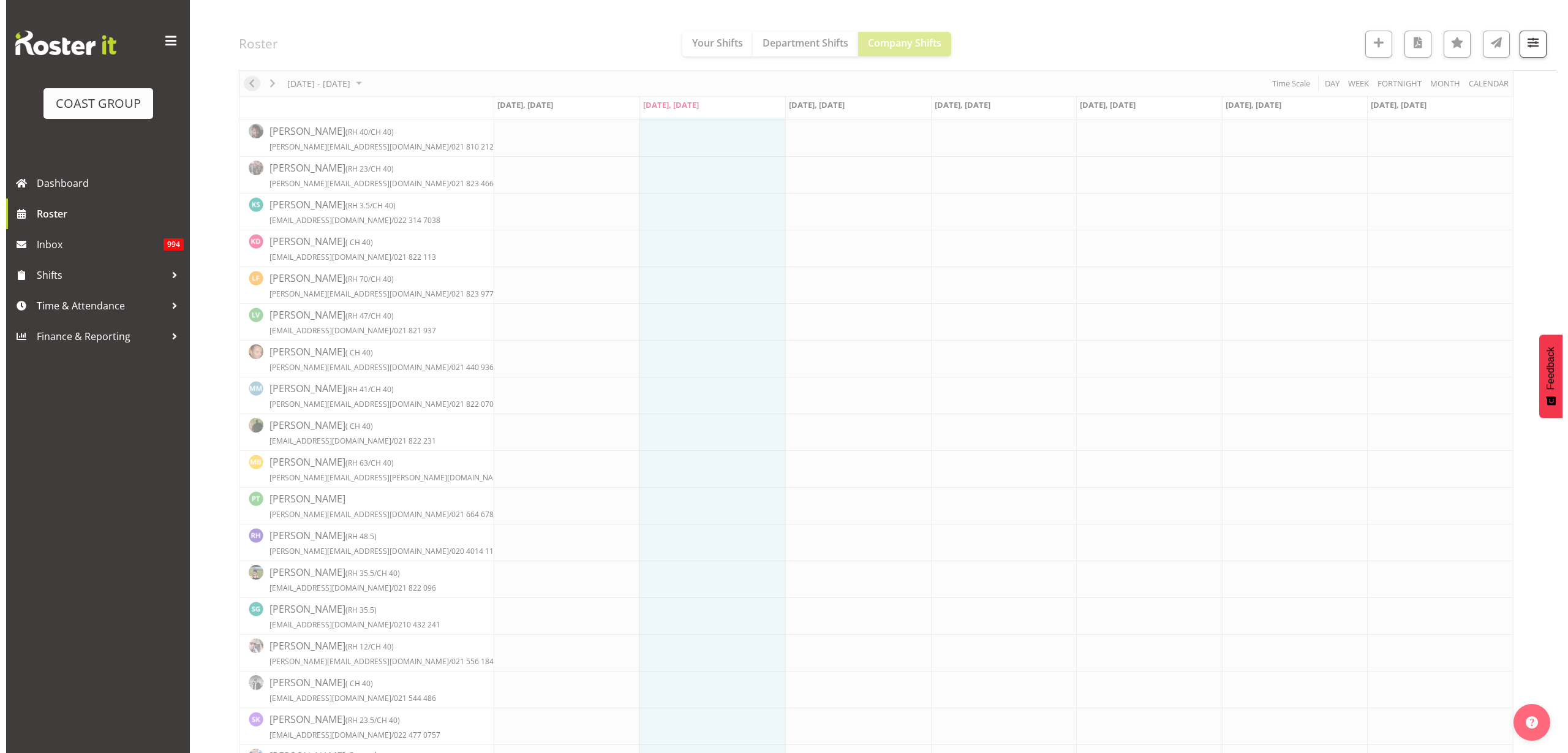
scroll to position [0, 0]
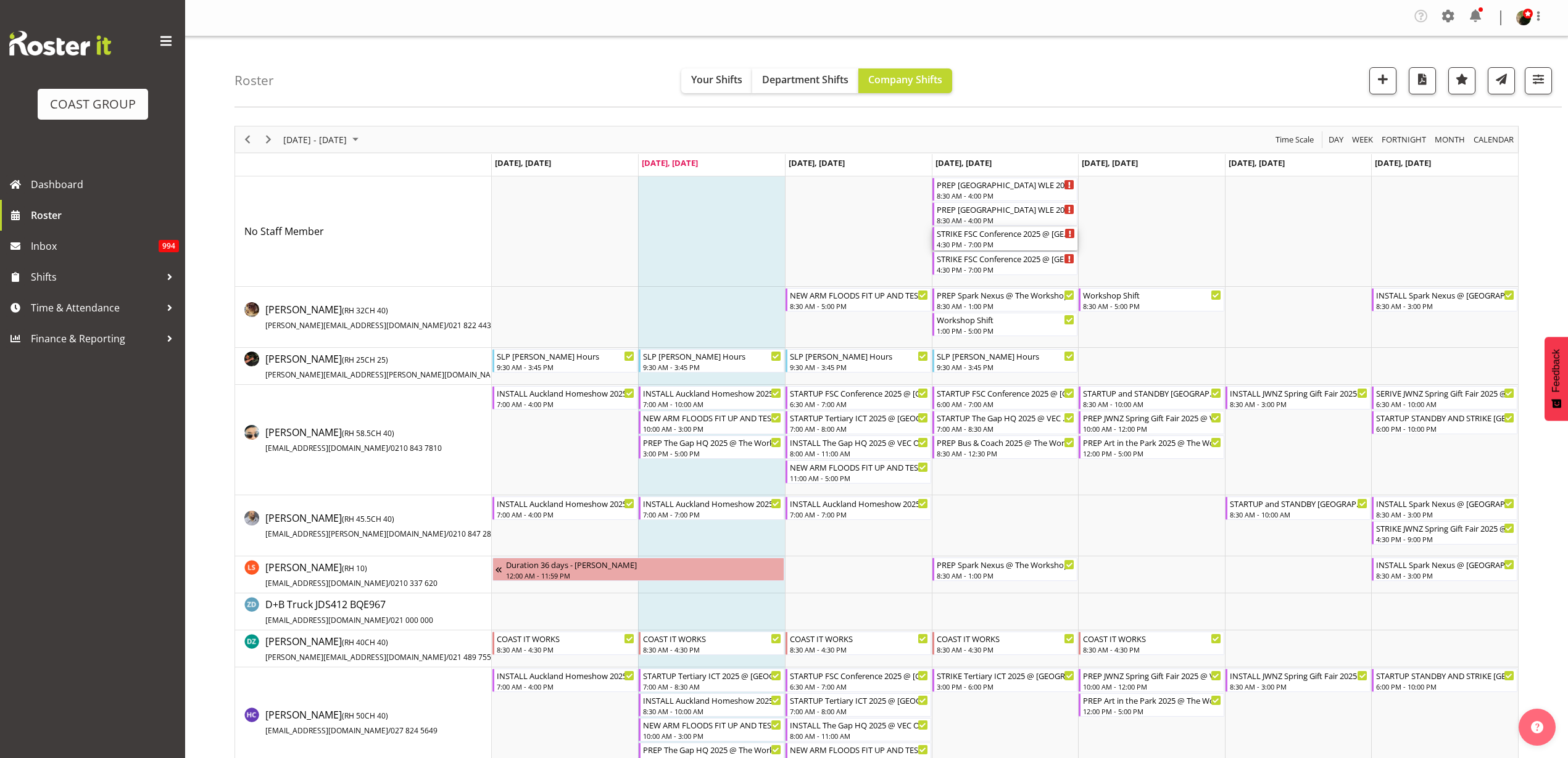
click at [1008, 243] on div "4:30 PM - 7:00 PM" at bounding box center [1006, 244] width 139 height 10
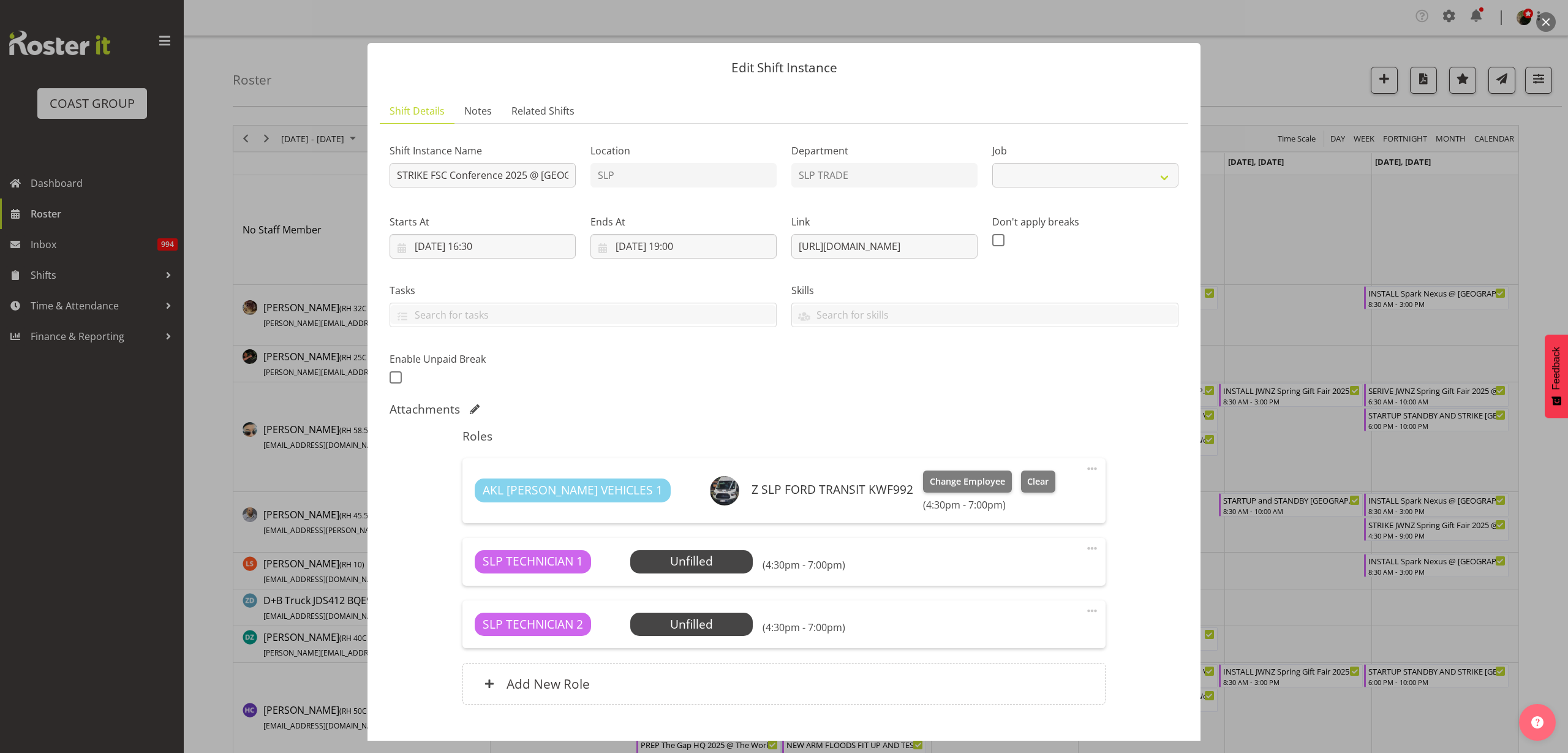
select select "9759"
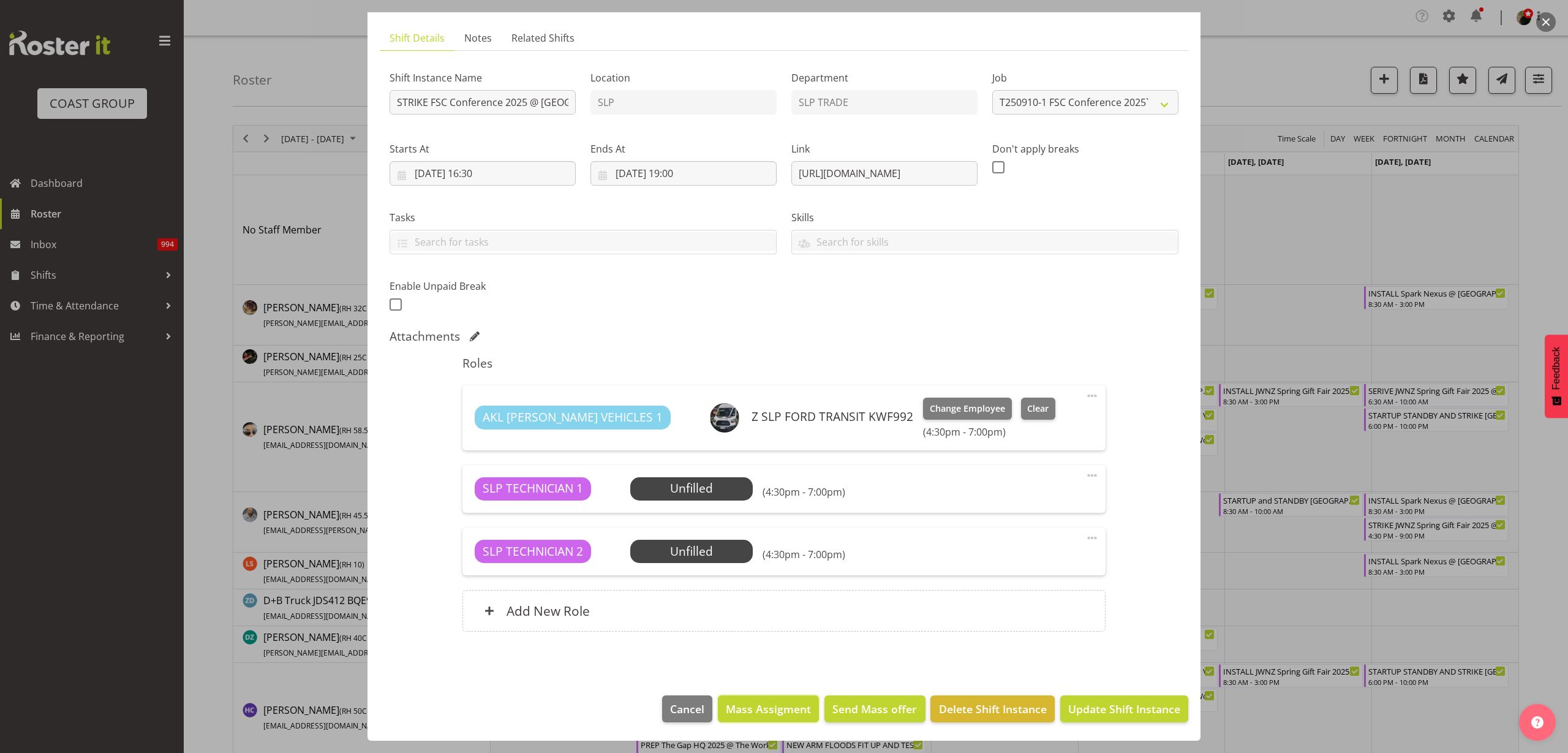
click at [743, 711] on span "Mass Assigment" at bounding box center [768, 709] width 85 height 16
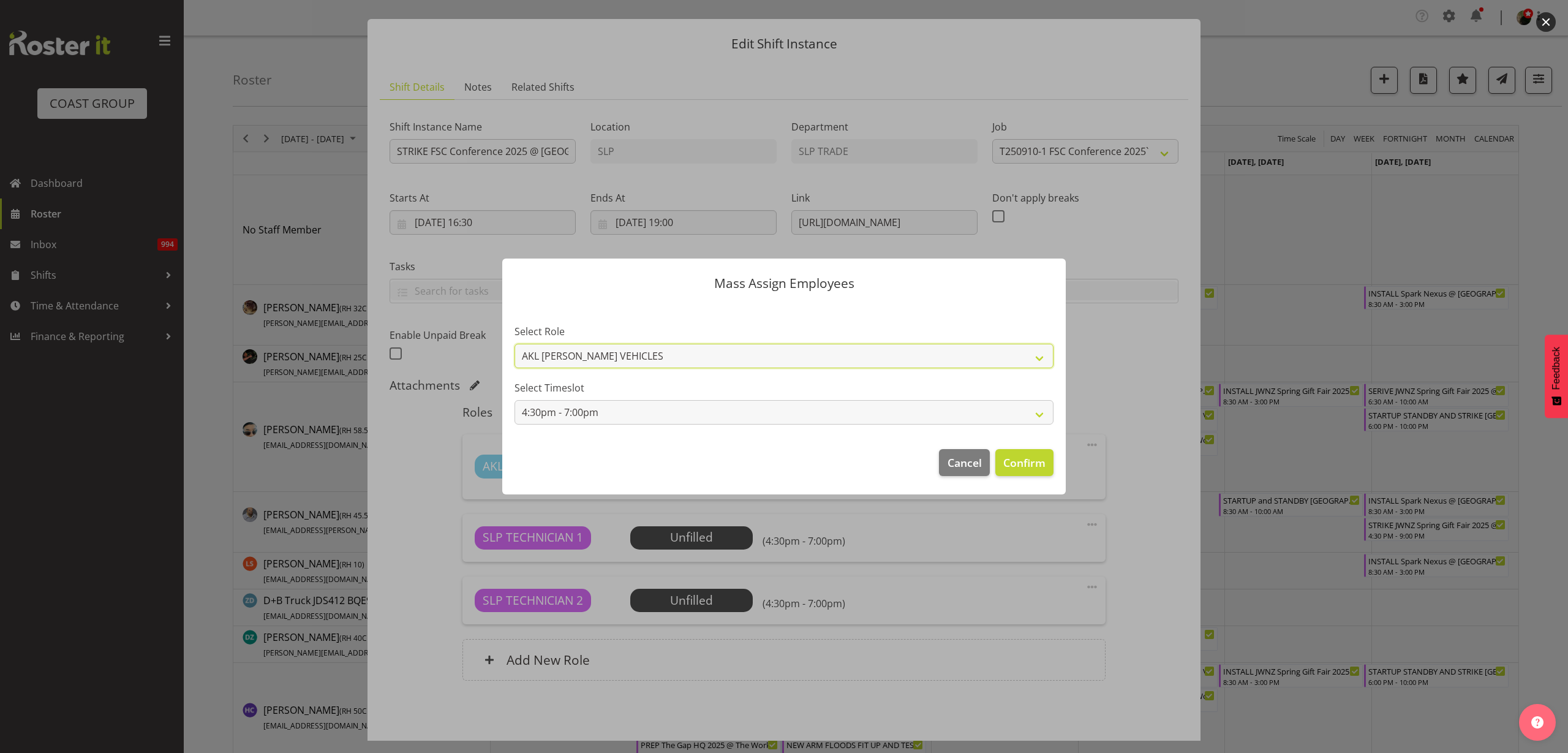
click at [978, 355] on select "AKL [PERSON_NAME] VEHICLES SLP TECHNICIAN" at bounding box center [784, 355] width 539 height 24
select select "123"
click at [514, 344] on select "AKL [PERSON_NAME] VEHICLES SLP TECHNICIAN" at bounding box center [784, 355] width 539 height 24
click at [1034, 462] on span "Confirm" at bounding box center [1025, 462] width 42 height 16
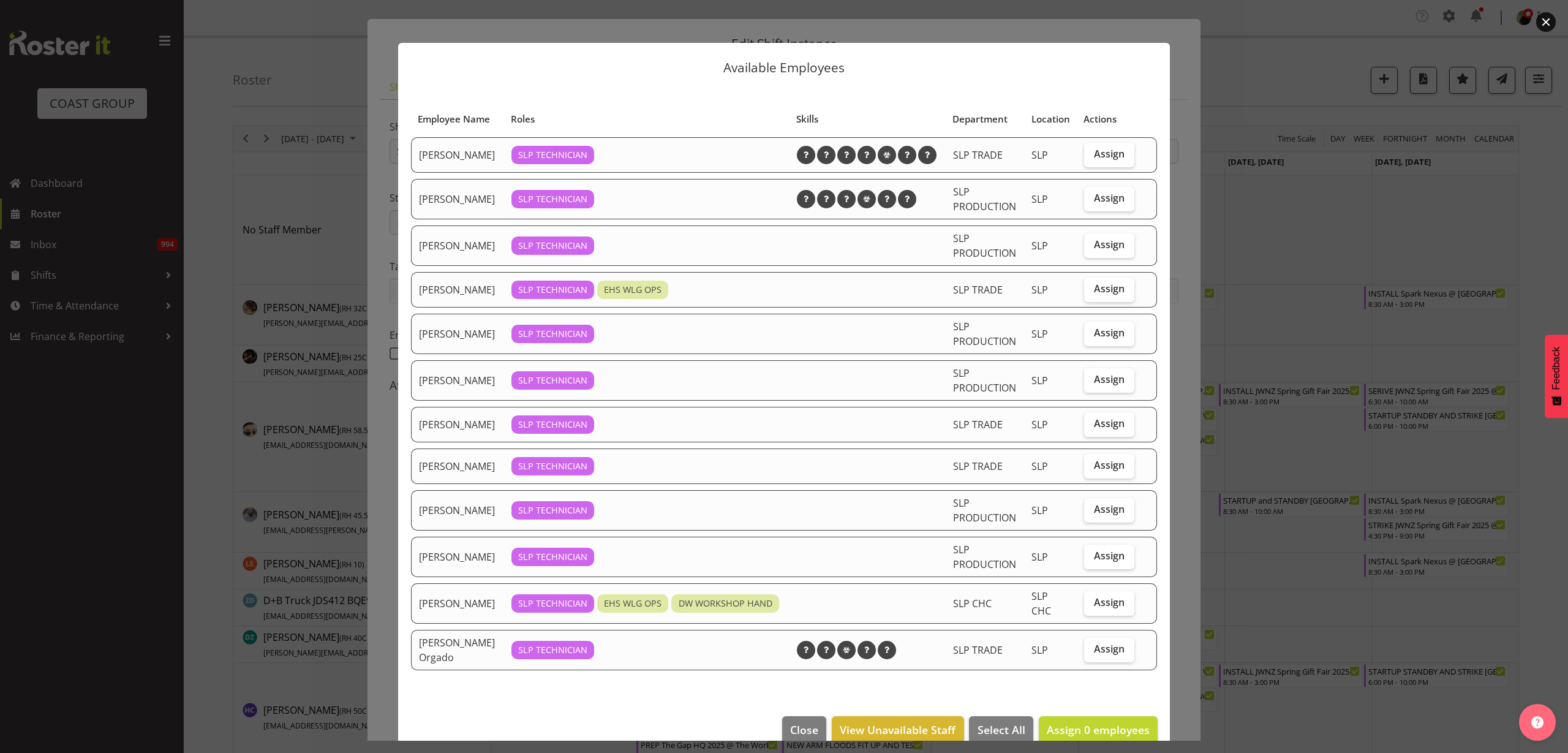
click at [1105, 160] on span "Assign" at bounding box center [1110, 153] width 31 height 13
click at [1092, 158] on input "Assign" at bounding box center [1088, 154] width 8 height 8
checkbox input "true"
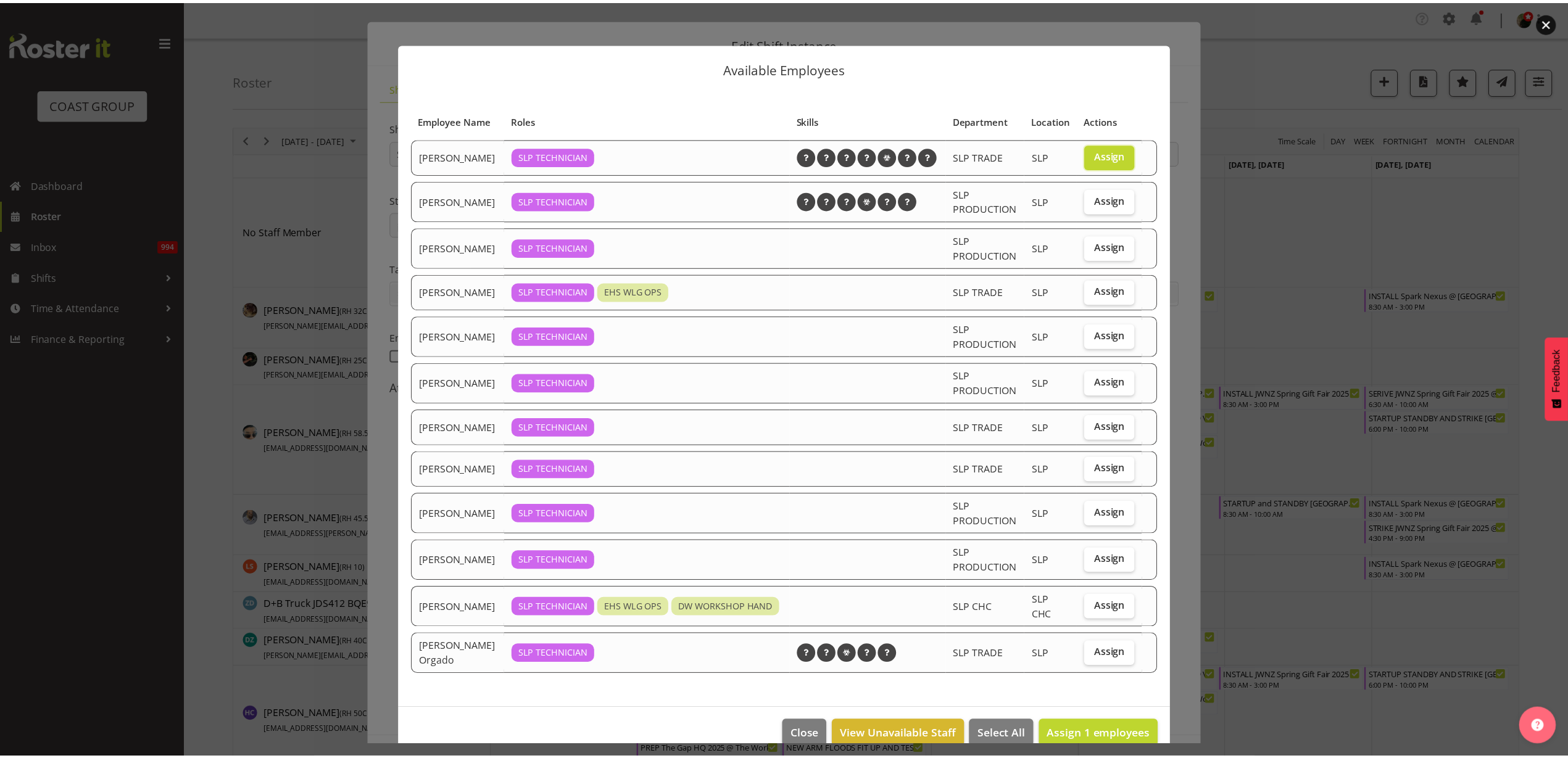
scroll to position [60, 0]
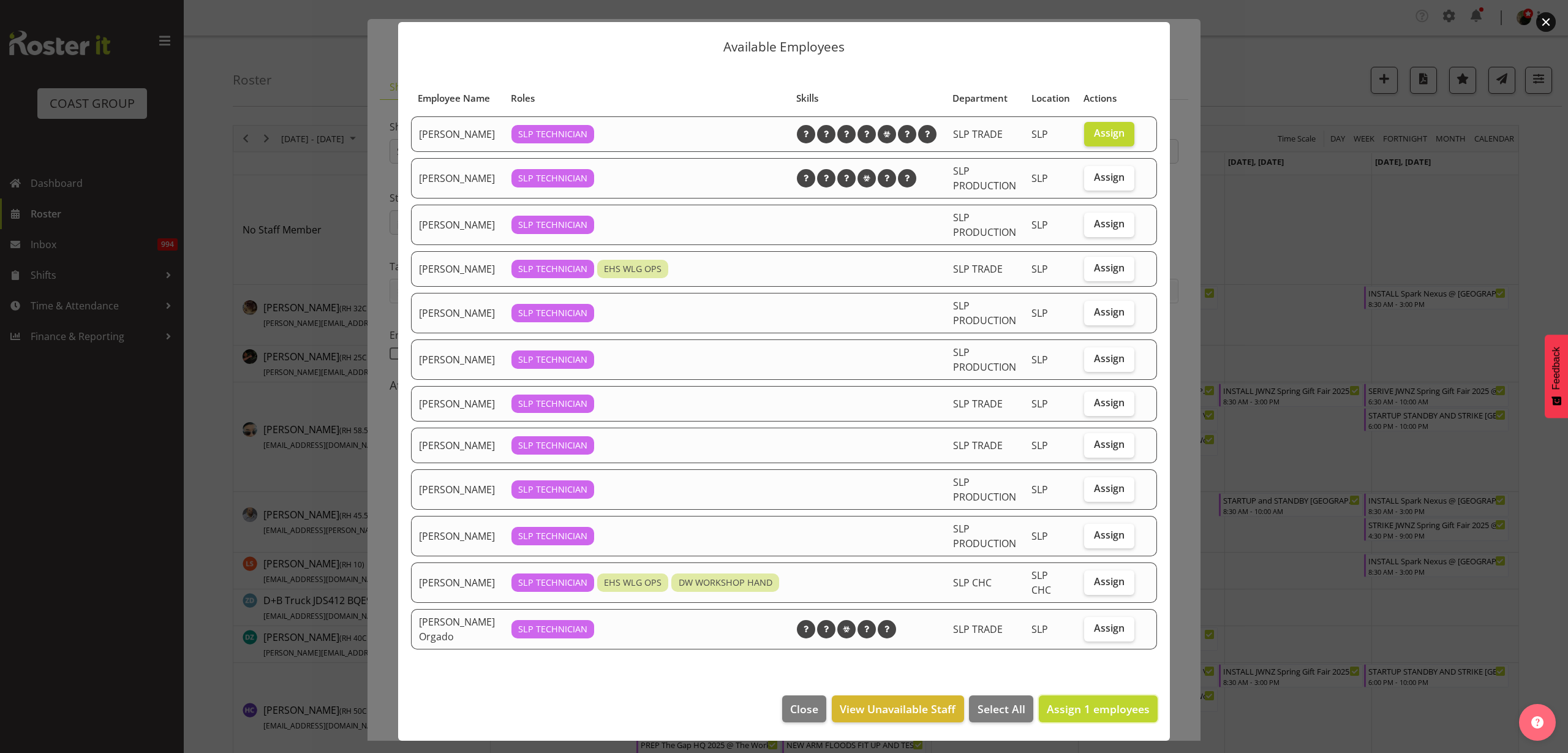
click at [1084, 711] on span "Assign 1 employees" at bounding box center [1098, 709] width 103 height 14
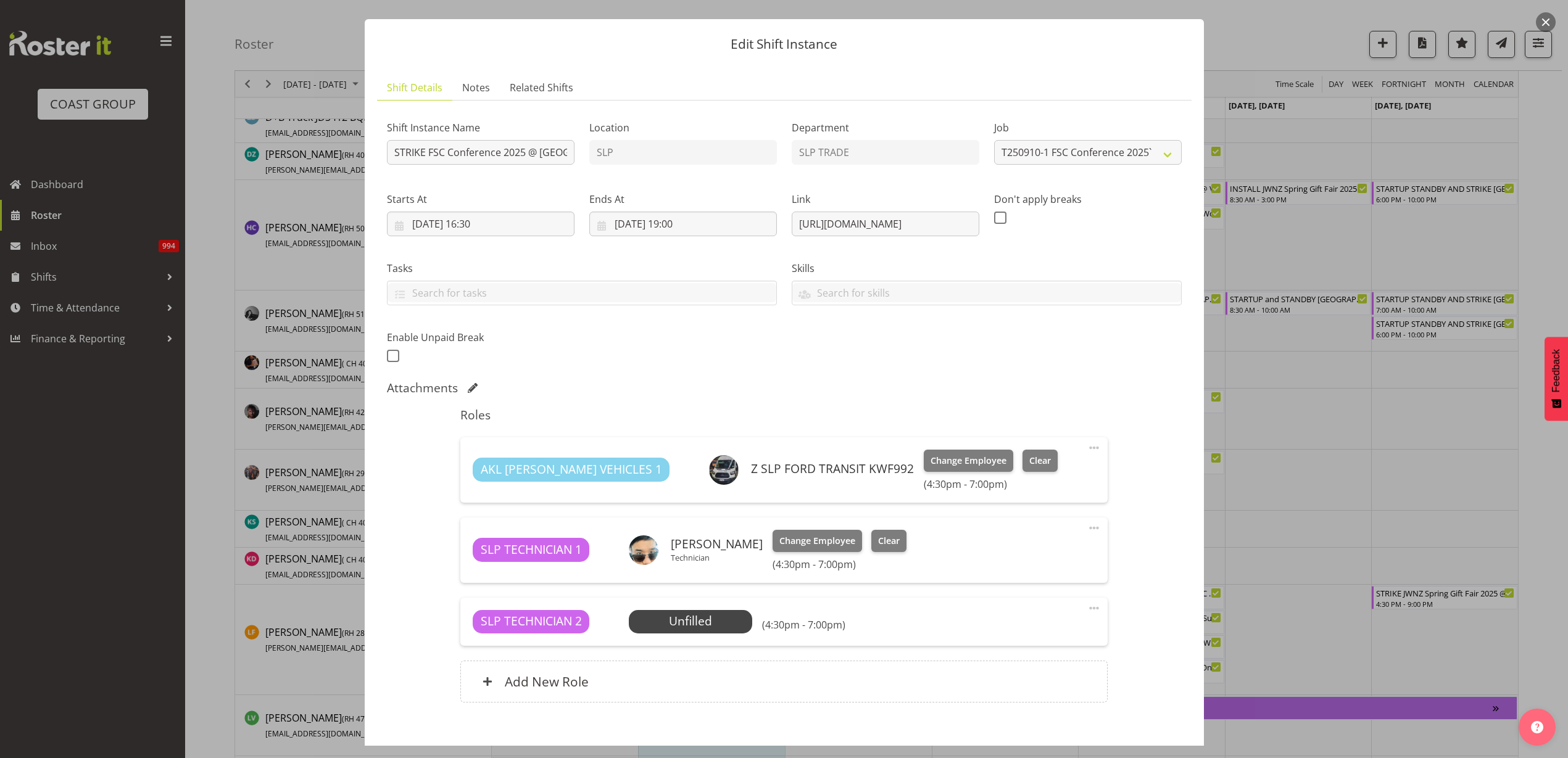
scroll to position [90, 0]
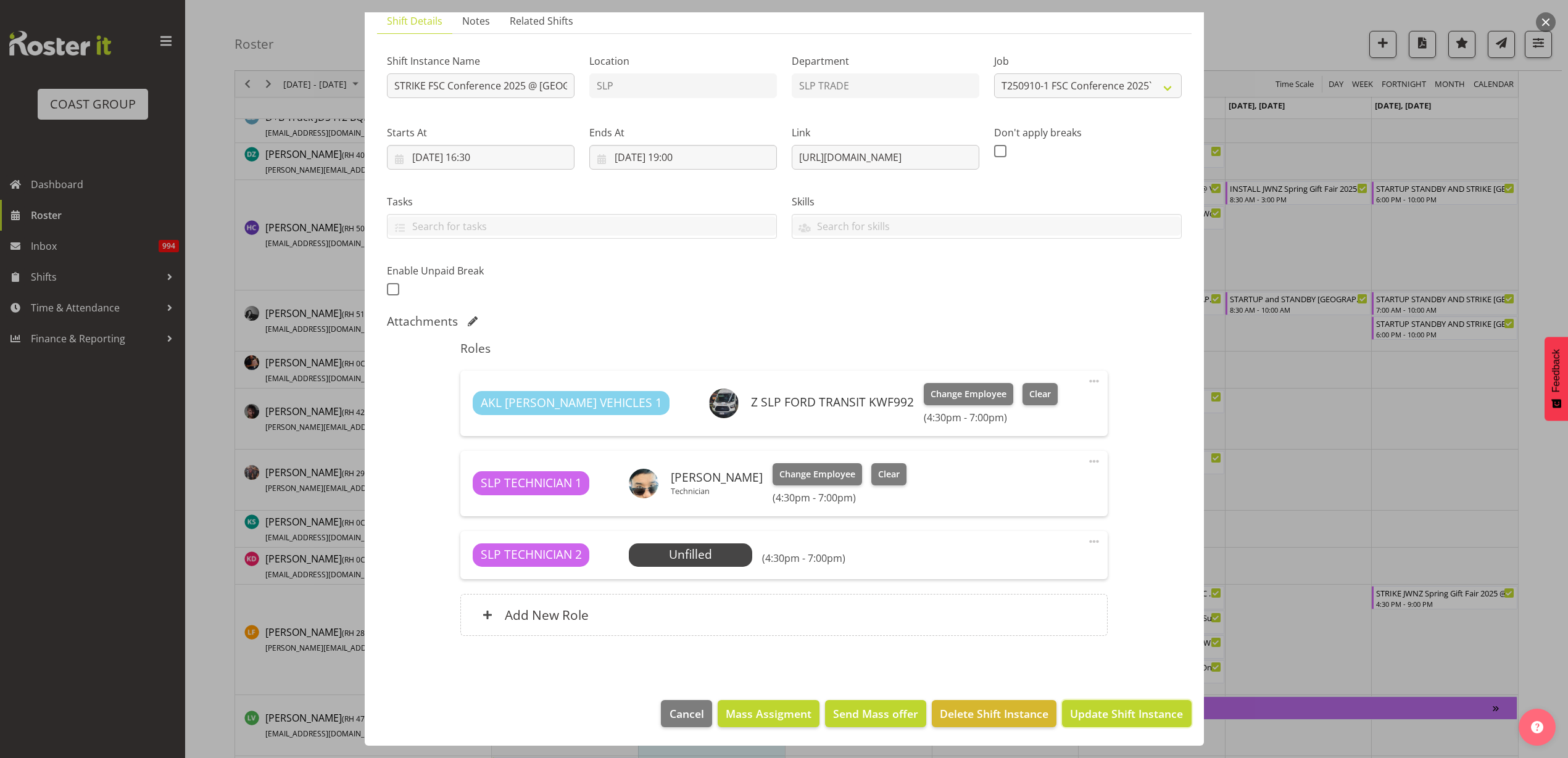
click at [1152, 719] on span "Update Shift Instance" at bounding box center [1127, 713] width 113 height 17
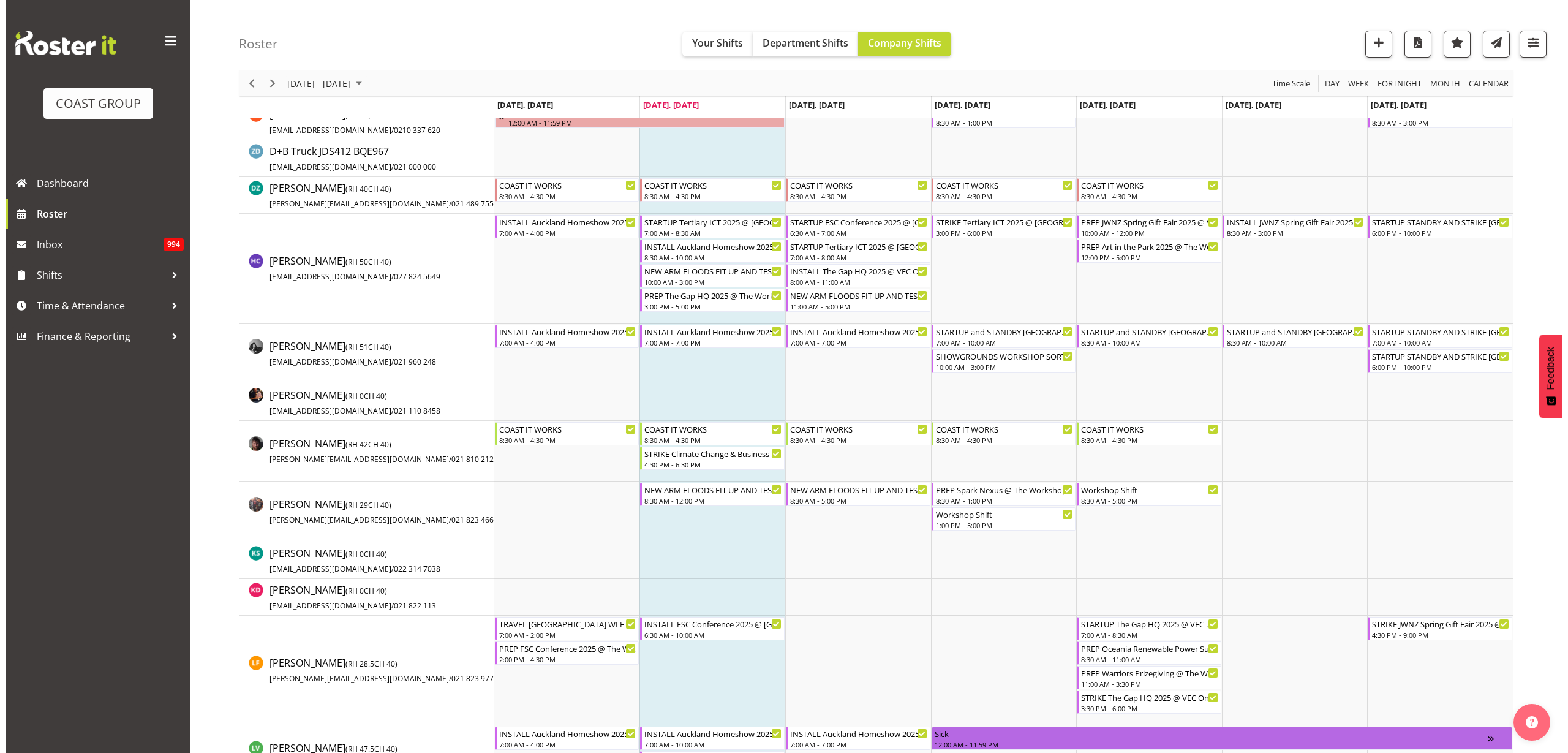
scroll to position [399, 0]
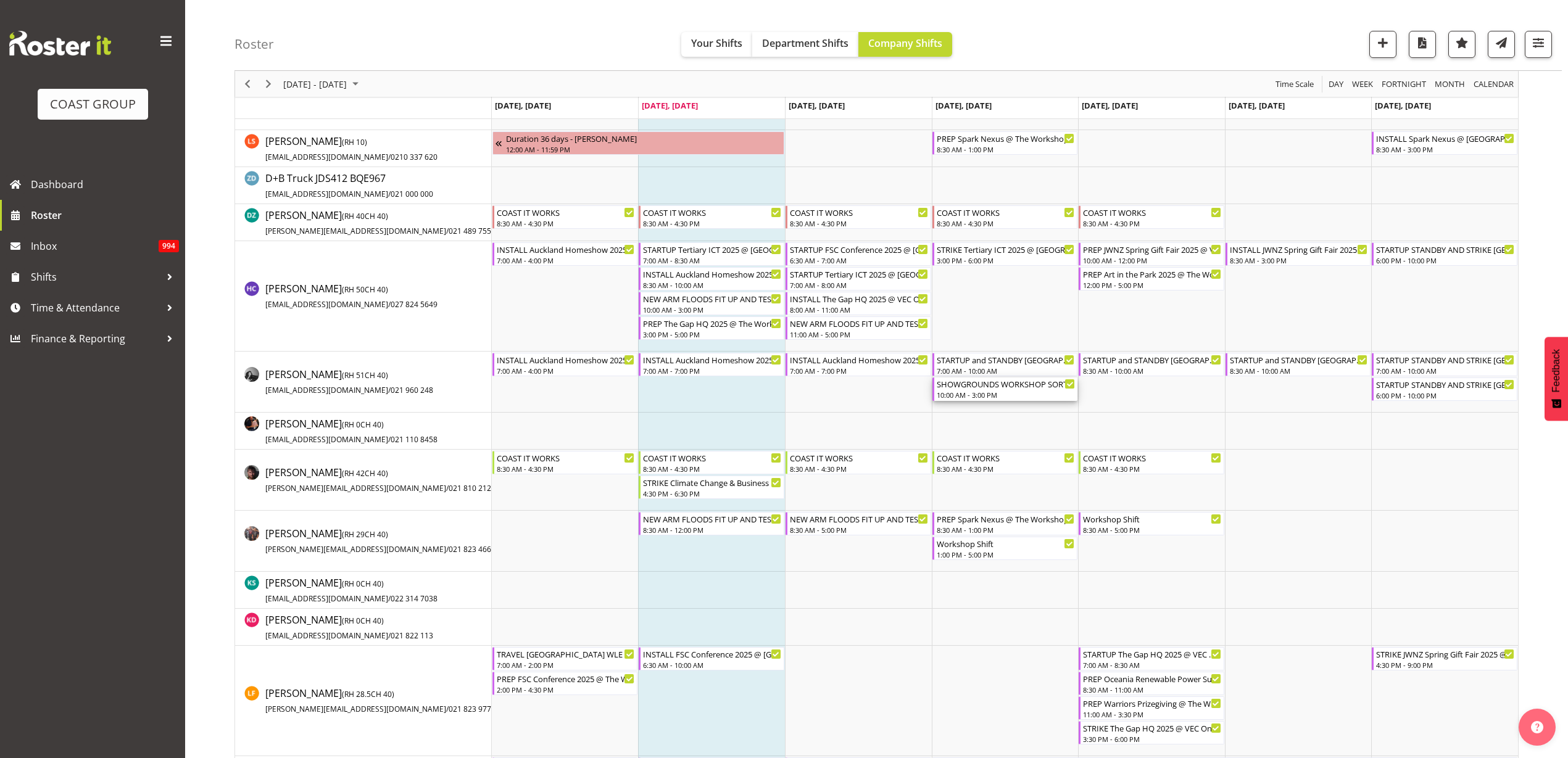
click at [962, 391] on div "10:00 AM - 3:00 PM" at bounding box center [1006, 395] width 139 height 10
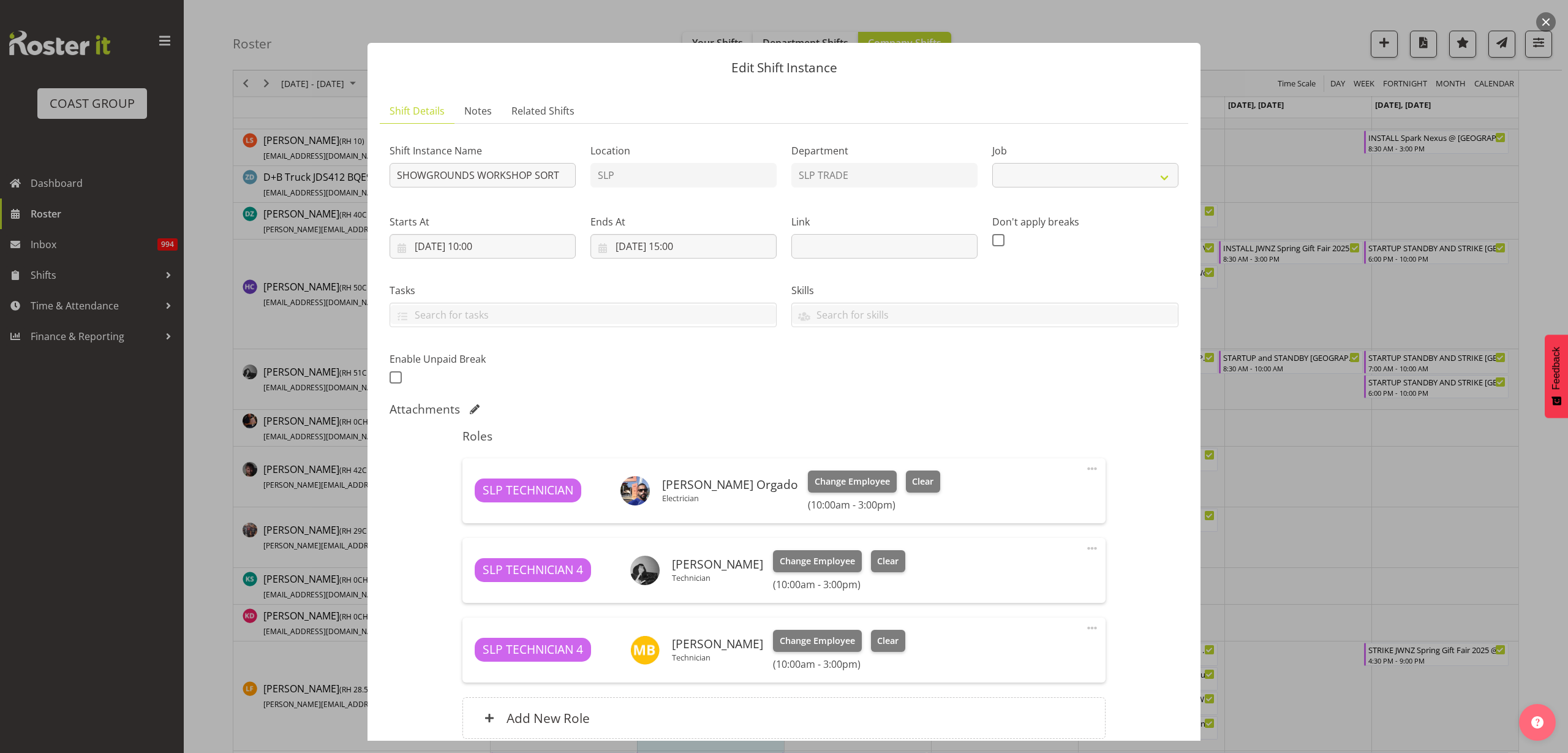
select select "15"
click at [1085, 546] on span at bounding box center [1091, 548] width 14 height 14
click at [1047, 575] on link "Edit" at bounding box center [1041, 577] width 118 height 22
select select "8"
select select "2025"
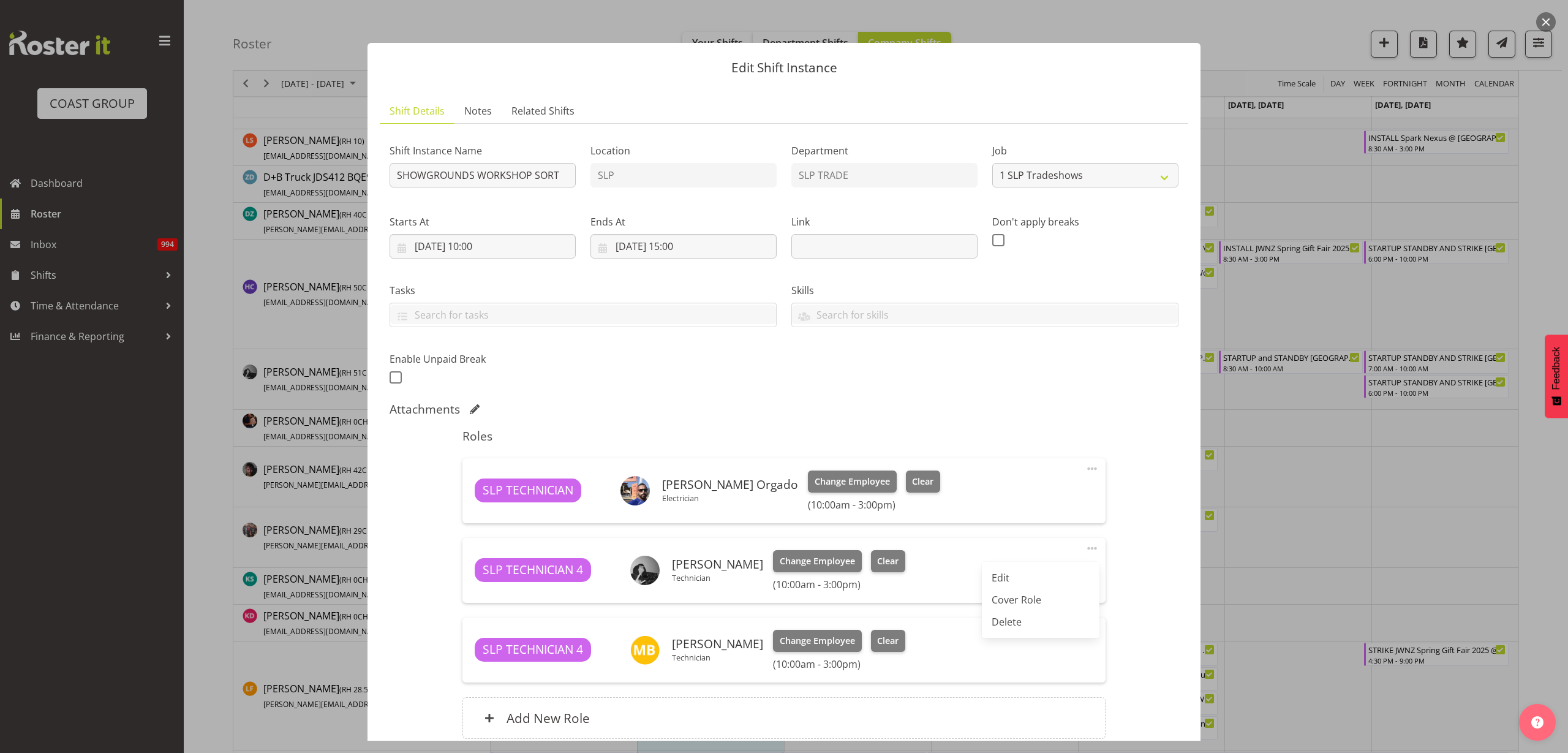
select select "15"
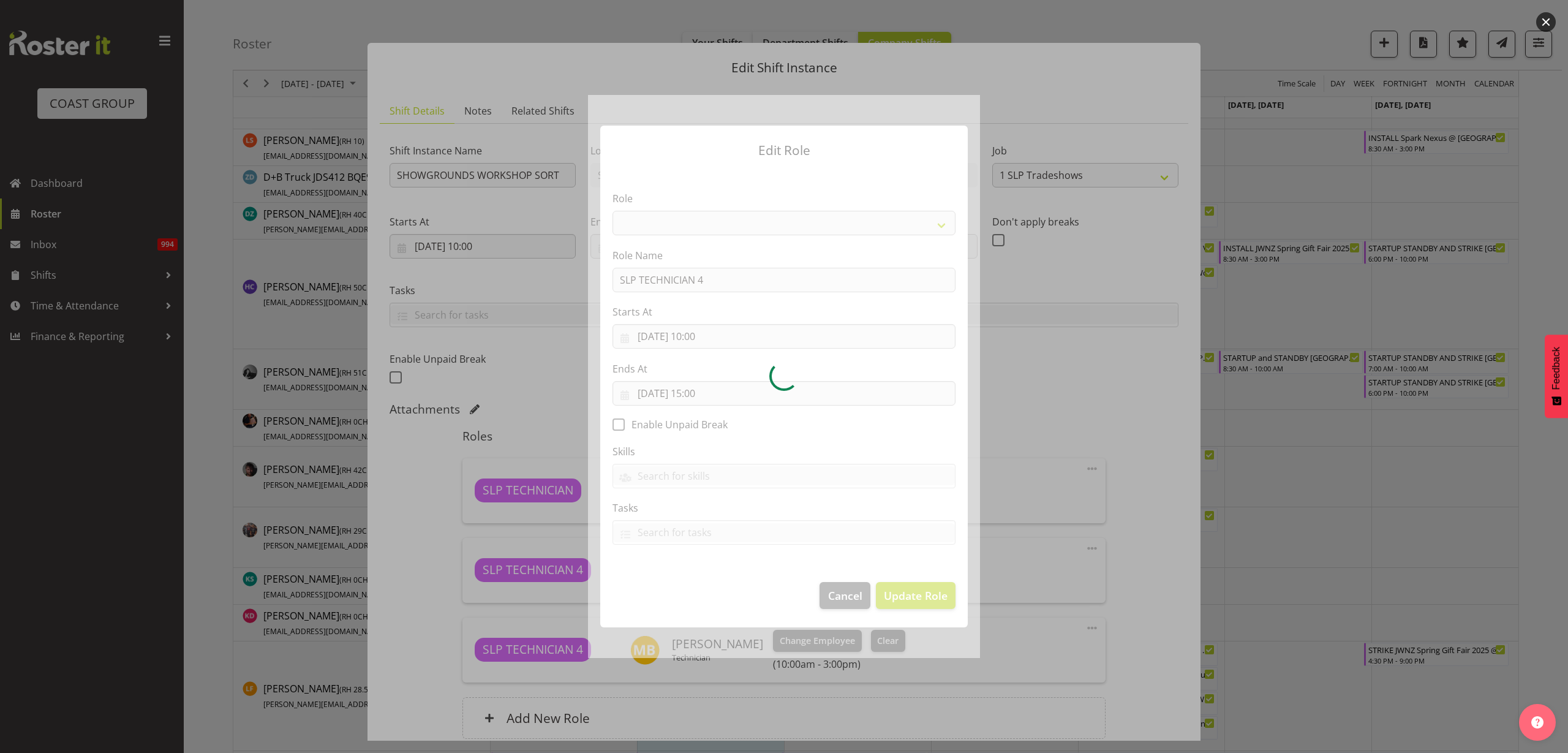
select select "123"
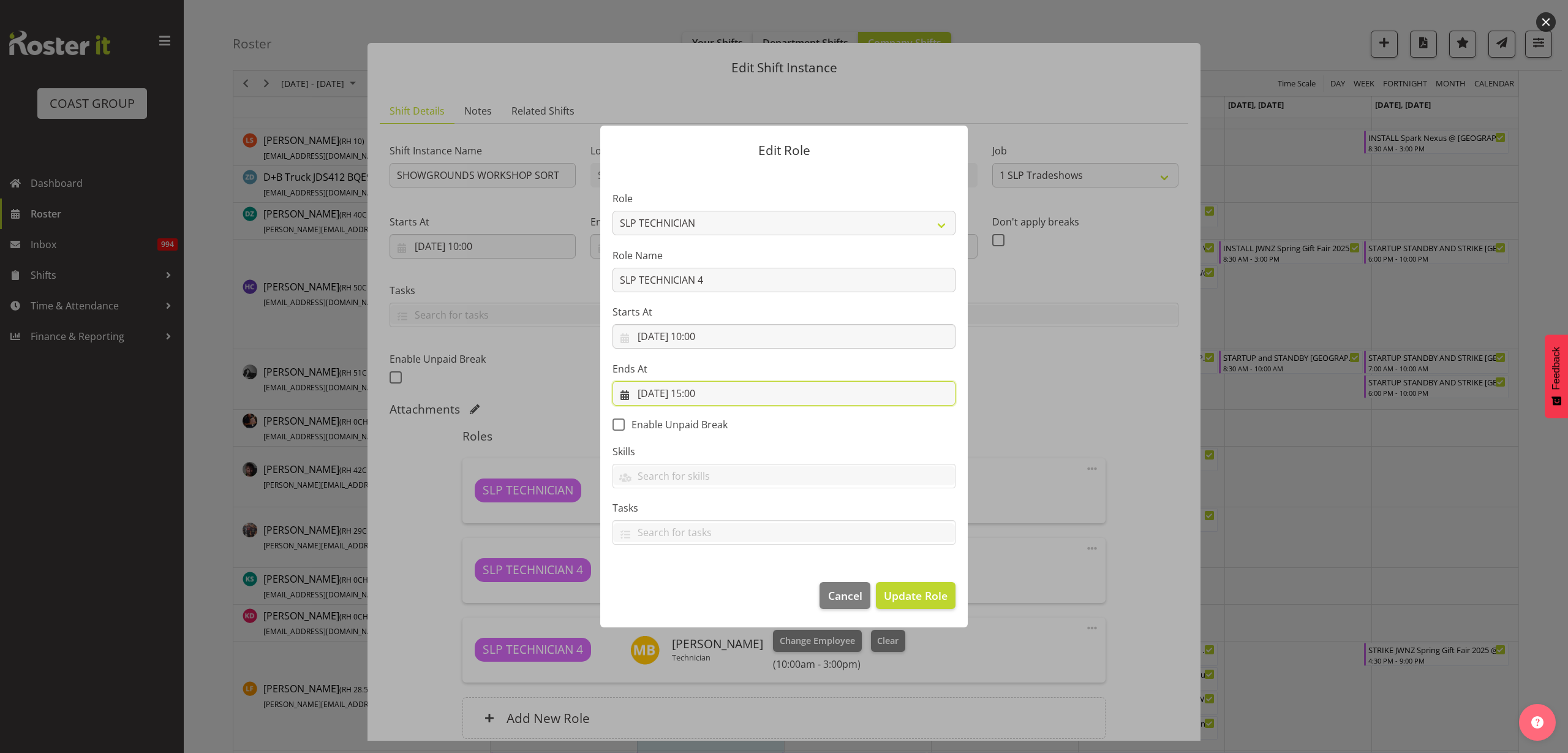
click at [719, 394] on input "[DATE] 15:00" at bounding box center [784, 393] width 344 height 24
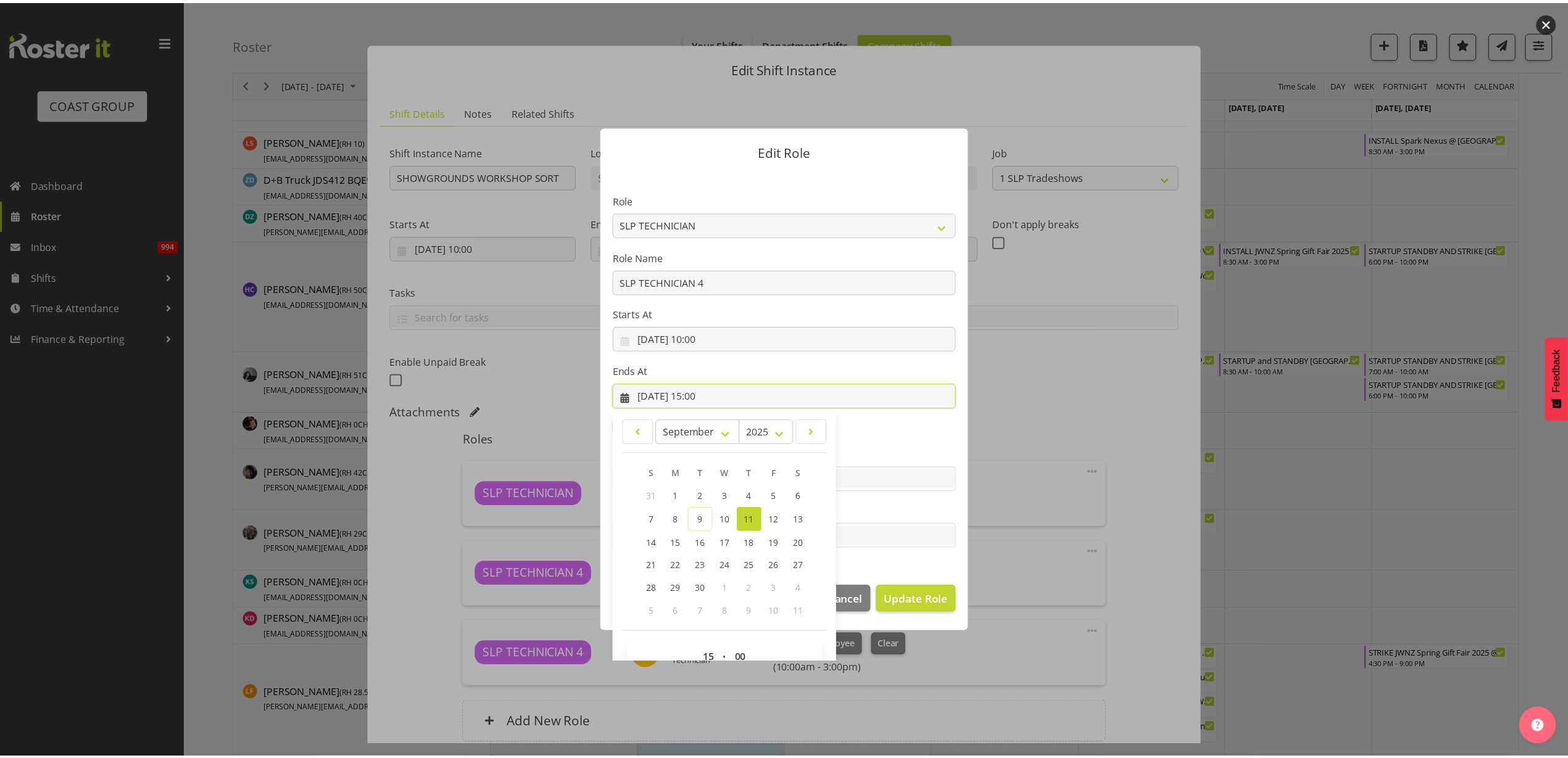
scroll to position [28, 0]
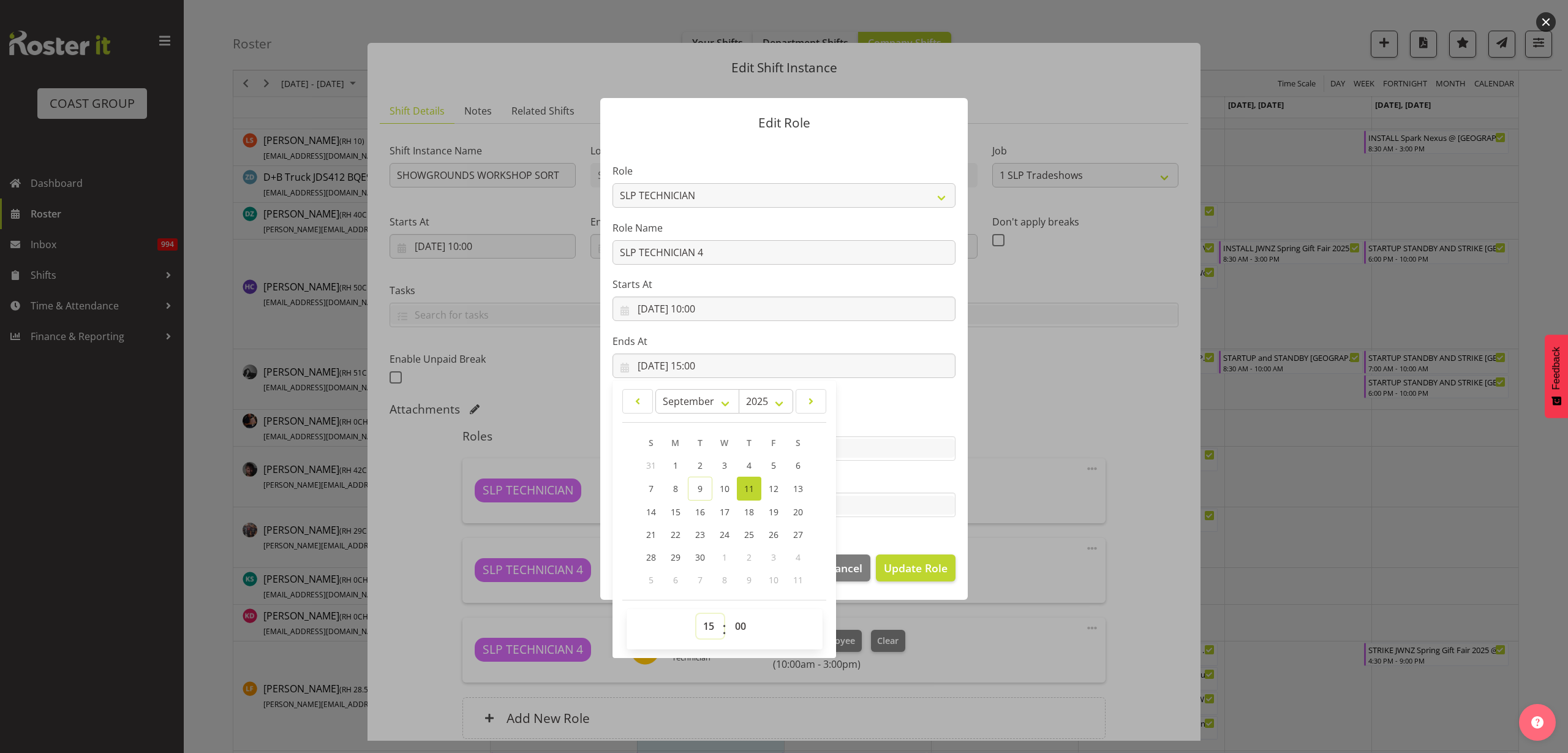
click at [701, 625] on select "00 01 02 03 04 05 06 07 08 09 10 11 12 13 14 15 16 17 18 19 20 21 22 23" at bounding box center [710, 626] width 28 height 24
select select "16"
click at [697, 614] on select "00 01 02 03 04 05 06 07 08 09 10 11 12 13 14 15 16 17 18 19 20 21 22 23" at bounding box center [710, 626] width 28 height 24
type input "[DATE] 16:00"
select select "30"
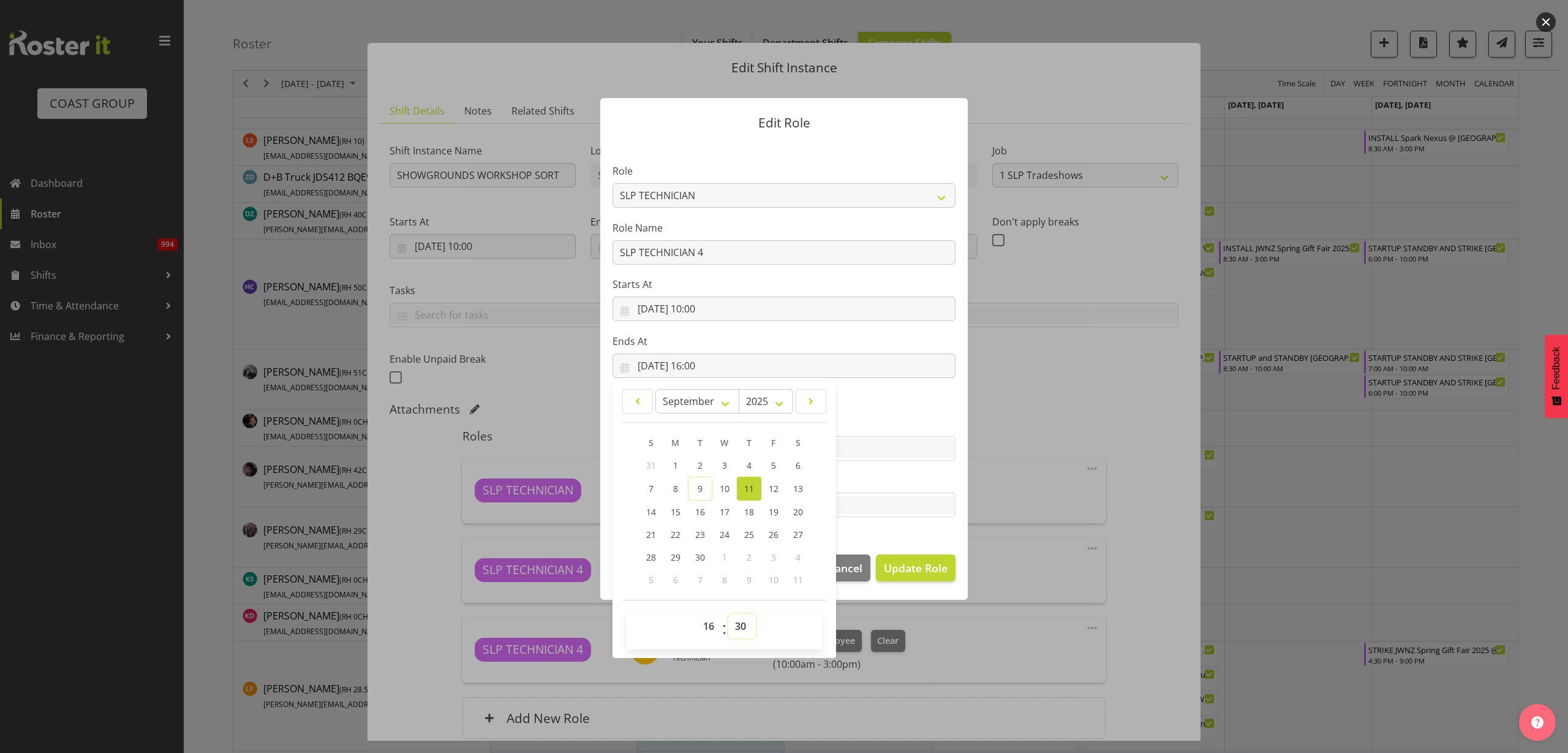
type input "11/09/2025, 16:30"
click at [908, 566] on span "Update Role" at bounding box center [916, 568] width 64 height 16
select select
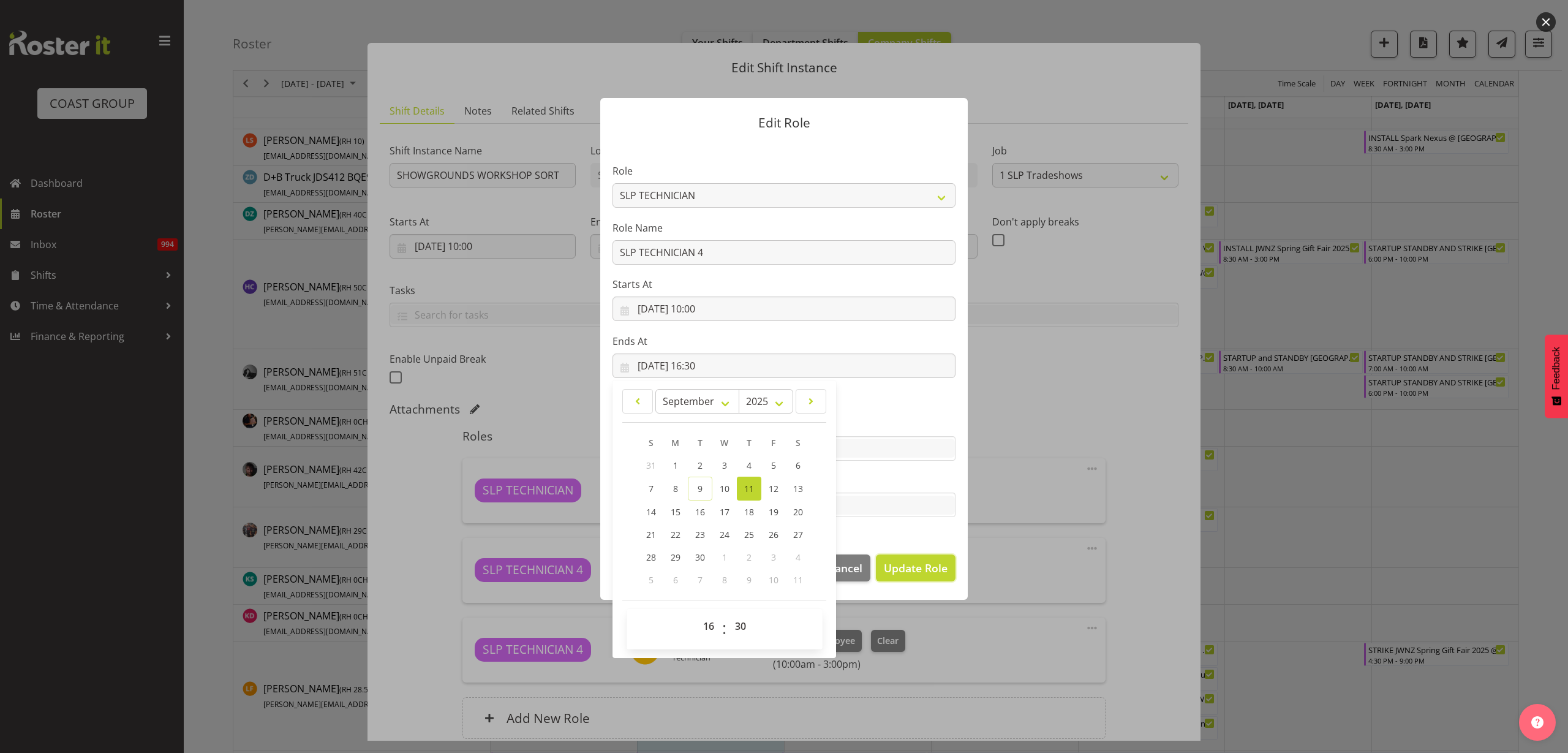
select select
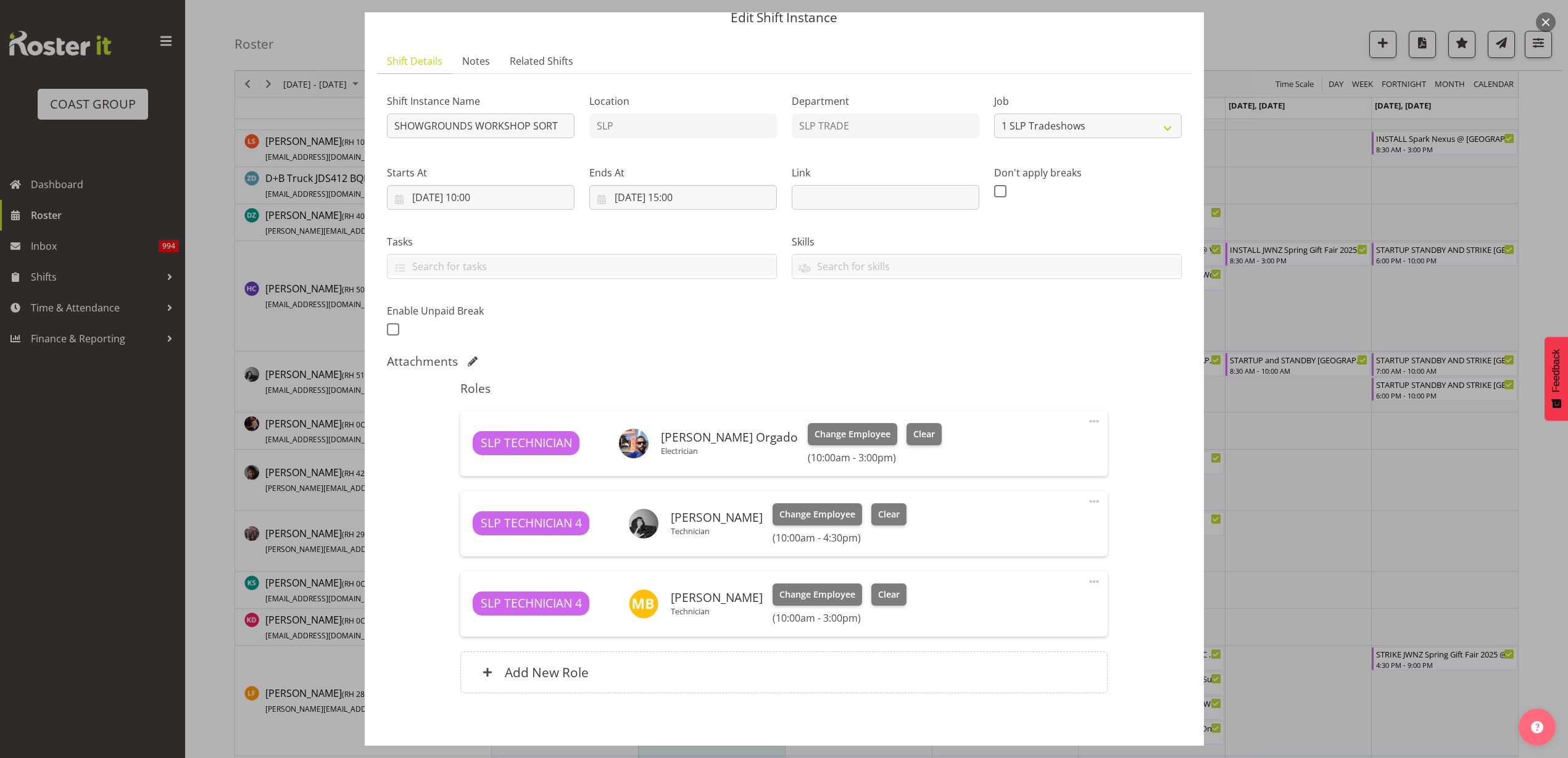
scroll to position [108, 0]
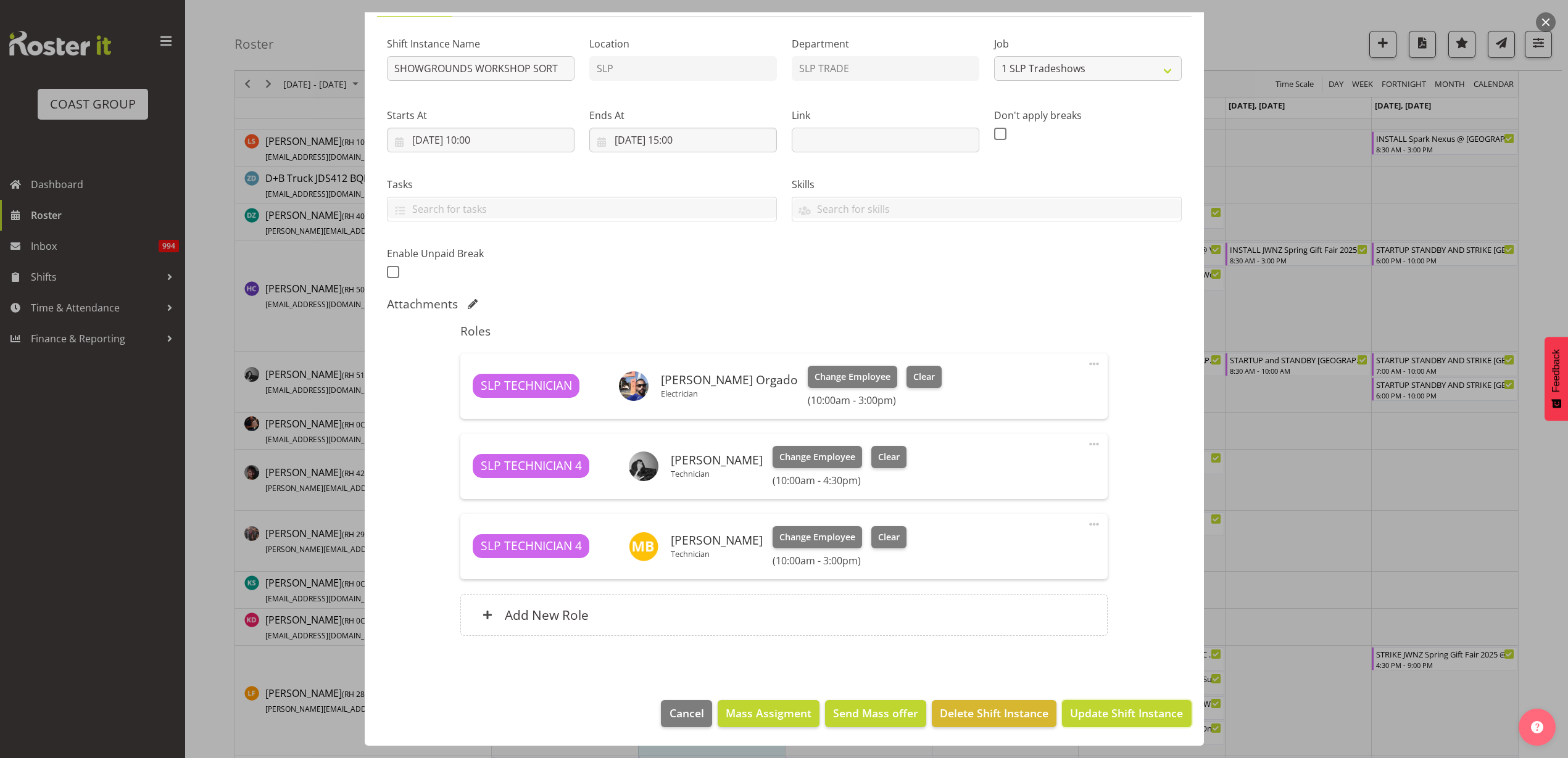
click at [1106, 712] on span "Update Shift Instance" at bounding box center [1127, 713] width 113 height 17
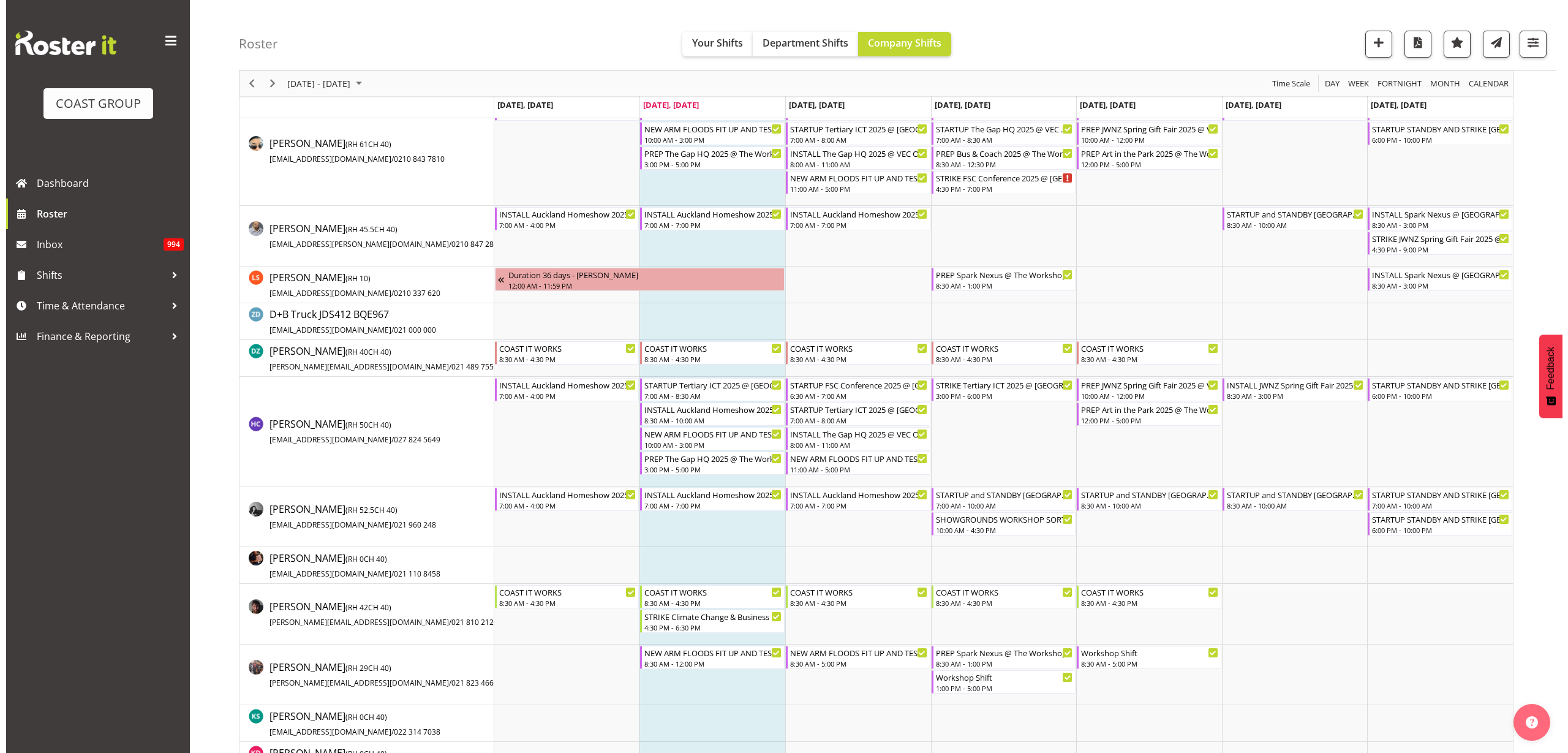
scroll to position [0, 0]
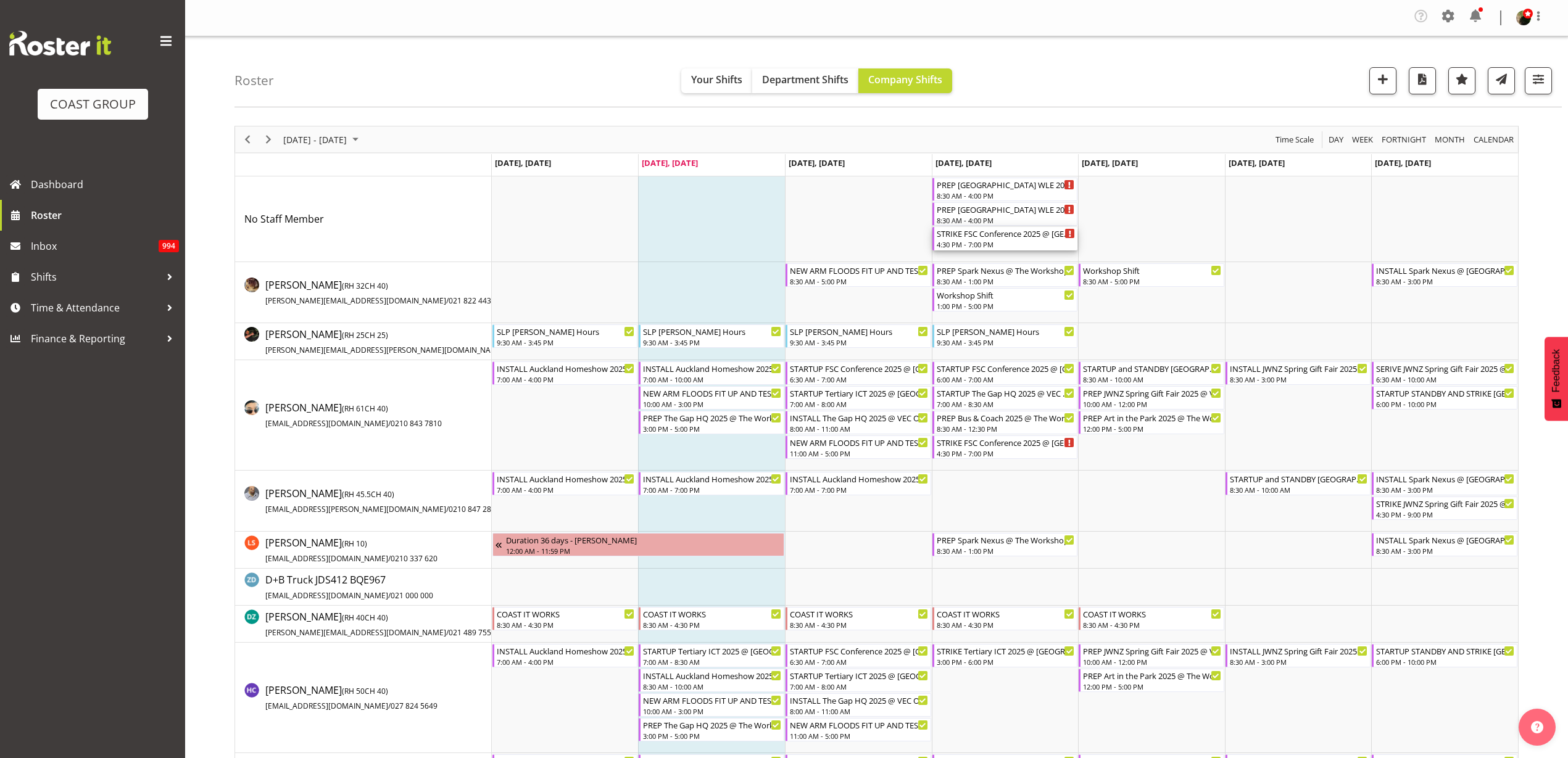
click at [983, 243] on div "4:30 PM - 7:00 PM" at bounding box center [1006, 244] width 139 height 10
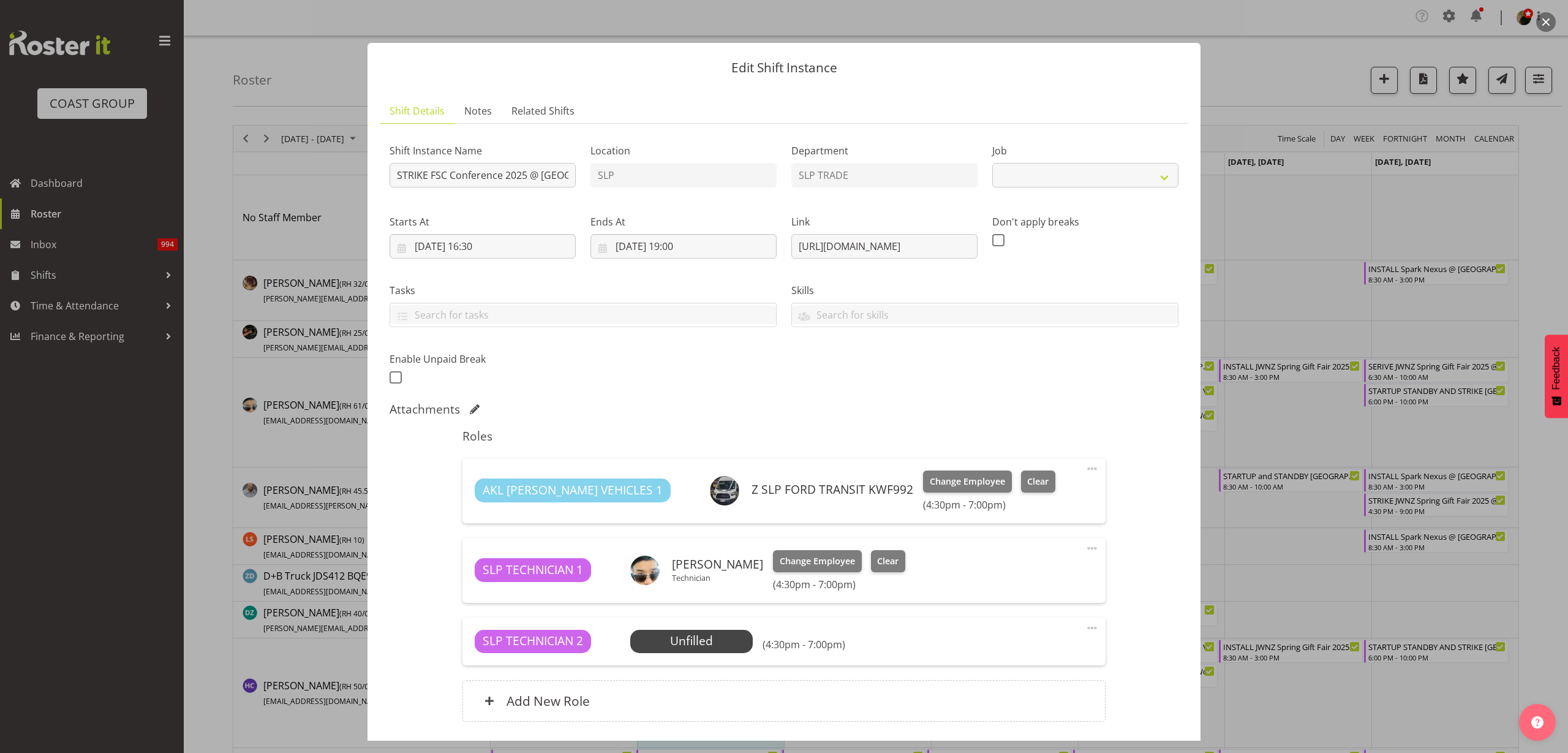
select select "9759"
click at [0, 0] on span "Select Employee" at bounding box center [0, 0] width 0 height 0
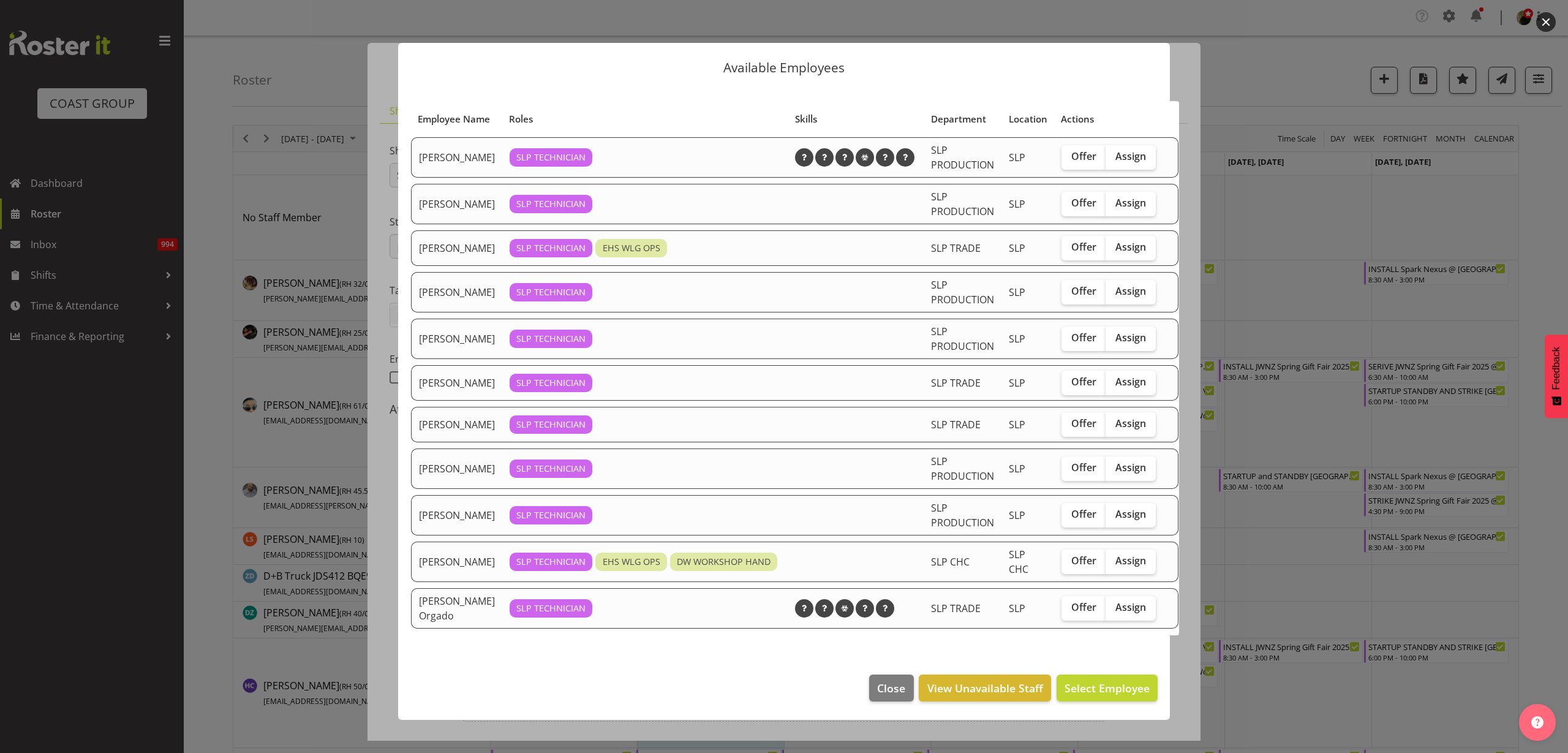
click at [1115, 253] on span "Assign" at bounding box center [1131, 247] width 31 height 13
click at [1106, 251] on input "Assign" at bounding box center [1110, 247] width 8 height 8
checkbox input "true"
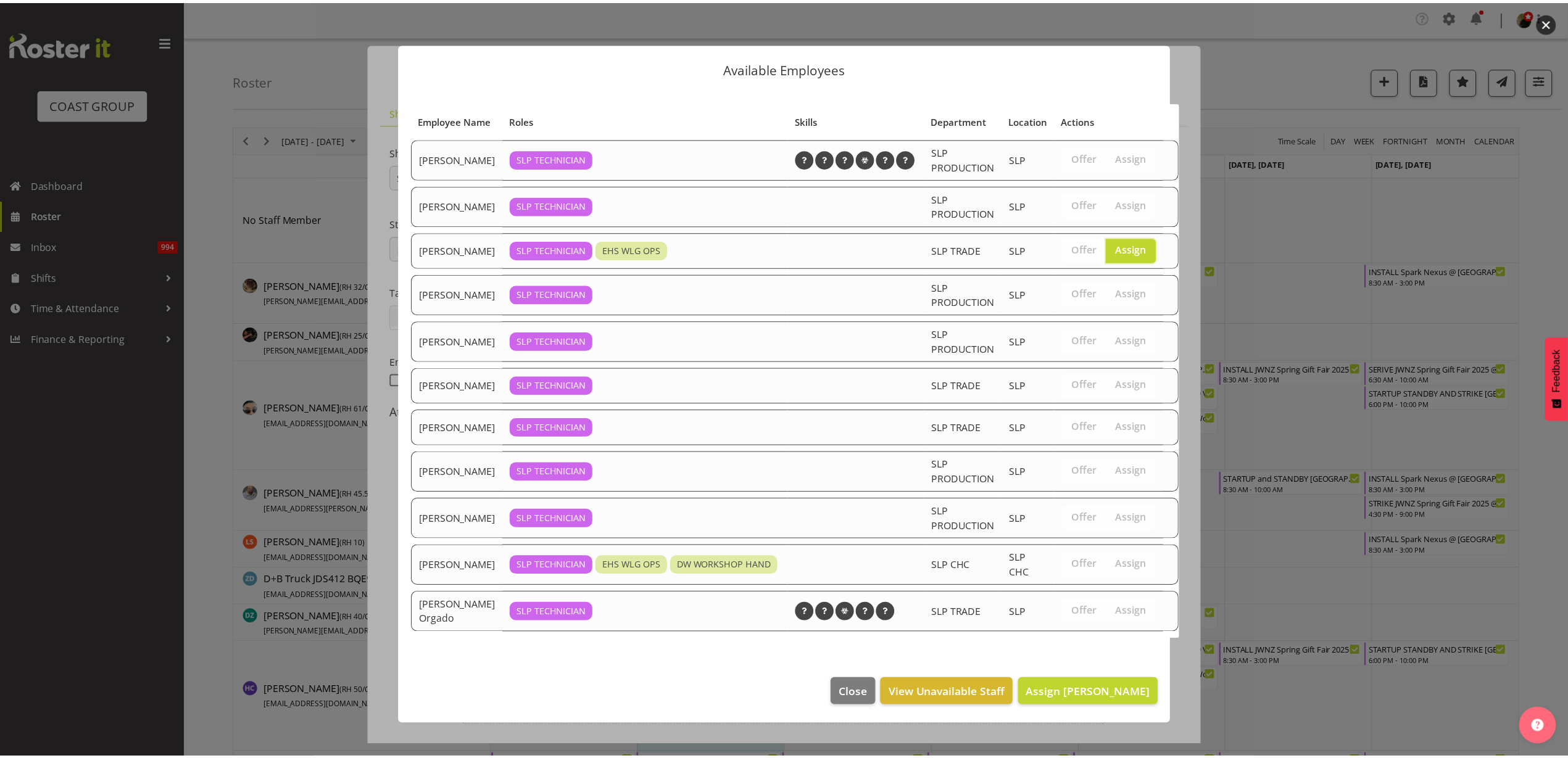
scroll to position [22, 0]
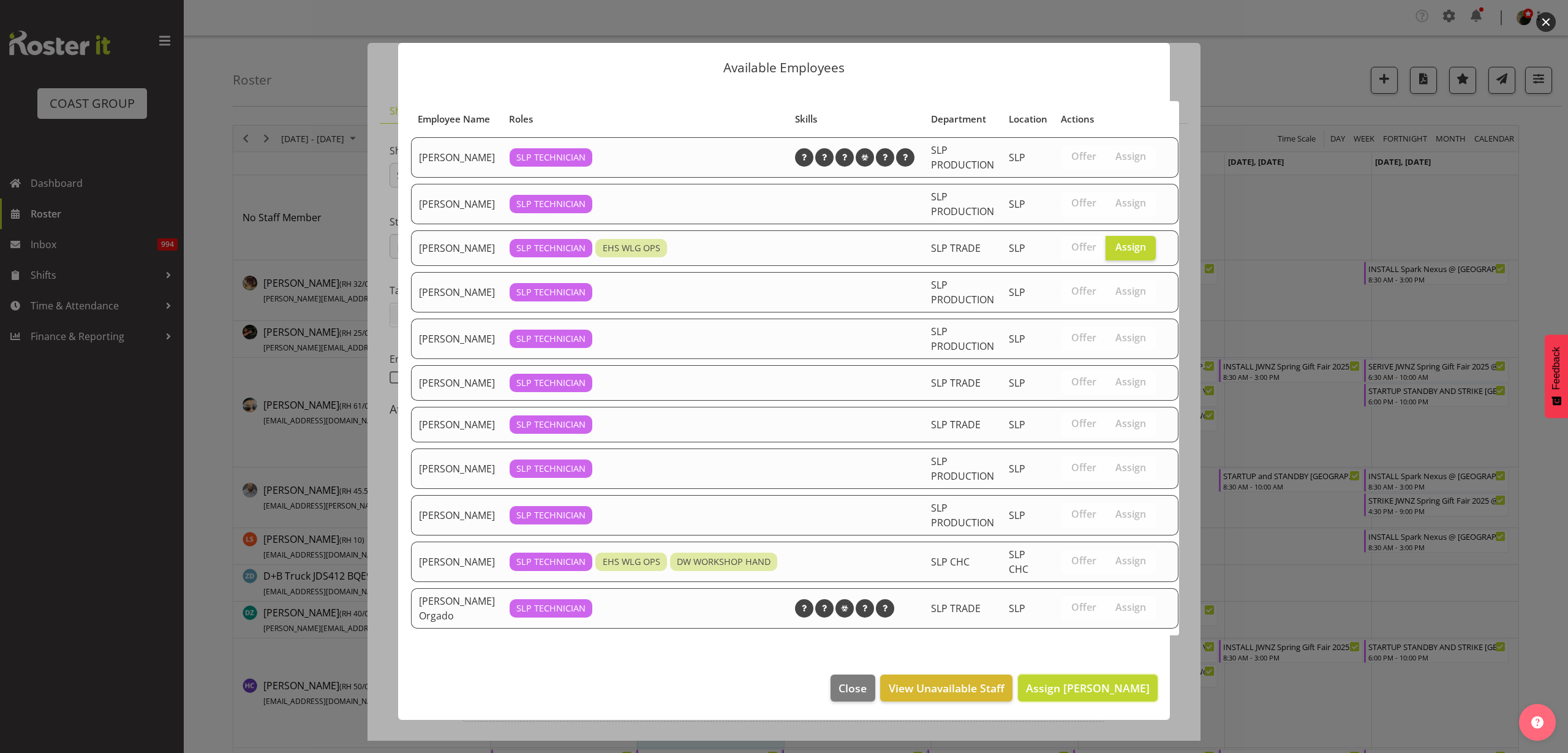
click at [1080, 696] on span "Assign Hayden Watts" at bounding box center [1087, 687] width 124 height 14
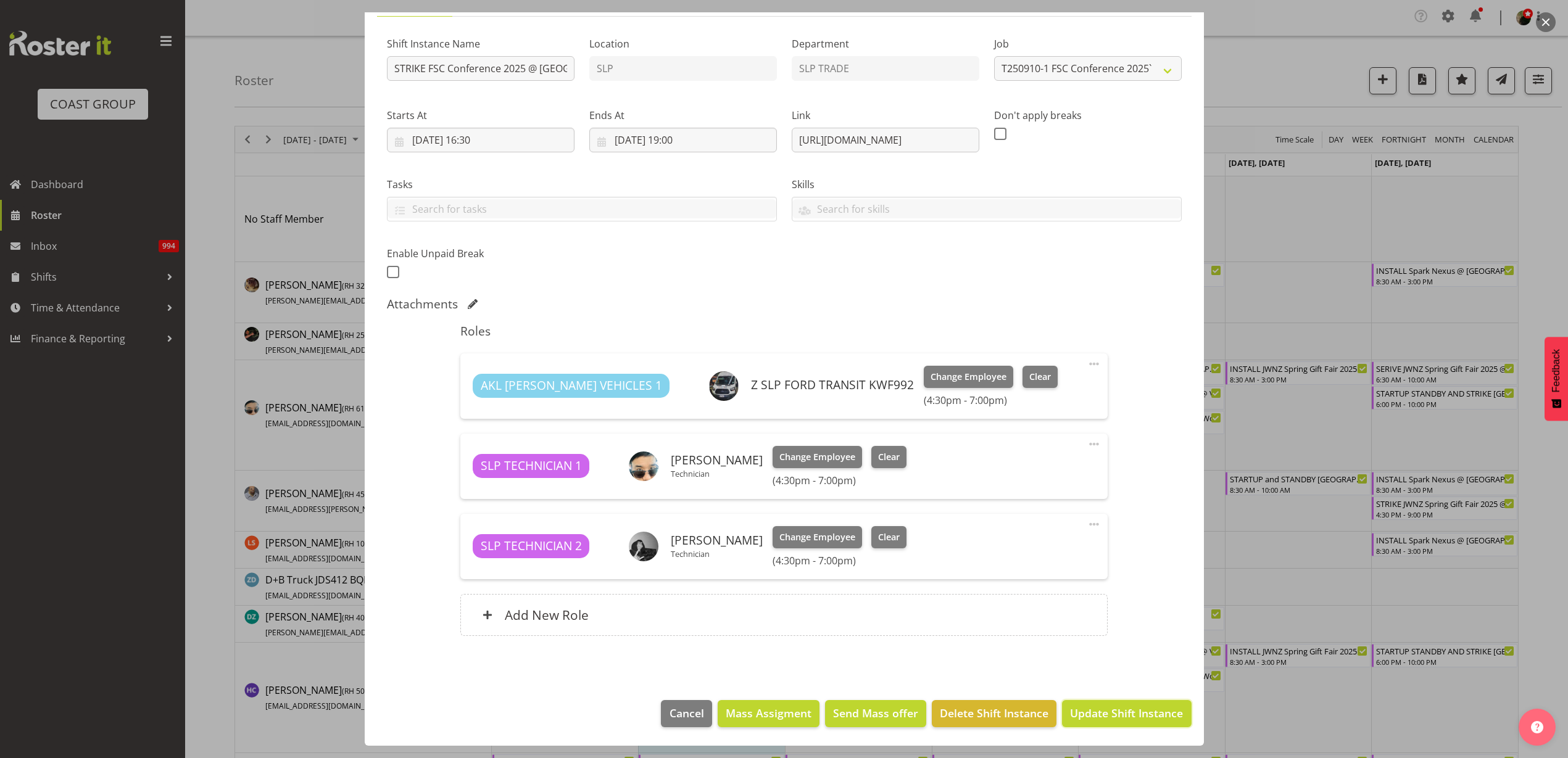
click at [1118, 707] on span "Update Shift Instance" at bounding box center [1127, 713] width 113 height 17
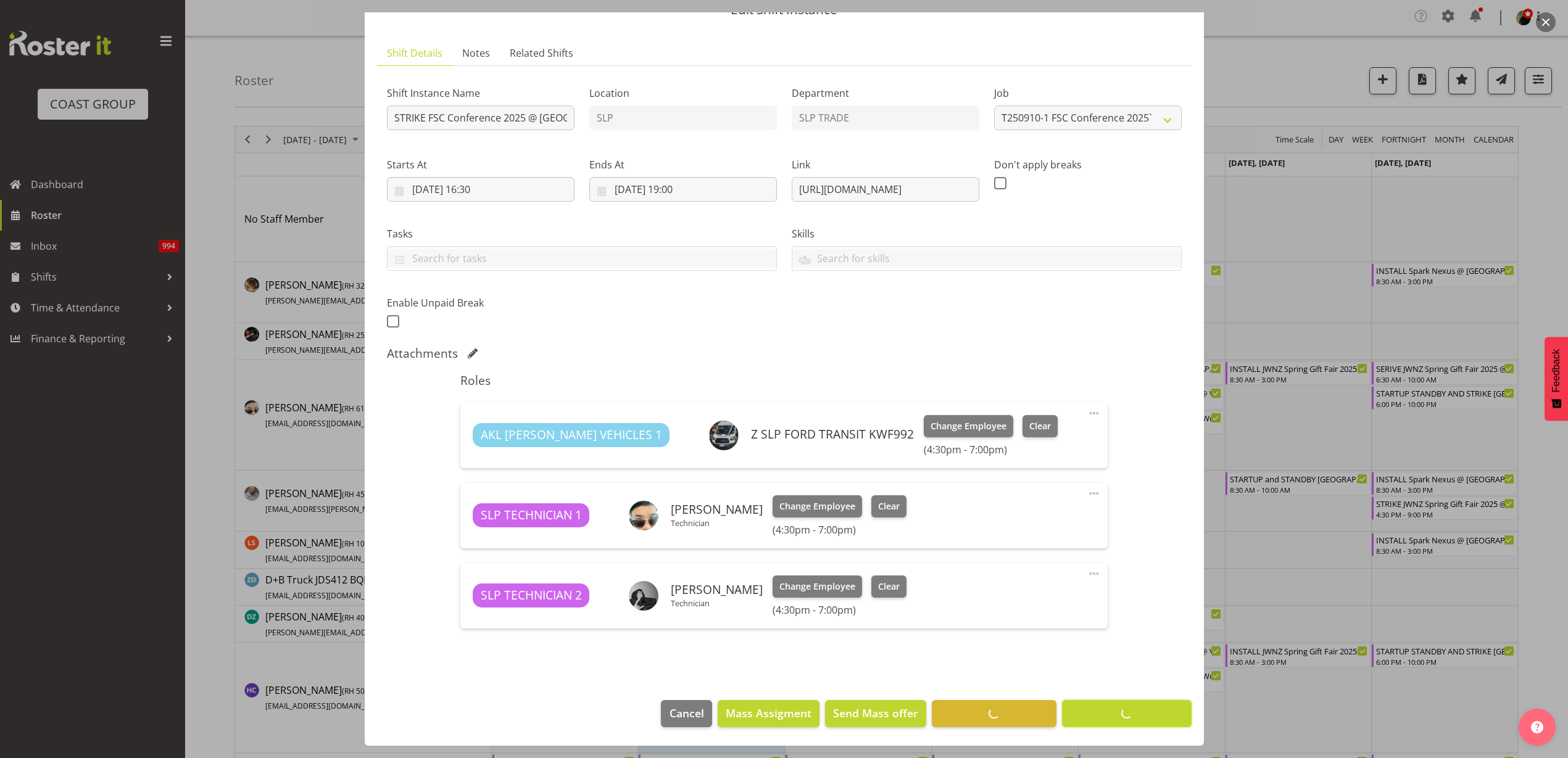
scroll to position [58, 0]
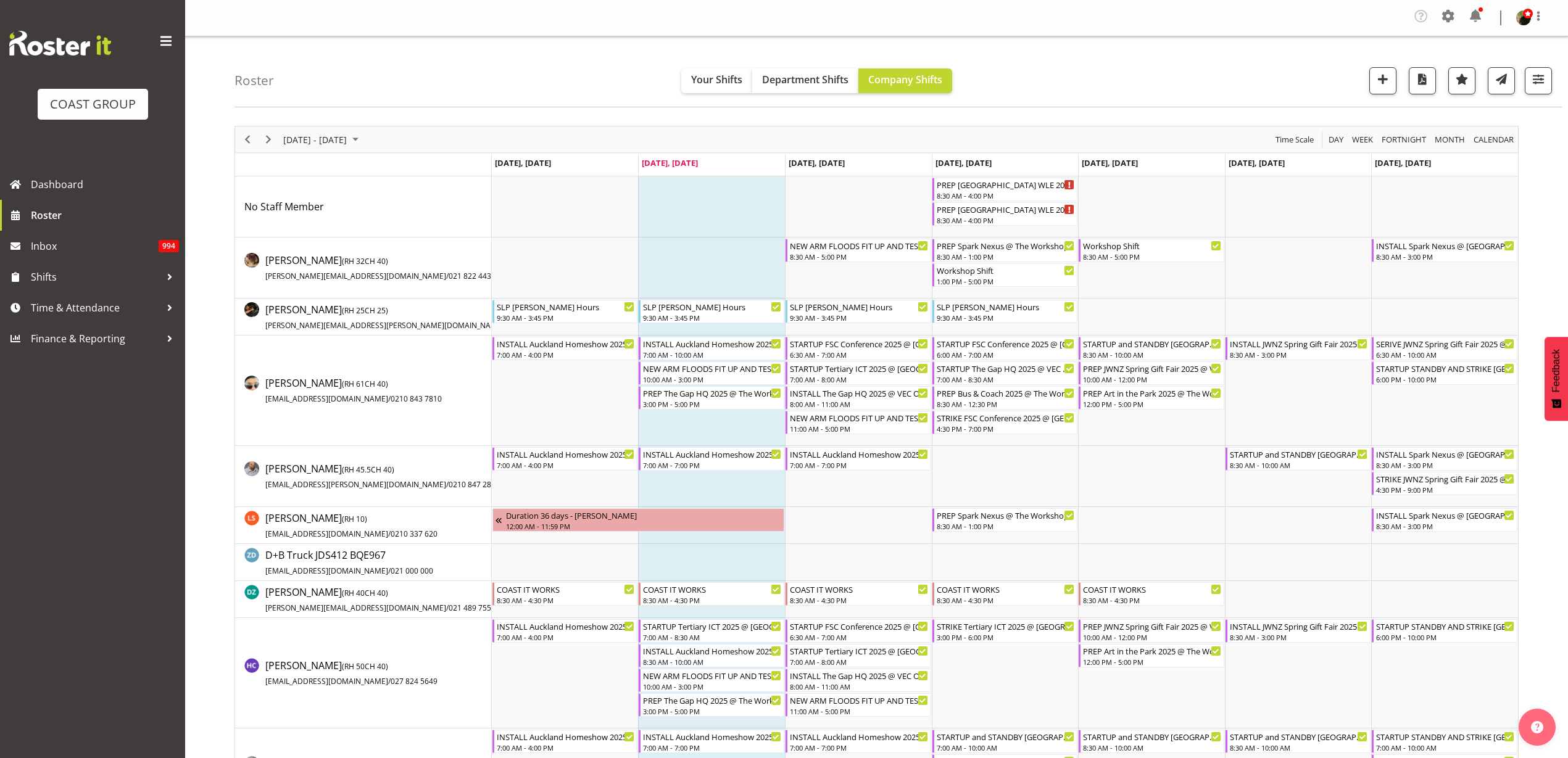
click at [1010, 438] on td "Timeline Week of September 9, 2025" at bounding box center [1005, 391] width 147 height 111
select select "13"
select select "54"
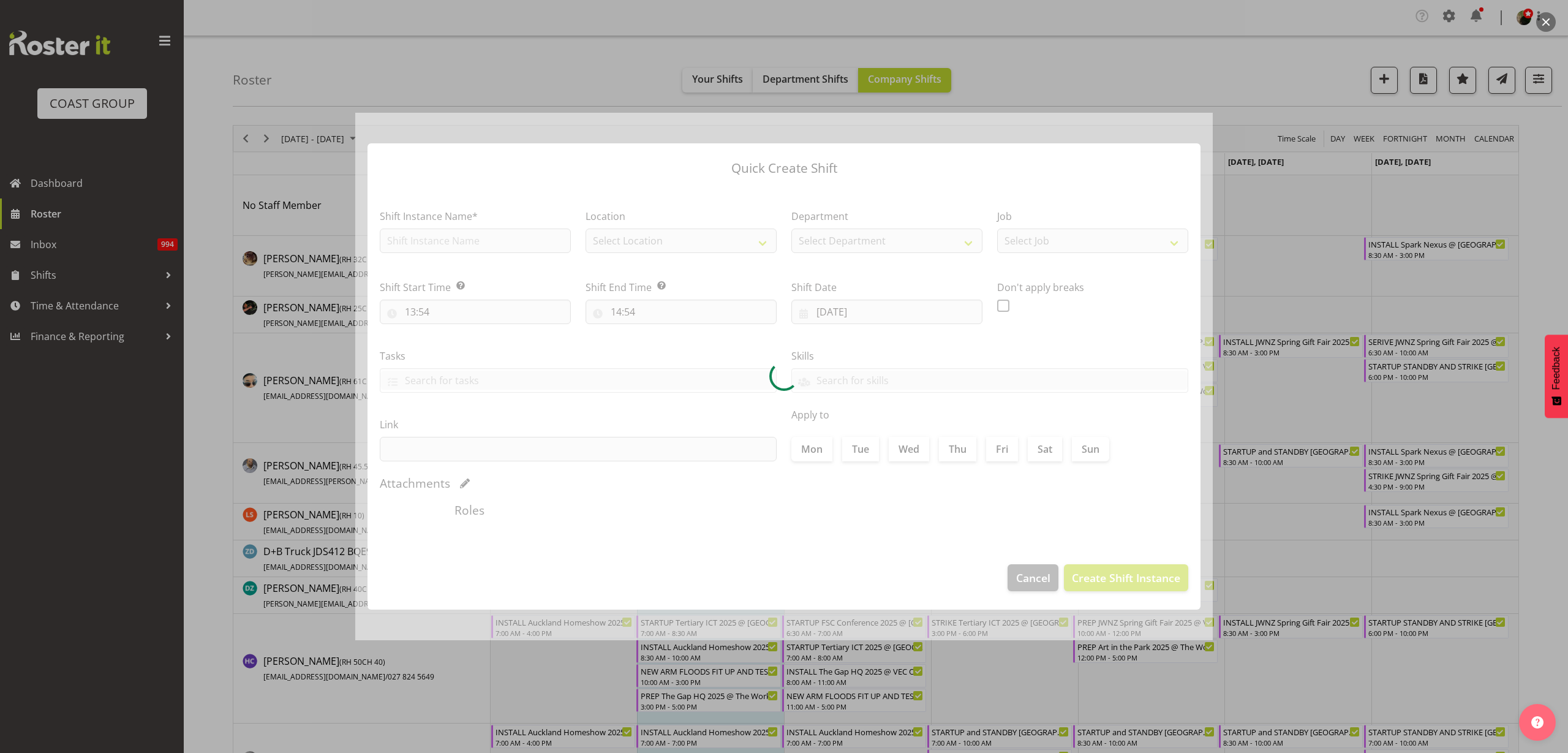
type input "11/09/2025"
checkbox input "true"
click at [427, 301] on div at bounding box center [784, 376] width 858 height 528
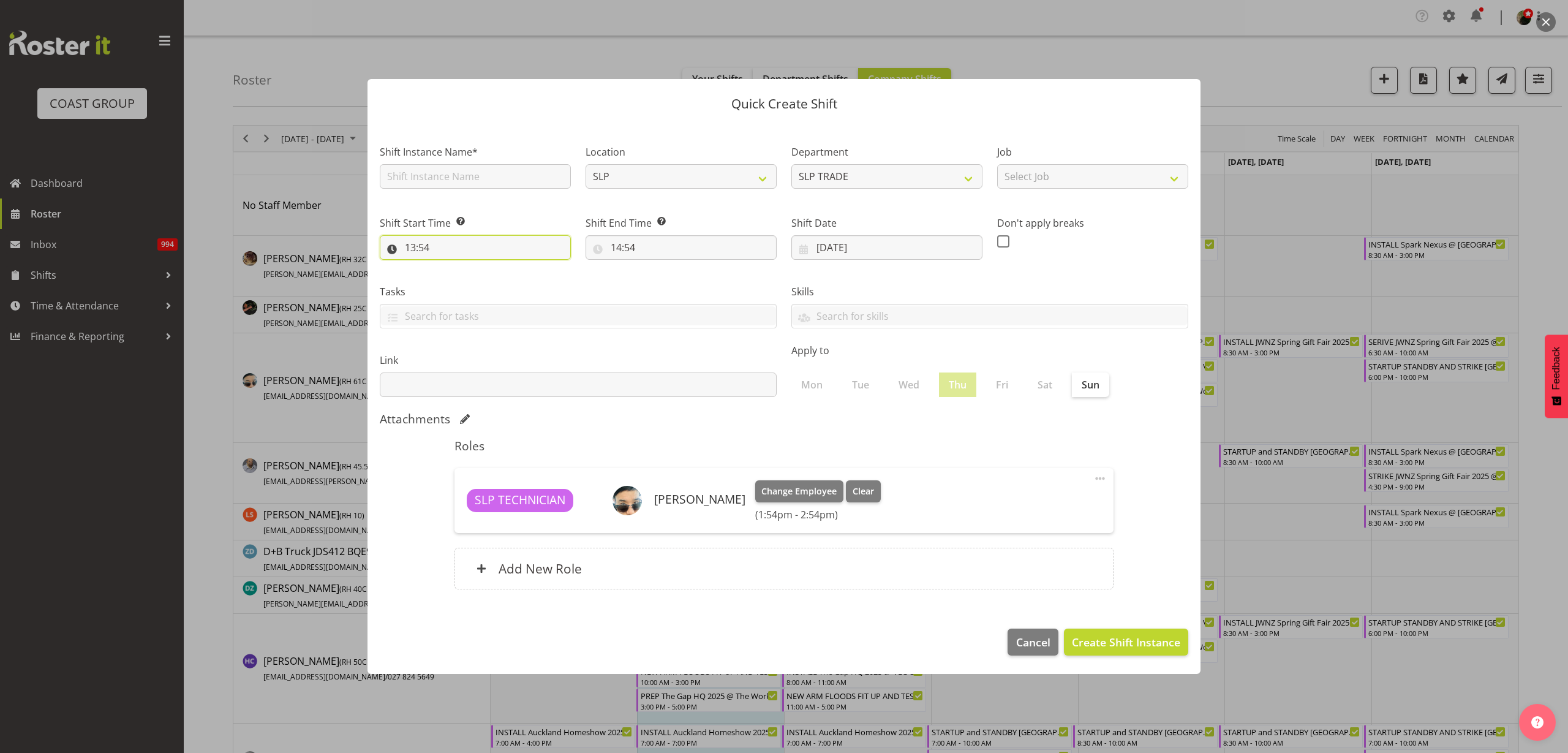
click at [434, 235] on div "Shift Start Time Set the time of the day you wish this shift to start 13:54 00 …" at bounding box center [476, 237] width 191 height 44
click at [439, 250] on input "13:54" at bounding box center [476, 247] width 191 height 24
click at [463, 279] on select "00 01 02 03 04 05 06 07 08 09 10 11 12 13 14 15 16 17 18 19 20 21 22 23" at bounding box center [463, 279] width 28 height 24
select select "12"
click at [450, 267] on select "00 01 02 03 04 05 06 07 08 09 10 11 12 13 14 15 16 17 18 19 20 21 22 23" at bounding box center [463, 279] width 28 height 24
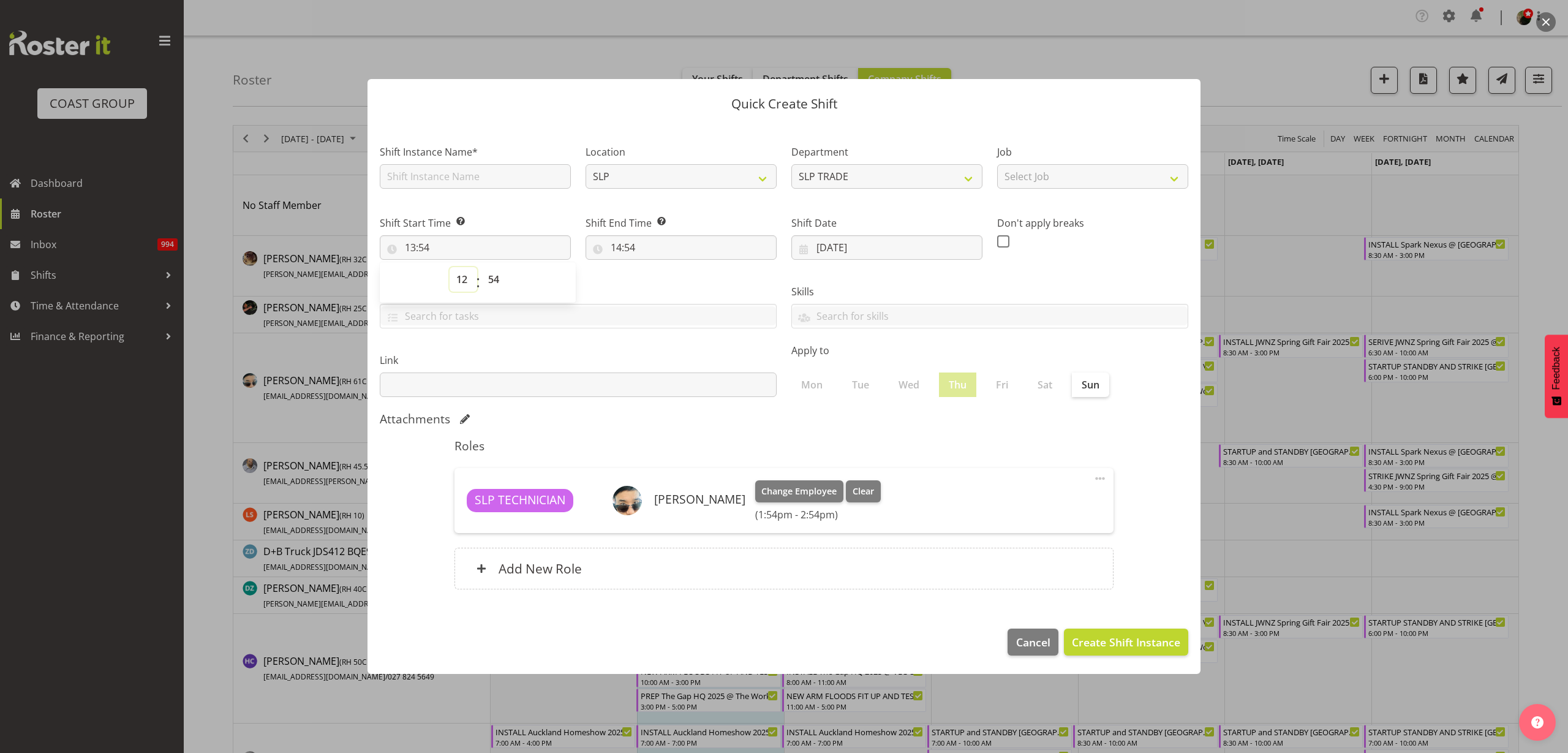
type input "12:54"
select select "30"
type input "12:30"
click at [686, 244] on input "14:54" at bounding box center [681, 247] width 191 height 24
select select "15"
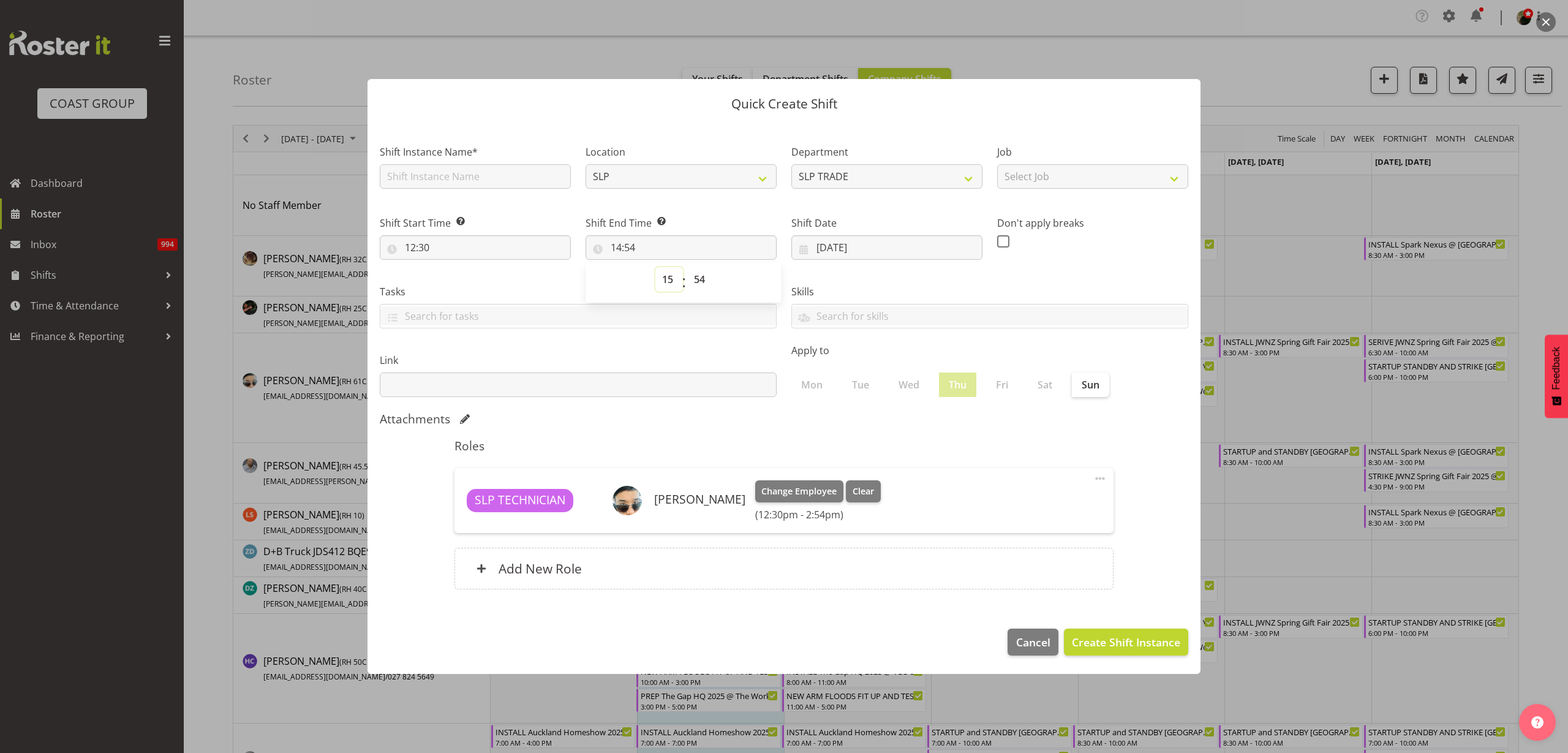
type input "15:54"
select select "16"
type input "16:54"
select select "30"
type input "16:30"
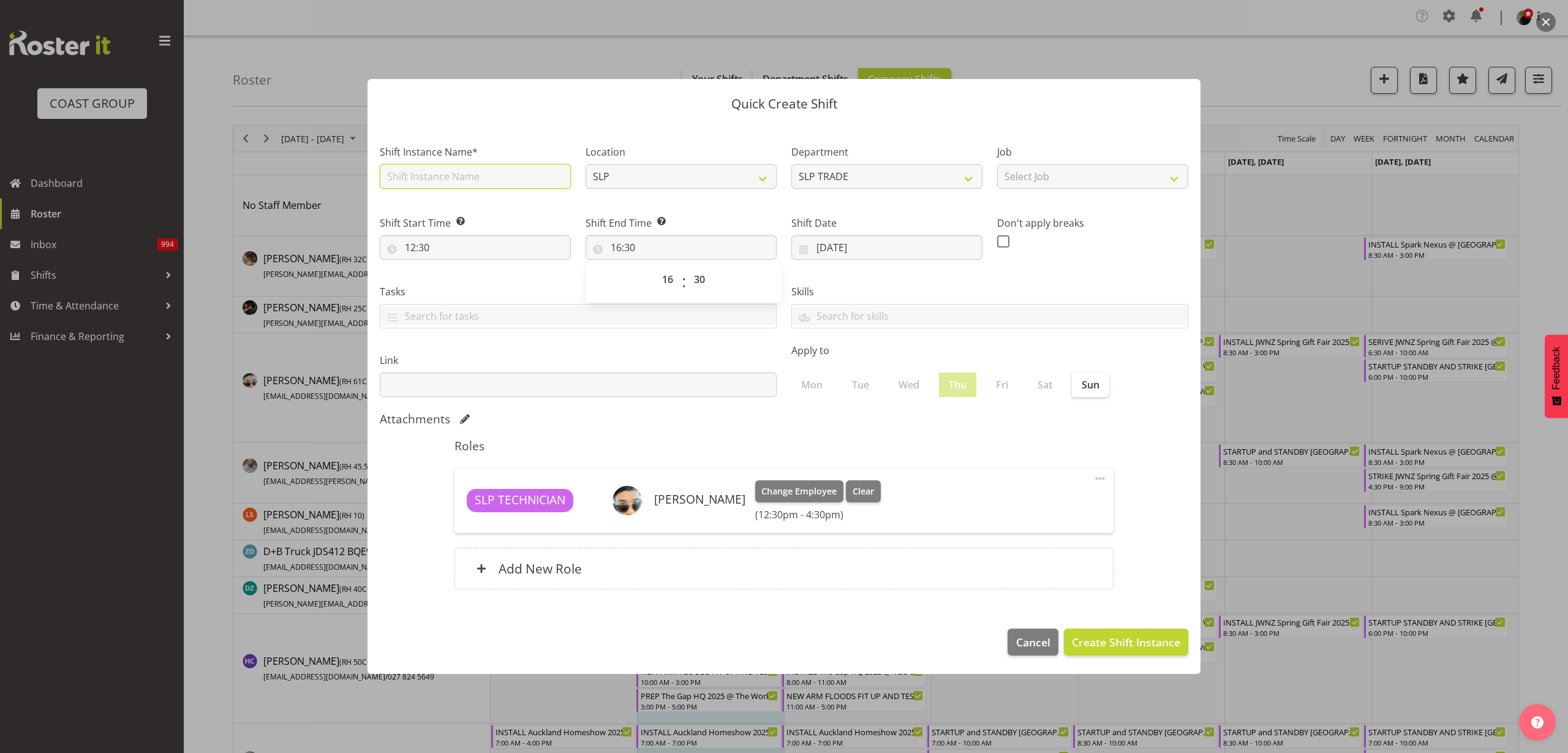
click at [467, 177] on input "text" at bounding box center [476, 176] width 191 height 24
type input "Workshop Shift"
click at [1032, 182] on select "Select Job 1 Carlton Events 1 Carlton Hamilton 1 Carlton Wellington 1 EHS WAREH…" at bounding box center [1093, 176] width 191 height 24
select select "15"
click at [998, 164] on select "Select Job 1 Carlton Events 1 Carlton Hamilton 1 Carlton Wellington 1 EHS WAREH…" at bounding box center [1093, 176] width 191 height 24
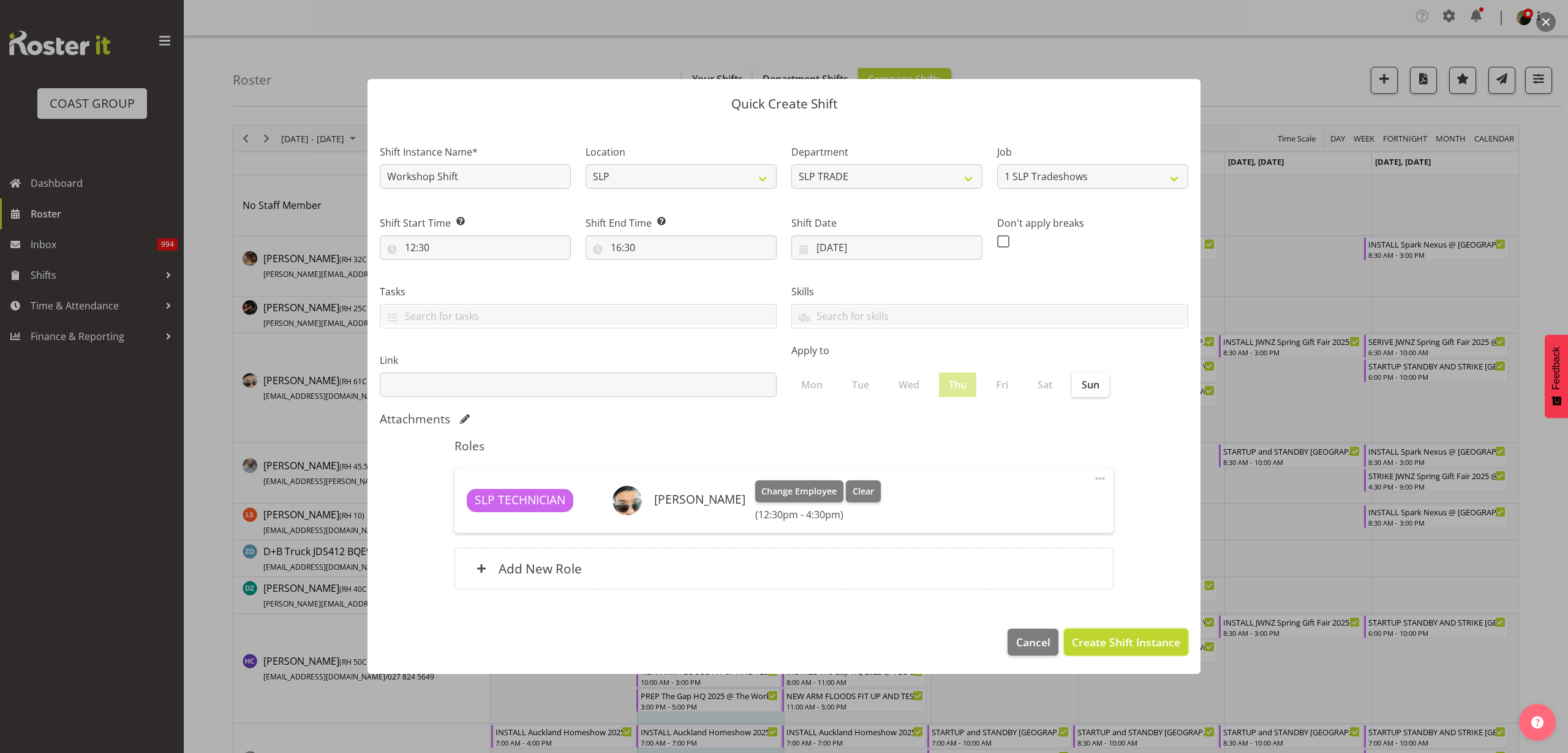
click at [1116, 638] on span "Create Shift Instance" at bounding box center [1126, 642] width 108 height 16
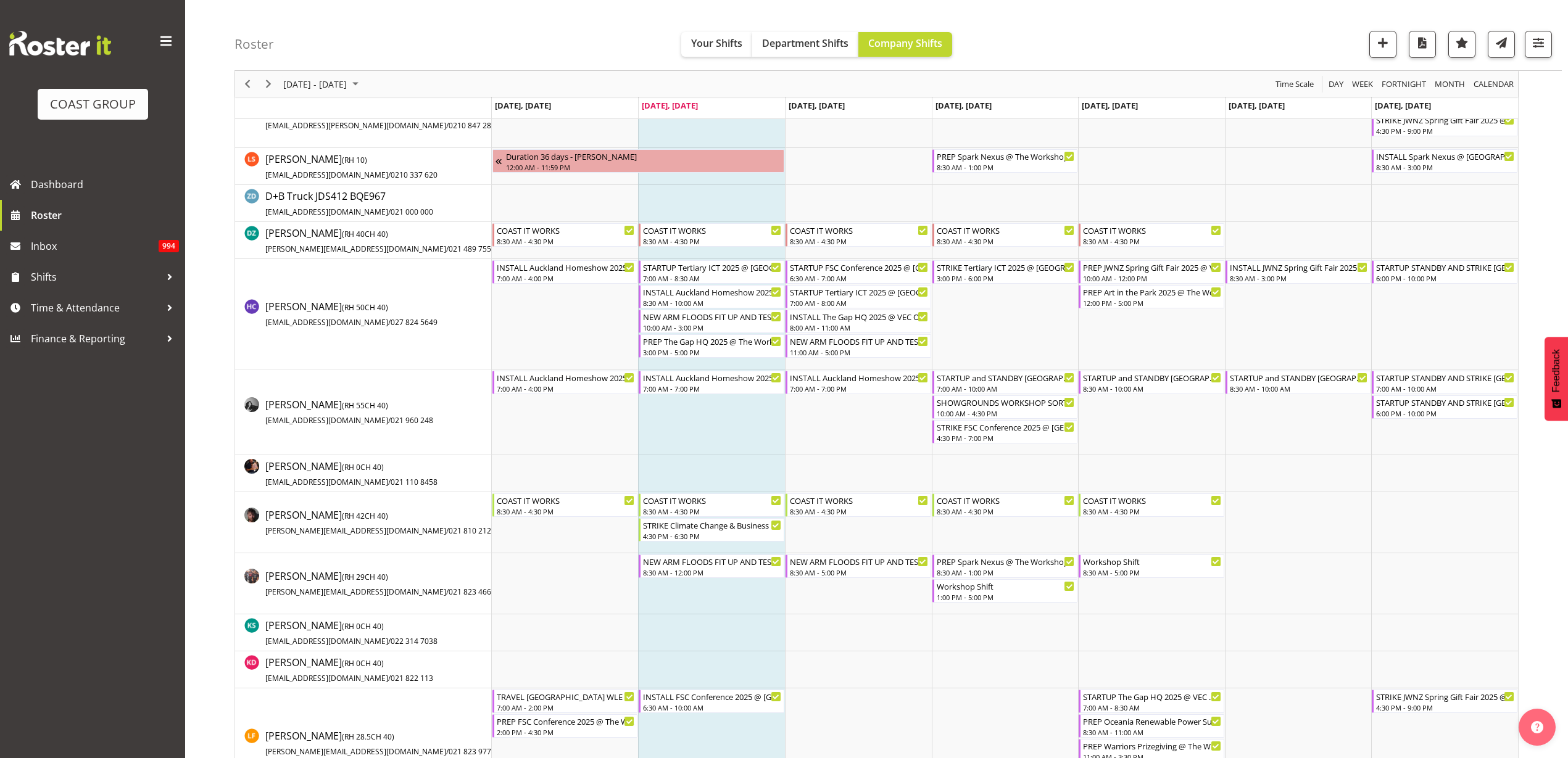
scroll to position [308, 0]
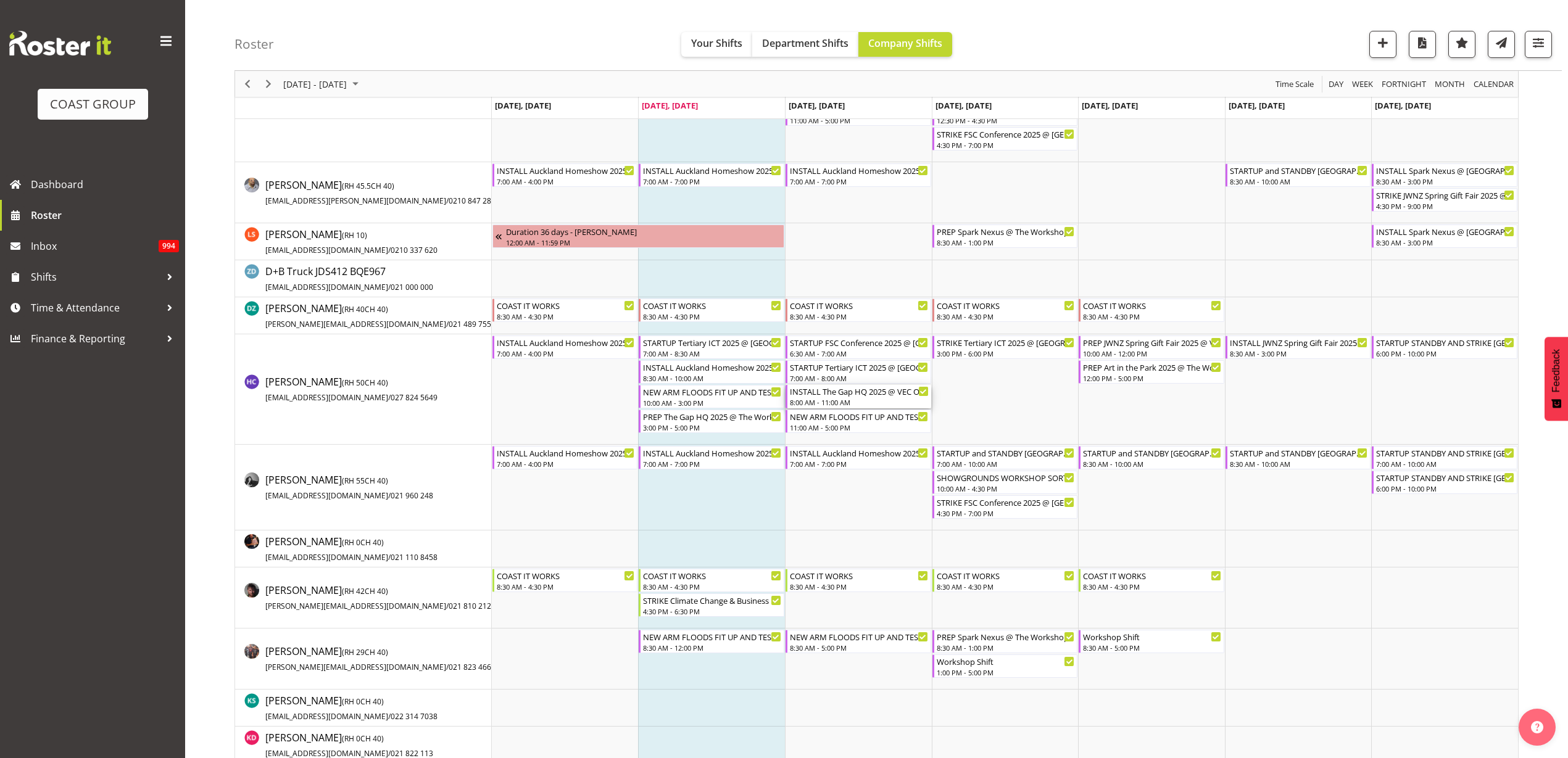
click at [868, 396] on div "INSTALL The Gap HQ 2025 @ VEC On SIte @ 0730" at bounding box center [859, 391] width 139 height 13
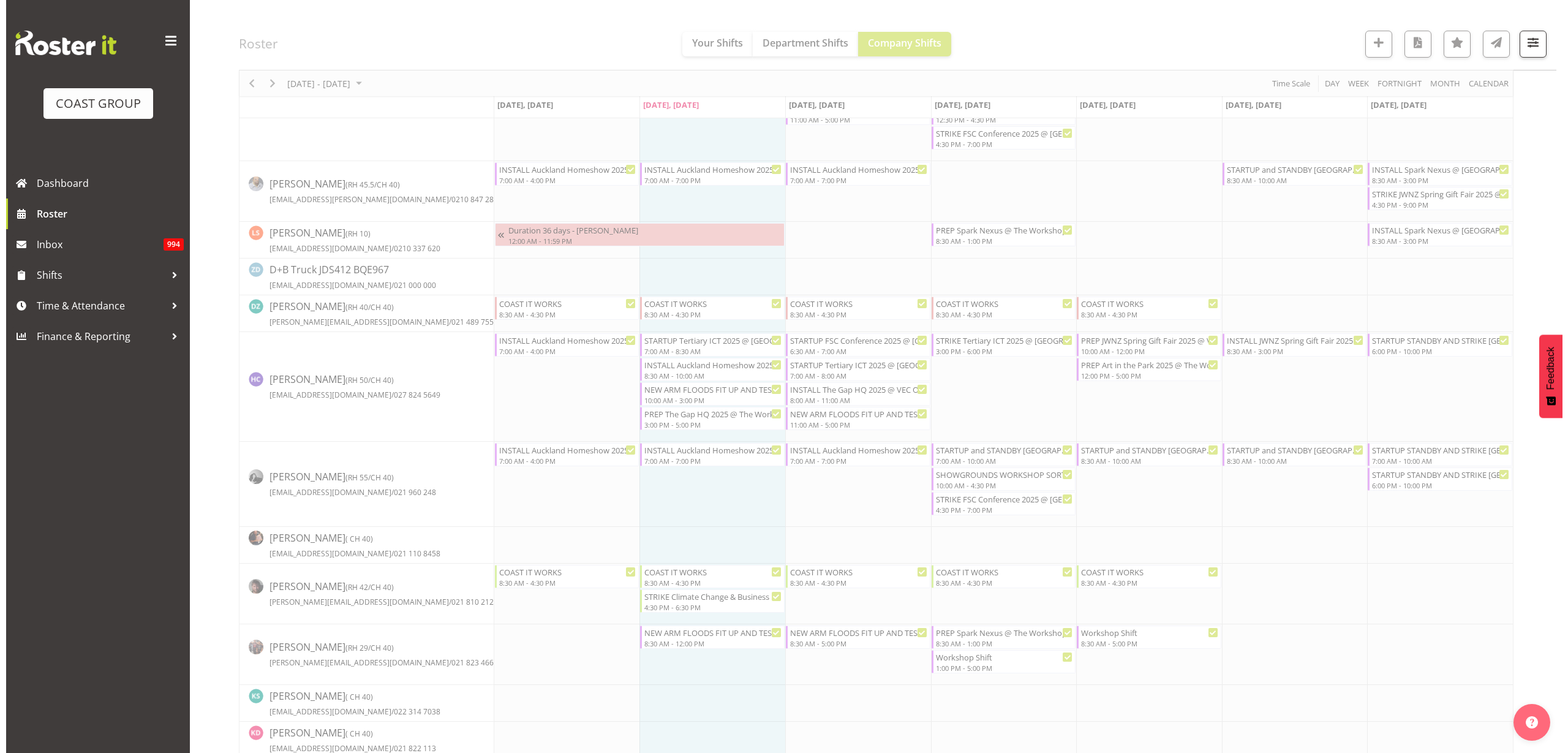
scroll to position [0, 0]
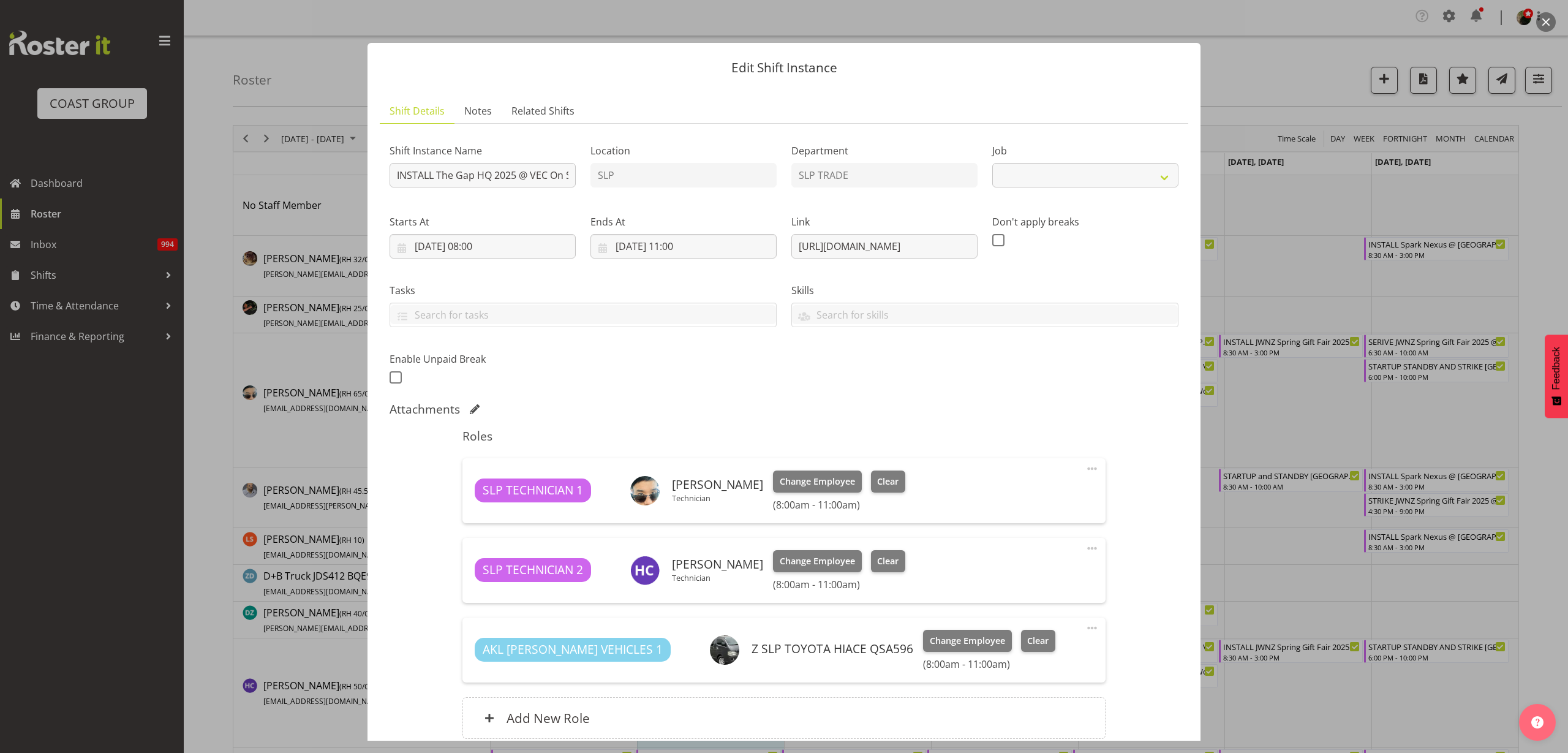
select select "10541"
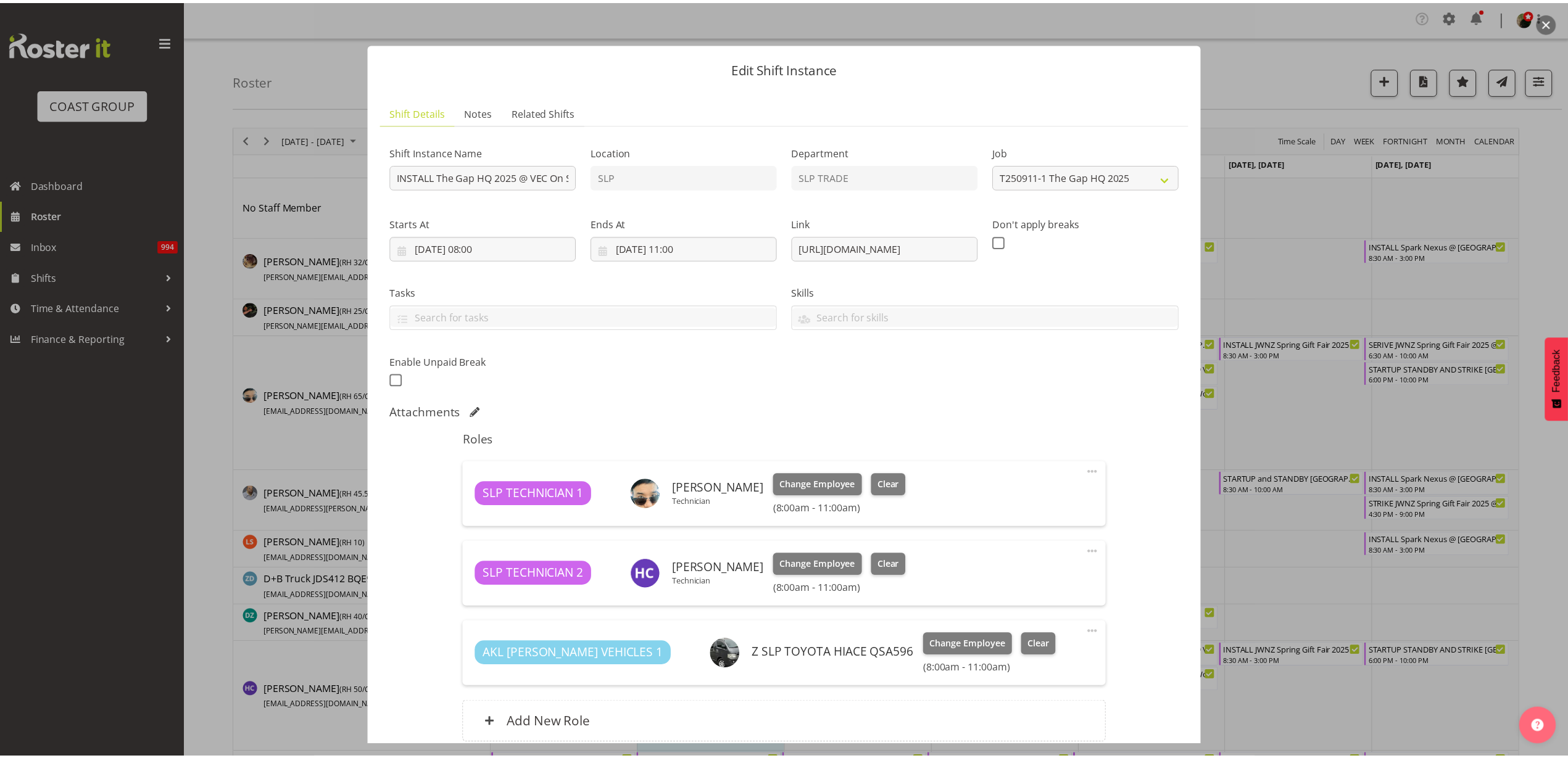
scroll to position [108, 0]
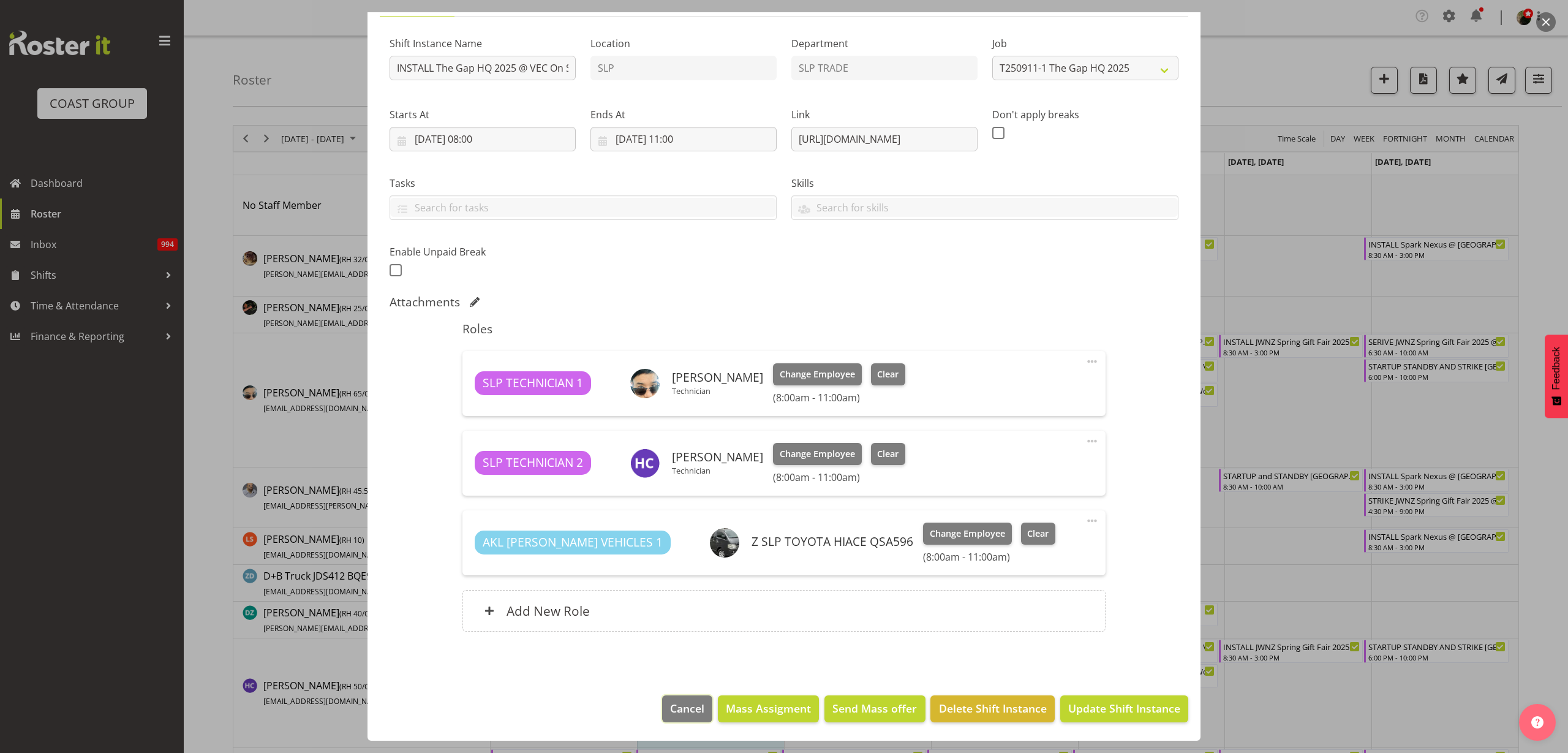
click at [671, 716] on span "Cancel" at bounding box center [688, 709] width 35 height 16
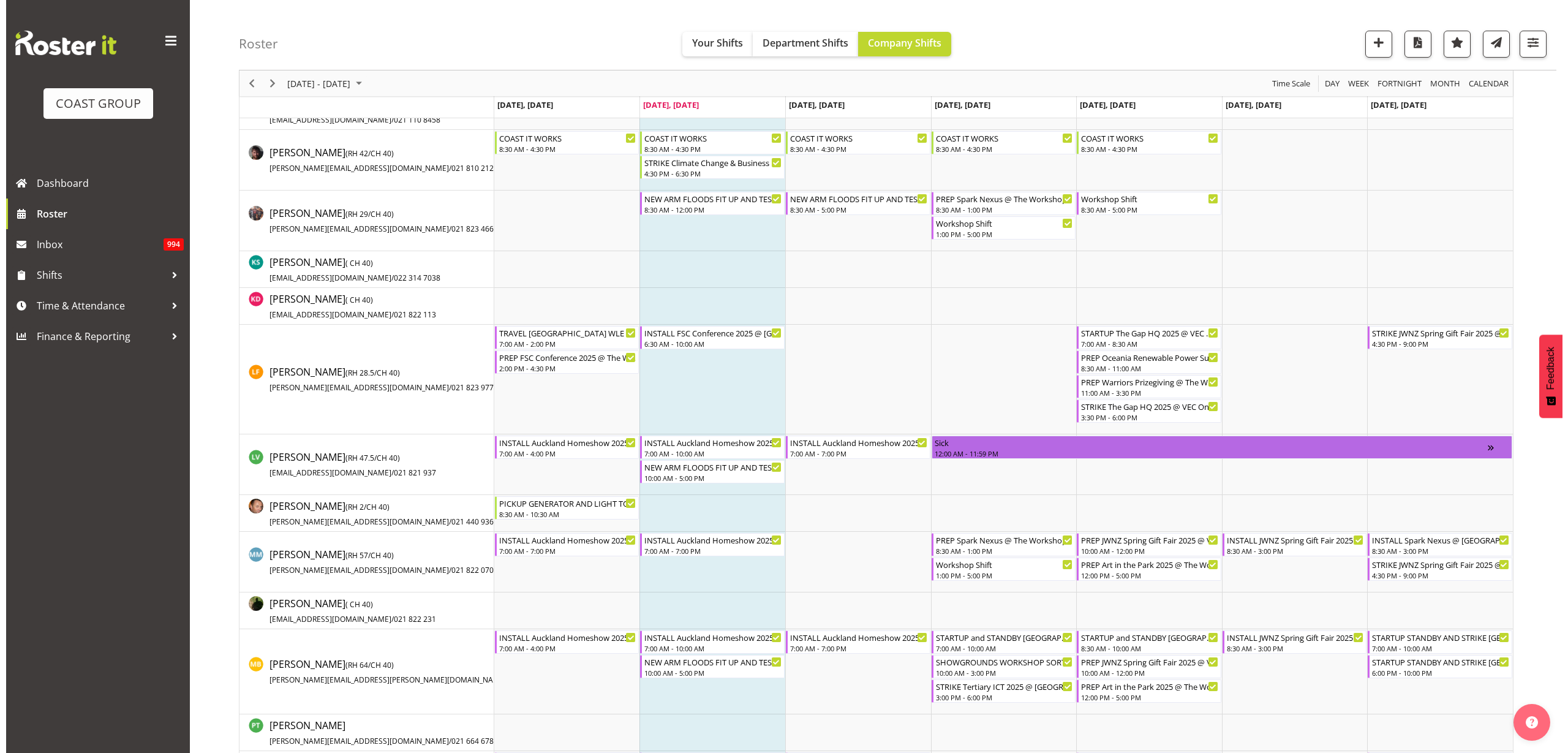
scroll to position [767, 0]
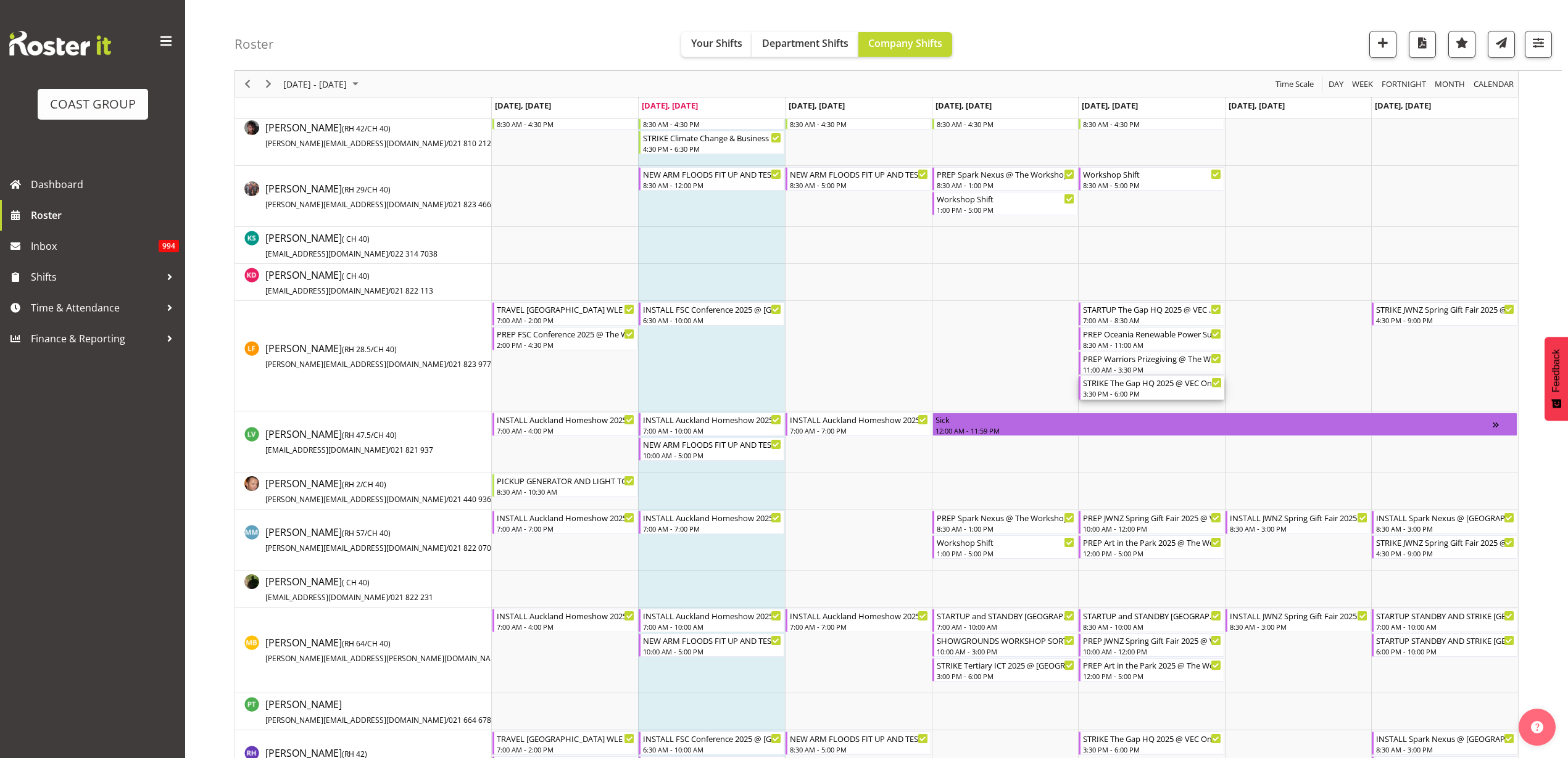
click at [1124, 390] on div "3:30 PM - 6:00 PM" at bounding box center [1152, 394] width 139 height 10
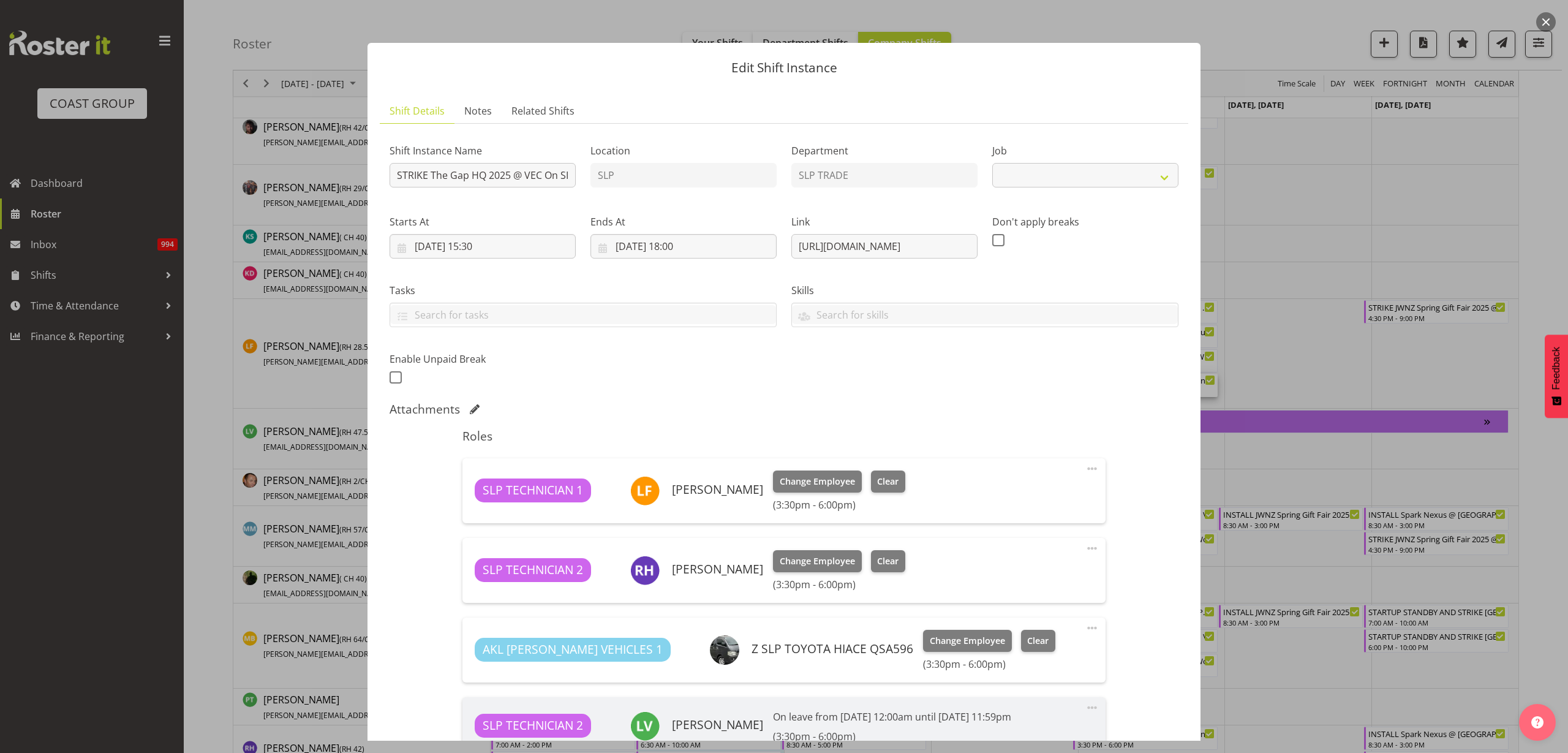
select select "10541"
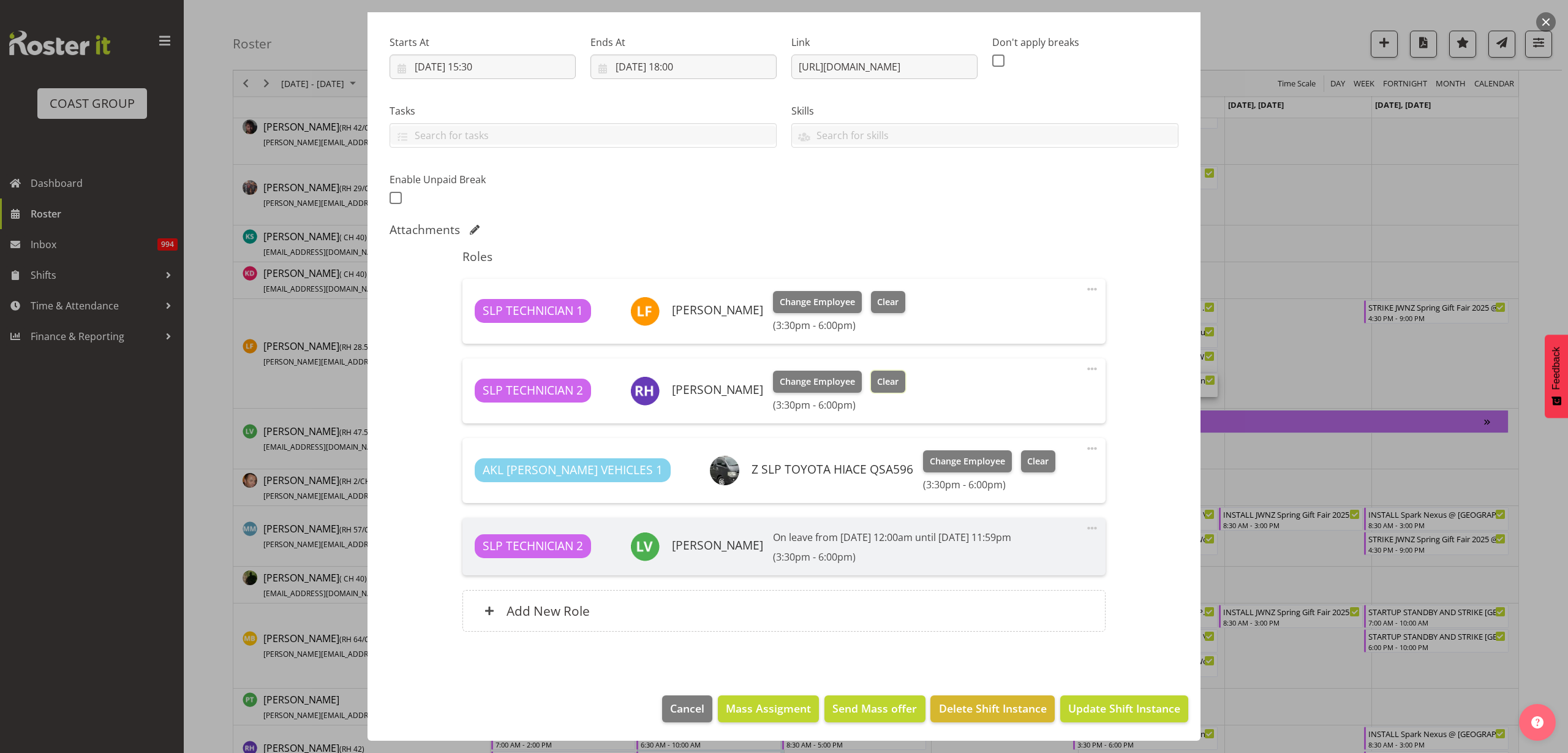
click at [884, 385] on span "Clear" at bounding box center [888, 382] width 21 height 14
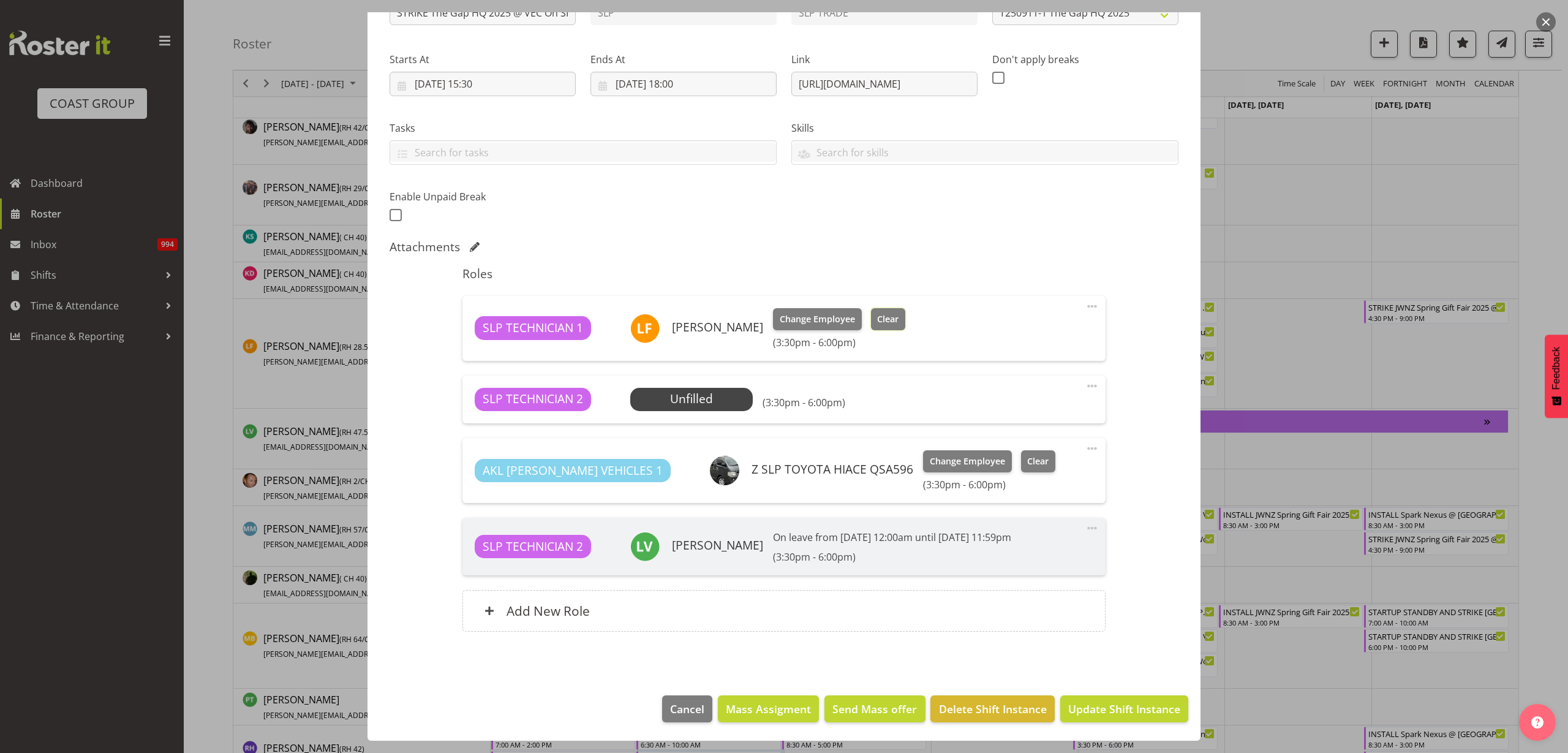
click at [879, 319] on span "Clear" at bounding box center [888, 320] width 21 height 14
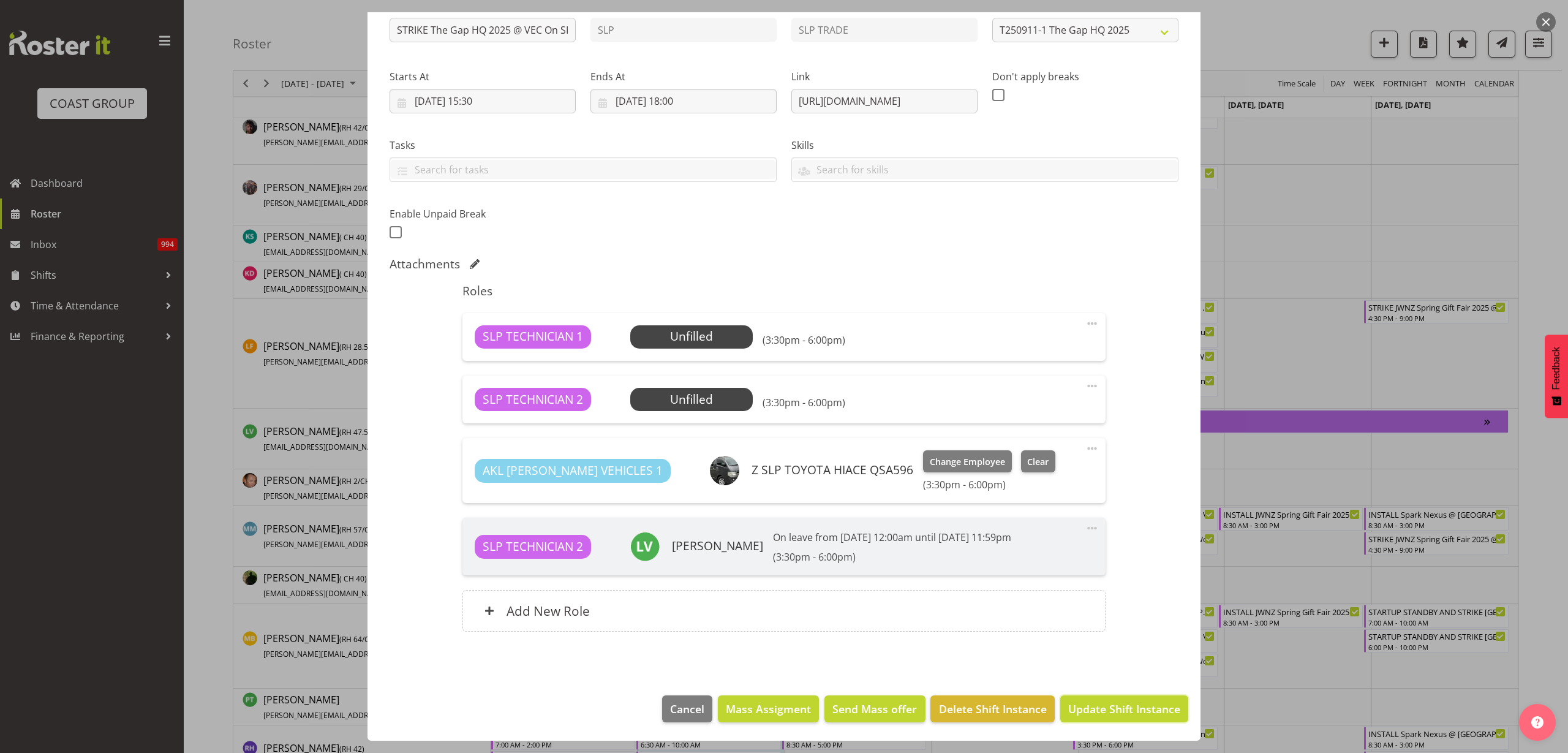
click at [1136, 704] on span "Update Shift Instance" at bounding box center [1124, 709] width 112 height 16
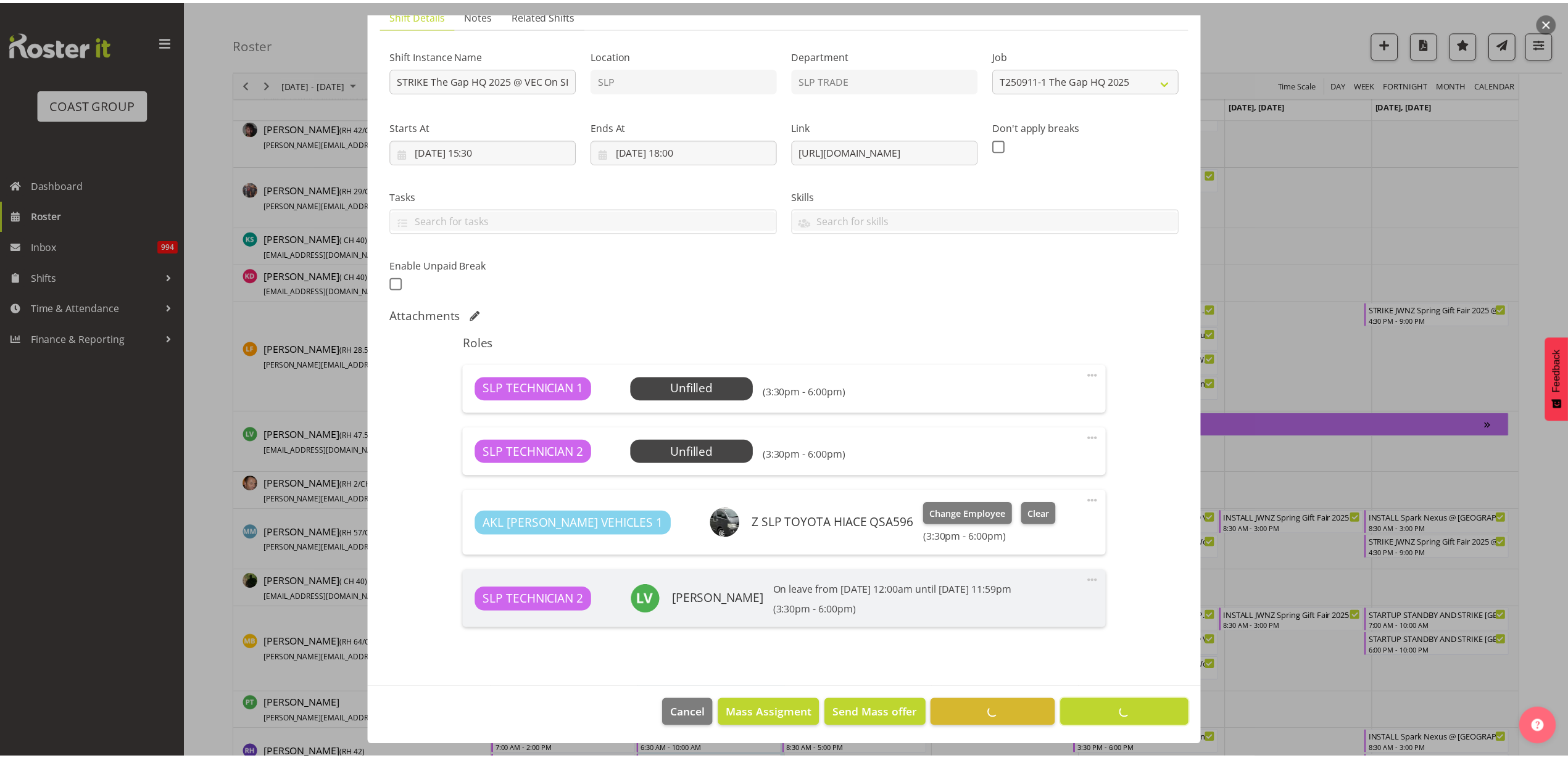
scroll to position [97, 0]
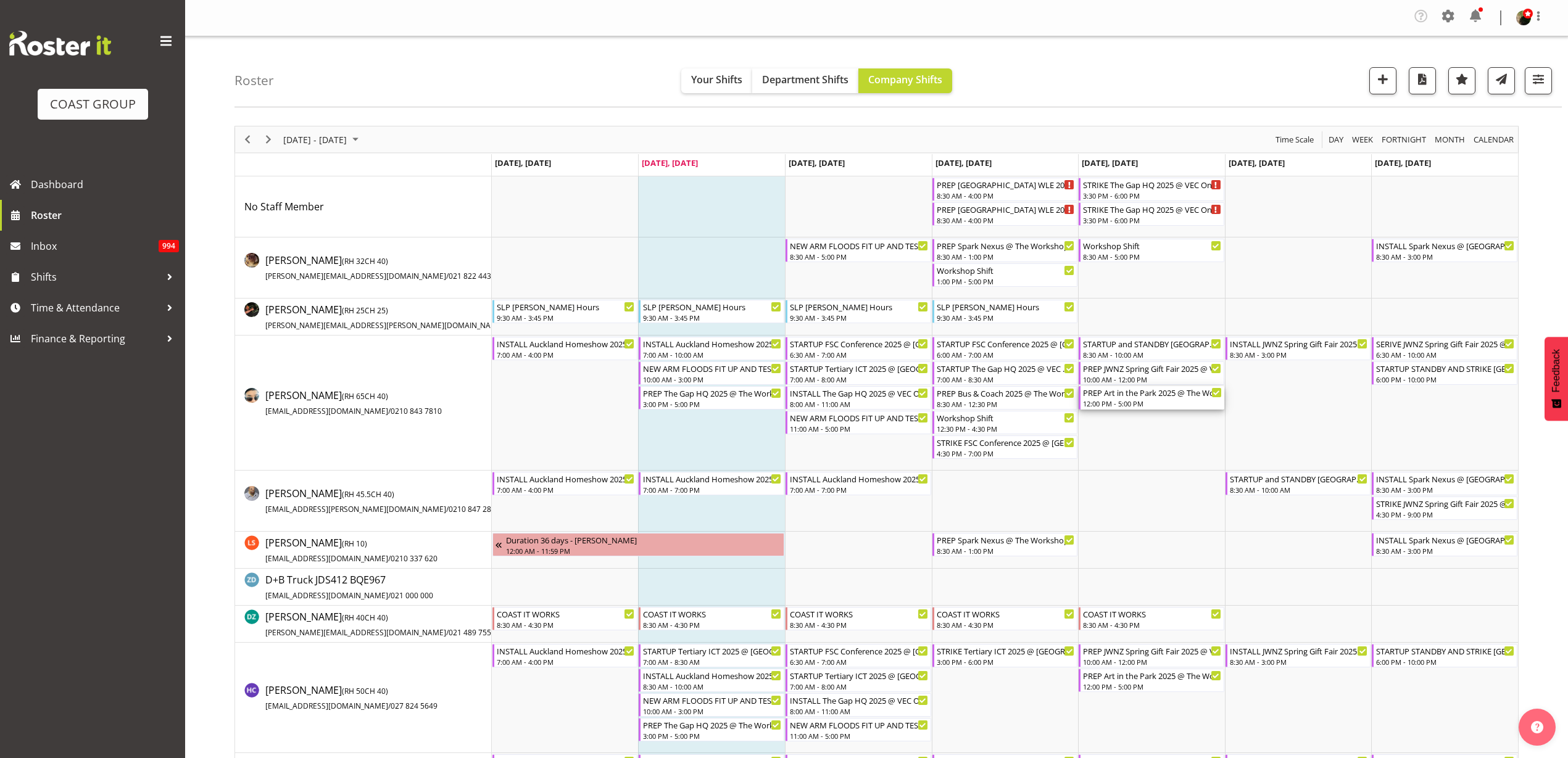
click at [1137, 398] on div "12:00 PM - 5:00 PM" at bounding box center [1152, 403] width 139 height 10
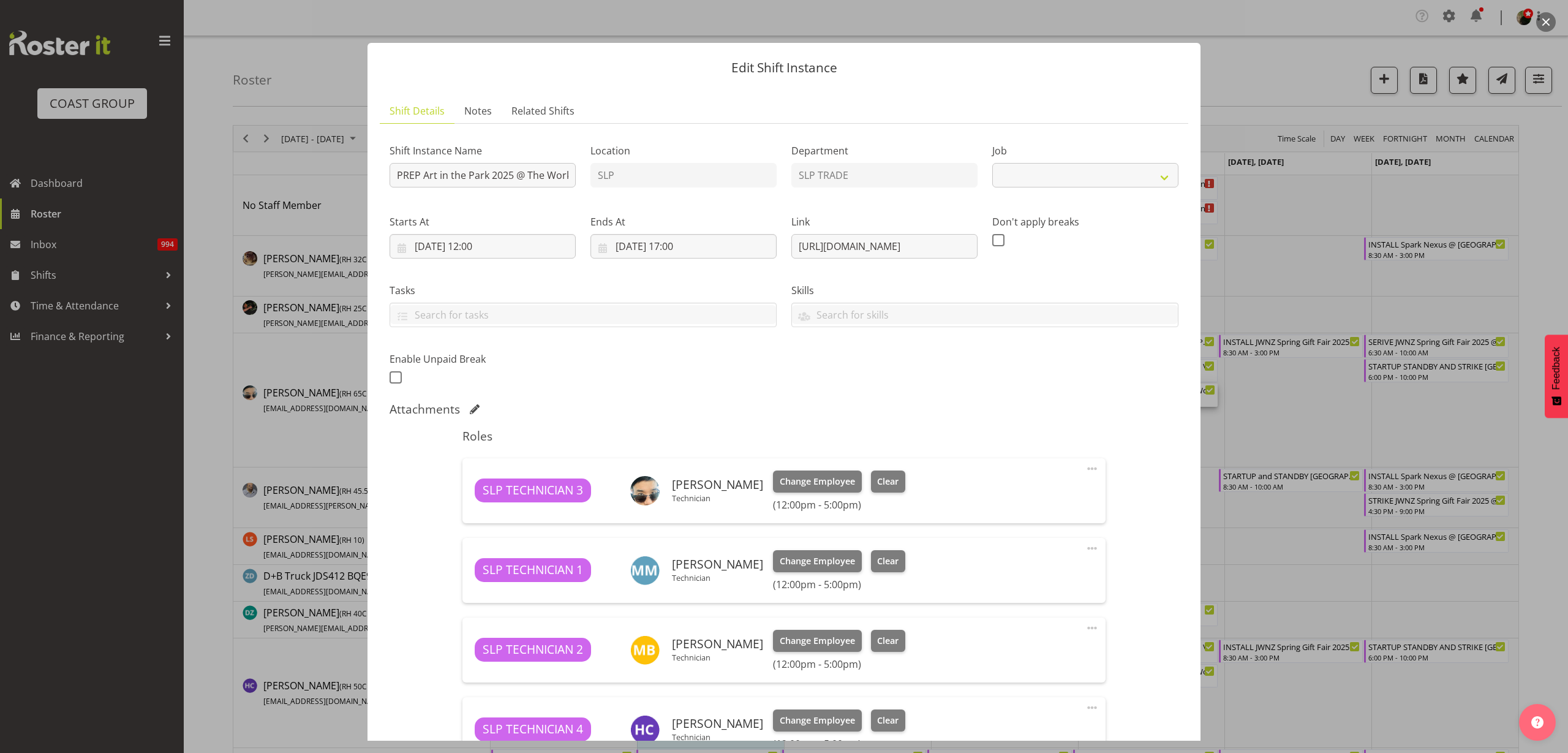
select select "9928"
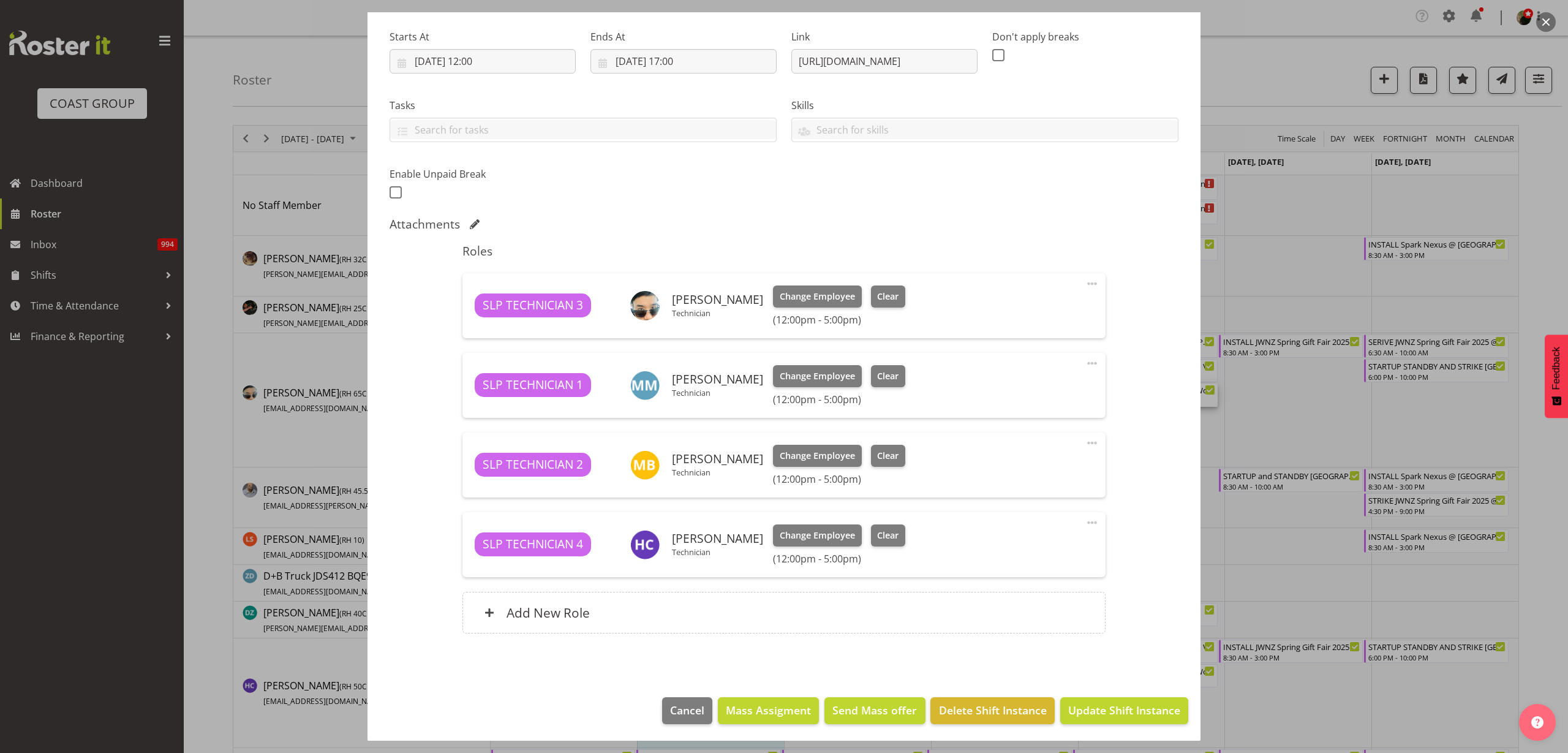
scroll to position [187, 0]
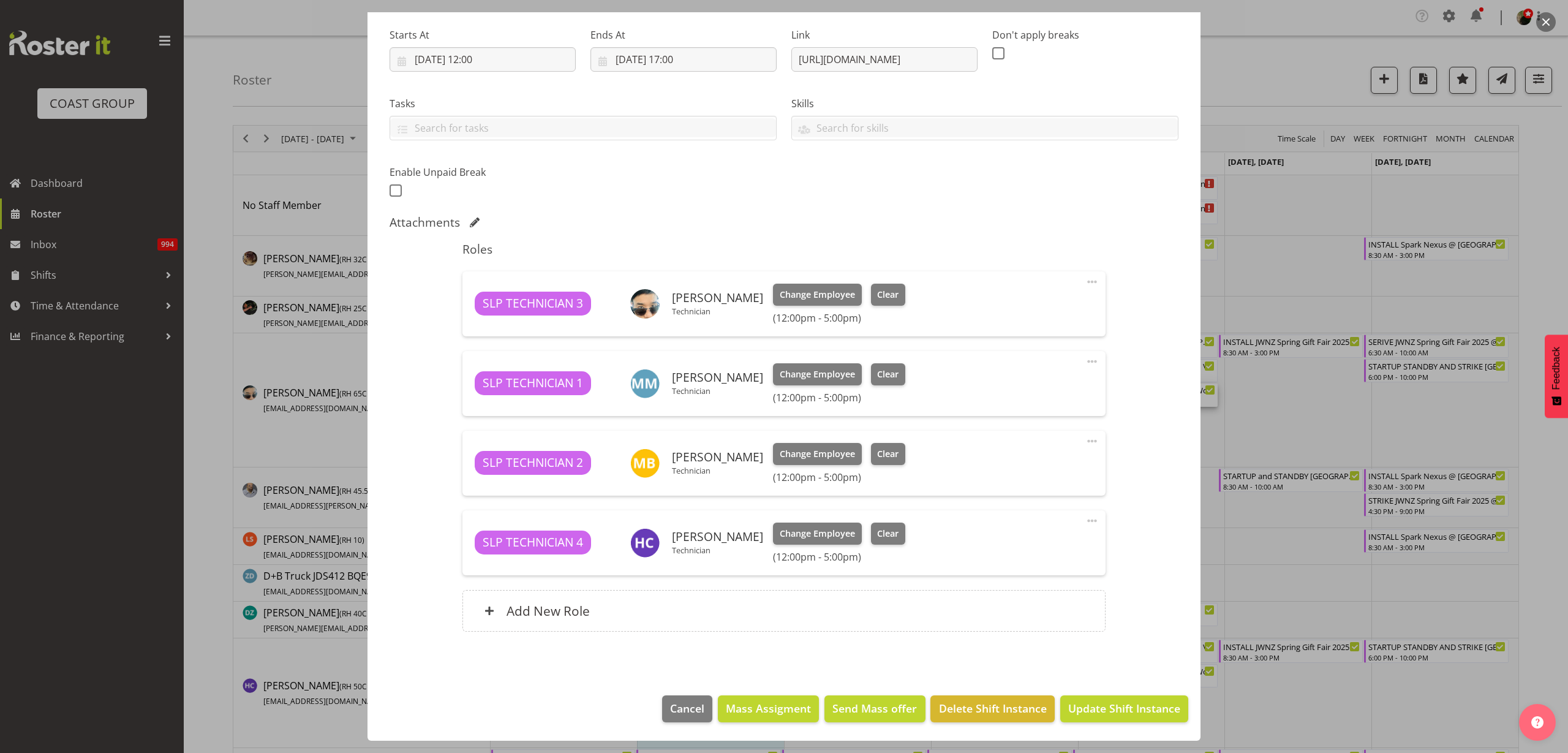
click at [1085, 277] on span at bounding box center [1091, 281] width 14 height 14
click at [1028, 311] on link "Edit" at bounding box center [1041, 311] width 118 height 22
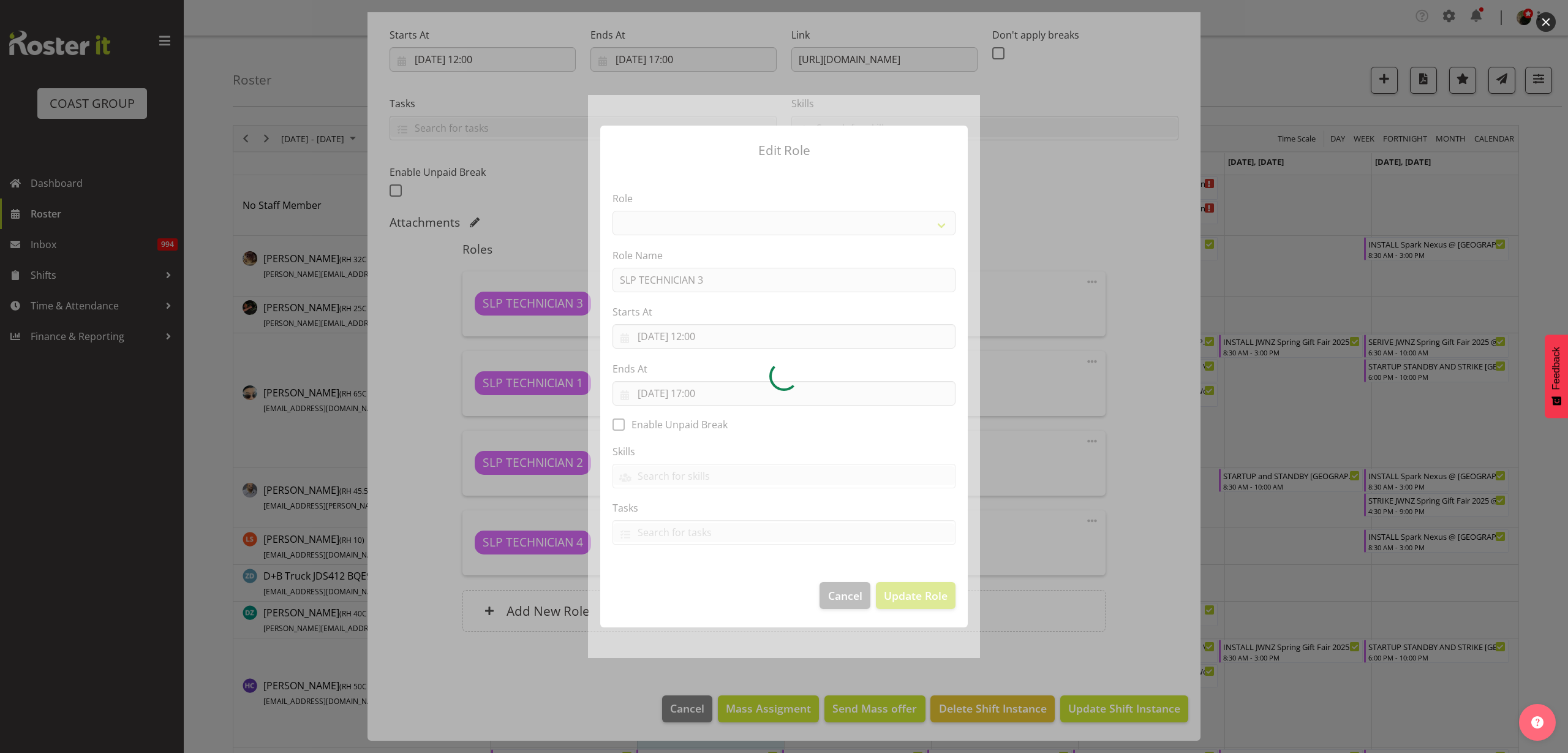
select select "123"
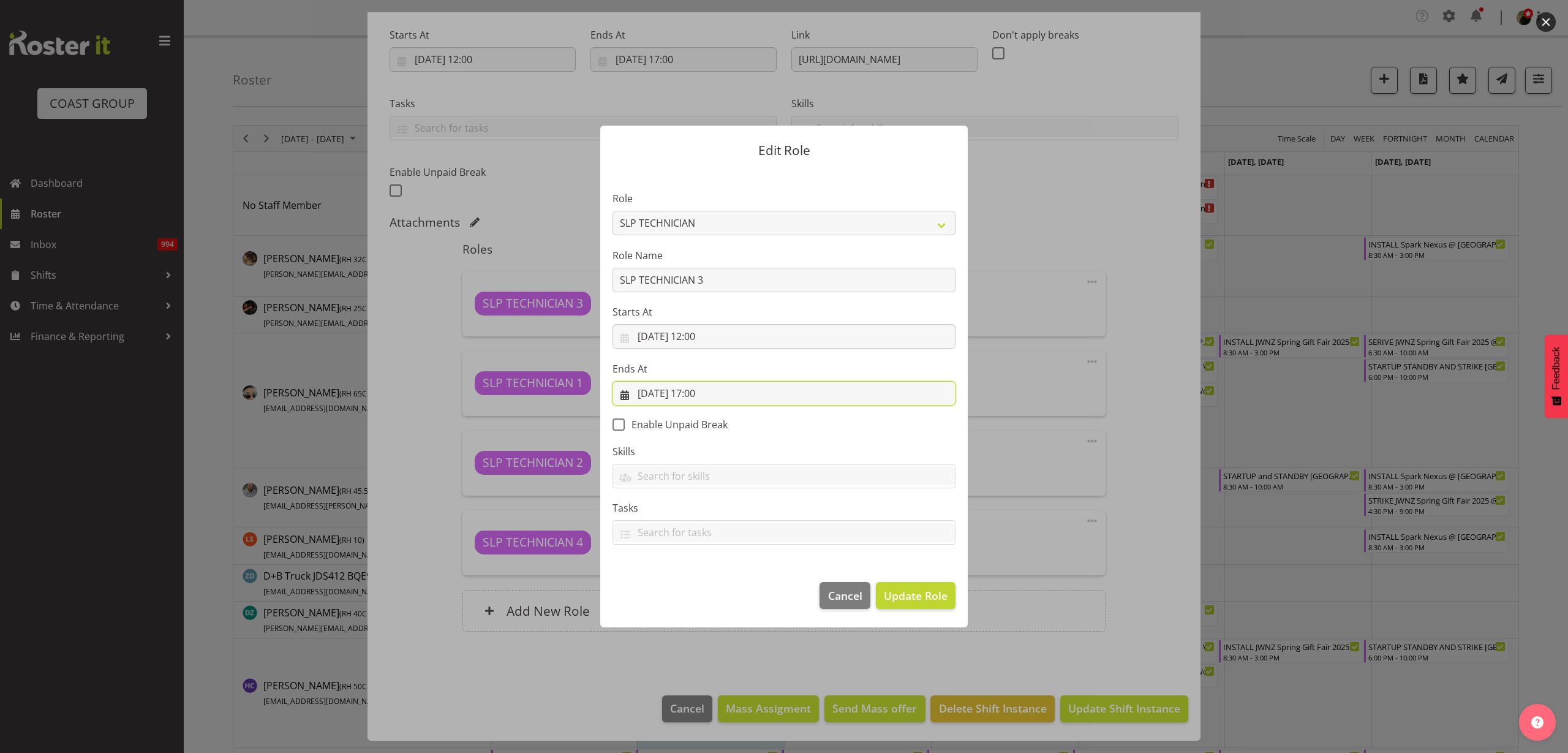
click at [714, 390] on input "[DATE] 17:00" at bounding box center [784, 393] width 344 height 24
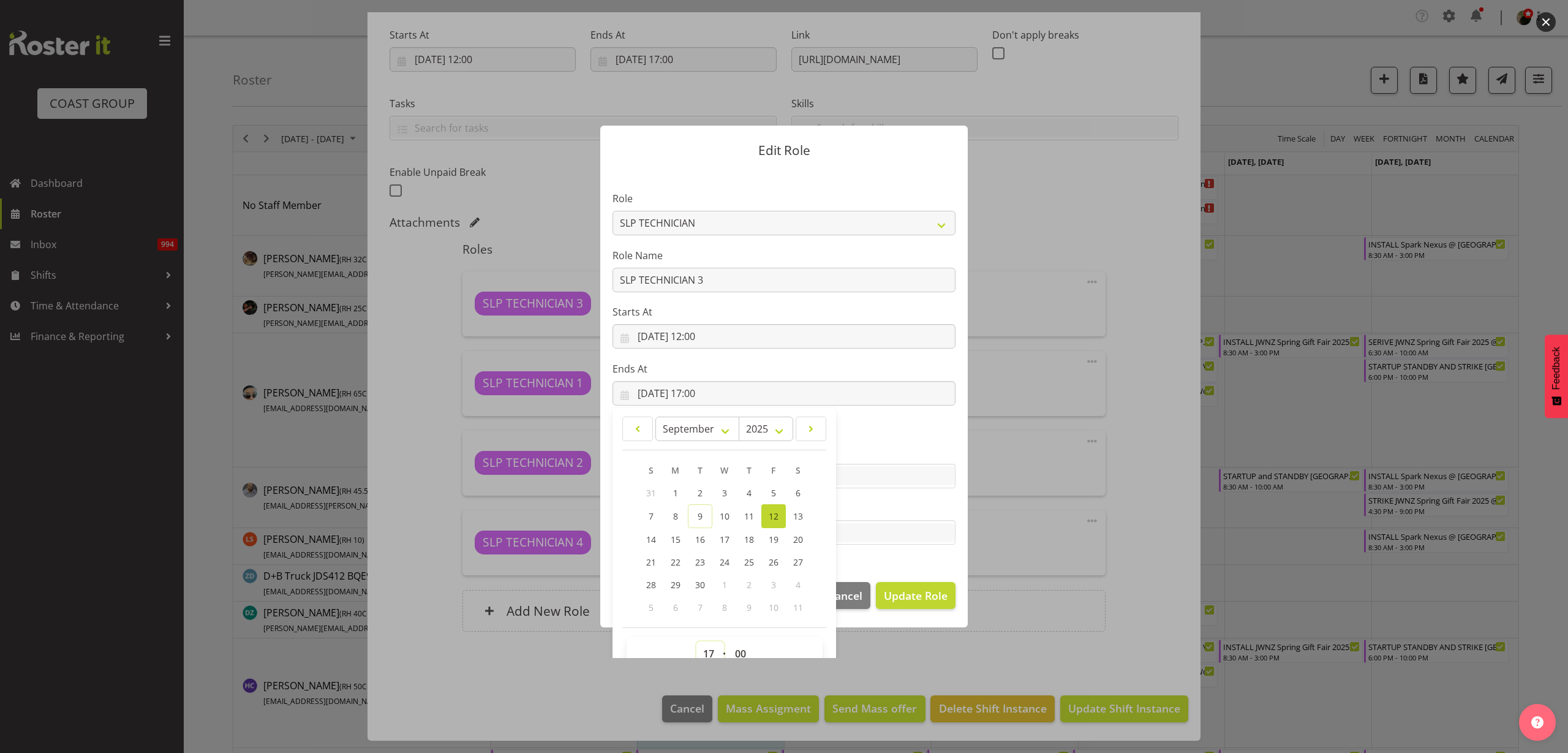
drag, startPoint x: 701, startPoint y: 655, endPoint x: 701, endPoint y: 644, distance: 11.0
click at [701, 655] on select "00 01 02 03 04 05 06 07 08 09 10 11 12 13 14 15 16 17 18 19 20 21 22 23" at bounding box center [710, 654] width 28 height 24
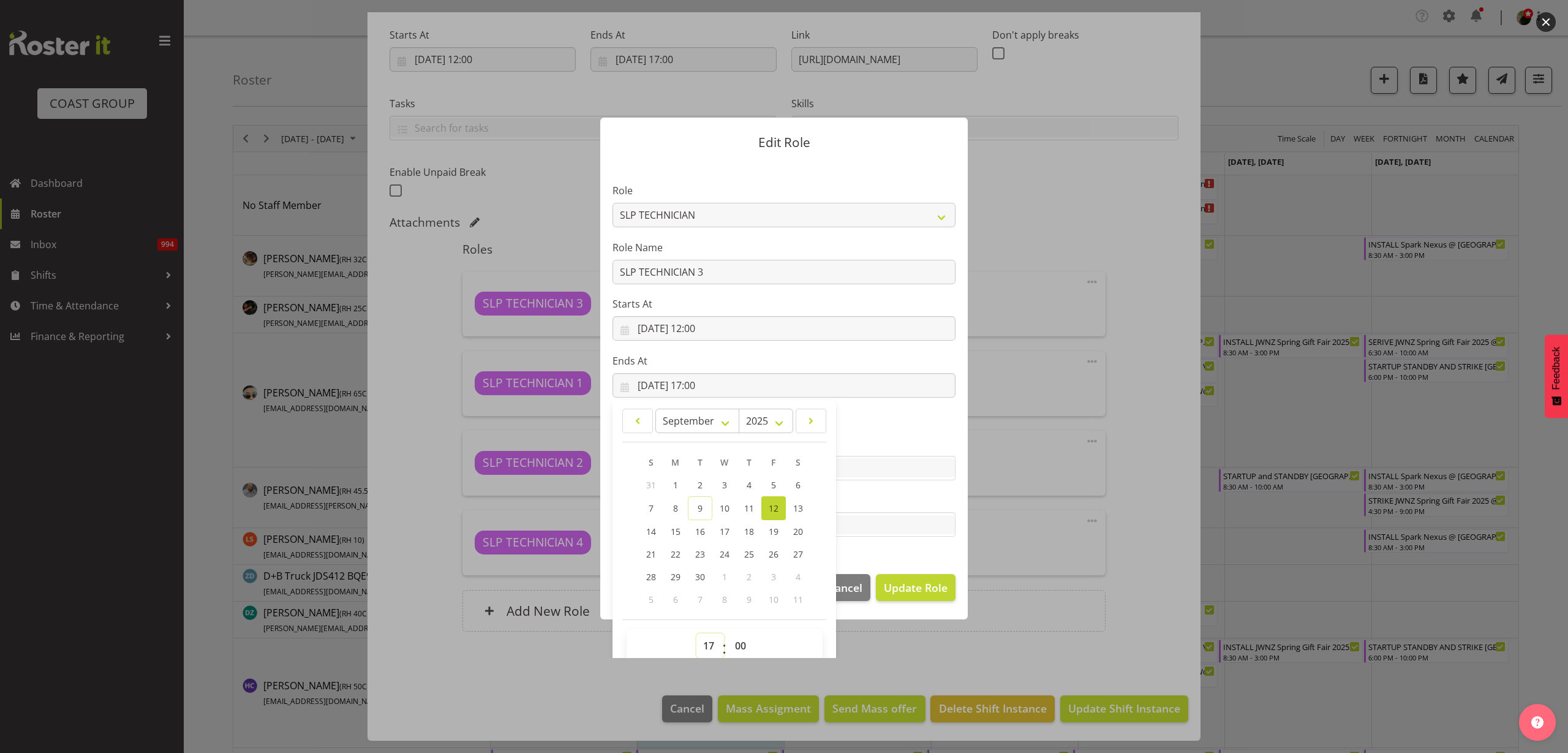
select select "15"
click at [697, 633] on select "00 01 02 03 04 05 06 07 08 09 10 11 12 13 14 15 16 17 18 19 20 21 22 23" at bounding box center [710, 645] width 28 height 24
type input "[DATE] 15:00"
click at [929, 589] on span "Update Role" at bounding box center [916, 588] width 64 height 16
select select
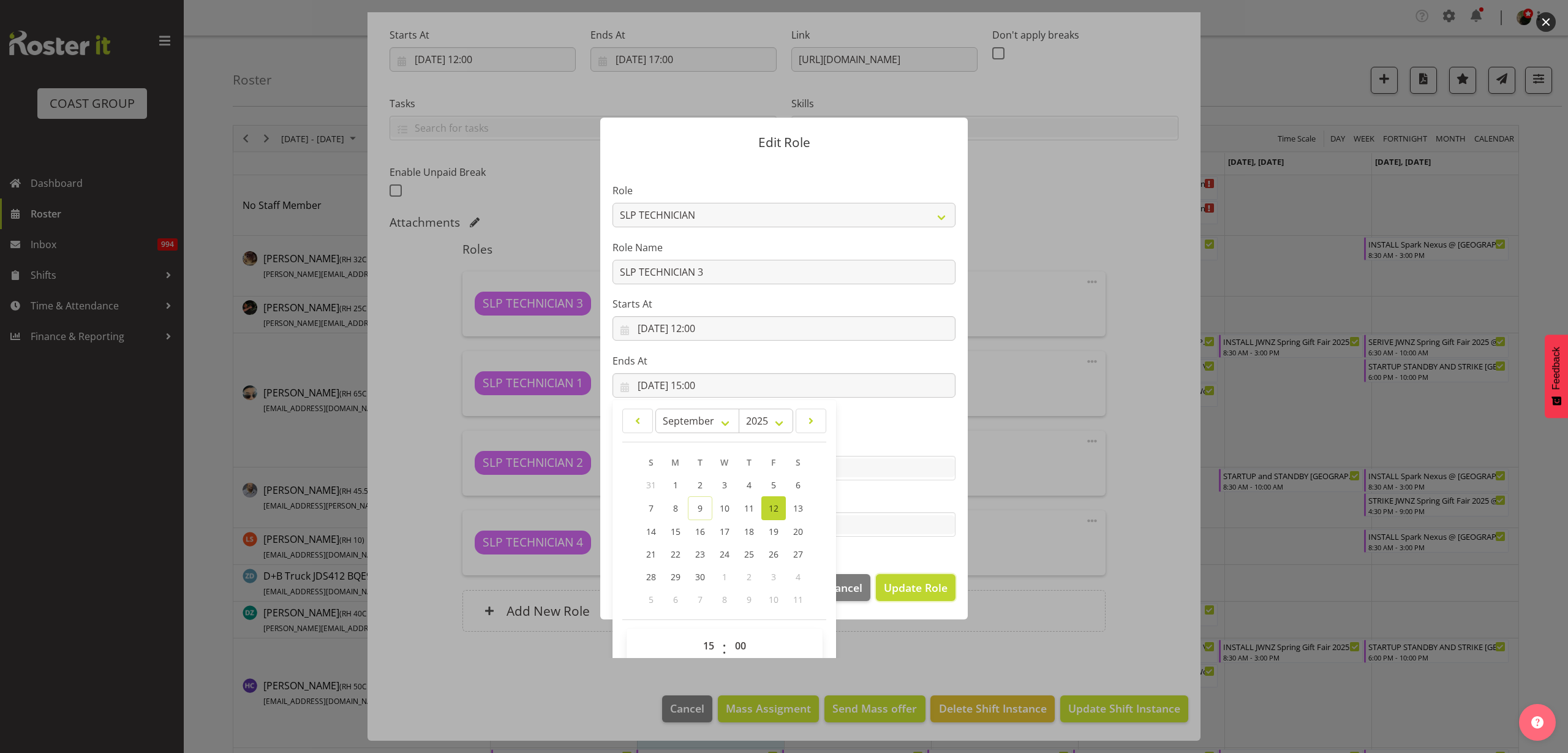
select select
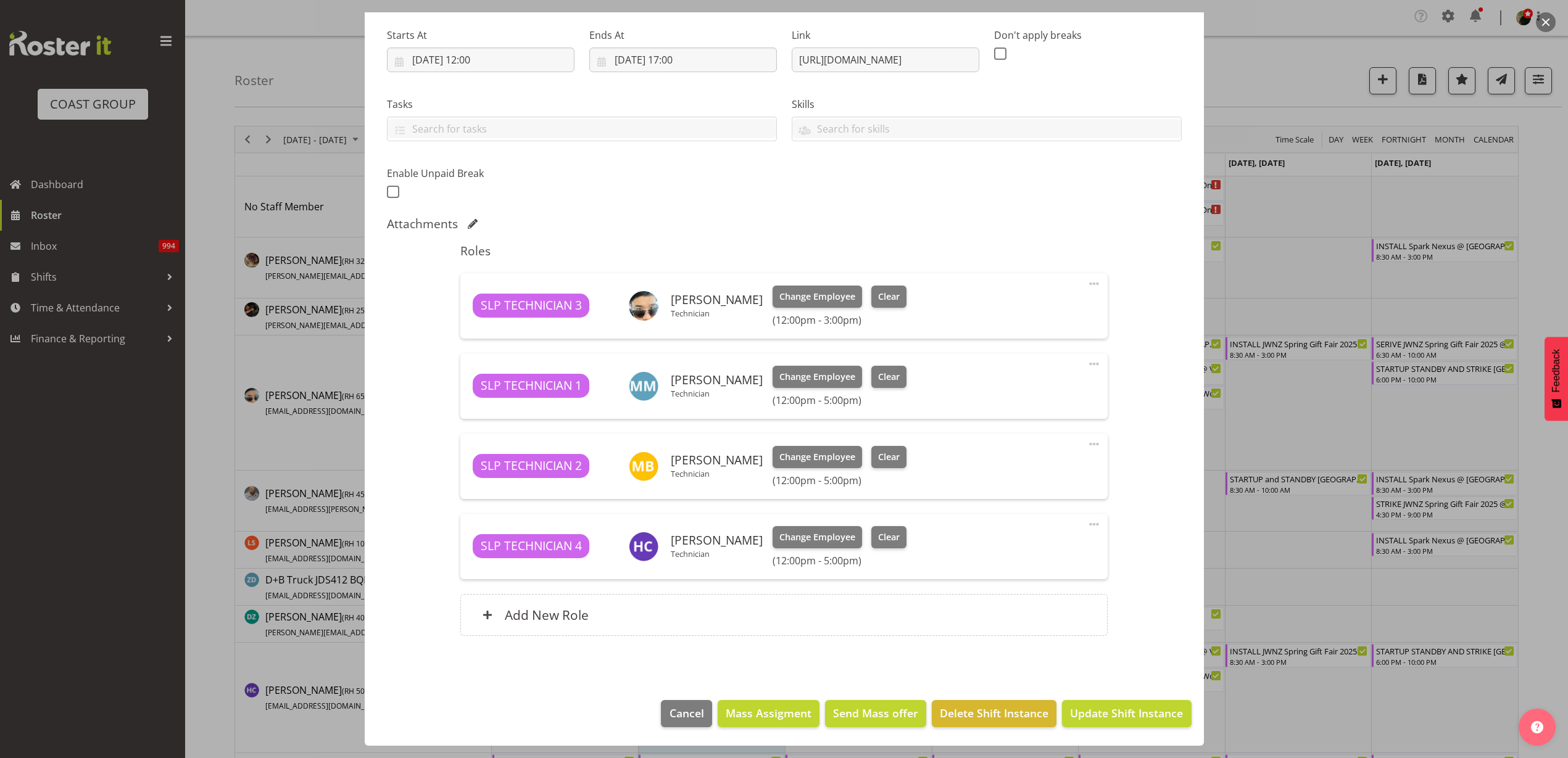
click at [1087, 523] on span at bounding box center [1094, 524] width 15 height 15
click at [1064, 543] on link "Edit" at bounding box center [1042, 554] width 119 height 22
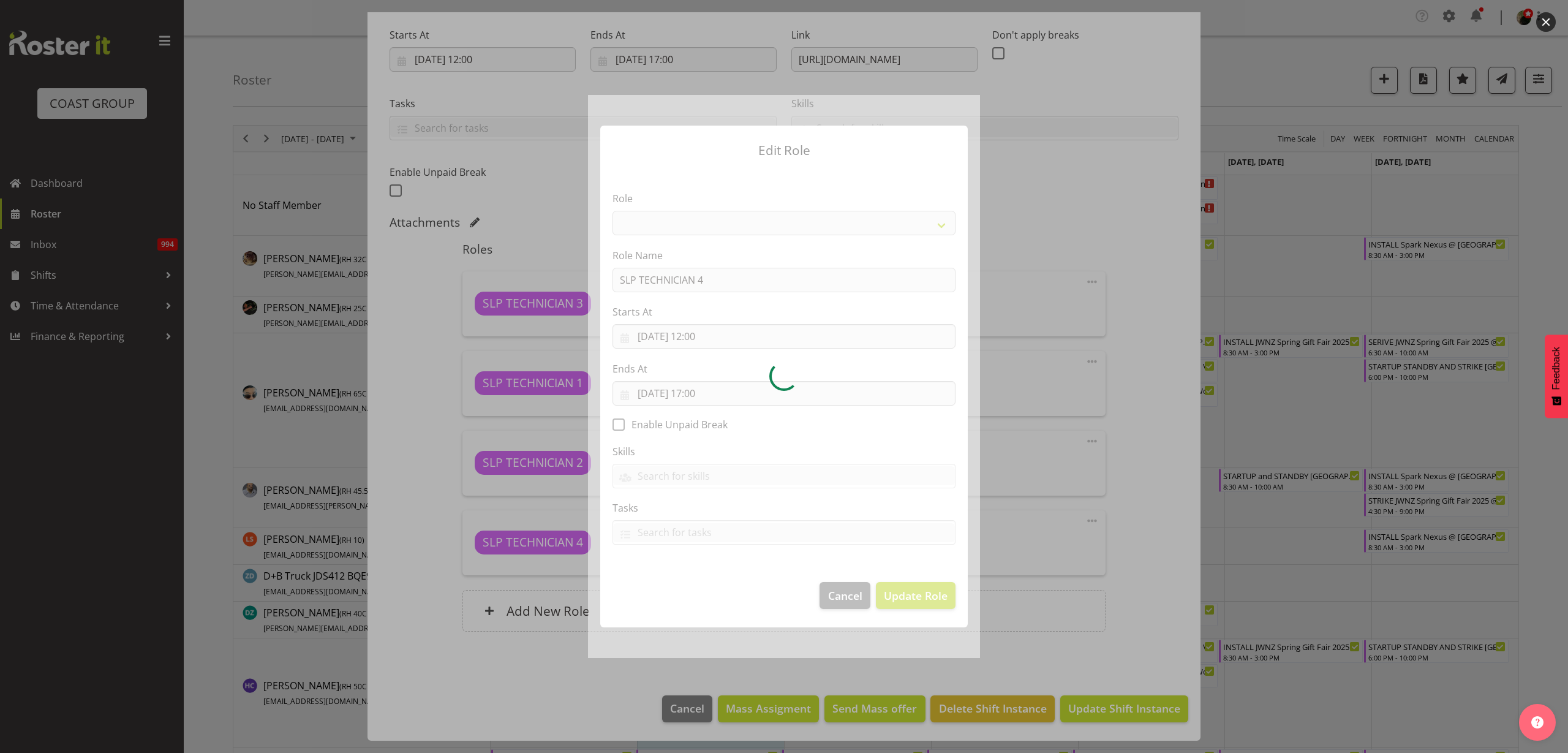
select select "123"
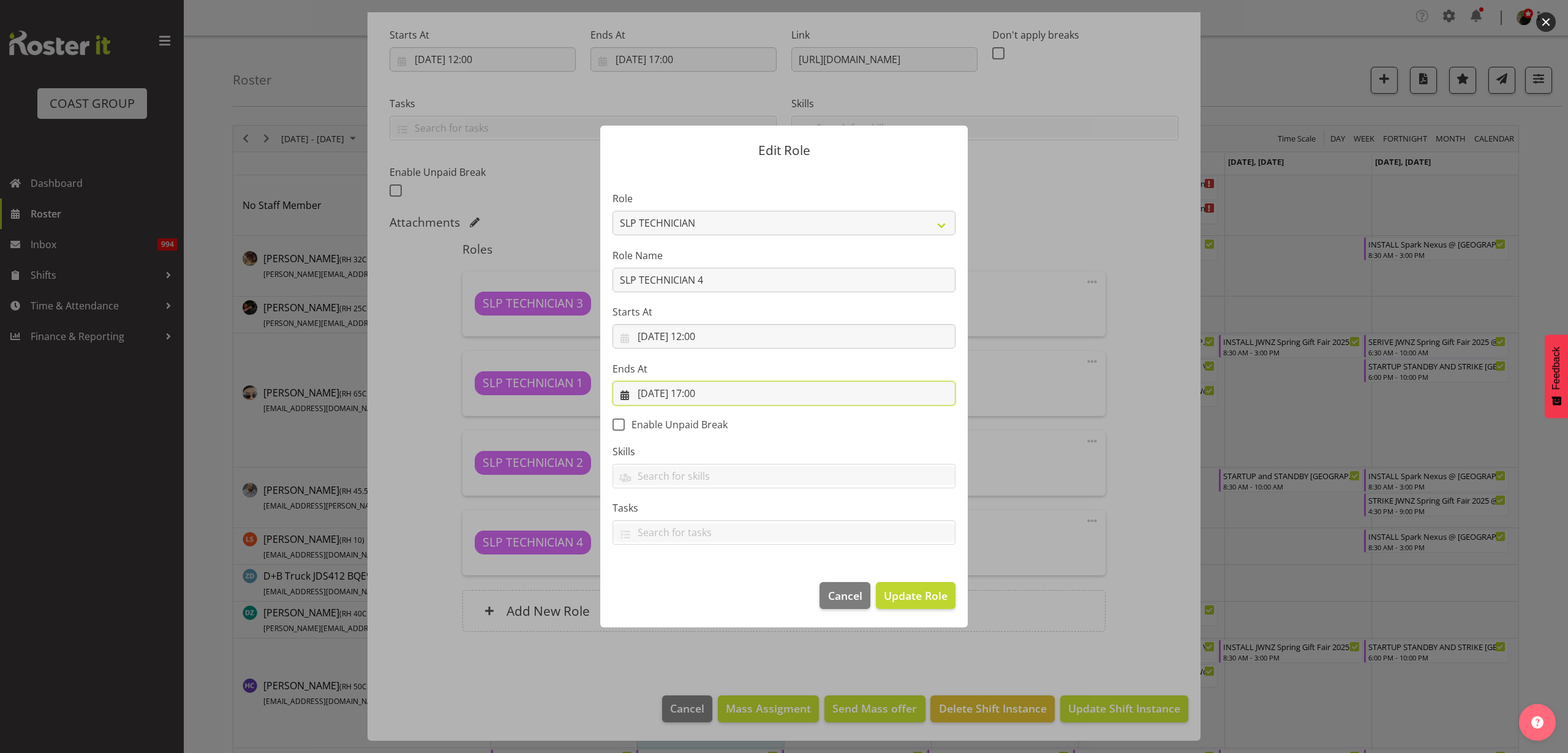
click at [721, 396] on input "[DATE] 17:00" at bounding box center [784, 393] width 344 height 24
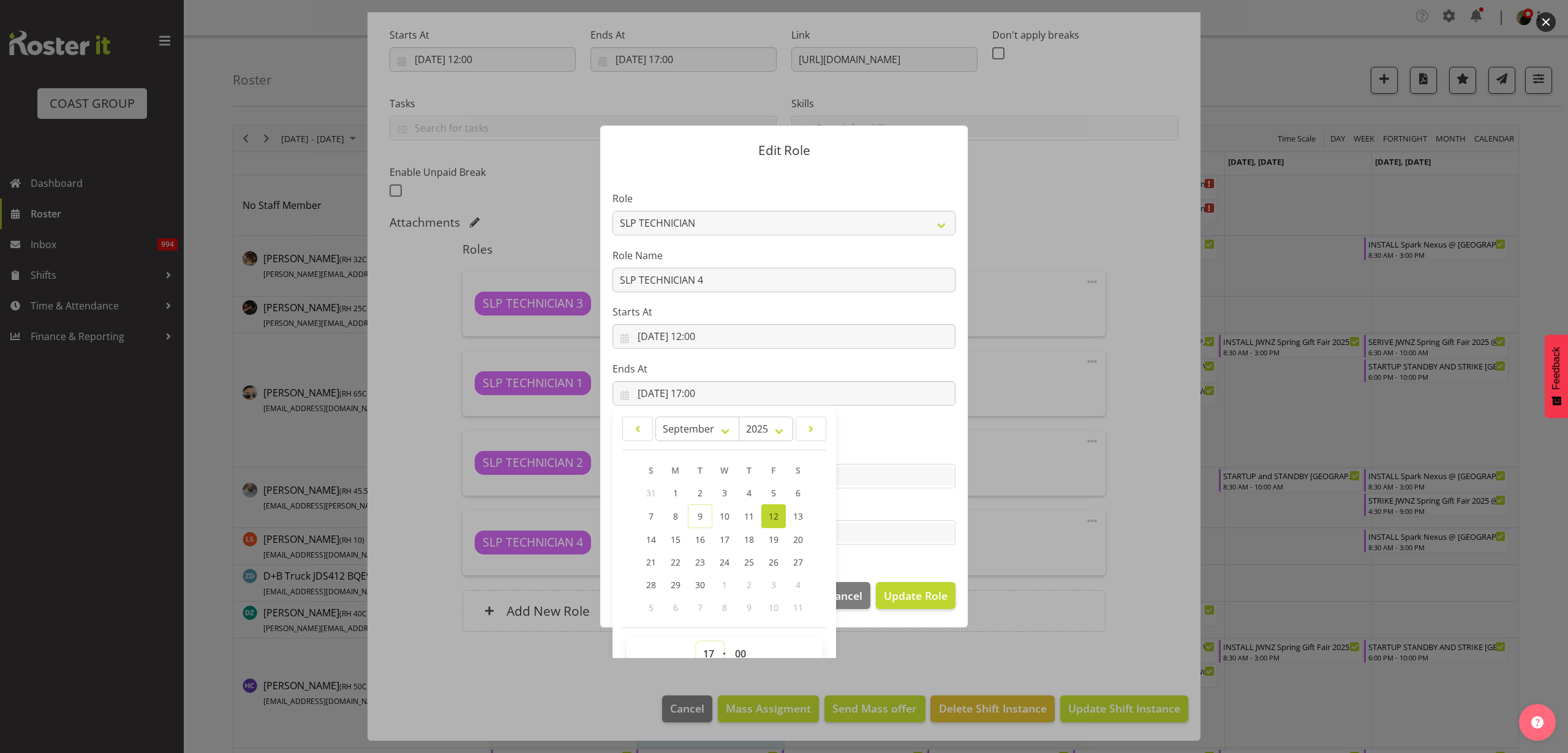
click at [702, 652] on select "00 01 02 03 04 05 06 07 08 09 10 11 12 13 14 15 16 17 18 19 20 21 22 23" at bounding box center [710, 654] width 28 height 24
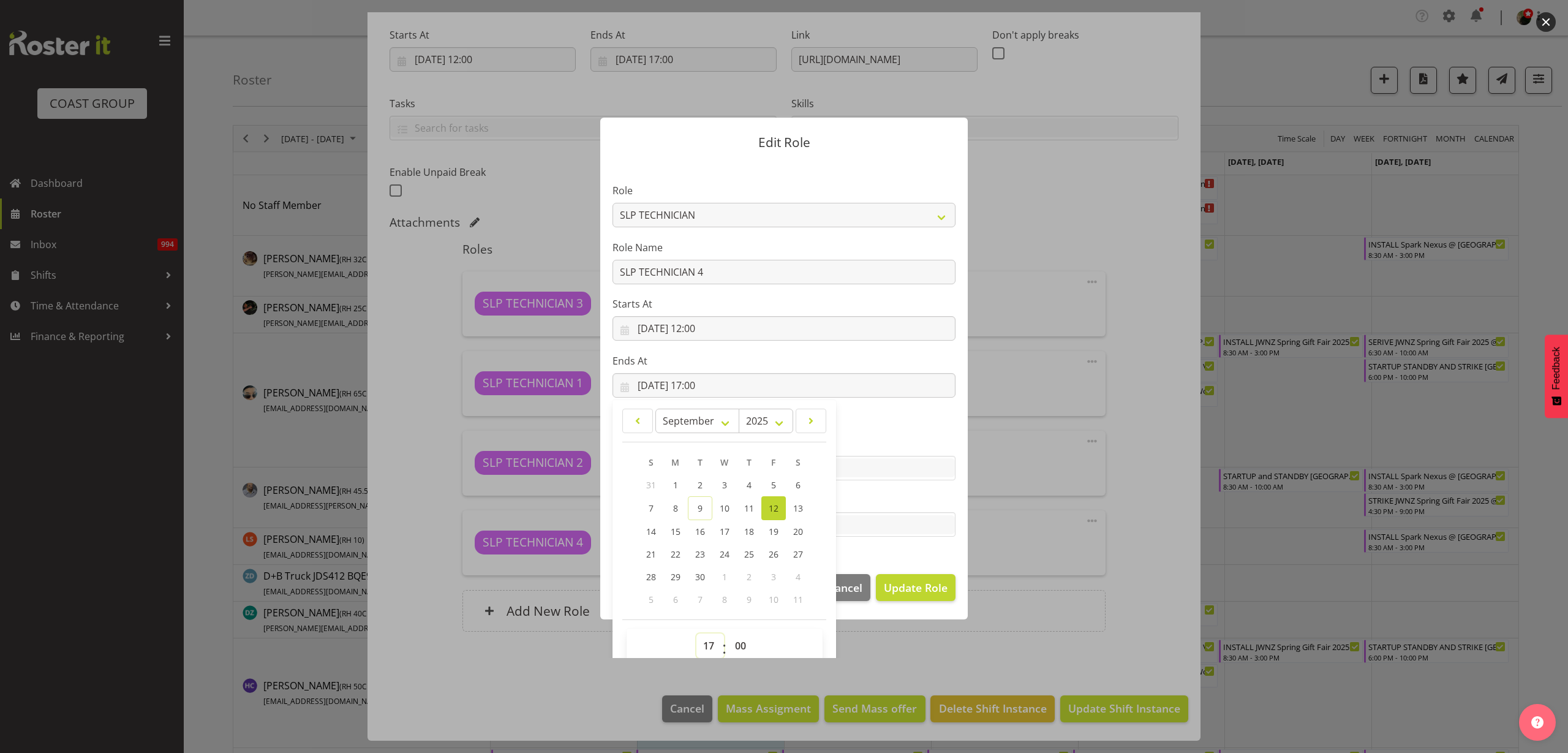
select select "15"
click at [697, 633] on select "00 01 02 03 04 05 06 07 08 09 10 11 12 13 14 15 16 17 18 19 20 21 22 23" at bounding box center [710, 645] width 28 height 24
type input "[DATE] 15:00"
click at [914, 585] on span "Update Role" at bounding box center [916, 588] width 64 height 16
select select
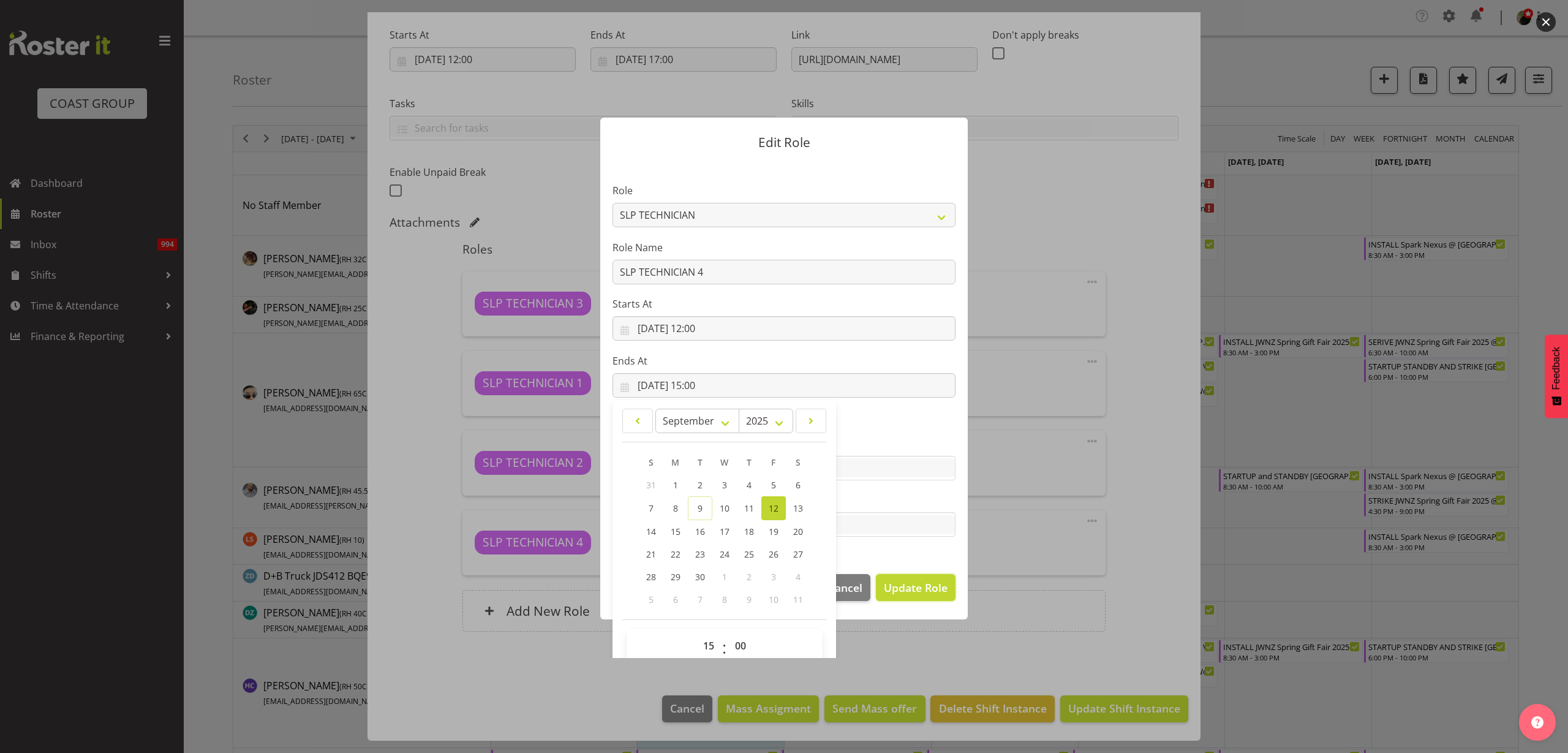
select select
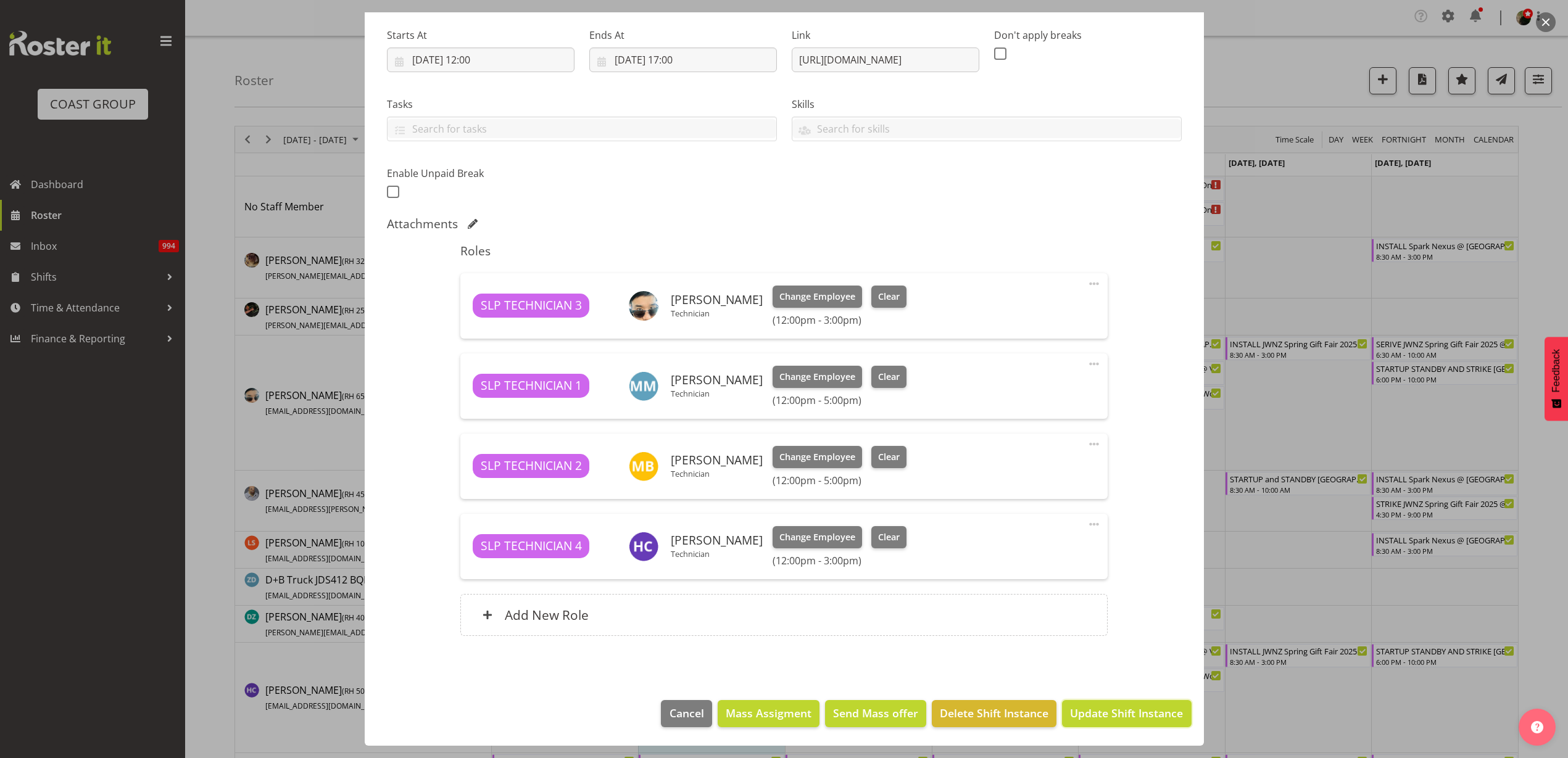
click at [1164, 712] on span "Update Shift Instance" at bounding box center [1127, 713] width 113 height 17
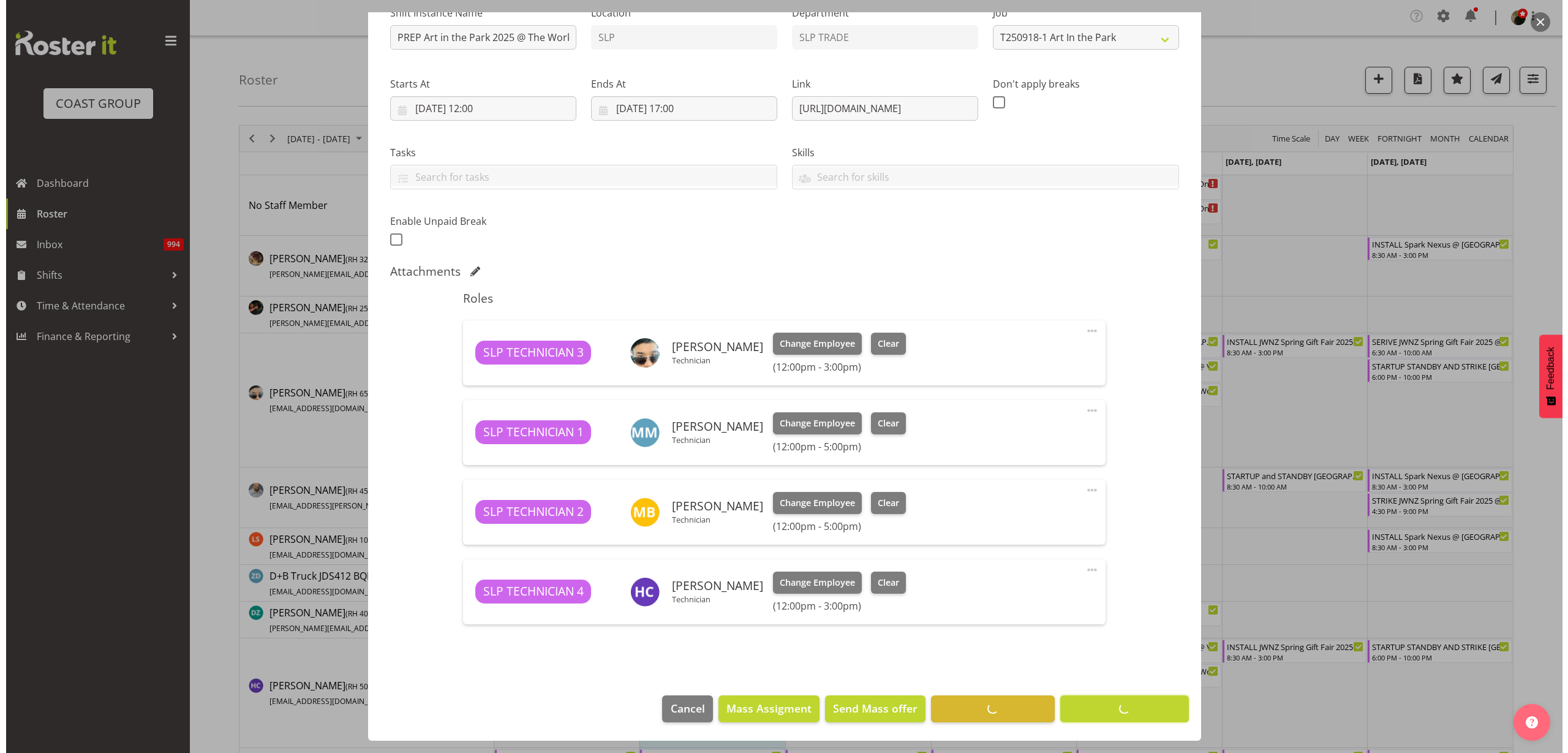
scroll to position [138, 0]
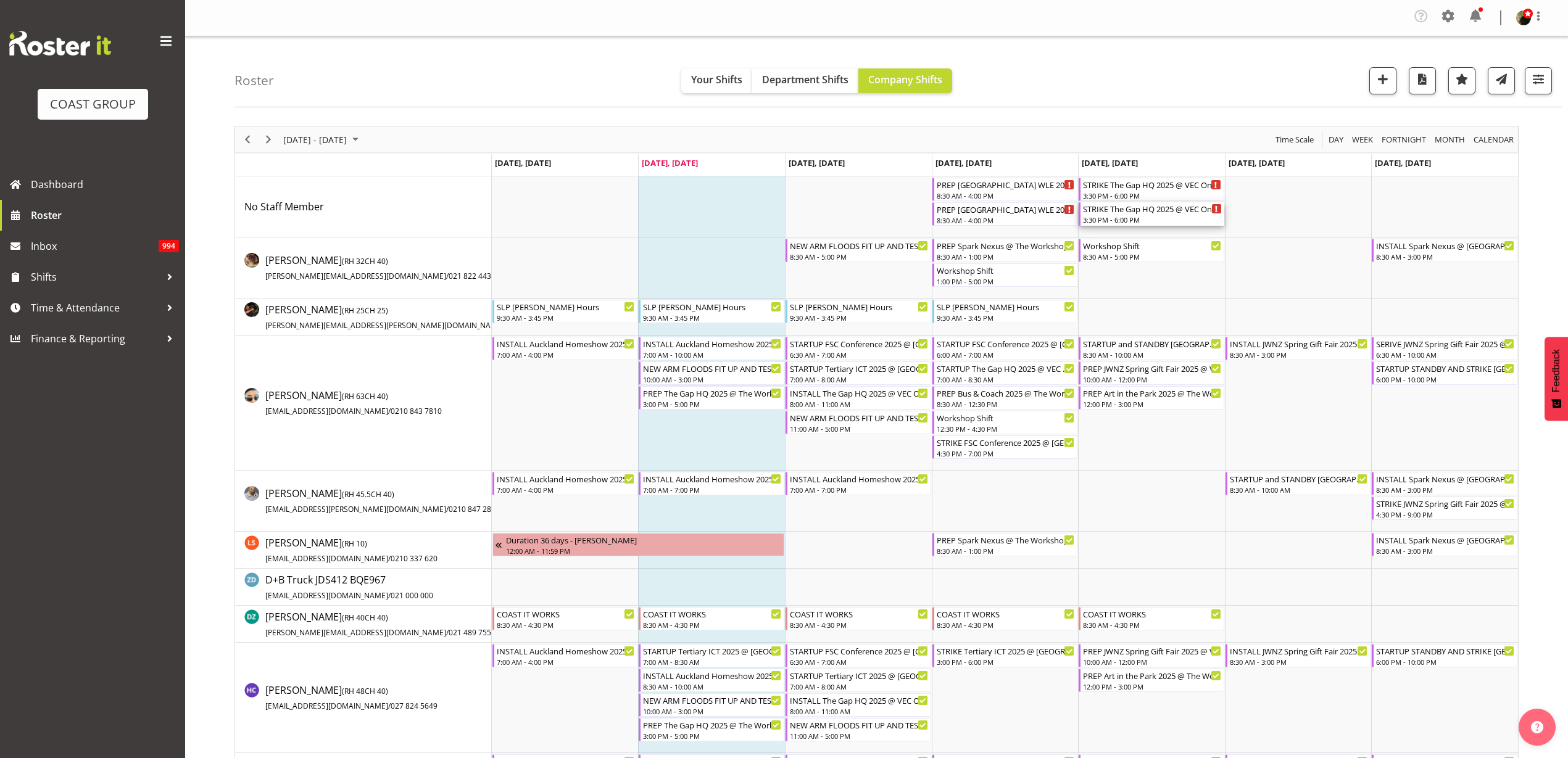
click at [1113, 214] on div "STRIKE The Gap HQ 2025 @ VEC On SIte @ 1600 3:30 PM - 6:00 PM" at bounding box center [1152, 214] width 139 height 23
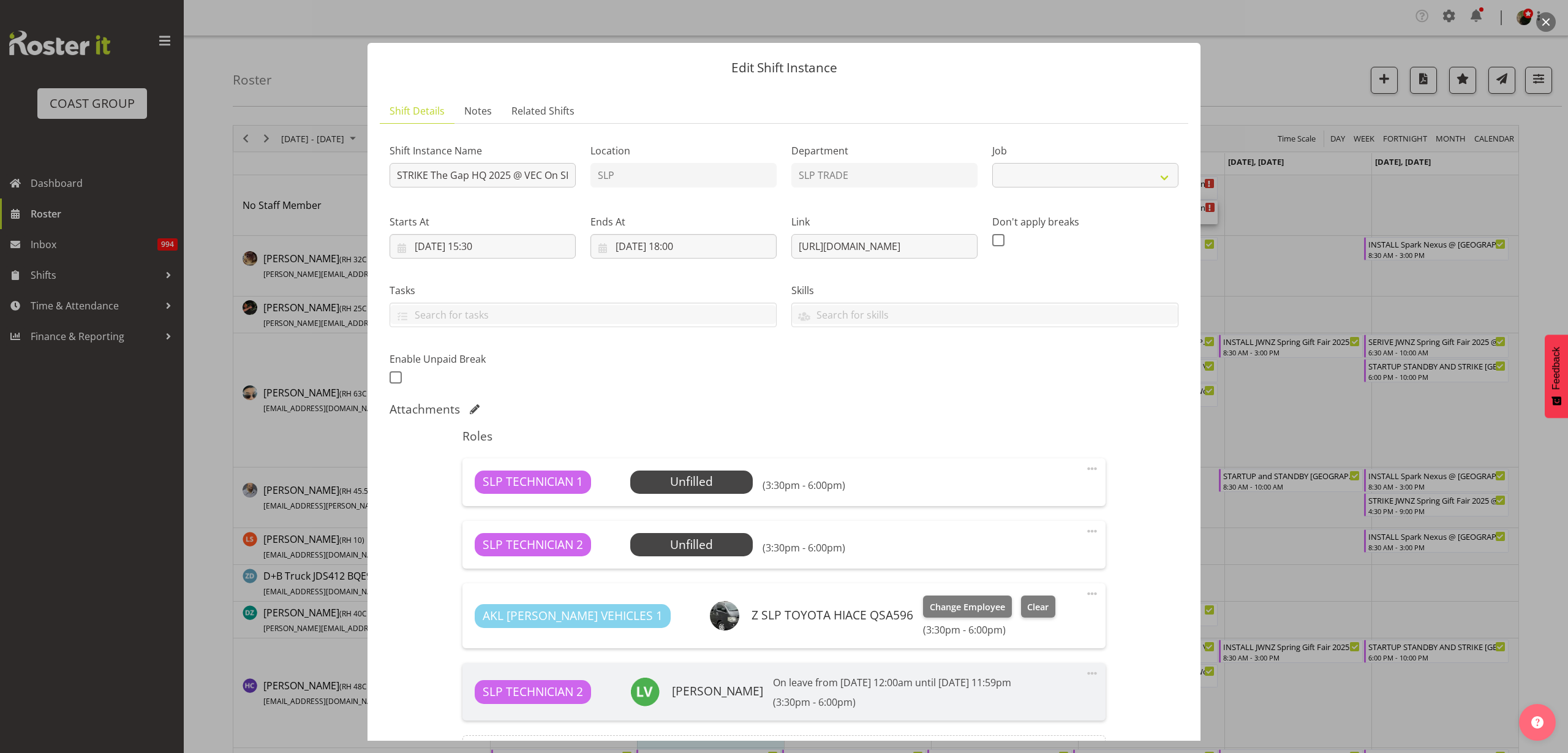
select select "10541"
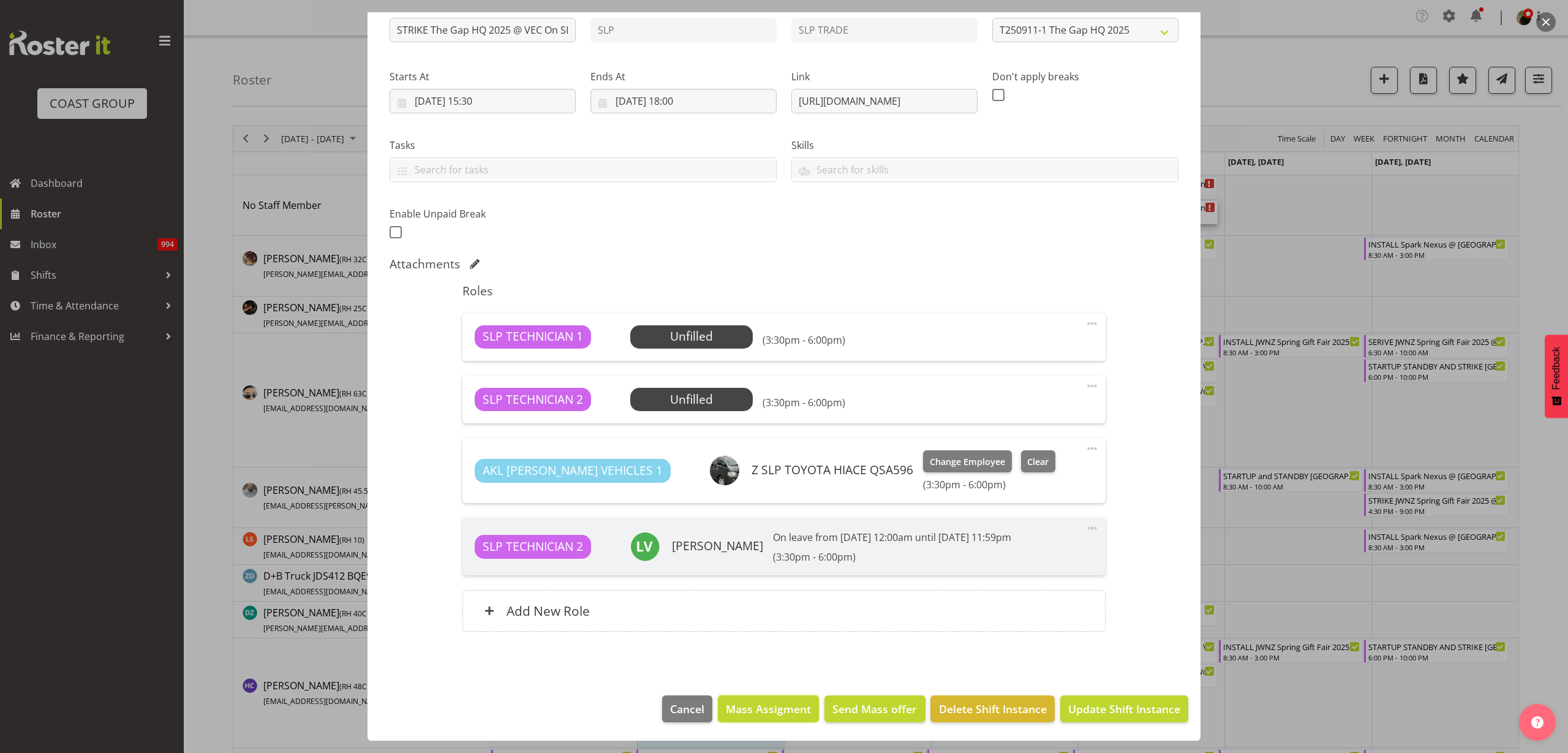
click at [755, 715] on span "Mass Assigment" at bounding box center [768, 709] width 85 height 16
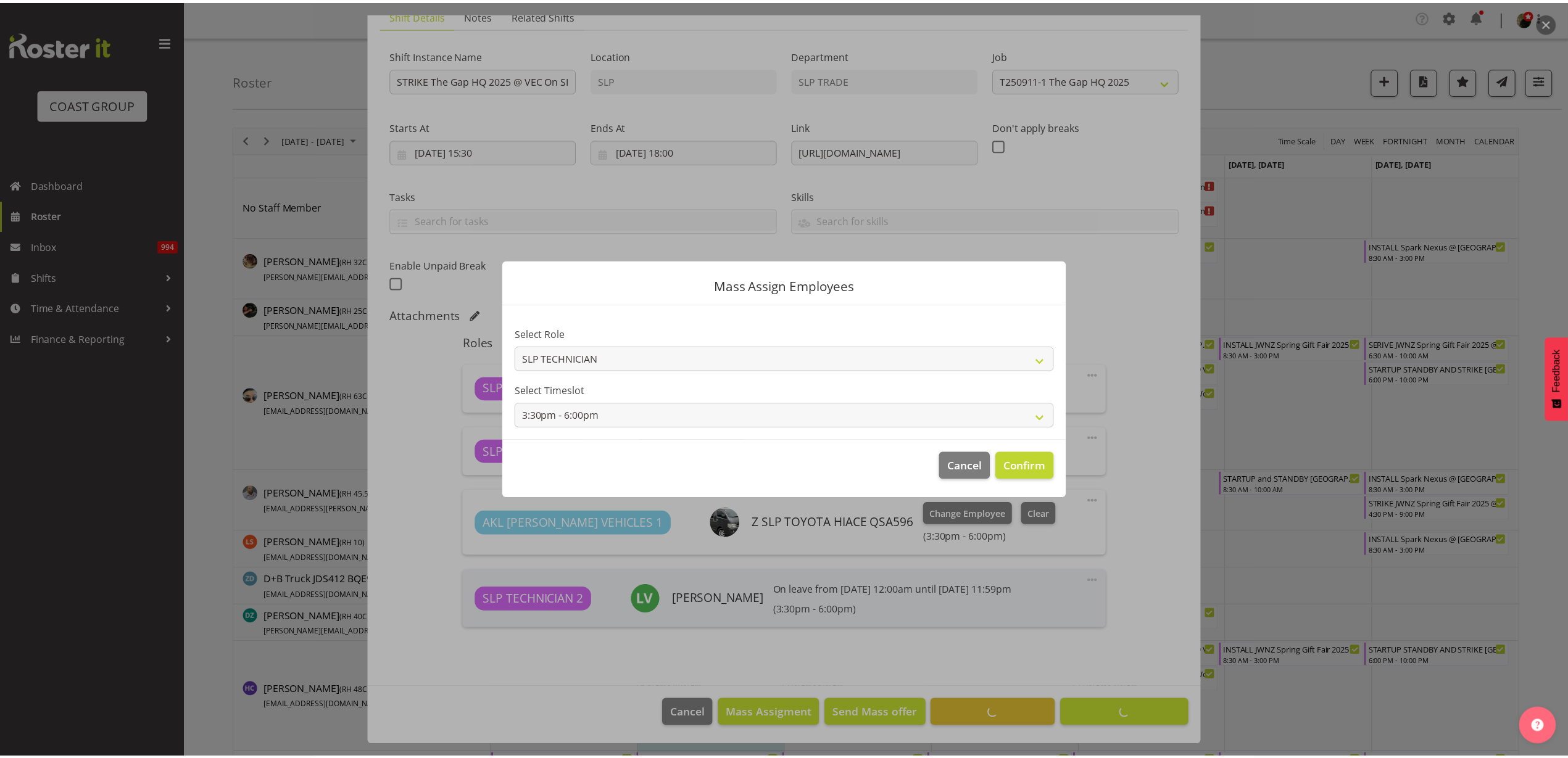
scroll to position [97, 0]
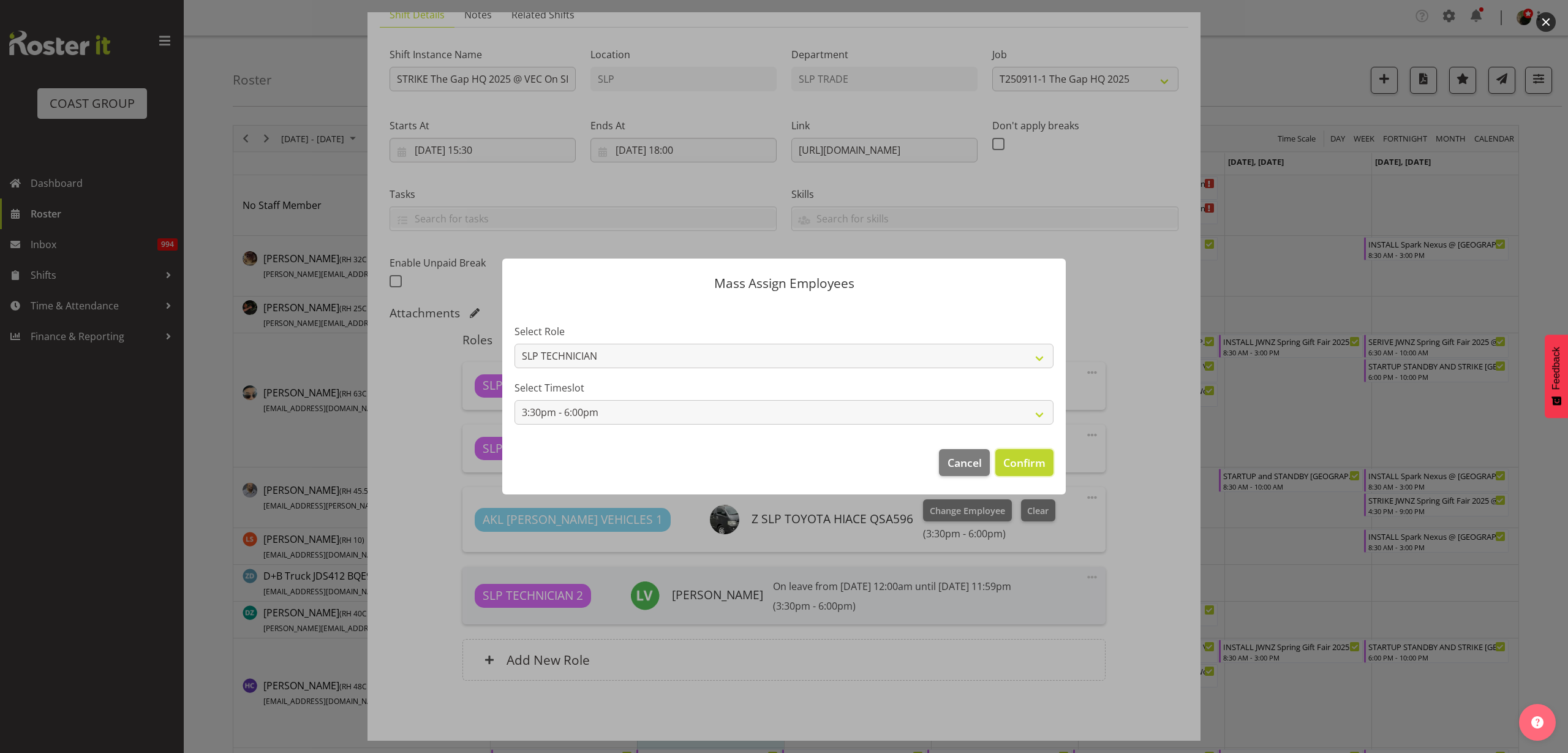
click at [1020, 466] on span "Confirm" at bounding box center [1025, 462] width 42 height 16
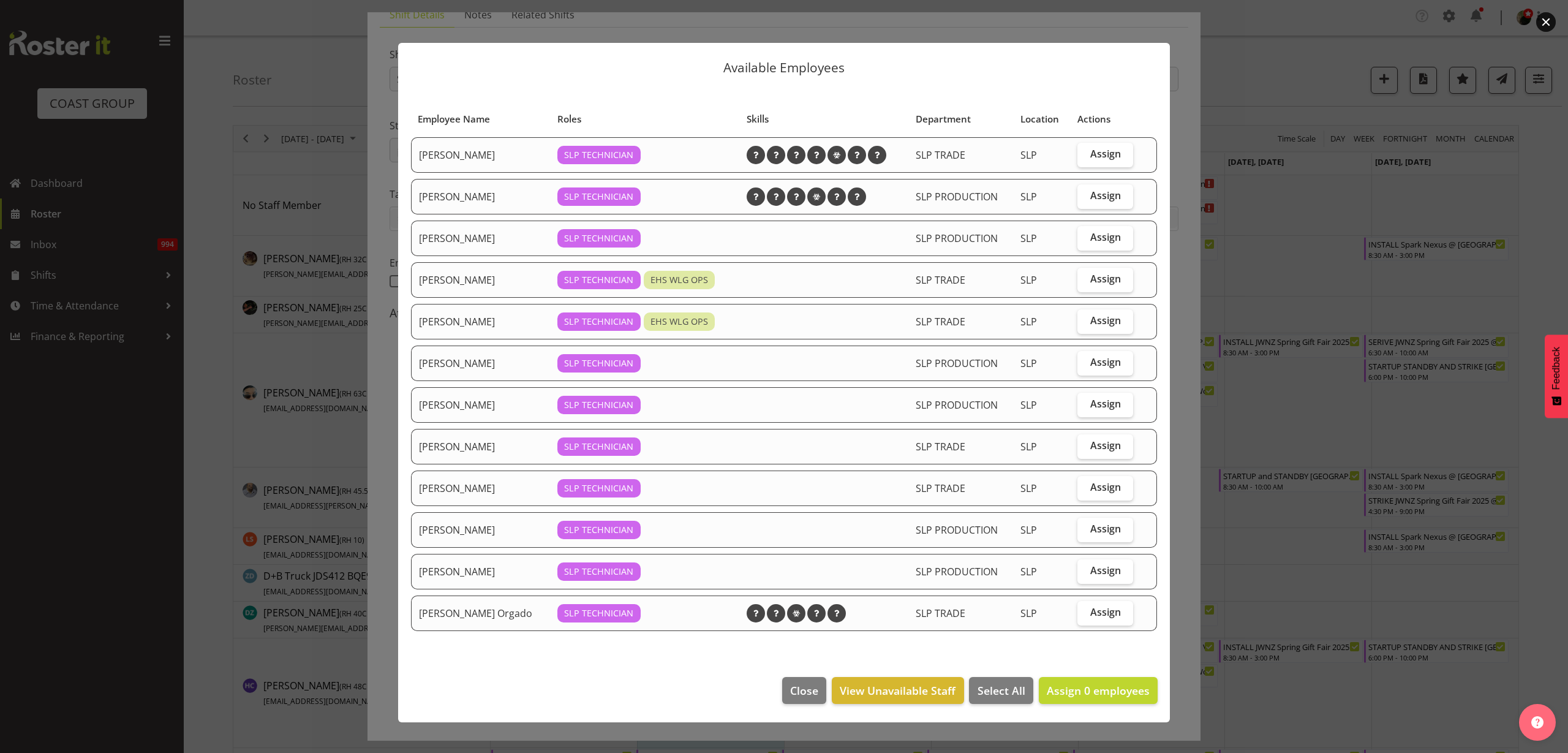
click at [1101, 275] on span "Assign" at bounding box center [1106, 279] width 31 height 13
click at [1086, 275] on input "Assign" at bounding box center [1082, 279] width 8 height 8
checkbox input "true"
click at [1110, 157] on span "Assign" at bounding box center [1106, 153] width 31 height 13
click at [1086, 157] on input "Assign" at bounding box center [1082, 154] width 8 height 8
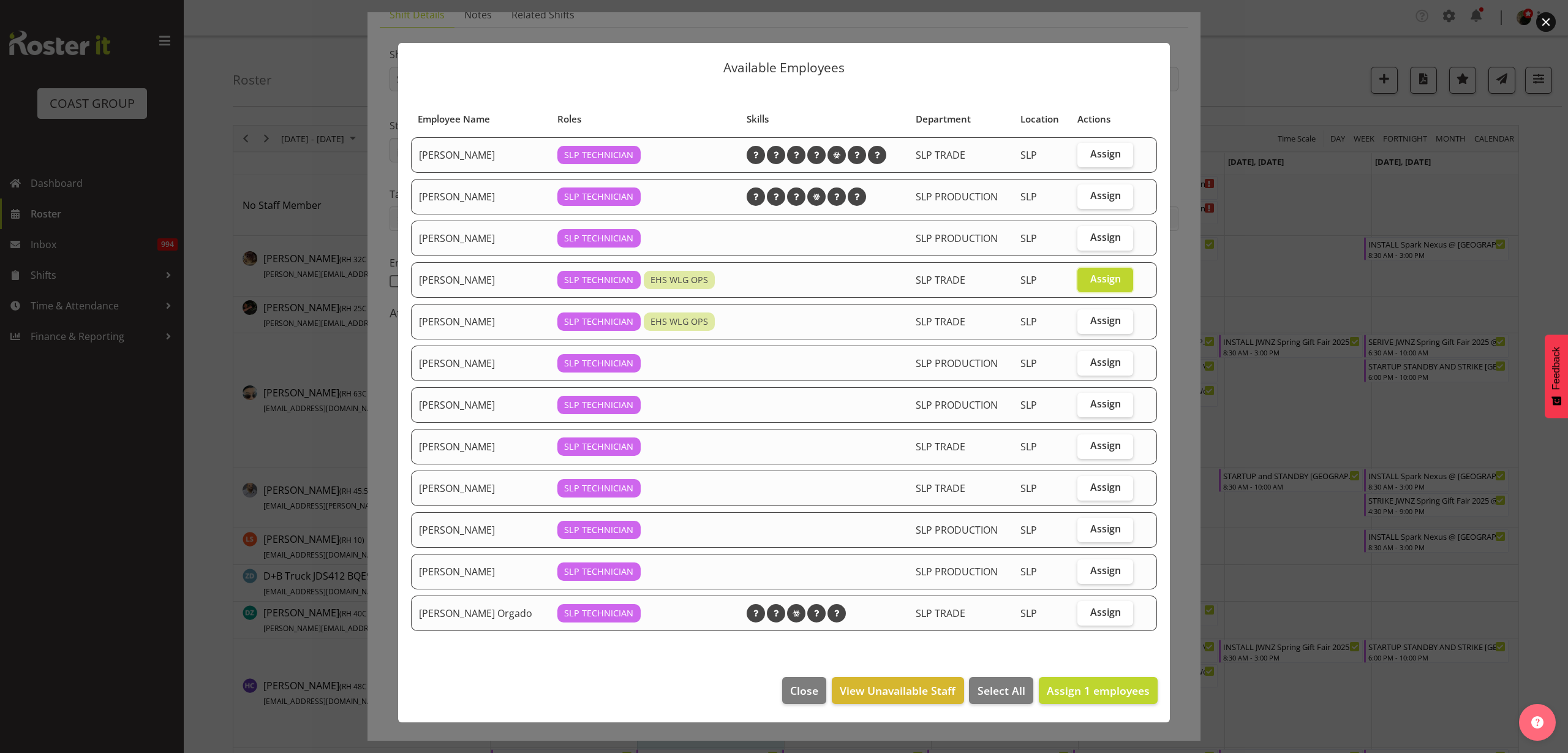
checkbox input "true"
click at [1095, 687] on span "Assign 2 employees" at bounding box center [1098, 690] width 103 height 14
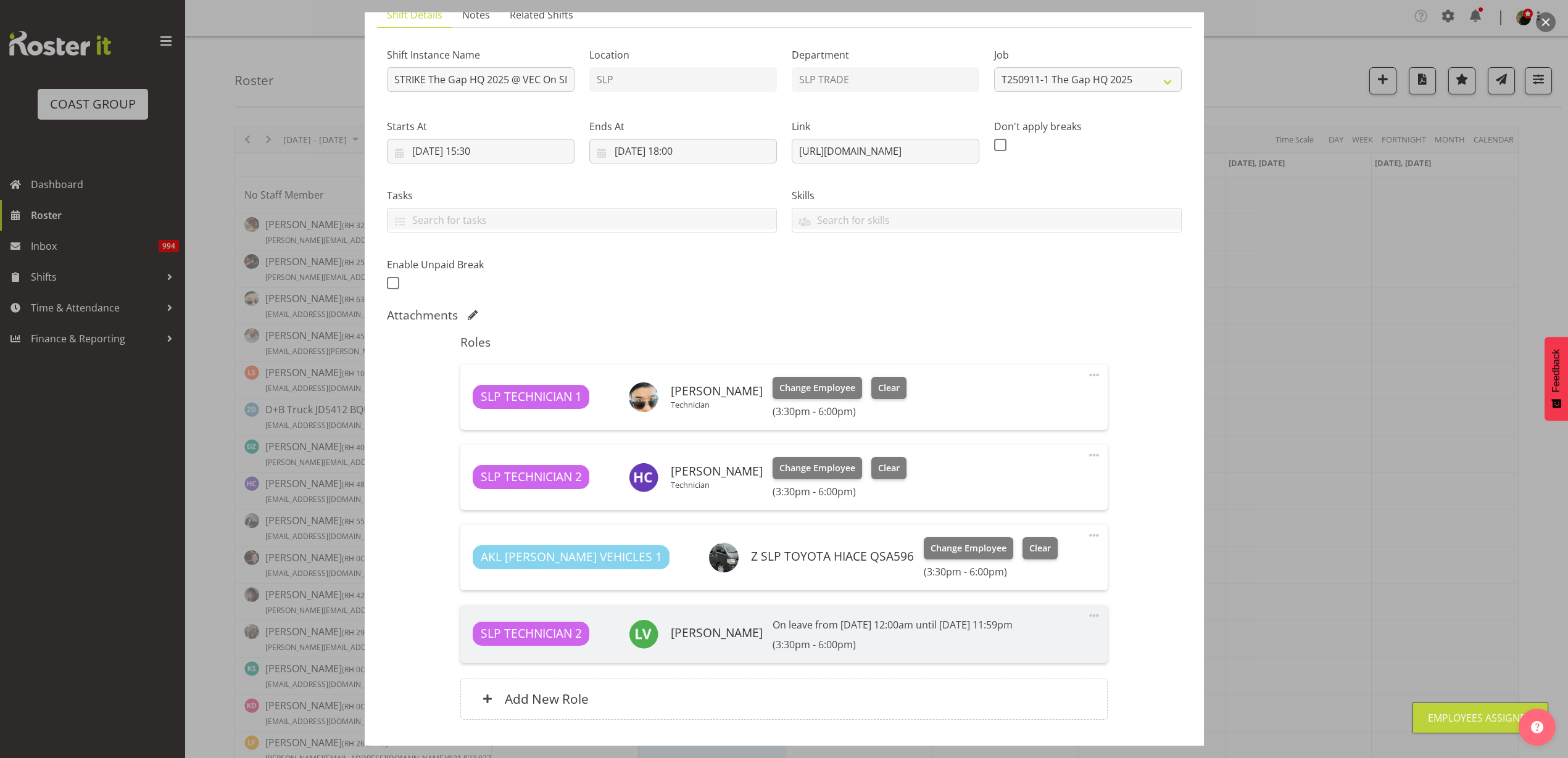
scroll to position [155, 0]
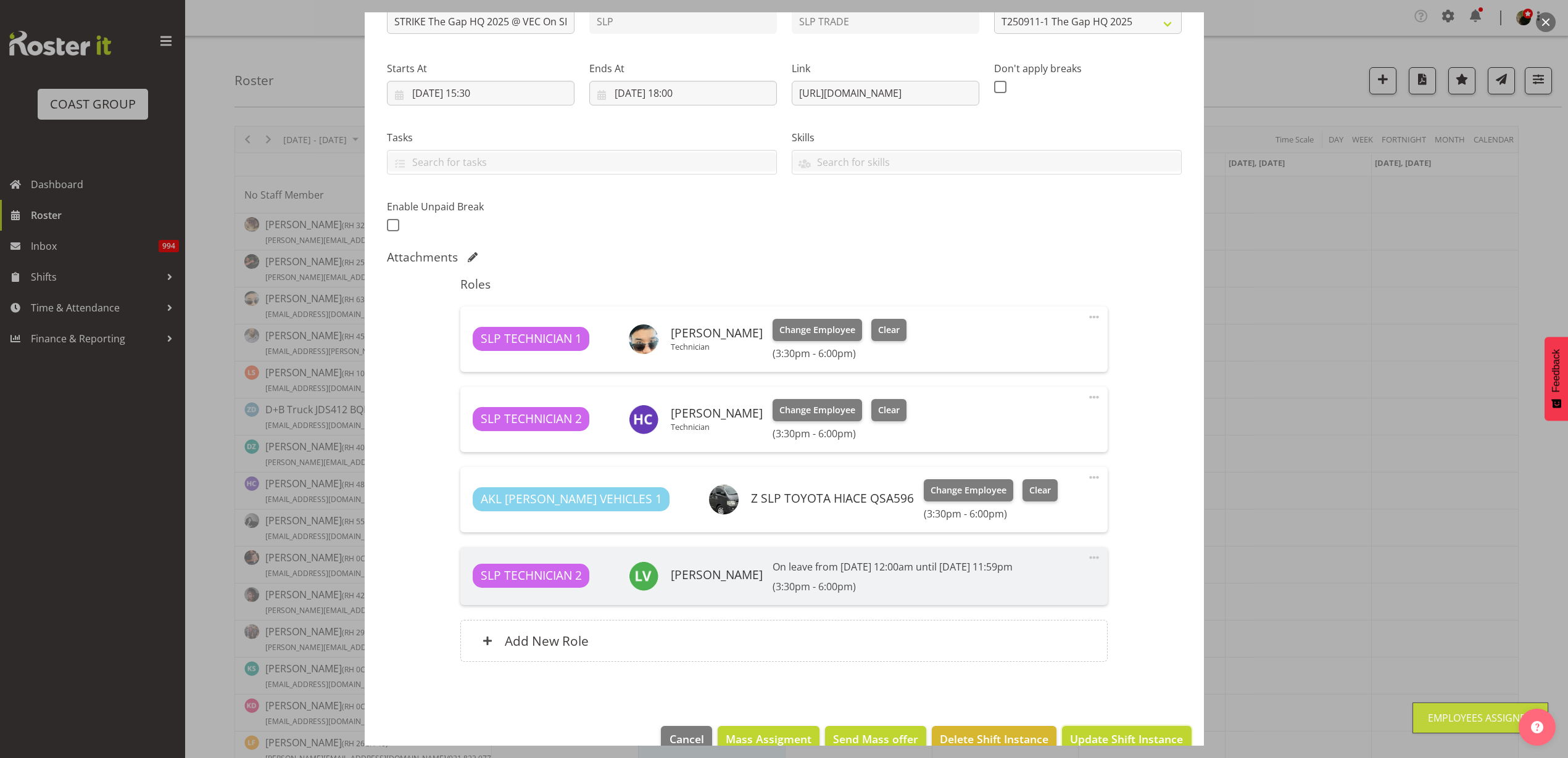
click at [1125, 731] on span "Update Shift Instance" at bounding box center [1127, 739] width 113 height 17
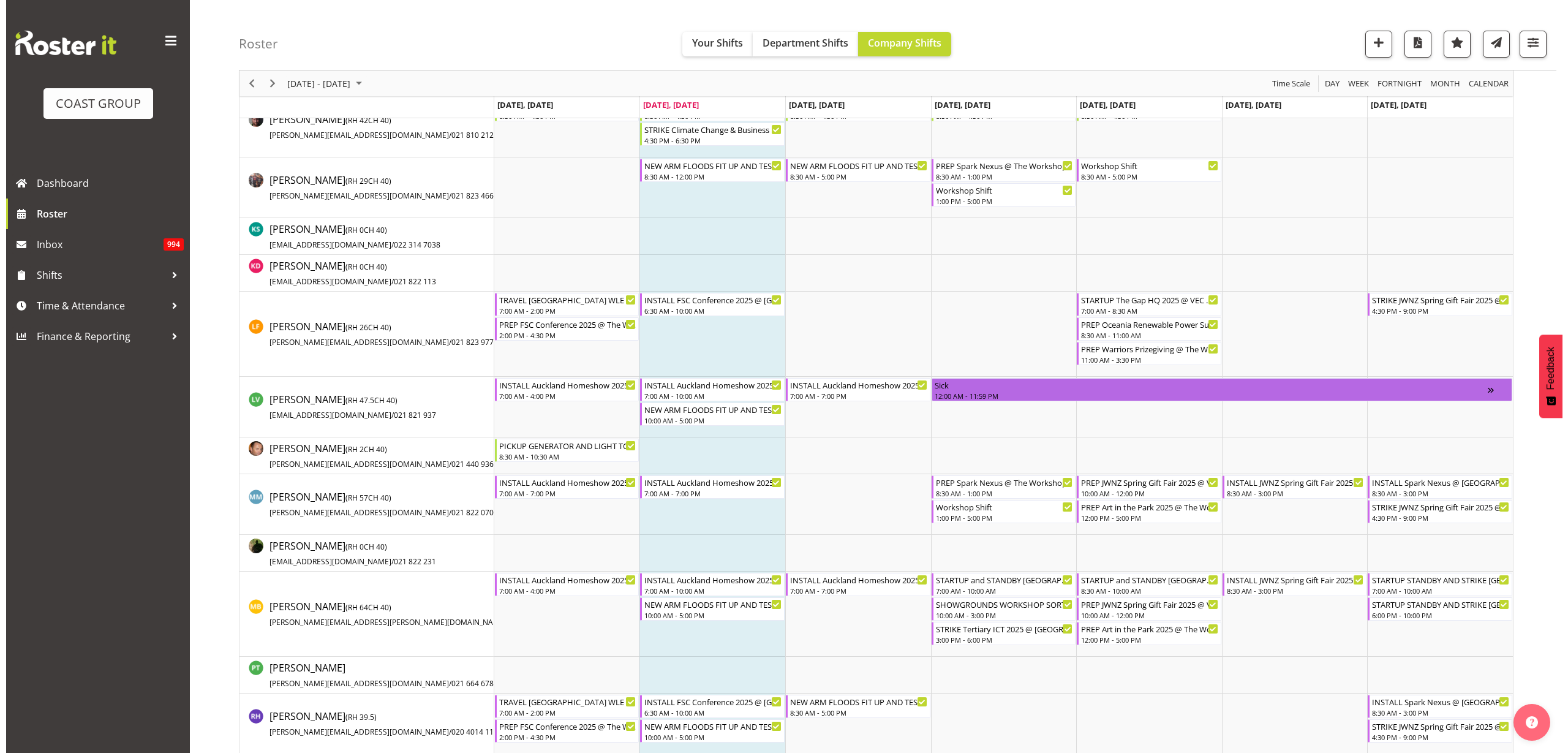
scroll to position [767, 0]
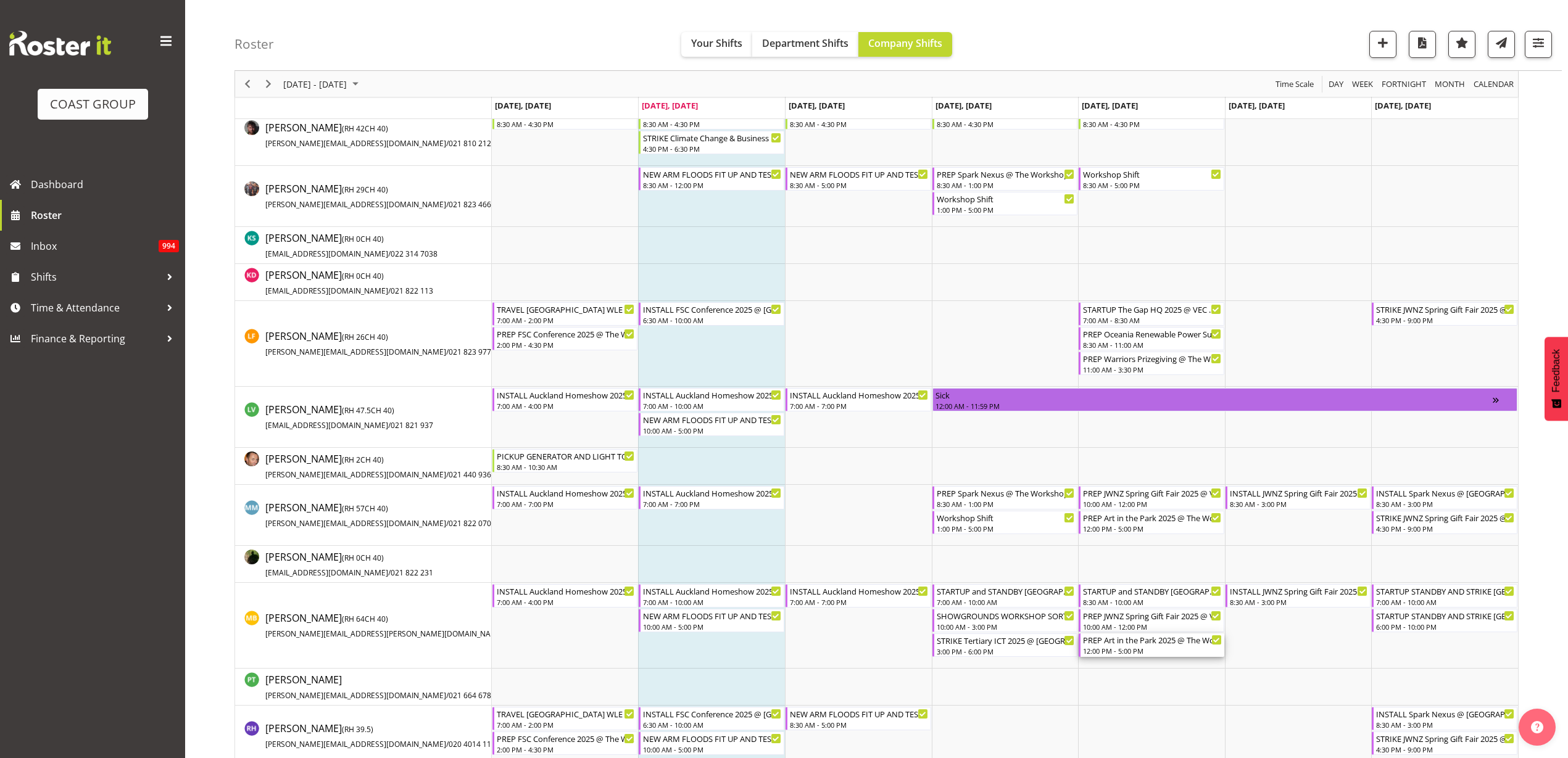
click at [1131, 650] on div "12:00 PM - 5:00 PM" at bounding box center [1152, 651] width 139 height 10
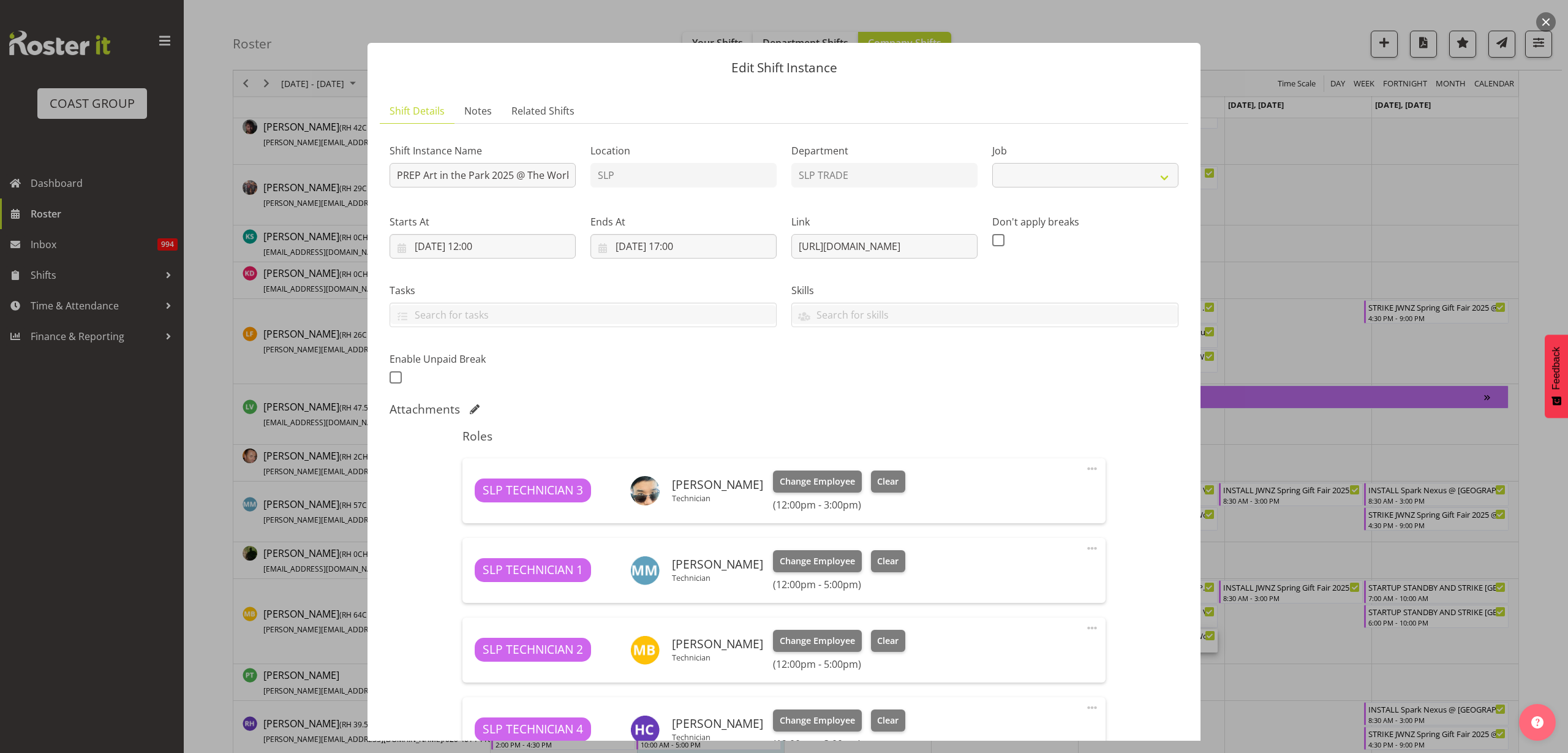
select select "9928"
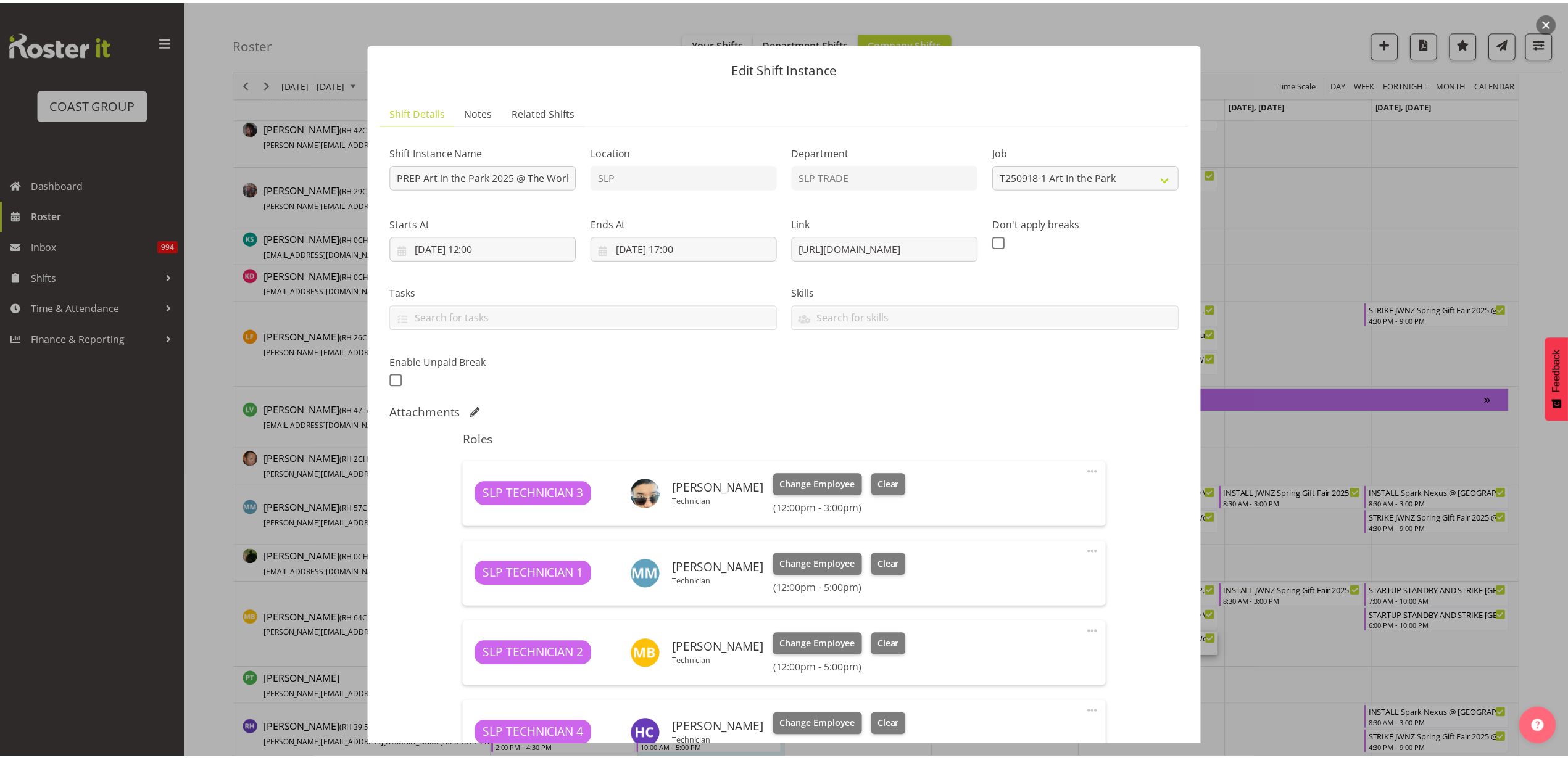
scroll to position [189, 0]
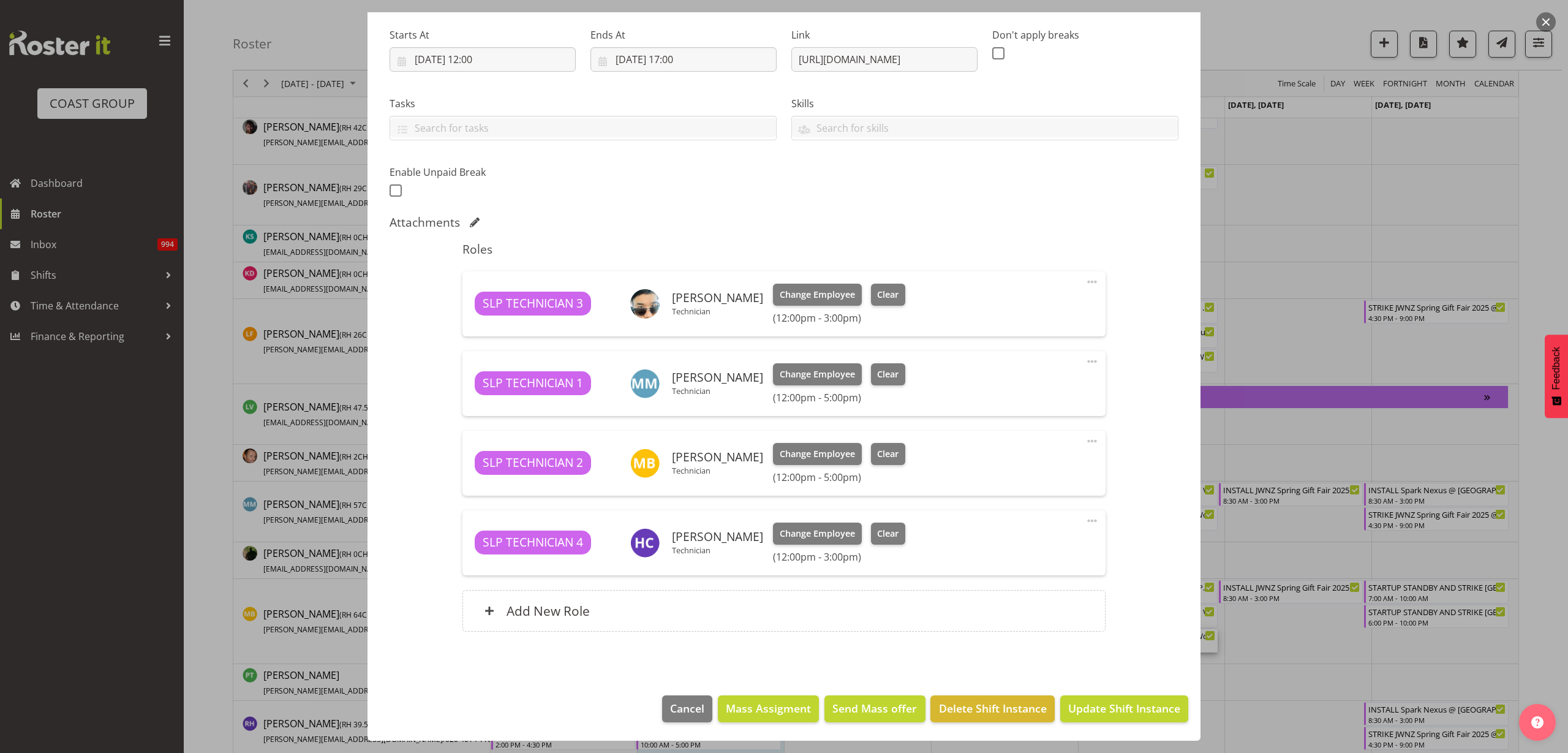
click at [642, 622] on div "Add New Role" at bounding box center [784, 610] width 643 height 42
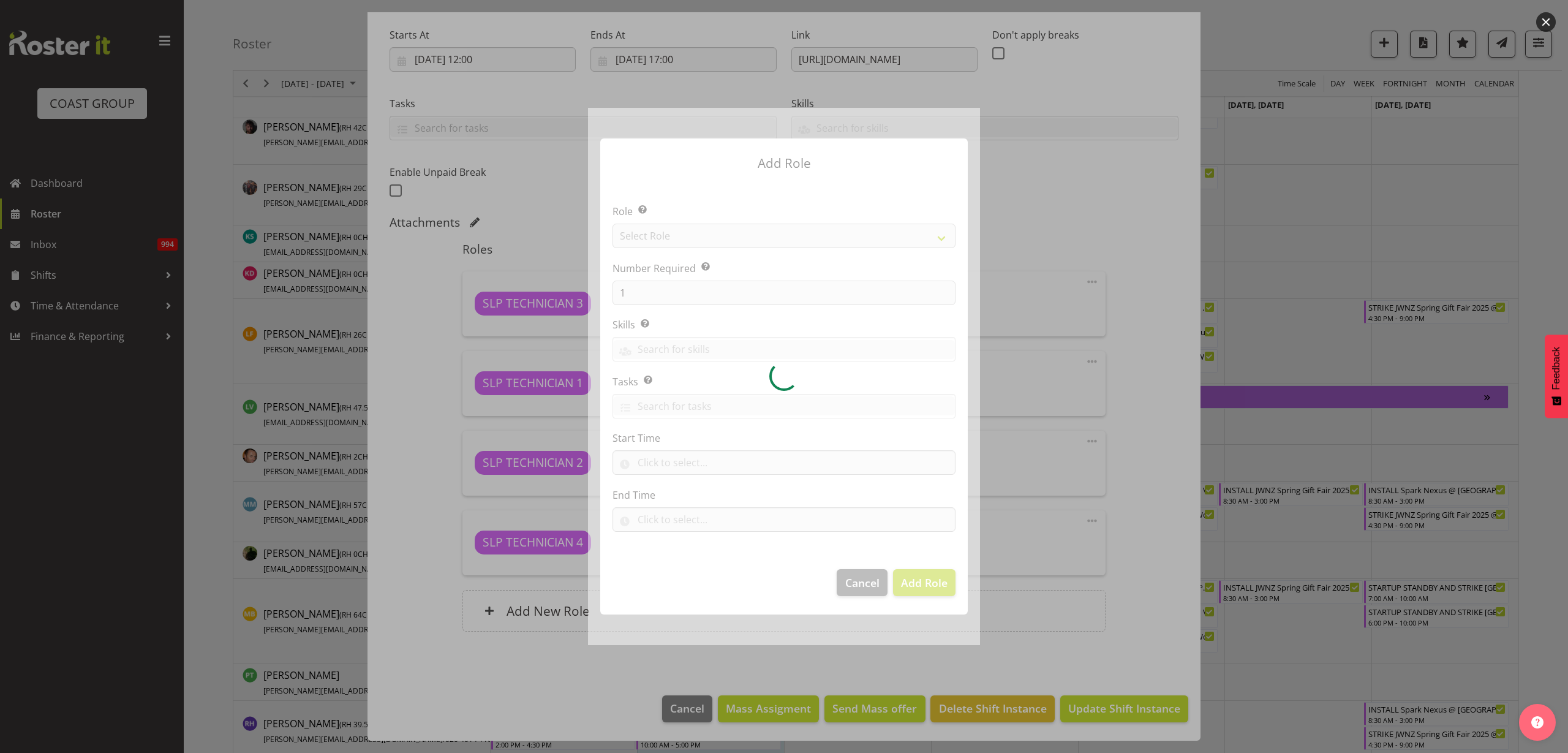
click at [706, 233] on div at bounding box center [784, 376] width 392 height 538
click at [672, 231] on div at bounding box center [784, 376] width 392 height 538
click at [701, 235] on div at bounding box center [784, 376] width 392 height 538
click at [687, 235] on div at bounding box center [784, 376] width 392 height 538
click at [699, 237] on div at bounding box center [784, 376] width 392 height 538
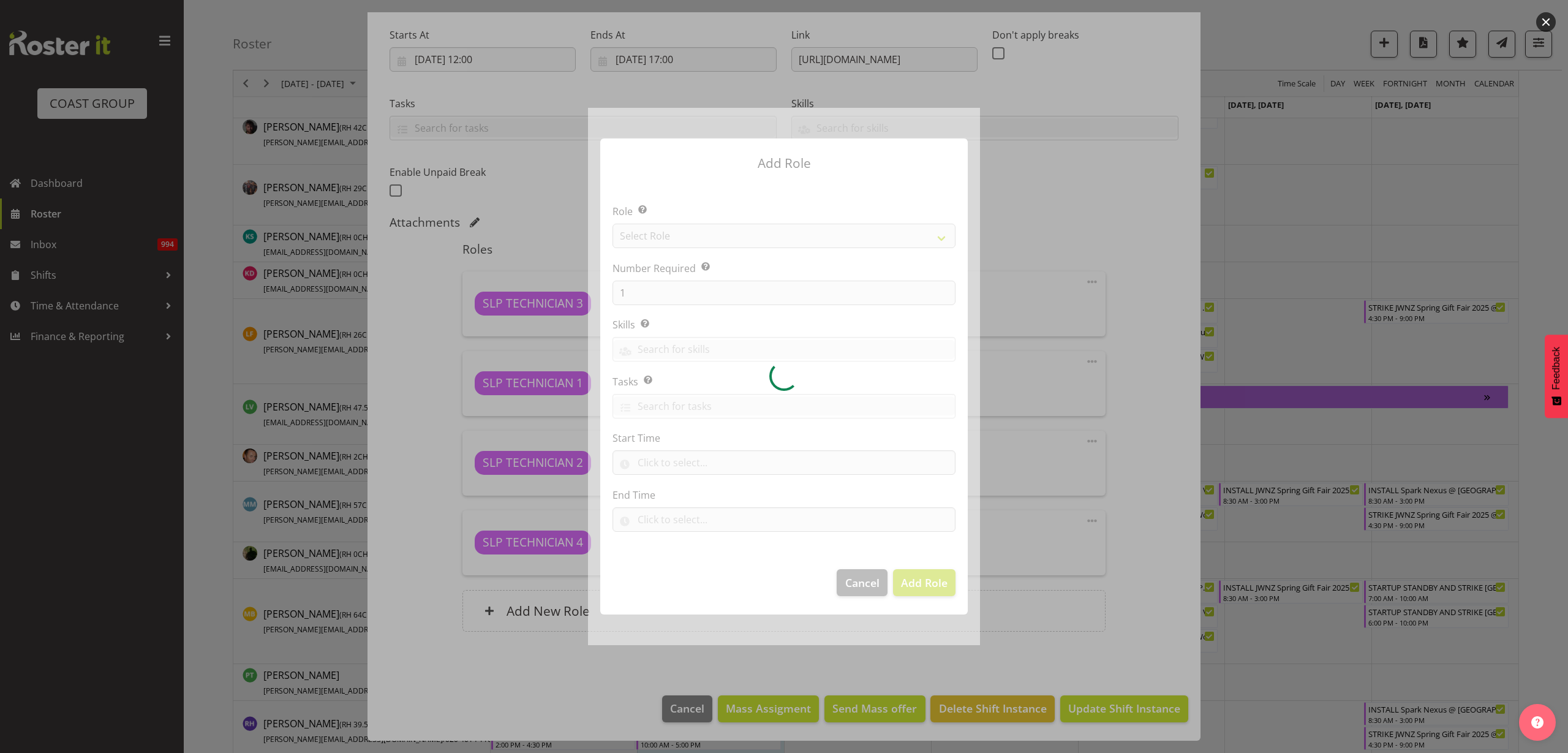
click at [699, 237] on div at bounding box center [784, 376] width 392 height 538
click at [760, 233] on div at bounding box center [784, 376] width 392 height 538
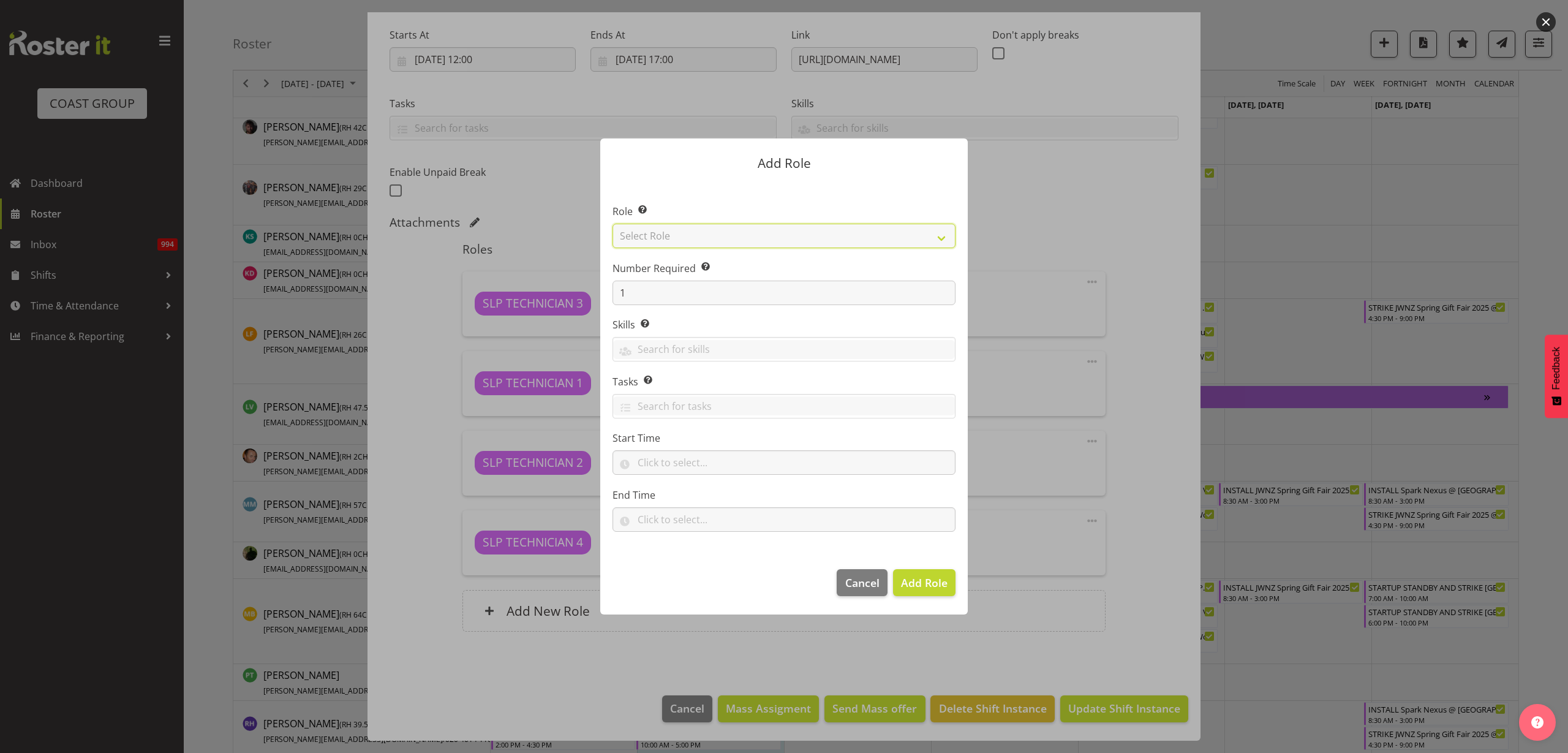
click at [776, 237] on select "Select Role ACCOUNT MANAGER ACCOUNT MANAGER DW ACCOUNTS [PERSON_NAME] VEHICLES …" at bounding box center [784, 236] width 344 height 24
select select "123"
click at [613, 224] on select "Select Role ACCOUNT MANAGER ACCOUNT MANAGER DW ACCOUNTS [PERSON_NAME] VEHICLES …" at bounding box center [784, 236] width 344 height 24
drag, startPoint x: 657, startPoint y: 293, endPoint x: 535, endPoint y: 285, distance: 122.3
click at [536, 285] on form "Add Role Role Select the role you wish to add to the shift. ACCOUNT MANAGER ACC…" at bounding box center [784, 376] width 589 height 538
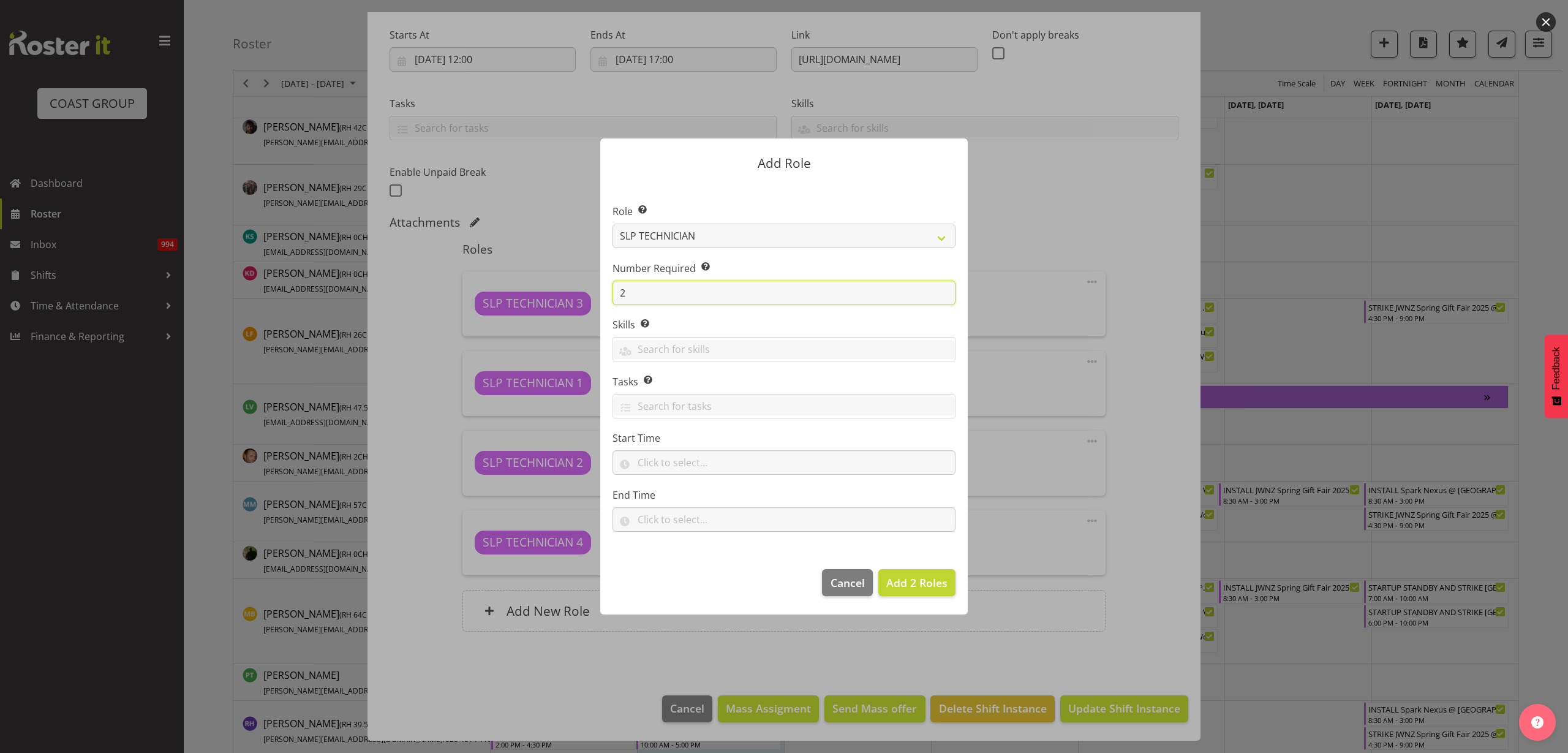
type input "2"
click at [701, 464] on input "text" at bounding box center [784, 462] width 344 height 24
select select "10"
select select "0"
type input "10:00"
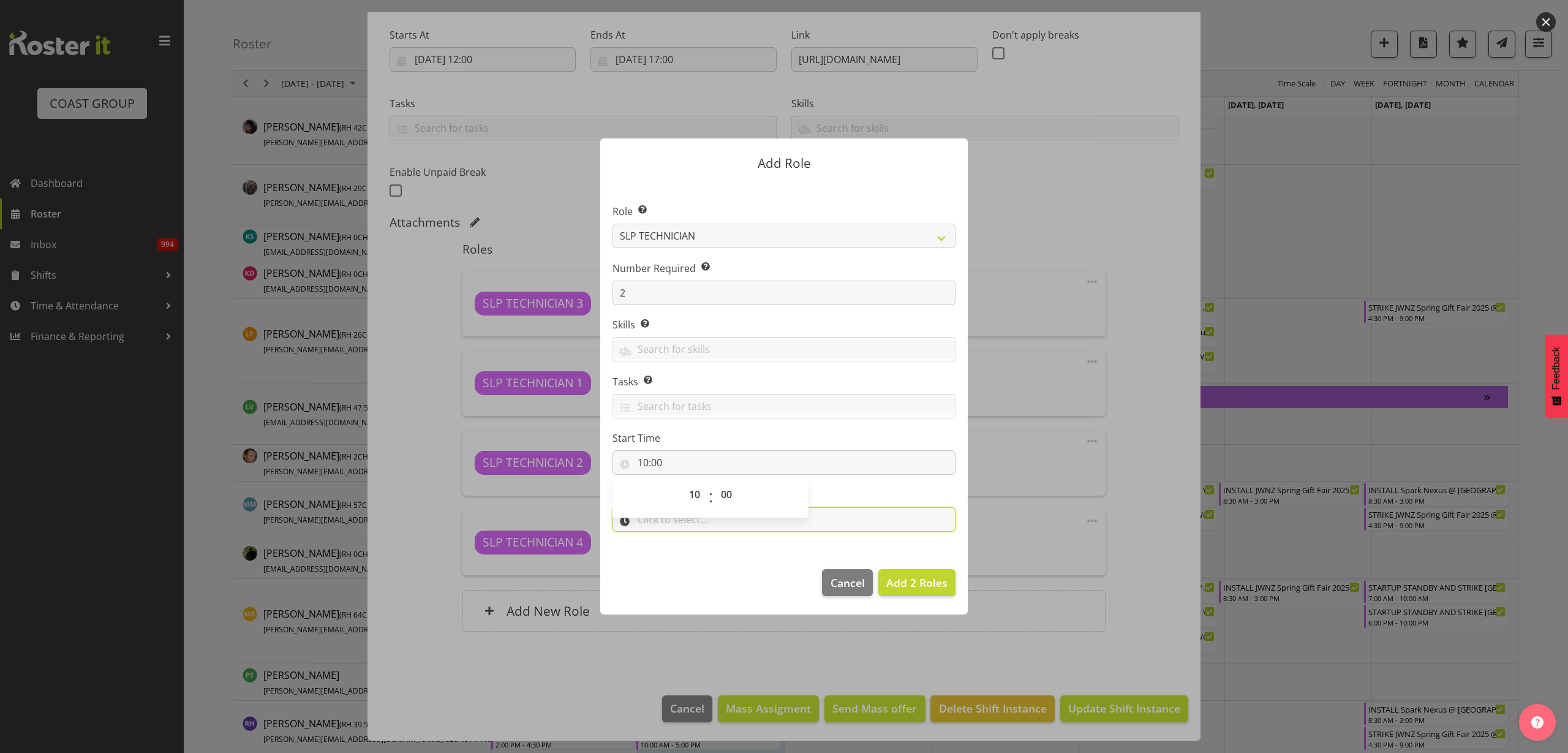
click at [866, 523] on input "text" at bounding box center [784, 519] width 344 height 24
select select "17"
select select "0"
type input "17:00"
click at [916, 582] on span "Add 2 Roles" at bounding box center [917, 582] width 61 height 14
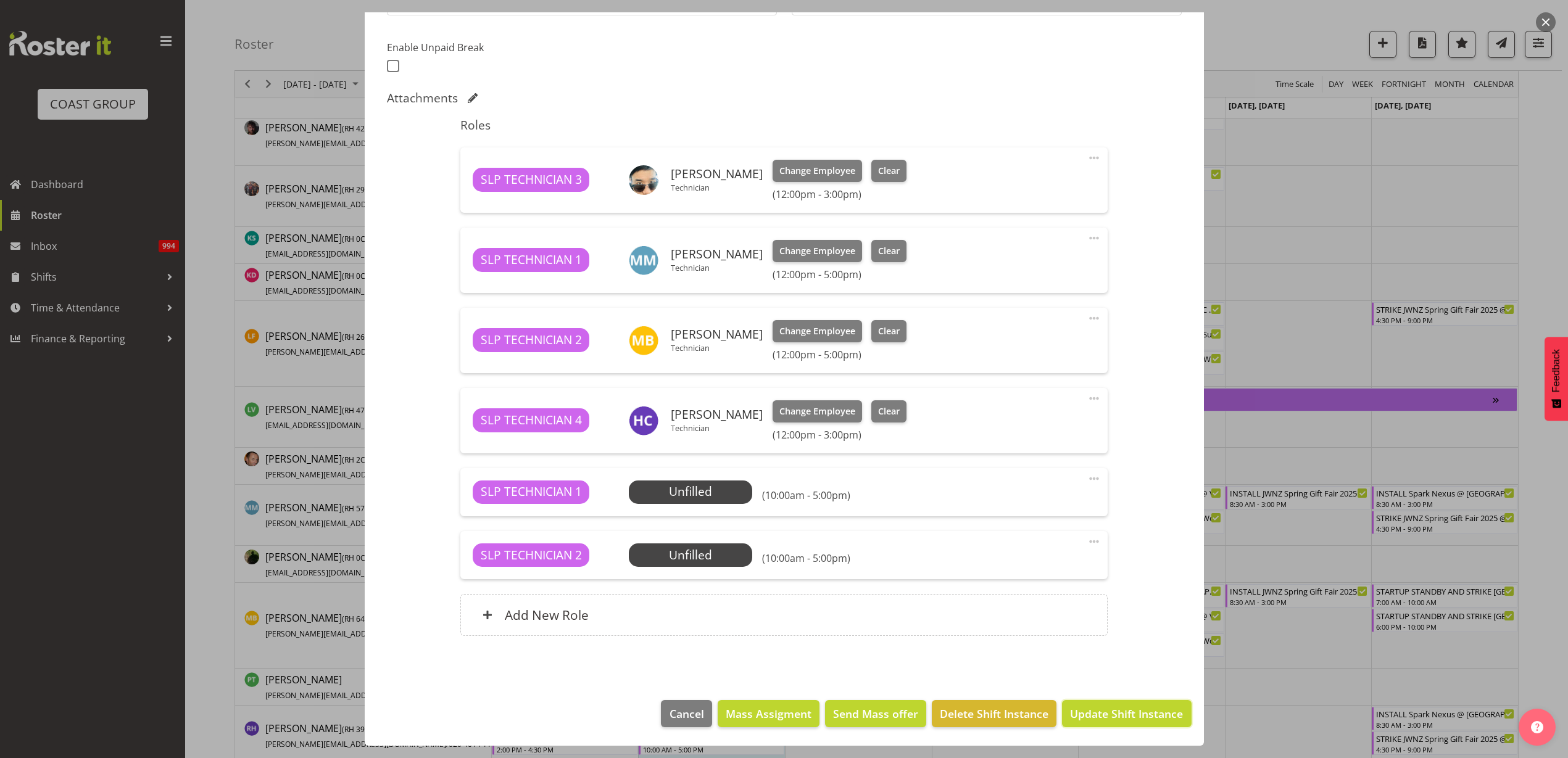
click at [1101, 713] on span "Update Shift Instance" at bounding box center [1127, 713] width 113 height 17
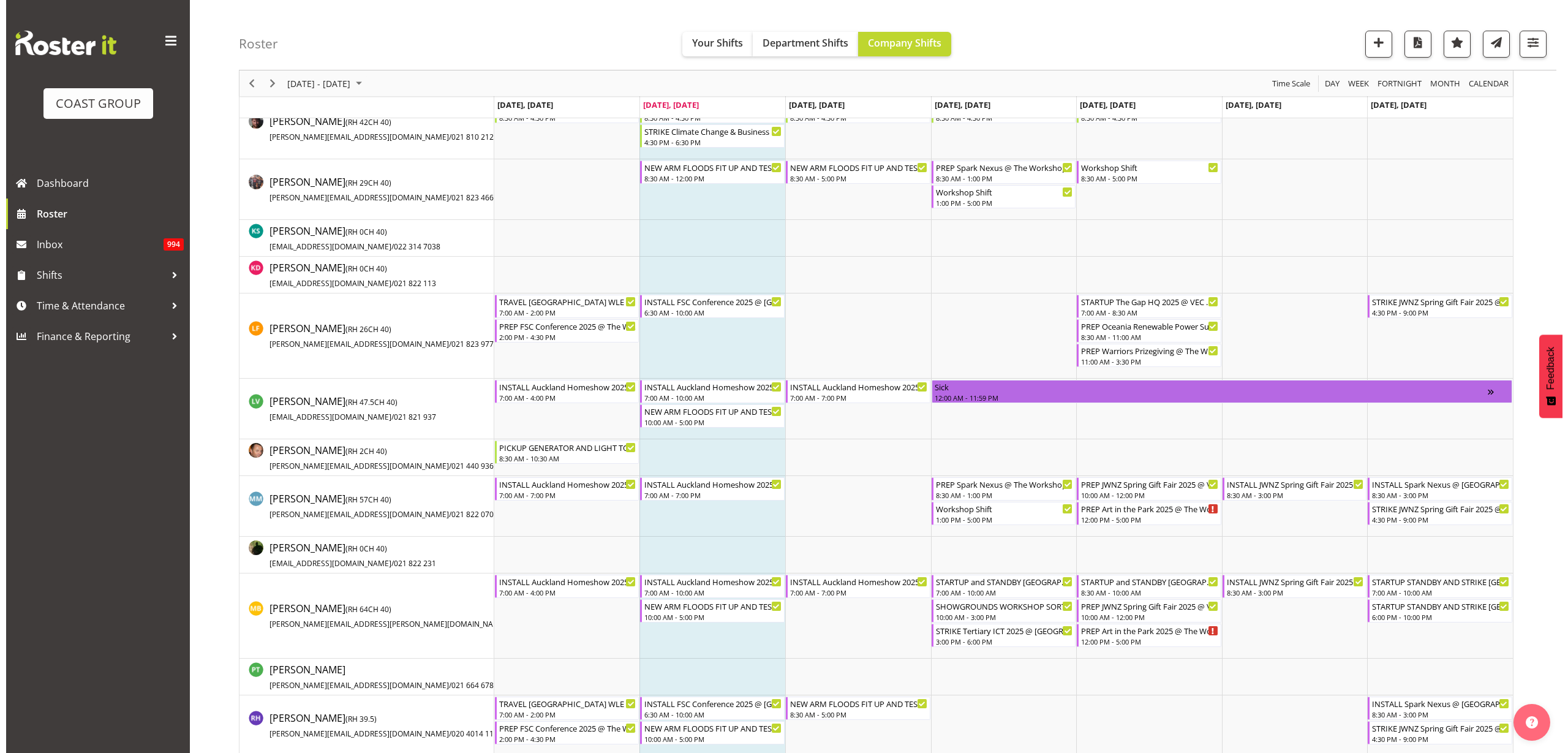
scroll to position [769, 0]
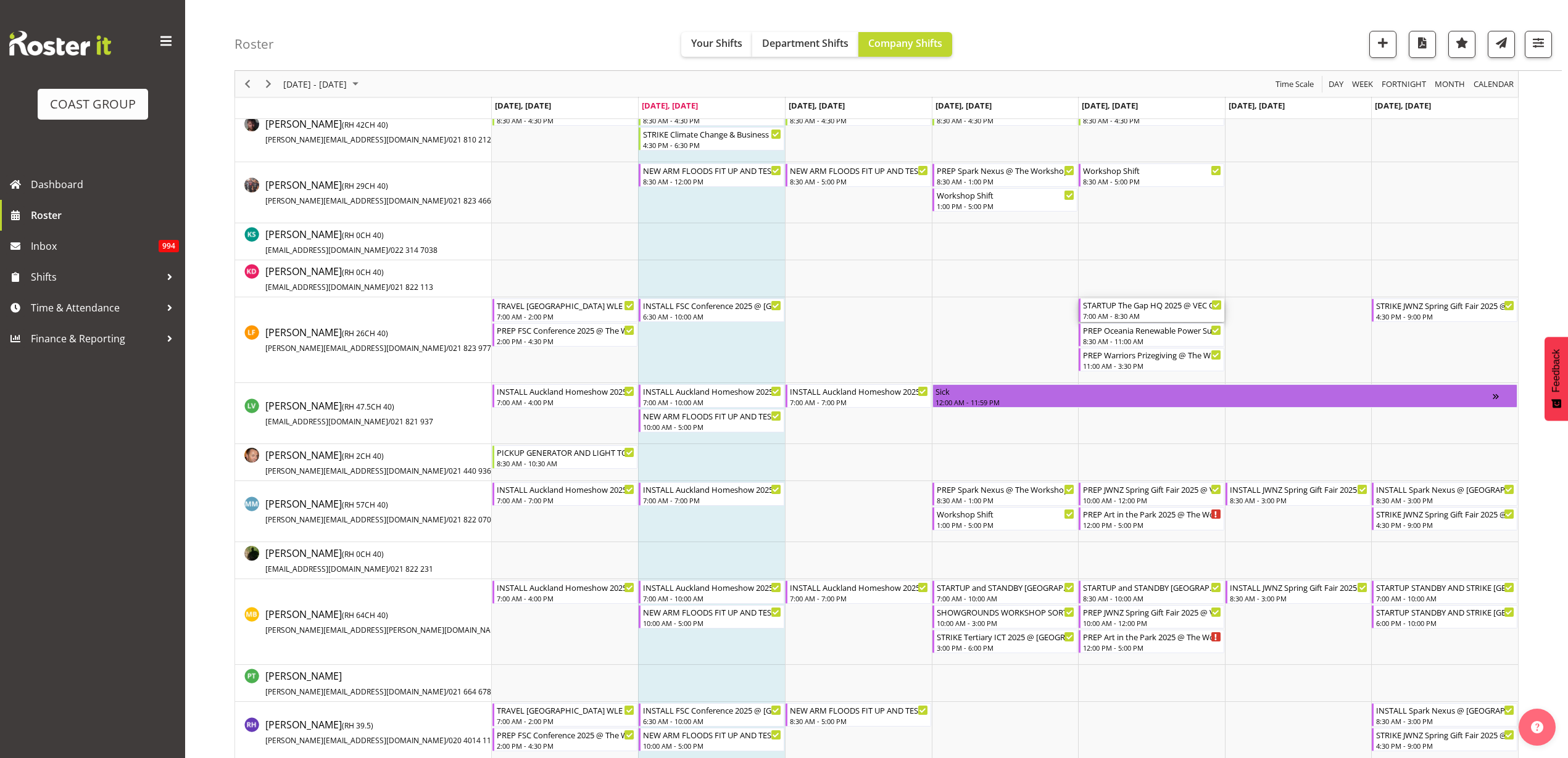
click at [1136, 310] on div "STARTUP The Gap HQ 2025 @ VEC On SIte @ 0730 7:00 AM - 8:30 AM" at bounding box center [1152, 310] width 139 height 23
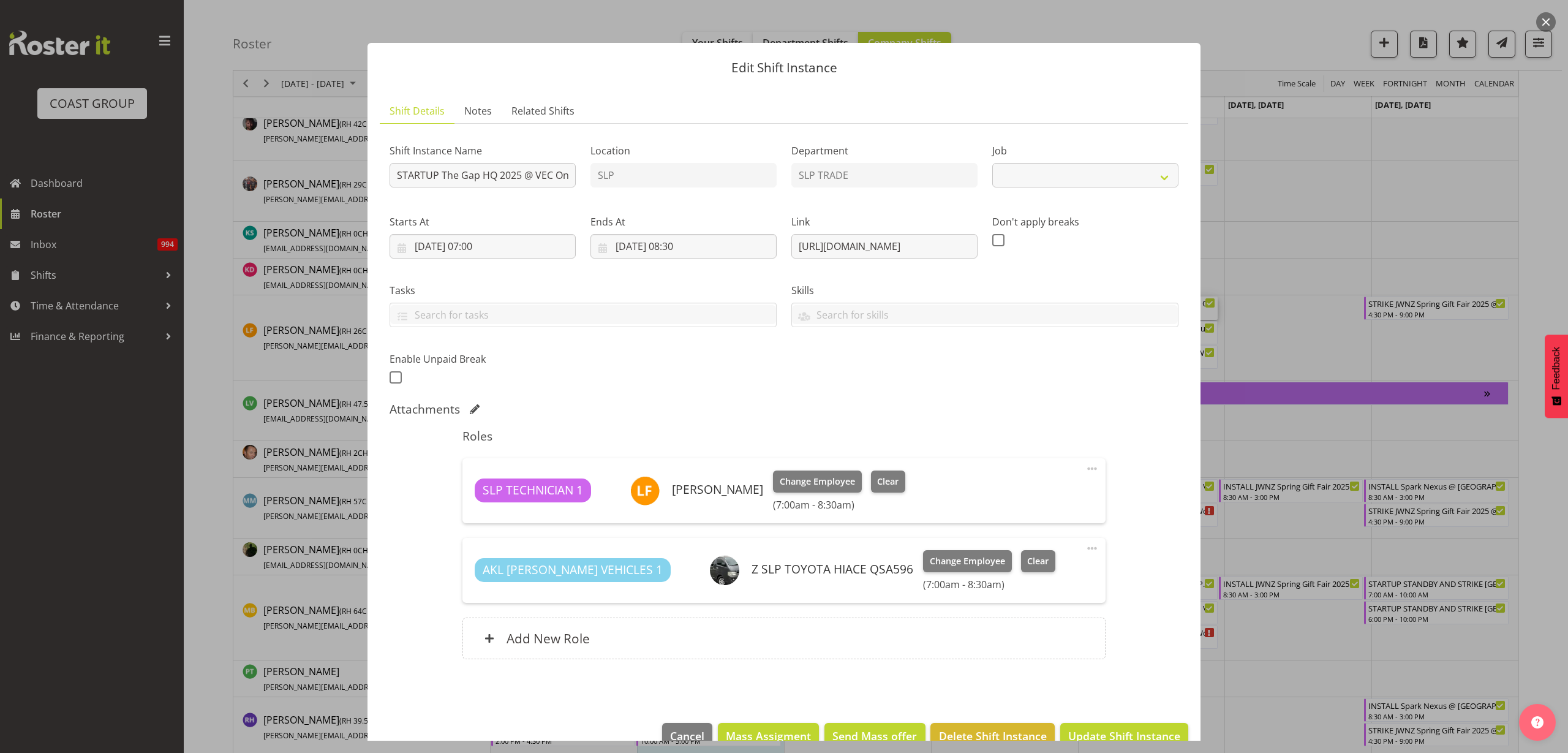
select select "10541"
click at [784, 476] on span "Change Employee" at bounding box center [817, 482] width 75 height 14
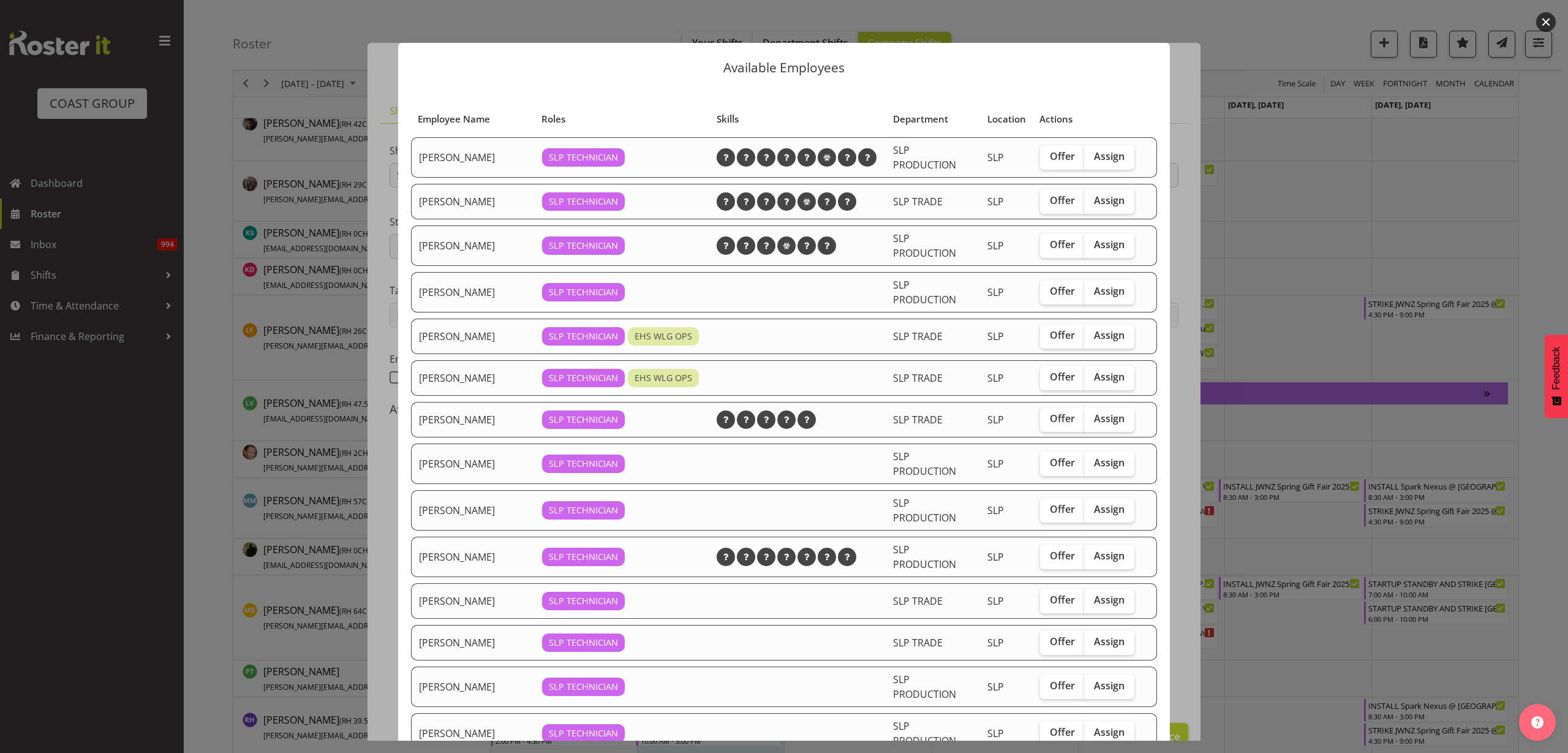
click at [1096, 202] on span "Assign" at bounding box center [1110, 200] width 31 height 13
click at [1092, 202] on input "Assign" at bounding box center [1088, 201] width 8 height 8
checkbox input "true"
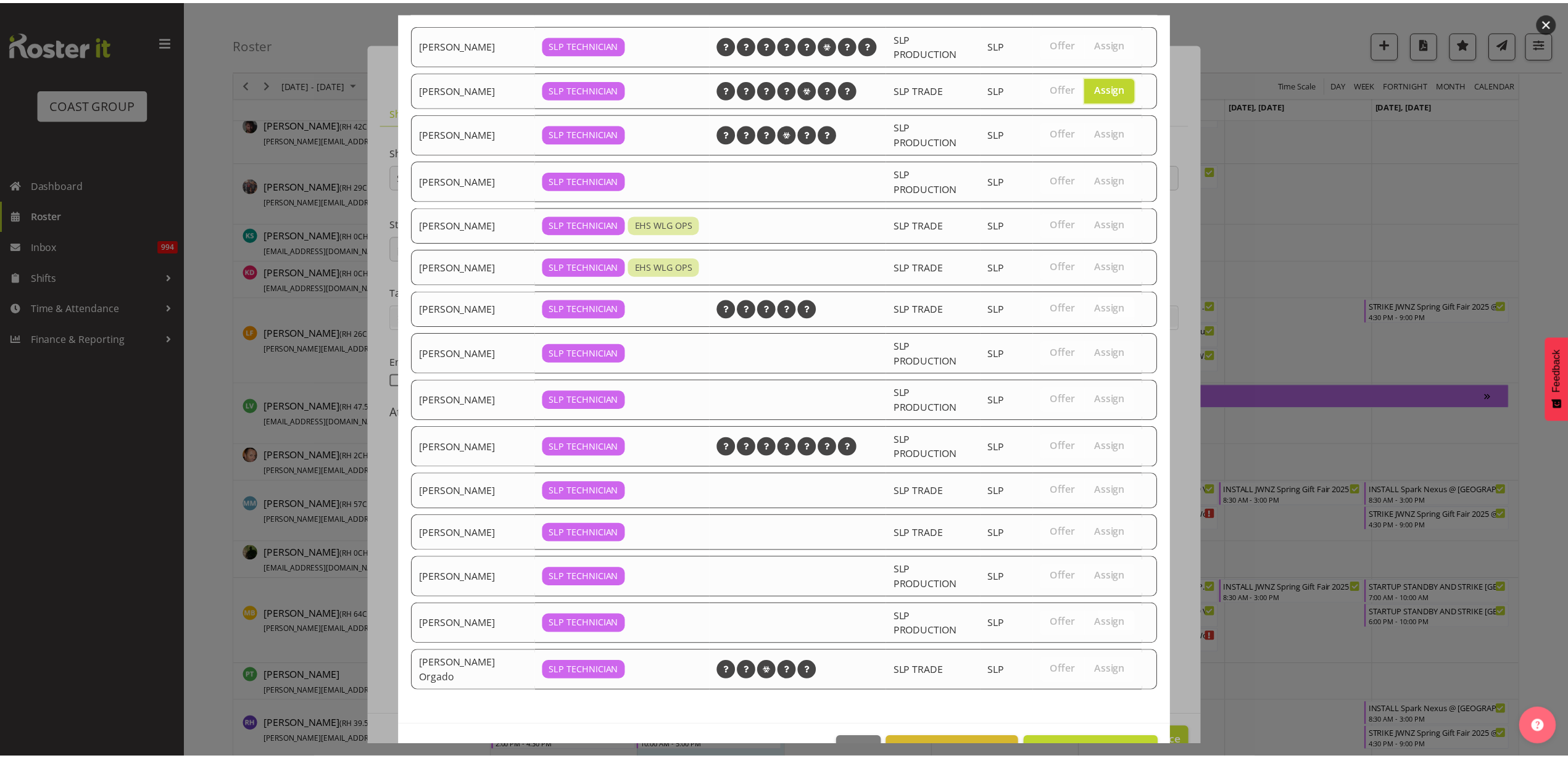
scroll to position [152, 0]
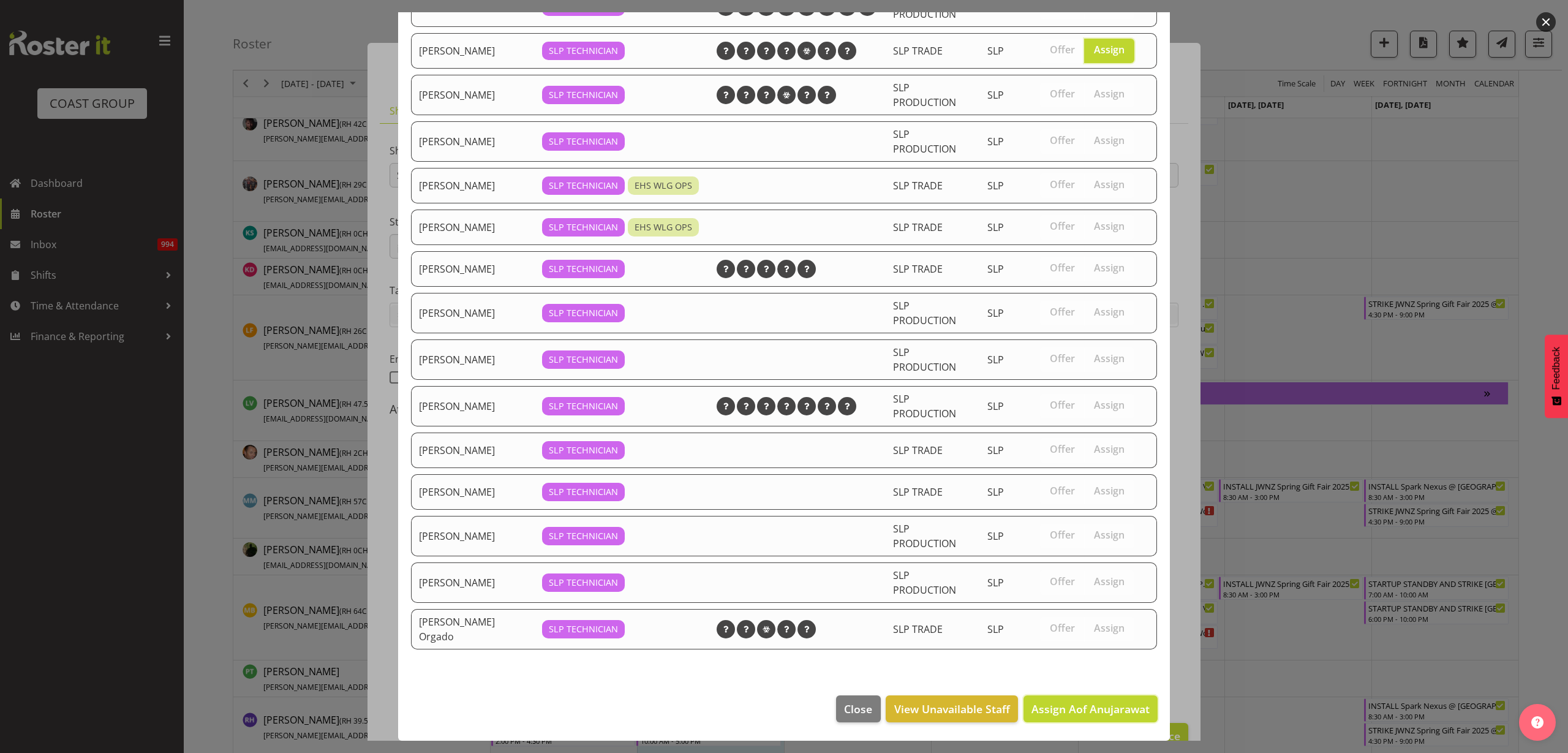
click at [1053, 703] on span "Assign Aof Anujarawat" at bounding box center [1090, 709] width 119 height 14
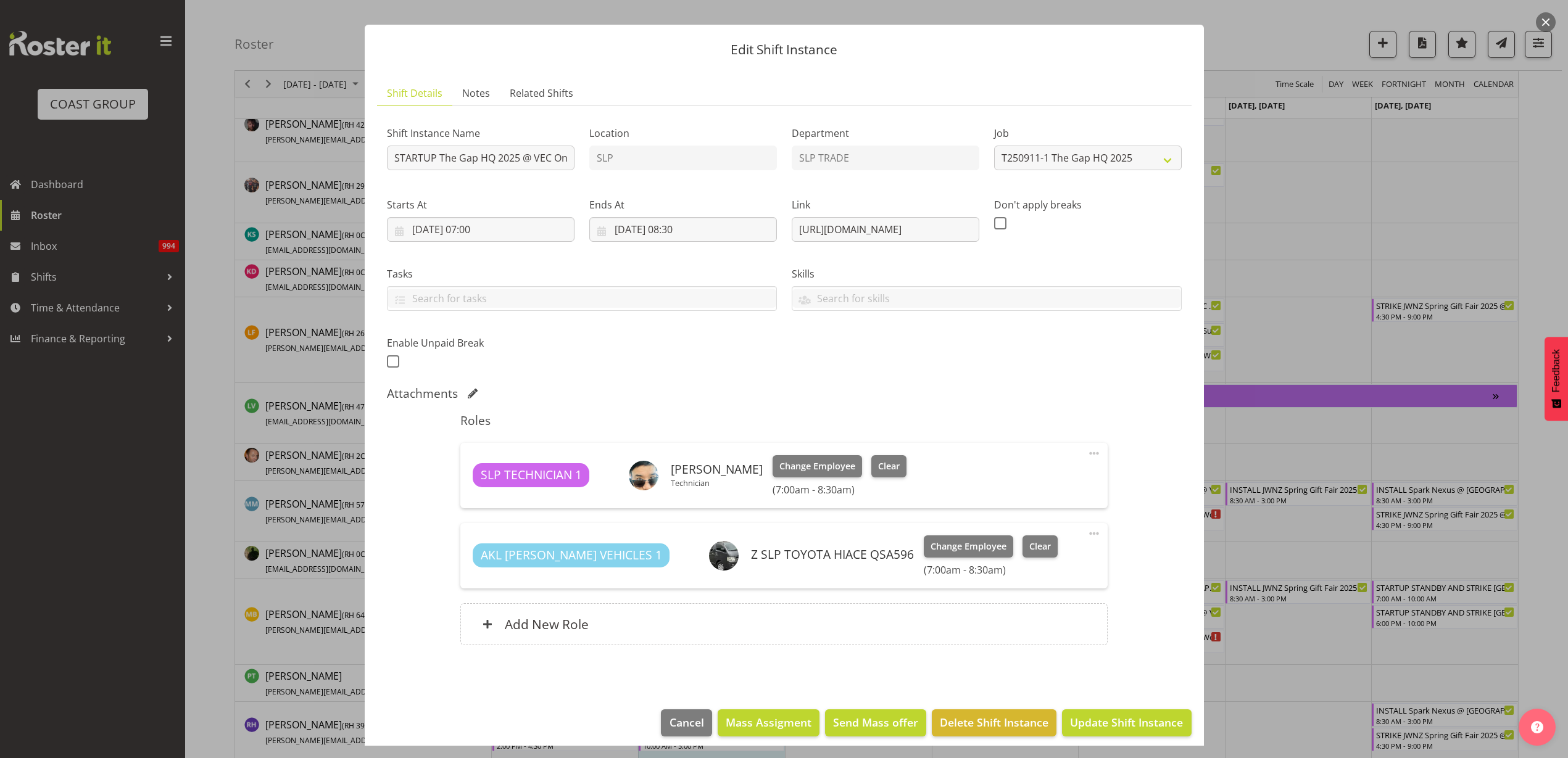
scroll to position [28, 0]
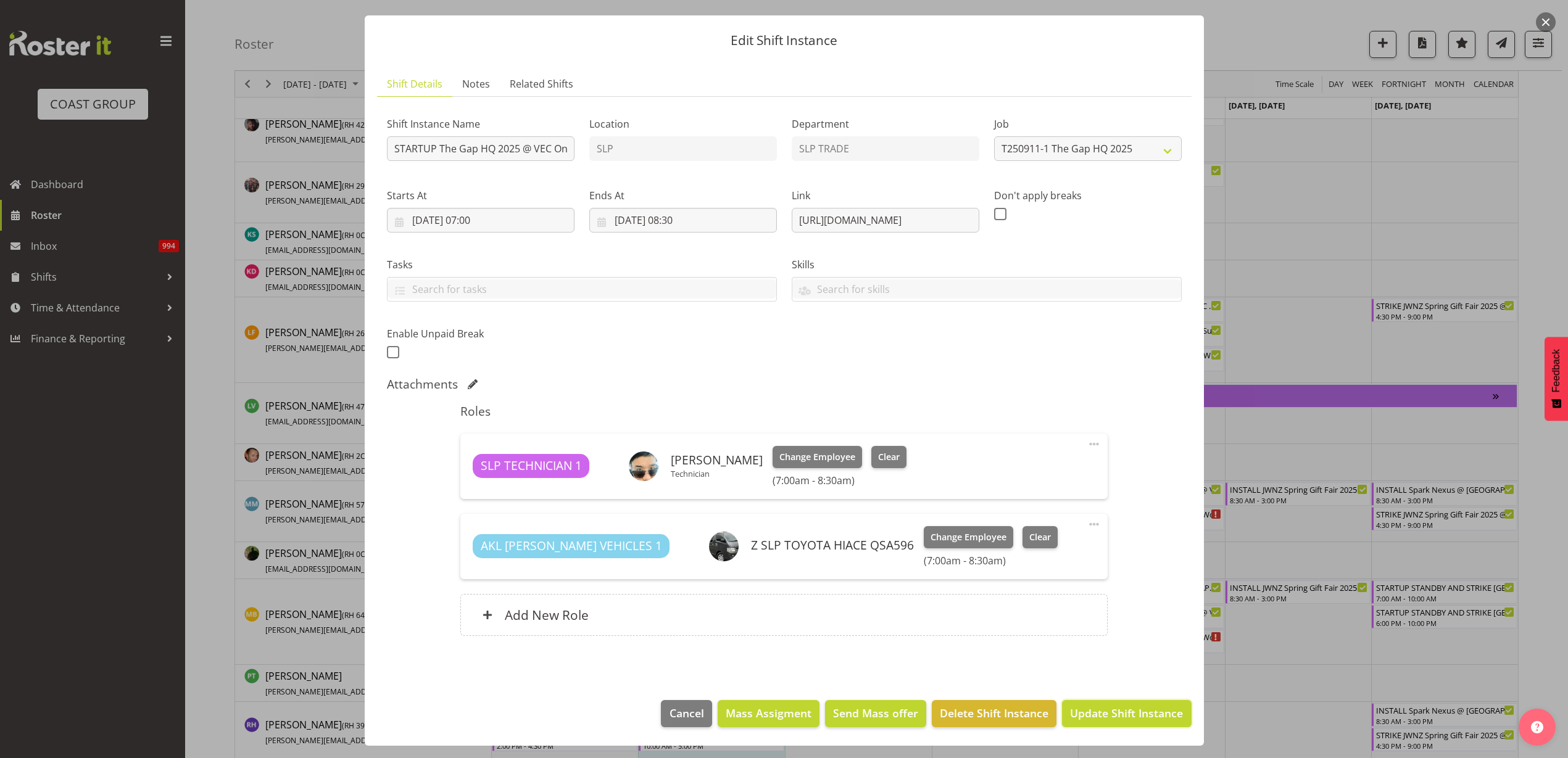
click at [1142, 719] on span "Update Shift Instance" at bounding box center [1127, 713] width 113 height 17
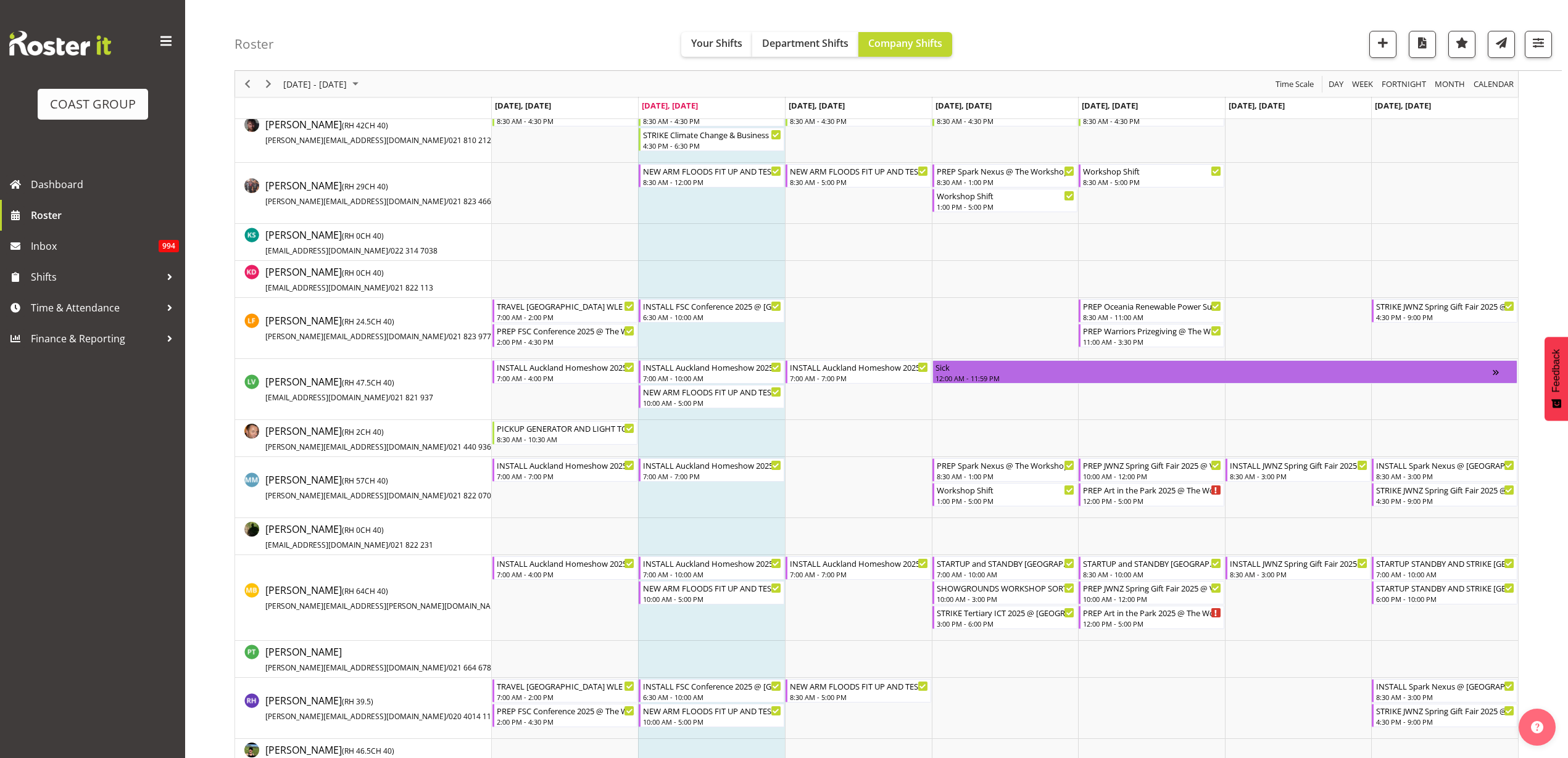
scroll to position [754, 0]
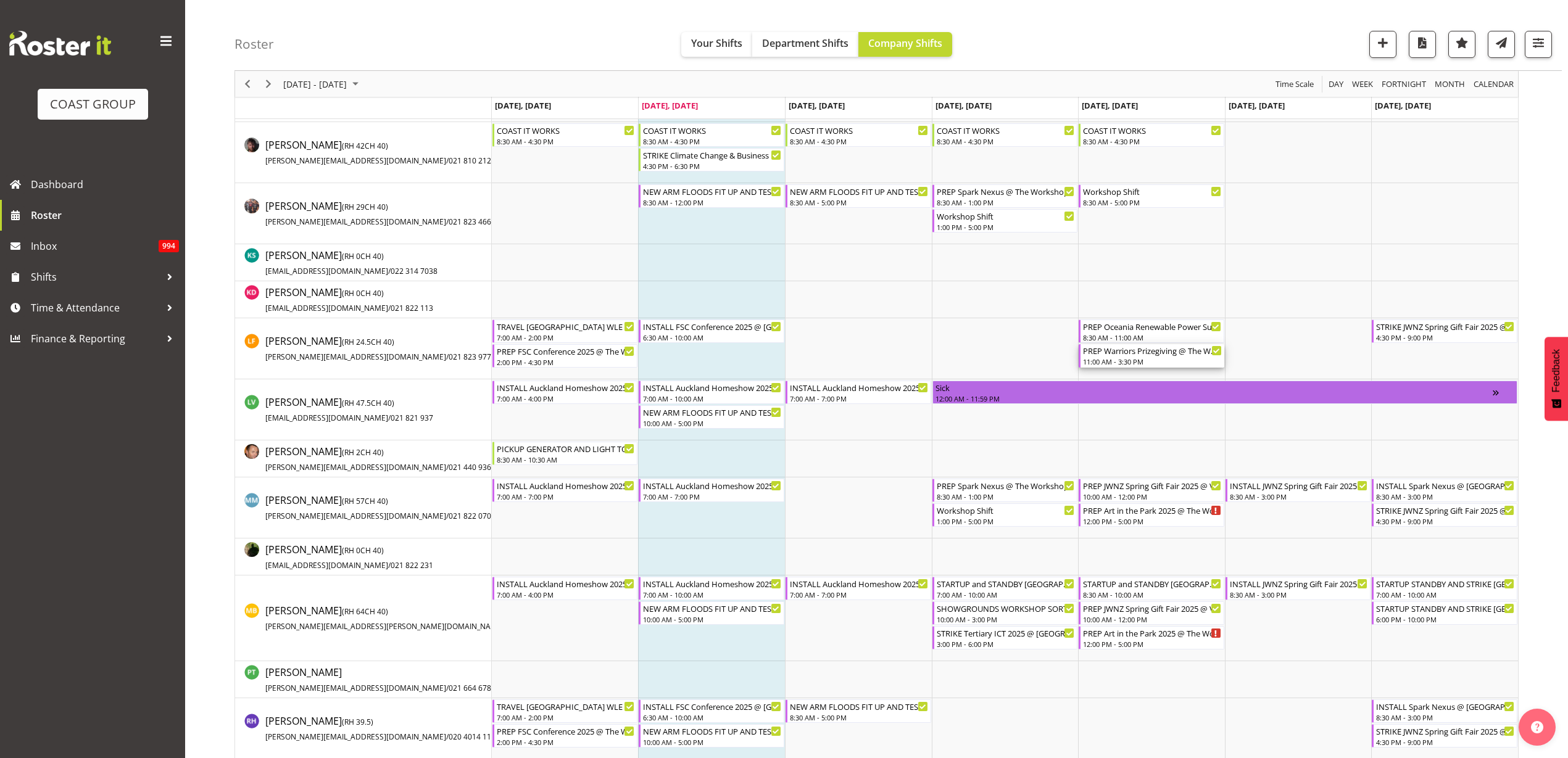
click at [1145, 359] on div "11:00 AM - 3:30 PM" at bounding box center [1152, 362] width 139 height 10
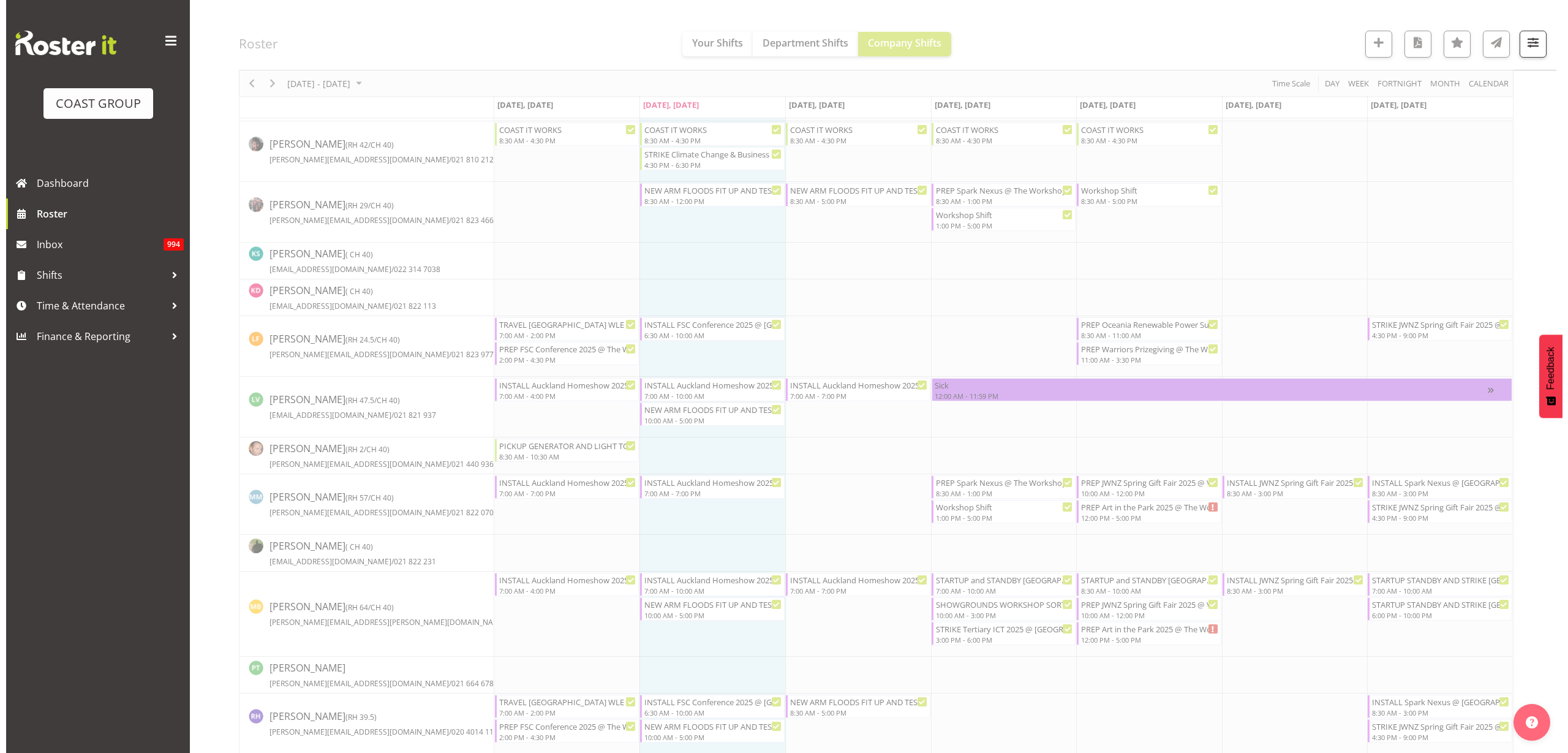
scroll to position [0, 0]
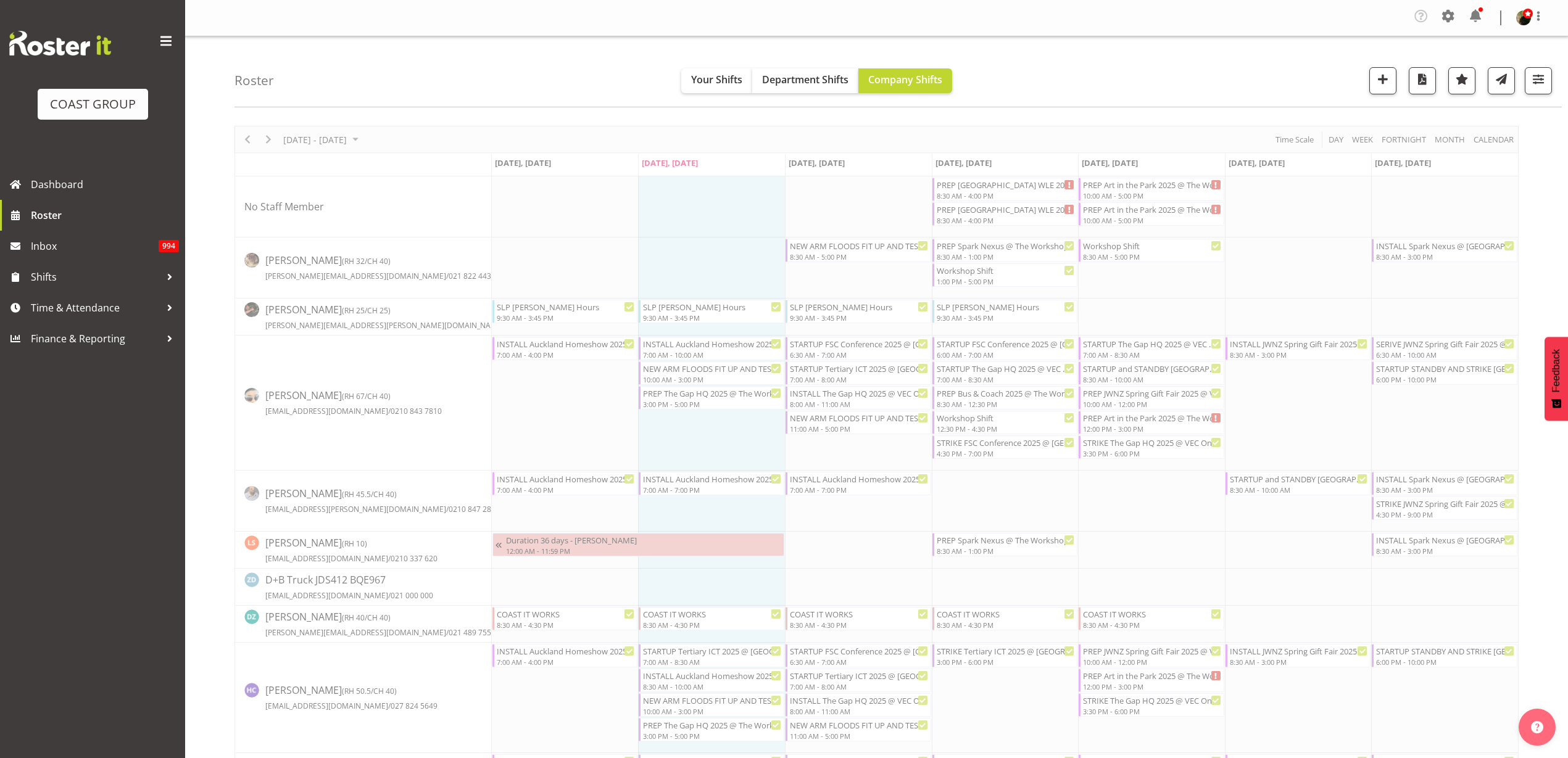
select select
select select "8"
select select "2025"
select select "15"
select select "30"
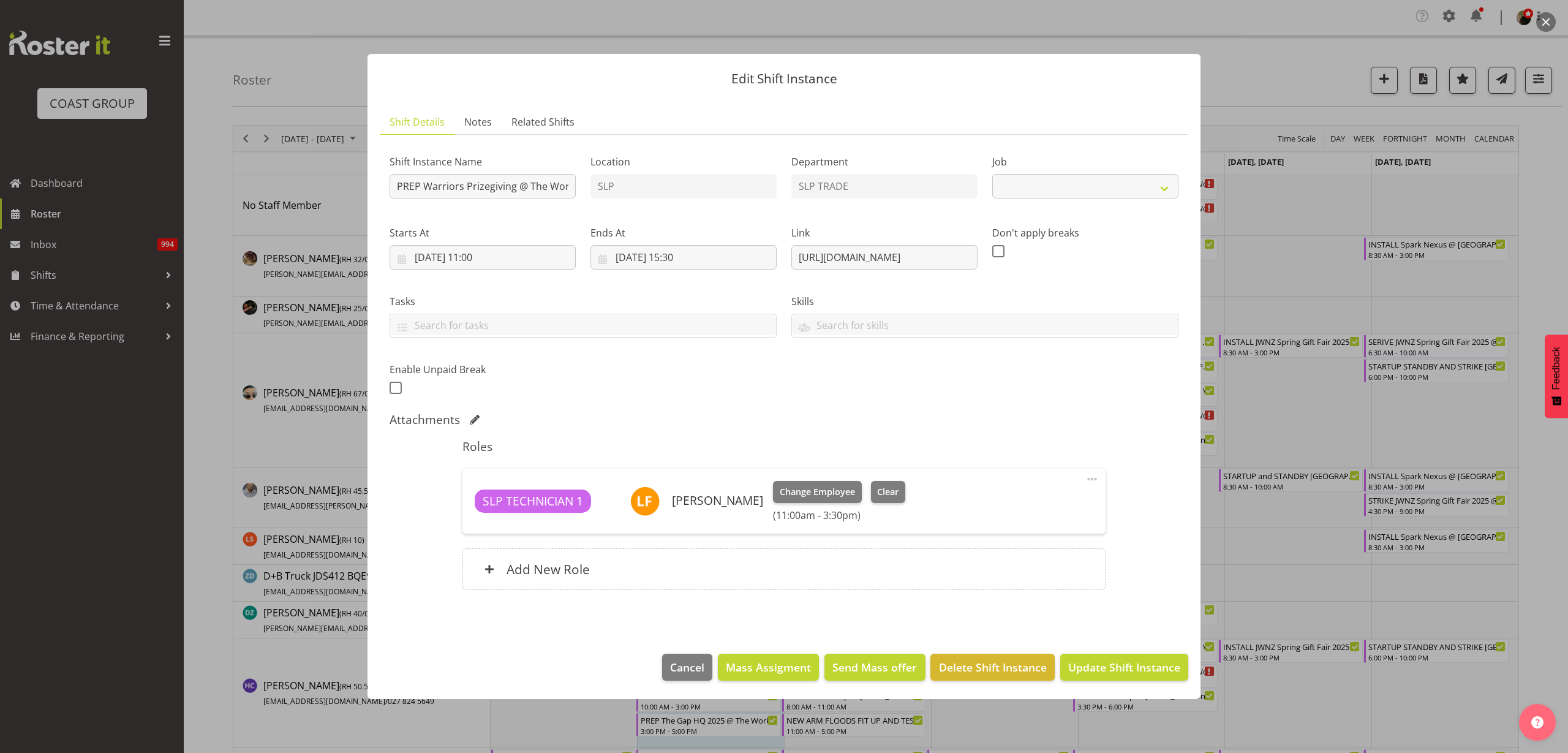
select select "10624"
click at [702, 257] on input "[DATE] 15:30" at bounding box center [683, 257] width 186 height 24
click at [685, 515] on select "00 01 02 03 04 05 06 07 08 09 10 11 12 13 14 15 16 17 18 19 20 21 22 23" at bounding box center [684, 517] width 28 height 24
select select "17"
click at [671, 506] on select "00 01 02 03 04 05 06 07 08 09 10 11 12 13 14 15 16 17 18 19 20 21 22 23" at bounding box center [684, 517] width 28 height 24
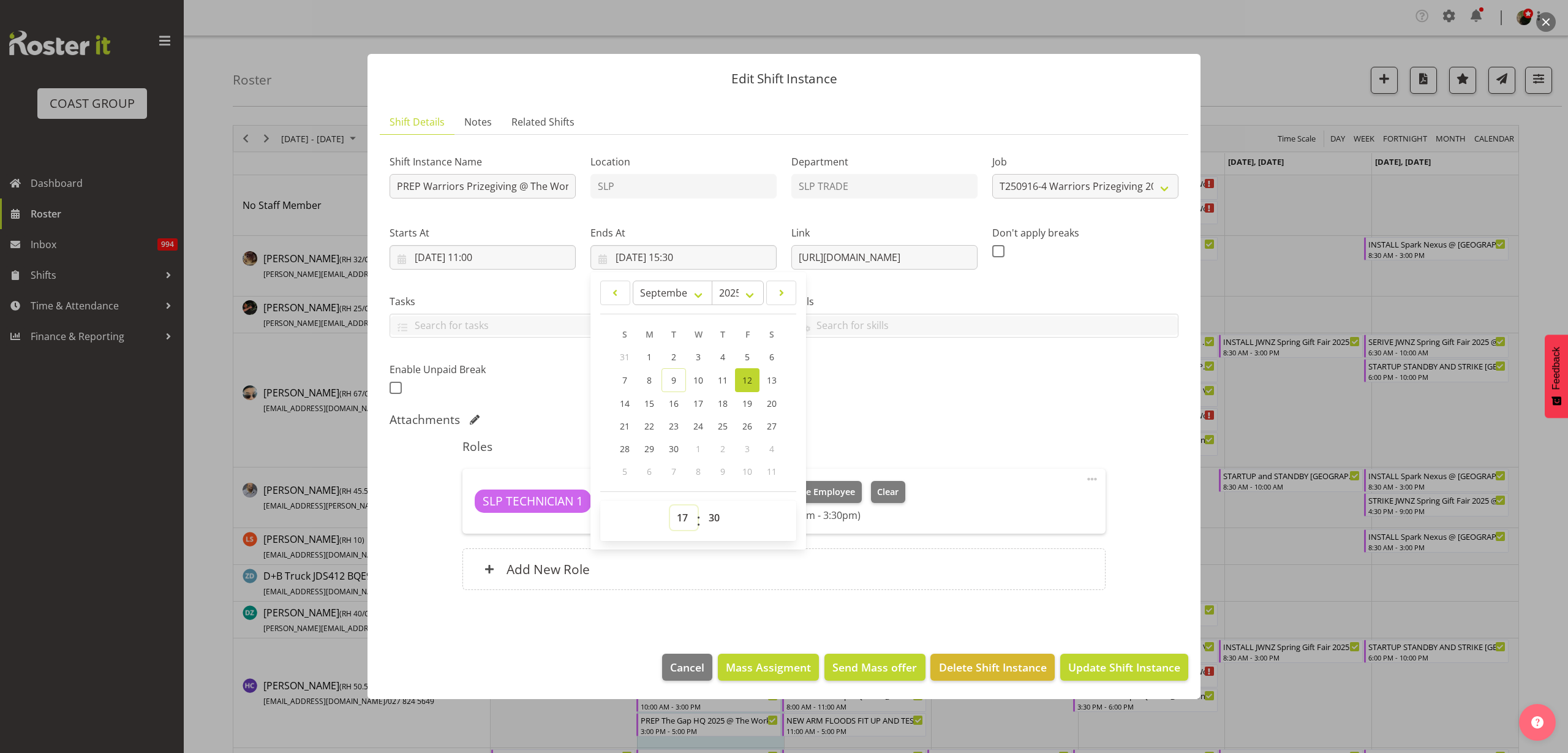
type input "[DATE] 17:30"
click at [471, 256] on input "[DATE] 11:00" at bounding box center [482, 257] width 186 height 24
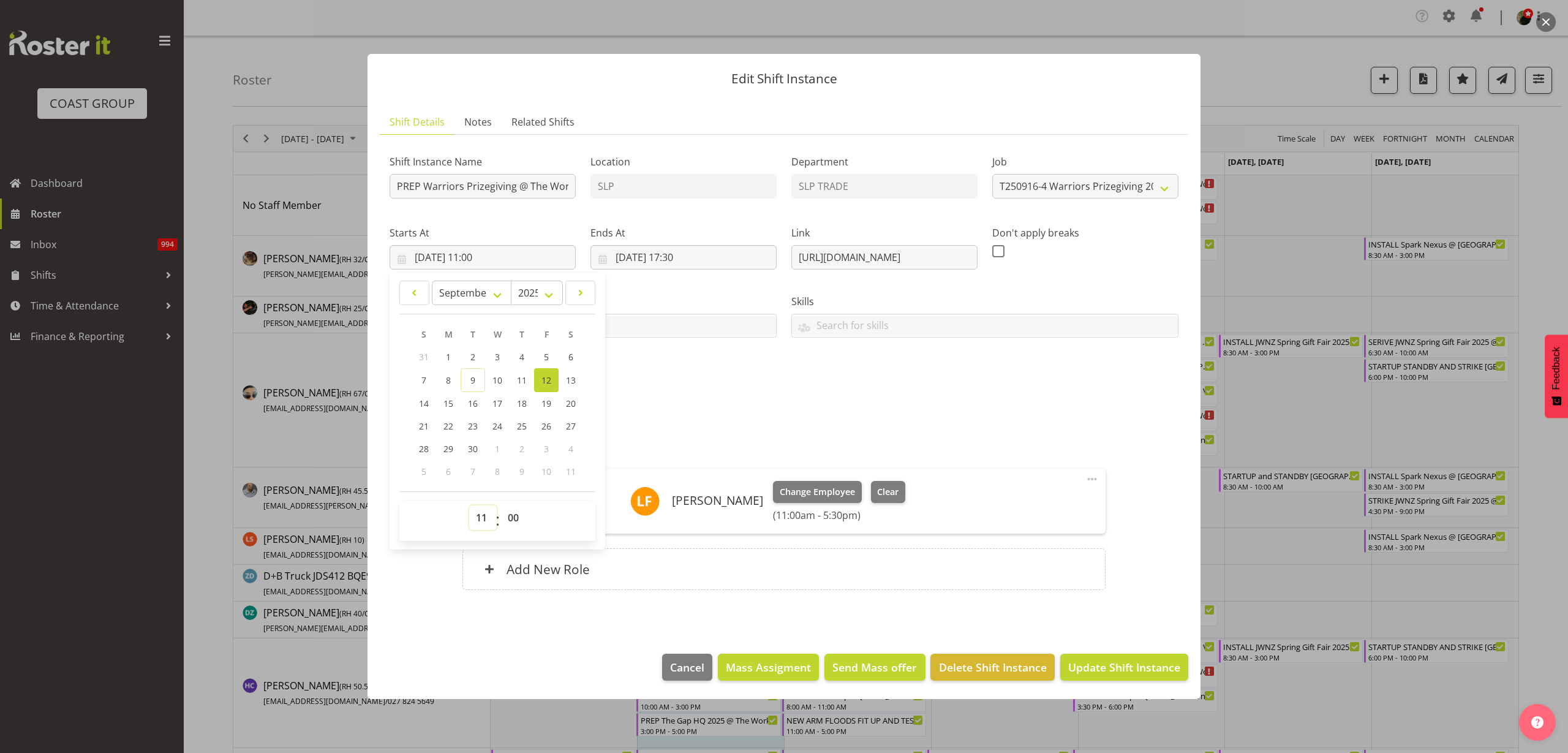
click at [482, 515] on select "00 01 02 03 04 05 06 07 08 09 10 11 12 13 14 15 16 17 18 19 20 21 22 23" at bounding box center [482, 517] width 28 height 24
select select "17"
click at [469, 506] on select "00 01 02 03 04 05 06 07 08 09 10 11 12 13 14 15 16 17 18 19 20 21 22 23" at bounding box center [482, 517] width 28 height 24
type input "[DATE] 17:00"
click at [1157, 671] on span "Update Shift Instance" at bounding box center [1124, 667] width 112 height 16
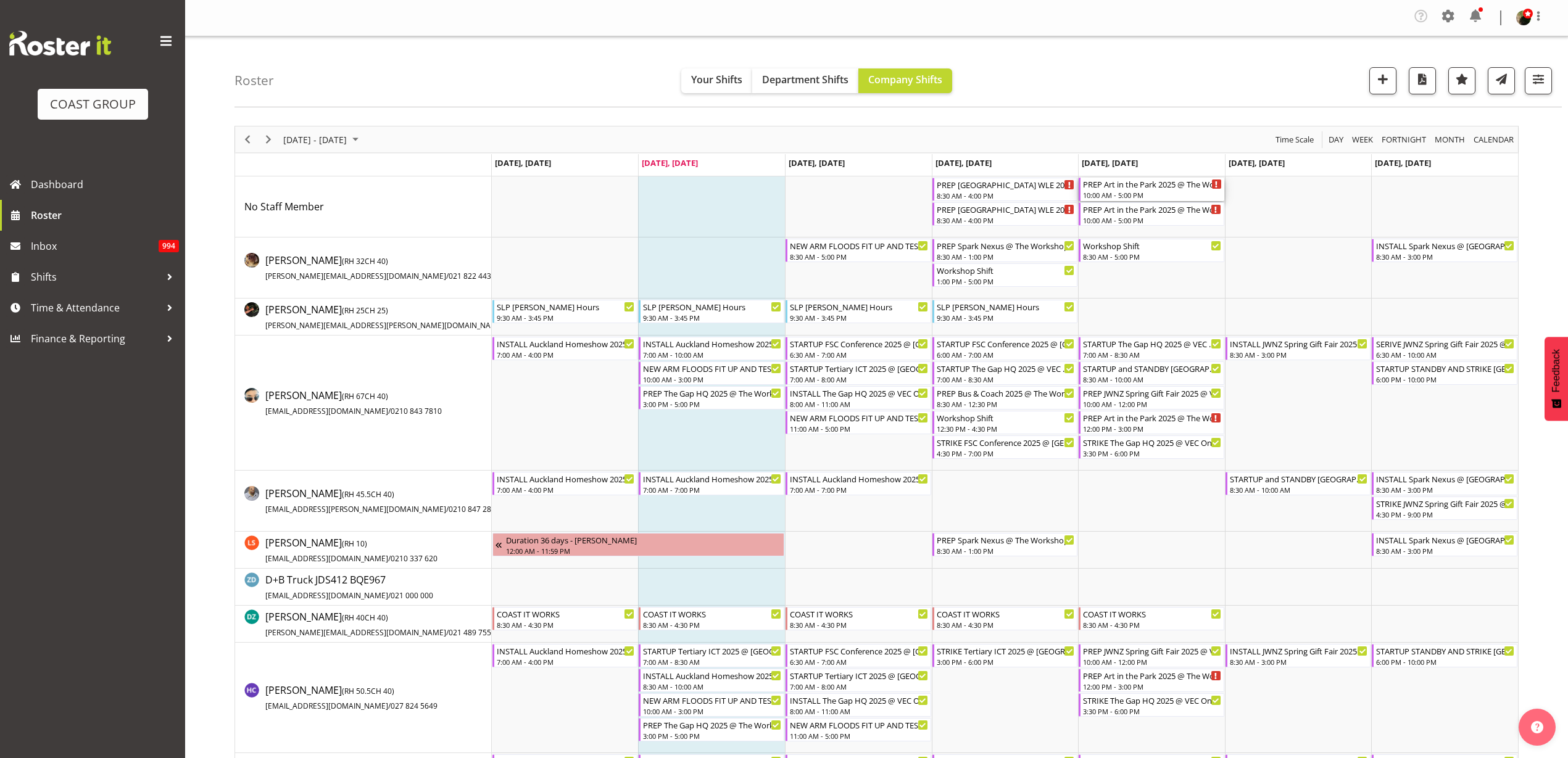
click at [1150, 190] on div "10:00 AM - 5:00 PM" at bounding box center [1152, 195] width 139 height 10
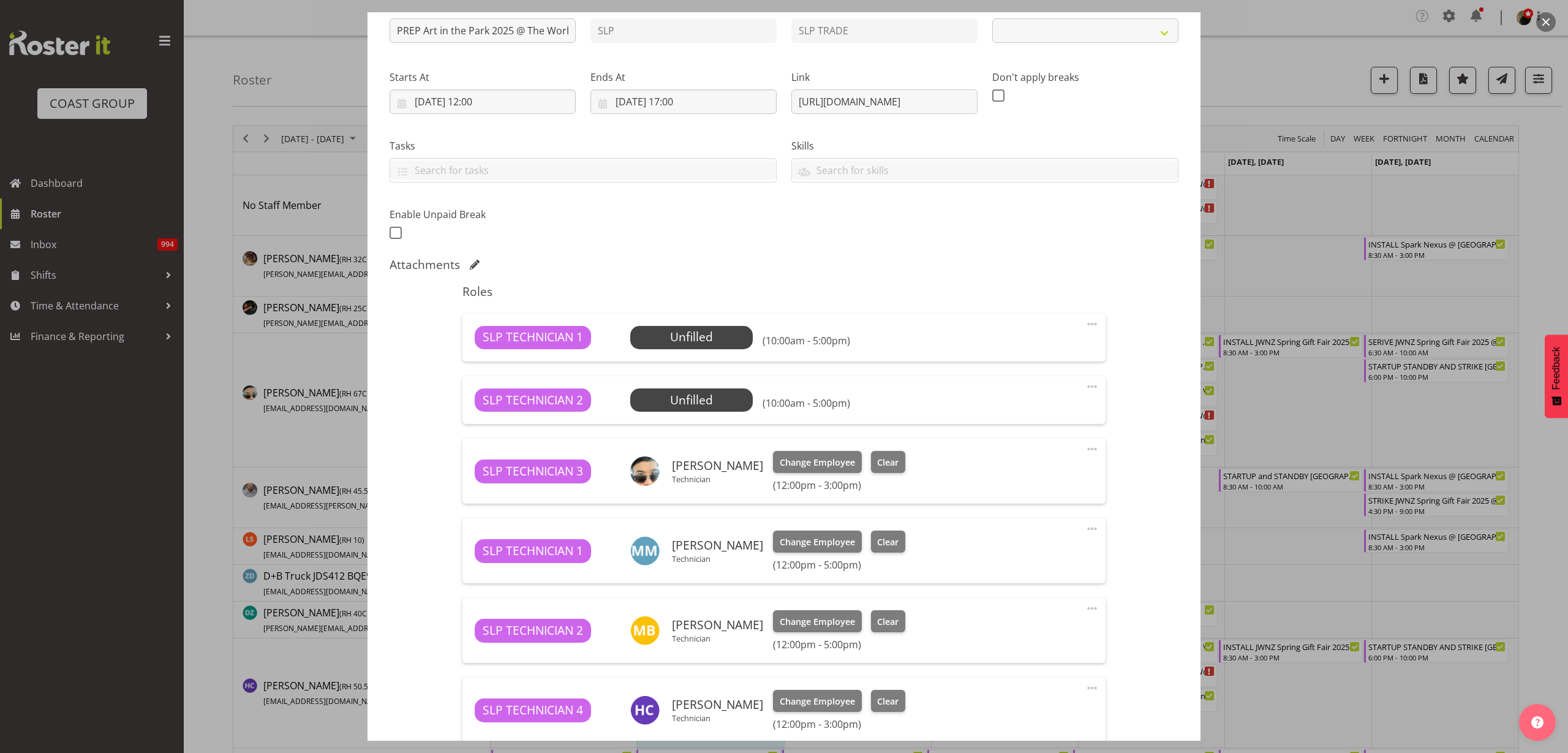
select select "9928"
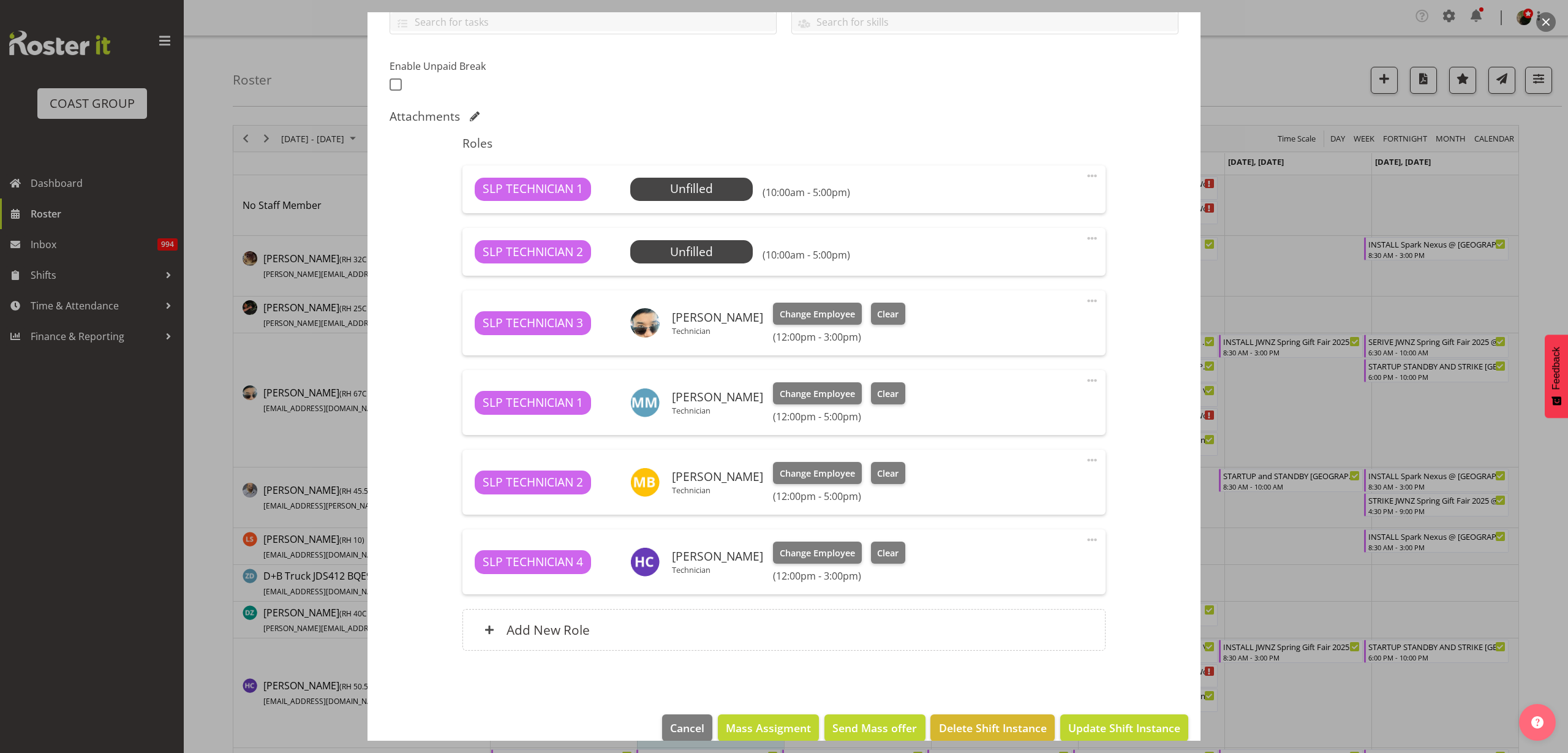
scroll to position [312, 0]
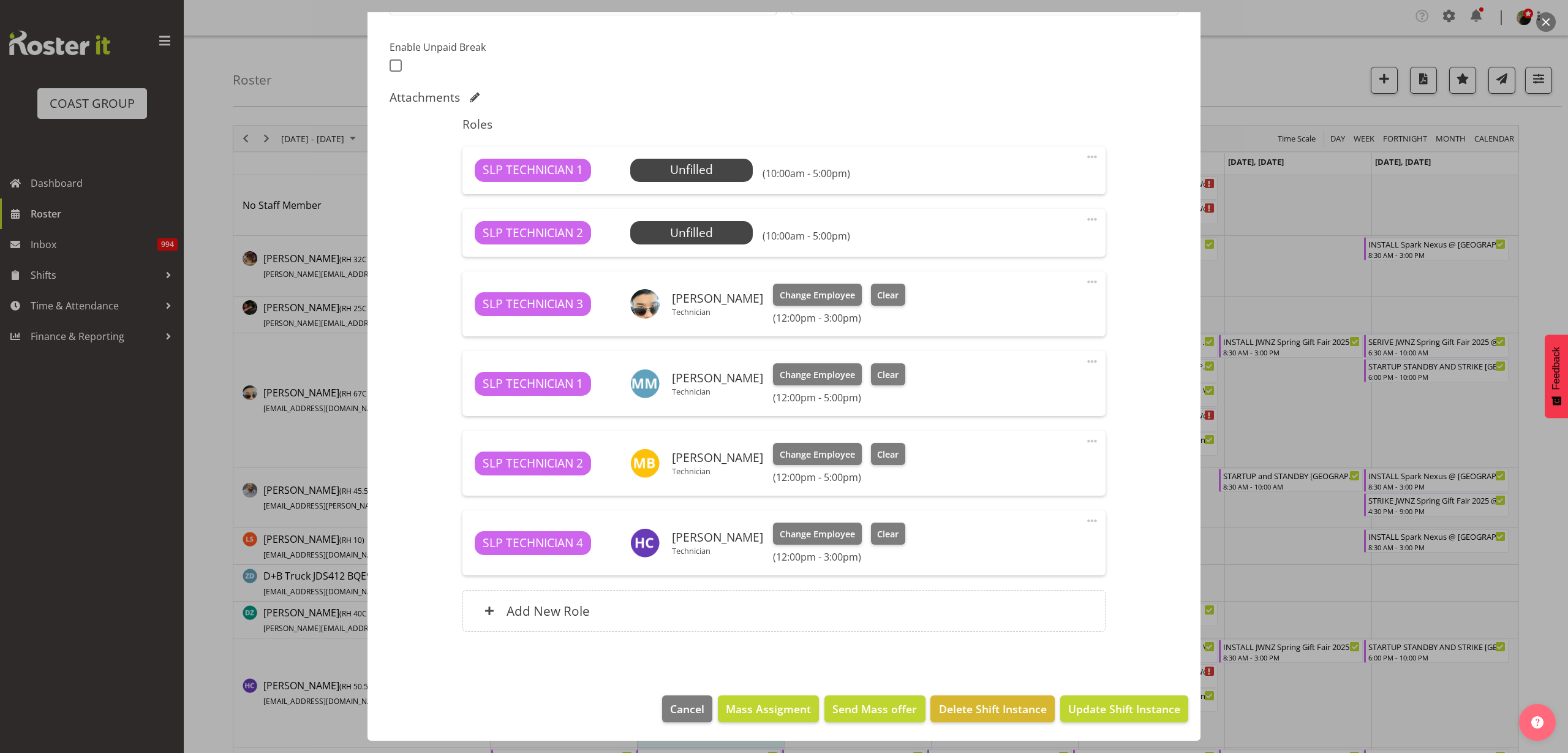
click at [694, 611] on div "Add New Role" at bounding box center [784, 610] width 643 height 42
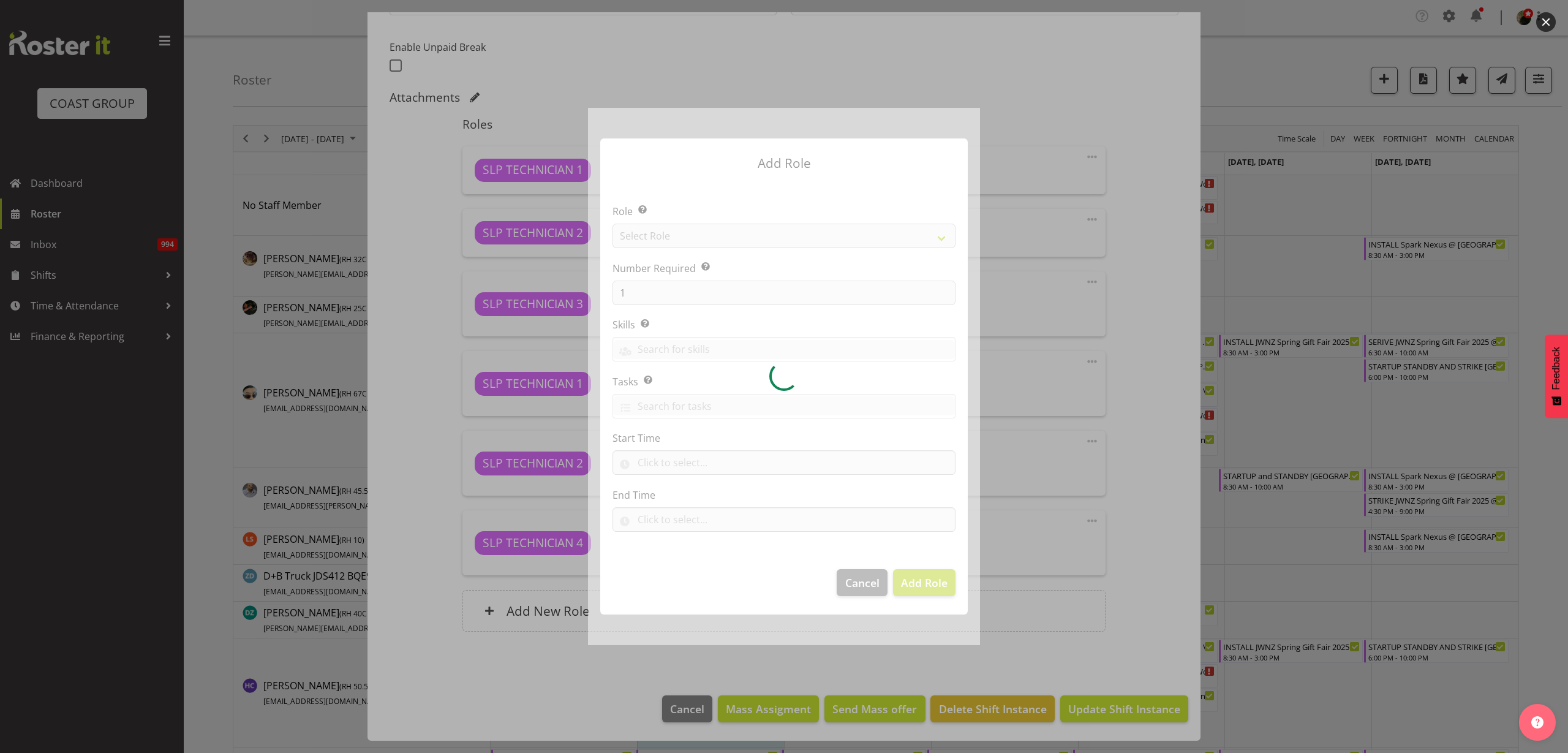
click at [861, 584] on div at bounding box center [784, 376] width 392 height 538
click at [1107, 455] on div at bounding box center [784, 376] width 1568 height 753
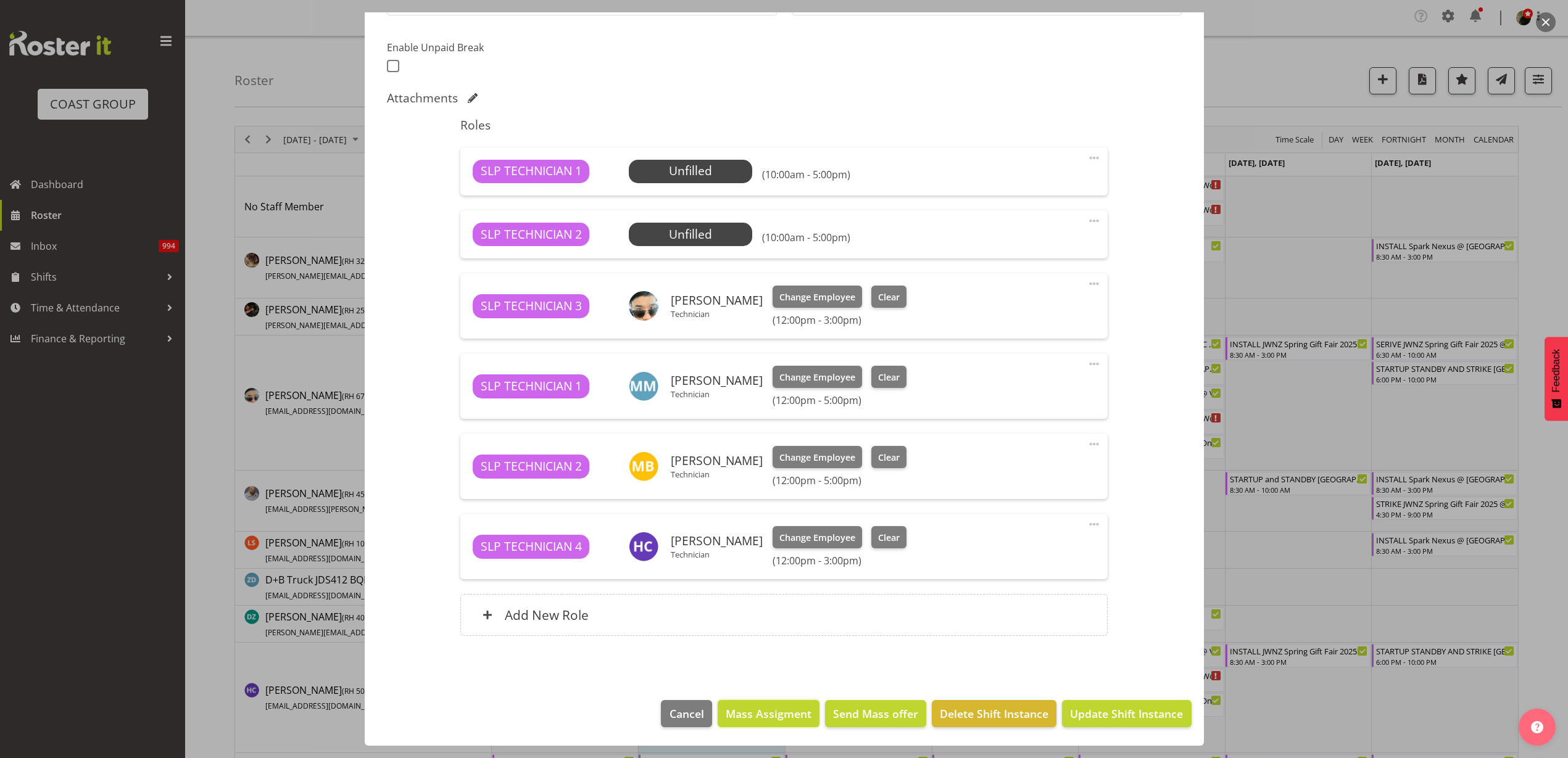
click at [775, 704] on button "Mass Assigment" at bounding box center [768, 714] width 102 height 27
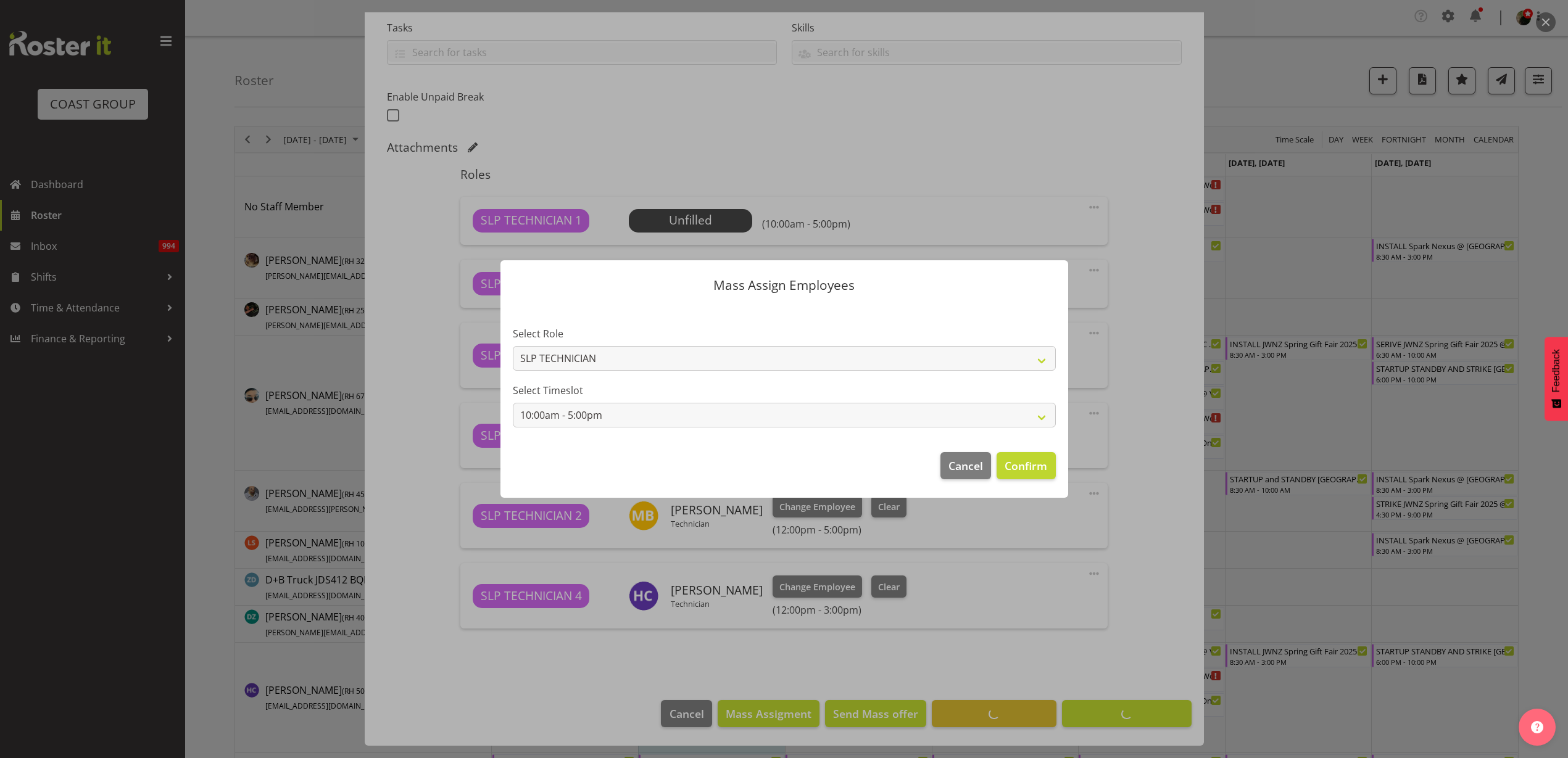
scroll to position [264, 0]
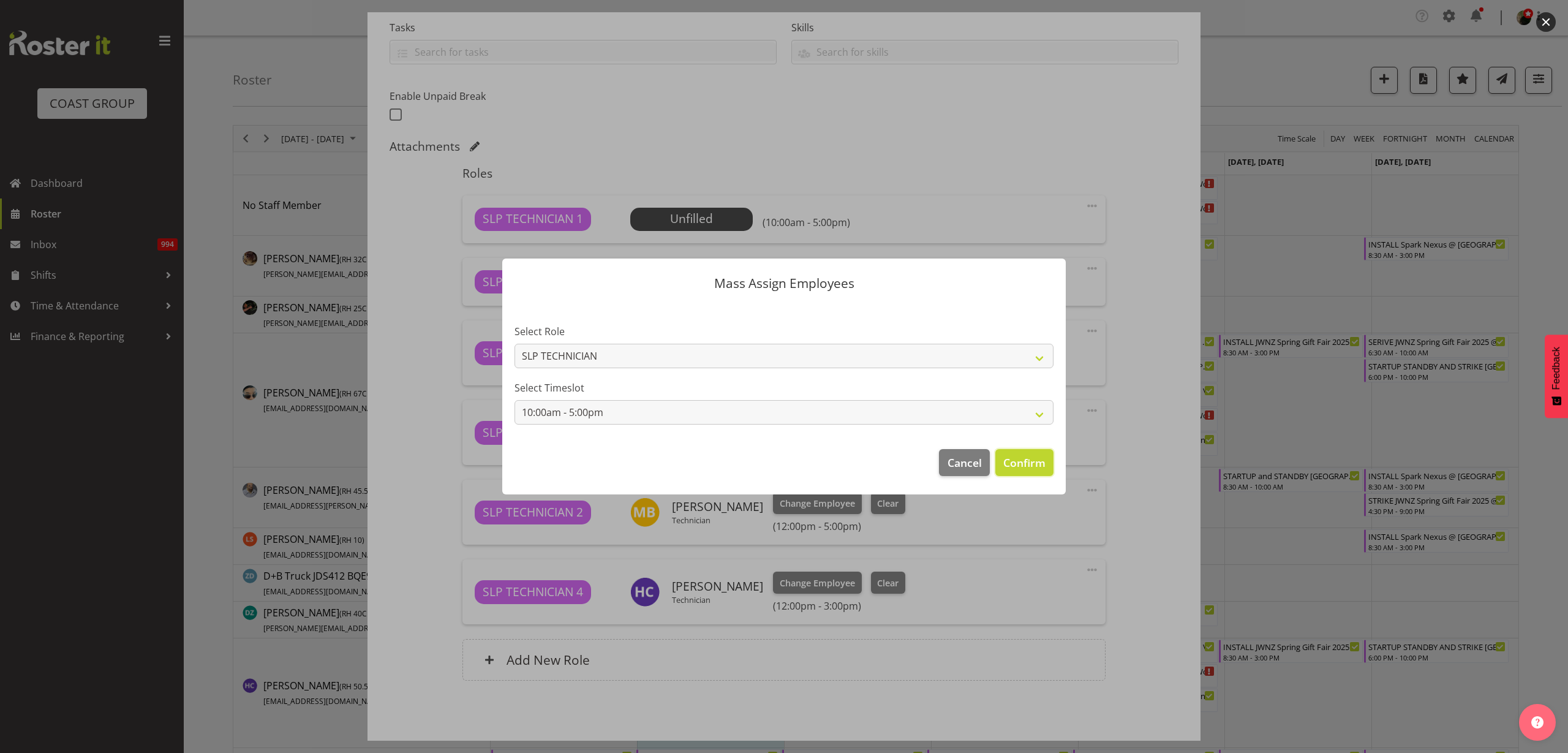
click at [1038, 463] on span "Confirm" at bounding box center [1025, 462] width 42 height 16
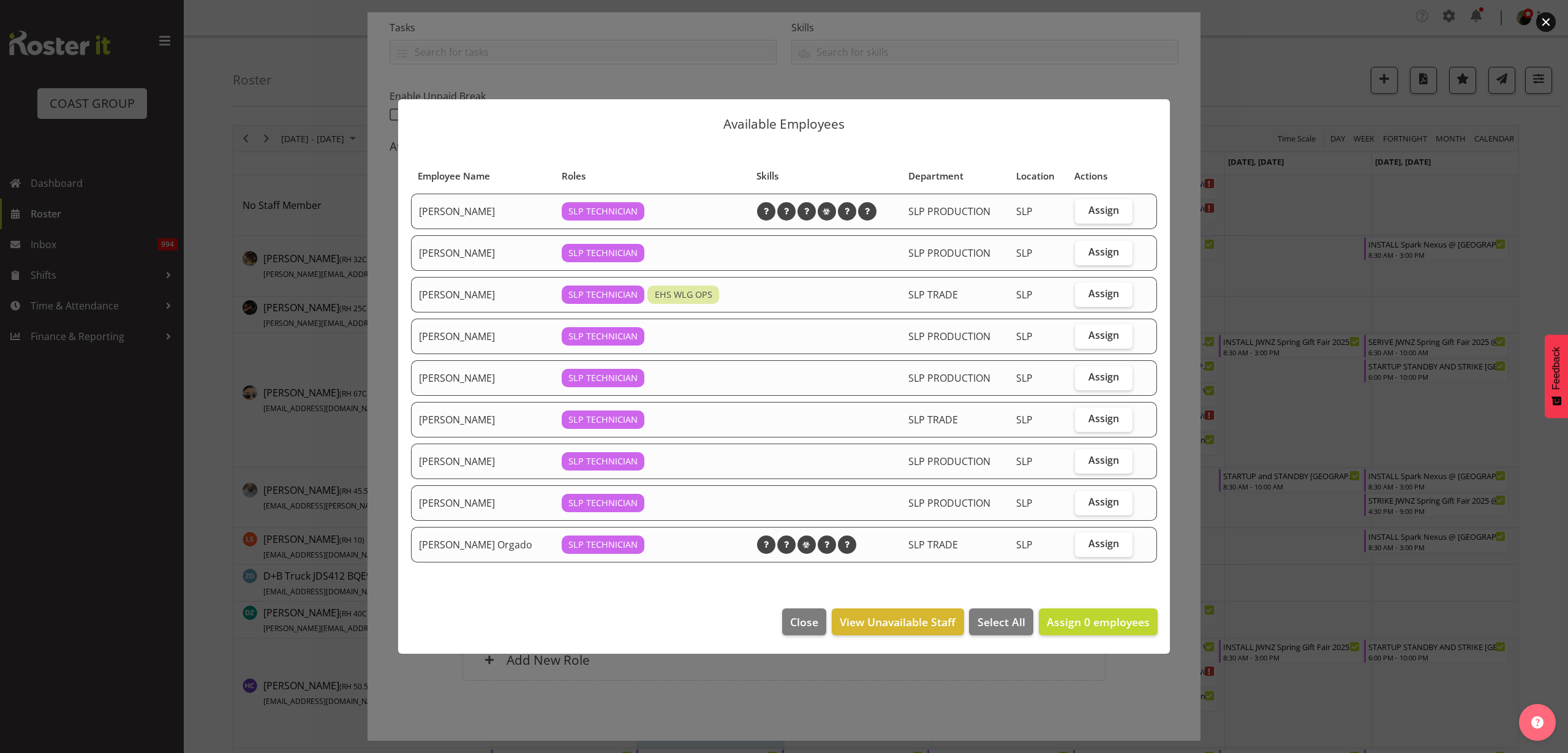
click at [1109, 544] on span "Assign" at bounding box center [1104, 544] width 31 height 13
click at [1084, 544] on input "Assign" at bounding box center [1079, 544] width 8 height 8
checkbox input "true"
click at [1100, 293] on span "Assign" at bounding box center [1104, 293] width 31 height 13
click at [1084, 293] on input "Assign" at bounding box center [1079, 293] width 8 height 8
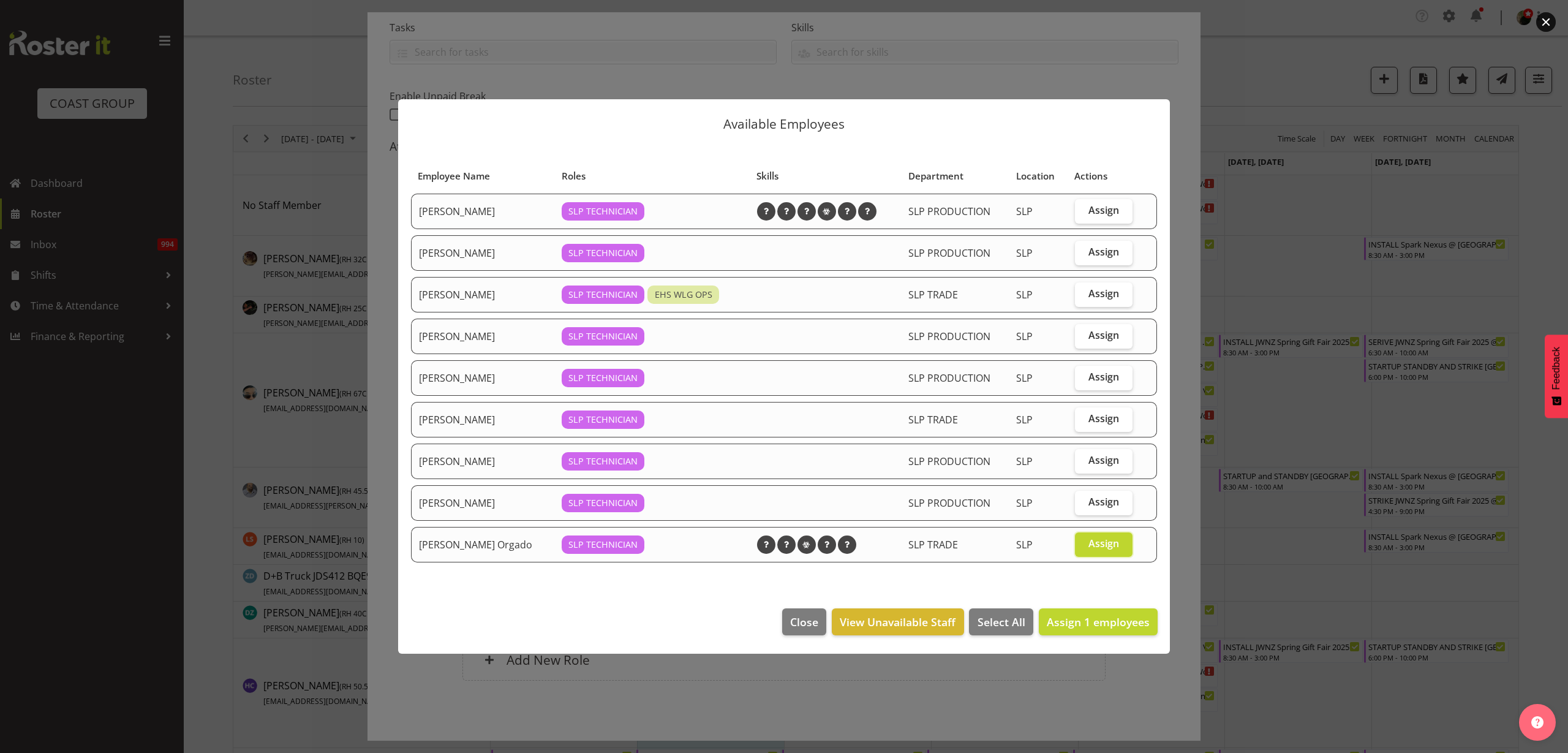
checkbox input "true"
click at [1099, 620] on span "Assign 2 employees" at bounding box center [1098, 622] width 103 height 14
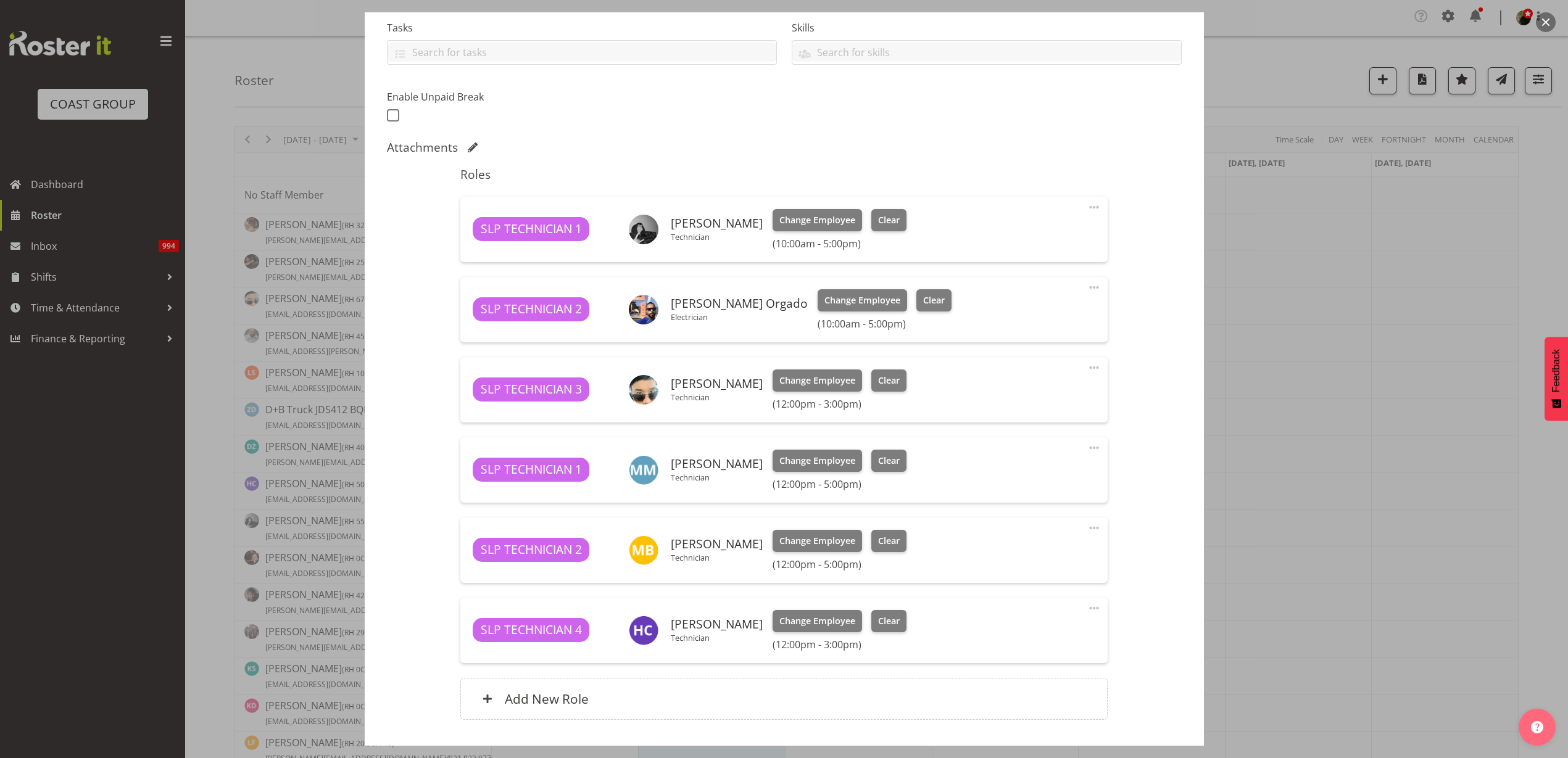
scroll to position [349, 0]
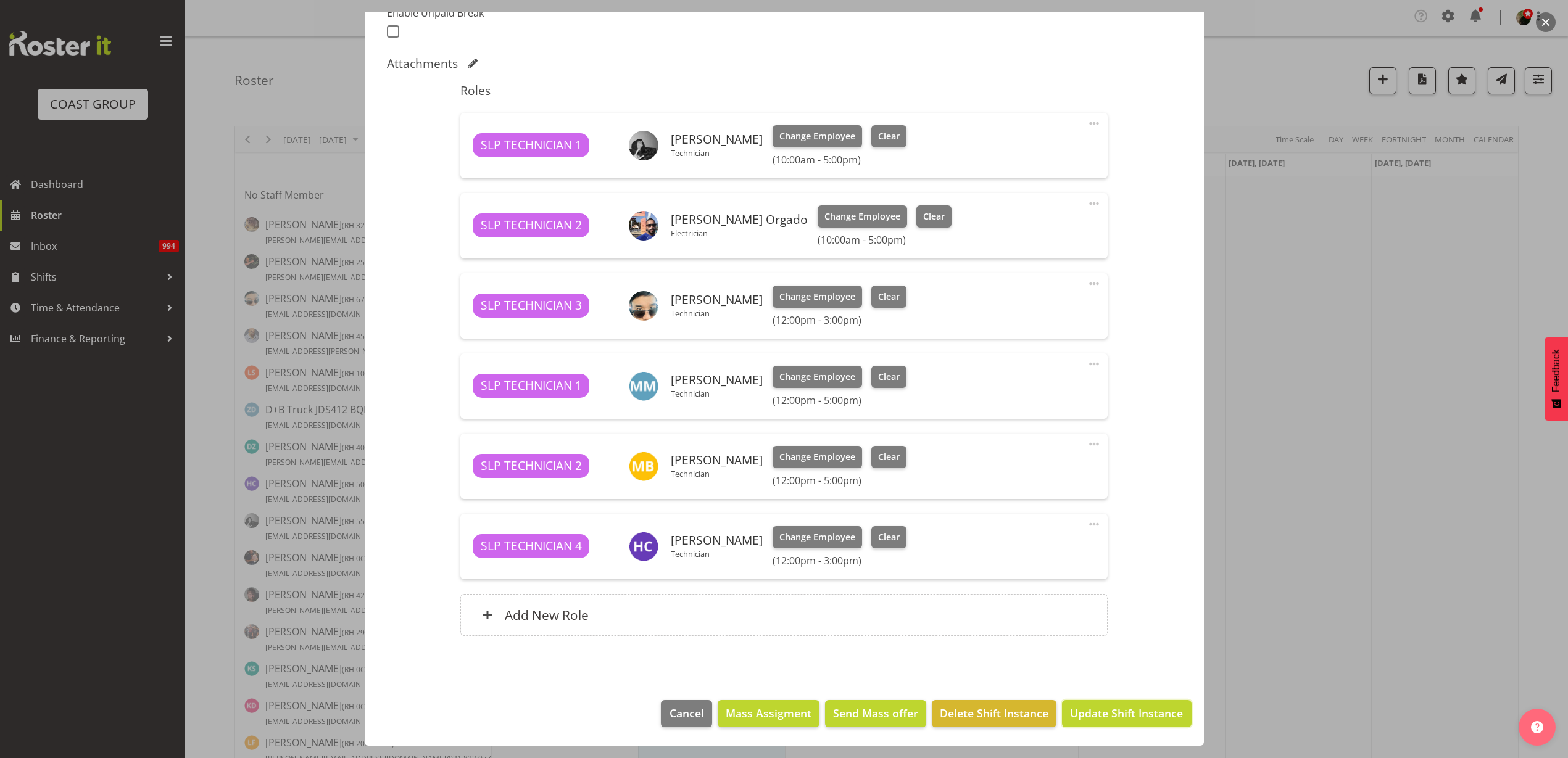
click at [1098, 718] on span "Update Shift Instance" at bounding box center [1127, 713] width 113 height 17
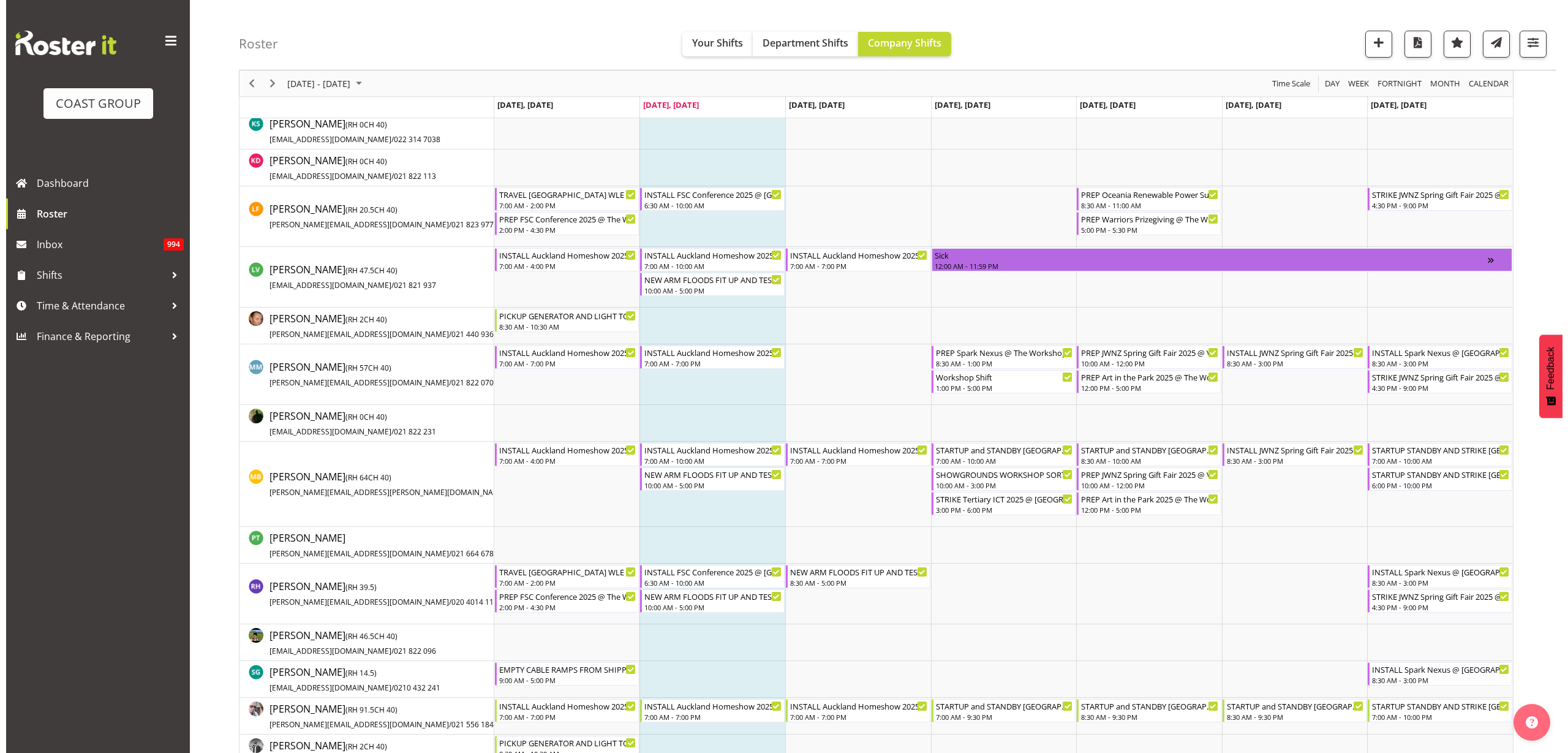
scroll to position [919, 0]
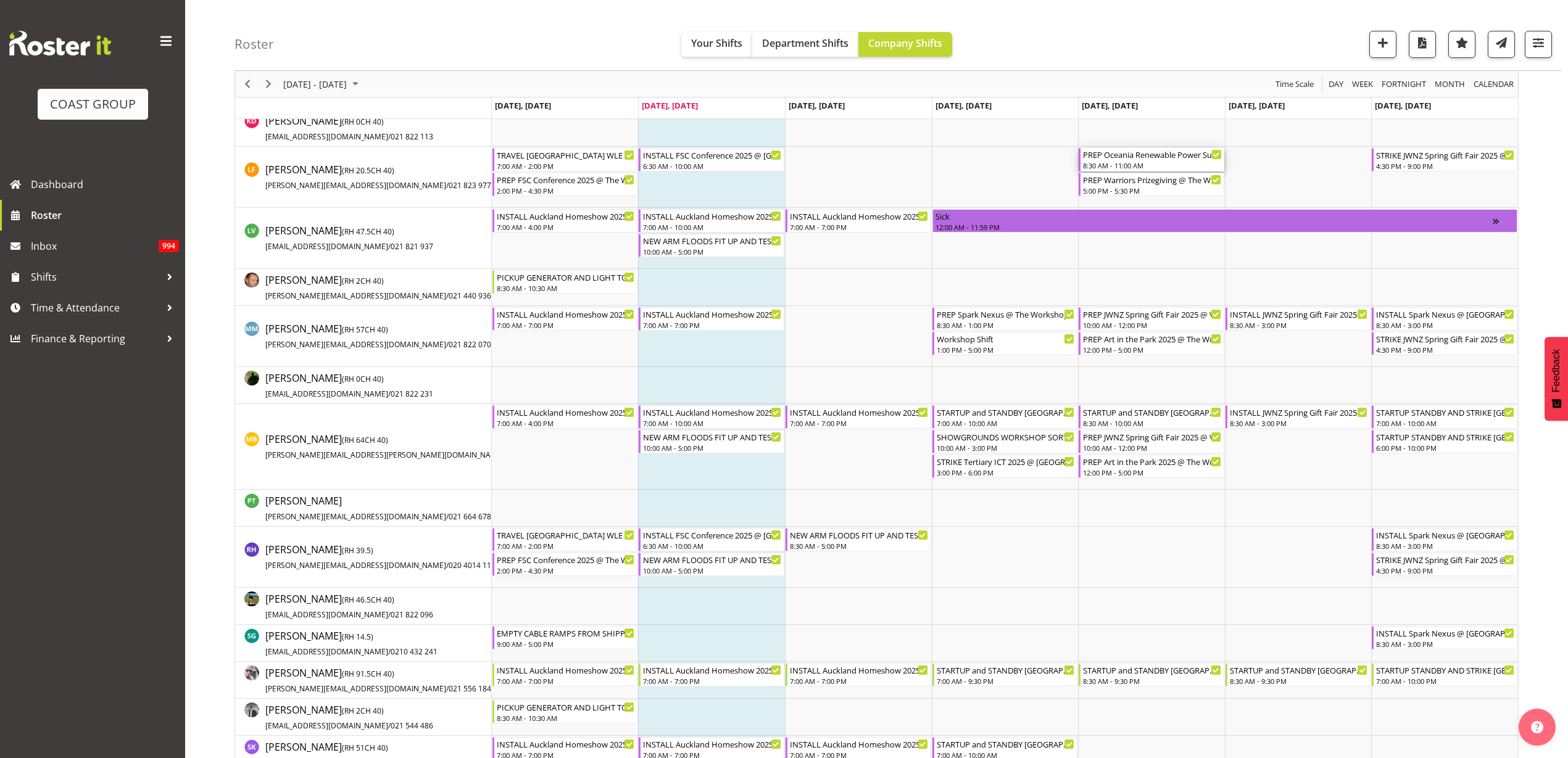
click at [1129, 160] on div "8:30 AM - 11:00 AM" at bounding box center [1152, 165] width 139 height 10
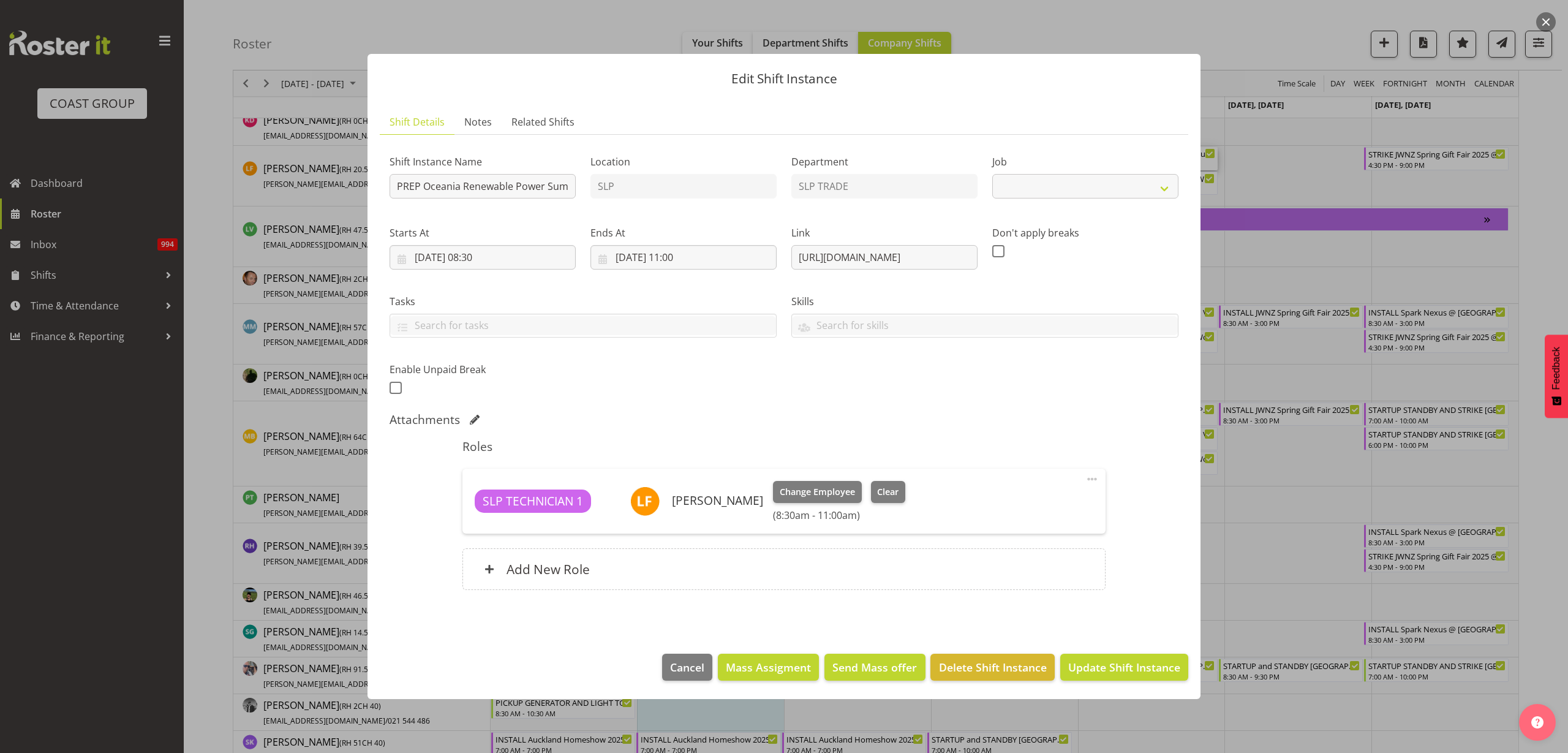
select select "10547"
drag, startPoint x: 796, startPoint y: 256, endPoint x: 1246, endPoint y: 262, distance: 450.0
click at [1246, 262] on div "Edit Shift Instance Shift Details Notes Related Shifts Shift Instance Name PREP…" at bounding box center [784, 376] width 1568 height 753
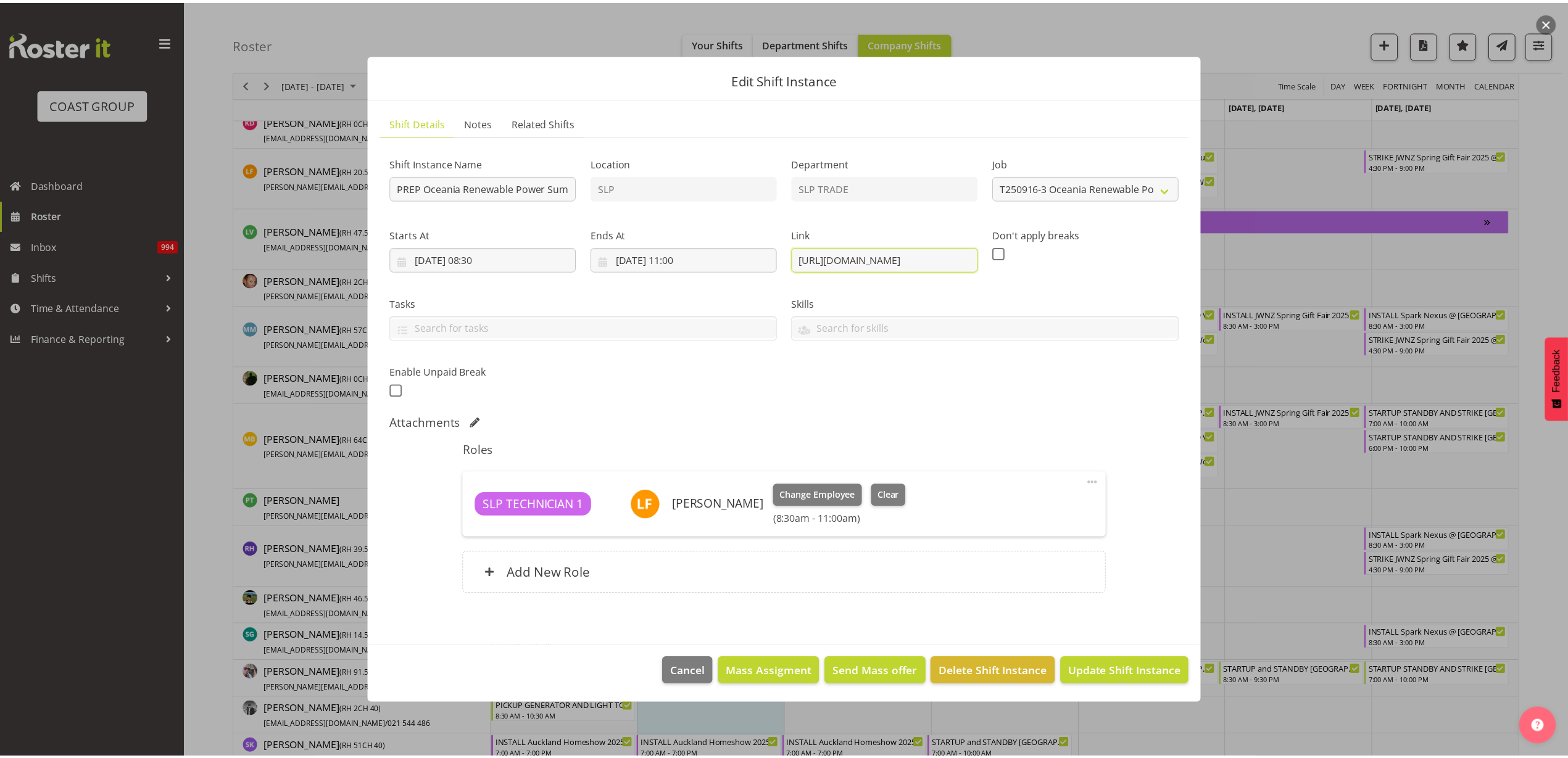
scroll to position [0, 0]
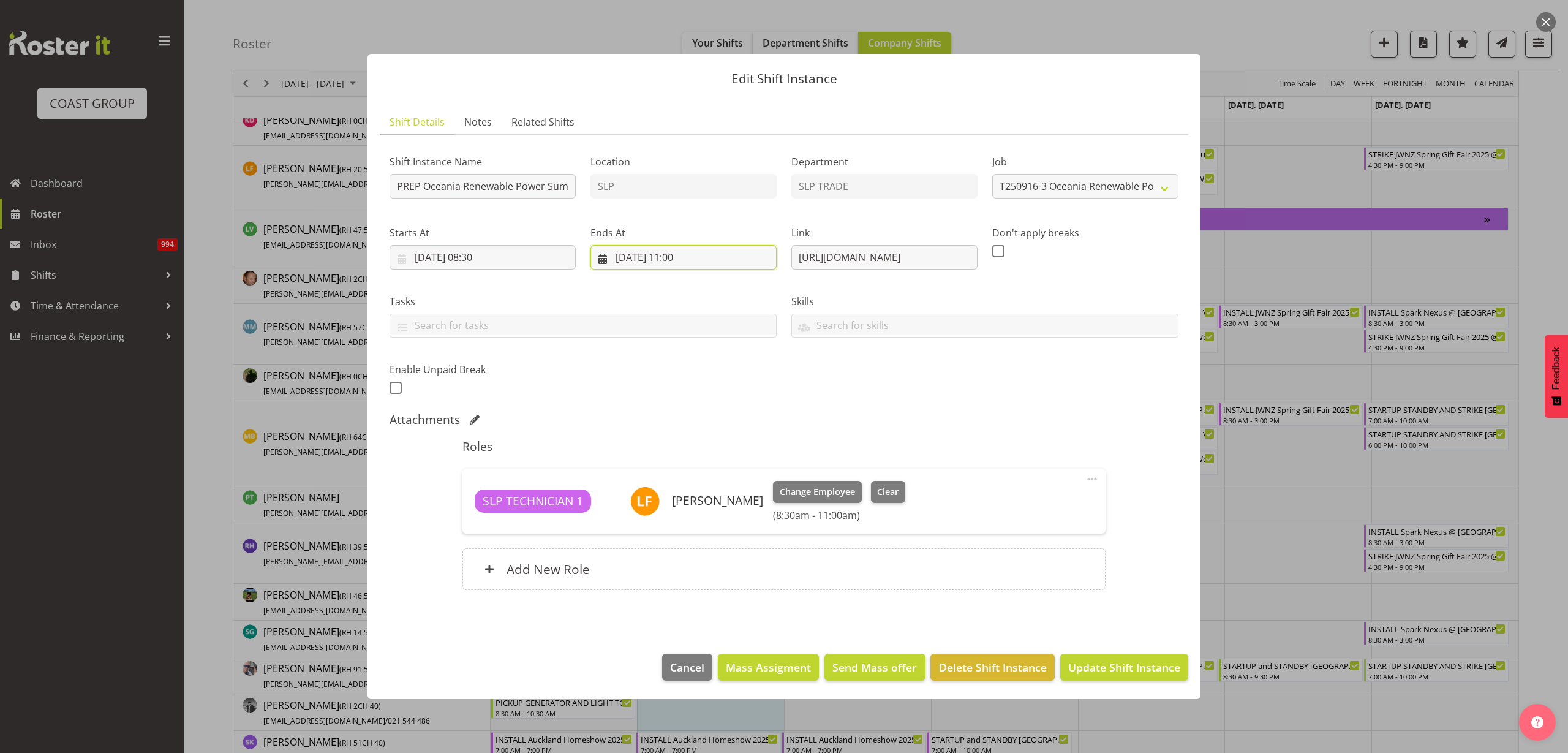
click at [653, 255] on input "[DATE] 11:00" at bounding box center [683, 257] width 186 height 24
click at [681, 517] on select "00 01 02 03 04 05 06 07 08 09 10 11 12 13 14 15 16 17 18 19 20 21 22 23" at bounding box center [684, 517] width 28 height 24
select select "17"
click at [671, 506] on select "00 01 02 03 04 05 06 07 08 09 10 11 12 13 14 15 16 17 18 19 20 21 22 23" at bounding box center [684, 517] width 28 height 24
type input "[DATE] 17:00"
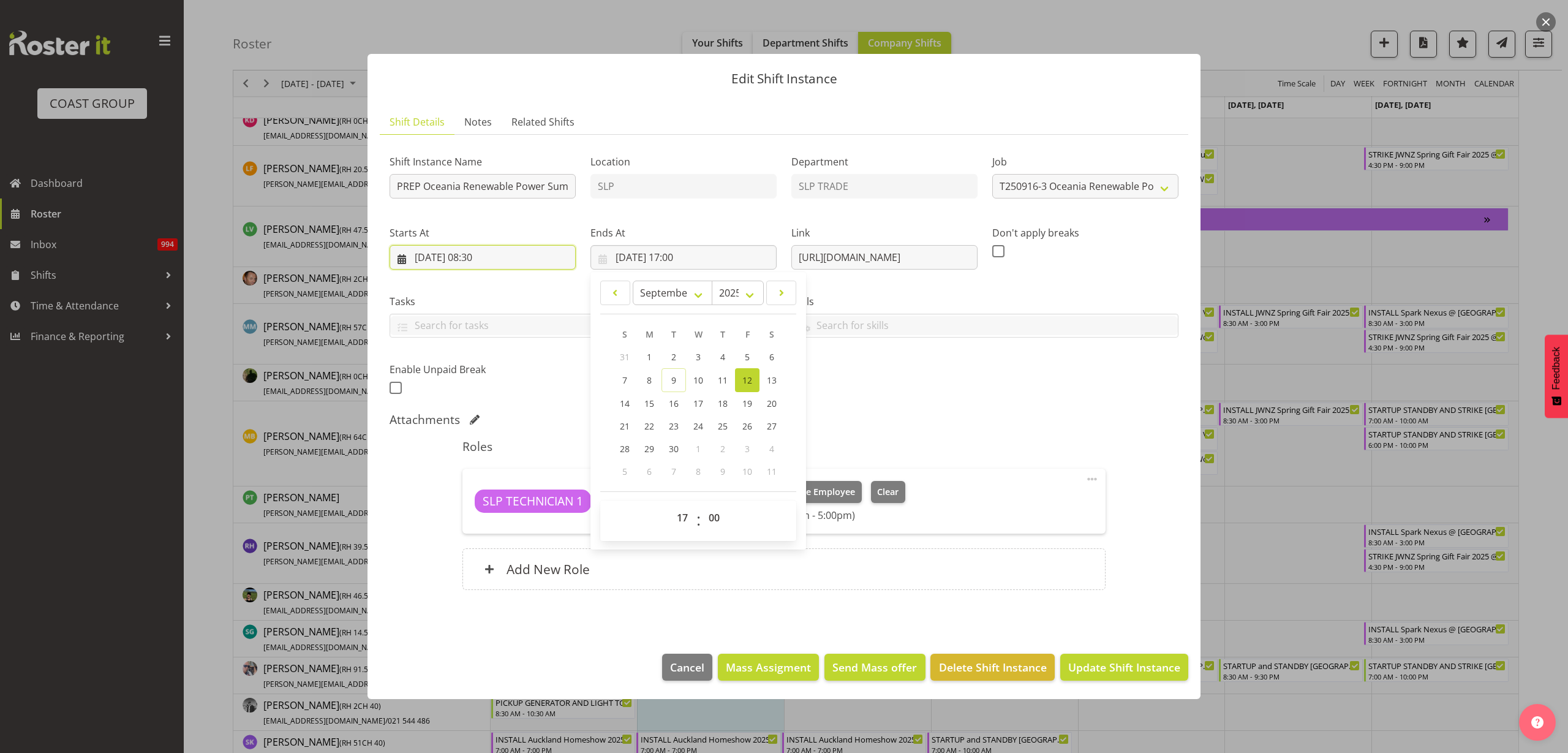
click at [487, 256] on input "[DATE] 08:30" at bounding box center [482, 257] width 186 height 24
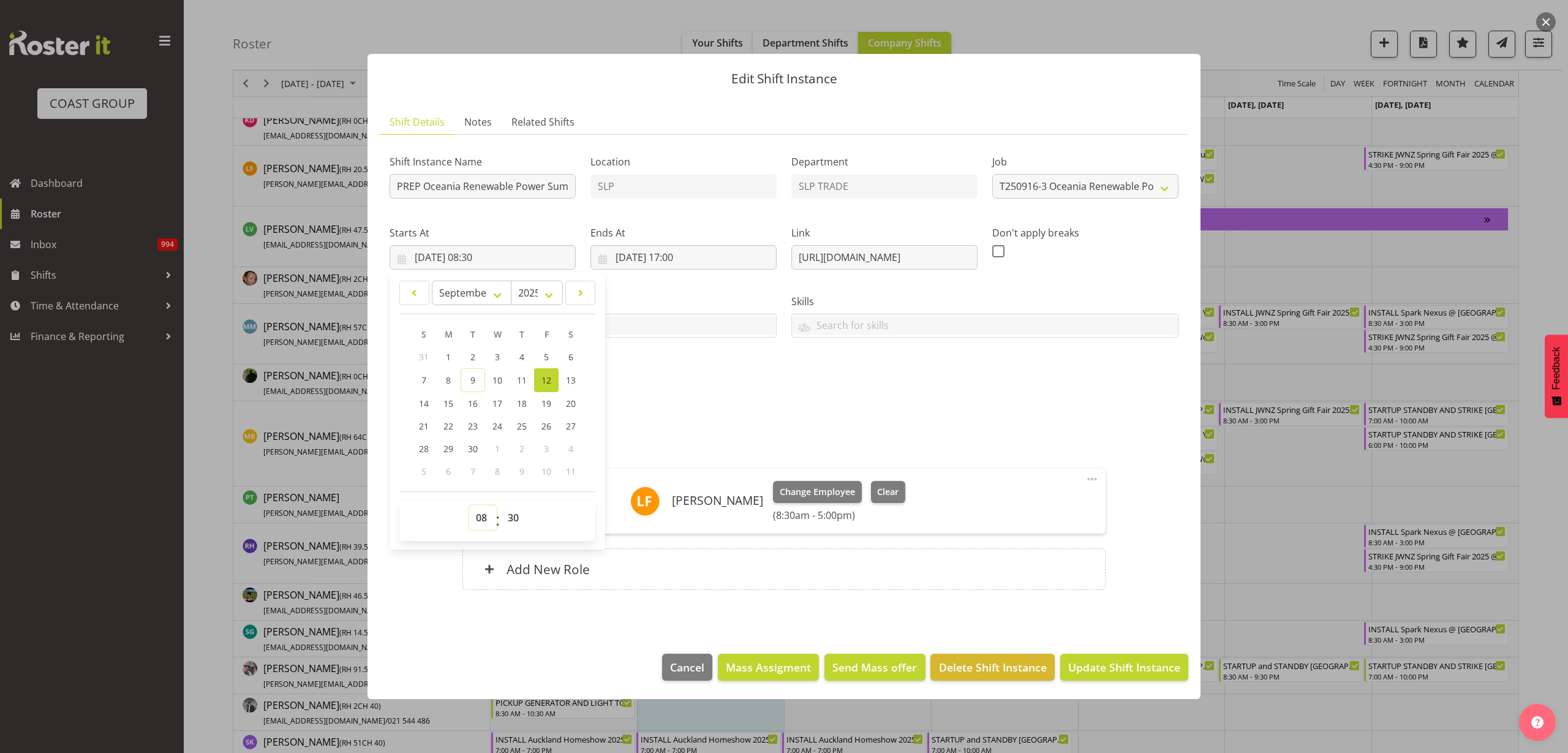
click at [480, 514] on select "00 01 02 03 04 05 06 07 08 09 10 11 12 13 14 15 16 17 18 19 20 21 22 23" at bounding box center [482, 517] width 28 height 24
select select "15"
click at [469, 506] on select "00 01 02 03 04 05 06 07 08 09 10 11 12 13 14 15 16 17 18 19 20 21 22 23" at bounding box center [482, 517] width 28 height 24
type input "[DATE] 15:30"
click at [1143, 662] on span "Update Shift Instance" at bounding box center [1124, 667] width 112 height 16
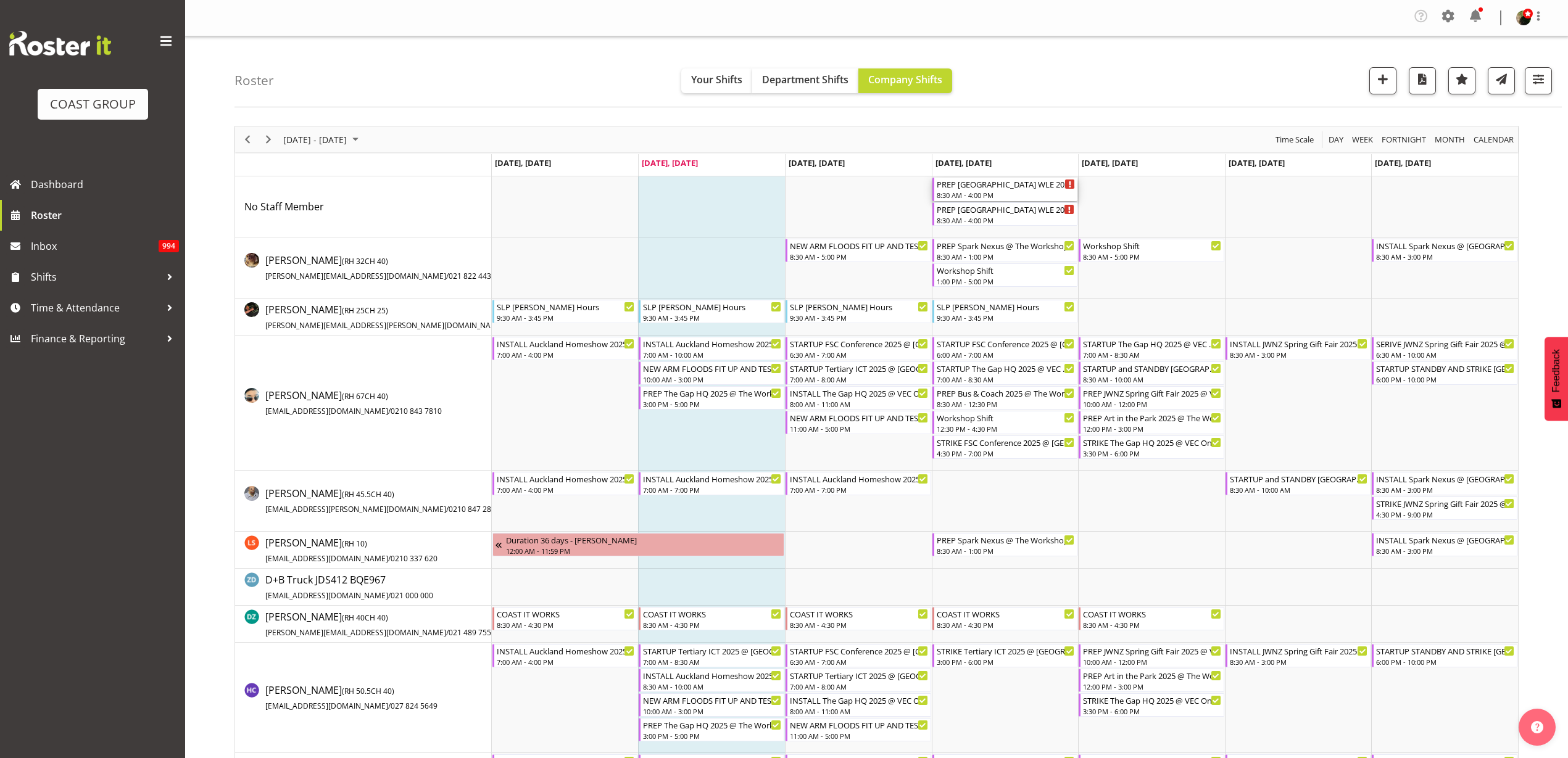
click at [988, 179] on div "PREP [GEOGRAPHIC_DATA] WLE 2025 @ The Workshop" at bounding box center [1006, 184] width 139 height 13
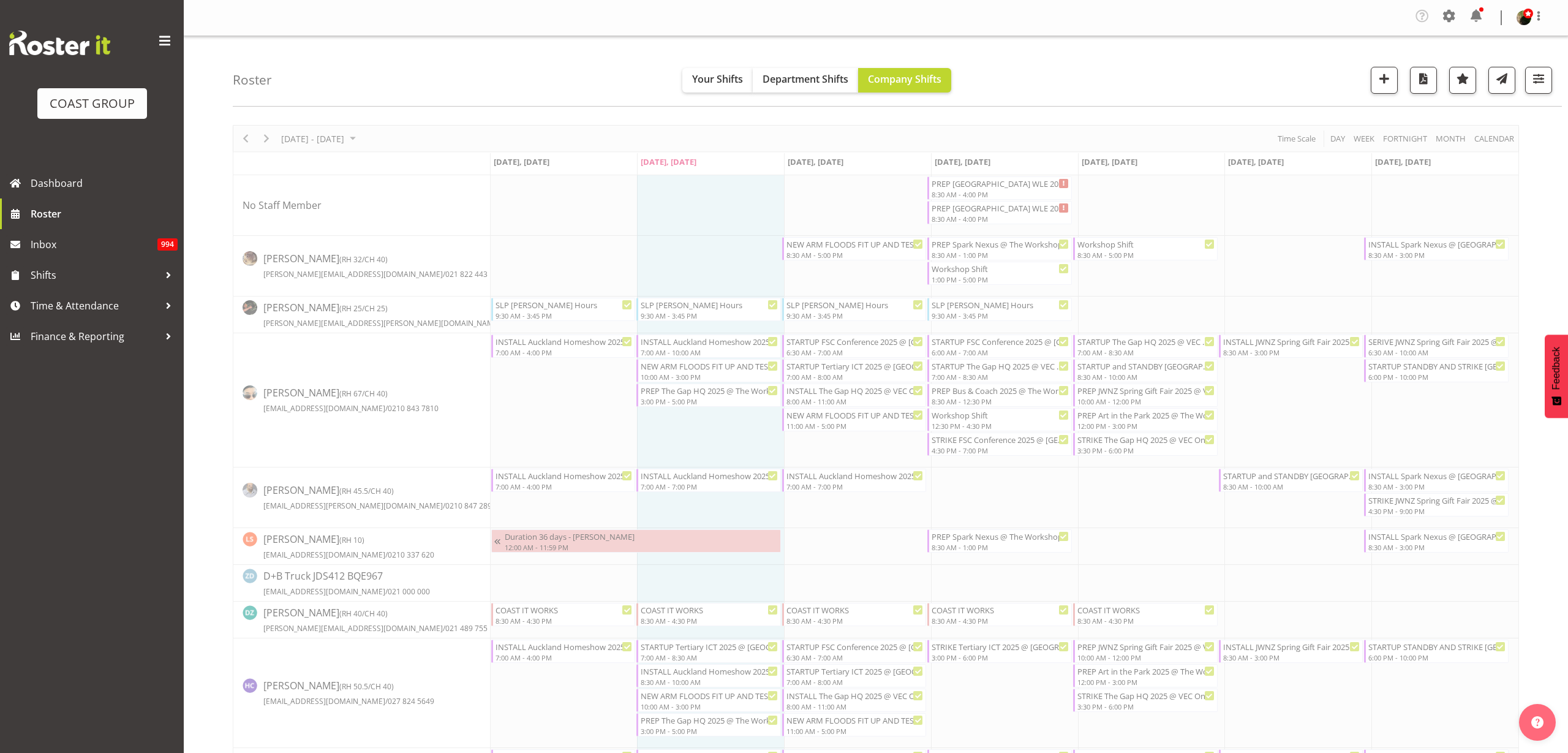
select select
select select "8"
select select "2025"
select select "8"
select select "30"
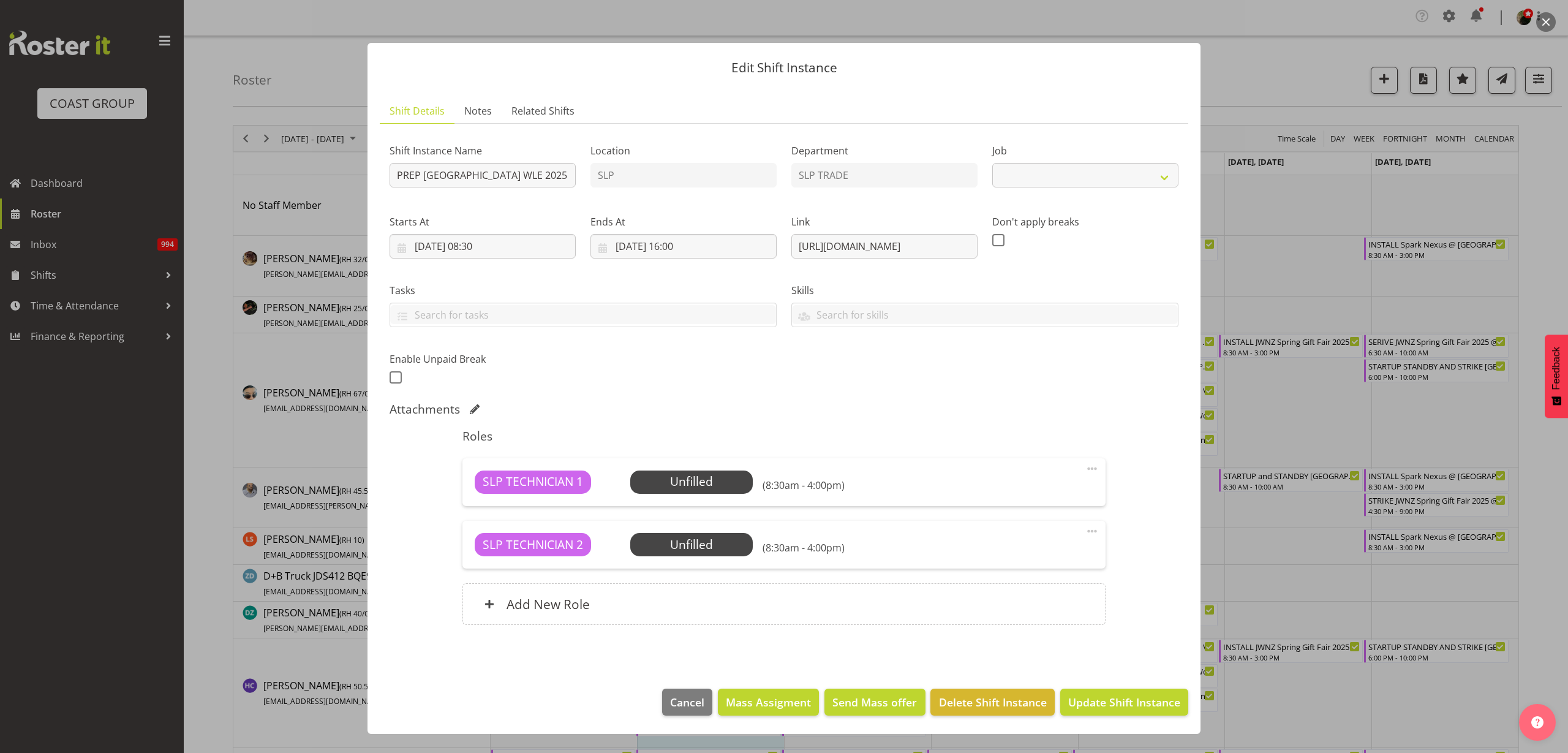
select select "9227"
click at [690, 246] on input "[DATE] 16:00" at bounding box center [683, 246] width 186 height 24
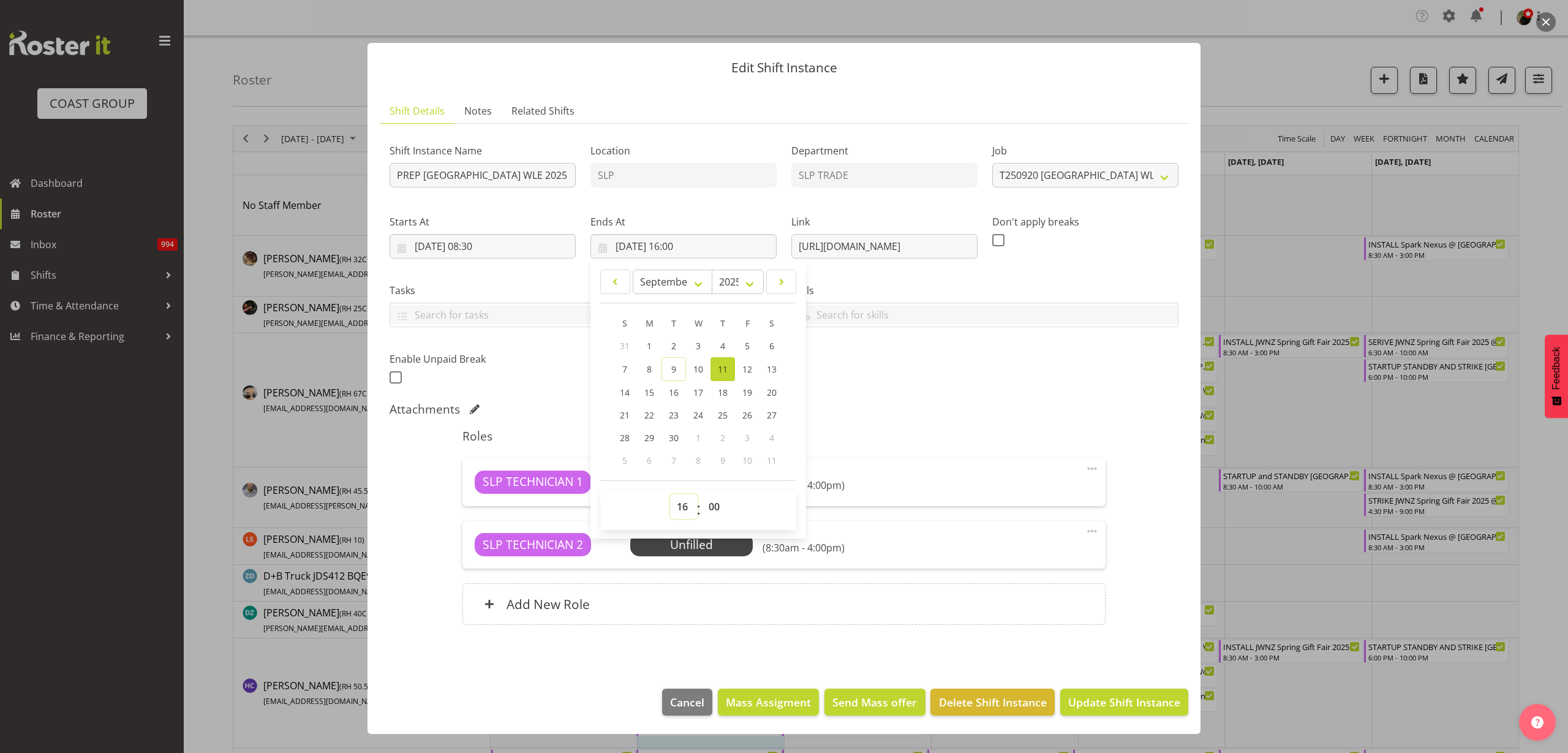
click at [682, 505] on select "00 01 02 03 04 05 06 07 08 09 10 11 12 13 14 15 16 17 18 19 20 21 22 23" at bounding box center [684, 506] width 28 height 24
select select "15"
click at [671, 494] on select "00 01 02 03 04 05 06 07 08 09 10 11 12 13 14 15 16 17 18 19 20 21 22 23" at bounding box center [684, 506] width 28 height 24
type input "[DATE] 15:00"
click at [465, 248] on input "[DATE] 08:30" at bounding box center [482, 246] width 186 height 24
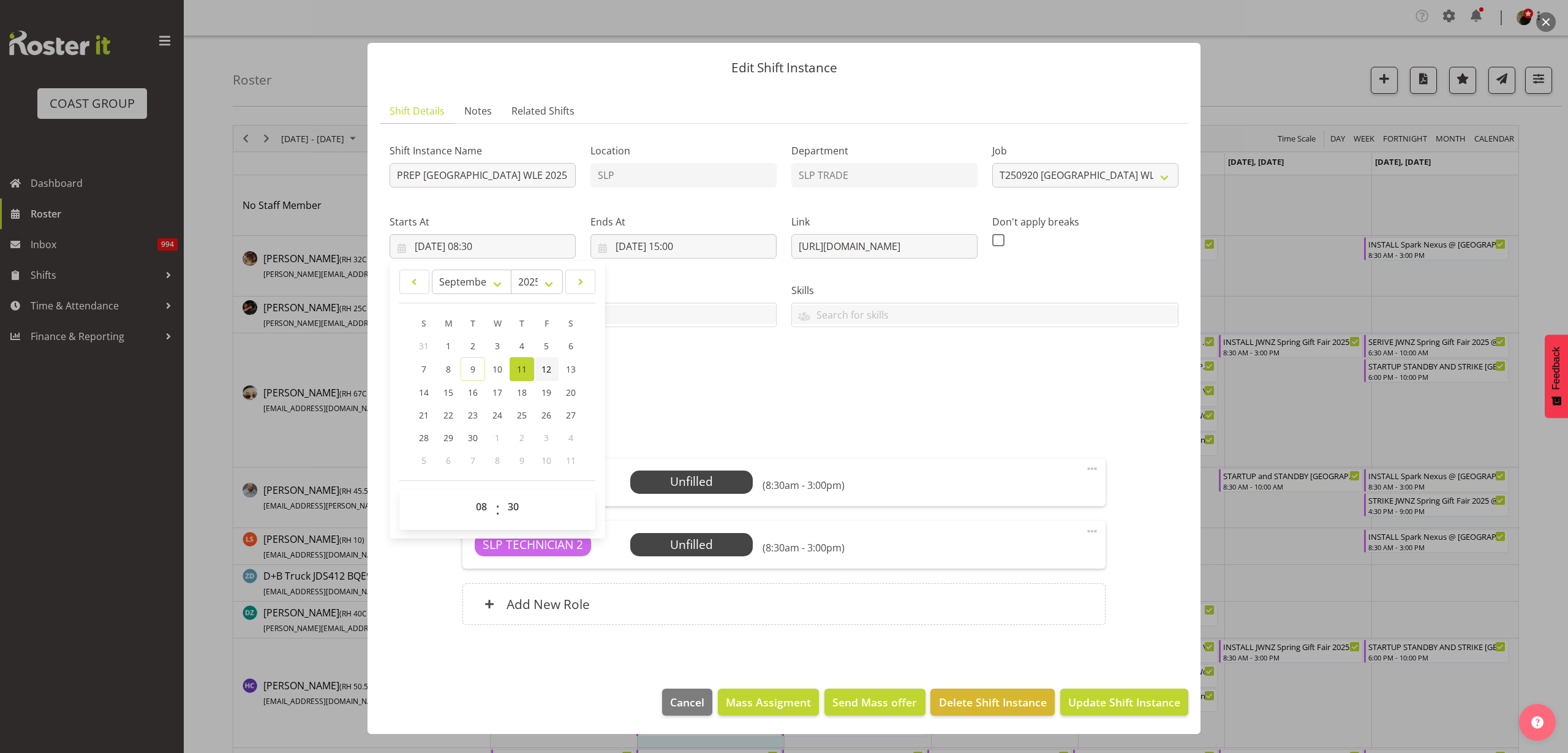
click at [549, 376] on link "12" at bounding box center [546, 369] width 24 height 24
type input "[DATE] 08:30"
click at [677, 249] on input "[DATE] 15:00" at bounding box center [683, 246] width 186 height 24
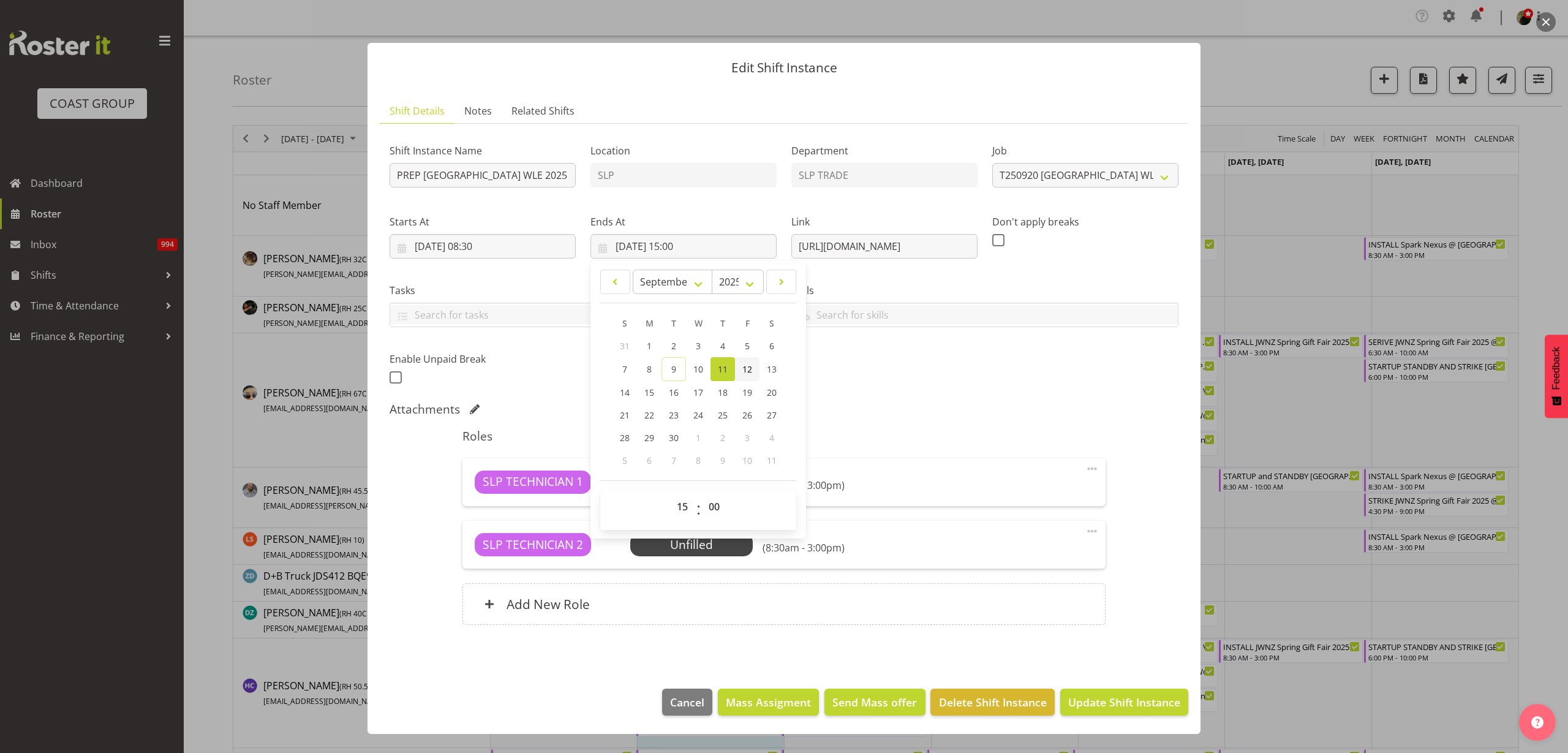
click at [746, 376] on link "12" at bounding box center [747, 369] width 24 height 24
type input "[DATE] 15:00"
click at [1168, 708] on span "Update Shift Instance" at bounding box center [1124, 702] width 112 height 16
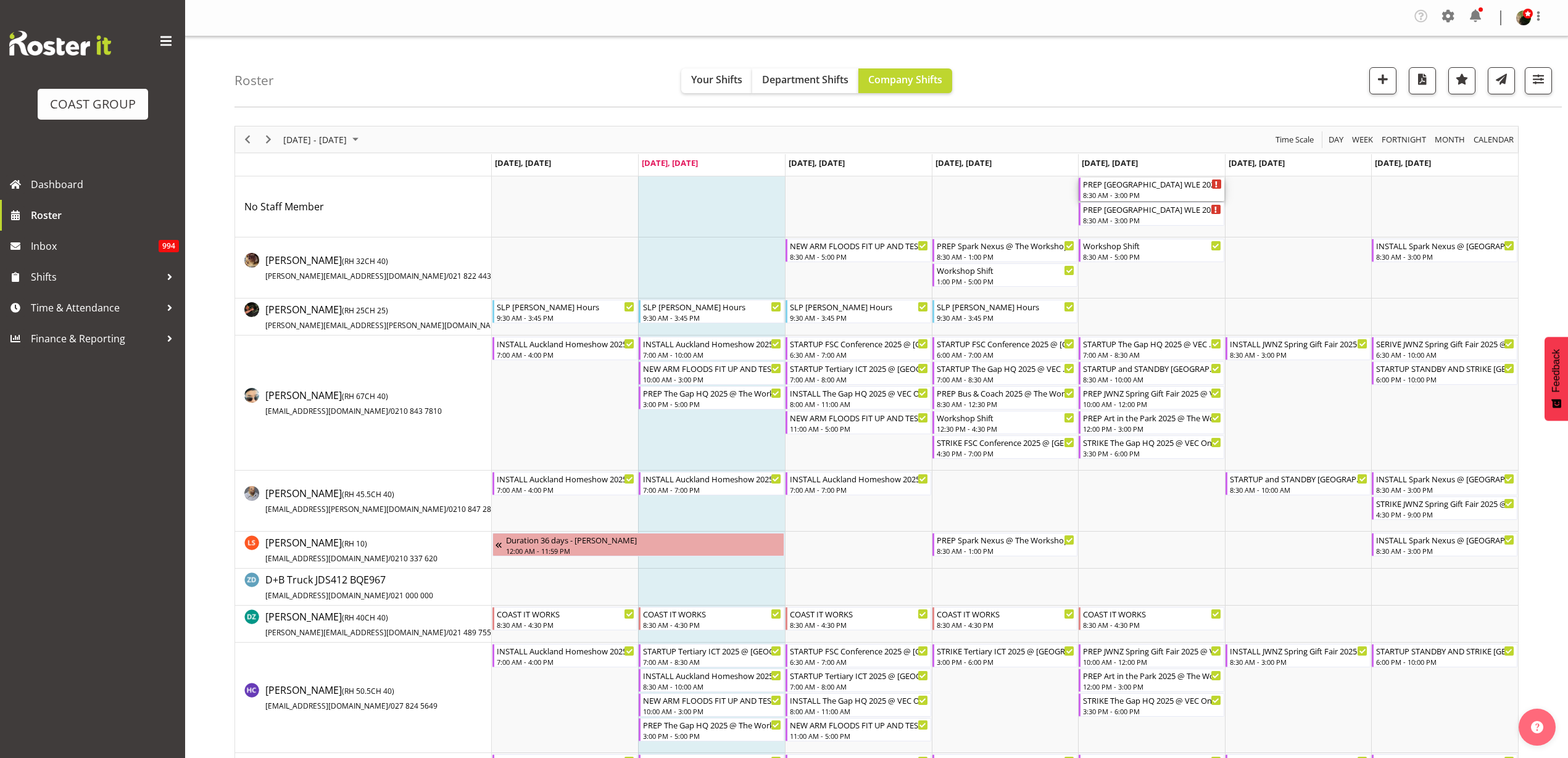
click at [1155, 189] on div "PREP [GEOGRAPHIC_DATA] WLE 2025 @ The Workshop" at bounding box center [1152, 184] width 139 height 13
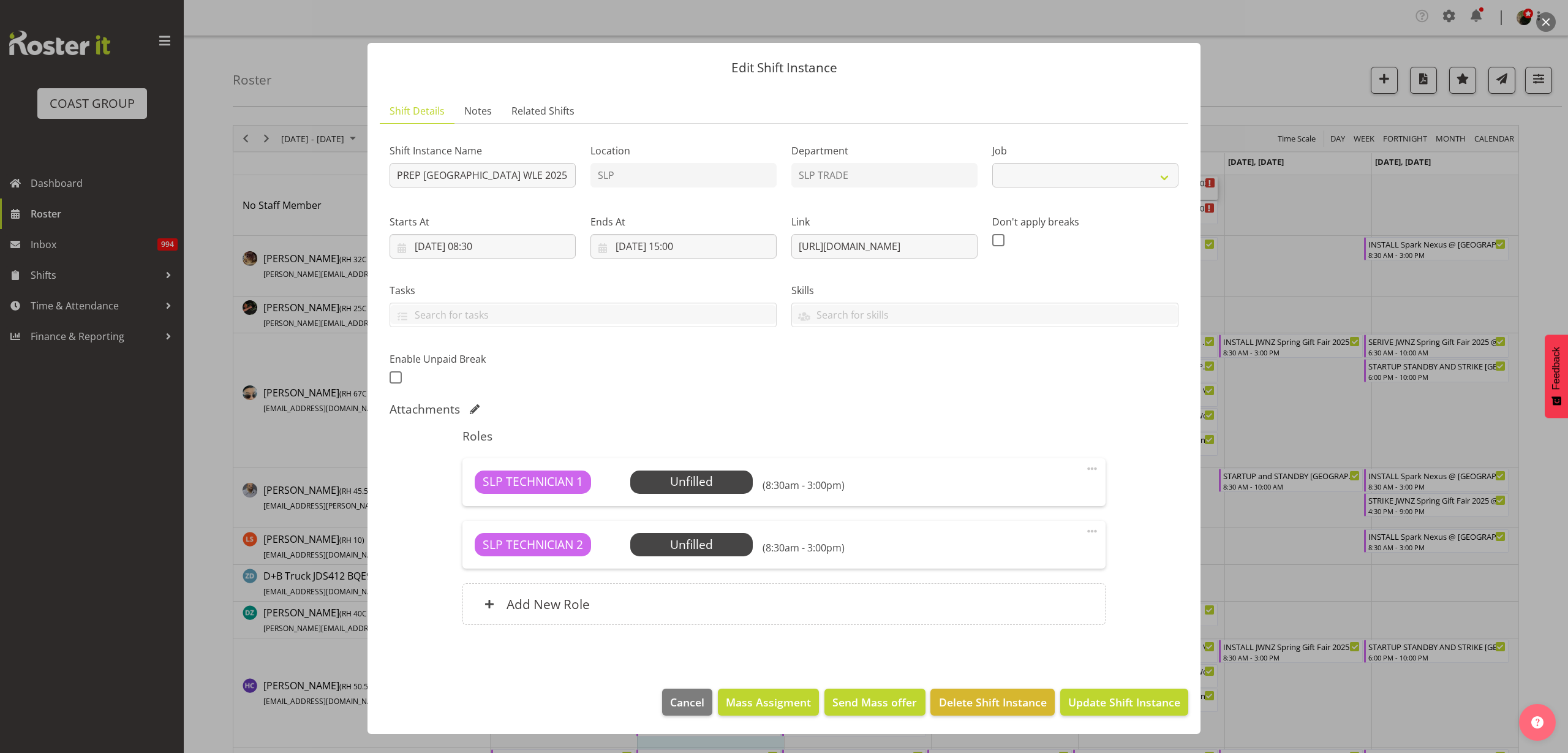
select select "9227"
click at [755, 698] on span "Mass Assigment" at bounding box center [768, 702] width 85 height 16
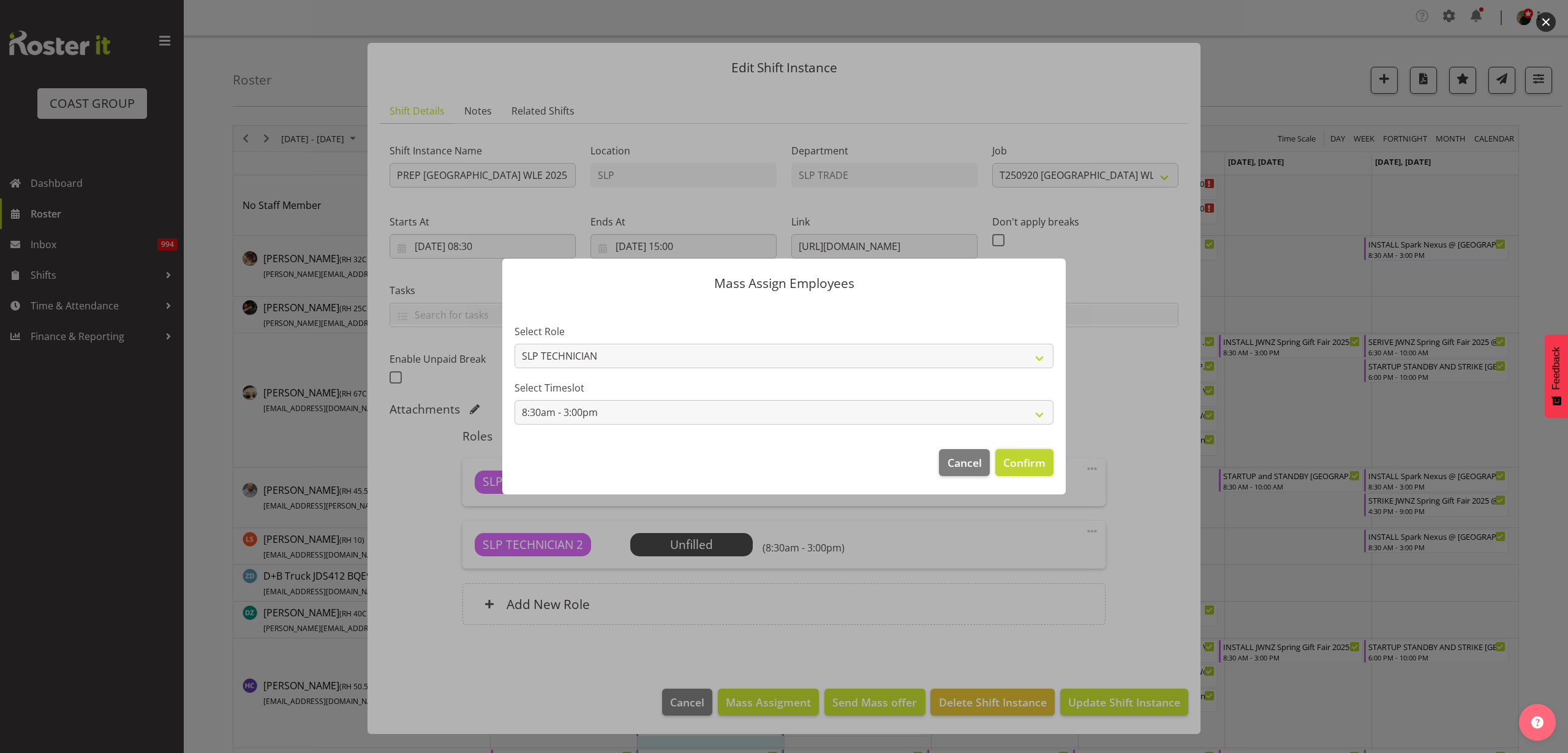
click at [1022, 467] on span "Confirm" at bounding box center [1025, 462] width 42 height 16
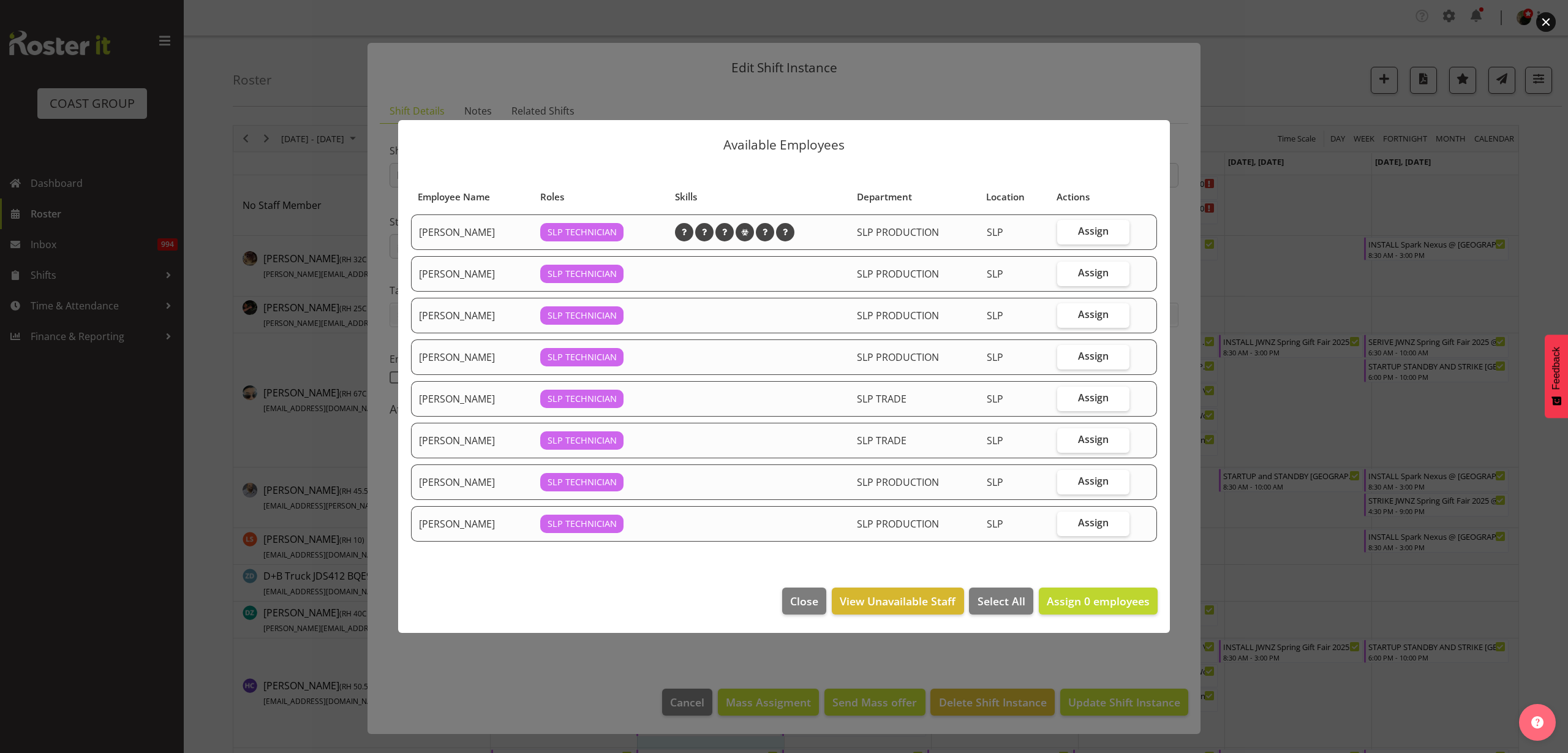
click at [1082, 400] on span "Assign" at bounding box center [1093, 398] width 31 height 13
click at [1065, 400] on input "Assign" at bounding box center [1061, 398] width 8 height 8
checkbox input "true"
click at [1093, 483] on span "Assign" at bounding box center [1093, 481] width 31 height 13
click at [1065, 483] on input "Assign" at bounding box center [1061, 482] width 8 height 8
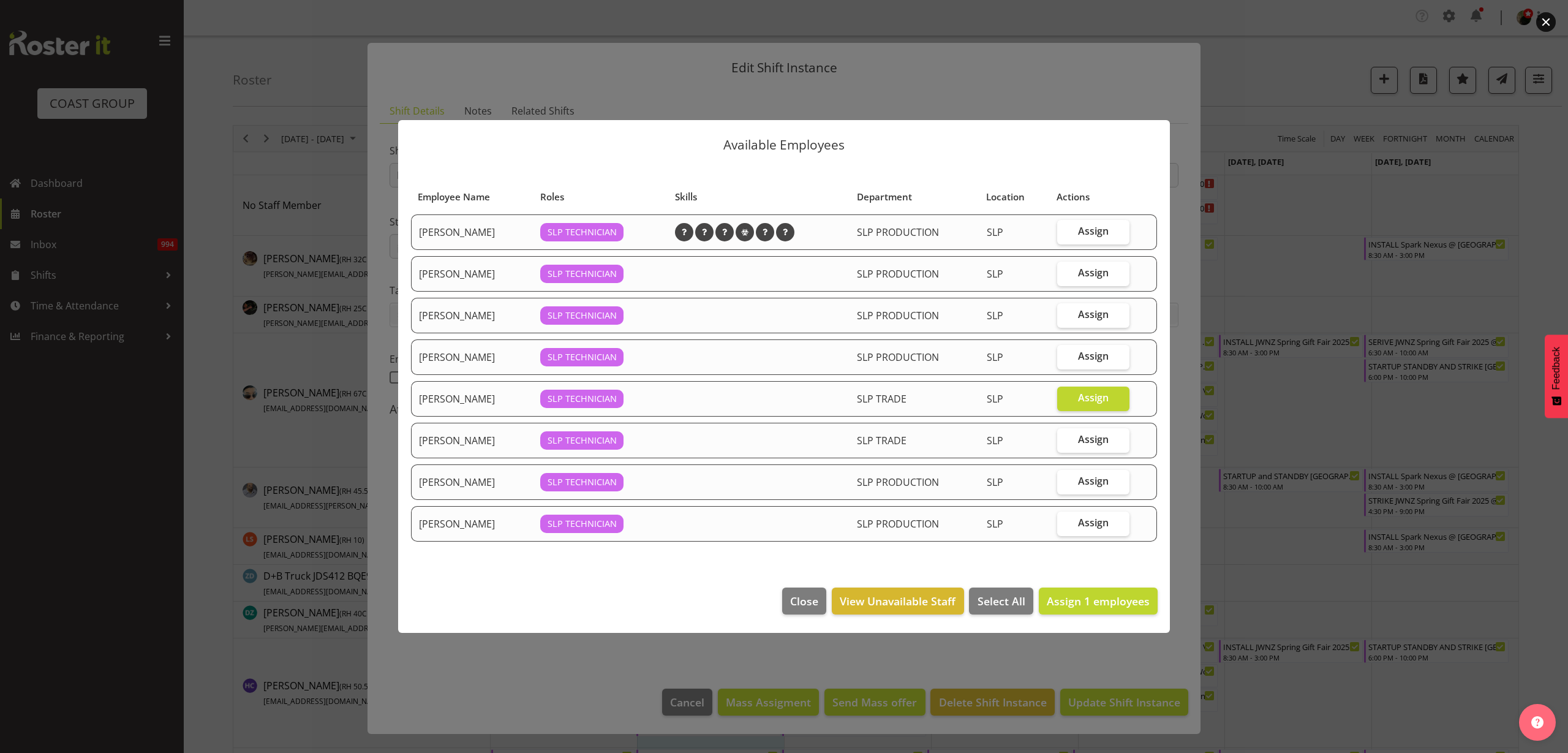
checkbox input "true"
click at [1091, 601] on span "Assign 2 employees" at bounding box center [1098, 600] width 103 height 14
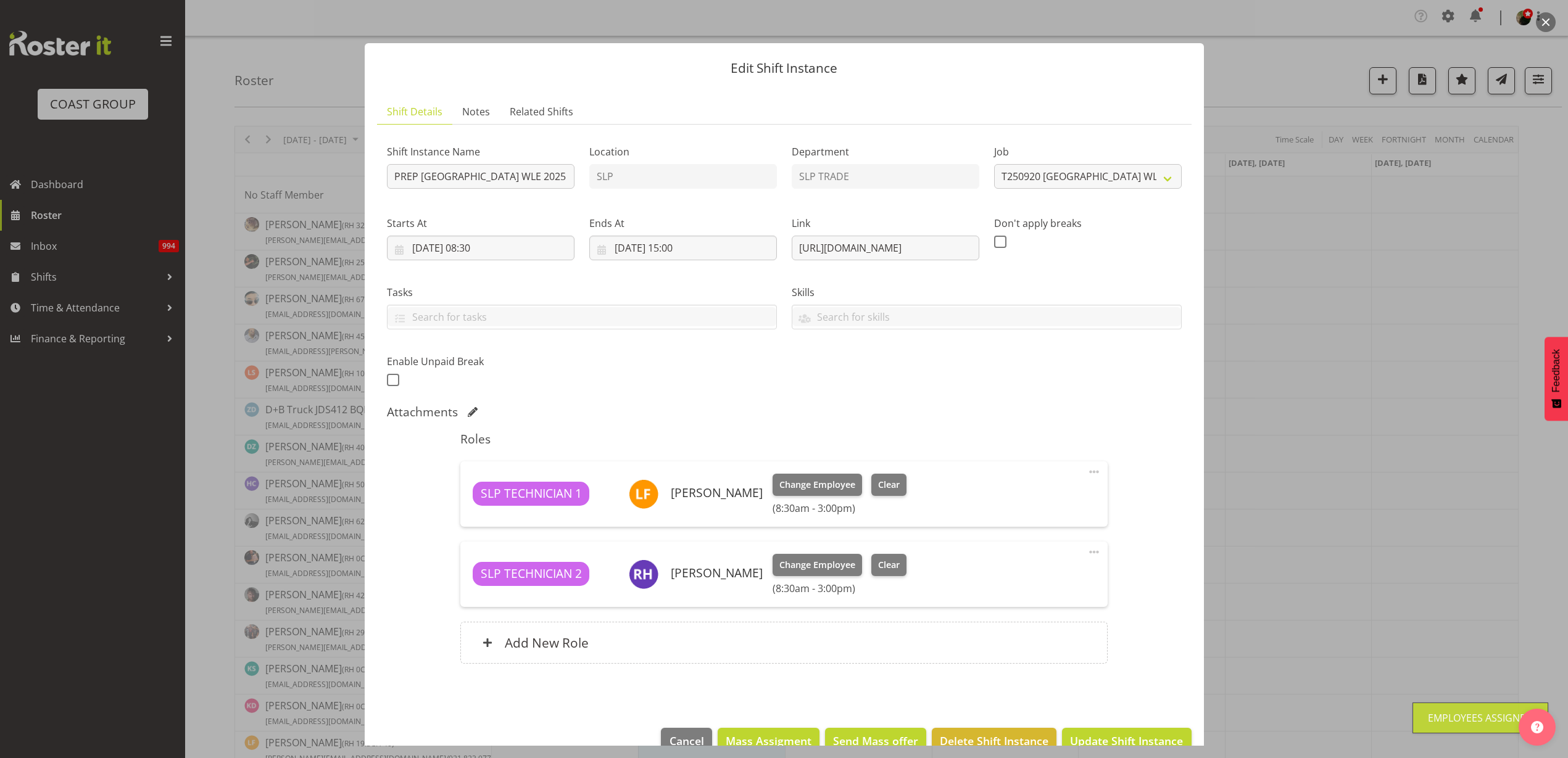
scroll to position [28, 0]
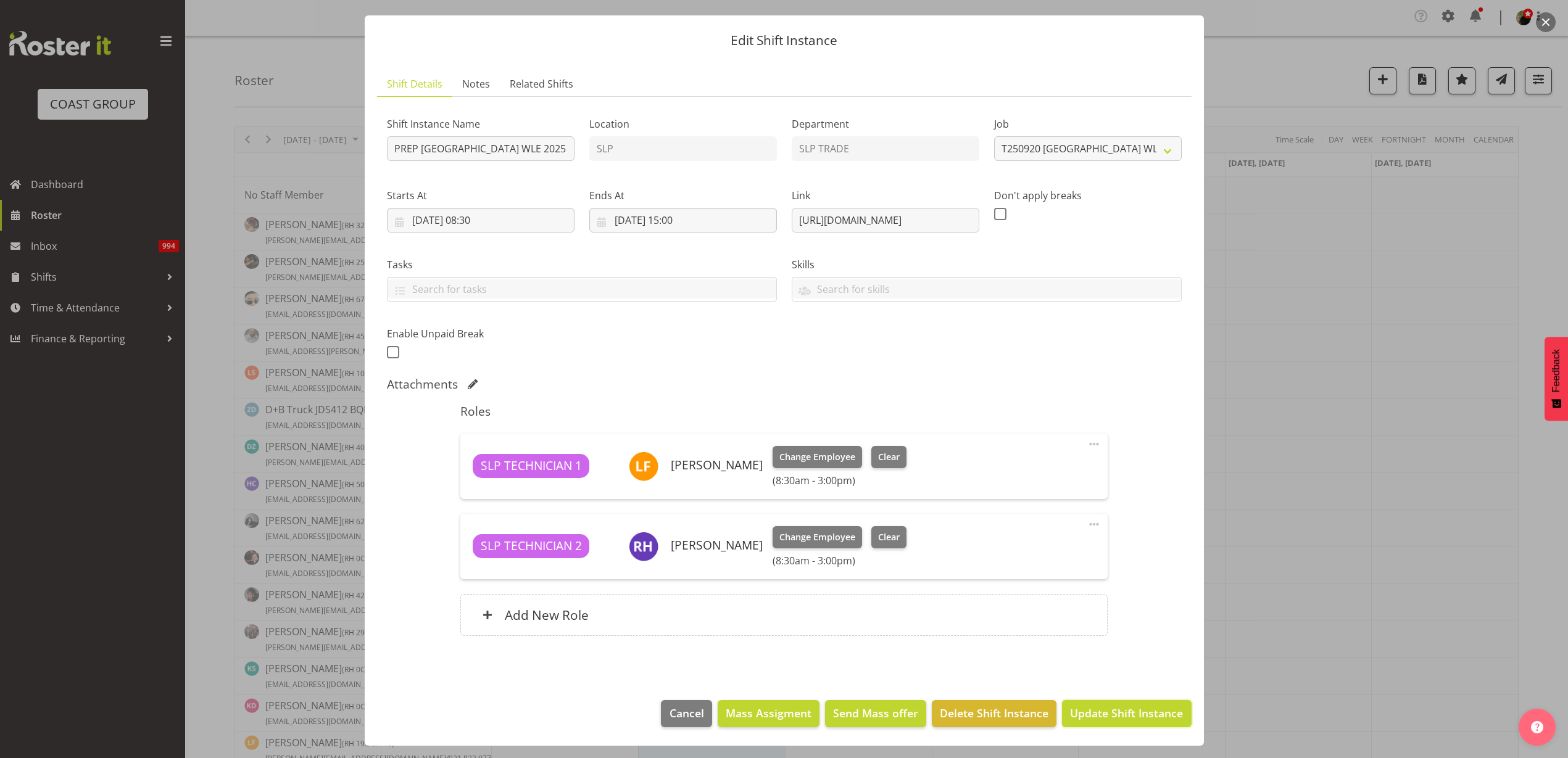
click at [1126, 715] on span "Update Shift Instance" at bounding box center [1127, 713] width 113 height 17
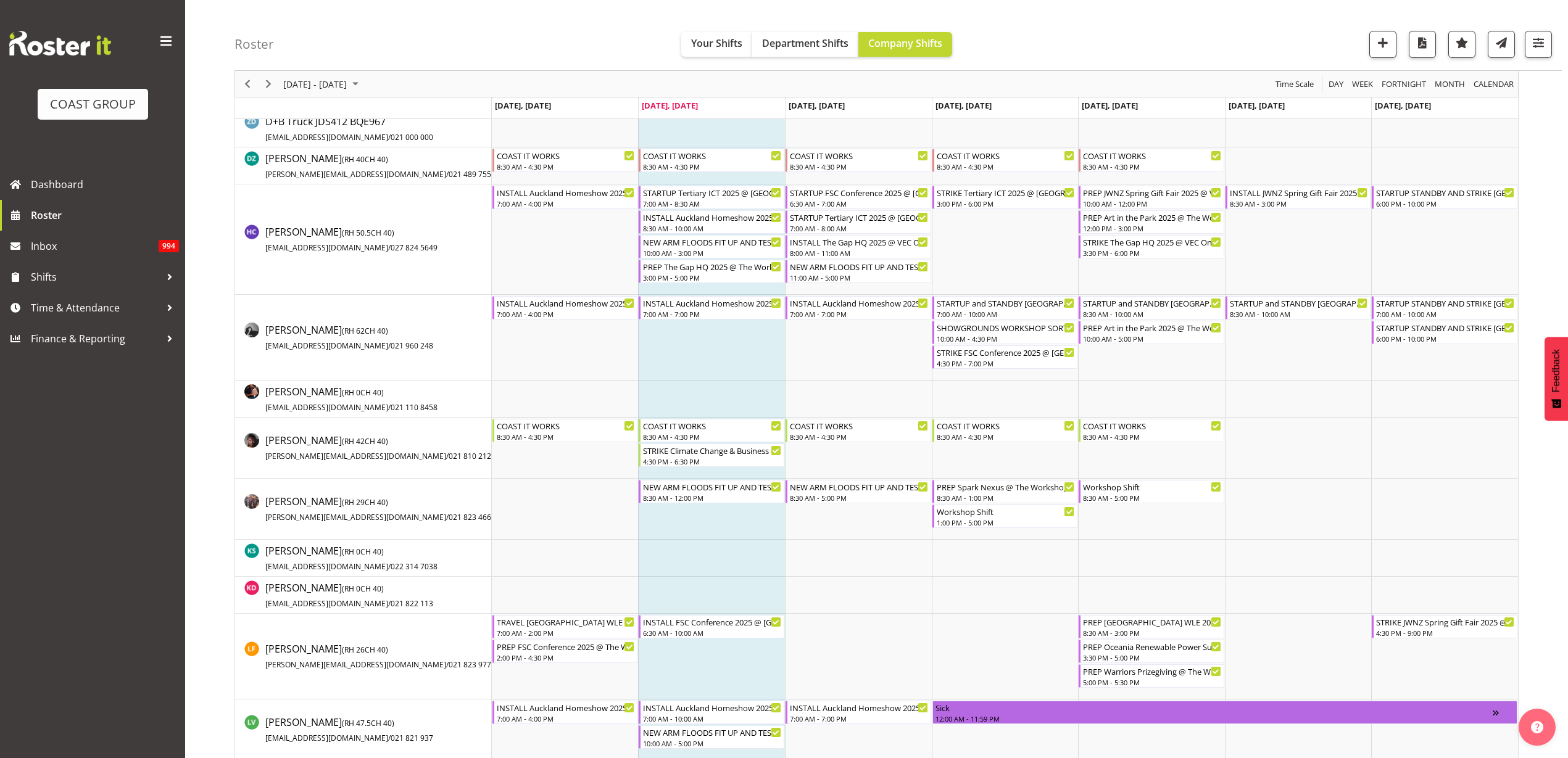
scroll to position [540, 0]
